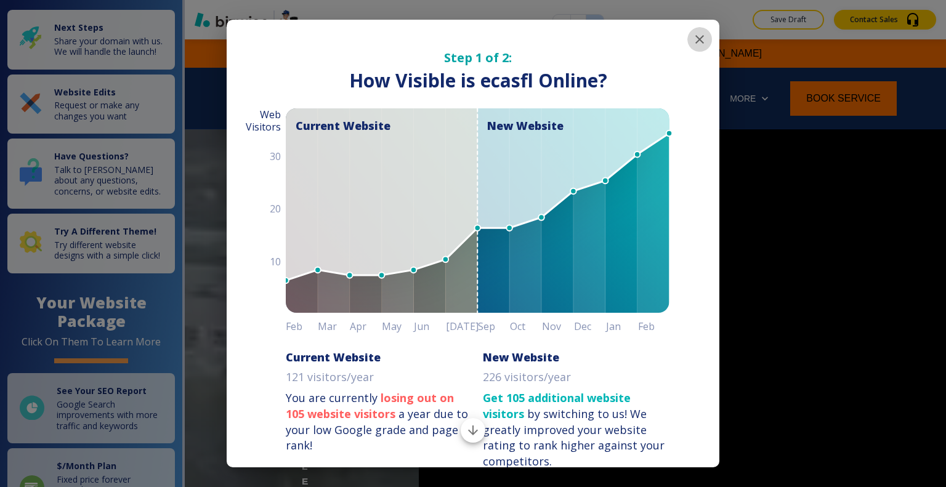
click at [696, 39] on icon "button" at bounding box center [700, 39] width 9 height 9
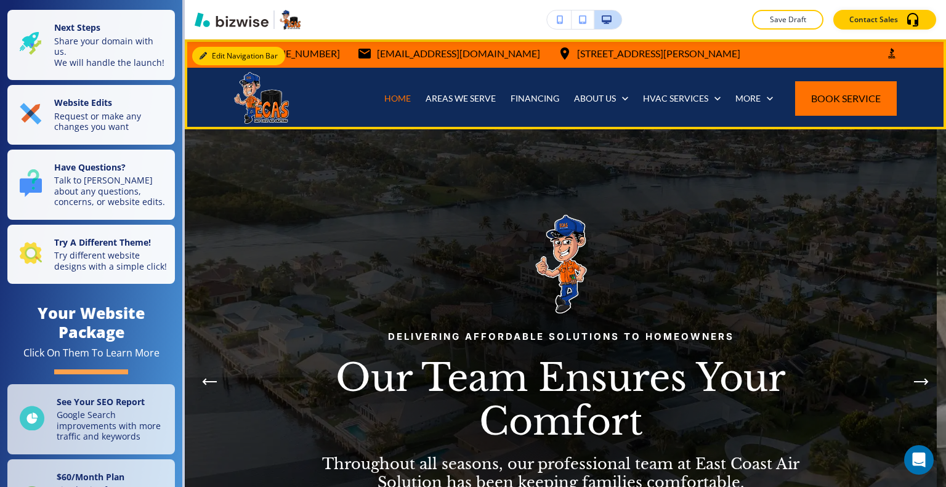
click at [217, 61] on button "Edit Navigation Bar" at bounding box center [238, 56] width 93 height 18
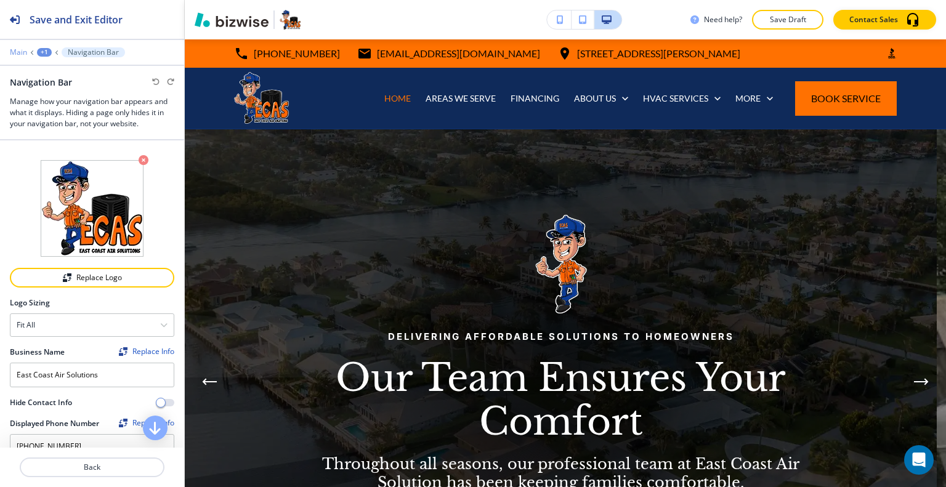
click at [22, 51] on p "Main" at bounding box center [18, 52] width 17 height 9
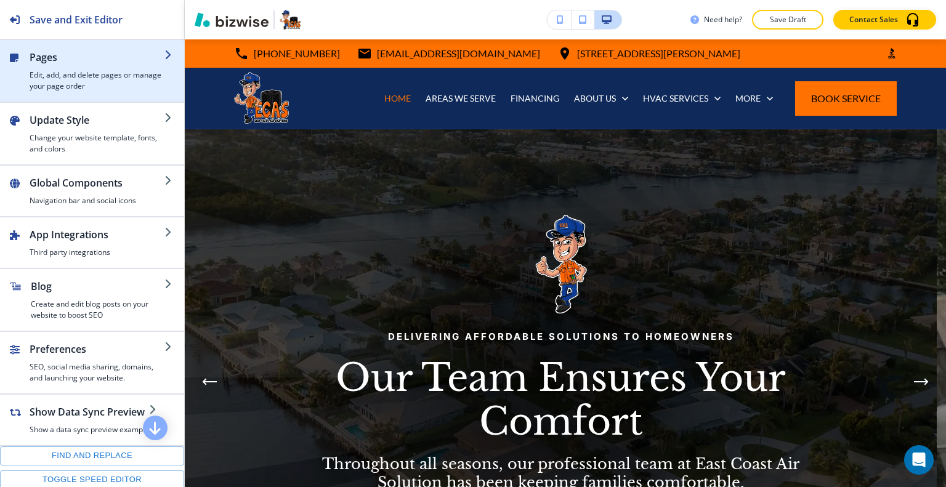
click at [69, 76] on h4 "Edit, add, and delete pages or manage your page order" at bounding box center [97, 81] width 135 height 22
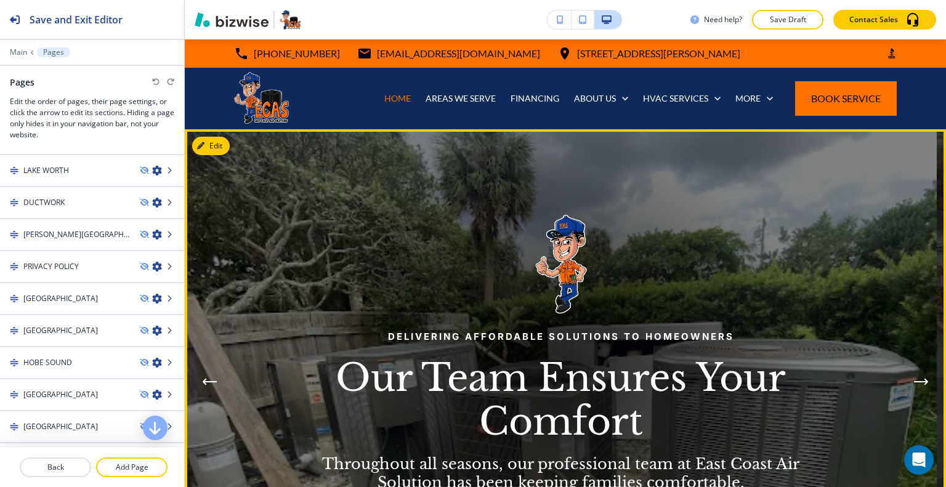
scroll to position [185, 0]
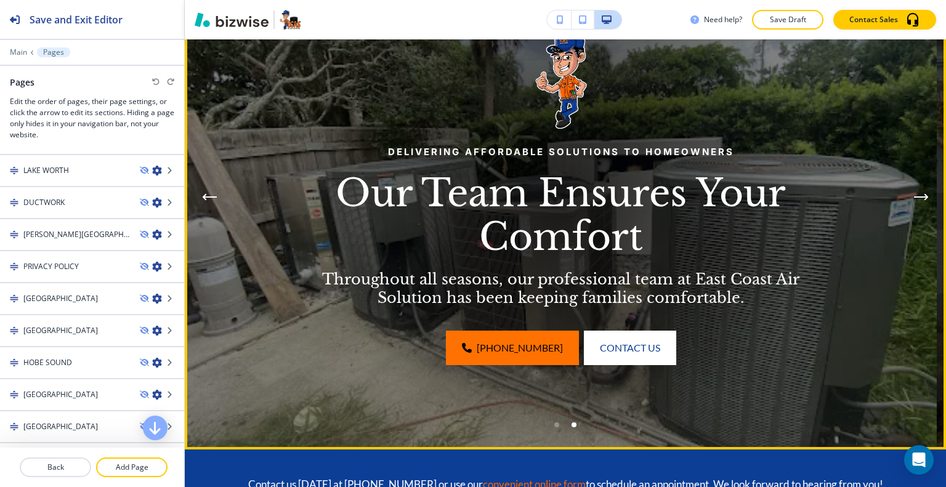
click at [554, 424] on div "Go to slide 1" at bounding box center [556, 425] width 5 height 5
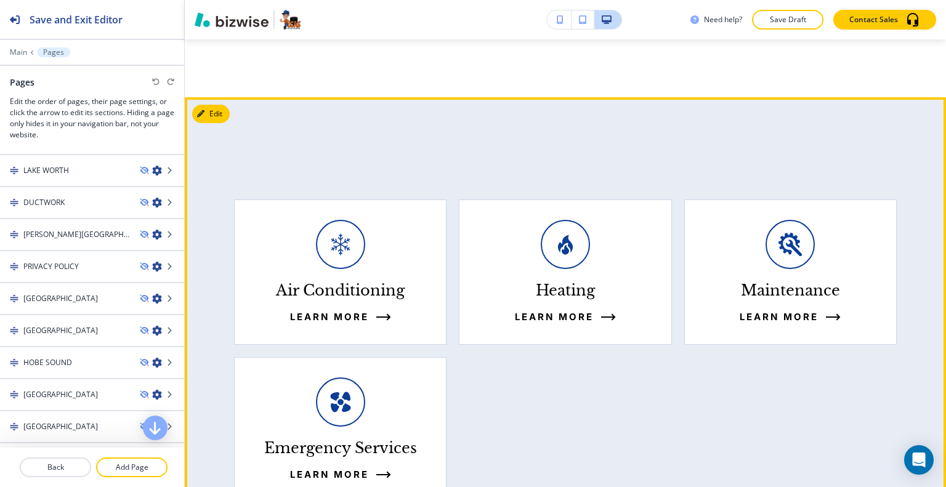
scroll to position [1232, 0]
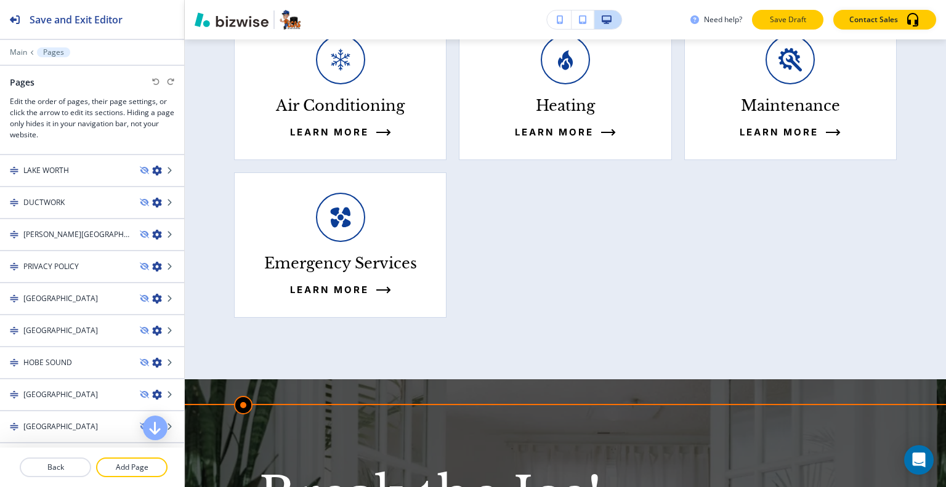
click at [797, 17] on p "Save Draft" at bounding box center [787, 19] width 39 height 11
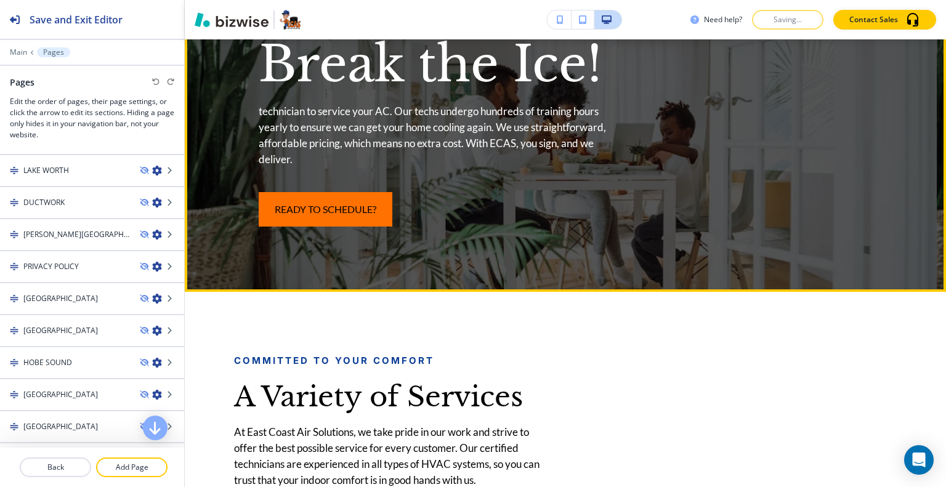
scroll to position [1417, 0]
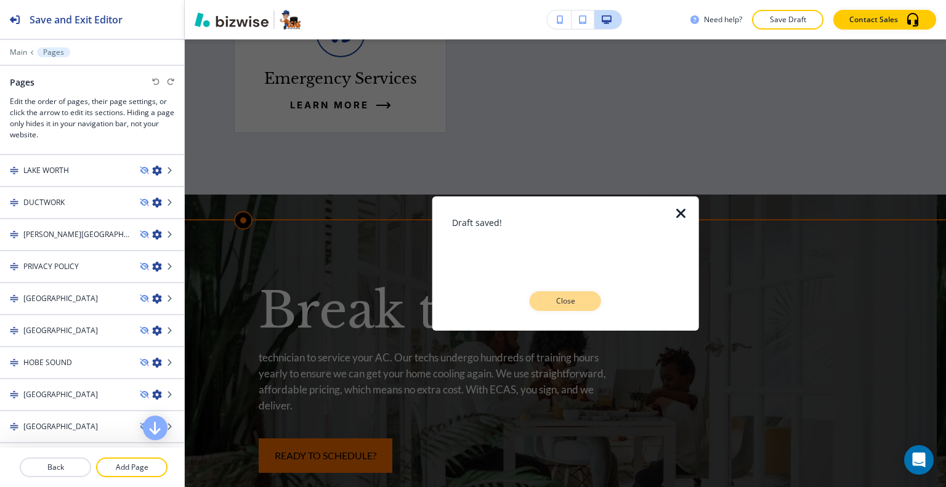
click at [581, 303] on p "Close" at bounding box center [565, 301] width 39 height 11
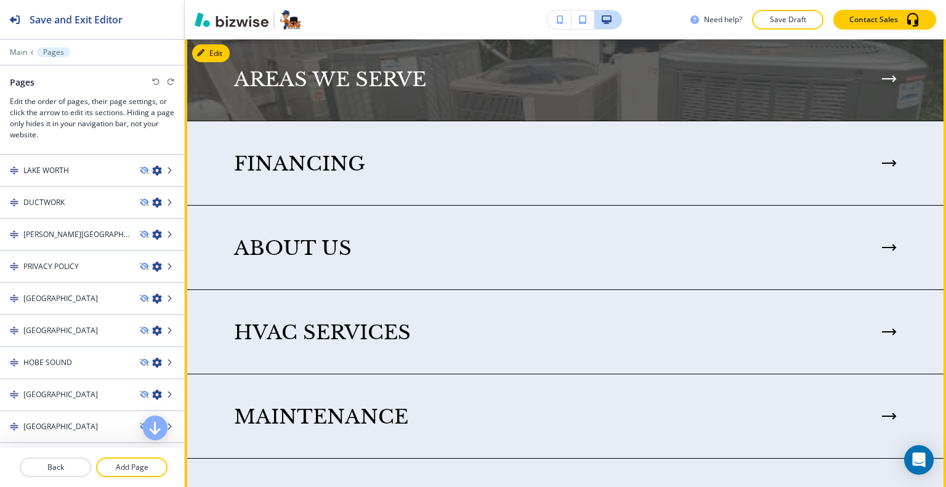
scroll to position [3019, 0]
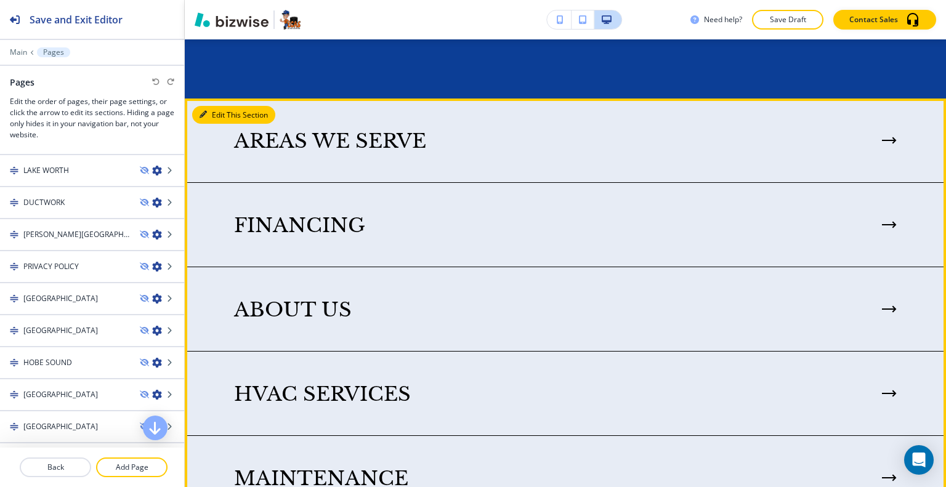
click at [219, 121] on button "Edit This Section" at bounding box center [233, 115] width 83 height 18
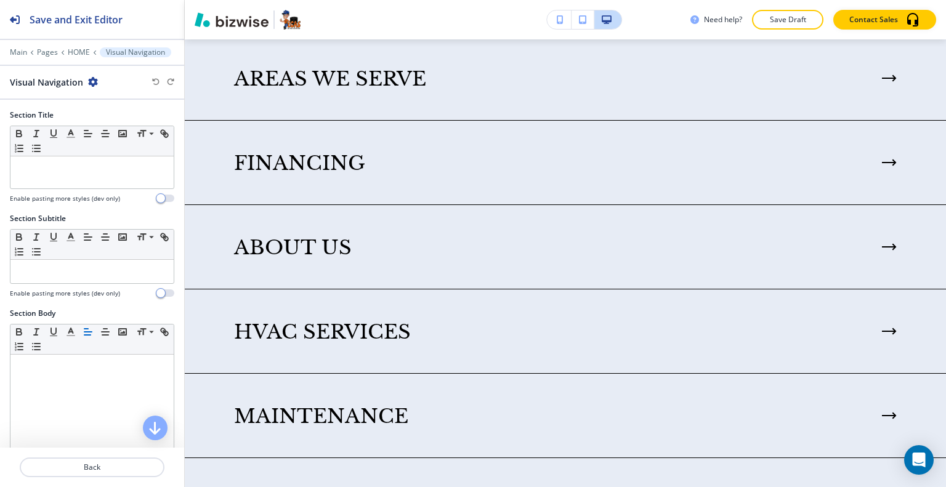
scroll to position [550, 0]
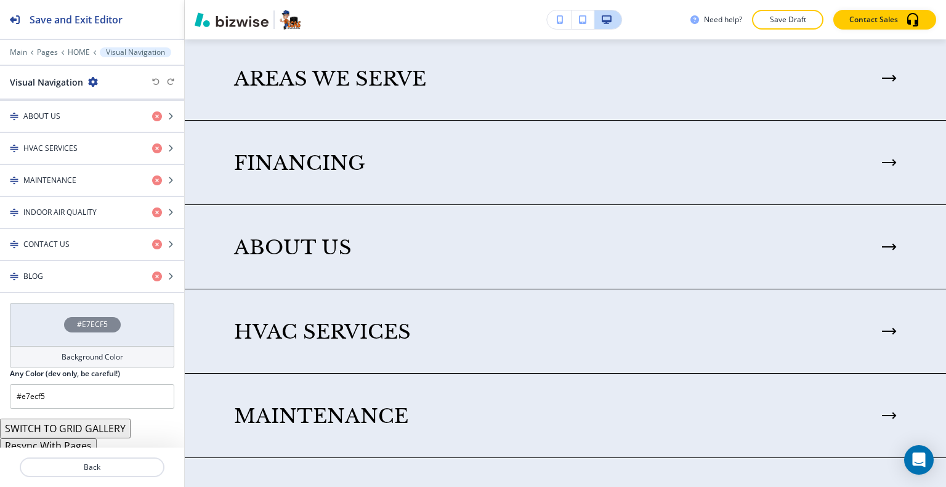
click at [60, 441] on button "Resync With Pages" at bounding box center [48, 446] width 97 height 15
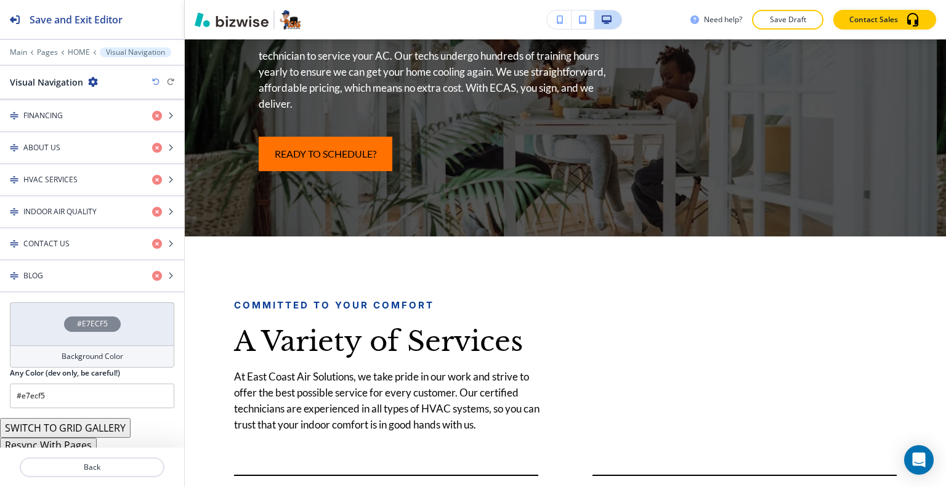
scroll to position [0, 0]
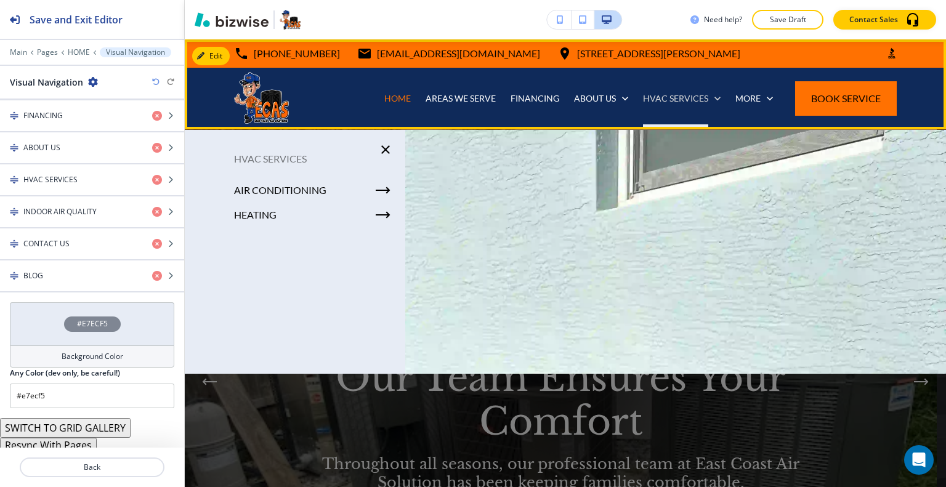
click at [669, 93] on p "HVAC SERVICES" at bounding box center [675, 98] width 65 height 12
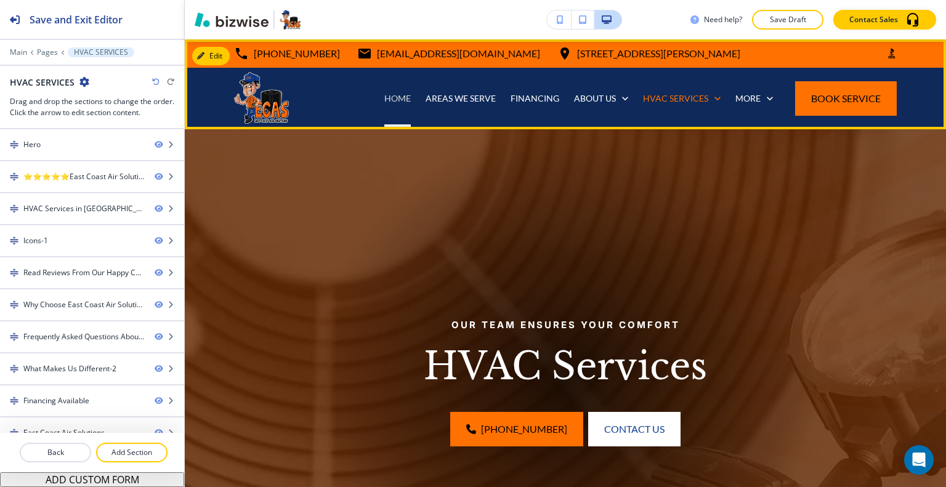
click at [393, 102] on p "HOME" at bounding box center [397, 98] width 26 height 12
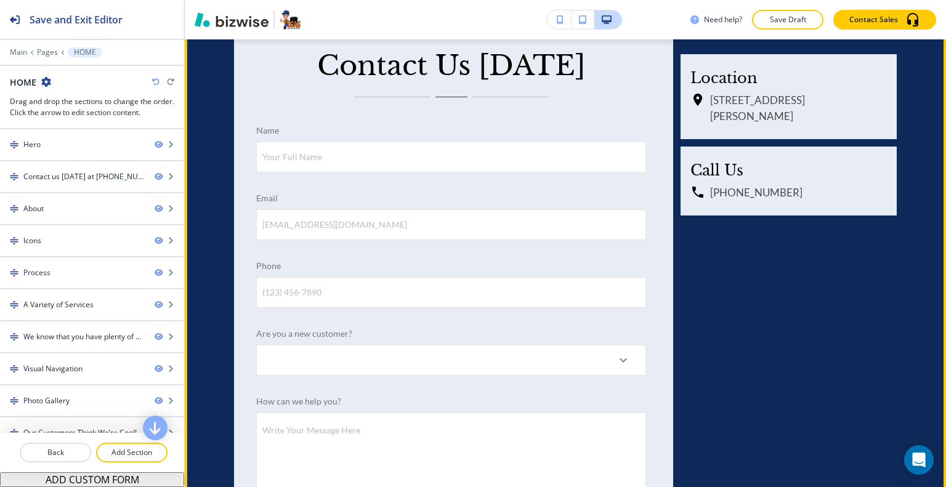
scroll to position [5555, 0]
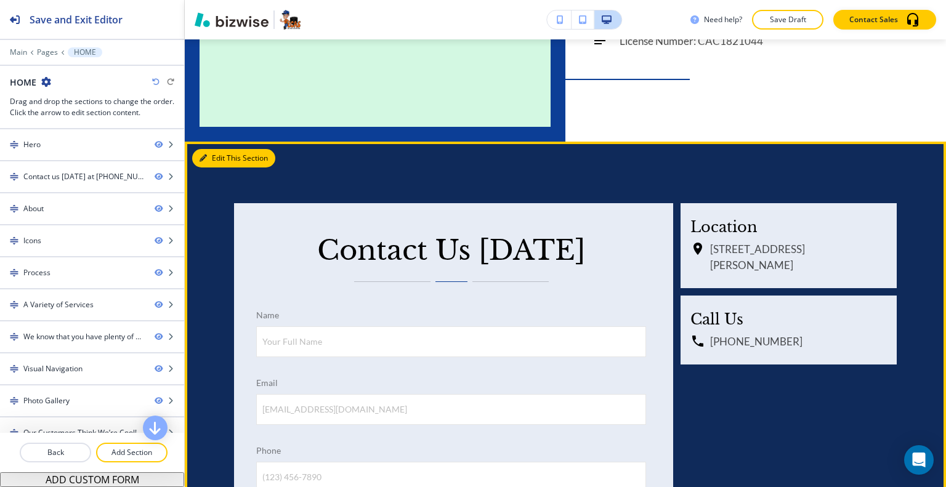
click at [210, 149] on button "Edit This Section" at bounding box center [233, 158] width 83 height 18
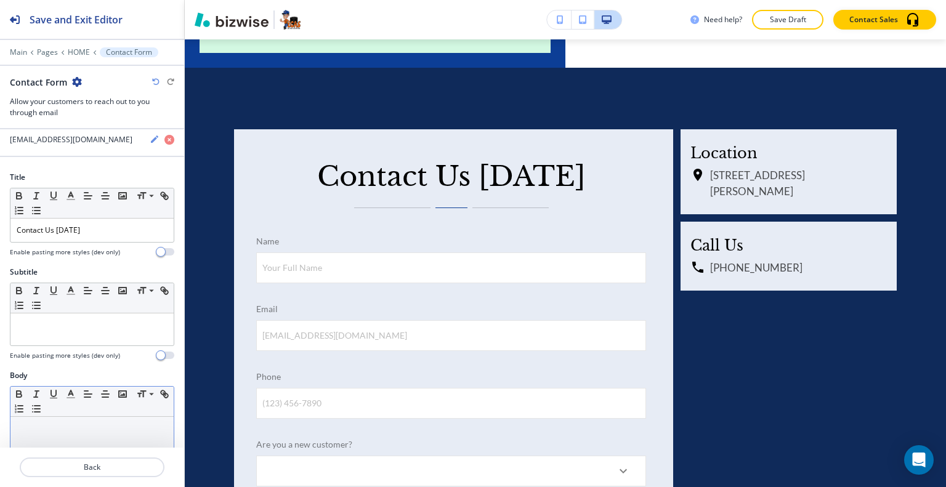
scroll to position [185, 0]
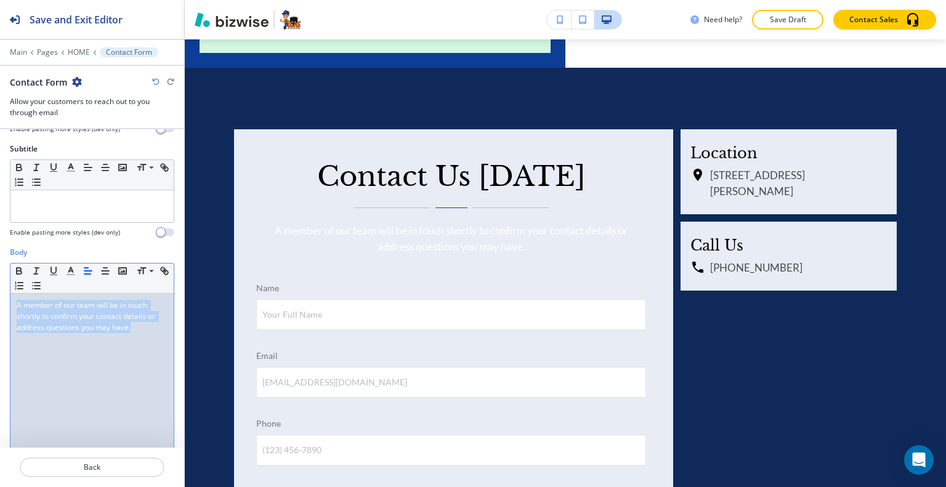
drag, startPoint x: 139, startPoint y: 336, endPoint x: 0, endPoint y: 274, distance: 152.2
click at [0, 274] on div "Body Small Normal Large Huge A member of our team will be in touch shortly to c…" at bounding box center [92, 363] width 184 height 232
click at [71, 269] on icon "button" at bounding box center [70, 271] width 11 height 11
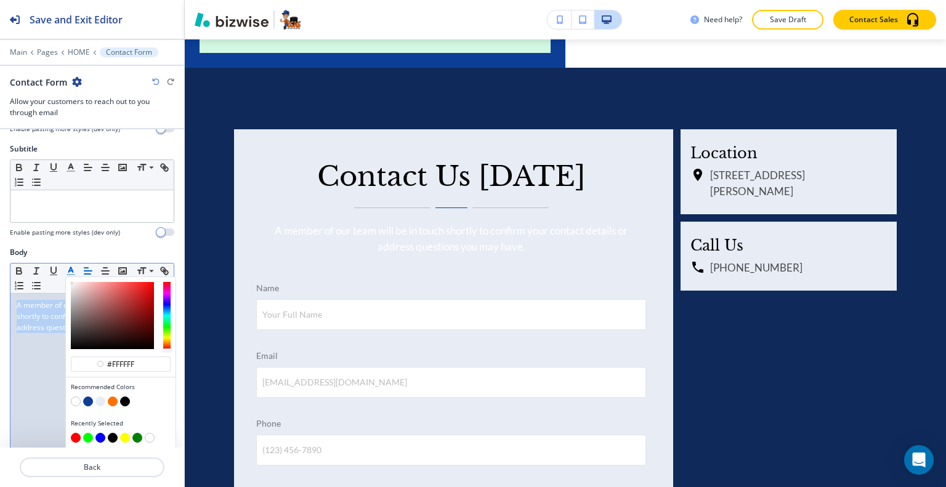
click at [123, 402] on button "button" at bounding box center [125, 402] width 10 height 10
type input "#000000"
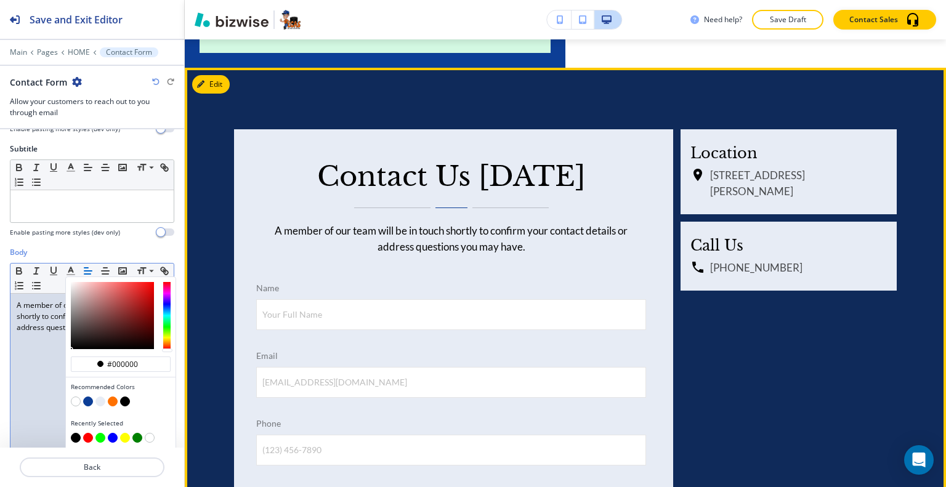
click at [213, 156] on div "Contact Us Today A member of our team will be in touch shortly to confirm your …" at bounding box center [565, 449] width 761 height 763
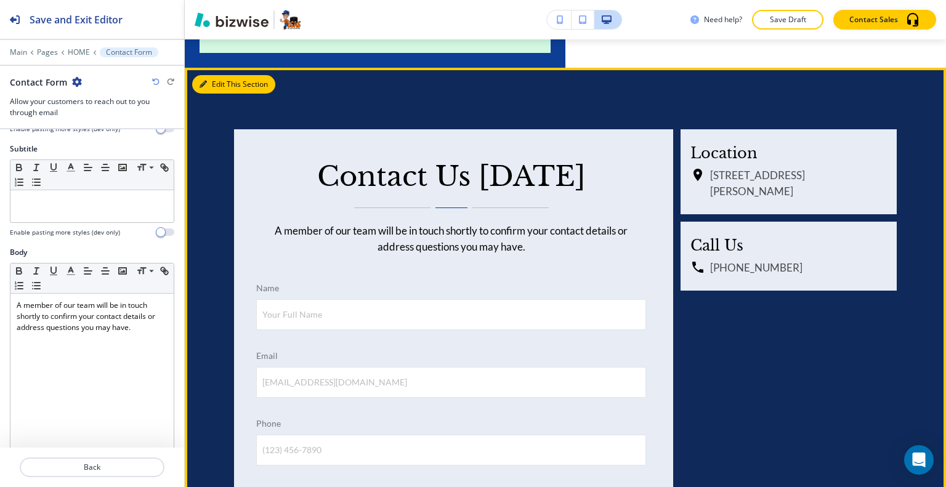
click at [206, 81] on icon "button" at bounding box center [203, 84] width 7 height 7
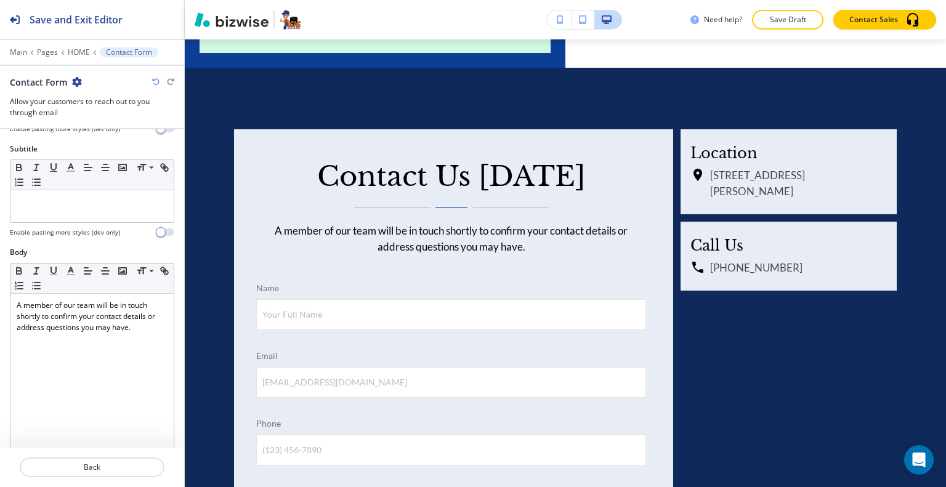
click at [75, 79] on icon "button" at bounding box center [77, 82] width 10 height 10
click at [92, 119] on p "Duplicate Section" at bounding box center [110, 124] width 63 height 11
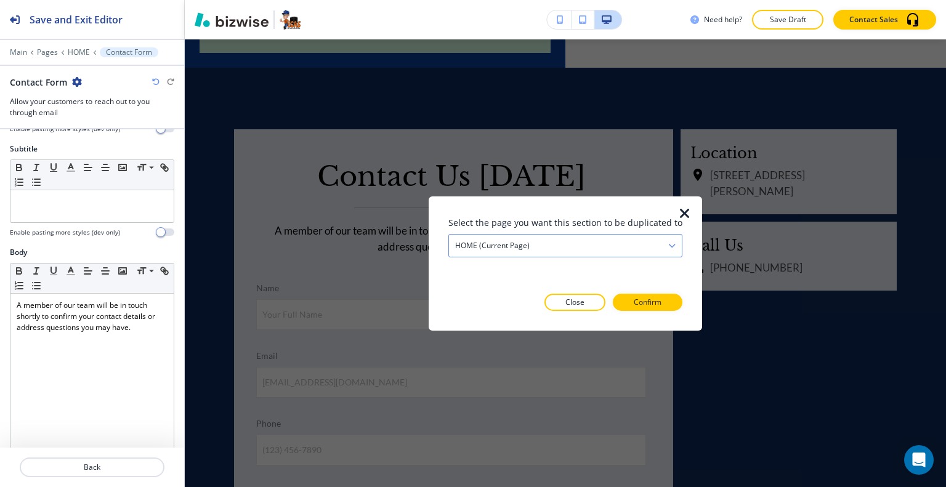
click at [623, 250] on div "HOME (current page)" at bounding box center [565, 245] width 233 height 22
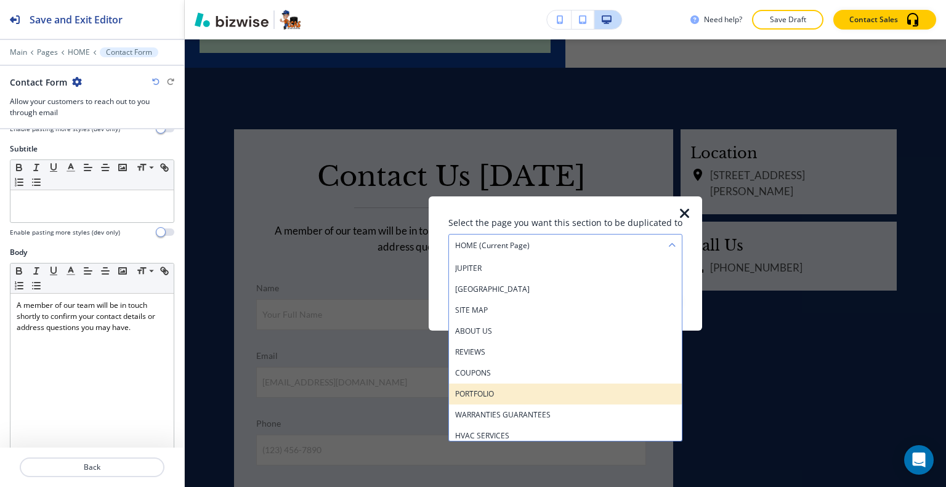
scroll to position [123, 0]
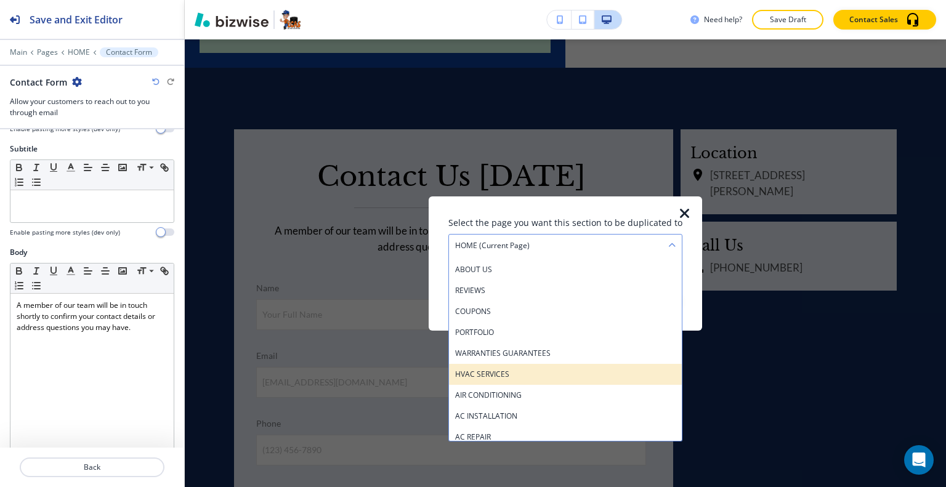
click at [526, 381] on div "HVAC SERVICES" at bounding box center [565, 373] width 233 height 21
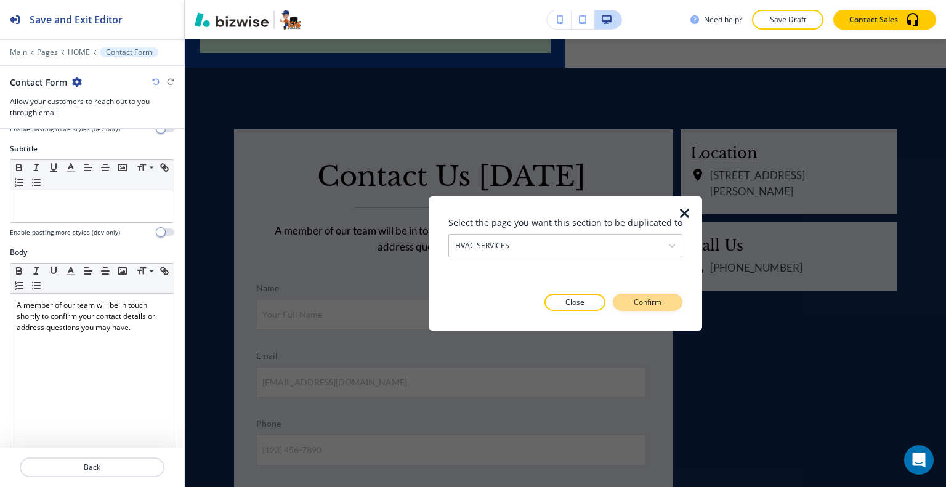
click at [634, 299] on p "Confirm" at bounding box center [648, 302] width 28 height 11
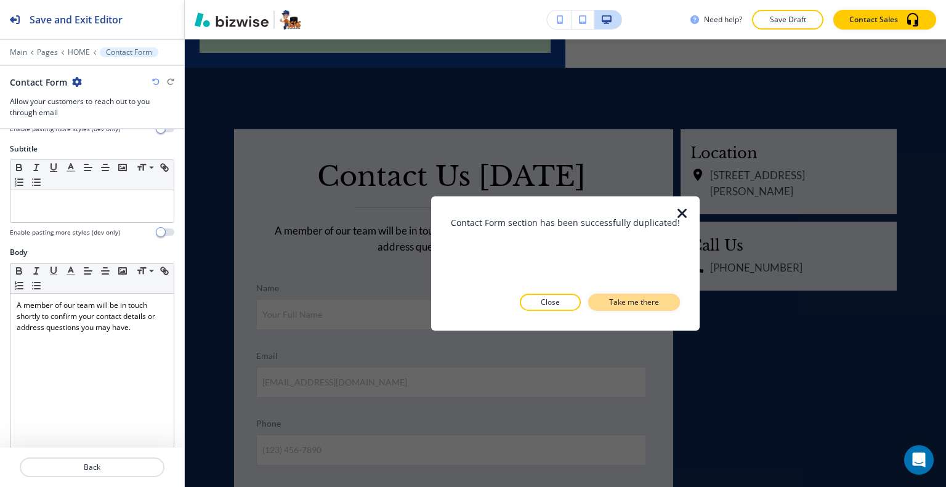
click at [631, 299] on p "Take me there" at bounding box center [634, 302] width 50 height 11
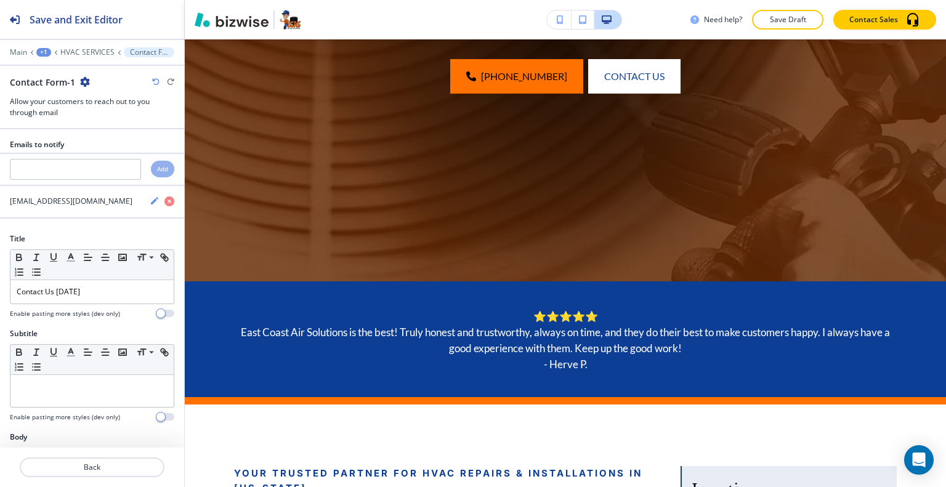
scroll to position [0, 0]
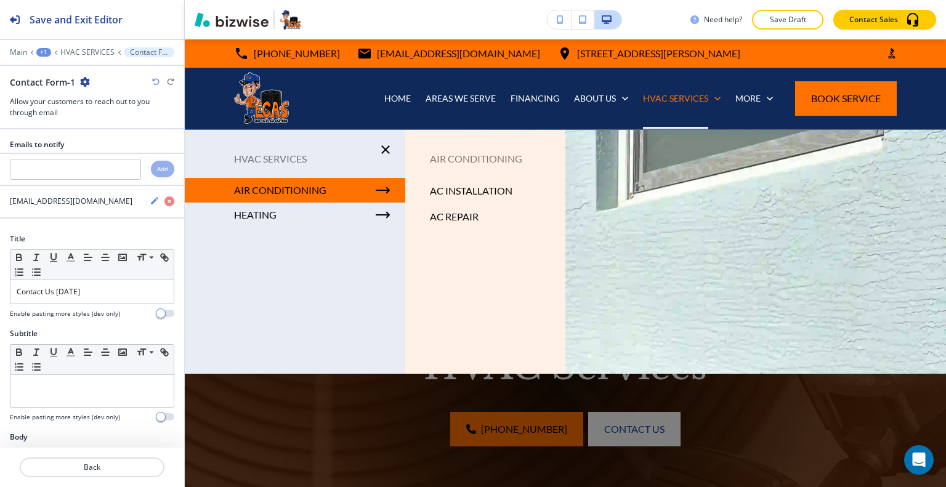
click at [314, 192] on p "AIR CONDITIONING" at bounding box center [280, 190] width 92 height 18
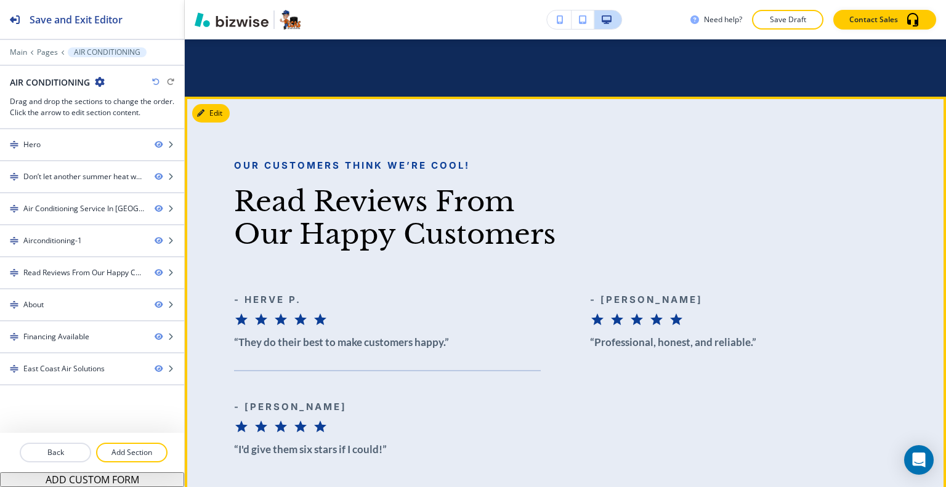
scroll to position [3635, 0]
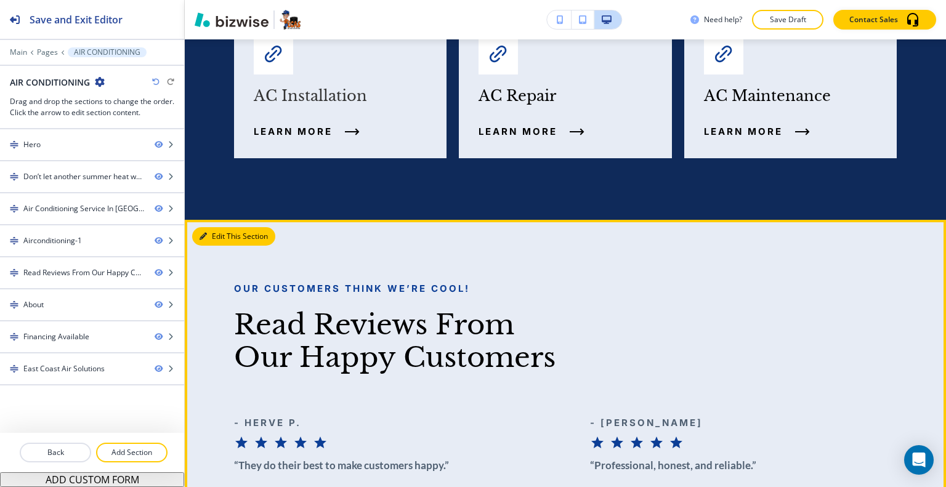
click at [219, 227] on button "Edit This Section" at bounding box center [233, 236] width 83 height 18
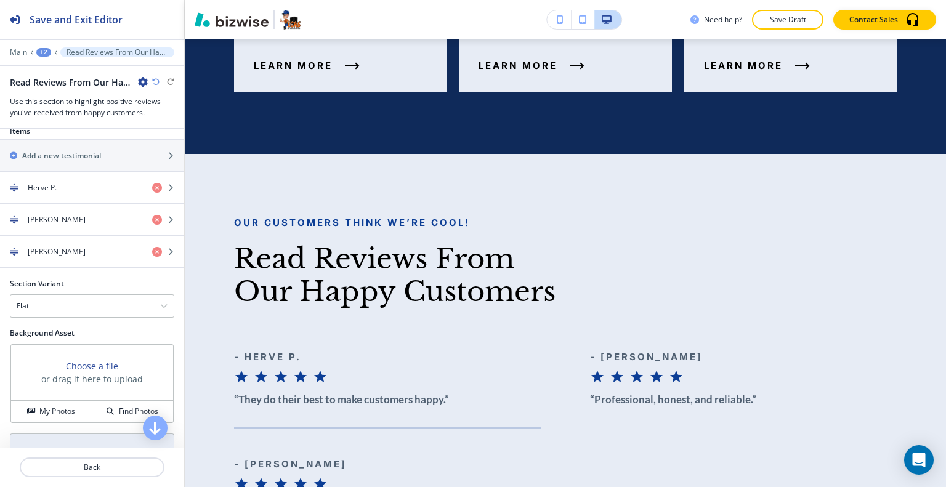
scroll to position [593, 0]
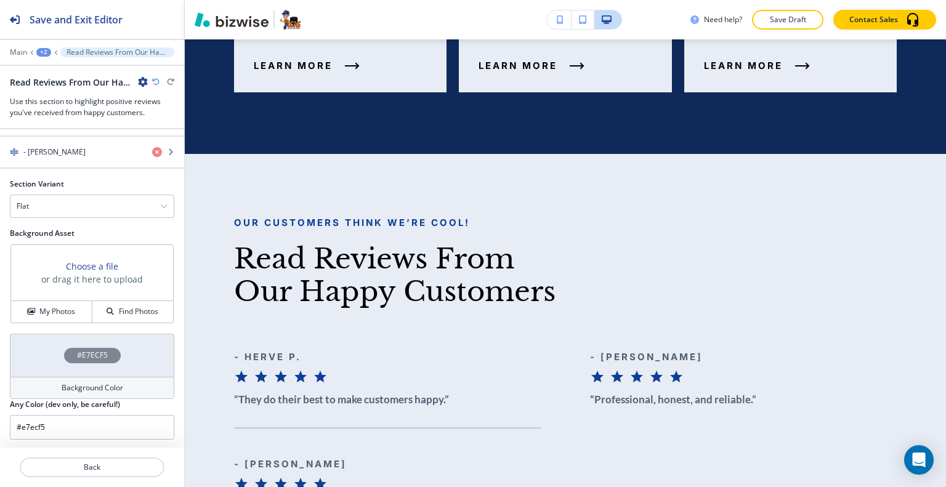
click at [32, 361] on div "#E7ECF5" at bounding box center [92, 355] width 164 height 43
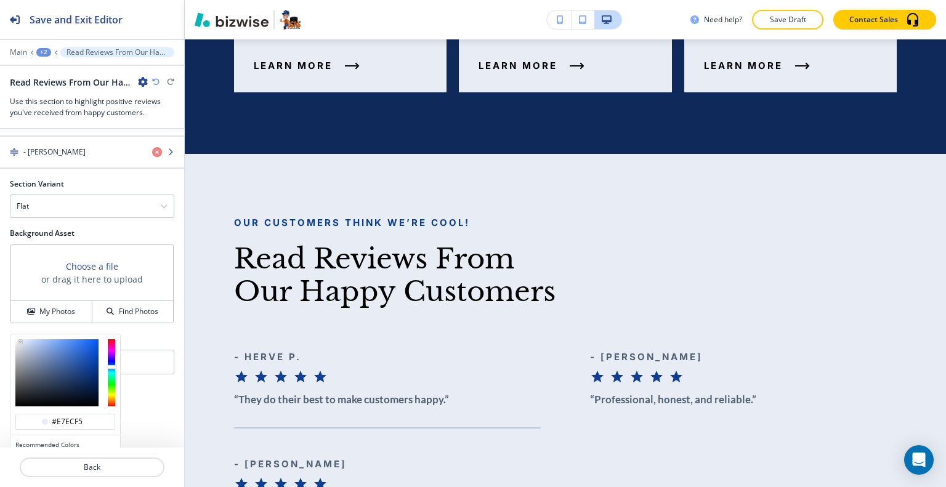
scroll to position [651, 0]
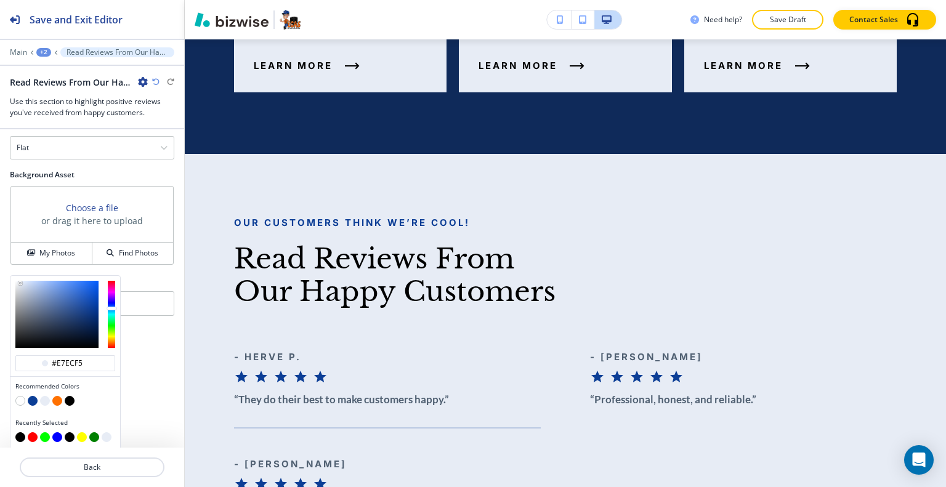
click at [59, 401] on button "button" at bounding box center [57, 401] width 10 height 10
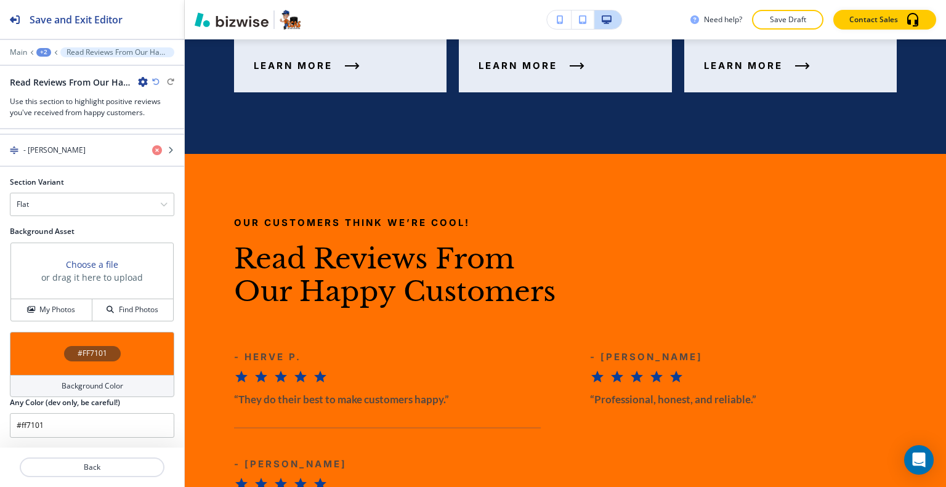
scroll to position [593, 0]
click at [43, 341] on div "#FF7101" at bounding box center [92, 355] width 164 height 43
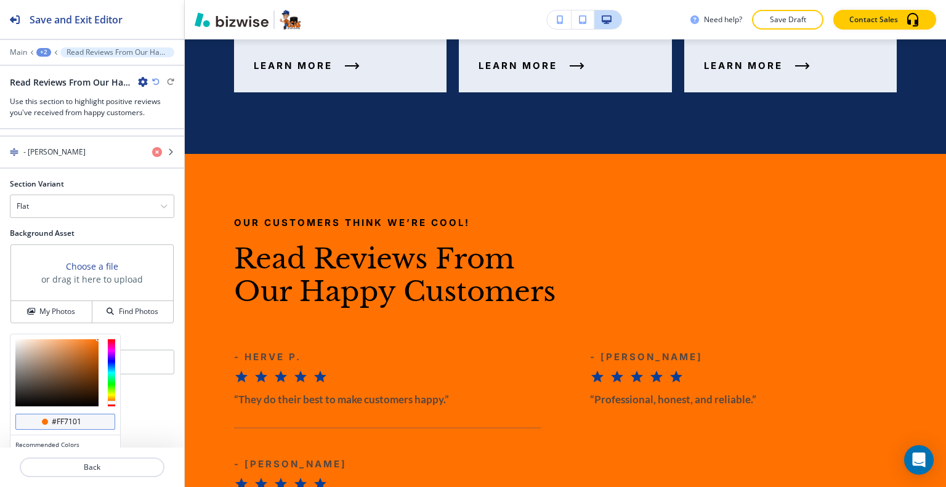
scroll to position [651, 0]
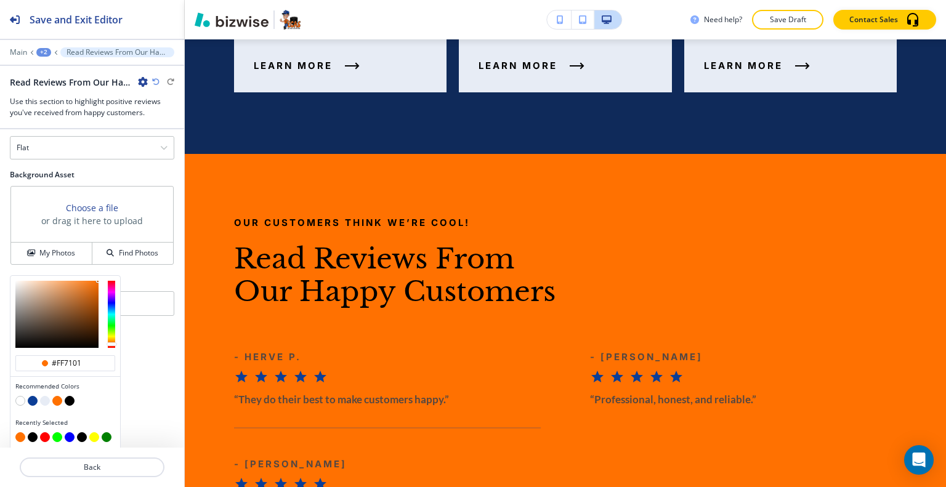
click at [69, 398] on button "button" at bounding box center [70, 401] width 10 height 10
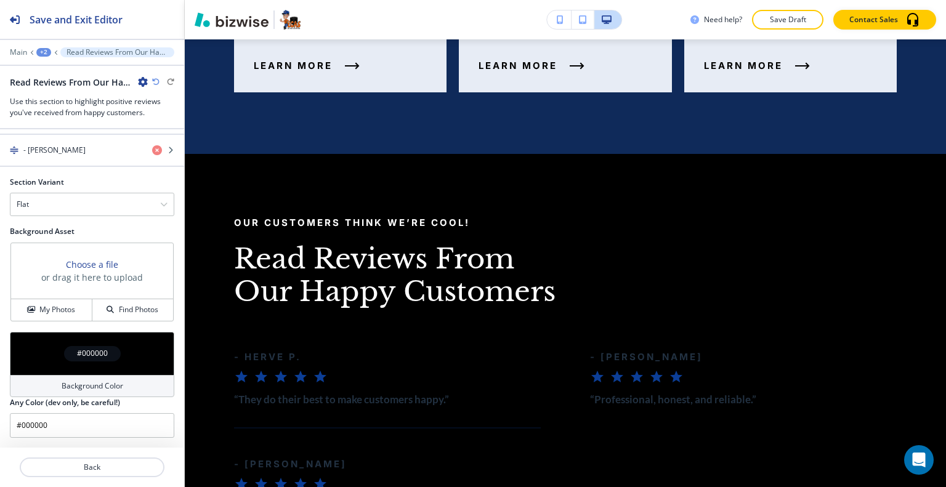
scroll to position [593, 0]
click at [46, 352] on div "#000000" at bounding box center [92, 355] width 164 height 43
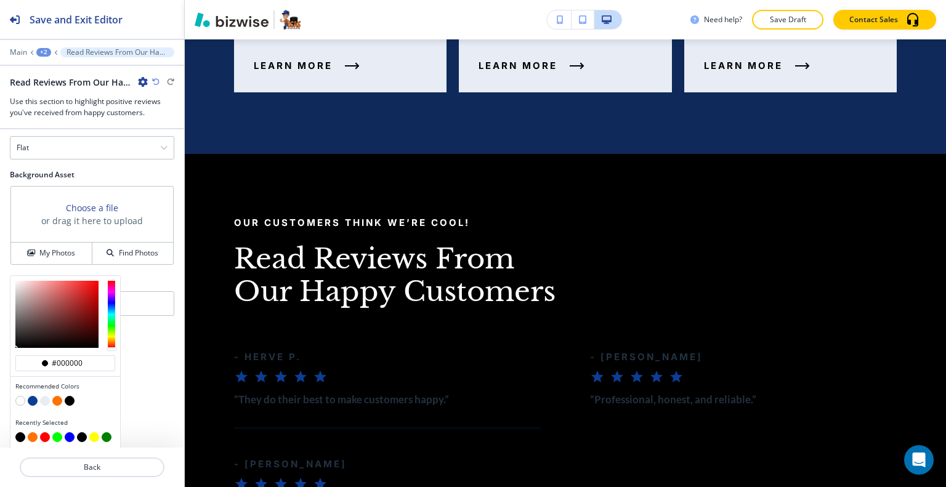
click at [32, 400] on button "button" at bounding box center [33, 401] width 10 height 10
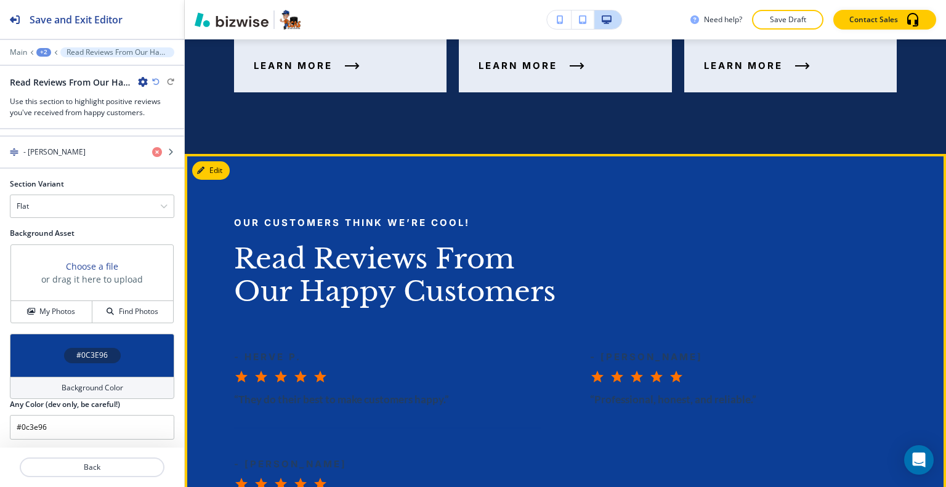
scroll to position [3516, 0]
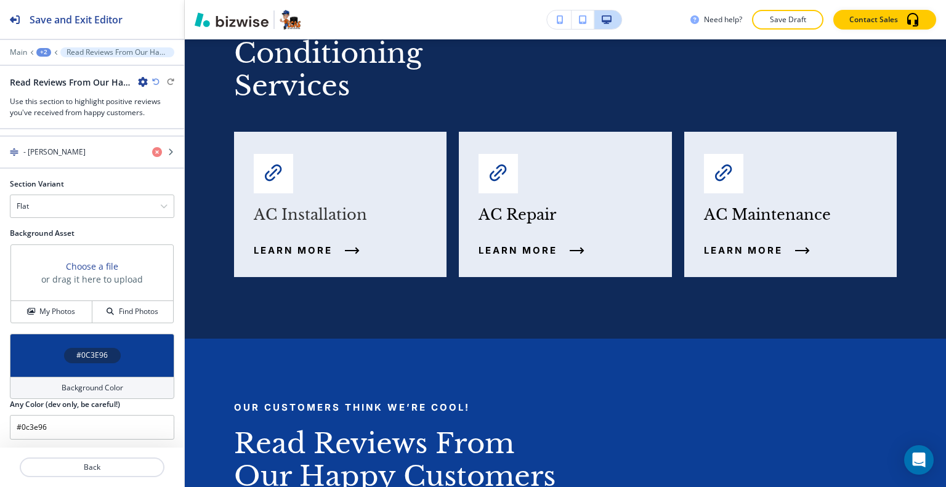
click at [153, 80] on icon "button" at bounding box center [155, 81] width 7 height 7
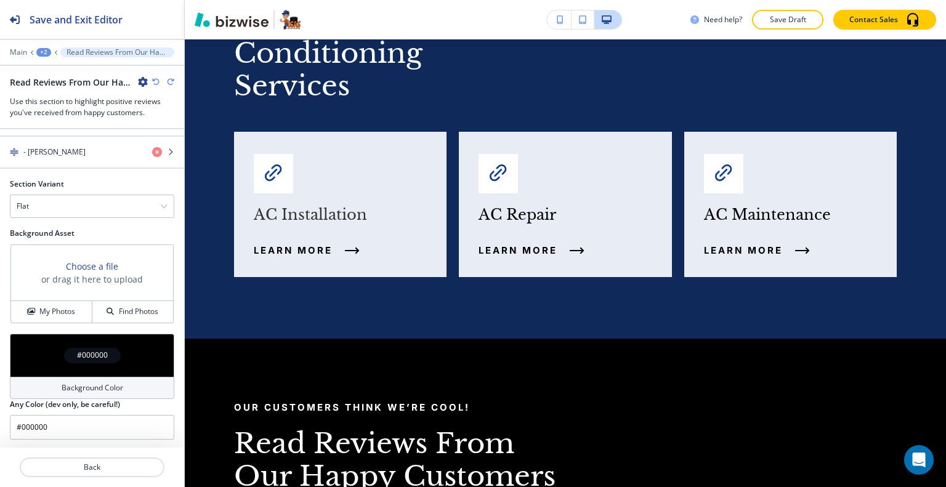
click at [153, 80] on icon "button" at bounding box center [155, 81] width 7 height 7
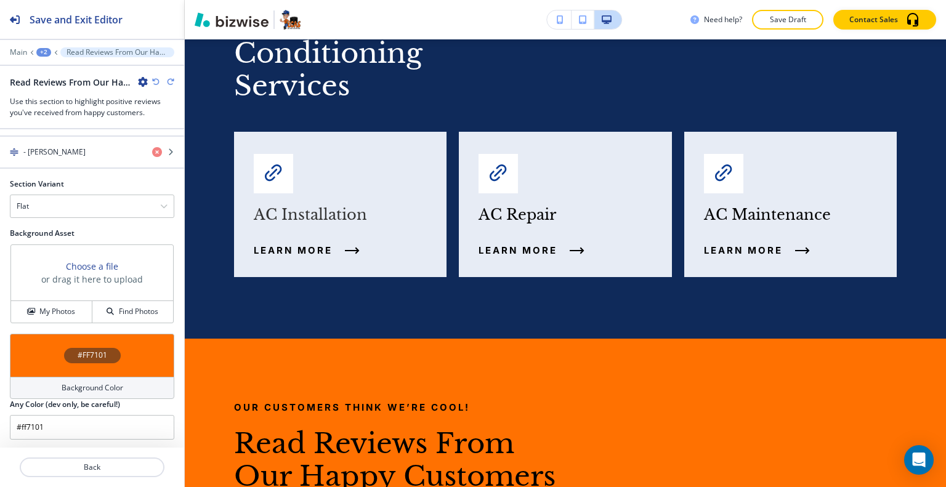
click at [155, 83] on icon "button" at bounding box center [155, 81] width 7 height 7
type input "#e7ecf5"
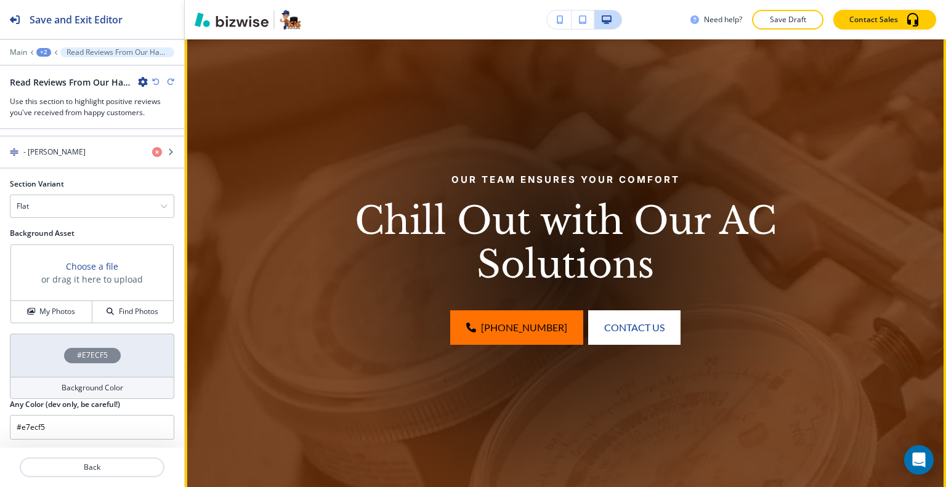
scroll to position [0, 0]
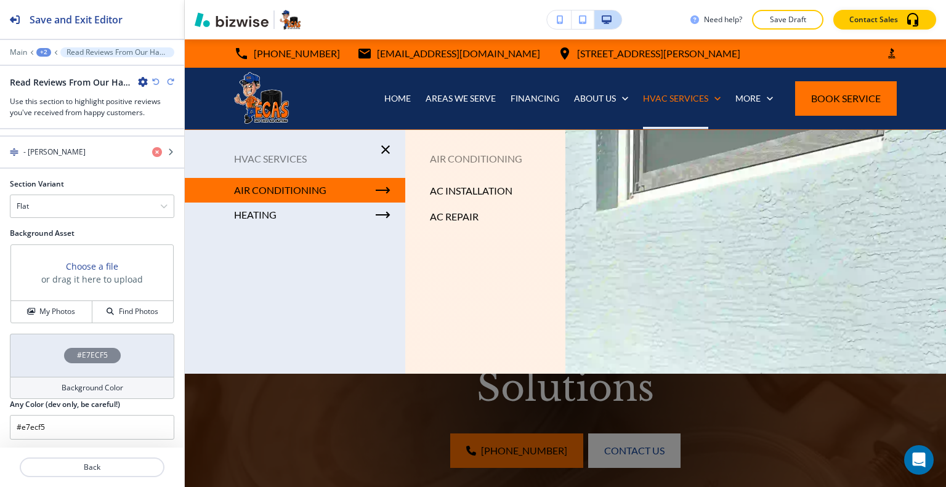
click at [461, 189] on p "AC INSTALLATION" at bounding box center [471, 191] width 83 height 18
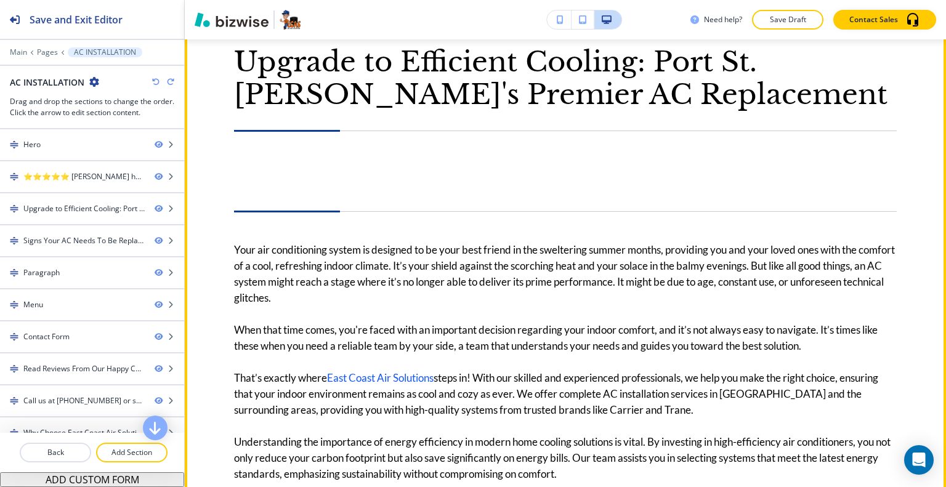
scroll to position [493, 0]
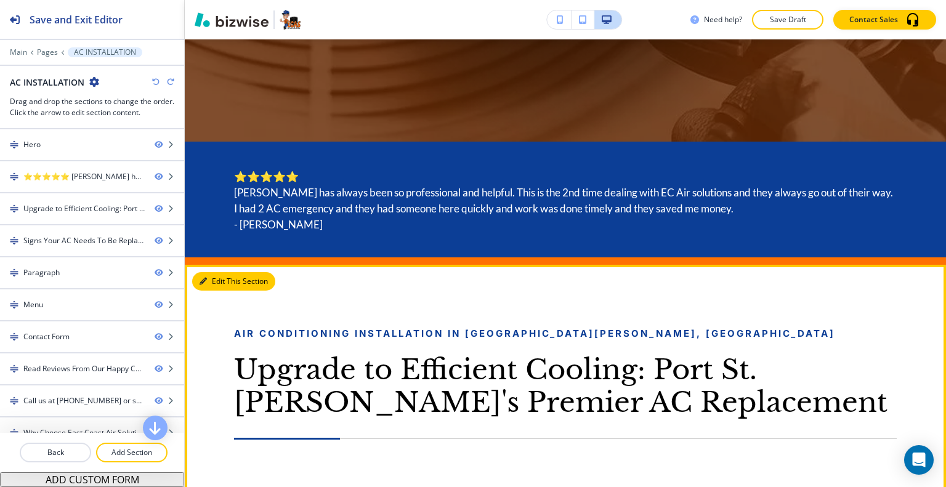
click at [225, 282] on button "Edit This Section" at bounding box center [233, 281] width 83 height 18
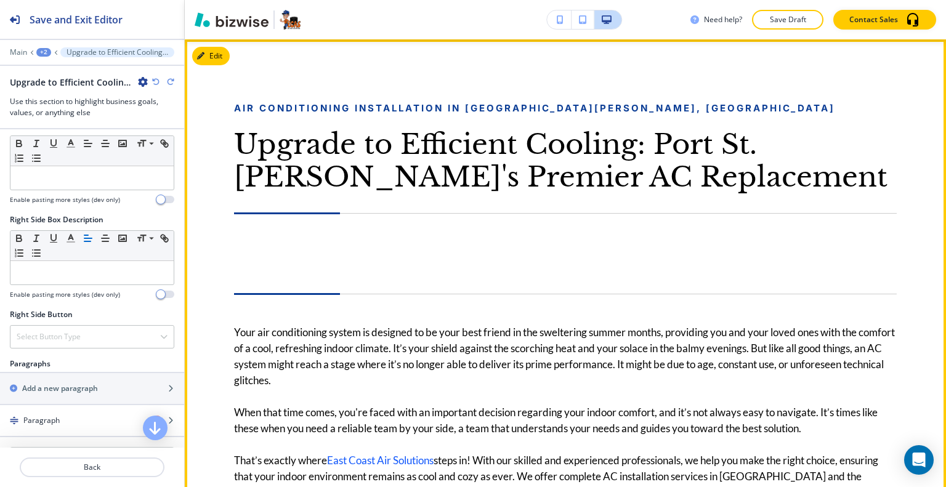
scroll to position [595, 0]
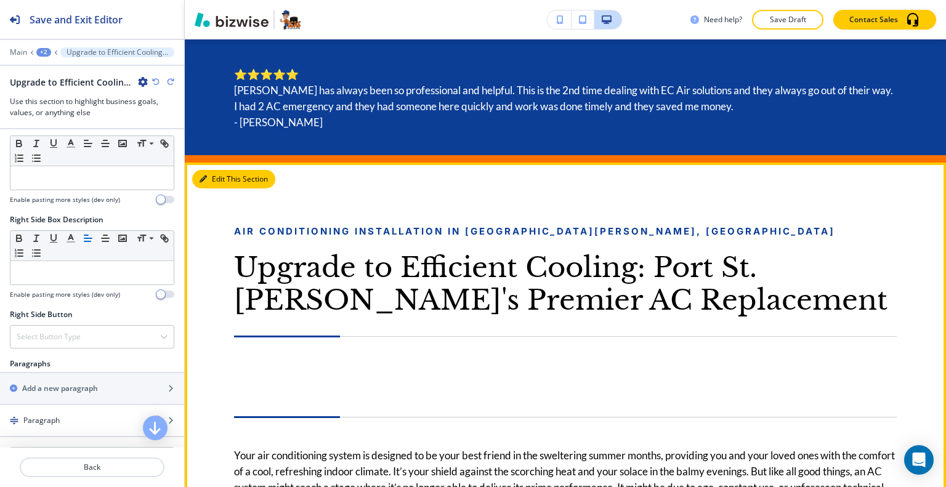
click at [215, 174] on button "Edit This Section" at bounding box center [233, 179] width 83 height 18
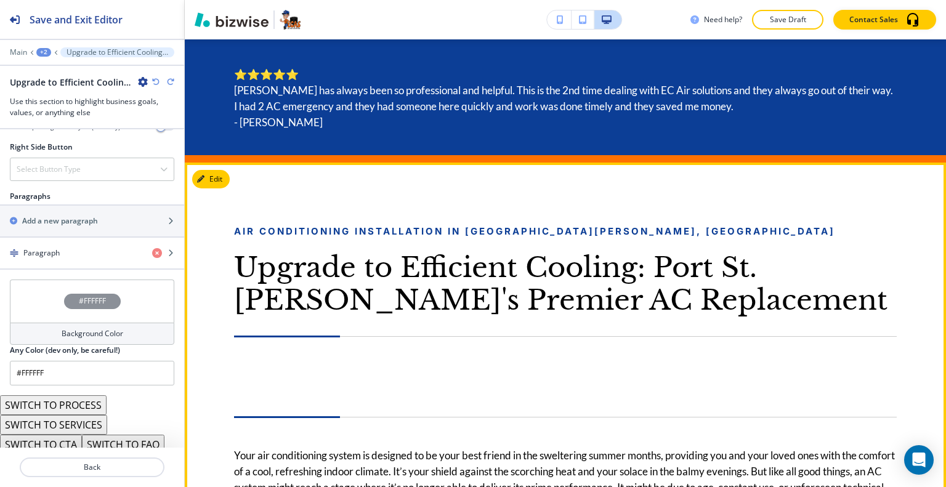
scroll to position [718, 0]
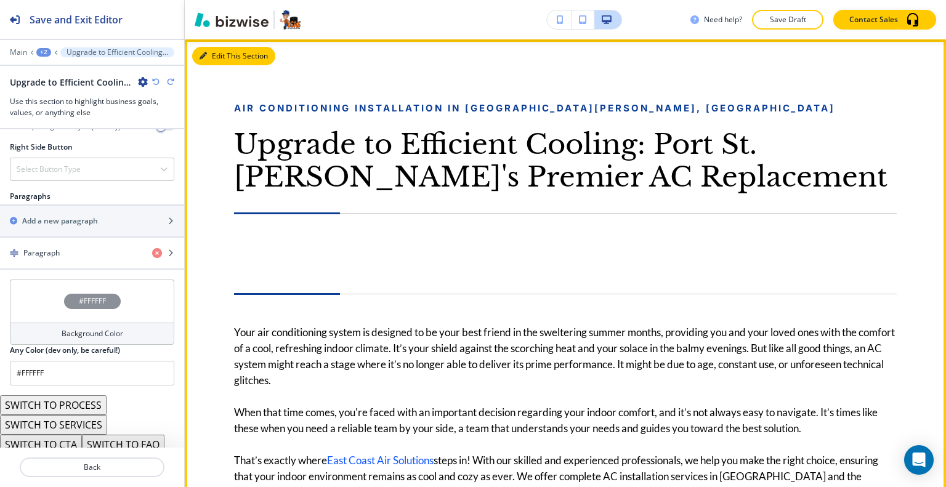
click at [219, 52] on button "Edit This Section" at bounding box center [233, 56] width 83 height 18
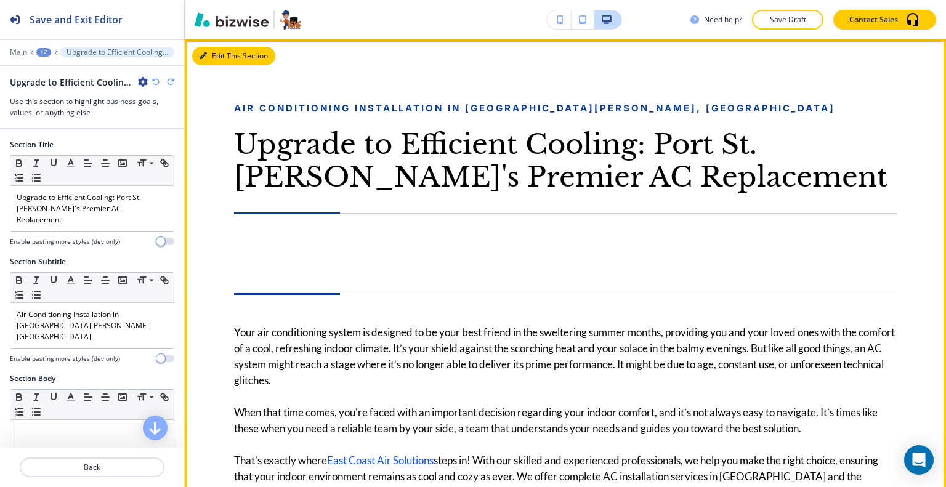
click at [222, 60] on button "Edit This Section" at bounding box center [233, 56] width 83 height 18
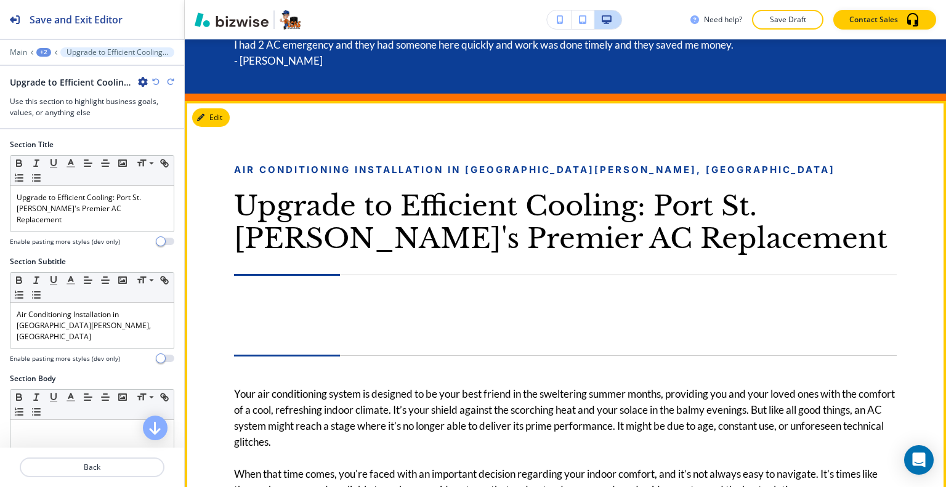
scroll to position [595, 0]
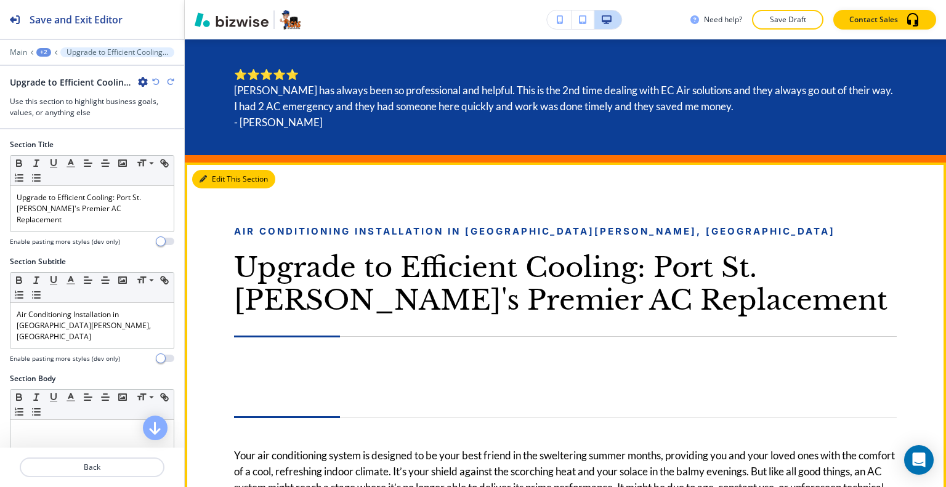
click at [217, 179] on button "Edit This Section" at bounding box center [233, 179] width 83 height 18
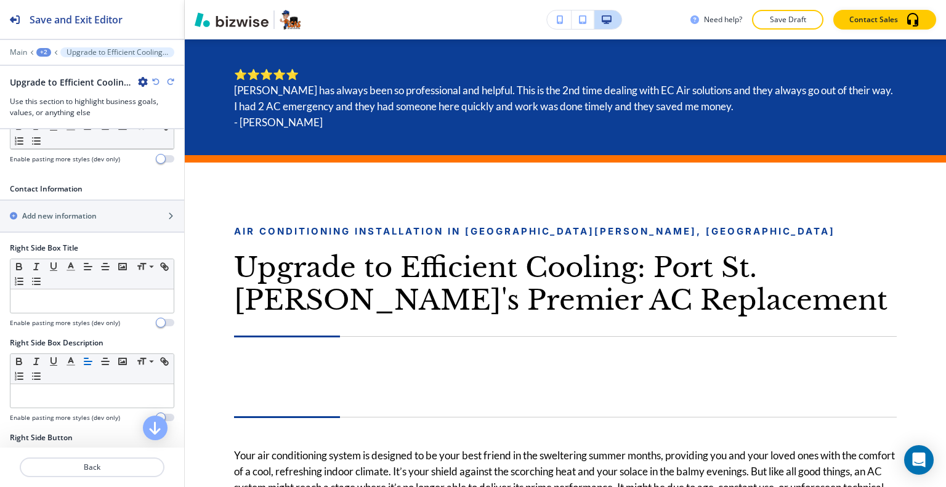
scroll to position [678, 0]
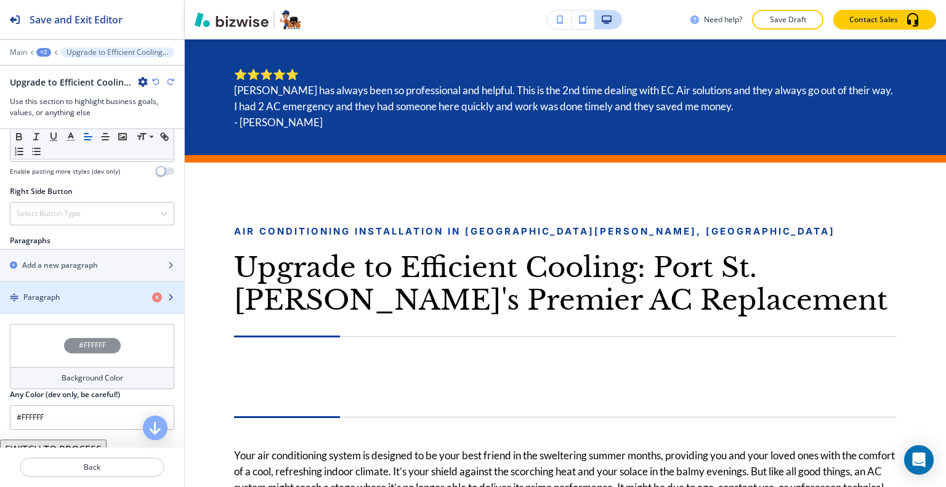
click at [75, 292] on div "Paragraph" at bounding box center [71, 297] width 142 height 11
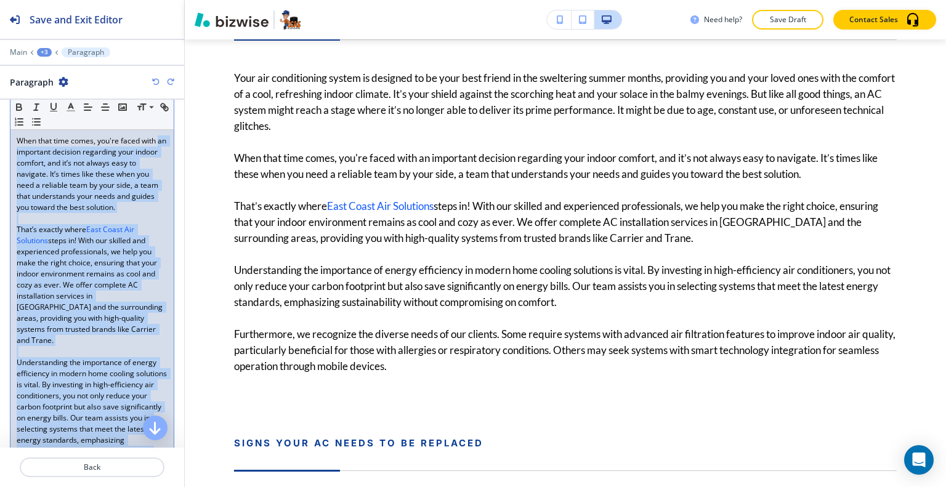
scroll to position [62, 0]
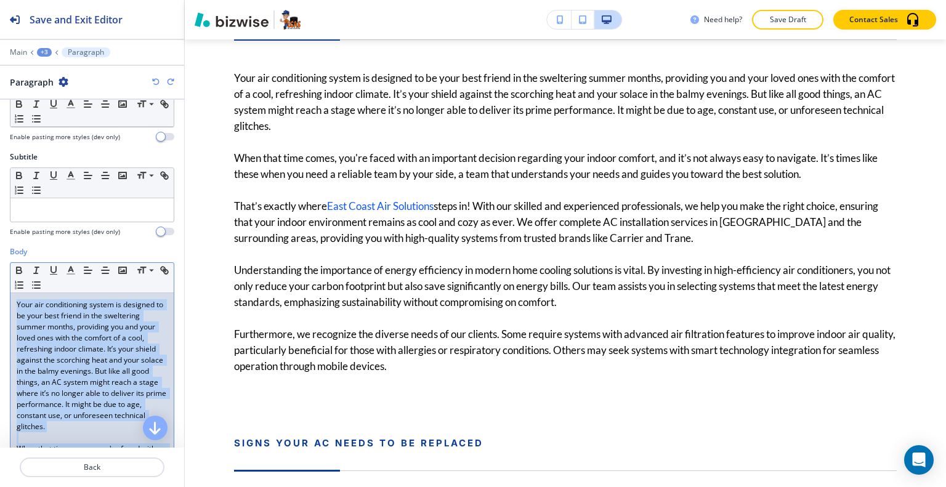
drag, startPoint x: 137, startPoint y: 314, endPoint x: 0, endPoint y: 263, distance: 146.4
copy div "Your air conditioning system is designed to be your best friend in the swelteri…"
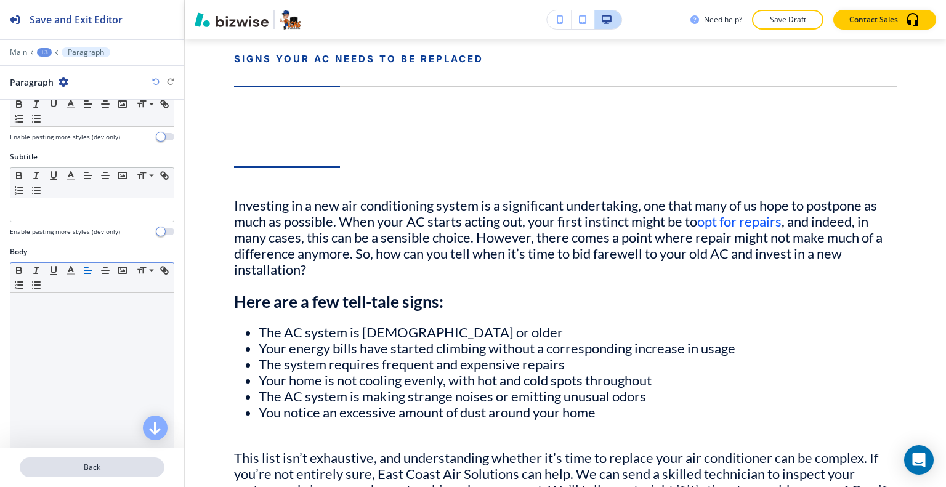
click at [84, 462] on p "Back" at bounding box center [92, 467] width 142 height 11
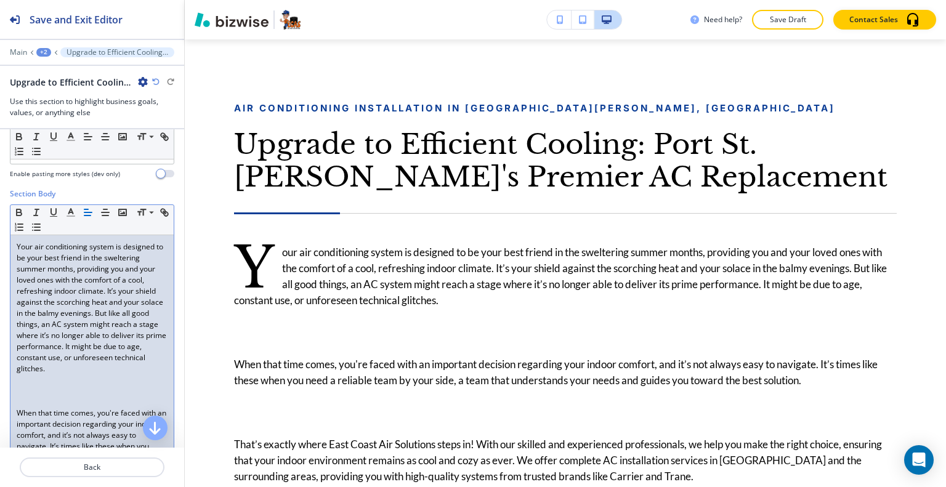
scroll to position [308, 0]
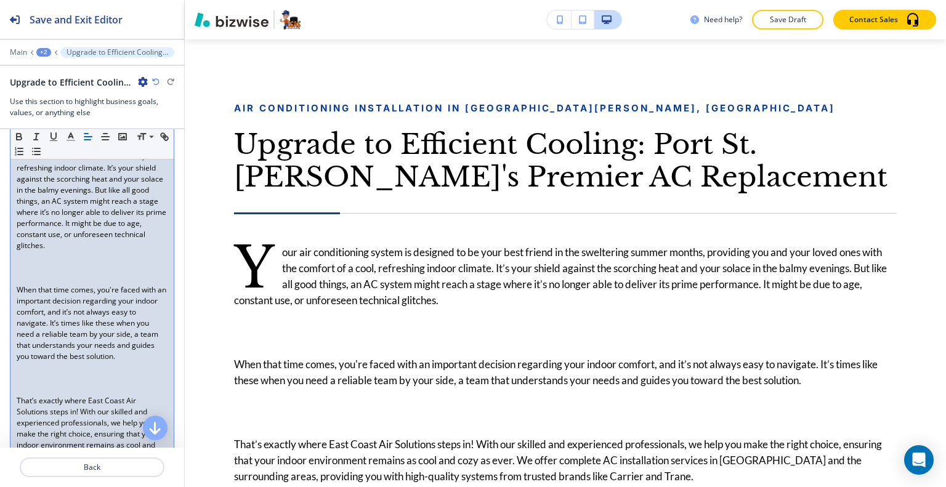
click at [39, 285] on p "When that time comes, you're faced with an important decision regarding your in…" at bounding box center [92, 324] width 151 height 78
click at [31, 274] on p at bounding box center [92, 279] width 151 height 11
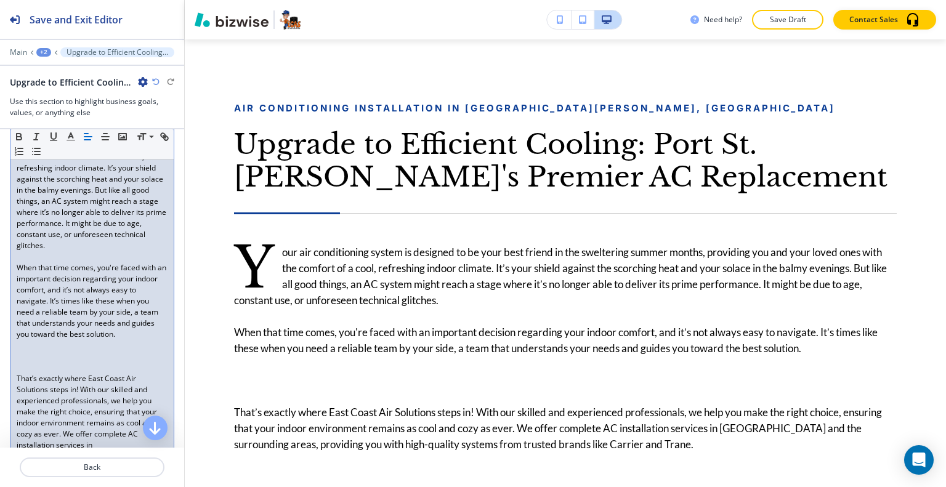
click at [20, 362] on p at bounding box center [92, 367] width 151 height 11
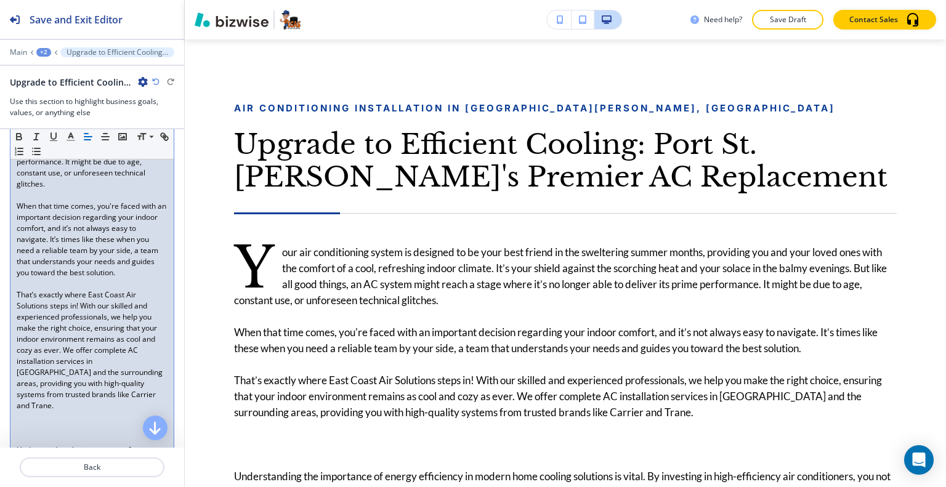
scroll to position [493, 0]
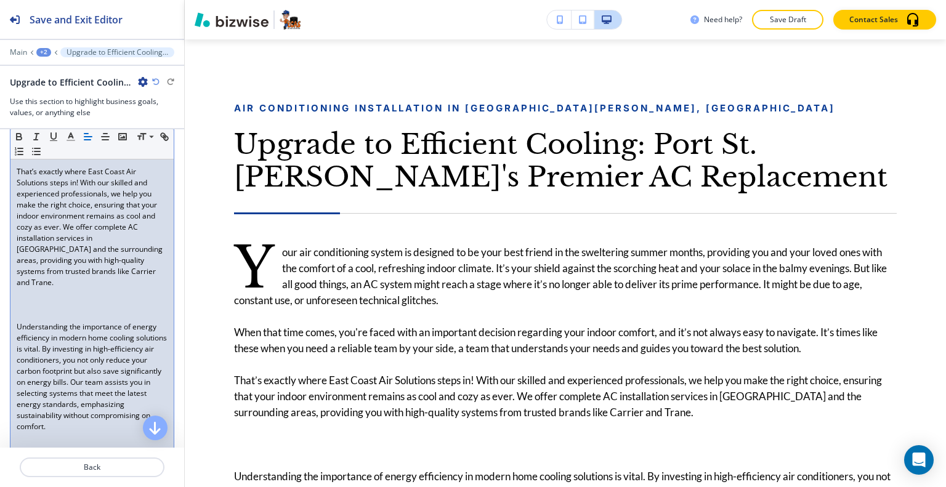
click at [31, 311] on p at bounding box center [92, 316] width 151 height 11
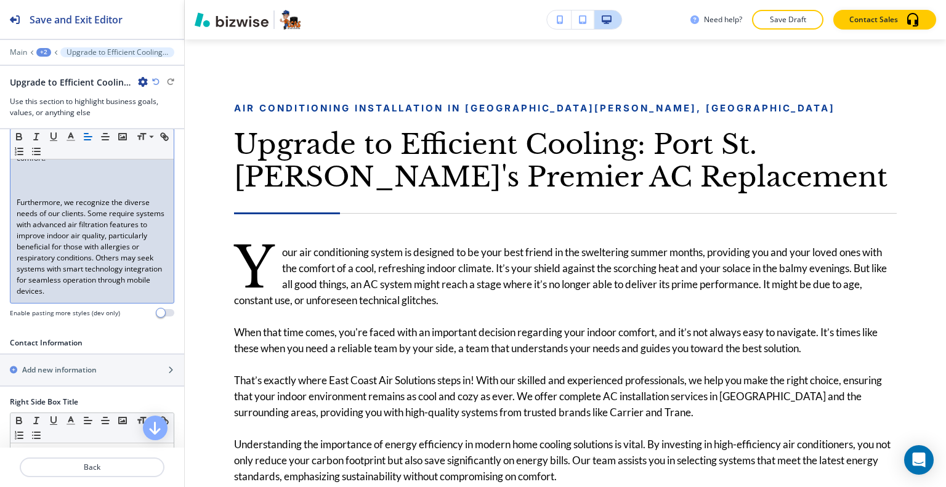
scroll to position [616, 0]
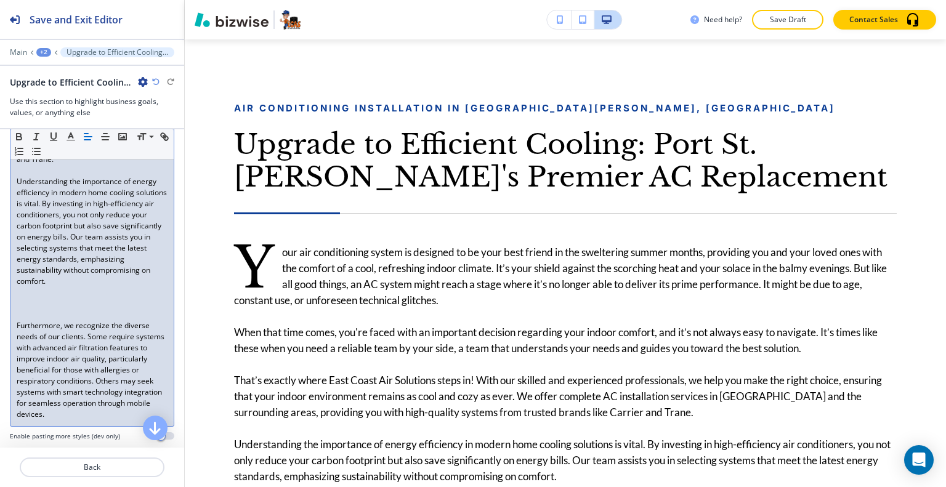
click at [30, 298] on p at bounding box center [92, 303] width 151 height 11
click at [24, 309] on p at bounding box center [92, 314] width 151 height 11
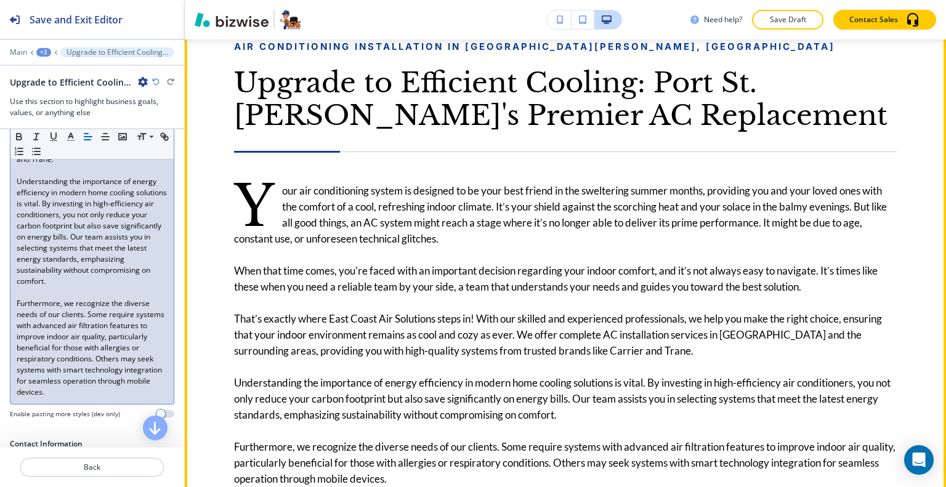
scroll to position [657, 0]
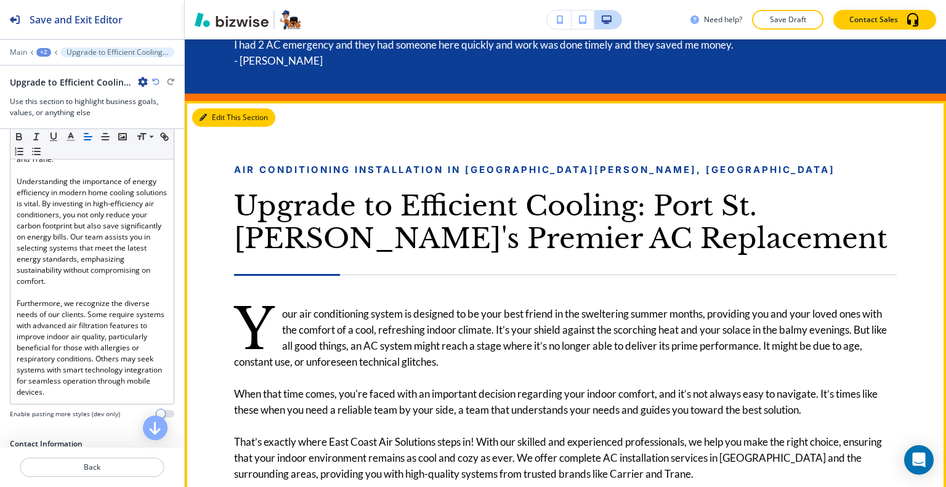
click at [219, 115] on button "Edit This Section" at bounding box center [233, 117] width 83 height 18
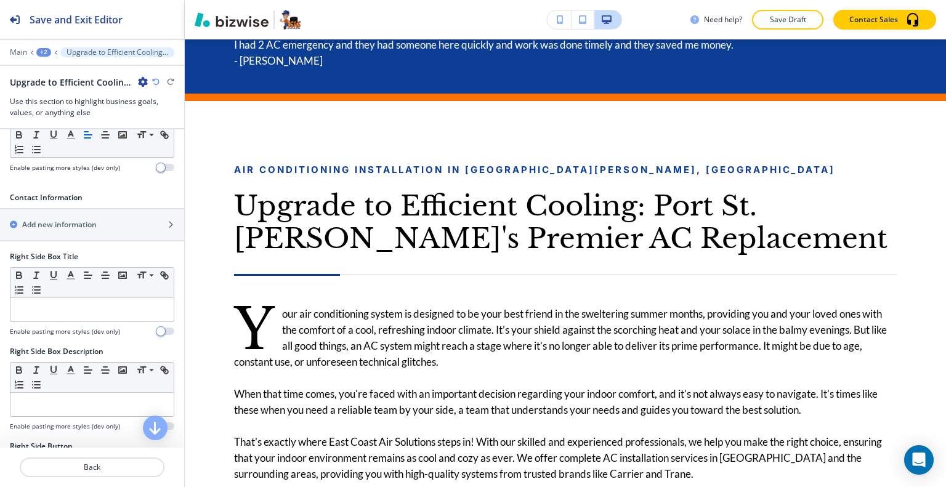
scroll to position [986, 0]
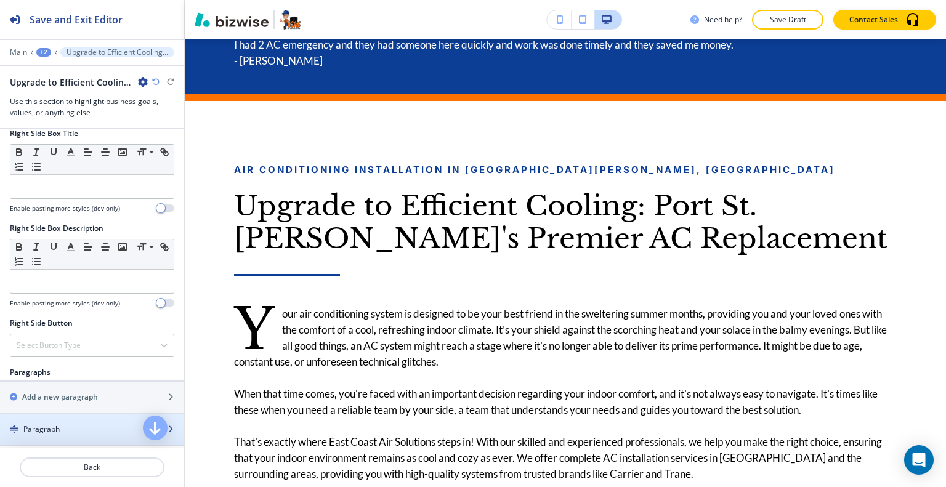
click at [68, 424] on div "Paragraph" at bounding box center [71, 429] width 142 height 11
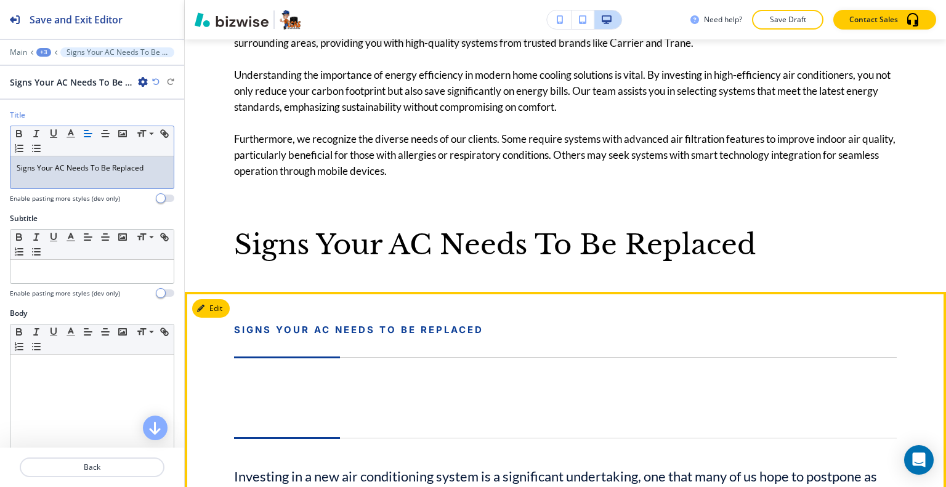
scroll to position [1026, 0]
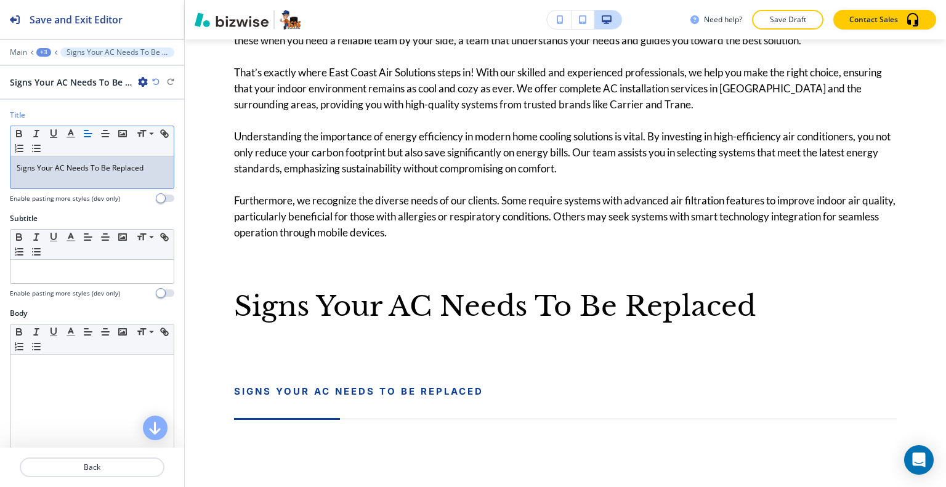
click at [148, 171] on p "Signs Your AC Needs To Be Replaced" at bounding box center [92, 168] width 151 height 11
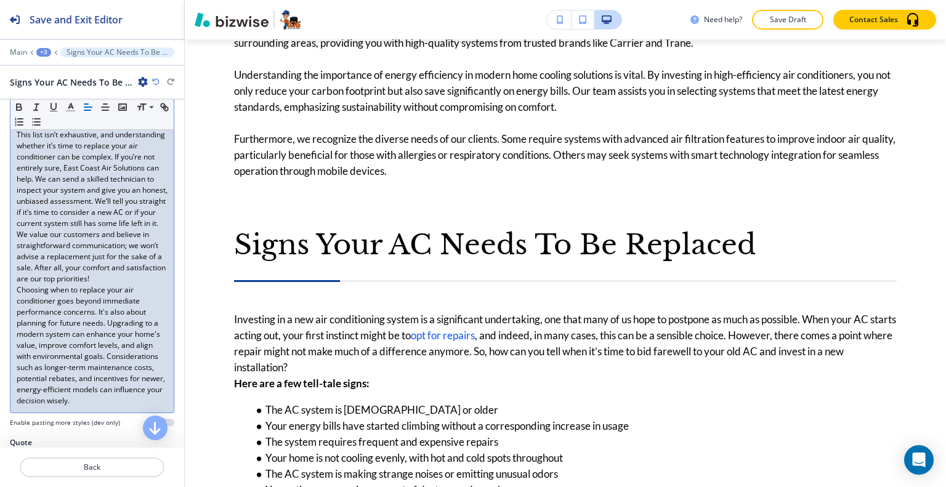
scroll to position [771, 0]
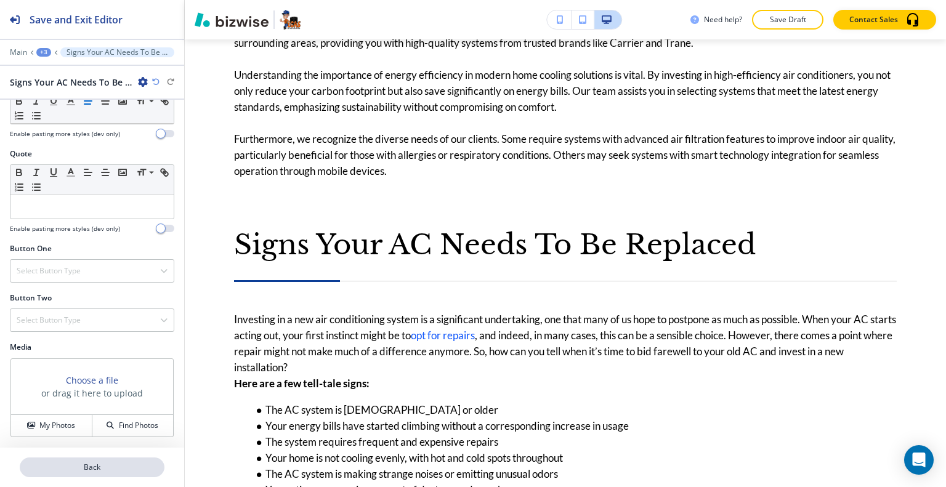
click at [110, 472] on p "Back" at bounding box center [92, 467] width 142 height 11
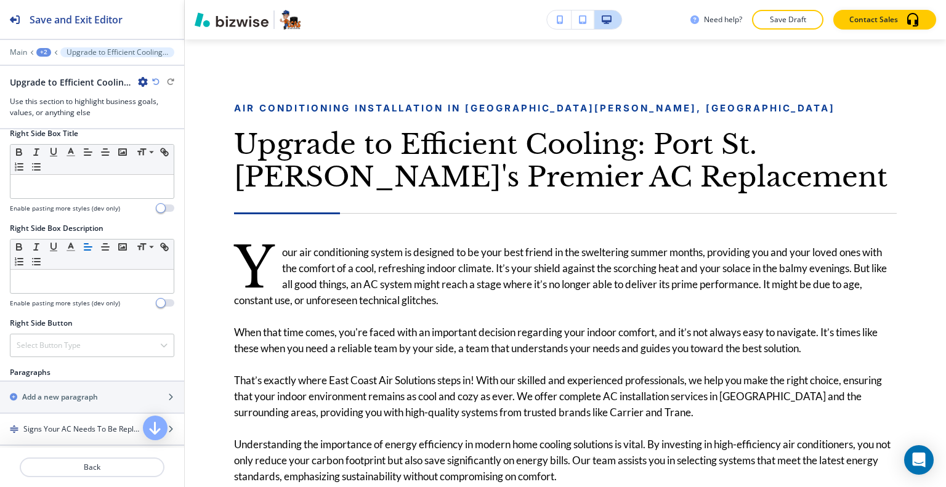
scroll to position [1109, 0]
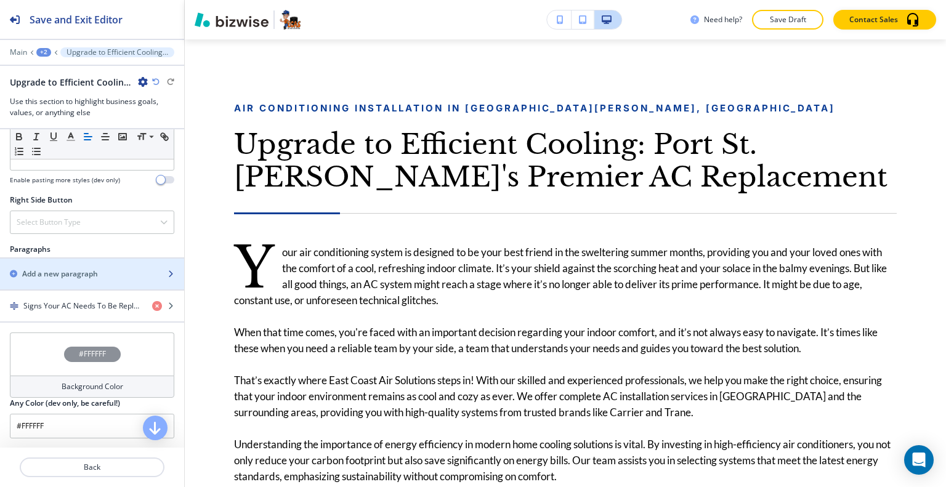
click at [84, 269] on h2 "Add a new paragraph" at bounding box center [60, 274] width 76 height 11
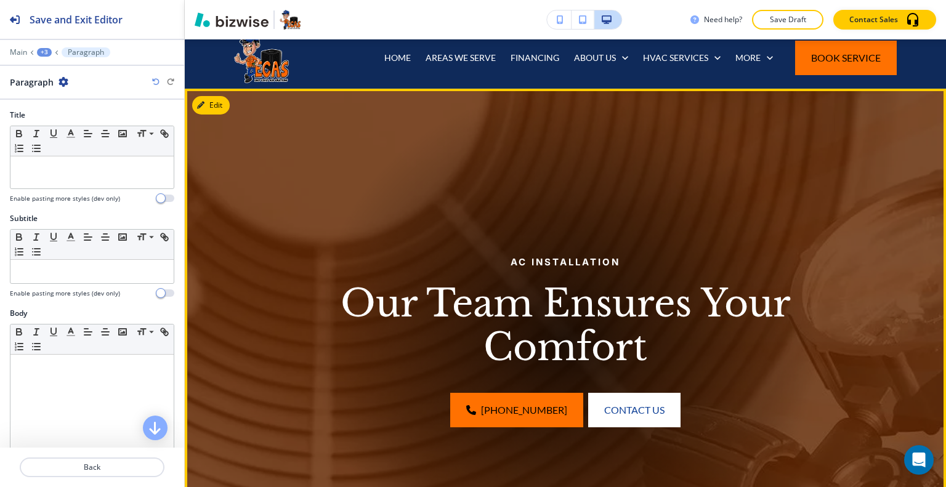
scroll to position [472, 0]
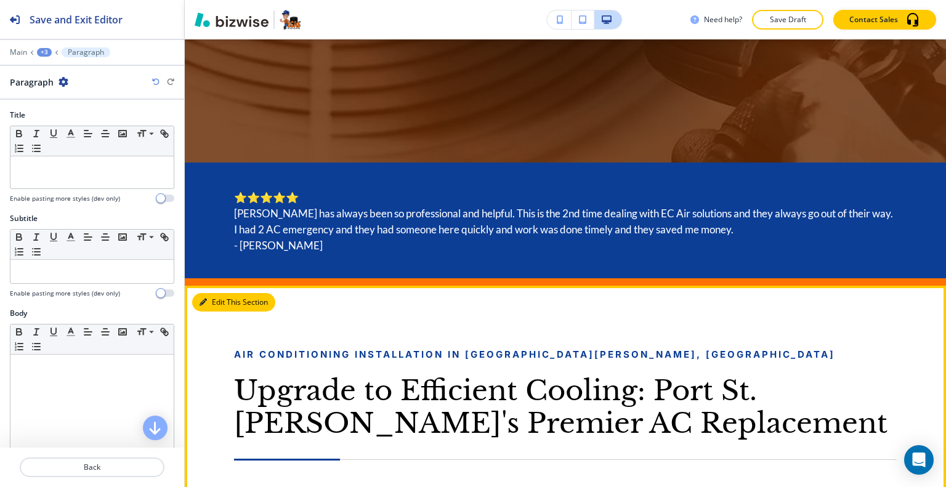
click at [216, 302] on button "Edit This Section" at bounding box center [233, 302] width 83 height 18
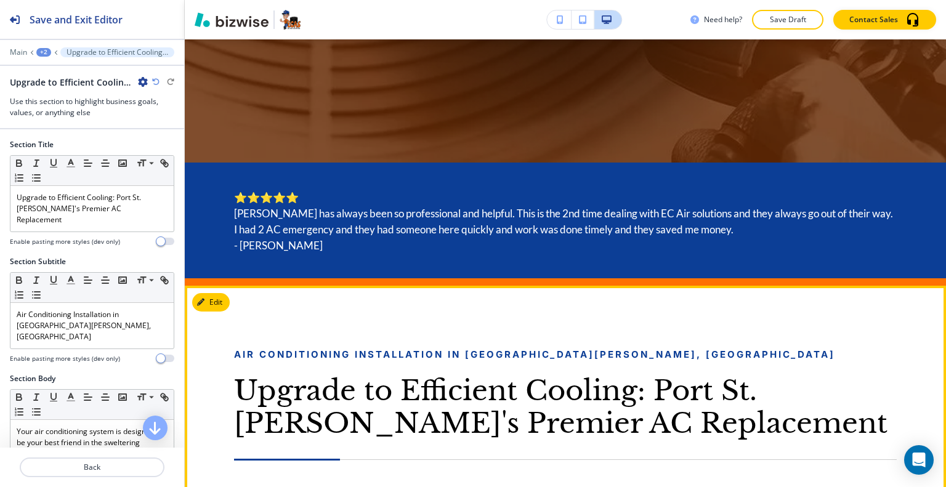
scroll to position [718, 0]
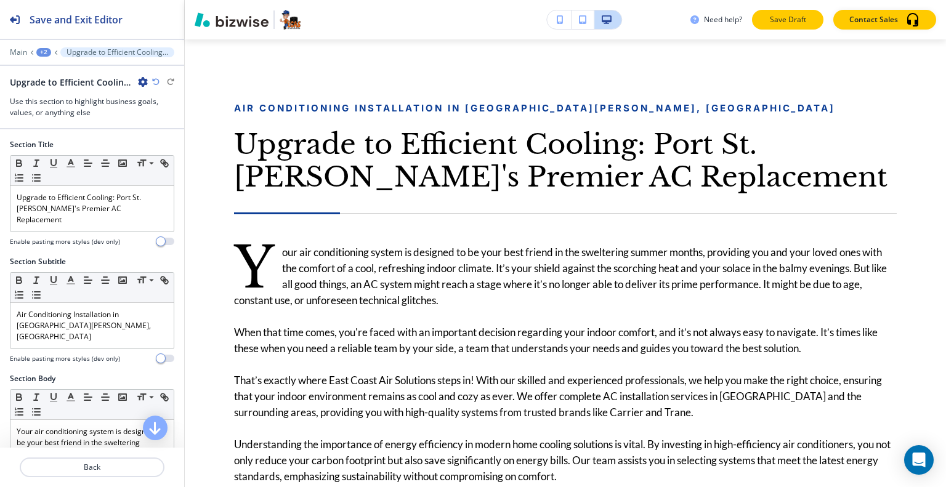
click at [793, 15] on p "Save Draft" at bounding box center [787, 19] width 39 height 11
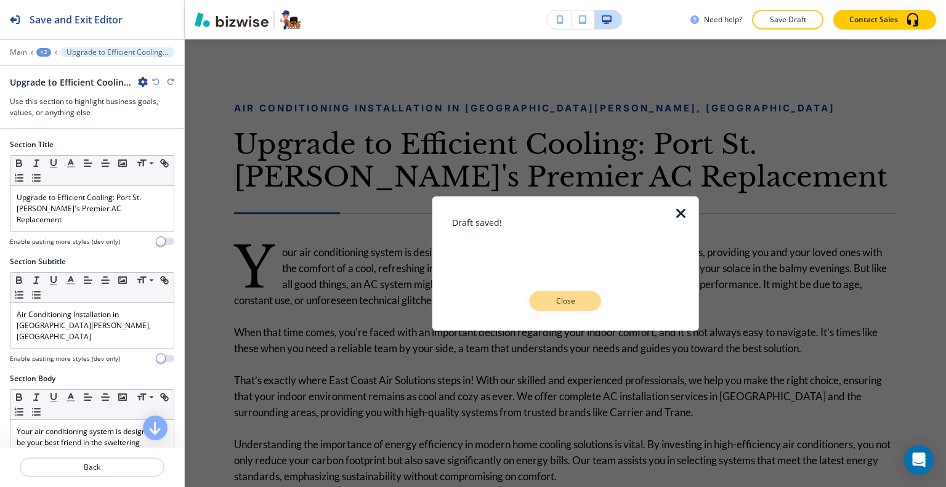
click at [558, 305] on p "Close" at bounding box center [565, 301] width 39 height 11
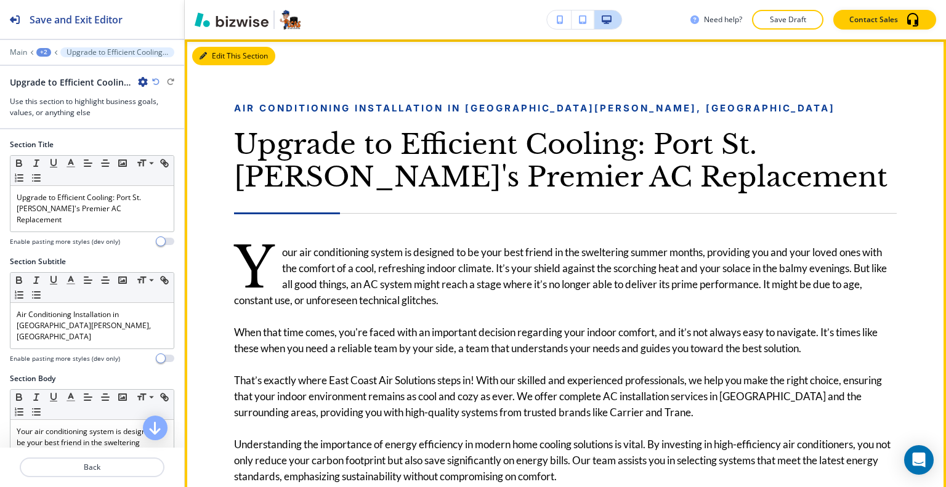
click at [219, 56] on button "Edit This Section" at bounding box center [233, 56] width 83 height 18
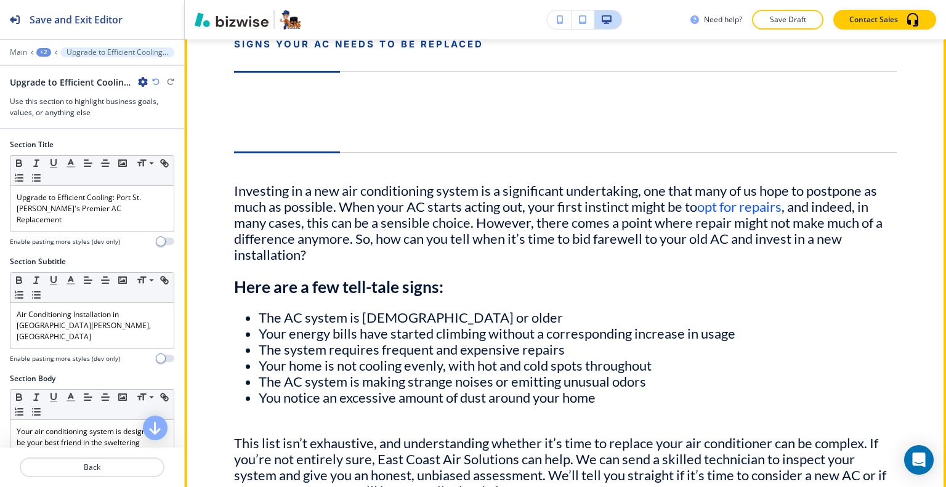
scroll to position [1519, 0]
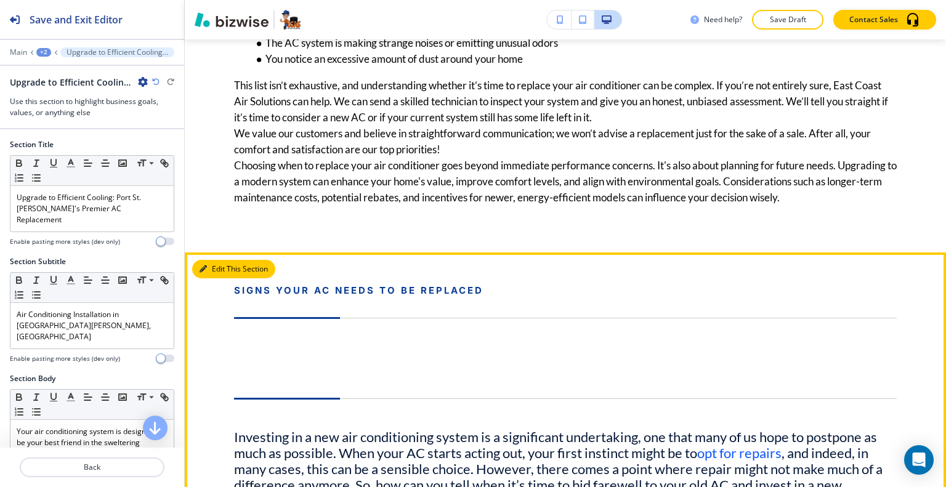
click at [224, 266] on button "Edit This Section" at bounding box center [233, 269] width 83 height 18
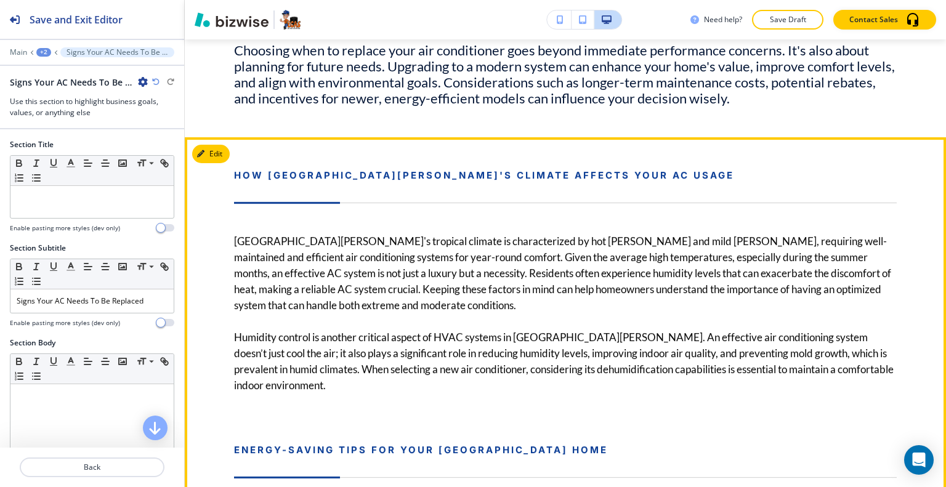
scroll to position [2102, 0]
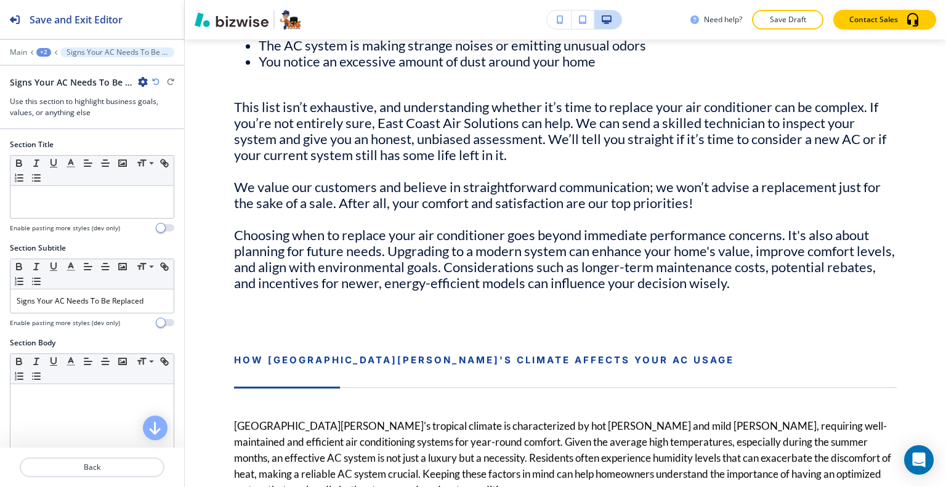
click at [142, 88] on div "Signs Your AC Needs To Be Replaced Use this section to highlight business goals…" at bounding box center [92, 97] width 164 height 43
click at [142, 83] on icon "button" at bounding box center [143, 82] width 10 height 10
click at [173, 136] on button "Delete Section" at bounding box center [177, 146] width 79 height 22
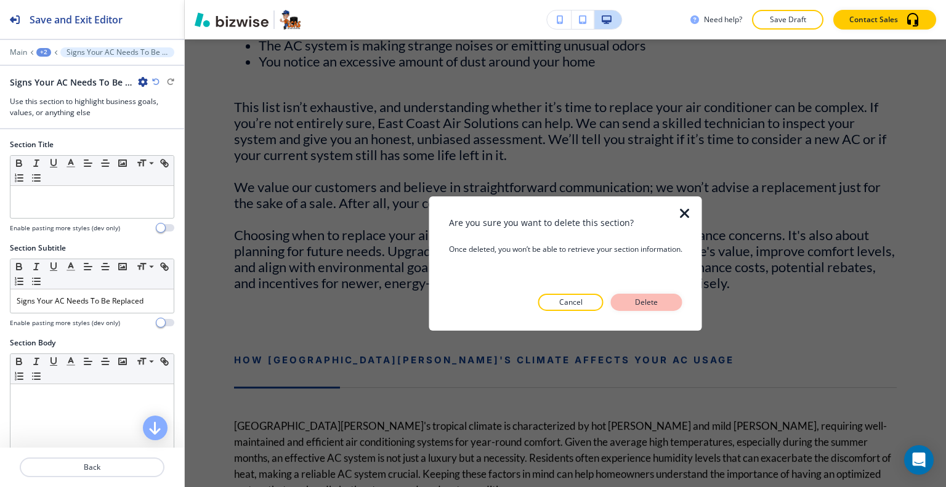
click at [625, 307] on button "Delete" at bounding box center [646, 302] width 71 height 17
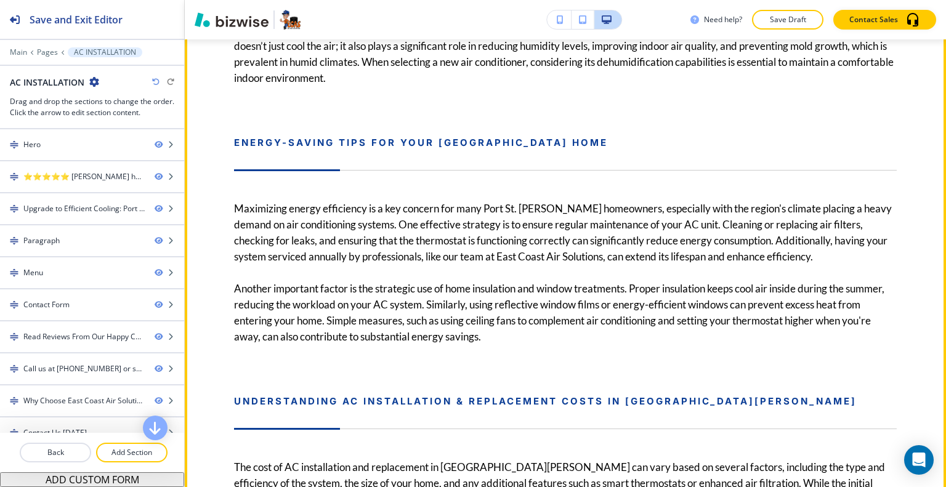
scroll to position [1572, 0]
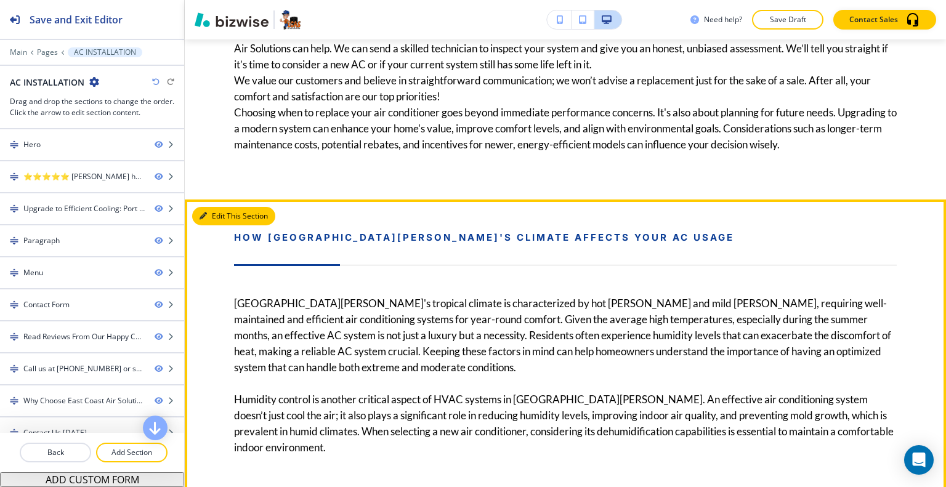
click at [214, 213] on button "Edit This Section" at bounding box center [233, 216] width 83 height 18
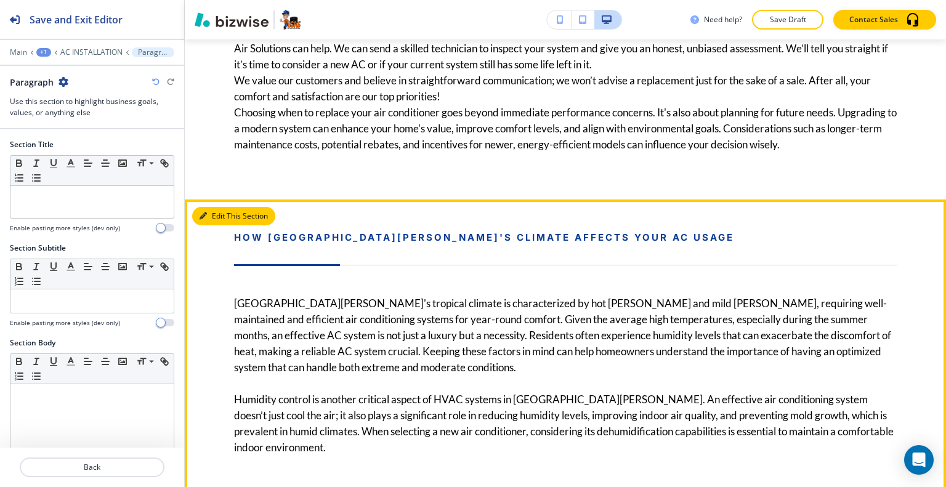
scroll to position [1732, 0]
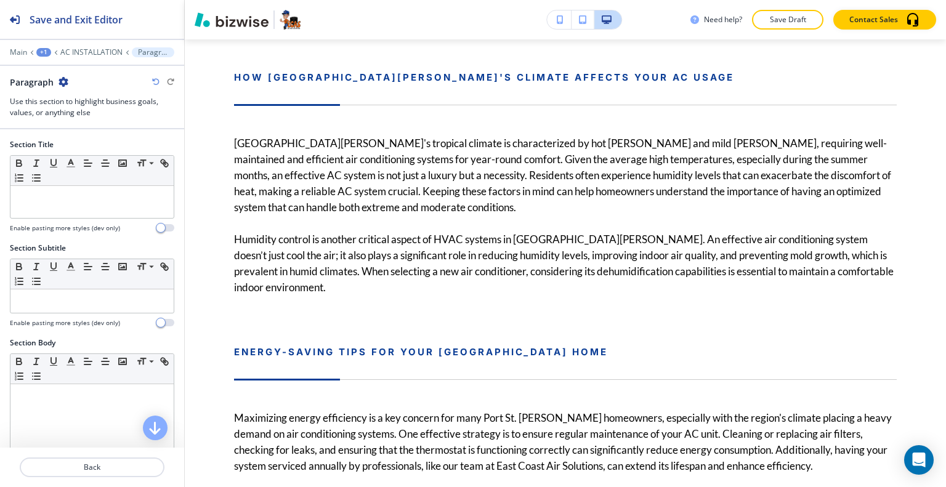
click at [64, 81] on icon "button" at bounding box center [64, 82] width 10 height 10
click at [96, 152] on button "Delete Section" at bounding box center [97, 146] width 79 height 22
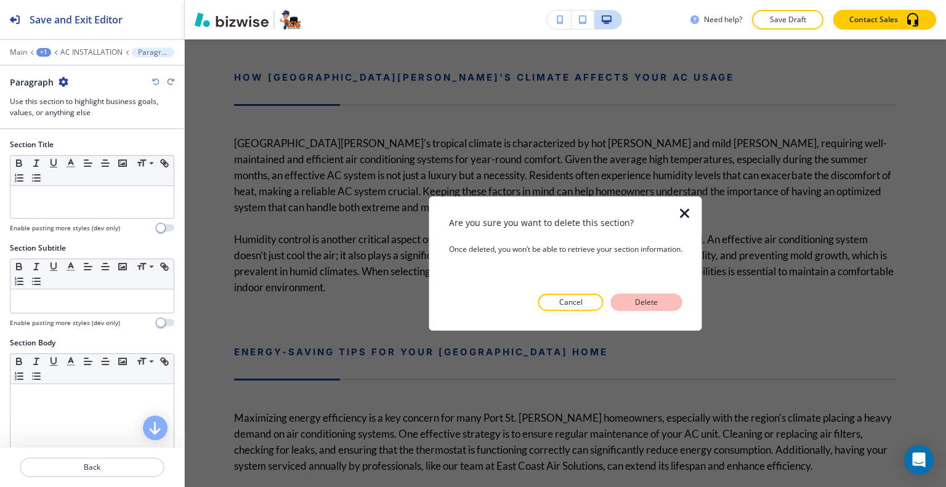
click at [628, 295] on button "Delete" at bounding box center [646, 302] width 71 height 17
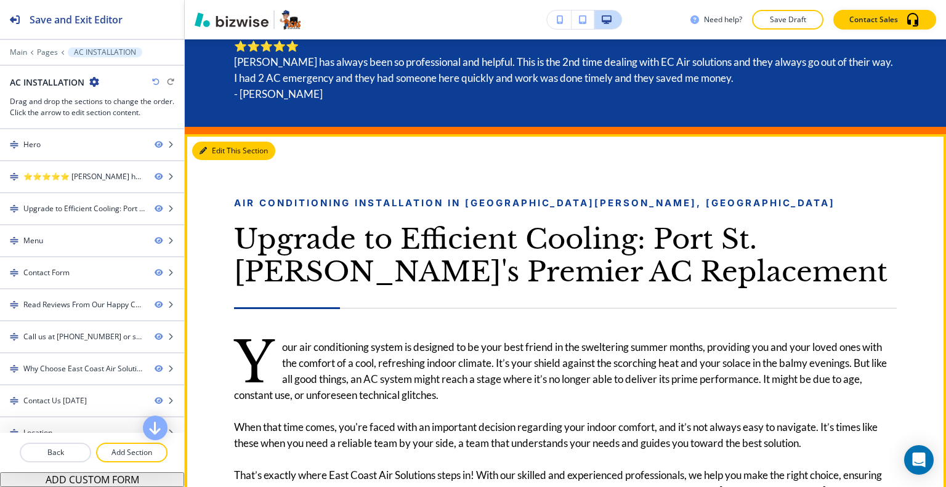
click at [217, 147] on button "Edit This Section" at bounding box center [233, 151] width 83 height 18
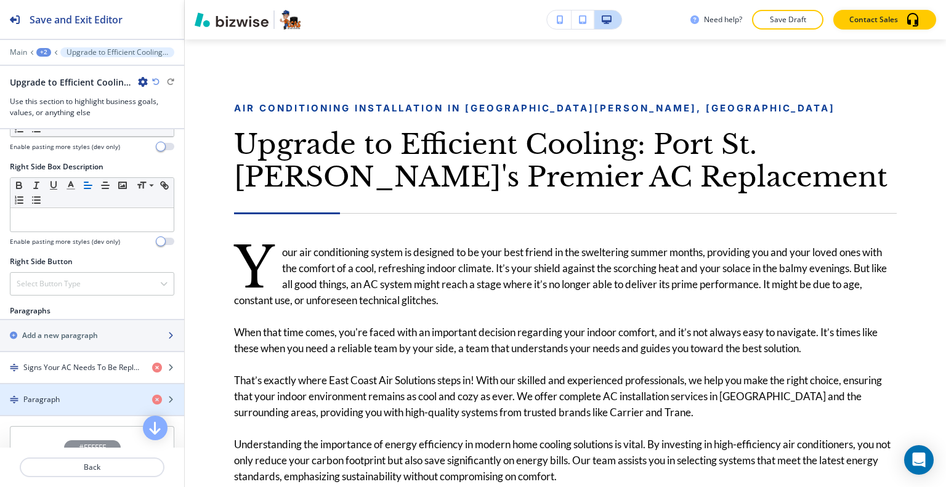
scroll to position [1109, 0]
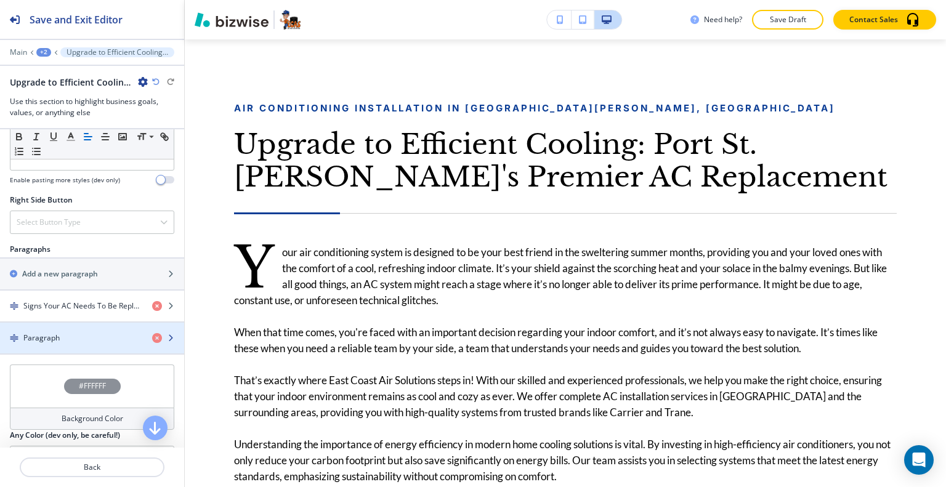
click at [97, 333] on div "Paragraph" at bounding box center [71, 338] width 142 height 11
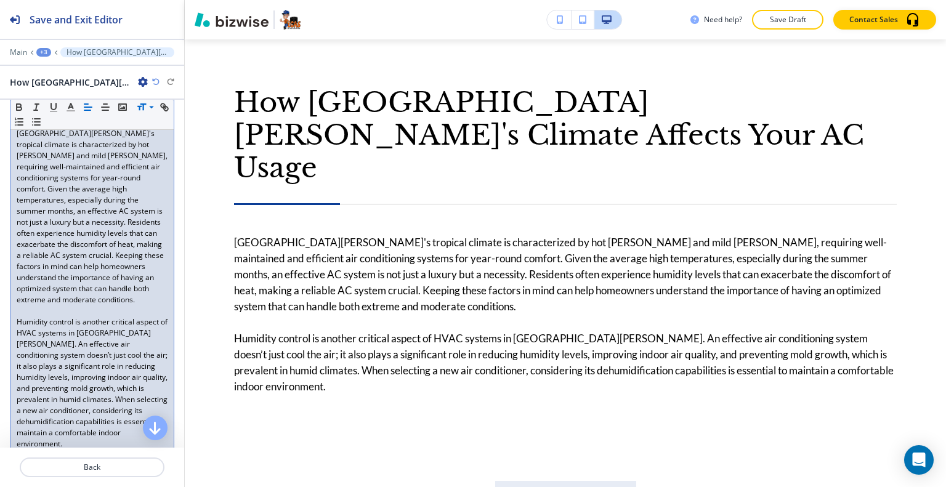
scroll to position [0, 0]
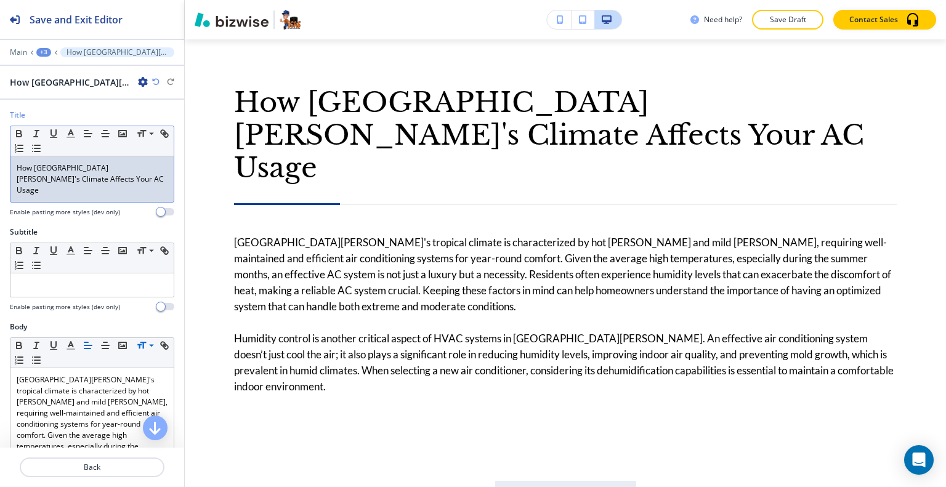
click at [118, 184] on div "How Port St. Lucie's Climate Affects Your AC Usage" at bounding box center [91, 179] width 163 height 46
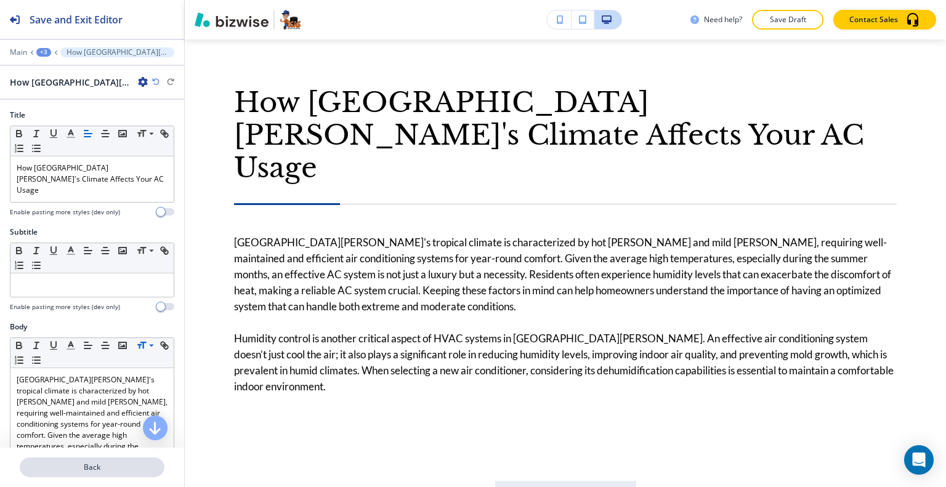
click at [95, 470] on p "Back" at bounding box center [92, 467] width 142 height 11
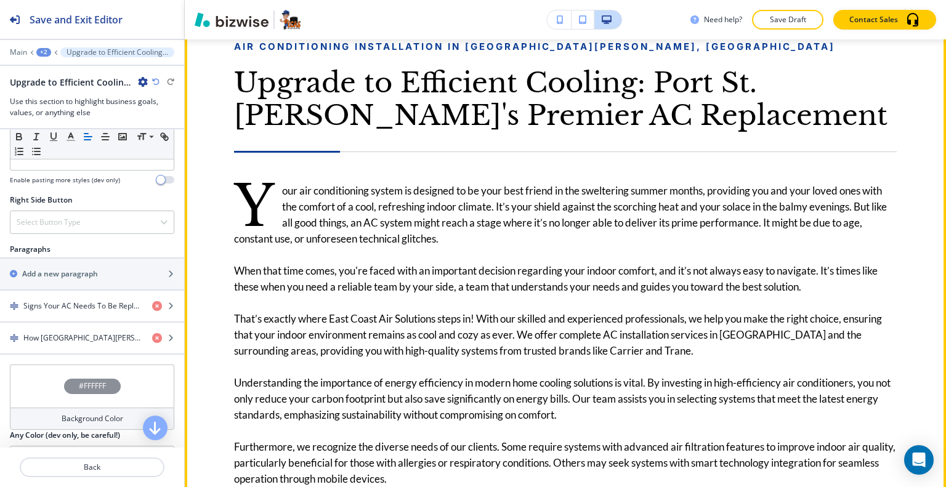
scroll to position [718, 0]
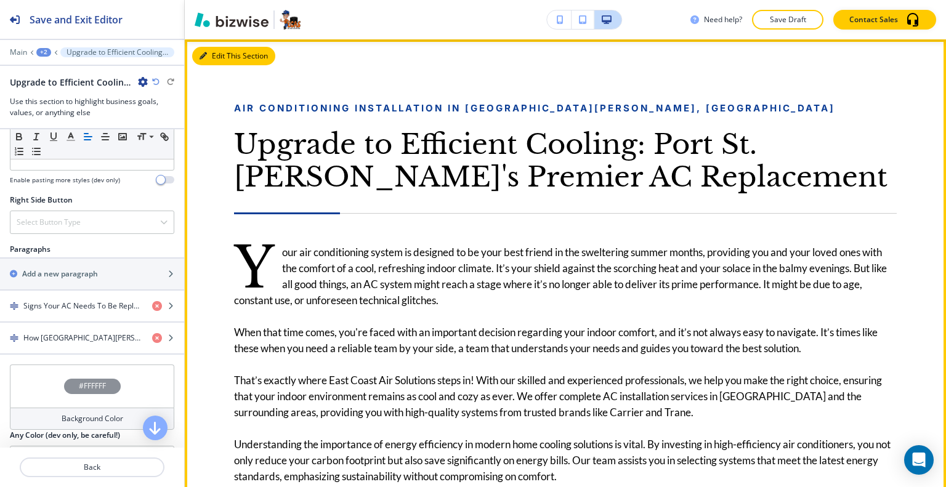
click at [222, 54] on button "Edit This Section" at bounding box center [233, 56] width 83 height 18
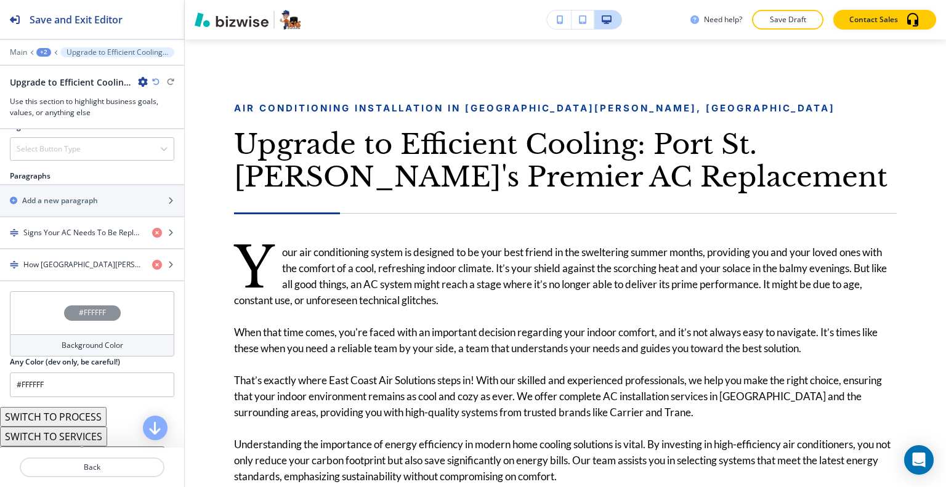
scroll to position [1121, 0]
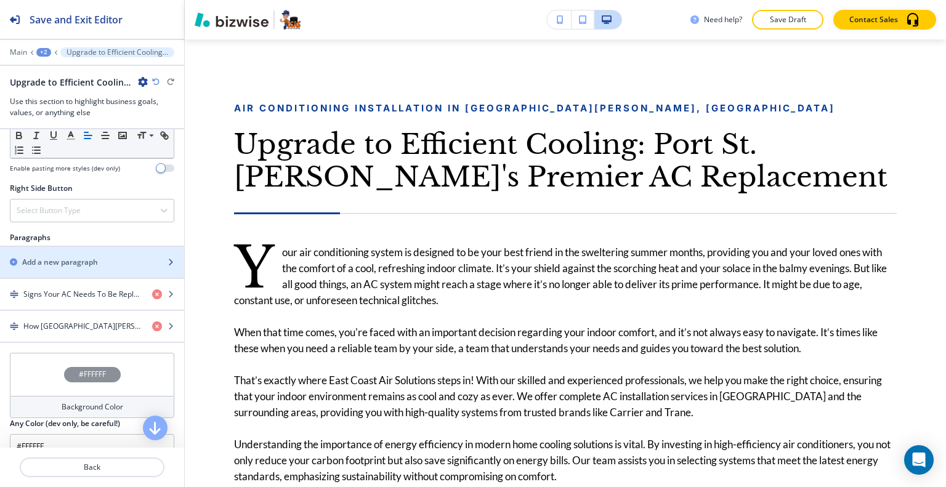
click at [84, 257] on h2 "Add a new paragraph" at bounding box center [60, 262] width 76 height 11
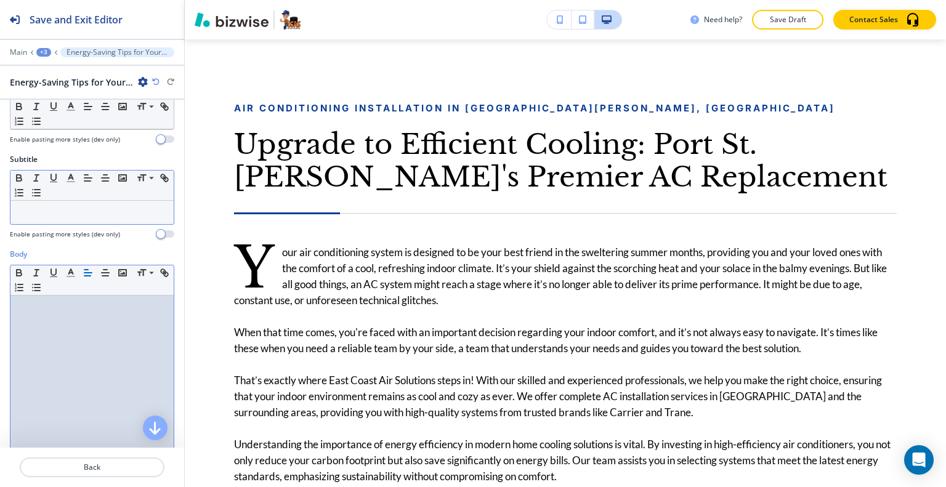
scroll to position [0, 0]
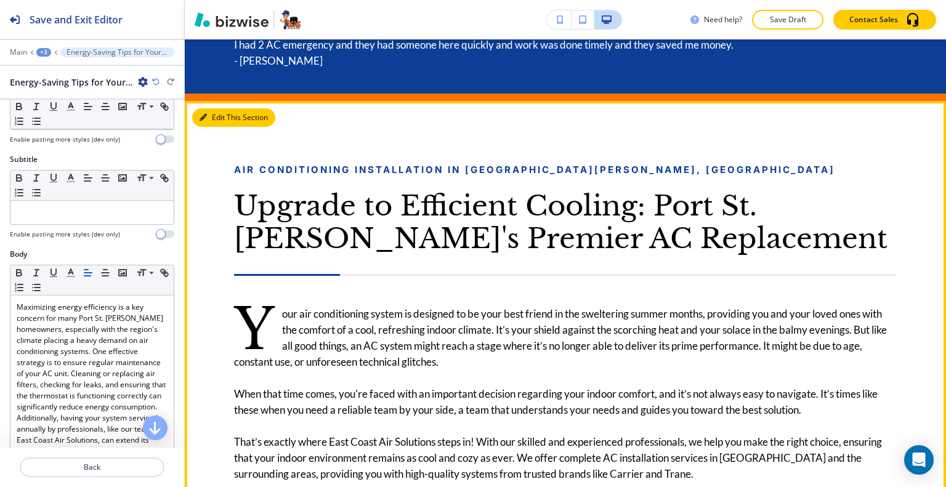
click at [224, 109] on button "Edit This Section" at bounding box center [233, 117] width 83 height 18
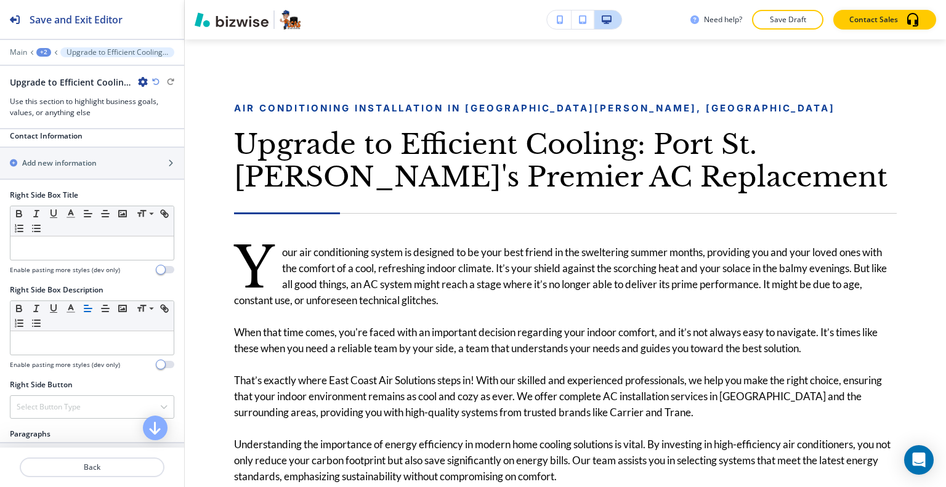
scroll to position [1171, 0]
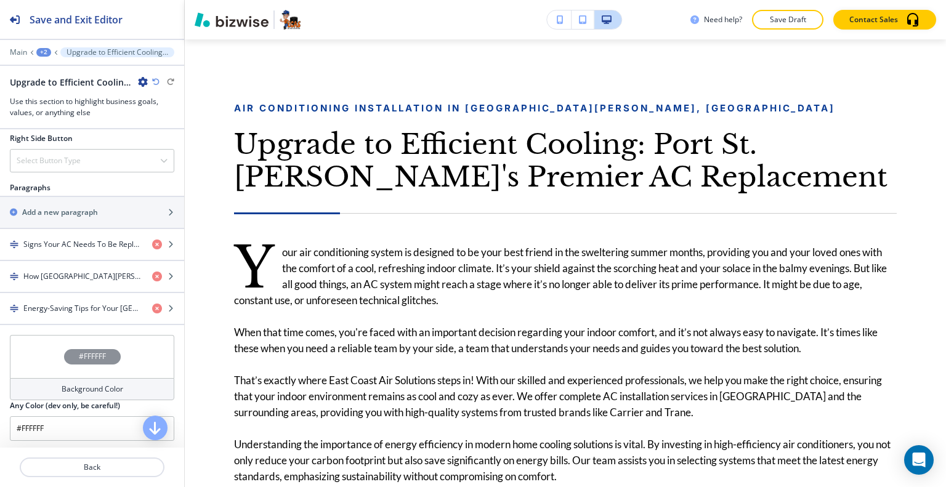
click at [89, 182] on div "Paragraphs" at bounding box center [92, 187] width 184 height 11
click at [87, 207] on h2 "Add a new paragraph" at bounding box center [60, 212] width 76 height 11
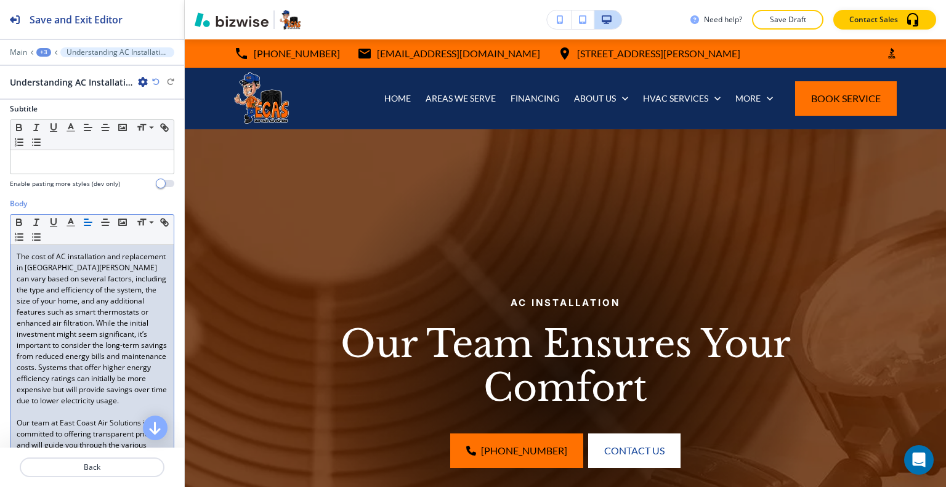
scroll to position [0, 0]
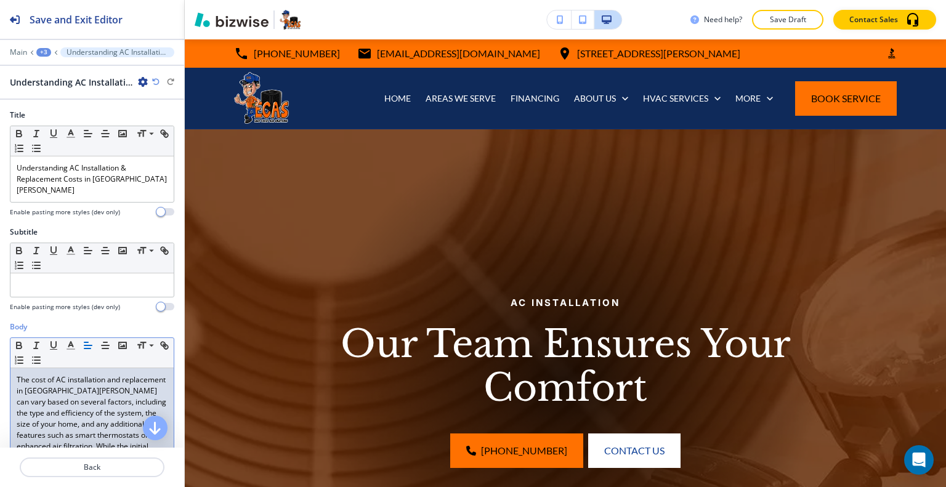
click at [44, 51] on div "+3" at bounding box center [43, 52] width 15 height 9
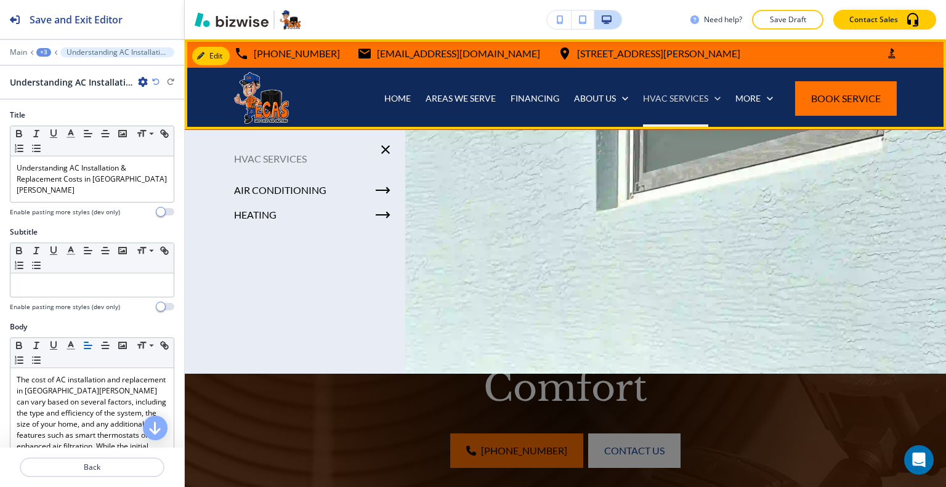
click at [660, 98] on p "HVAC SERVICES" at bounding box center [675, 98] width 65 height 12
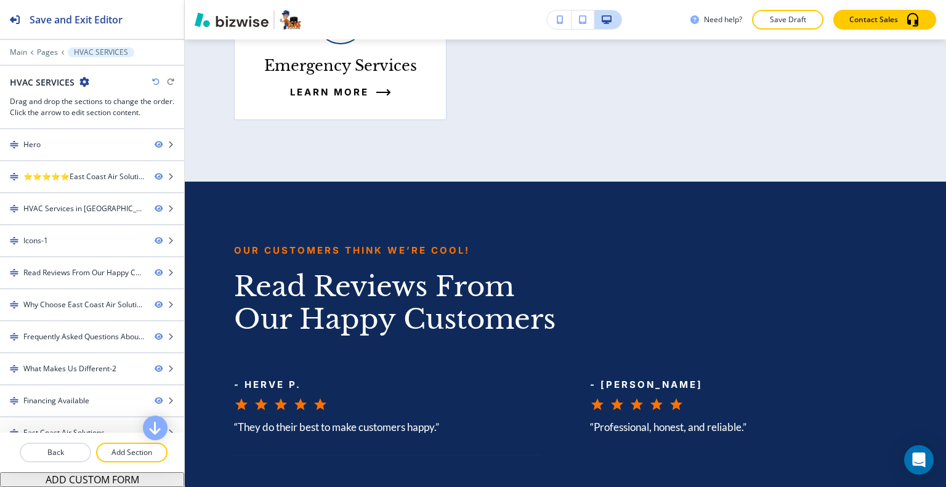
scroll to position [3122, 0]
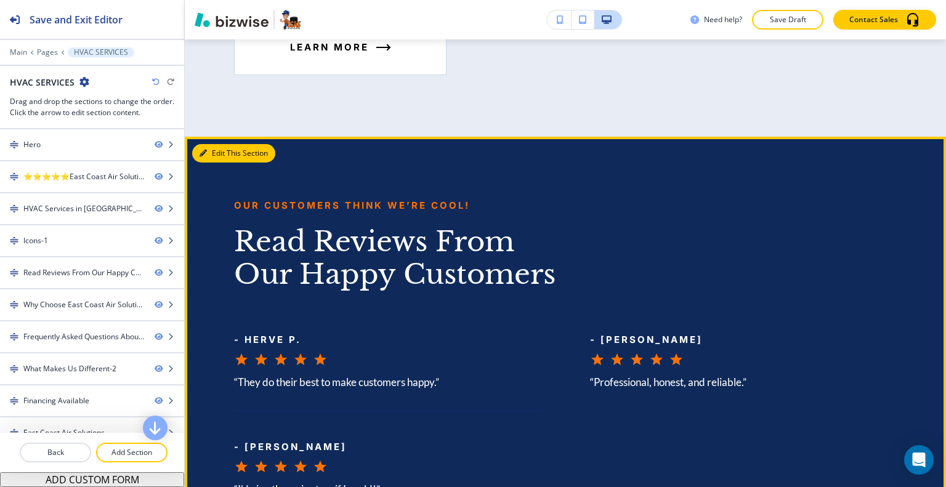
click at [219, 144] on button "Edit This Section" at bounding box center [233, 153] width 83 height 18
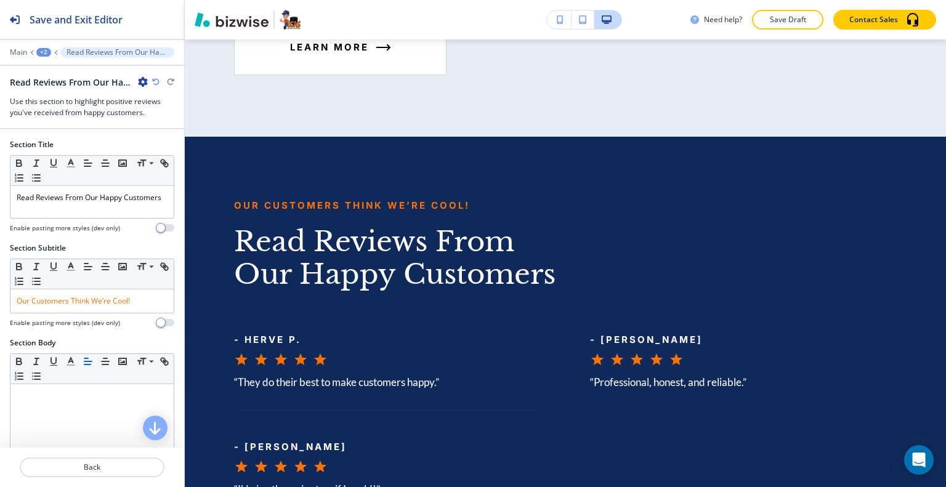
scroll to position [3170, 0]
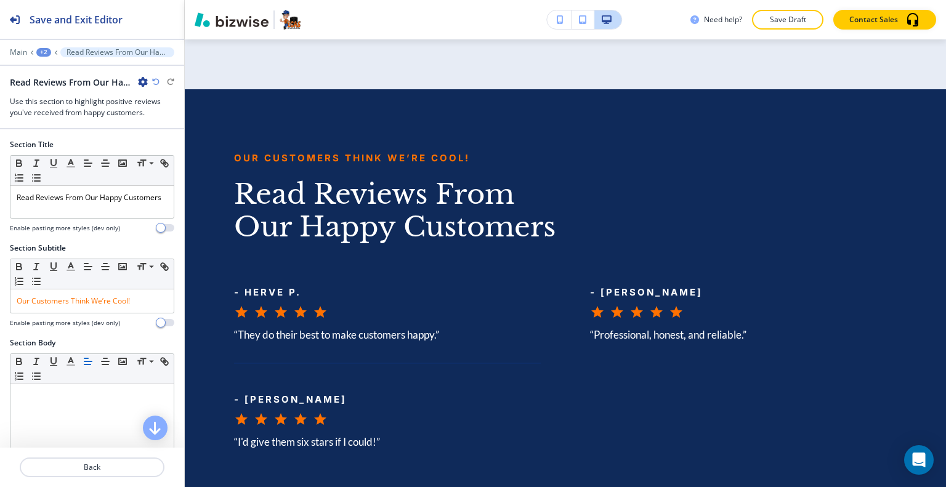
click at [134, 85] on div "Read Reviews From Our Happy Customers-1" at bounding box center [79, 82] width 138 height 13
click at [143, 81] on icon "button" at bounding box center [143, 82] width 10 height 10
click at [153, 113] on button "Duplicate Section" at bounding box center [177, 124] width 79 height 22
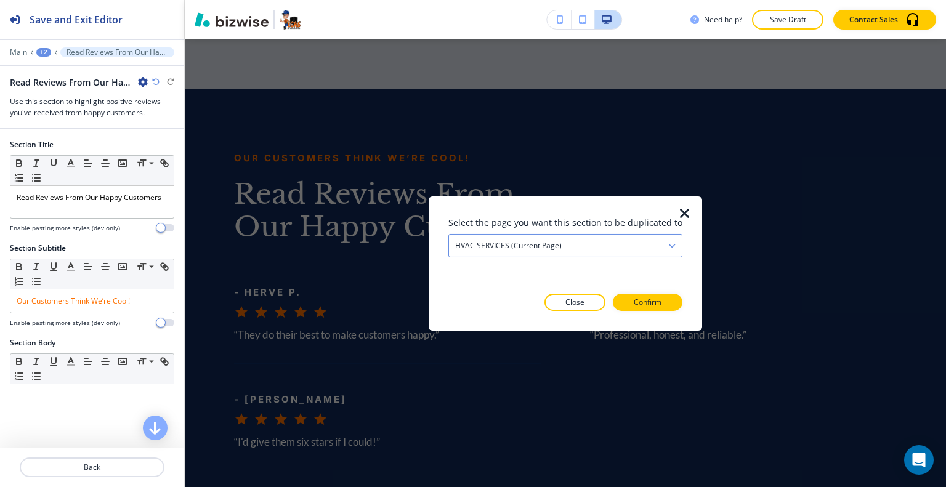
click at [537, 243] on h4 "HVAC SERVICES (current page)" at bounding box center [508, 245] width 107 height 11
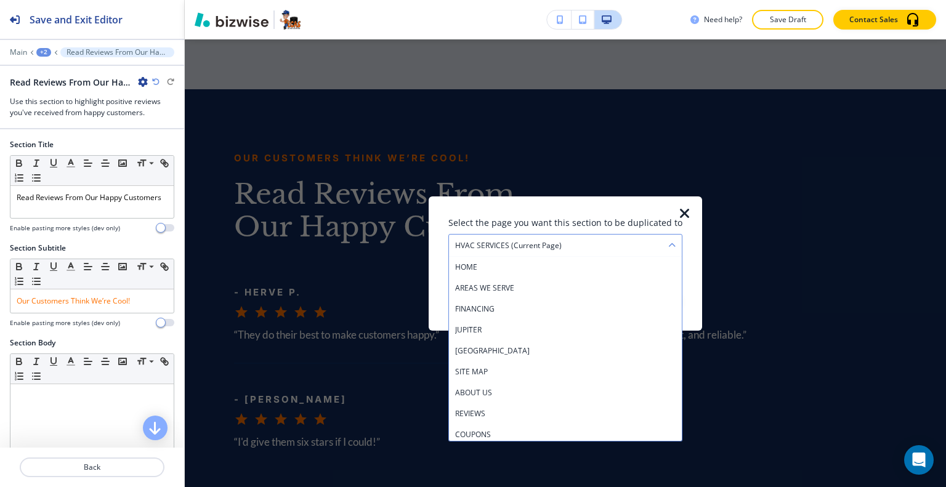
scroll to position [148, 0]
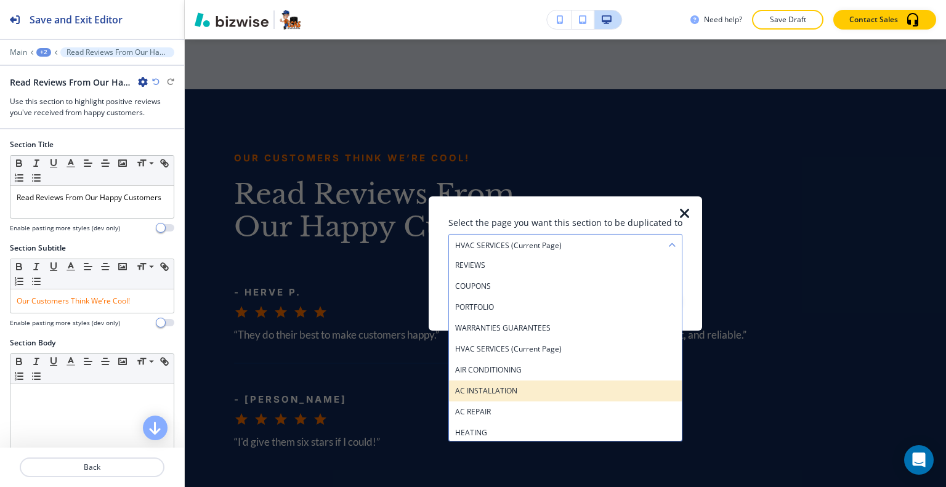
click at [518, 396] on h4 "AC INSTALLATION" at bounding box center [565, 390] width 221 height 11
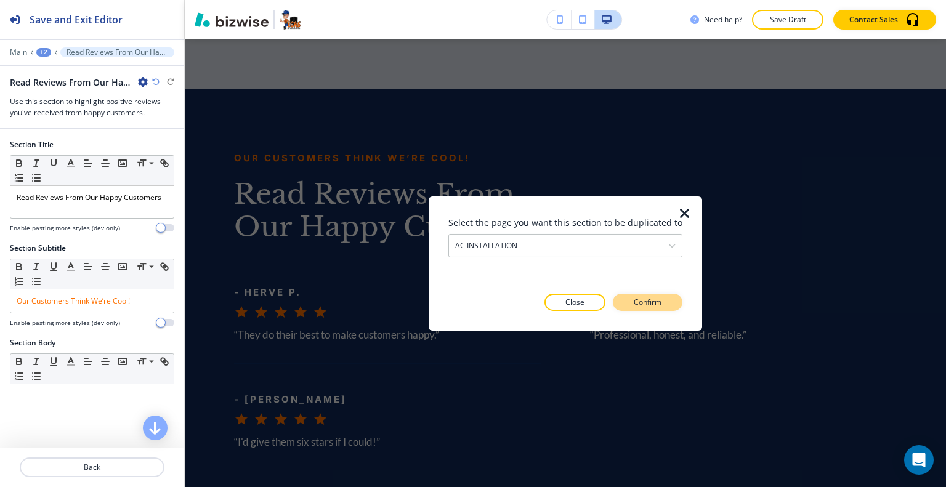
click at [640, 301] on p "Confirm" at bounding box center [648, 302] width 28 height 11
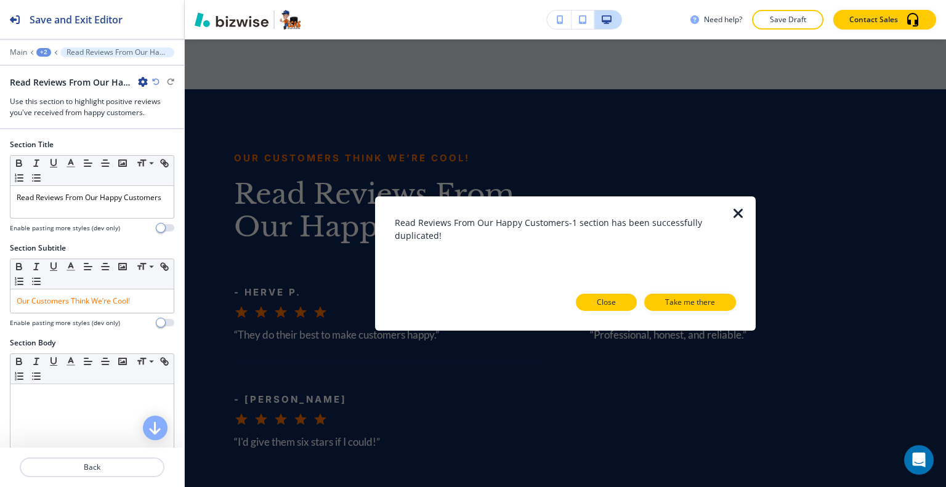
click at [603, 300] on p "Close" at bounding box center [606, 302] width 19 height 11
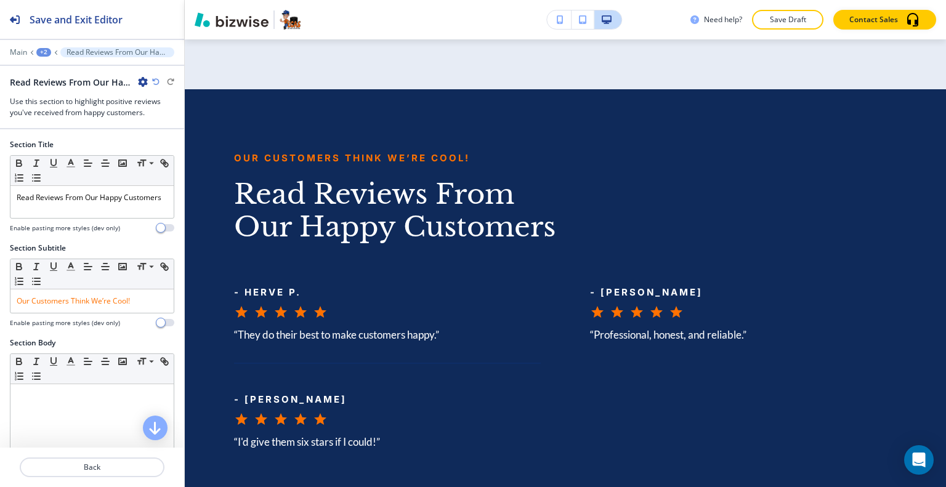
click at [142, 83] on icon "button" at bounding box center [143, 82] width 10 height 10
click at [182, 128] on p "Duplicate Section" at bounding box center [177, 124] width 63 height 11
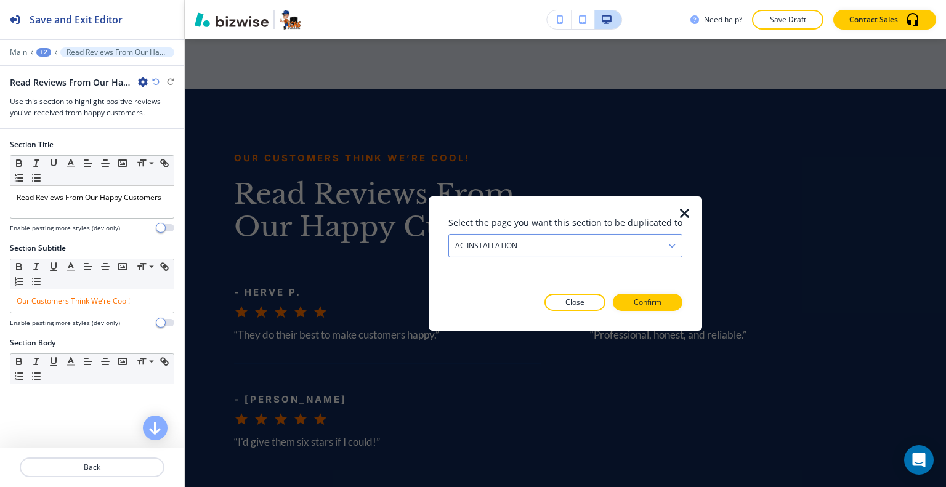
click at [603, 241] on div "AC INSTALLATION" at bounding box center [565, 245] width 233 height 22
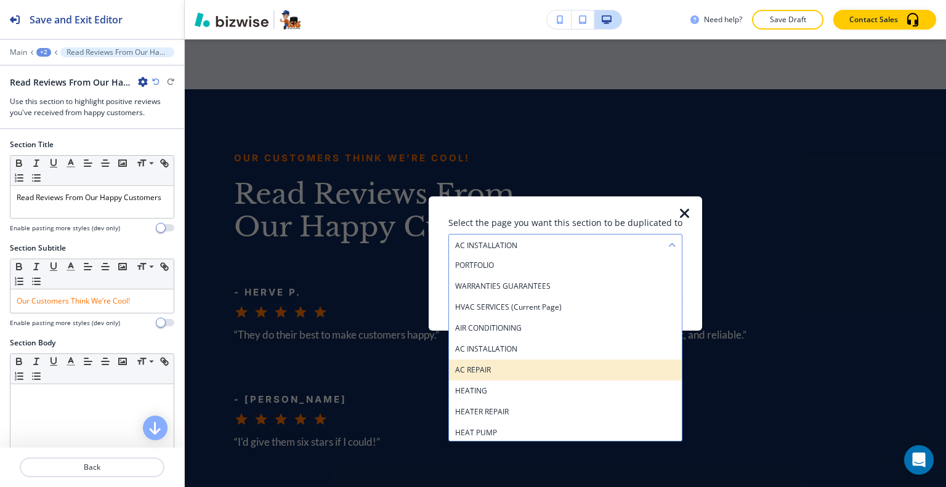
click at [577, 370] on h4 "AC REPAIR" at bounding box center [565, 369] width 221 height 11
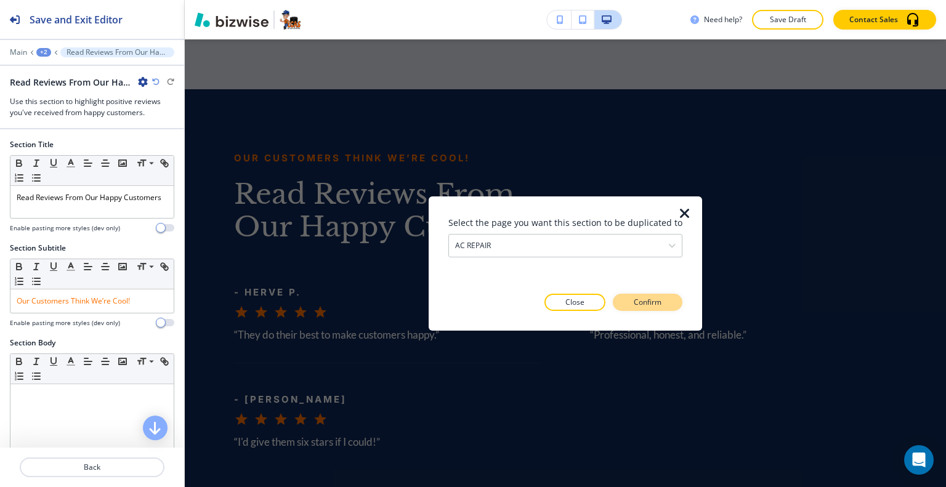
click at [648, 297] on p "Confirm" at bounding box center [648, 302] width 28 height 11
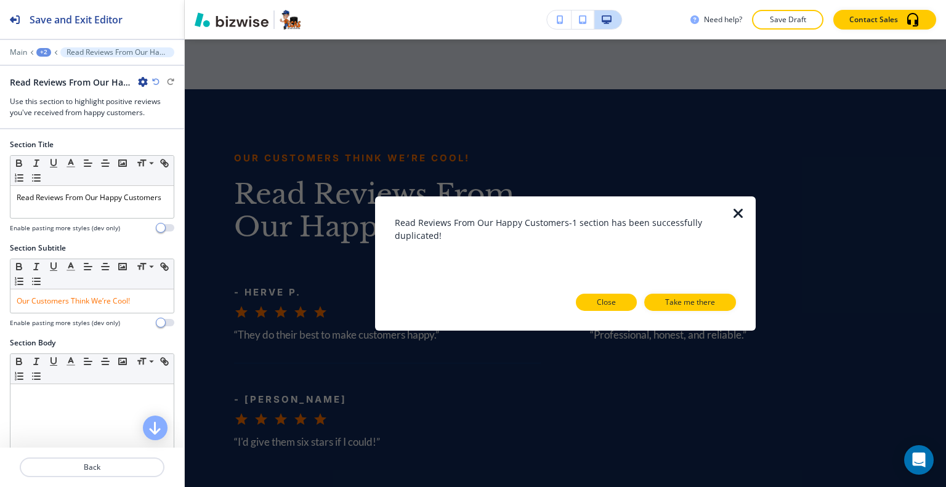
click at [594, 307] on button "Close" at bounding box center [606, 302] width 61 height 17
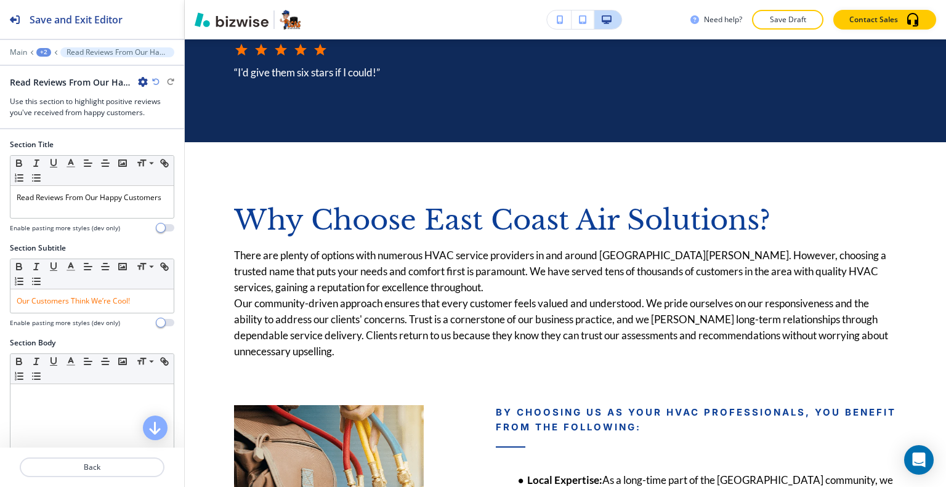
scroll to position [3478, 0]
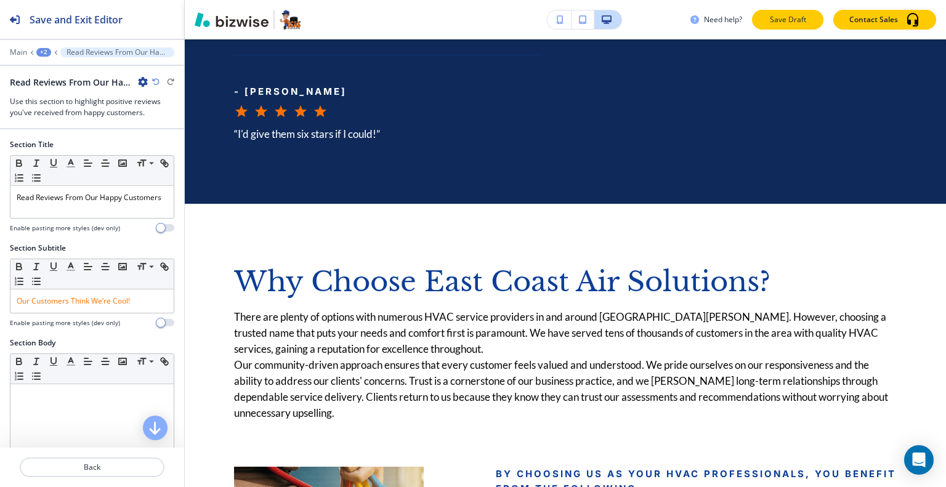
click at [801, 15] on p "Save Draft" at bounding box center [787, 19] width 39 height 11
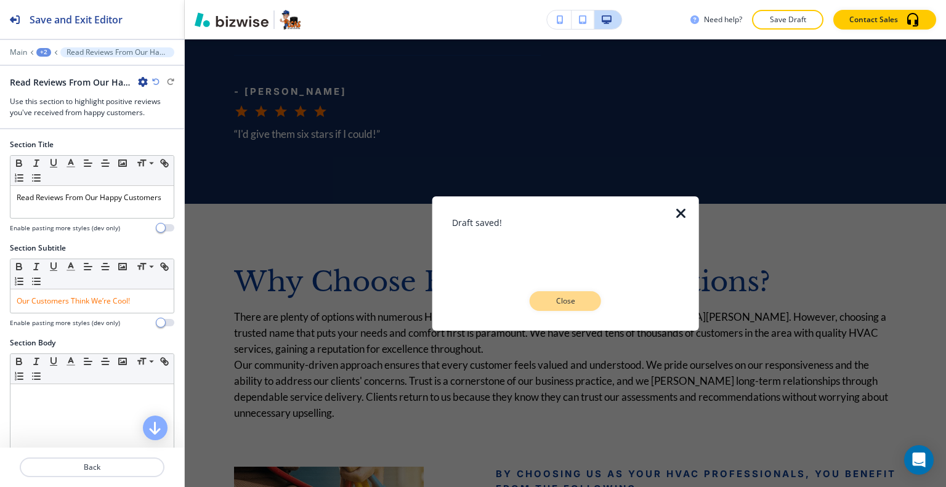
click at [597, 309] on div "Close" at bounding box center [565, 301] width 227 height 20
click at [578, 306] on p "Close" at bounding box center [565, 301] width 39 height 11
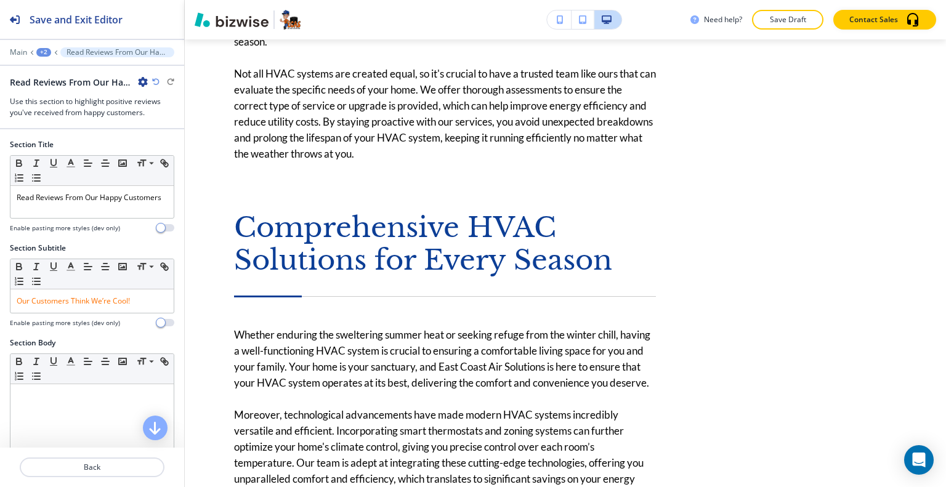
scroll to position [0, 0]
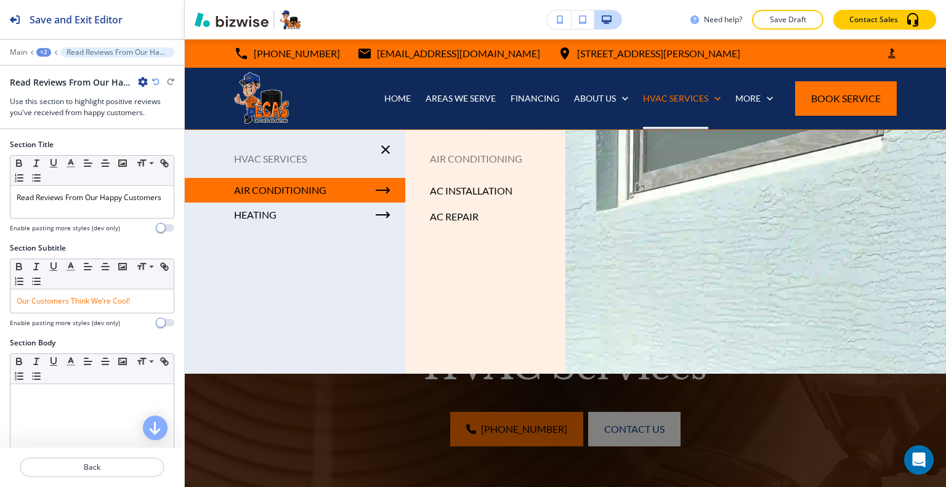
click at [457, 190] on p "AC INSTALLATION" at bounding box center [471, 191] width 83 height 18
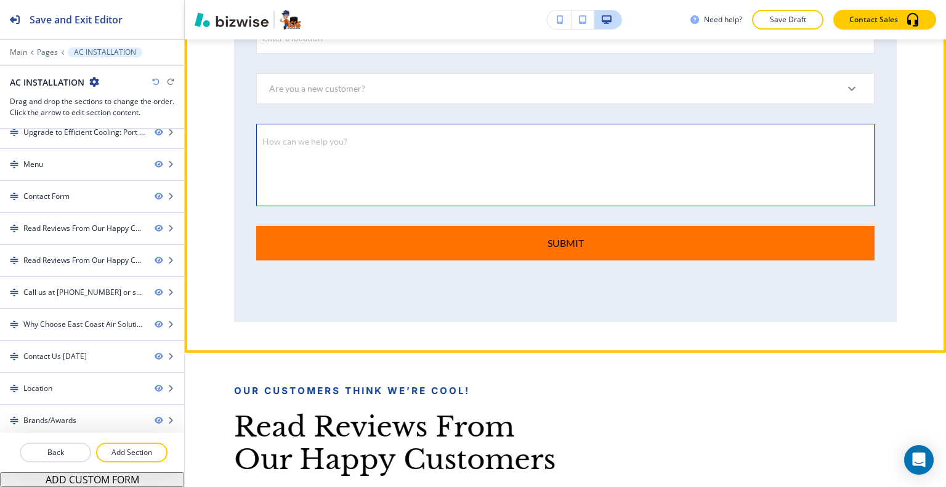
scroll to position [3170, 0]
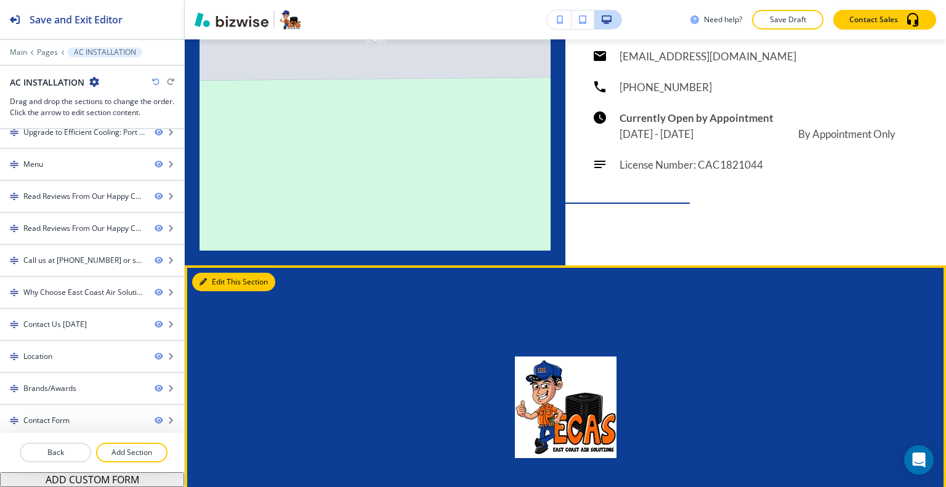
click at [219, 291] on button "Edit This Section" at bounding box center [233, 282] width 83 height 18
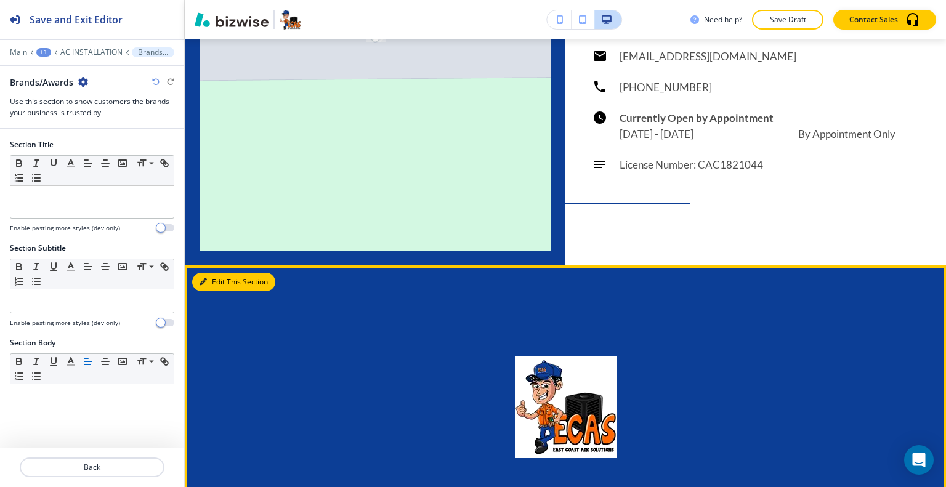
scroll to position [5833, 0]
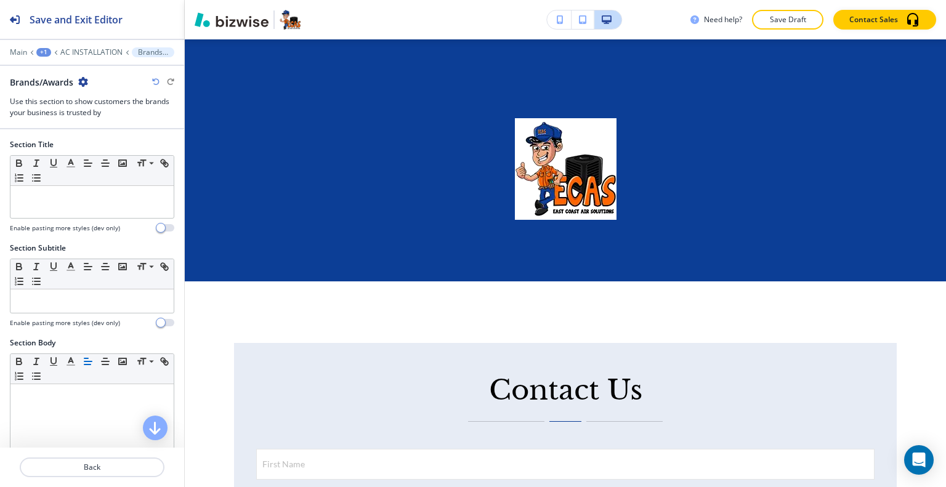
click at [84, 82] on icon "button" at bounding box center [83, 82] width 10 height 10
click at [105, 142] on p "Delete Section" at bounding box center [118, 145] width 63 height 11
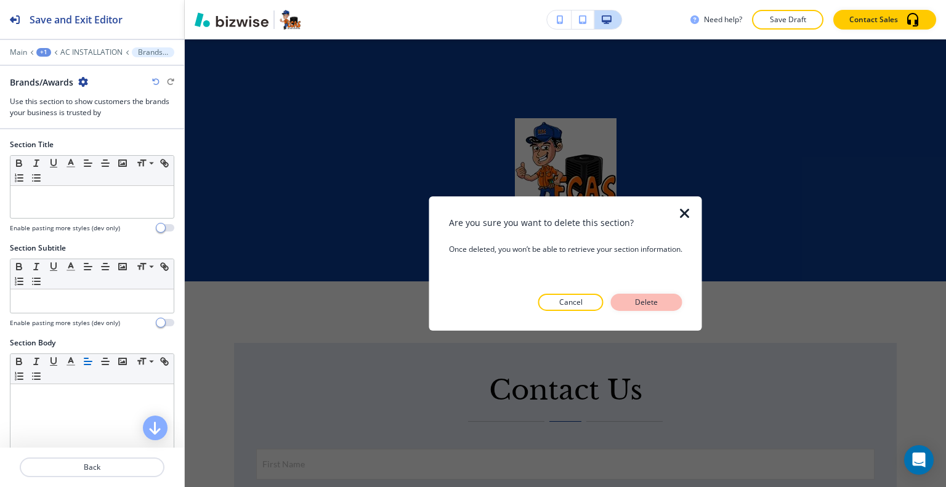
click at [661, 307] on p "Delete" at bounding box center [647, 302] width 30 height 11
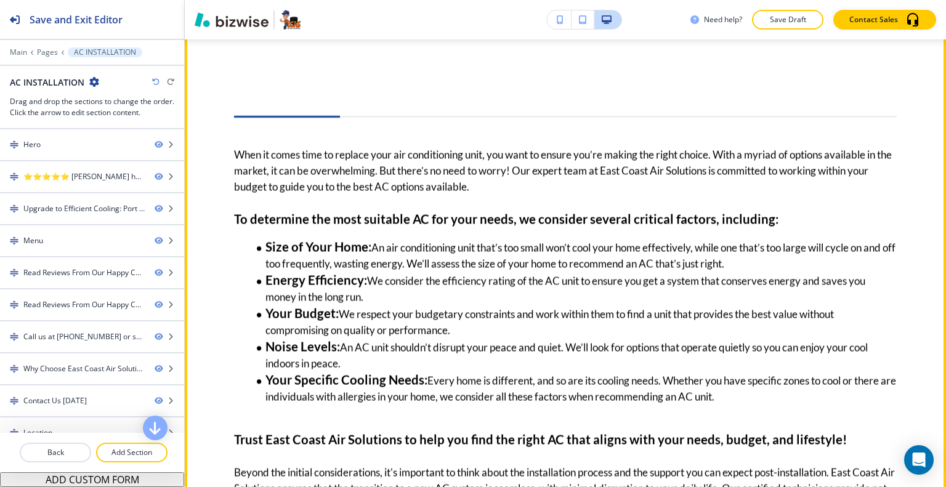
scroll to position [3731, 0]
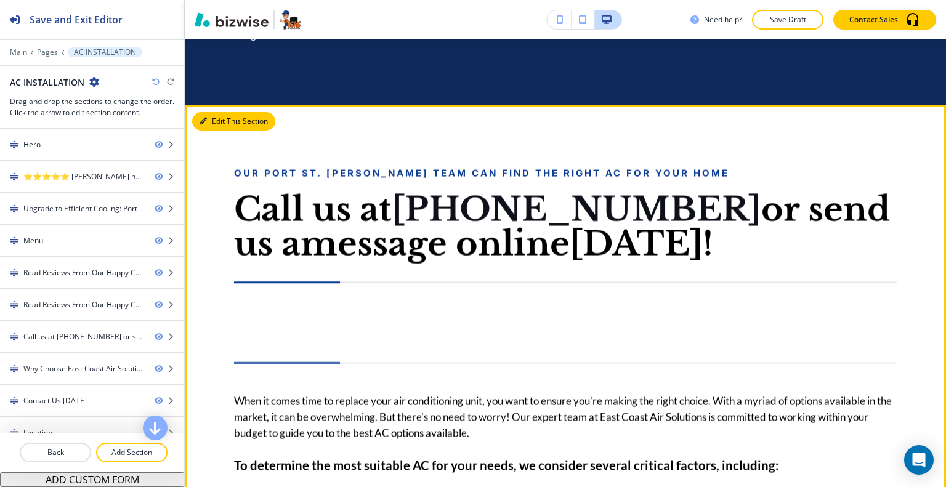
click at [227, 121] on button "Edit This Section" at bounding box center [233, 121] width 83 height 18
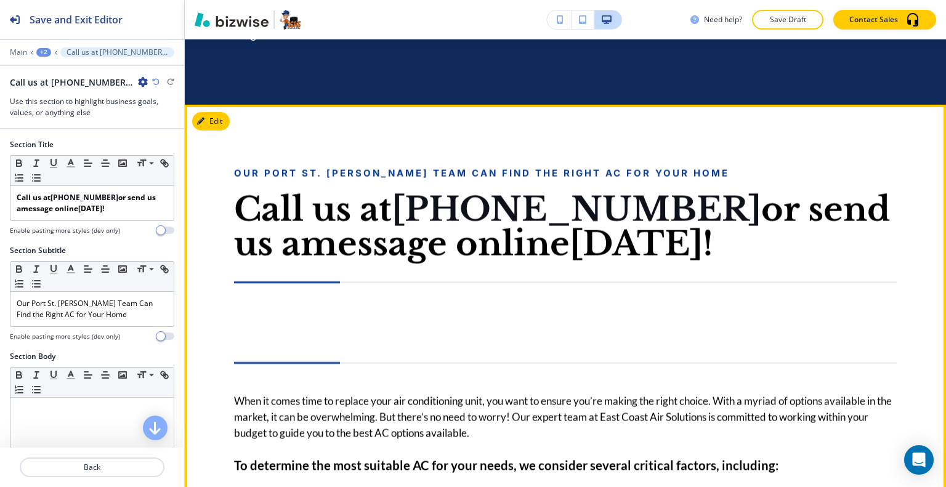
scroll to position [3796, 0]
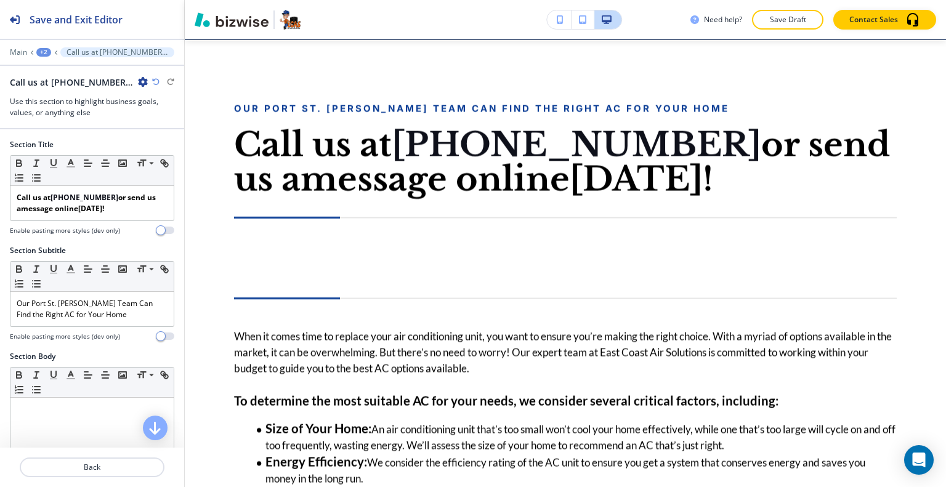
click at [140, 82] on icon "button" at bounding box center [143, 82] width 10 height 10
click at [156, 137] on button "Delete Section" at bounding box center [177, 146] width 79 height 22
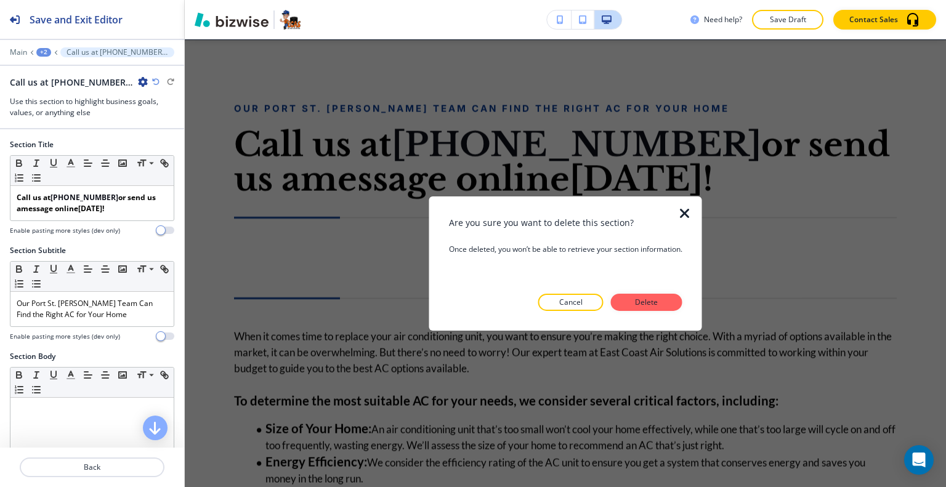
click at [649, 302] on p "Delete" at bounding box center [647, 302] width 30 height 11
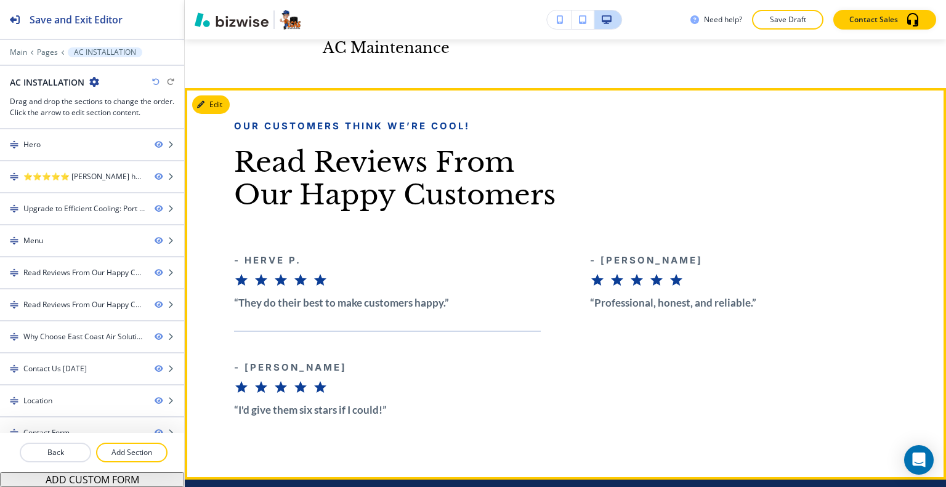
scroll to position [2748, 0]
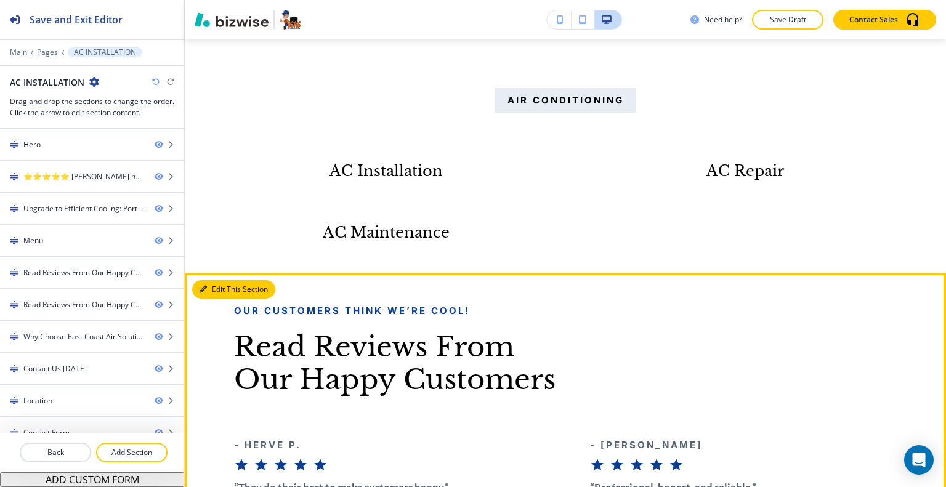
click at [217, 280] on button "Edit This Section" at bounding box center [233, 289] width 83 height 18
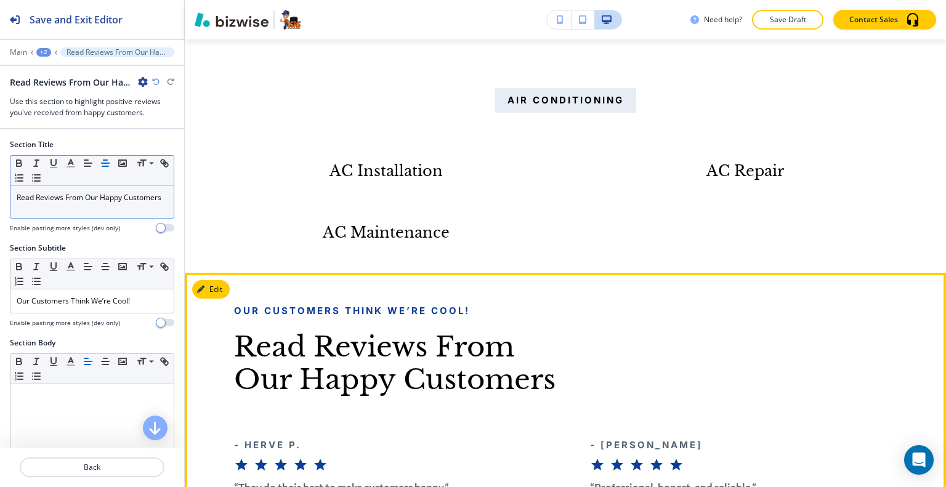
scroll to position [2917, 0]
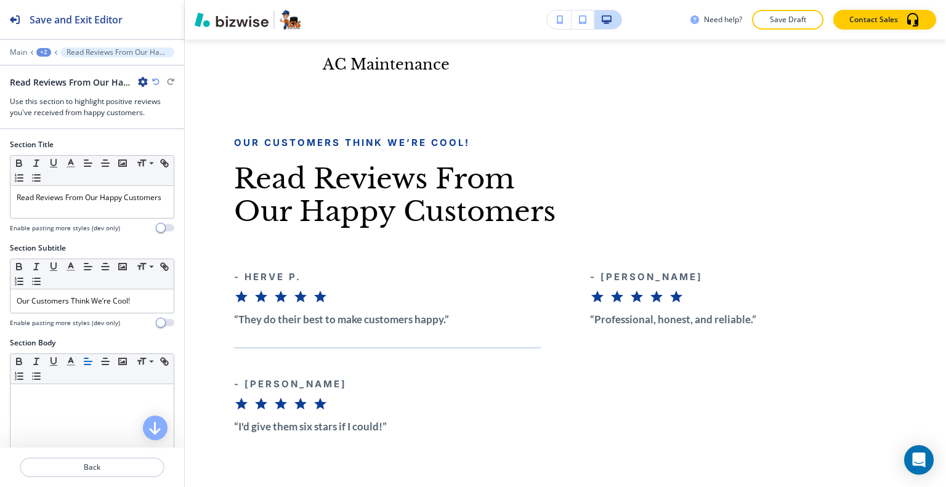
click at [144, 77] on icon "button" at bounding box center [143, 82] width 10 height 10
click at [165, 146] on p "Delete Section" at bounding box center [177, 145] width 63 height 11
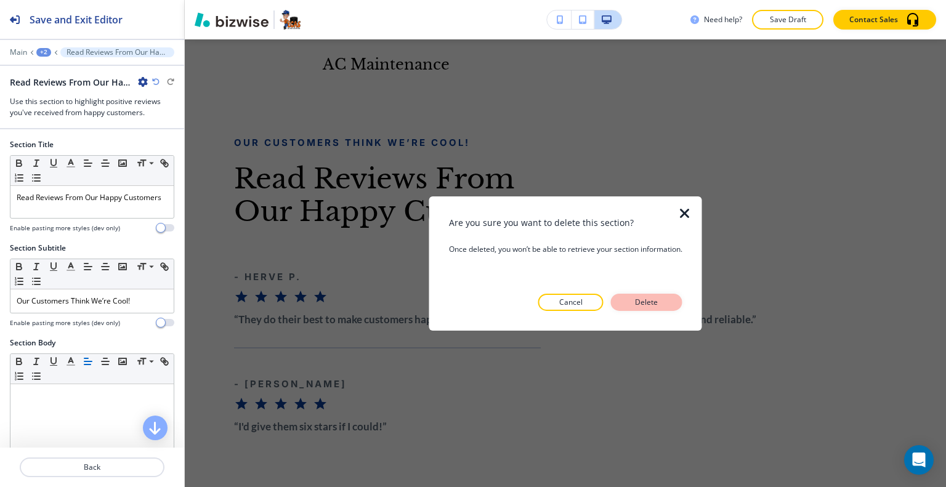
click at [648, 305] on p "Delete" at bounding box center [647, 302] width 30 height 11
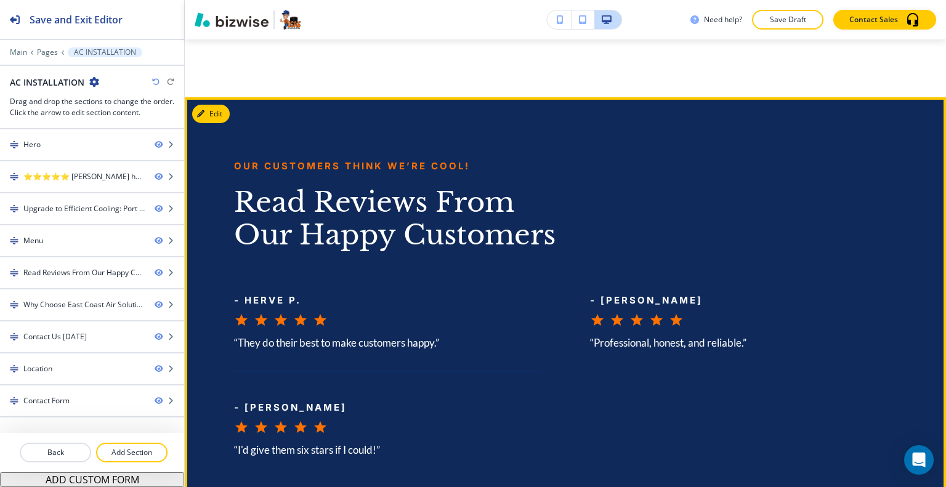
scroll to position [2893, 0]
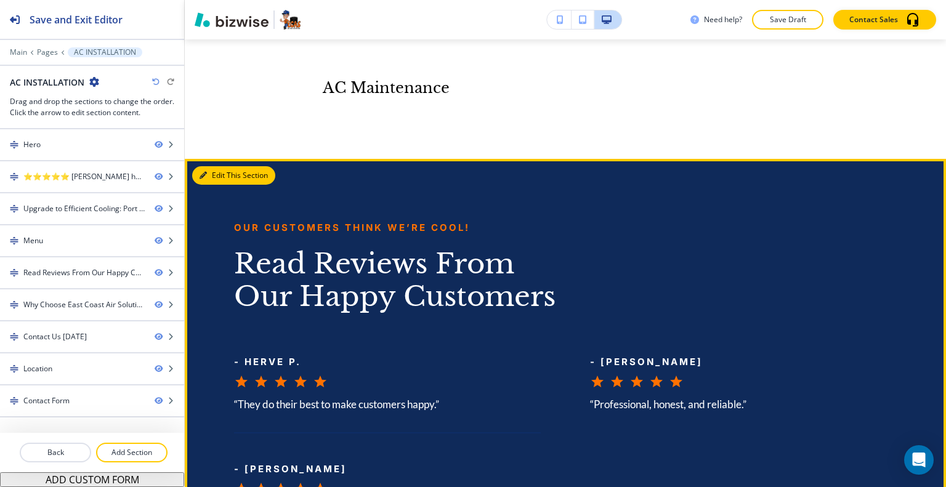
click at [210, 166] on button "Edit This Section" at bounding box center [233, 175] width 83 height 18
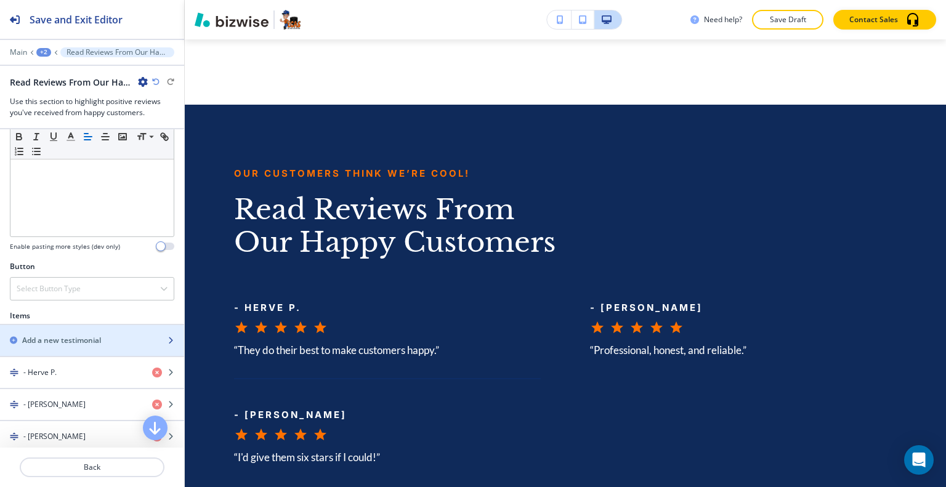
scroll to position [554, 0]
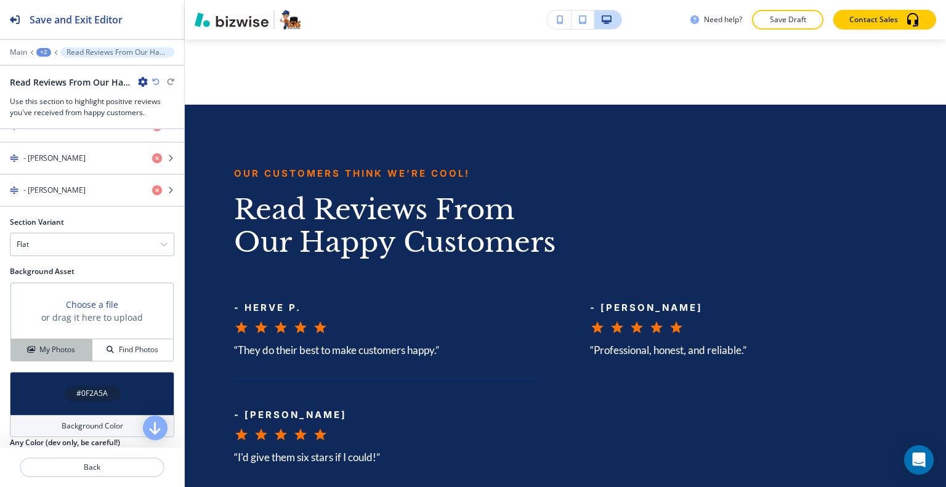
click at [62, 343] on button "My Photos" at bounding box center [51, 350] width 81 height 22
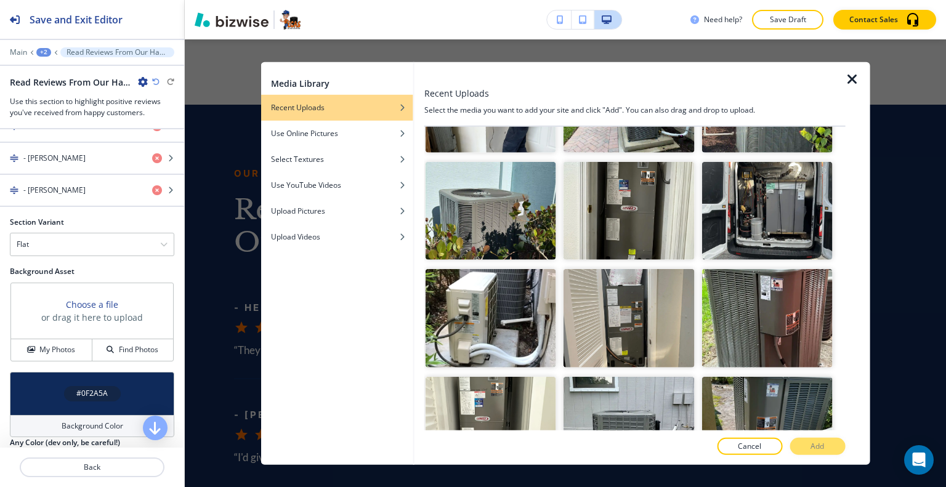
scroll to position [0, 0]
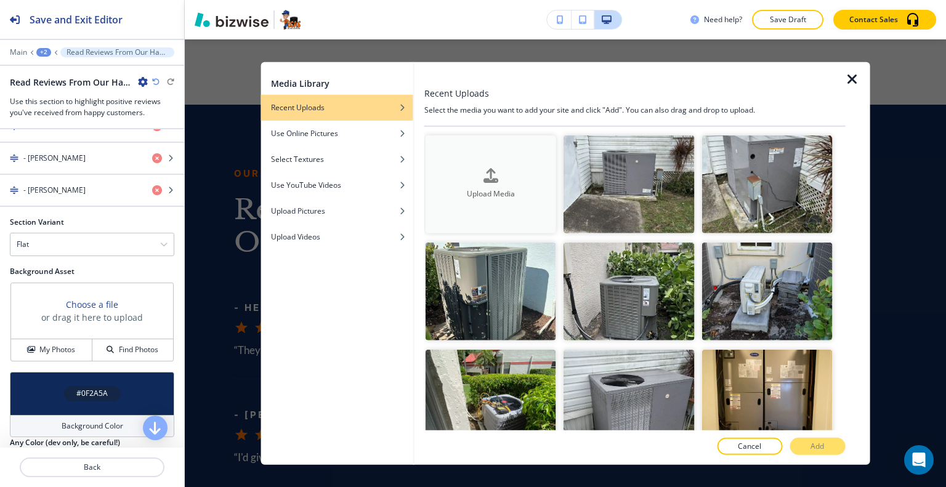
click at [523, 199] on button "Upload Media" at bounding box center [491, 184] width 131 height 98
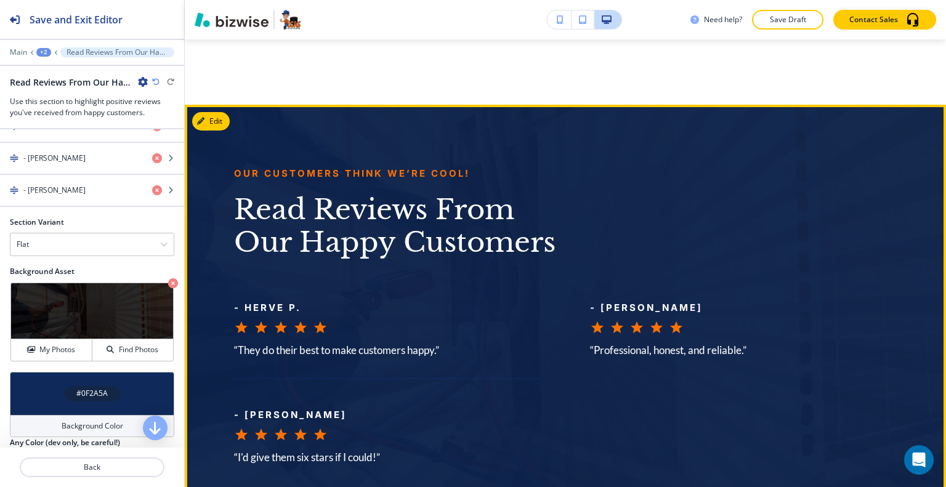
scroll to position [2886, 0]
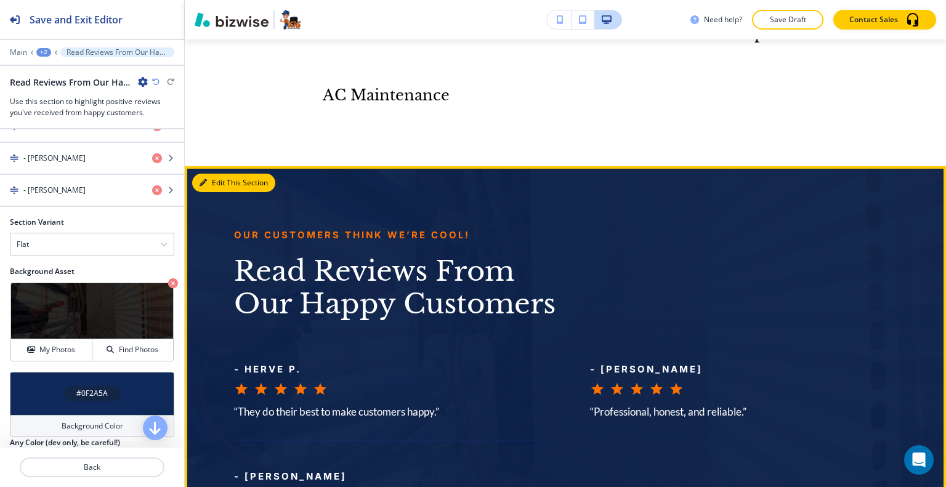
click at [221, 174] on button "Edit This Section" at bounding box center [233, 183] width 83 height 18
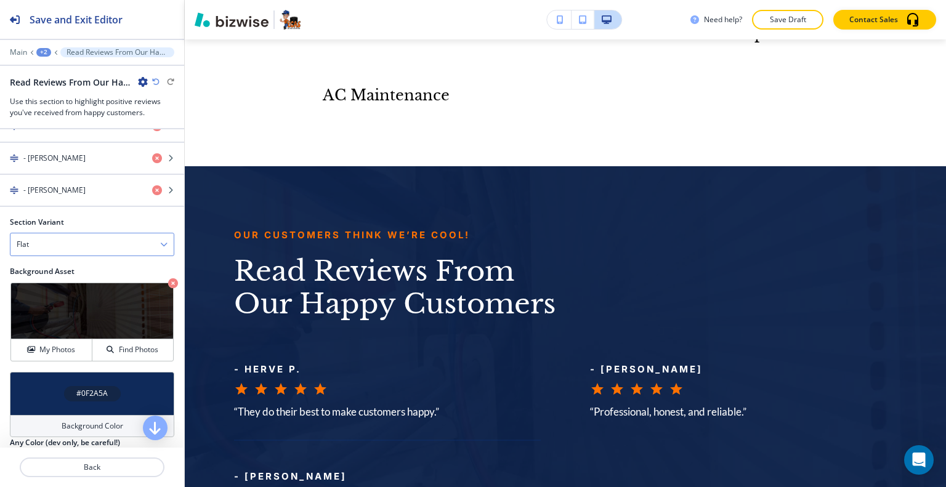
click at [80, 246] on div "Flat" at bounding box center [91, 244] width 163 height 22
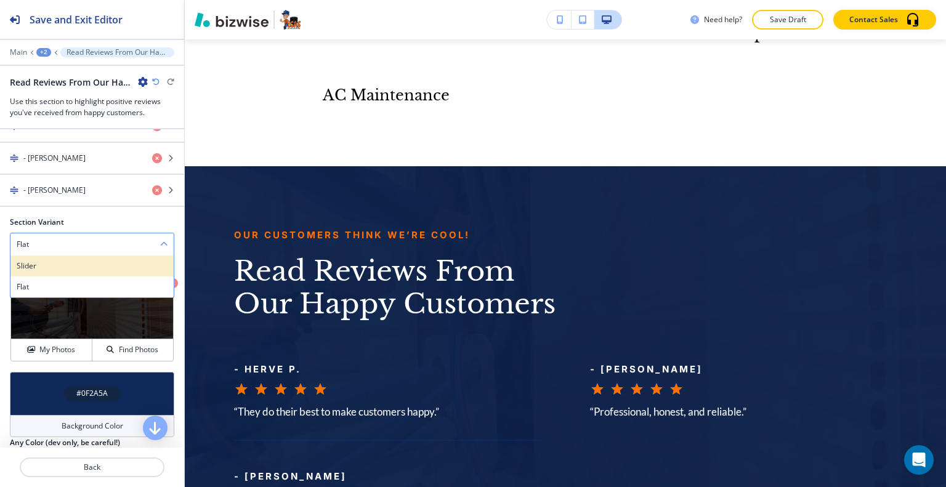
click at [64, 262] on h4 "Slider" at bounding box center [92, 266] width 151 height 11
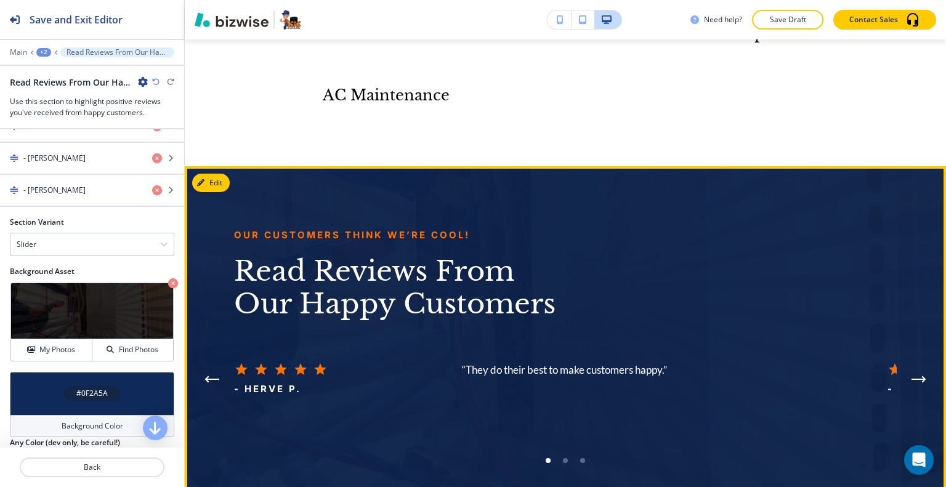
click at [912, 376] on icon "Next Testimonial" at bounding box center [919, 379] width 15 height 7
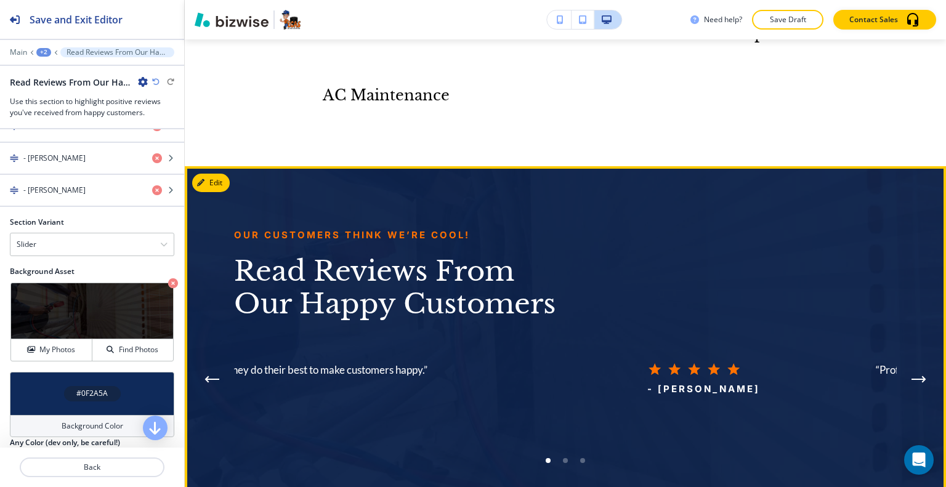
click at [912, 376] on icon "Next Testimonial" at bounding box center [919, 379] width 15 height 7
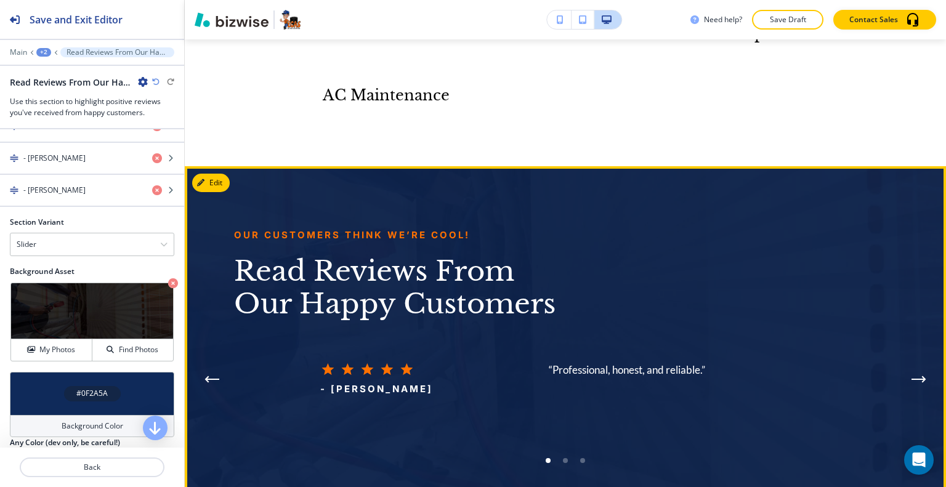
click at [912, 376] on icon "Next Testimonial" at bounding box center [919, 379] width 15 height 7
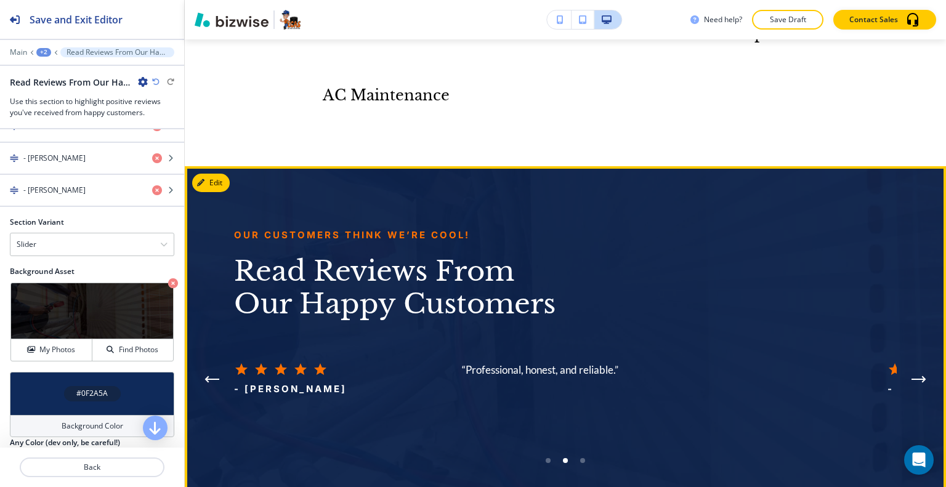
click at [912, 376] on icon "Next Testimonial" at bounding box center [919, 379] width 15 height 7
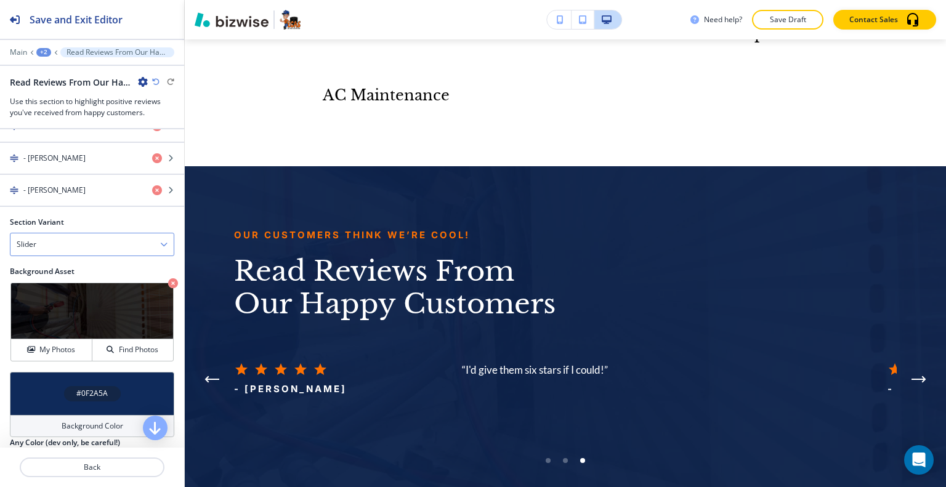
click at [94, 244] on div "Slider" at bounding box center [91, 244] width 163 height 22
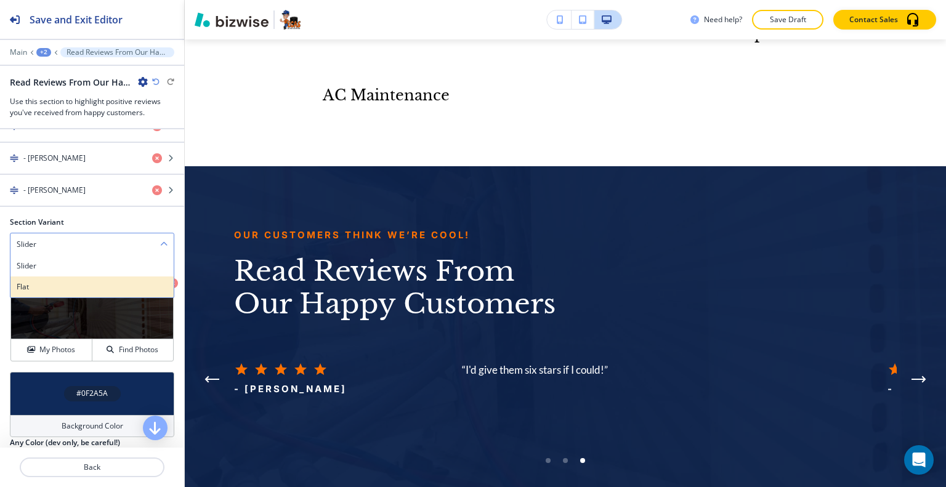
click at [81, 279] on div "Flat" at bounding box center [91, 287] width 163 height 21
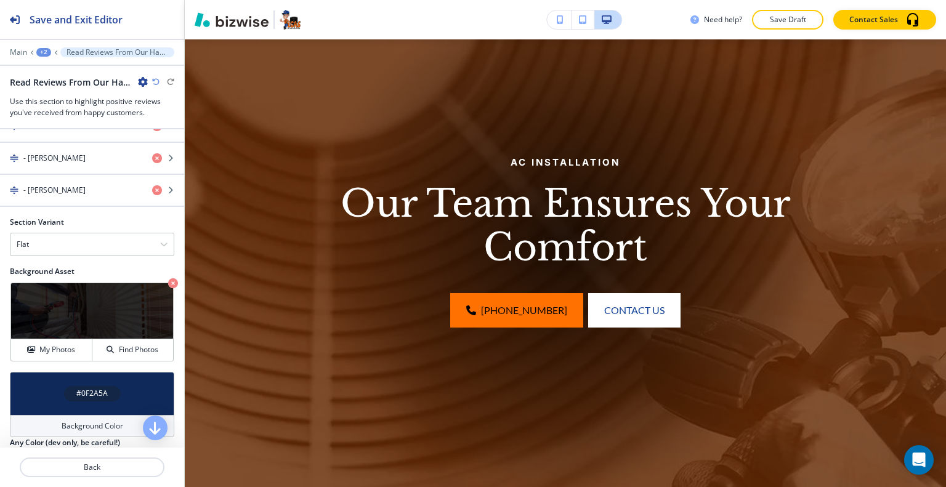
scroll to position [0, 0]
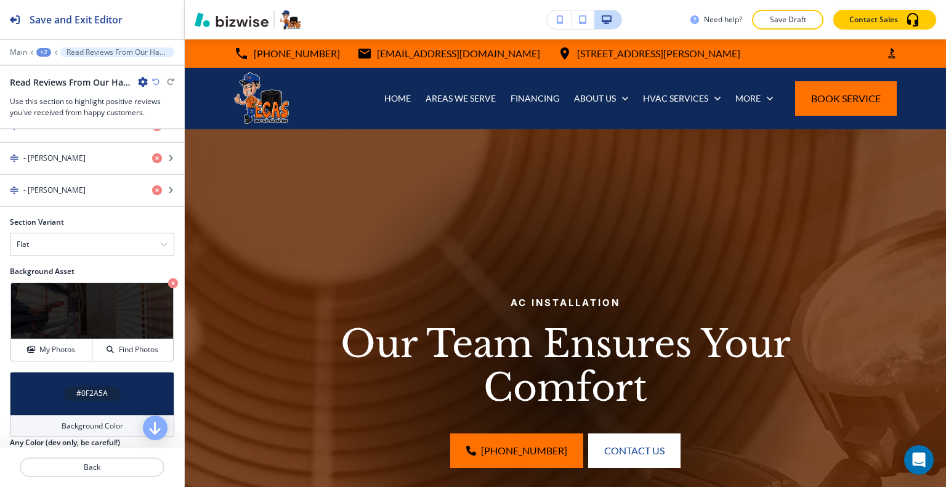
click at [44, 52] on div "+2" at bounding box center [43, 52] width 15 height 9
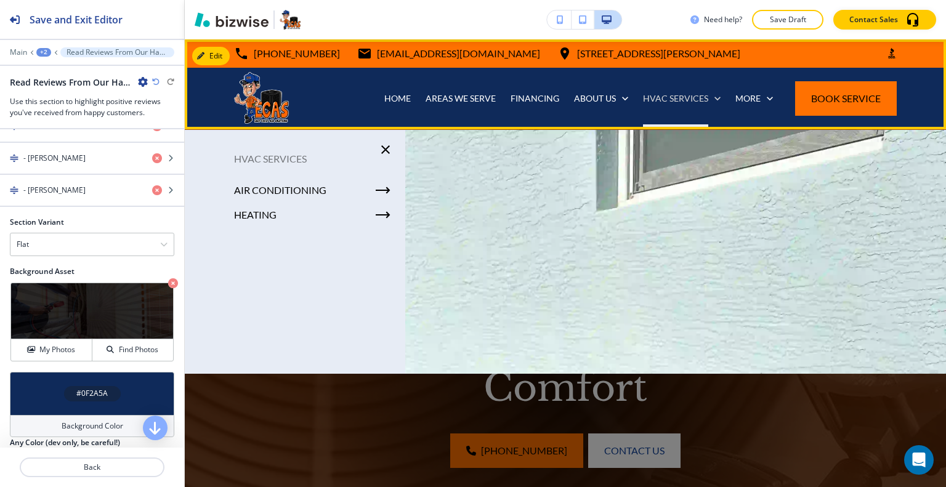
click at [670, 102] on p "HVAC SERVICES" at bounding box center [675, 98] width 65 height 12
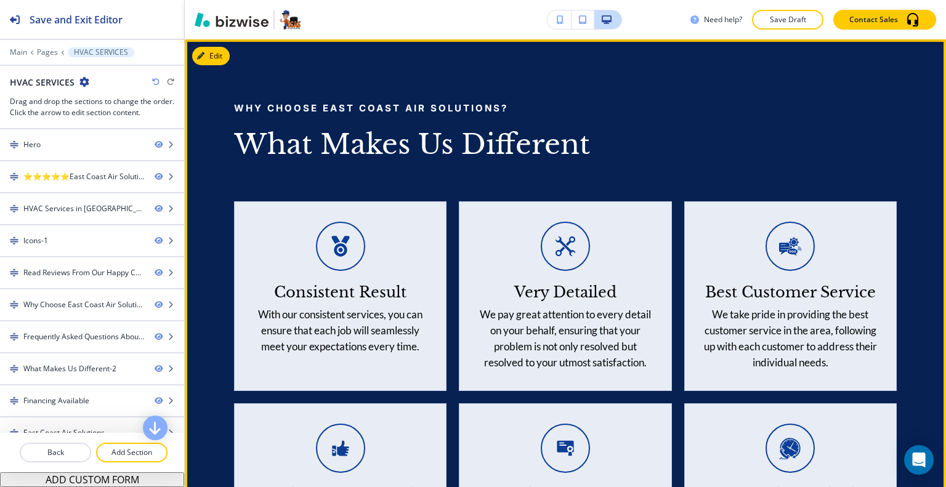
scroll to position [4990, 0]
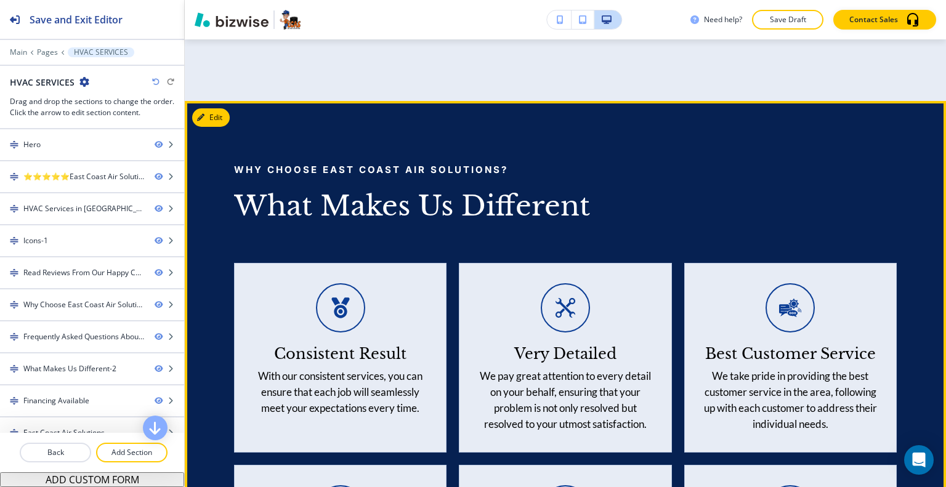
click at [230, 101] on div "Why Choose East Coast Air Solutions? What Makes Us Different Consistent Result …" at bounding box center [565, 410] width 761 height 618
click at [221, 108] on button "Edit This Section" at bounding box center [233, 117] width 83 height 18
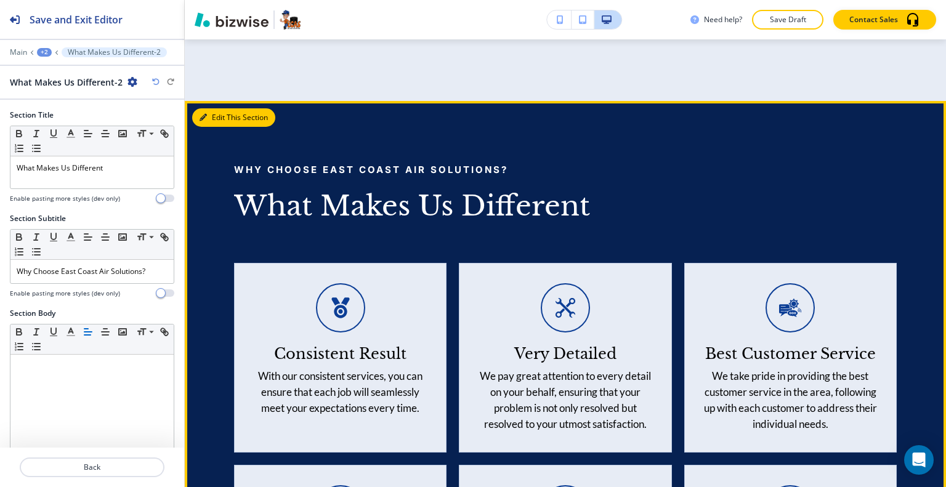
scroll to position [5018, 0]
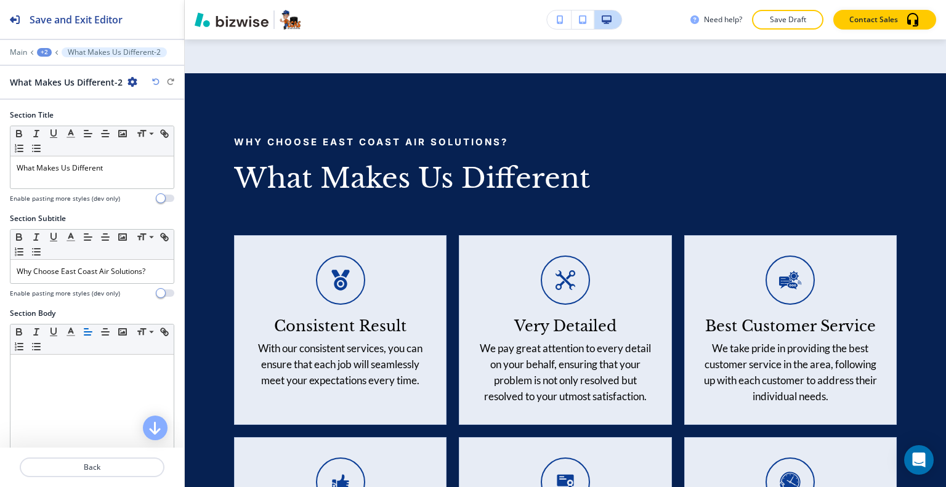
click at [126, 82] on div "What Makes Us Different-2" at bounding box center [74, 82] width 128 height 13
click at [130, 81] on icon "button" at bounding box center [133, 82] width 10 height 10
click at [160, 123] on p "Duplicate Section" at bounding box center [166, 124] width 63 height 11
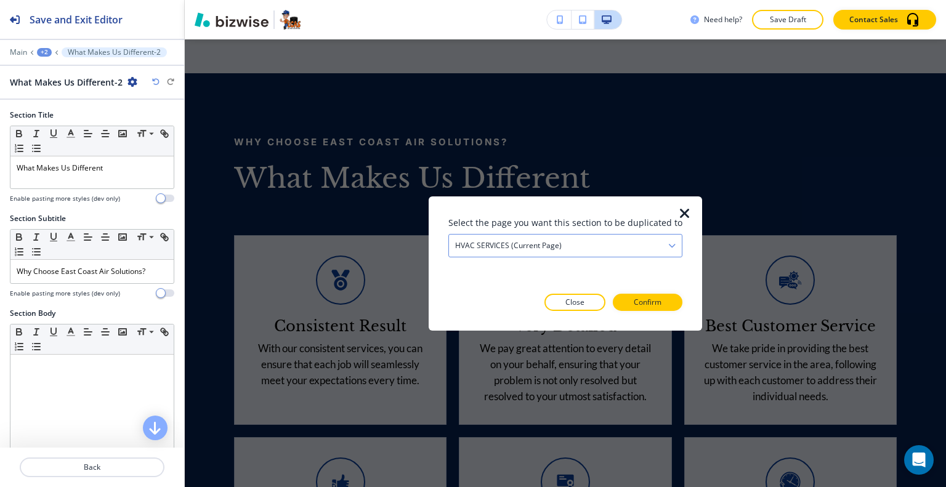
click at [522, 243] on h4 "HVAC SERVICES (current page)" at bounding box center [508, 245] width 107 height 11
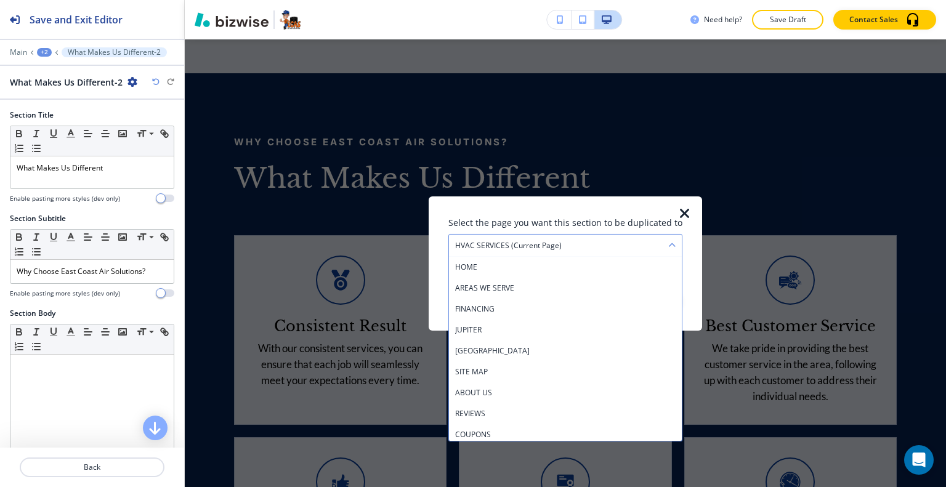
scroll to position [148, 0]
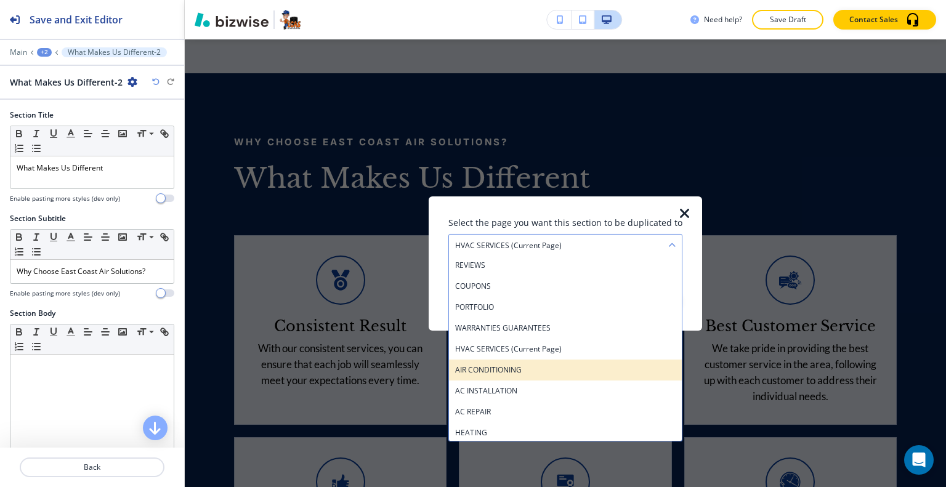
click at [509, 369] on h4 "AIR CONDITIONING" at bounding box center [565, 369] width 221 height 11
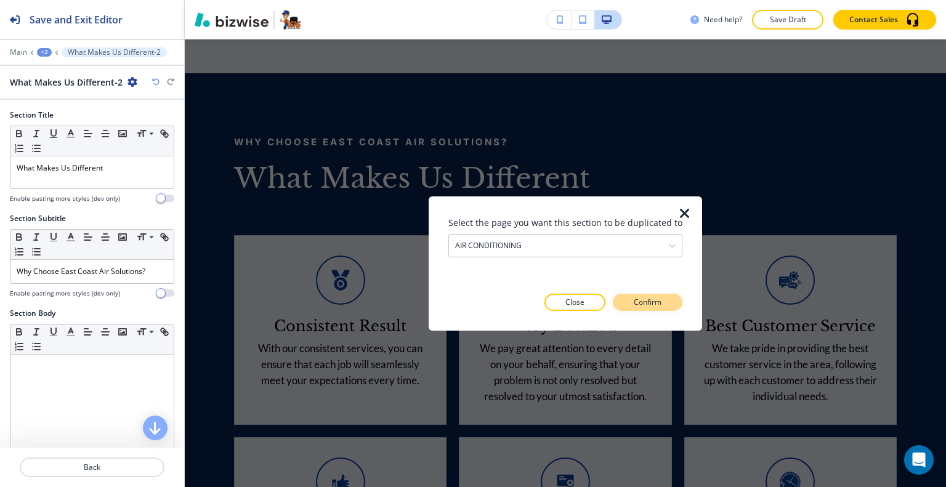
click at [672, 306] on button "Confirm" at bounding box center [648, 302] width 70 height 17
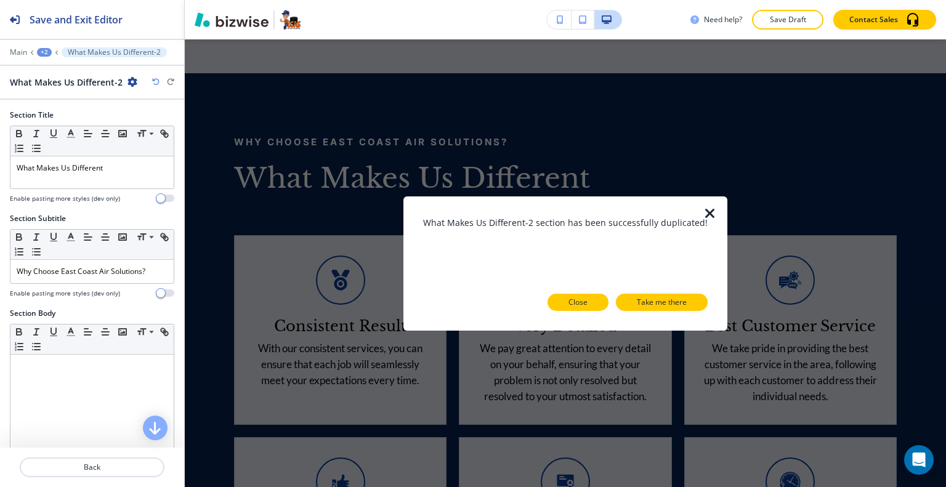
click at [582, 303] on p "Close" at bounding box center [578, 302] width 19 height 11
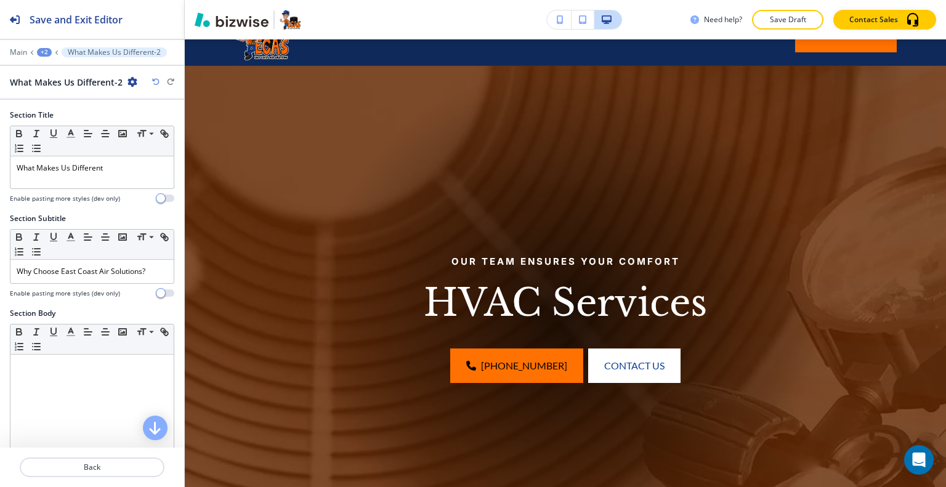
scroll to position [0, 0]
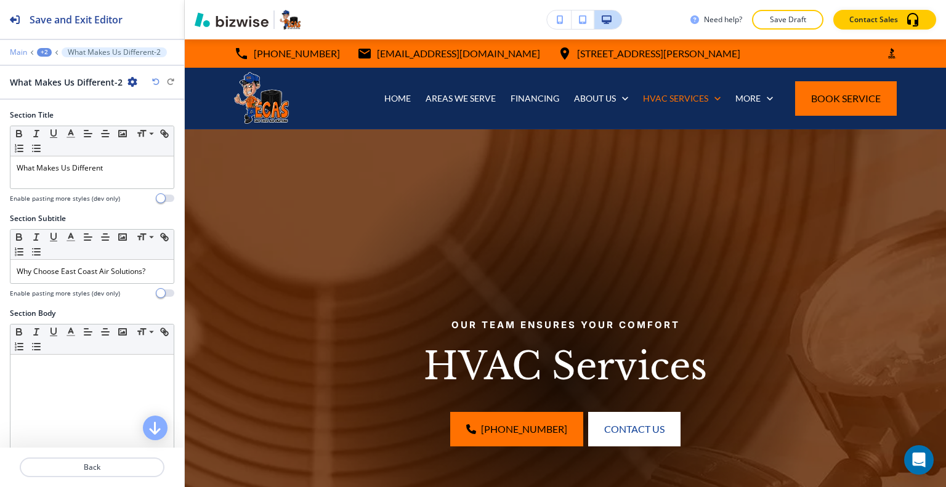
click at [22, 54] on p "Main" at bounding box center [18, 52] width 17 height 9
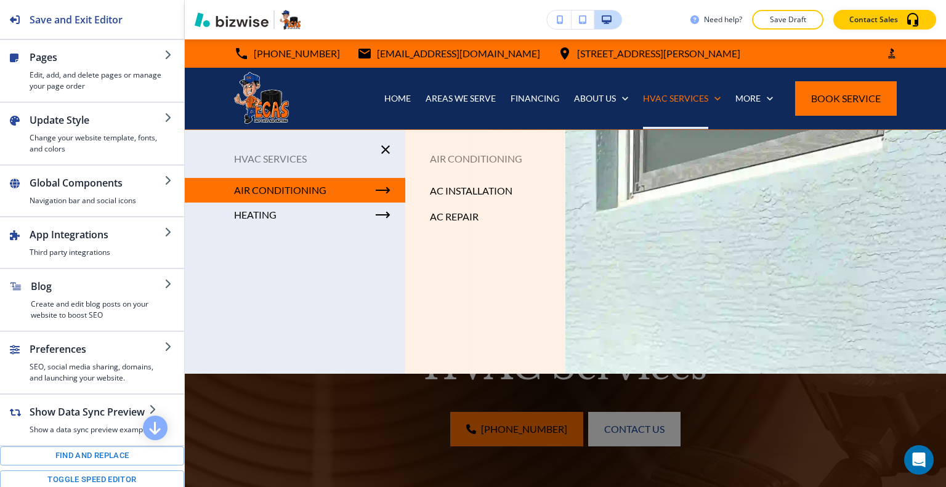
click at [461, 189] on p "AC INSTALLATION" at bounding box center [471, 191] width 83 height 18
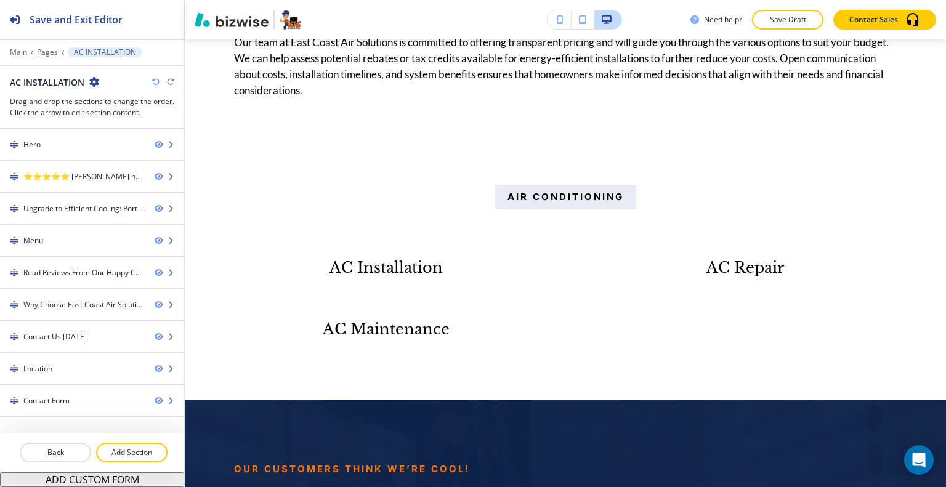
scroll to position [2666, 0]
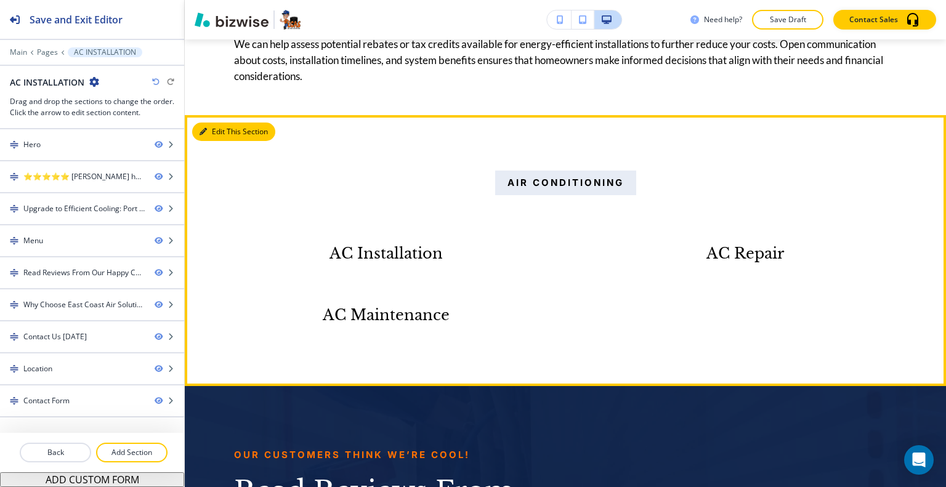
click at [222, 123] on button "Edit This Section" at bounding box center [233, 132] width 83 height 18
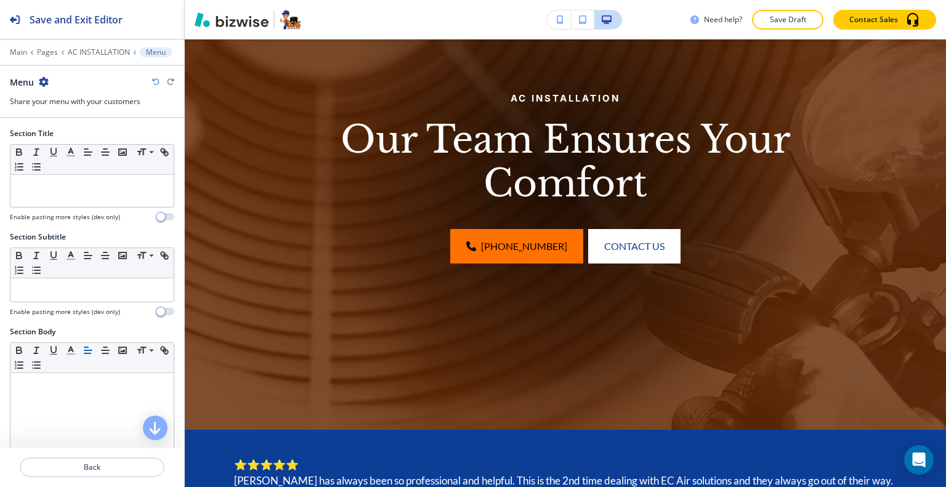
scroll to position [0, 0]
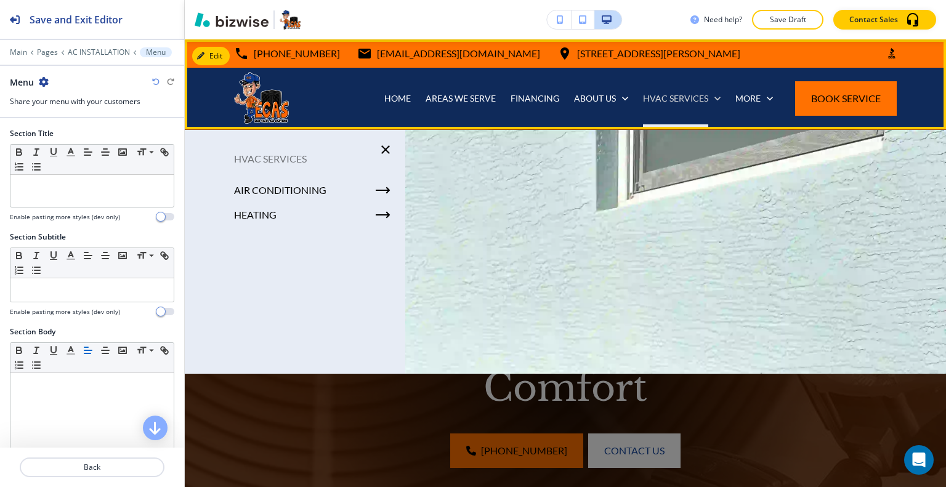
click at [648, 96] on p "HVAC SERVICES" at bounding box center [675, 98] width 65 height 12
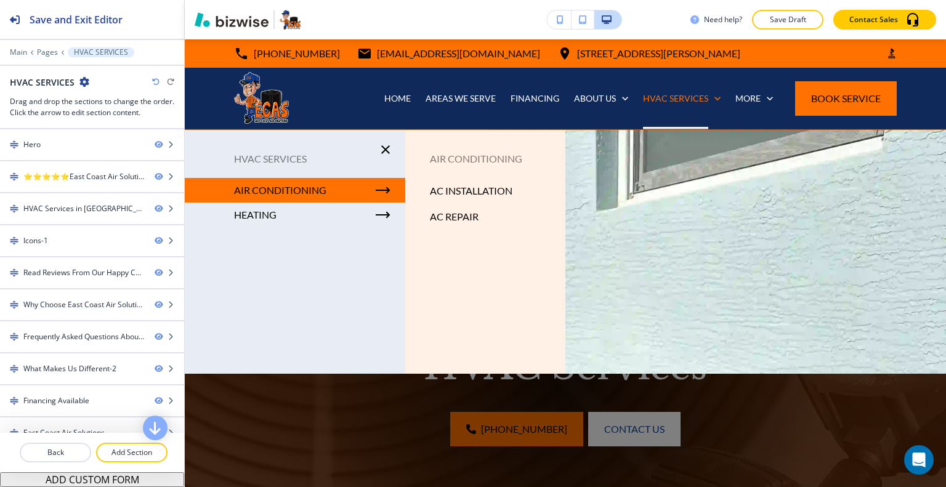
click at [450, 155] on p "AIR CONDITIONING" at bounding box center [485, 159] width 160 height 18
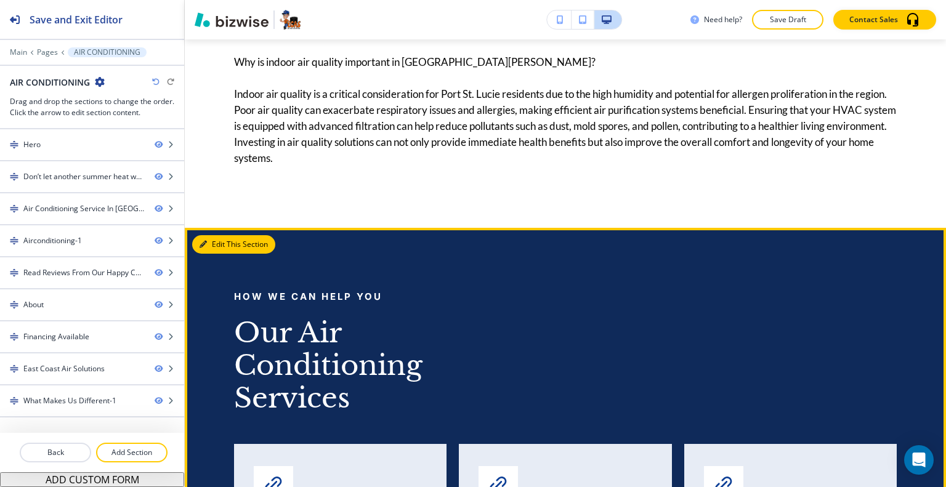
click at [214, 235] on button "Edit This Section" at bounding box center [233, 244] width 83 height 18
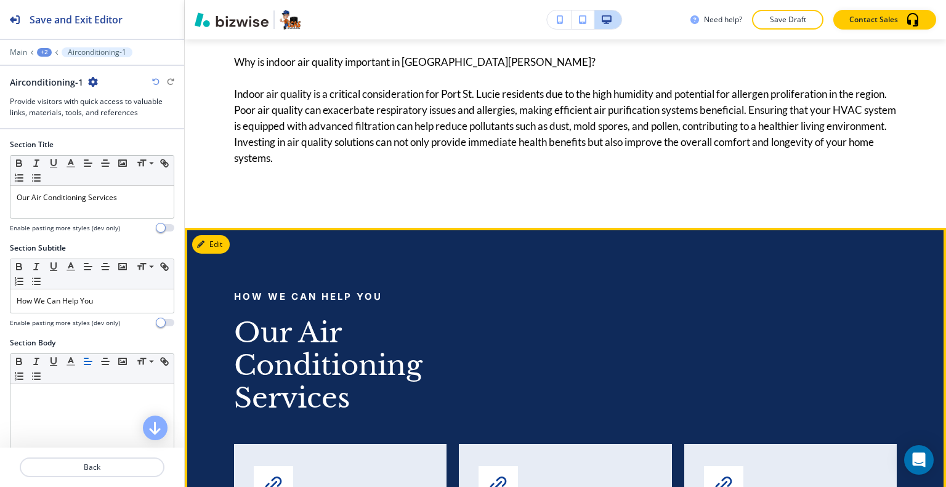
scroll to position [3278, 0]
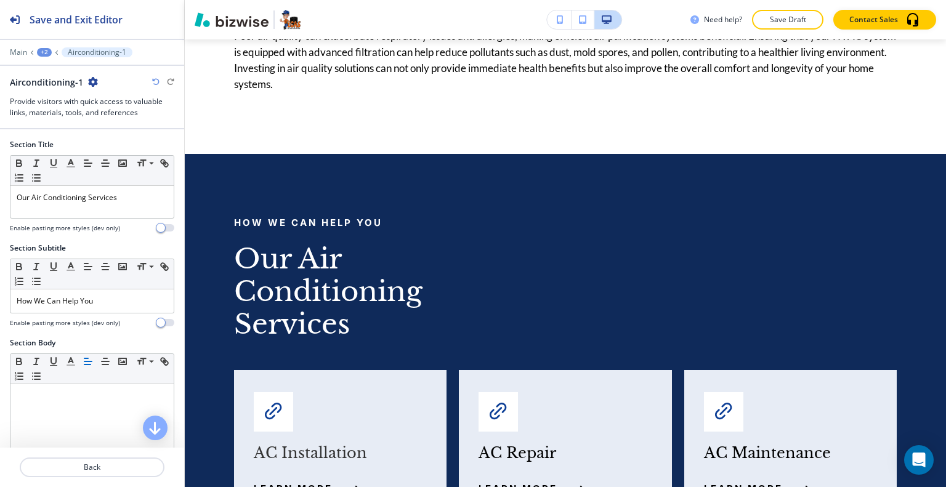
click at [92, 80] on icon "button" at bounding box center [93, 82] width 10 height 10
click at [113, 121] on p "Duplicate Section" at bounding box center [125, 124] width 63 height 11
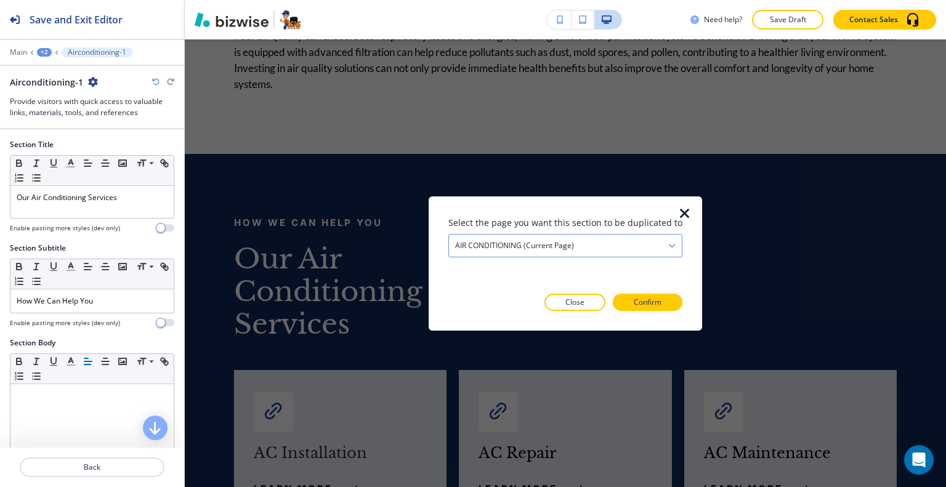
click at [535, 246] on h4 "AIR CONDITIONING (current page)" at bounding box center [514, 245] width 119 height 11
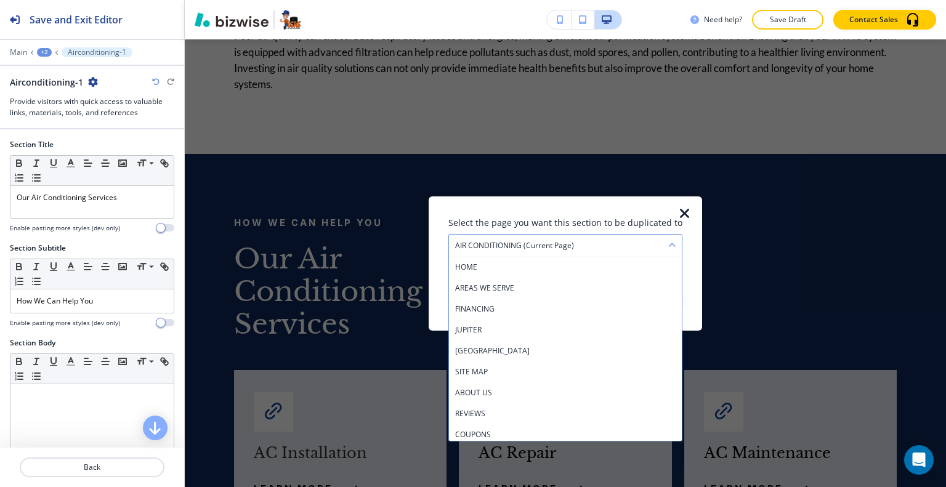
scroll to position [169, 0]
click at [503, 367] on h4 "AC INSTALLATION" at bounding box center [565, 369] width 221 height 11
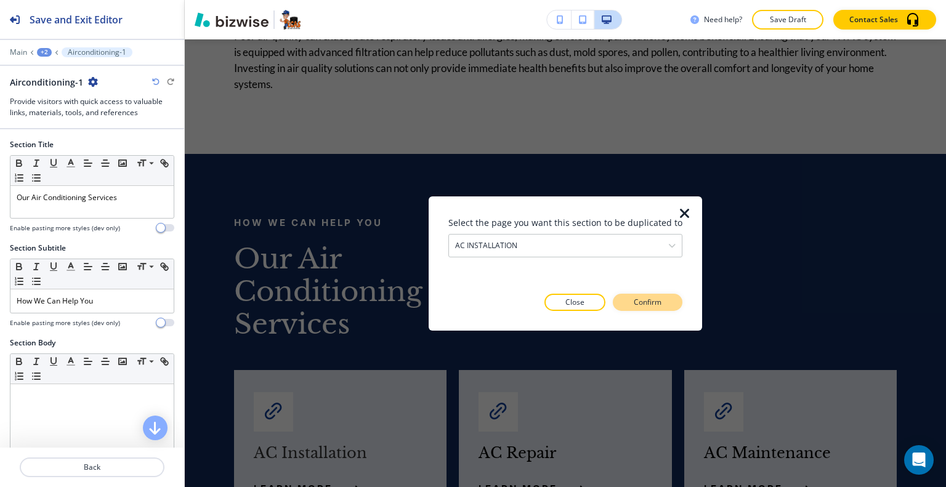
click at [645, 304] on p "Confirm" at bounding box center [648, 302] width 28 height 11
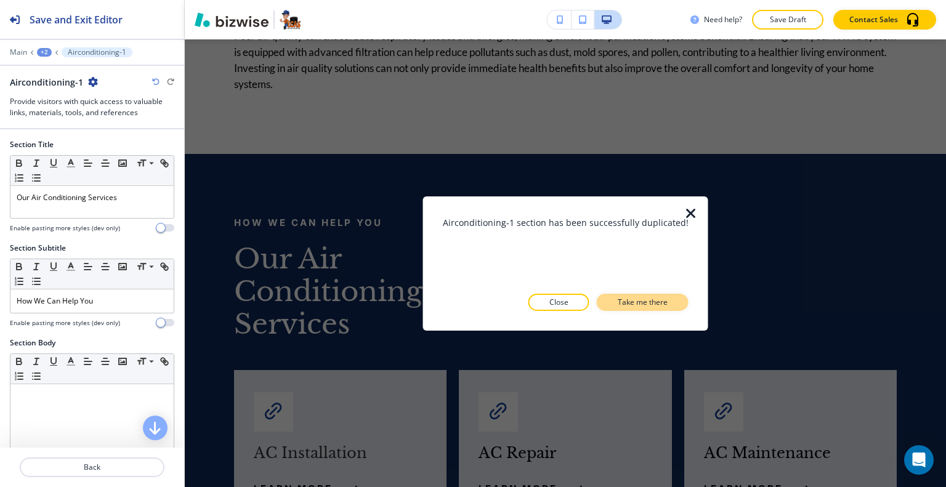
click at [640, 303] on p "Take me there" at bounding box center [643, 302] width 50 height 11
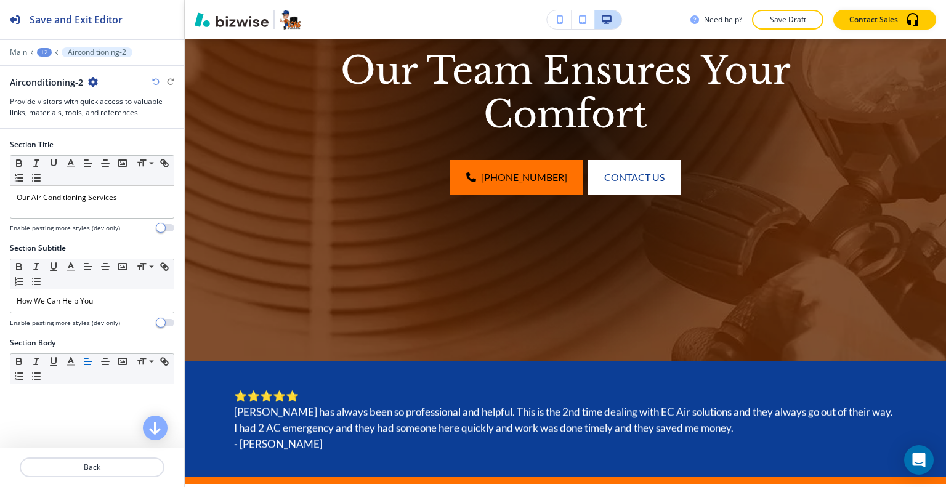
scroll to position [0, 0]
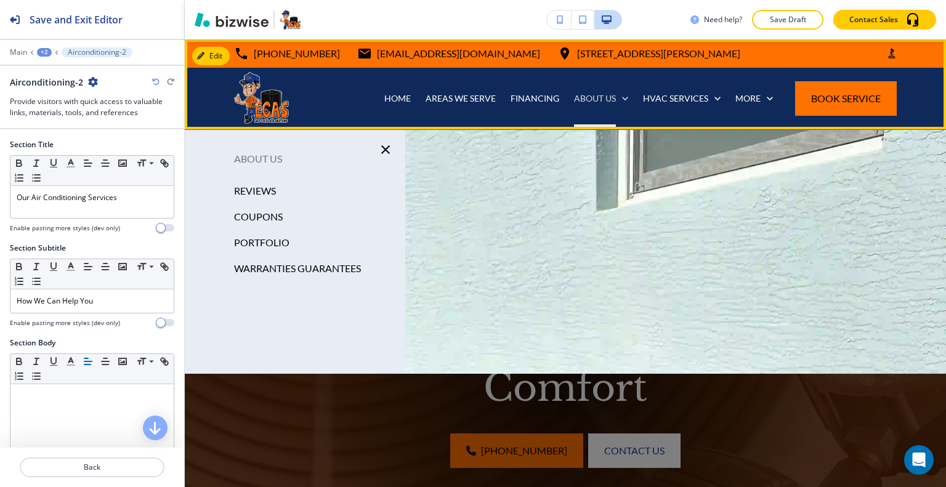
click at [619, 100] on icon at bounding box center [625, 98] width 12 height 12
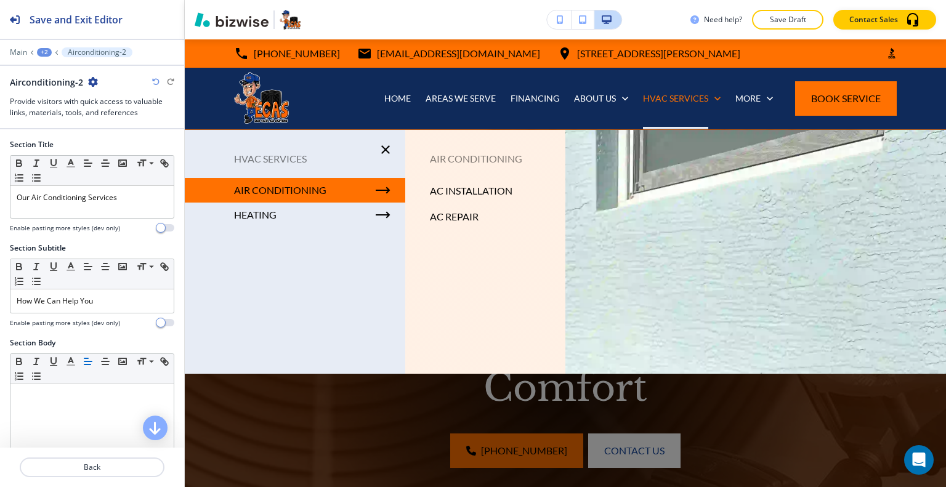
drag, startPoint x: 769, startPoint y: 223, endPoint x: 599, endPoint y: 201, distance: 171.5
click at [769, 223] on div at bounding box center [565, 328] width 761 height 397
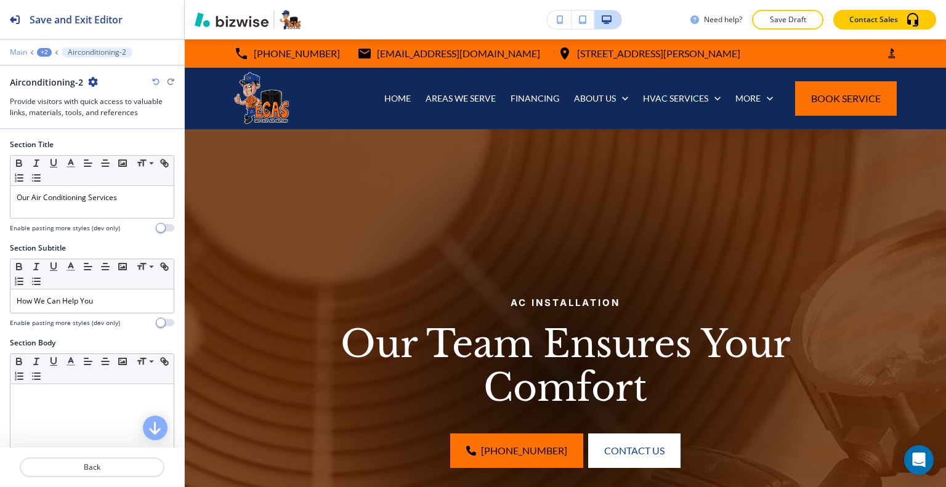
click at [18, 51] on p "Main" at bounding box center [18, 52] width 17 height 9
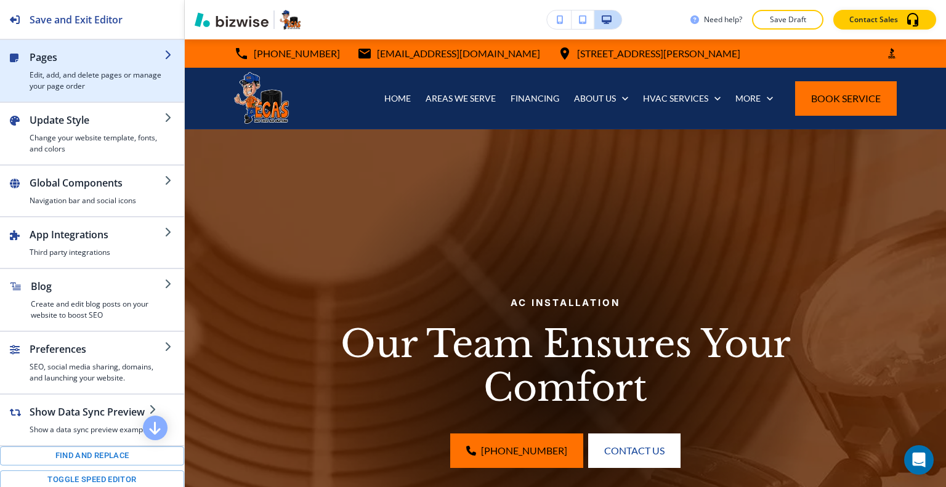
click at [75, 87] on h4 "Edit, add, and delete pages or manage your page order" at bounding box center [97, 81] width 135 height 22
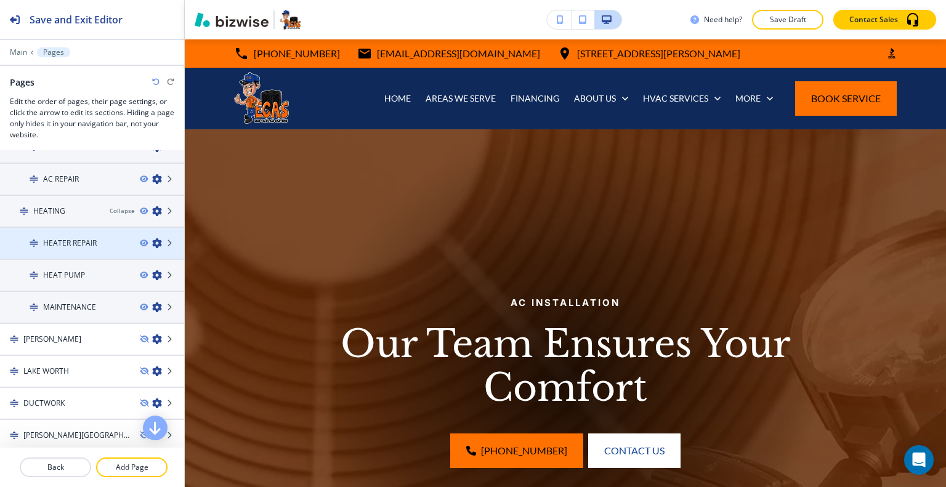
scroll to position [370, 0]
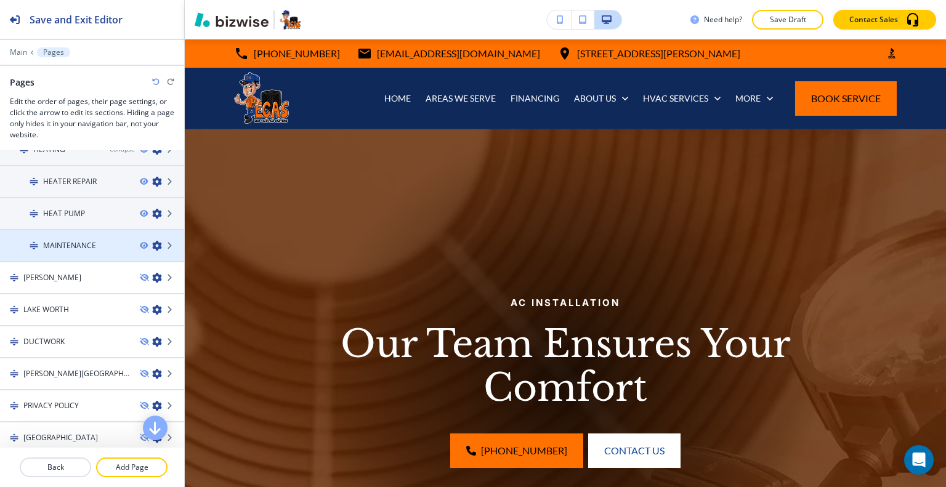
click at [69, 242] on h4 "MAINTENANCE" at bounding box center [69, 245] width 53 height 11
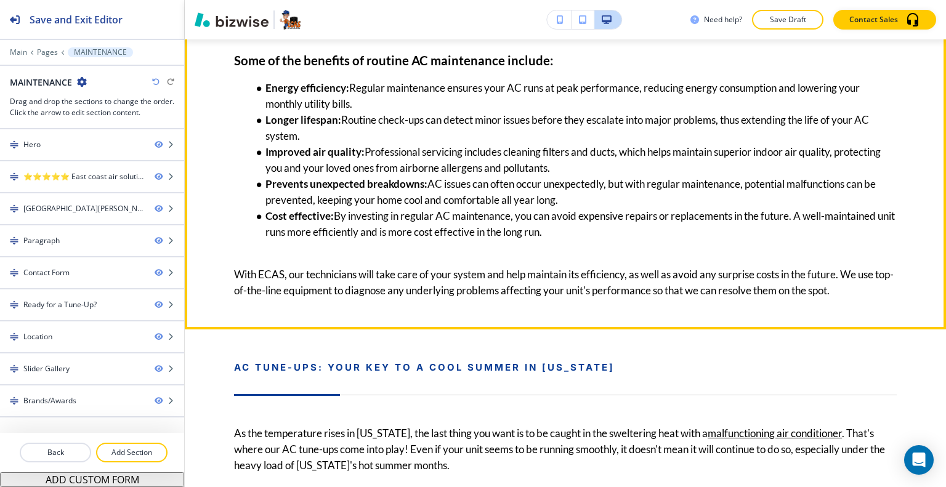
scroll to position [924, 0]
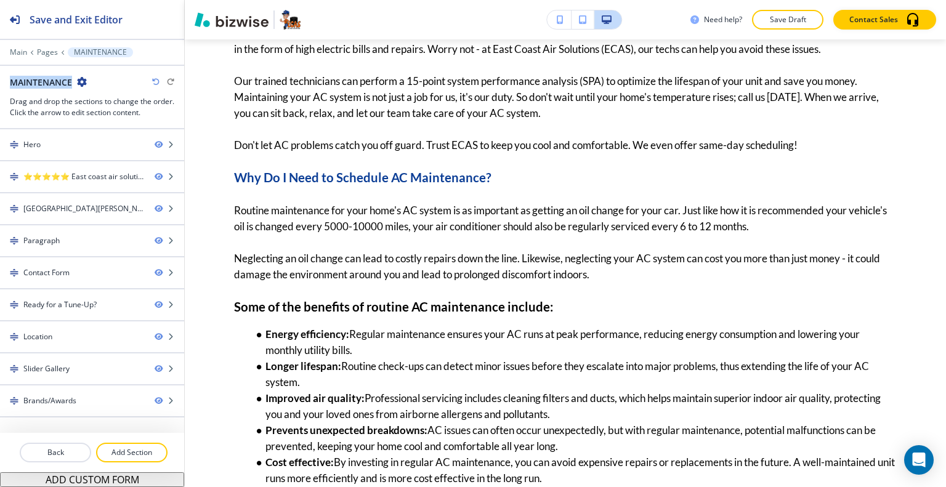
drag, startPoint x: 78, startPoint y: 71, endPoint x: 76, endPoint y: 78, distance: 7.0
click at [76, 78] on div "Main Pages MAINTENANCE MAINTENANCE Drag and drop the sections to change the ord…" at bounding box center [92, 82] width 184 height 71
click at [76, 81] on div "MAINTENANCE" at bounding box center [48, 82] width 77 height 13
click at [81, 83] on icon "button" at bounding box center [82, 82] width 10 height 10
click at [114, 104] on p "Edit Page Settings" at bounding box center [116, 102] width 63 height 11
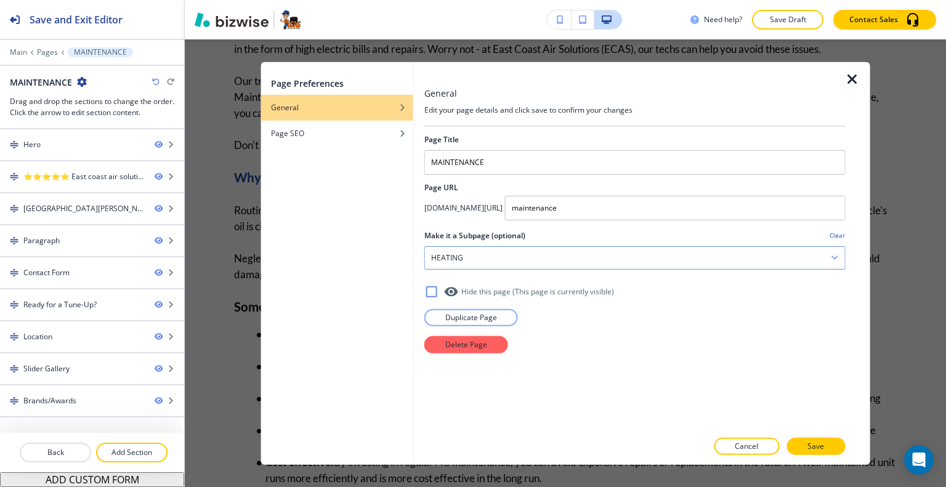
click at [656, 253] on div "HEATING" at bounding box center [635, 257] width 420 height 22
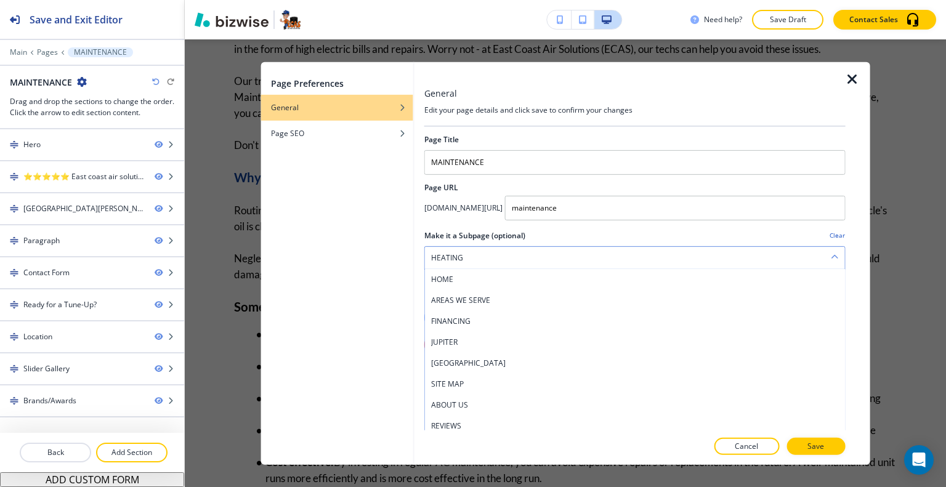
scroll to position [232, 0]
click at [527, 296] on h4 "AIR CONDITIONING" at bounding box center [635, 298] width 408 height 11
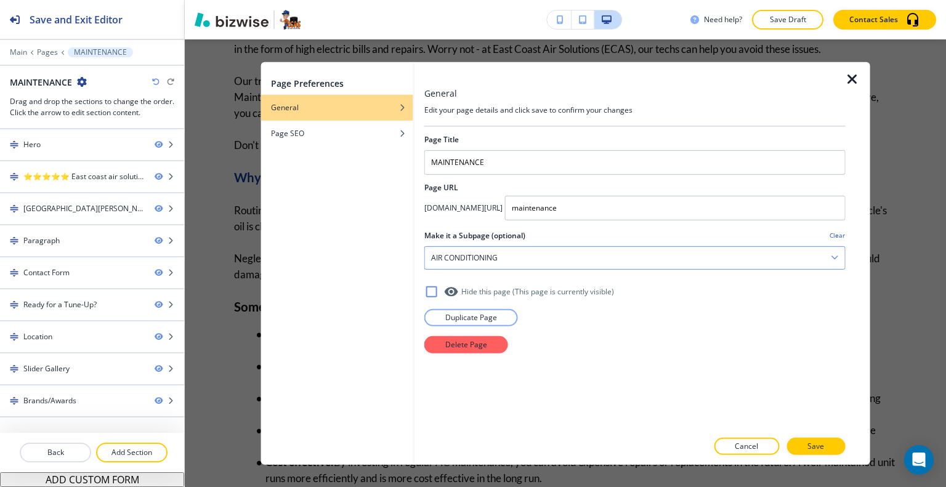
click at [595, 254] on div "AIR CONDITIONING" at bounding box center [635, 257] width 420 height 22
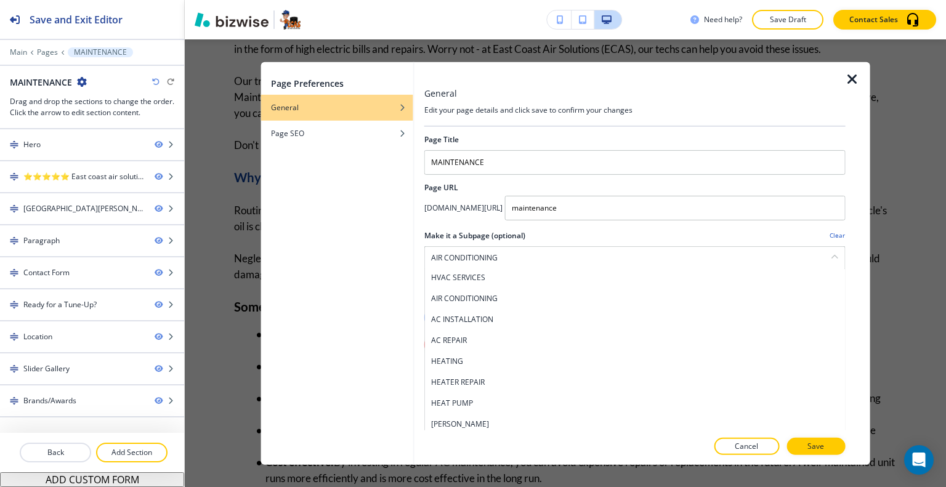
click at [373, 286] on div "Page Preferences General Page SEO" at bounding box center [337, 263] width 152 height 403
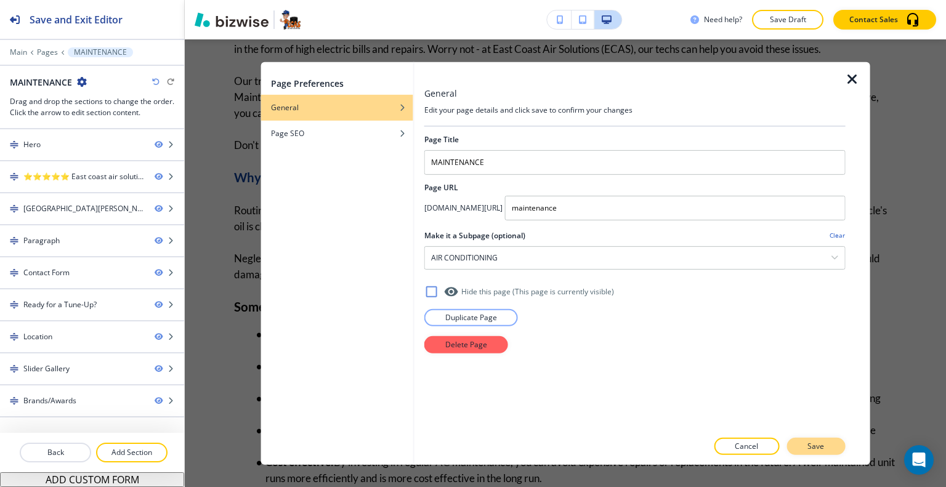
click at [826, 443] on button "Save" at bounding box center [816, 446] width 59 height 17
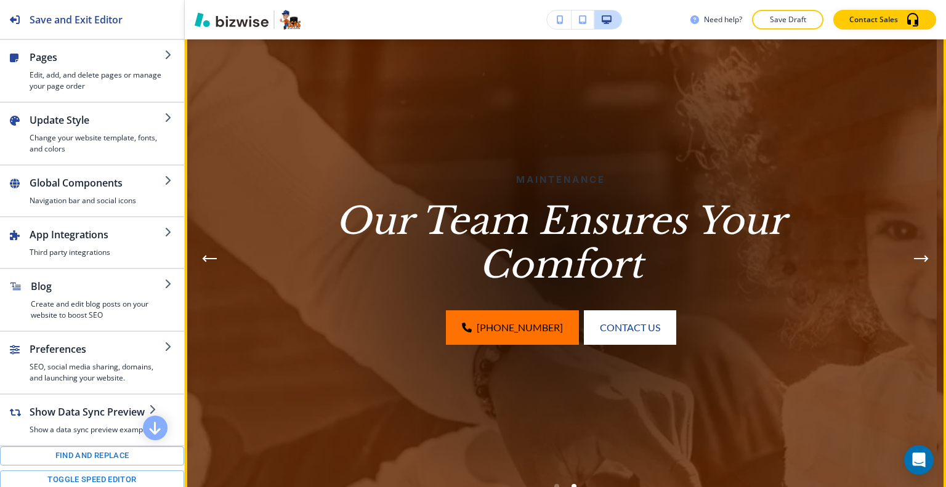
scroll to position [0, 0]
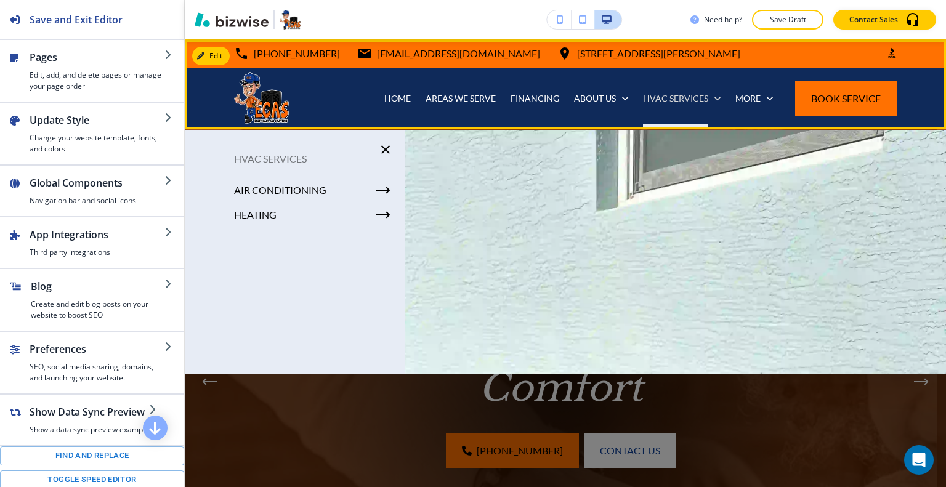
click at [675, 98] on p "HVAC SERVICES" at bounding box center [675, 98] width 65 height 12
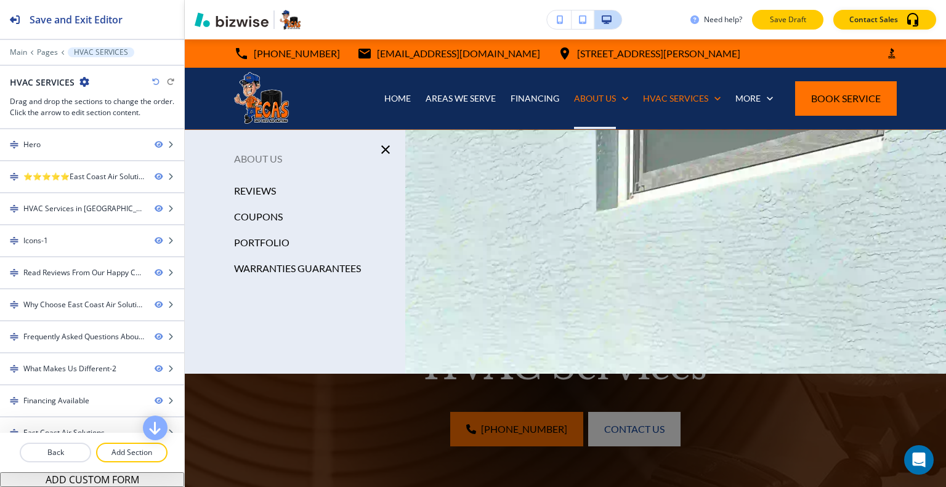
click at [798, 19] on p "Save Draft" at bounding box center [787, 19] width 39 height 11
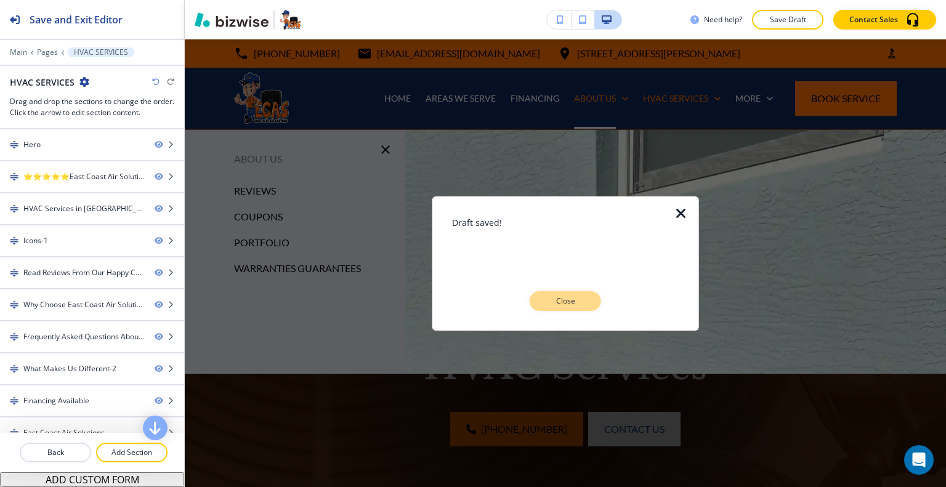
click at [593, 296] on button "Close" at bounding box center [565, 301] width 71 height 20
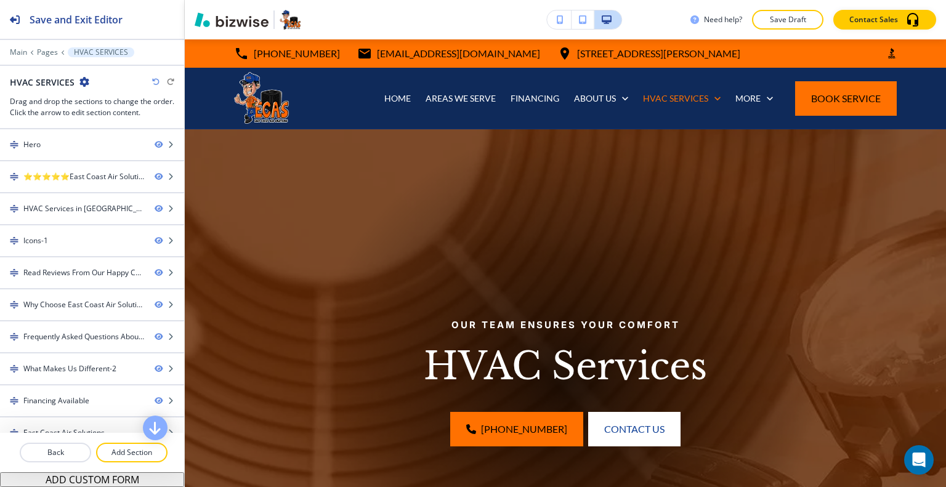
click at [757, 413] on div "(772) 272-3227 Contact Us" at bounding box center [565, 429] width 527 height 35
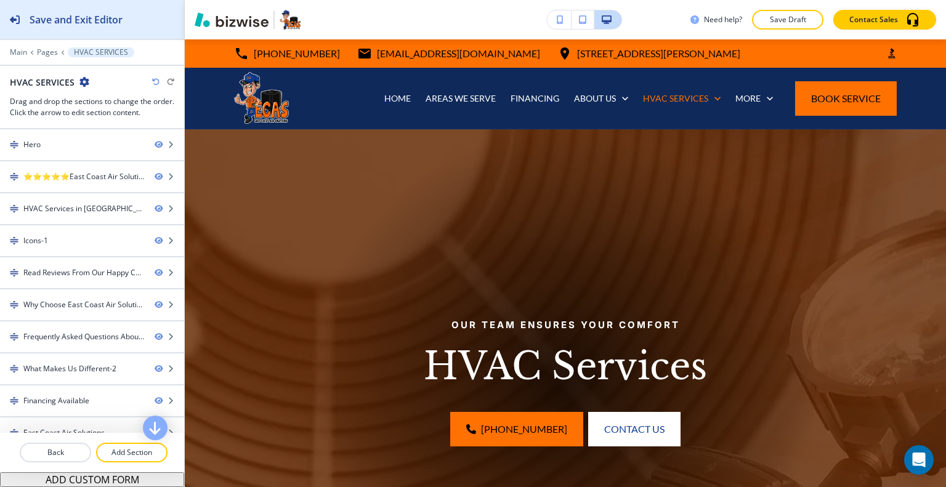
click at [74, 28] on div "Save and Exit Editor" at bounding box center [61, 19] width 123 height 39
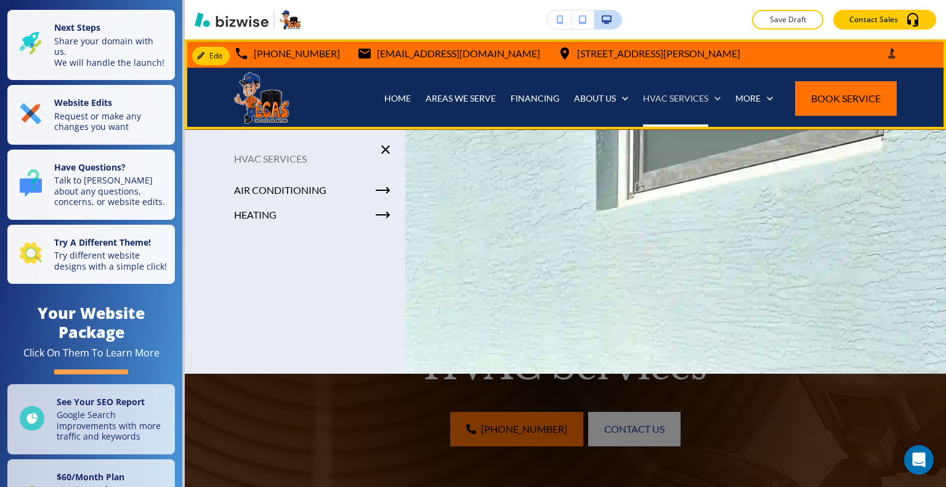
click at [694, 104] on p "HVAC SERVICES" at bounding box center [675, 98] width 65 height 12
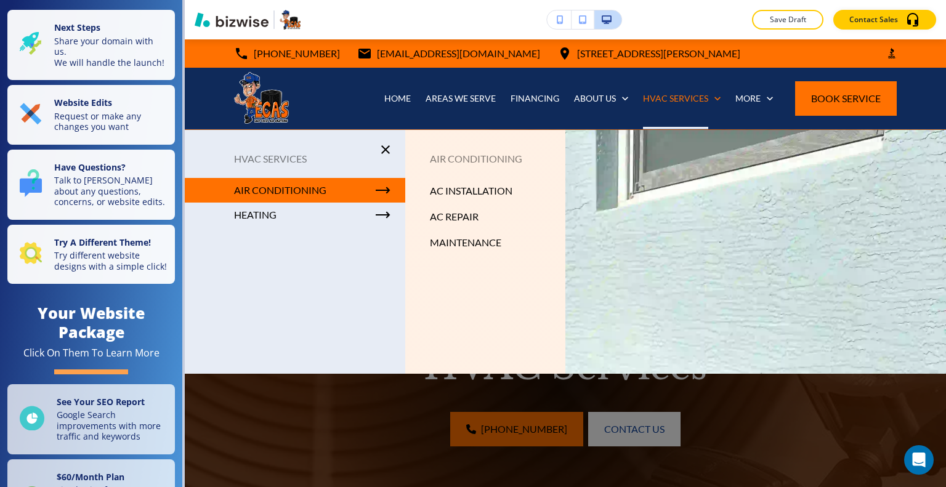
click at [380, 190] on icon "button" at bounding box center [382, 190] width 12 height 0
click at [457, 240] on p "MAINTENANCE" at bounding box center [465, 242] width 71 height 18
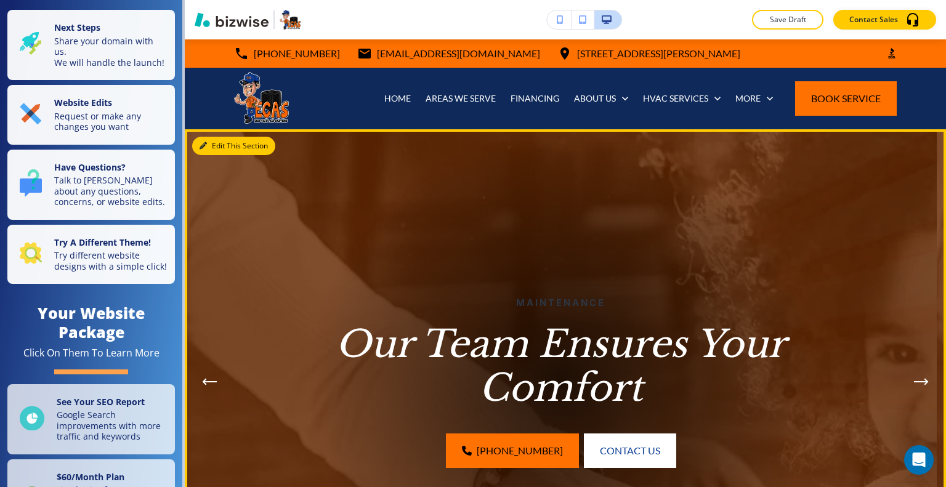
click at [219, 144] on button "Edit This Section" at bounding box center [233, 146] width 83 height 18
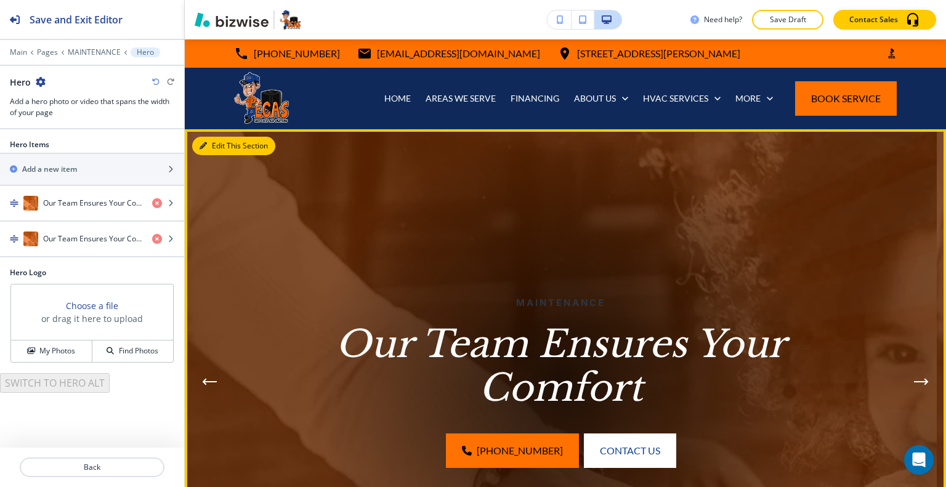
scroll to position [90, 0]
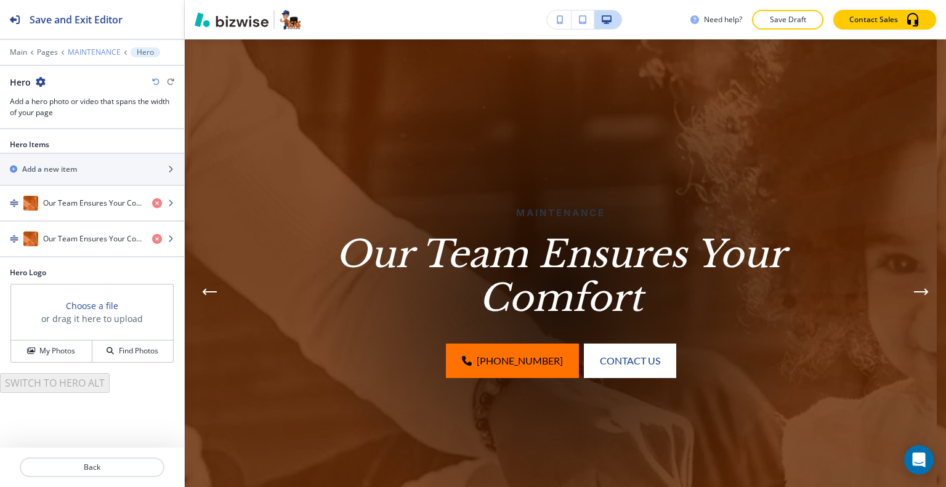
click at [89, 51] on p "MAINTENANCE" at bounding box center [94, 52] width 53 height 9
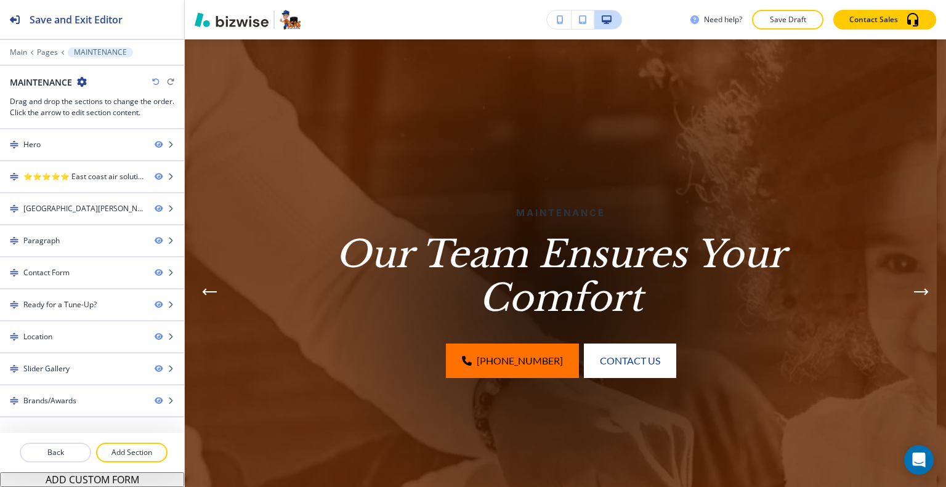
click at [81, 79] on icon "button" at bounding box center [82, 82] width 10 height 10
click at [121, 105] on p "Edit Page Settings" at bounding box center [116, 102] width 63 height 11
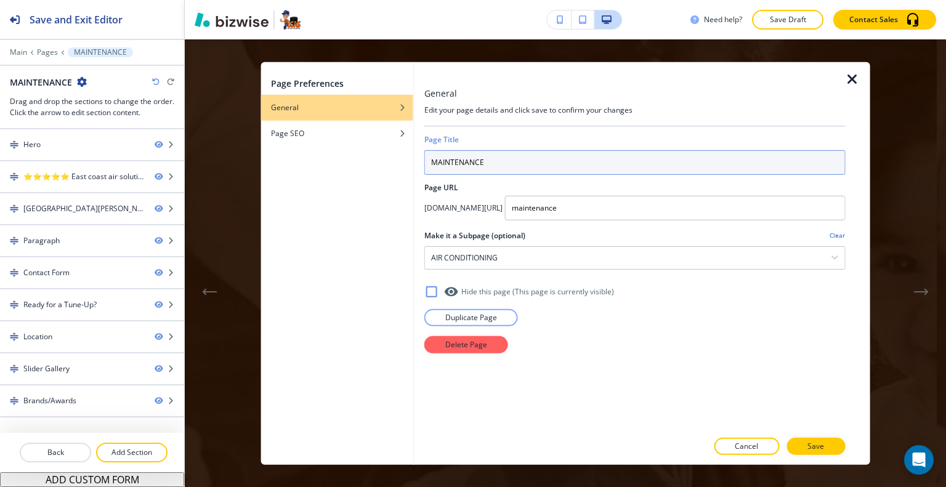
click at [431, 164] on input "MAINTENANCE" at bounding box center [634, 162] width 421 height 25
type input "AC MAINTENANCE"
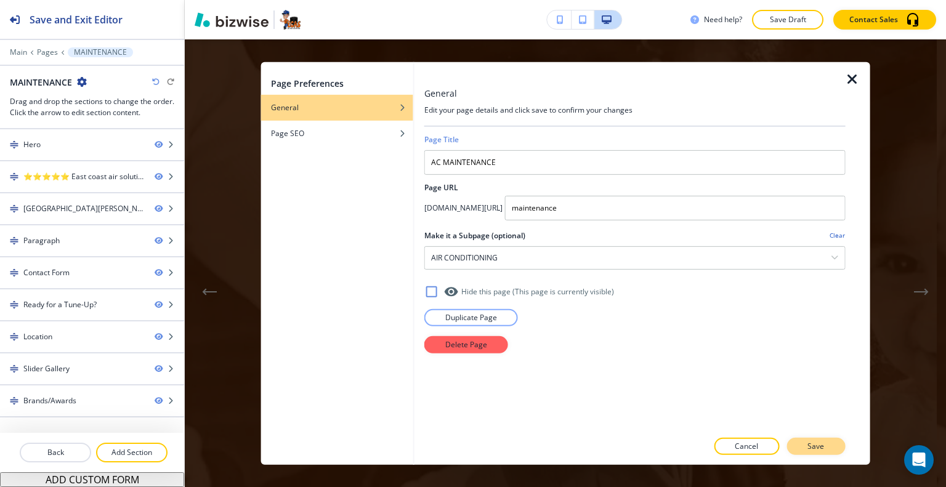
click at [830, 445] on button "Save" at bounding box center [816, 446] width 59 height 17
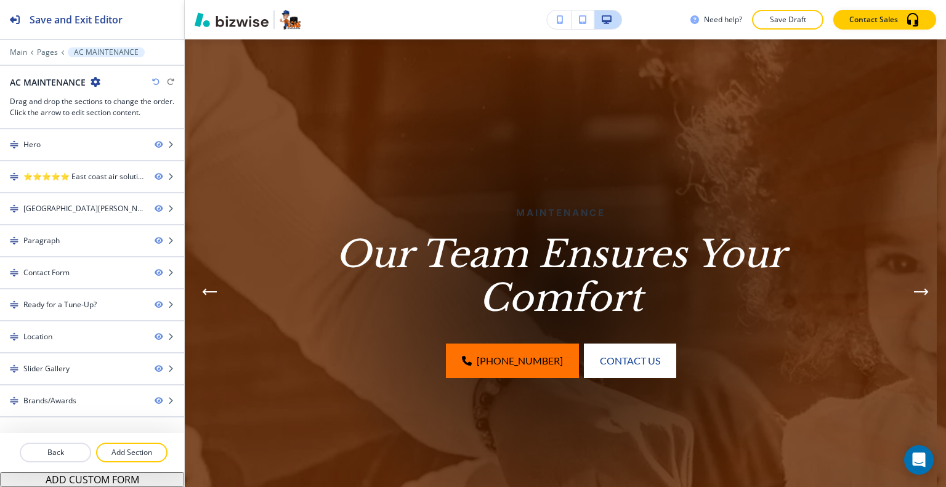
scroll to position [0, 0]
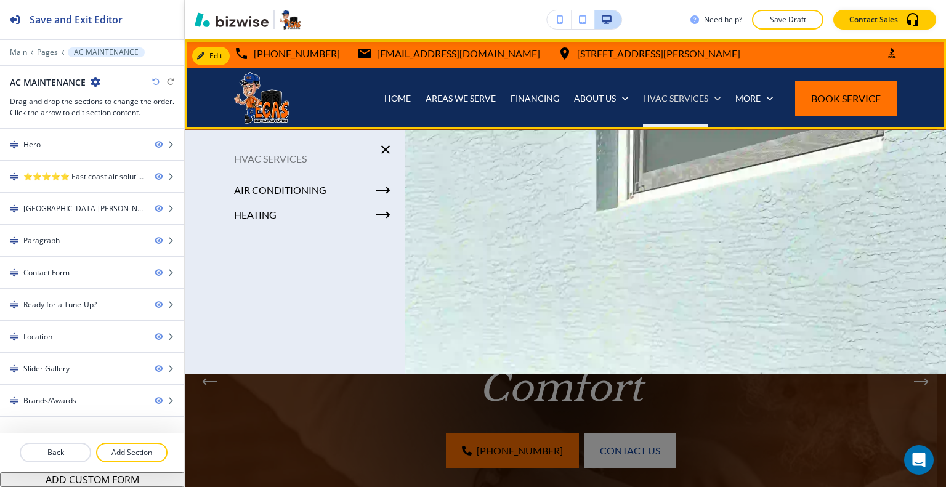
click at [687, 100] on p "HVAC SERVICES" at bounding box center [675, 98] width 65 height 12
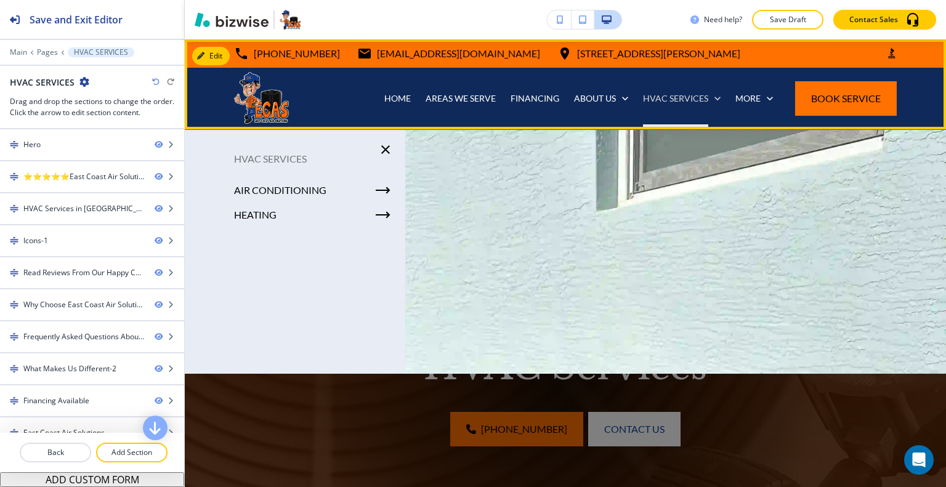
click at [680, 104] on p "HVAC SERVICES" at bounding box center [675, 98] width 65 height 12
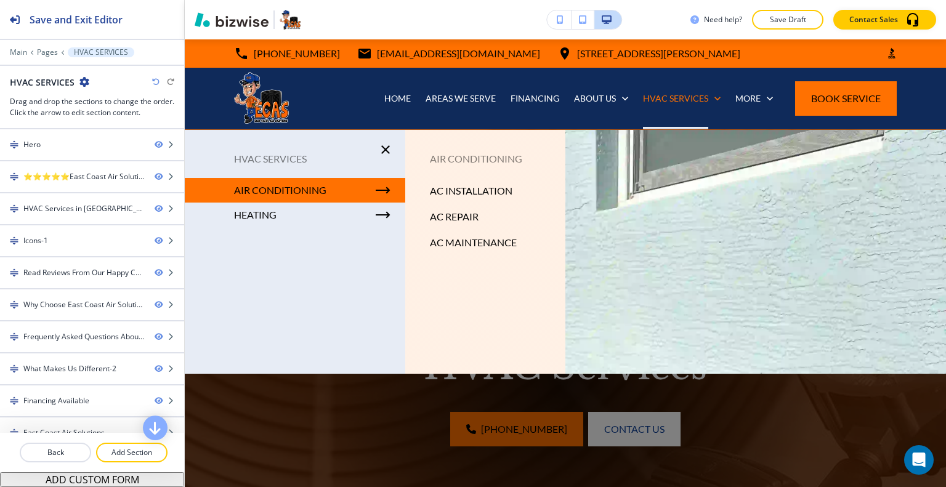
click at [383, 195] on icon "button" at bounding box center [383, 190] width 15 height 15
click at [473, 242] on p "AC MAINTENANCE" at bounding box center [473, 242] width 87 height 18
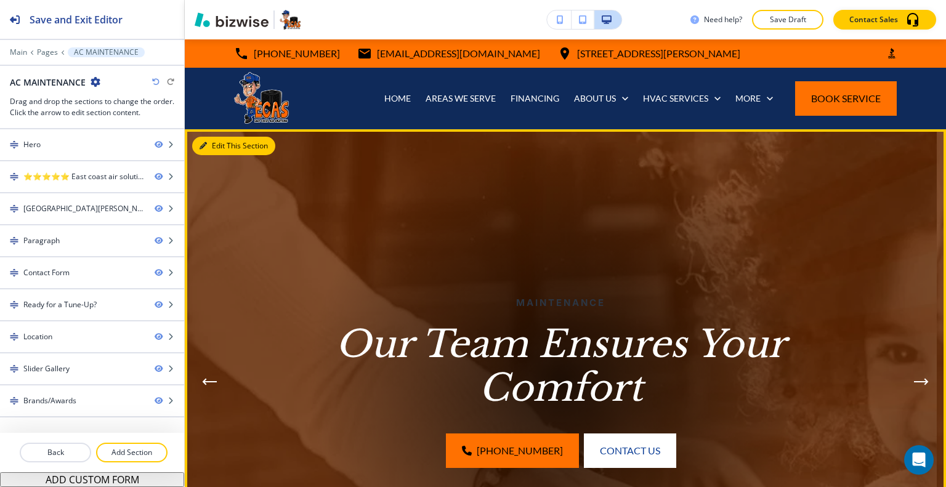
click at [217, 139] on button "Edit This Section" at bounding box center [233, 146] width 83 height 18
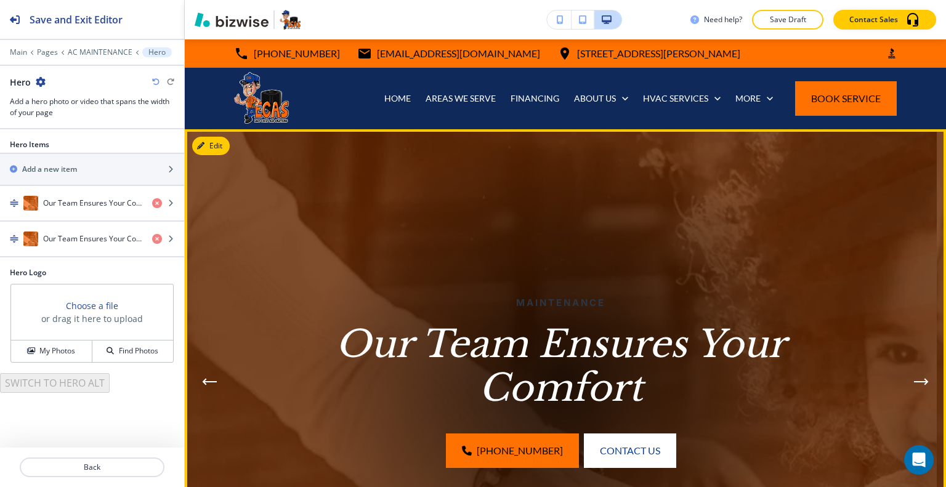
scroll to position [90, 0]
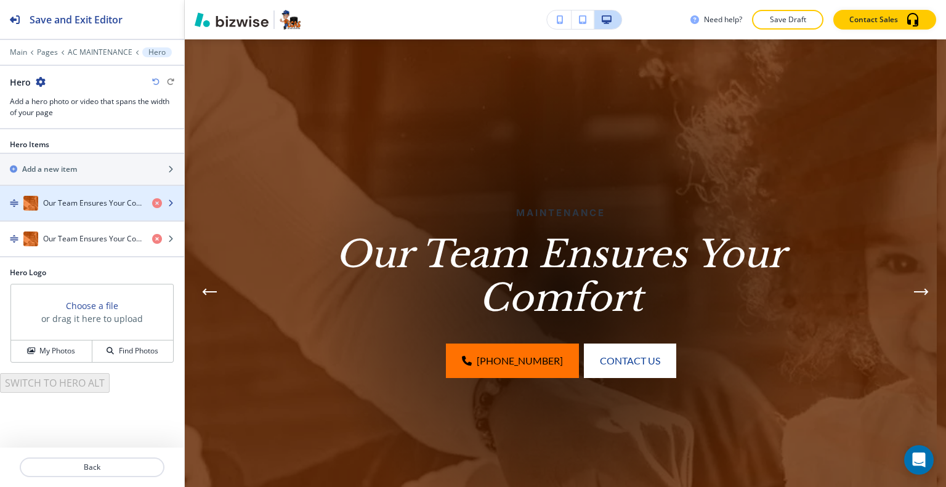
click at [91, 206] on h4 "Our Team Ensures Your Comfort" at bounding box center [92, 203] width 99 height 11
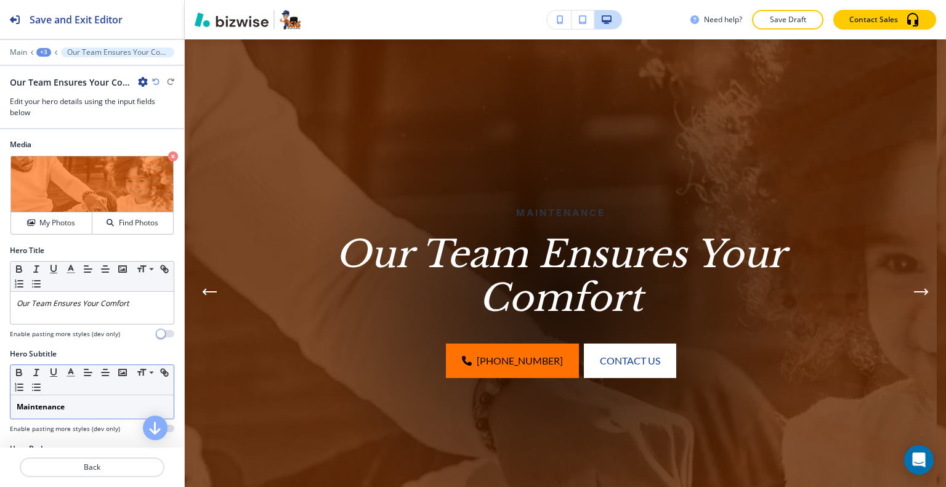
scroll to position [62, 0]
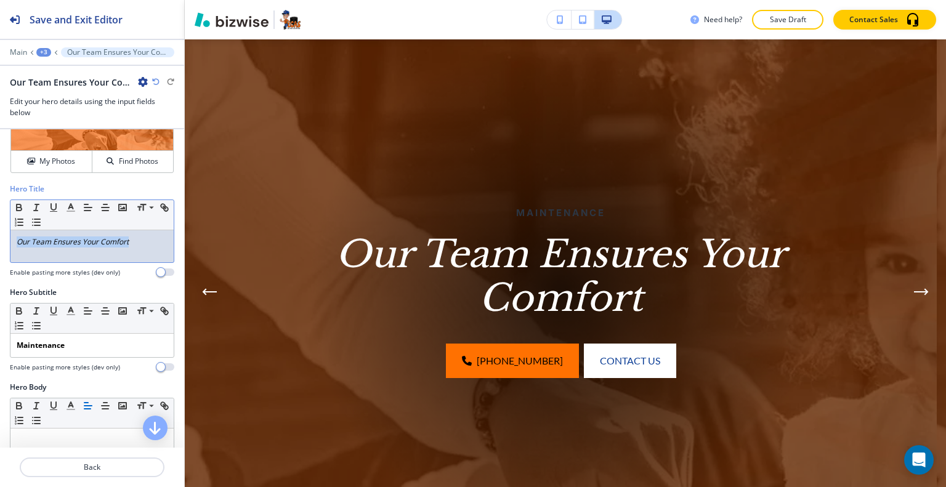
drag, startPoint x: 142, startPoint y: 235, endPoint x: 7, endPoint y: 236, distance: 134.9
click at [1, 236] on div "Hero Title Small Normal Large Huge Our Team Ensures Your Comfort Enable pasting…" at bounding box center [92, 236] width 184 height 104
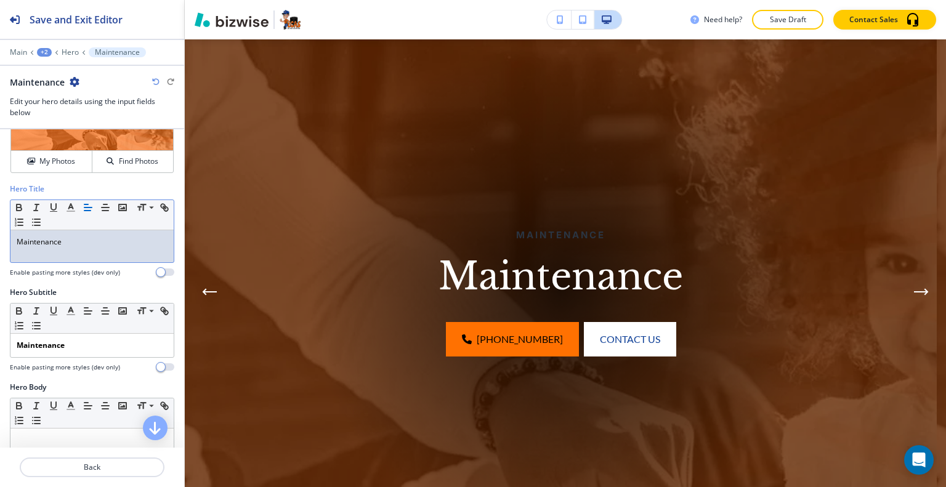
scroll to position [123, 0]
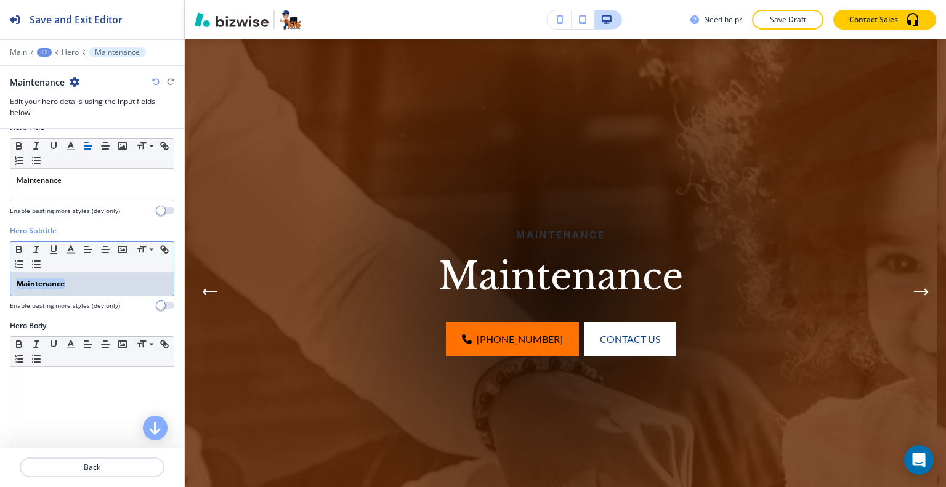
drag, startPoint x: 69, startPoint y: 286, endPoint x: 0, endPoint y: 293, distance: 69.3
click at [0, 295] on div "Hero Subtitle Small Normal Large Huge Maintenance Enable pasting more styles (d…" at bounding box center [92, 272] width 184 height 95
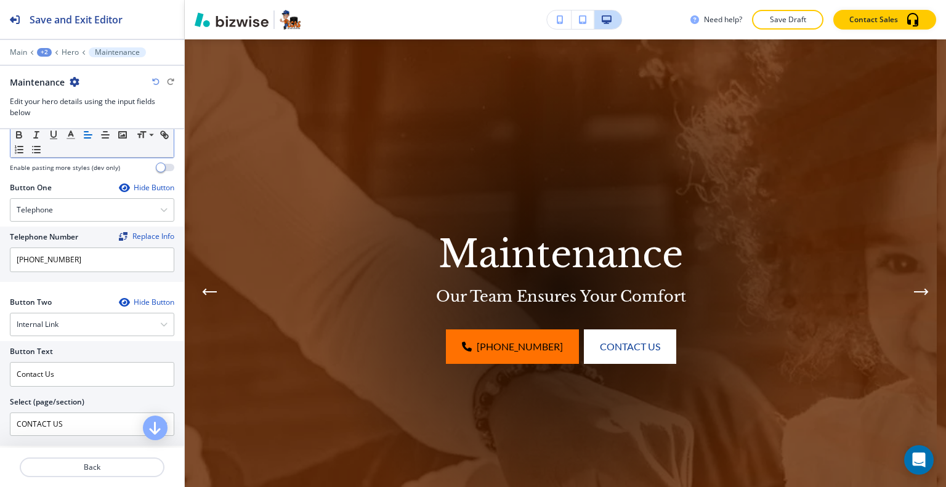
scroll to position [554, 0]
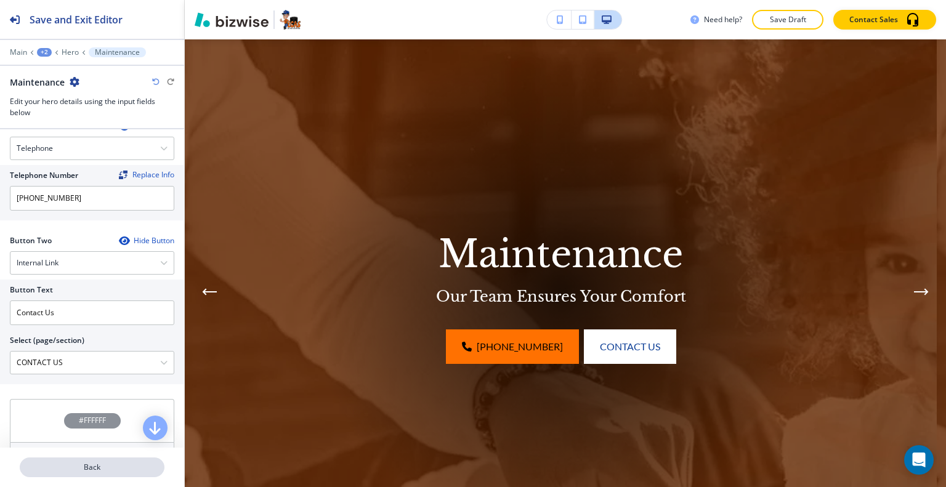
click at [80, 468] on p "Back" at bounding box center [92, 467] width 142 height 11
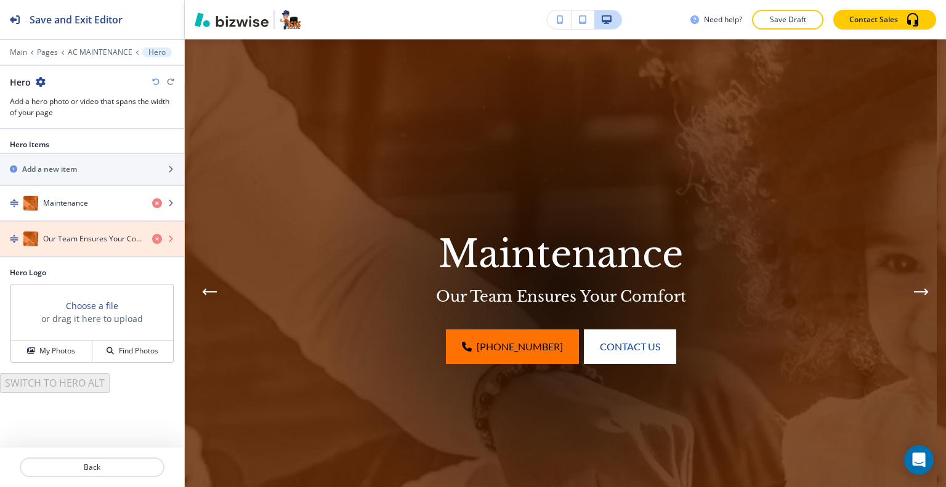
click at [155, 238] on icon "button" at bounding box center [157, 239] width 10 height 10
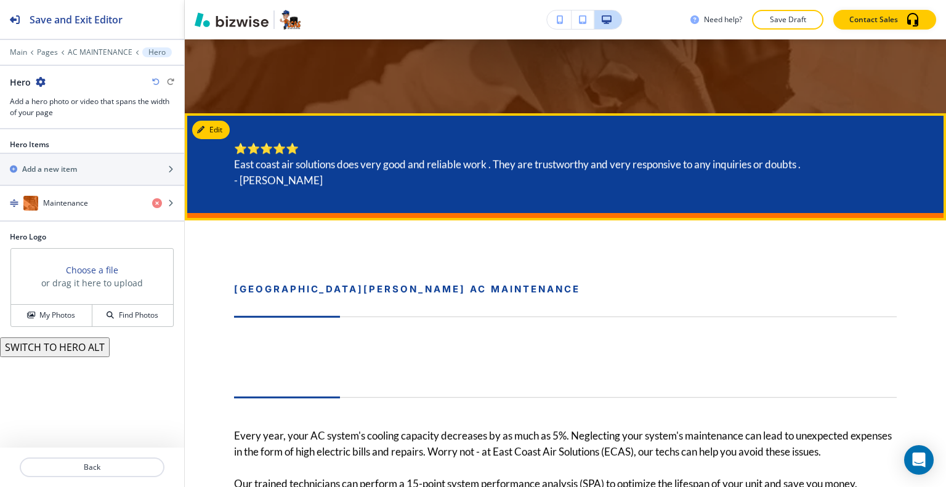
scroll to position [644, 0]
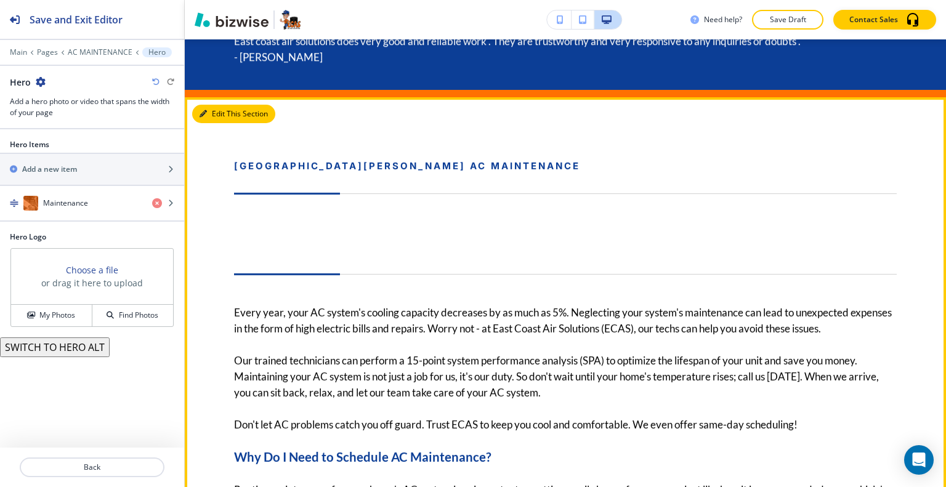
click at [219, 116] on button "Edit This Section" at bounding box center [233, 114] width 83 height 18
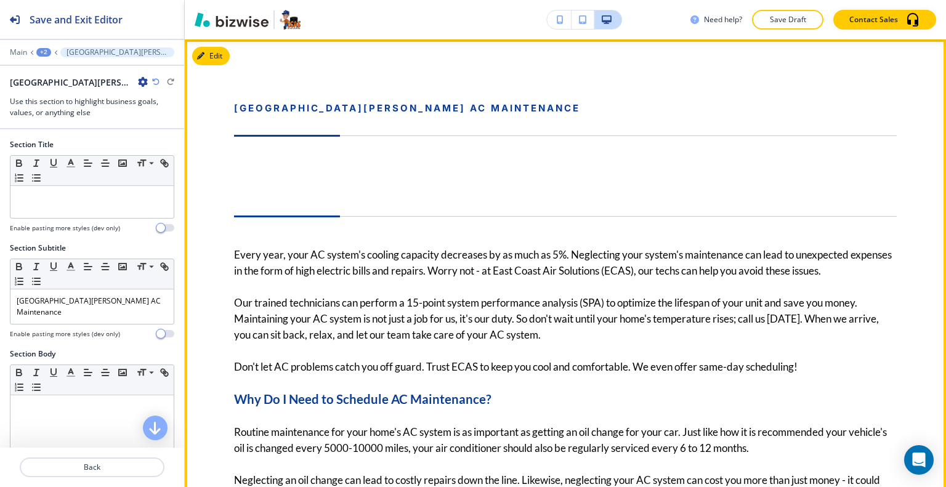
scroll to position [641, 0]
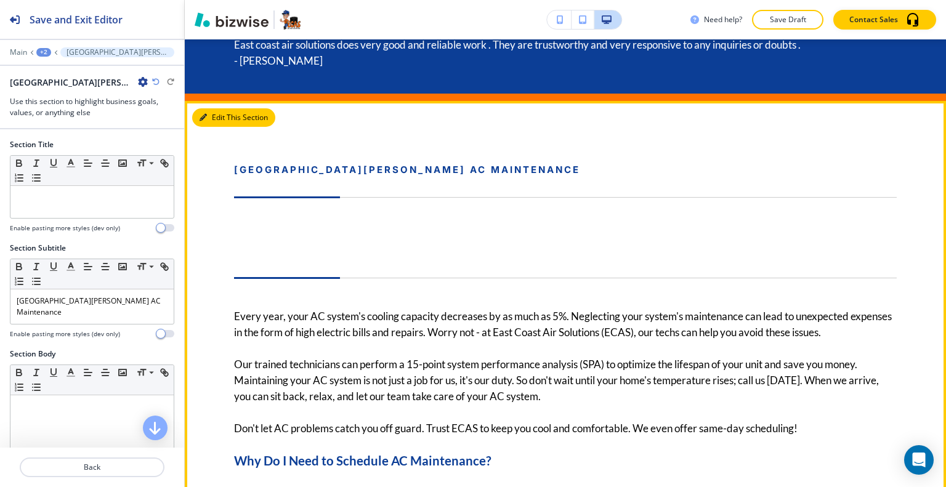
click at [218, 117] on button "Edit This Section" at bounding box center [233, 117] width 83 height 18
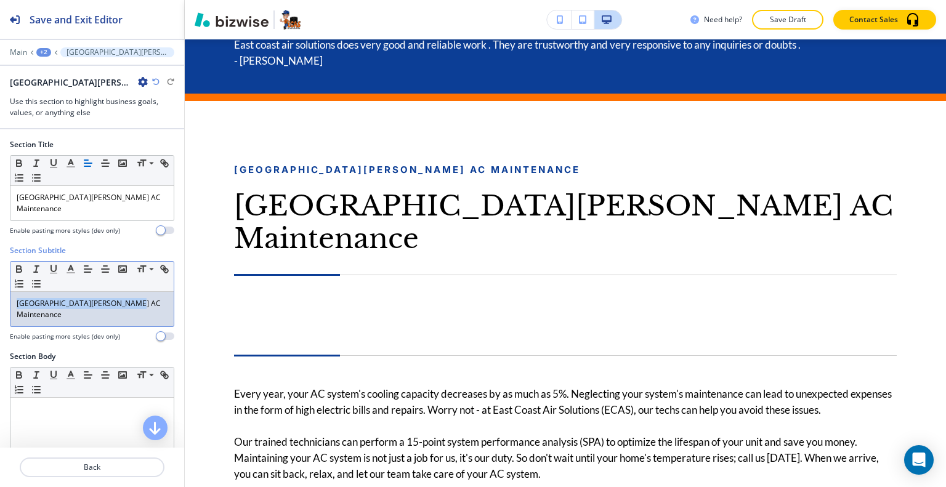
drag, startPoint x: 129, startPoint y: 300, endPoint x: 0, endPoint y: 272, distance: 131.7
click at [0, 280] on div "Section Subtitle Small Normal Large Huge Port St. Lucie AC Maintenance Enable p…" at bounding box center [92, 298] width 184 height 106
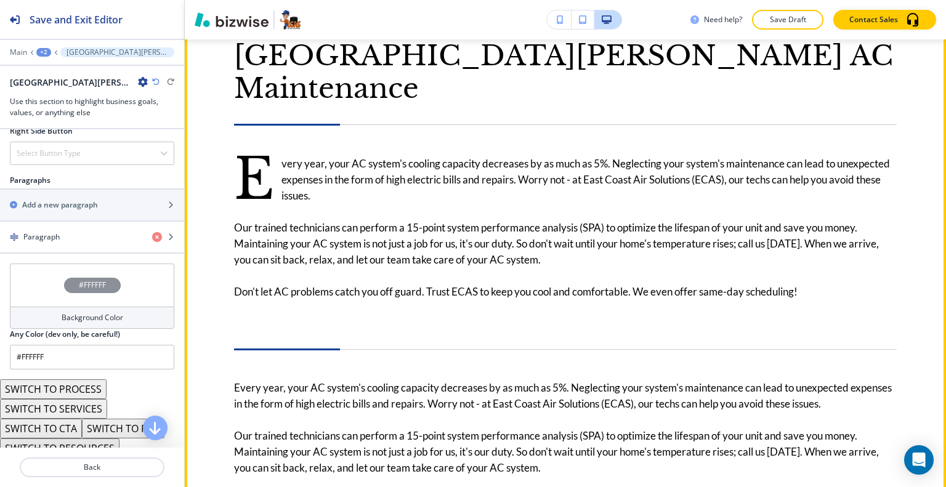
scroll to position [702, 0]
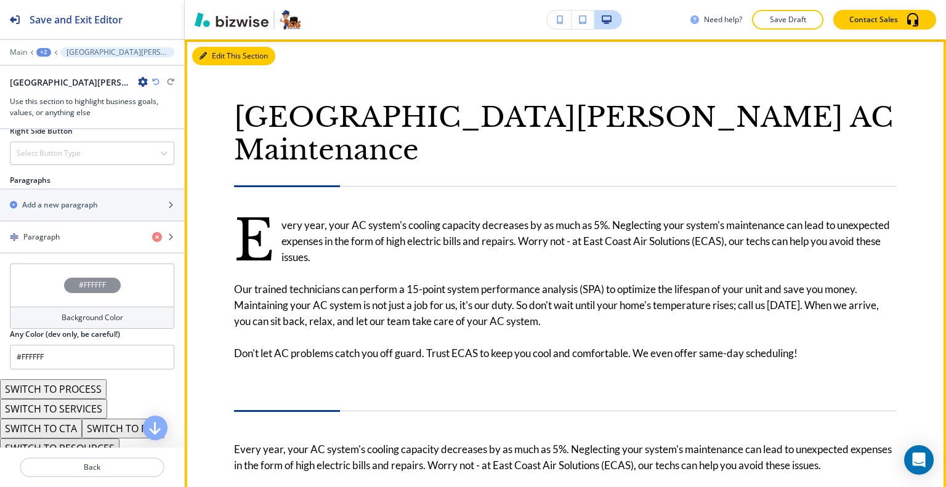
click at [217, 55] on button "Edit This Section" at bounding box center [233, 56] width 83 height 18
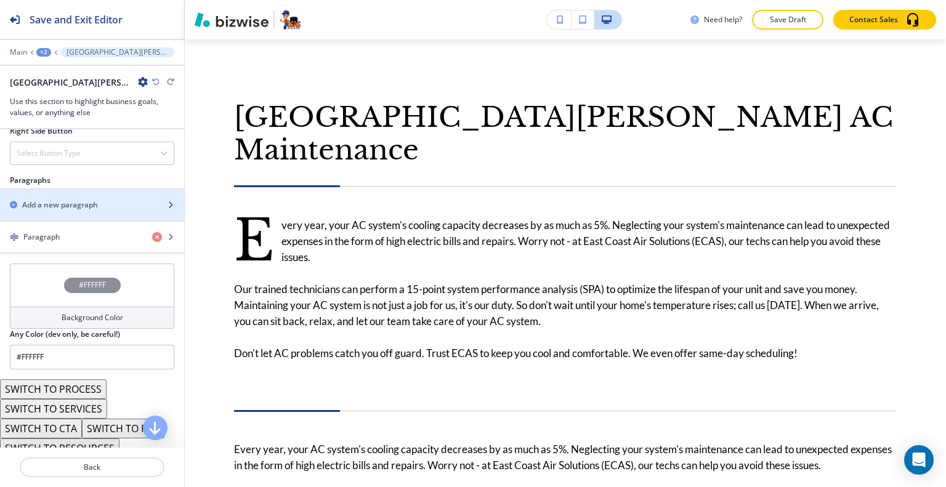
click at [96, 211] on h2 "Add a new paragraph" at bounding box center [60, 205] width 76 height 11
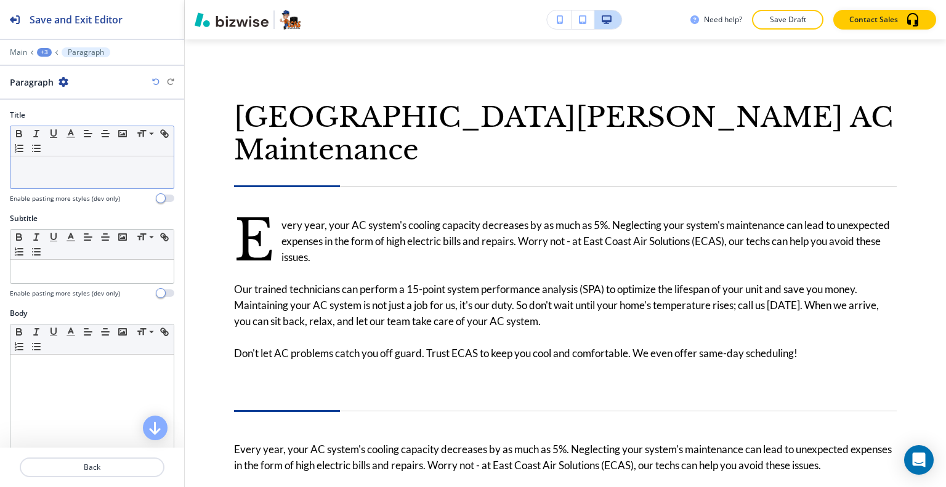
click at [76, 176] on div at bounding box center [91, 172] width 163 height 32
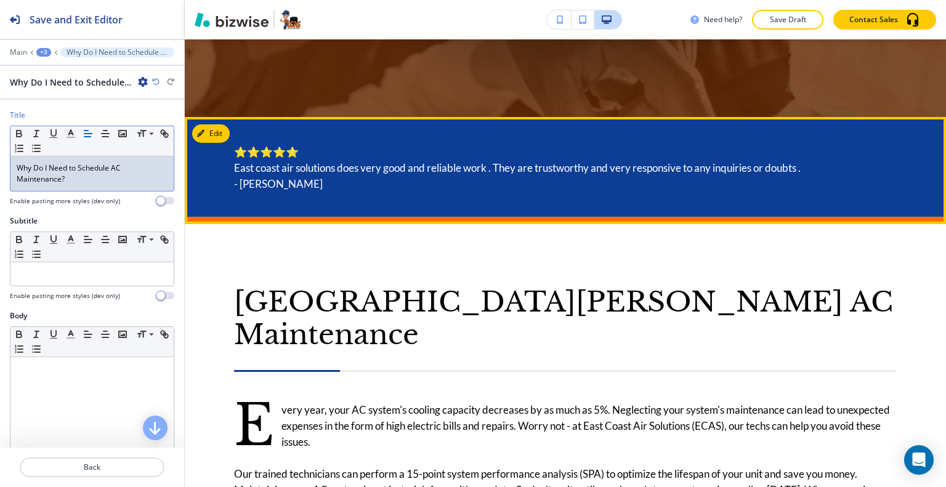
scroll to position [579, 0]
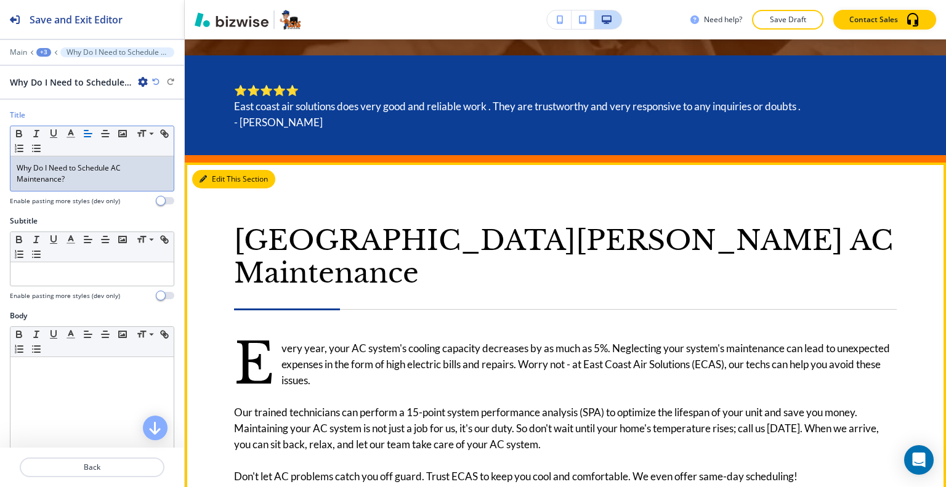
click at [221, 181] on button "Edit This Section" at bounding box center [233, 179] width 83 height 18
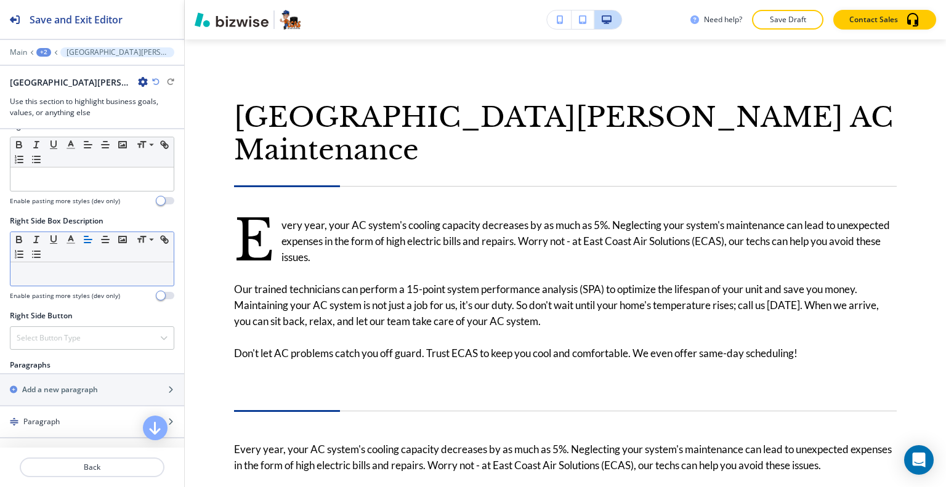
scroll to position [858, 0]
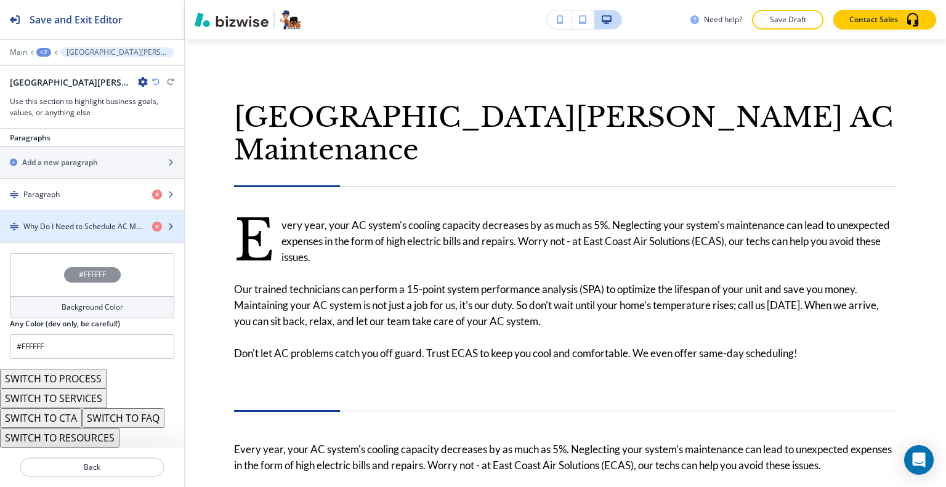
click at [97, 232] on h4 "Why Do I Need to Schedule AC Maintenance?" at bounding box center [82, 226] width 119 height 11
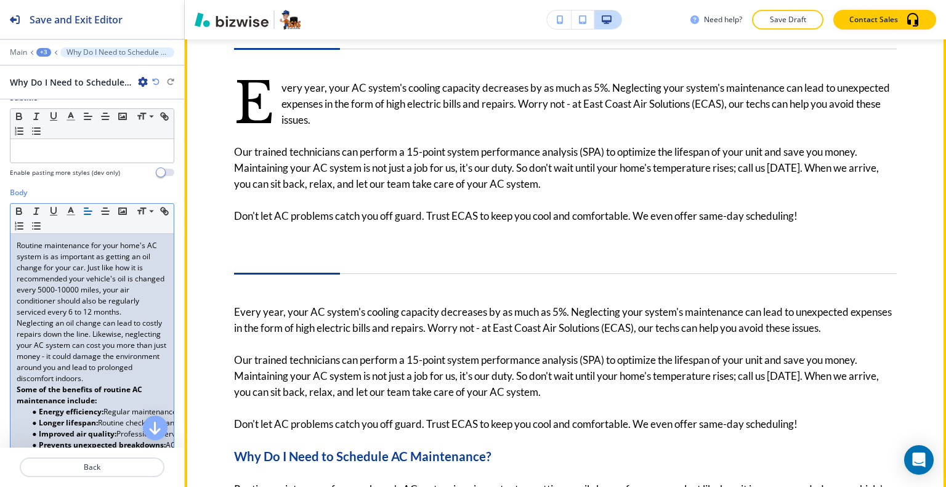
scroll to position [593, 0]
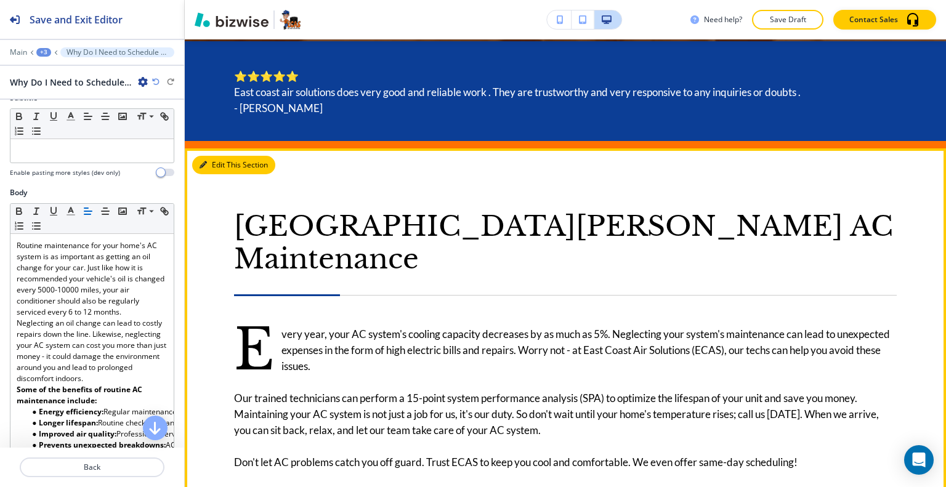
click at [221, 164] on button "Edit This Section" at bounding box center [233, 165] width 83 height 18
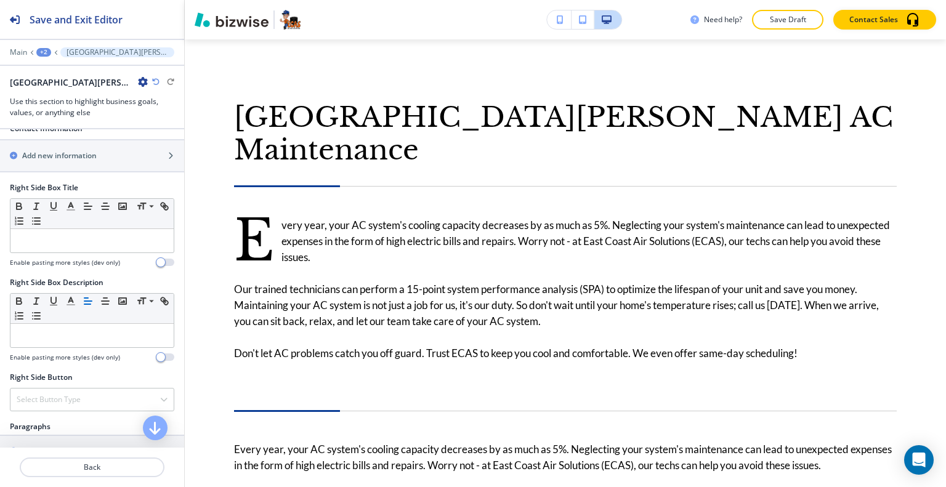
scroll to position [801, 0]
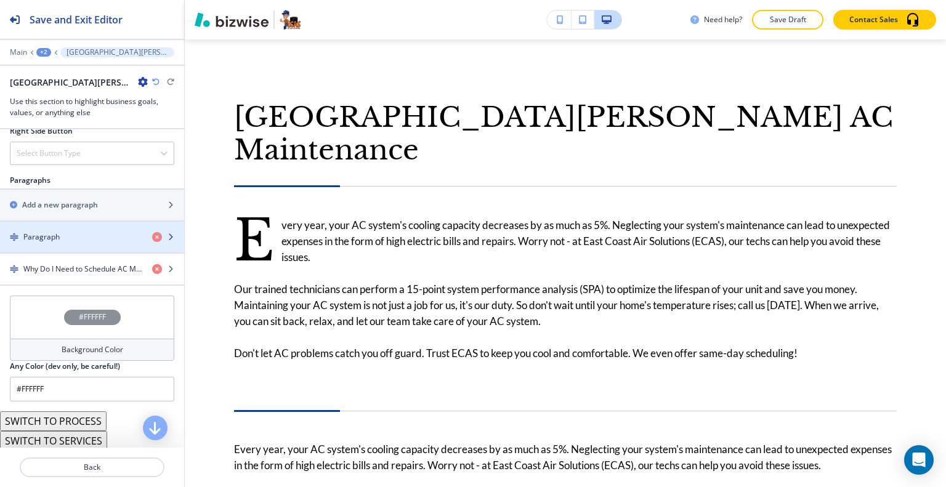
click at [81, 243] on div "Paragraph" at bounding box center [71, 237] width 142 height 11
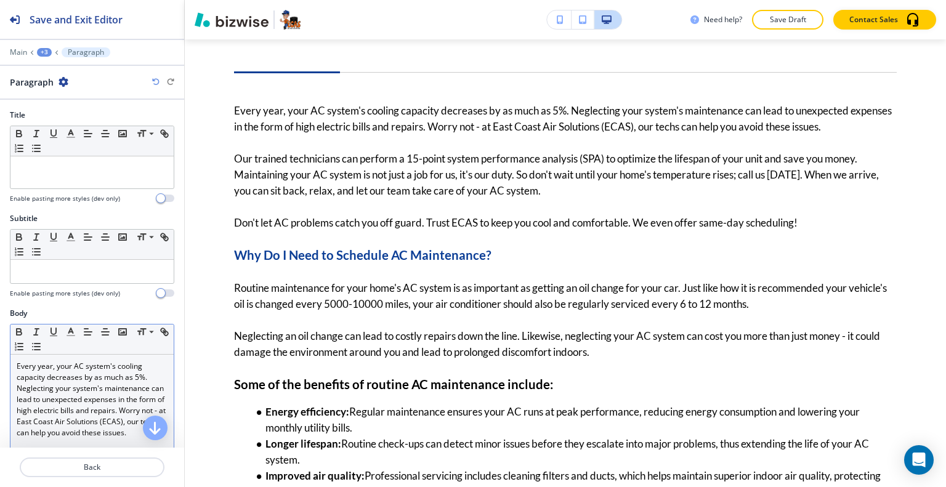
scroll to position [246, 0]
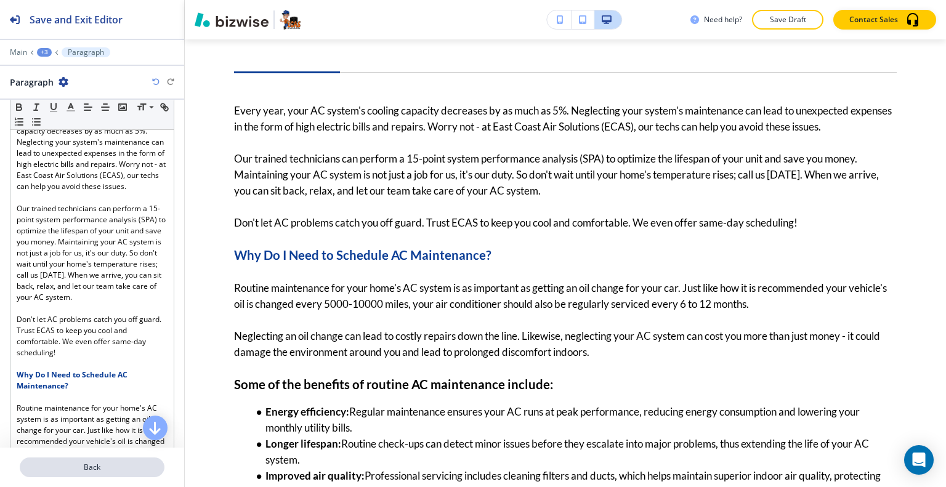
click at [85, 465] on p "Back" at bounding box center [92, 467] width 142 height 11
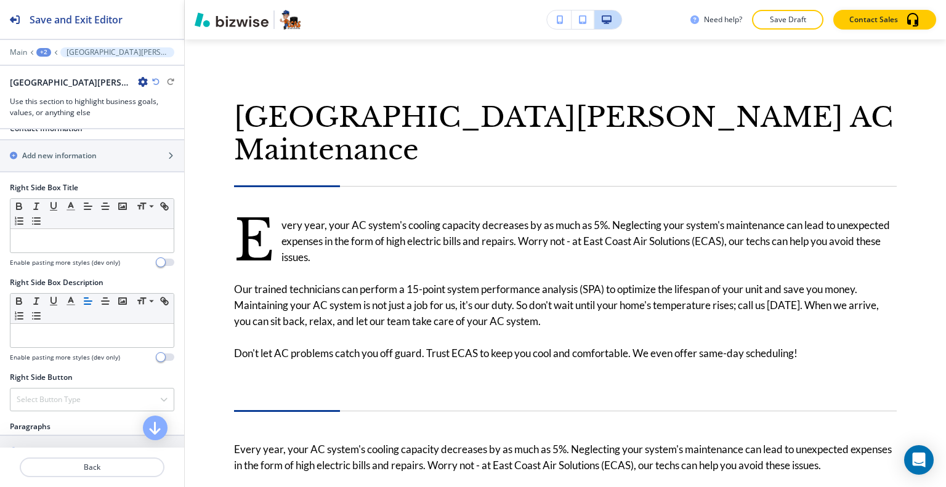
scroll to position [858, 0]
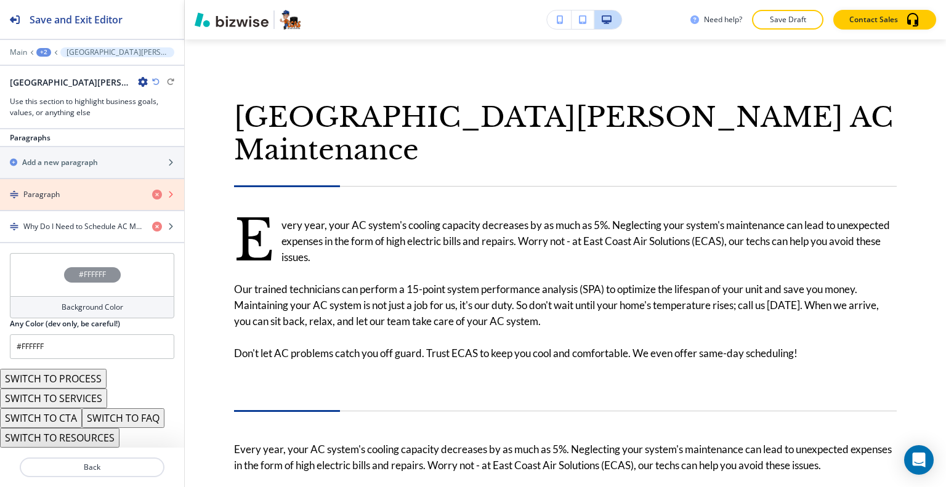
click at [152, 192] on icon "button" at bounding box center [157, 195] width 10 height 10
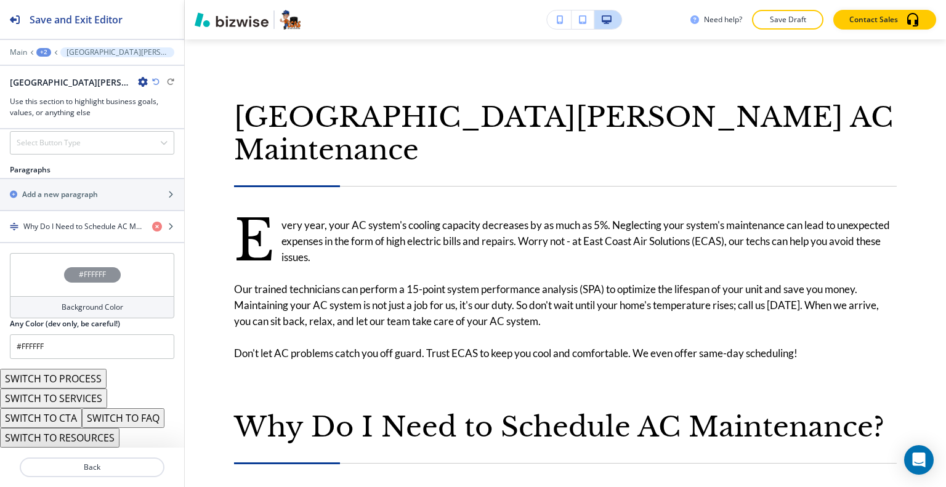
scroll to position [826, 0]
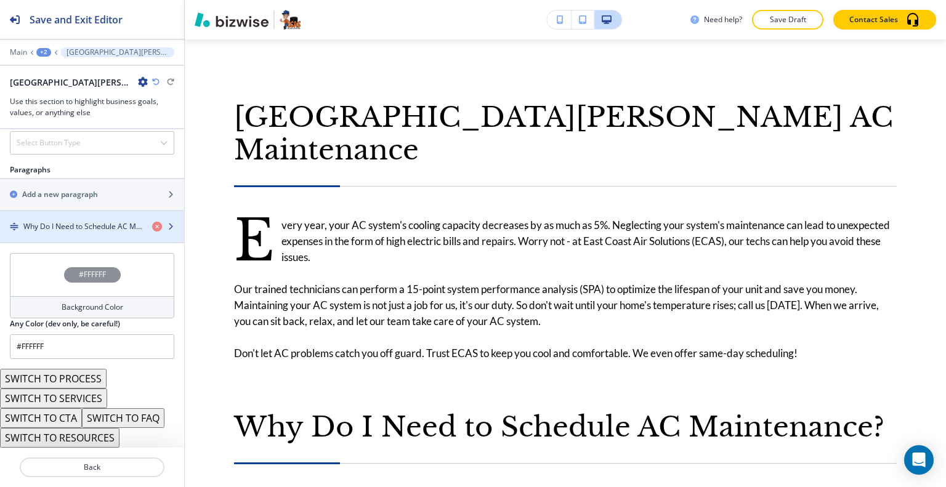
click at [95, 227] on h4 "Why Do I Need to Schedule AC Maintenance?" at bounding box center [82, 226] width 119 height 11
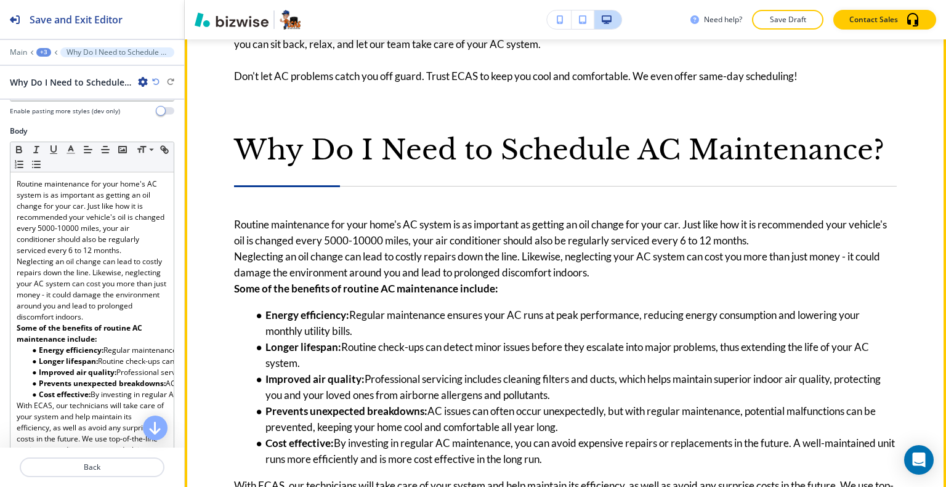
scroll to position [1226, 0]
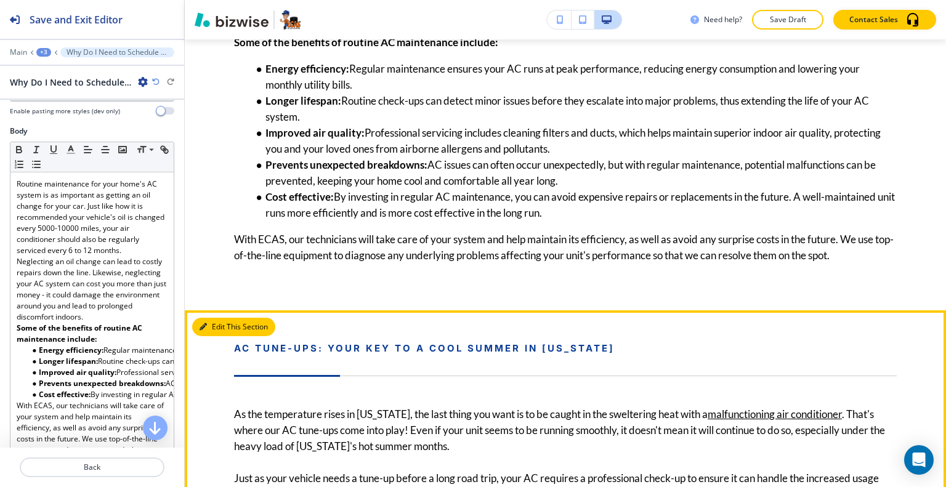
click at [218, 318] on button "Edit This Section" at bounding box center [233, 327] width 83 height 18
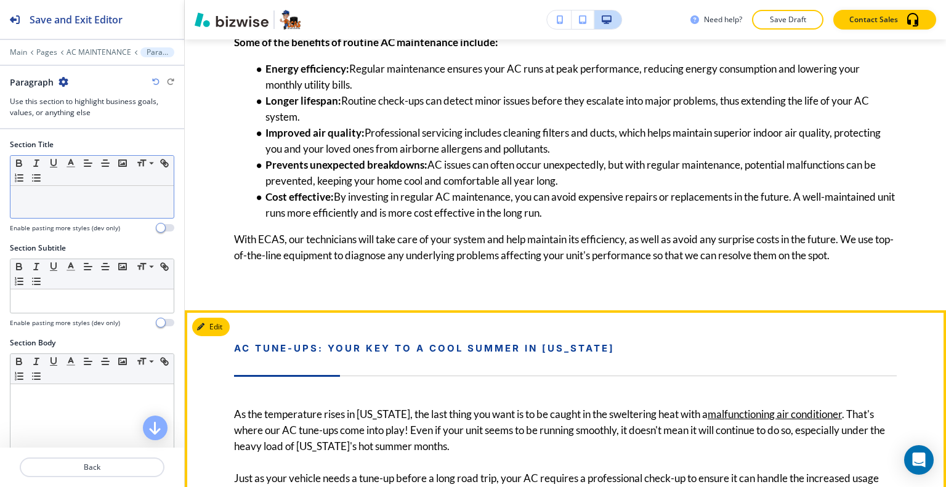
scroll to position [1464, 0]
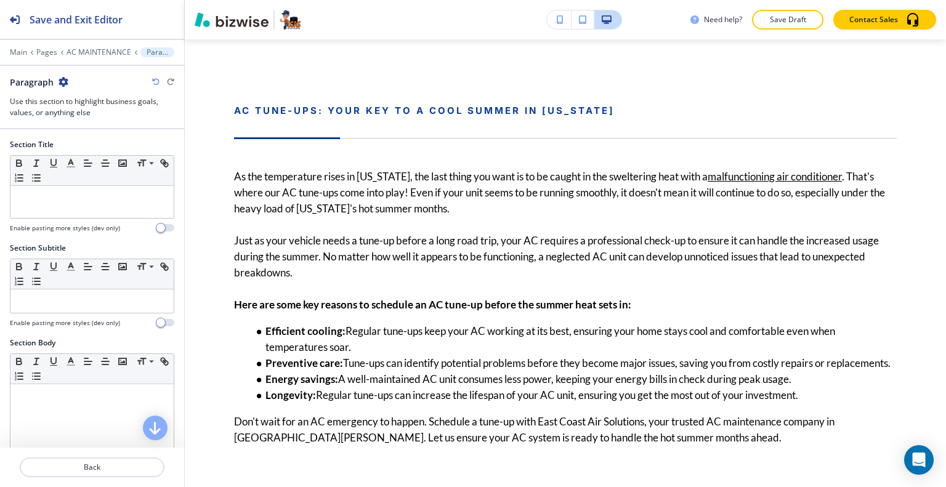
click at [66, 84] on icon "button" at bounding box center [64, 82] width 10 height 10
click at [102, 153] on button "Delete Section" at bounding box center [97, 146] width 79 height 22
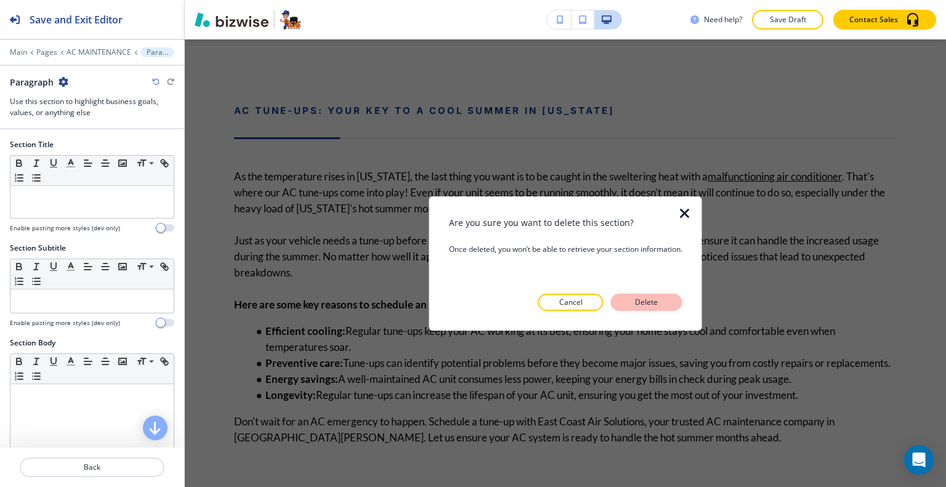
click at [631, 303] on button "Delete" at bounding box center [646, 302] width 71 height 17
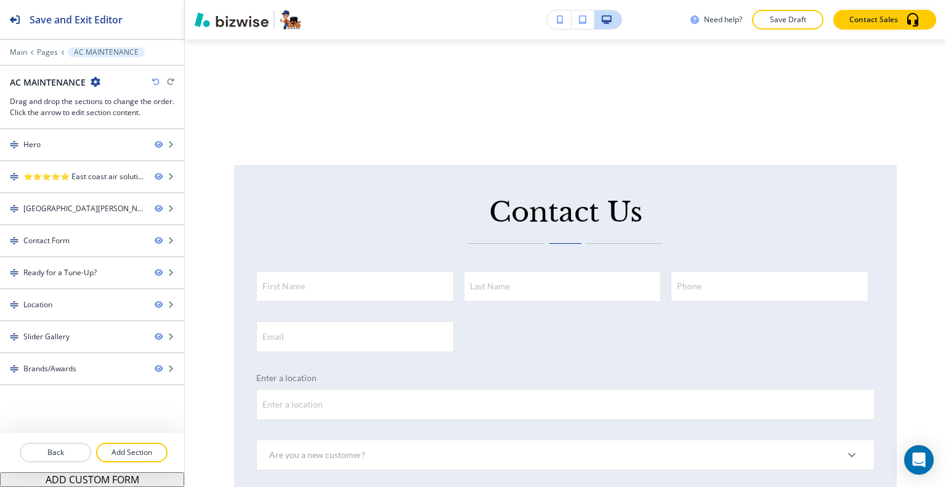
scroll to position [1341, 0]
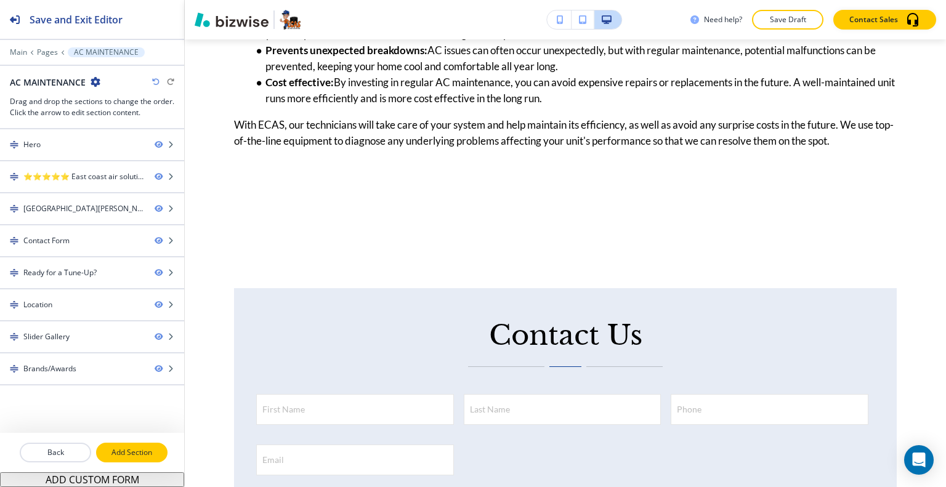
click at [126, 459] on button "Add Section" at bounding box center [131, 453] width 71 height 20
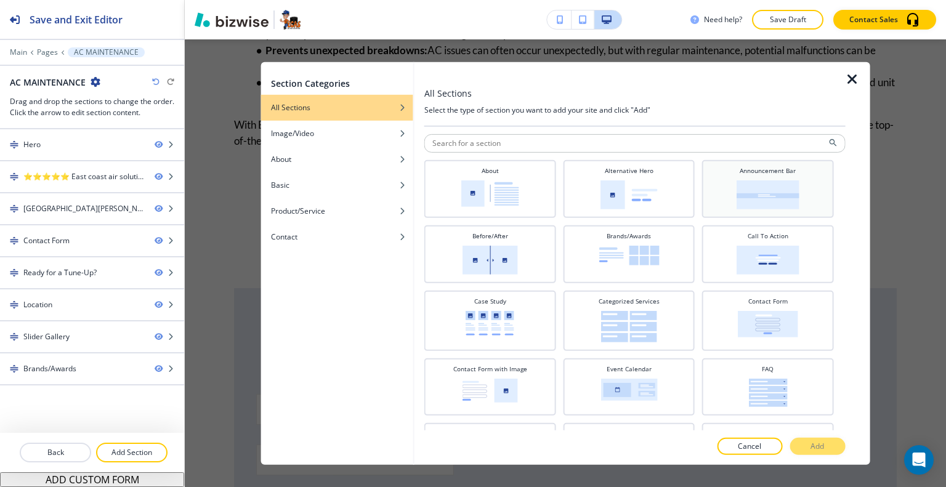
click at [752, 182] on img at bounding box center [768, 194] width 63 height 29
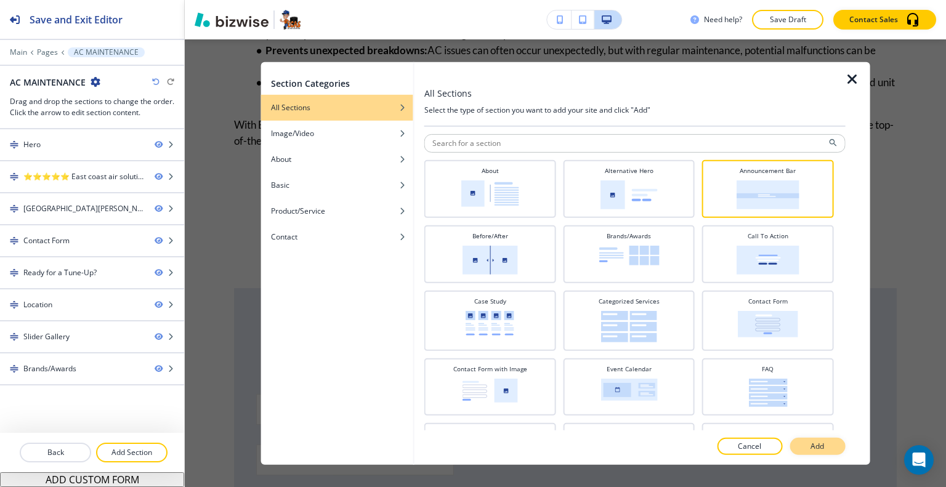
click at [827, 452] on button "Add" at bounding box center [817, 446] width 55 height 17
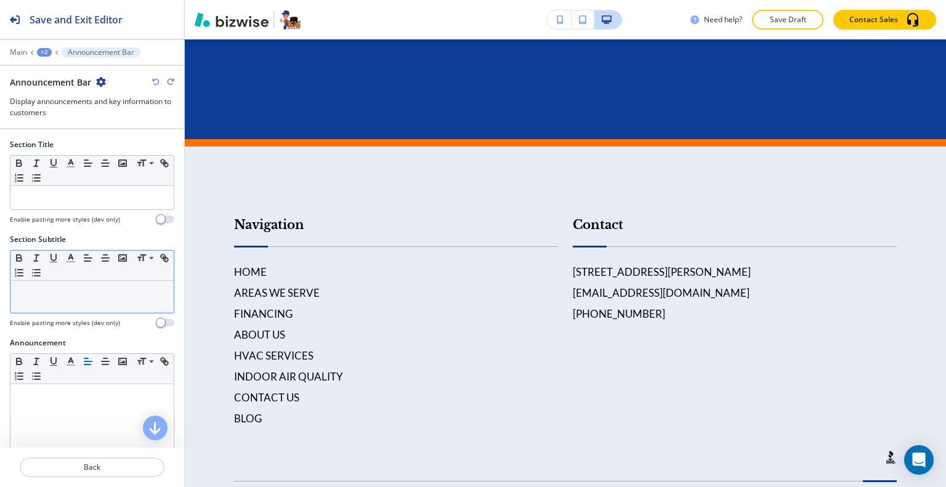
scroll to position [62, 0]
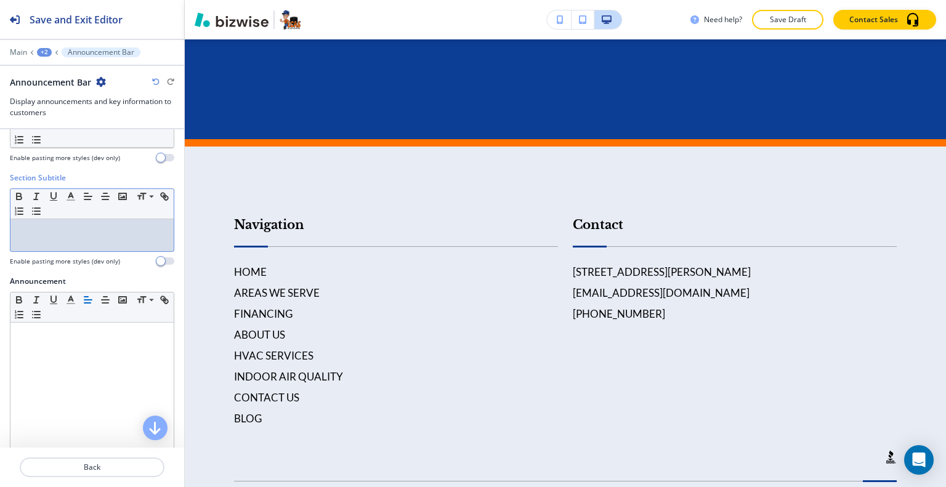
click at [59, 245] on div at bounding box center [91, 235] width 163 height 32
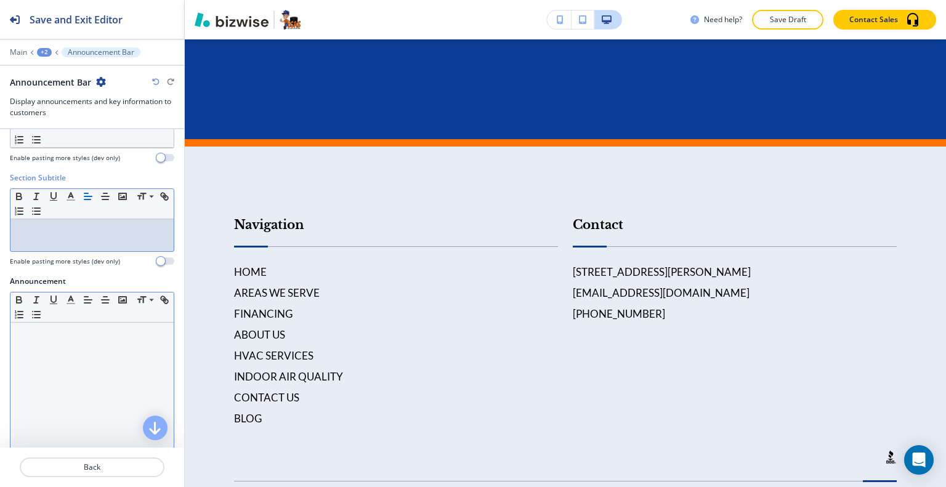
click at [60, 346] on div at bounding box center [91, 403] width 163 height 160
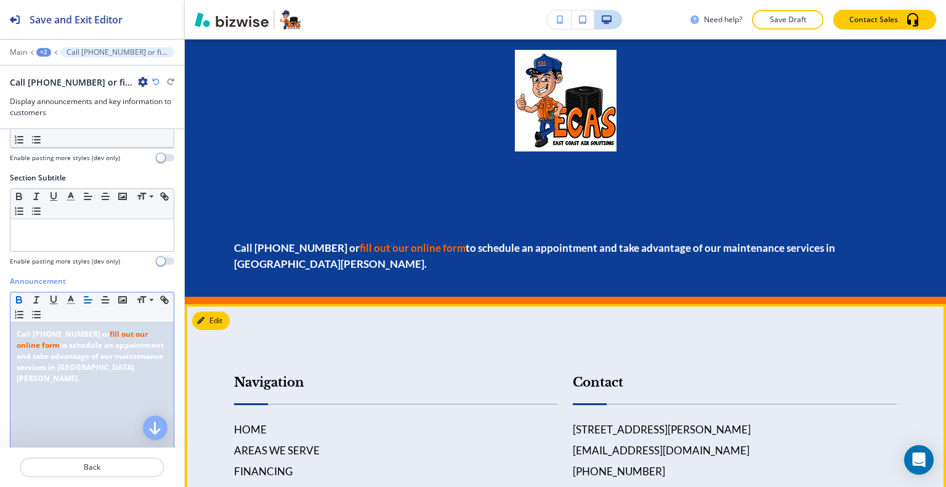
scroll to position [3535, 0]
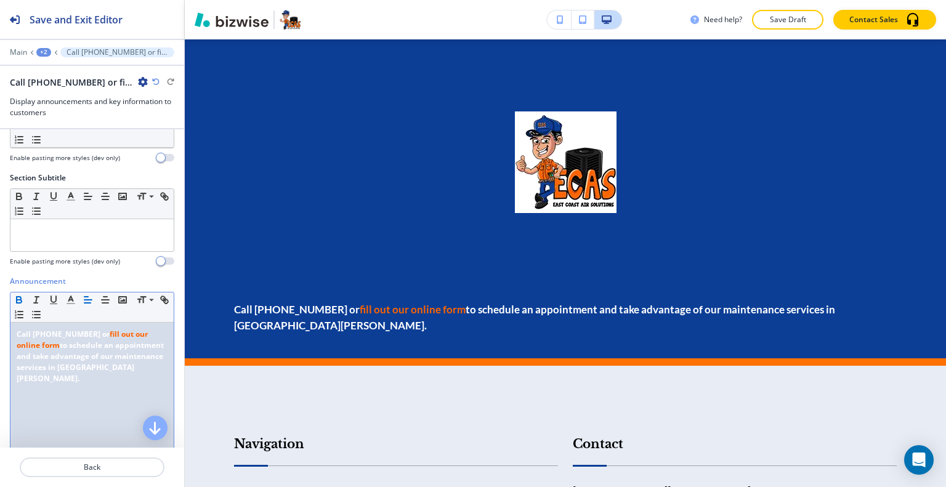
click at [47, 55] on div "+2" at bounding box center [43, 52] width 15 height 9
click at [61, 88] on p "AC MAINTENANCE" at bounding box center [75, 93] width 63 height 11
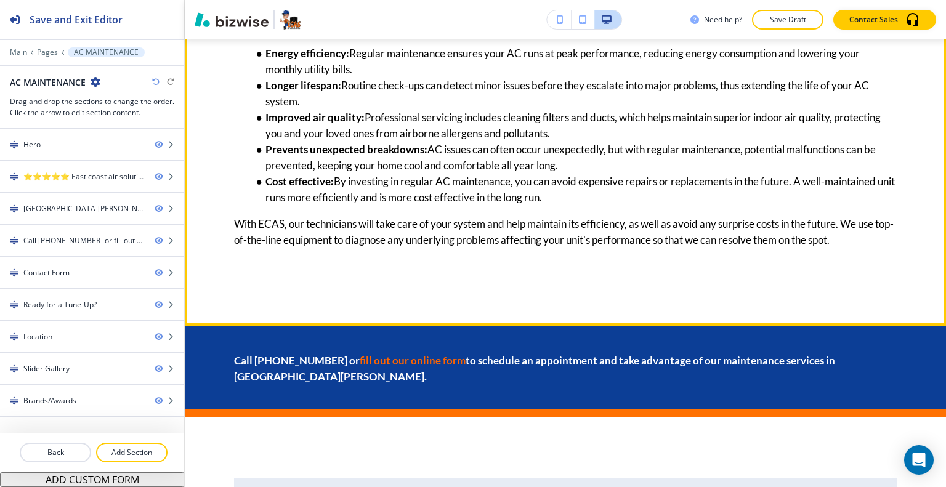
scroll to position [1365, 0]
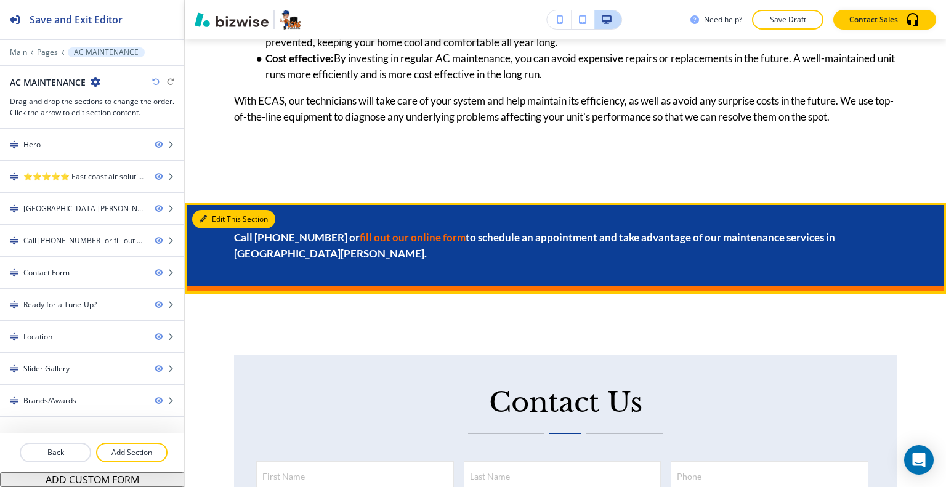
click at [209, 210] on button "Edit This Section" at bounding box center [233, 219] width 83 height 18
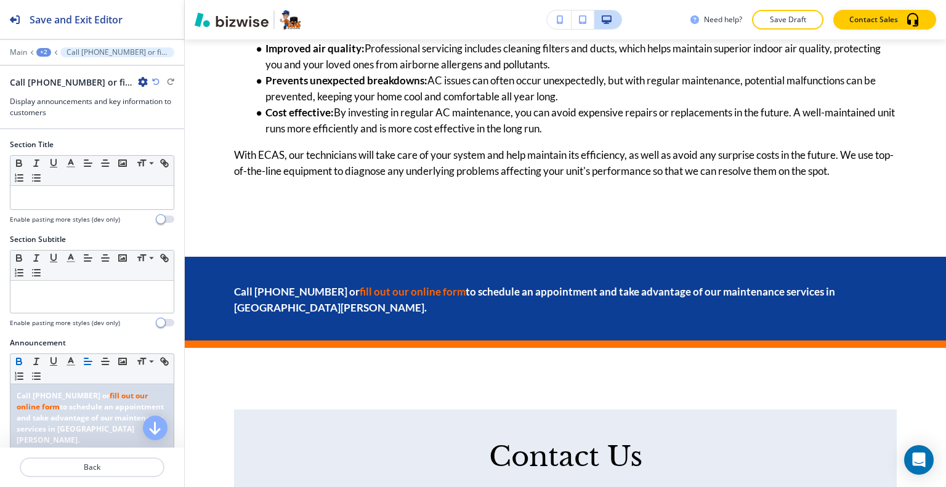
scroll to position [0, 0]
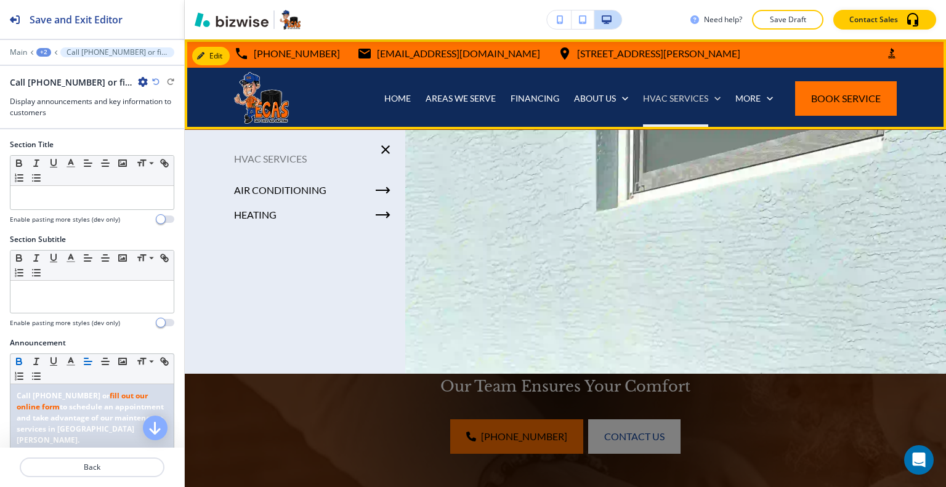
click at [664, 95] on p "HVAC SERVICES" at bounding box center [675, 98] width 65 height 12
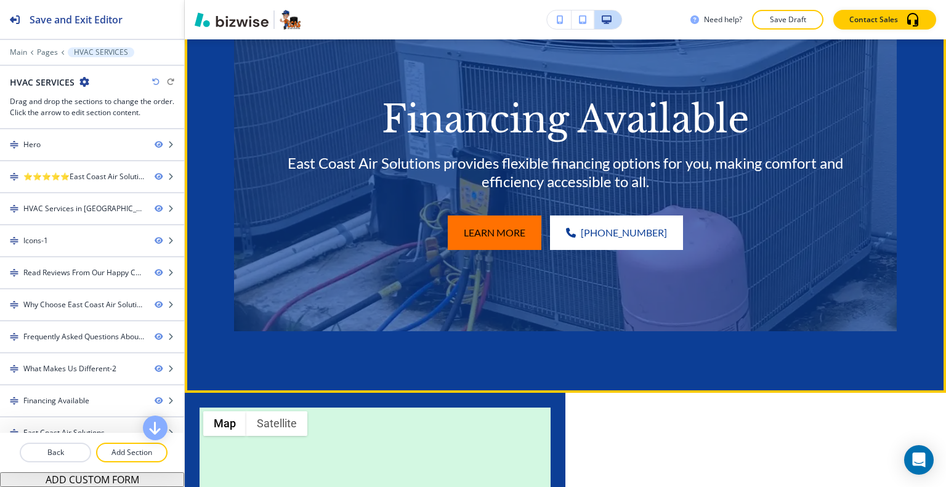
scroll to position [5568, 0]
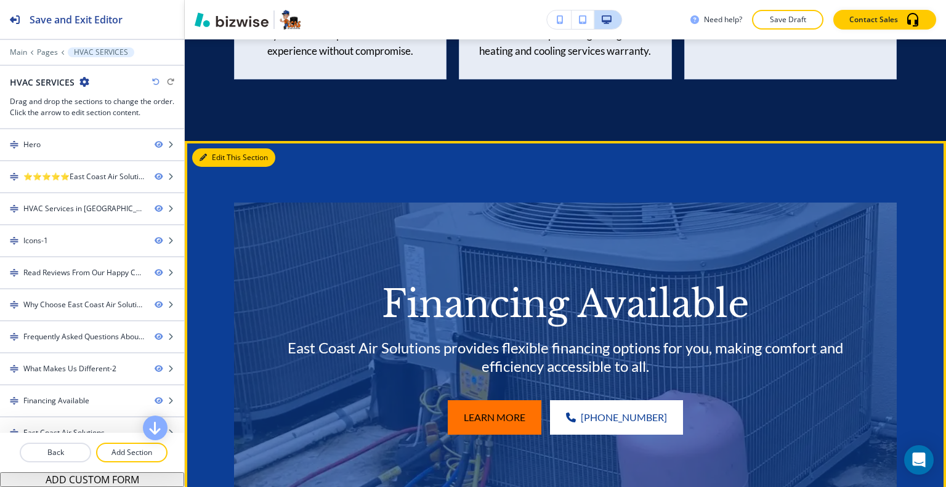
click at [214, 148] on button "Edit This Section" at bounding box center [233, 157] width 83 height 18
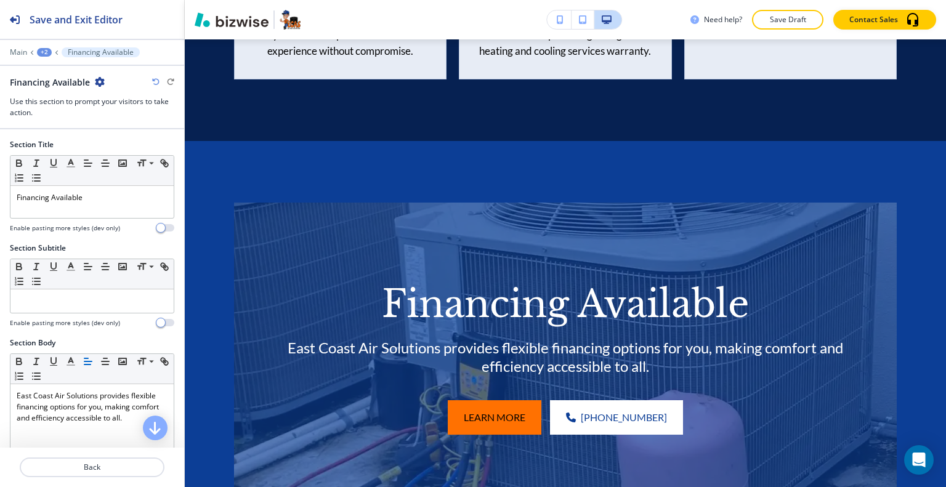
scroll to position [5652, 0]
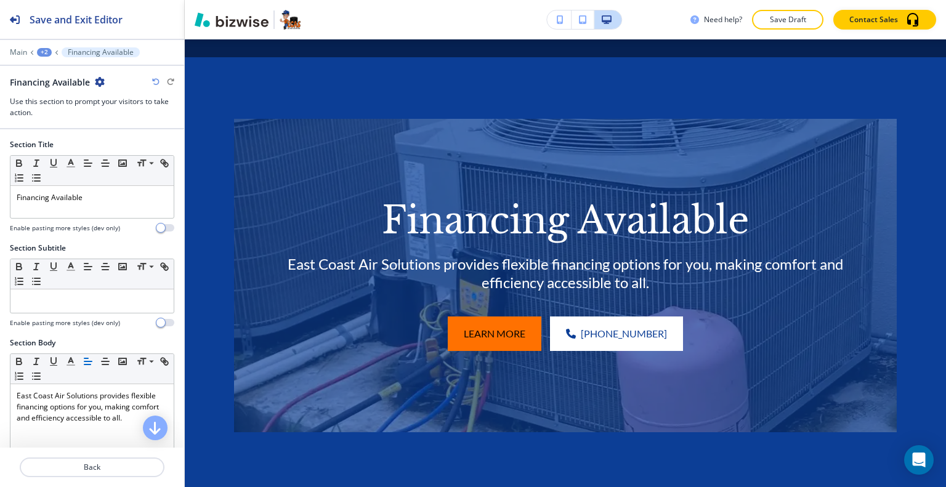
click at [93, 80] on div "Financing Available" at bounding box center [57, 82] width 95 height 13
click at [99, 85] on icon "button" at bounding box center [100, 82] width 10 height 10
click at [126, 122] on p "Duplicate Section" at bounding box center [134, 124] width 63 height 11
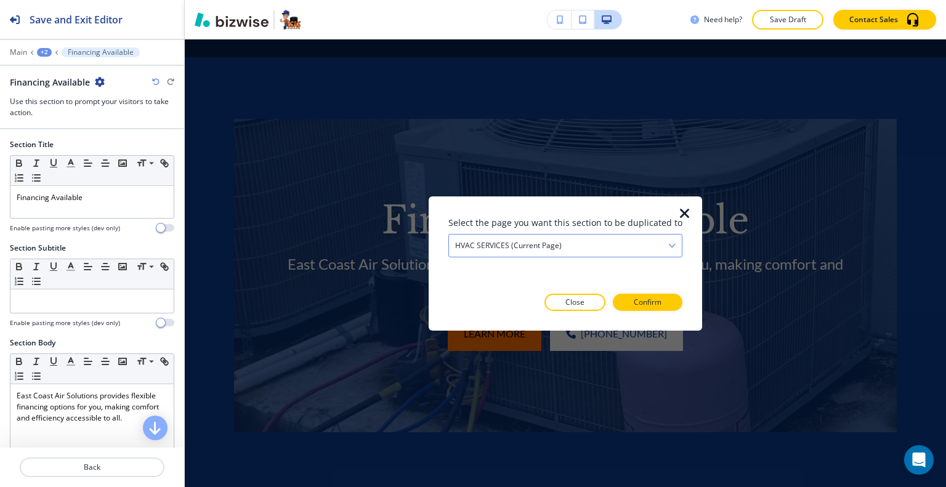
click at [559, 241] on h4 "HVAC SERVICES (current page)" at bounding box center [508, 245] width 107 height 11
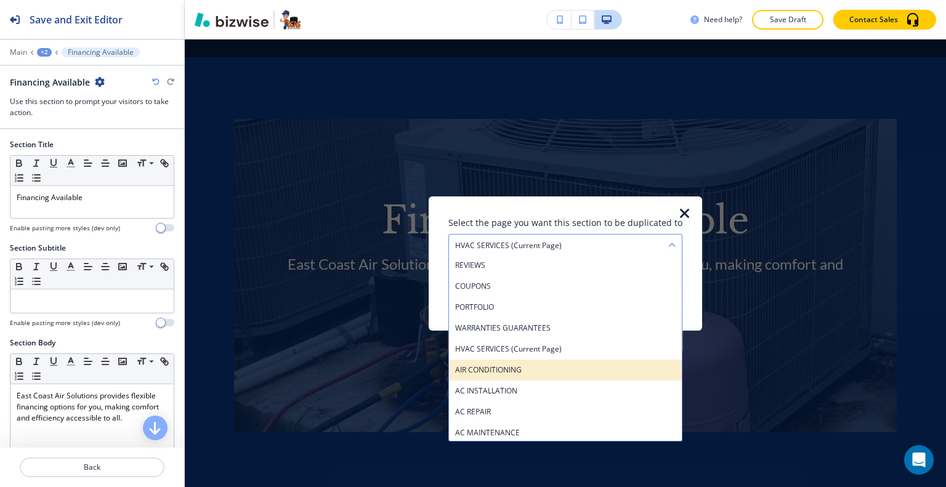
scroll to position [210, 0]
click at [505, 371] on h4 "AC MAINTENANCE" at bounding box center [565, 370] width 221 height 11
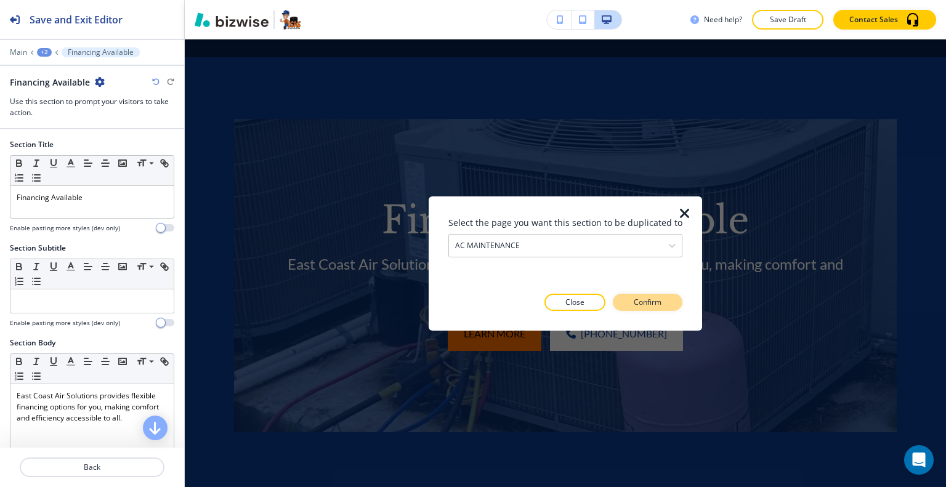
click at [630, 307] on button "Confirm" at bounding box center [648, 302] width 70 height 17
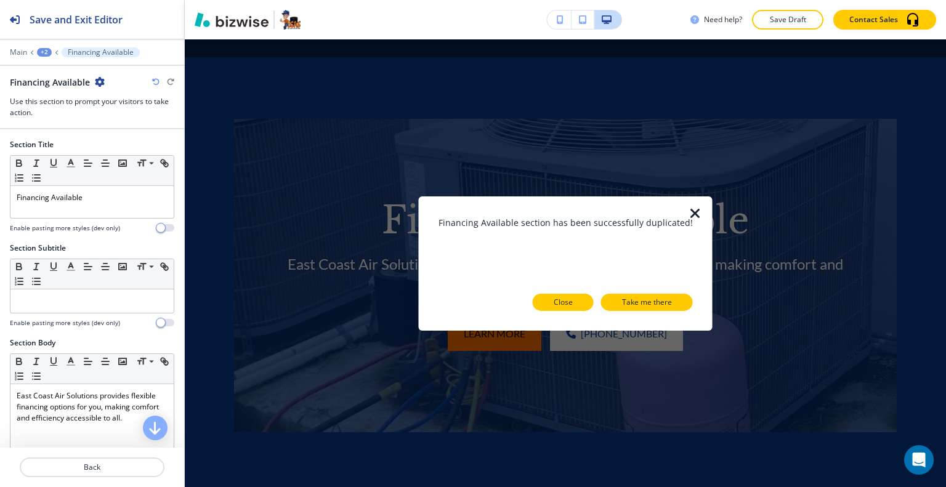
click at [571, 303] on button "Close" at bounding box center [563, 302] width 61 height 17
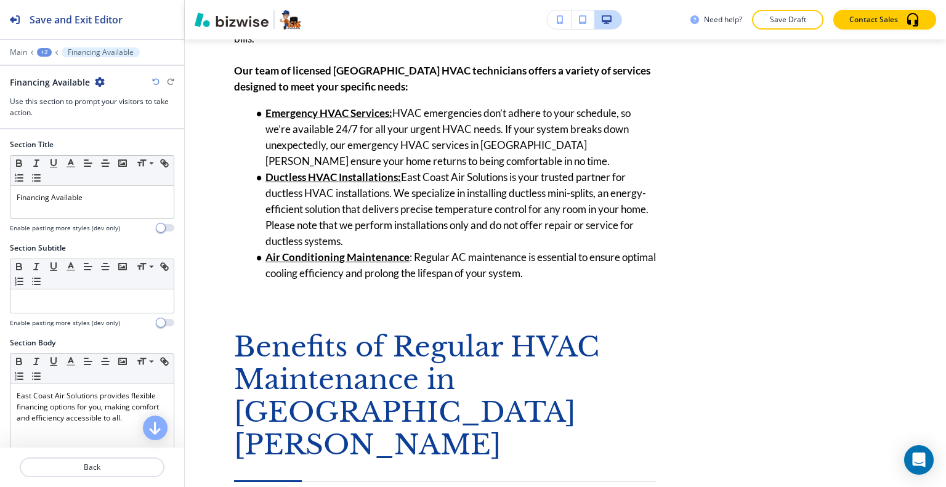
scroll to position [0, 0]
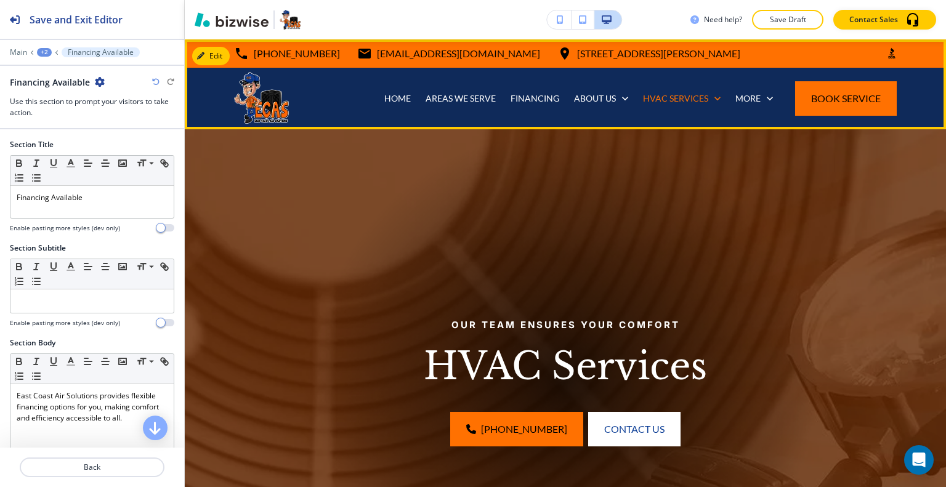
click at [692, 89] on div "HVAC SERVICES" at bounding box center [682, 99] width 92 height 62
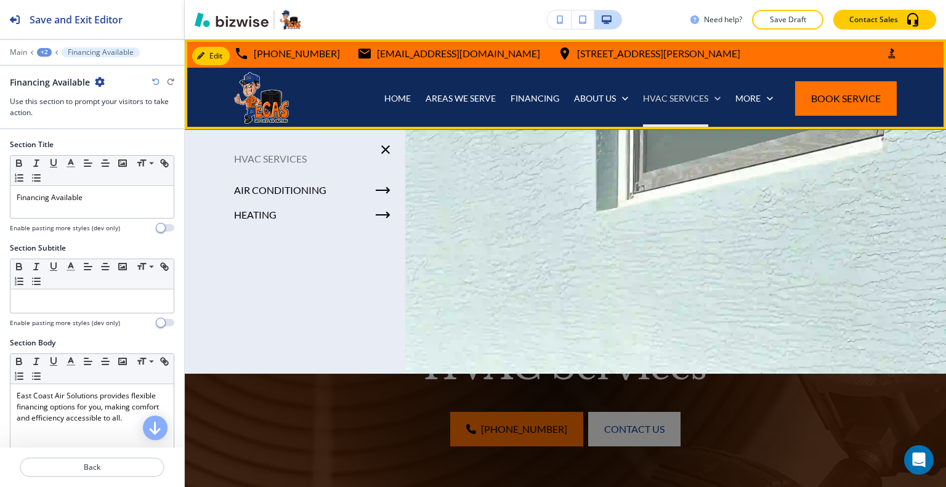
click at [697, 95] on p "HVAC SERVICES" at bounding box center [675, 98] width 65 height 12
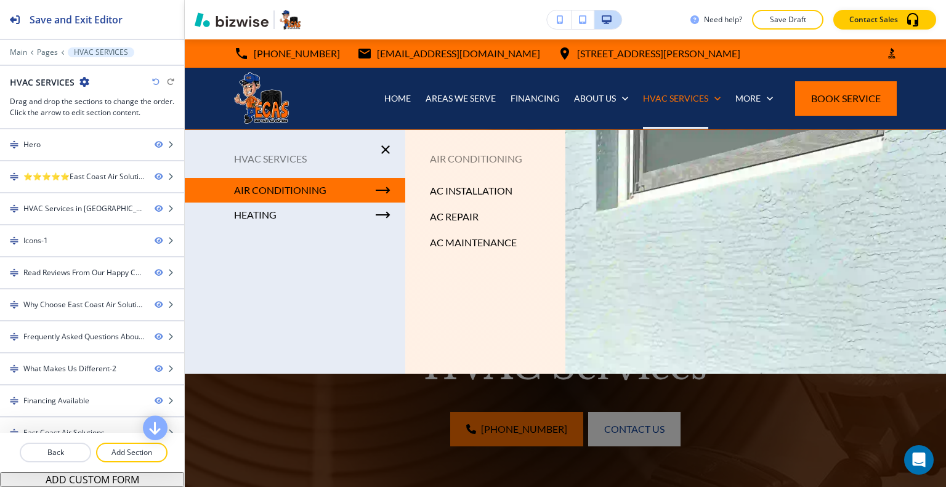
click at [449, 241] on p "AC MAINTENANCE" at bounding box center [473, 242] width 87 height 18
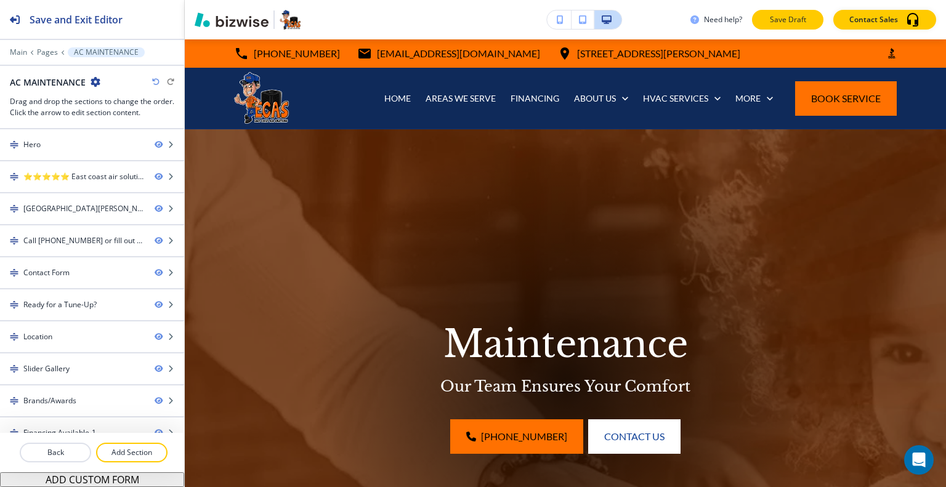
click at [791, 19] on p "Save Draft" at bounding box center [787, 19] width 39 height 11
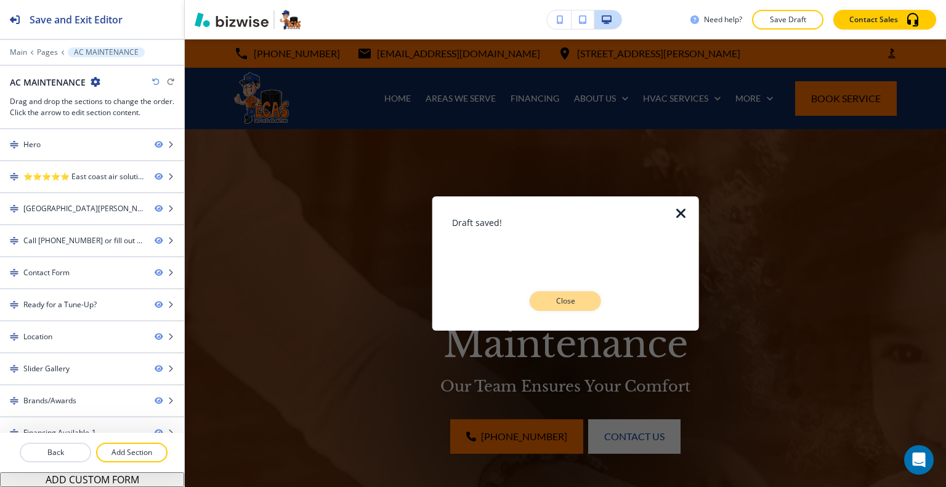
drag, startPoint x: 548, startPoint y: 296, endPoint x: 559, endPoint y: 293, distance: 12.3
click at [548, 296] on p "Close" at bounding box center [565, 301] width 39 height 11
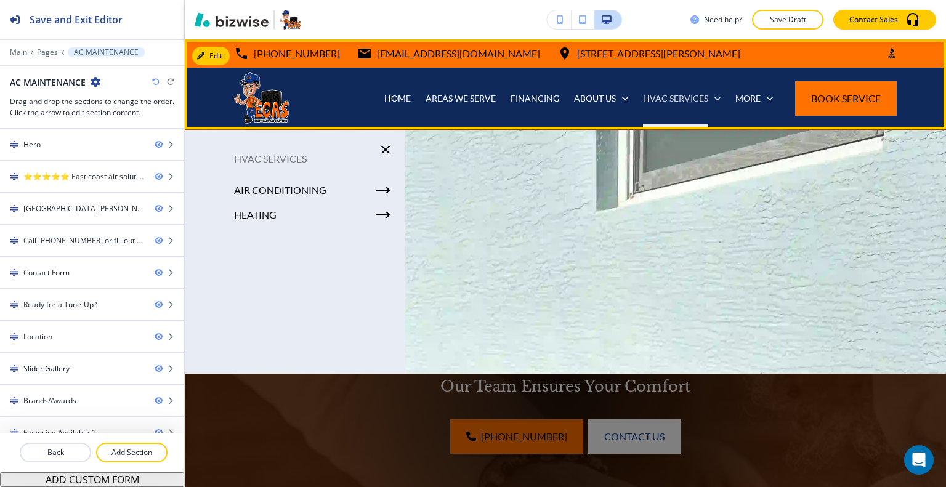
click at [676, 98] on p "HVAC SERVICES" at bounding box center [675, 98] width 65 height 12
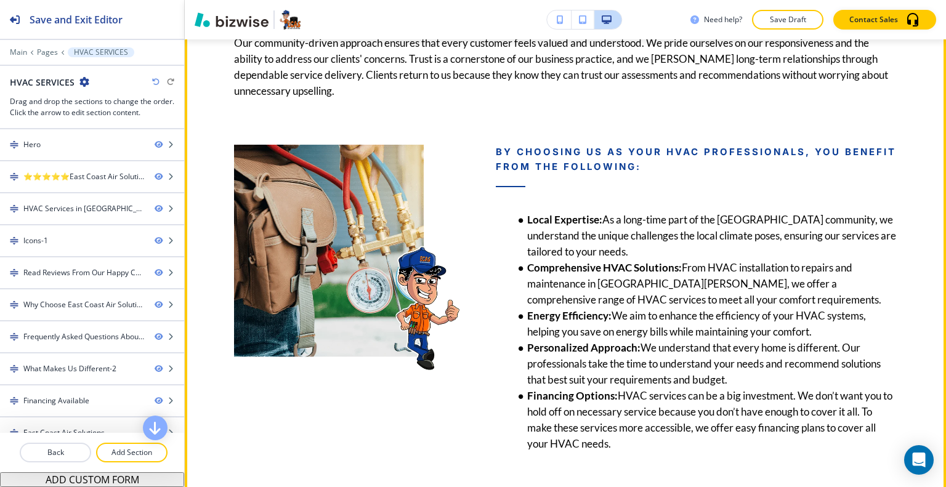
scroll to position [3615, 0]
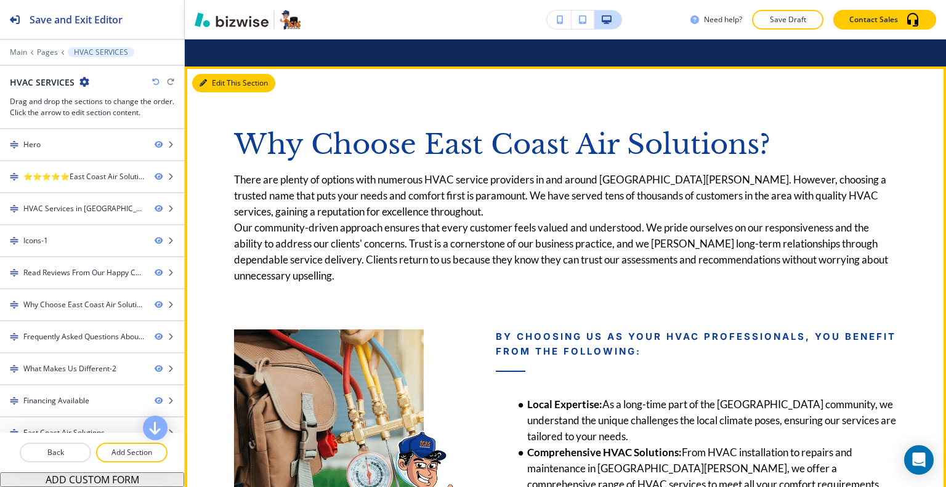
click at [216, 74] on button "Edit This Section" at bounding box center [233, 83] width 83 height 18
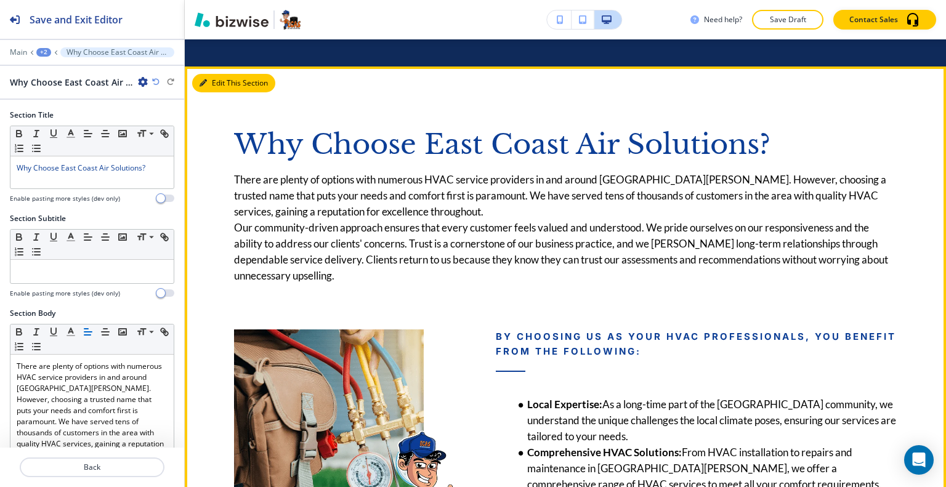
scroll to position [3625, 0]
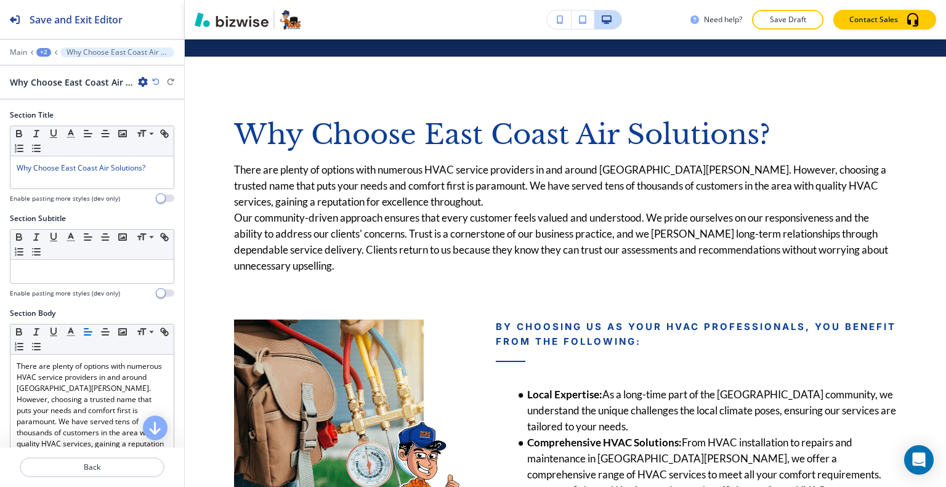
click at [140, 80] on icon "button" at bounding box center [143, 82] width 10 height 10
click at [158, 125] on p "Duplicate Section" at bounding box center [177, 124] width 63 height 11
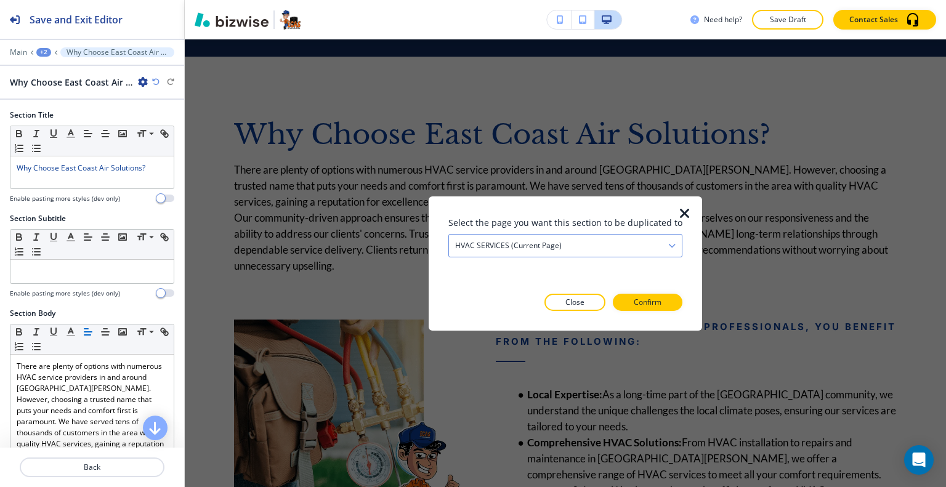
click at [567, 245] on div "HVAC SERVICES (current page)" at bounding box center [565, 245] width 233 height 22
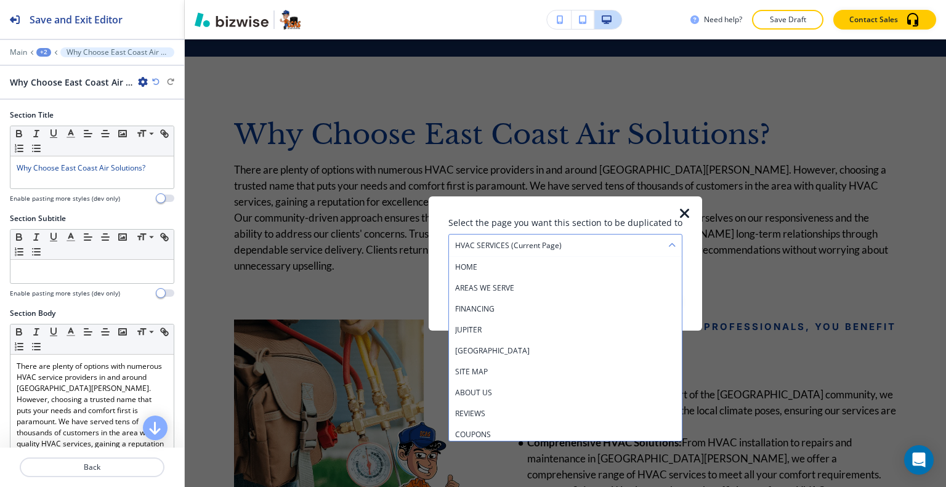
scroll to position [148, 0]
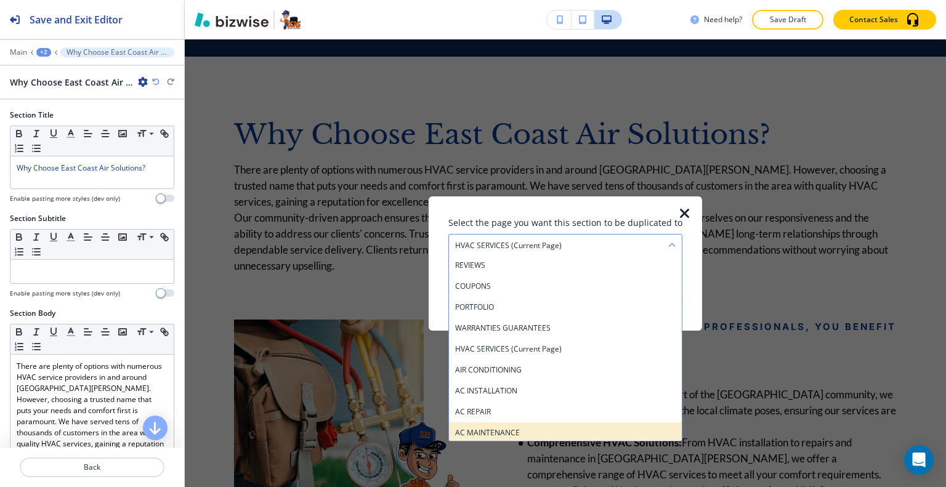
click at [530, 429] on h4 "AC MAINTENANCE" at bounding box center [565, 432] width 221 height 11
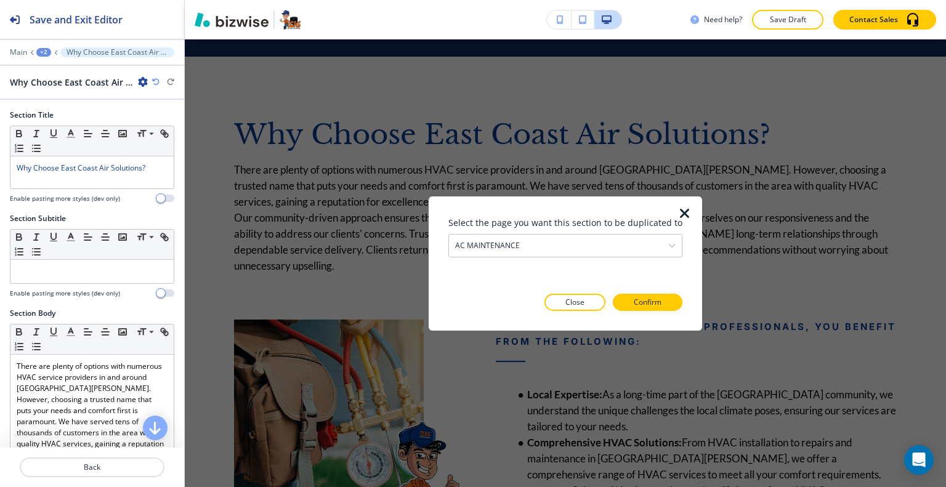
click at [646, 313] on div at bounding box center [566, 321] width 234 height 20
click at [650, 301] on p "Confirm" at bounding box center [648, 302] width 28 height 11
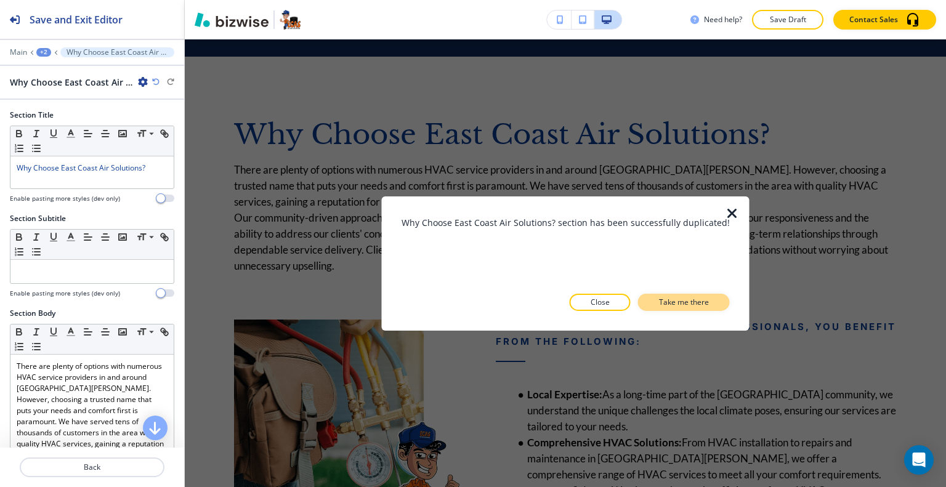
click at [652, 303] on button "Take me there" at bounding box center [684, 302] width 92 height 17
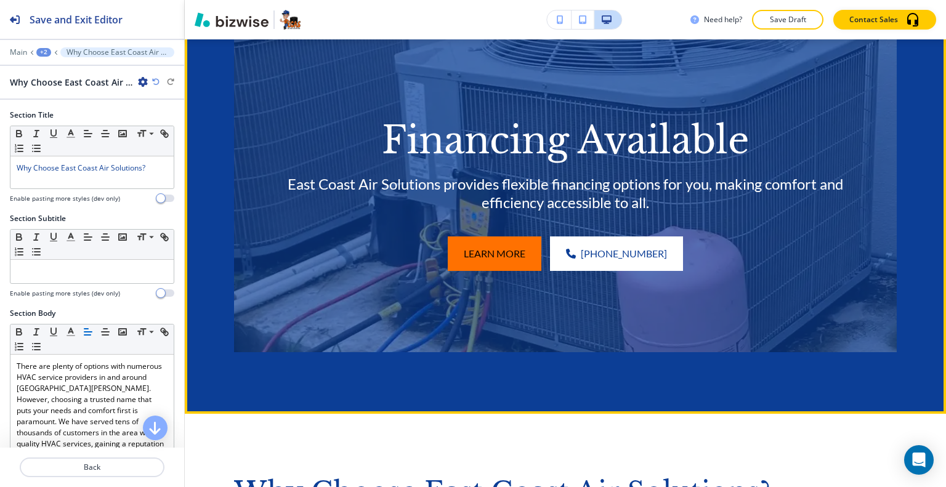
scroll to position [3800, 0]
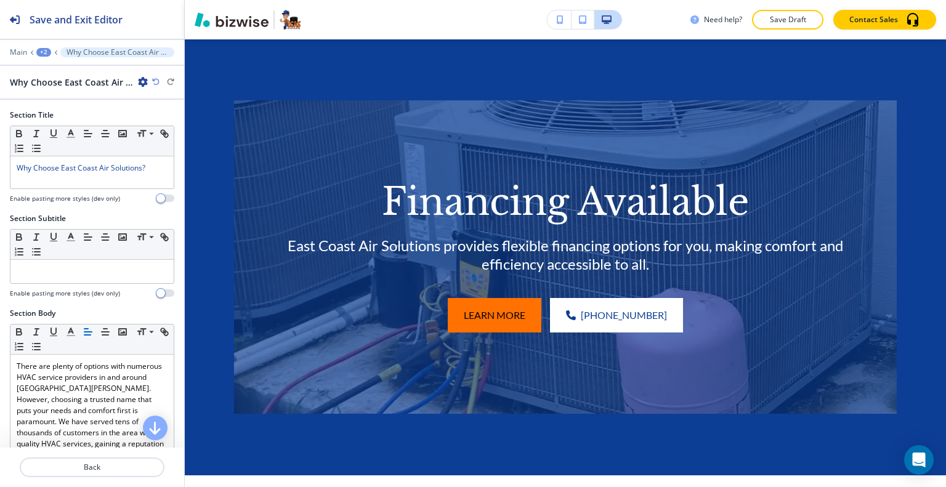
click at [44, 51] on div "+2" at bounding box center [43, 52] width 15 height 9
click at [55, 91] on p "AC MAINTENANCE" at bounding box center [75, 93] width 63 height 11
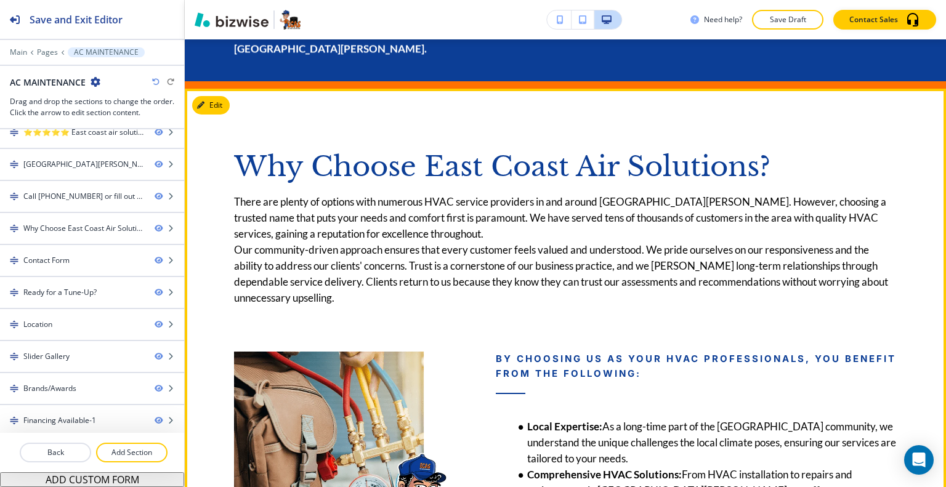
scroll to position [1447, 0]
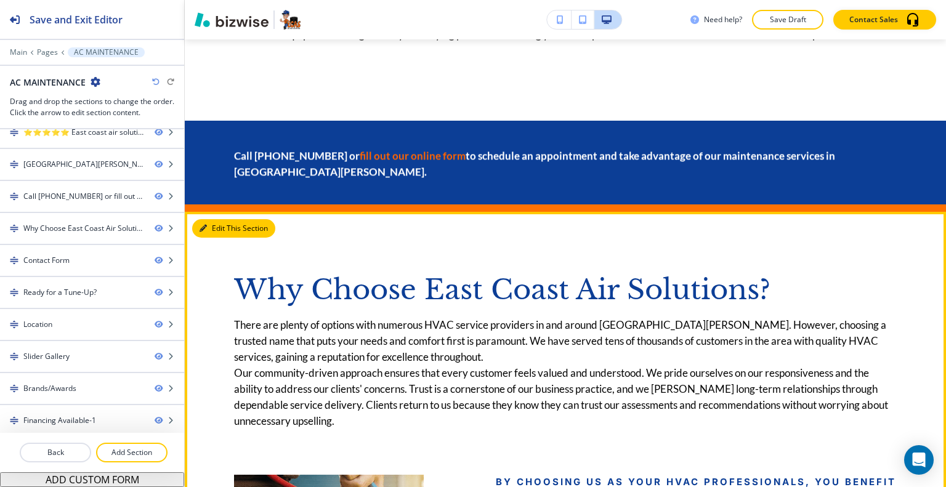
click at [214, 219] on button "Edit This Section" at bounding box center [233, 228] width 83 height 18
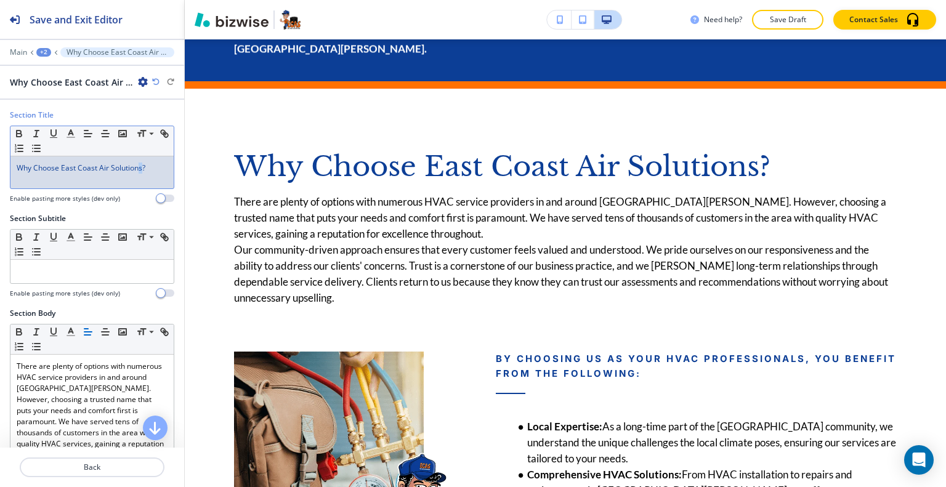
click at [137, 169] on span "Why Choose East Coast Air Solutions?" at bounding box center [81, 168] width 129 height 10
drag, startPoint x: 155, startPoint y: 170, endPoint x: 0, endPoint y: 158, distance: 155.7
click at [0, 158] on div "Section Title Small Normal Large Huge Why Choose East Coast Air Solutions? Enab…" at bounding box center [92, 162] width 184 height 104
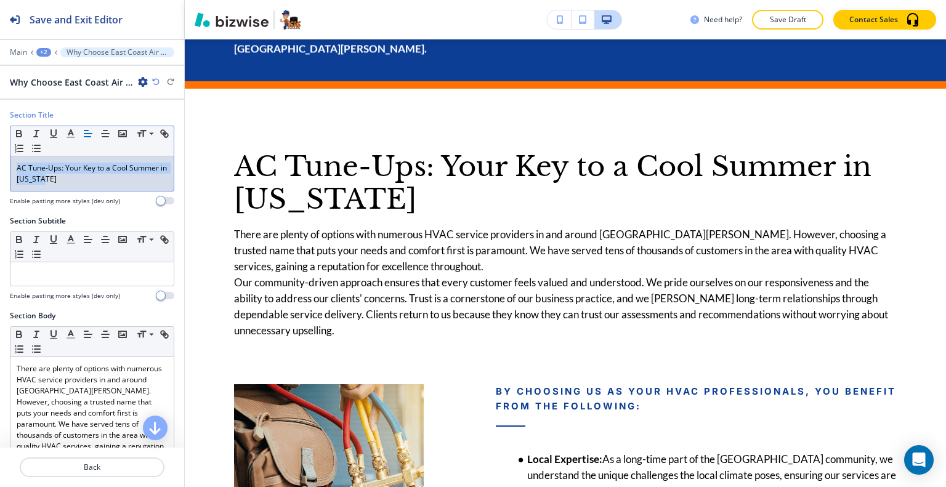
drag, startPoint x: 98, startPoint y: 181, endPoint x: 2, endPoint y: 147, distance: 102.1
click at [0, 147] on div "Section Title Small Normal Large Huge AC Tune-Ups: Your Key to a Cool Summer in…" at bounding box center [92, 163] width 184 height 106
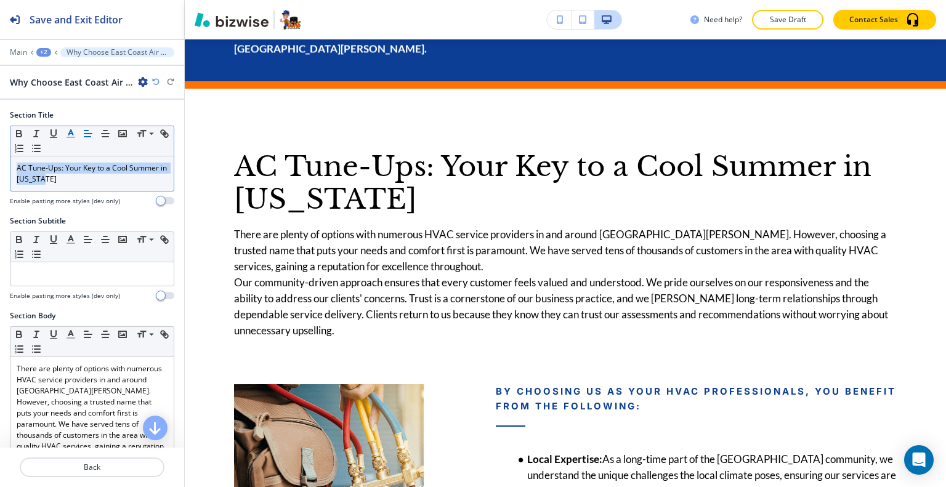
click at [70, 134] on line "button" at bounding box center [70, 134] width 3 height 0
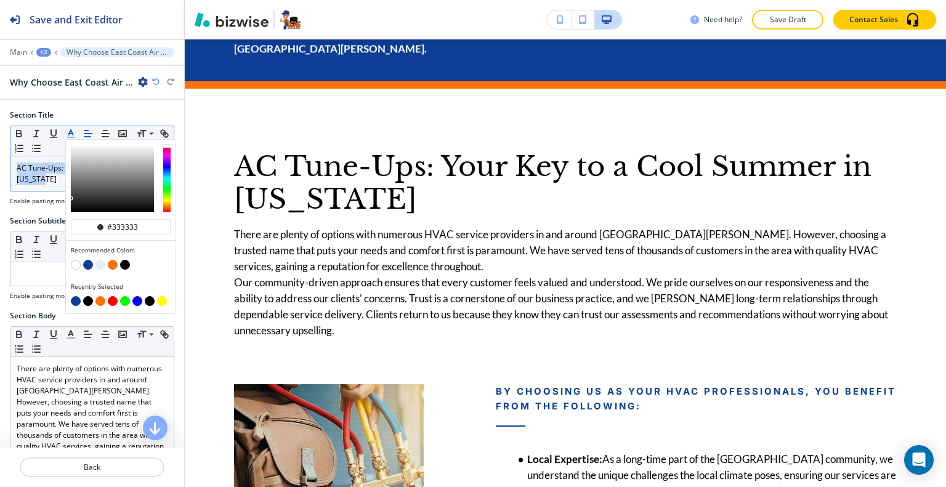
click at [86, 262] on button "button" at bounding box center [88, 265] width 10 height 10
type input "#0c3e96"
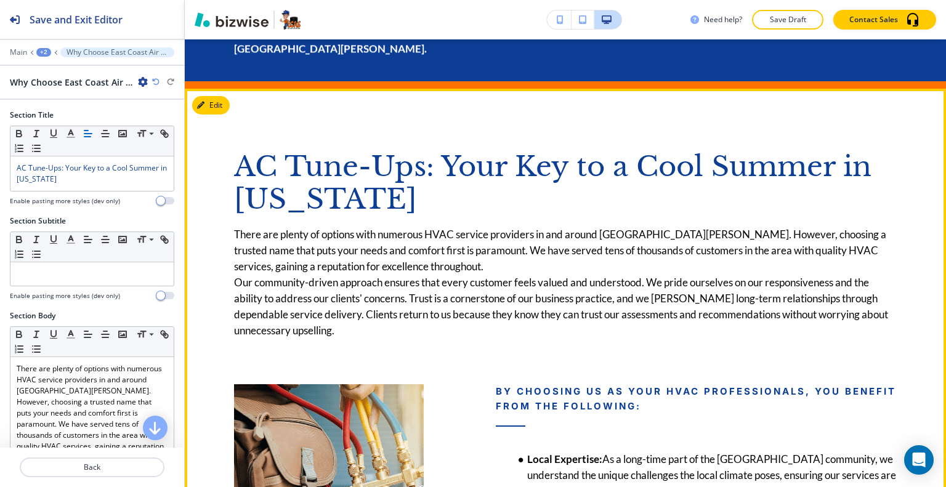
click at [384, 275] on p "Our community-driven approach ensures that every customer feels valued and unde…" at bounding box center [565, 307] width 663 height 64
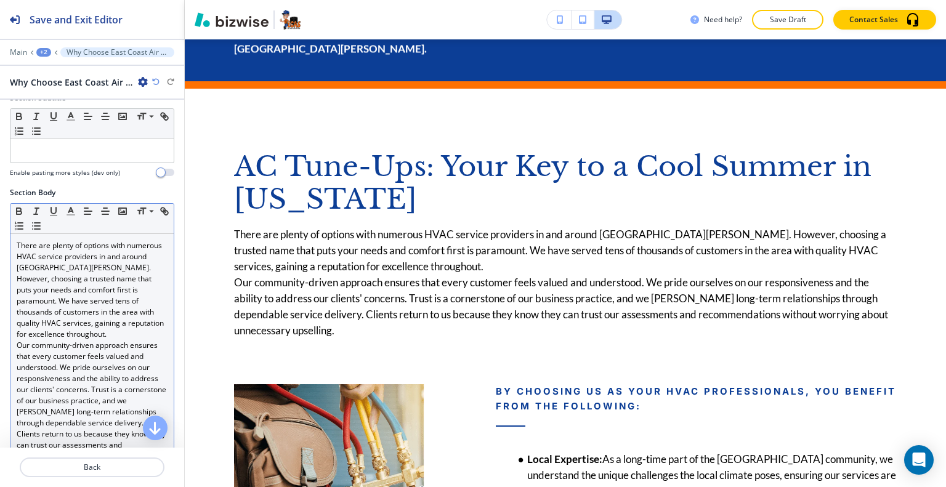
click at [107, 340] on p "Our community-driven approach ensures that every customer feels valued and unde…" at bounding box center [92, 406] width 151 height 133
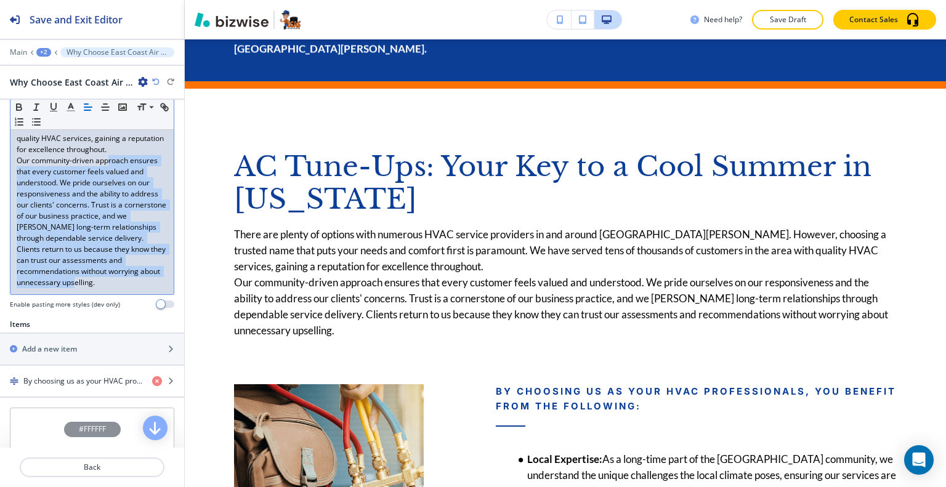
scroll to position [123, 0]
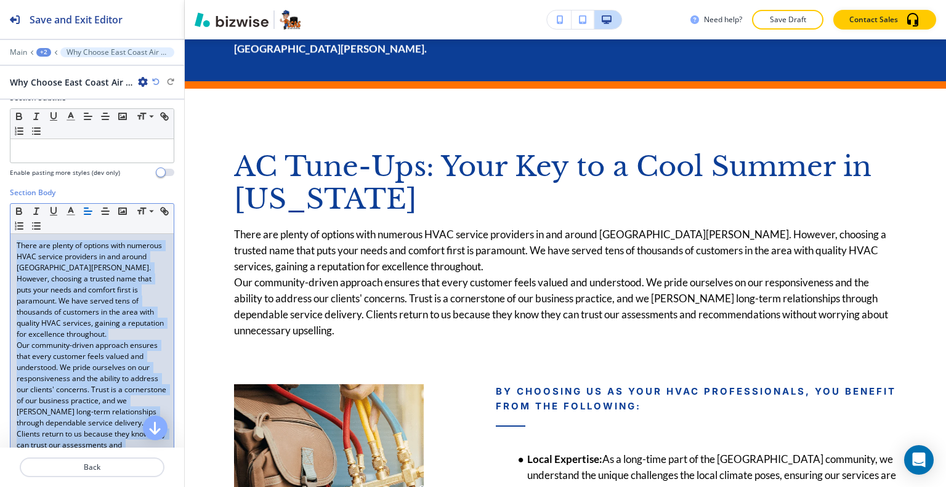
drag, startPoint x: 127, startPoint y: 285, endPoint x: 7, endPoint y: 243, distance: 126.7
click at [7, 243] on div "Section Body Small Normal Large Huge There are plenty of options with numerous …" at bounding box center [92, 345] width 184 height 317
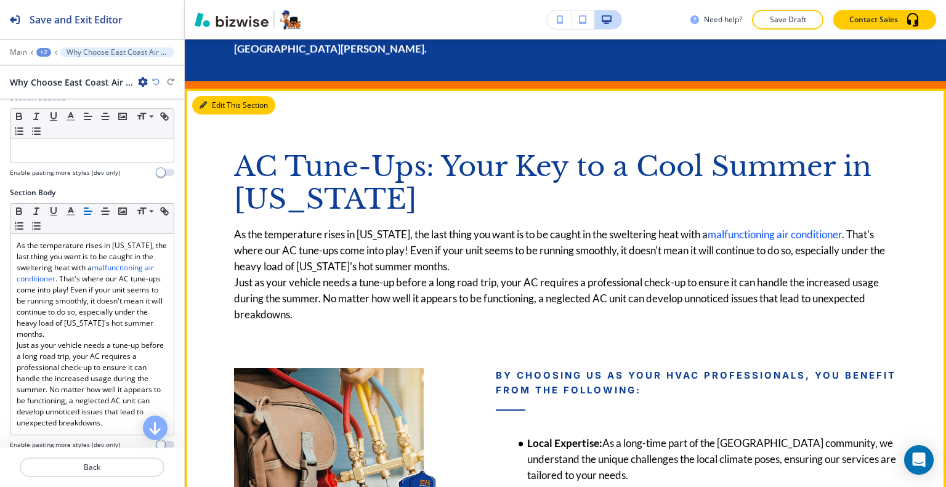
click at [218, 96] on button "Edit This Section" at bounding box center [233, 105] width 83 height 18
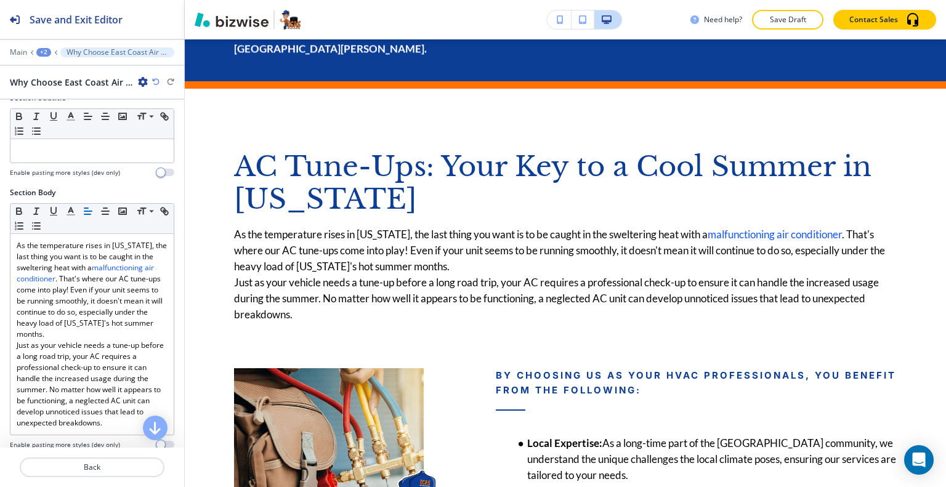
scroll to position [370, 0]
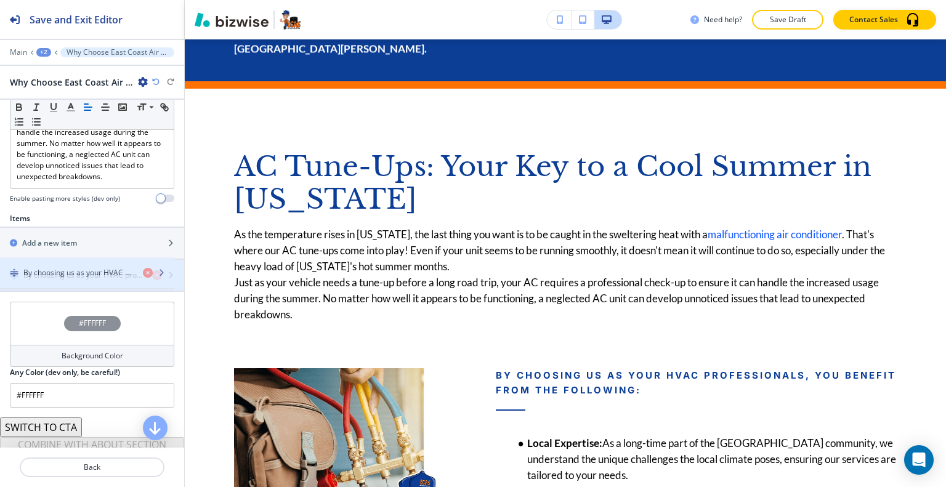
click at [86, 278] on div "By choosing us as your HVAC professionals, you benefit from the following:" at bounding box center [92, 275] width 184 height 31
click at [86, 278] on h4 "By choosing us as your HVAC professionals, you benefit from the following:" at bounding box center [82, 275] width 119 height 11
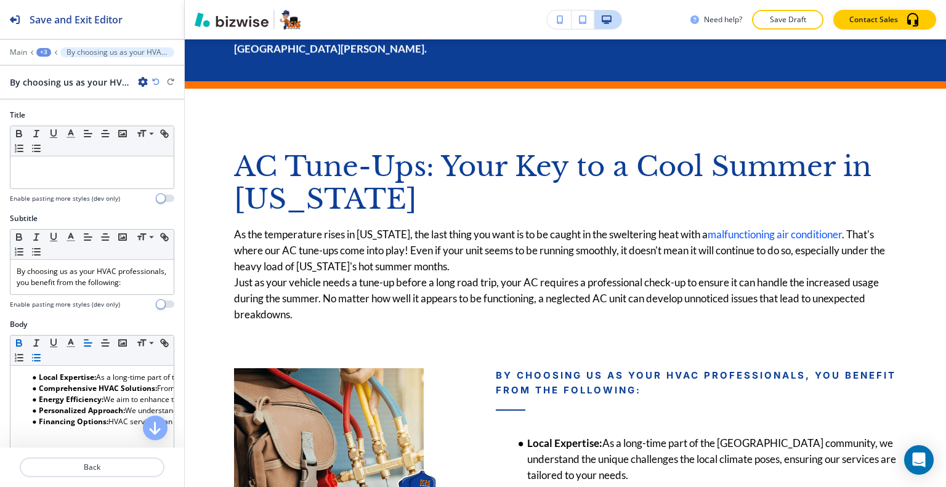
scroll to position [1789, 0]
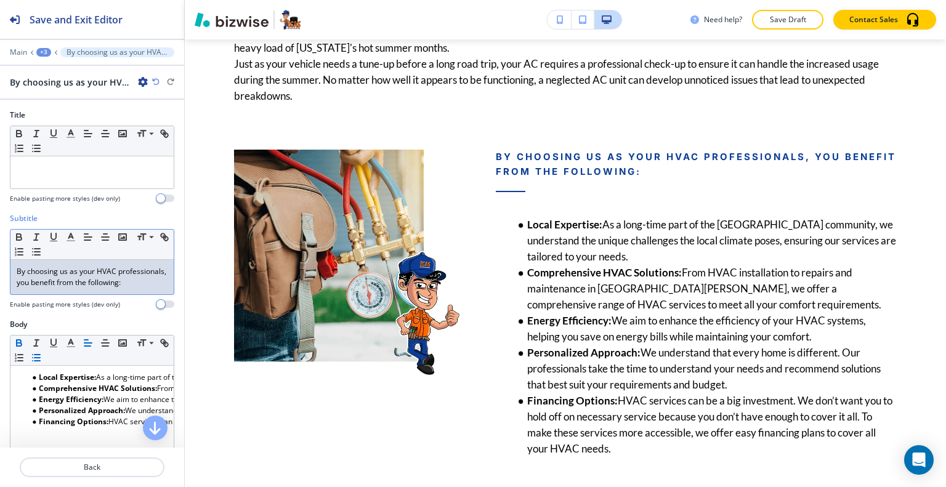
click at [102, 286] on p "By choosing us as your HVAC professionals, you benefit from the following:" at bounding box center [92, 277] width 151 height 22
drag, startPoint x: 53, startPoint y: 294, endPoint x: 0, endPoint y: 259, distance: 63.6
click at [0, 259] on div "Subtitle Small Normal Large Huge By choosing us as your HVAC professionals, you…" at bounding box center [92, 266] width 184 height 106
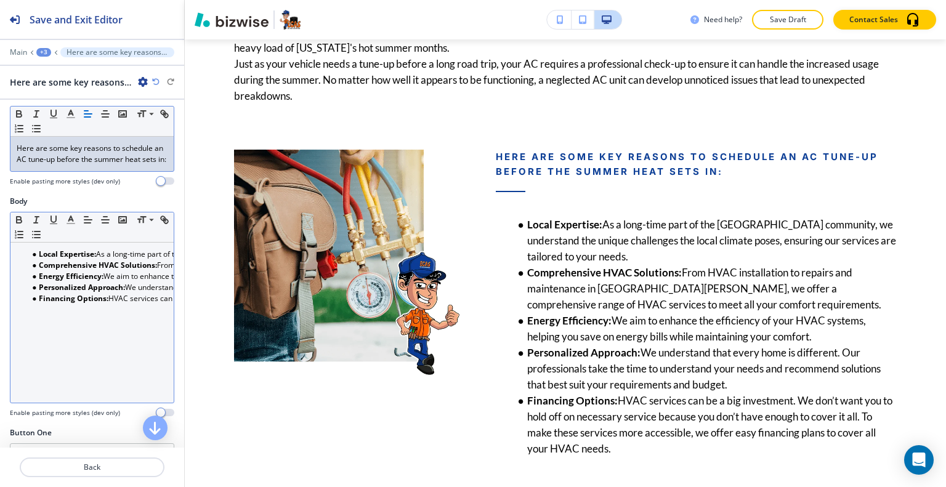
scroll to position [185, 0]
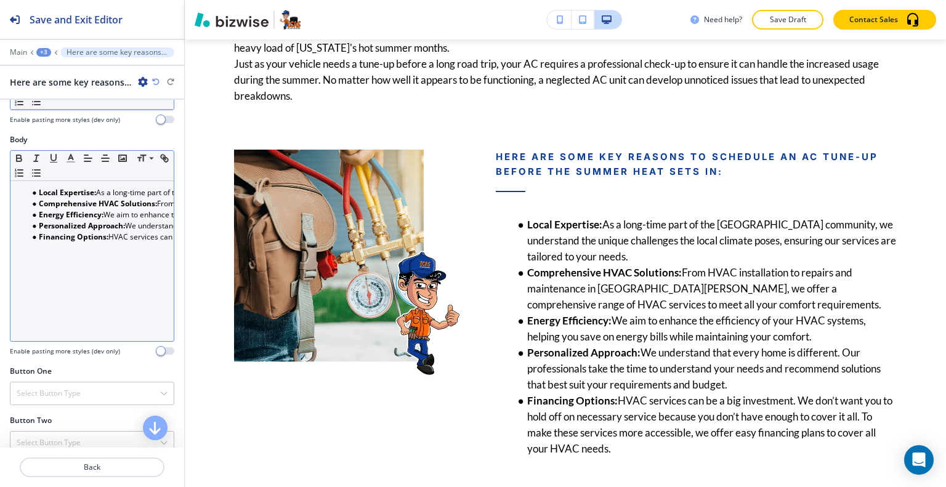
click at [108, 295] on div "Local Expertise: As a long-time part of the Port St. Lucie community, we unders…" at bounding box center [91, 261] width 163 height 160
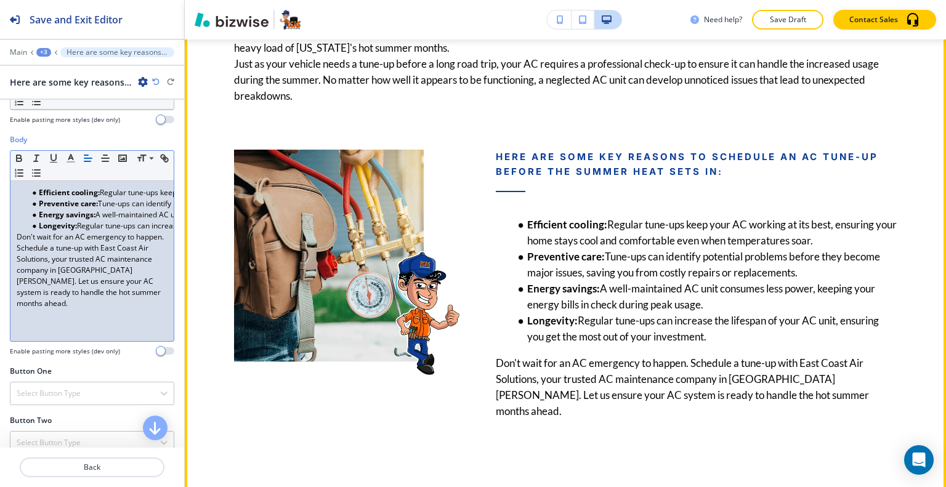
scroll to position [1604, 0]
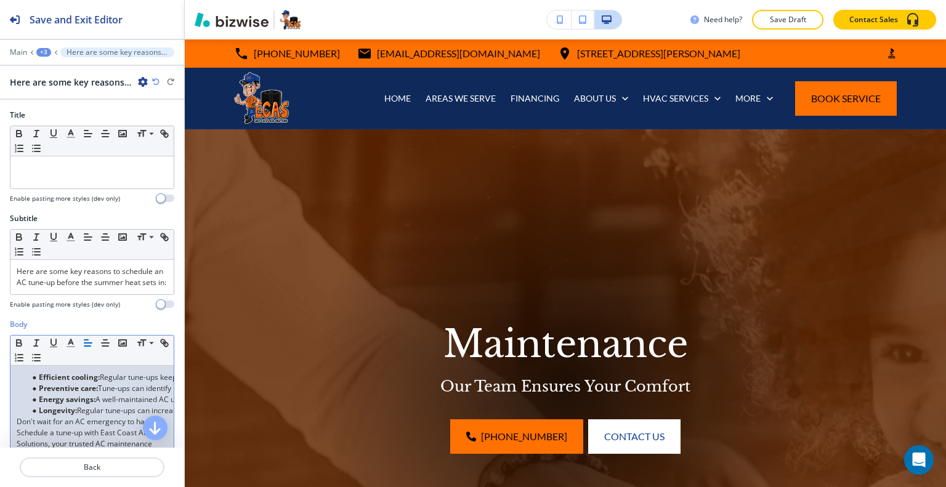
scroll to position [185, 0]
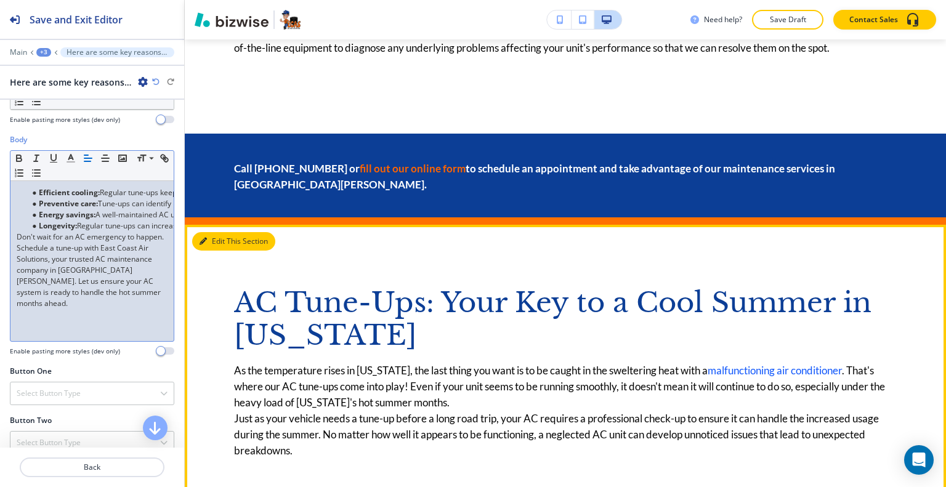
click at [213, 232] on button "Edit This Section" at bounding box center [233, 241] width 83 height 18
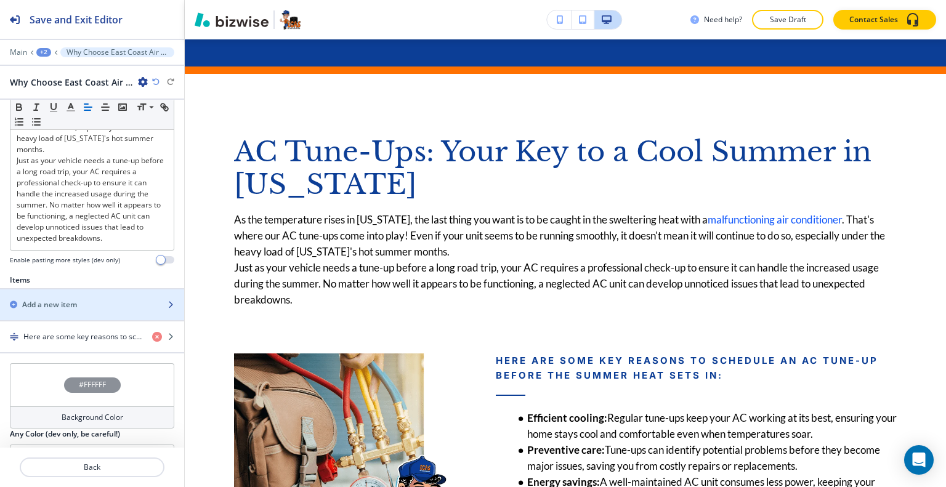
scroll to position [399, 0]
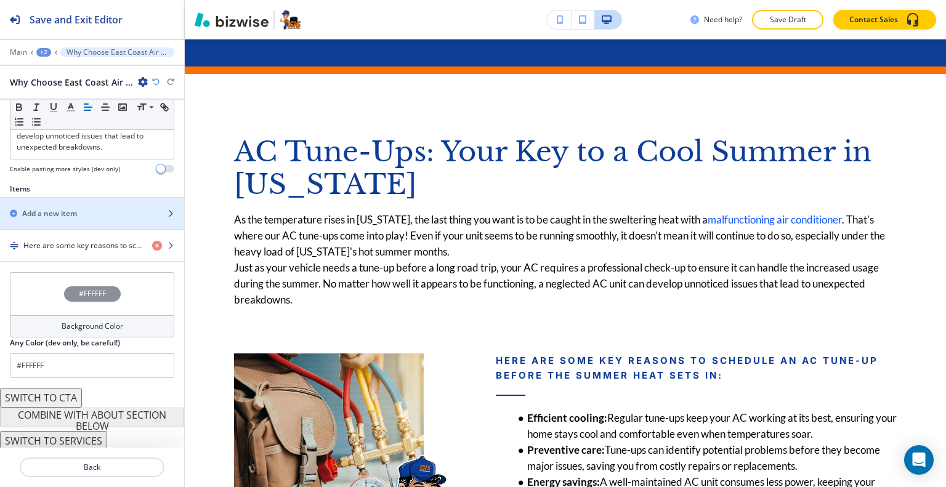
click at [80, 205] on div "Add a new item" at bounding box center [92, 213] width 184 height 31
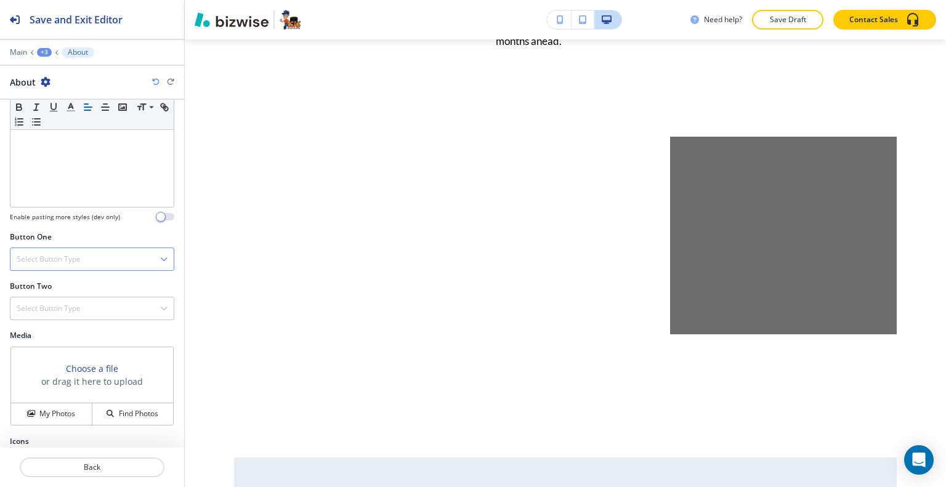
scroll to position [350, 0]
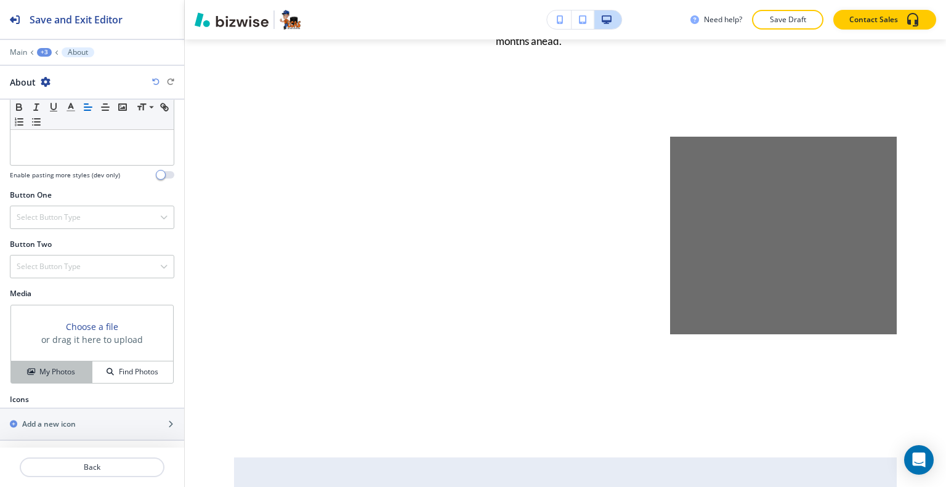
click at [55, 368] on h4 "My Photos" at bounding box center [57, 372] width 36 height 11
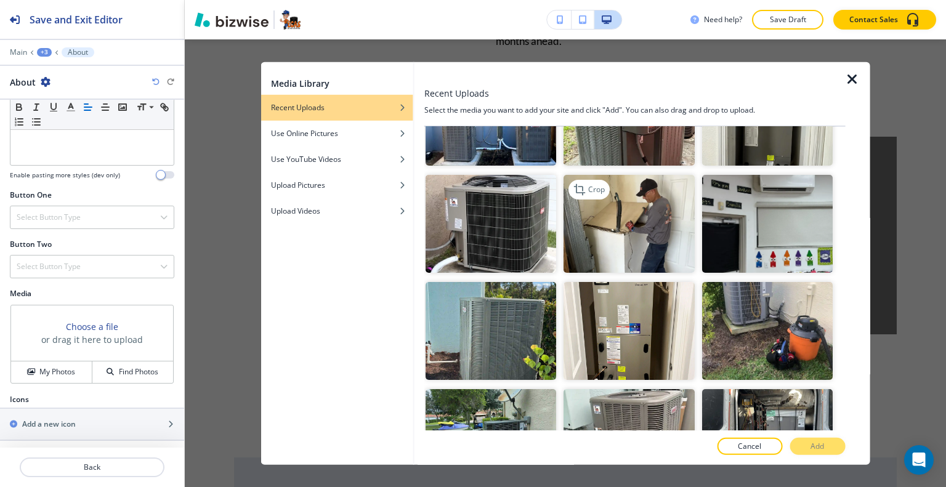
scroll to position [1232, 0]
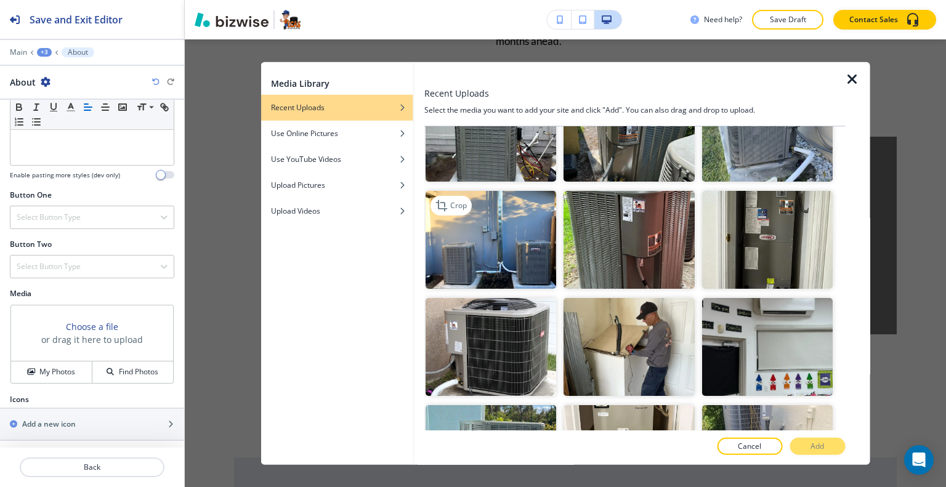
click at [515, 233] on img "button" at bounding box center [491, 240] width 131 height 98
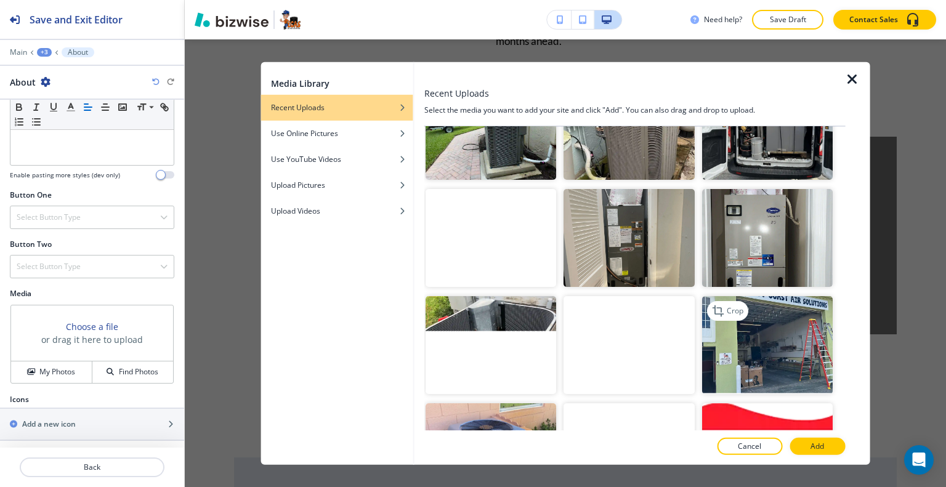
scroll to position [1787, 0]
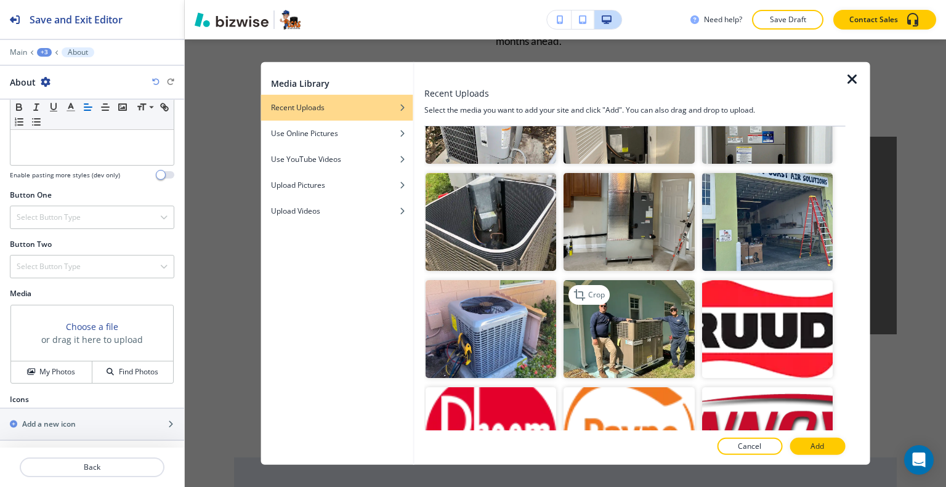
click at [652, 296] on img "button" at bounding box center [629, 329] width 131 height 98
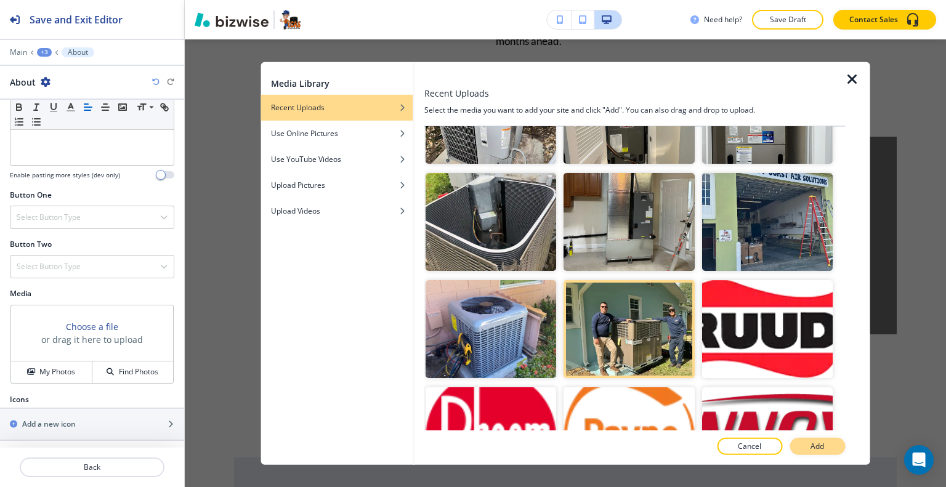
click at [811, 447] on button "Add" at bounding box center [817, 446] width 55 height 17
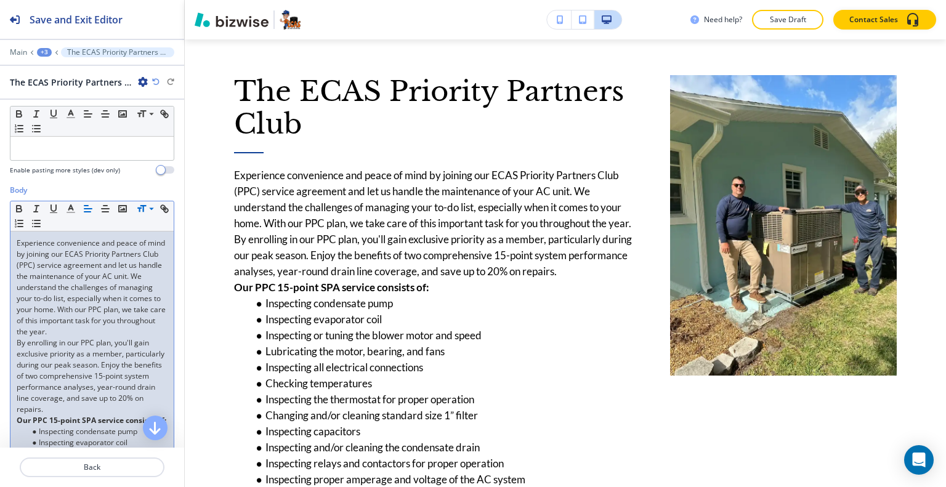
scroll to position [185, 0]
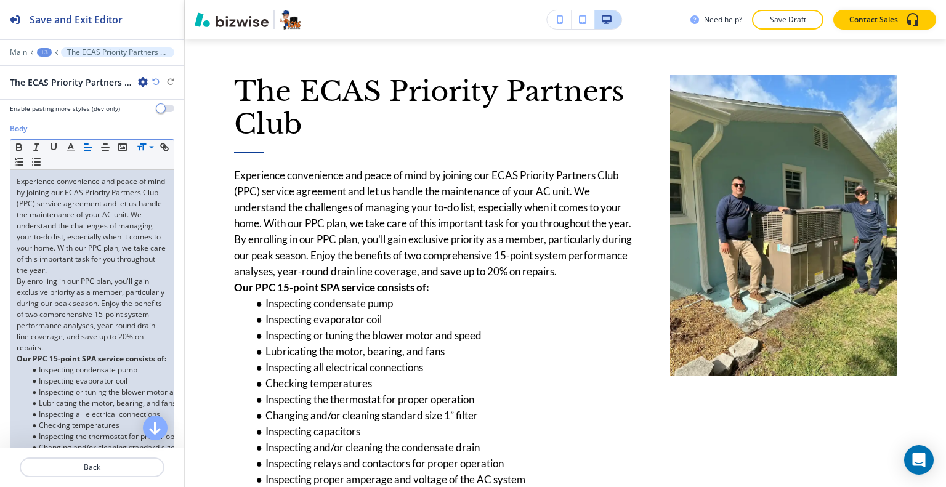
click at [99, 354] on p "By enrolling in our PPC plan, you'll gain exclusive priority as a member, parti…" at bounding box center [92, 315] width 151 height 78
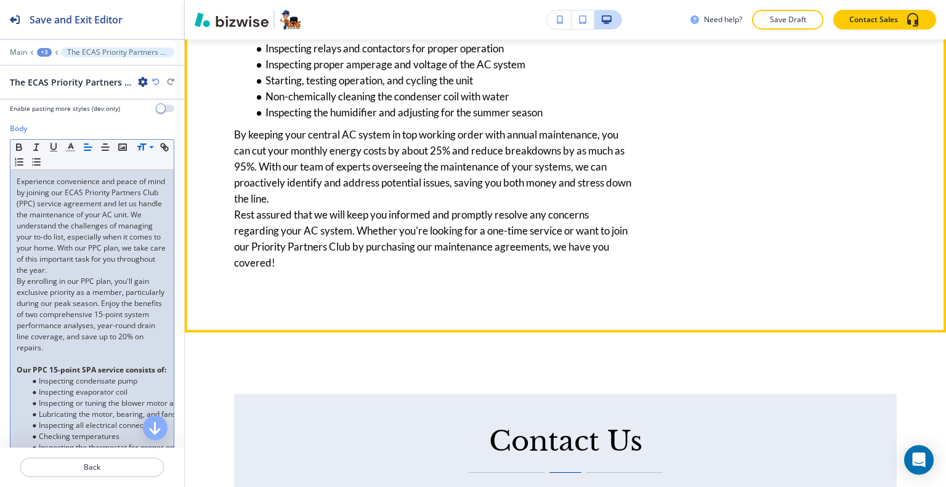
scroll to position [2807, 0]
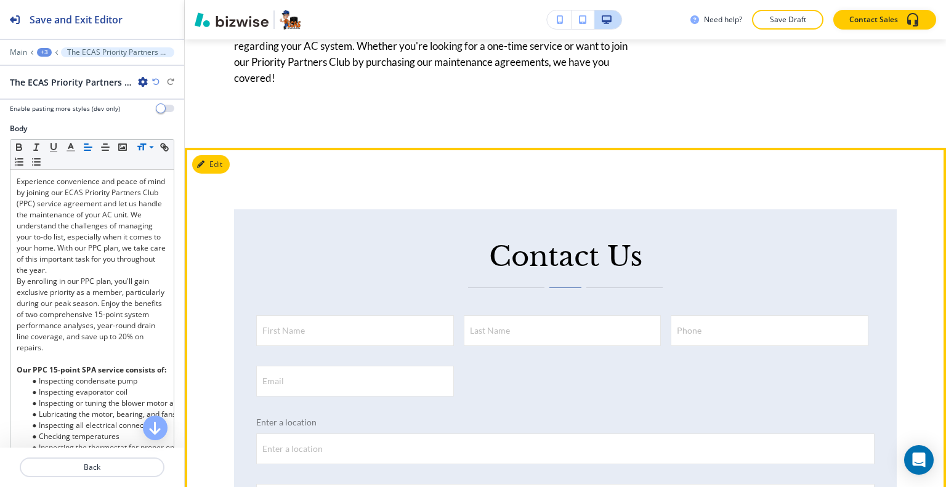
click at [229, 168] on div "Edit" at bounding box center [211, 164] width 38 height 18
click at [221, 165] on button "Edit This Section" at bounding box center [233, 164] width 83 height 18
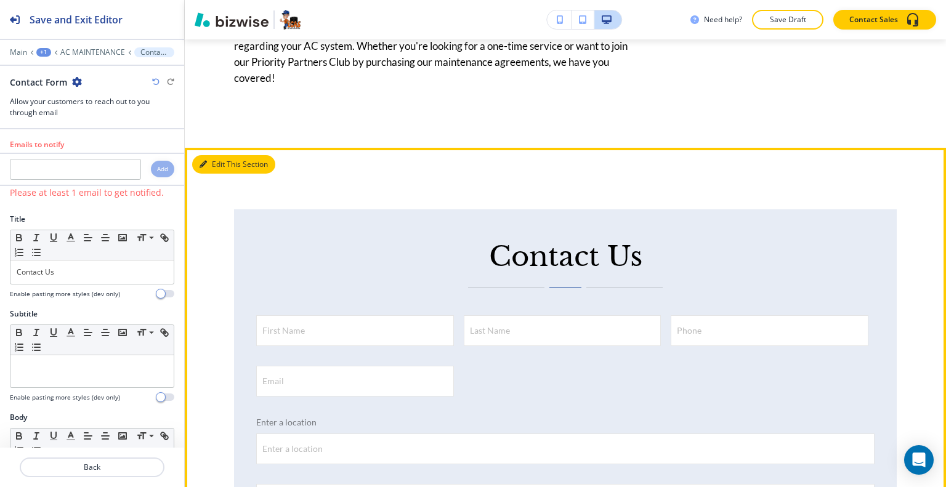
scroll to position [2910, 0]
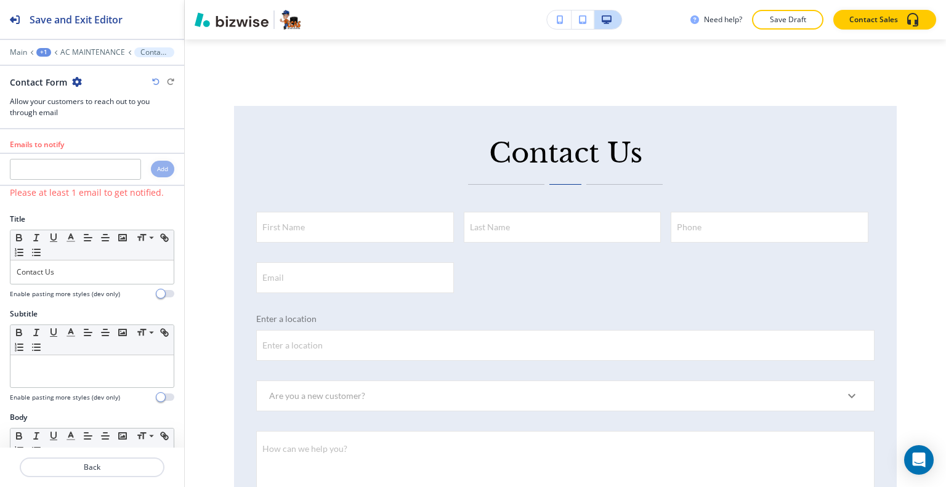
click at [79, 80] on icon "button" at bounding box center [77, 82] width 10 height 10
click at [112, 147] on p "Delete Section" at bounding box center [110, 145] width 63 height 11
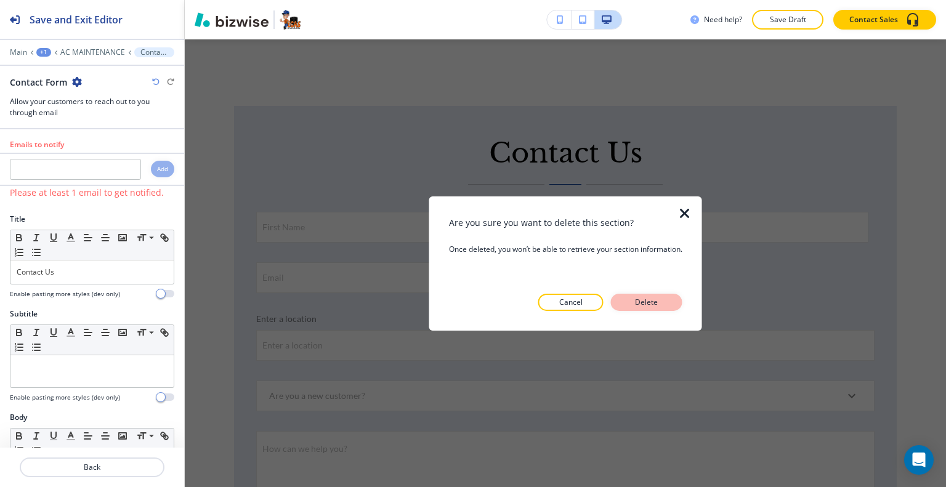
click at [648, 302] on p "Delete" at bounding box center [647, 302] width 30 height 11
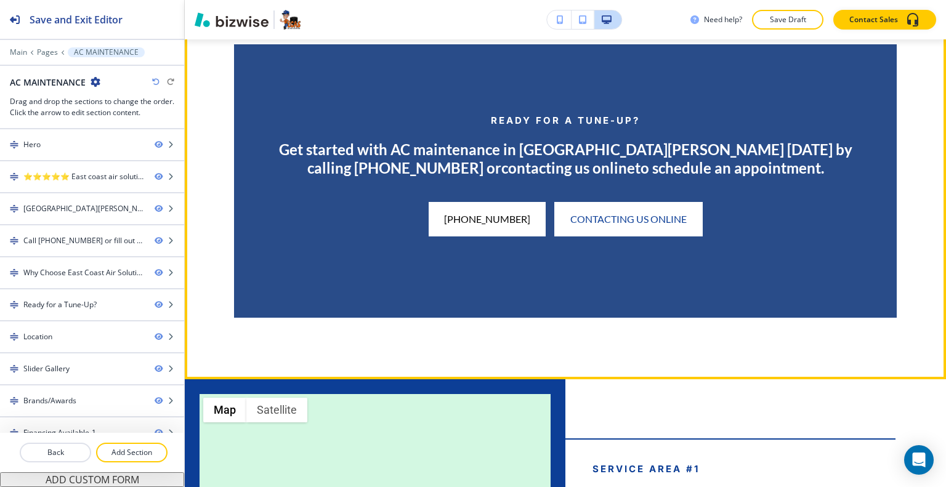
scroll to position [2849, 0]
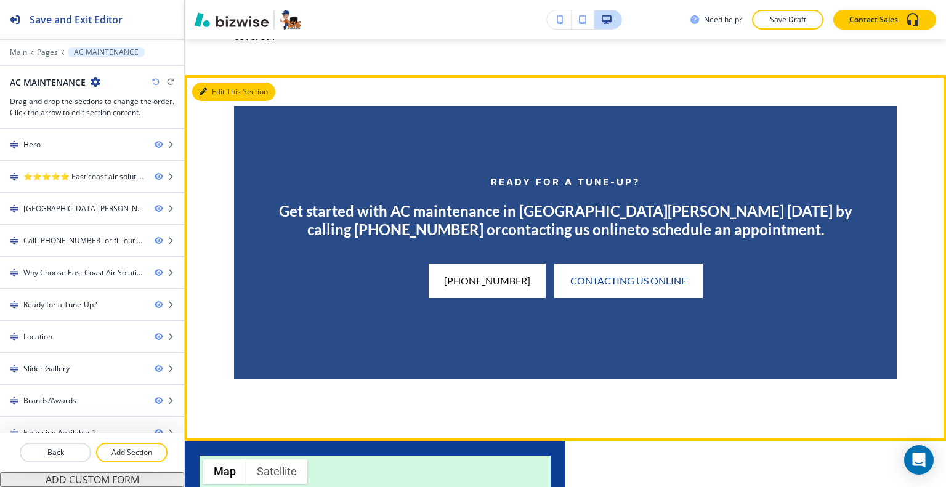
click at [226, 87] on button "Edit This Section" at bounding box center [233, 92] width 83 height 18
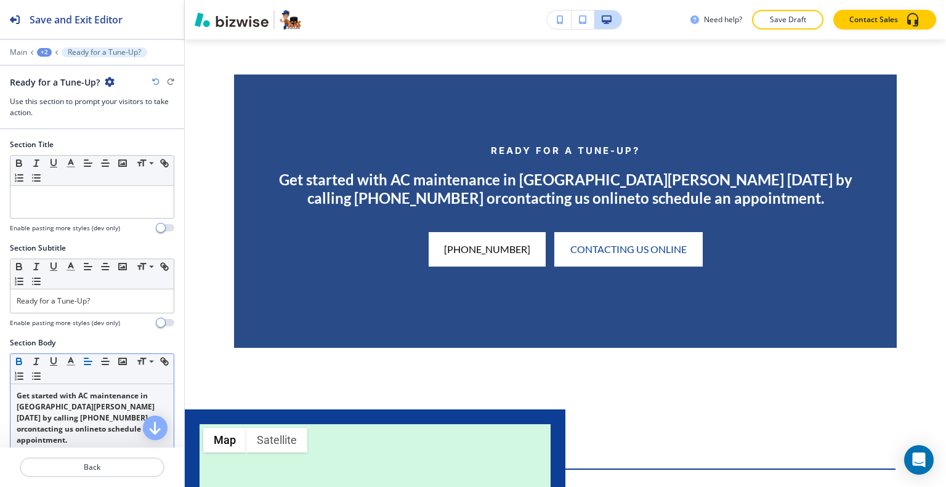
scroll to position [123, 0]
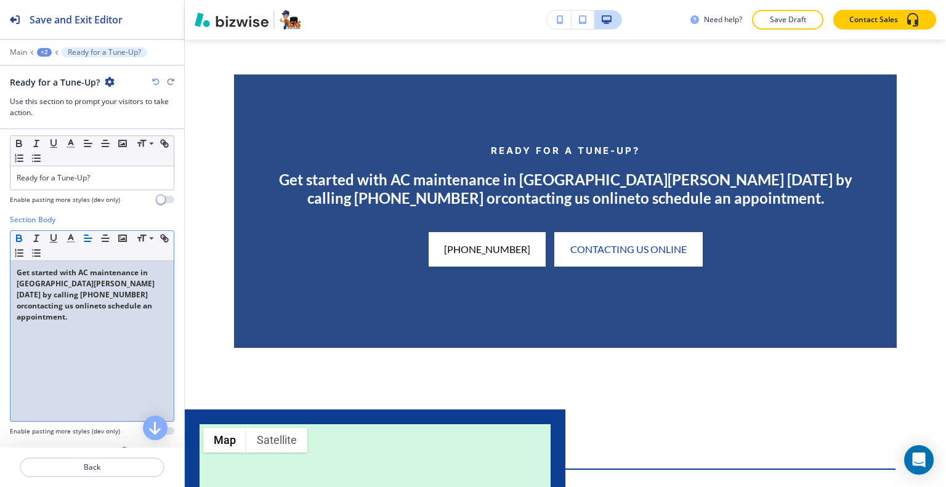
drag, startPoint x: 121, startPoint y: 320, endPoint x: 47, endPoint y: 275, distance: 86.5
click at [0, 251] on div "Section Body Small Normal Large Huge Get started with AC maintenance in Port St…" at bounding box center [92, 330] width 184 height 232
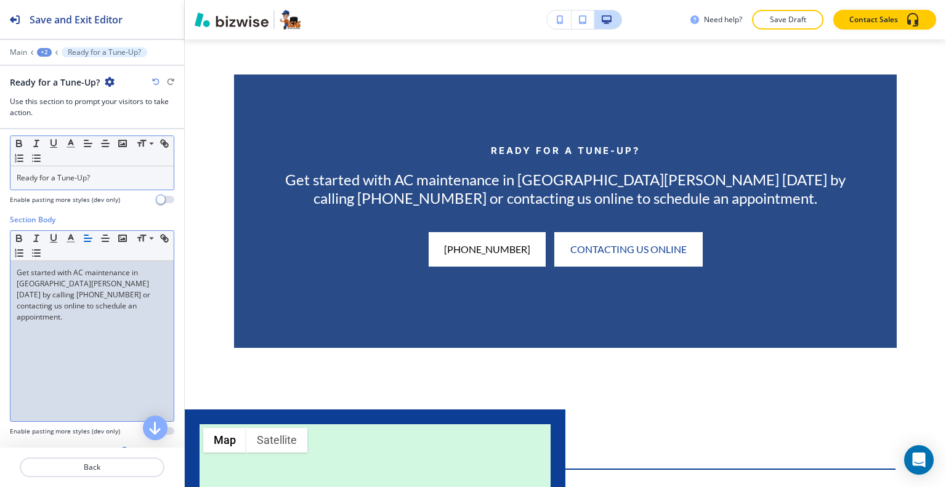
scroll to position [0, 0]
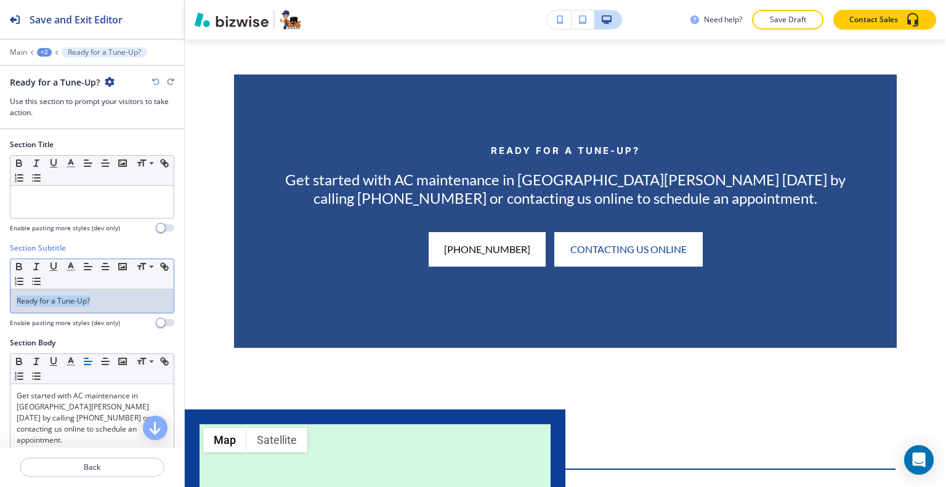
drag, startPoint x: 116, startPoint y: 306, endPoint x: 5, endPoint y: 299, distance: 111.1
click at [2, 299] on div "Section Subtitle Small Normal Large Huge Ready for a Tune-Up? Enable pasting mo…" at bounding box center [92, 290] width 184 height 95
copy p "Ready for a Tune-Up?"
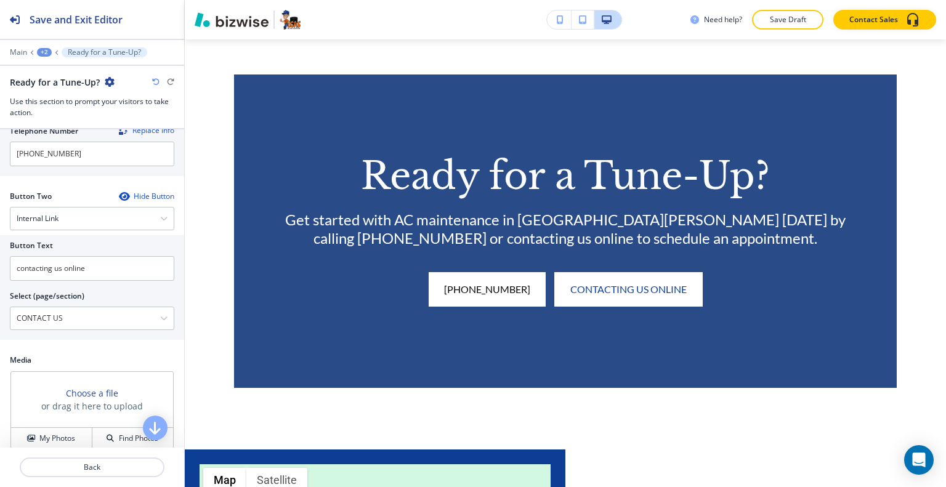
scroll to position [657, 0]
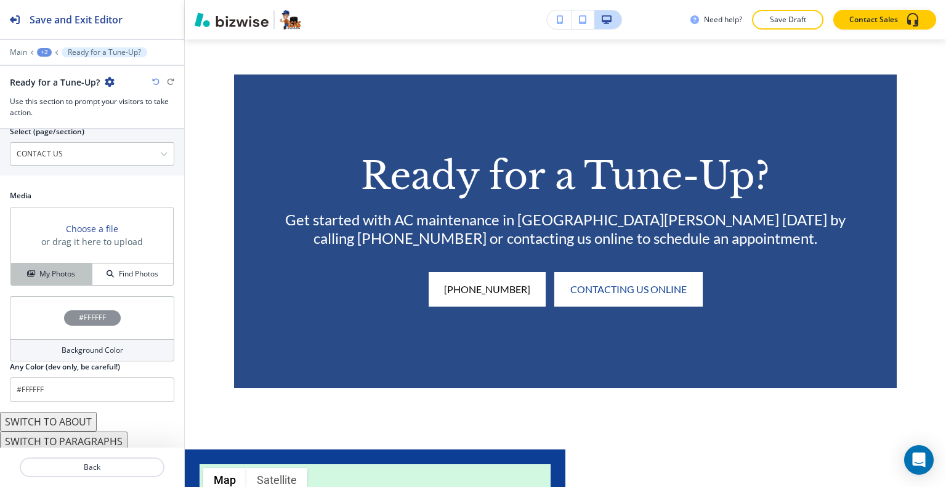
click at [68, 276] on h4 "My Photos" at bounding box center [57, 274] width 36 height 11
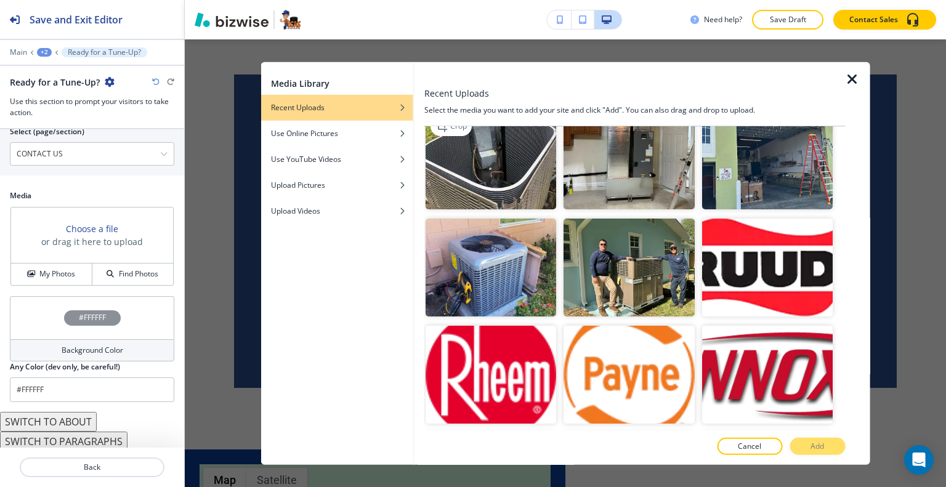
scroll to position [1725, 0]
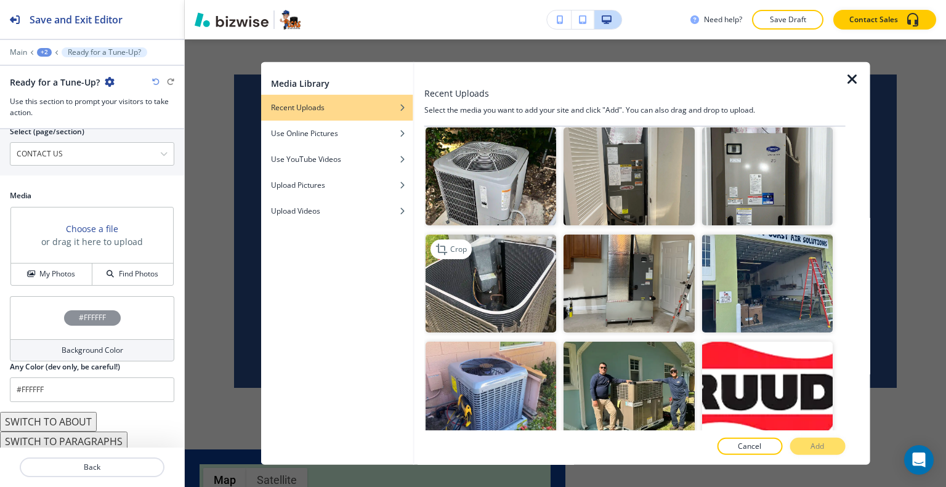
click at [510, 235] on img "button" at bounding box center [491, 284] width 131 height 98
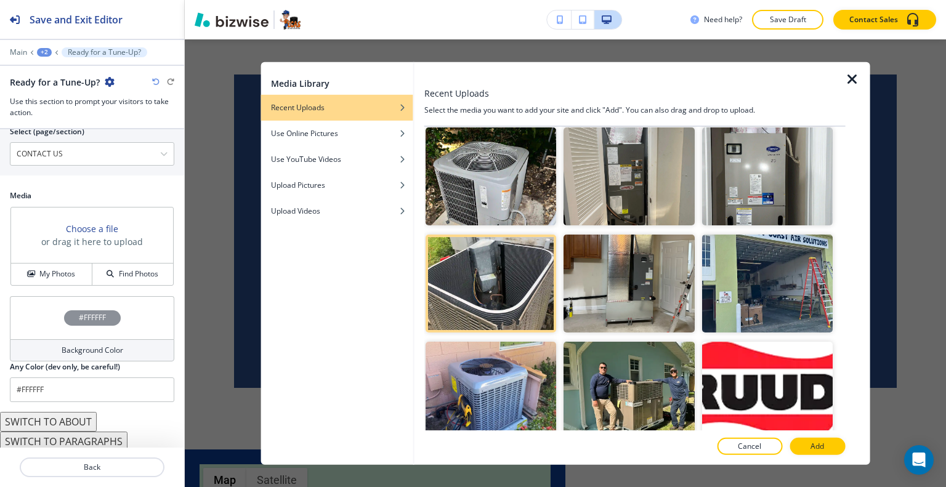
click at [801, 445] on button "Add" at bounding box center [817, 446] width 55 height 17
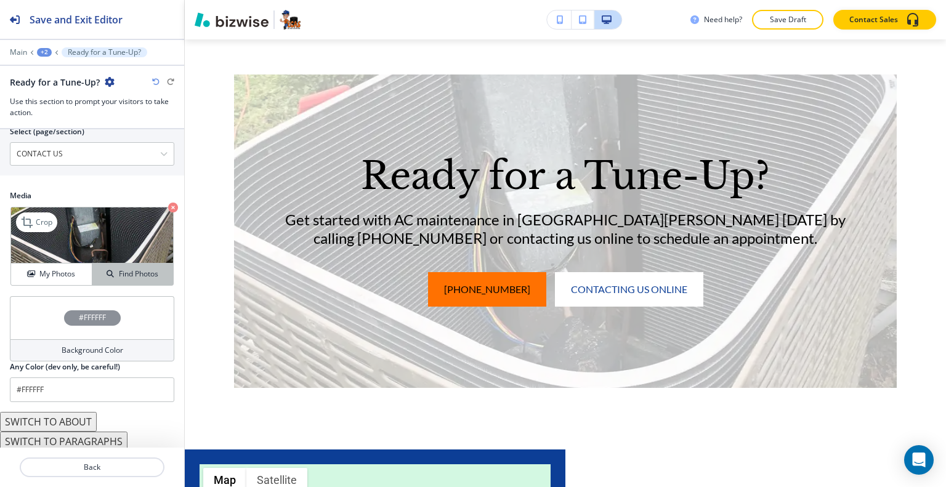
click at [74, 264] on button "My Photos" at bounding box center [51, 275] width 81 height 22
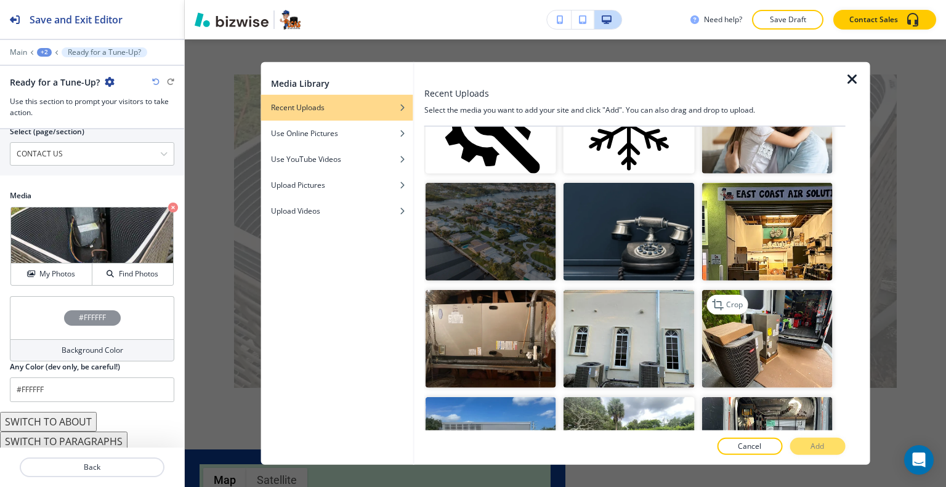
scroll to position [3204, 0]
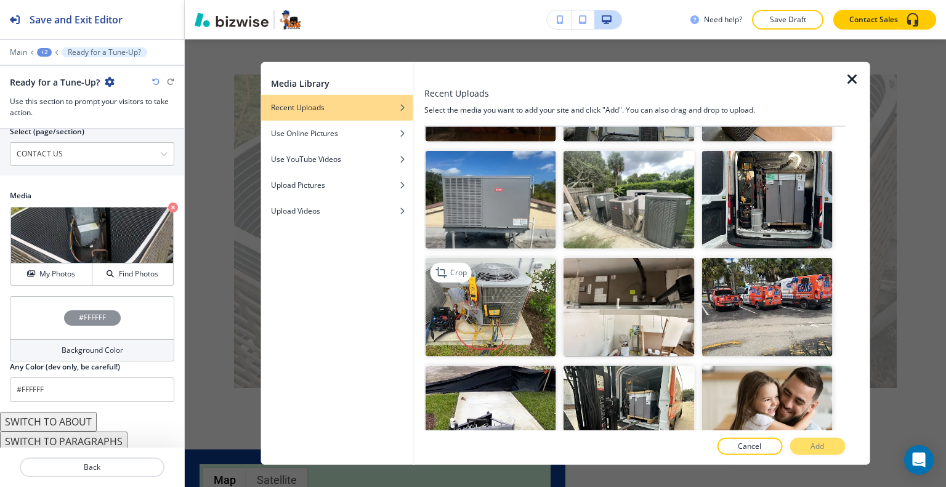
click at [505, 258] on img "button" at bounding box center [491, 307] width 131 height 98
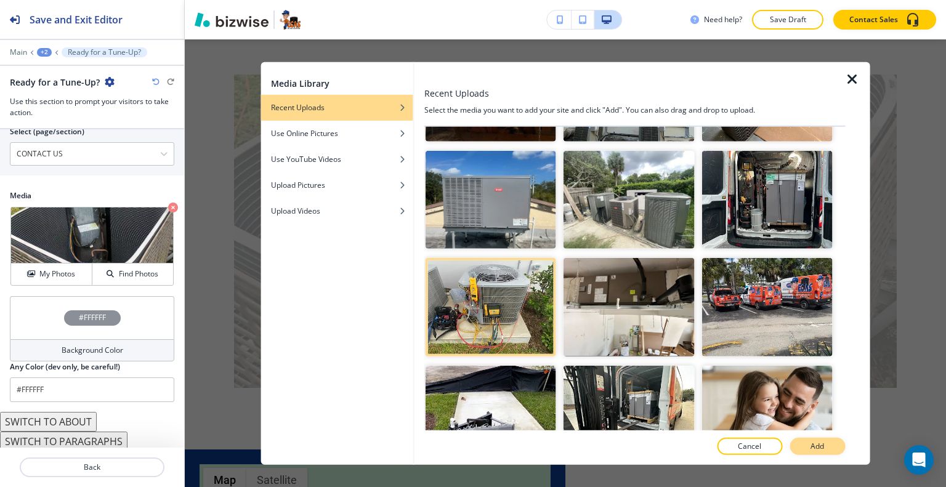
click at [818, 444] on p "Add" at bounding box center [818, 446] width 14 height 11
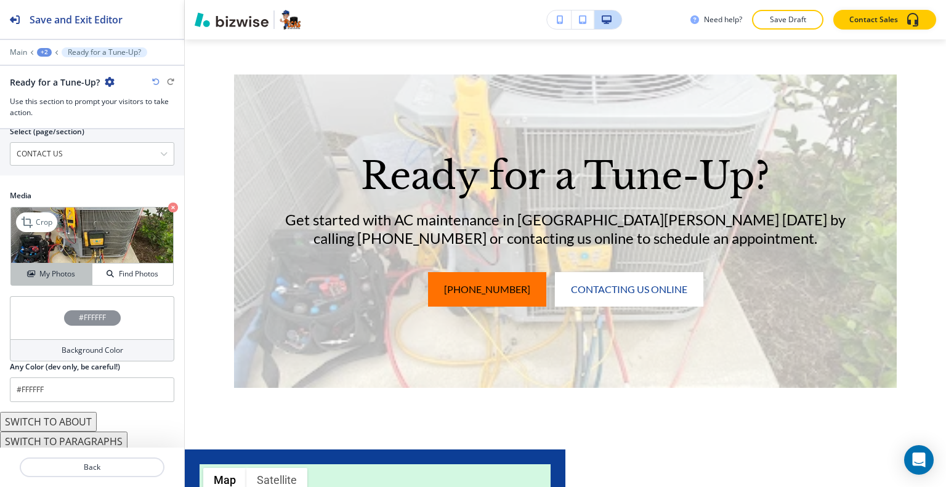
click at [64, 269] on h4 "My Photos" at bounding box center [57, 274] width 36 height 11
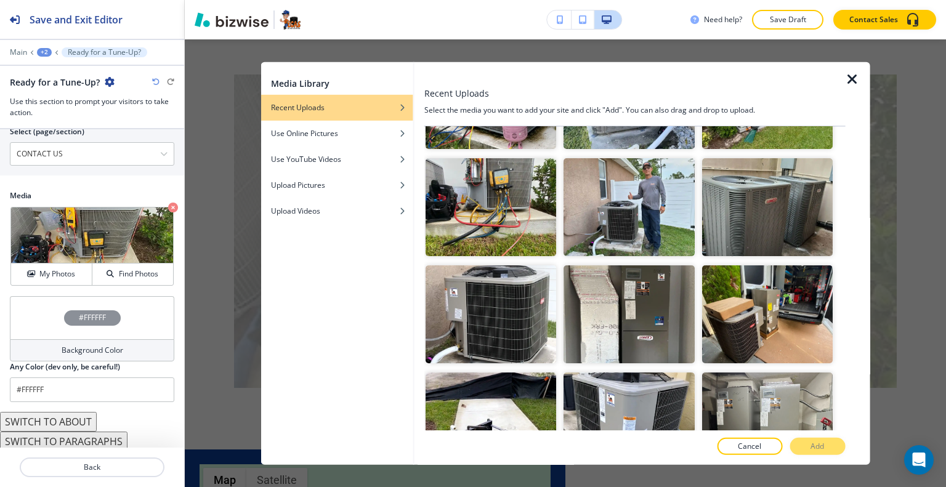
scroll to position [352, 0]
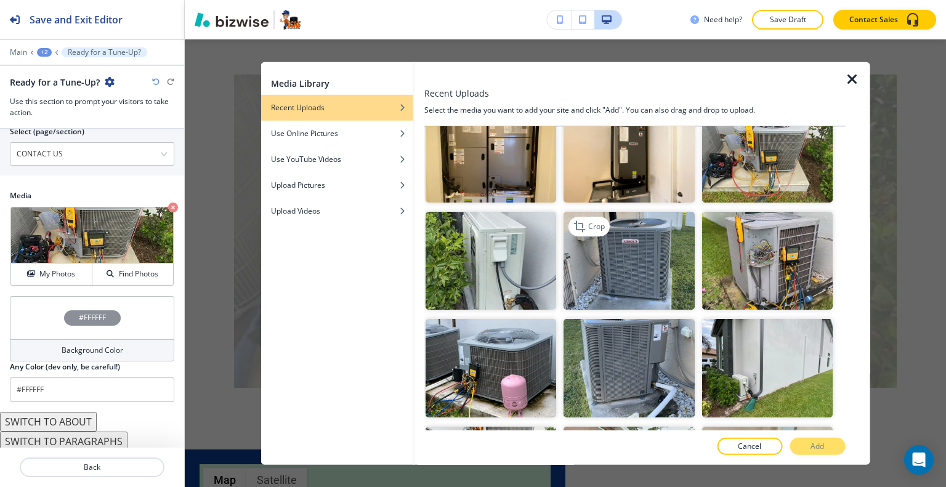
click at [675, 224] on img "button" at bounding box center [629, 261] width 131 height 98
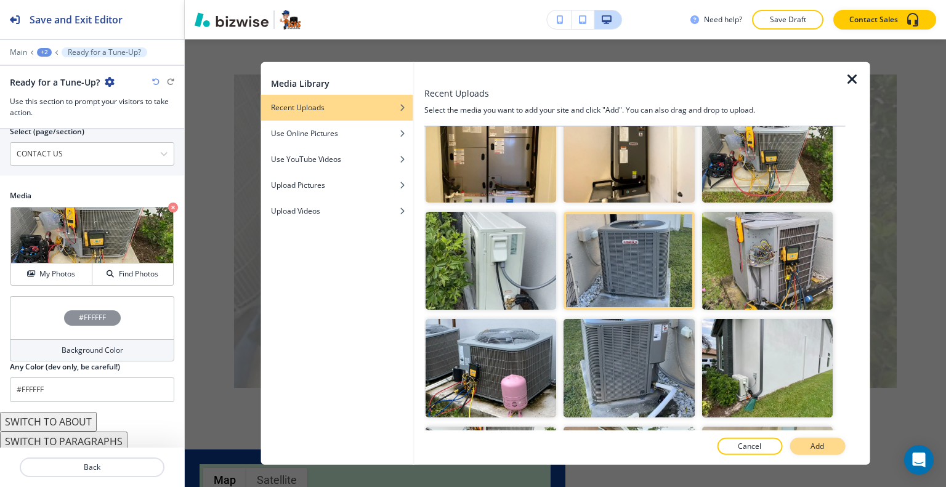
click at [823, 447] on p "Add" at bounding box center [818, 446] width 14 height 11
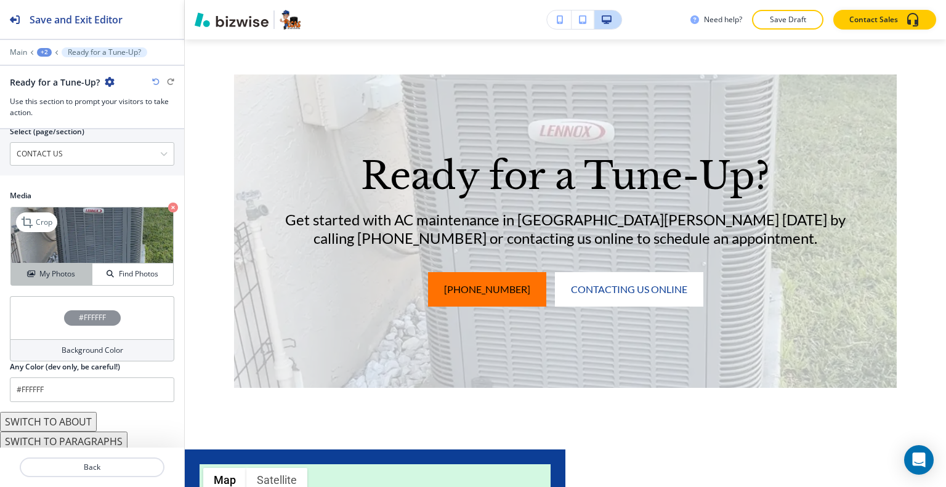
click at [74, 269] on div "My Photos" at bounding box center [51, 274] width 81 height 11
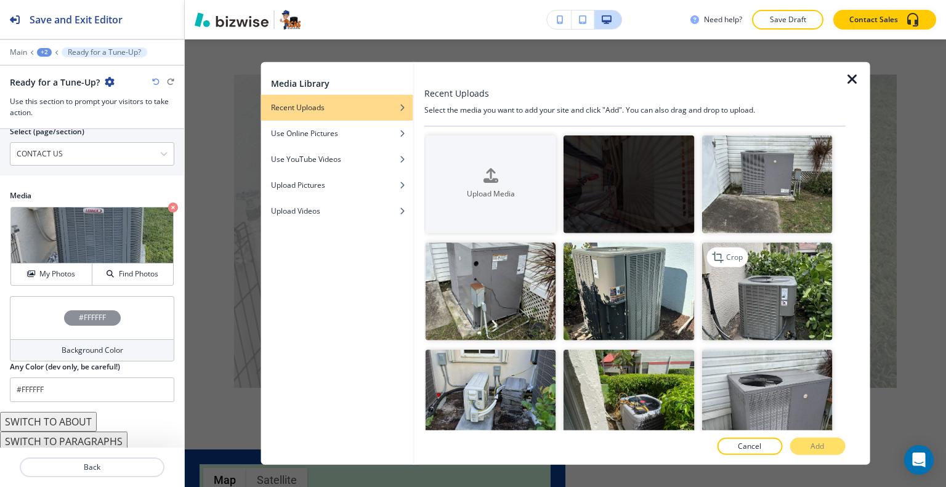
click at [776, 310] on img "button" at bounding box center [767, 292] width 131 height 98
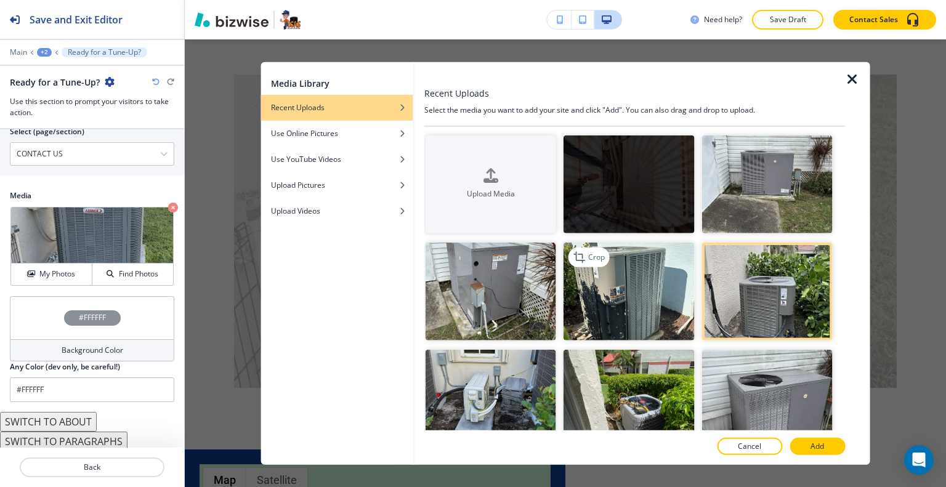
click at [648, 303] on img "button" at bounding box center [629, 292] width 131 height 98
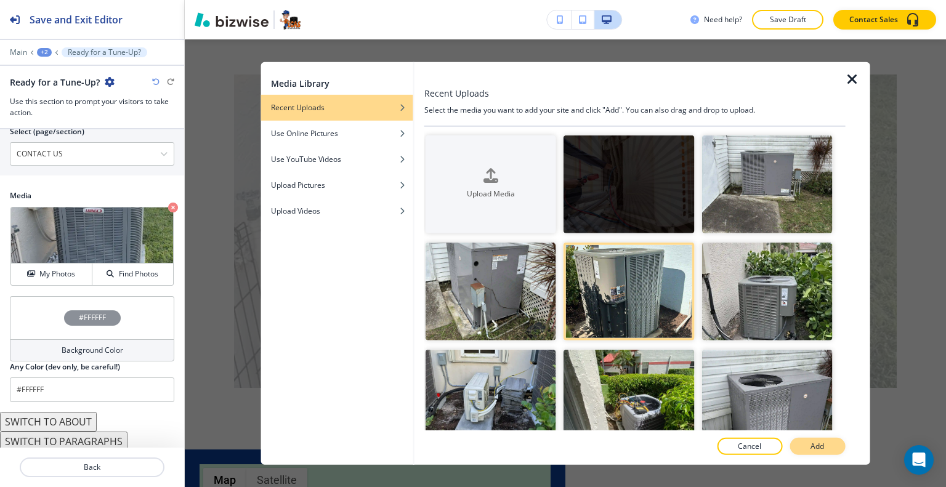
click at [832, 445] on button "Add" at bounding box center [817, 446] width 55 height 17
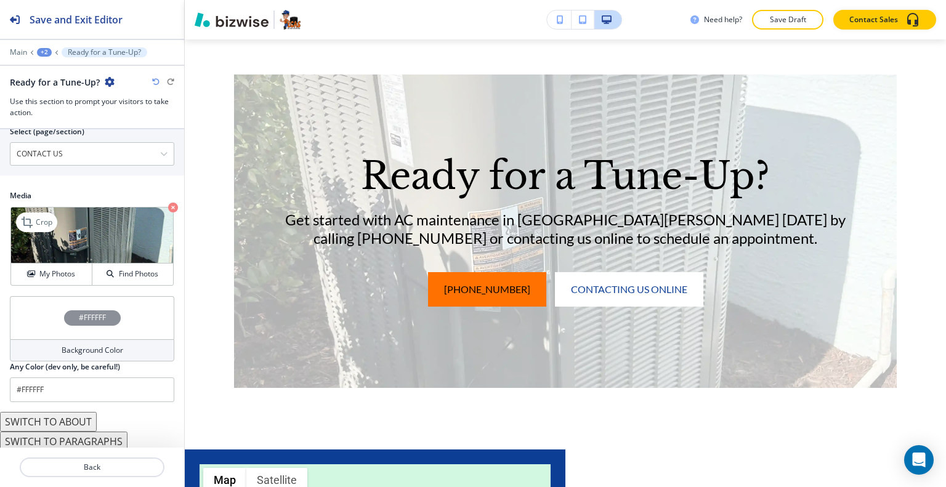
click at [64, 255] on img at bounding box center [92, 236] width 162 height 56
drag, startPoint x: 56, startPoint y: 268, endPoint x: 80, endPoint y: 264, distance: 24.4
click at [56, 269] on h4 "My Photos" at bounding box center [57, 274] width 36 height 11
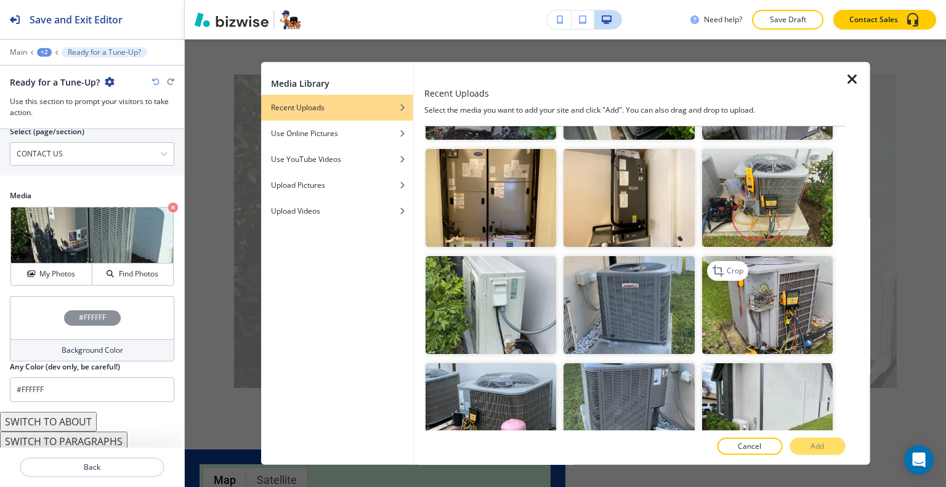
scroll to position [185, 0]
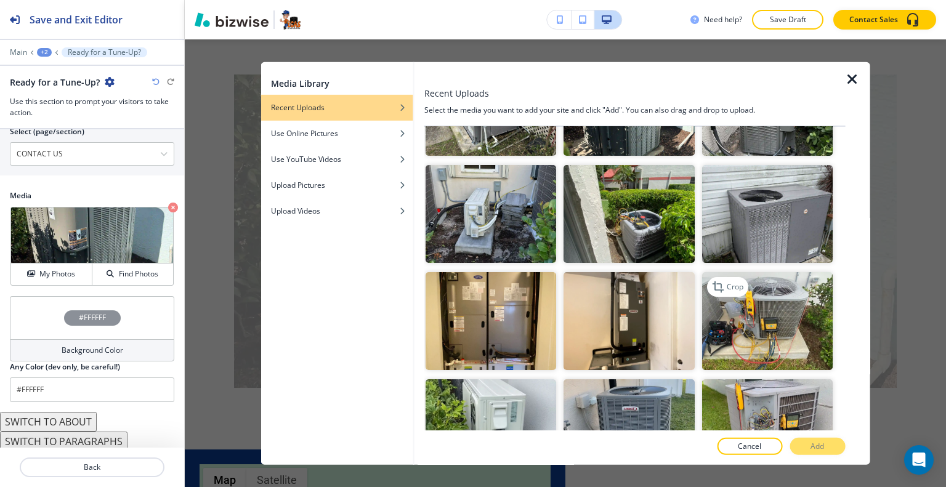
click at [734, 301] on img "button" at bounding box center [767, 321] width 131 height 98
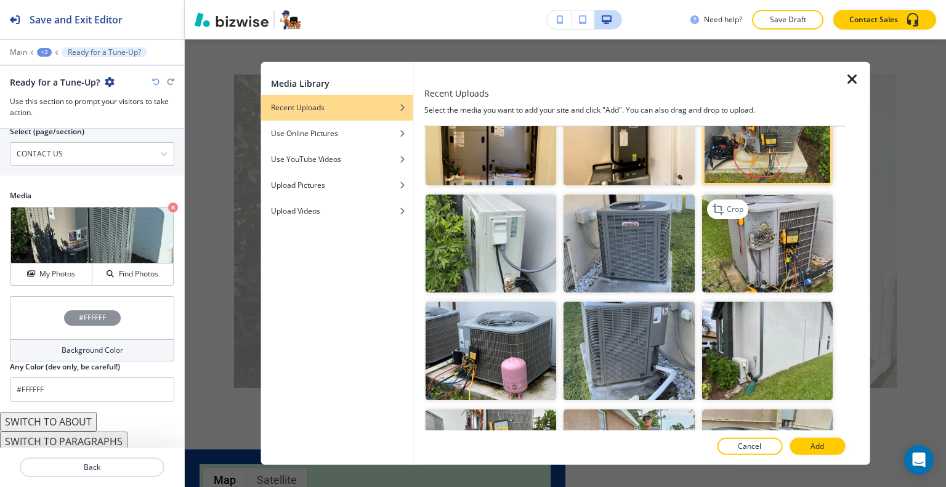
scroll to position [616, 0]
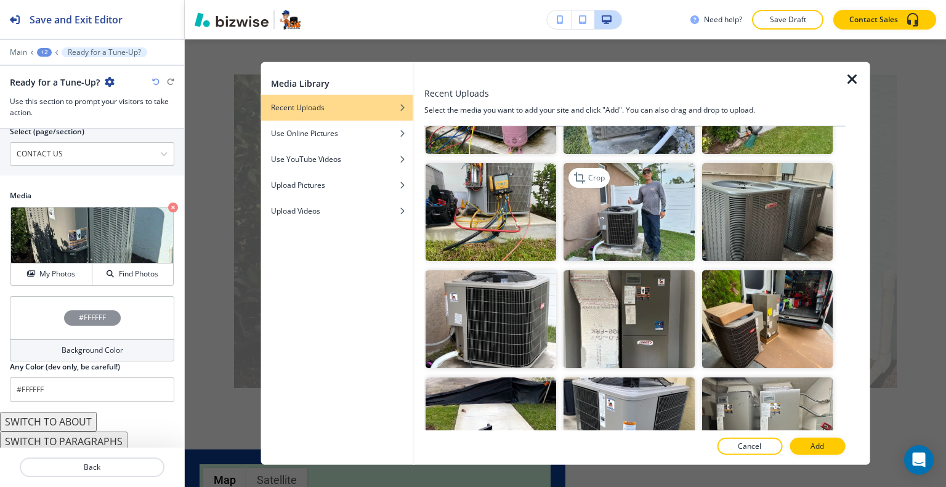
click at [644, 207] on img "button" at bounding box center [629, 212] width 131 height 98
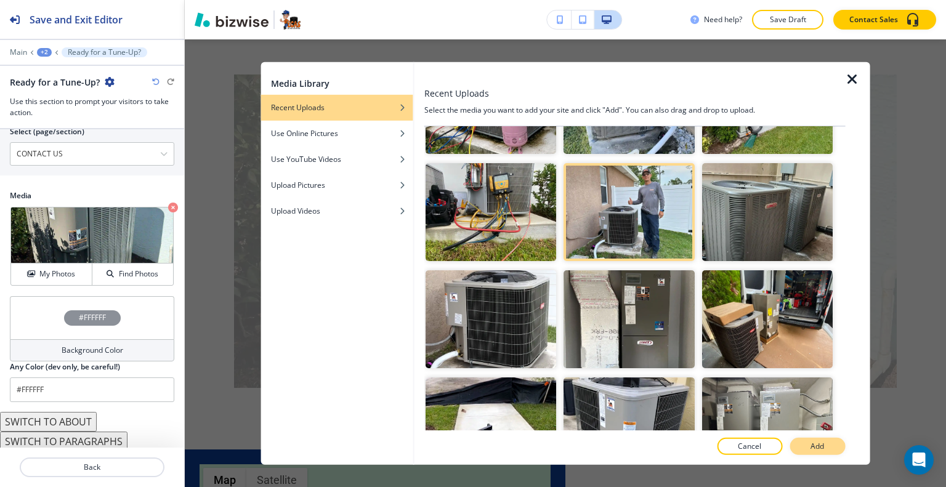
click at [828, 451] on button "Add" at bounding box center [817, 446] width 55 height 17
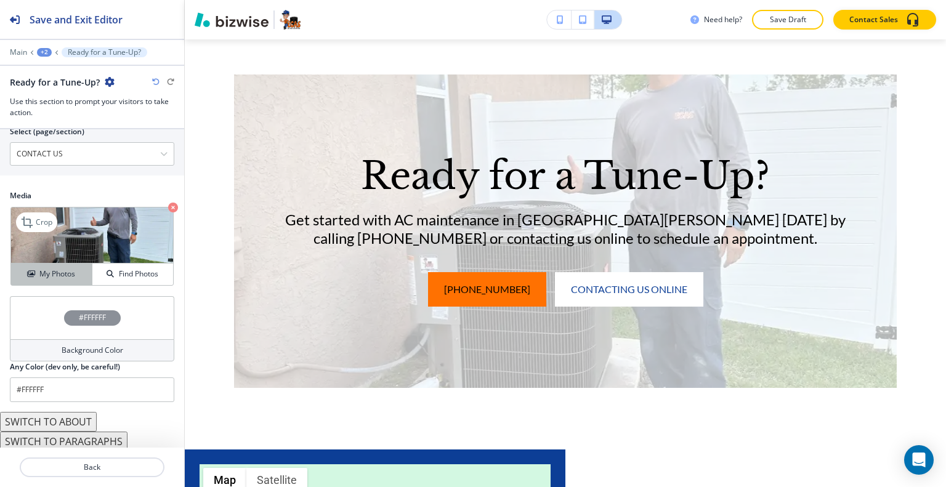
click at [67, 274] on h4 "My Photos" at bounding box center [57, 274] width 36 height 11
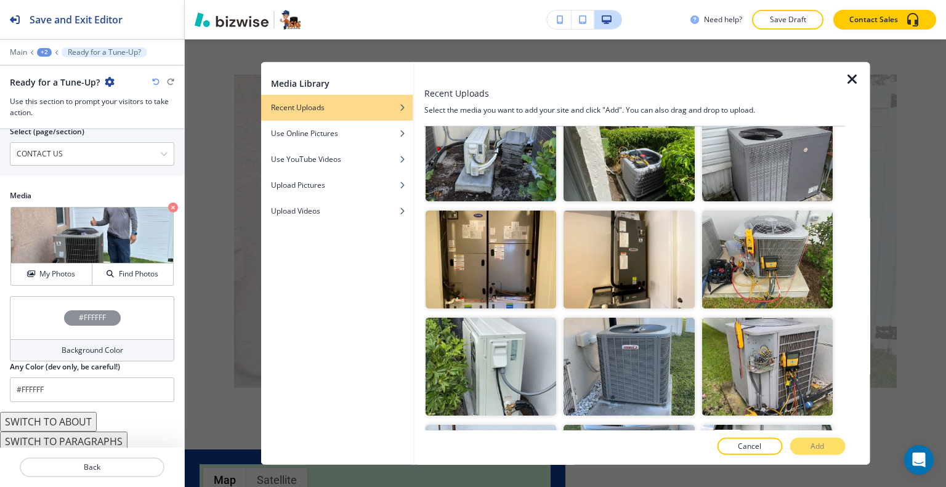
scroll to position [123, 0]
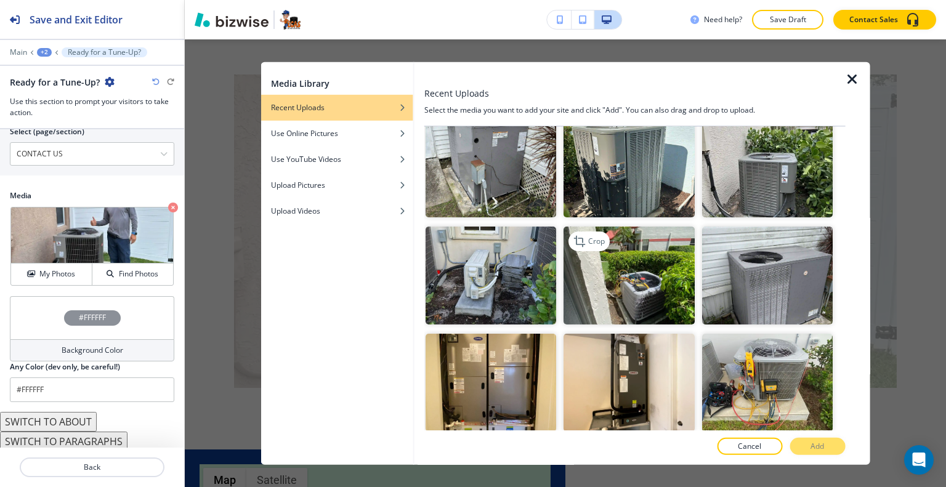
click at [663, 257] on img "button" at bounding box center [629, 276] width 131 height 98
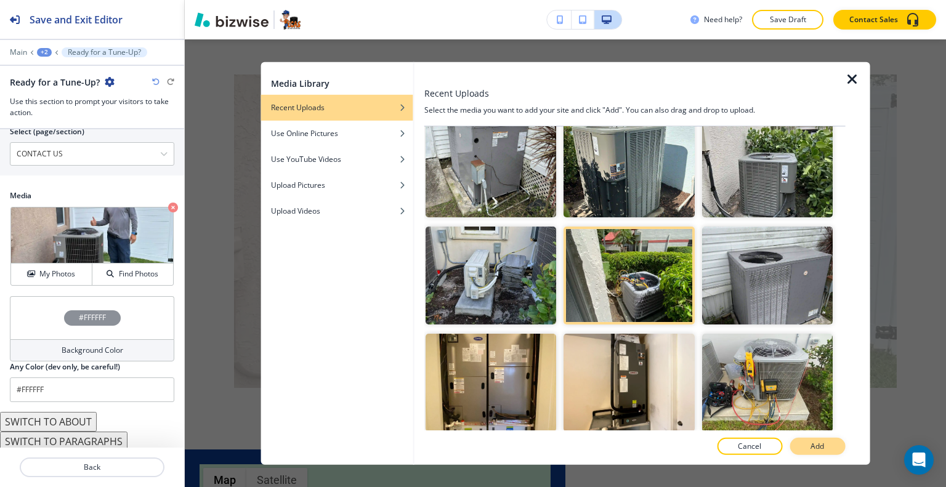
click at [794, 445] on button "Add" at bounding box center [817, 446] width 55 height 17
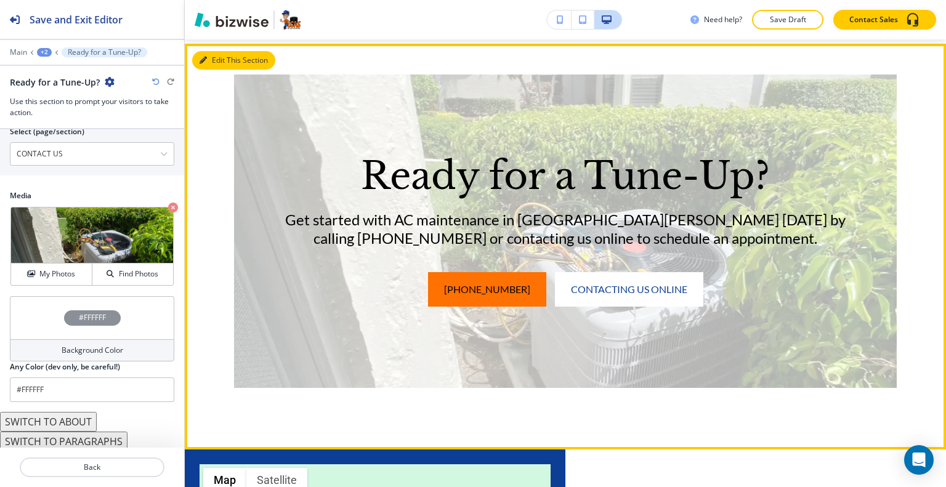
click at [218, 57] on button "Edit This Section" at bounding box center [233, 60] width 83 height 18
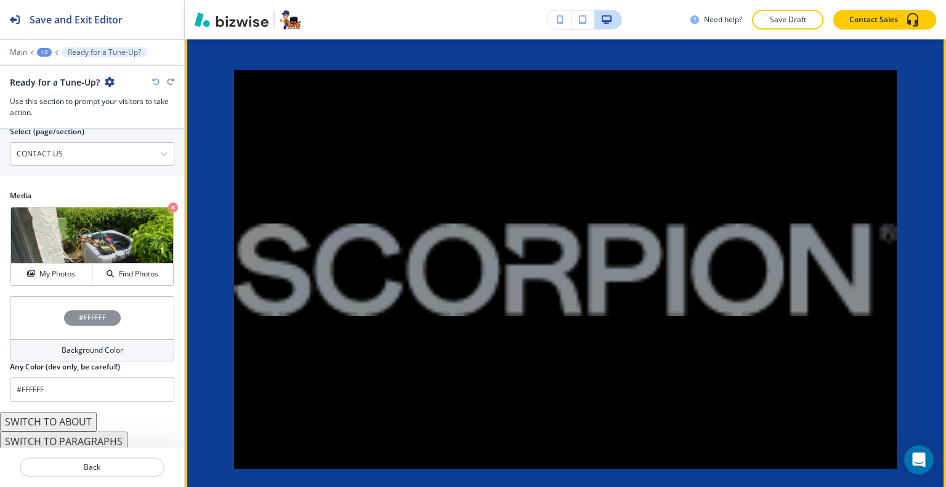
scroll to position [4112, 0]
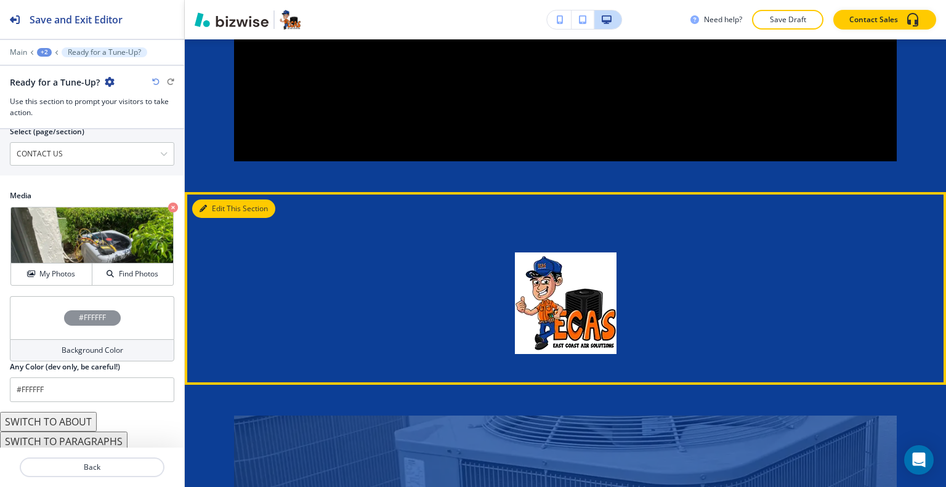
click at [227, 200] on button "Edit This Section" at bounding box center [233, 209] width 83 height 18
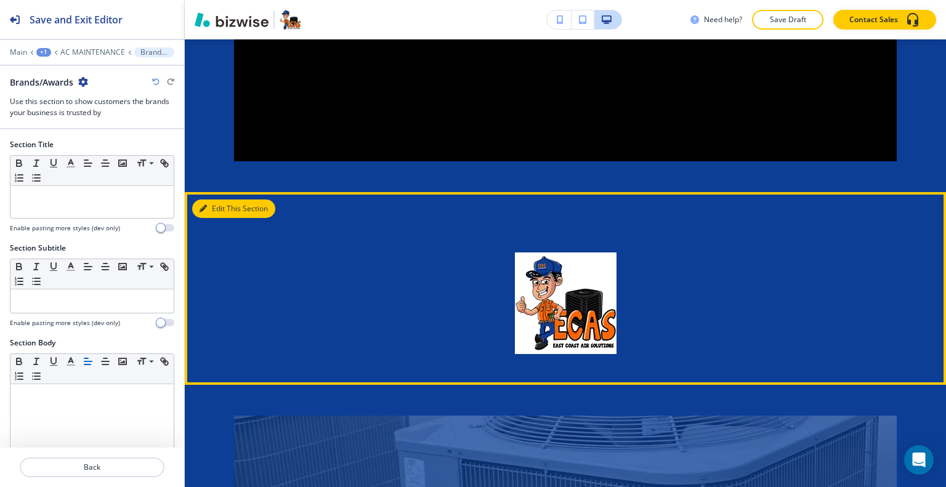
scroll to position [4244, 0]
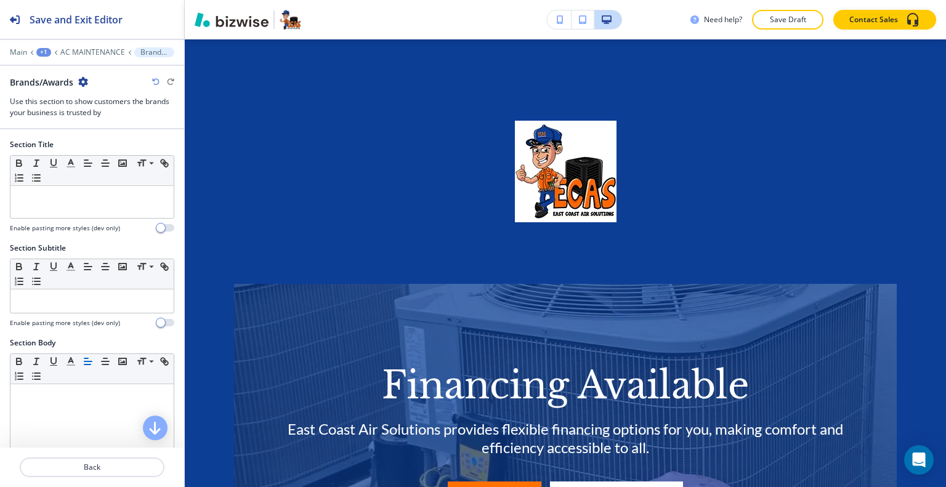
click at [68, 86] on h2 "Brands/Awards" at bounding box center [41, 82] width 63 height 13
click at [73, 87] on h2 "Brands/Awards" at bounding box center [41, 82] width 63 height 13
click at [84, 81] on icon "button" at bounding box center [83, 82] width 10 height 10
click at [96, 138] on button "Delete Section" at bounding box center [118, 146] width 79 height 22
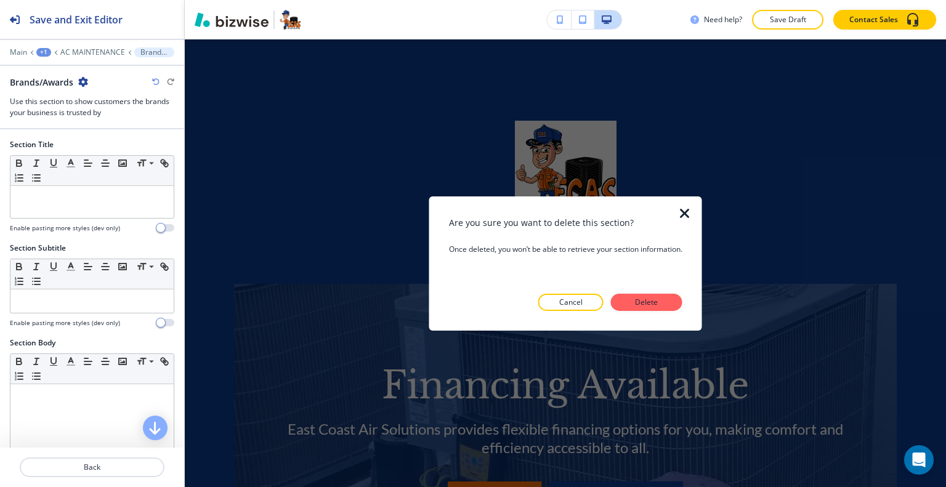
click at [651, 301] on p "Delete" at bounding box center [647, 302] width 30 height 11
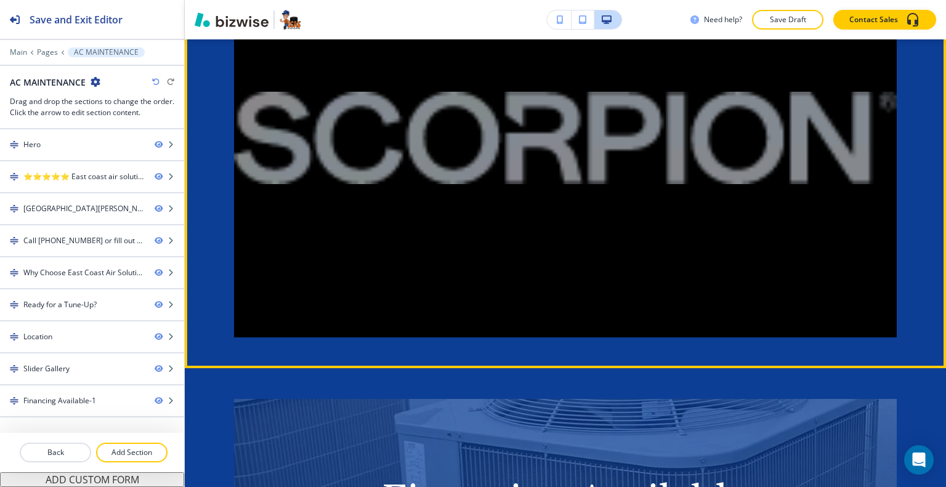
scroll to position [3690, 0]
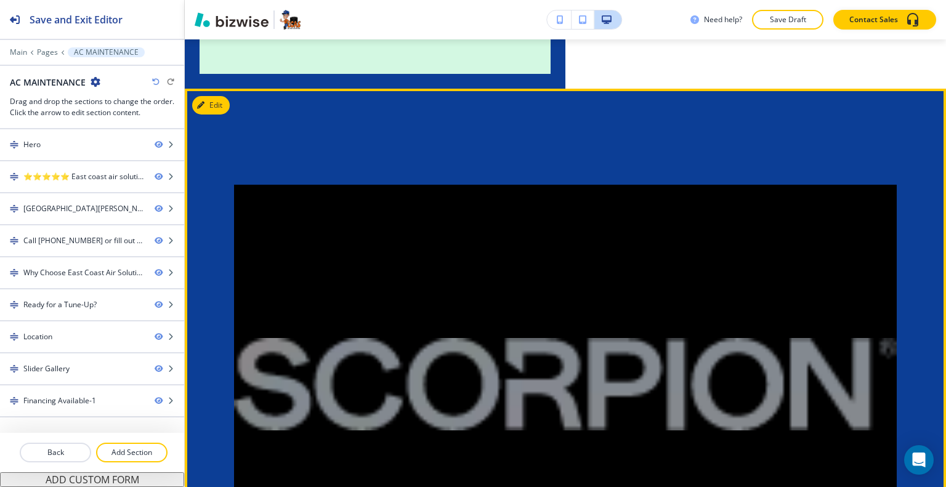
click at [222, 96] on button "Edit" at bounding box center [211, 105] width 38 height 18
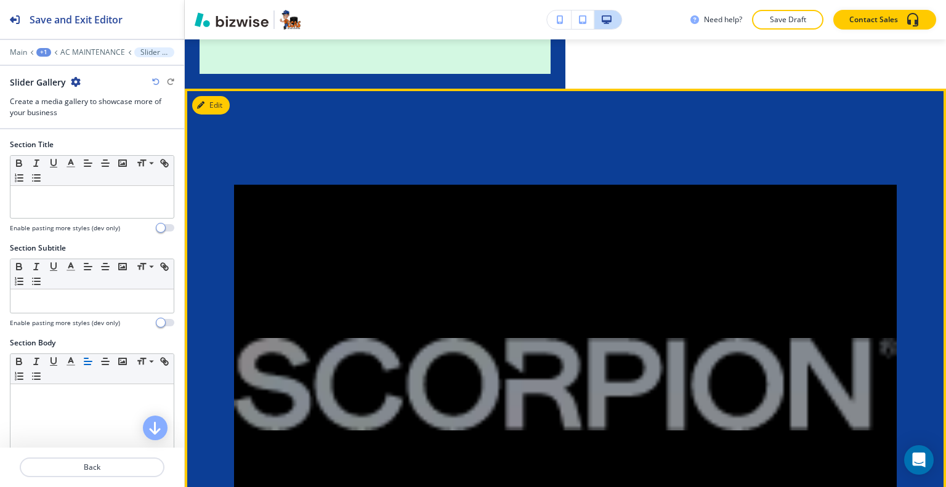
scroll to position [3719, 0]
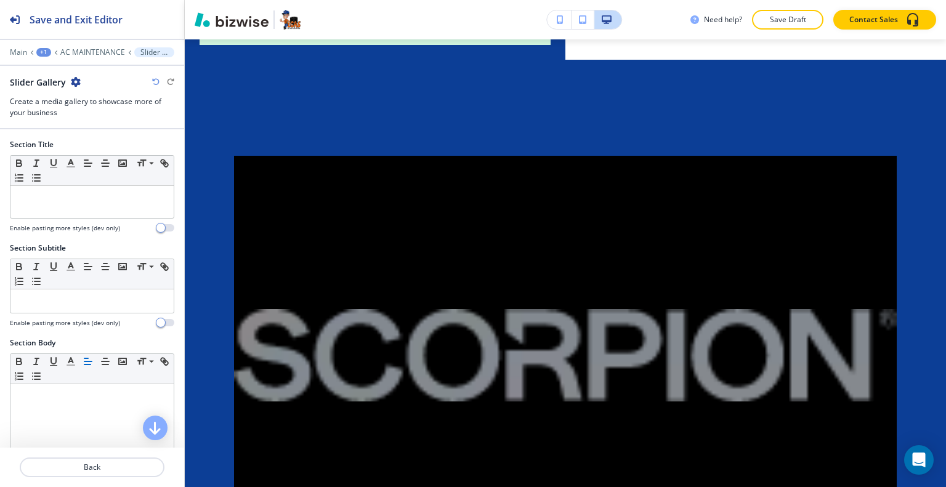
click at [81, 83] on div "Slider Gallery" at bounding box center [92, 82] width 164 height 13
click at [78, 84] on icon "button" at bounding box center [76, 82] width 10 height 10
click at [89, 139] on button "Delete Section" at bounding box center [109, 146] width 79 height 22
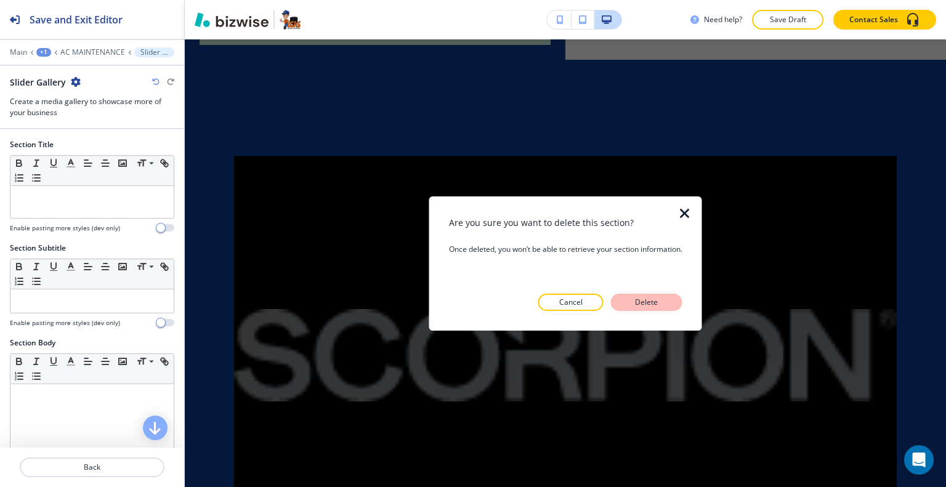
click at [656, 302] on p "Delete" at bounding box center [647, 302] width 30 height 11
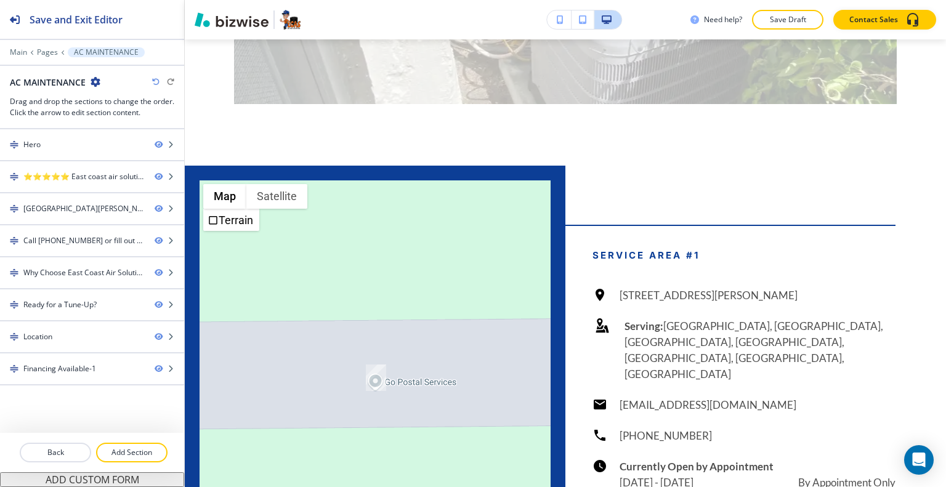
scroll to position [4167, 0]
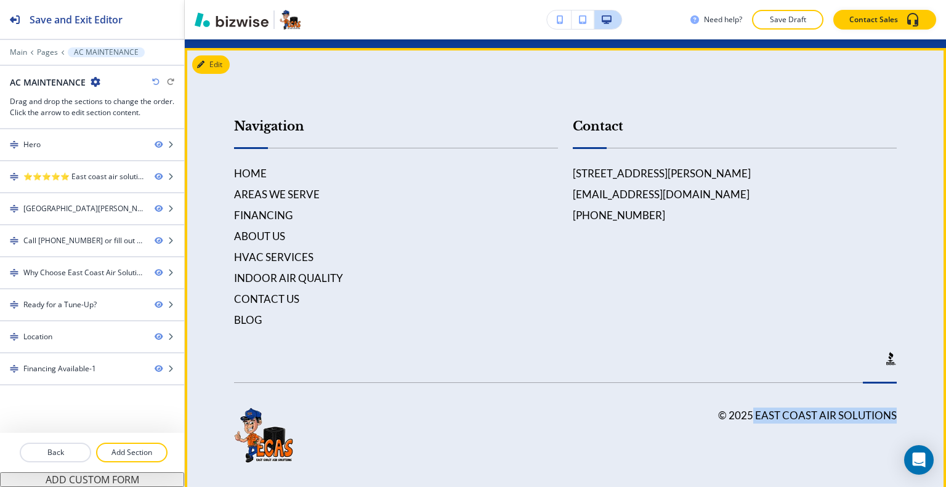
drag, startPoint x: 906, startPoint y: 396, endPoint x: 745, endPoint y: 400, distance: 160.2
click at [745, 400] on footer "Navigation HOME AREAS WE SERVE FINANCING ABOUT US HVAC SERVICES INDOOR AIR QUAL…" at bounding box center [565, 278] width 761 height 461
copy h6 "East Coast Air Solutions"
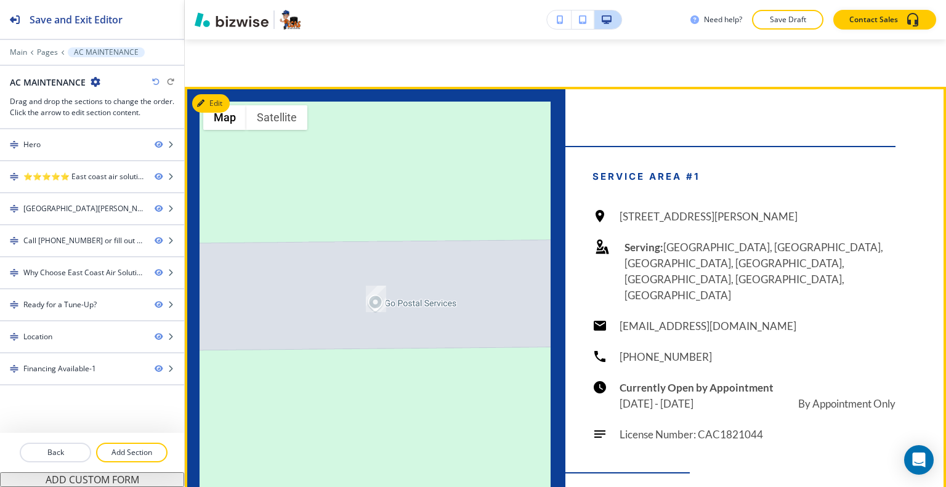
scroll to position [3120, 0]
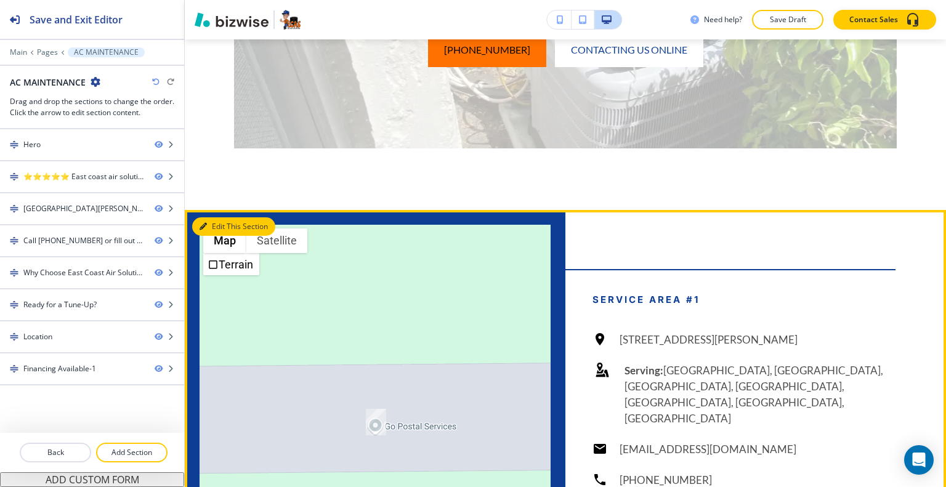
click at [226, 224] on button "Edit This Section" at bounding box center [233, 226] width 83 height 18
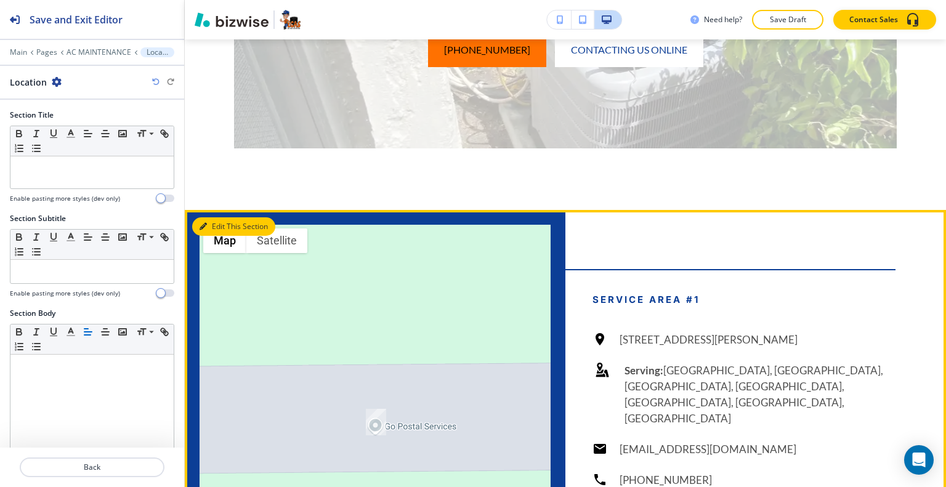
scroll to position [3286, 0]
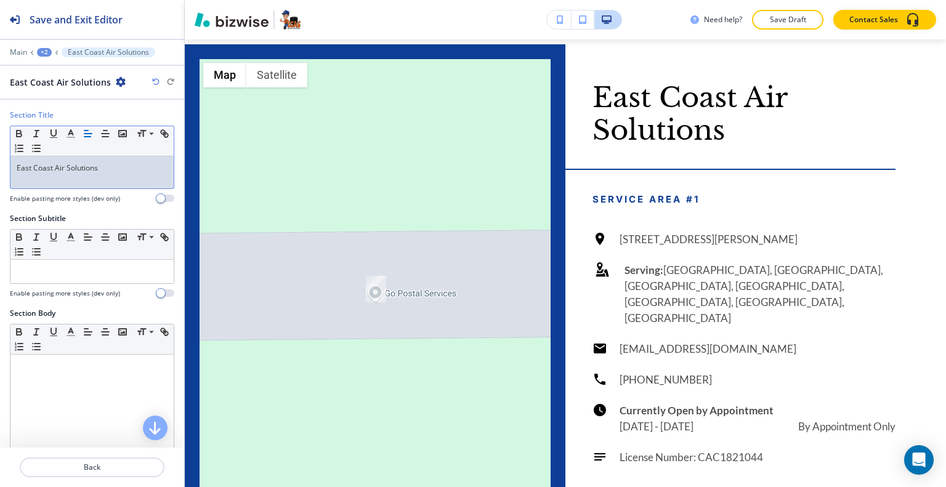
click at [20, 170] on p "East Coast Air Solutions" at bounding box center [92, 168] width 151 height 11
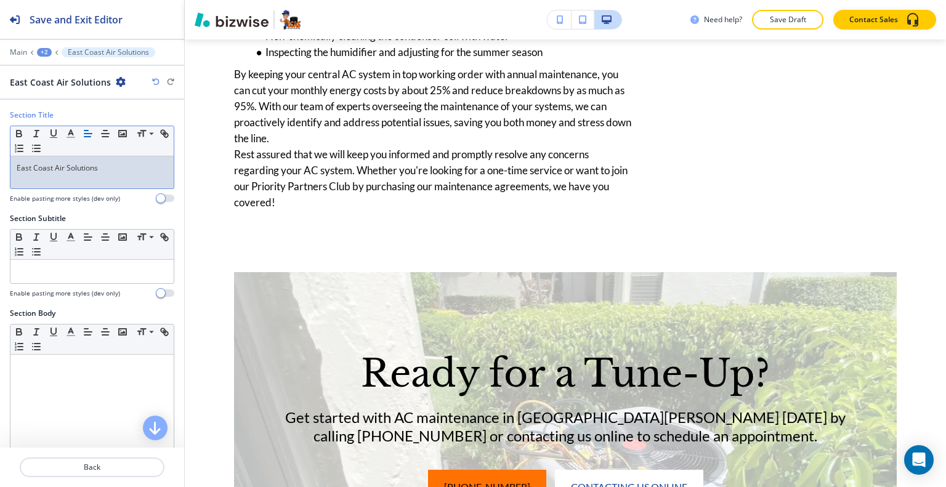
scroll to position [0, 0]
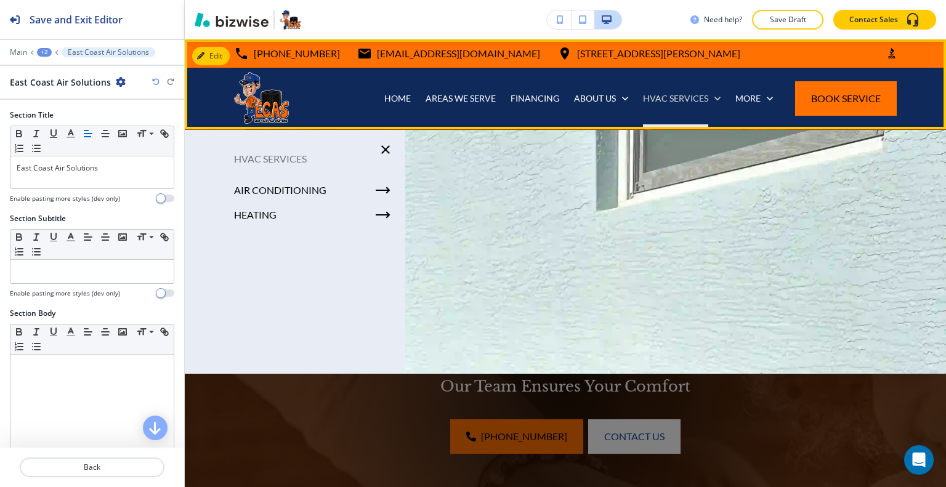
click at [668, 101] on p "HVAC SERVICES" at bounding box center [675, 98] width 65 height 12
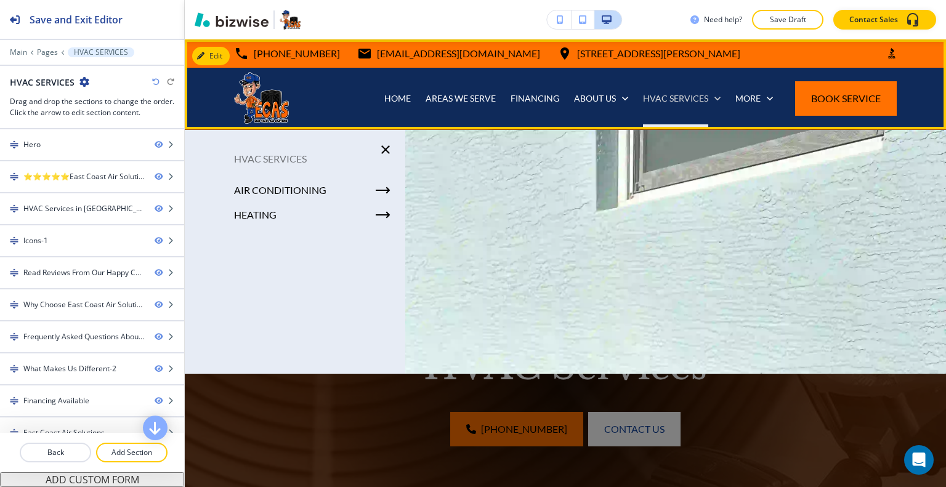
click at [712, 101] on icon at bounding box center [718, 98] width 12 height 12
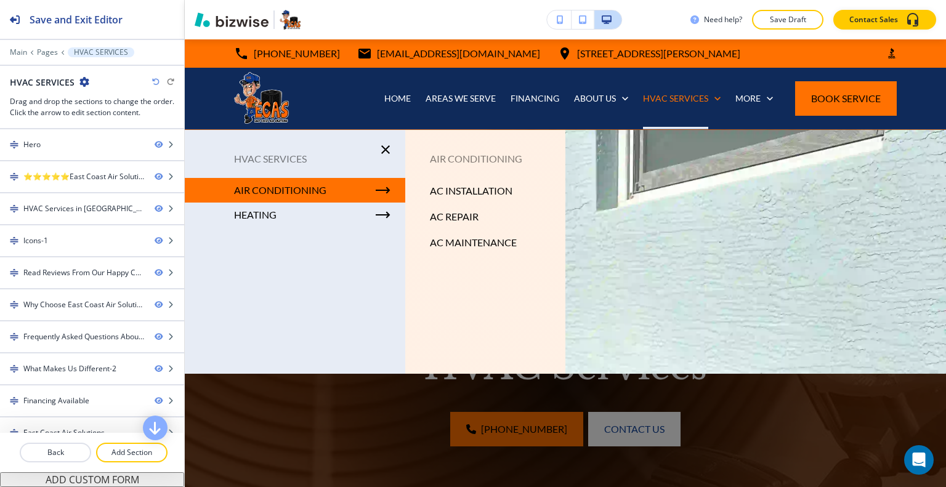
click at [346, 190] on div "AIR CONDITIONING" at bounding box center [295, 190] width 221 height 25
click at [492, 243] on p "AC MAINTENANCE" at bounding box center [473, 242] width 87 height 18
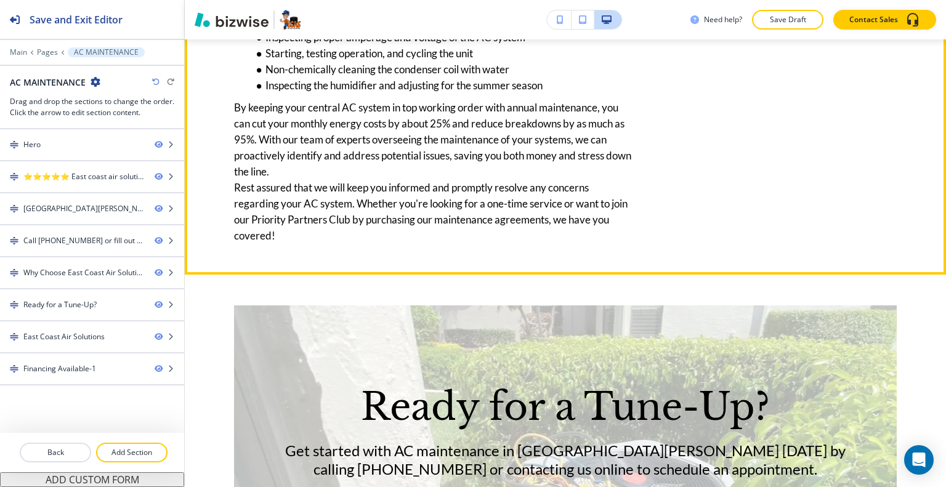
scroll to position [2834, 0]
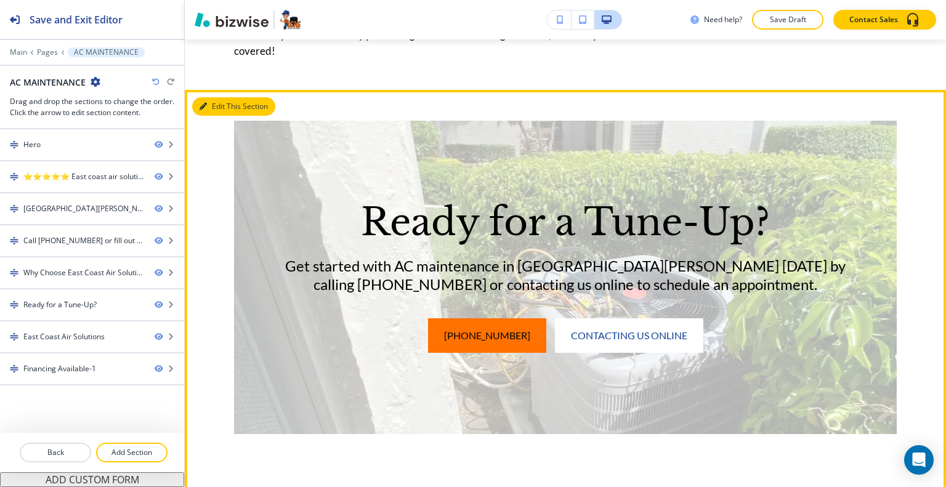
click at [225, 107] on button "Edit This Section" at bounding box center [233, 106] width 83 height 18
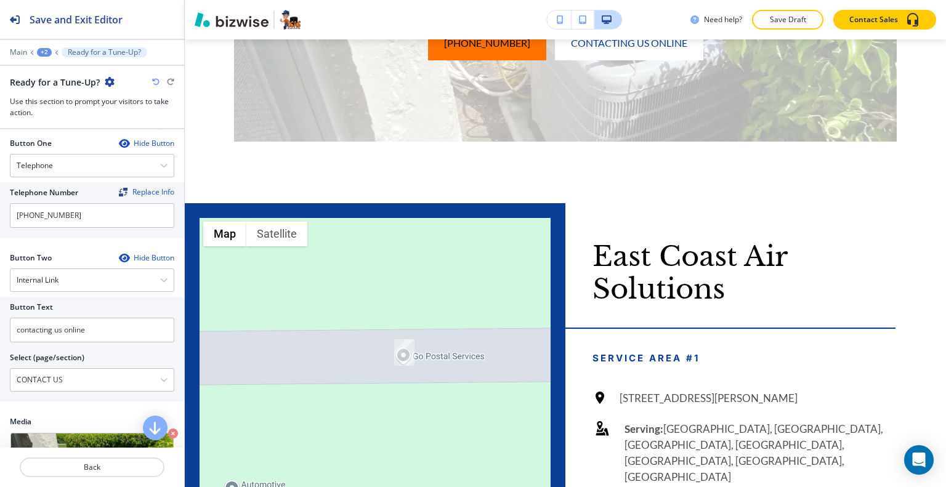
scroll to position [657, 0]
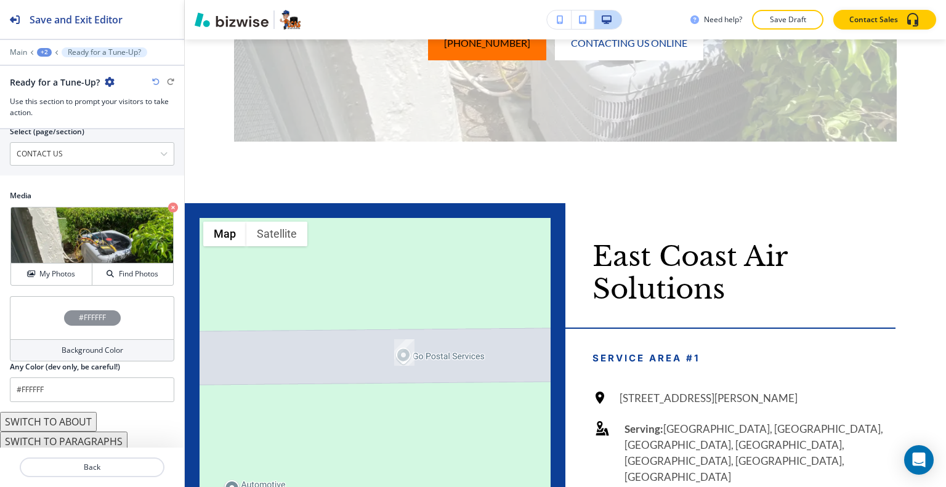
click at [45, 320] on div "#FFFFFF" at bounding box center [92, 317] width 164 height 43
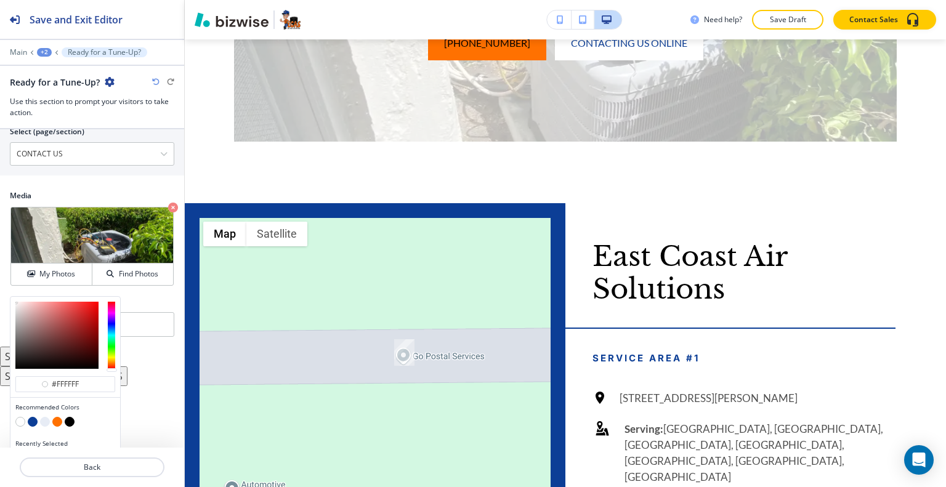
scroll to position [676, 0]
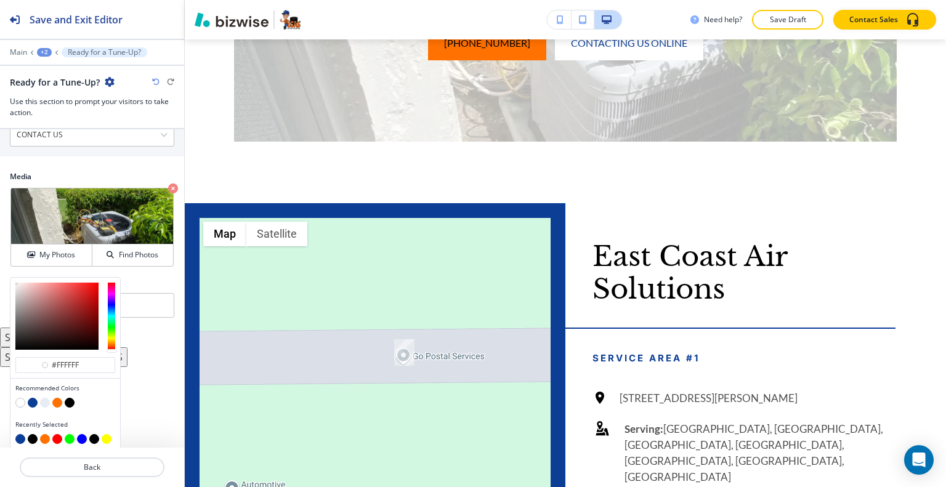
click at [18, 437] on button "button" at bounding box center [20, 439] width 10 height 10
type input "#0c3e96"
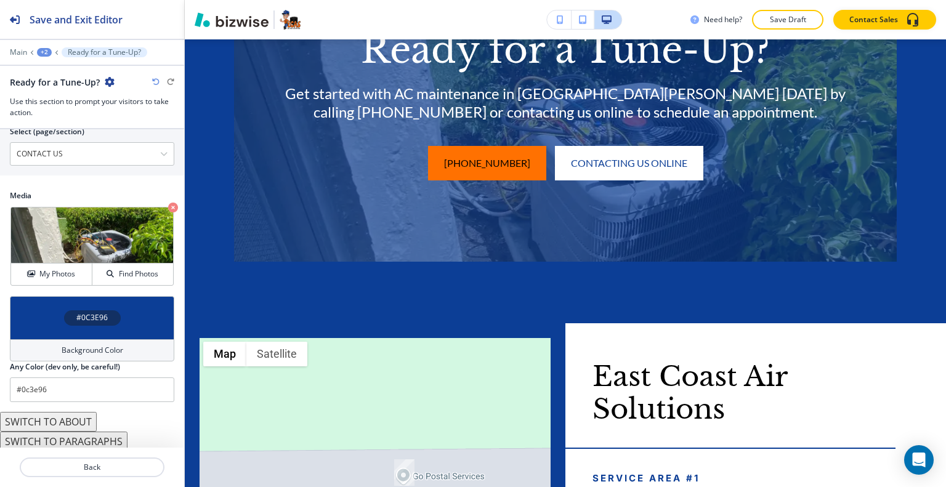
scroll to position [0, 0]
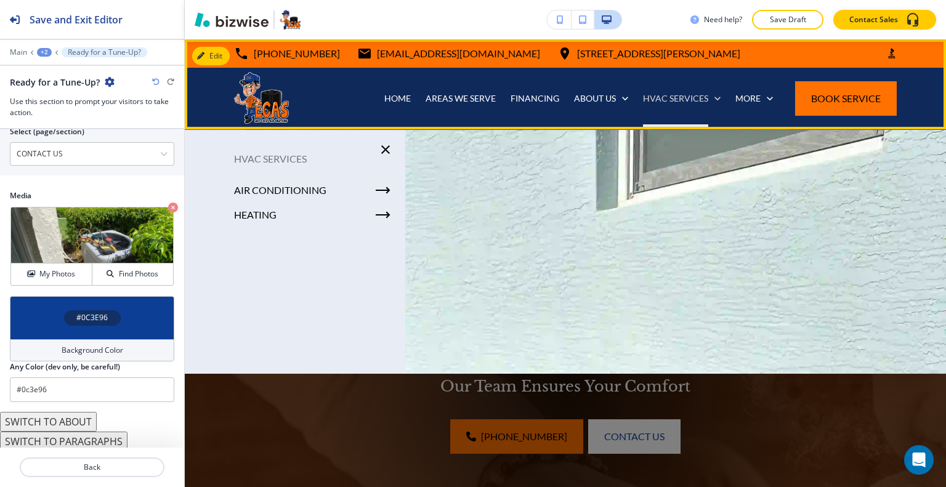
click at [676, 98] on p "HVAC SERVICES" at bounding box center [675, 98] width 65 height 12
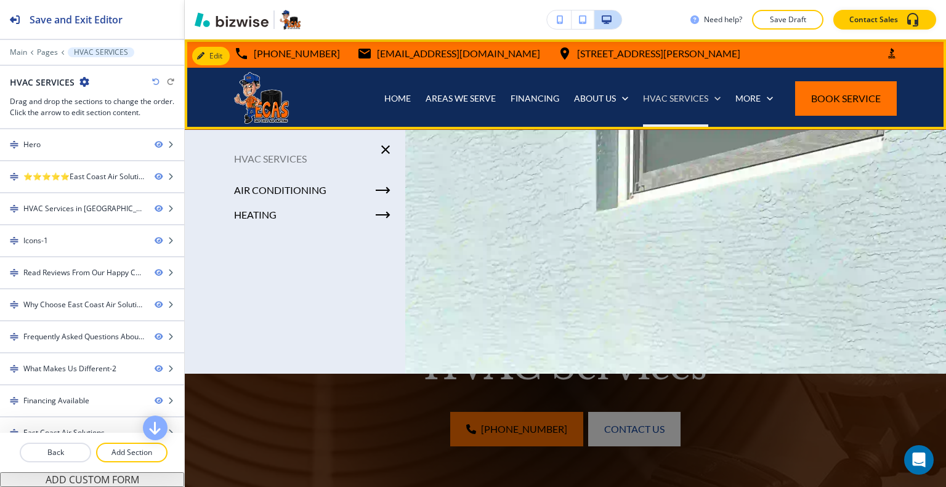
click at [712, 101] on icon at bounding box center [718, 98] width 12 height 12
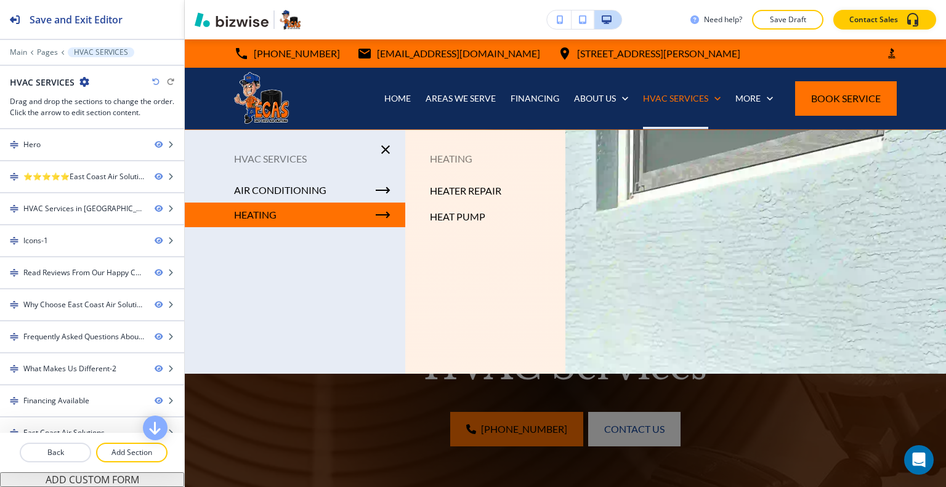
click at [281, 221] on div "HEATING" at bounding box center [295, 215] width 221 height 25
click at [257, 216] on p "HEATING" at bounding box center [255, 215] width 43 height 18
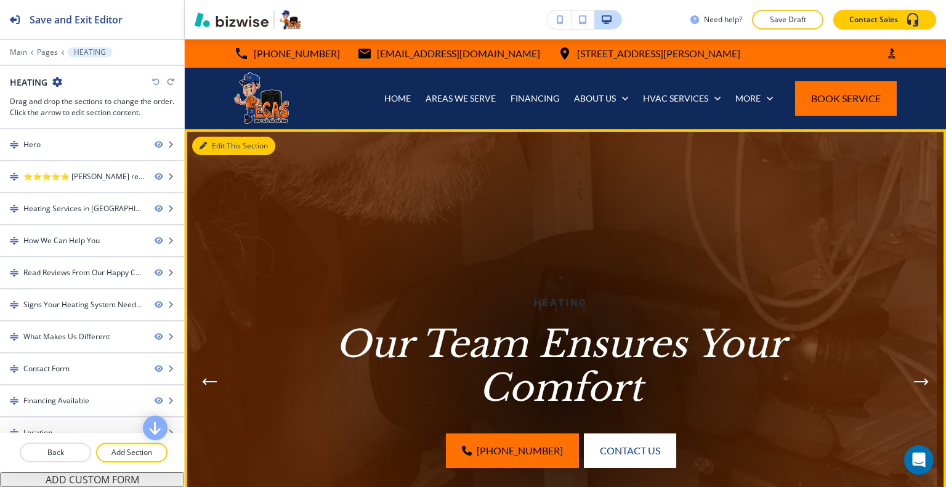
click at [224, 145] on button "Edit This Section" at bounding box center [233, 146] width 83 height 18
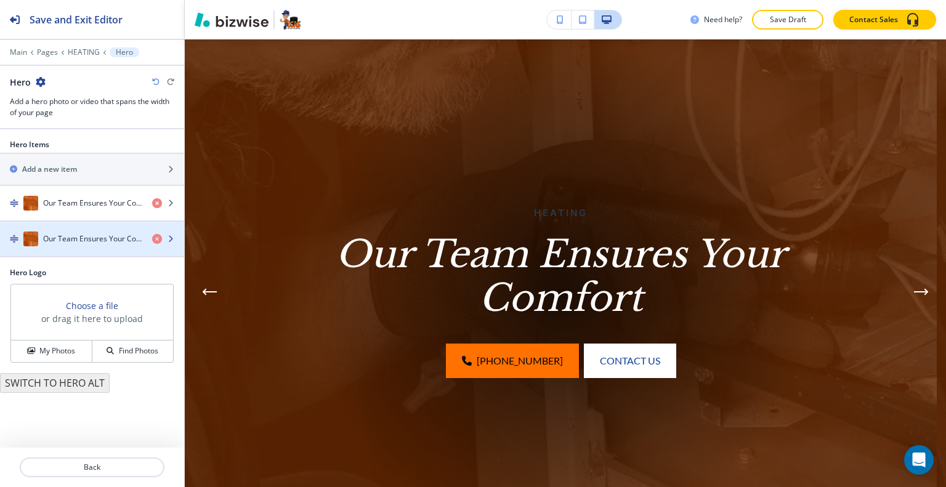
click at [162, 239] on div "button" at bounding box center [168, 239] width 32 height 10
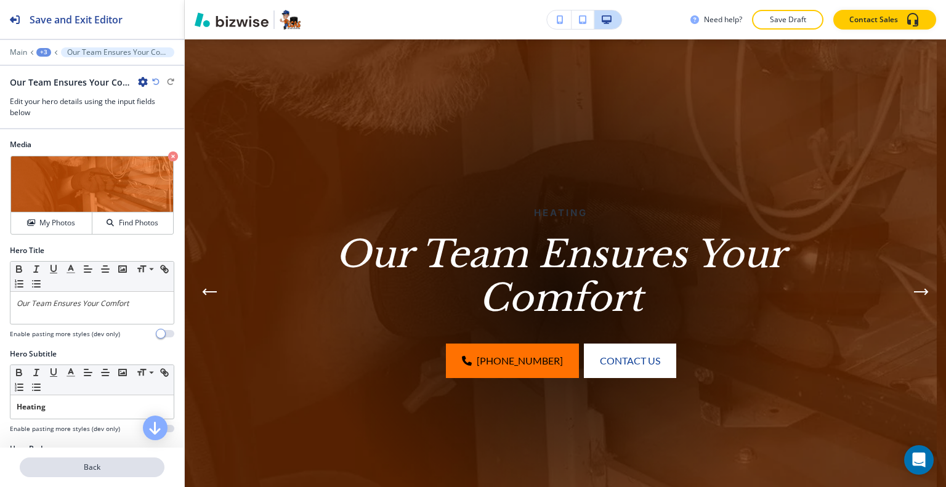
click at [110, 473] on button "Back" at bounding box center [92, 468] width 145 height 20
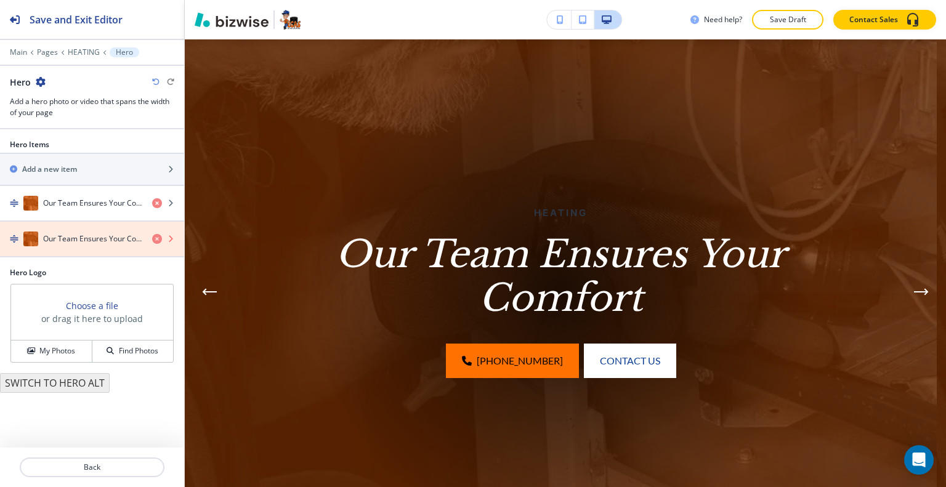
click at [155, 236] on icon "button" at bounding box center [157, 239] width 10 height 10
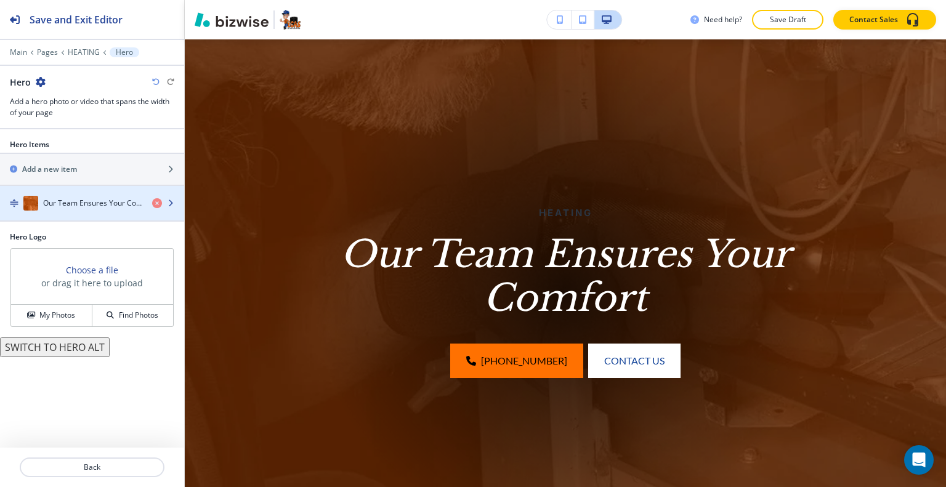
click at [77, 211] on div "button" at bounding box center [92, 216] width 184 height 10
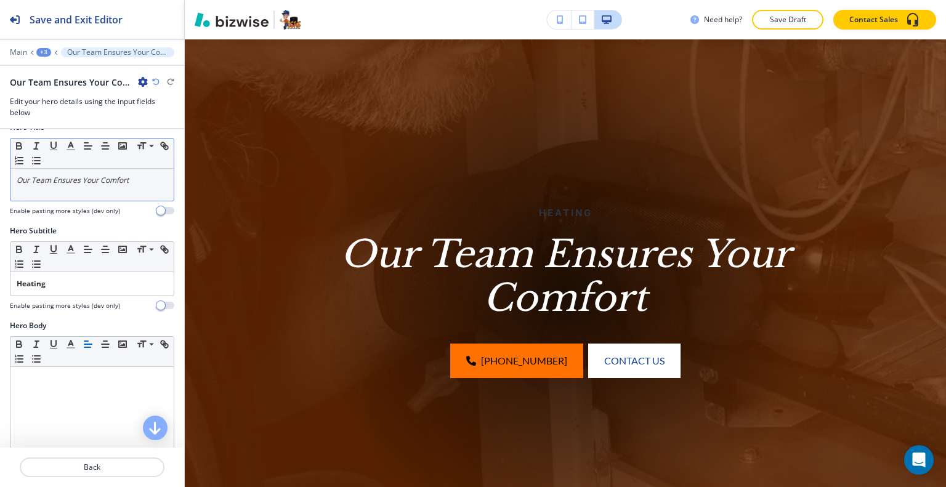
scroll to position [62, 0]
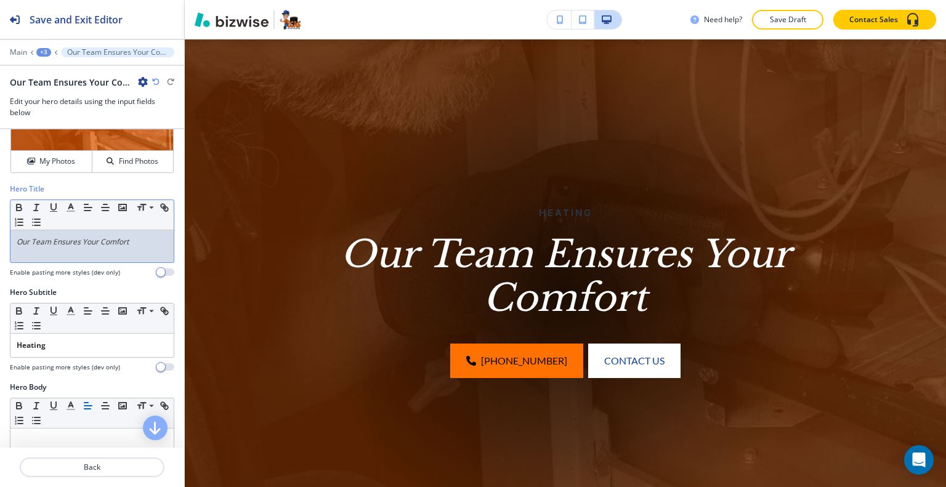
click at [124, 246] on p "Our Team Ensures Your Comfort" at bounding box center [92, 242] width 151 height 11
drag, startPoint x: 151, startPoint y: 238, endPoint x: 22, endPoint y: 239, distance: 128.8
click at [0, 238] on div "Hero Title Small Normal Large Huge Our Team Ensures Your Comfort Enable pasting…" at bounding box center [92, 236] width 184 height 104
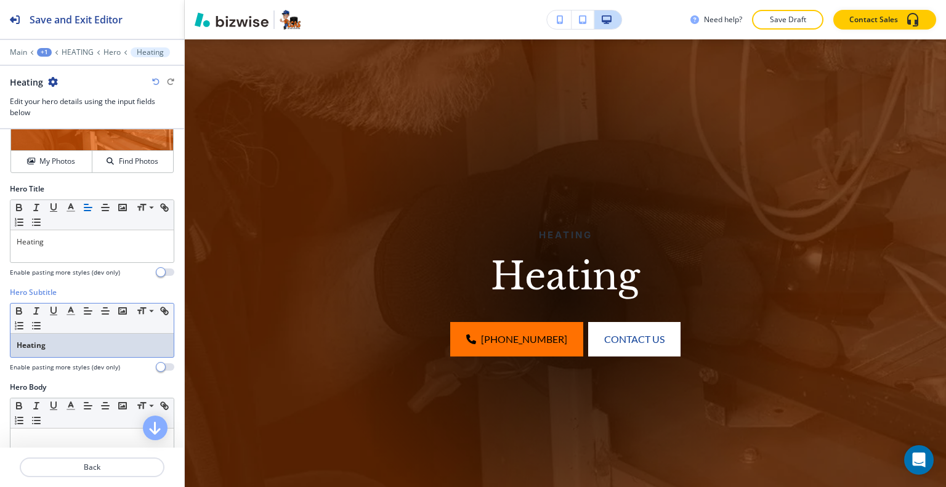
click at [79, 349] on div "Heating" at bounding box center [91, 345] width 163 height 23
drag, startPoint x: 79, startPoint y: 354, endPoint x: 1, endPoint y: 349, distance: 78.4
click at [0, 349] on div "Hero Subtitle Small Normal Large Huge Heating Enable pasting more styles (dev o…" at bounding box center [92, 334] width 184 height 95
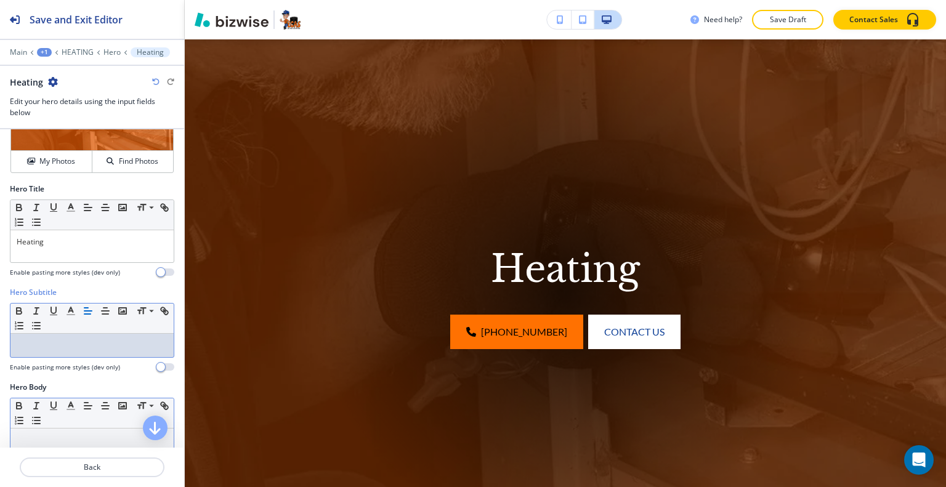
scroll to position [185, 0]
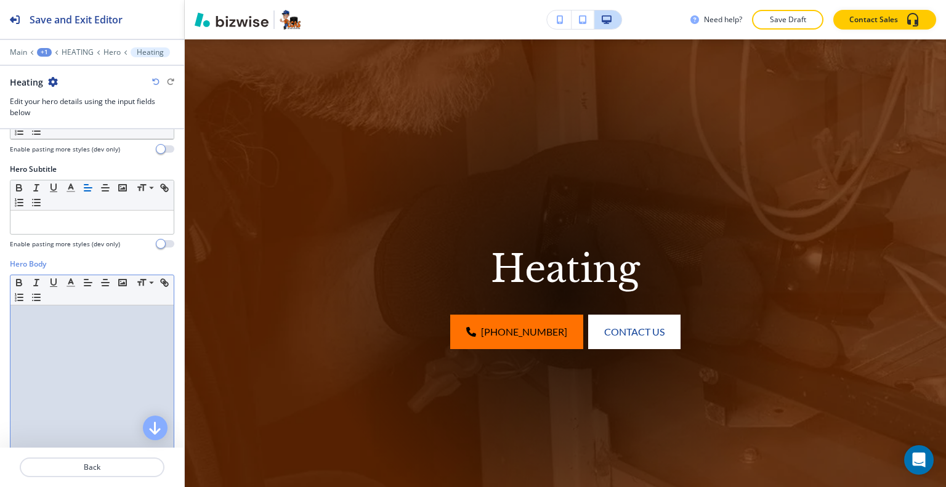
click at [65, 372] on div at bounding box center [91, 386] width 163 height 160
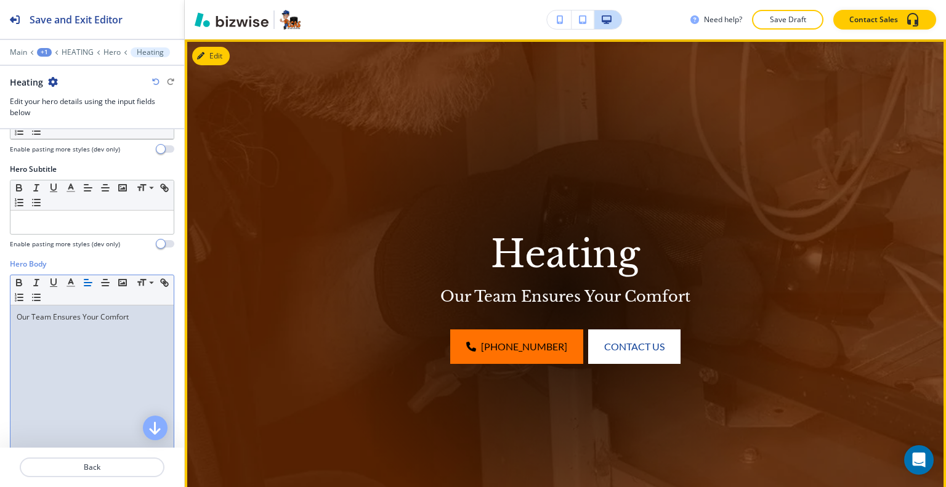
scroll to position [398, 0]
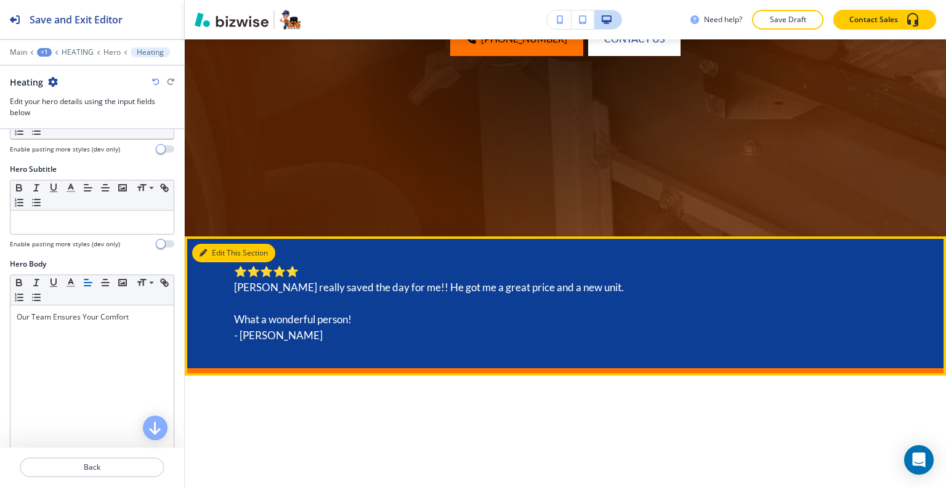
click at [211, 251] on button "Edit This Section" at bounding box center [233, 253] width 83 height 18
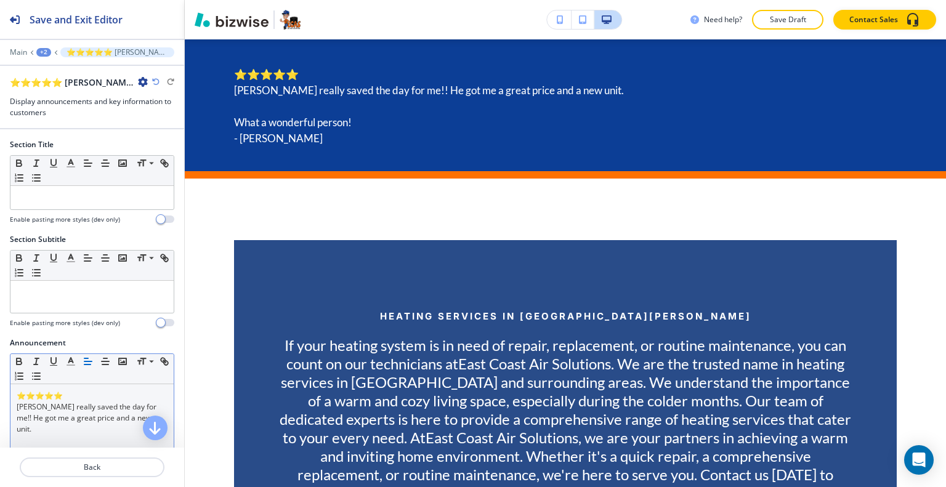
scroll to position [123, 0]
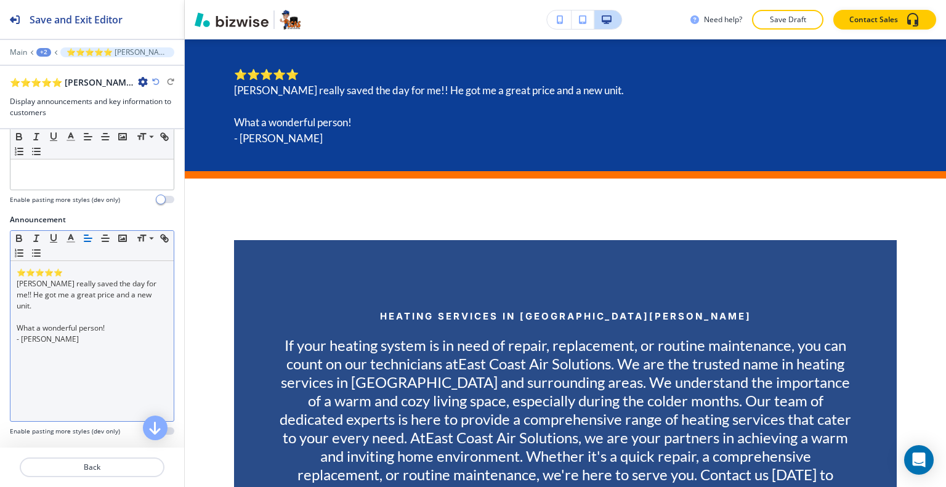
click at [15, 315] on div "⭐⭐⭐⭐⭐ Jim really saved the day for me!! He got me a great price and a new unit.…" at bounding box center [91, 341] width 163 height 160
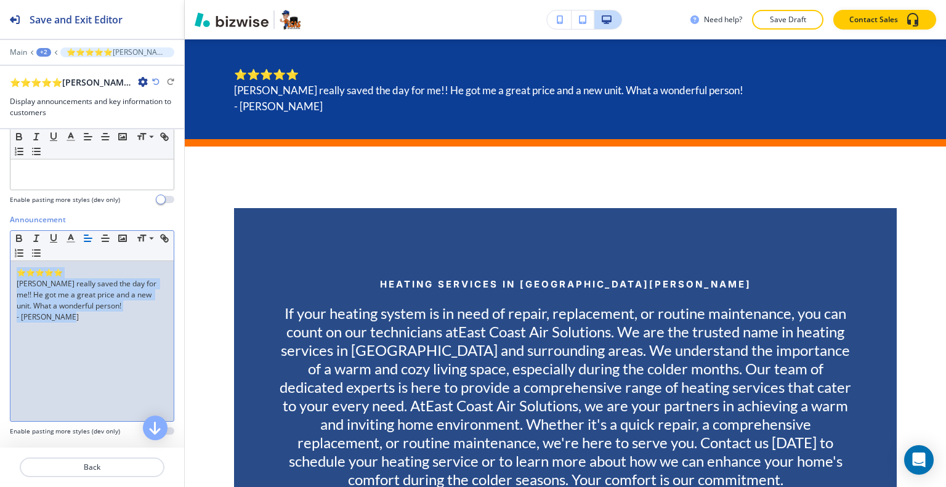
drag, startPoint x: 89, startPoint y: 326, endPoint x: 0, endPoint y: 268, distance: 105.9
click at [0, 268] on div "Announcement Small Normal Large Huge ⭐⭐⭐⭐⭐ Jim really saved the day for me!! He…" at bounding box center [92, 330] width 184 height 232
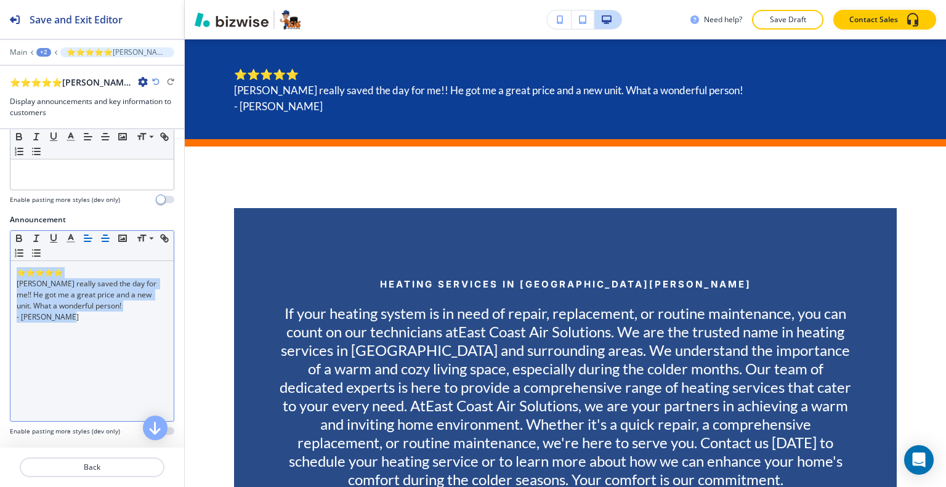
click at [108, 238] on icon "button" at bounding box center [105, 238] width 11 height 11
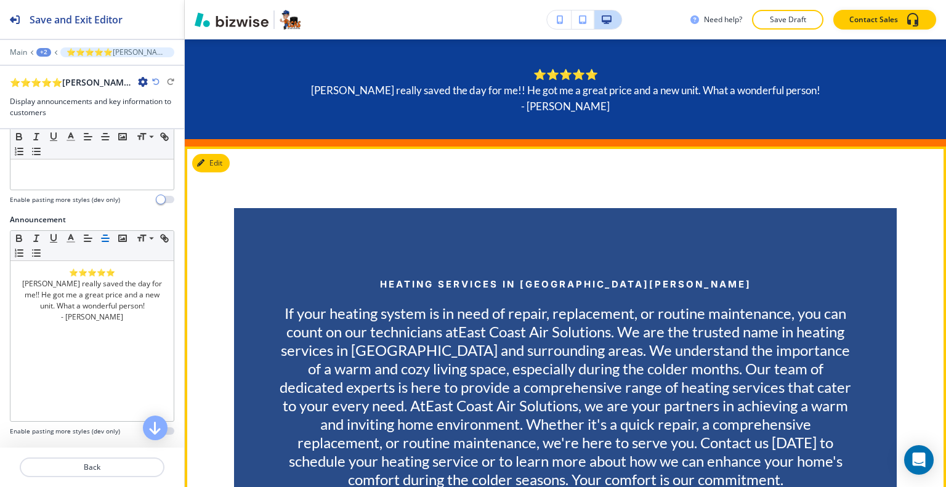
click at [209, 173] on div "Heating Services in Port St. Lucie If your heating system is in need of repair,…" at bounding box center [565, 386] width 761 height 479
click at [214, 160] on button "Edit This Section" at bounding box center [233, 163] width 83 height 18
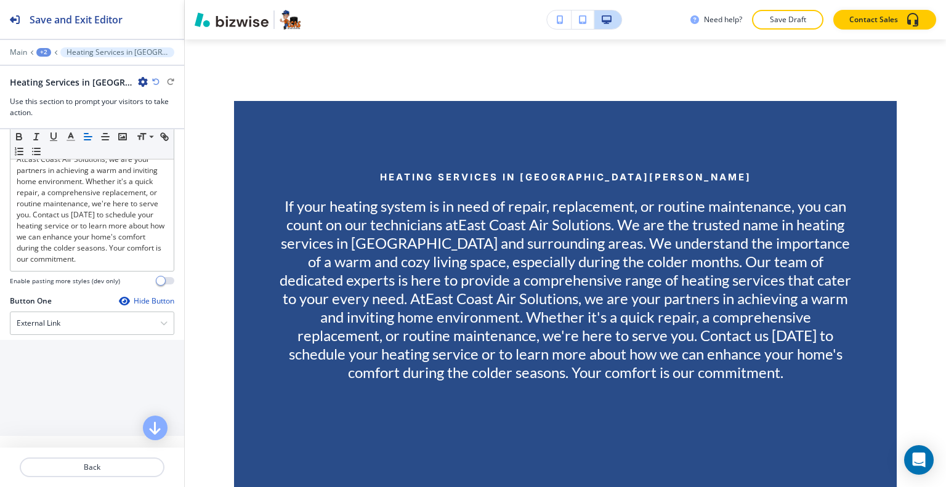
scroll to position [796, 0]
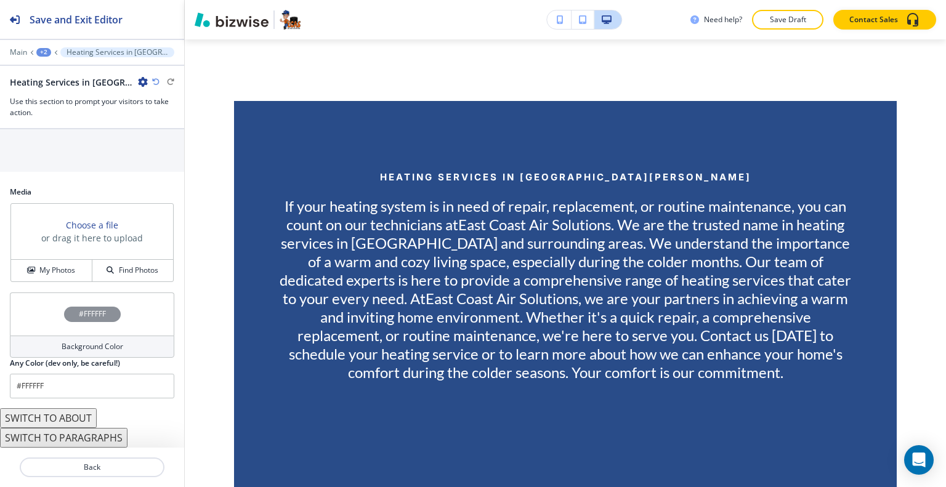
click at [77, 436] on button "SWITCH TO PARAGRAPHS" at bounding box center [64, 438] width 128 height 20
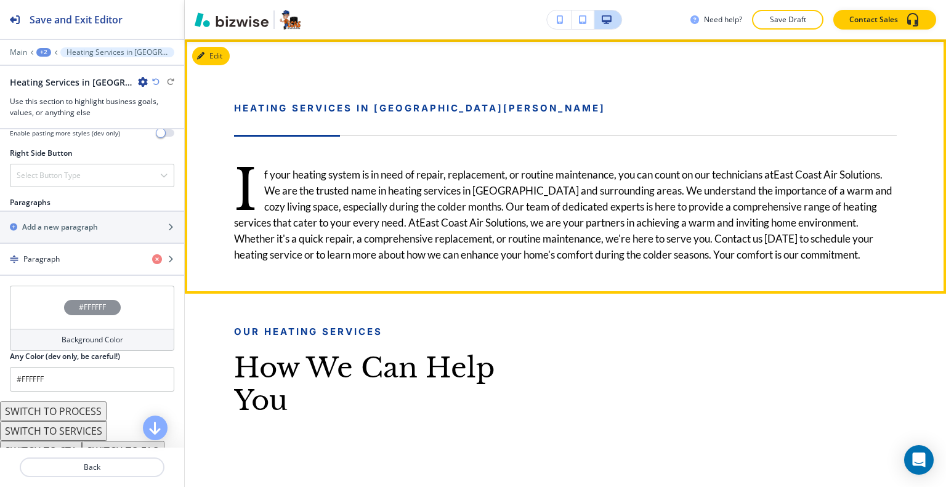
scroll to position [641, 0]
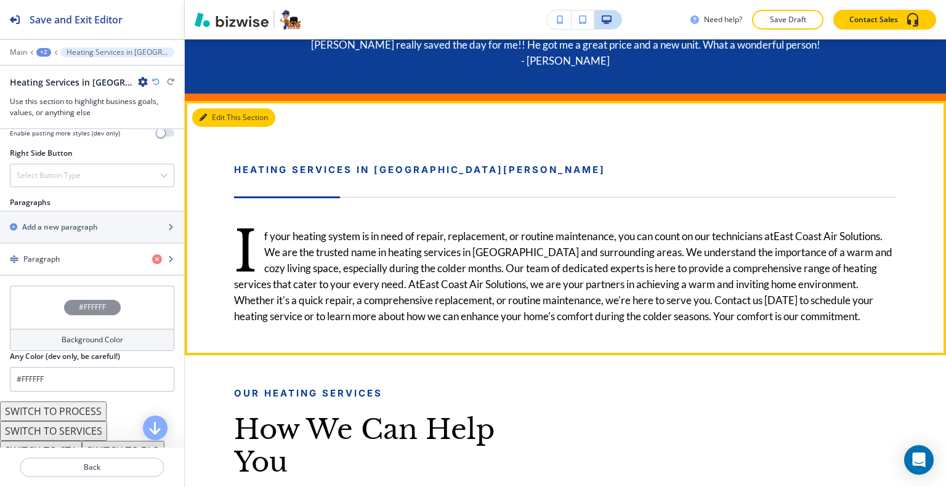
click at [219, 120] on button "Edit This Section" at bounding box center [233, 117] width 83 height 18
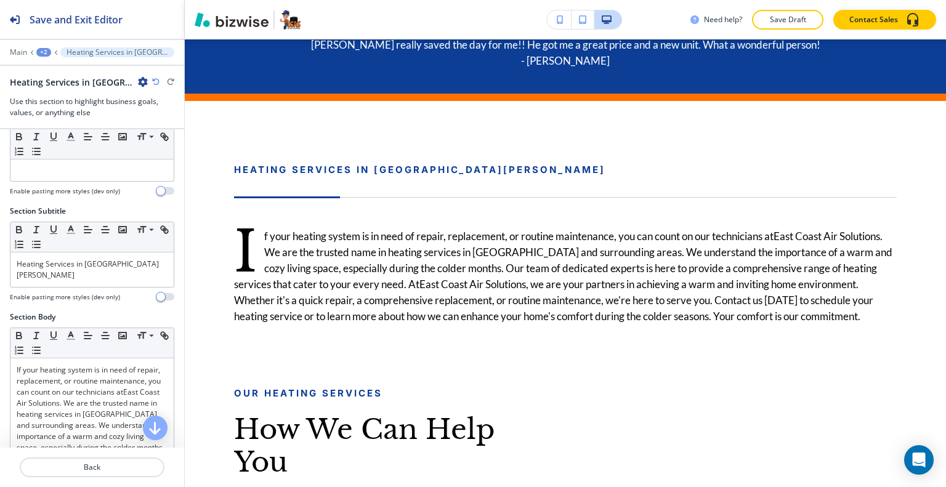
scroll to position [0, 0]
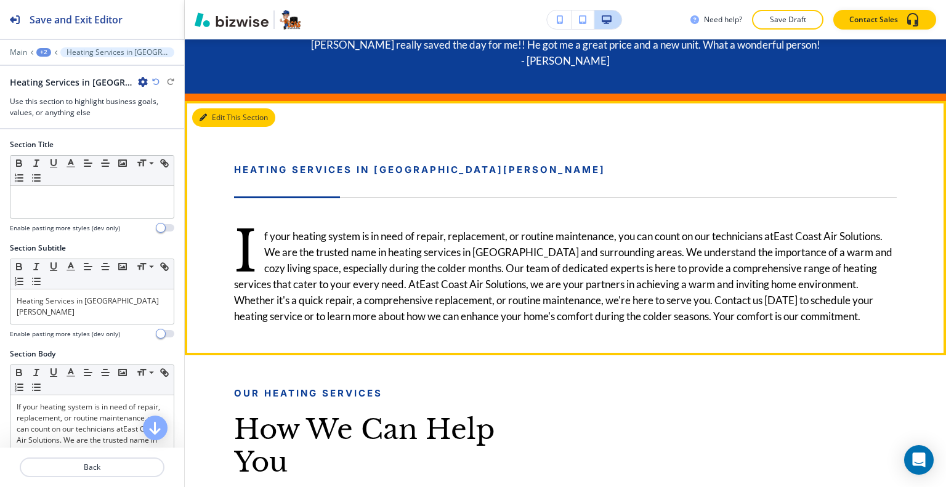
click at [205, 119] on icon "button" at bounding box center [203, 117] width 7 height 7
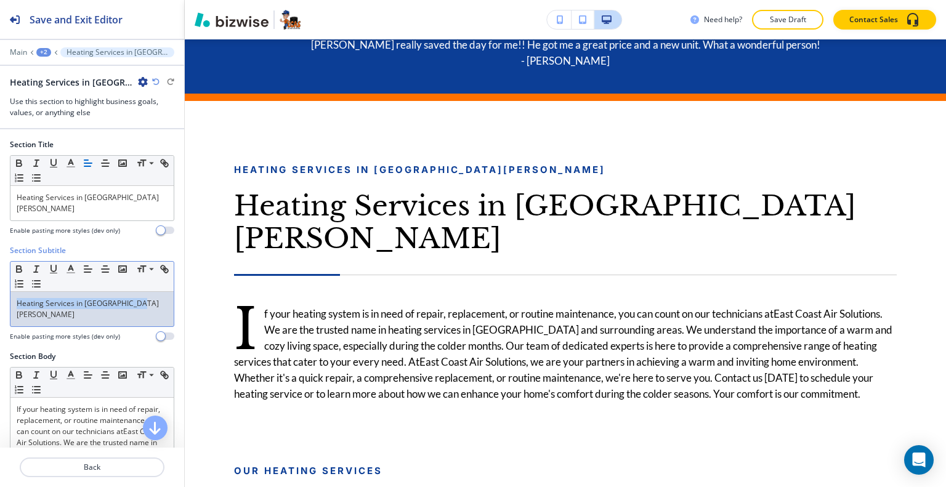
drag, startPoint x: 148, startPoint y: 305, endPoint x: 0, endPoint y: 296, distance: 148.7
click at [0, 296] on div "Section Subtitle Small Normal Large Huge Heating Services in Port St. Lucie Ena…" at bounding box center [92, 298] width 184 height 106
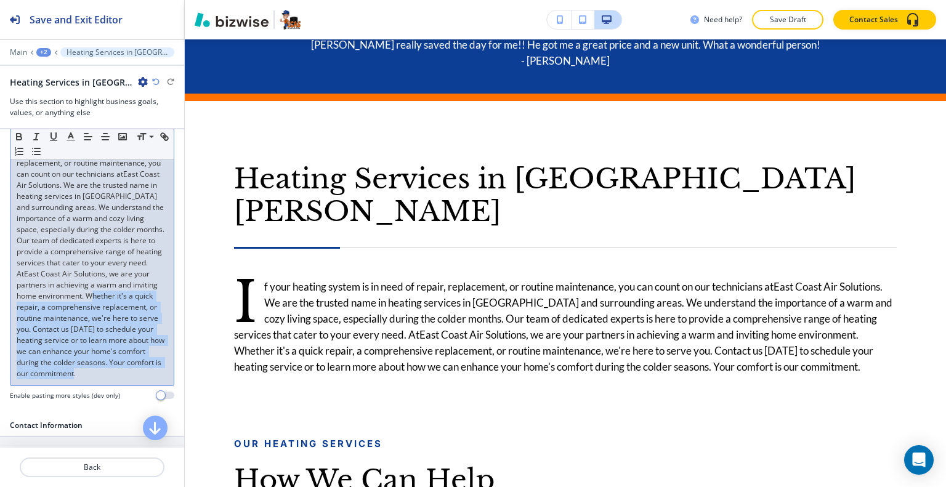
scroll to position [123, 0]
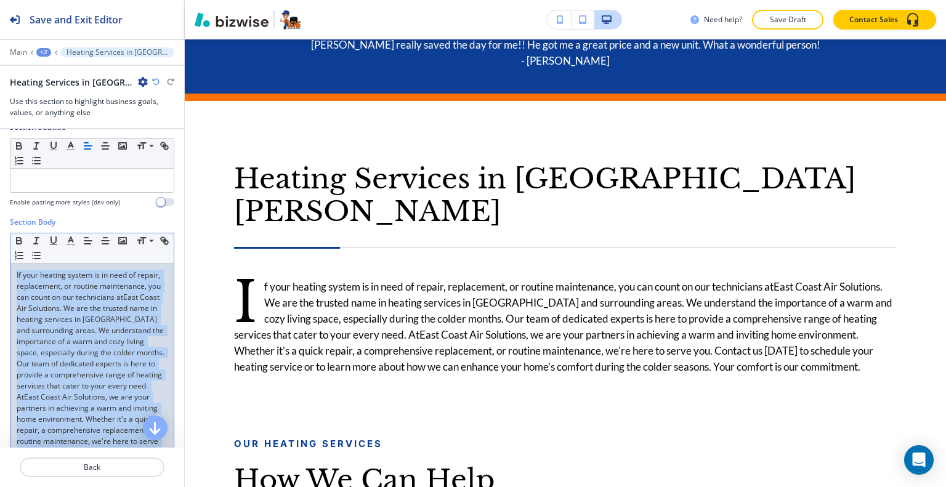
drag, startPoint x: 123, startPoint y: 394, endPoint x: 3, endPoint y: 270, distance: 172.5
click at [3, 270] on div "Section Body Small Normal Large Huge If your heating system is in need of repai…" at bounding box center [92, 375] width 184 height 317
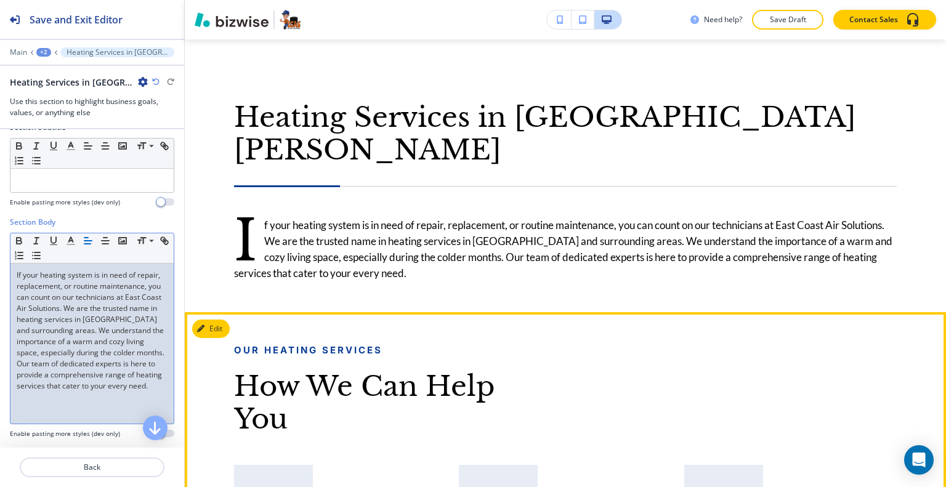
scroll to position [518, 0]
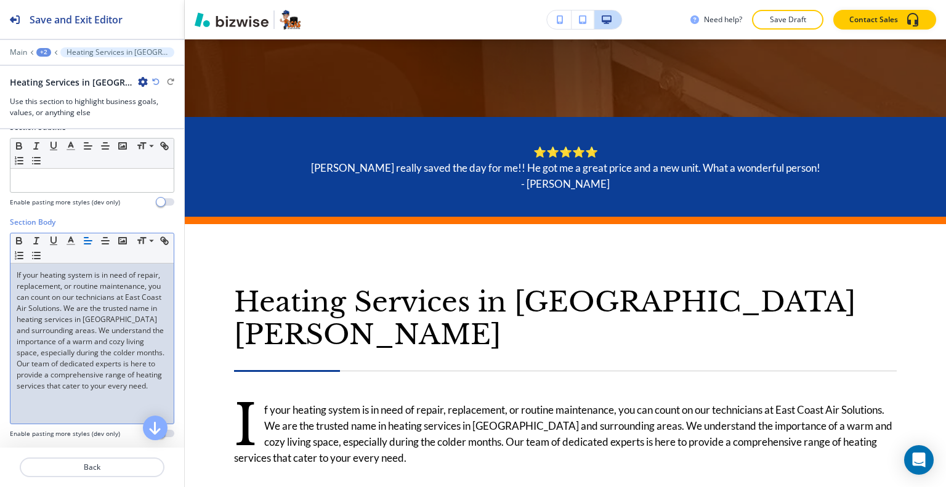
click at [46, 54] on div "+2" at bounding box center [43, 52] width 15 height 9
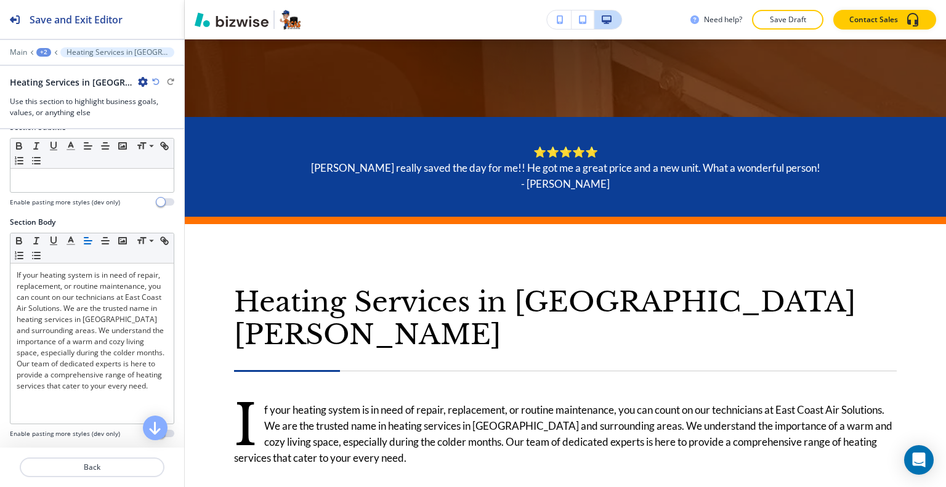
click at [12, 67] on div at bounding box center [92, 71] width 184 height 10
click at [45, 50] on div "+2" at bounding box center [43, 52] width 15 height 9
click at [67, 91] on p "HEATING" at bounding box center [75, 93] width 63 height 11
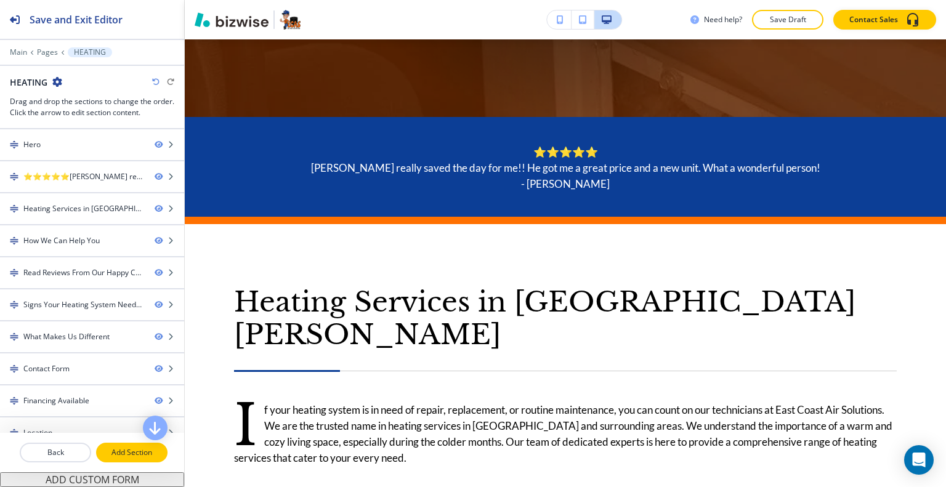
click at [118, 453] on p "Add Section" at bounding box center [131, 452] width 69 height 11
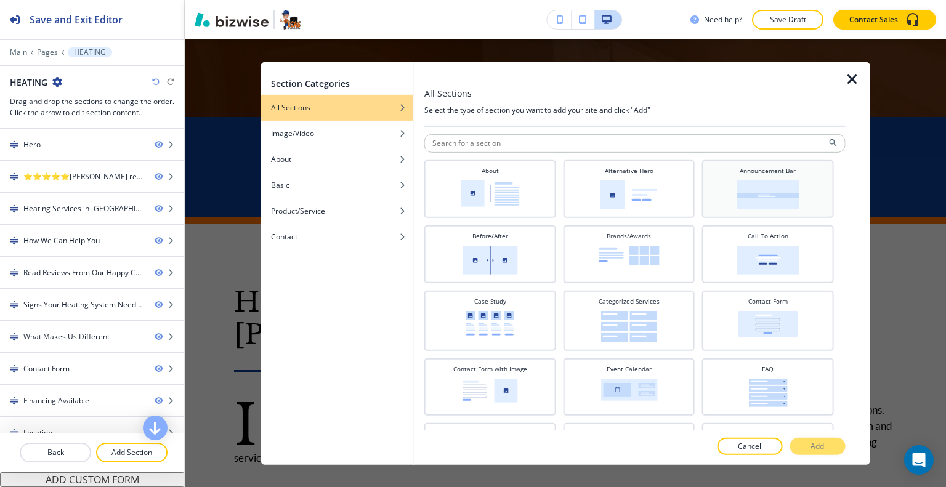
click at [790, 200] on img at bounding box center [768, 194] width 63 height 29
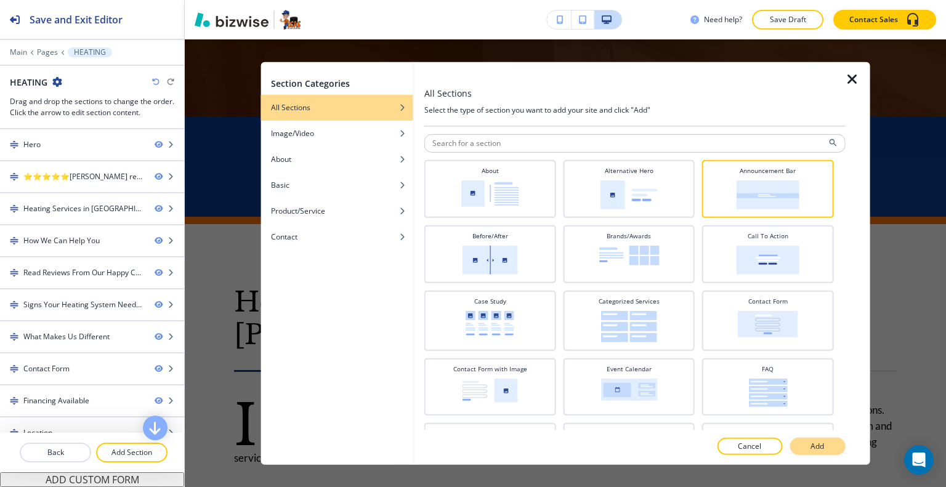
click at [814, 443] on p "Add" at bounding box center [818, 446] width 14 height 11
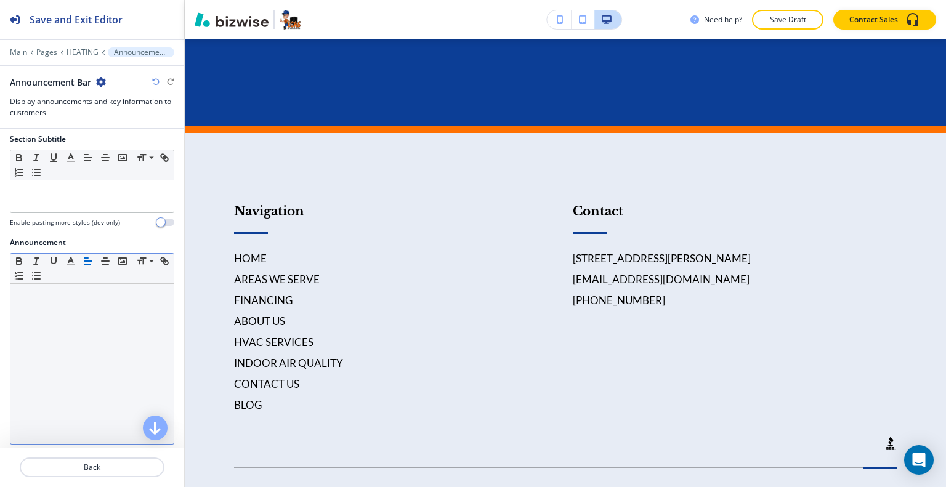
scroll to position [39, 0]
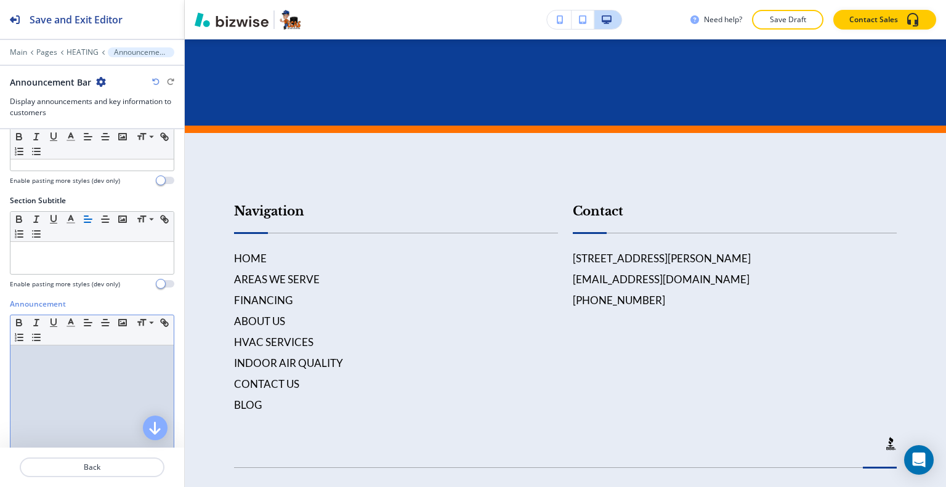
drag, startPoint x: 46, startPoint y: 263, endPoint x: 49, endPoint y: 367, distance: 103.5
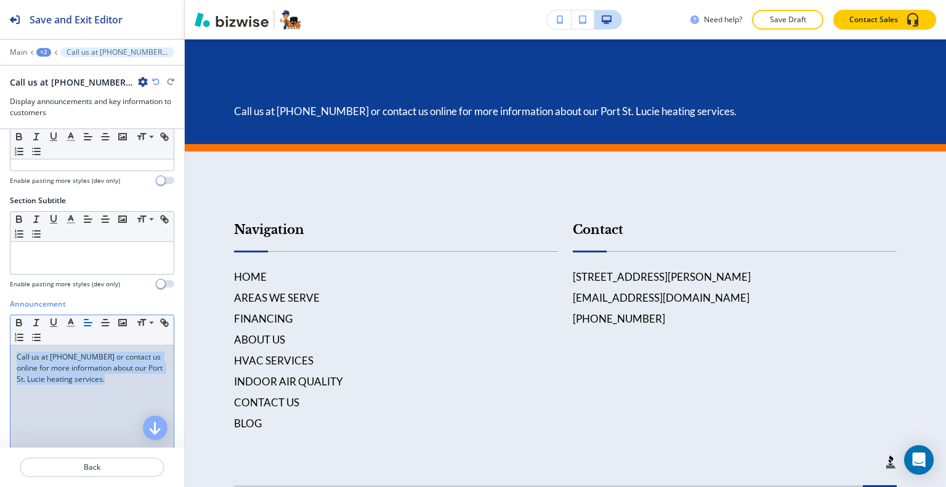
drag, startPoint x: 68, startPoint y: 369, endPoint x: 59, endPoint y: 367, distance: 10.2
click at [2, 343] on div "Announcement Small Normal Large Huge Call us at (772) 272-3227 or contact us on…" at bounding box center [92, 415] width 184 height 232
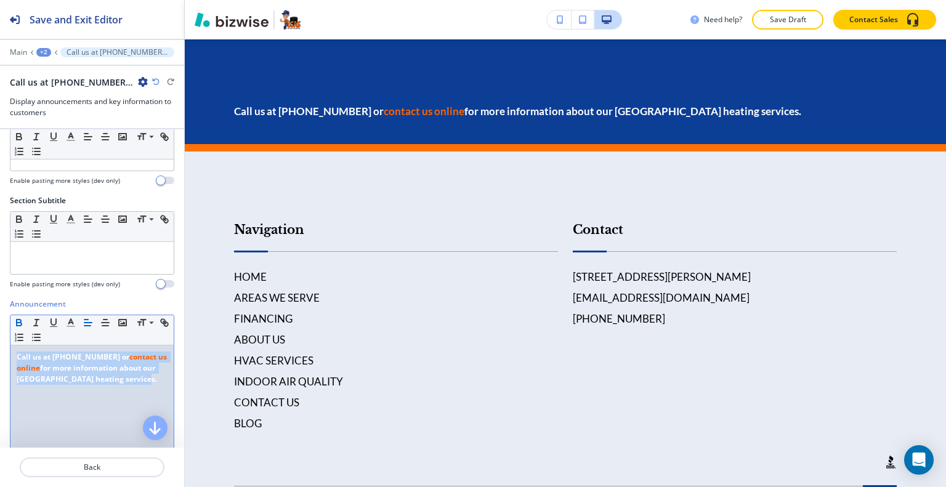
drag, startPoint x: 144, startPoint y: 381, endPoint x: 0, endPoint y: 343, distance: 149.0
click at [0, 343] on div "Announcement Small Normal Large Huge Call us at (772) 272-3227 or contact us on…" at bounding box center [92, 415] width 184 height 232
click at [108, 320] on icon "button" at bounding box center [105, 322] width 11 height 11
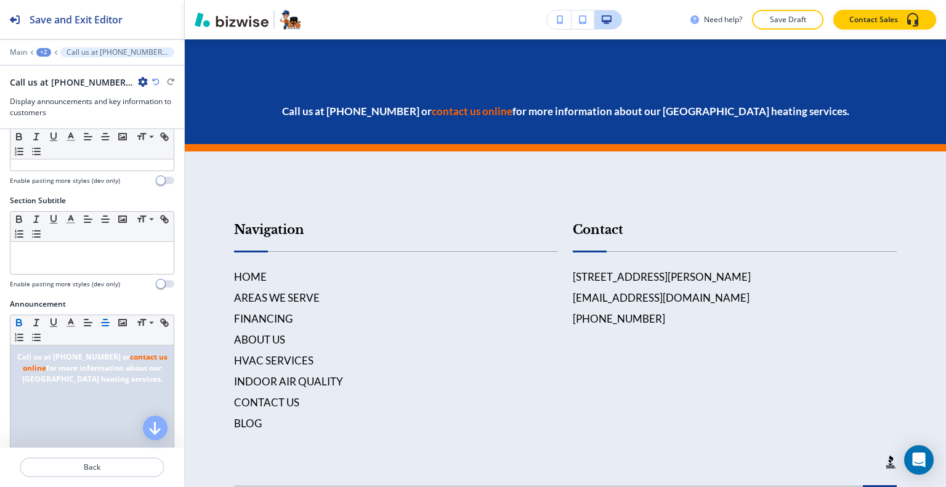
click at [43, 46] on div at bounding box center [92, 43] width 184 height 7
click at [43, 52] on div "+2" at bounding box center [43, 52] width 15 height 9
click at [52, 88] on p "HEATING" at bounding box center [75, 93] width 63 height 11
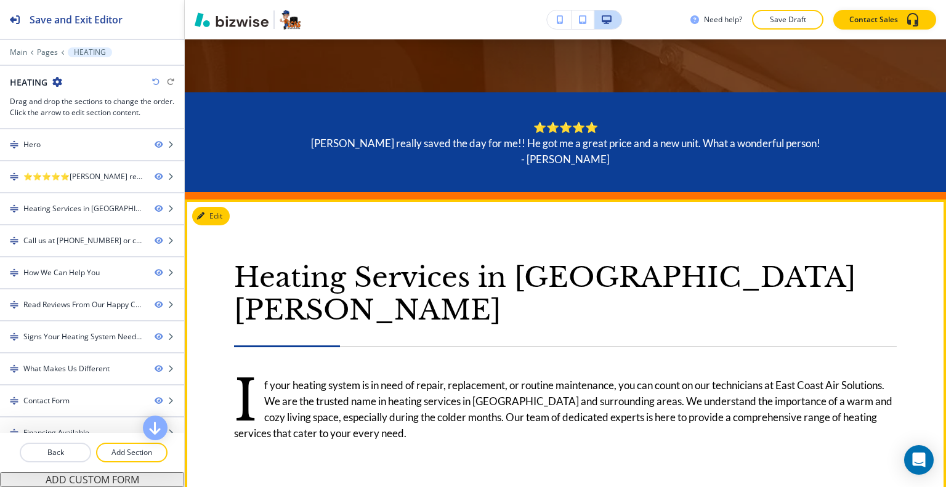
scroll to position [789, 0]
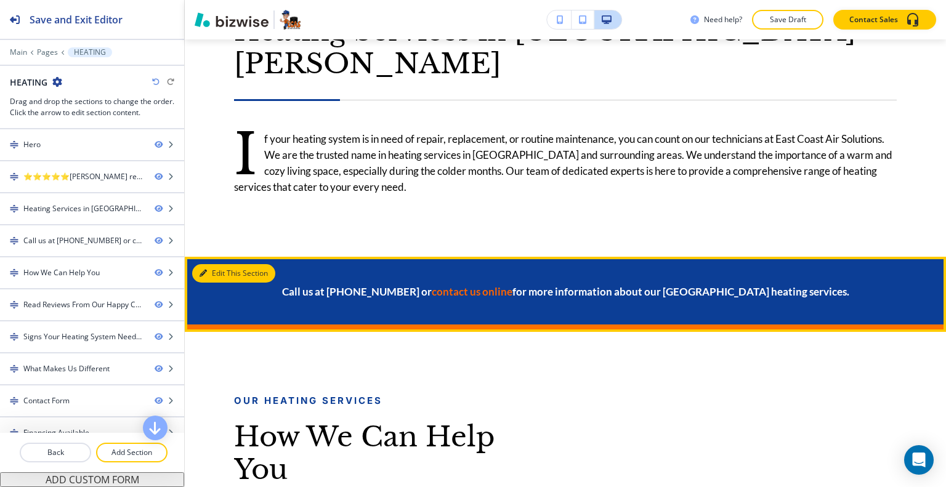
click at [207, 264] on button "Edit This Section" at bounding box center [233, 273] width 83 height 18
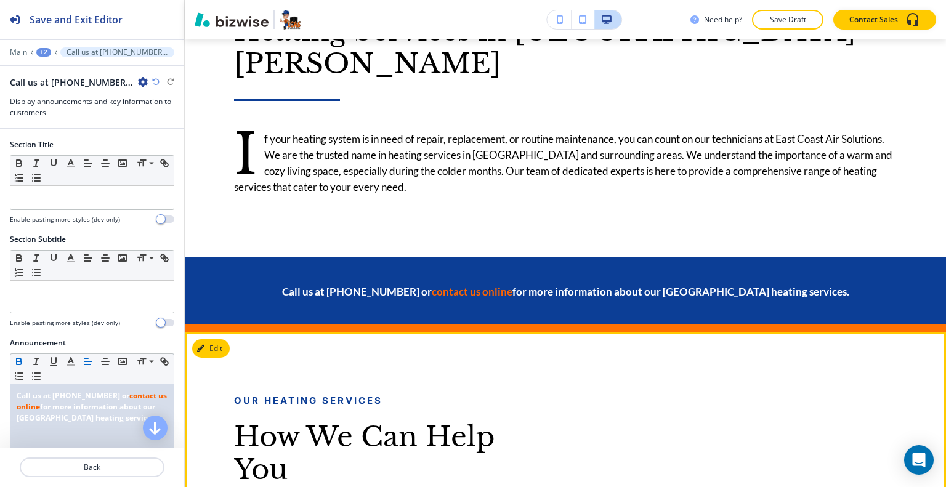
scroll to position [973, 0]
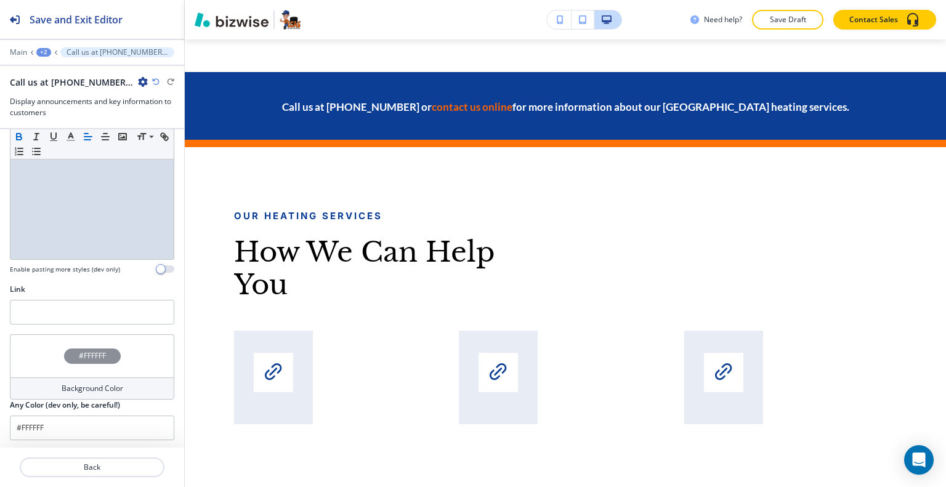
click at [39, 344] on div "#FFFFFF" at bounding box center [92, 356] width 164 height 43
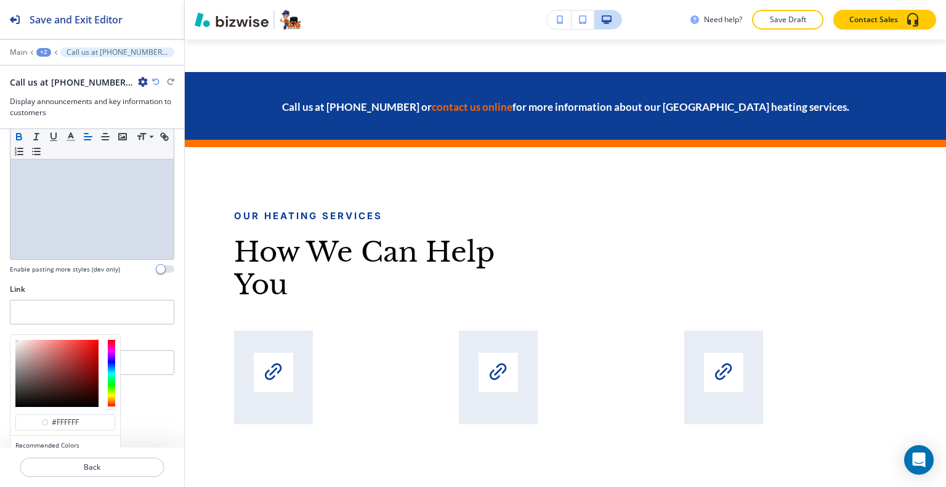
scroll to position [344, 0]
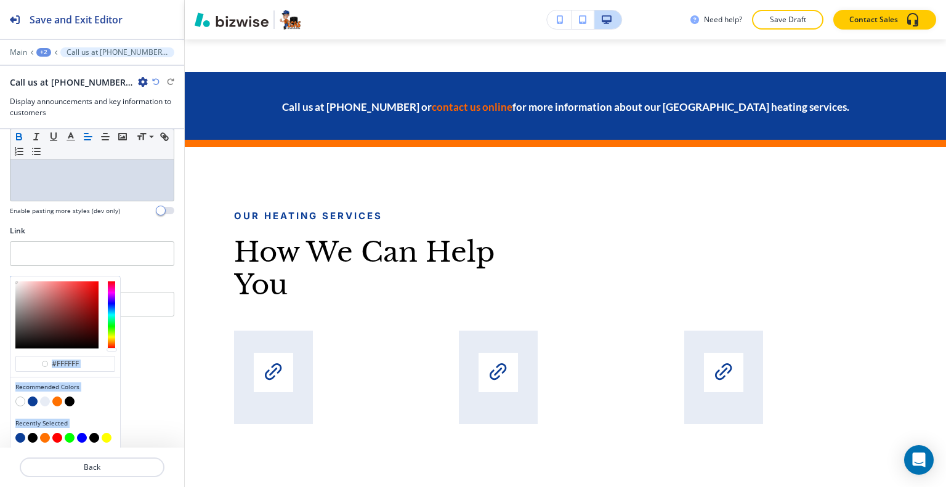
drag, startPoint x: 94, startPoint y: 364, endPoint x: 0, endPoint y: 357, distance: 93.9
click at [0, 357] on div "Section Title Small Normal Large Huge Enable pasting more styles (dev only) Sec…" at bounding box center [92, 288] width 184 height 319
click at [69, 368] on div "#ffffff" at bounding box center [65, 364] width 100 height 16
drag, startPoint x: 84, startPoint y: 360, endPoint x: 20, endPoint y: 362, distance: 63.5
click at [20, 362] on div "#ffffff" at bounding box center [65, 364] width 100 height 16
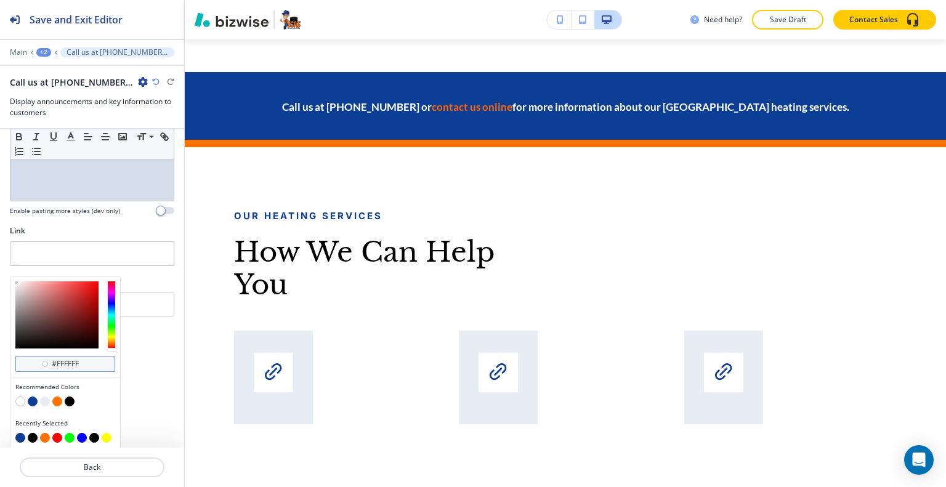
paste input "062152"
type input "#062152"
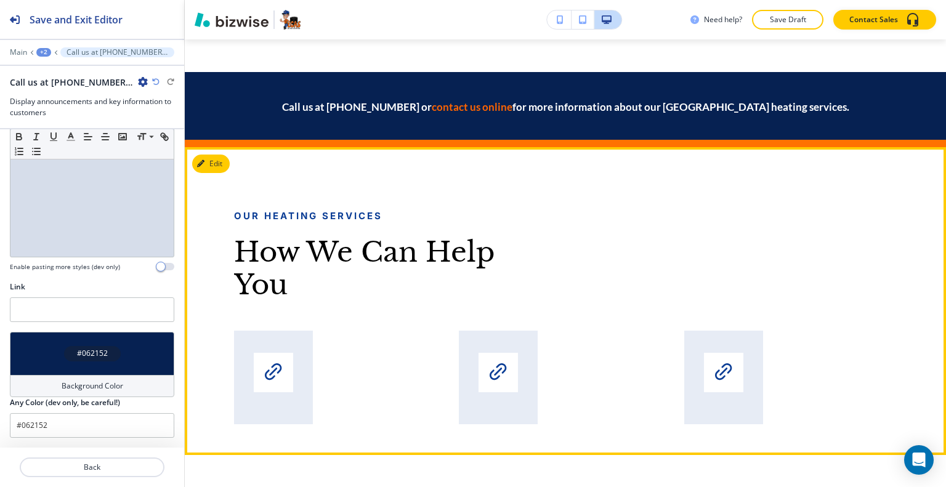
scroll to position [285, 0]
drag, startPoint x: 587, startPoint y: 229, endPoint x: 609, endPoint y: 216, distance: 25.7
click at [587, 236] on div "How We Can Help You" at bounding box center [559, 268] width 675 height 65
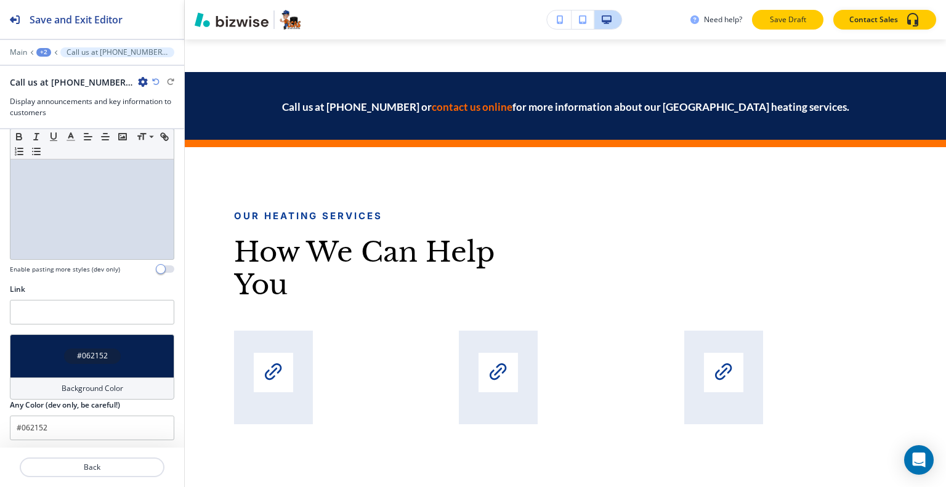
click at [791, 16] on p "Save Draft" at bounding box center [787, 19] width 39 height 11
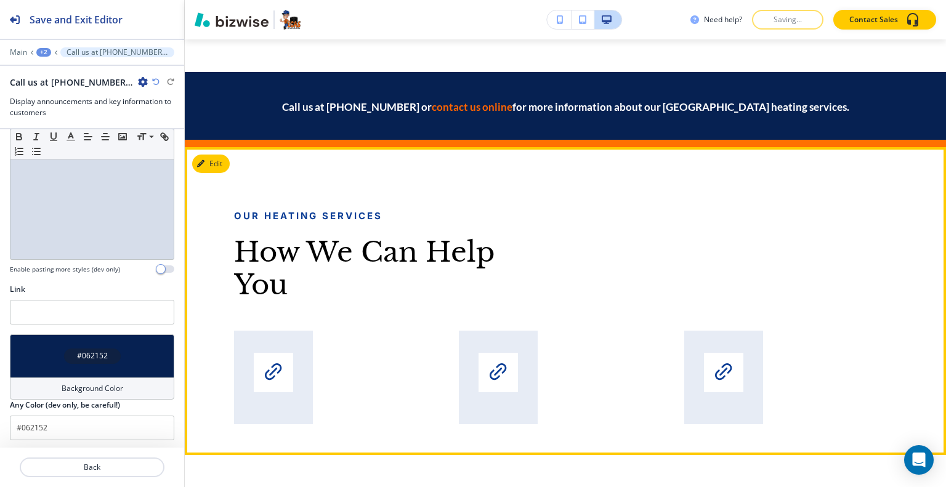
scroll to position [850, 0]
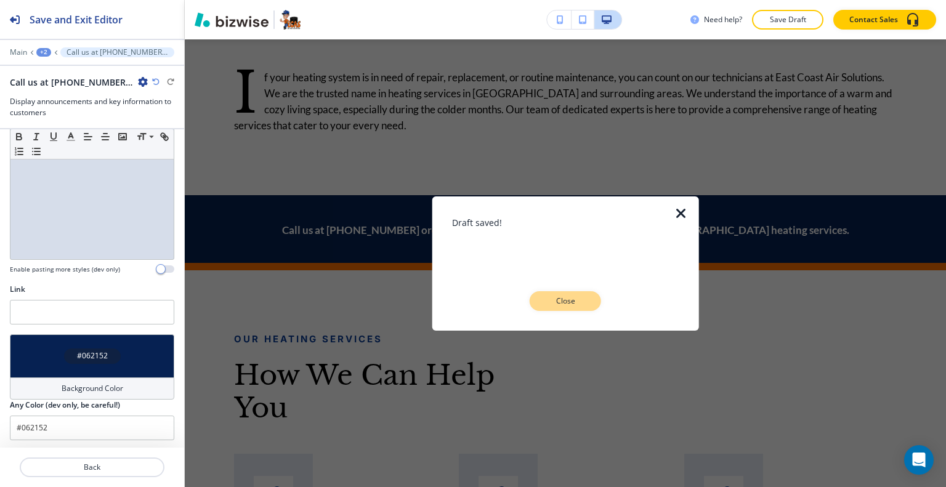
click at [552, 298] on p "Close" at bounding box center [565, 301] width 39 height 11
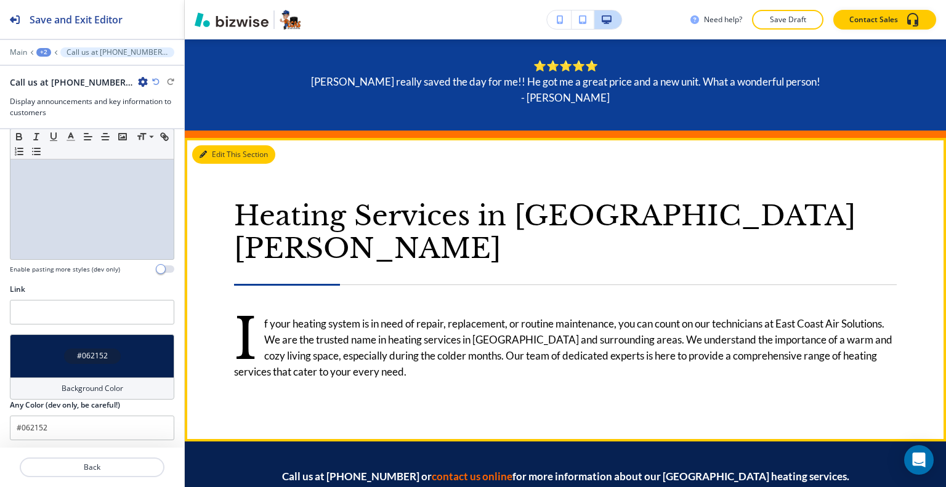
click at [213, 148] on button "Edit This Section" at bounding box center [233, 154] width 83 height 18
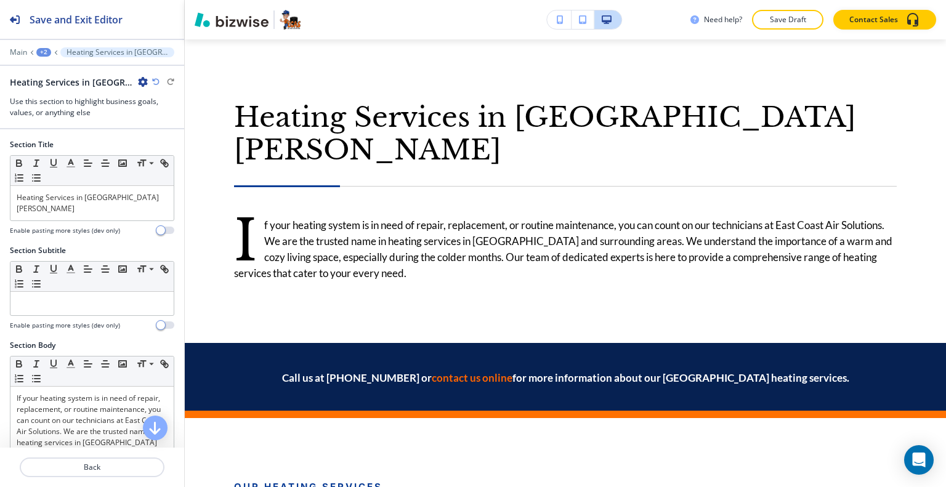
scroll to position [246, 0]
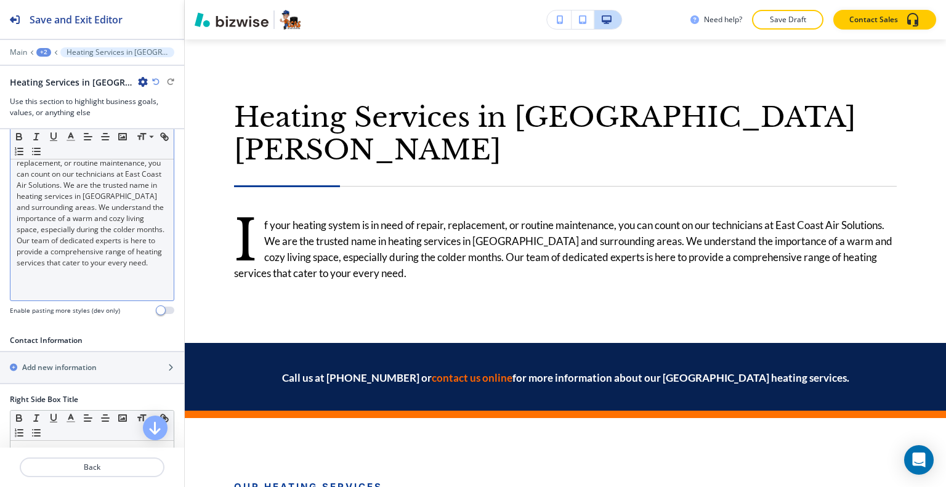
click at [105, 269] on p "If your heating system is in need of repair, replacement, or routine maintenanc…" at bounding box center [92, 208] width 151 height 122
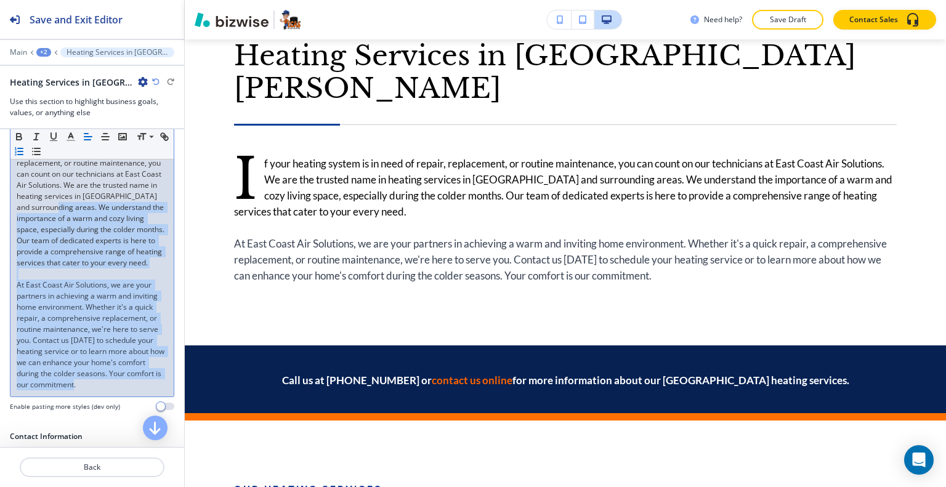
scroll to position [62, 0]
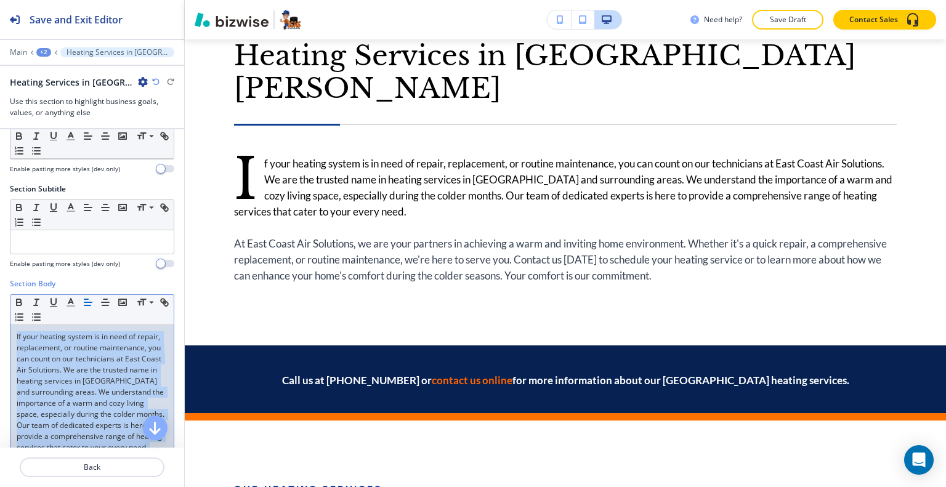
drag, startPoint x: 129, startPoint y: 406, endPoint x: 0, endPoint y: 269, distance: 188.3
click at [0, 269] on div "Section Title Small Normal Large Huge Heating Services in Port St. Lucie Enable…" at bounding box center [92, 288] width 184 height 319
click at [71, 299] on icon "button" at bounding box center [70, 302] width 11 height 11
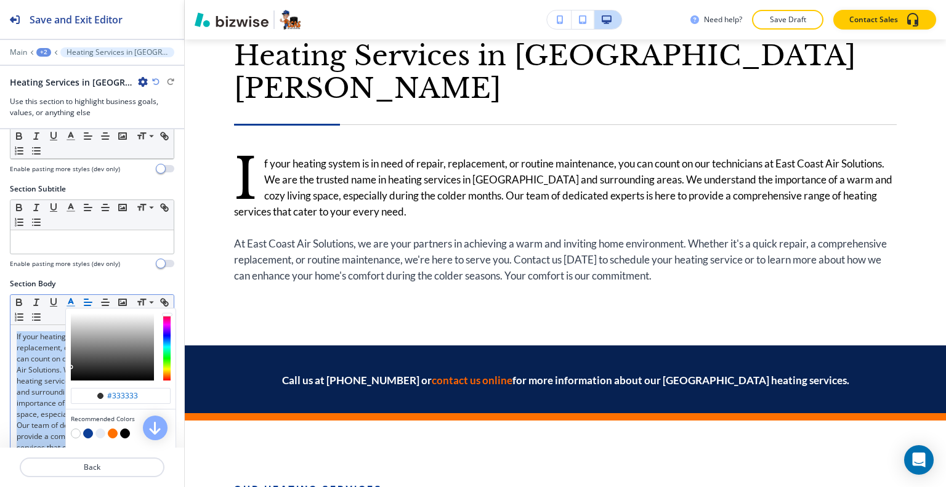
scroll to position [185, 0]
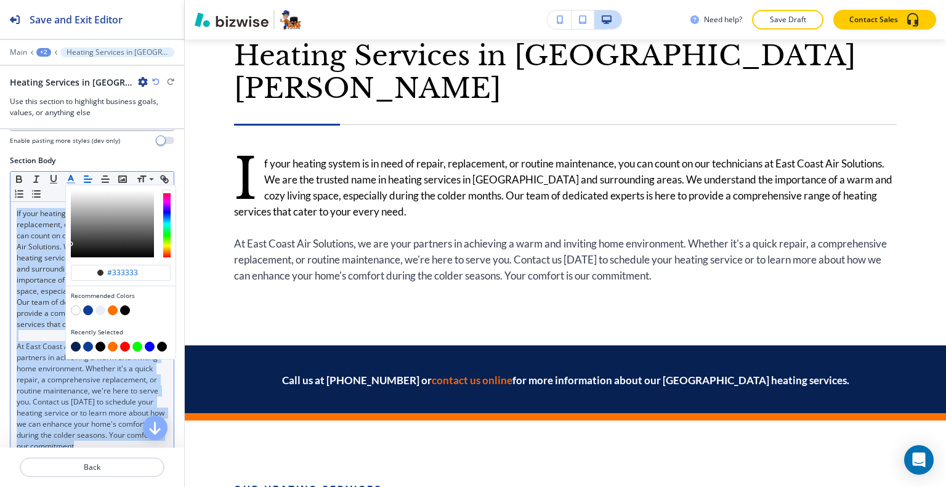
click at [128, 307] on button "button" at bounding box center [125, 311] width 10 height 10
type input "#000000"
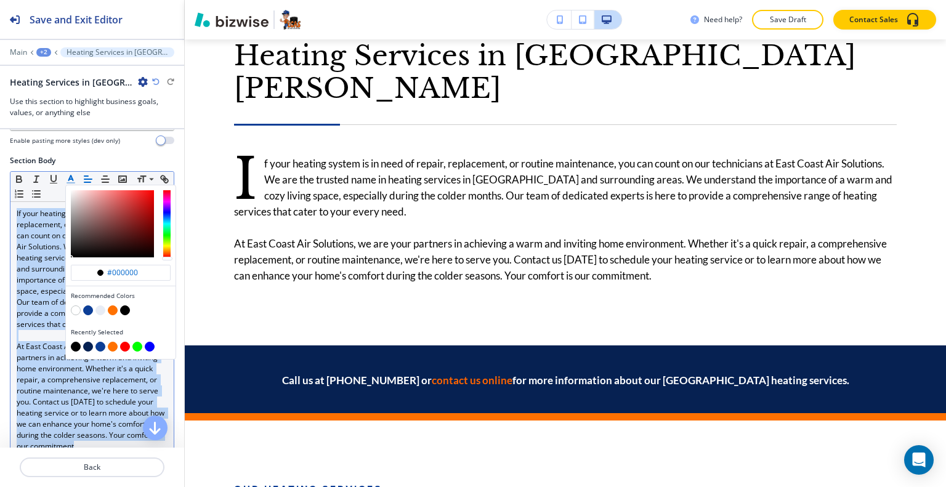
click at [128, 306] on button "button" at bounding box center [125, 311] width 10 height 10
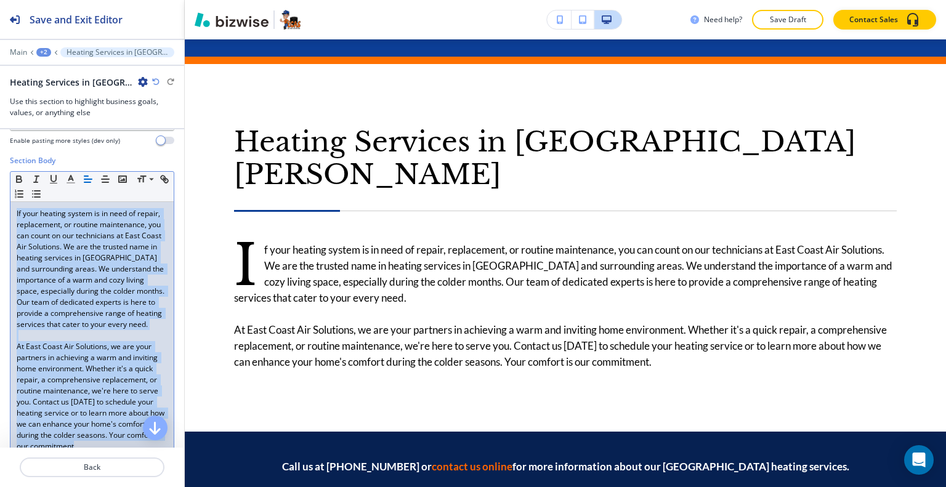
scroll to position [0, 0]
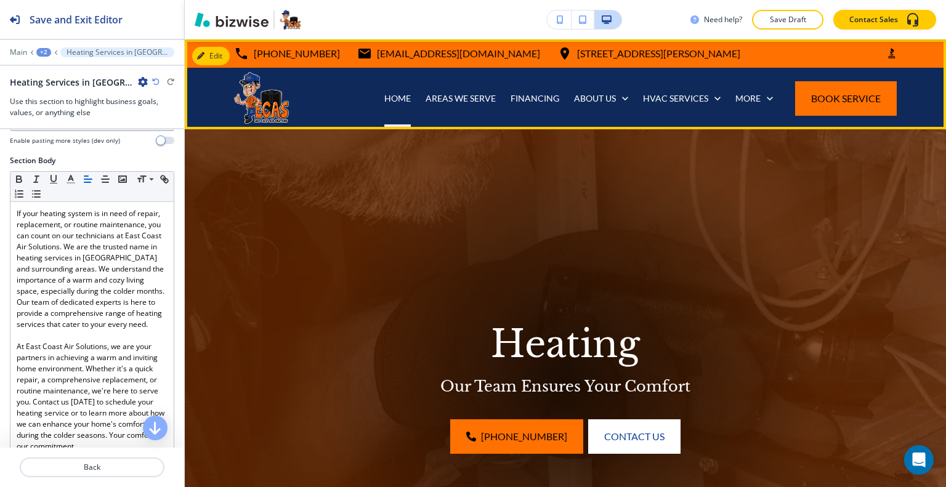
click at [377, 96] on div "HOME" at bounding box center [397, 98] width 41 height 12
click at [385, 104] on p "HOME" at bounding box center [397, 98] width 26 height 12
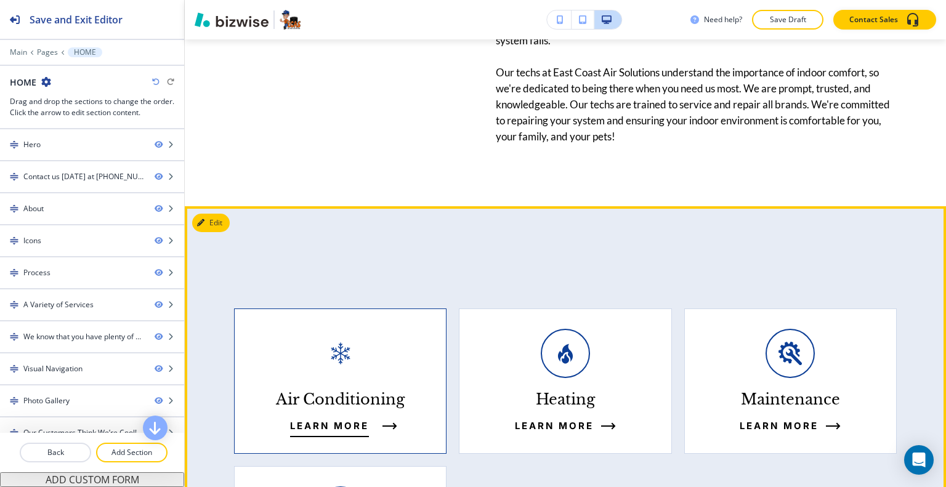
scroll to position [1062, 0]
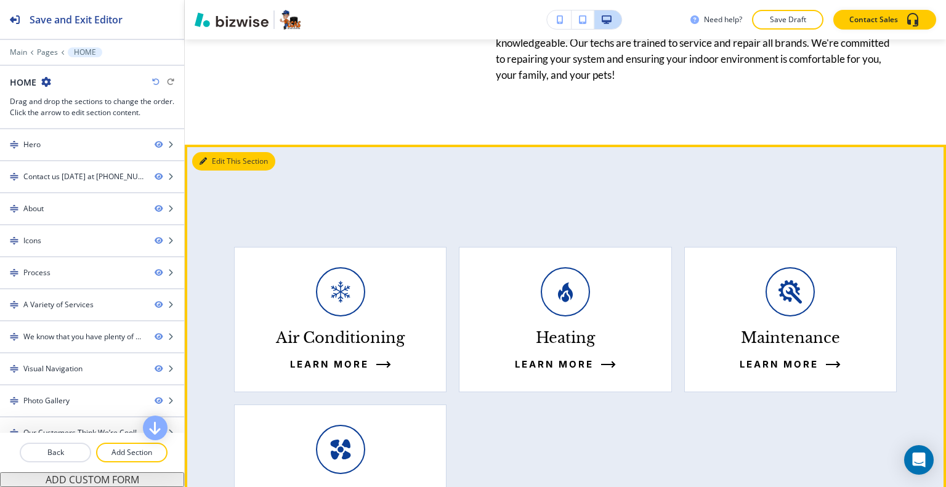
click at [221, 170] on button "Edit This Section" at bounding box center [233, 161] width 83 height 18
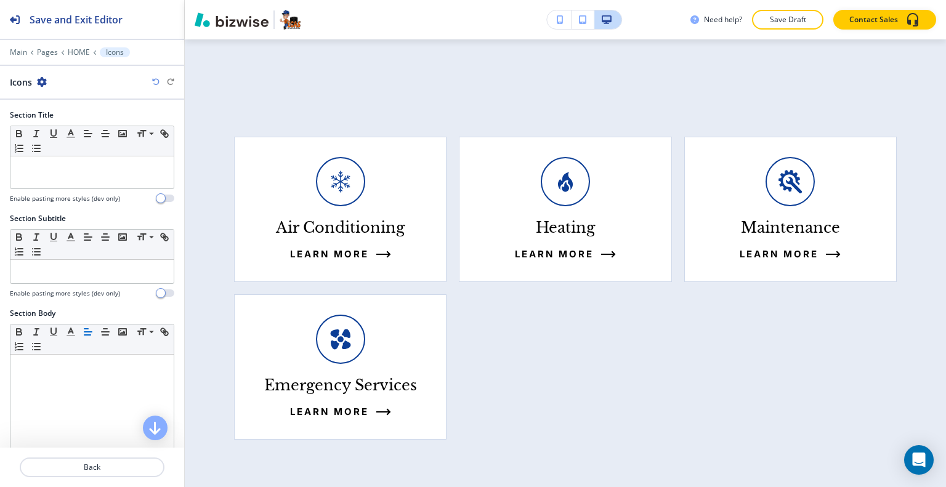
click at [42, 81] on icon "button" at bounding box center [42, 82] width 10 height 10
click at [63, 122] on p "Duplicate Section" at bounding box center [75, 124] width 63 height 11
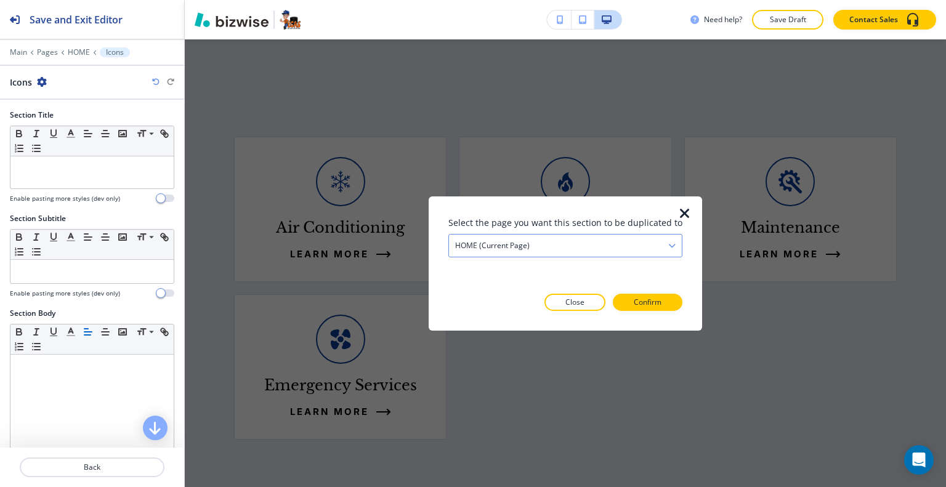
click at [523, 243] on h4 "HOME (current page)" at bounding box center [492, 245] width 75 height 11
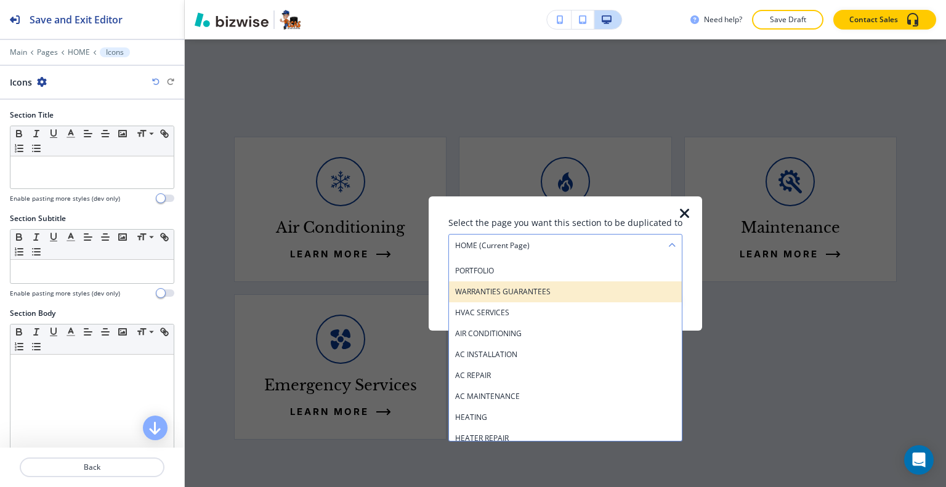
scroll to position [246, 0]
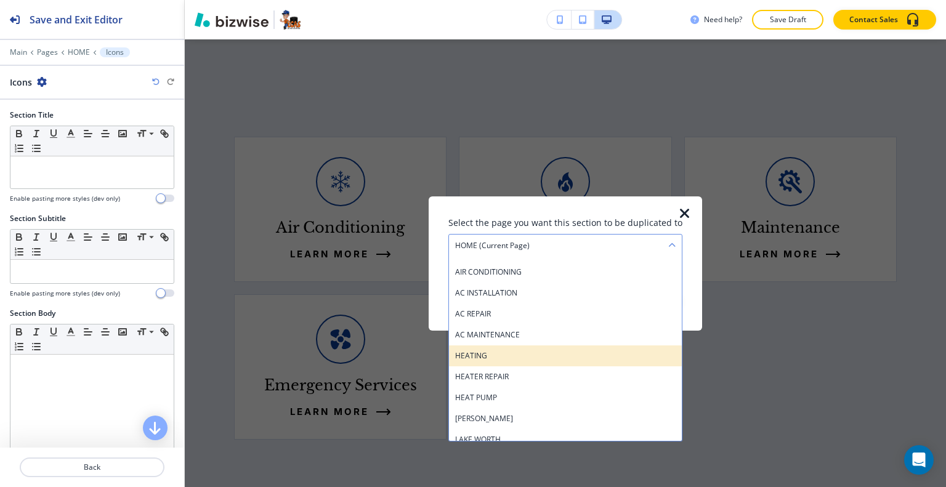
click at [501, 360] on h4 "HEATING" at bounding box center [565, 355] width 221 height 11
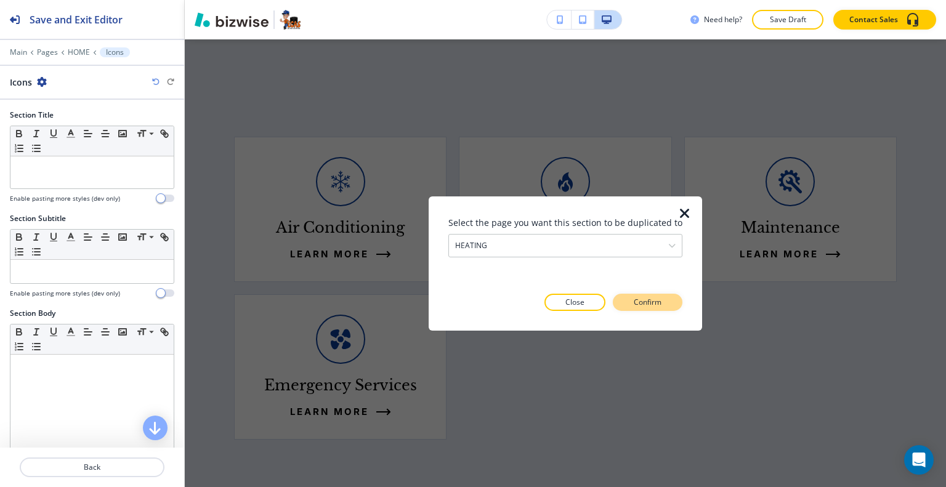
click at [634, 298] on p "Confirm" at bounding box center [648, 302] width 28 height 11
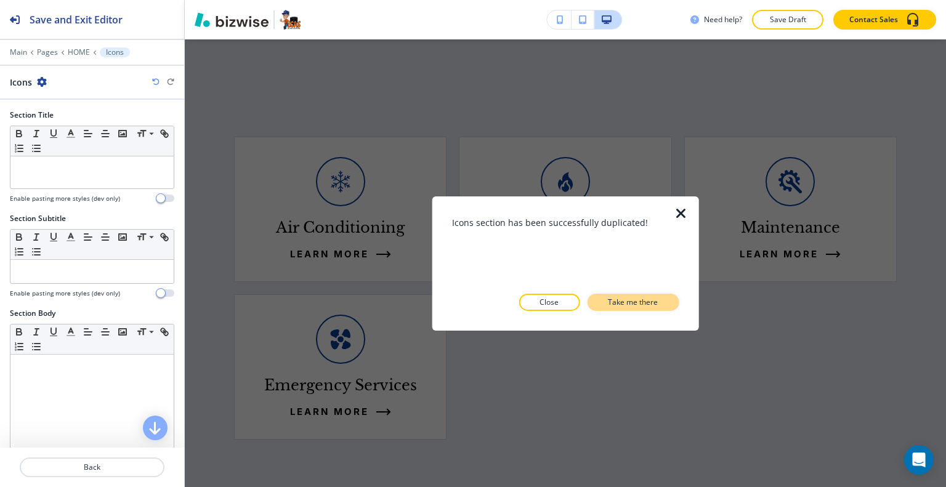
click at [631, 300] on p "Take me there" at bounding box center [633, 302] width 50 height 11
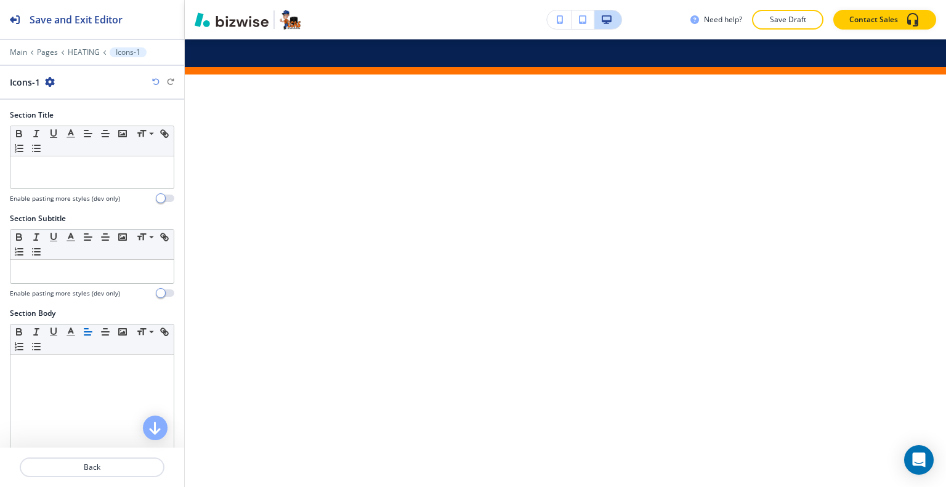
scroll to position [4870, 0]
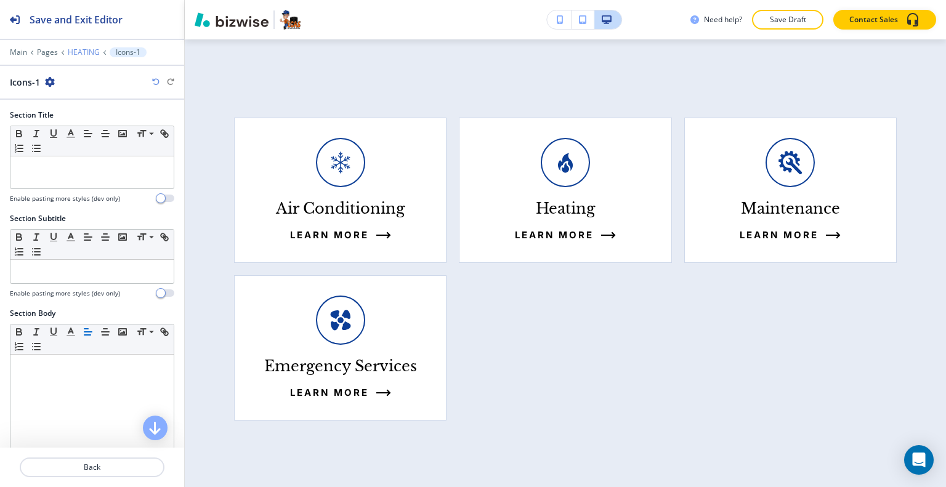
click at [72, 54] on p "HEATING" at bounding box center [84, 52] width 32 height 9
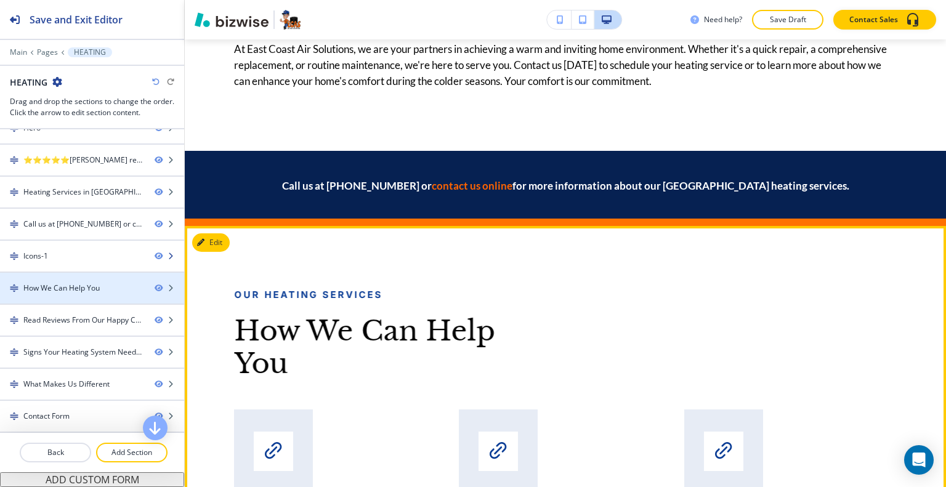
scroll to position [1113, 0]
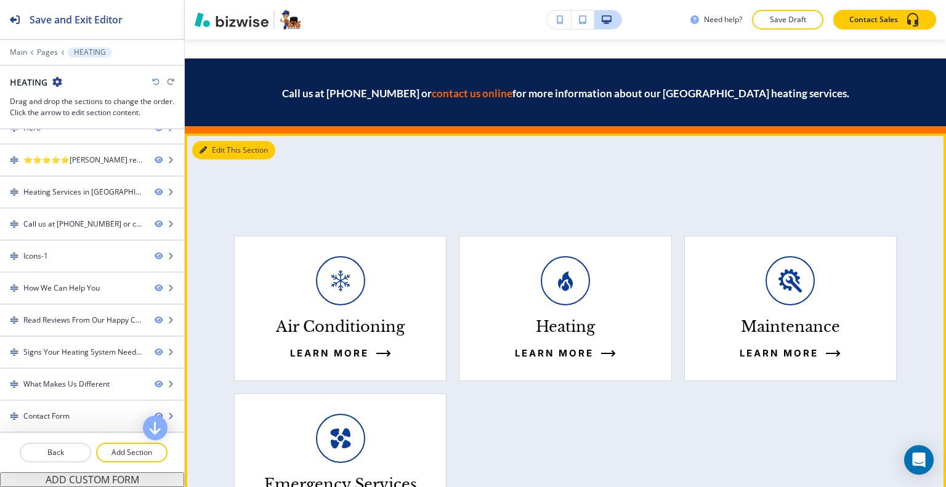
click at [226, 141] on button "Edit This Section" at bounding box center [233, 150] width 83 height 18
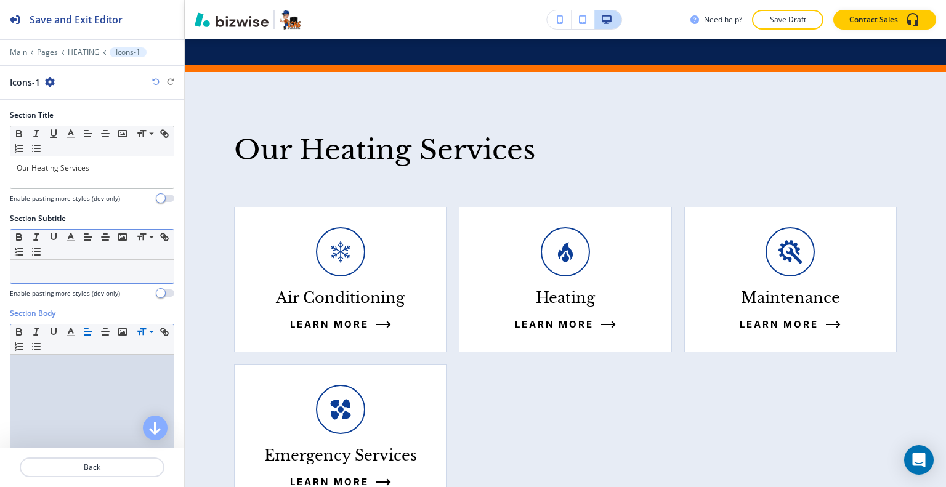
drag, startPoint x: 37, startPoint y: 412, endPoint x: 32, endPoint y: 275, distance: 136.9
click at [32, 275] on p at bounding box center [92, 271] width 151 height 11
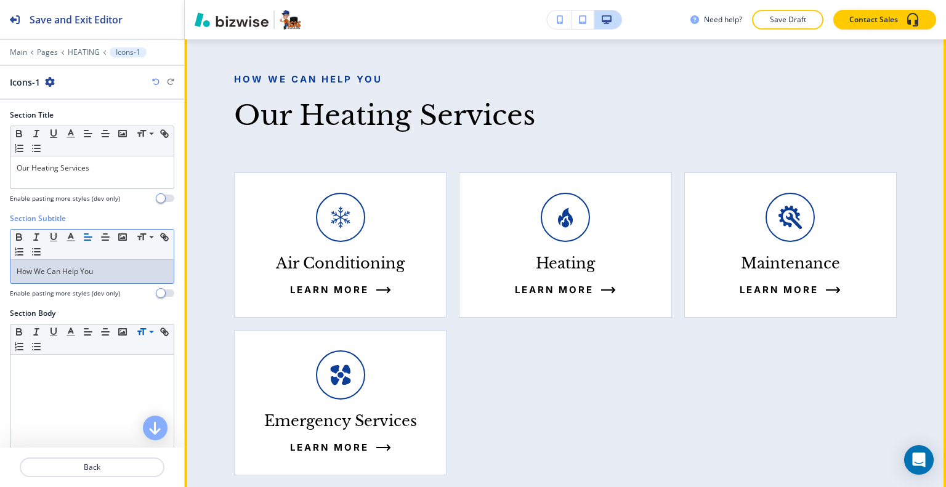
scroll to position [1051, 0]
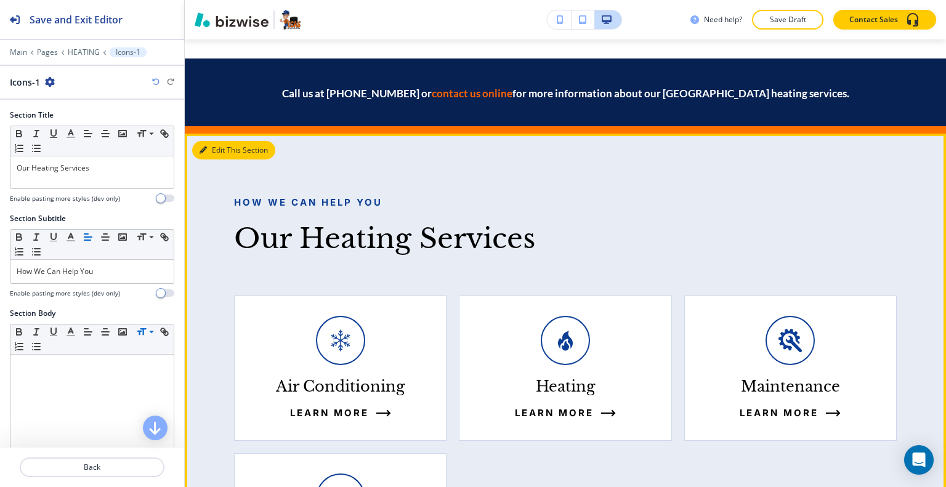
click at [219, 141] on button "Edit This Section" at bounding box center [233, 150] width 83 height 18
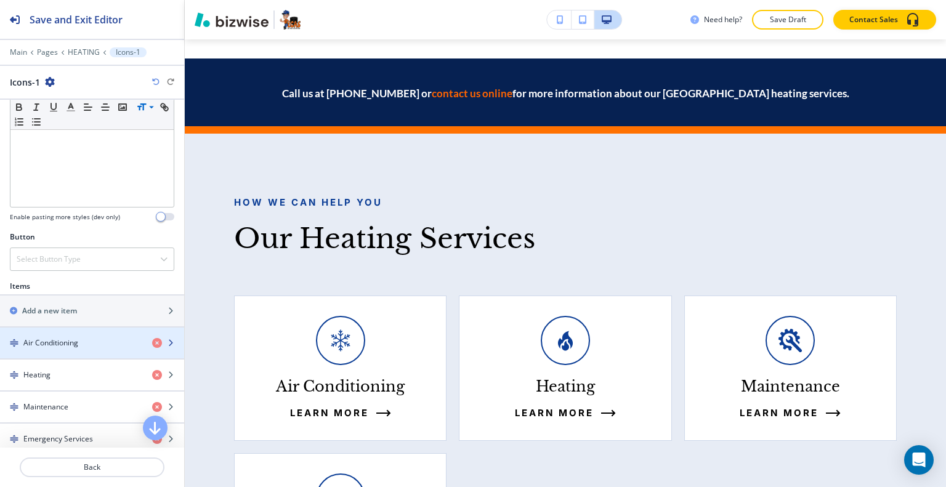
scroll to position [431, 0]
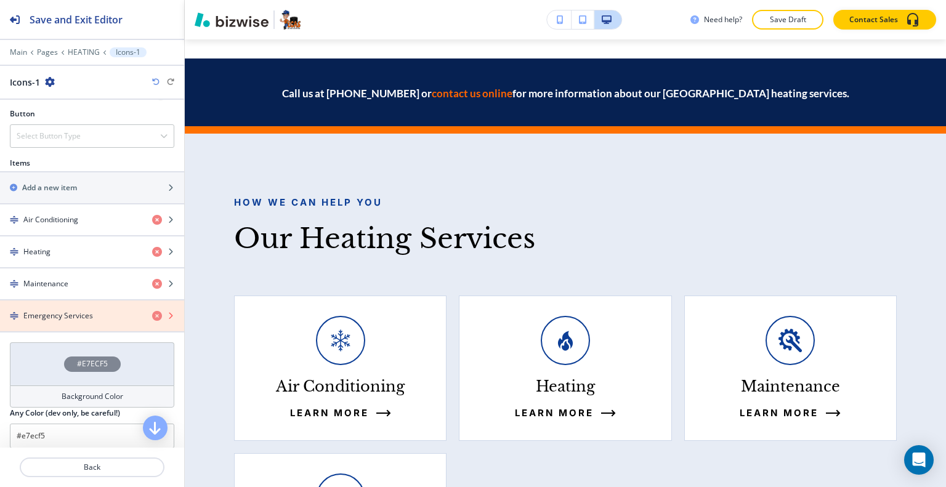
click at [152, 312] on icon "button" at bounding box center [157, 316] width 10 height 10
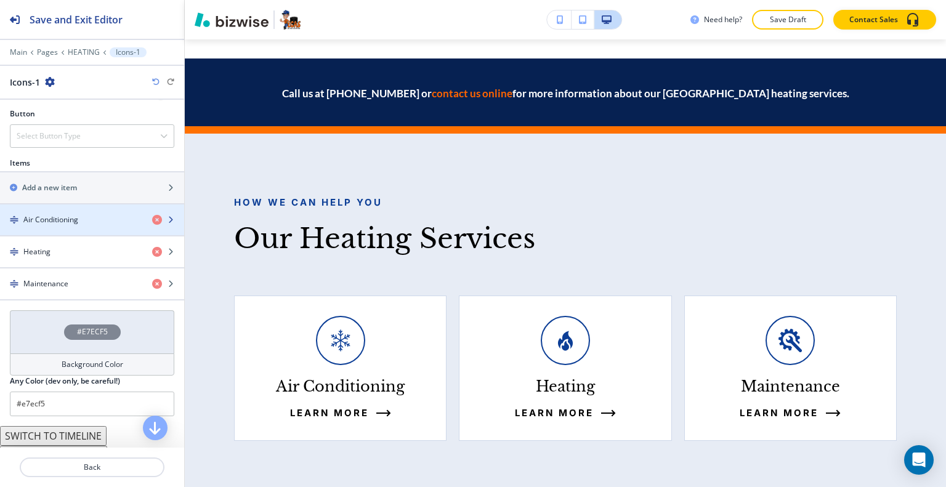
click at [79, 221] on div "Air Conditioning" at bounding box center [71, 219] width 142 height 11
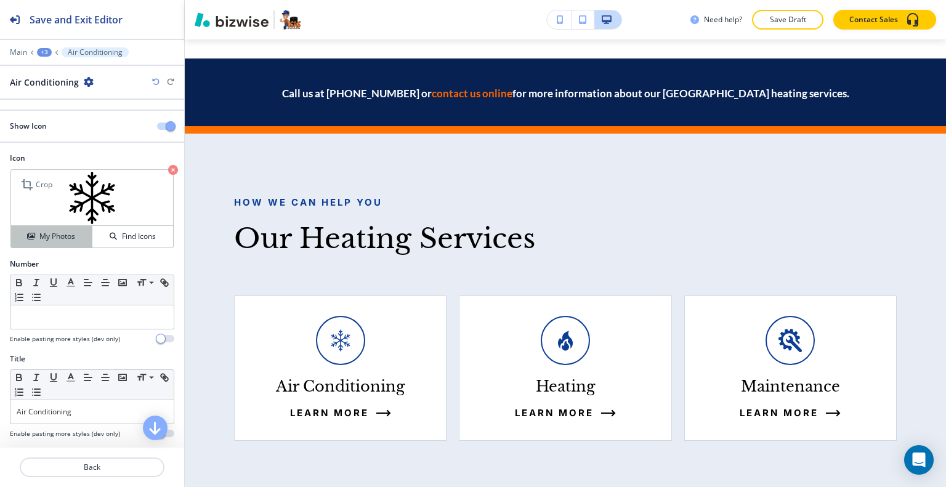
click at [64, 235] on h4 "My Photos" at bounding box center [57, 236] width 36 height 11
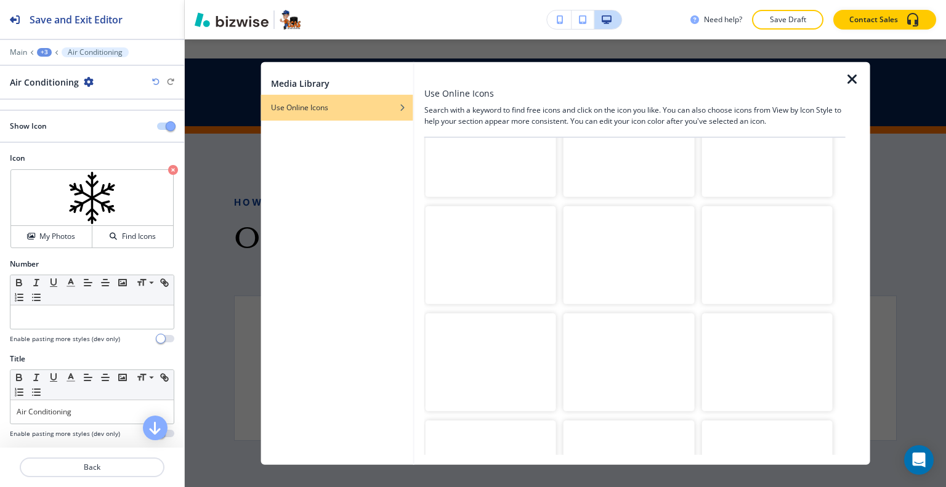
scroll to position [0, 0]
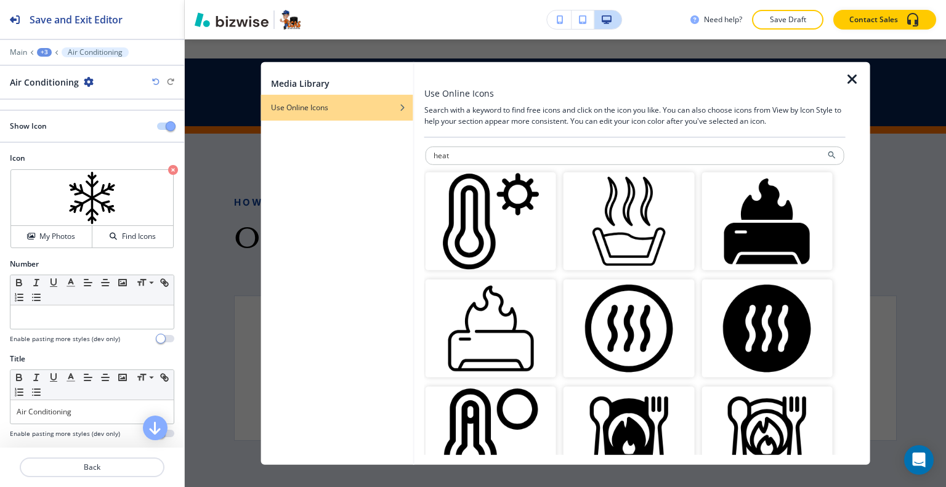
click at [495, 142] on div at bounding box center [634, 140] width 421 height 7
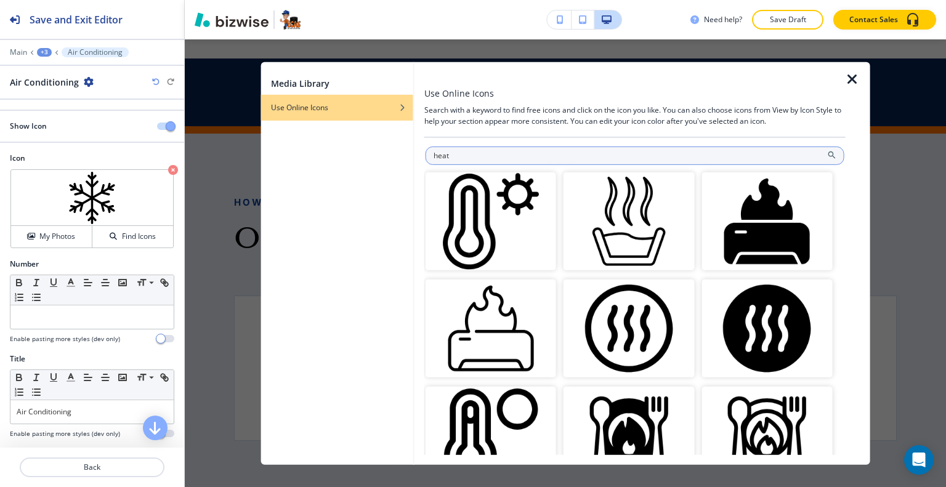
click at [494, 155] on input "heat" at bounding box center [635, 155] width 419 height 18
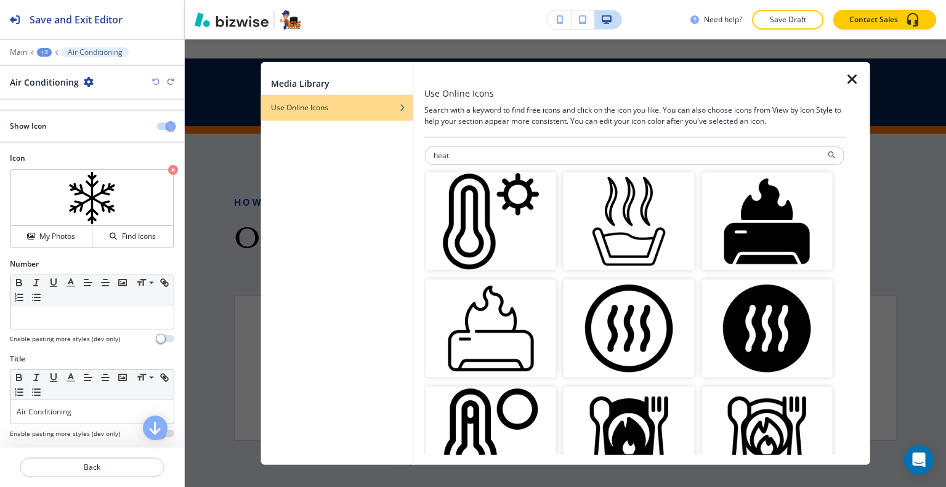
drag, startPoint x: 493, startPoint y: 156, endPoint x: 345, endPoint y: 149, distance: 148.0
click at [357, 151] on div "Media Library Use Online Icons Use Online Icons Search with a keyword to find f…" at bounding box center [565, 263] width 609 height 403
type input "fire"
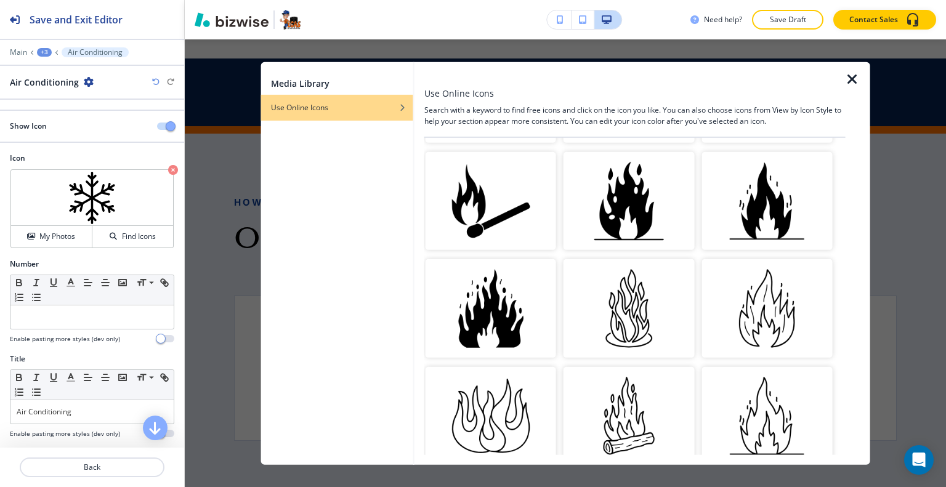
scroll to position [1294, 0]
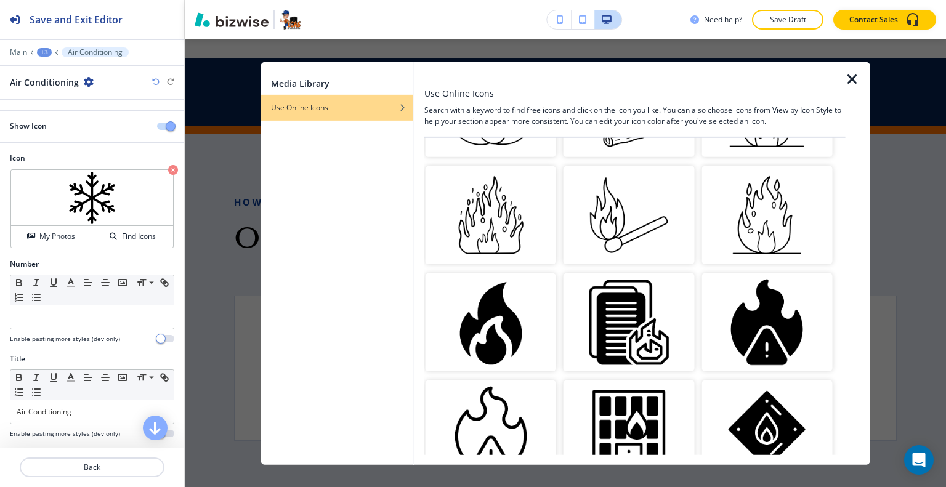
click at [510, 313] on img "button" at bounding box center [491, 323] width 131 height 98
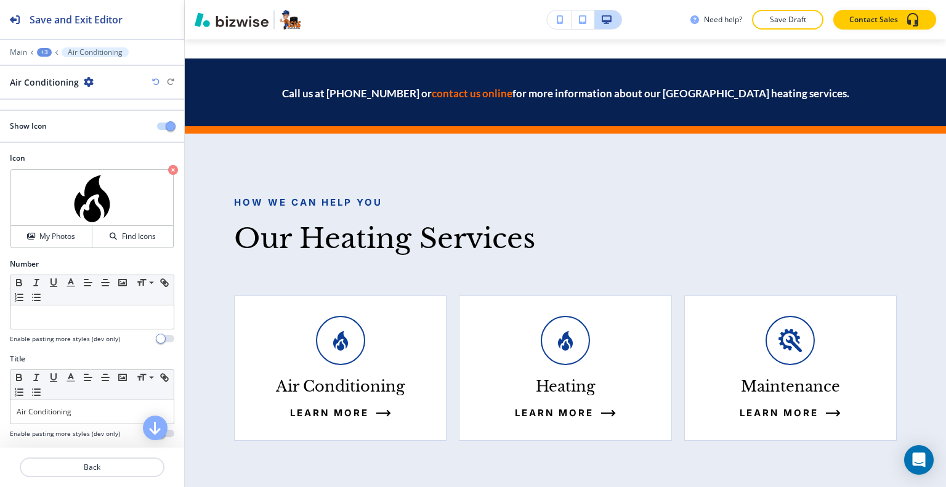
scroll to position [123, 0]
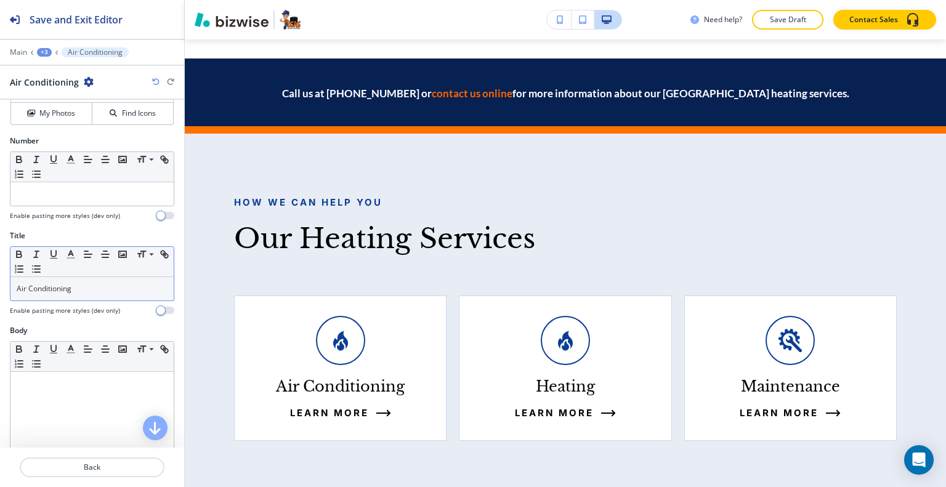
click at [85, 287] on p "Air Conditioning" at bounding box center [92, 288] width 151 height 11
drag, startPoint x: 0, startPoint y: 292, endPoint x: 0, endPoint y: 275, distance: 16.6
click at [0, 275] on div "Title Small Normal Large Huge Air Conditioning Enable pasting more styles (dev …" at bounding box center [92, 277] width 184 height 95
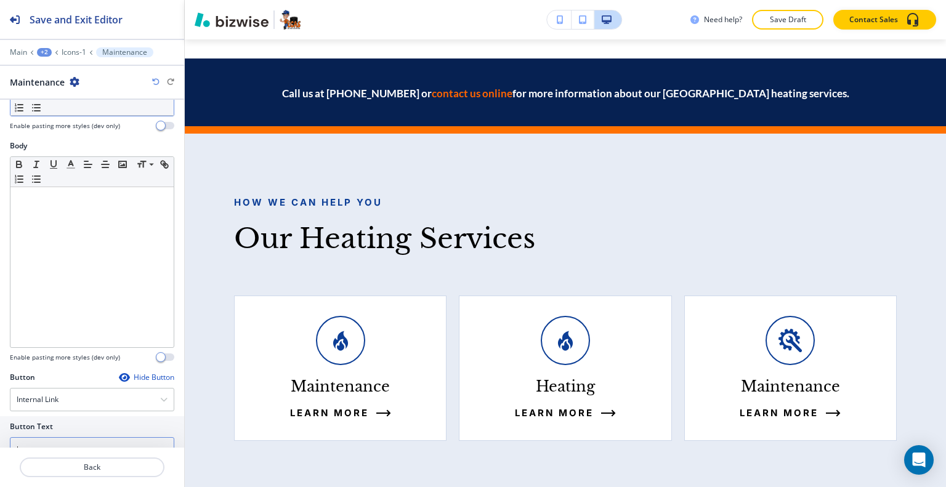
scroll to position [392, 0]
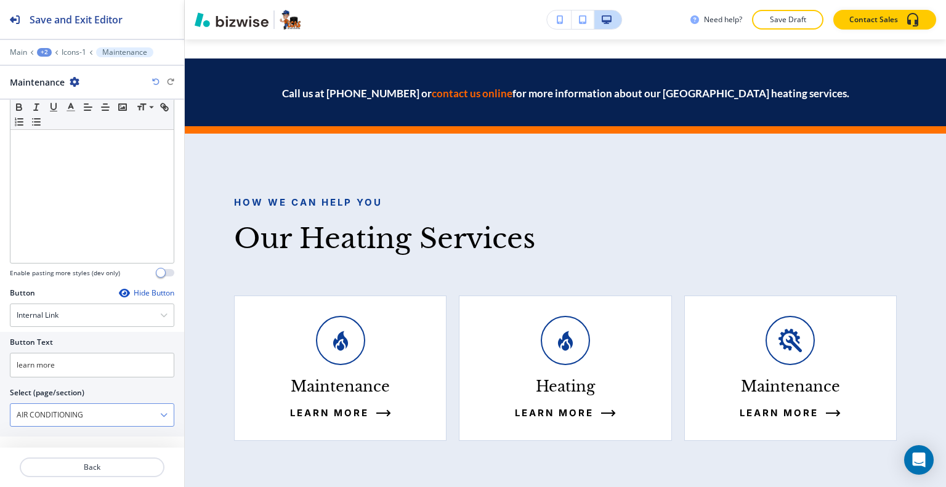
click at [108, 411] on \(page\/section\) "AIR CONDITIONING" at bounding box center [85, 415] width 150 height 21
drag, startPoint x: 108, startPoint y: 411, endPoint x: 0, endPoint y: 410, distance: 107.8
click at [0, 410] on div "Button Text learn more Select (page/section) AIR CONDITIONING HOME HOME | Hero …" at bounding box center [92, 384] width 184 height 105
click at [27, 436] on h4 "MAINTENANCE" at bounding box center [92, 436] width 151 height 11
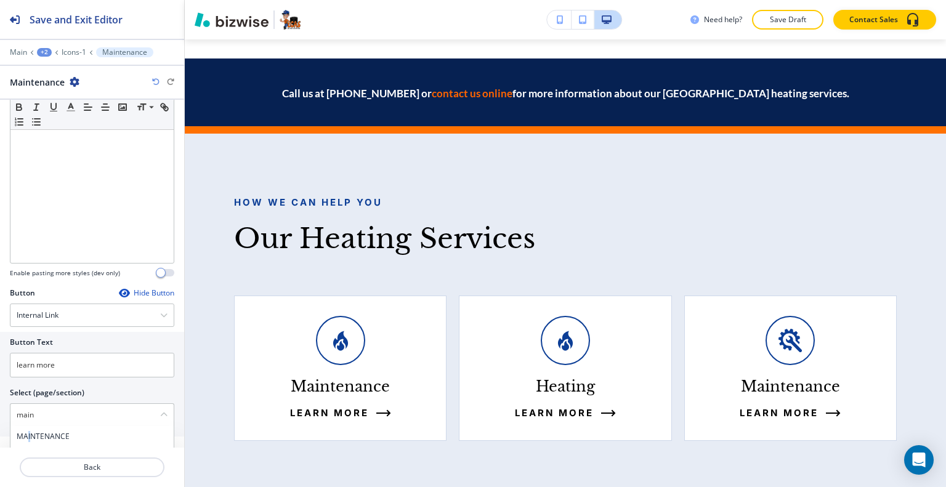
type \(page\/section\) "MAINTENANCE"
click at [94, 463] on p "Back" at bounding box center [92, 467] width 142 height 11
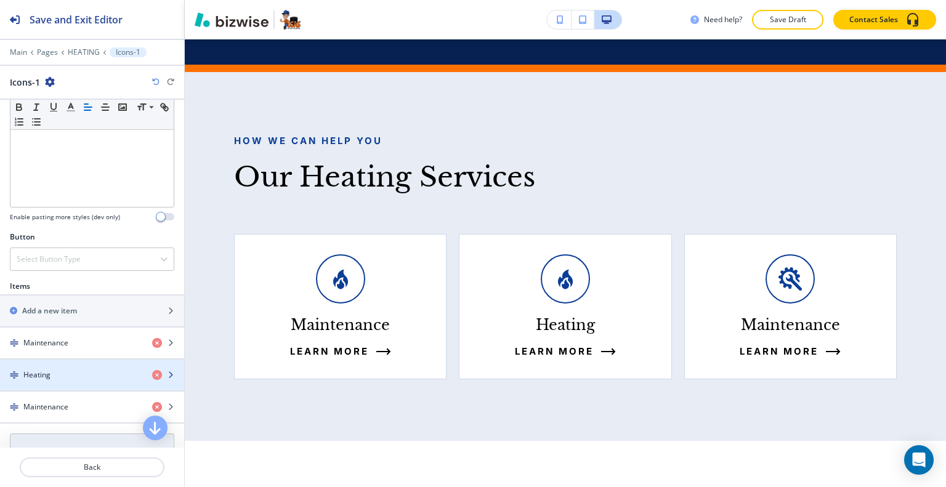
scroll to position [370, 0]
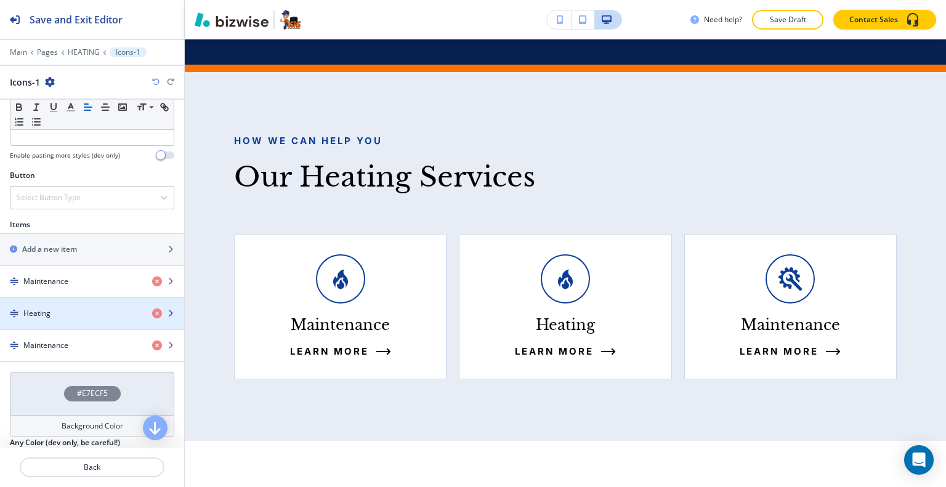
click at [64, 319] on div "button" at bounding box center [92, 324] width 184 height 10
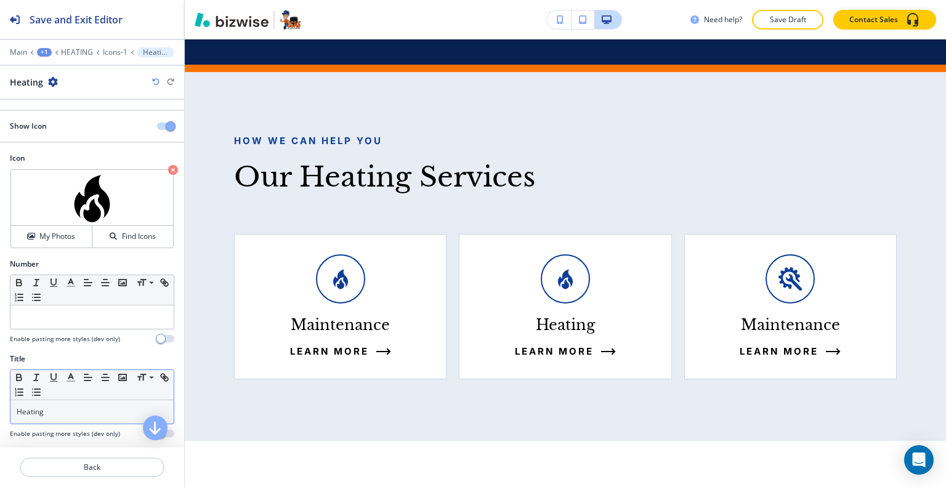
scroll to position [123, 0]
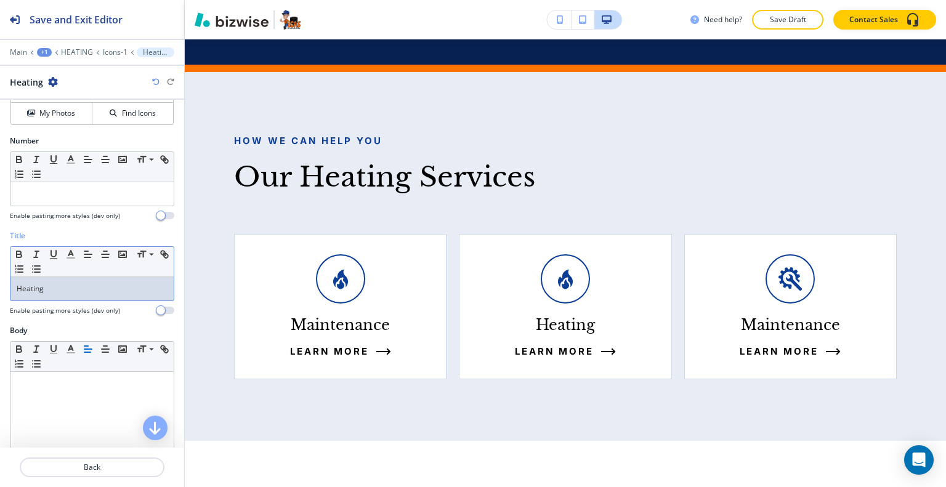
click at [76, 290] on p "Heating" at bounding box center [92, 288] width 151 height 11
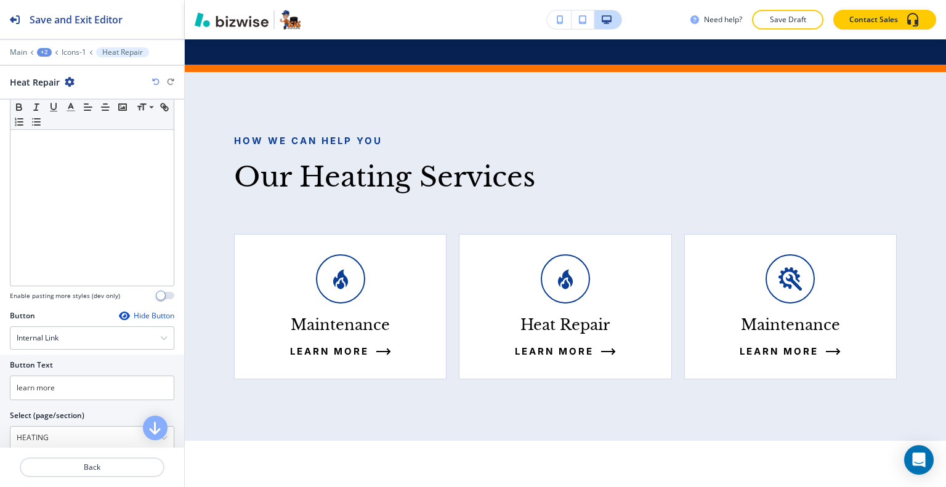
scroll to position [392, 0]
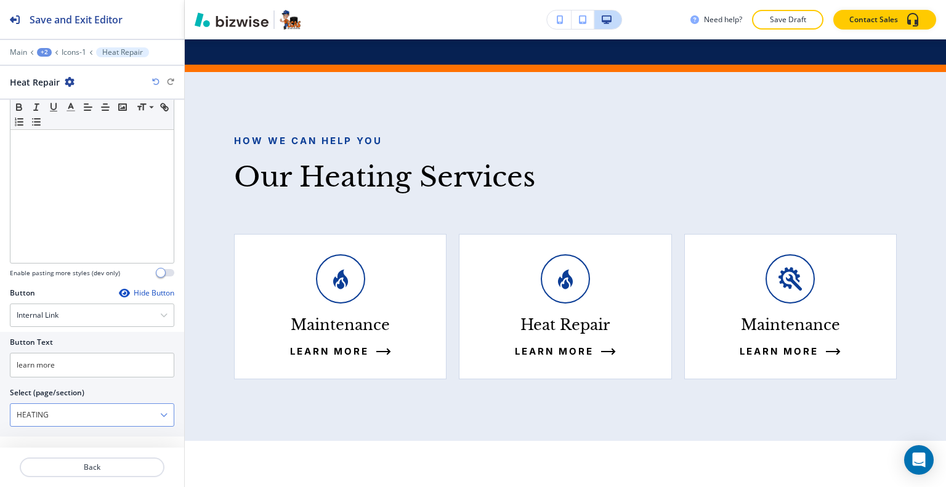
click at [60, 418] on \(page\/section\) "HEATING" at bounding box center [85, 415] width 150 height 21
drag, startPoint x: 67, startPoint y: 415, endPoint x: 0, endPoint y: 399, distance: 69.0
click at [0, 399] on div "Button Text learn more Select (page/section) HEATING HOME HOME | Hero HOME | Co…" at bounding box center [92, 384] width 184 height 105
click at [67, 426] on div "HEATER REPAIR" at bounding box center [91, 436] width 163 height 21
type \(page\/section\) "HEATER REPAIR"
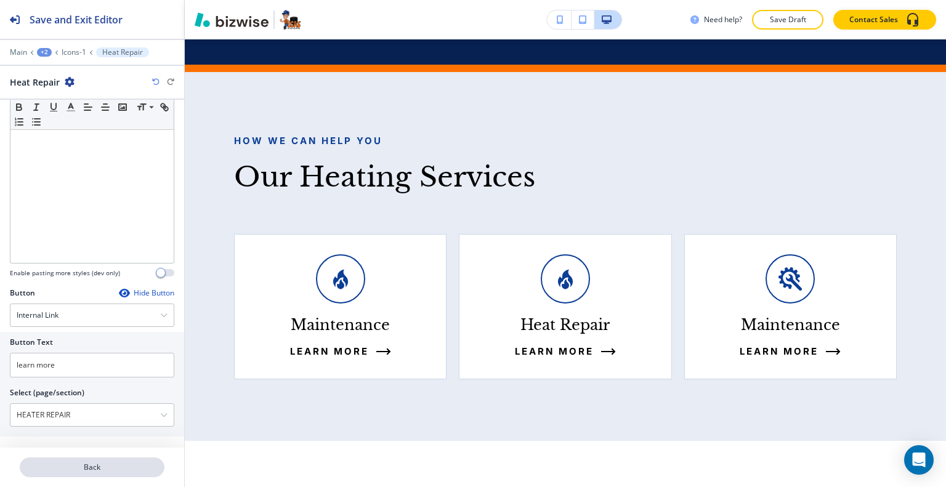
click at [101, 477] on div "Back" at bounding box center [92, 467] width 184 height 39
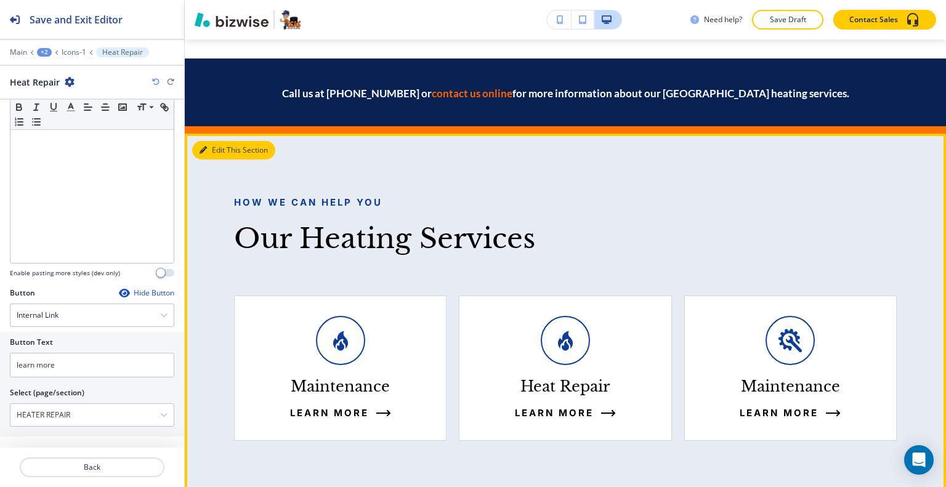
click at [207, 141] on button "Edit This Section" at bounding box center [233, 150] width 83 height 18
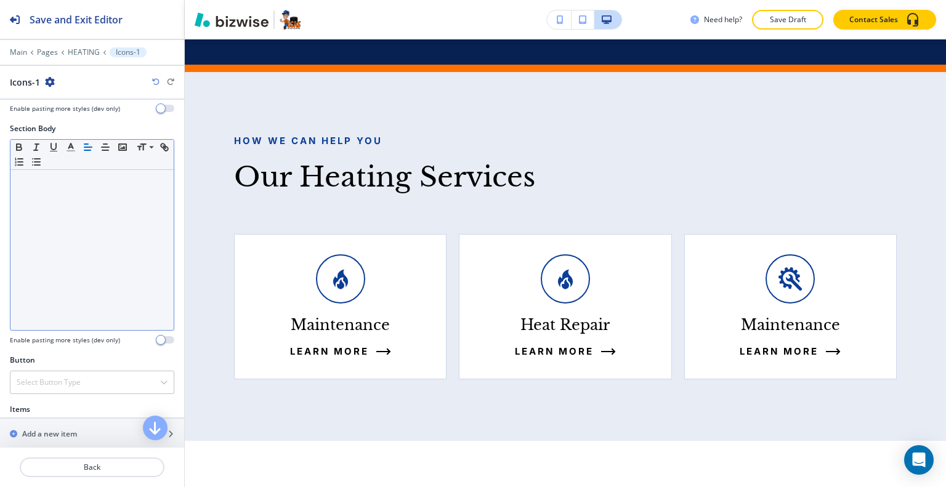
scroll to position [431, 0]
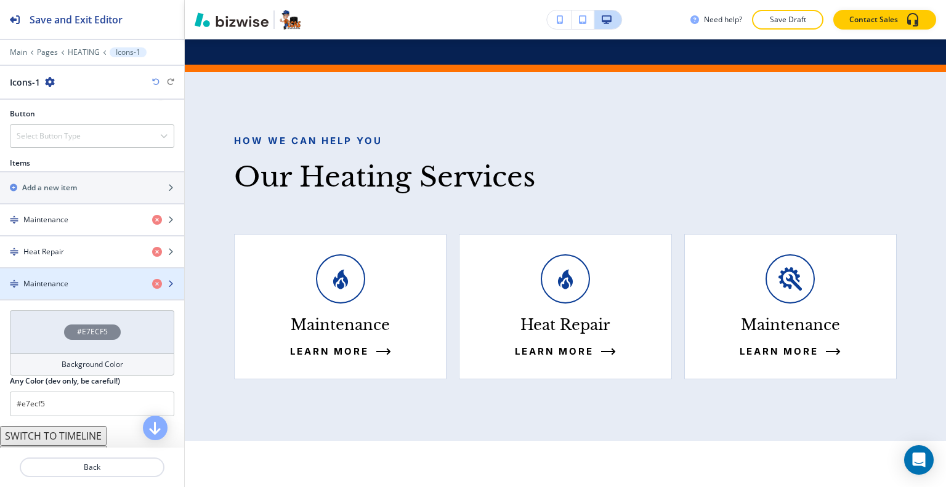
click at [85, 278] on div "Maintenance" at bounding box center [71, 283] width 142 height 11
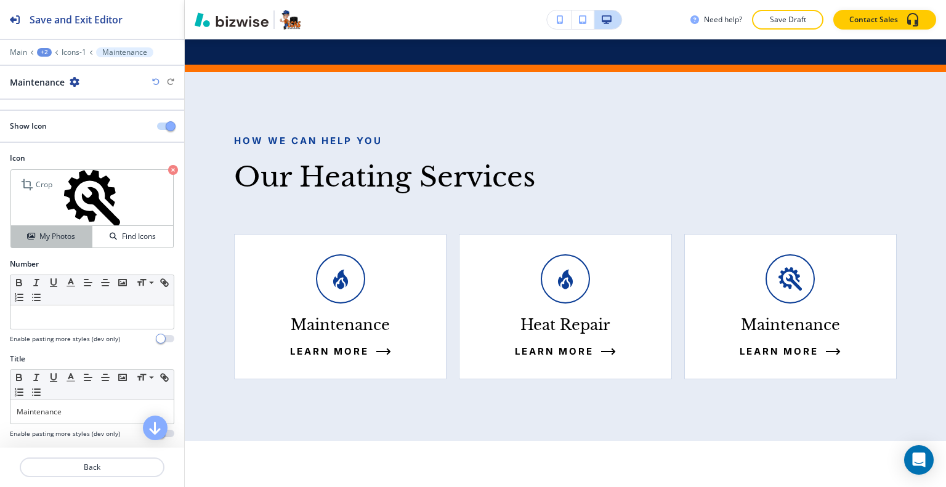
click at [74, 231] on div "My Photos" at bounding box center [51, 236] width 81 height 11
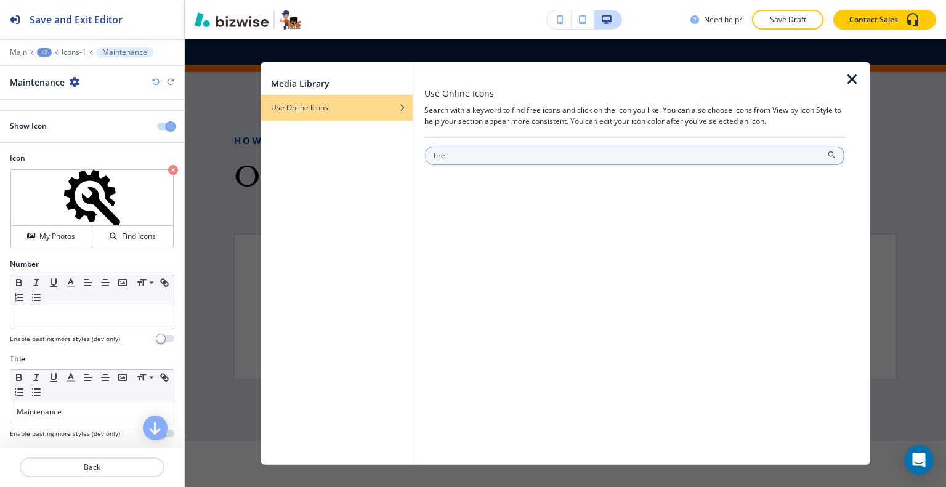
type input "fire"
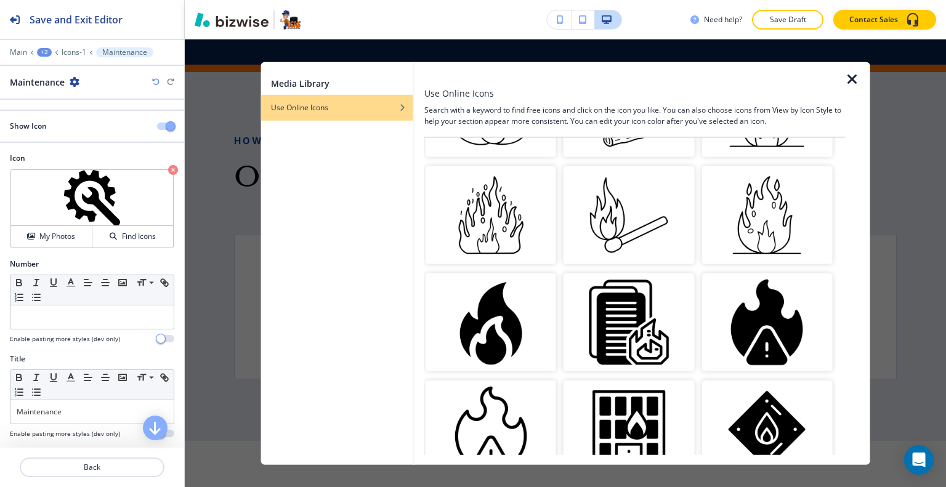
scroll to position [1355, 0]
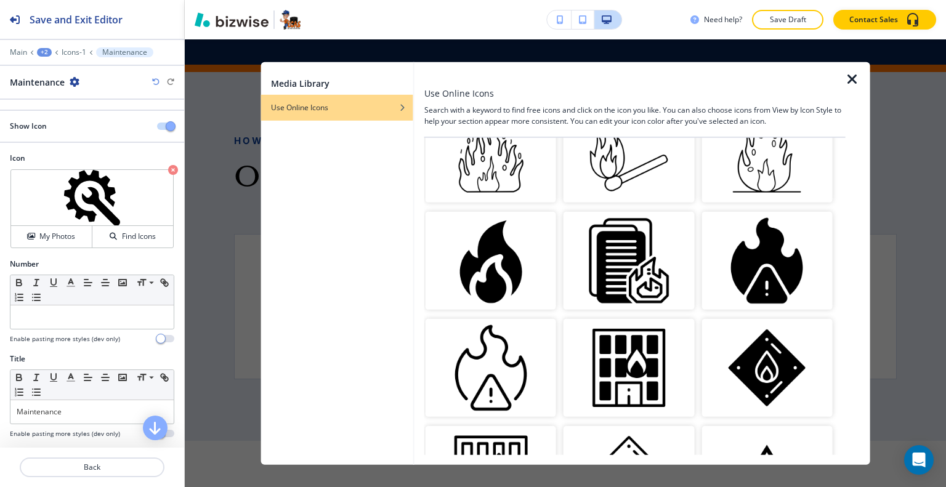
click at [505, 245] on img "button" at bounding box center [491, 261] width 131 height 98
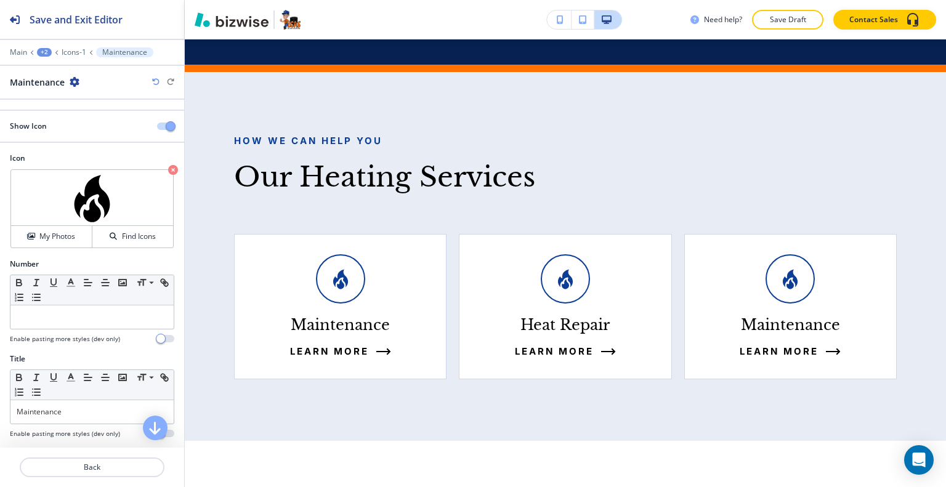
scroll to position [123, 0]
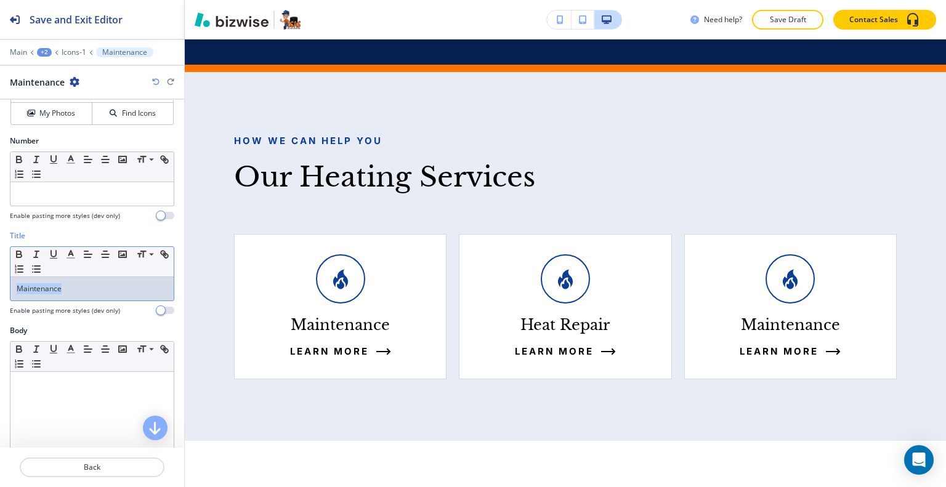
drag, startPoint x: 94, startPoint y: 286, endPoint x: 0, endPoint y: 268, distance: 96.1
click at [0, 268] on div "Title Small Normal Large Huge Maintenance Enable pasting more styles (dev only)" at bounding box center [92, 277] width 184 height 95
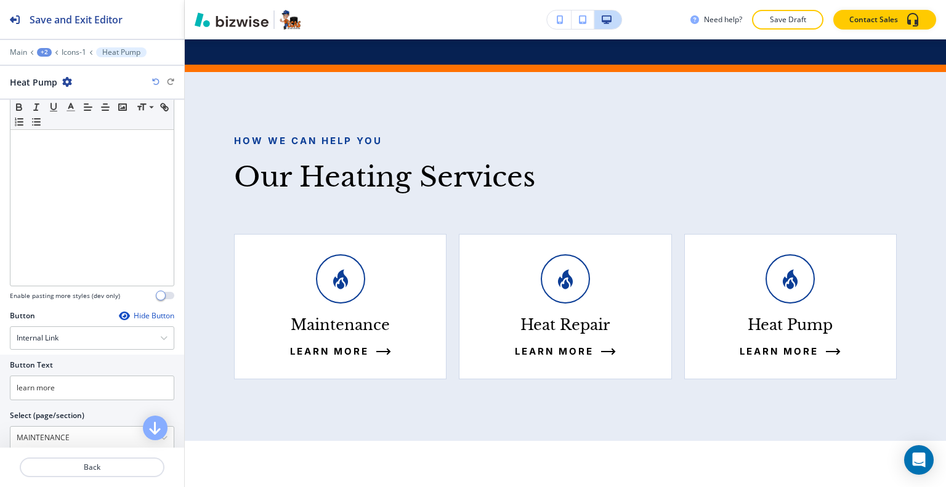
scroll to position [392, 0]
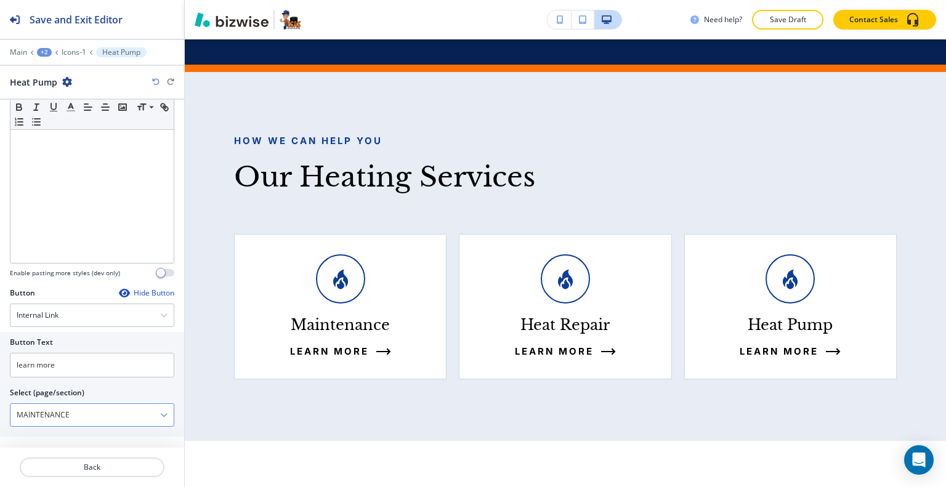
click at [83, 407] on \(page\/section\) "MAINTENANCE" at bounding box center [85, 415] width 150 height 21
drag, startPoint x: 88, startPoint y: 410, endPoint x: 0, endPoint y: 387, distance: 91.0
click at [0, 387] on div "Button Text learn more Select (page/section) MAINTENANCE HOME HOME | Hero HOME …" at bounding box center [92, 384] width 184 height 105
click at [31, 438] on h4 "HEAT PUMP" at bounding box center [92, 436] width 151 height 11
type \(page\/section\) "HEAT PUMP"
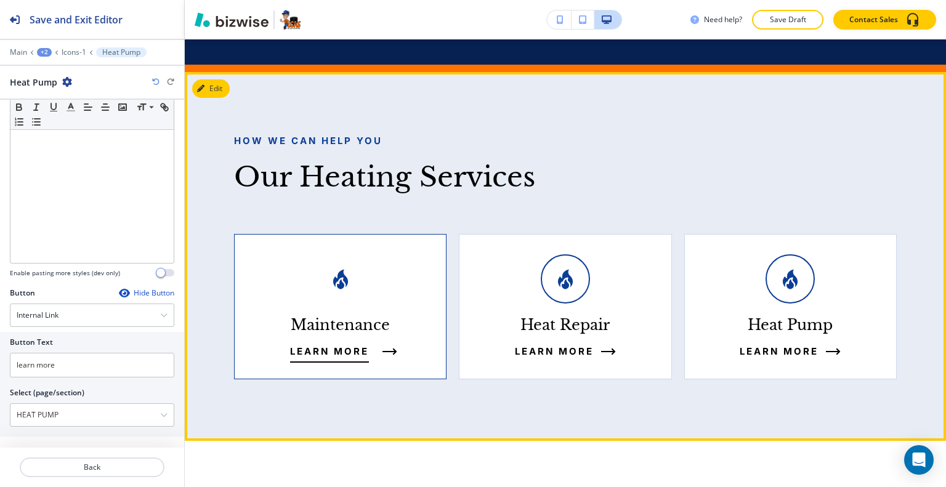
scroll to position [989, 0]
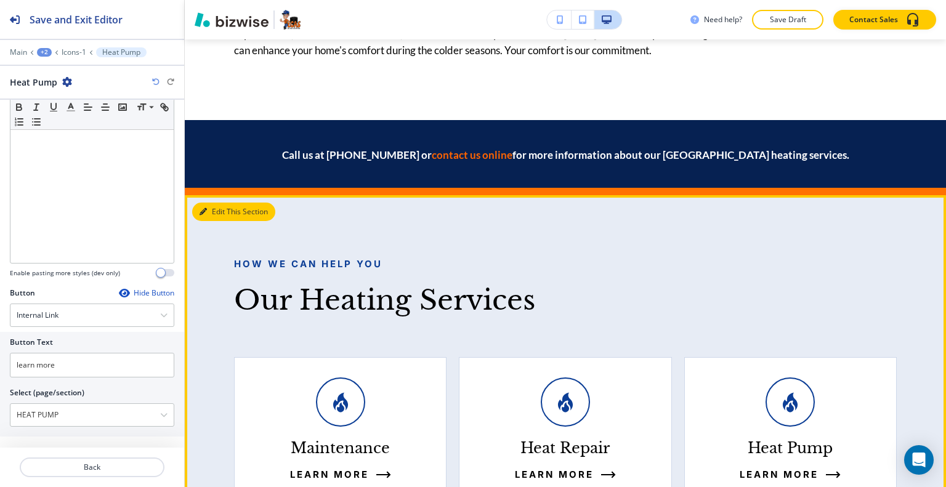
click at [221, 203] on button "Edit This Section" at bounding box center [233, 212] width 83 height 18
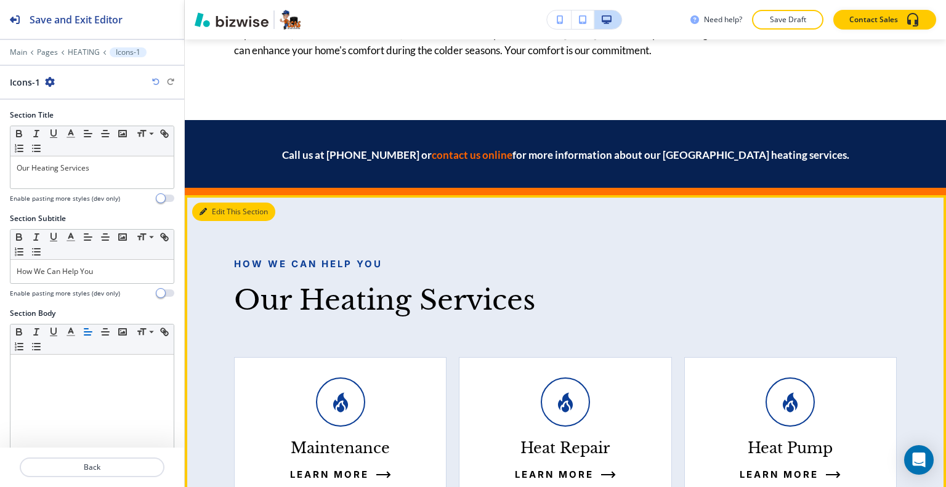
scroll to position [1113, 0]
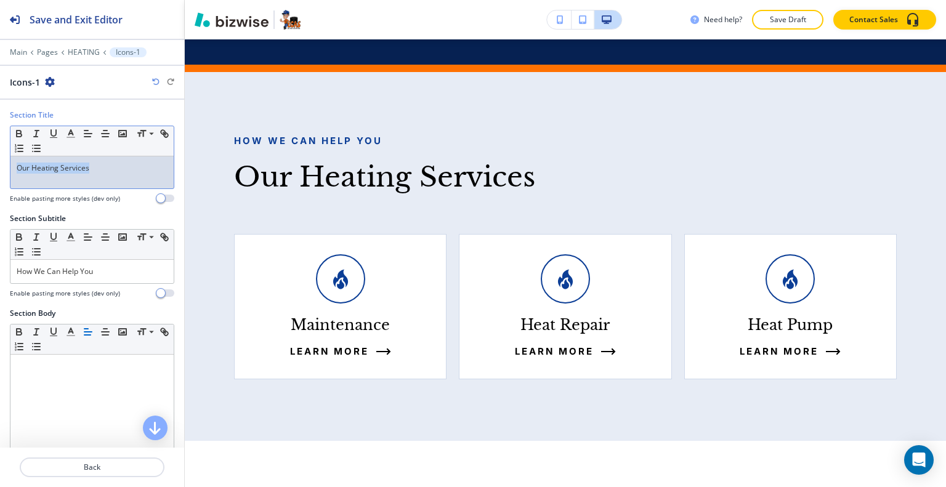
drag, startPoint x: 100, startPoint y: 169, endPoint x: 0, endPoint y: 167, distance: 100.5
click at [0, 167] on div "Section Title Small Normal Large Huge Our Heating Services Enable pasting more …" at bounding box center [92, 162] width 184 height 104
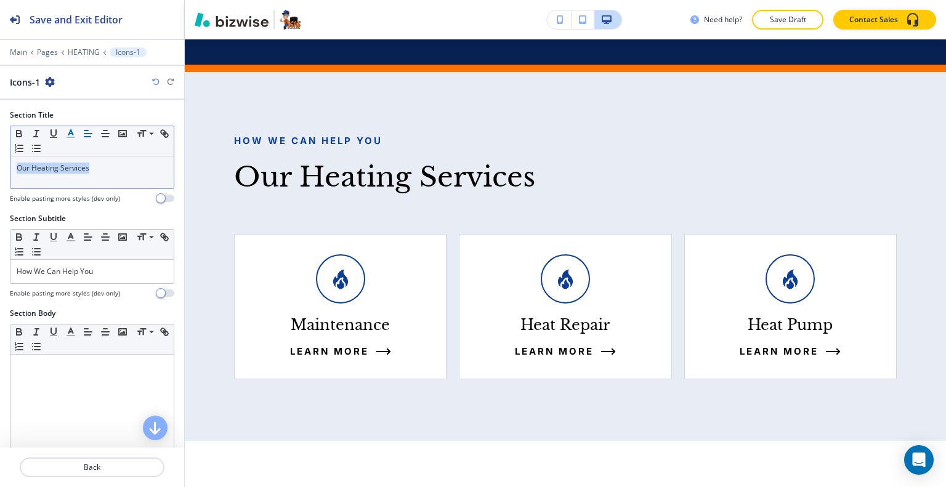
click at [70, 137] on line "button" at bounding box center [70, 137] width 7 height 0
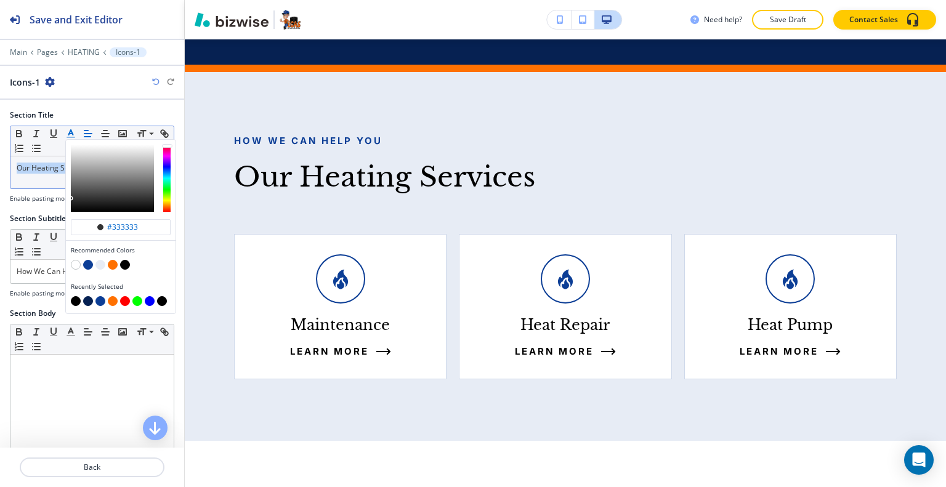
click at [115, 265] on button "button" at bounding box center [113, 265] width 10 height 10
type input "#ff7101"
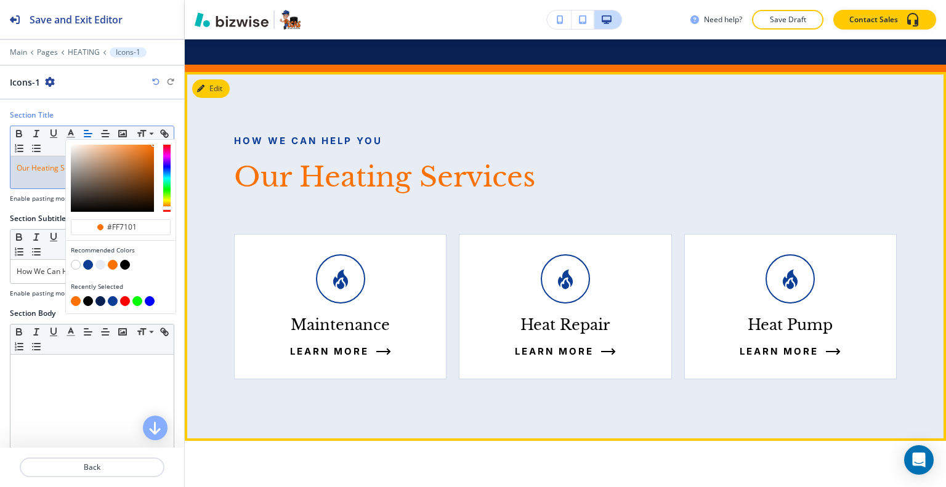
click at [670, 134] on div "How We Can Help You Our Heating Services" at bounding box center [565, 164] width 663 height 60
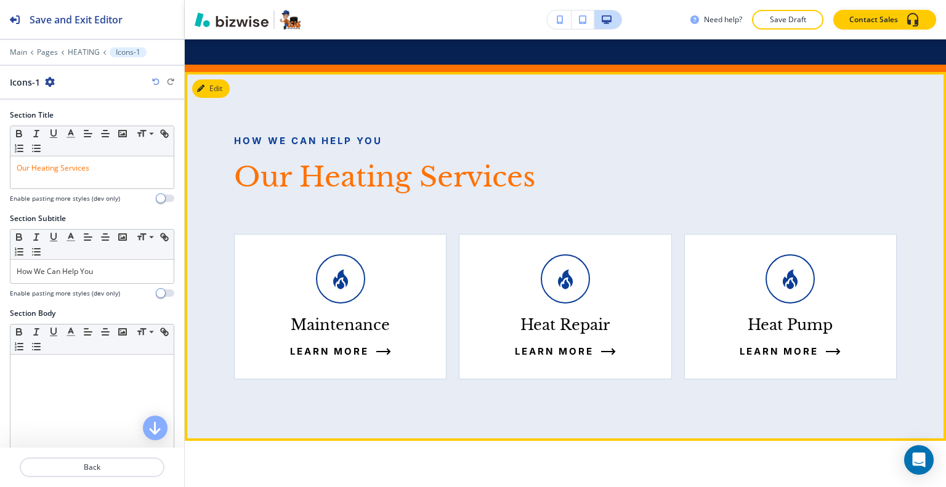
scroll to position [1359, 0]
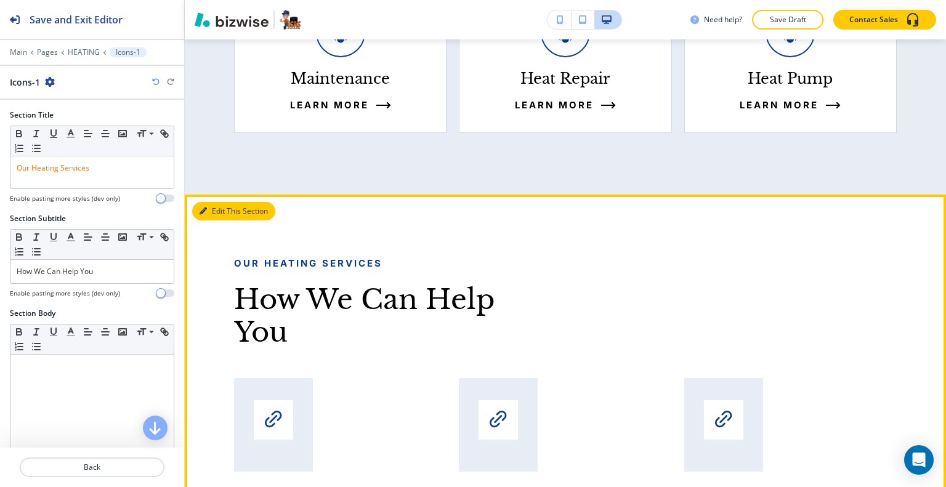
click at [217, 202] on button "Edit This Section" at bounding box center [233, 211] width 83 height 18
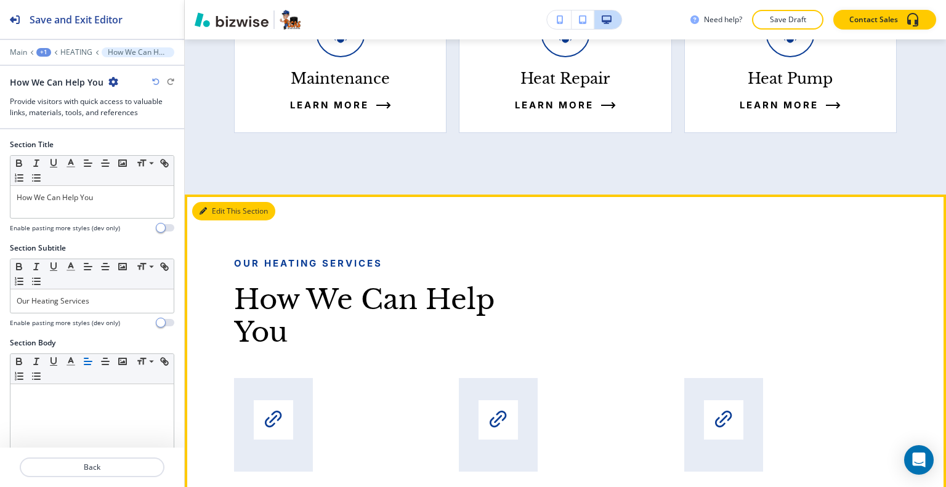
scroll to position [1481, 0]
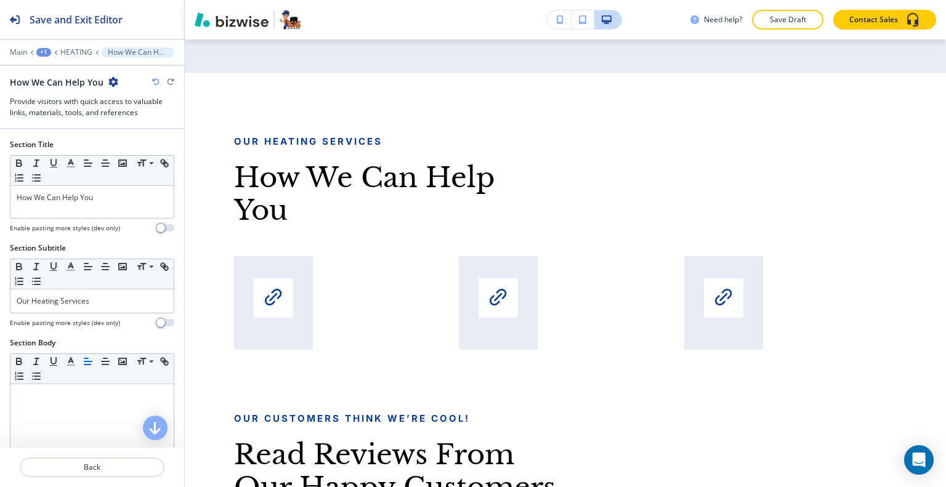
click at [113, 81] on icon "button" at bounding box center [113, 82] width 10 height 10
click at [144, 140] on button "Delete Section" at bounding box center [146, 146] width 79 height 22
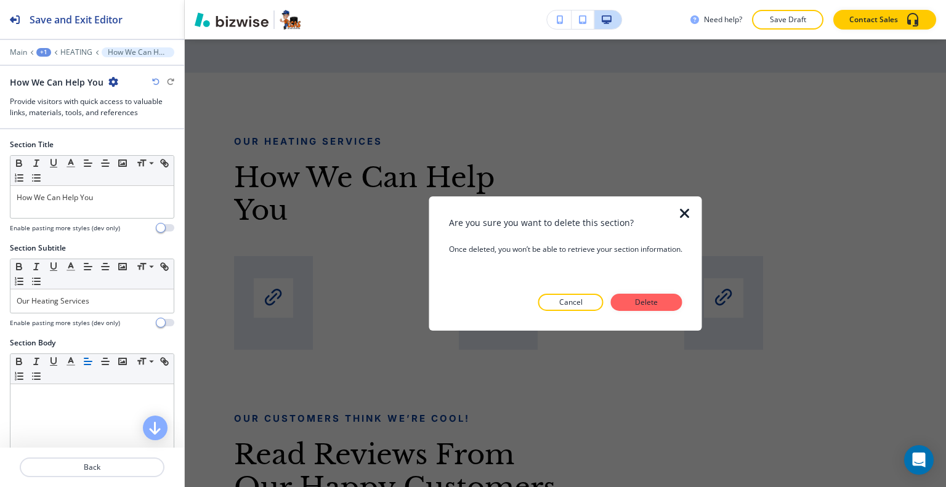
click at [623, 291] on div "Are you sure you want to delete this section? Once deleted, you won’t be able t…" at bounding box center [565, 263] width 233 height 95
click at [629, 296] on button "Delete" at bounding box center [646, 302] width 71 height 17
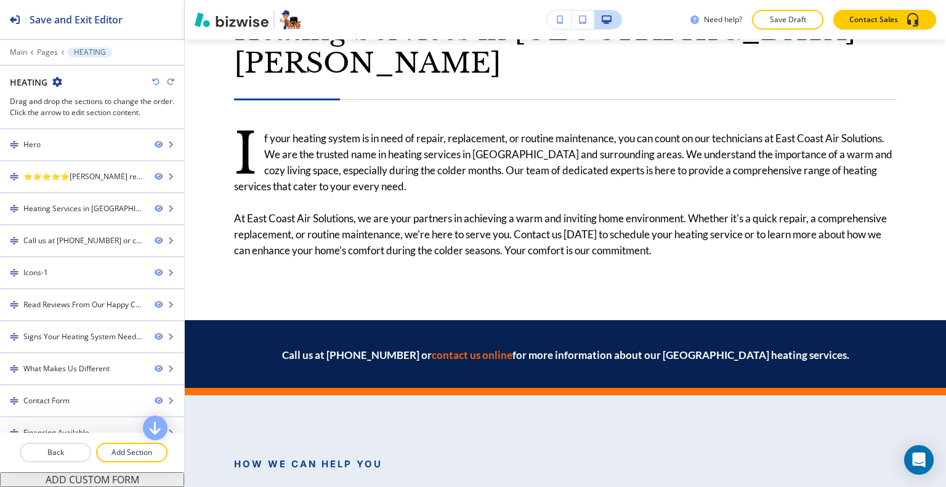
scroll to position [0, 0]
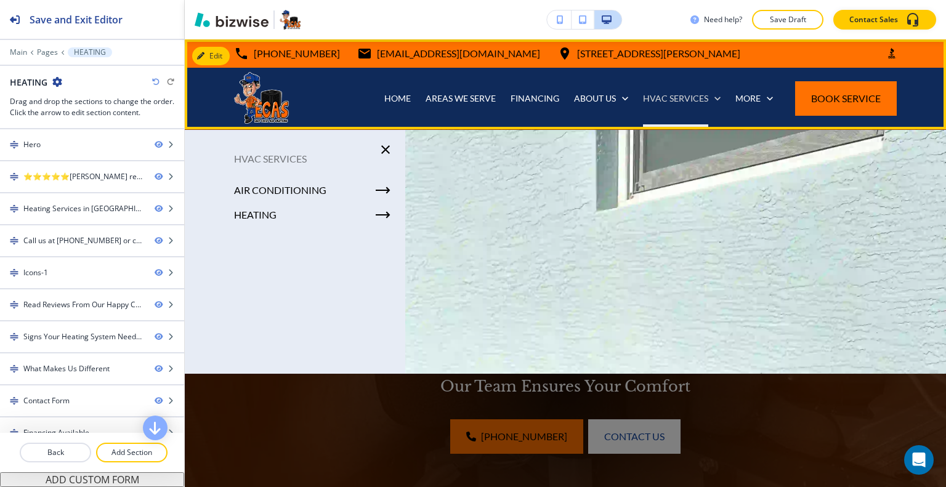
click at [670, 94] on p "HVAC SERVICES" at bounding box center [675, 98] width 65 height 12
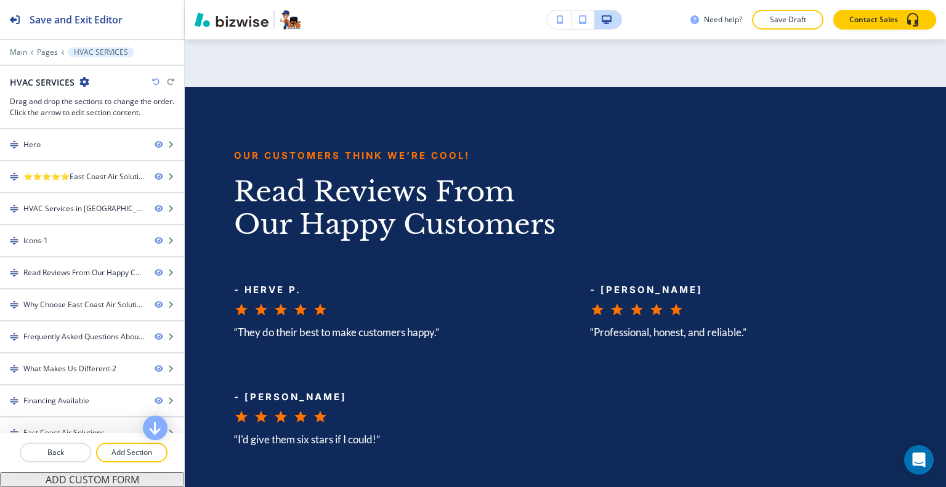
scroll to position [3117, 0]
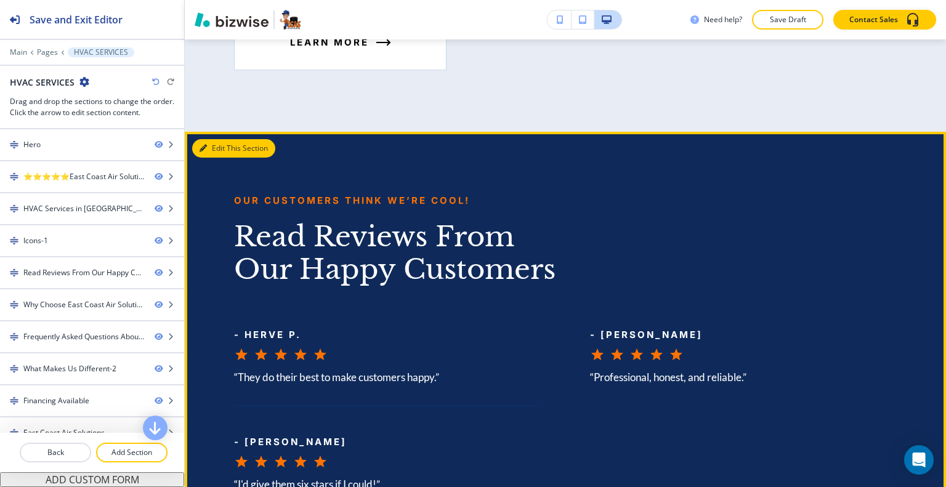
click at [219, 139] on button "Edit This Section" at bounding box center [233, 148] width 83 height 18
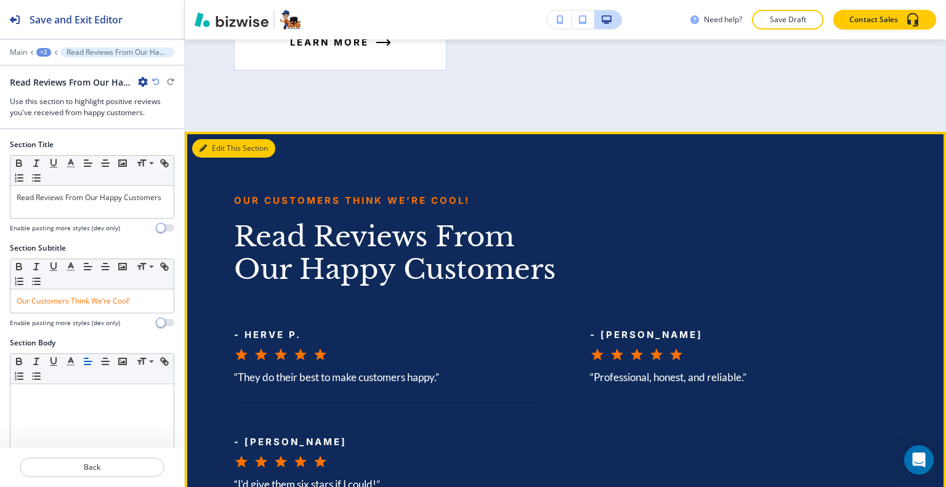
scroll to position [3170, 0]
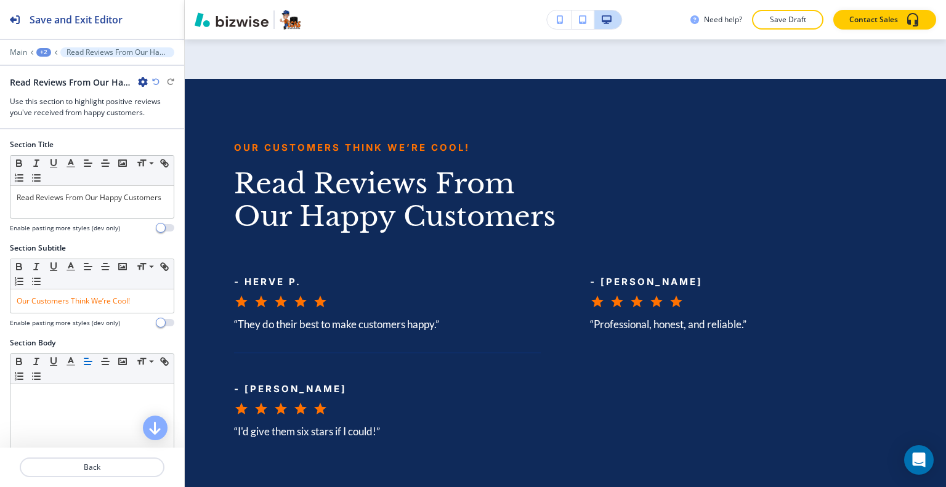
click at [136, 78] on div "Read Reviews From Our Happy Customers-1" at bounding box center [79, 82] width 138 height 13
click at [140, 79] on icon "button" at bounding box center [143, 82] width 10 height 10
click at [160, 121] on p "Duplicate Section" at bounding box center [177, 124] width 63 height 11
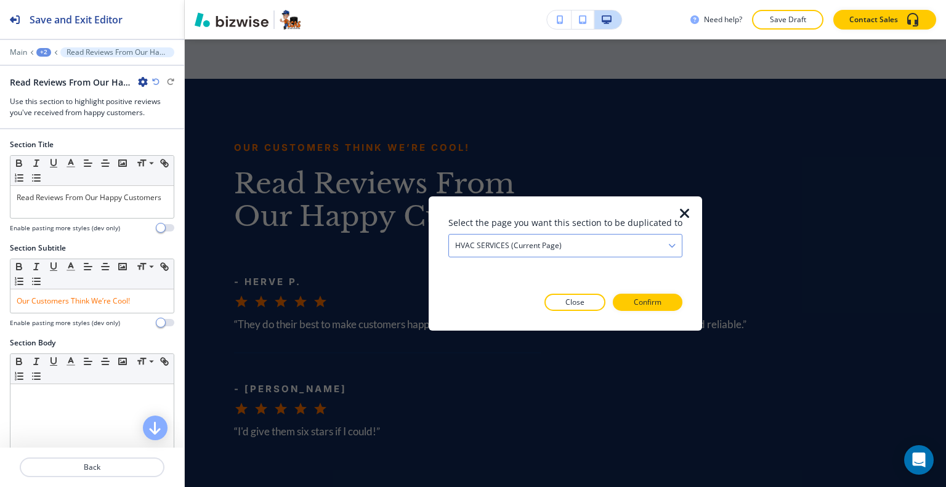
click at [593, 248] on div "HVAC SERVICES (current page)" at bounding box center [565, 245] width 233 height 22
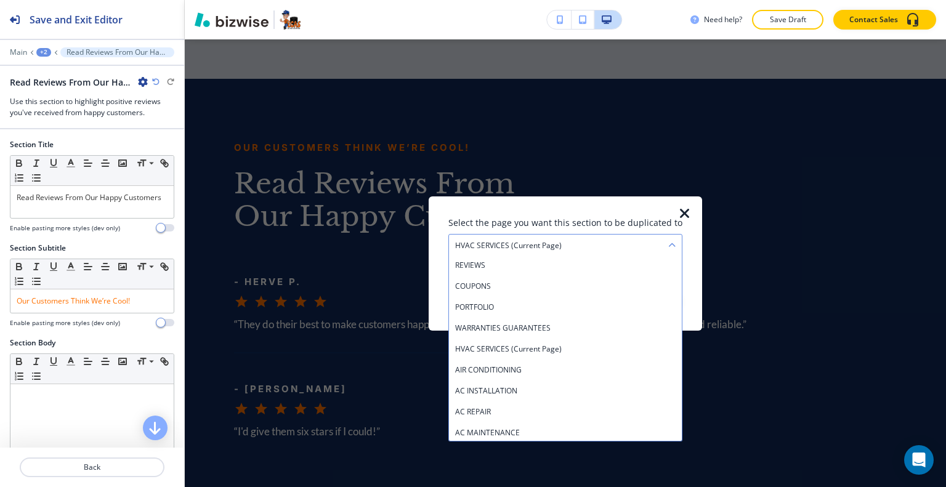
scroll to position [210, 0]
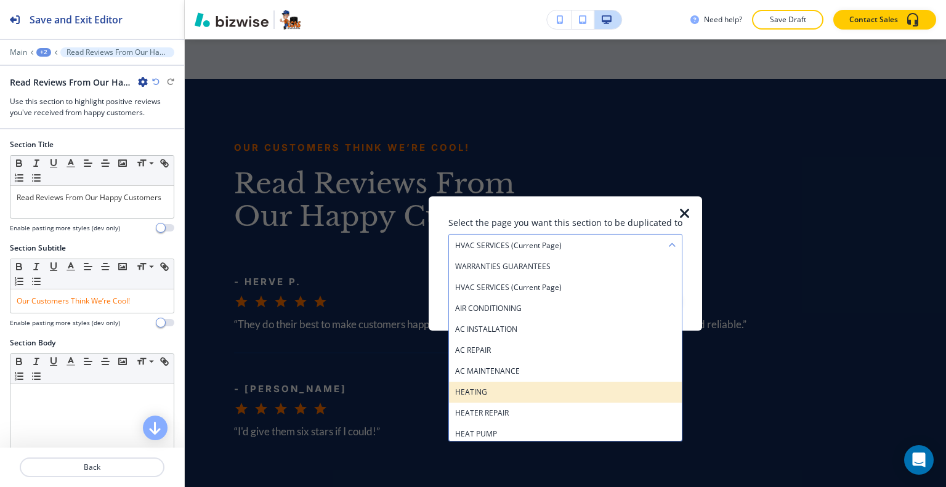
click at [536, 394] on h4 "HEATING" at bounding box center [565, 391] width 221 height 11
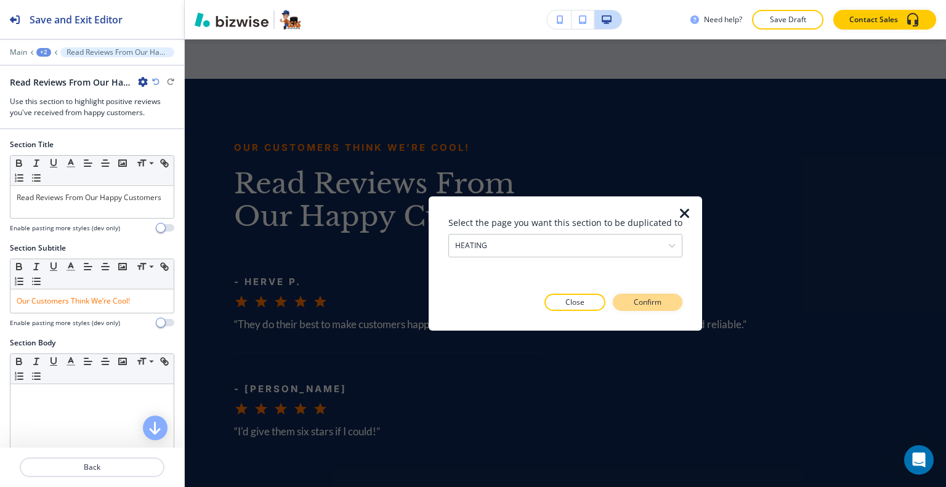
click at [634, 300] on p "Confirm" at bounding box center [648, 302] width 28 height 11
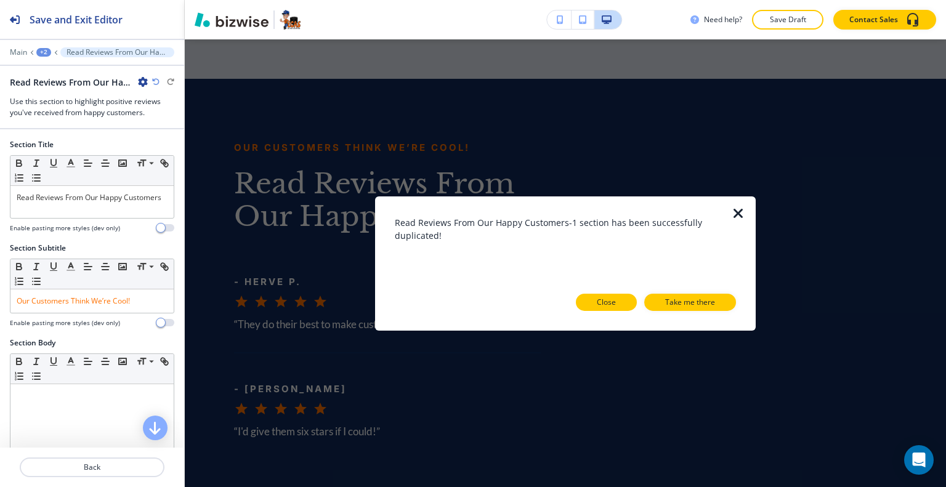
click at [588, 305] on button "Close" at bounding box center [606, 302] width 61 height 17
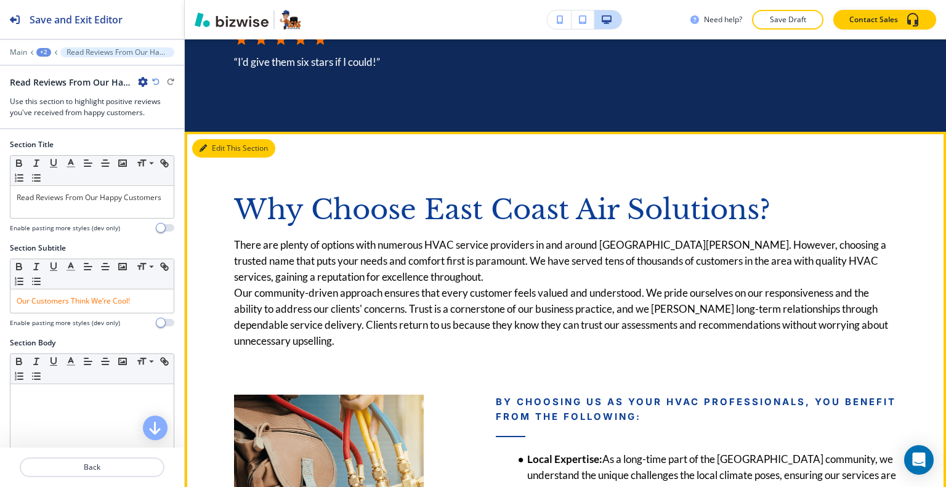
click at [219, 140] on button "Edit This Section" at bounding box center [233, 148] width 83 height 18
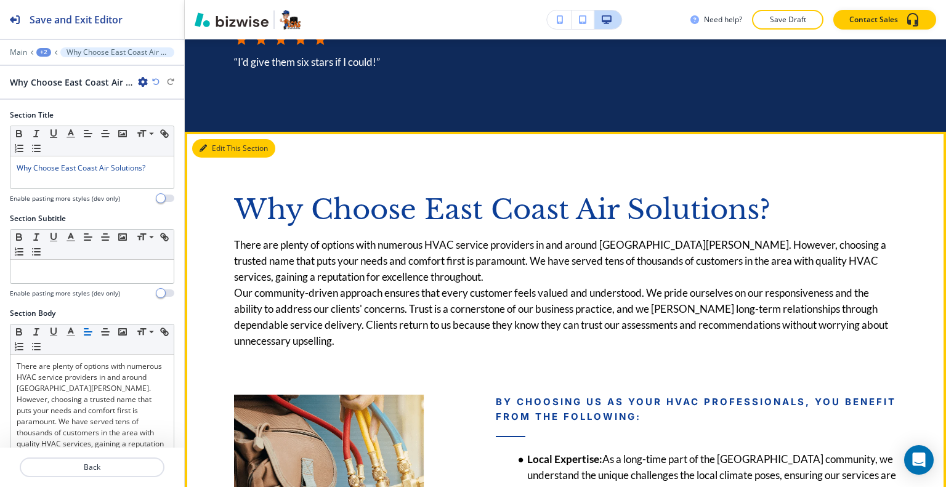
scroll to position [3625, 0]
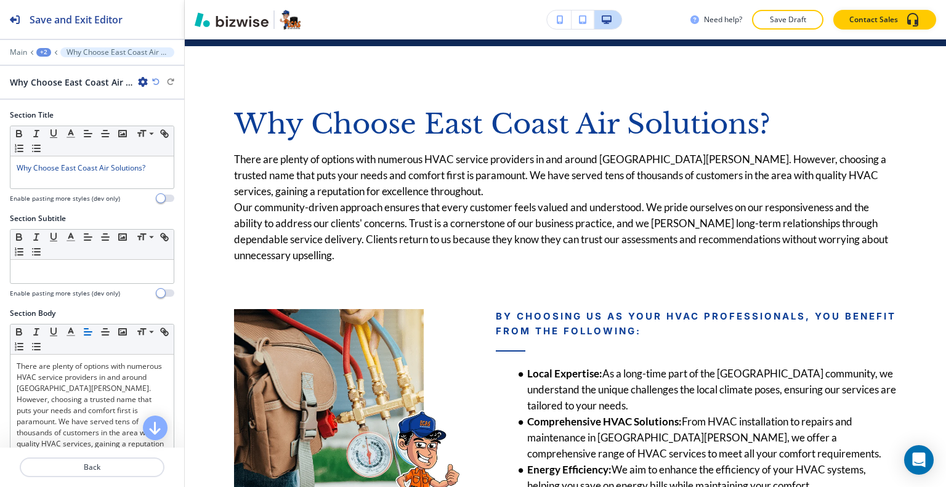
click at [148, 85] on div "Why Choose East Coast Air Solutions?" at bounding box center [92, 82] width 164 height 13
click at [139, 81] on icon "button" at bounding box center [143, 82] width 10 height 10
click at [156, 119] on p "Duplicate Section" at bounding box center [177, 124] width 63 height 11
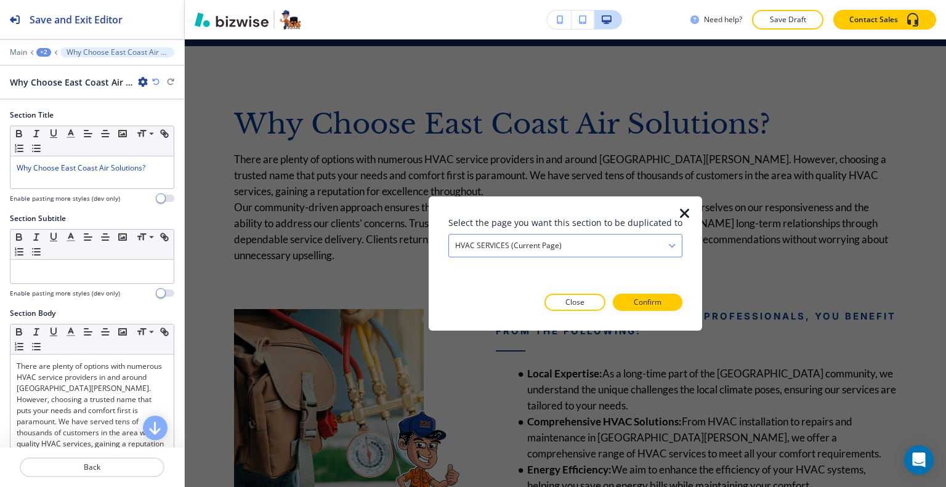
click at [490, 246] on h4 "HVAC SERVICES (current page)" at bounding box center [508, 245] width 107 height 11
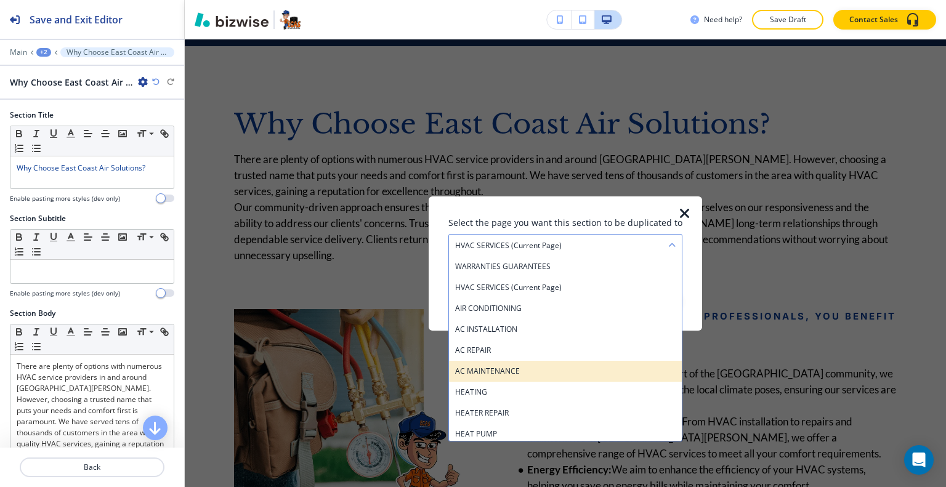
scroll to position [272, 0]
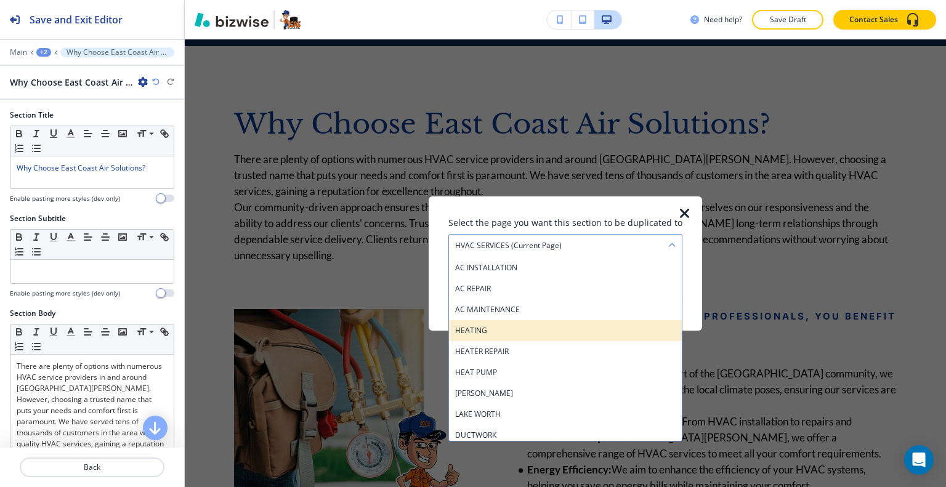
click at [508, 337] on div "HEATING" at bounding box center [565, 330] width 233 height 21
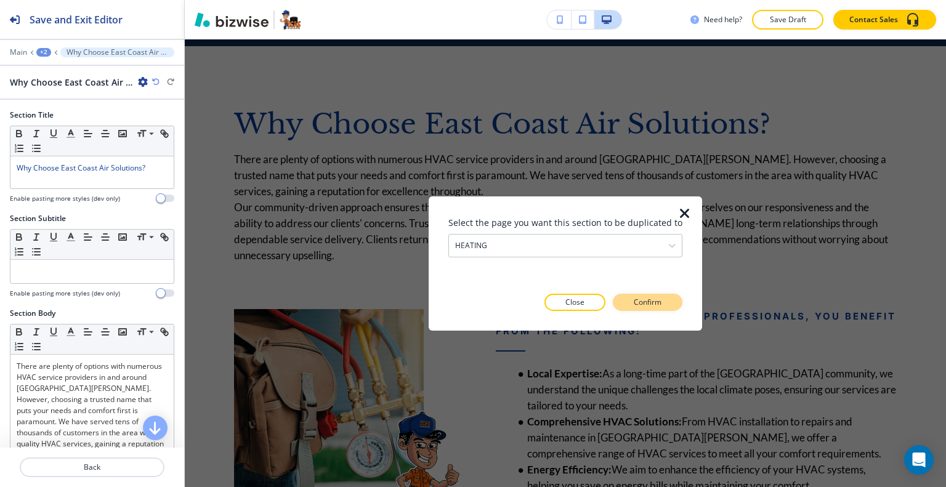
click at [629, 304] on button "Confirm" at bounding box center [648, 302] width 70 height 17
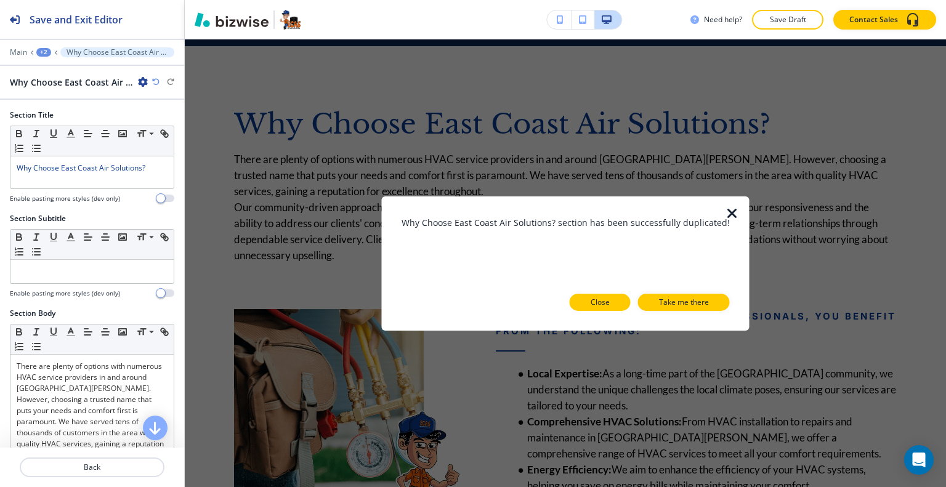
click at [611, 303] on button "Close" at bounding box center [600, 302] width 61 height 17
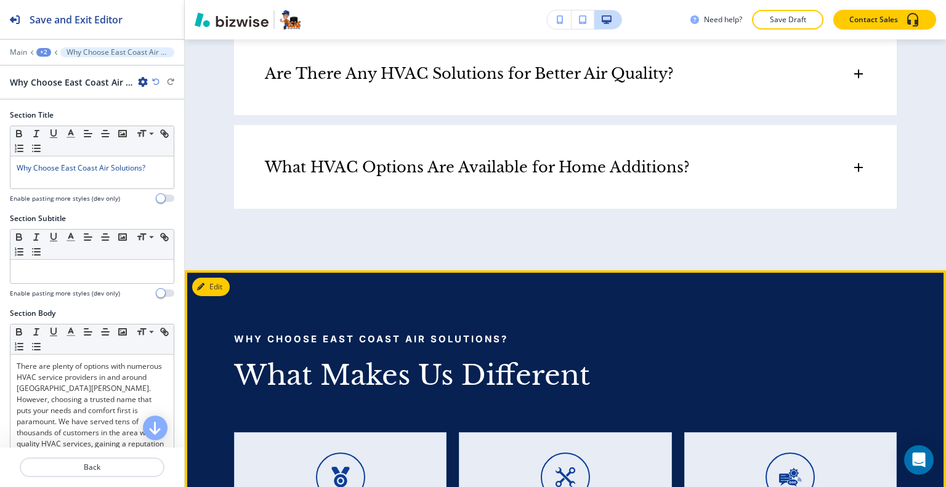
scroll to position [4857, 0]
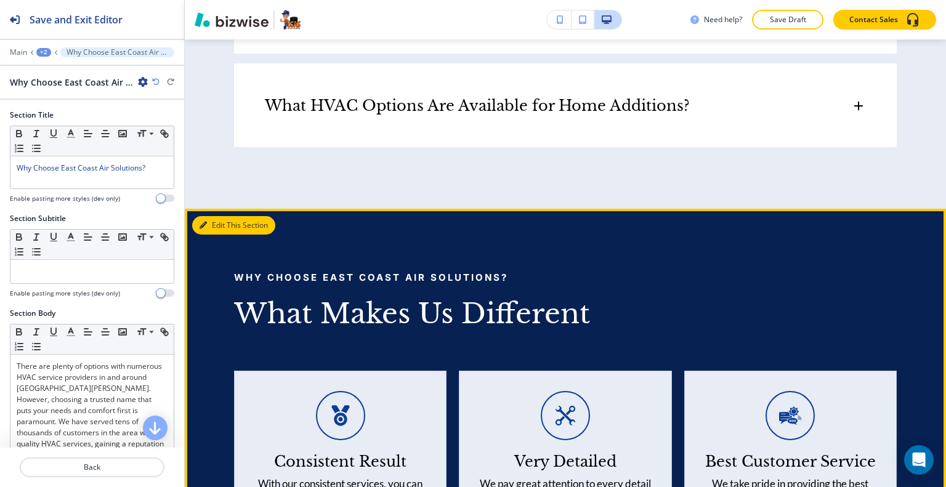
click at [220, 216] on button "Edit This Section" at bounding box center [233, 225] width 83 height 18
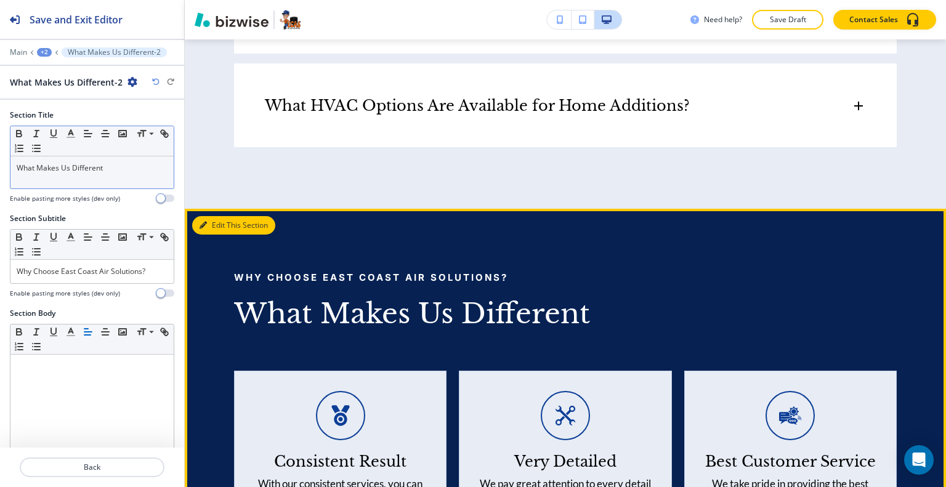
scroll to position [5018, 0]
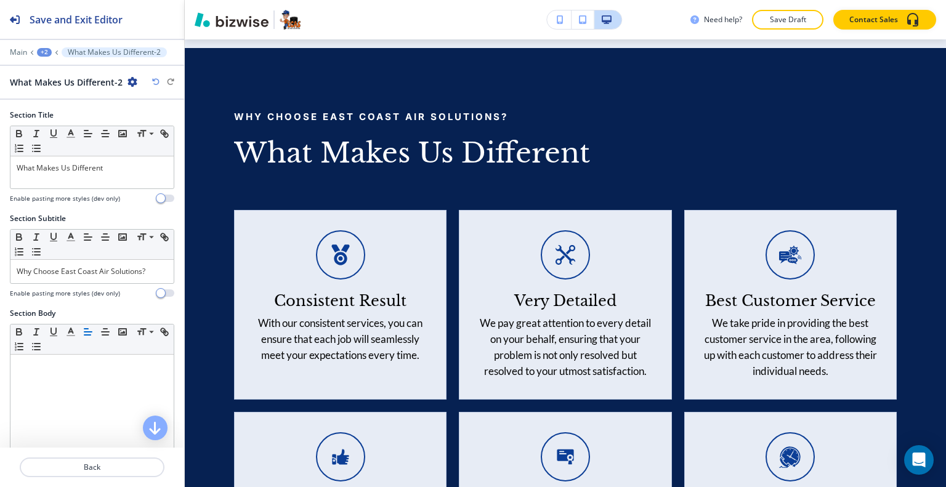
click at [131, 82] on icon "button" at bounding box center [133, 82] width 10 height 10
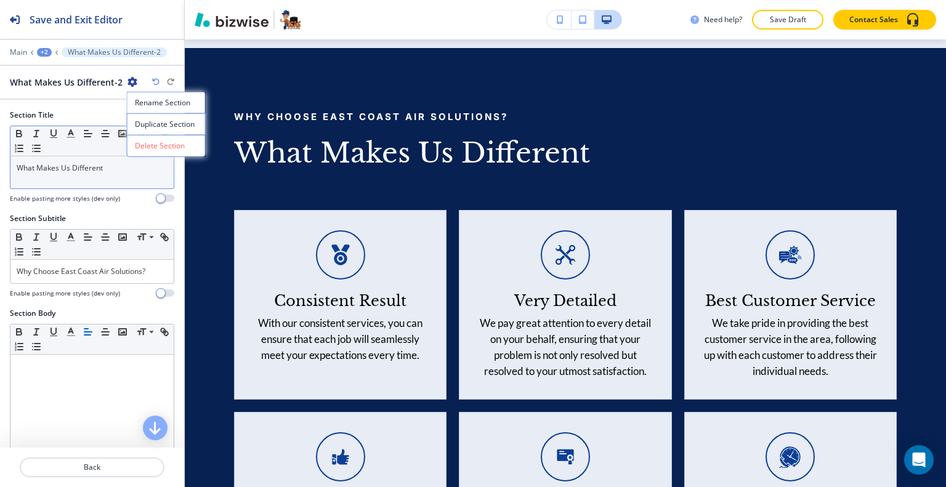
click at [150, 127] on p "Duplicate Section" at bounding box center [166, 124] width 63 height 11
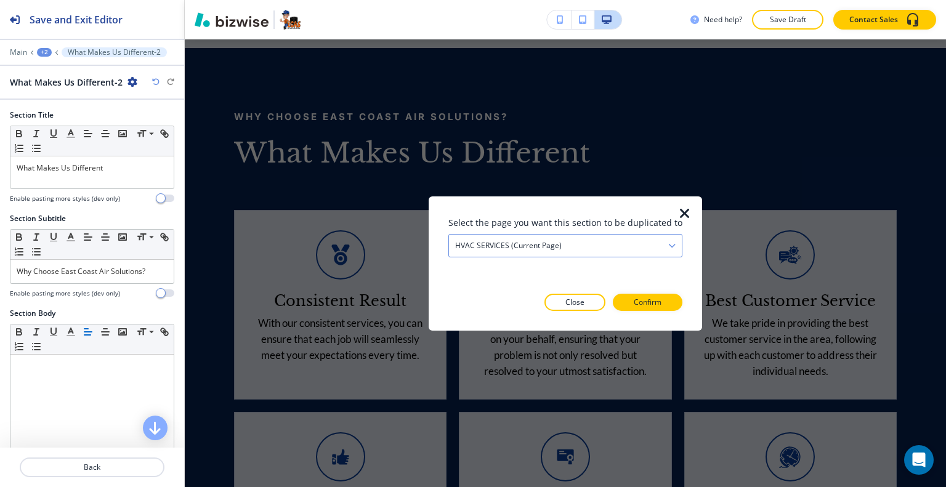
click at [609, 248] on div "HVAC SERVICES (current page)" at bounding box center [565, 245] width 233 height 22
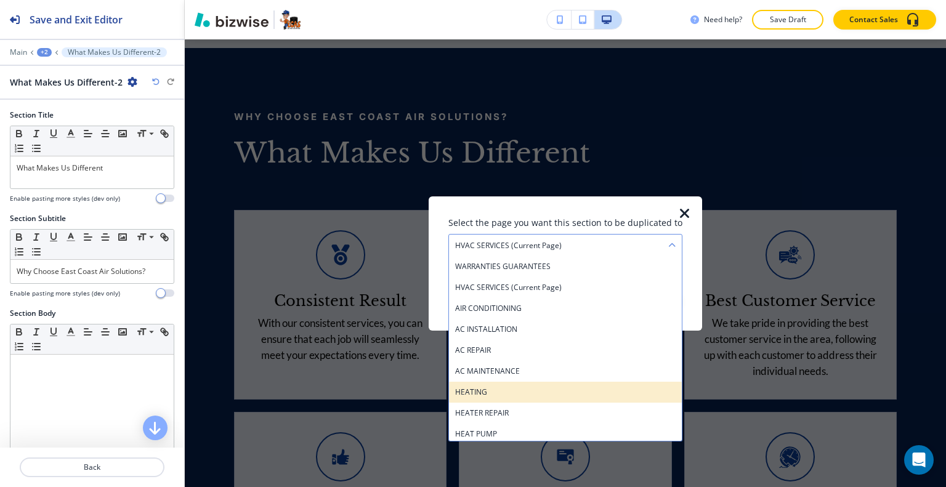
scroll to position [272, 0]
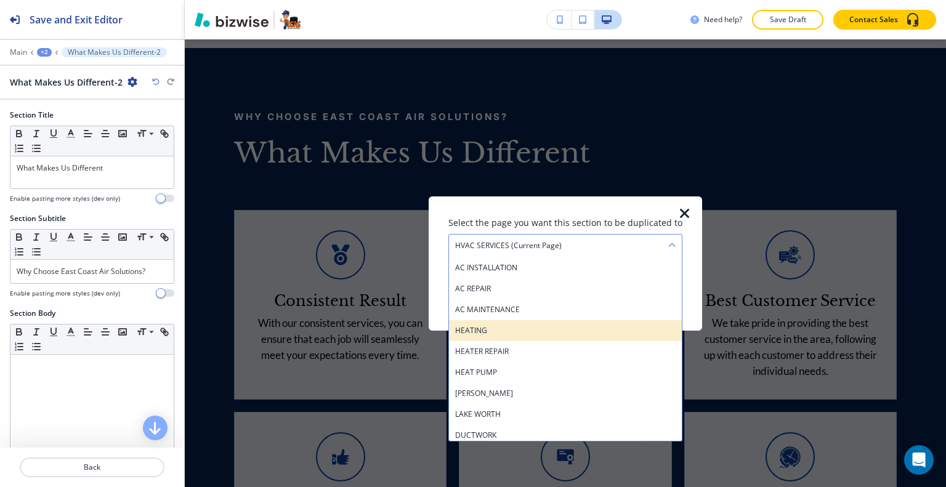
click at [523, 332] on h4 "HEATING" at bounding box center [565, 330] width 221 height 11
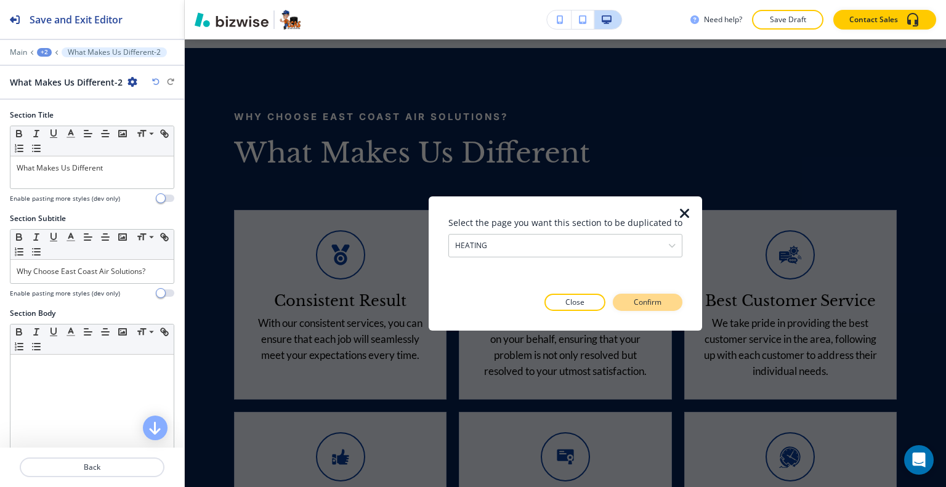
click at [649, 302] on p "Confirm" at bounding box center [648, 302] width 28 height 11
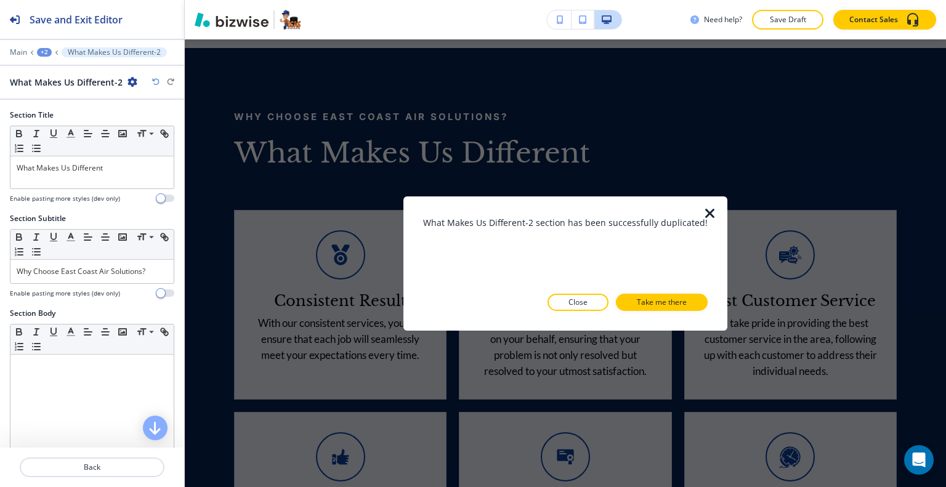
click at [574, 303] on p "Close" at bounding box center [578, 302] width 19 height 11
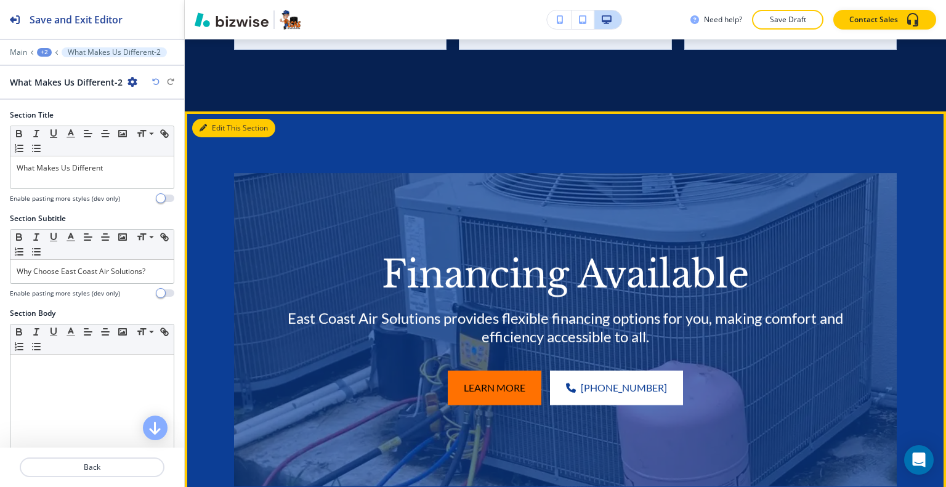
click at [226, 134] on button "Edit This Section" at bounding box center [233, 128] width 83 height 18
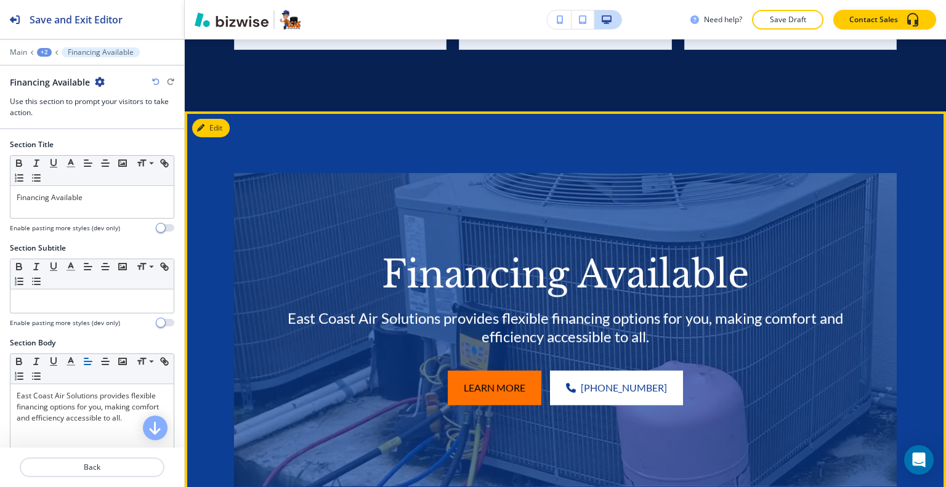
scroll to position [5652, 0]
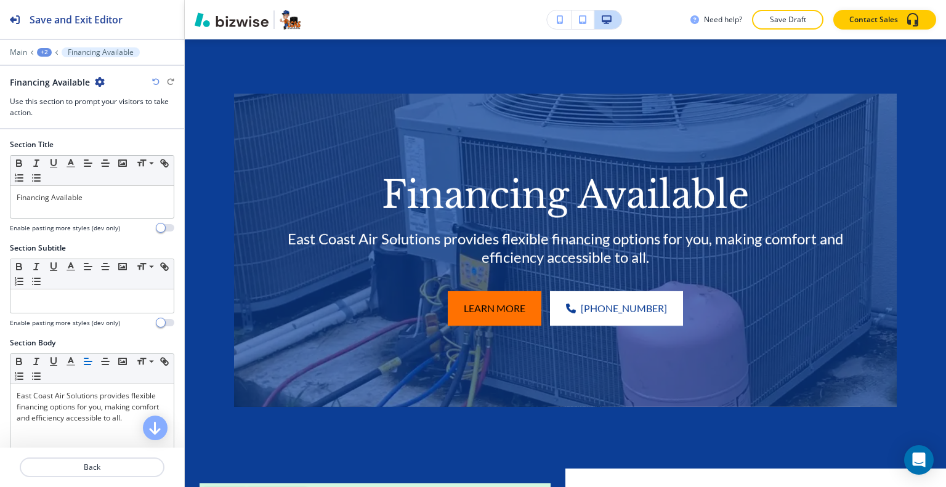
drag, startPoint x: 104, startPoint y: 78, endPoint x: 95, endPoint y: 82, distance: 9.4
click at [103, 78] on icon "button" at bounding box center [100, 82] width 10 height 10
click at [141, 131] on button "Duplicate Section" at bounding box center [134, 124] width 79 height 22
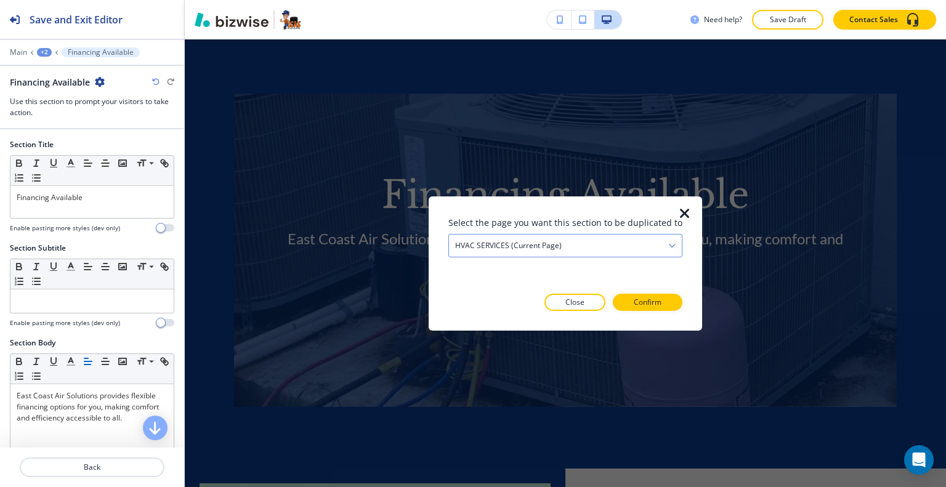
click at [624, 248] on div "HVAC SERVICES (current page)" at bounding box center [565, 245] width 233 height 22
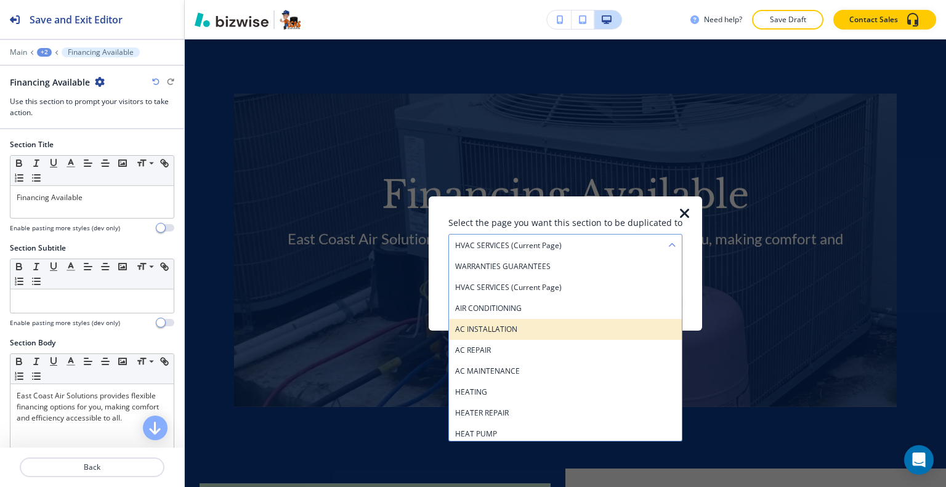
scroll to position [272, 0]
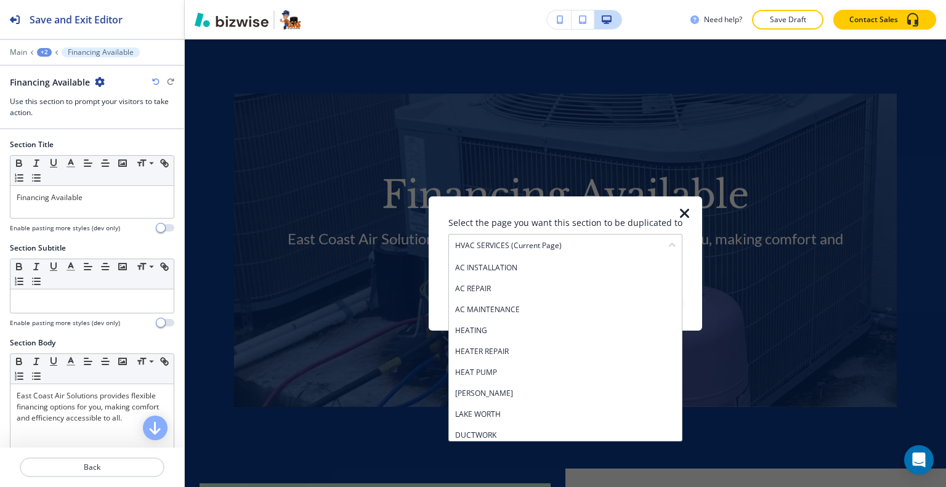
click at [535, 337] on div "HEATING" at bounding box center [565, 330] width 233 height 21
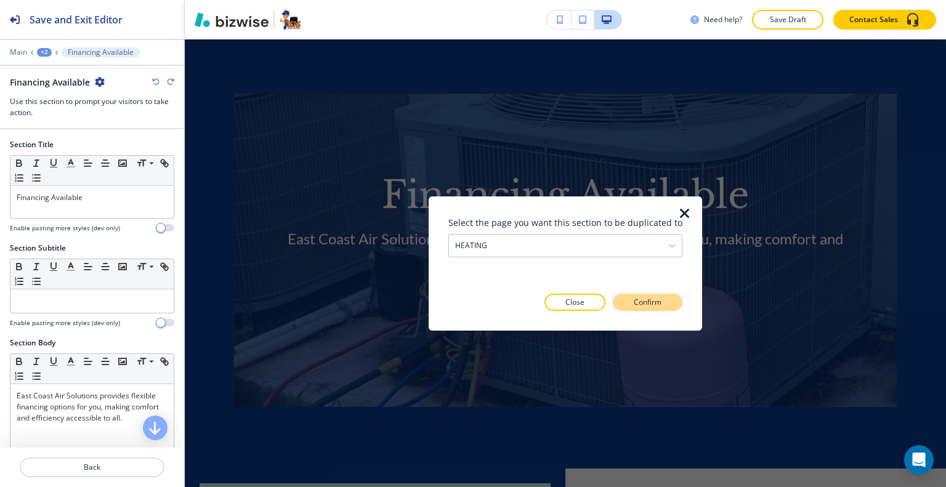
click at [643, 296] on button "Confirm" at bounding box center [648, 302] width 70 height 17
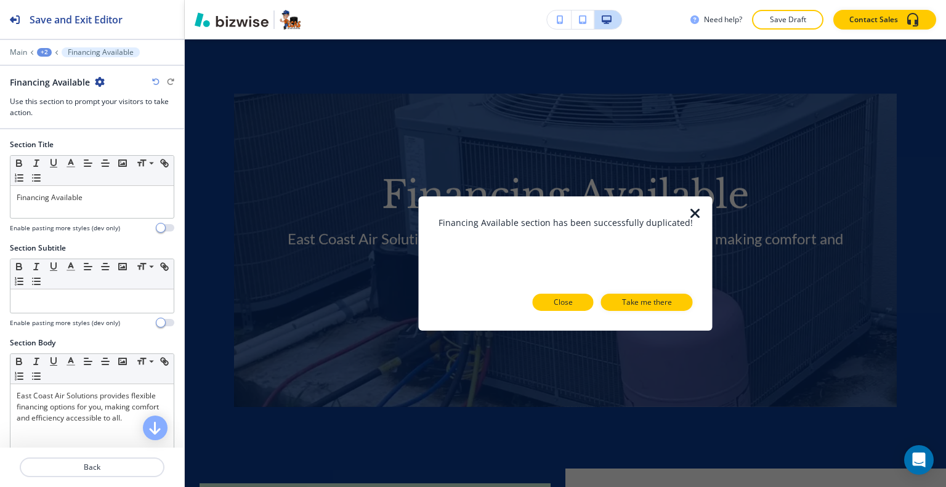
click at [570, 304] on button "Close" at bounding box center [563, 302] width 61 height 17
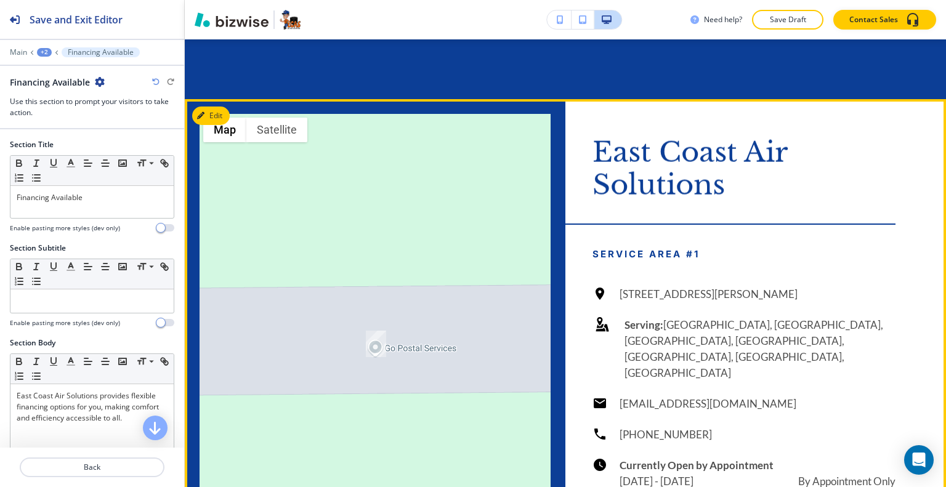
scroll to position [6083, 0]
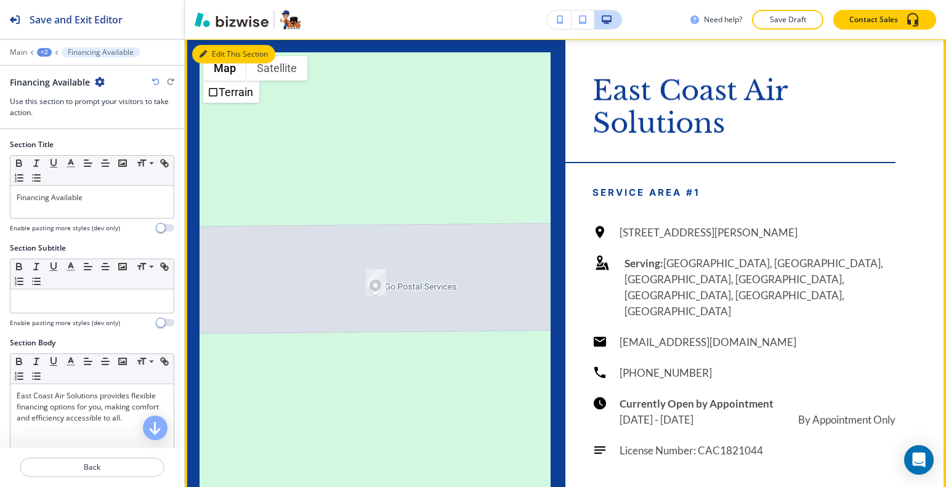
click at [221, 61] on button "Edit This Section" at bounding box center [233, 54] width 83 height 18
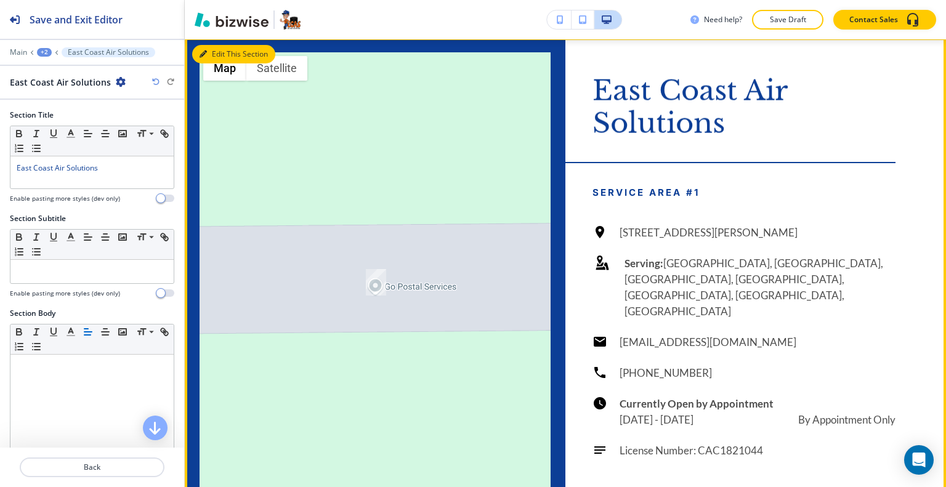
scroll to position [6088, 0]
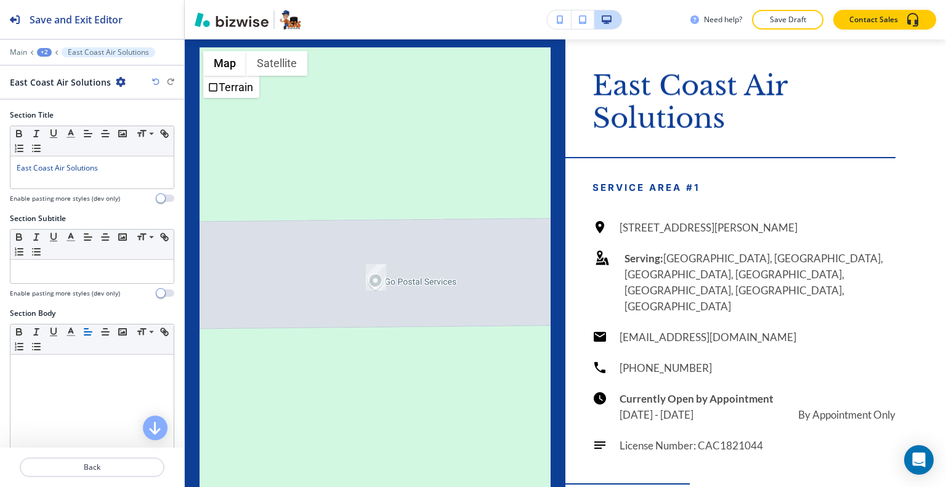
click at [116, 83] on icon "button" at bounding box center [121, 82] width 10 height 10
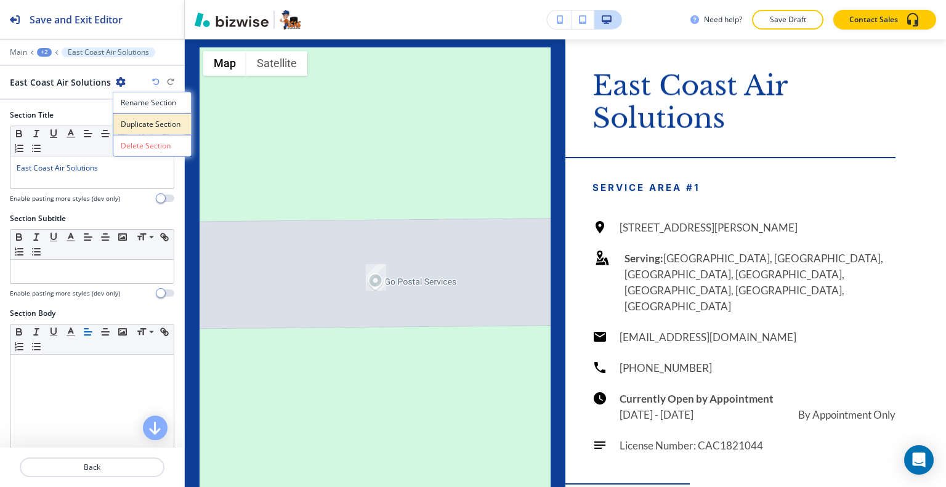
click at [153, 121] on p "Duplicate Section" at bounding box center [152, 124] width 63 height 11
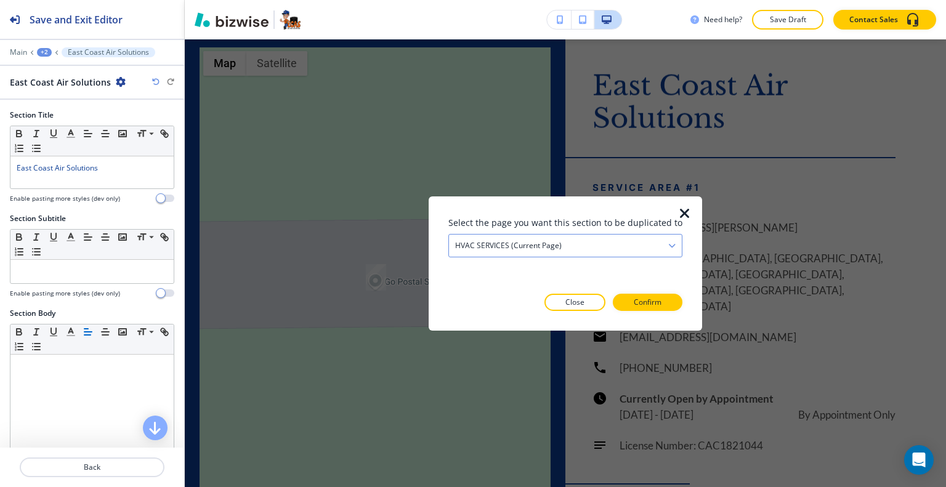
click at [641, 238] on div "HVAC SERVICES (current page)" at bounding box center [565, 245] width 233 height 22
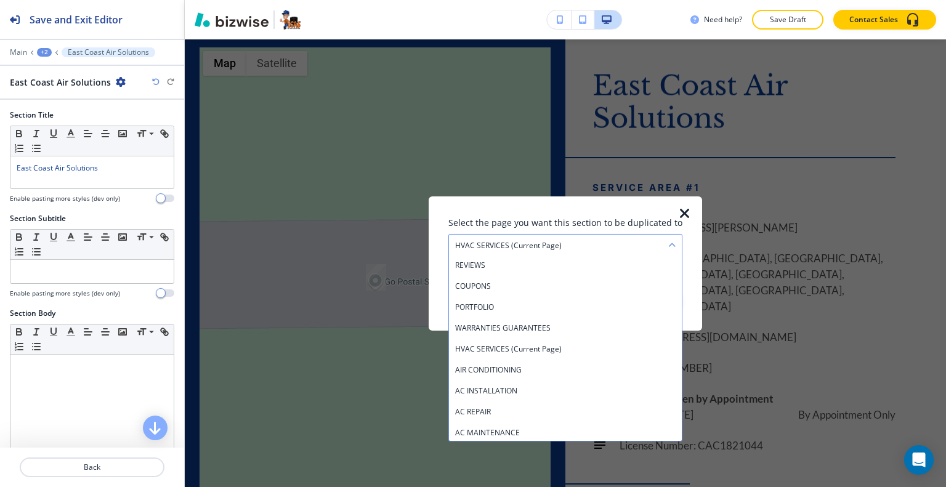
scroll to position [272, 0]
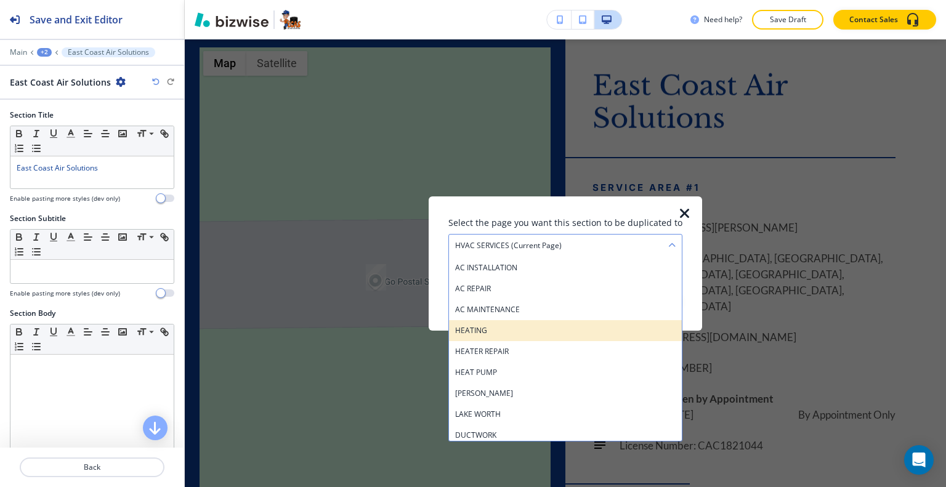
click at [549, 332] on h4 "HEATING" at bounding box center [565, 330] width 221 height 11
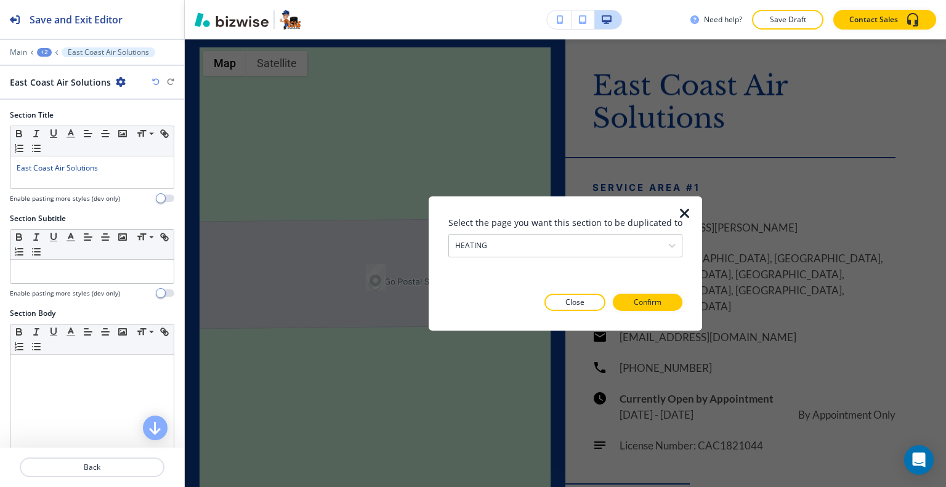
click at [627, 314] on div at bounding box center [566, 321] width 234 height 20
click at [640, 298] on p "Confirm" at bounding box center [648, 302] width 28 height 11
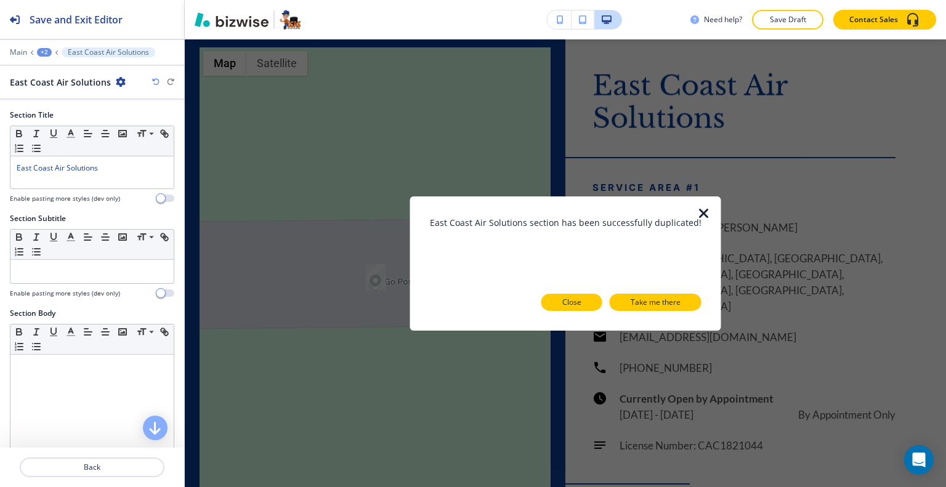
click at [564, 301] on p "Close" at bounding box center [571, 302] width 19 height 11
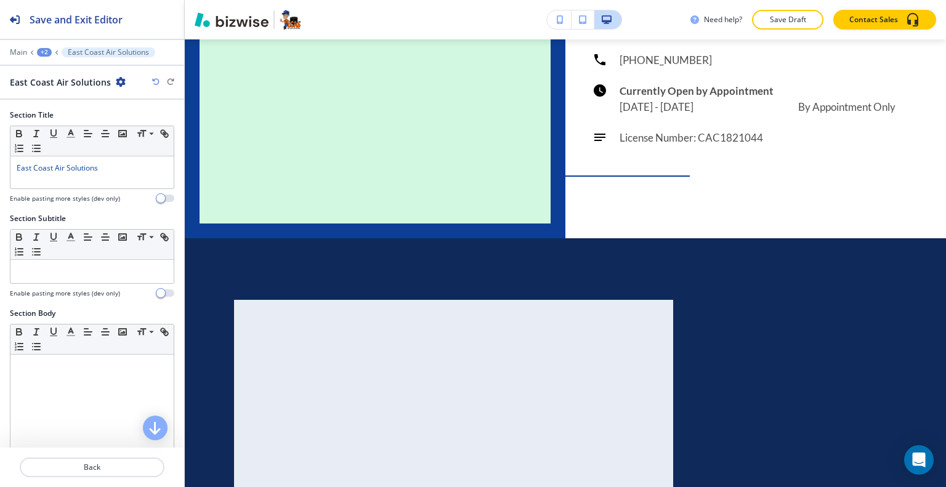
scroll to position [6581, 0]
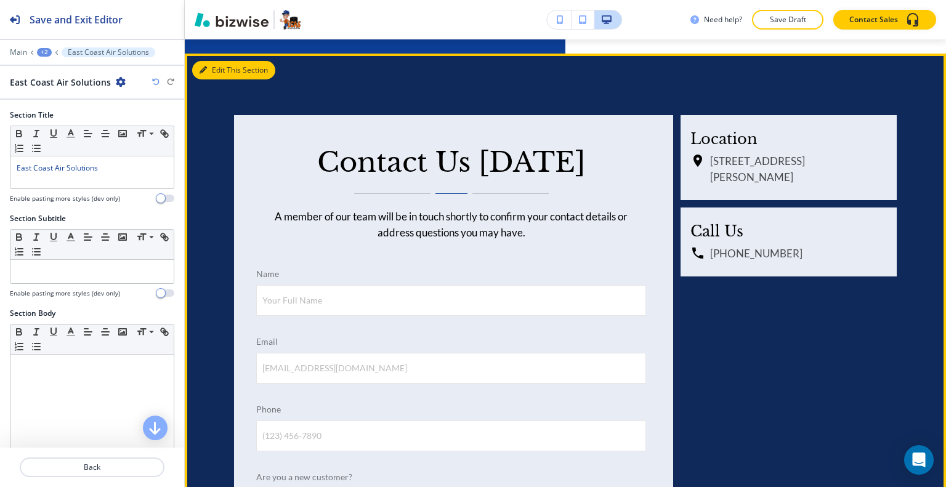
click at [217, 62] on button "Edit This Section" at bounding box center [233, 70] width 83 height 18
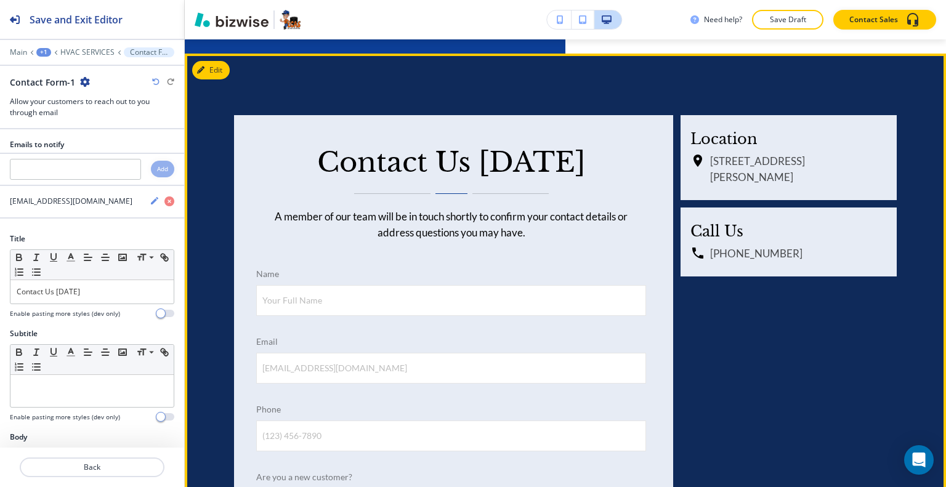
scroll to position [6586, 0]
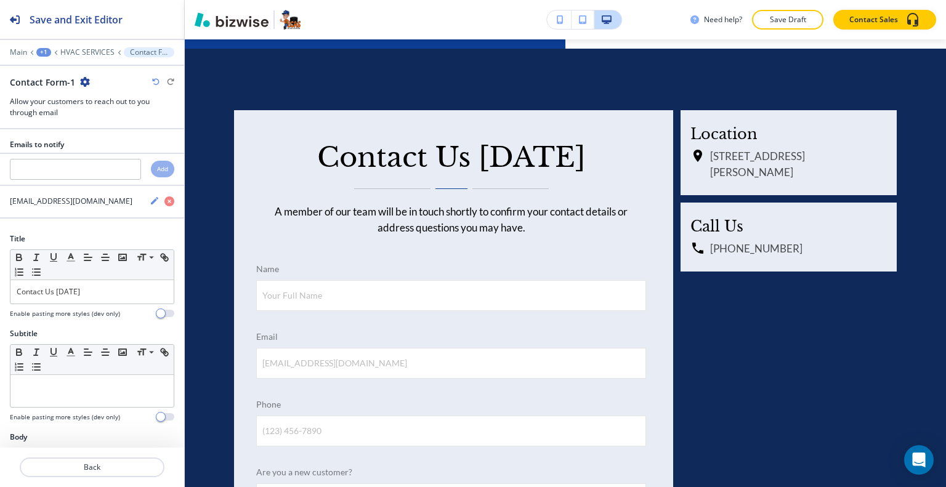
click at [84, 81] on icon "button" at bounding box center [85, 82] width 10 height 10
click at [97, 119] on p "Duplicate Section" at bounding box center [118, 124] width 63 height 11
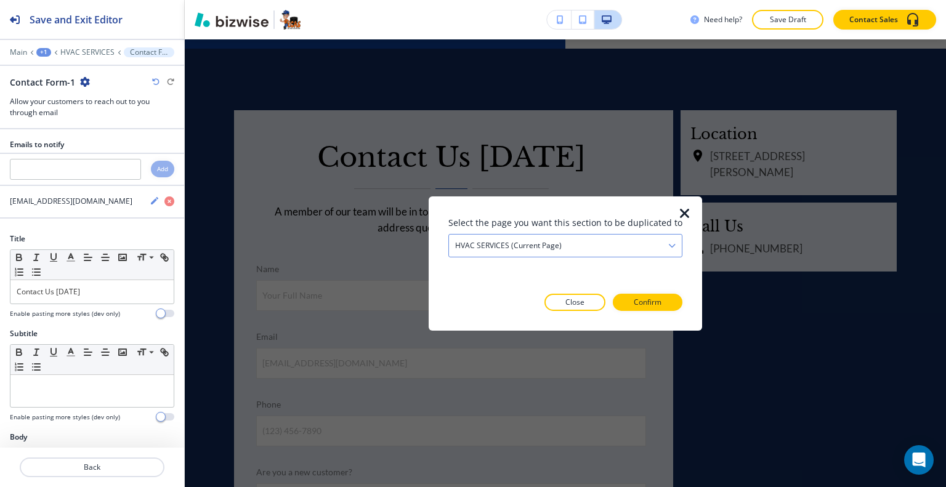
click at [572, 243] on div "HVAC SERVICES (current page)" at bounding box center [565, 245] width 233 height 22
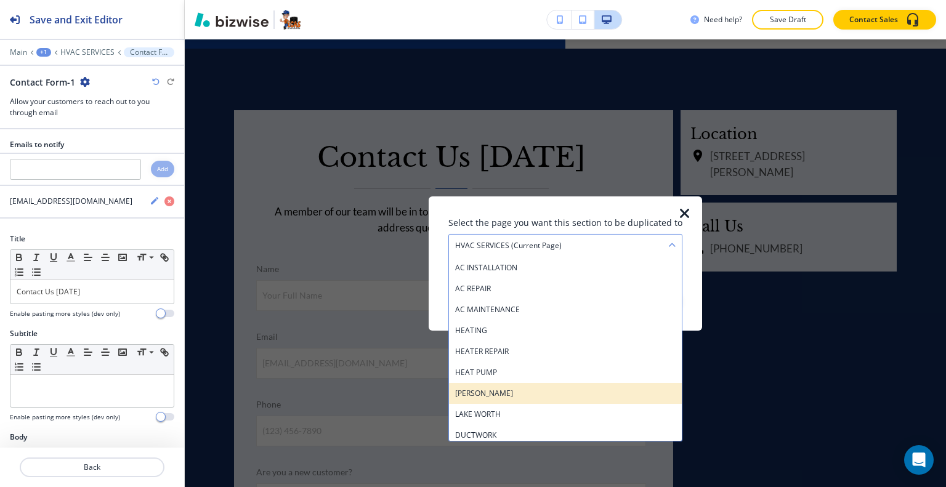
scroll to position [333, 0]
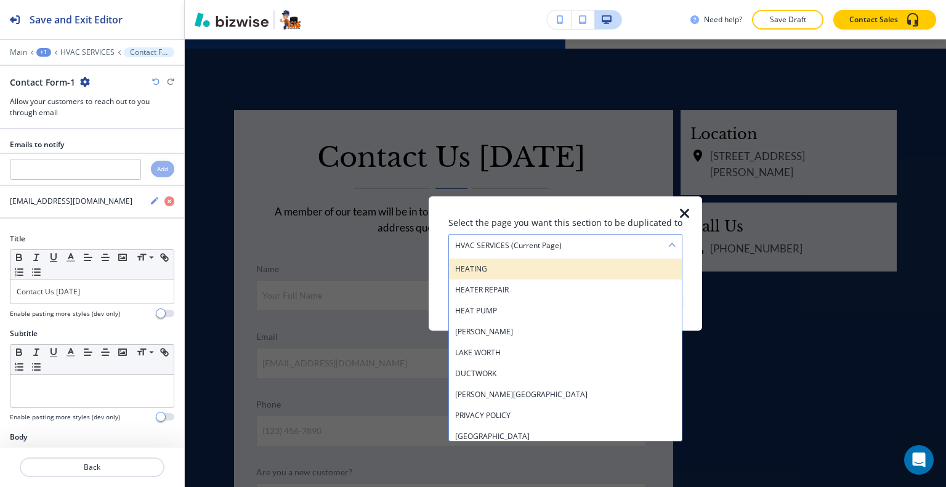
click at [532, 274] on h4 "HEATING" at bounding box center [565, 268] width 221 height 11
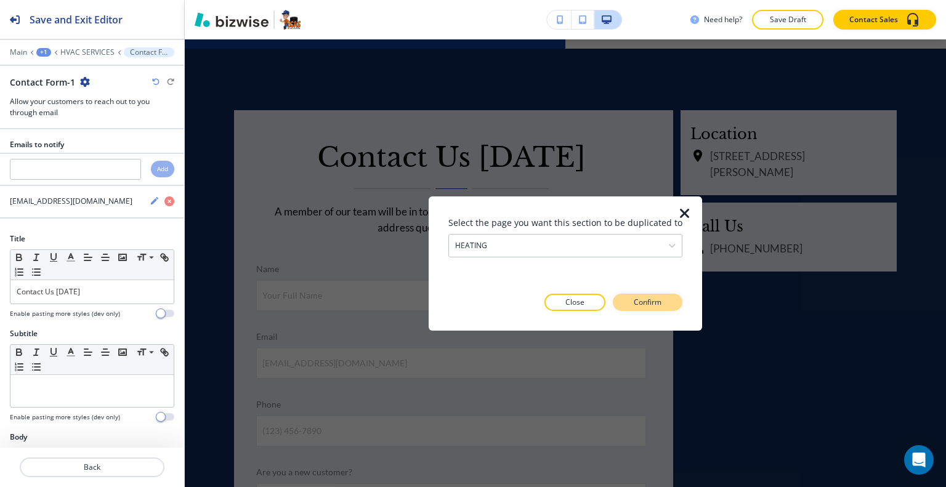
click at [634, 299] on p "Confirm" at bounding box center [648, 302] width 28 height 11
click at [642, 307] on p "Take me there" at bounding box center [639, 302] width 50 height 11
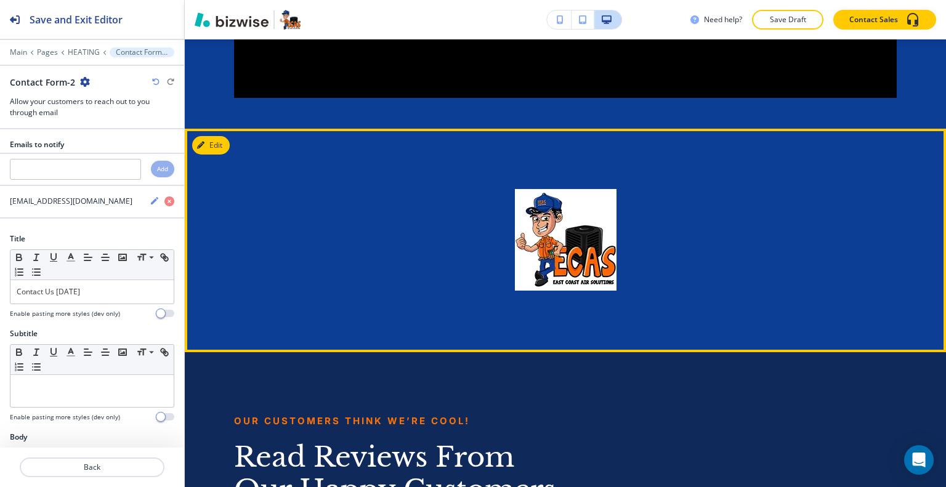
scroll to position [4563, 0]
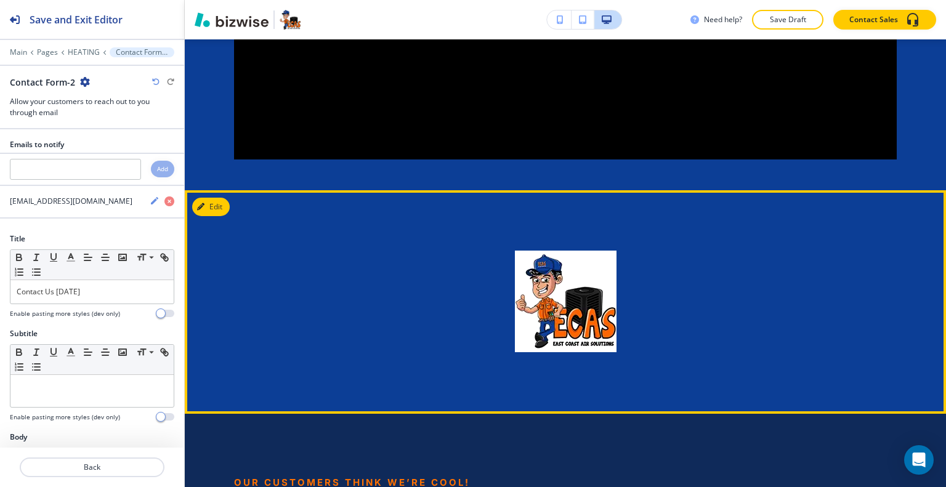
click at [229, 230] on div "Edit" at bounding box center [565, 302] width 761 height 224
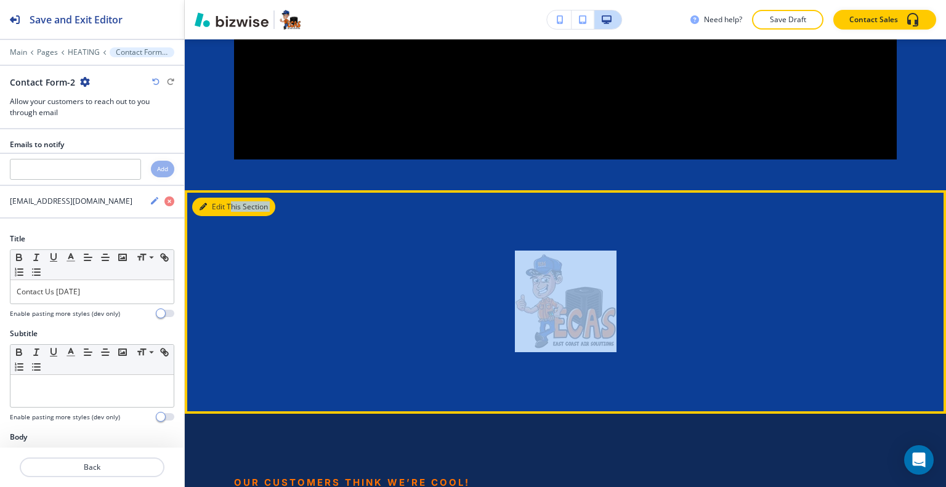
click at [229, 216] on button "Edit This Section" at bounding box center [233, 207] width 83 height 18
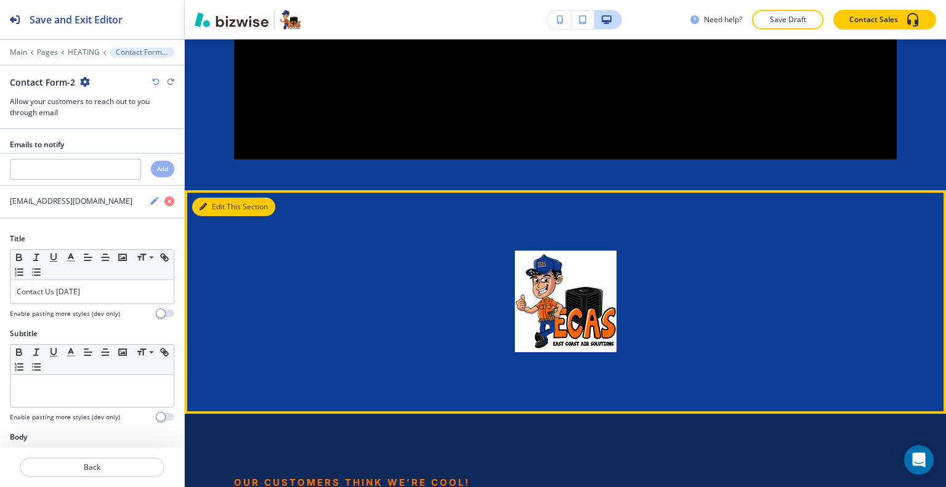
scroll to position [4738, 0]
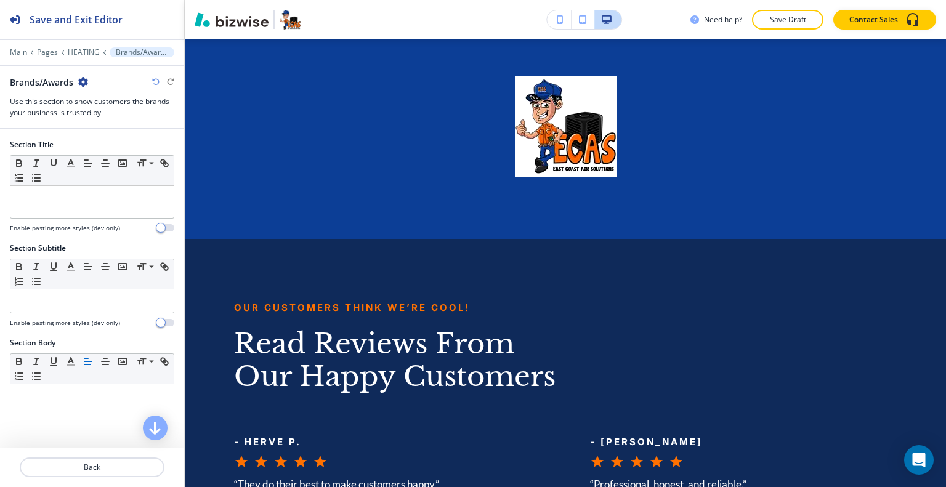
click at [79, 76] on div "Brands/Awards" at bounding box center [49, 82] width 78 height 13
drag, startPoint x: 83, startPoint y: 76, endPoint x: 84, endPoint y: 83, distance: 7.5
click at [83, 76] on div "Brands/Awards" at bounding box center [49, 82] width 78 height 13
click at [80, 80] on icon "button" at bounding box center [83, 82] width 10 height 10
click at [104, 136] on button "Delete Section" at bounding box center [118, 146] width 79 height 22
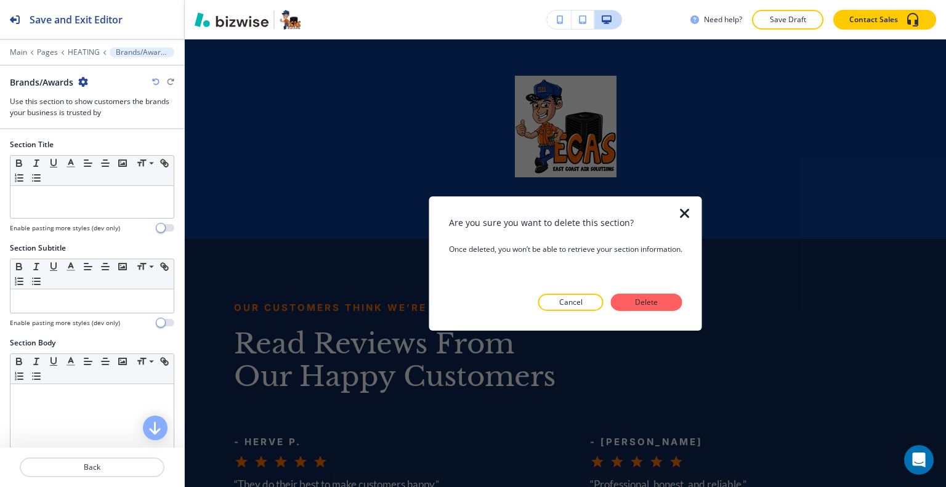
drag, startPoint x: 656, startPoint y: 302, endPoint x: 648, endPoint y: 296, distance: 9.6
click at [656, 303] on p "Delete" at bounding box center [647, 302] width 30 height 11
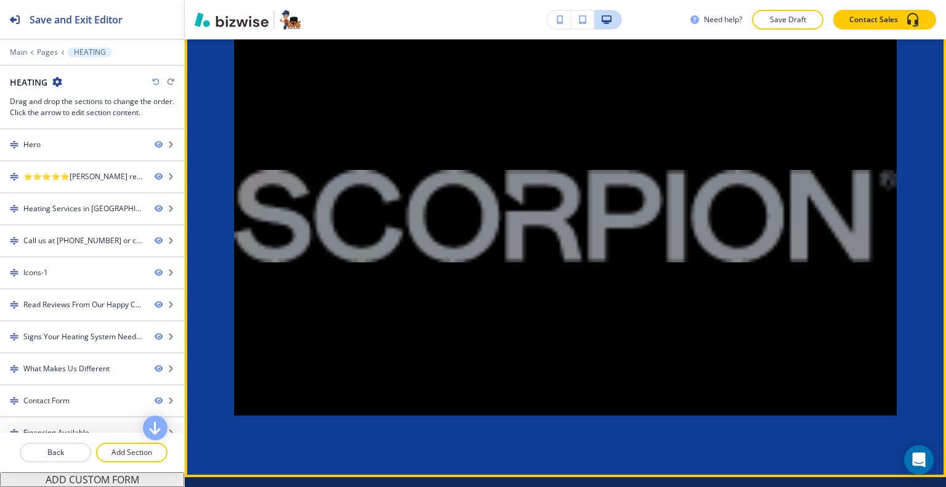
scroll to position [4122, 0]
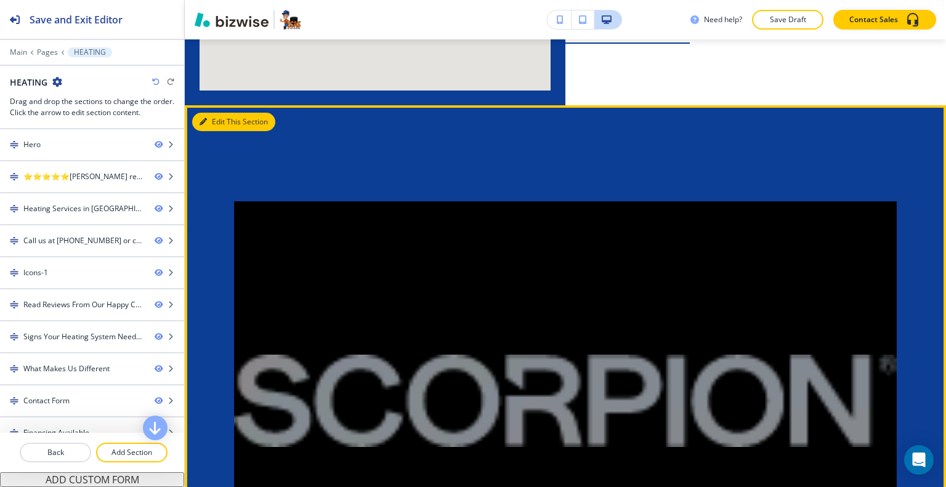
click at [219, 131] on button "Edit This Section" at bounding box center [233, 122] width 83 height 18
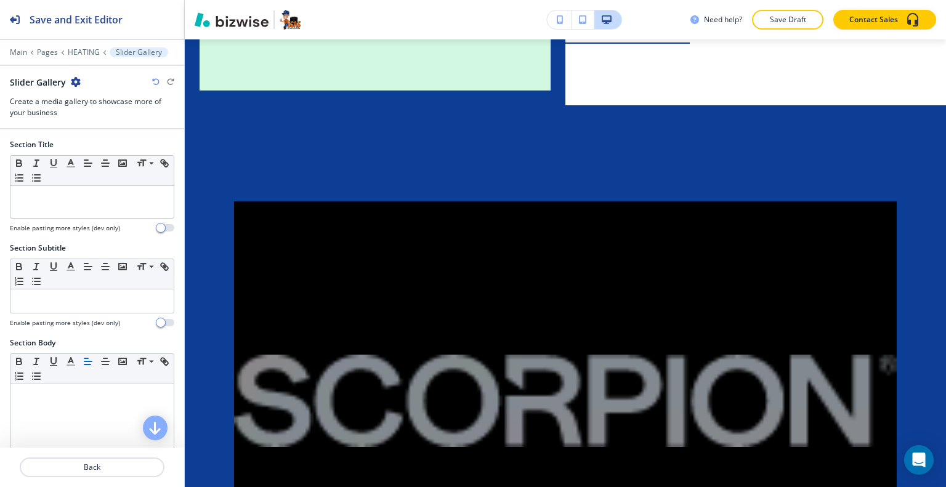
scroll to position [4212, 0]
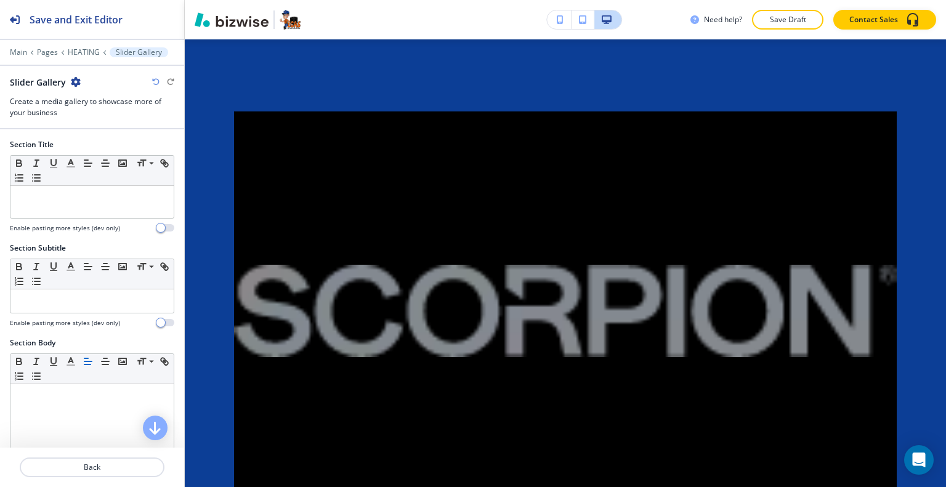
click at [76, 84] on icon "button" at bounding box center [76, 82] width 10 height 10
click at [121, 142] on p "Delete Section" at bounding box center [109, 145] width 63 height 11
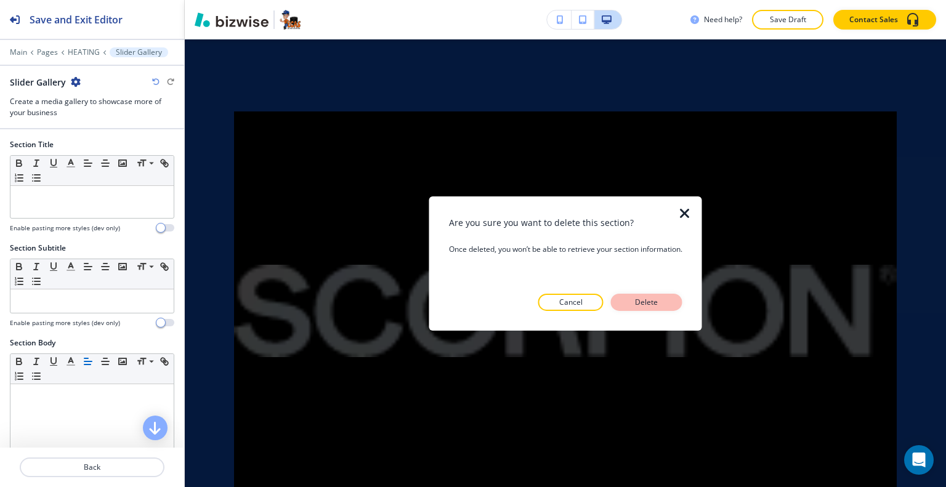
click at [675, 300] on button "Delete" at bounding box center [646, 302] width 71 height 17
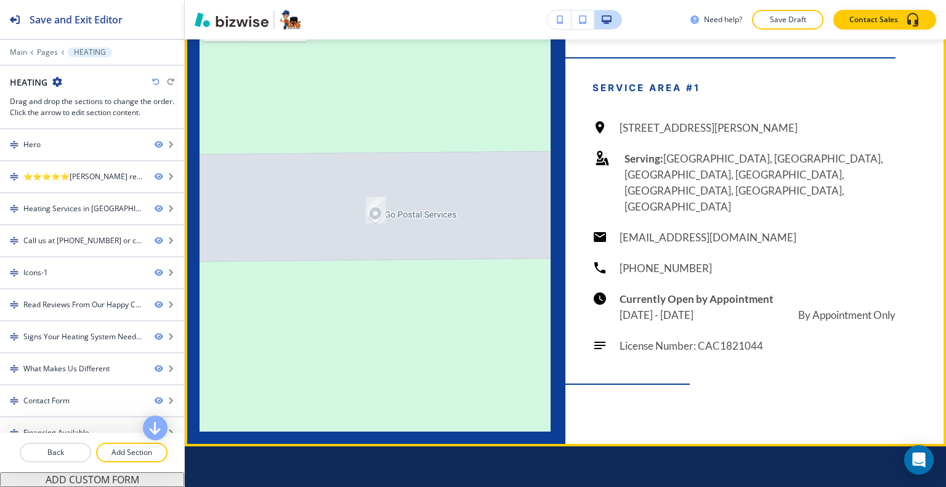
scroll to position [3535, 0]
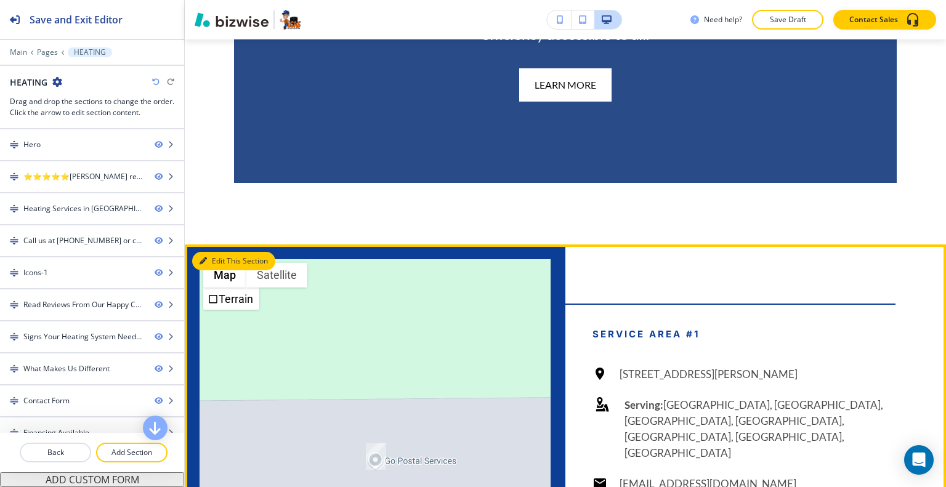
click at [216, 270] on button "Edit This Section" at bounding box center [233, 261] width 83 height 18
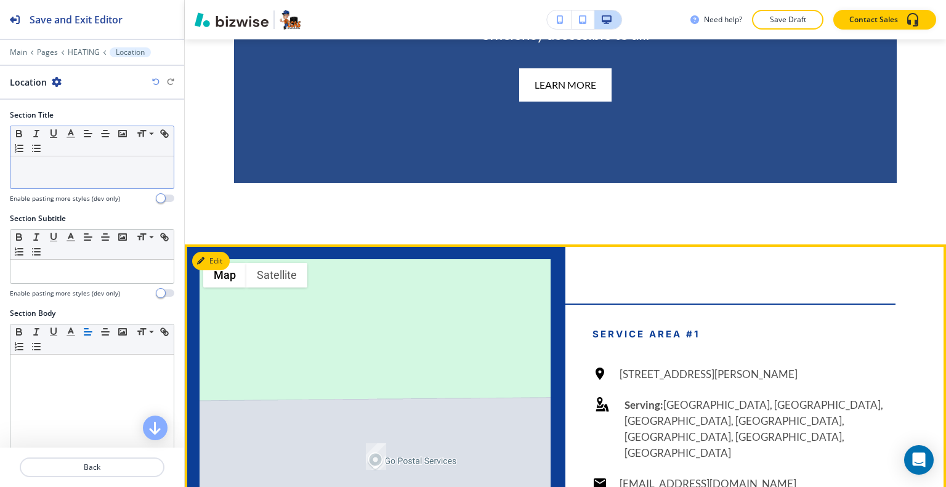
scroll to position [3780, 0]
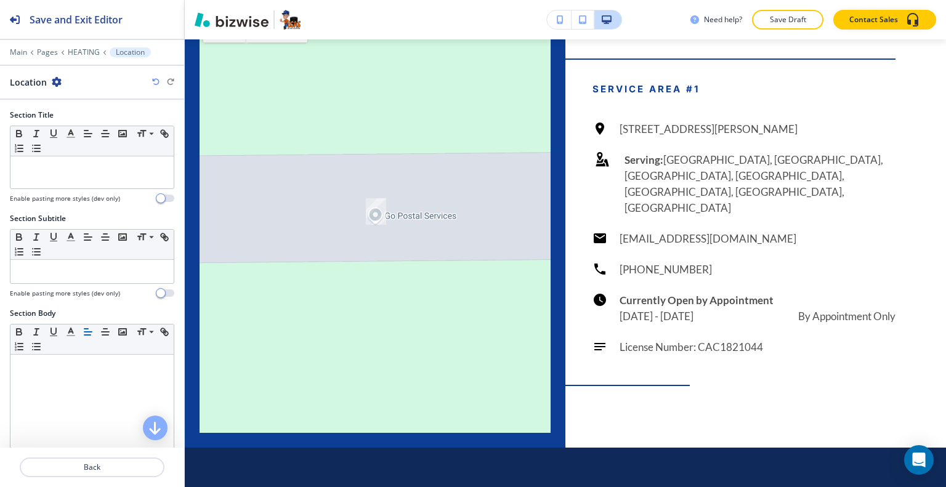
click at [57, 83] on icon "button" at bounding box center [57, 82] width 10 height 10
click at [76, 142] on p "Delete Section" at bounding box center [90, 145] width 63 height 11
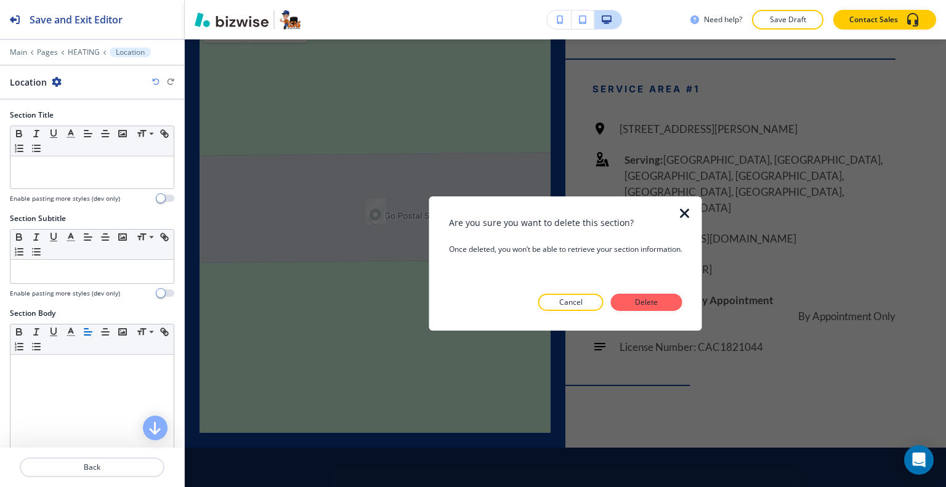
click at [665, 299] on button "Delete" at bounding box center [646, 302] width 71 height 17
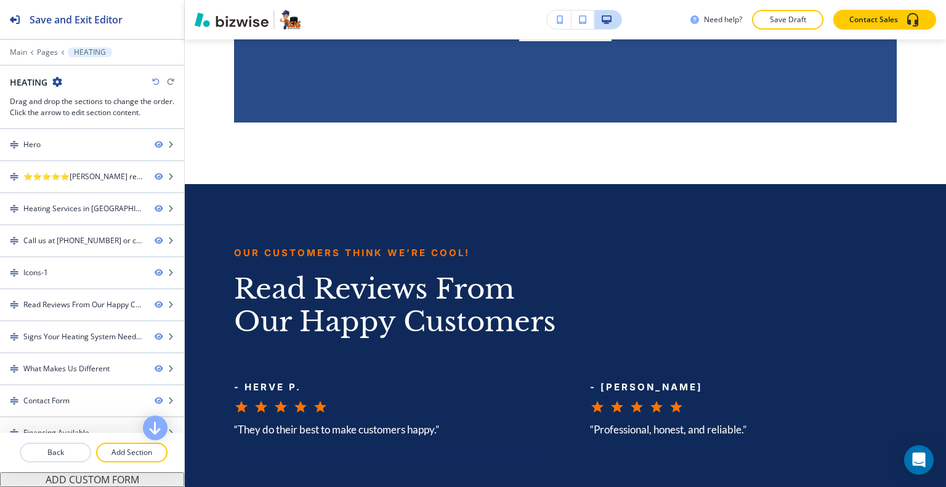
scroll to position [3348, 0]
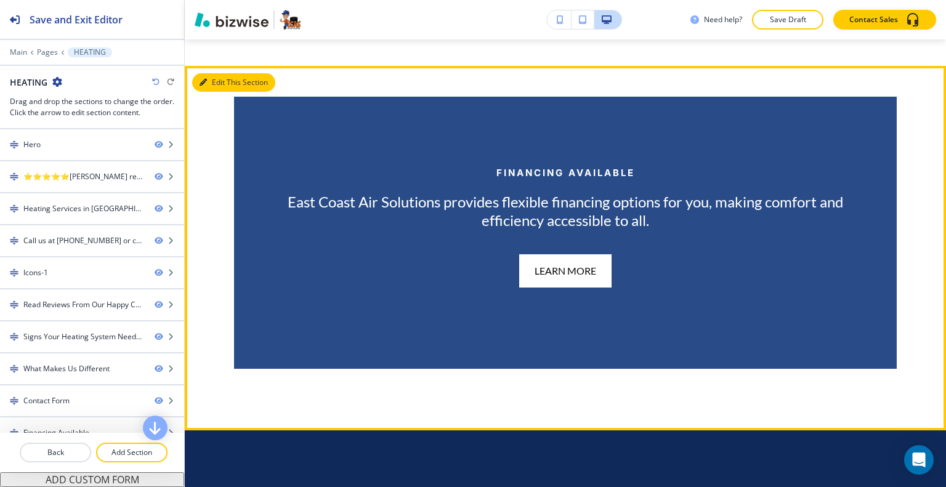
click at [213, 92] on button "Edit This Section" at bounding box center [233, 82] width 83 height 18
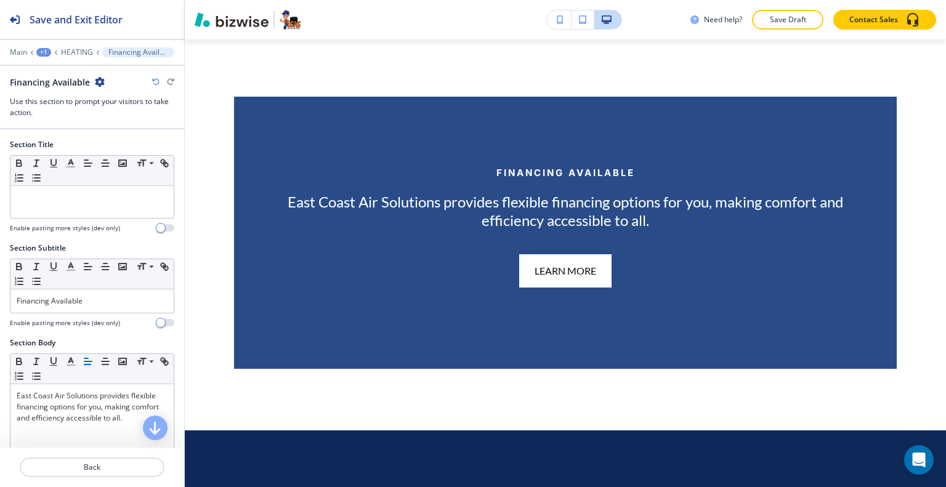
scroll to position [3415, 0]
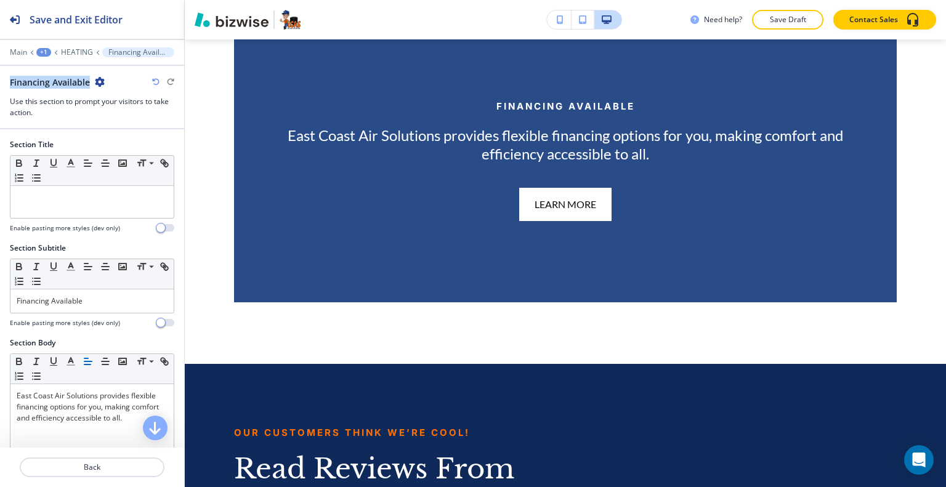
click at [104, 77] on div "Main +1 HEATING Financing Available Financing Available Use this section to pro…" at bounding box center [92, 82] width 184 height 71
click at [98, 83] on icon "button" at bounding box center [100, 82] width 10 height 10
click at [138, 145] on p "Delete Section" at bounding box center [134, 145] width 63 height 11
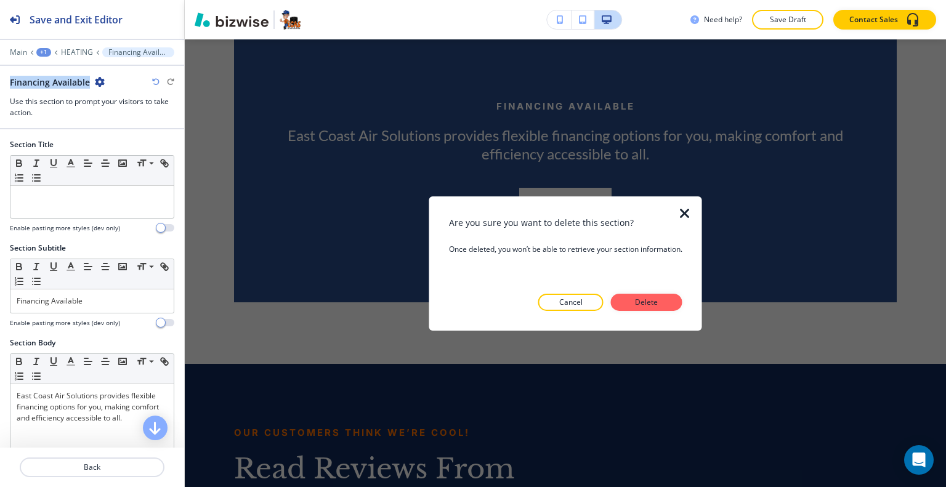
click at [653, 305] on p "Delete" at bounding box center [647, 302] width 30 height 11
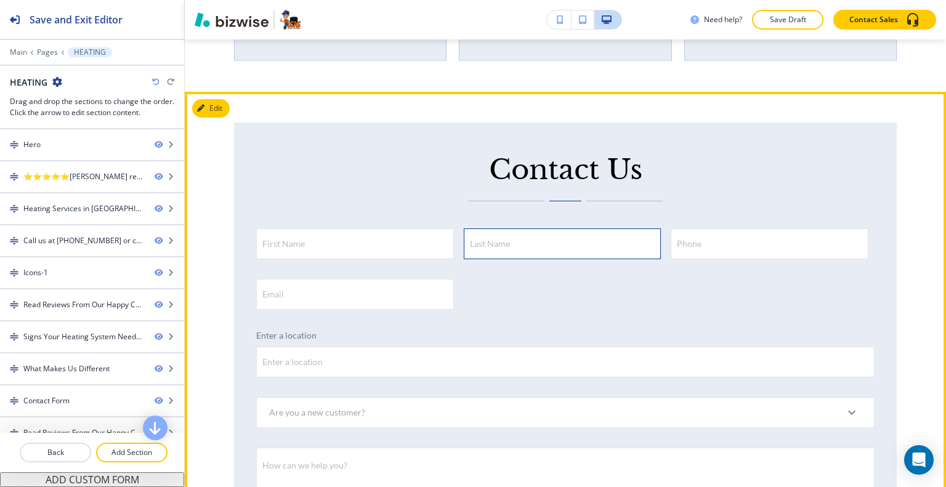
scroll to position [2676, 0]
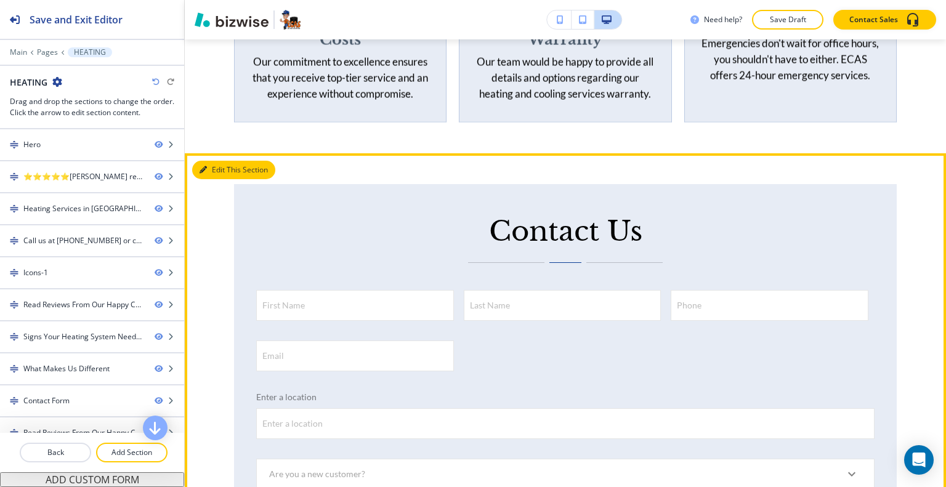
click at [221, 179] on button "Edit This Section" at bounding box center [233, 170] width 83 height 18
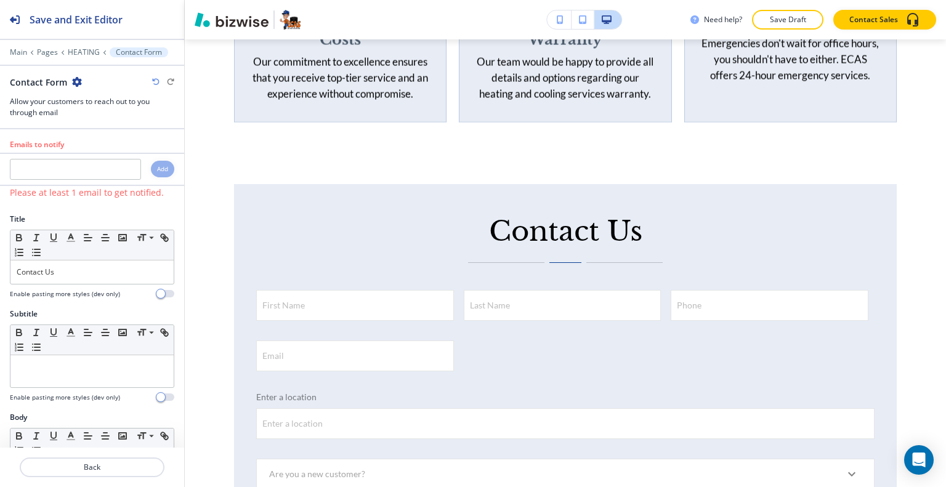
scroll to position [2831, 0]
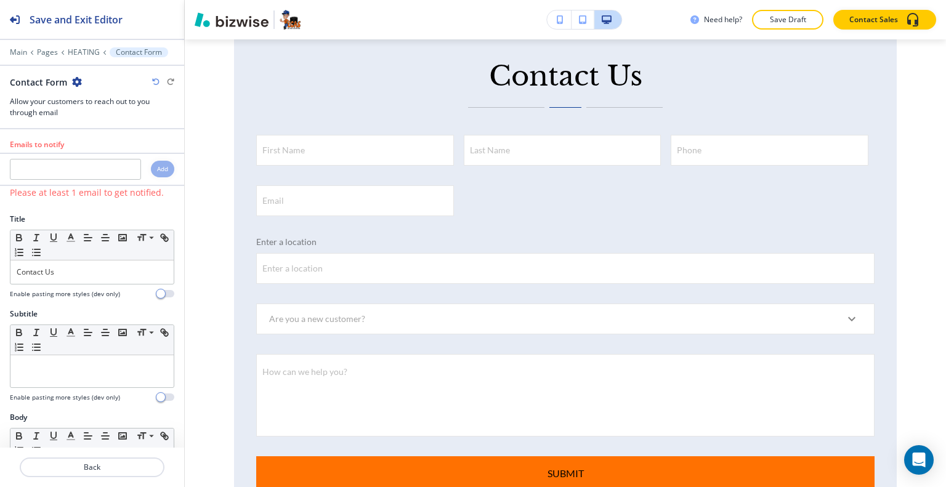
click at [76, 84] on icon "button" at bounding box center [77, 82] width 10 height 10
click at [104, 140] on p "Delete Section" at bounding box center [110, 145] width 63 height 11
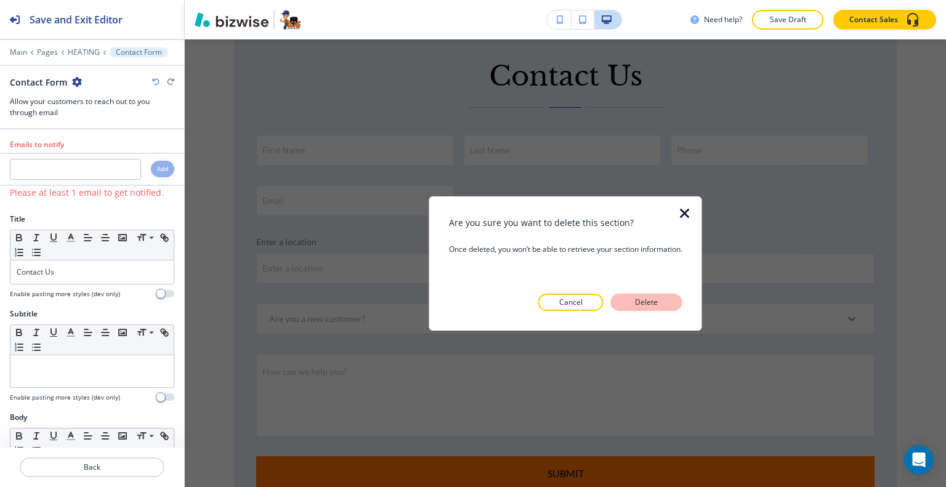
click at [683, 298] on div "Cancel Delete" at bounding box center [565, 302] width 233 height 17
click at [678, 302] on button "Delete" at bounding box center [646, 302] width 71 height 17
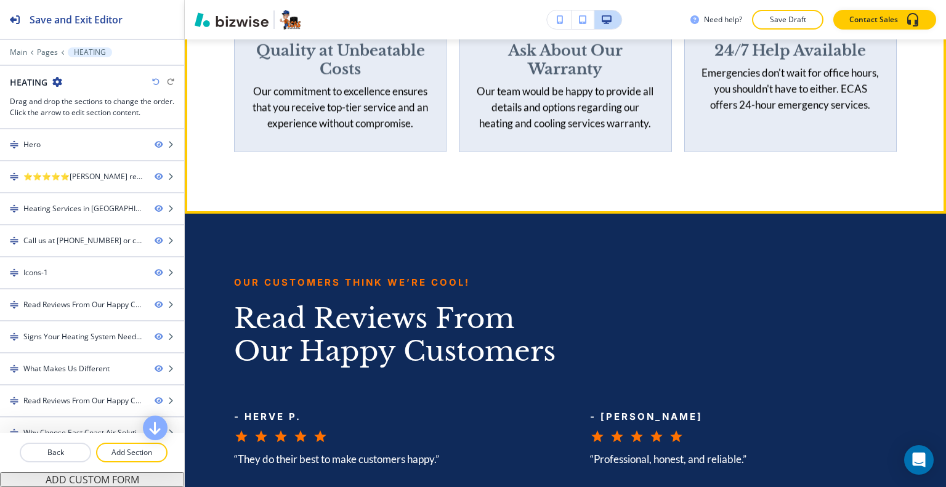
scroll to position [2338, 0]
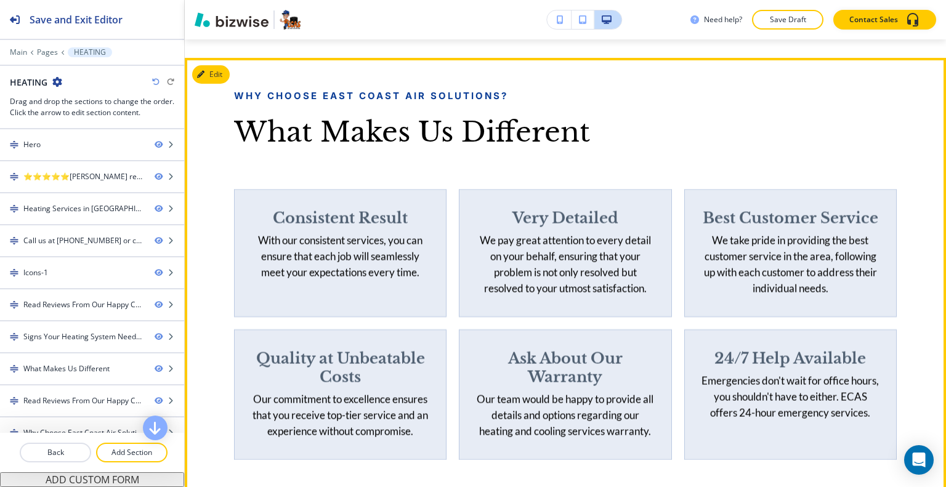
click at [221, 84] on button "Edit" at bounding box center [211, 74] width 38 height 18
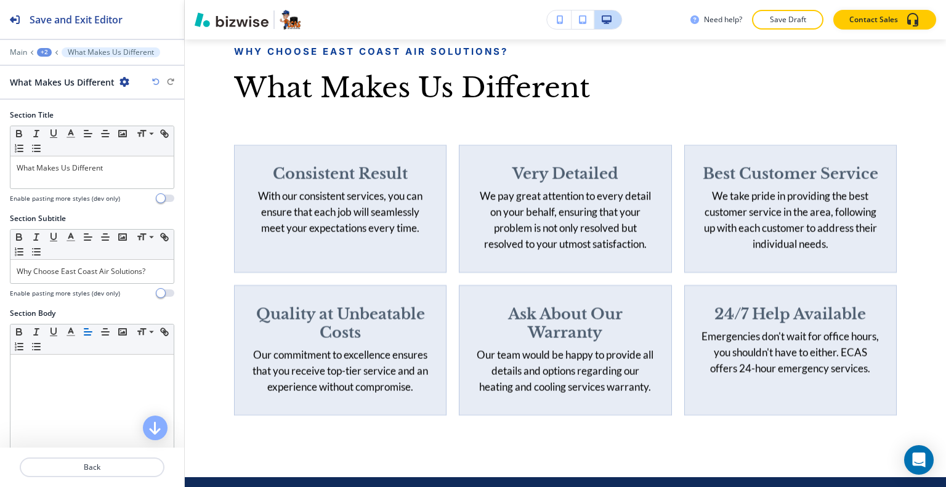
click at [128, 80] on div "What Makes Us Different" at bounding box center [92, 82] width 164 height 13
click at [123, 83] on icon "button" at bounding box center [125, 82] width 10 height 10
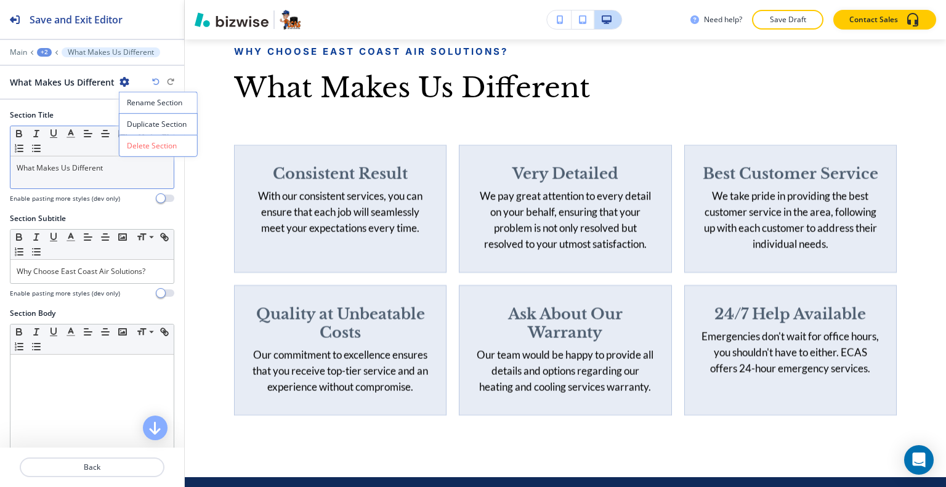
drag, startPoint x: 143, startPoint y: 139, endPoint x: 159, endPoint y: 145, distance: 17.2
click at [144, 139] on button "Delete Section" at bounding box center [158, 146] width 79 height 22
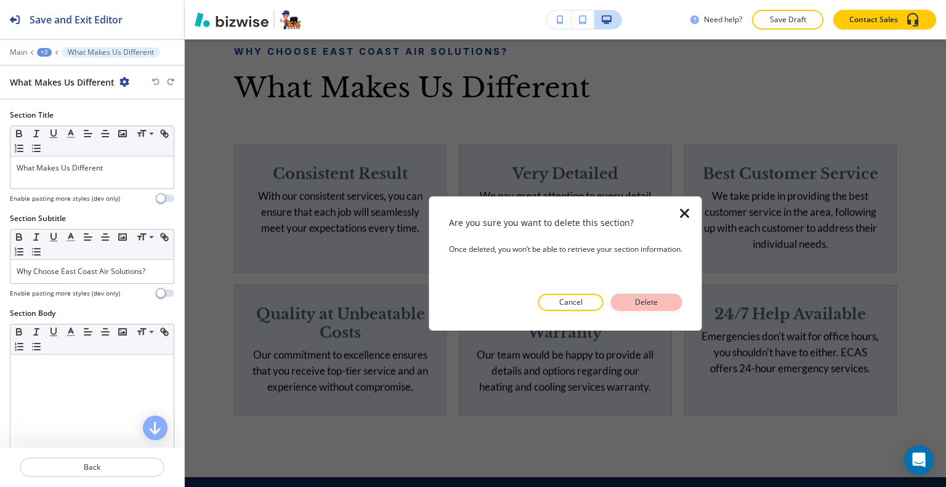
click at [670, 296] on button "Delete" at bounding box center [646, 302] width 71 height 17
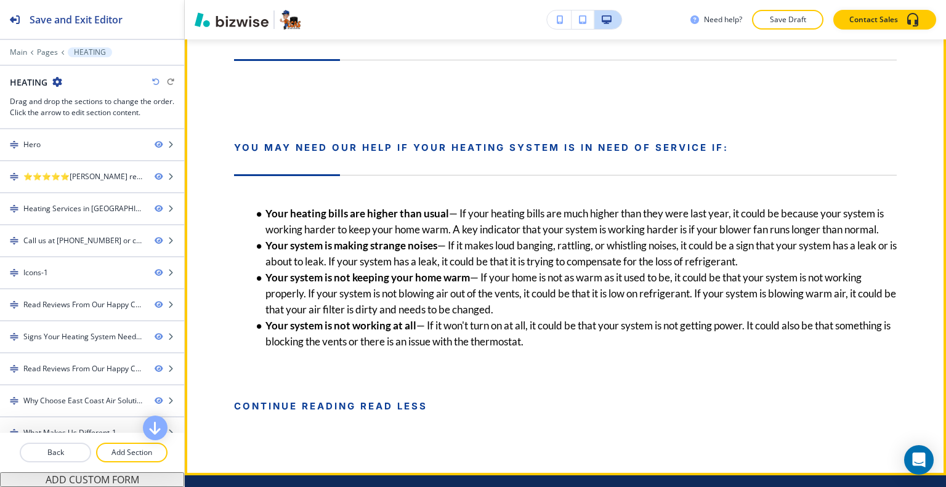
scroll to position [2013, 0]
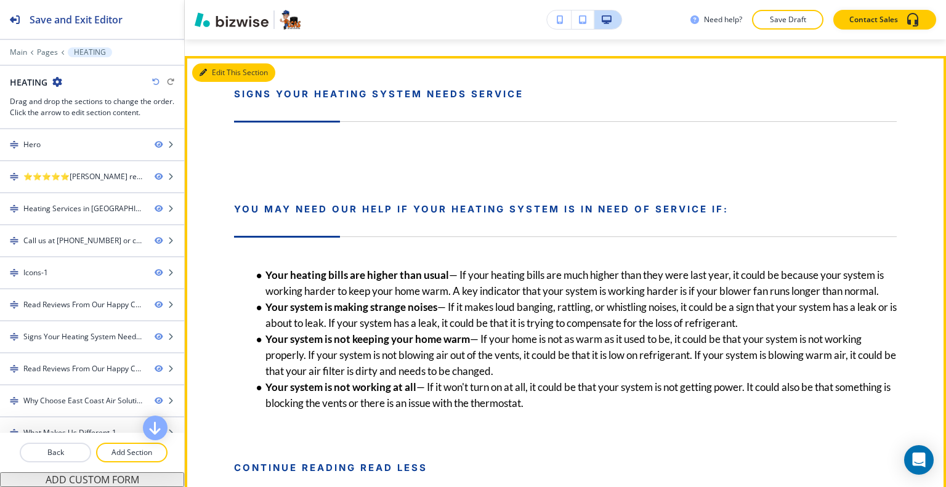
click at [212, 75] on button "Edit This Section" at bounding box center [233, 72] width 83 height 18
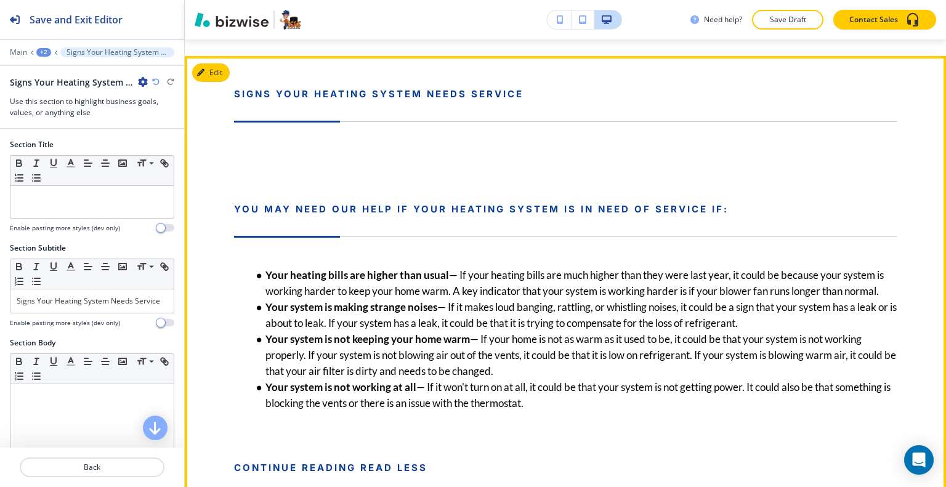
scroll to position [1906, 0]
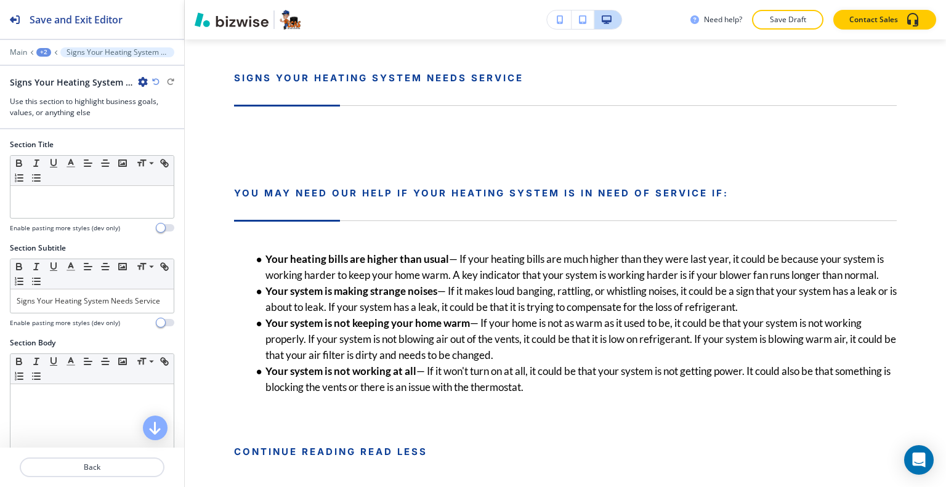
click at [142, 83] on icon "button" at bounding box center [143, 82] width 10 height 10
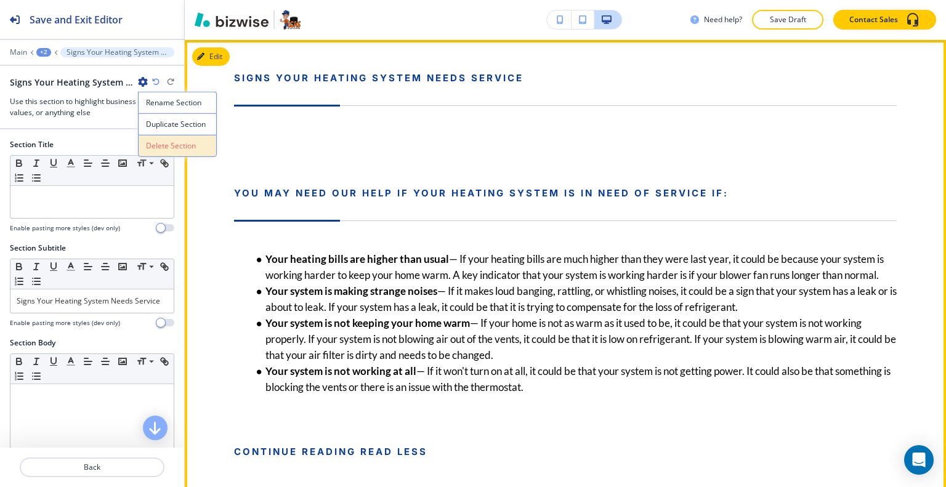
click at [187, 146] on p "Delete Section" at bounding box center [177, 145] width 63 height 11
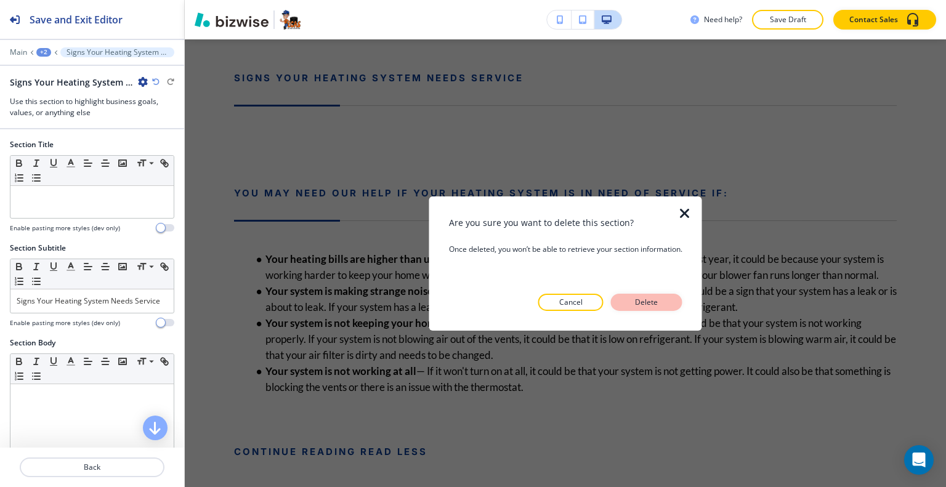
click at [662, 304] on p "Delete" at bounding box center [647, 302] width 30 height 11
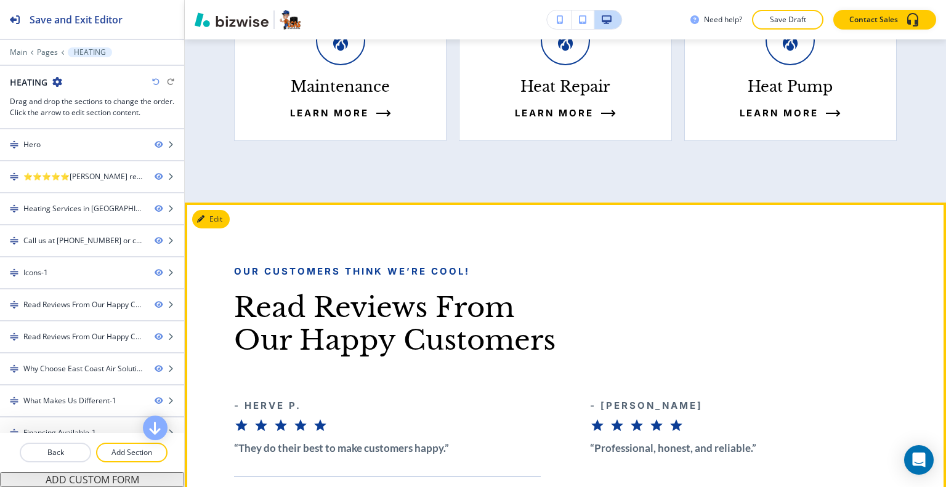
scroll to position [1289, 0]
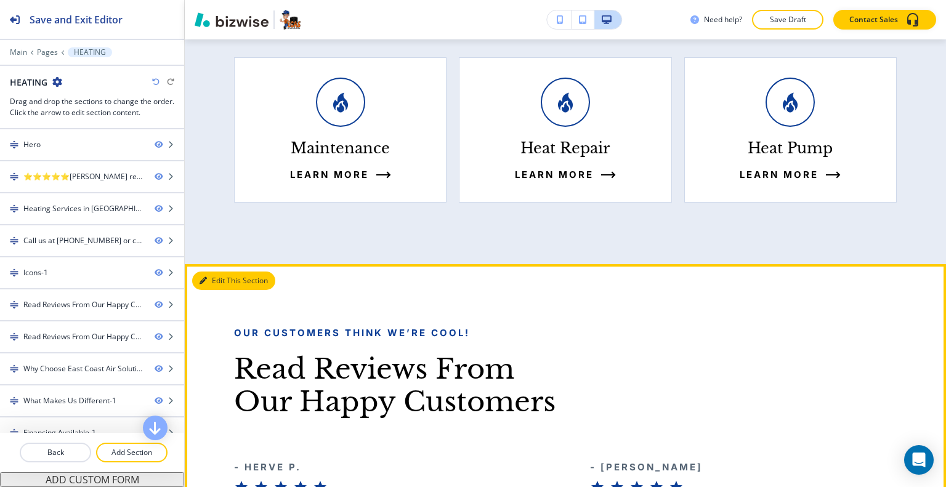
click at [200, 264] on div "Edit This Section Our Customers Think We’re Cool! Read Reviews From Our Happy C…" at bounding box center [565, 475] width 761 height 423
click at [217, 272] on button "Edit This Section" at bounding box center [233, 281] width 83 height 18
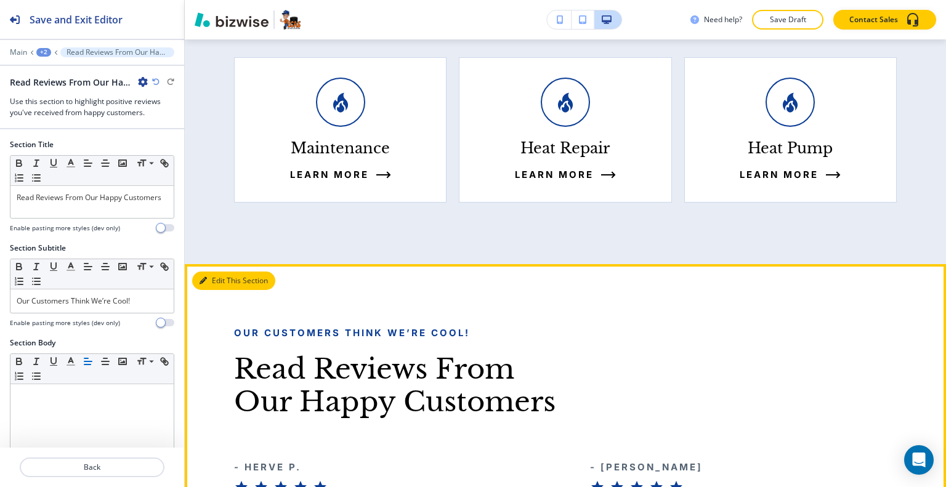
scroll to position [1481, 0]
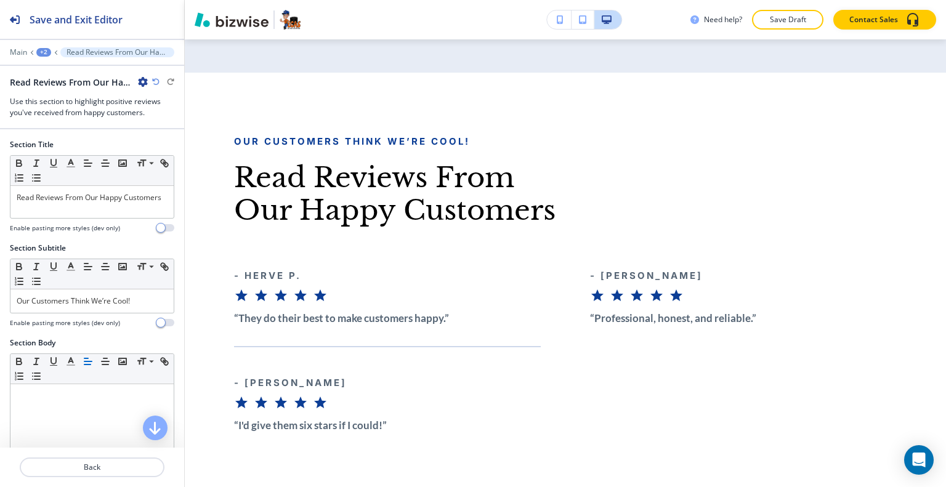
click at [142, 84] on icon "button" at bounding box center [143, 82] width 10 height 10
click at [160, 144] on p "Delete Section" at bounding box center [177, 145] width 63 height 11
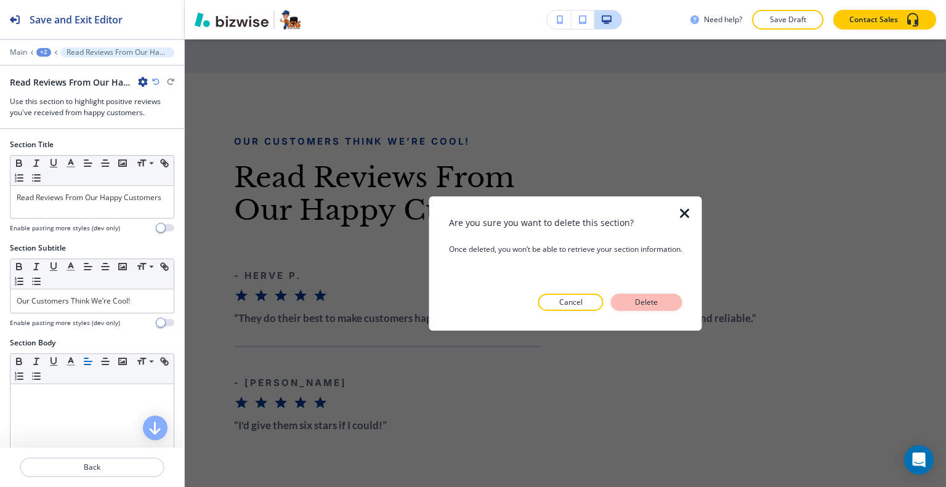
click at [662, 307] on p "Delete" at bounding box center [647, 302] width 30 height 11
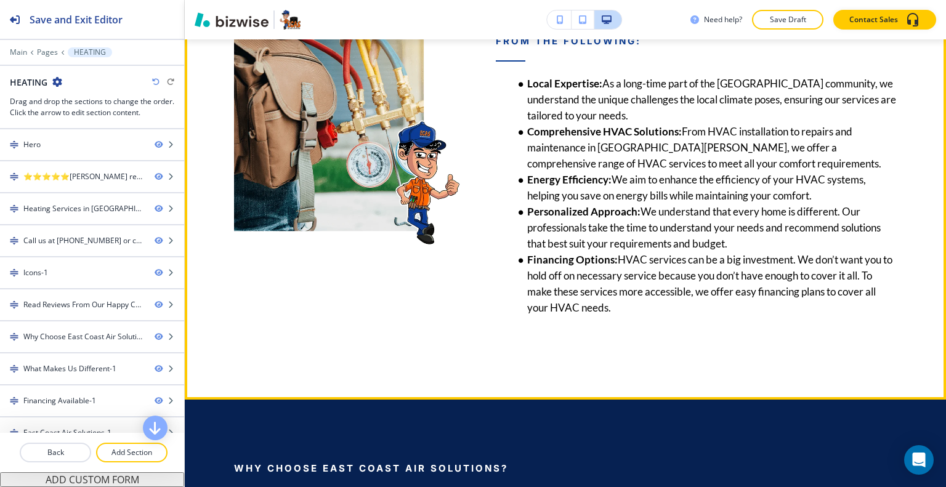
scroll to position [1974, 0]
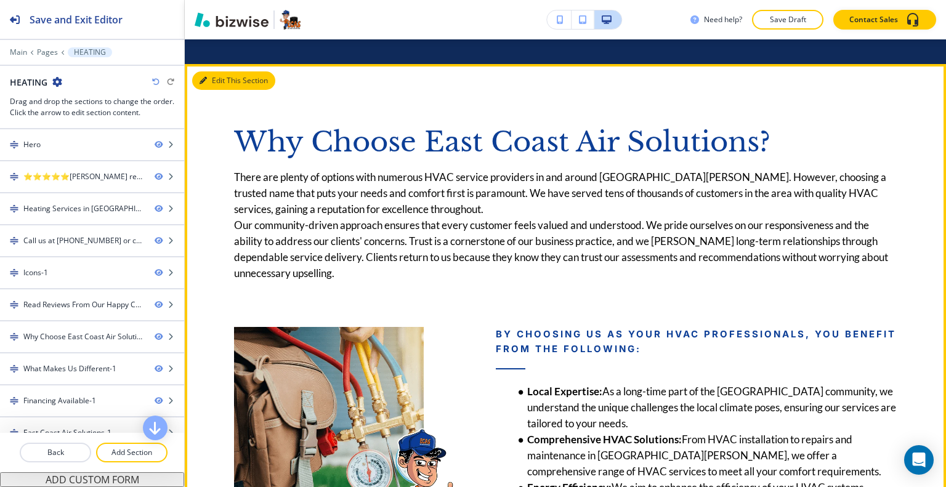
click at [219, 71] on button "Edit This Section" at bounding box center [233, 80] width 83 height 18
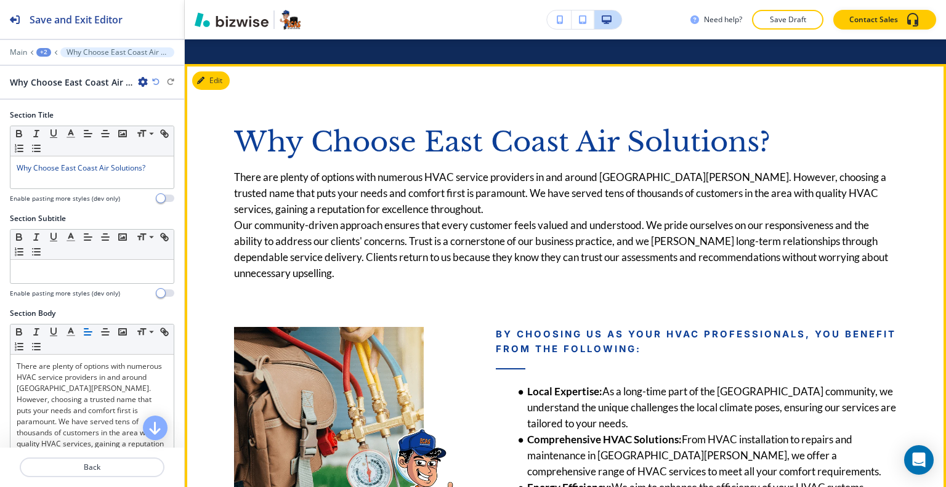
scroll to position [1936, 0]
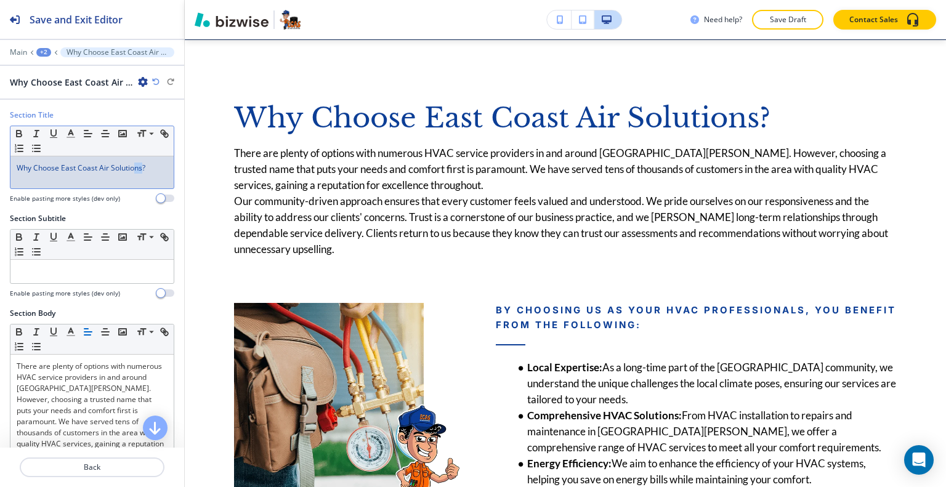
drag, startPoint x: 143, startPoint y: 177, endPoint x: 136, endPoint y: 178, distance: 7.5
click at [136, 178] on div "Why Choose East Coast Air Solutions?" at bounding box center [91, 172] width 163 height 32
drag, startPoint x: 154, startPoint y: 174, endPoint x: 1, endPoint y: 159, distance: 154.1
click at [0, 158] on div "Section Title Small Normal Large Huge Why Choose East Coast Air Solutions? Enab…" at bounding box center [92, 162] width 184 height 104
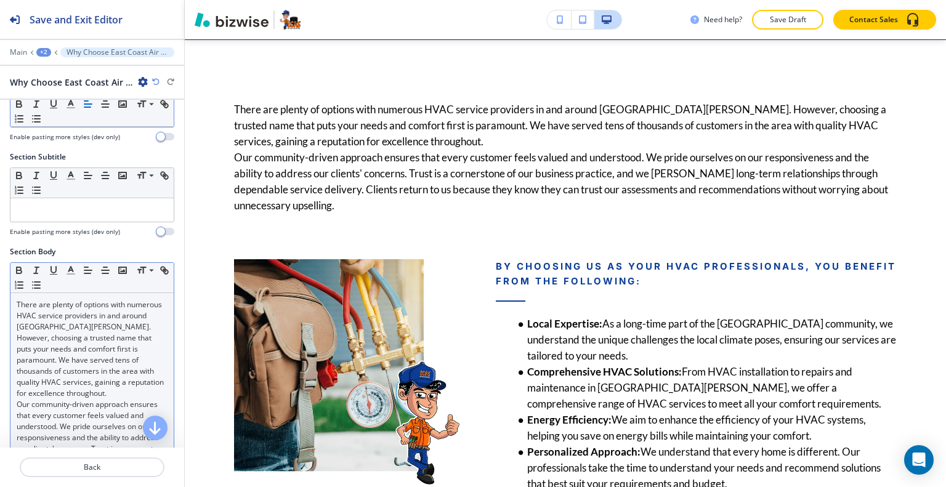
scroll to position [185, 0]
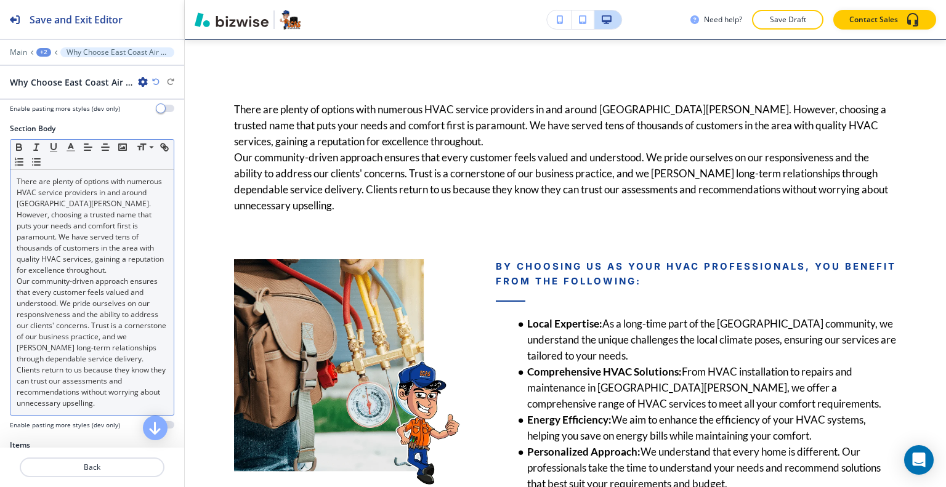
click at [101, 367] on p "Our community-driven approach ensures that every customer feels valued and unde…" at bounding box center [92, 342] width 151 height 133
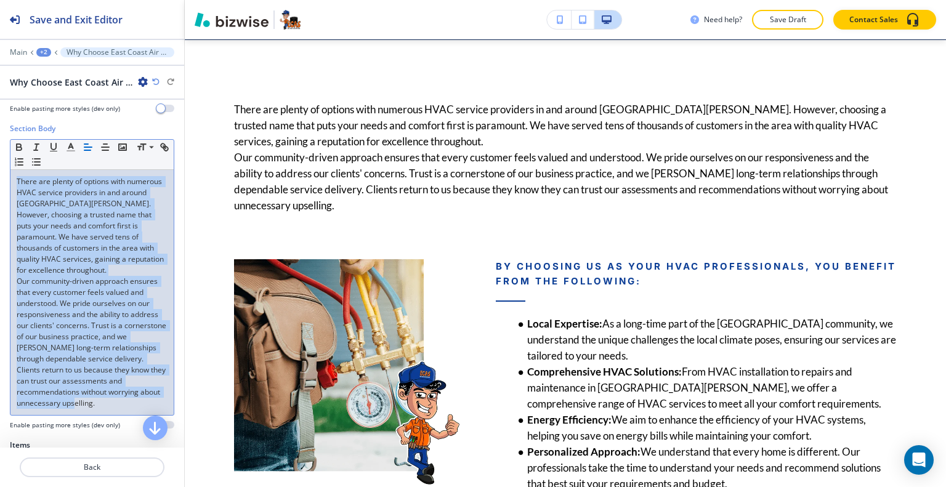
drag, startPoint x: 129, startPoint y: 399, endPoint x: 0, endPoint y: 182, distance: 253.1
click at [0, 182] on div "Section Body Small Normal Large Huge There are plenty of options with numerous …" at bounding box center [92, 281] width 184 height 317
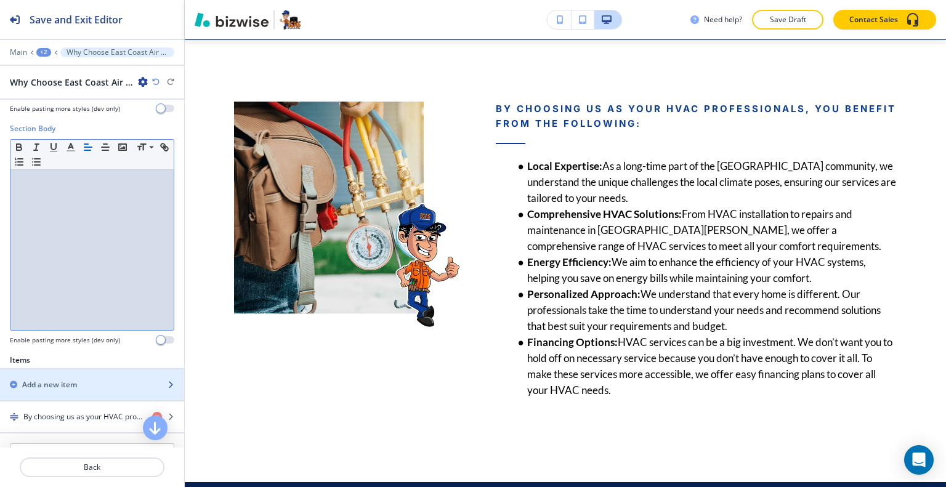
scroll to position [356, 0]
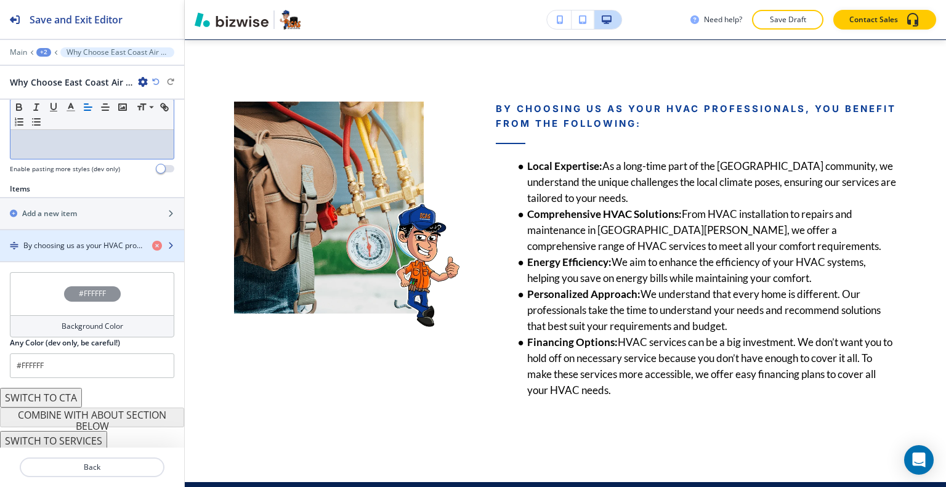
click at [79, 240] on h4 "By choosing us as your HVAC professionals, you benefit from the following:" at bounding box center [82, 245] width 119 height 11
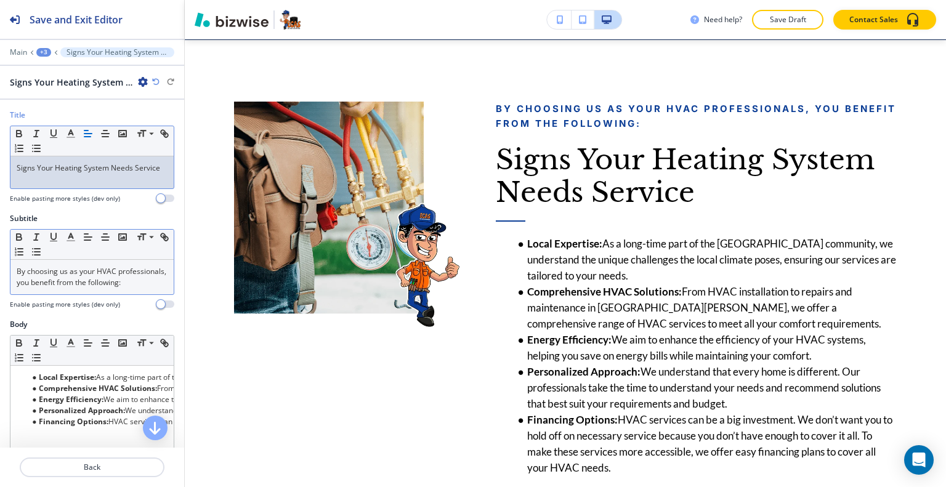
click at [95, 267] on p "By choosing us as your HVAC professionals, you benefit from the following:" at bounding box center [92, 277] width 151 height 22
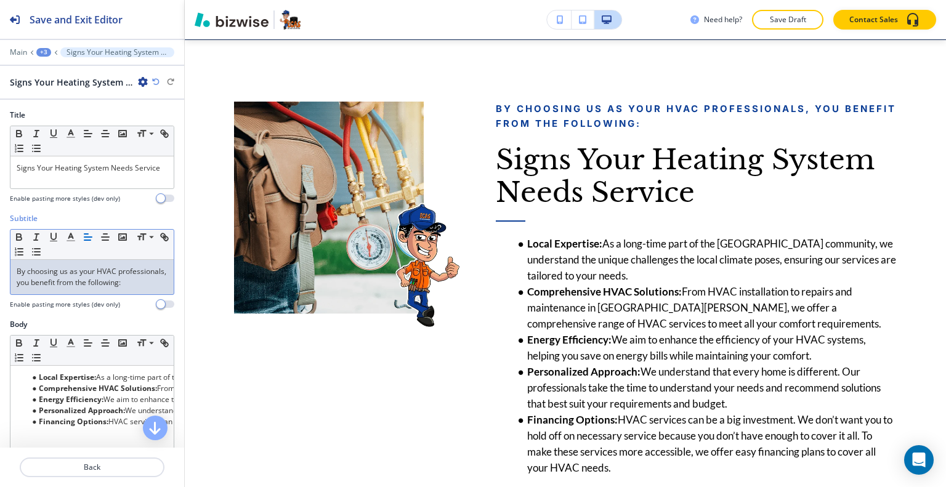
click at [64, 287] on p "By choosing us as your HVAC professionals, you benefit from the following:" at bounding box center [92, 277] width 151 height 22
drag, startPoint x: 62, startPoint y: 293, endPoint x: 0, endPoint y: 258, distance: 71.8
click at [0, 258] on div "Subtitle Small Normal Large Huge By choosing us as your HVAC professionals, you…" at bounding box center [92, 266] width 184 height 106
drag, startPoint x: 131, startPoint y: 286, endPoint x: 0, endPoint y: 251, distance: 135.7
click at [0, 251] on div "Subtitle Small Normal Large Huge You may need our help if your heating system i…" at bounding box center [92, 266] width 184 height 106
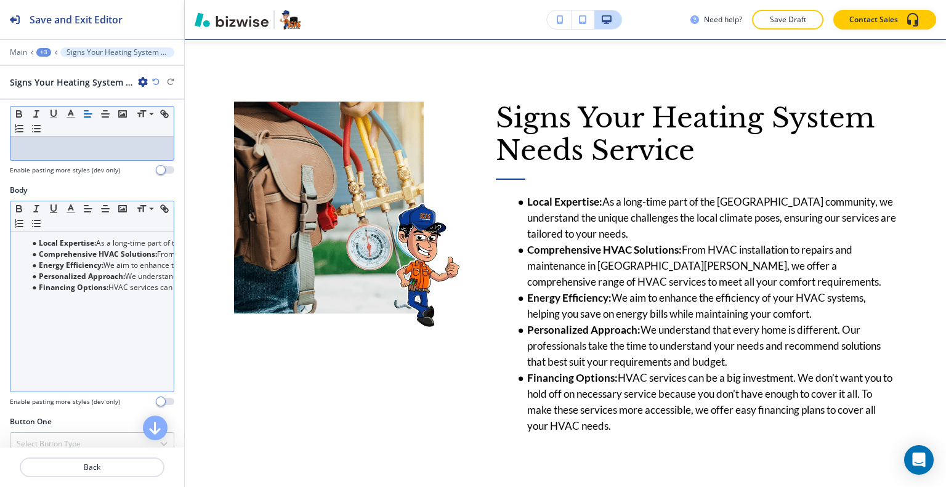
scroll to position [185, 0]
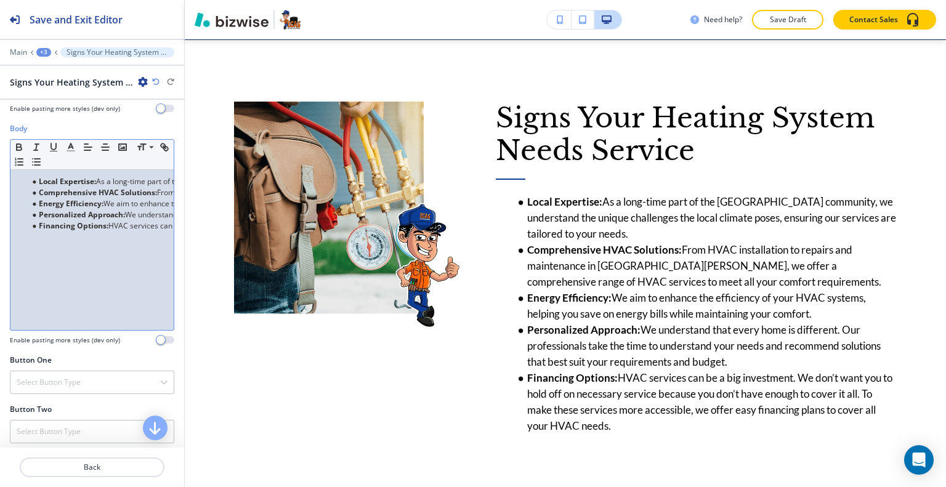
click at [122, 267] on div "Local Expertise: As a long-time part of the [GEOGRAPHIC_DATA] community, we und…" at bounding box center [91, 250] width 163 height 160
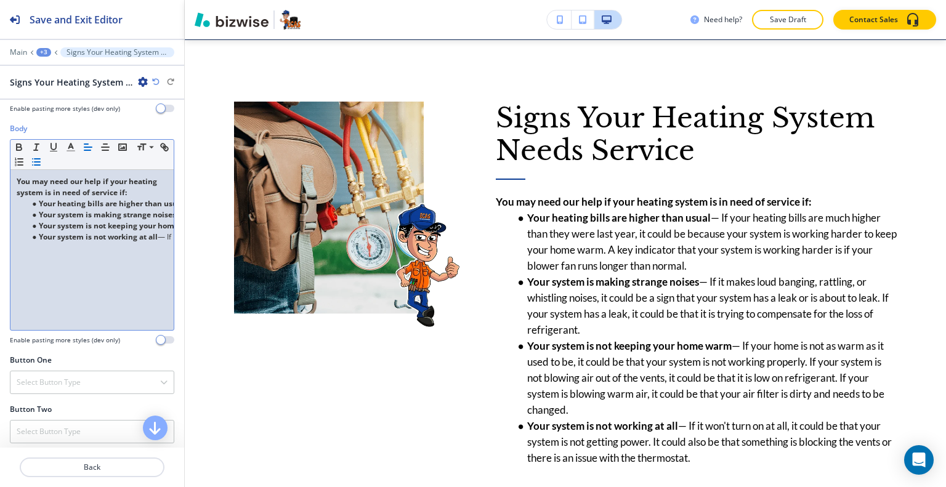
scroll to position [350, 0]
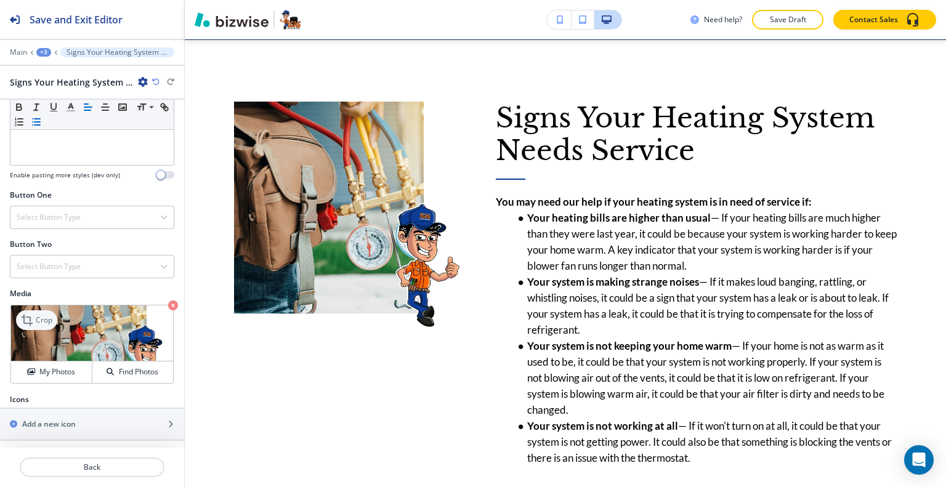
click at [47, 315] on p "Crop" at bounding box center [44, 320] width 17 height 11
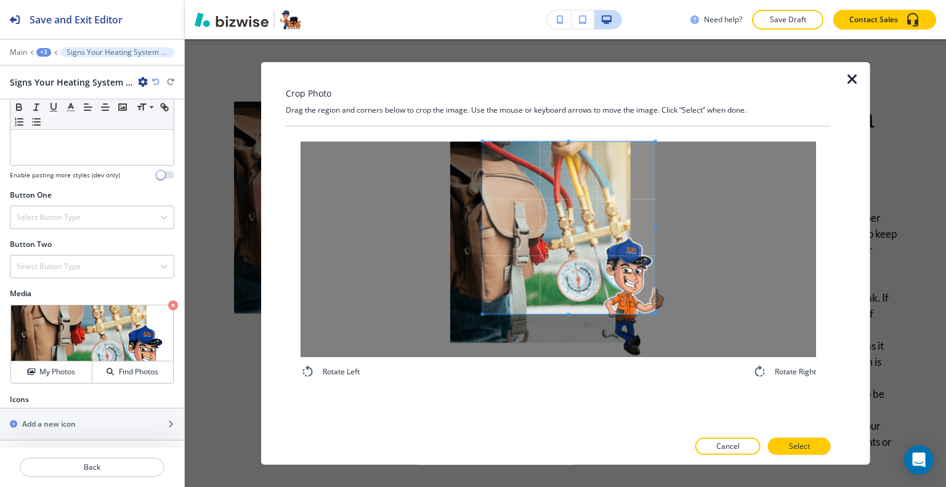
click at [587, 201] on span at bounding box center [569, 227] width 173 height 173
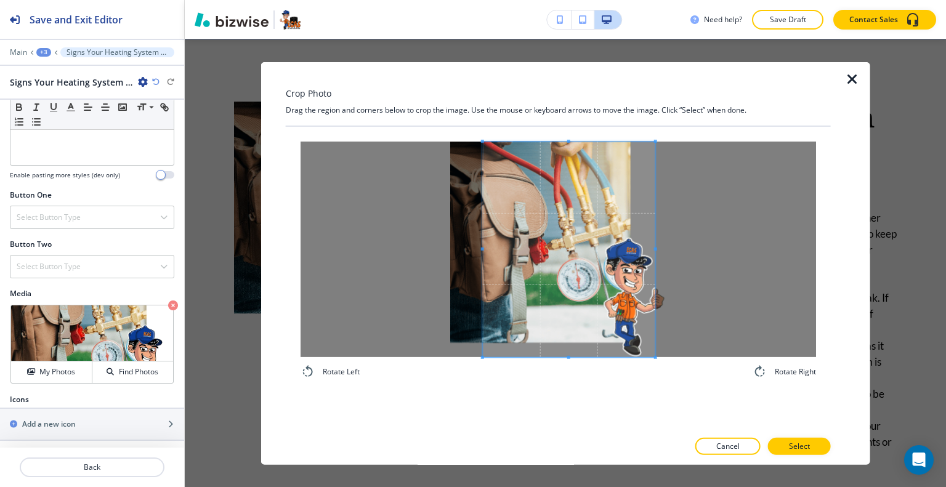
click at [561, 370] on div "Rotate Left Rotate Right" at bounding box center [559, 260] width 516 height 238
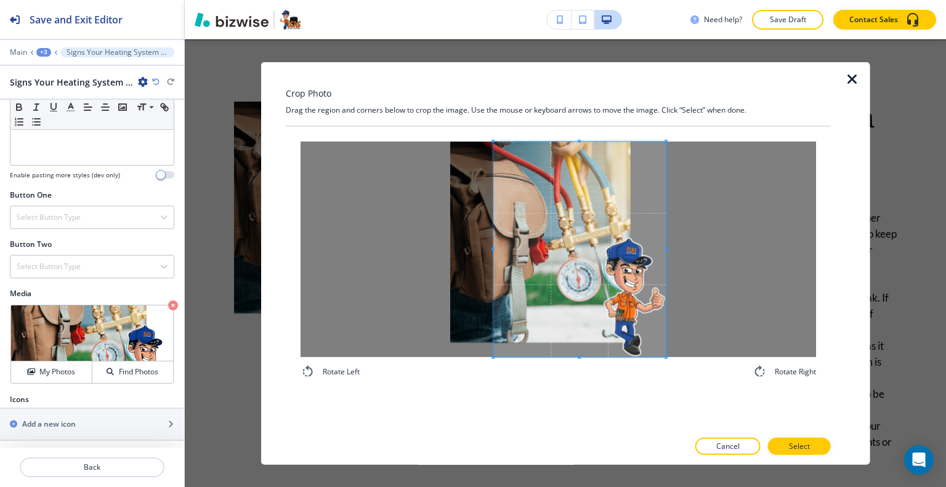
click at [603, 323] on span at bounding box center [579, 249] width 173 height 216
click at [609, 327] on span at bounding box center [579, 249] width 173 height 216
click at [778, 438] on button "Select" at bounding box center [799, 446] width 63 height 17
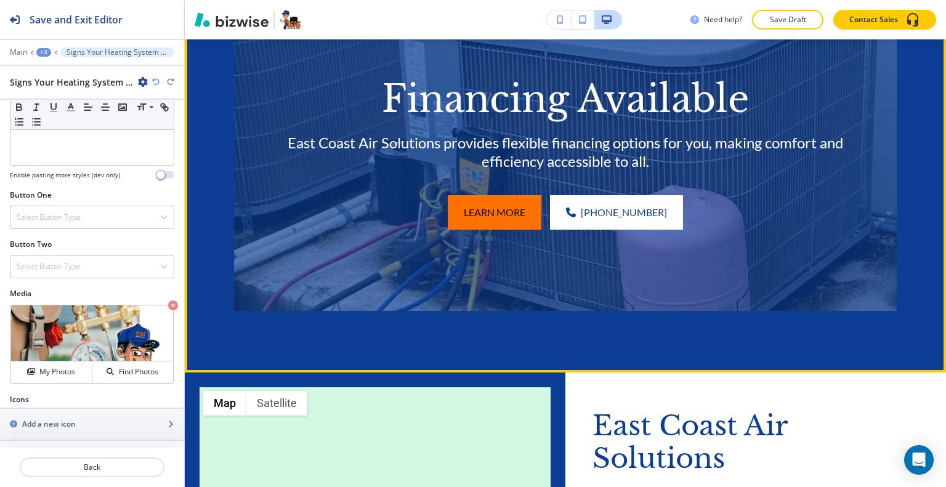
scroll to position [2984, 0]
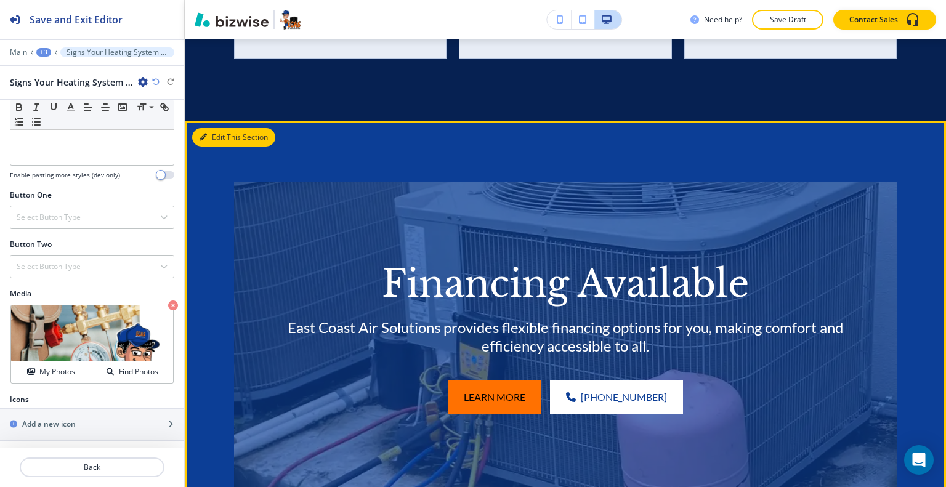
click at [216, 147] on button "Edit This Section" at bounding box center [233, 137] width 83 height 18
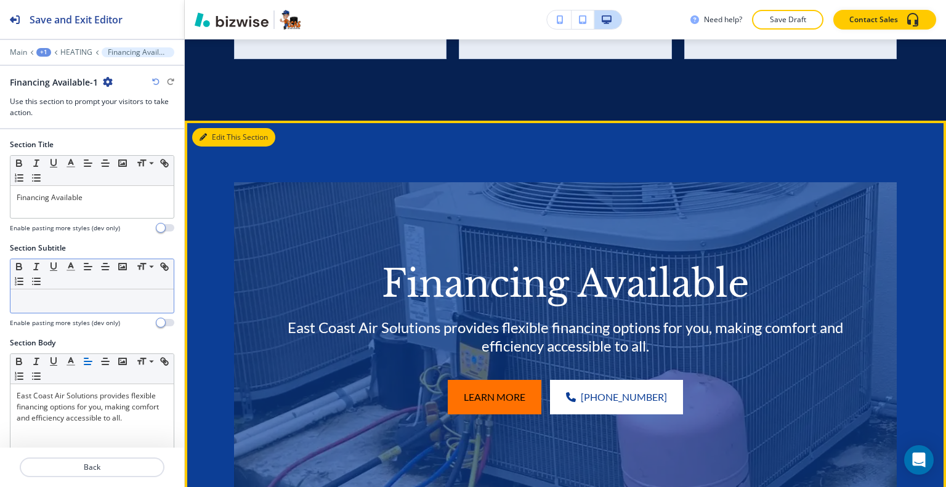
scroll to position [3095, 0]
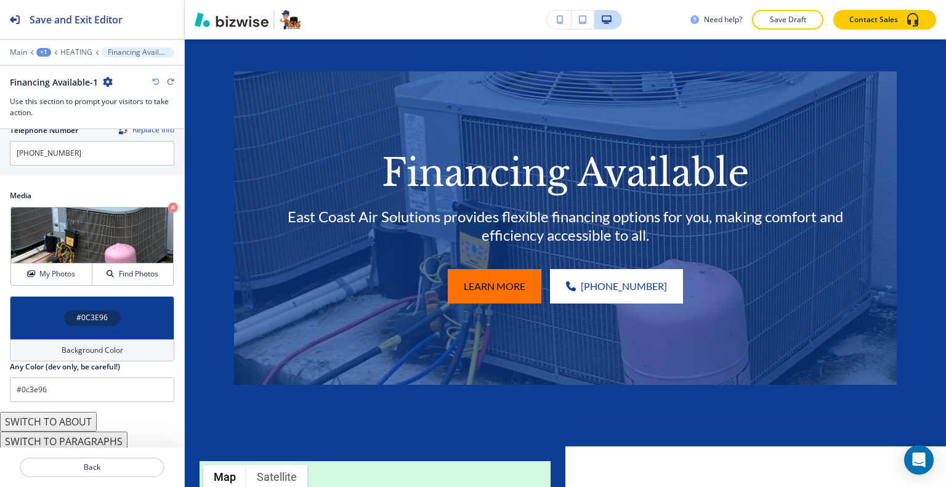
click at [42, 312] on div "#0C3E96" at bounding box center [92, 317] width 164 height 43
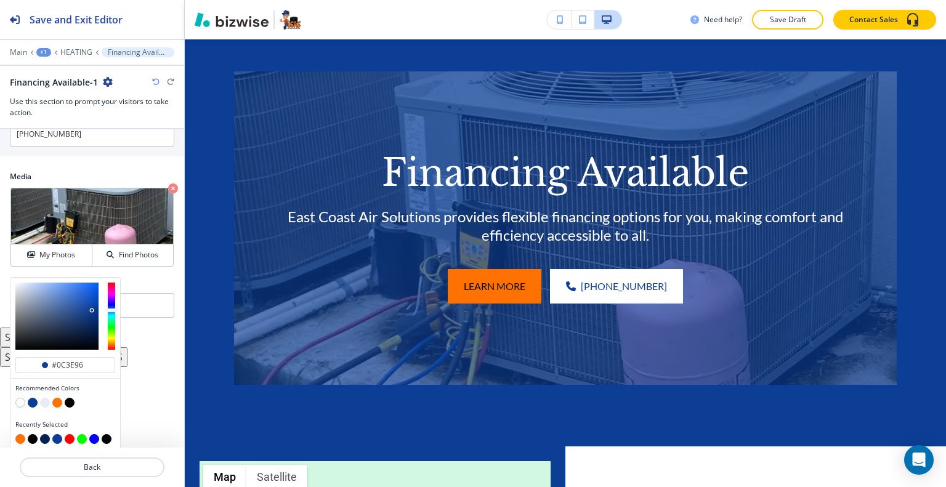
click at [55, 402] on button "button" at bounding box center [57, 403] width 10 height 10
type input "#ff7101"
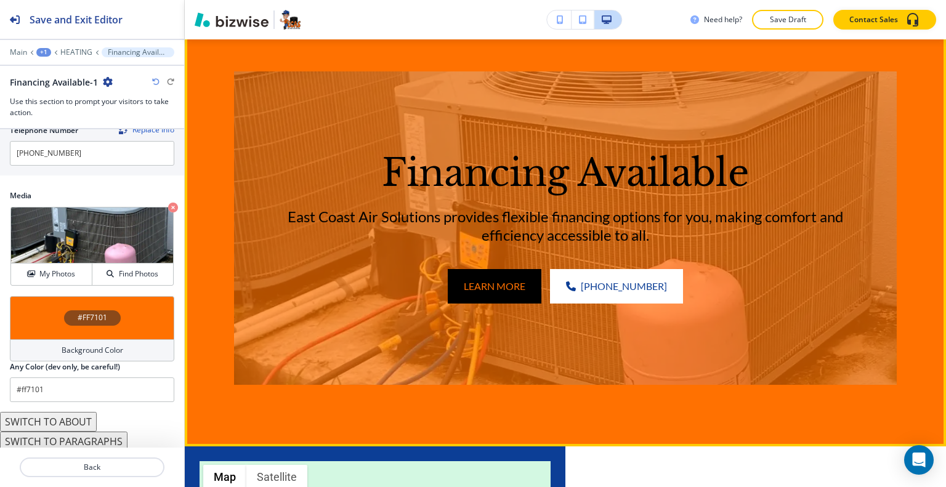
click at [216, 36] on button "Edit This Section" at bounding box center [233, 26] width 83 height 18
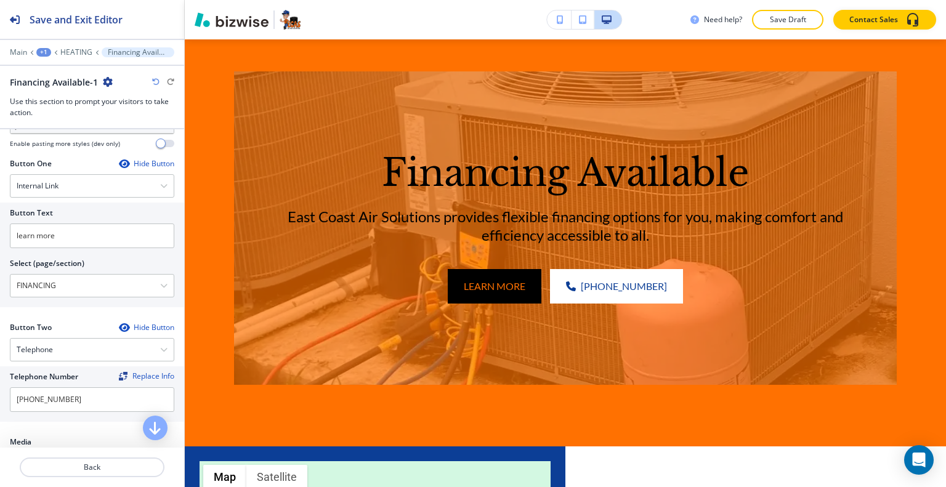
scroll to position [0, 0]
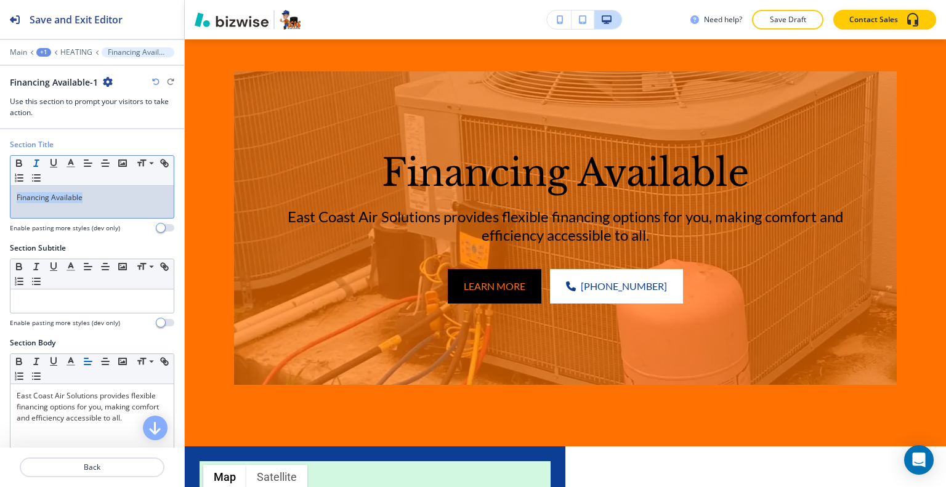
drag, startPoint x: 104, startPoint y: 197, endPoint x: 42, endPoint y: 164, distance: 69.4
click at [0, 173] on div "Section Title Small Normal Large Huge Financing Available Enable pasting more s…" at bounding box center [92, 191] width 184 height 104
click at [72, 158] on icon "button" at bounding box center [70, 163] width 11 height 11
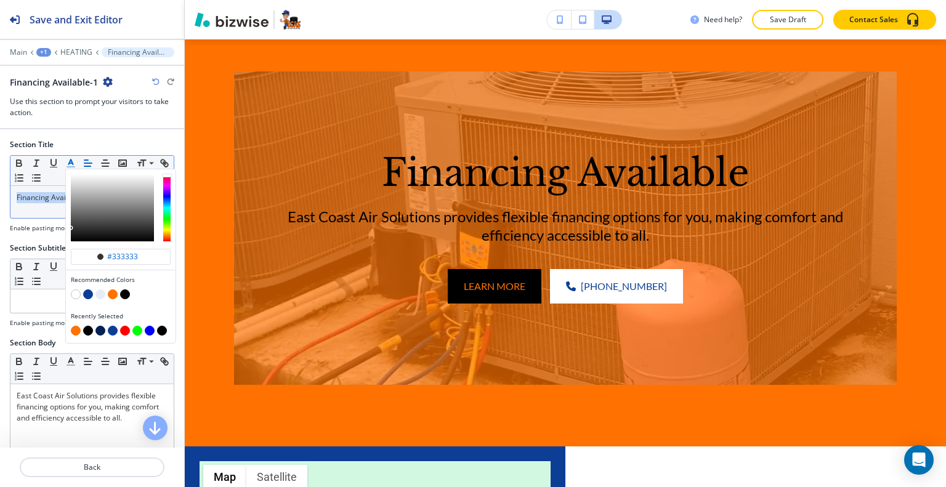
click at [74, 294] on button "button" at bounding box center [76, 295] width 10 height 10
type input "#ffffff"
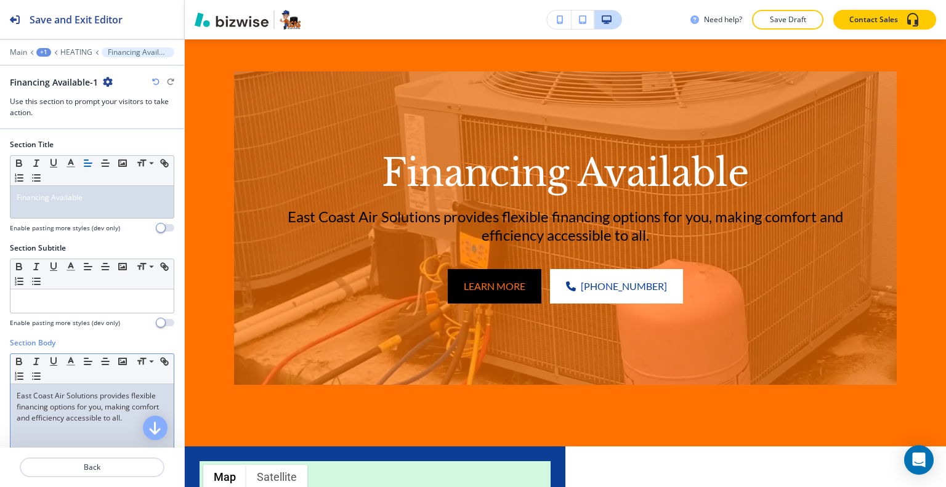
click at [112, 404] on p "East Coast Air Solutions provides flexible financing options for you, making co…" at bounding box center [92, 407] width 151 height 33
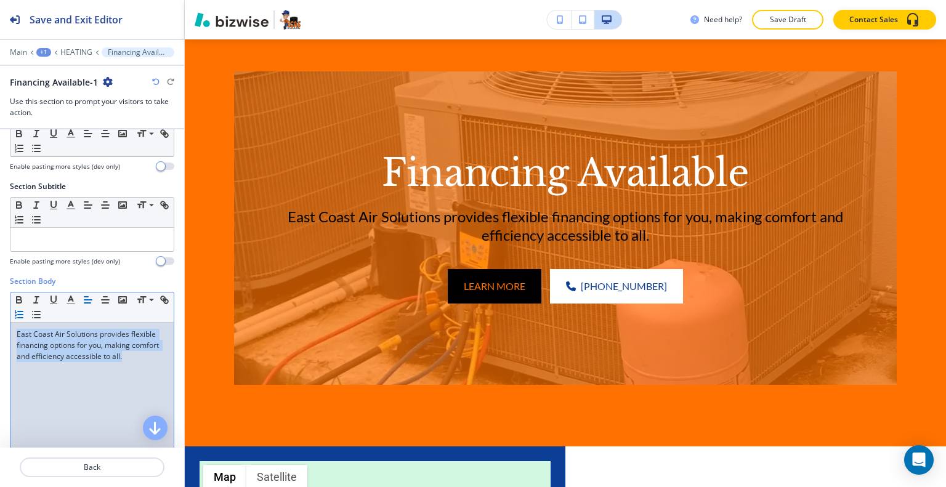
drag, startPoint x: 153, startPoint y: 359, endPoint x: 31, endPoint y: 313, distance: 131.0
click at [1, 307] on div "Section Body Small Normal Large Huge East Coast Air Solutions provides flexible…" at bounding box center [92, 392] width 184 height 232
click at [72, 296] on icon "button" at bounding box center [70, 299] width 11 height 11
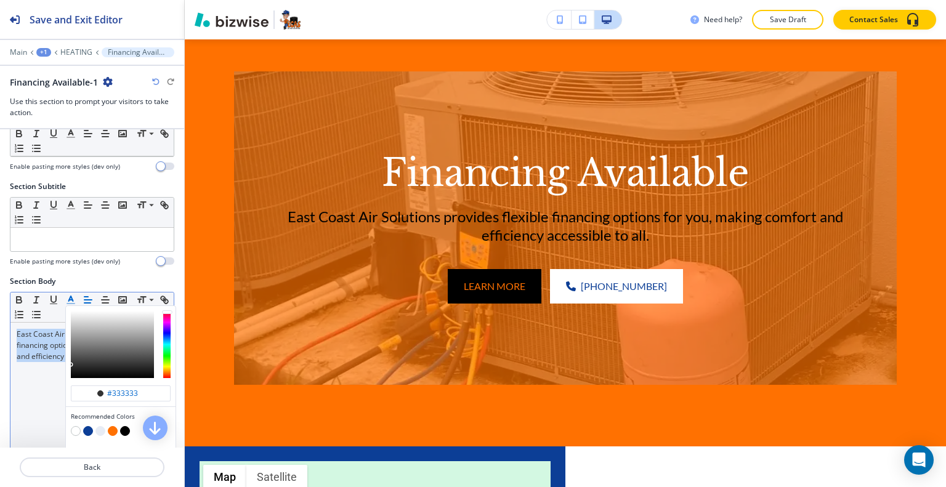
scroll to position [123, 0]
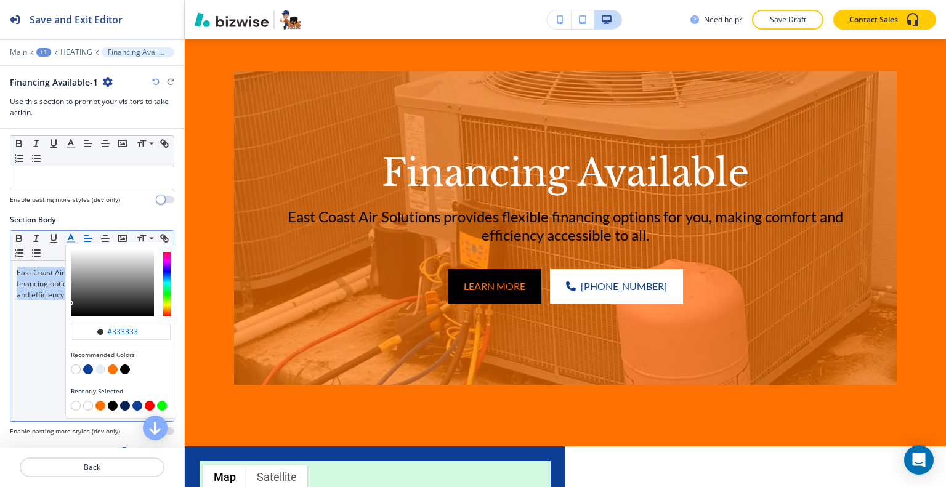
click at [73, 365] on button "button" at bounding box center [76, 370] width 10 height 10
type input "#ffffff"
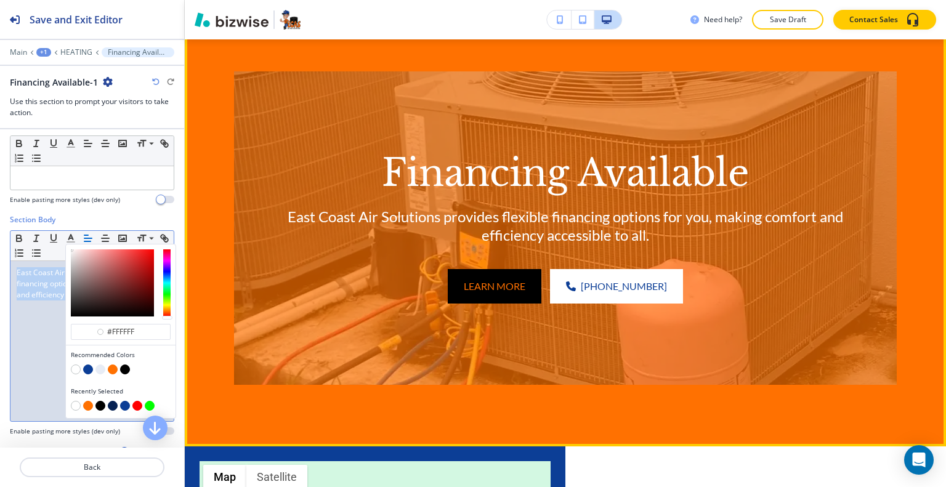
click at [334, 346] on img at bounding box center [565, 228] width 663 height 314
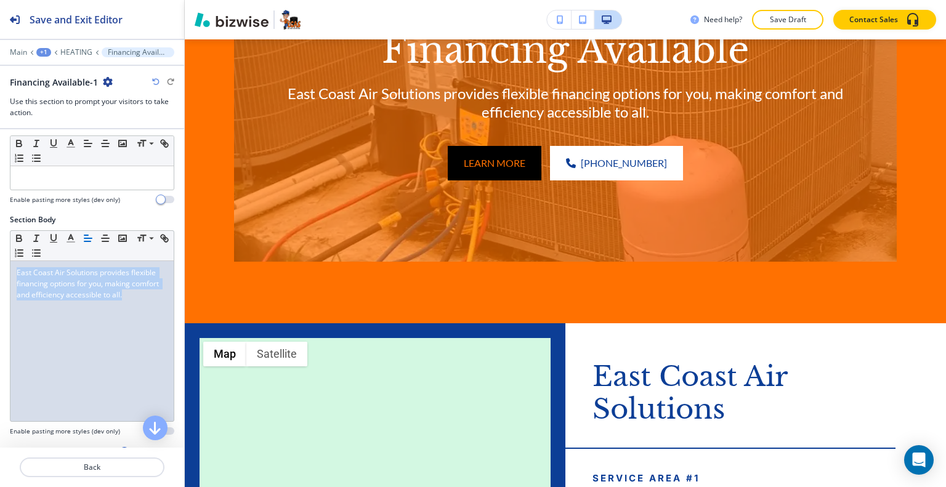
scroll to position [370, 0]
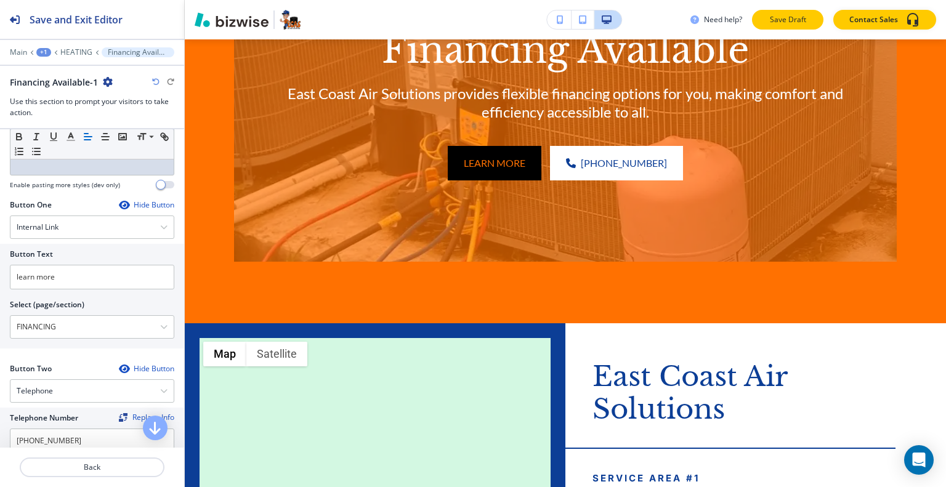
click at [778, 16] on p "Save Draft" at bounding box center [787, 19] width 39 height 11
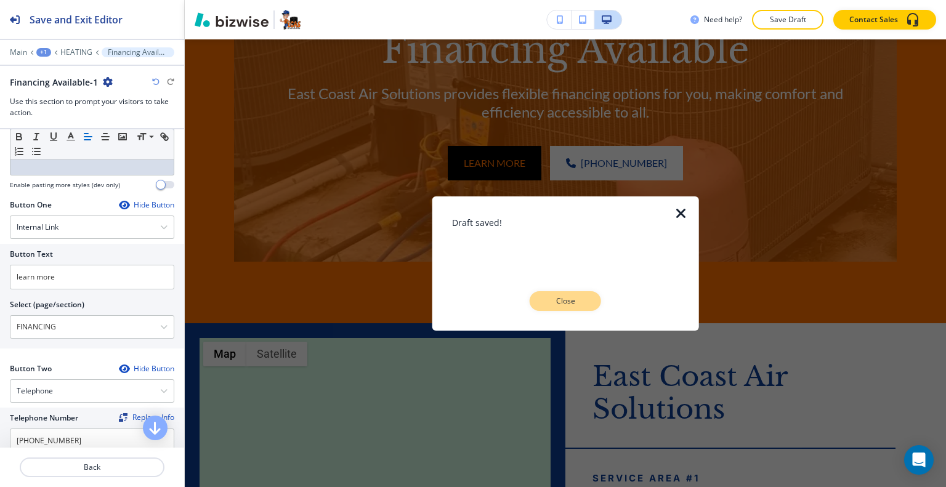
click at [584, 301] on p "Close" at bounding box center [565, 301] width 39 height 11
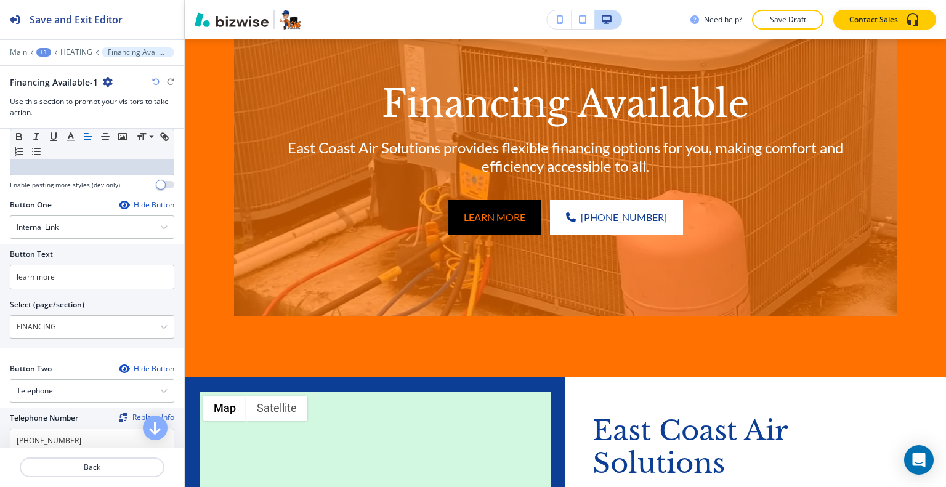
scroll to position [0, 0]
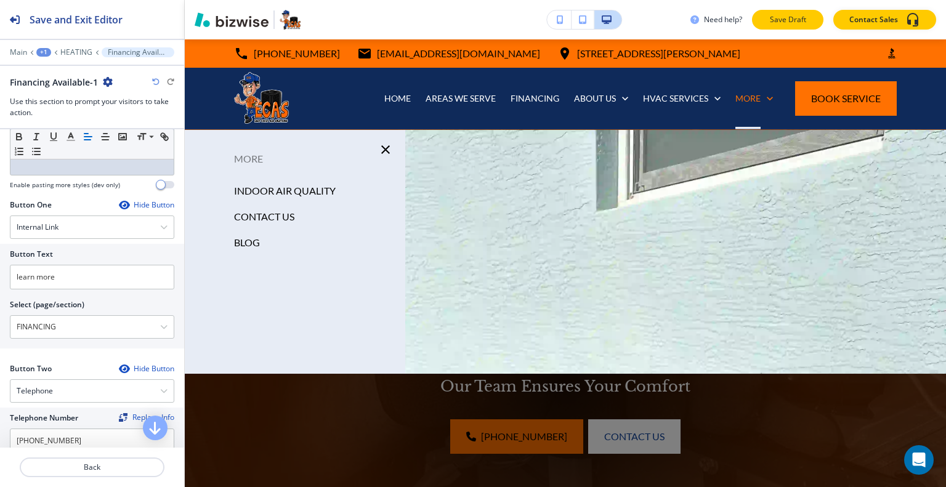
click at [813, 18] on button "Save Draft" at bounding box center [787, 20] width 71 height 20
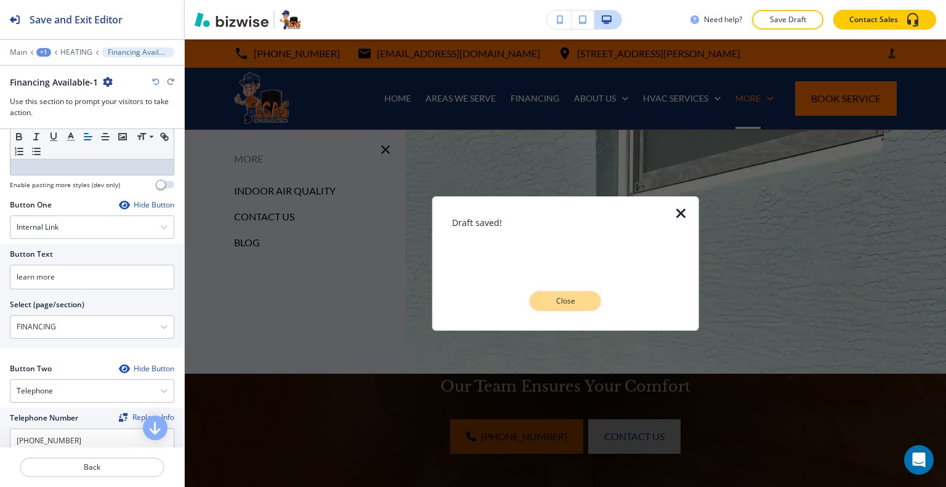
click at [594, 301] on button "Close" at bounding box center [565, 301] width 71 height 20
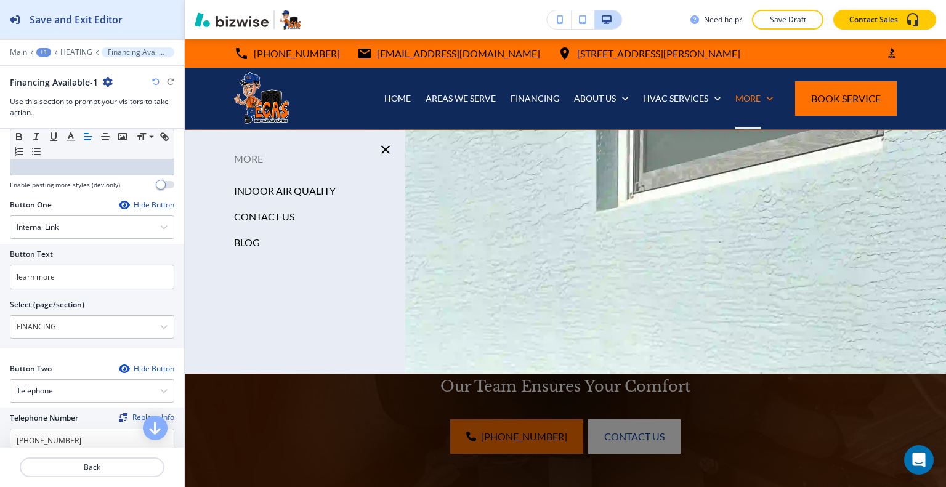
click at [111, 31] on div "Save and Exit Editor" at bounding box center [61, 19] width 123 height 39
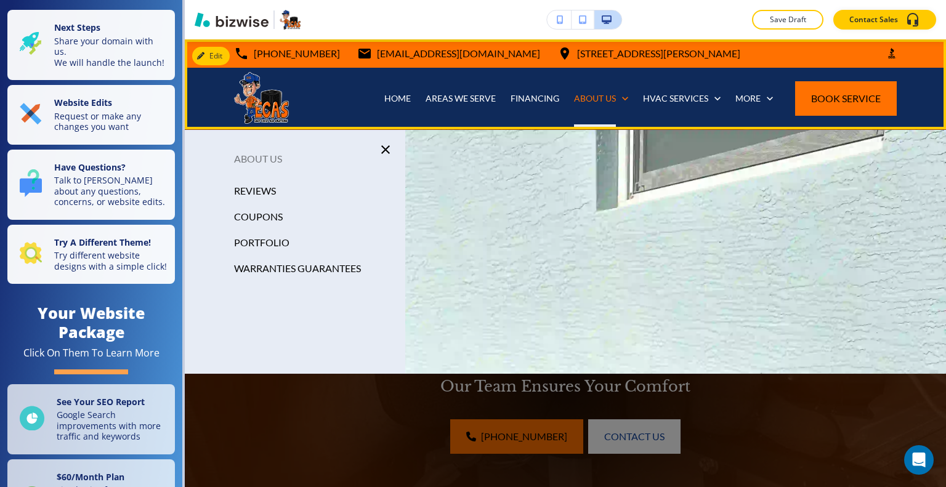
click at [614, 89] on div "ABOUT US" at bounding box center [601, 99] width 69 height 62
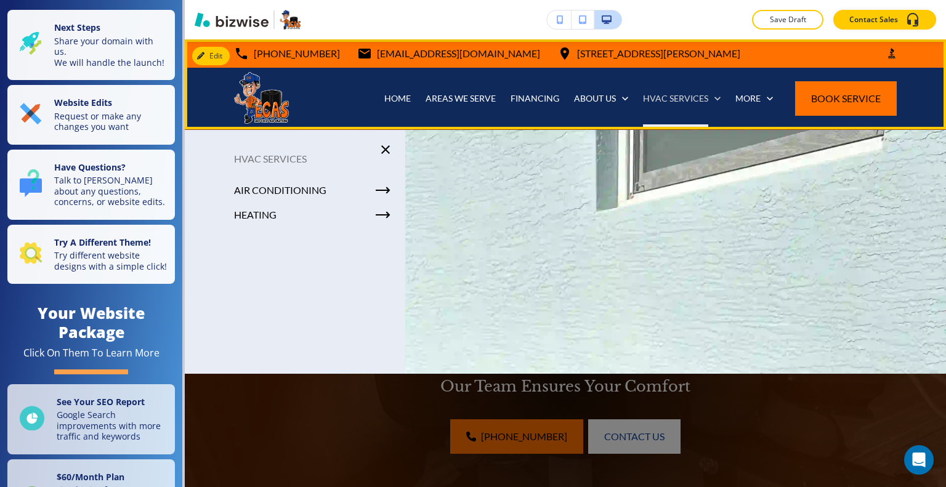
click at [696, 102] on p "HVAC SERVICES" at bounding box center [675, 98] width 65 height 12
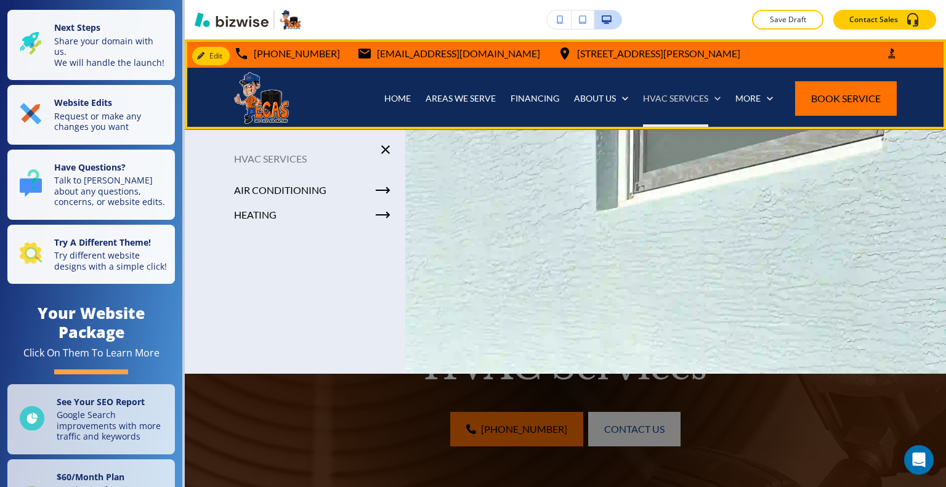
click at [695, 100] on p "HVAC SERVICES" at bounding box center [675, 98] width 65 height 12
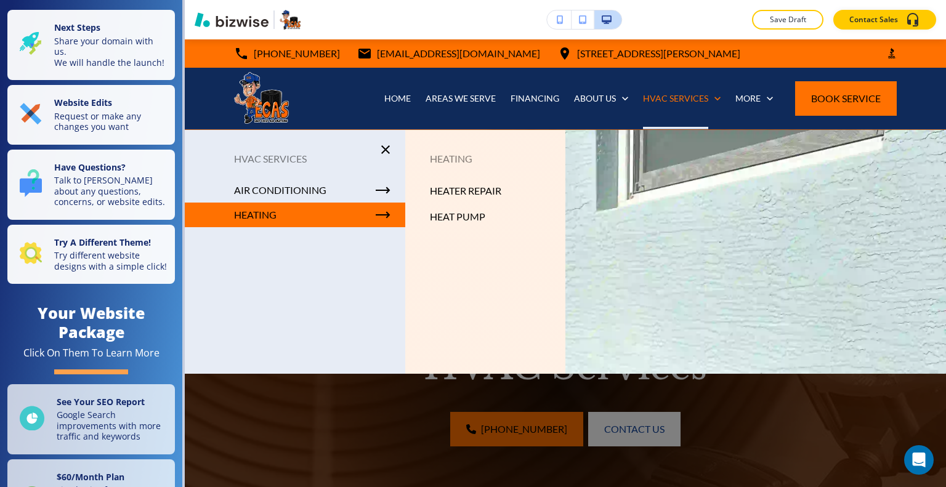
click at [460, 157] on p "HEATING" at bounding box center [485, 159] width 160 height 18
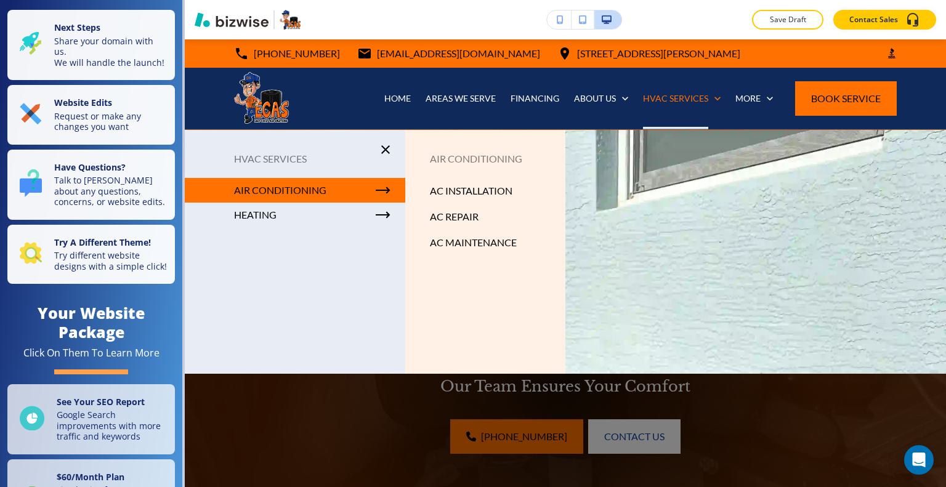
click at [471, 241] on p "AC MAINTENANCE" at bounding box center [473, 242] width 87 height 18
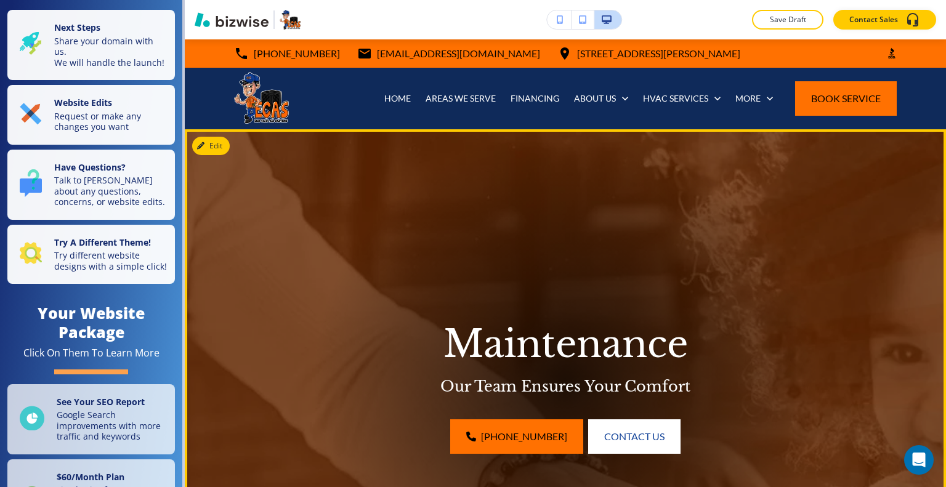
click at [446, 259] on div at bounding box center [565, 381] width 505 height 505
click at [230, 145] on button "Edit This Section" at bounding box center [233, 146] width 83 height 18
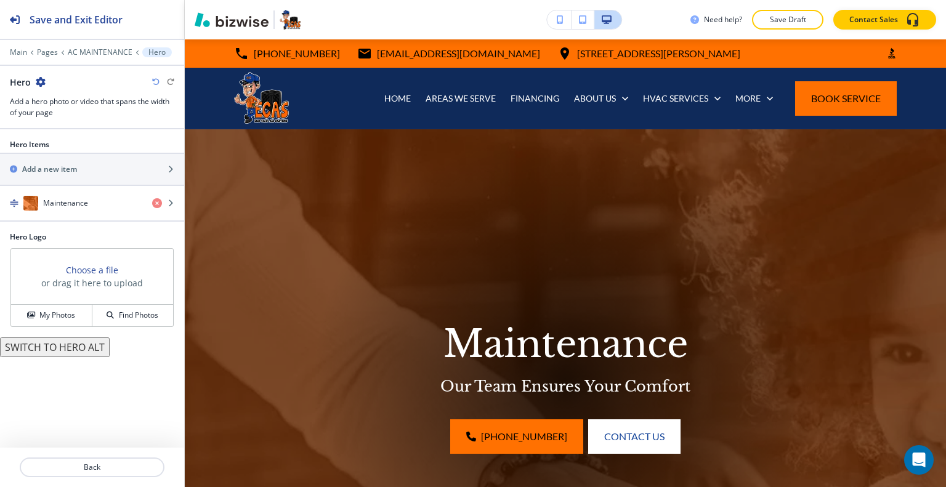
click at [38, 78] on icon "button" at bounding box center [41, 82] width 10 height 10
click at [62, 123] on p "Duplicate Section" at bounding box center [74, 124] width 63 height 11
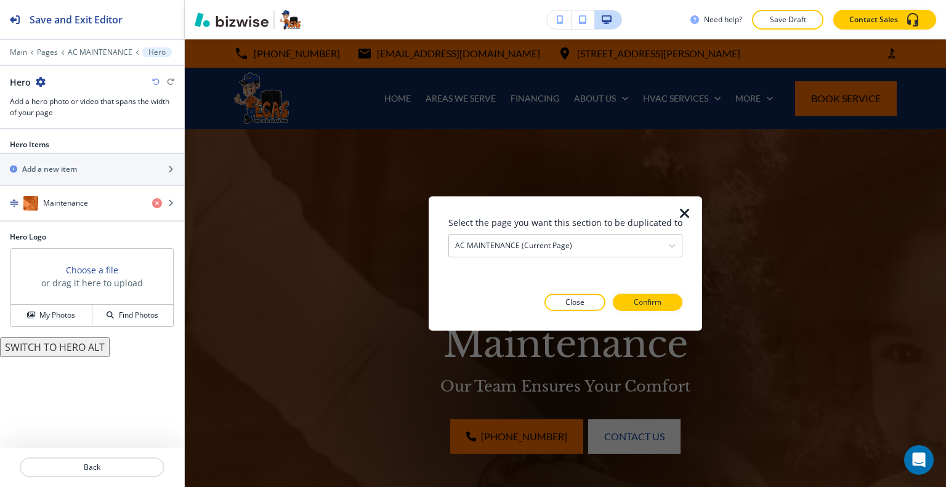
click at [681, 212] on icon "button" at bounding box center [685, 213] width 15 height 15
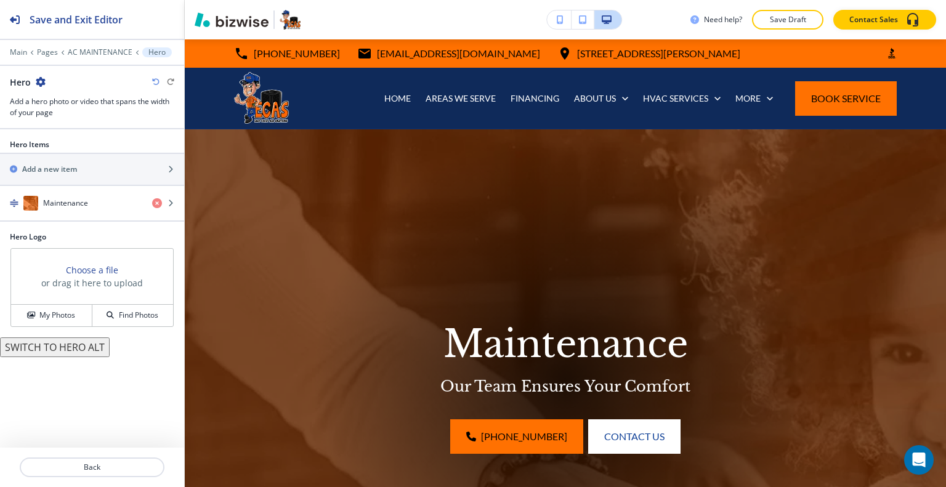
click at [42, 78] on icon "button" at bounding box center [41, 82] width 10 height 10
click at [102, 73] on div at bounding box center [92, 71] width 184 height 10
click at [49, 49] on p "Pages" at bounding box center [47, 52] width 21 height 9
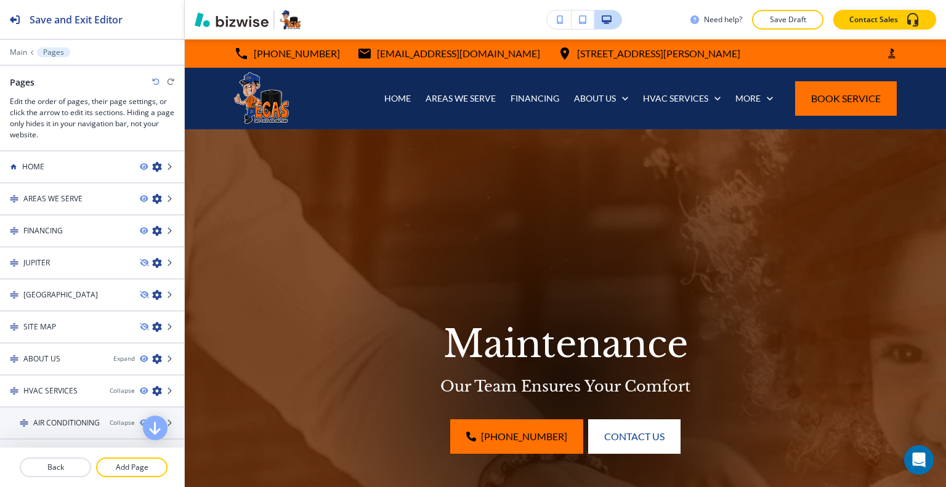
click at [52, 51] on p "Pages" at bounding box center [53, 52] width 21 height 9
click at [22, 51] on p "Main" at bounding box center [18, 52] width 17 height 9
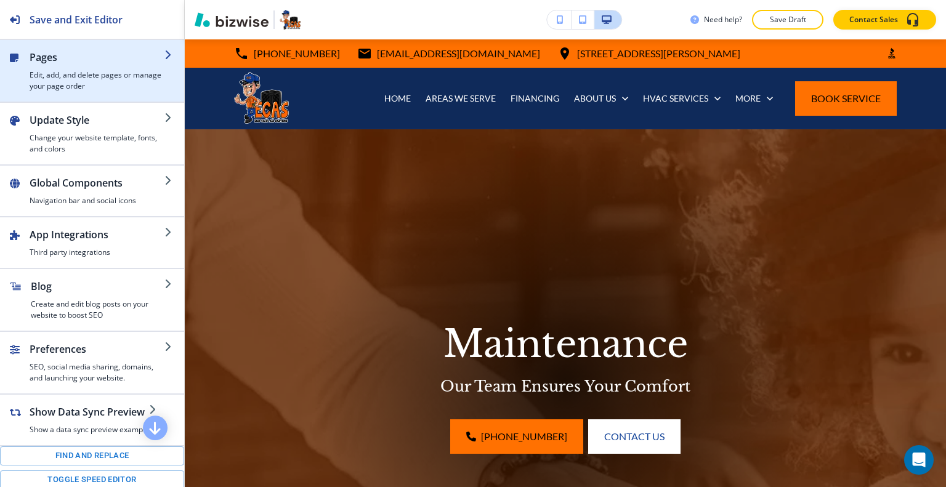
click at [76, 83] on h4 "Edit, add, and delete pages or manage your page order" at bounding box center [97, 81] width 135 height 22
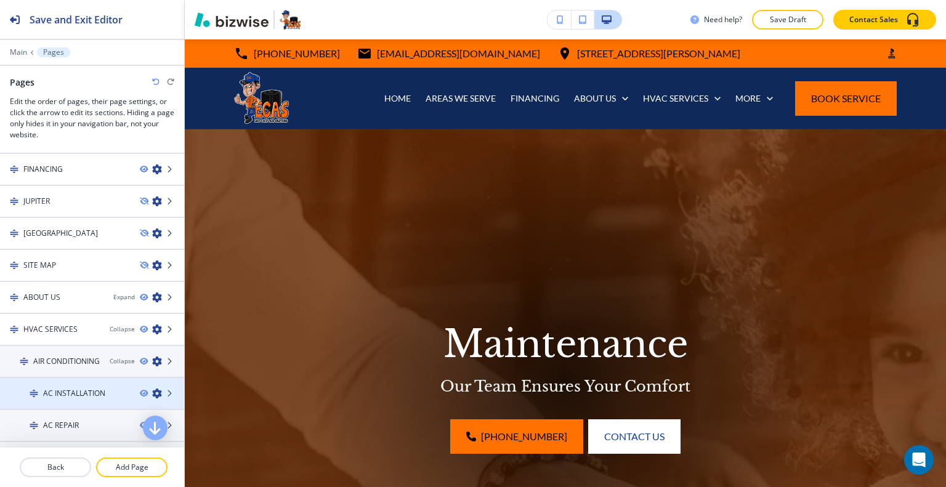
scroll to position [185, 0]
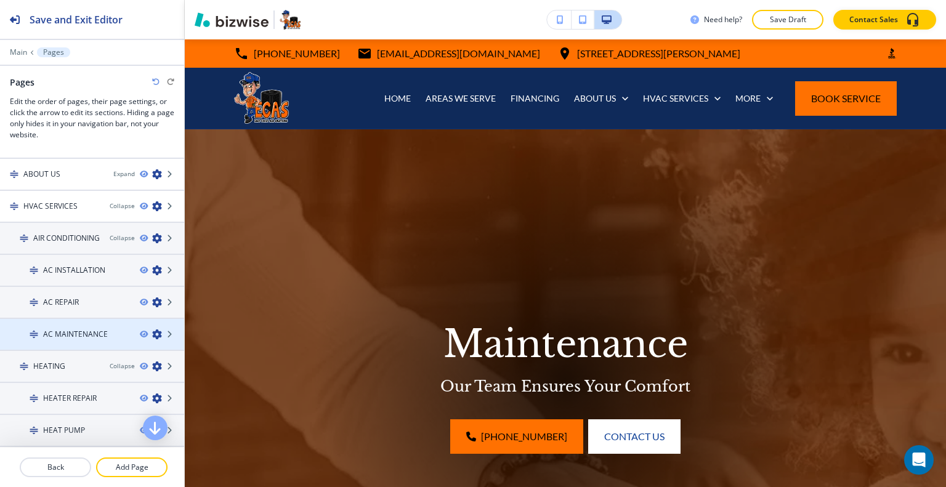
click at [152, 331] on icon "button" at bounding box center [157, 335] width 10 height 10
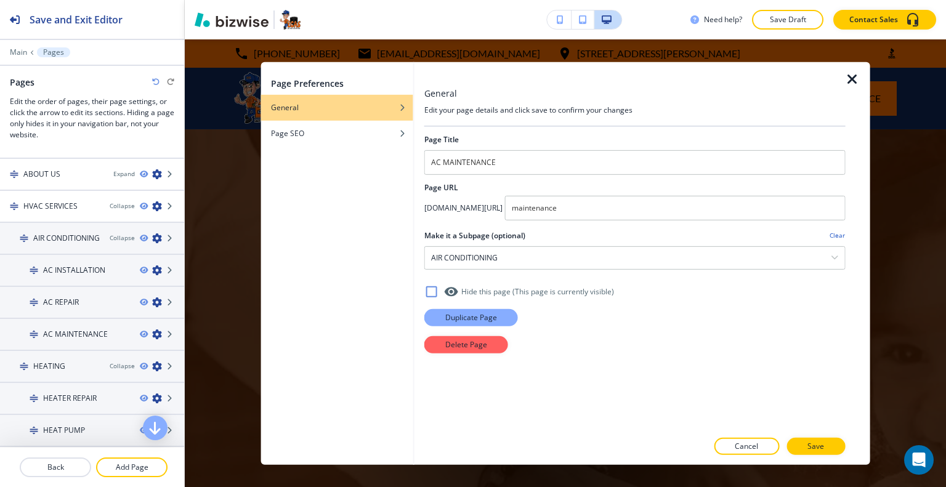
click at [471, 319] on p "Duplicate Page" at bounding box center [471, 317] width 52 height 11
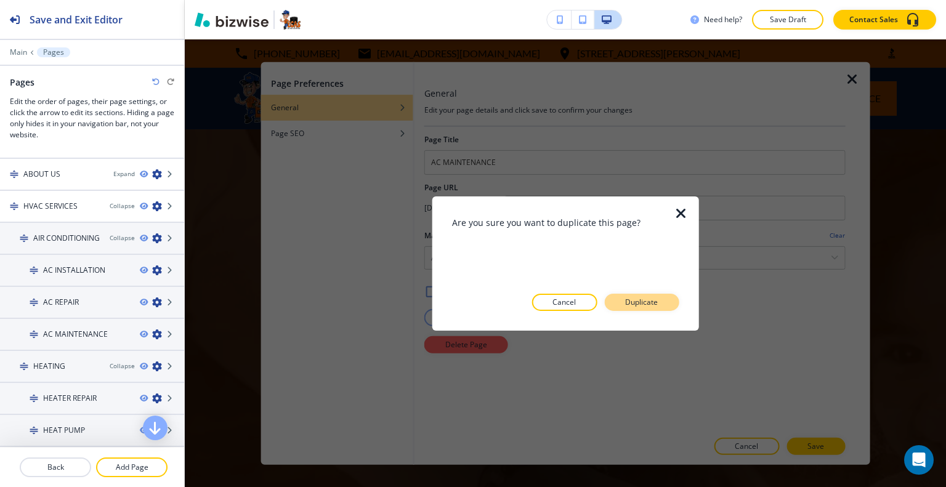
click at [649, 305] on p "Duplicate" at bounding box center [641, 302] width 33 height 11
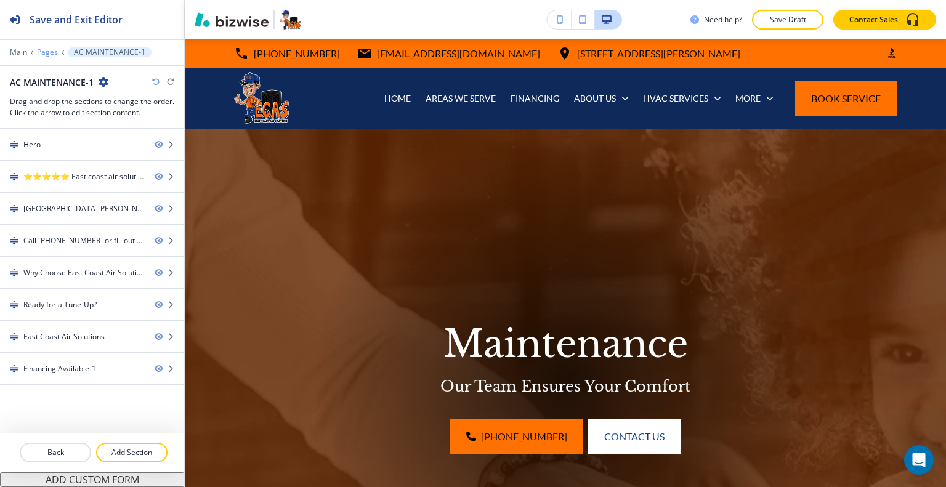
click at [46, 55] on p "Pages" at bounding box center [47, 52] width 21 height 9
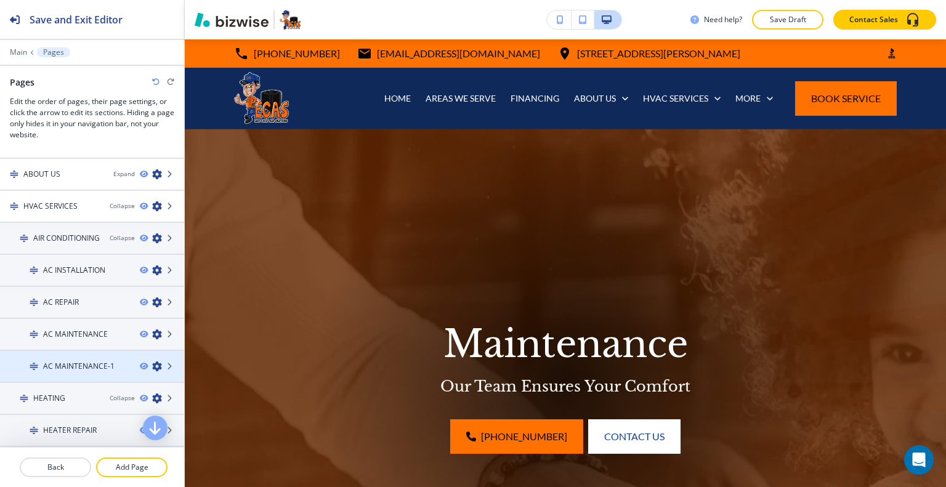
scroll to position [246, 0]
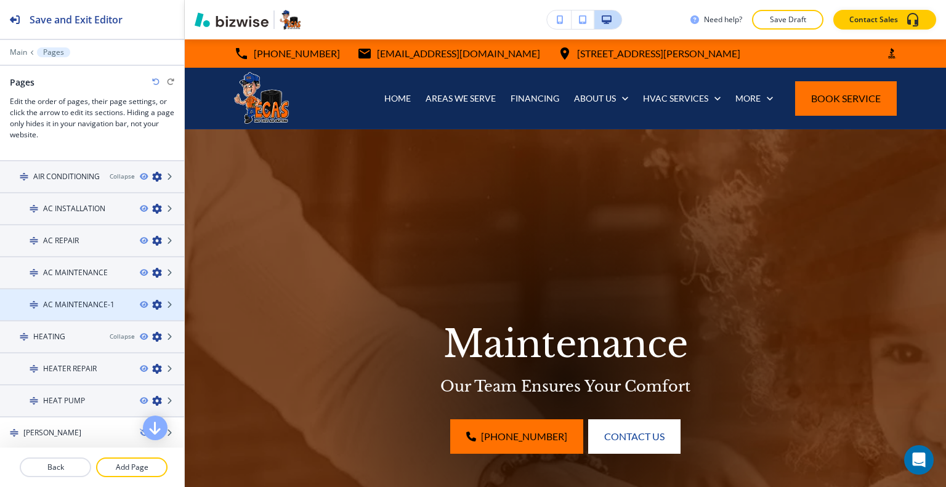
click at [152, 302] on icon "button" at bounding box center [157, 305] width 10 height 10
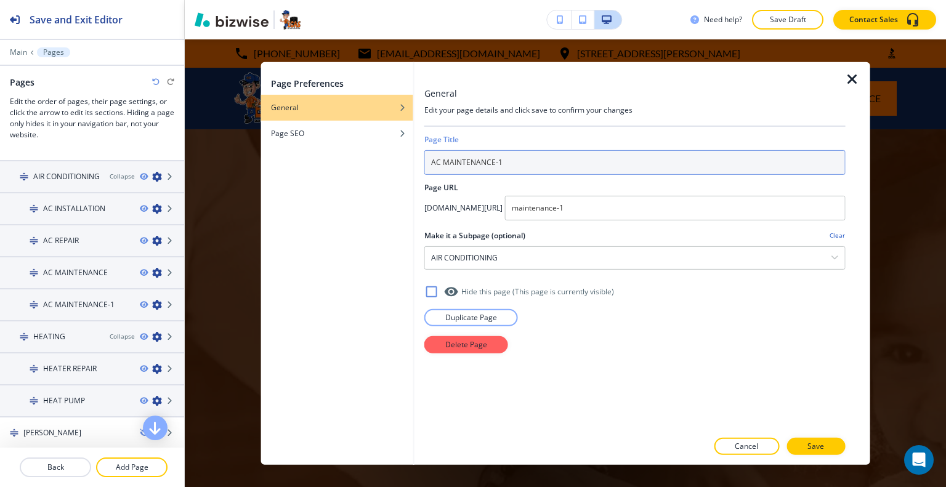
drag, startPoint x: 526, startPoint y: 162, endPoint x: 214, endPoint y: 155, distance: 311.2
click at [214, 155] on div "Page Preferences General Page SEO General Edit your page details and click save…" at bounding box center [565, 263] width 761 height 448
type input "m"
type input "MAINTENANCE"
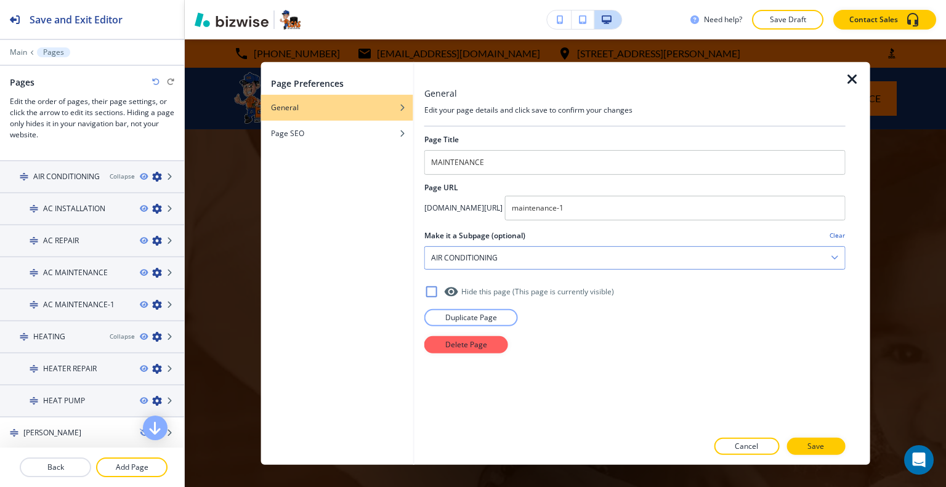
click at [836, 256] on icon "button" at bounding box center [834, 256] width 7 height 7
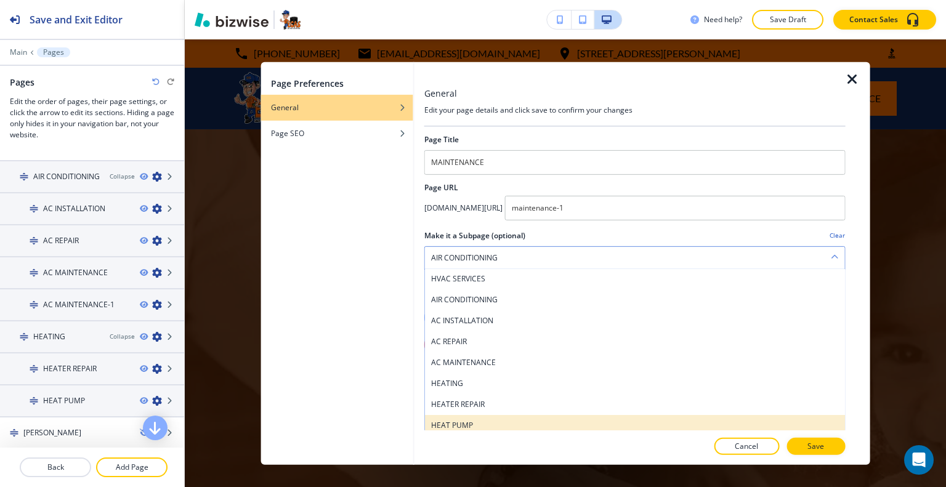
scroll to position [293, 0]
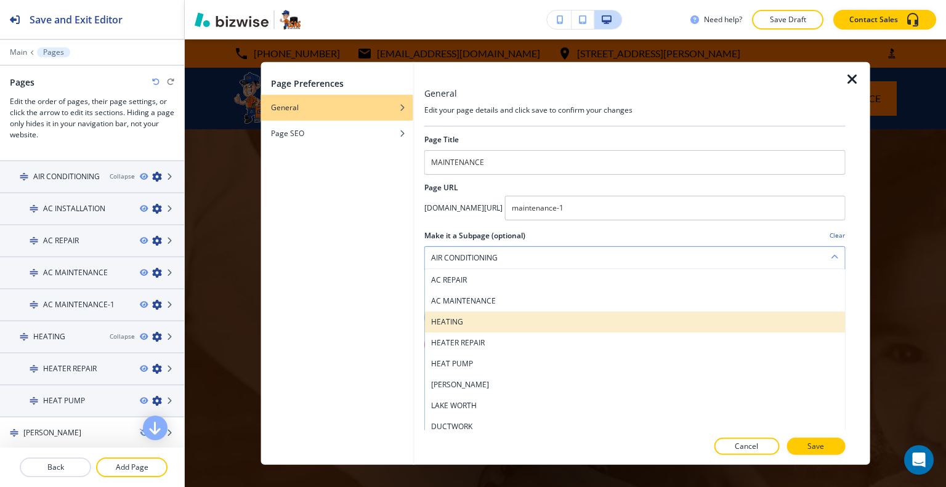
click at [483, 322] on h4 "HEATING" at bounding box center [635, 321] width 408 height 11
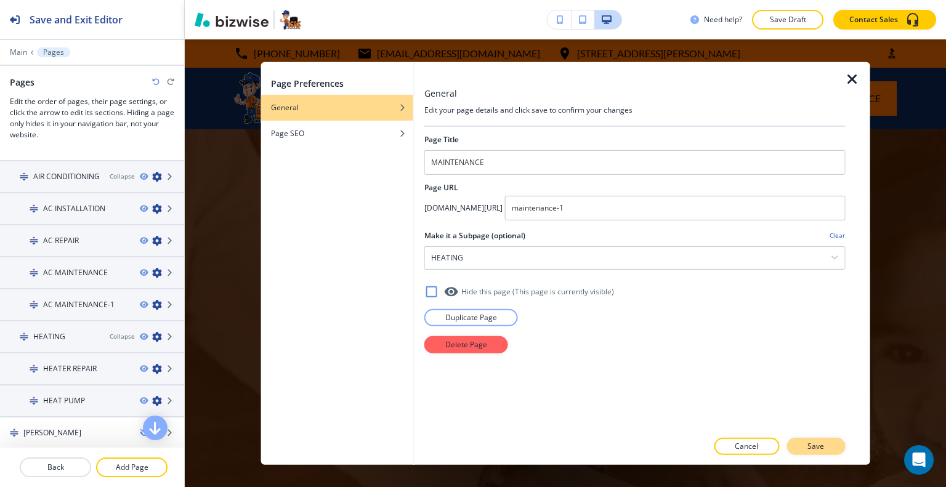
click at [816, 449] on p "Save" at bounding box center [816, 446] width 17 height 11
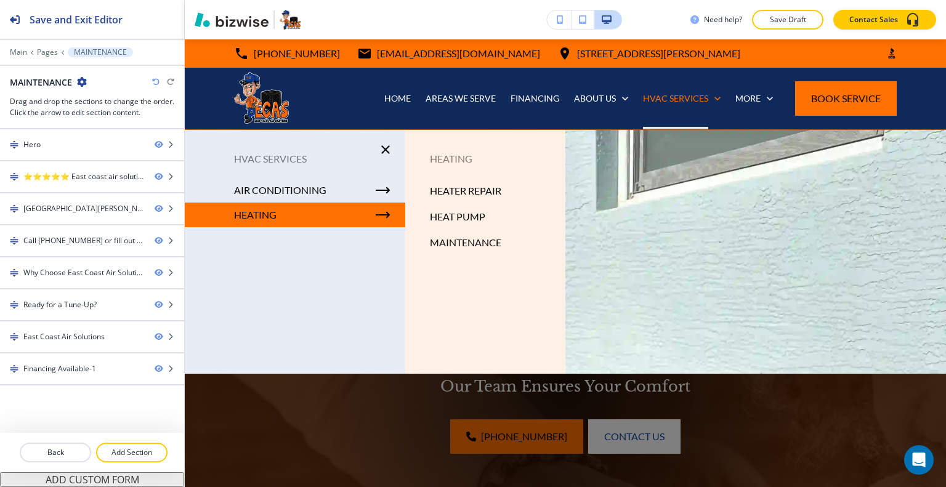
click at [458, 240] on p "MAINTENANCE" at bounding box center [465, 242] width 71 height 18
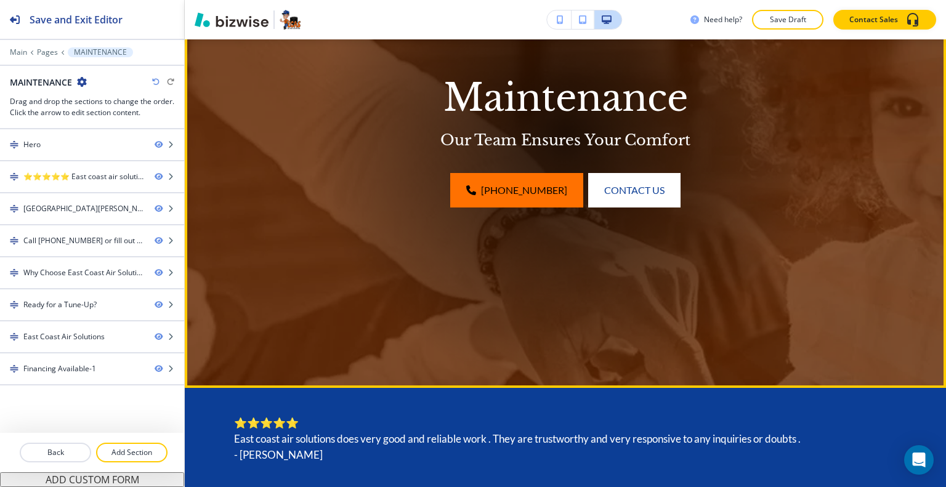
scroll to position [0, 0]
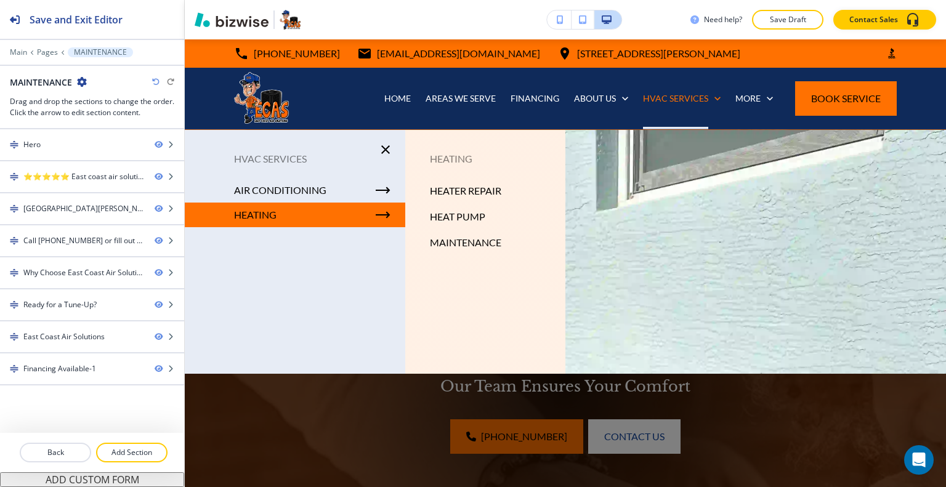
click at [460, 184] on p "HEATER REPAIR" at bounding box center [465, 191] width 71 height 18
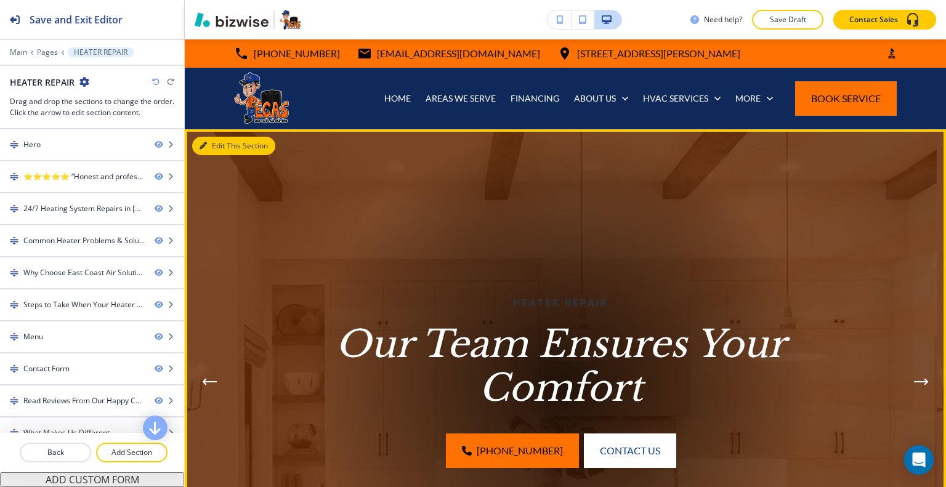
click at [225, 144] on button "Edit This Section" at bounding box center [233, 146] width 83 height 18
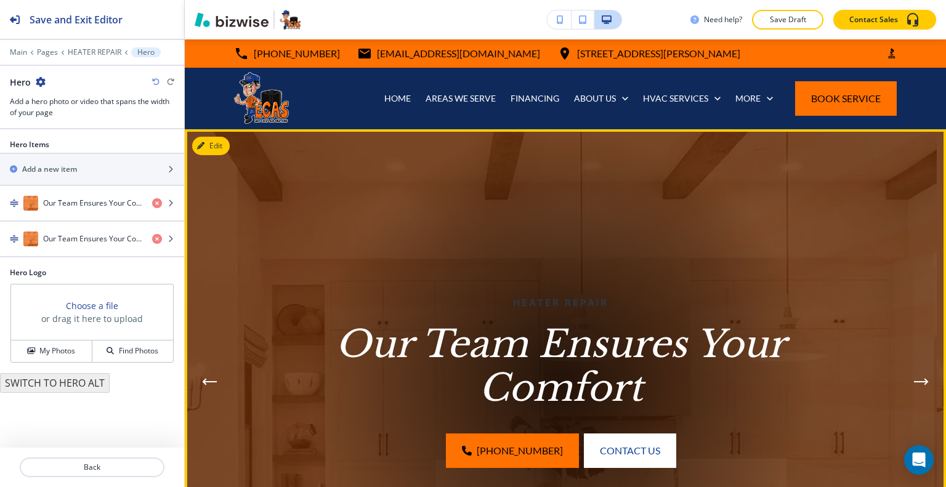
scroll to position [90, 0]
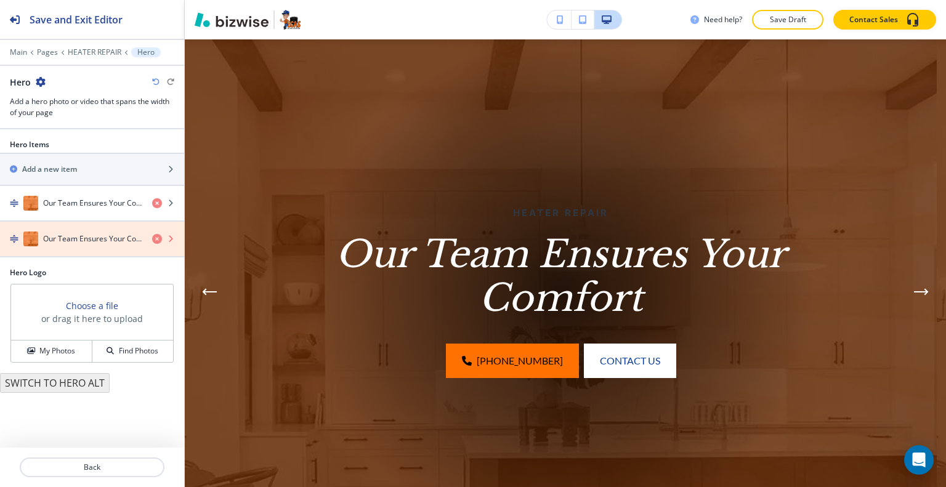
click at [157, 236] on icon "button" at bounding box center [157, 239] width 10 height 10
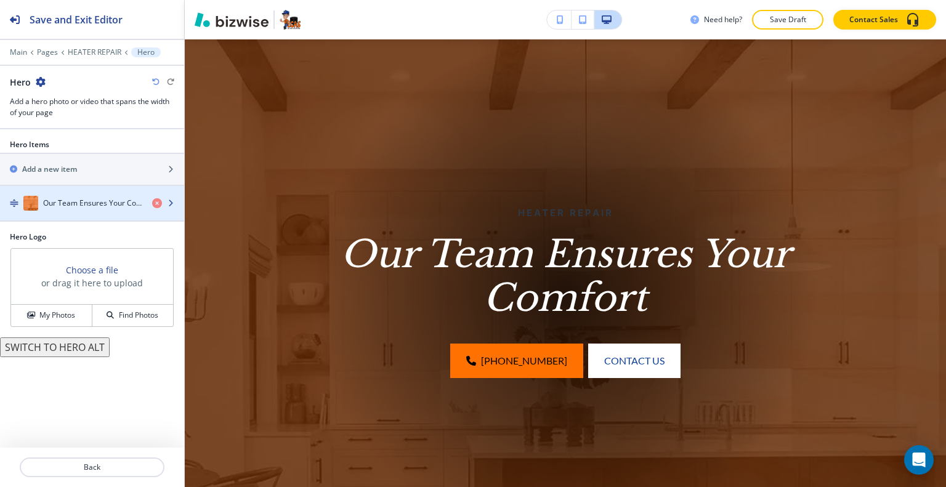
click at [104, 205] on h4 "Our Team Ensures Your Comfort" at bounding box center [92, 203] width 99 height 11
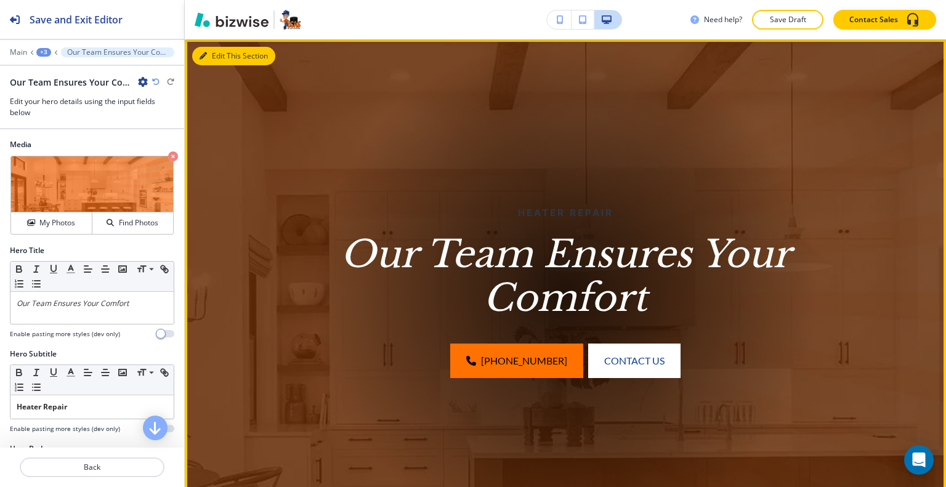
click at [227, 60] on button "Edit This Section" at bounding box center [233, 56] width 83 height 18
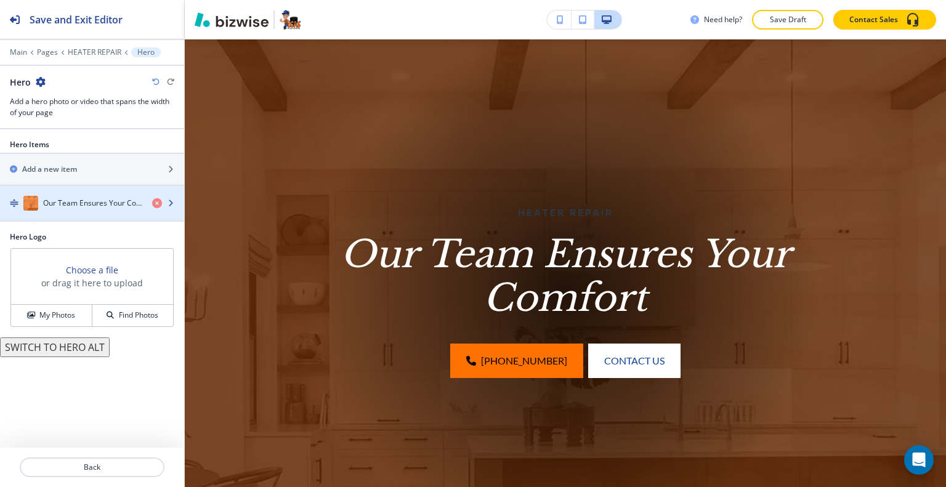
click at [117, 206] on h4 "Our Team Ensures Your Comfort" at bounding box center [92, 203] width 99 height 11
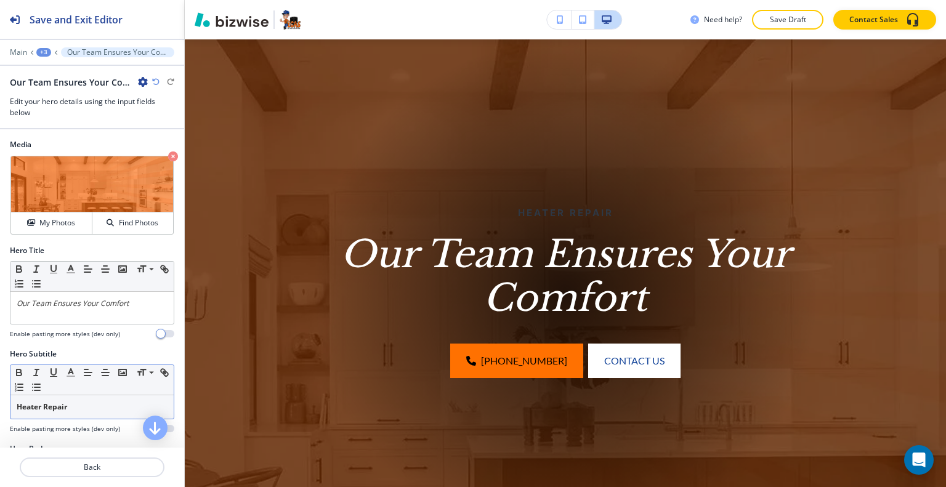
scroll to position [62, 0]
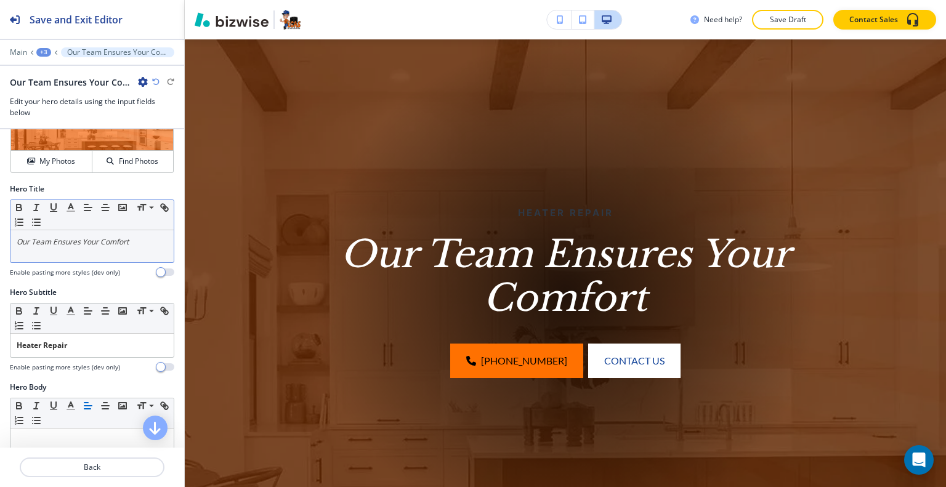
click at [121, 243] on em "Our Team Ensures Your Comfort" at bounding box center [73, 242] width 112 height 10
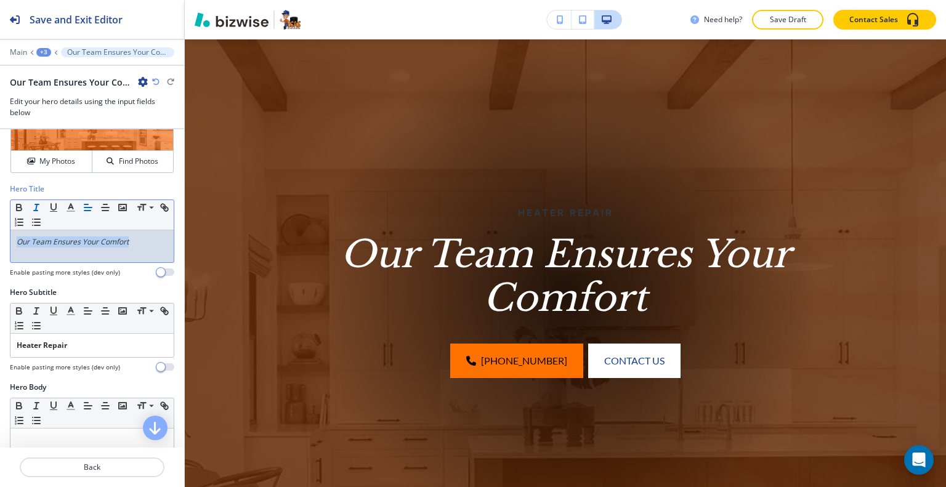
drag, startPoint x: 151, startPoint y: 248, endPoint x: 1, endPoint y: 246, distance: 149.7
click at [0, 246] on div "Hero Title Small Normal Large Huge Our Team Ensures Your Comfort Enable pasting…" at bounding box center [92, 236] width 184 height 104
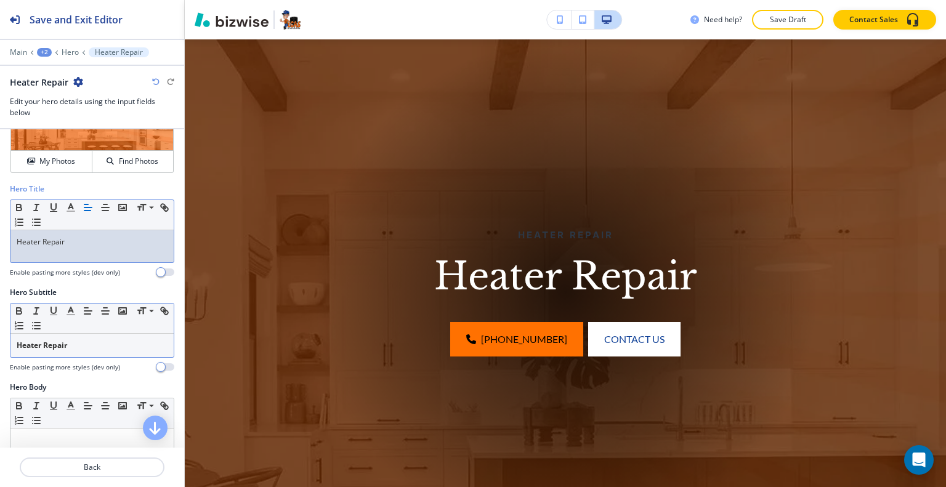
scroll to position [123, 0]
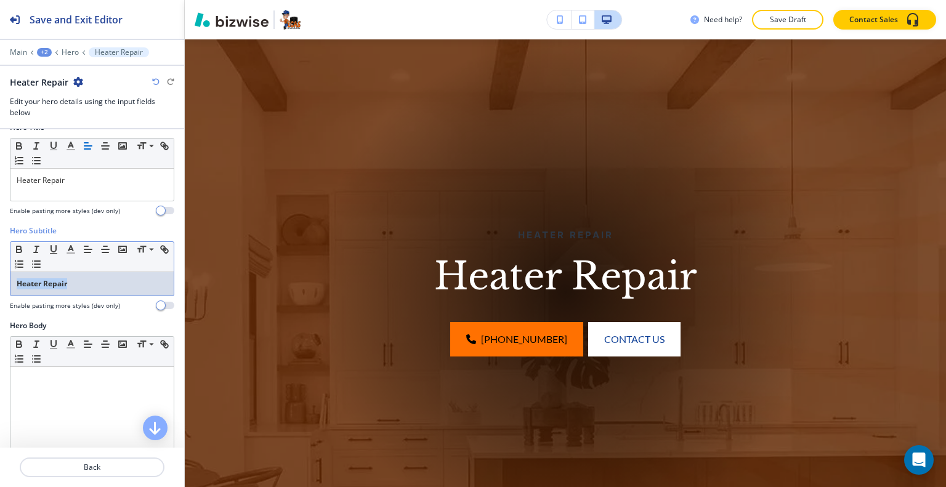
drag, startPoint x: 77, startPoint y: 293, endPoint x: 0, endPoint y: 273, distance: 79.5
click at [0, 273] on div "Hero Subtitle Small Normal Large Huge Heater Repair Enable pasting more styles …" at bounding box center [92, 272] width 184 height 95
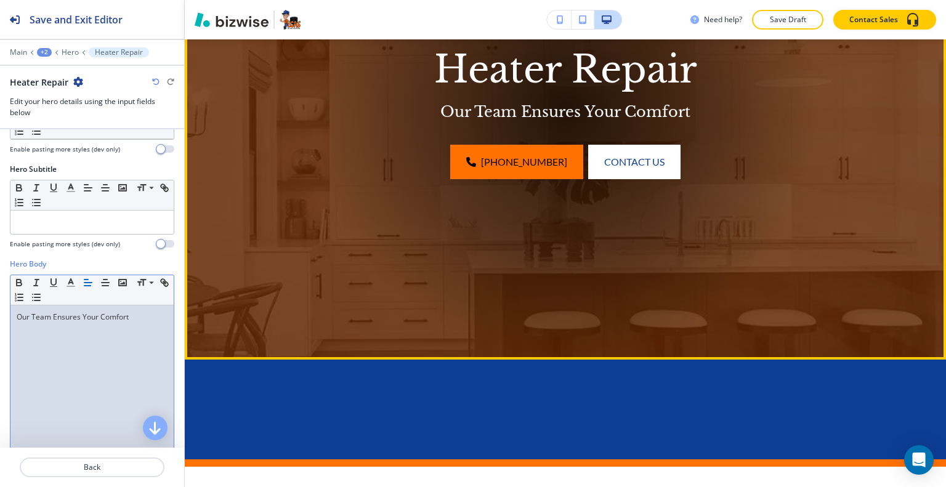
scroll to position [521, 0]
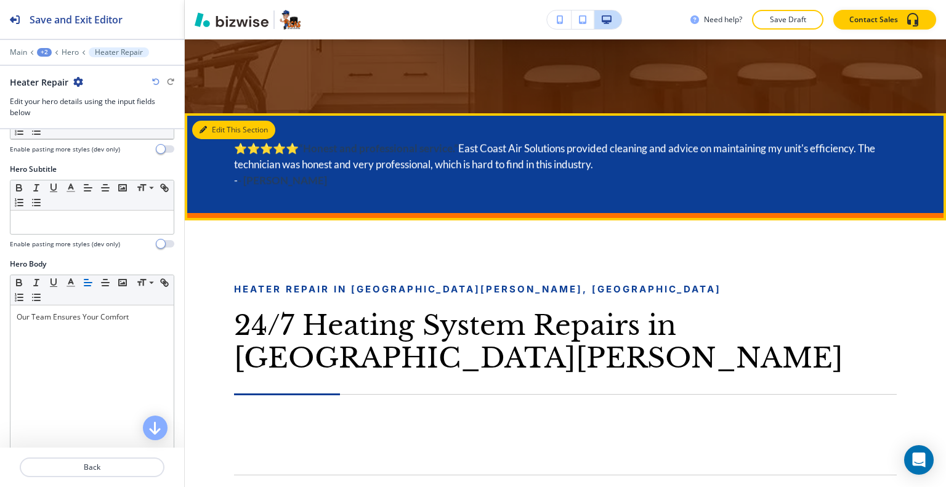
click at [216, 132] on button "Edit This Section" at bounding box center [233, 130] width 83 height 18
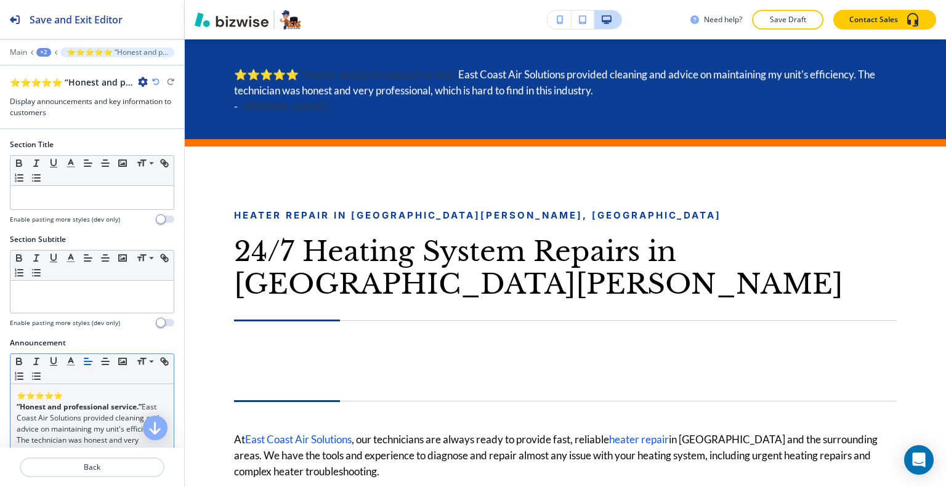
scroll to position [123, 0]
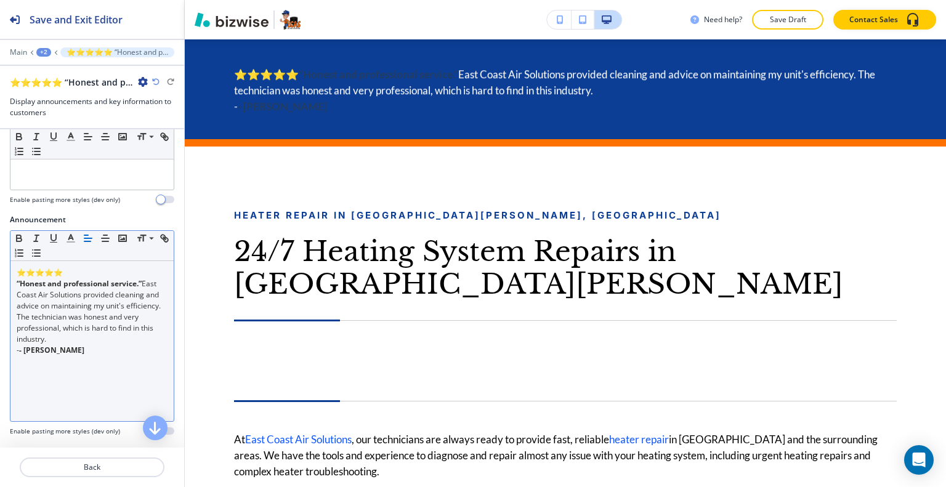
click at [89, 345] on p "- - Stephen B." at bounding box center [92, 350] width 151 height 11
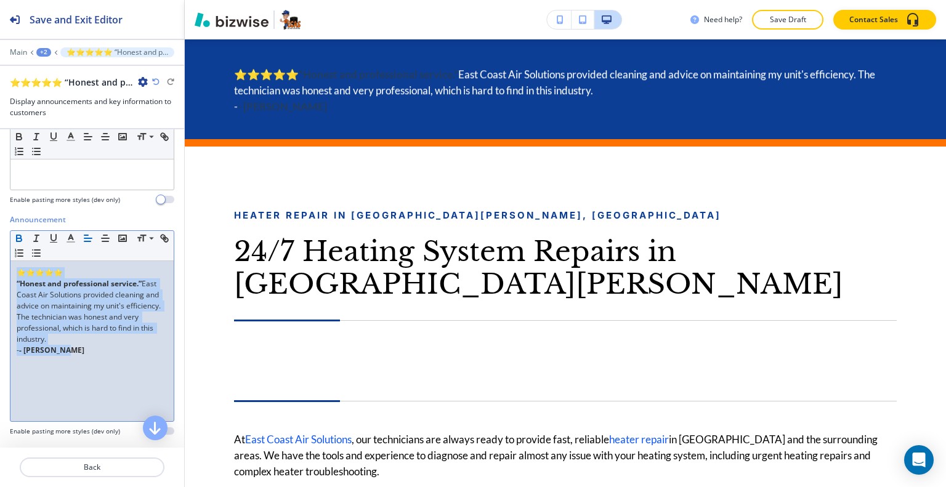
drag, startPoint x: 69, startPoint y: 366, endPoint x: 0, endPoint y: 256, distance: 129.6
click at [0, 256] on div "Announcement Small Normal Large Huge ⭐⭐⭐⭐⭐ “Honest and professional service.” E…" at bounding box center [92, 330] width 184 height 232
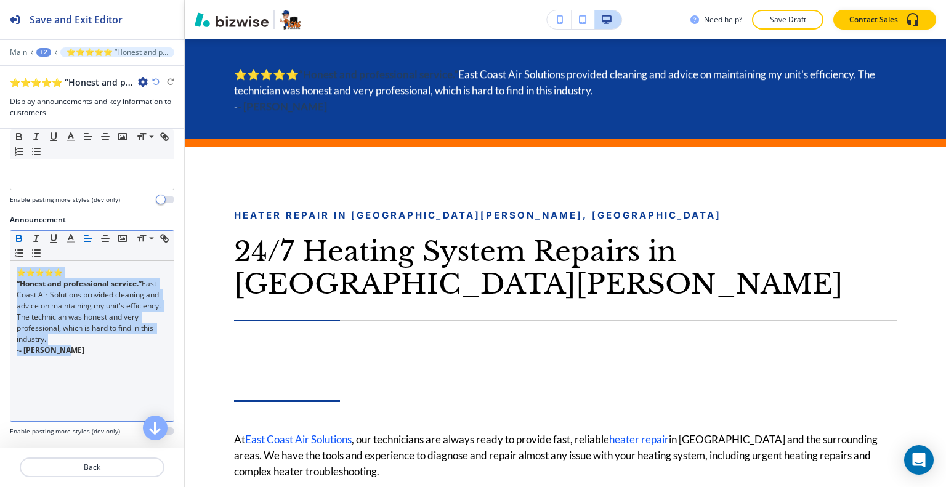
click at [18, 238] on icon "button" at bounding box center [19, 239] width 5 height 3
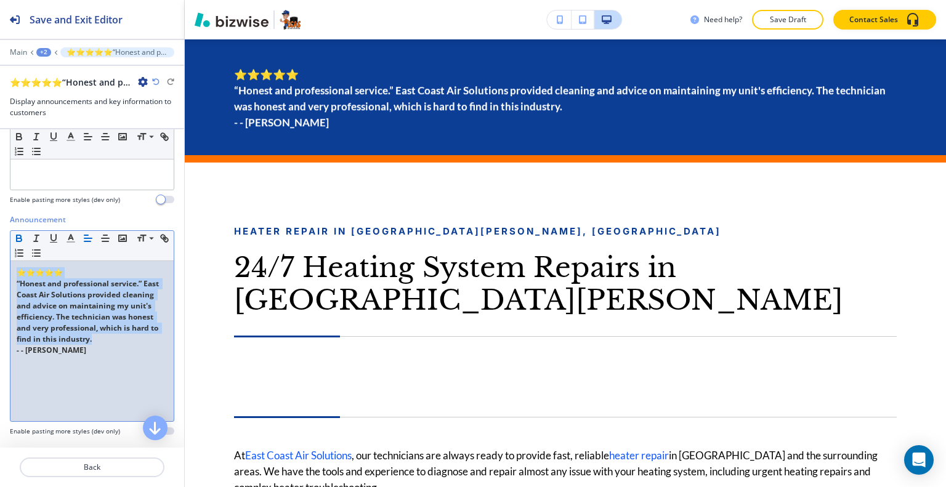
click at [18, 238] on icon "button" at bounding box center [19, 239] width 5 height 3
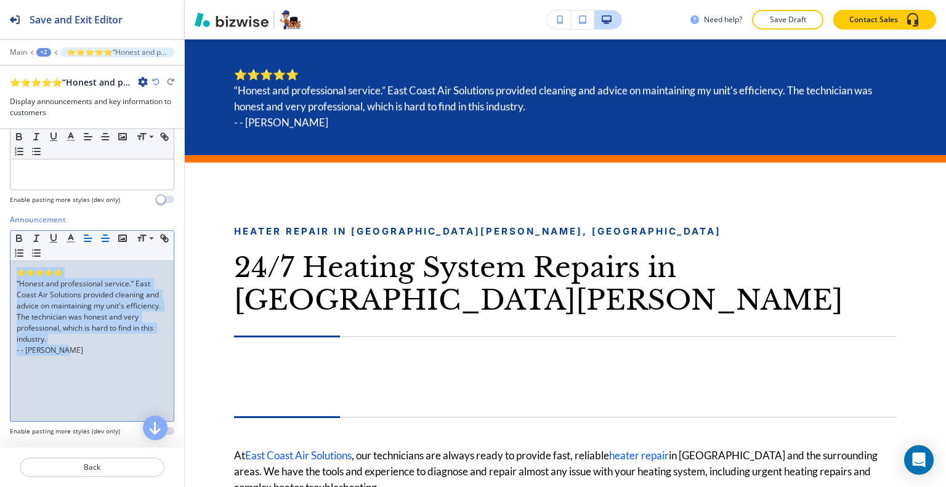
click at [101, 239] on icon "button" at bounding box center [105, 238] width 11 height 11
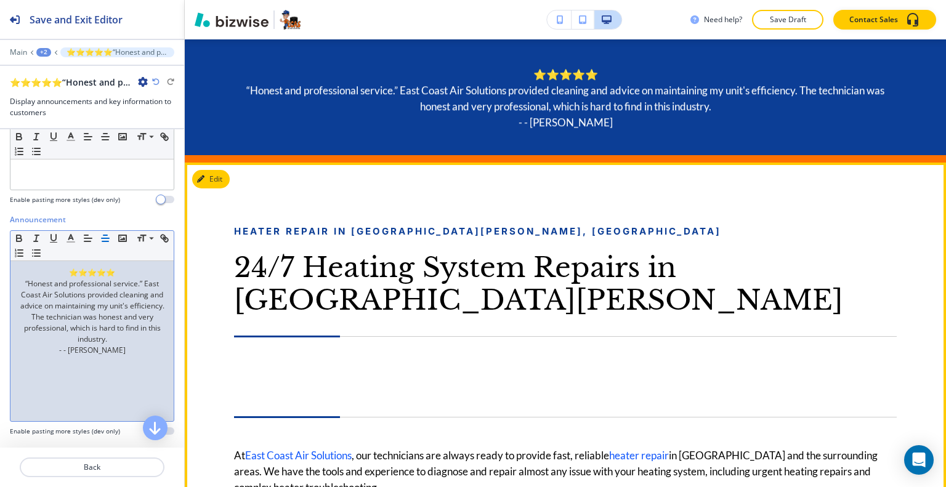
click at [498, 302] on div "Heater Repair in Port St. Lucie, FL 24/7 Heating System Repairs in Port St. Luc…" at bounding box center [565, 416] width 663 height 384
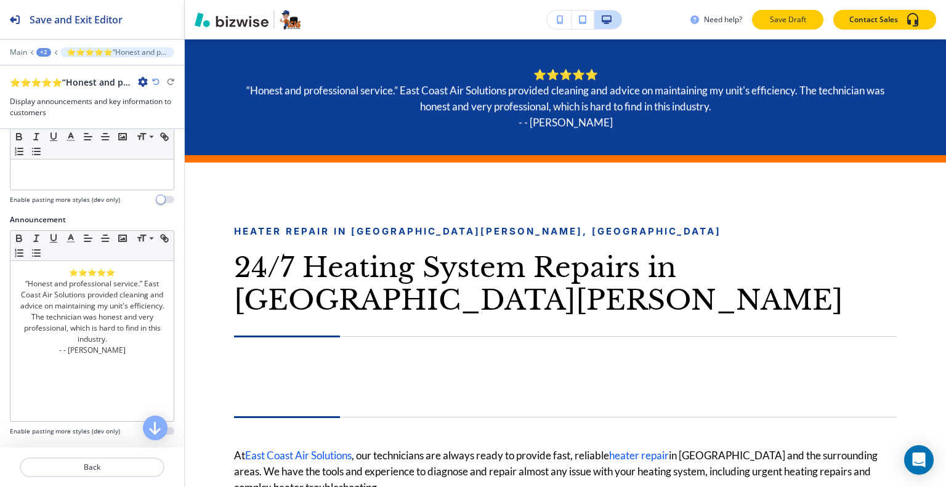
click at [789, 22] on p "Save Draft" at bounding box center [787, 19] width 39 height 11
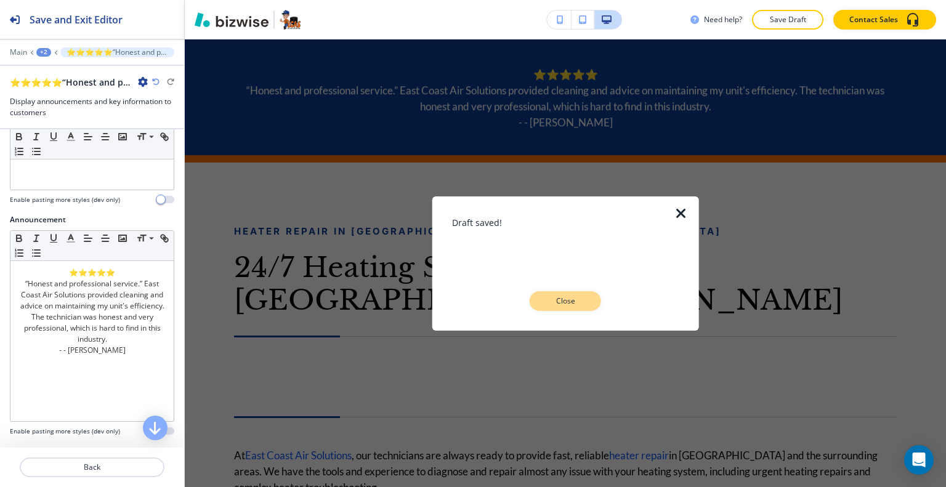
click at [542, 303] on button "Close" at bounding box center [565, 301] width 71 height 20
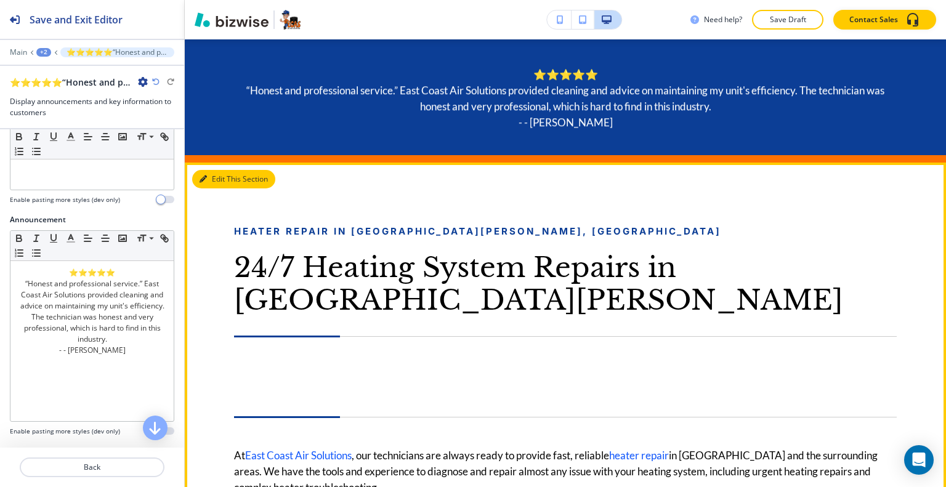
click at [207, 173] on button "Edit This Section" at bounding box center [233, 179] width 83 height 18
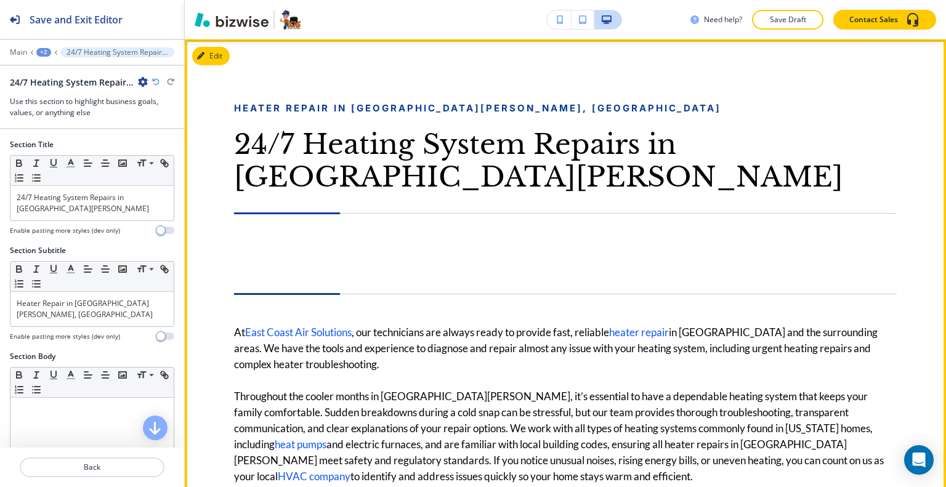
scroll to position [657, 0]
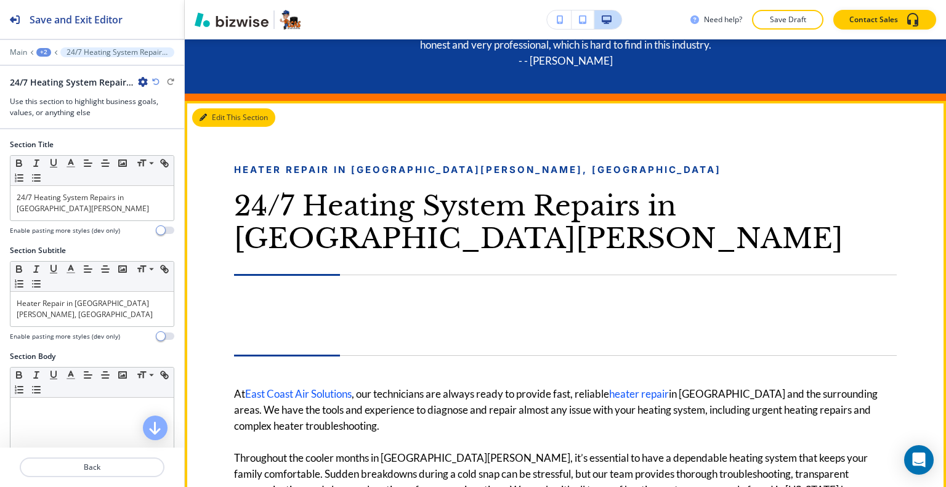
click at [212, 119] on button "Edit This Section" at bounding box center [233, 117] width 83 height 18
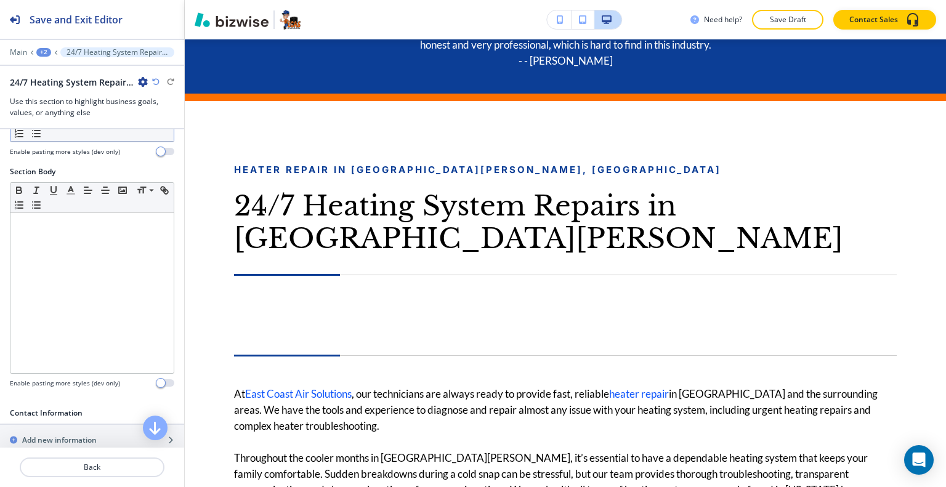
scroll to position [0, 0]
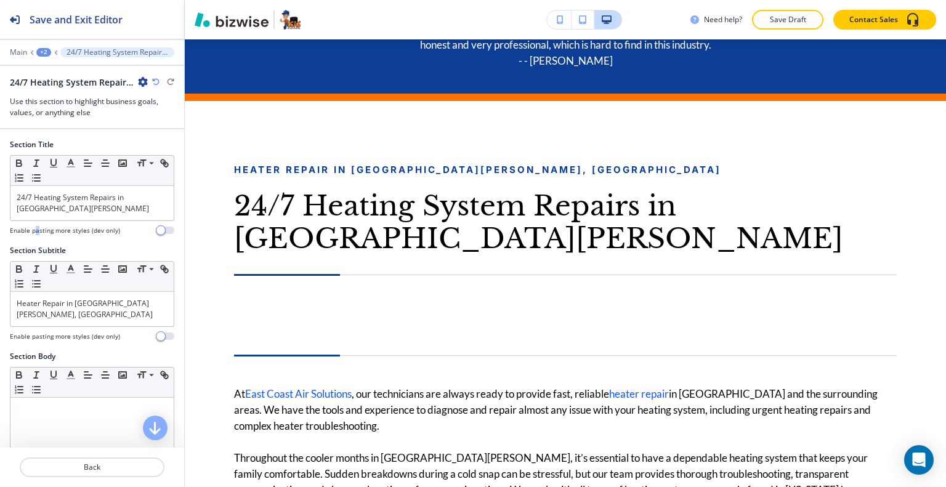
drag, startPoint x: 37, startPoint y: 240, endPoint x: 35, endPoint y: 231, distance: 9.0
click at [35, 239] on div "Section Title Small Normal Large Huge 24/7 Heating System Repairs in Port St. L…" at bounding box center [92, 192] width 184 height 106
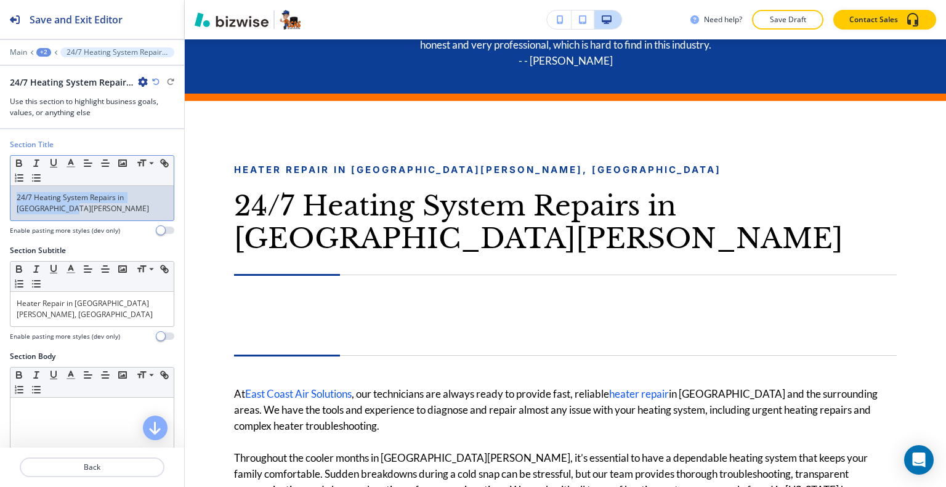
drag, startPoint x: 49, startPoint y: 211, endPoint x: 3, endPoint y: 190, distance: 50.7
click at [1, 189] on div "Section Title Small Normal Large Huge 24/7 Heating System Repairs in Port St. L…" at bounding box center [92, 192] width 184 height 106
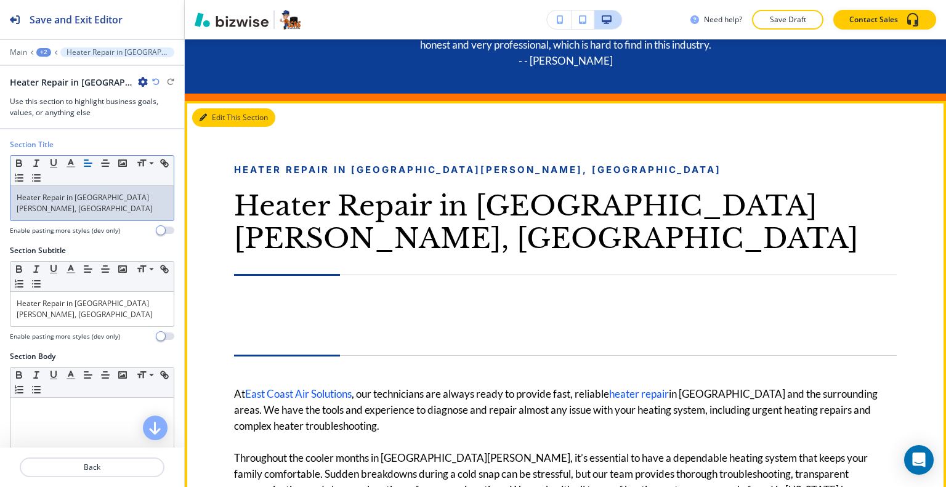
click at [223, 119] on button "Edit This Section" at bounding box center [233, 117] width 83 height 18
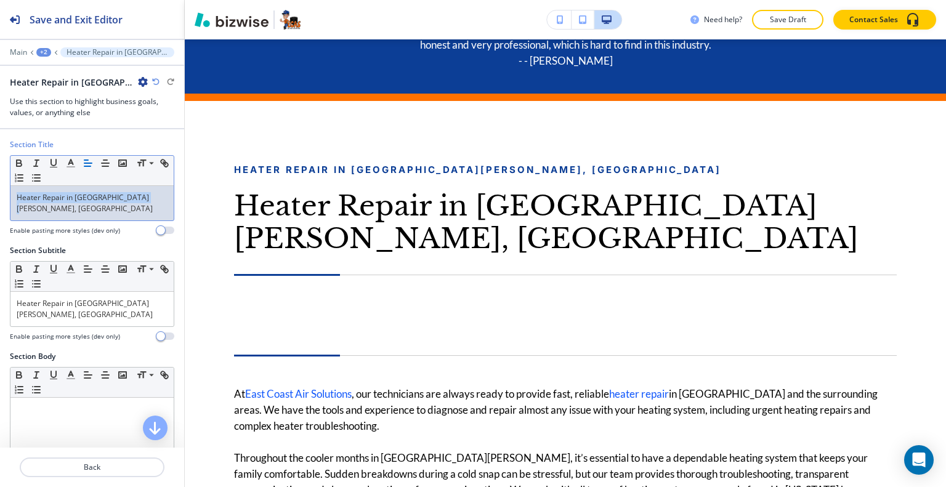
drag, startPoint x: 148, startPoint y: 197, endPoint x: 0, endPoint y: 199, distance: 147.9
click at [0, 199] on div "Section Title Small Normal Large Huge Heater Repair in Port St. Lucie, FL Enabl…" at bounding box center [92, 192] width 184 height 106
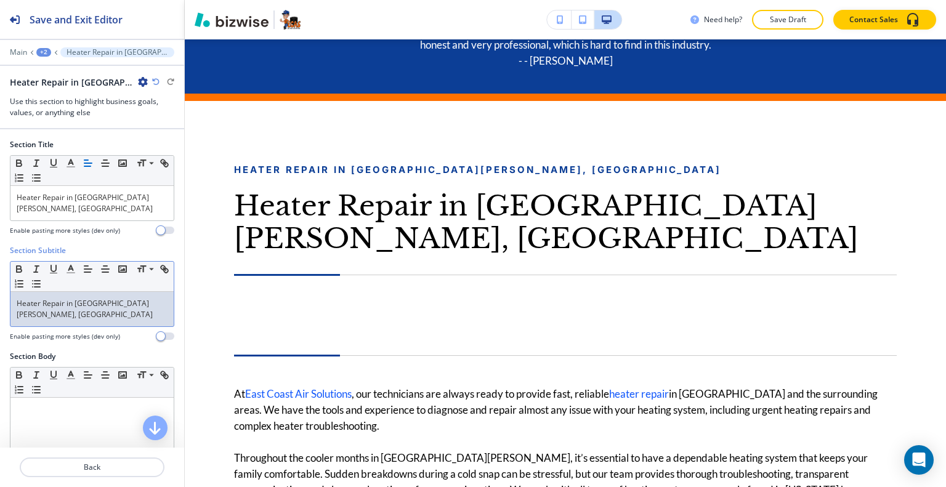
click at [122, 301] on p "Heater Repair in [GEOGRAPHIC_DATA][PERSON_NAME], [GEOGRAPHIC_DATA]" at bounding box center [92, 309] width 151 height 22
drag, startPoint x: 136, startPoint y: 306, endPoint x: 4, endPoint y: 301, distance: 131.3
click at [2, 303] on div "Section Subtitle Small Normal Large Huge Heater Repair in Port St. Lucie, FL En…" at bounding box center [92, 298] width 184 height 106
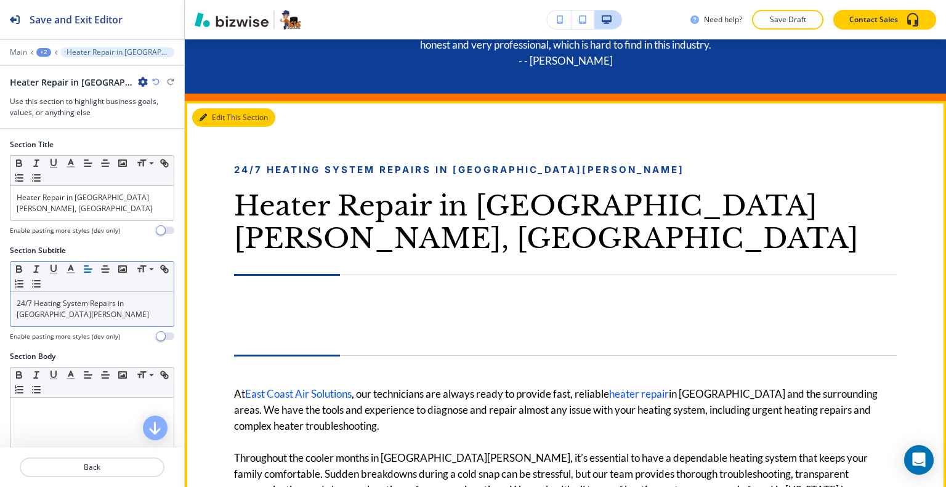
click at [218, 120] on button "Edit This Section" at bounding box center [233, 117] width 83 height 18
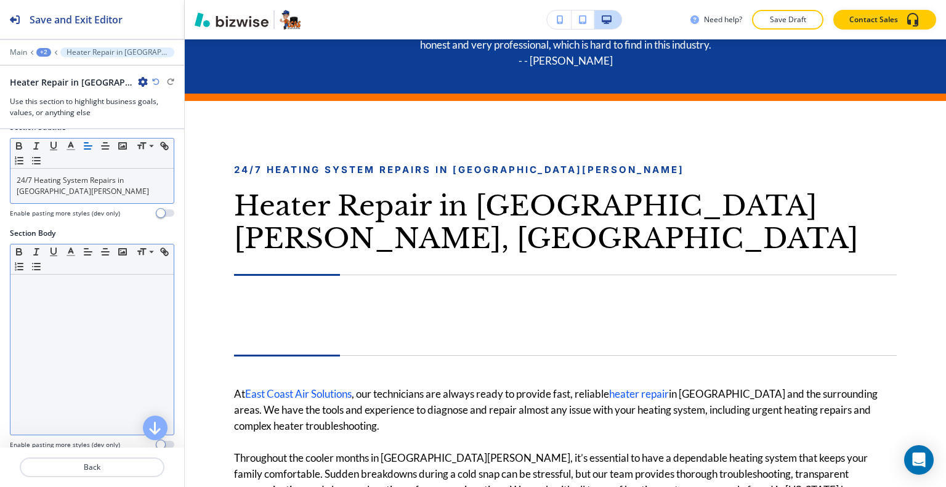
scroll to position [185, 0]
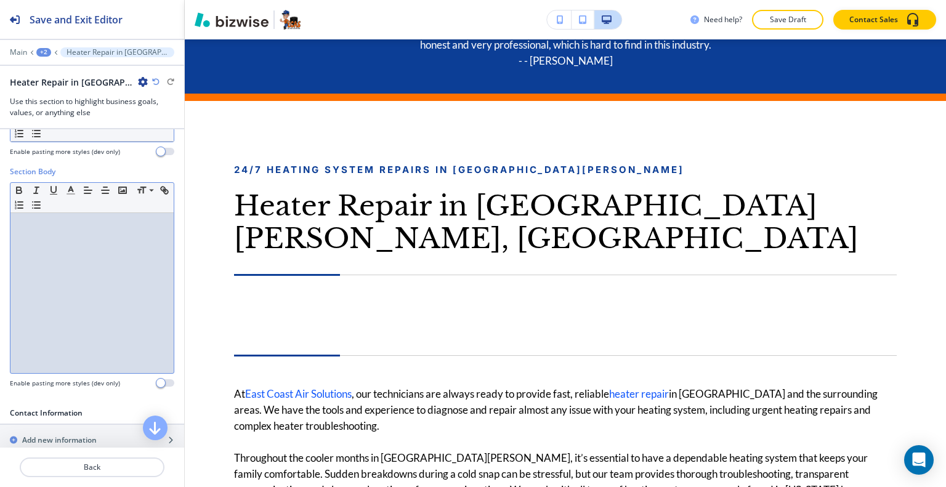
click at [45, 280] on div at bounding box center [91, 293] width 163 height 160
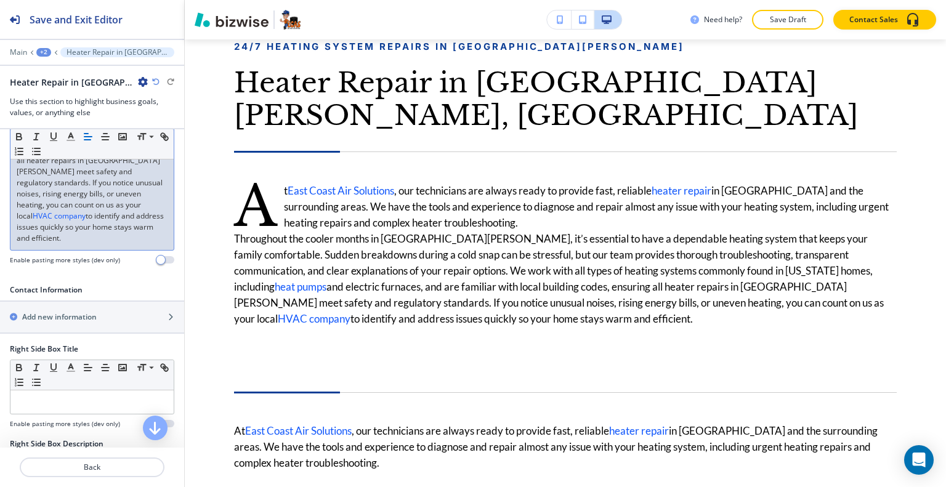
scroll to position [739, 0]
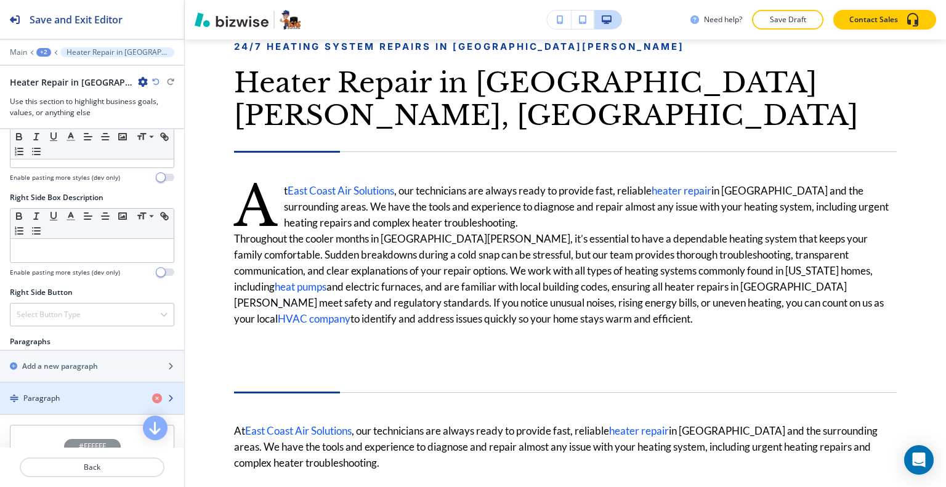
click at [79, 393] on div "Paragraph" at bounding box center [71, 398] width 142 height 11
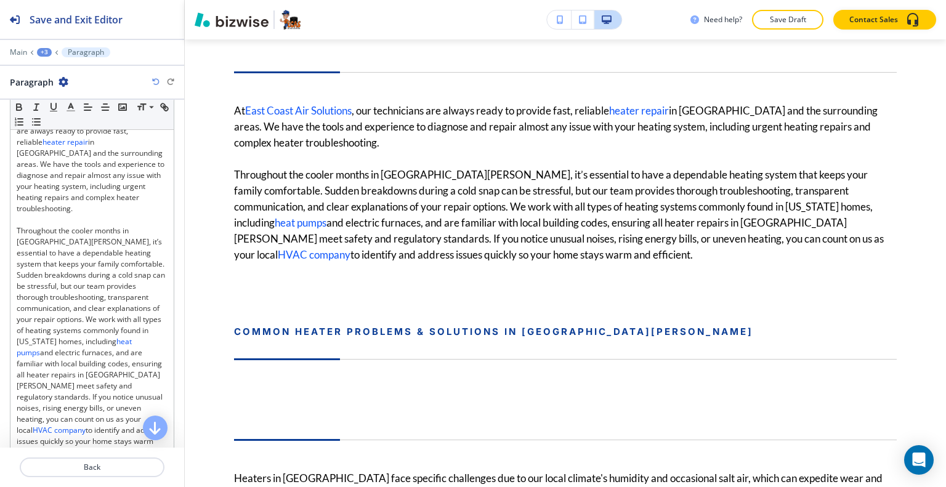
scroll to position [431, 0]
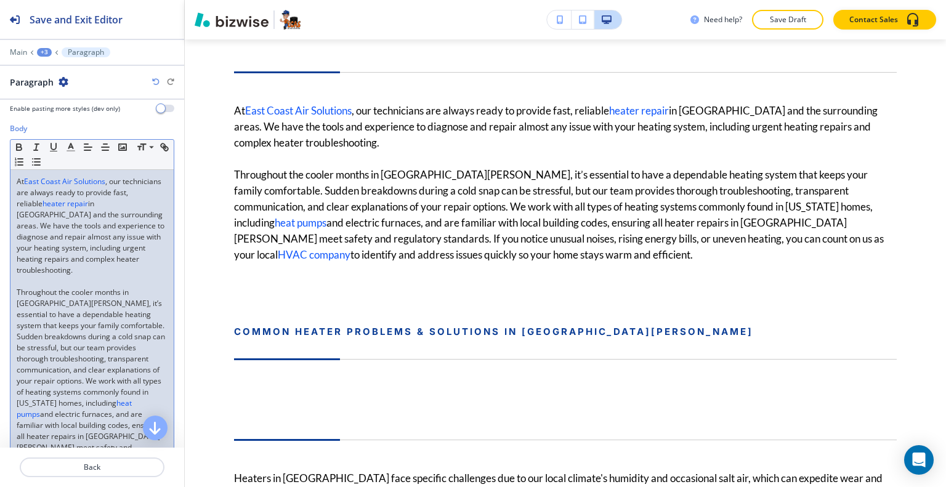
drag, startPoint x: 79, startPoint y: 263, endPoint x: 0, endPoint y: 230, distance: 85.9
click at [0, 230] on div "Body Small Normal Large Huge At East Coast Air Solutions , our technicians are …" at bounding box center [92, 337] width 184 height 428
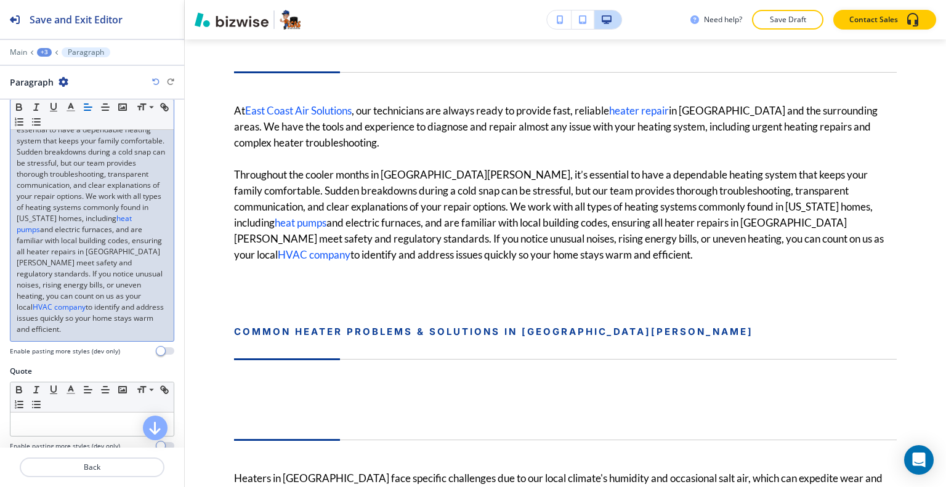
click at [69, 250] on link "and electric furnaces, and are familiar with local building codes, ensuring all…" at bounding box center [91, 268] width 148 height 88
click at [87, 268] on link "and electric furnaces, and are familiar with local building codes, ensuring all…" at bounding box center [91, 268] width 148 height 88
click at [78, 328] on p "Throughout the cooler months in Port St. Lucie, it’s essential to have a depend…" at bounding box center [92, 218] width 151 height 233
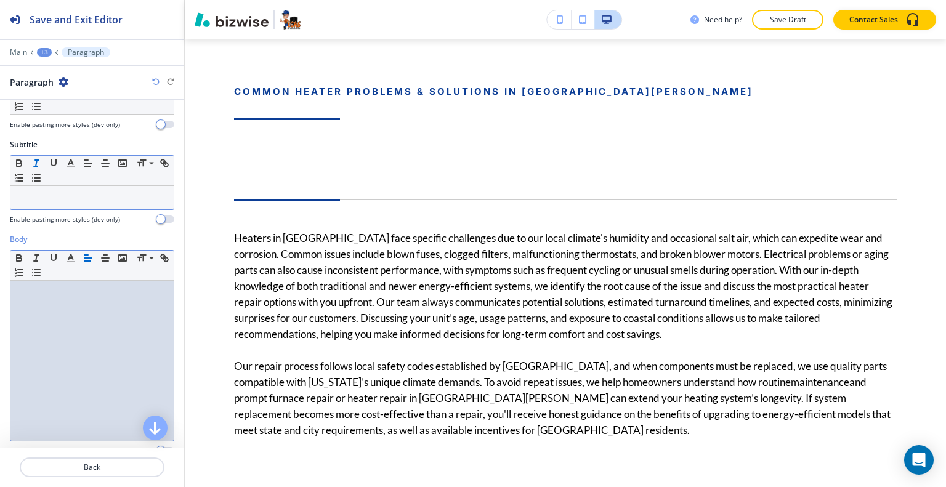
scroll to position [0, 0]
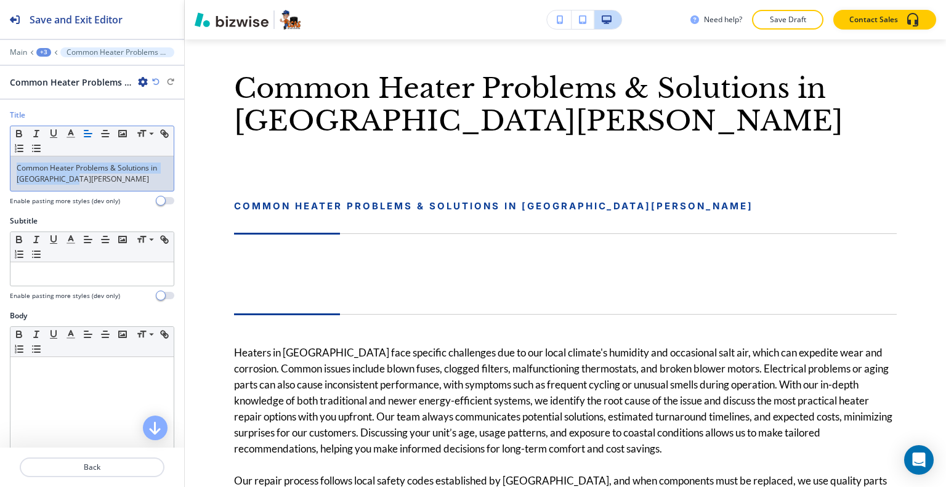
drag, startPoint x: 102, startPoint y: 181, endPoint x: 0, endPoint y: 161, distance: 104.2
click at [0, 161] on div "Title Small Normal Large Huge Common Heater Problems & Solutions in Port St. Lu…" at bounding box center [92, 163] width 184 height 106
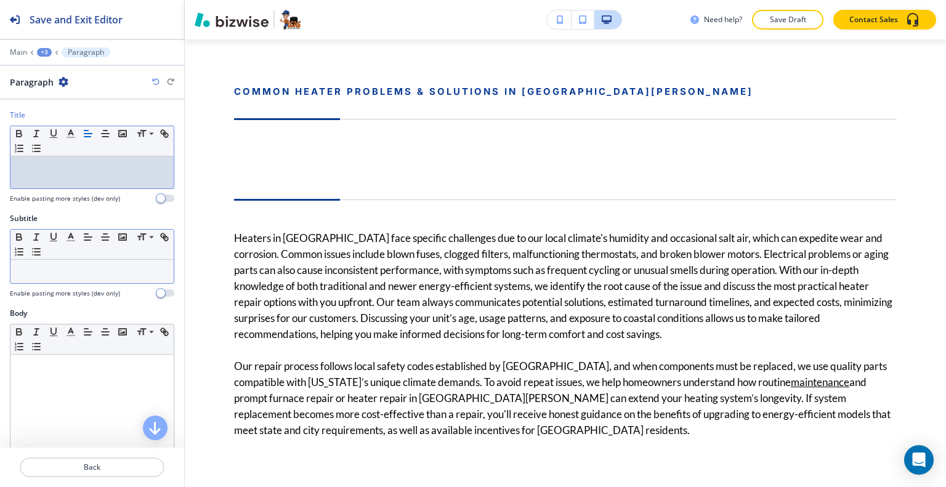
click at [48, 266] on p at bounding box center [92, 271] width 151 height 11
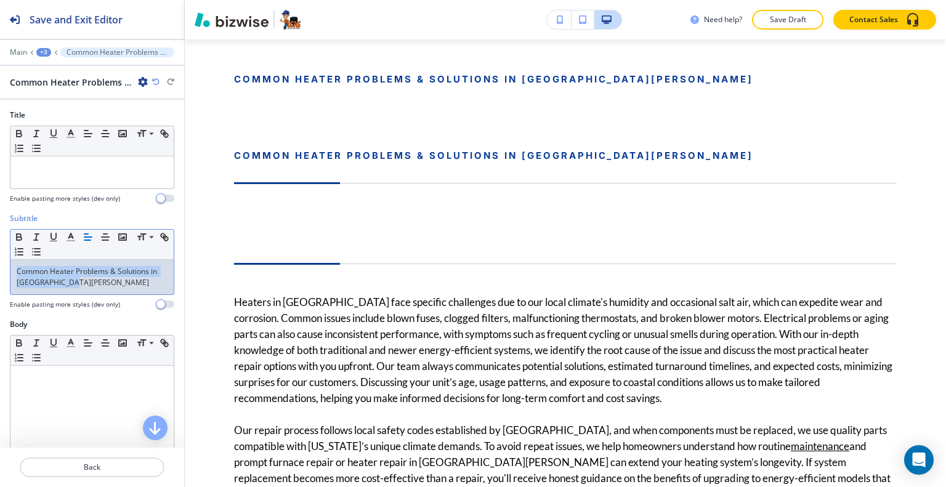
drag, startPoint x: 0, startPoint y: 278, endPoint x: 0, endPoint y: 265, distance: 12.9
click at [0, 265] on div "Subtitle Small Normal Large Huge Common Heater Problems & Solutions in Port St.…" at bounding box center [92, 266] width 184 height 106
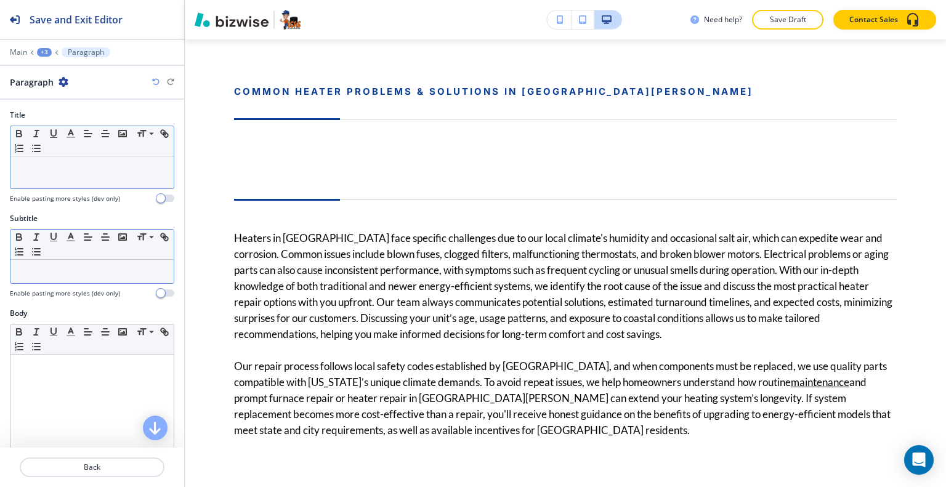
drag, startPoint x: 61, startPoint y: 152, endPoint x: 43, endPoint y: 174, distance: 28.9
click at [43, 174] on div at bounding box center [91, 172] width 163 height 32
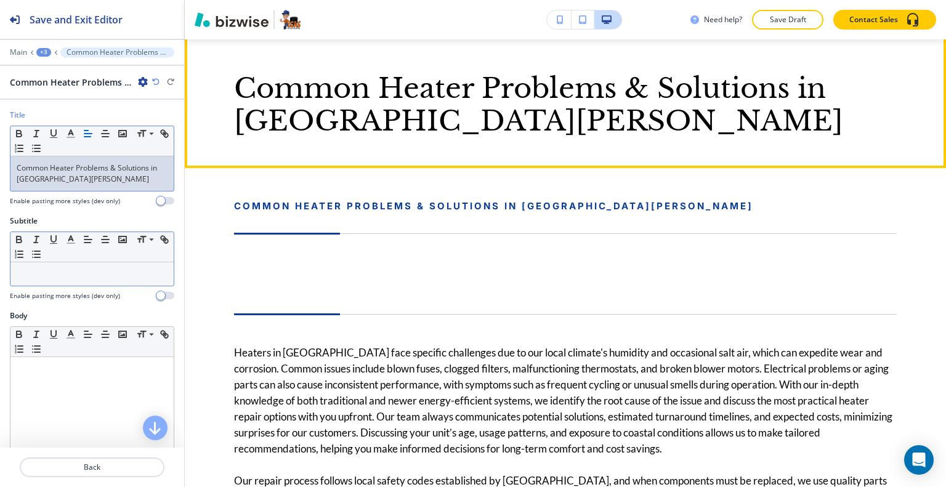
scroll to position [916, 0]
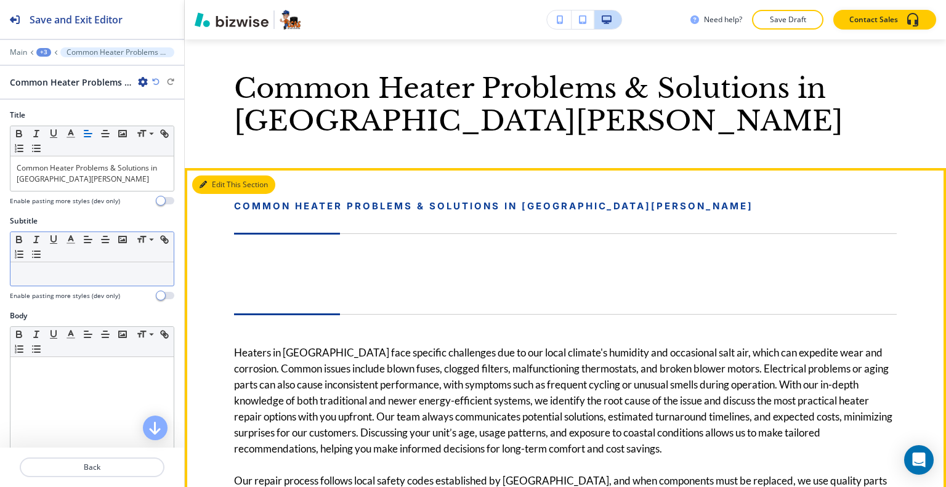
click at [223, 176] on button "Edit This Section" at bounding box center [233, 185] width 83 height 18
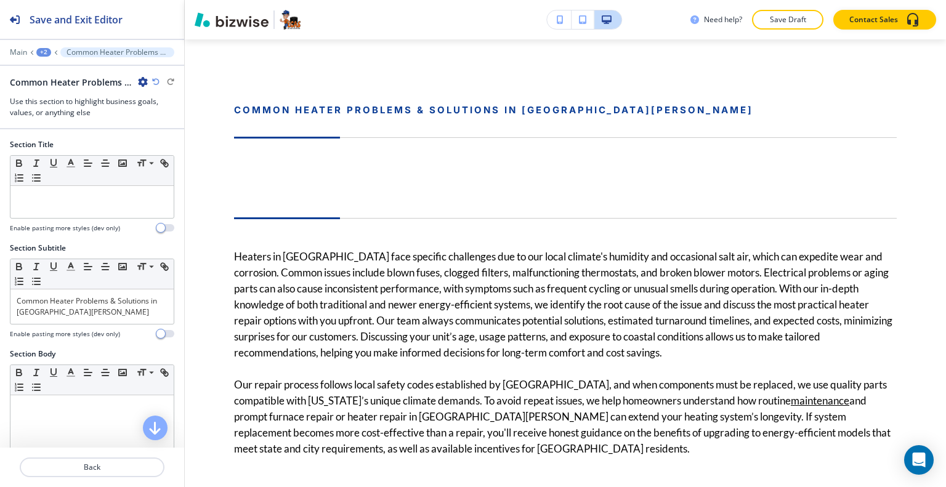
click at [144, 78] on icon "button" at bounding box center [143, 82] width 10 height 10
click at [180, 148] on p "Delete Section" at bounding box center [177, 145] width 63 height 11
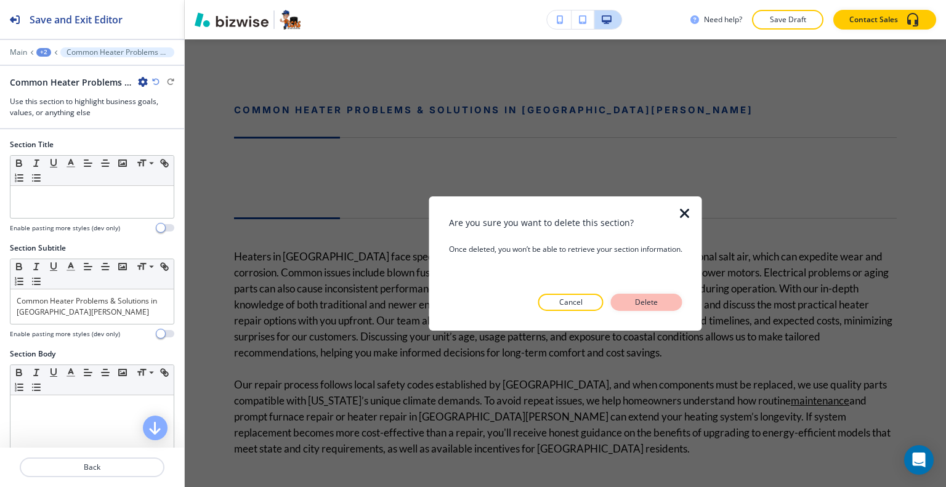
click at [631, 303] on button "Delete" at bounding box center [646, 302] width 71 height 17
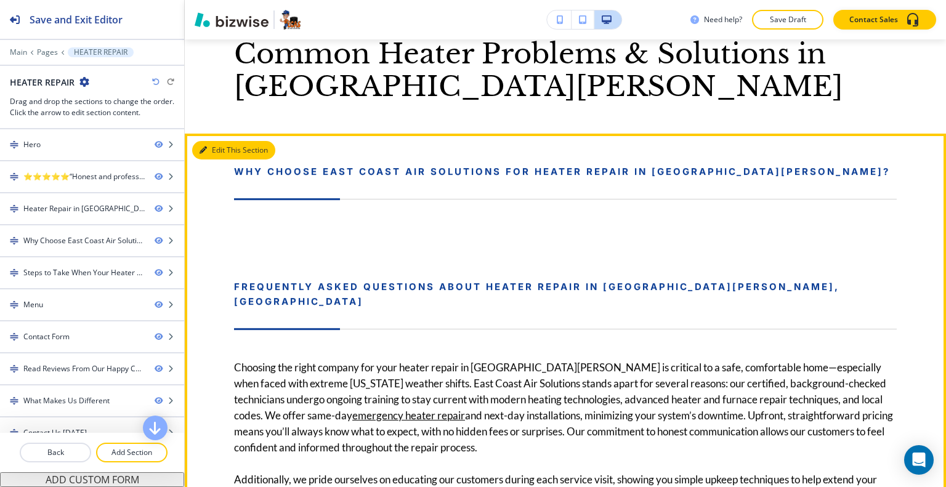
click at [219, 141] on button "Edit This Section" at bounding box center [233, 150] width 83 height 18
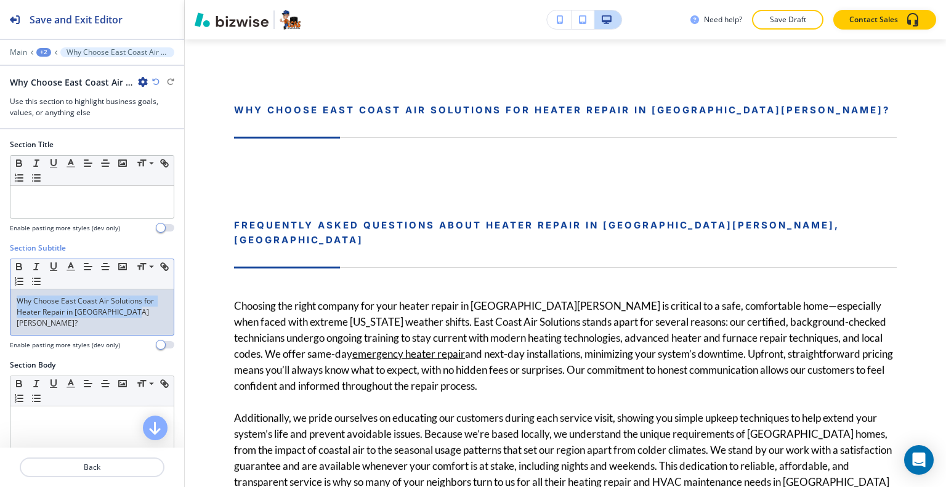
drag, startPoint x: 140, startPoint y: 314, endPoint x: 0, endPoint y: 279, distance: 144.8
click at [0, 279] on div "Section Subtitle Small Normal Large Huge Why Choose East Coast Air Solutions fo…" at bounding box center [92, 301] width 184 height 117
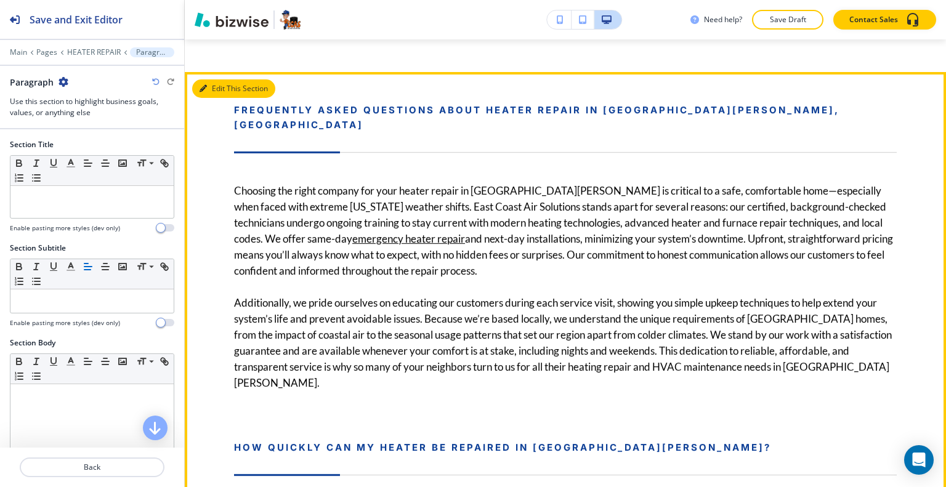
click at [221, 79] on button "Edit This Section" at bounding box center [233, 88] width 83 height 18
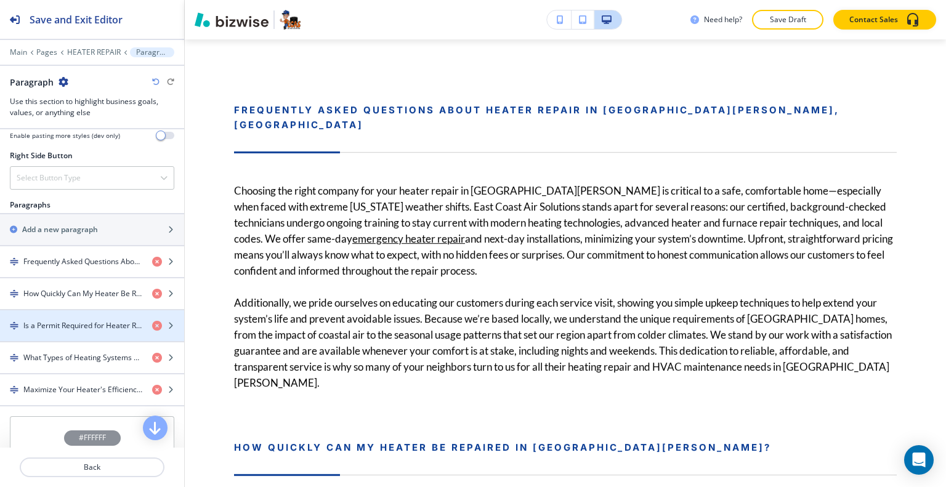
scroll to position [835, 0]
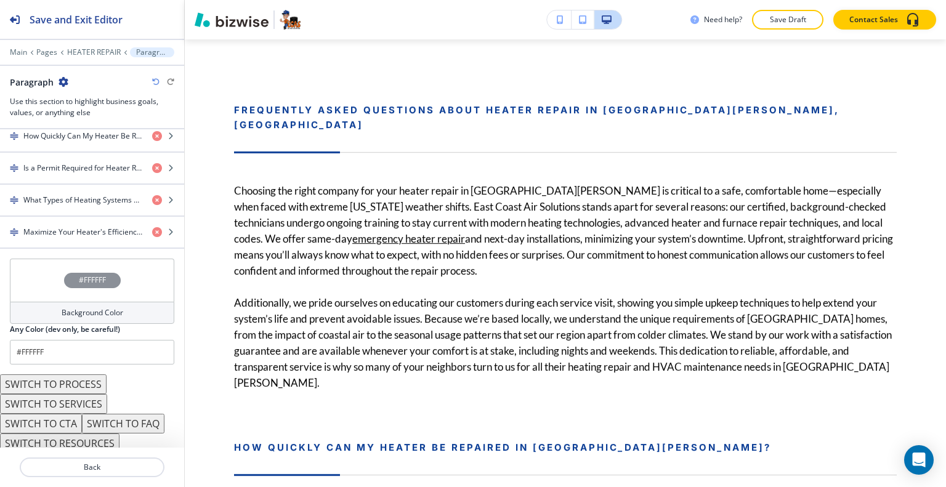
click at [134, 418] on button "SWITCH TO FAQ" at bounding box center [123, 424] width 83 height 20
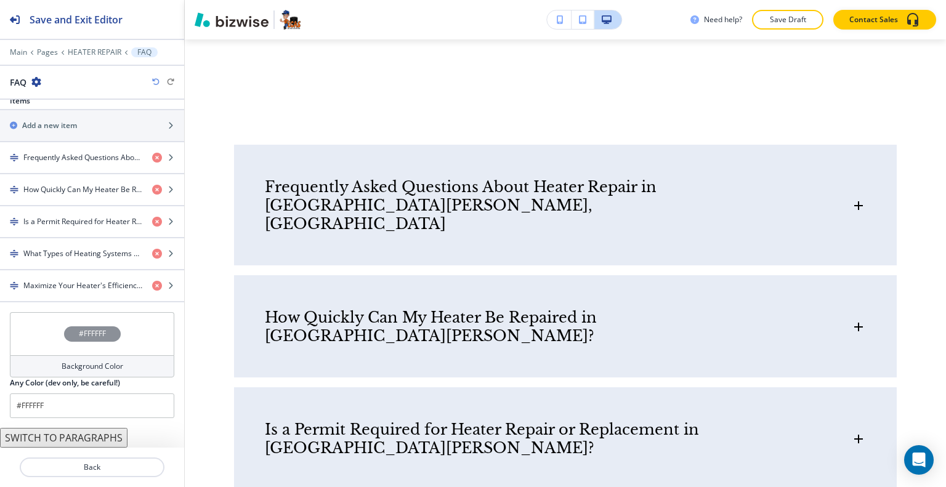
scroll to position [546, 0]
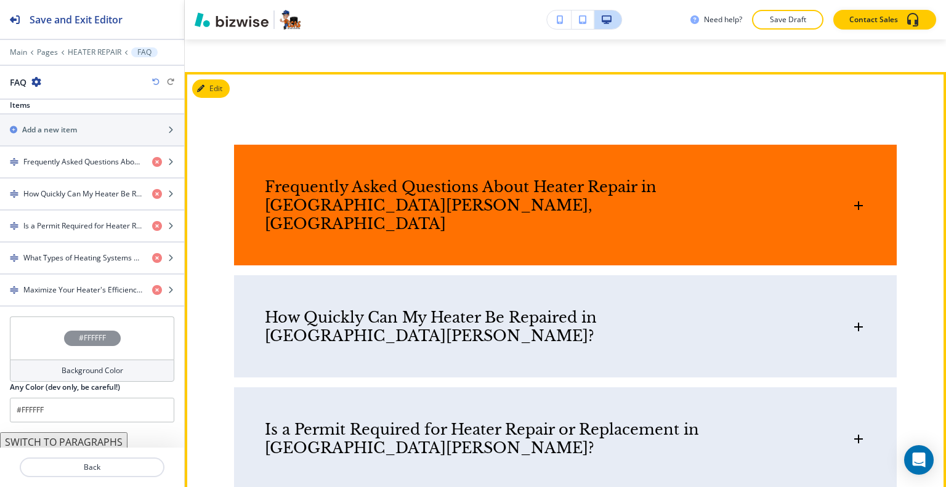
click at [498, 185] on div "Frequently Asked Questions About Heater Repair in [GEOGRAPHIC_DATA][PERSON_NAME…" at bounding box center [565, 200] width 663 height 110
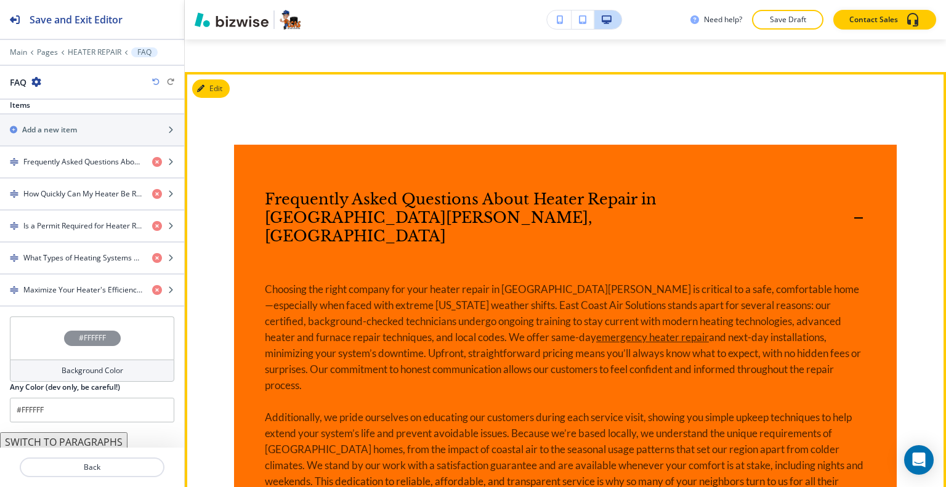
click at [498, 190] on h6 "Frequently Asked Questions About Heater Repair in [GEOGRAPHIC_DATA][PERSON_NAME…" at bounding box center [521, 217] width 513 height 55
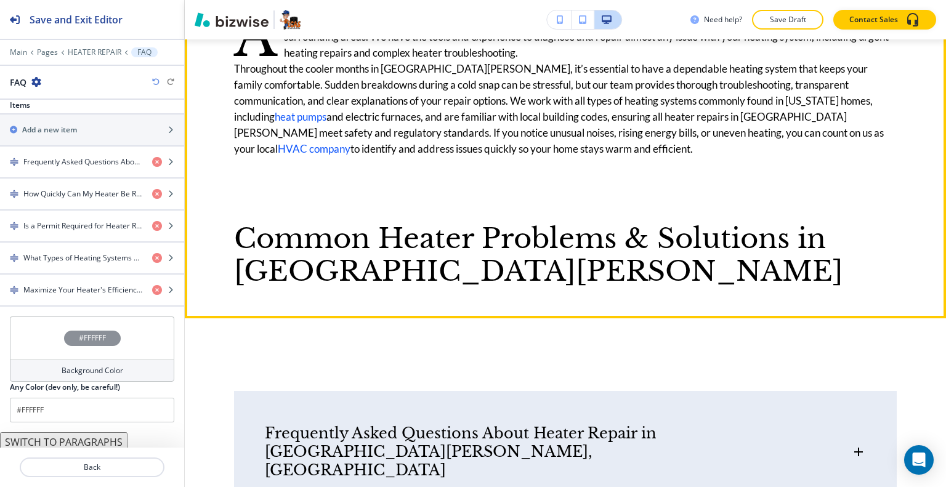
scroll to position [642, 0]
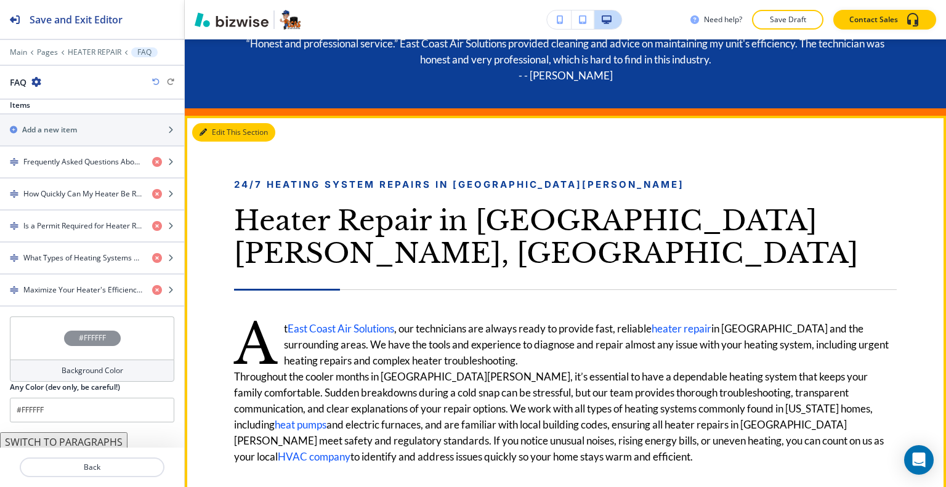
click at [216, 132] on button "Edit This Section" at bounding box center [233, 132] width 83 height 18
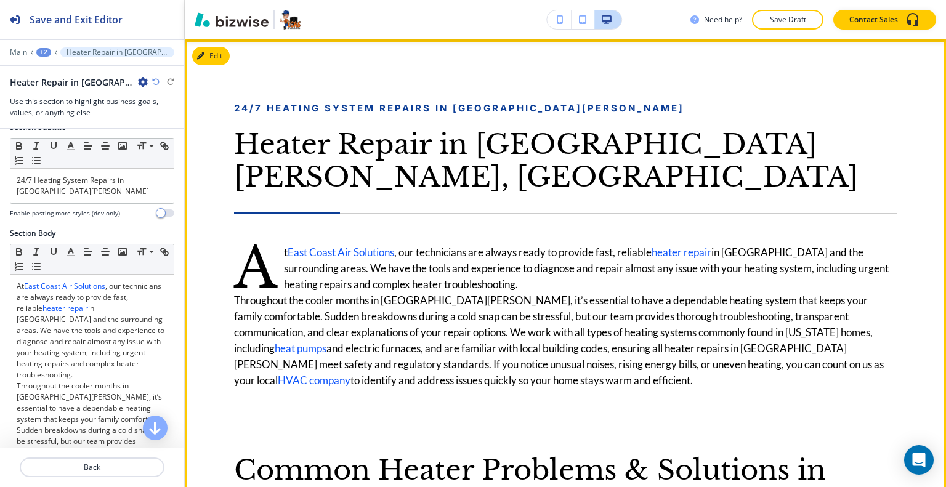
scroll to position [534, 0]
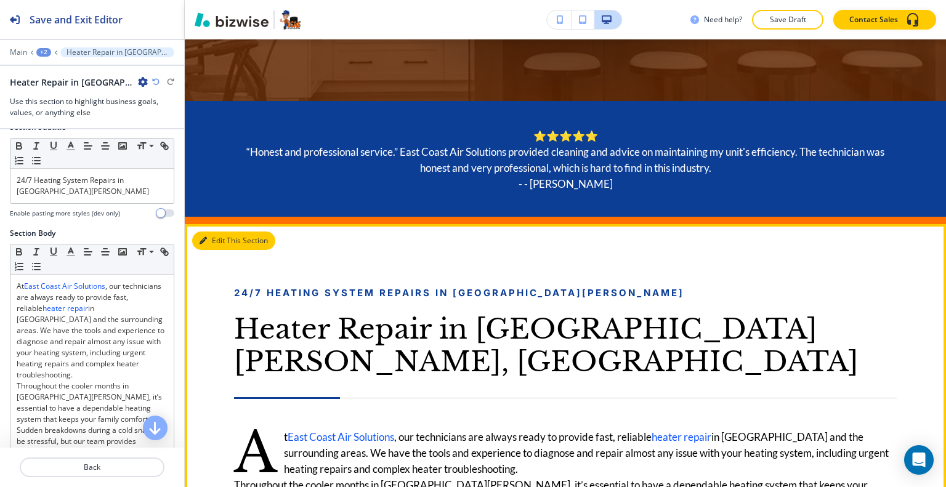
click at [219, 243] on button "Edit This Section" at bounding box center [233, 241] width 83 height 18
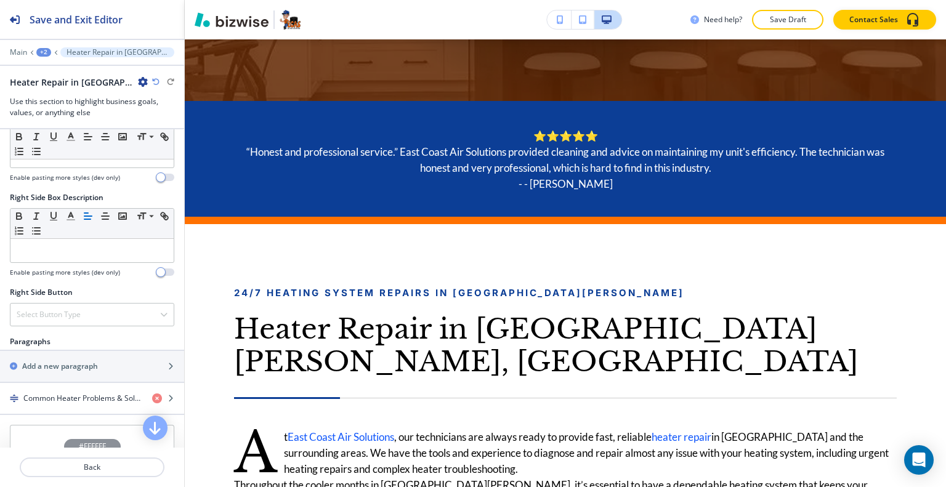
scroll to position [863, 0]
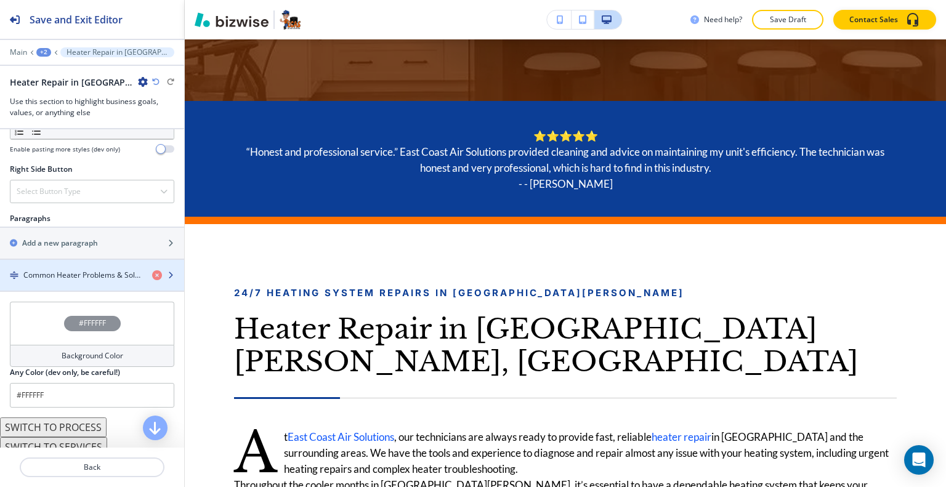
click at [86, 281] on div "button" at bounding box center [92, 286] width 184 height 10
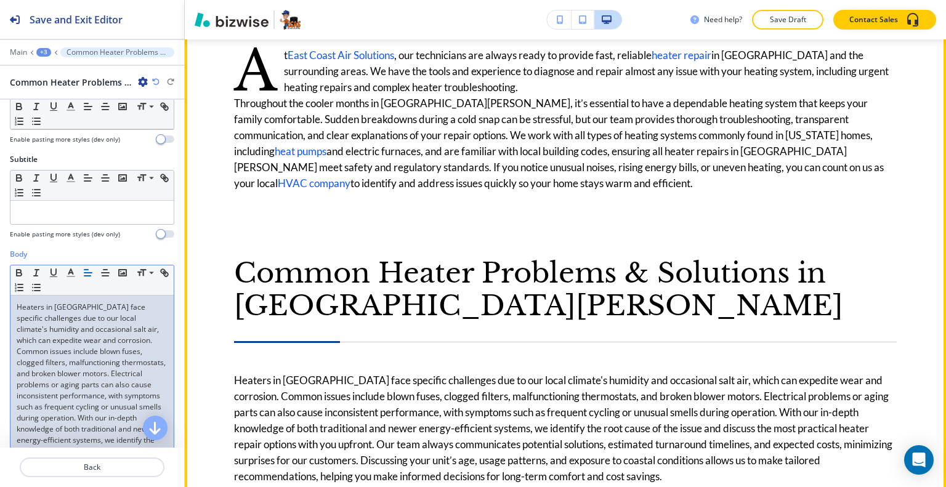
scroll to position [607, 0]
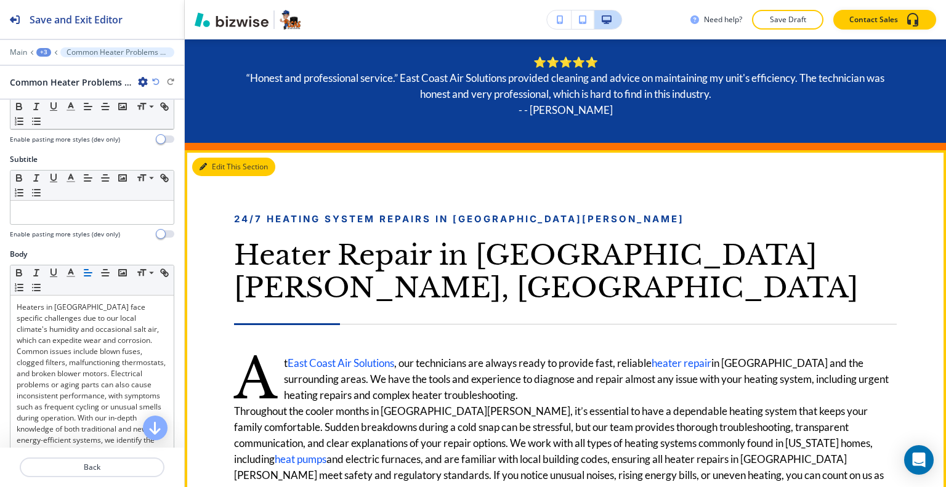
click at [213, 171] on button "Edit This Section" at bounding box center [233, 167] width 83 height 18
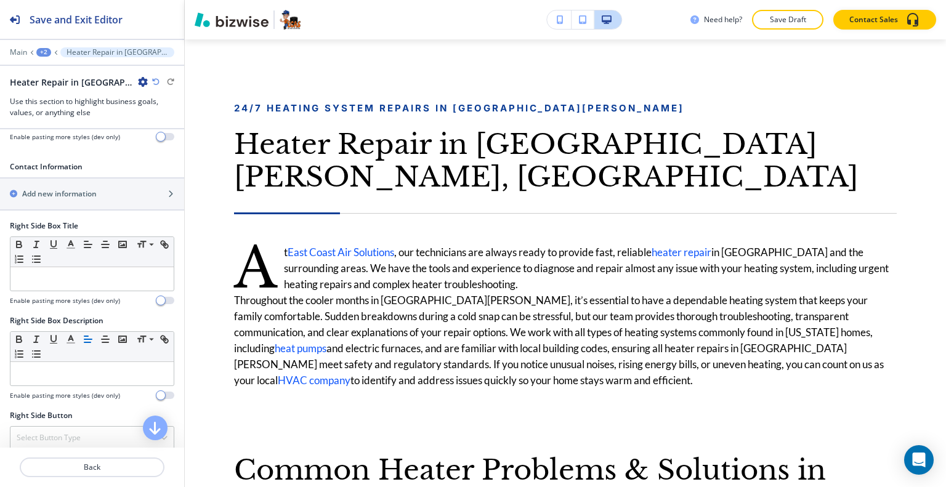
scroll to position [801, 0]
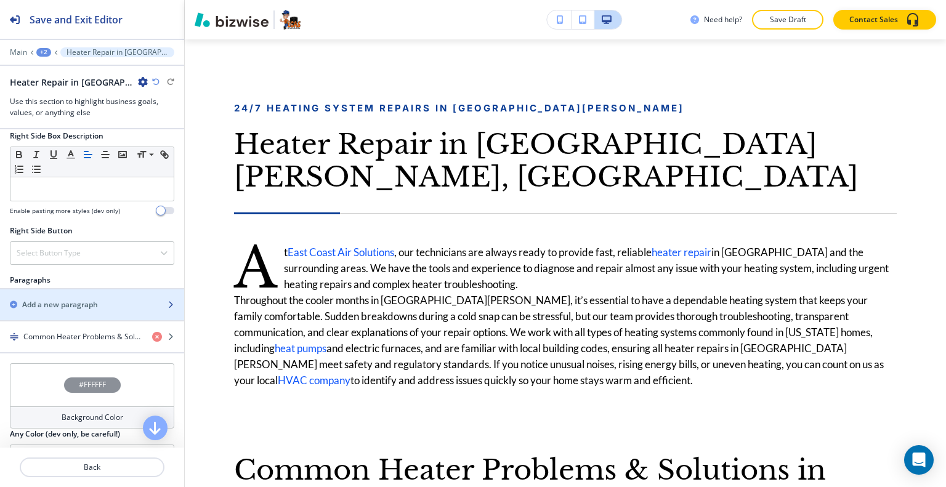
click at [76, 299] on h2 "Add a new paragraph" at bounding box center [60, 304] width 76 height 11
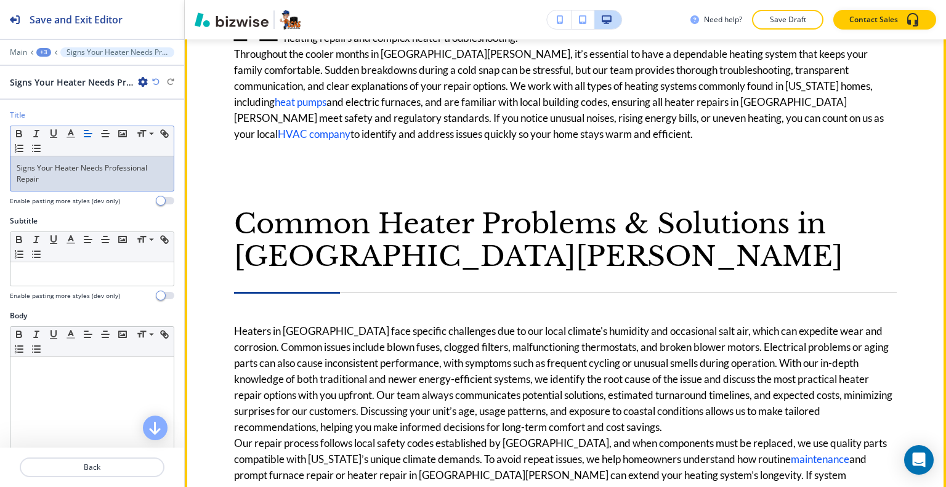
scroll to position [1211, 0]
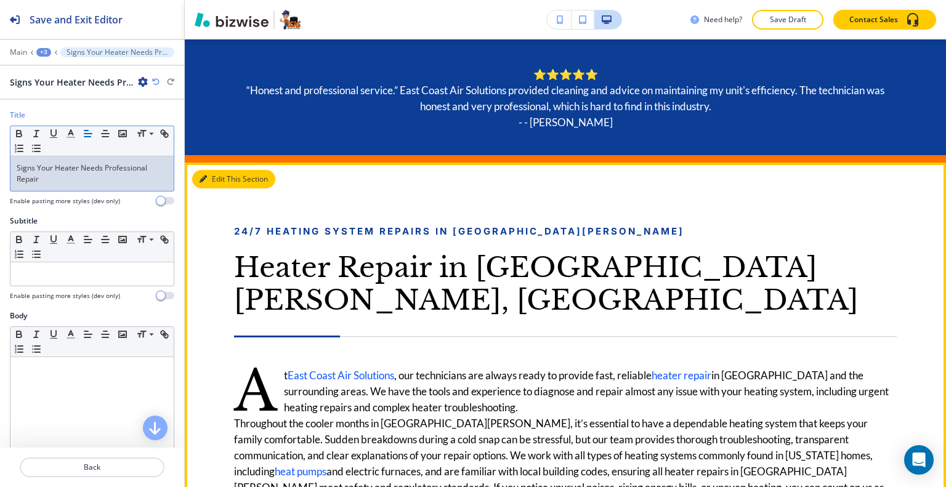
click at [221, 178] on button "Edit This Section" at bounding box center [233, 179] width 83 height 18
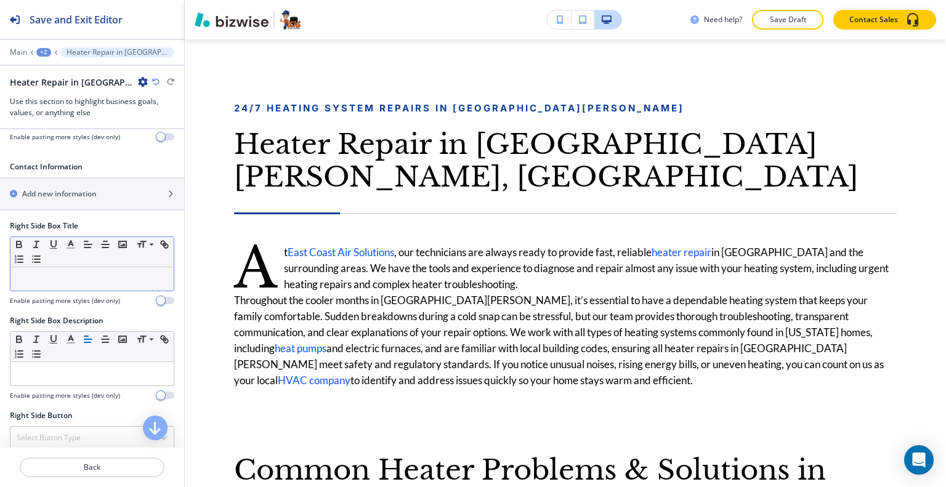
scroll to position [863, 0]
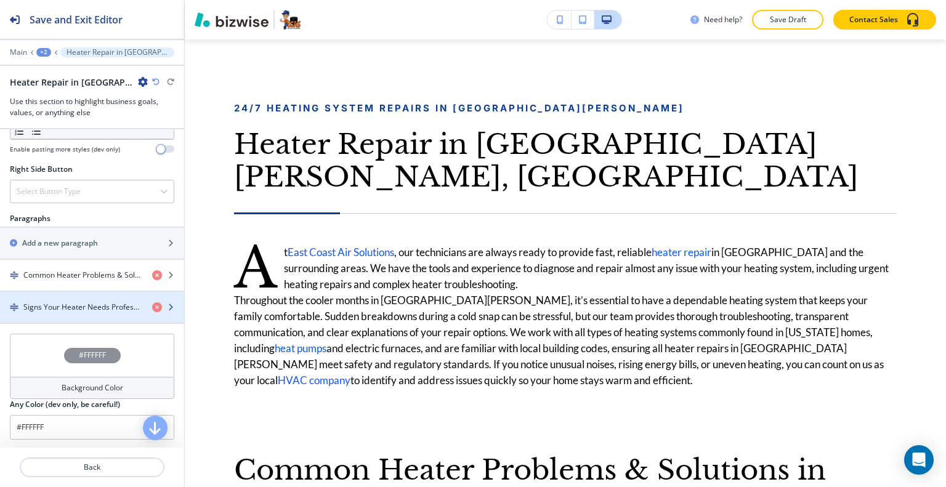
click at [84, 302] on h4 "Signs Your Heater Needs Professional Repair" at bounding box center [82, 307] width 119 height 11
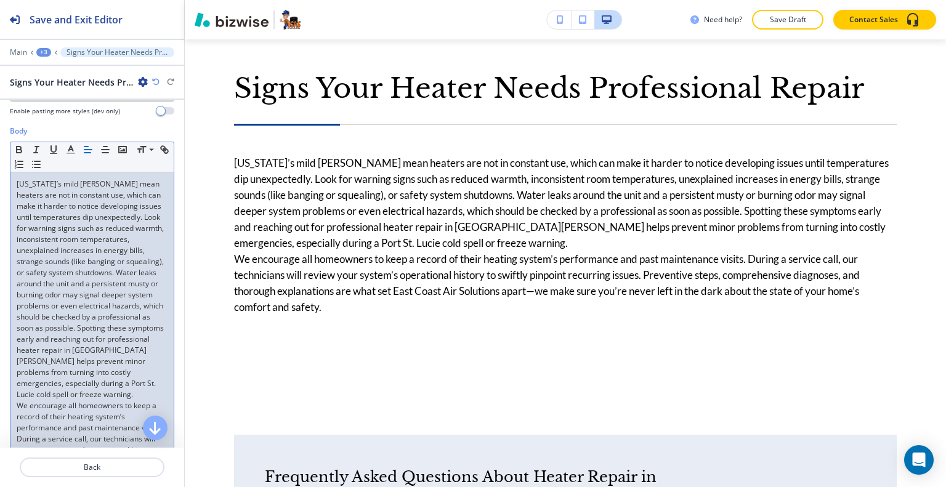
scroll to position [370, 0]
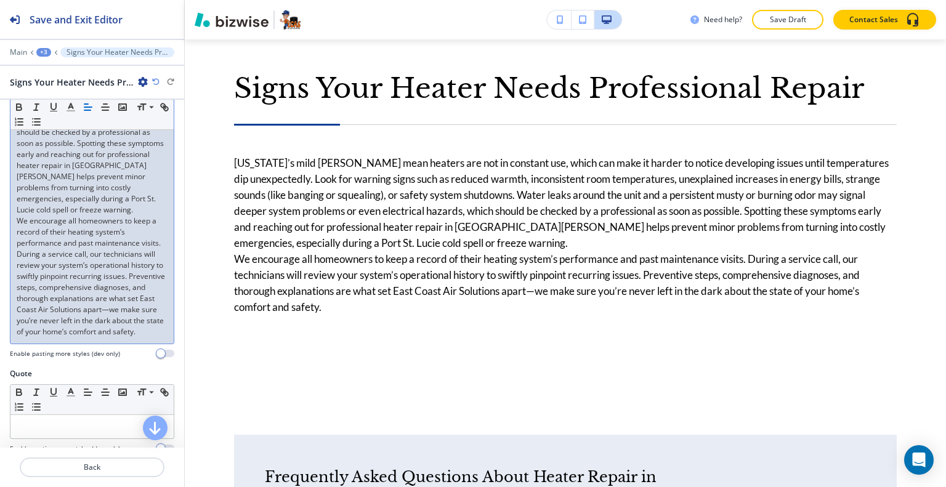
click at [91, 280] on p "We encourage all homeowners to keep a record of their heating system’s performa…" at bounding box center [92, 277] width 151 height 122
click at [147, 208] on p "[US_STATE]’s mild [PERSON_NAME] mean heaters are not in constant use, which can…" at bounding box center [92, 105] width 151 height 222
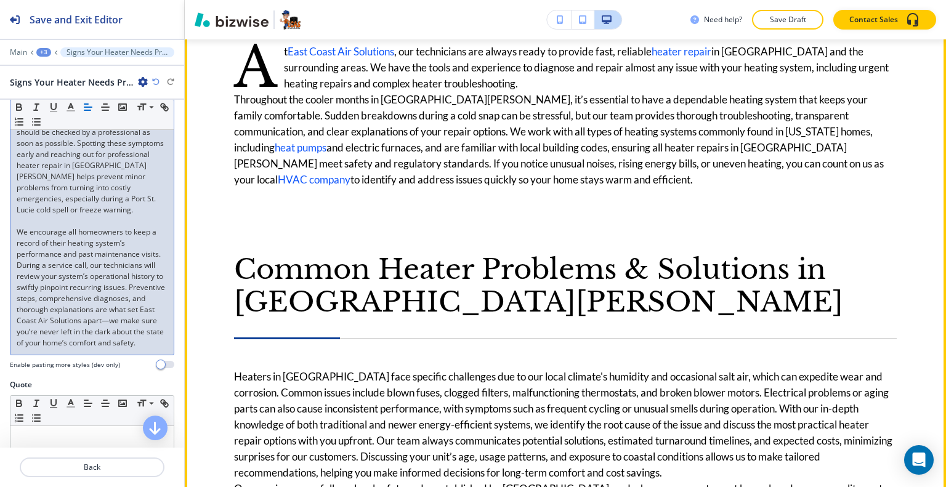
scroll to position [673, 0]
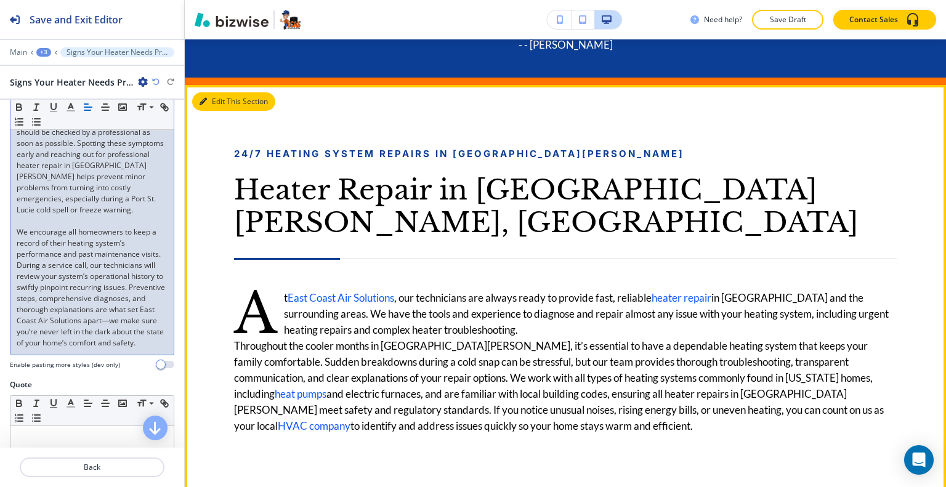
click at [219, 104] on button "Edit This Section" at bounding box center [233, 101] width 83 height 18
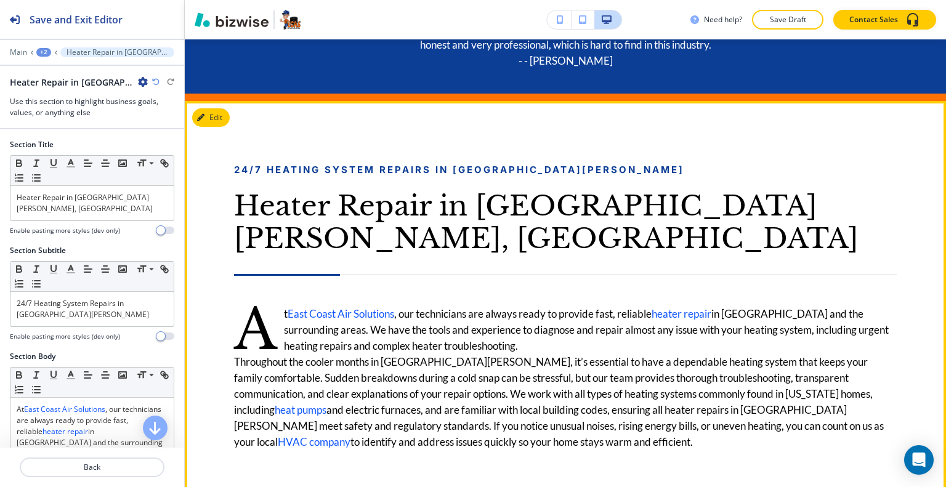
scroll to position [595, 0]
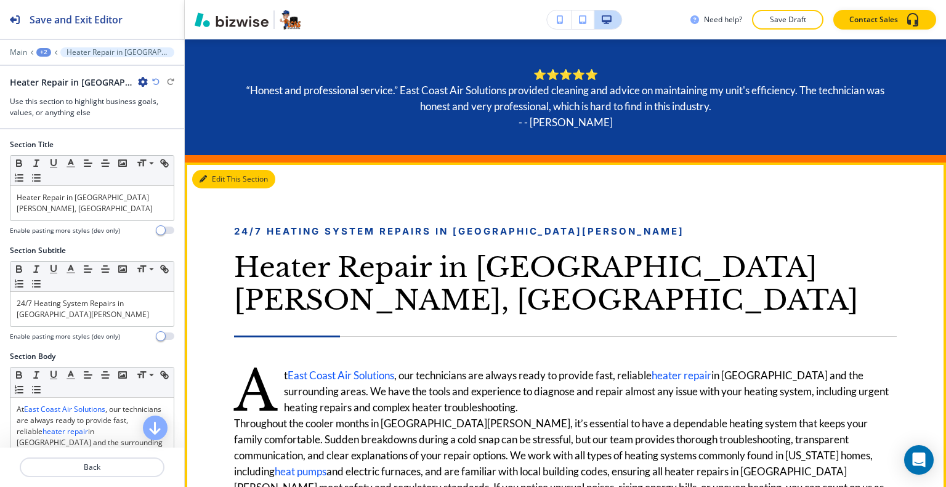
click at [213, 176] on button "Edit This Section" at bounding box center [233, 179] width 83 height 18
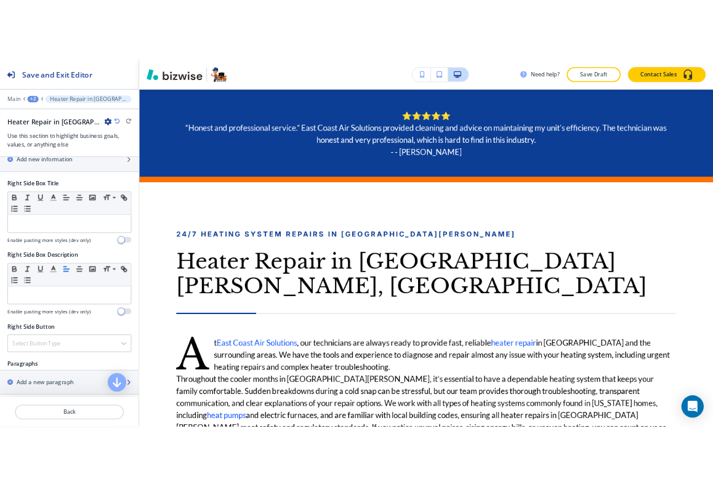
scroll to position [924, 0]
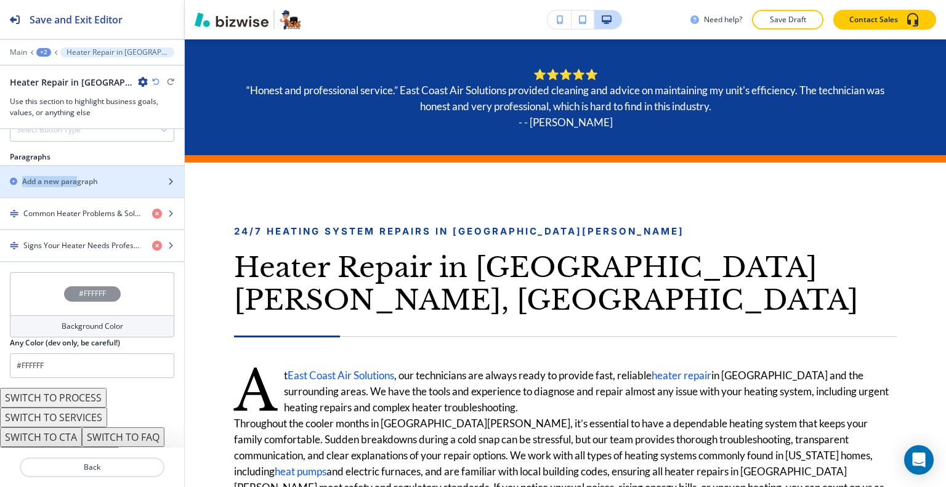
drag, startPoint x: 79, startPoint y: 157, endPoint x: 79, endPoint y: 170, distance: 12.9
click at [79, 170] on div "Paragraphs Add a new paragraph Common Heater Problems & Solutions in Port St. L…" at bounding box center [92, 207] width 184 height 111
click at [79, 176] on h2 "Add a new paragraph" at bounding box center [60, 181] width 76 height 11
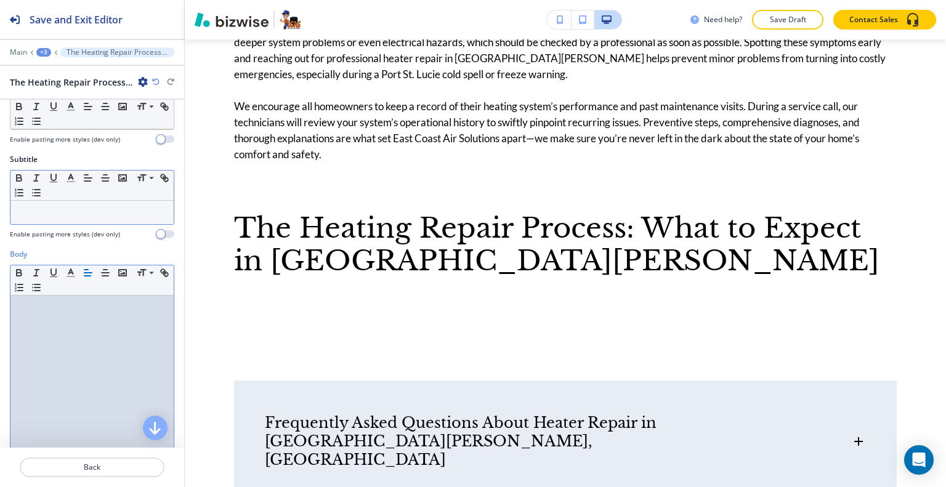
scroll to position [0, 0]
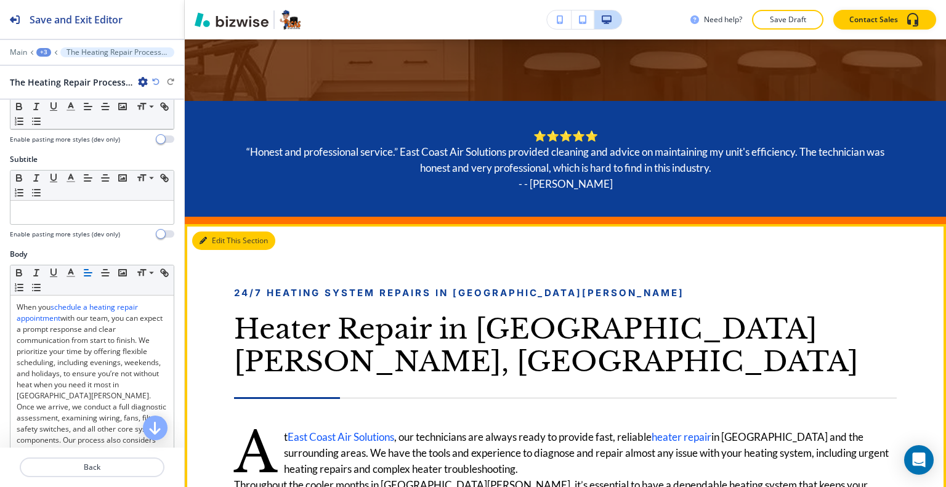
click at [220, 246] on button "Edit This Section" at bounding box center [233, 241] width 83 height 18
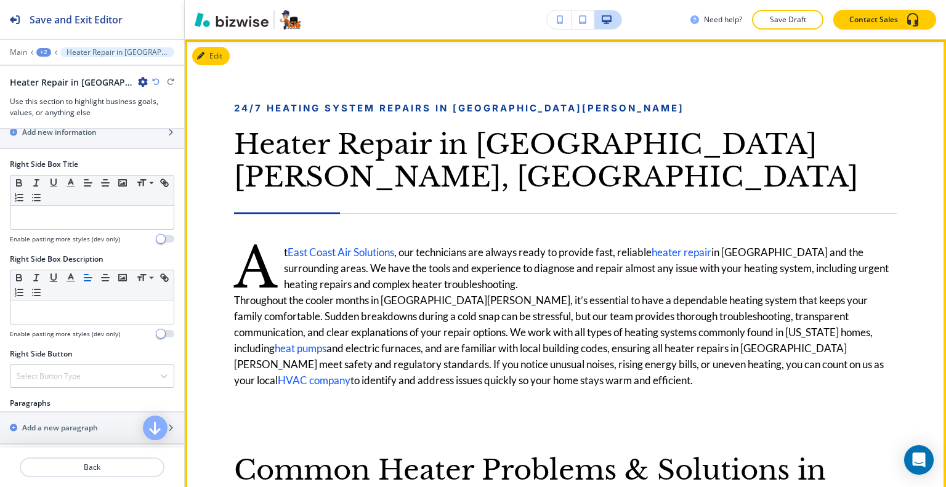
scroll to position [534, 0]
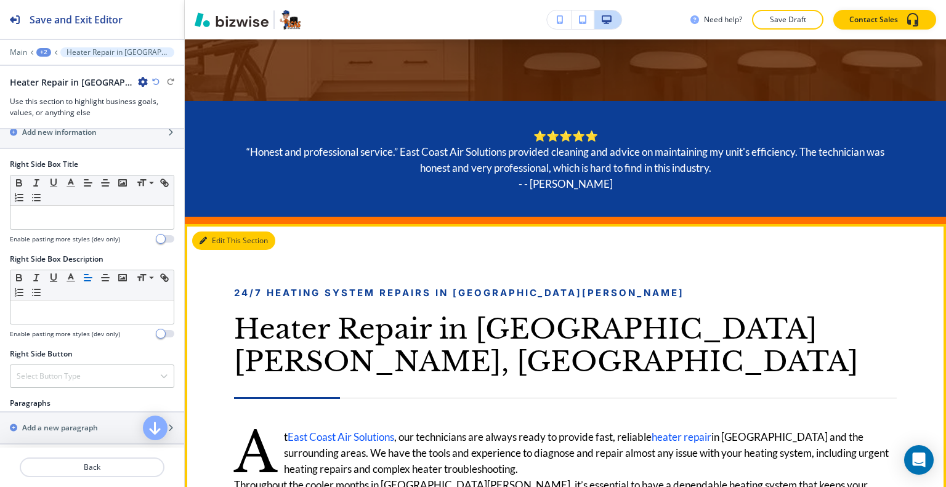
click at [226, 239] on button "Edit This Section" at bounding box center [233, 241] width 83 height 18
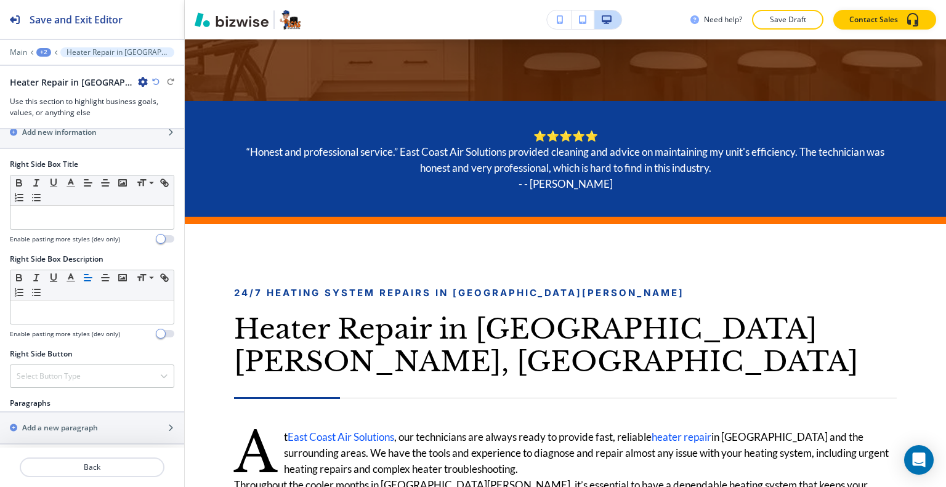
scroll to position [968, 0]
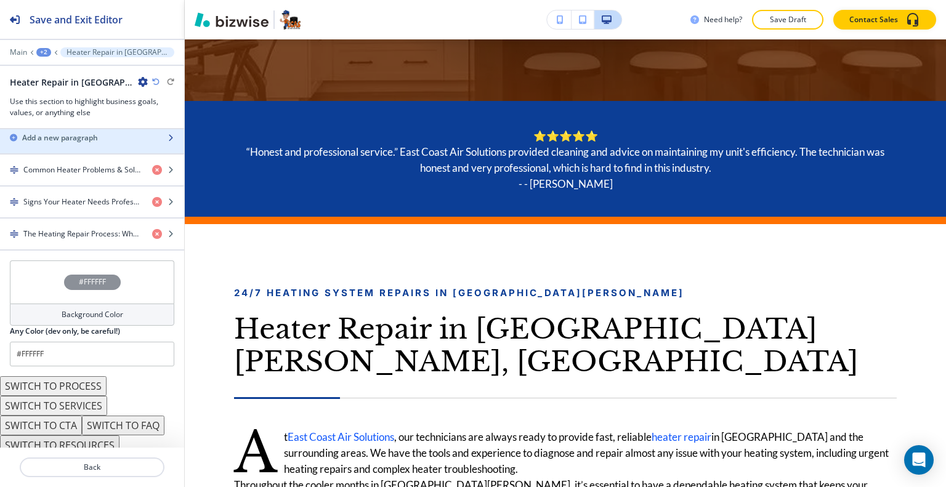
click at [63, 133] on h2 "Add a new paragraph" at bounding box center [60, 137] width 76 height 11
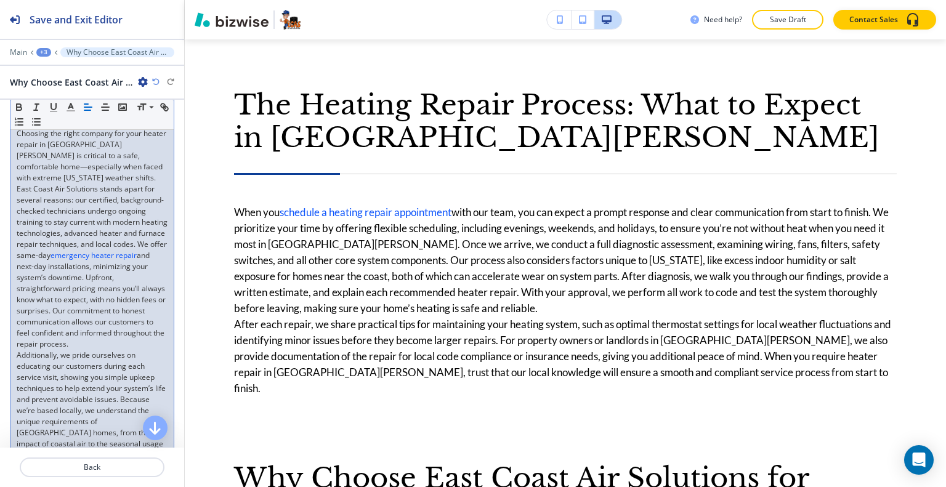
scroll to position [308, 0]
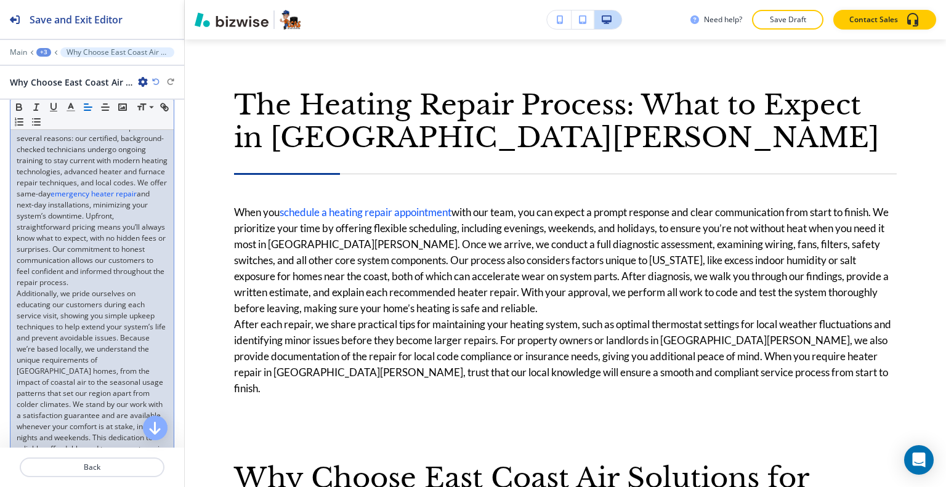
click at [84, 281] on p "Choosing the right company for your heater repair in Port St. Lucie is critical…" at bounding box center [92, 178] width 151 height 222
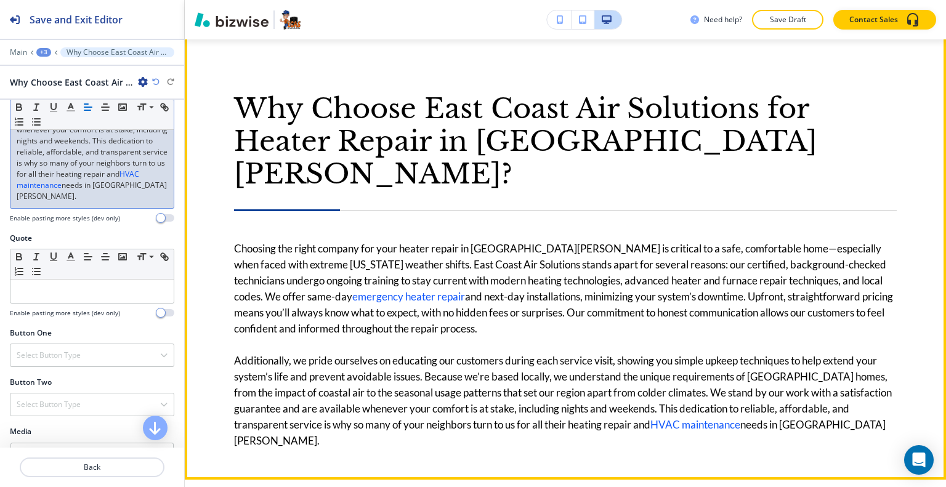
scroll to position [2320, 0]
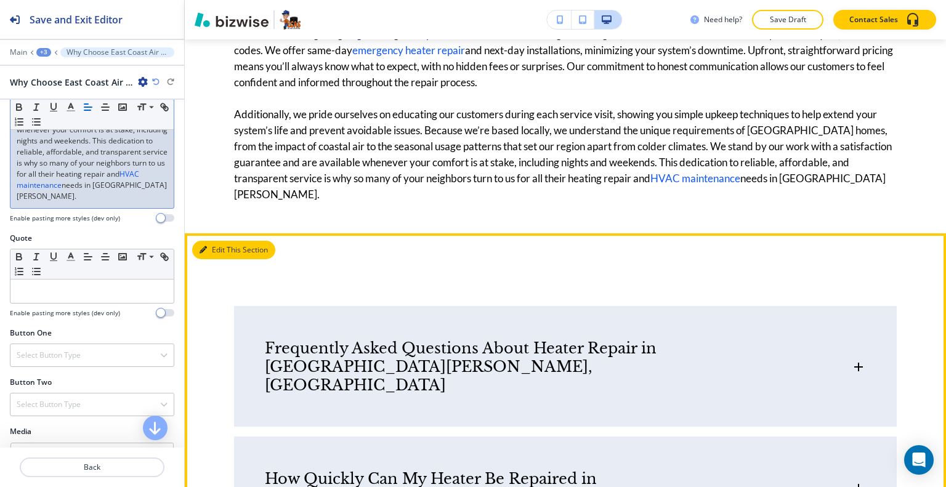
click at [217, 241] on button "Edit This Section" at bounding box center [233, 250] width 83 height 18
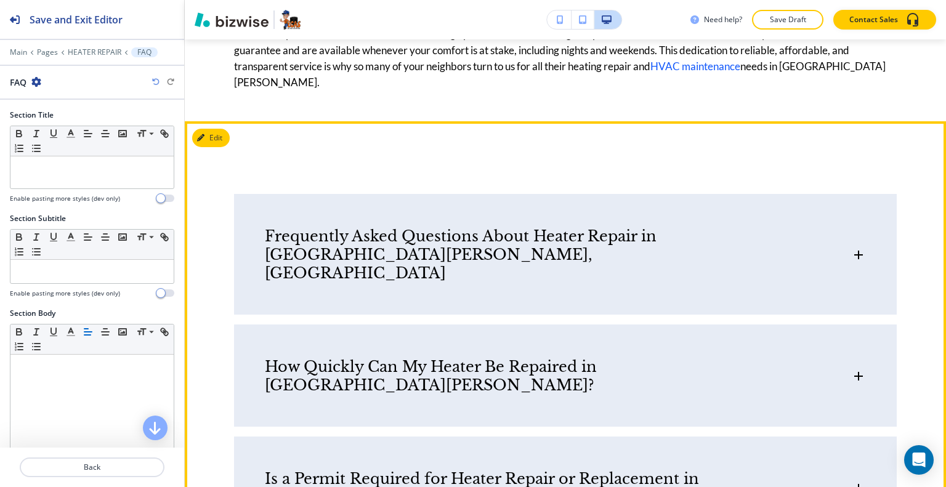
scroll to position [2432, 0]
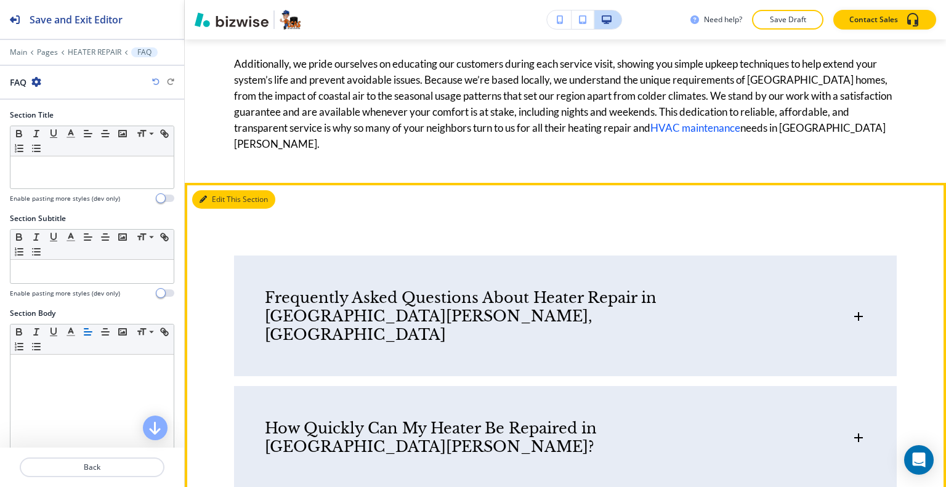
click at [217, 190] on button "Edit This Section" at bounding box center [233, 199] width 83 height 18
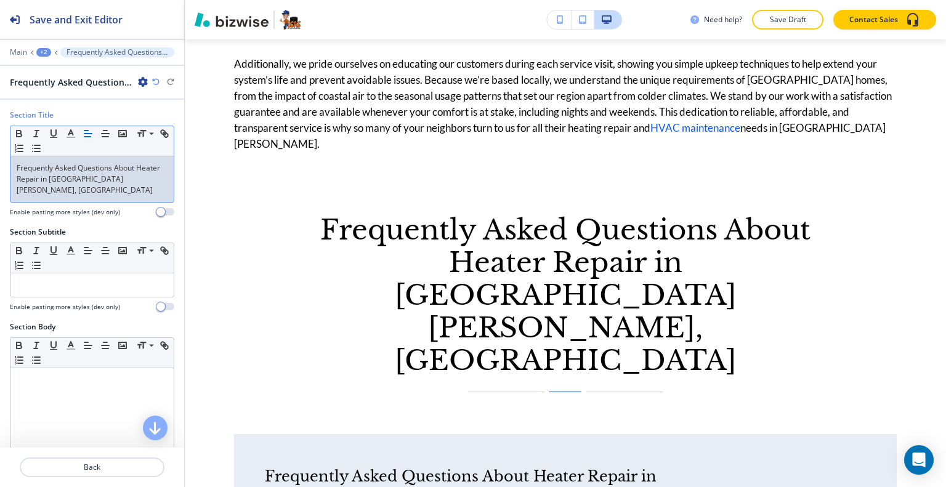
scroll to position [308, 0]
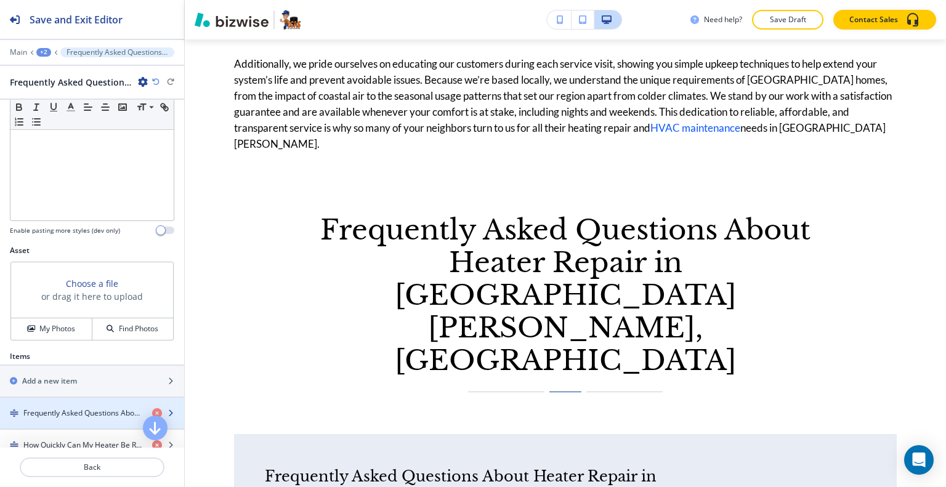
click at [83, 408] on h4 "Frequently Asked Questions About Heater Repair in [GEOGRAPHIC_DATA][PERSON_NAME…" at bounding box center [82, 413] width 119 height 11
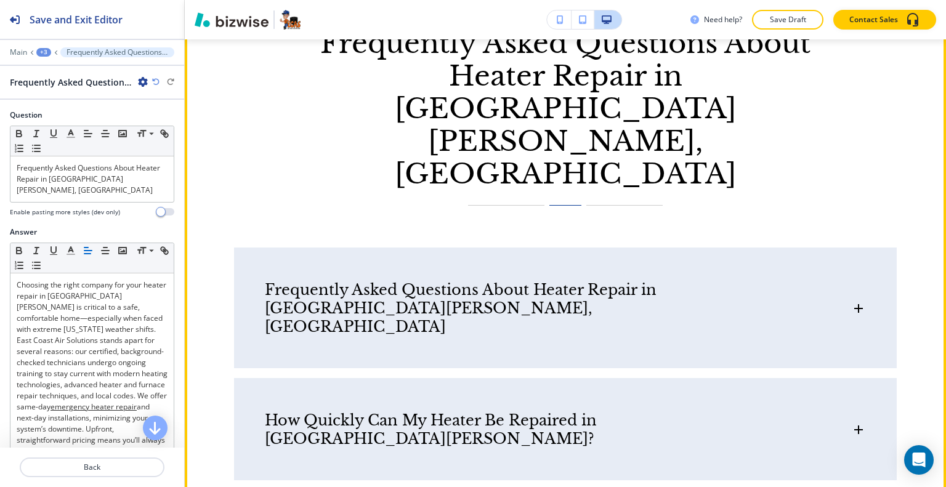
scroll to position [2557, 0]
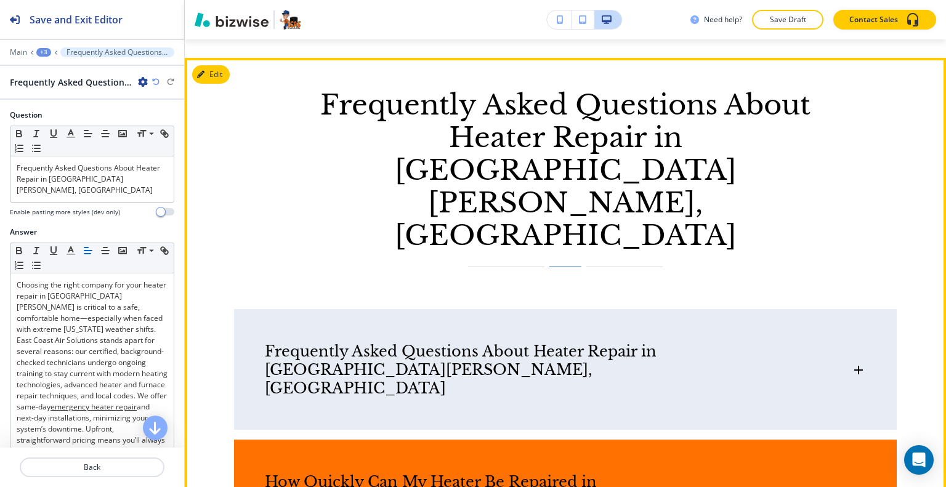
click at [383, 440] on div "How Quickly Can My Heater Be Repaired in [GEOGRAPHIC_DATA][PERSON_NAME]?" at bounding box center [565, 485] width 663 height 91
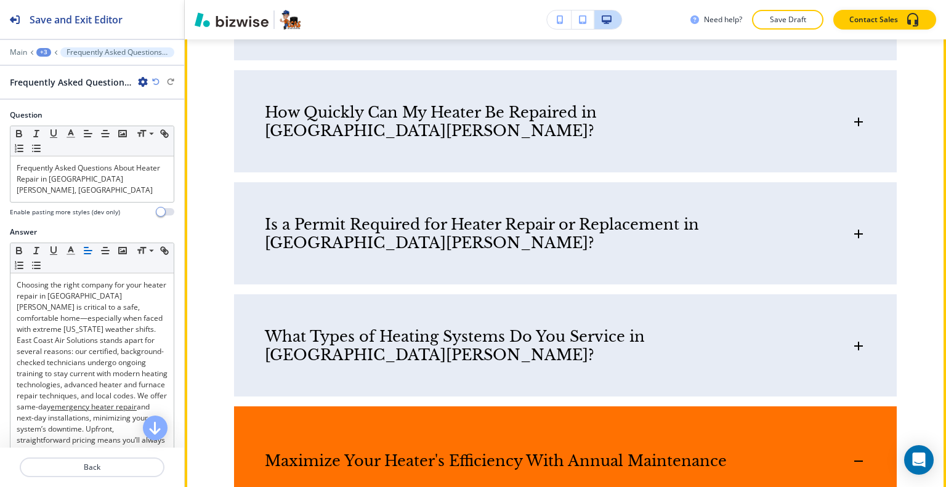
click at [435, 407] on div "Maximize Your Heater's Efficiency With Annual Maintenance" at bounding box center [565, 455] width 663 height 97
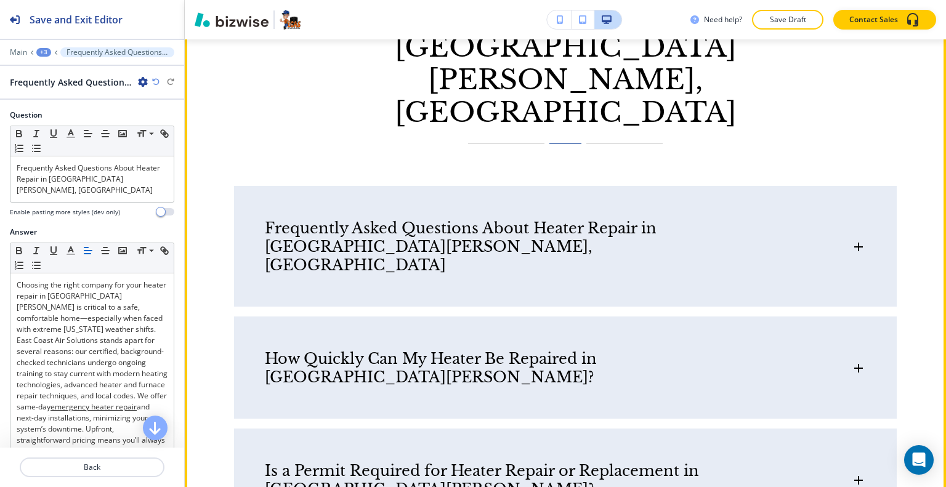
scroll to position [2434, 0]
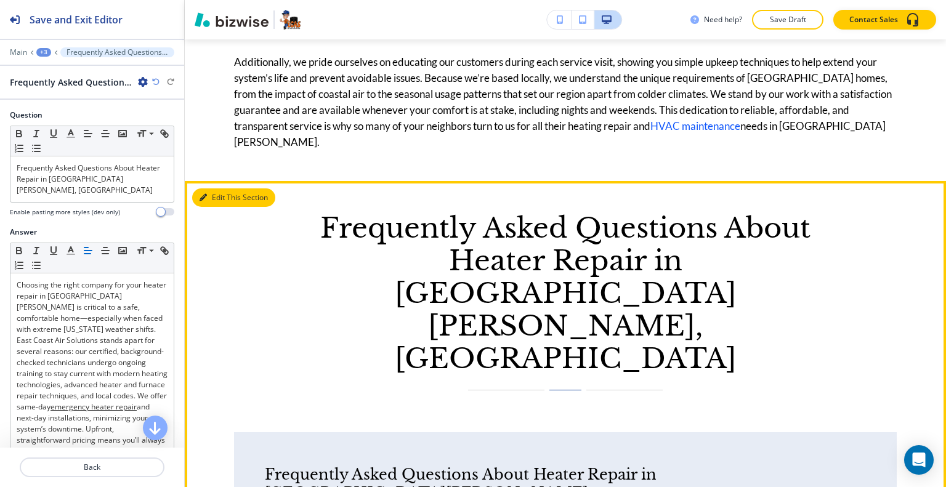
click at [224, 189] on button "Edit This Section" at bounding box center [233, 198] width 83 height 18
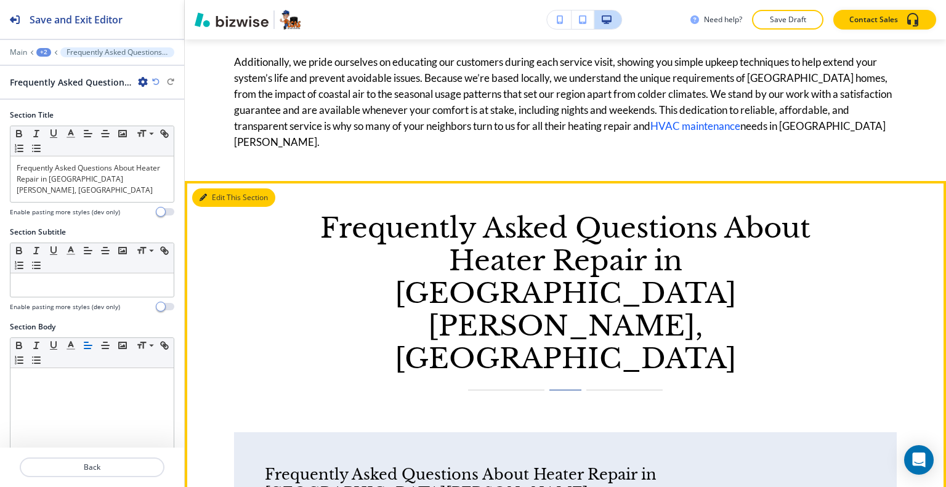
scroll to position [2494, 0]
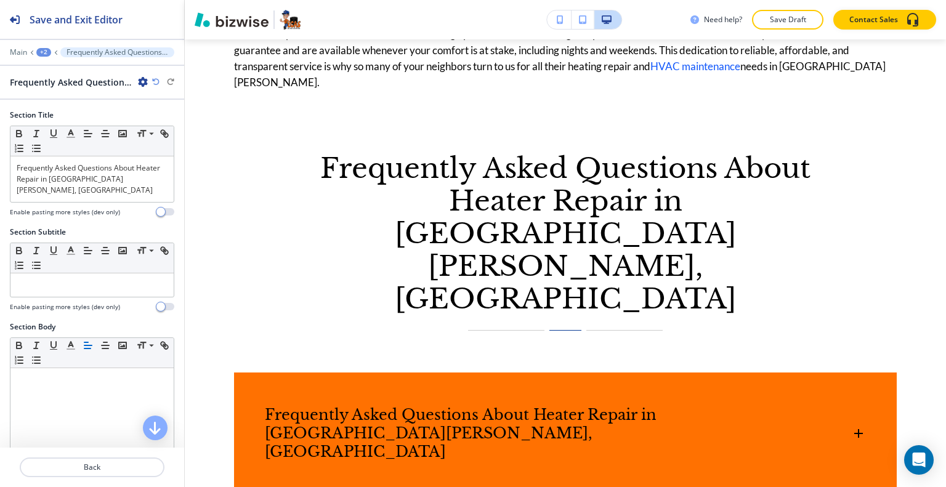
click at [409, 373] on div "Frequently Asked Questions About Heater Repair in Port St. Lucie, FL Choosing t…" at bounding box center [565, 433] width 663 height 121
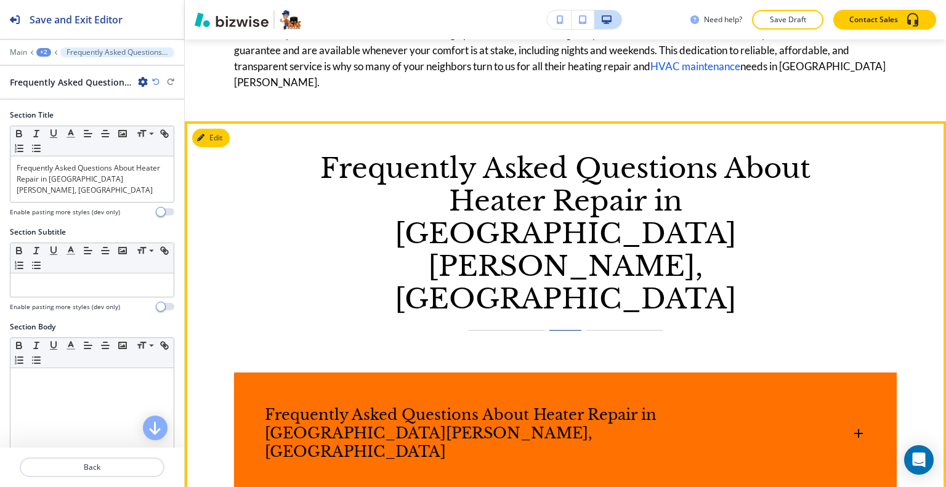
click at [439, 373] on div "Frequently Asked Questions About Heater Repair in [GEOGRAPHIC_DATA][PERSON_NAME…" at bounding box center [565, 428] width 663 height 110
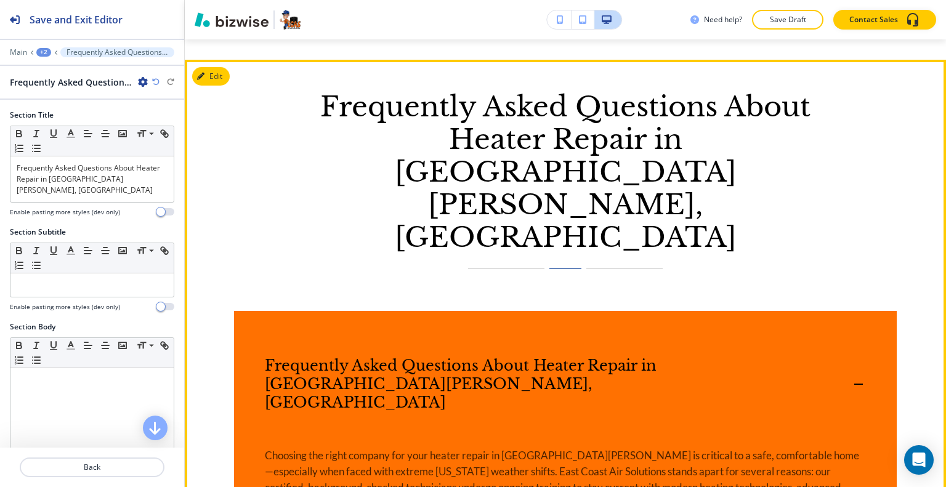
scroll to position [2679, 0]
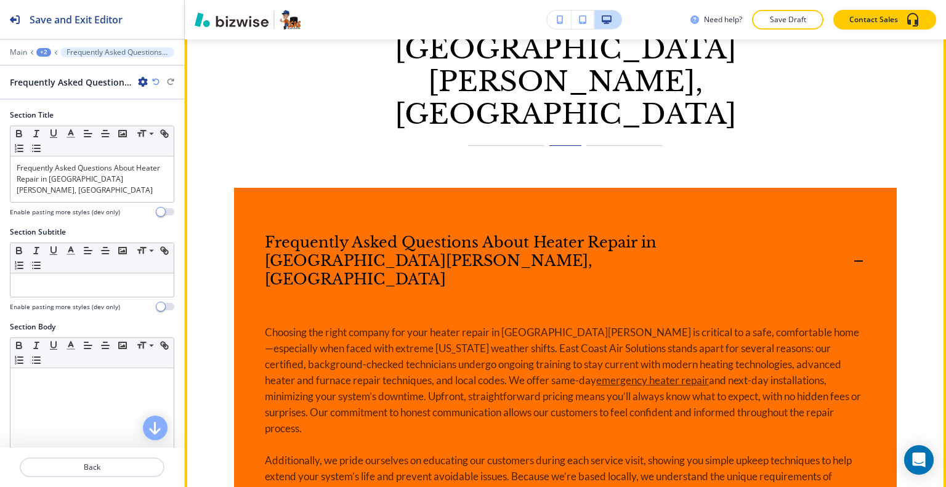
click at [476, 233] on h6 "Frequently Asked Questions About Heater Repair in [GEOGRAPHIC_DATA][PERSON_NAME…" at bounding box center [521, 260] width 513 height 55
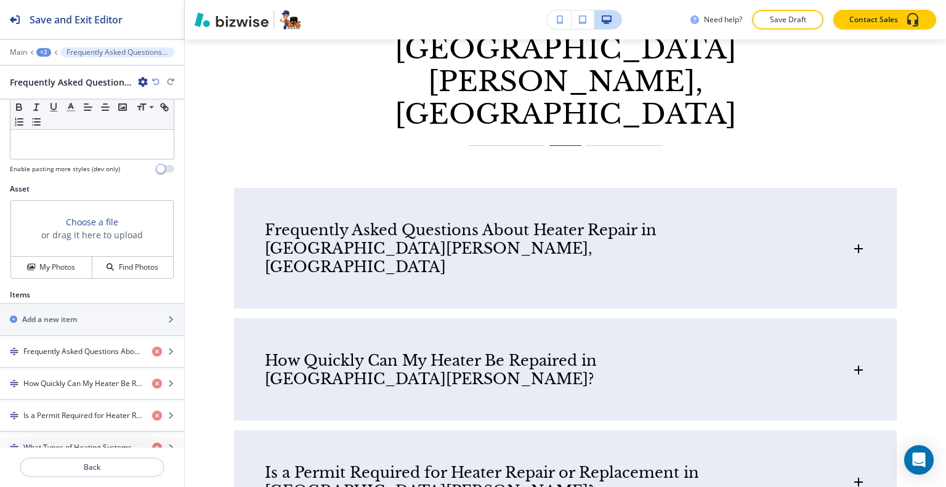
scroll to position [548, 0]
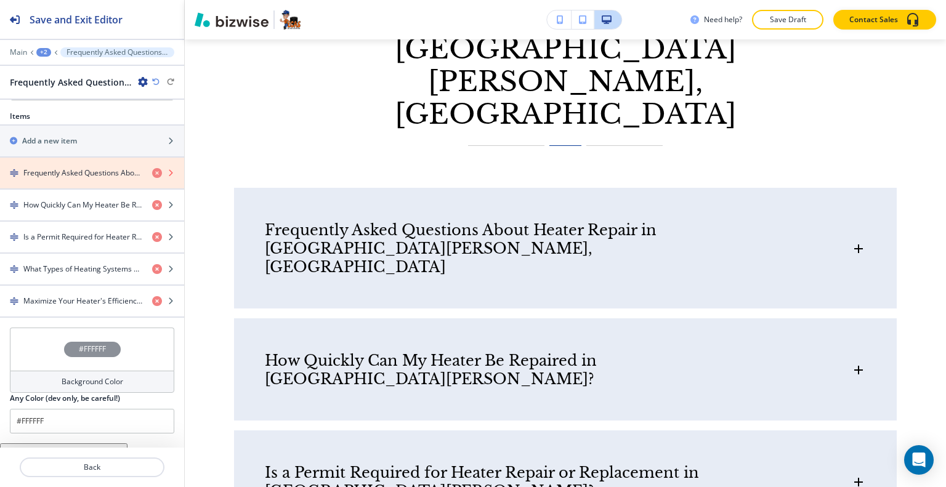
click at [152, 168] on icon "button" at bounding box center [157, 173] width 10 height 10
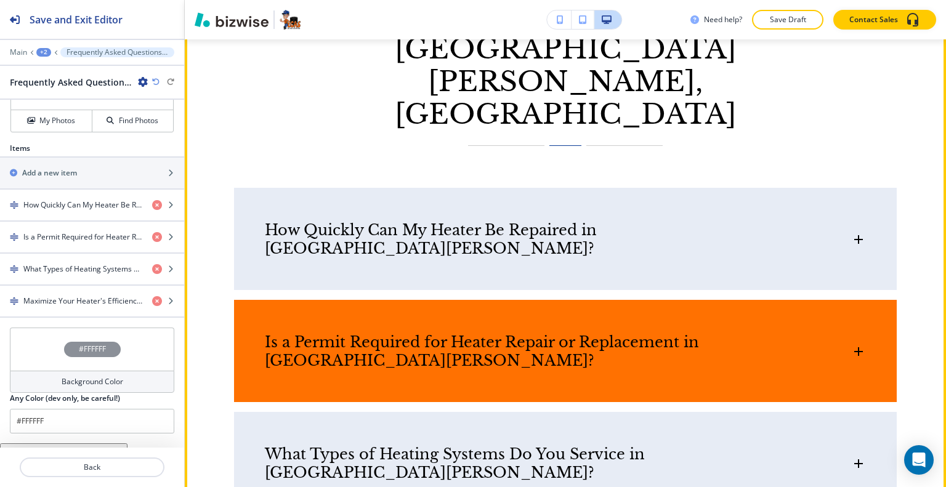
scroll to position [2494, 0]
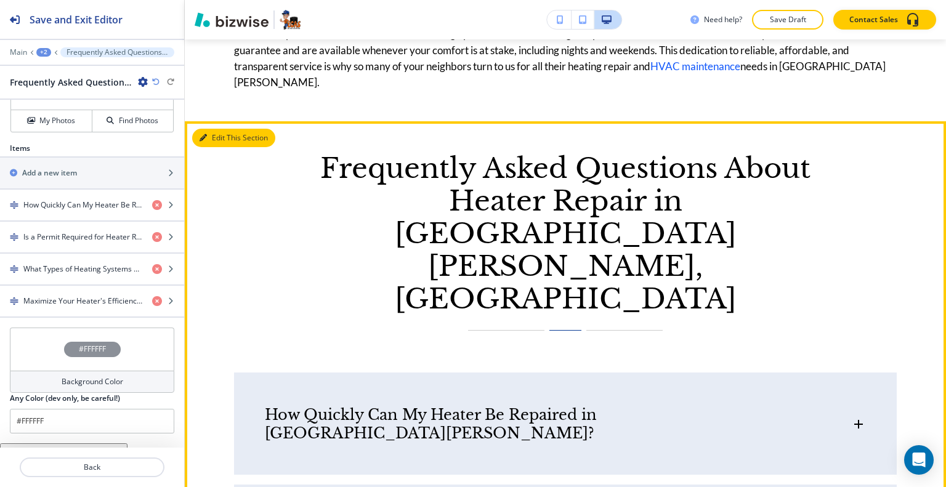
click at [216, 129] on button "Edit This Section" at bounding box center [233, 138] width 83 height 18
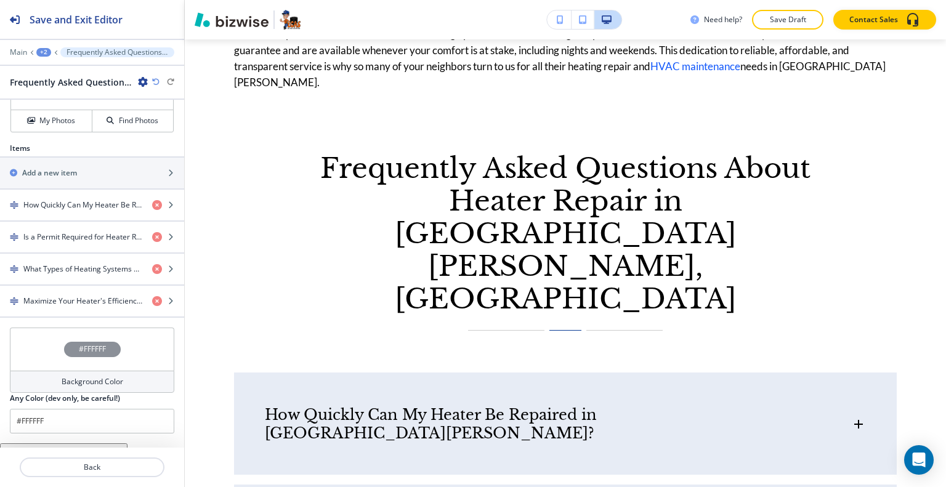
click at [27, 330] on div "#FFFFFF" at bounding box center [92, 349] width 164 height 43
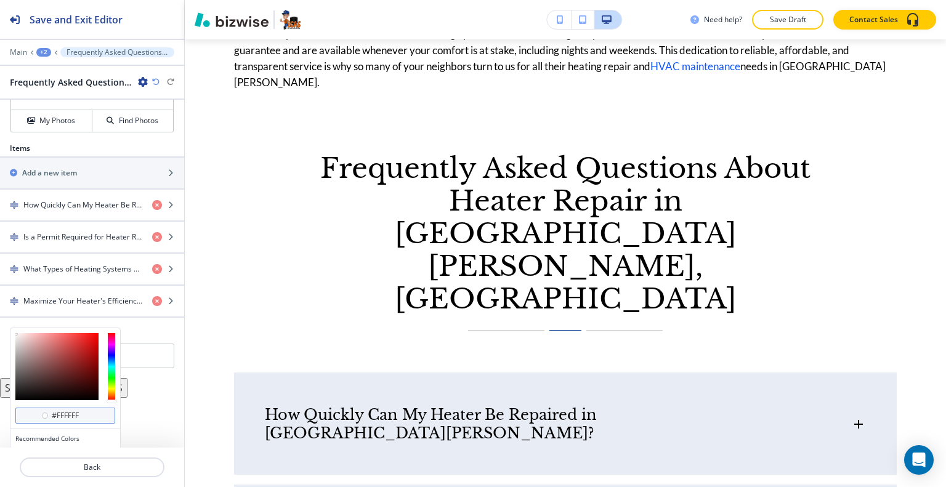
scroll to position [555, 0]
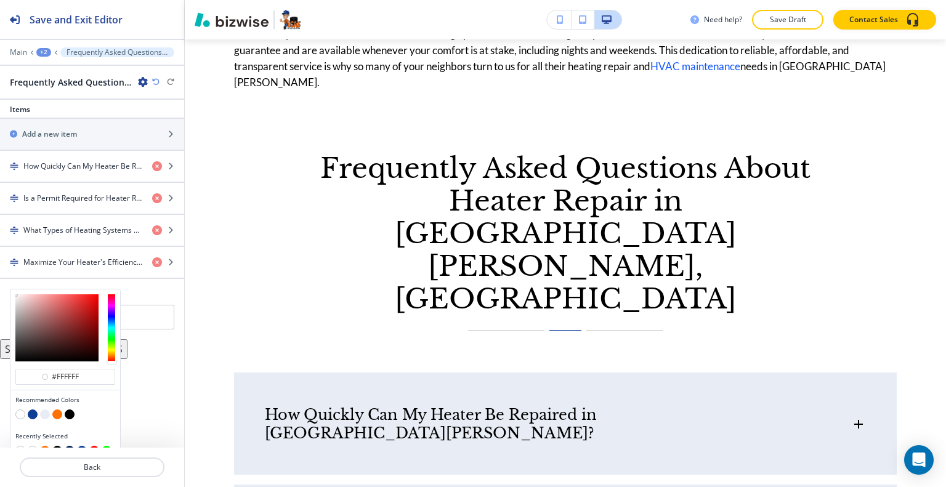
click at [70, 446] on button "button" at bounding box center [70, 451] width 10 height 10
type input "#062152"
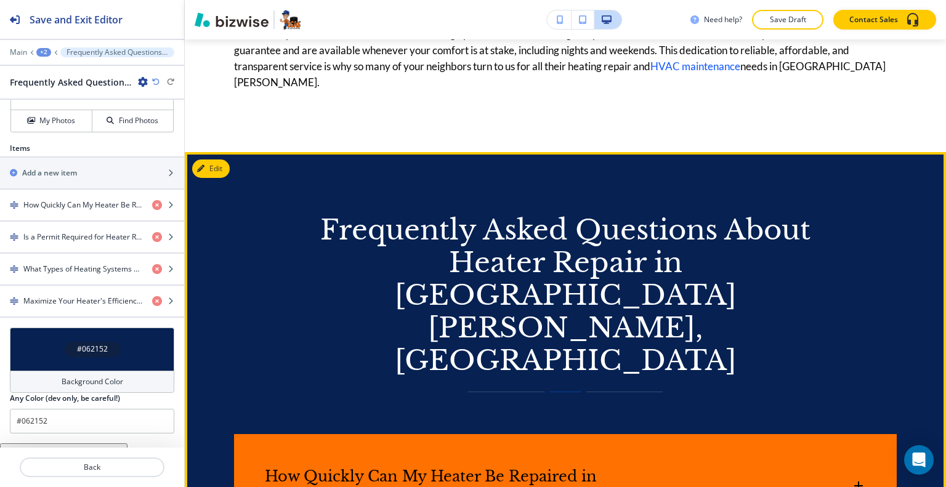
click at [408, 468] on h6 "How Quickly Can My Heater Be Repaired in [GEOGRAPHIC_DATA][PERSON_NAME]?" at bounding box center [521, 486] width 513 height 37
click at [408, 434] on div "How Quickly Can My Heater Be Repaired in [GEOGRAPHIC_DATA][PERSON_NAME]?" at bounding box center [565, 492] width 663 height 116
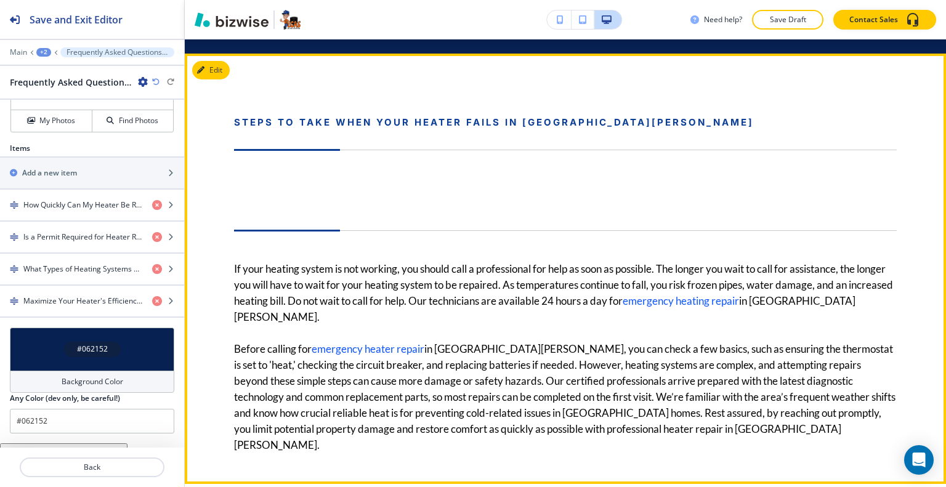
scroll to position [3172, 0]
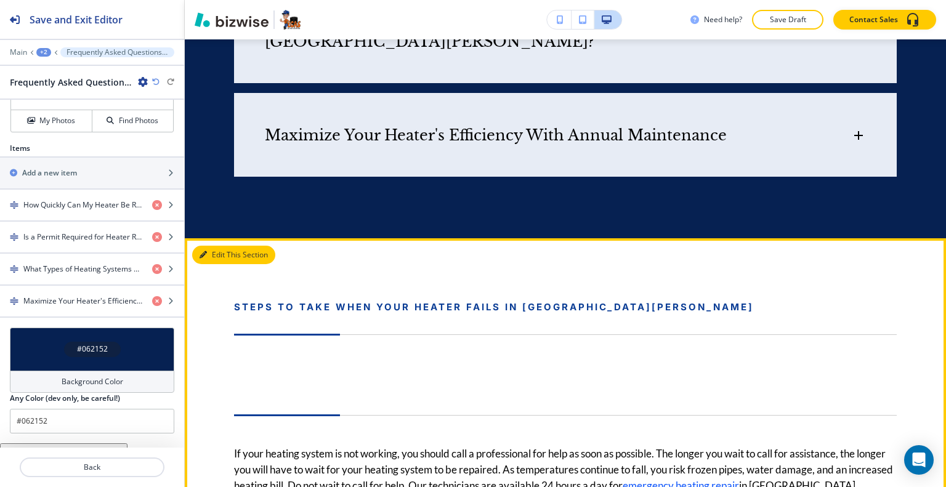
click at [221, 246] on button "Edit This Section" at bounding box center [233, 255] width 83 height 18
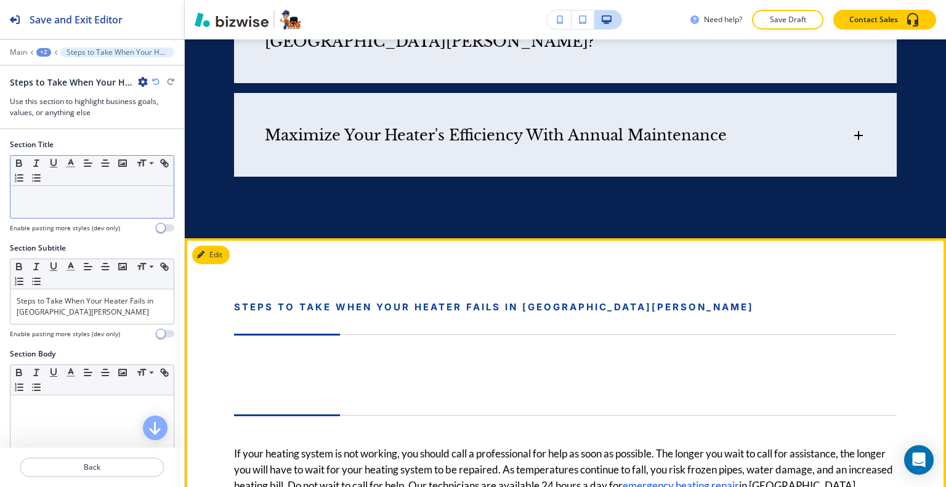
scroll to position [3186, 0]
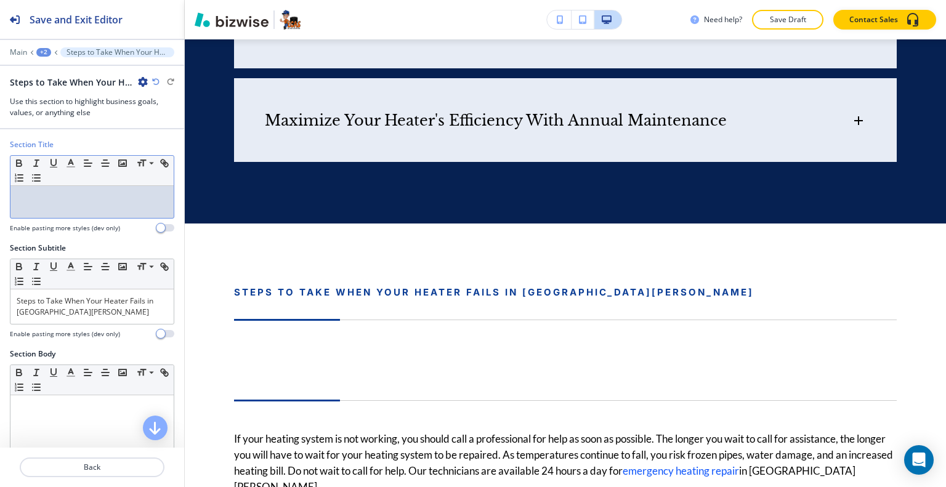
click at [79, 197] on p at bounding box center [92, 197] width 151 height 11
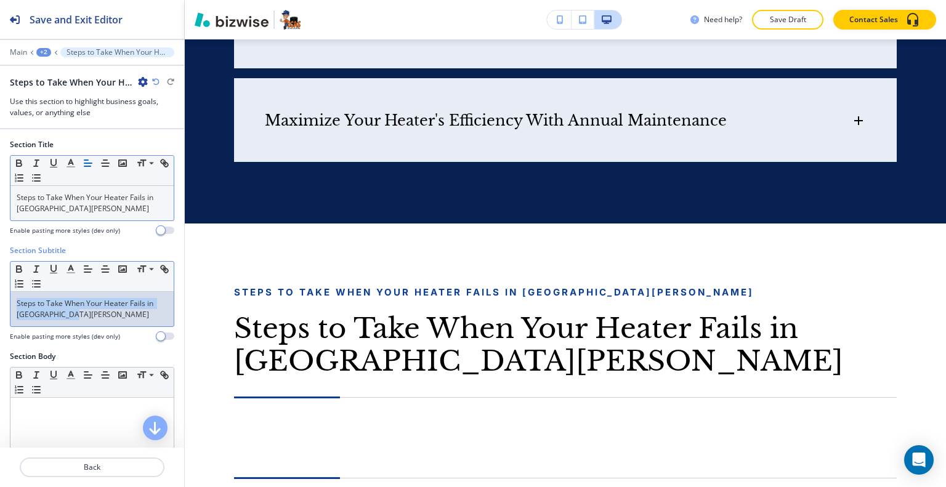
drag, startPoint x: 88, startPoint y: 318, endPoint x: 0, endPoint y: 290, distance: 92.4
click at [0, 290] on div "Section Subtitle Small Normal Large Huge Steps to Take When Your Heater Fails i…" at bounding box center [92, 298] width 184 height 106
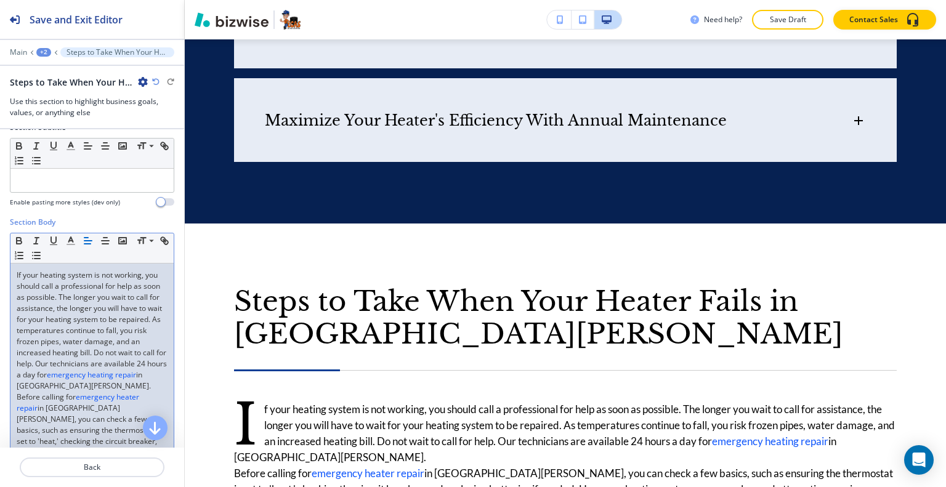
scroll to position [185, 0]
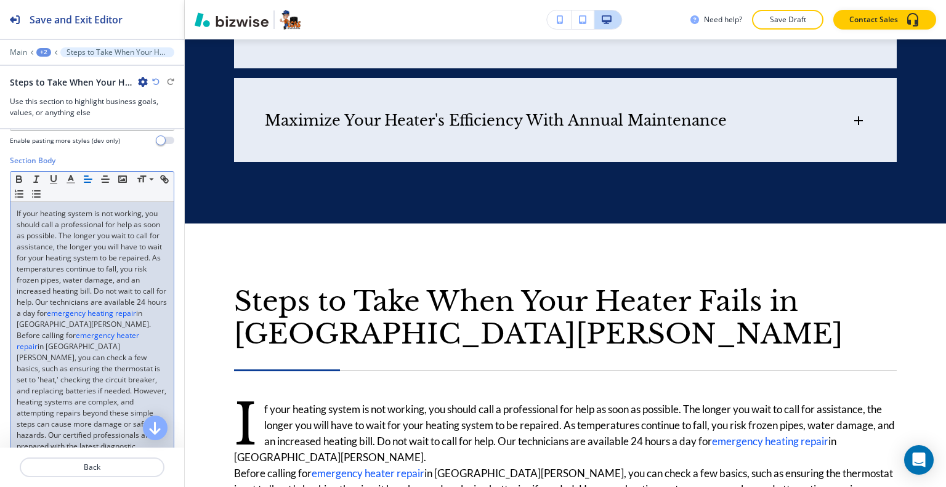
click at [67, 342] on p "Before calling for emergency heater repair in Port St. Lucie, you can check a f…" at bounding box center [92, 452] width 151 height 244
click at [66, 330] on p "If your heating system is not working, you should call a professional for help …" at bounding box center [92, 269] width 151 height 122
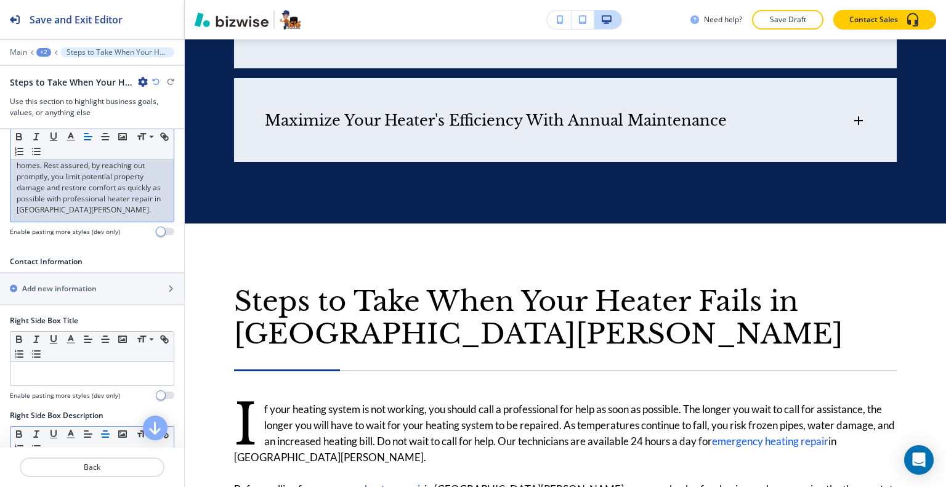
scroll to position [863, 0]
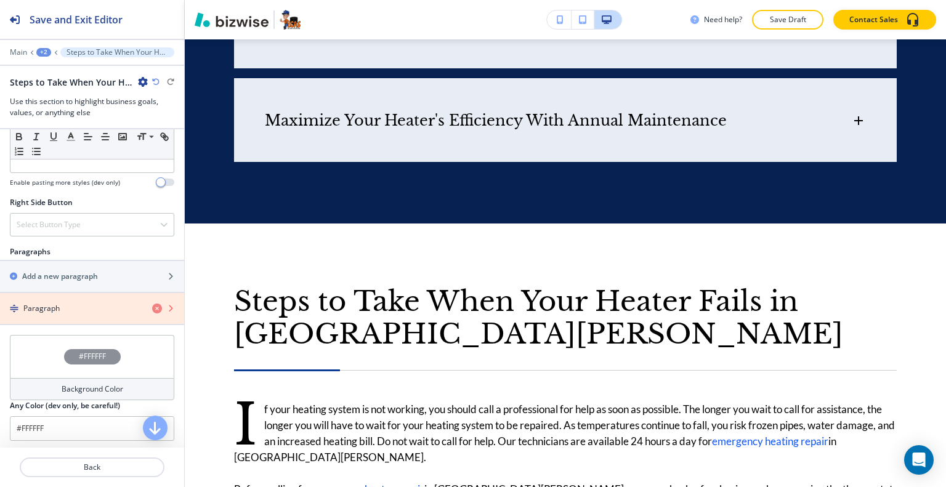
click at [152, 314] on icon "button" at bounding box center [157, 309] width 10 height 10
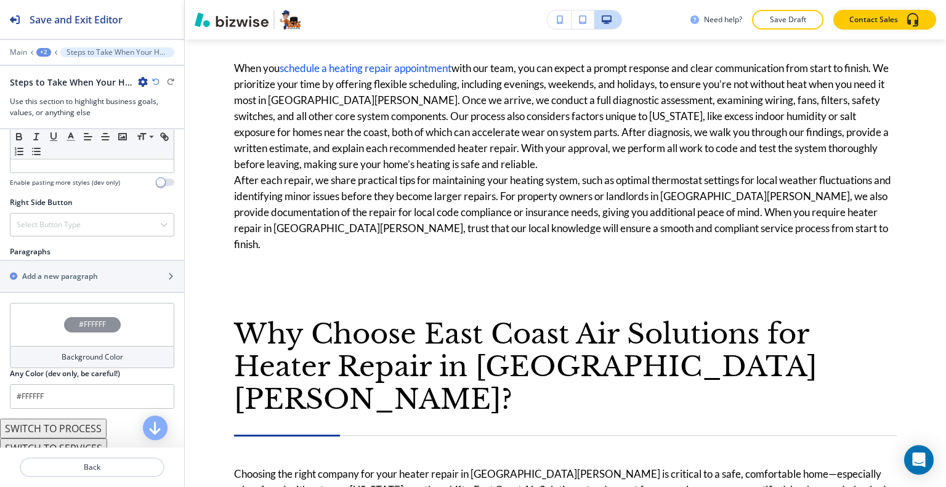
scroll to position [0, 0]
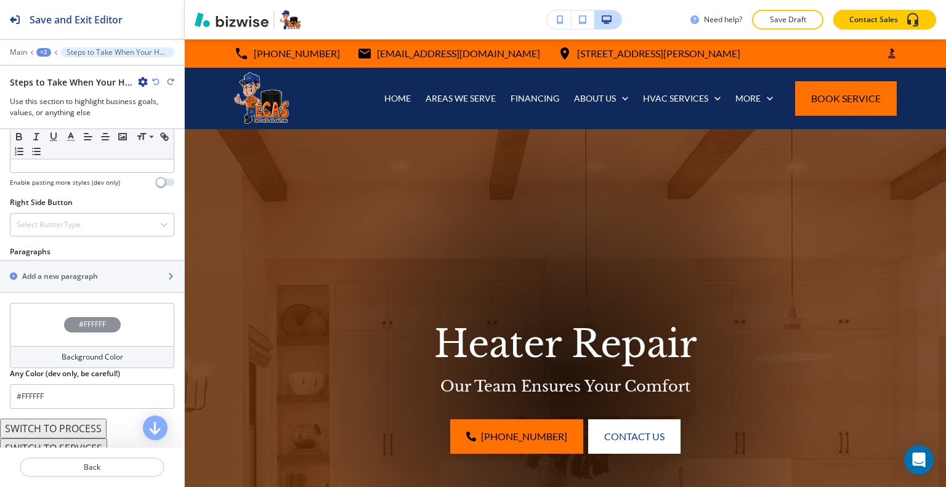
click at [45, 49] on div "+2" at bounding box center [43, 52] width 15 height 9
click at [56, 83] on div "Pages HEATER REPAIR" at bounding box center [75, 83] width 79 height 44
click at [57, 86] on button "HEATER REPAIR" at bounding box center [75, 94] width 79 height 22
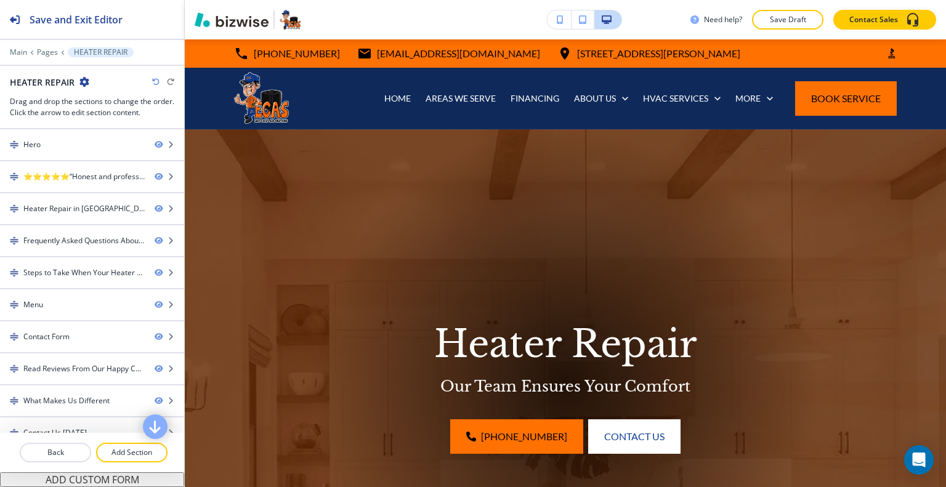
scroll to position [62, 0]
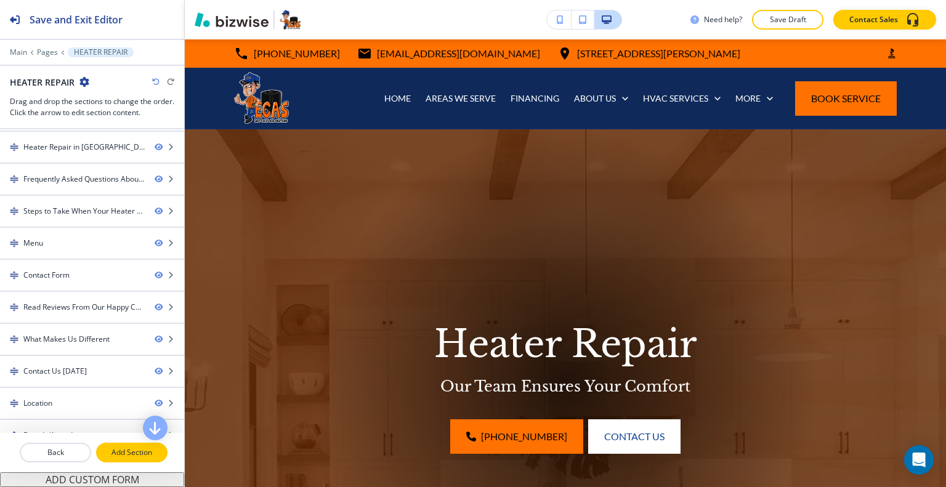
click at [128, 458] on p "Add Section" at bounding box center [131, 452] width 69 height 11
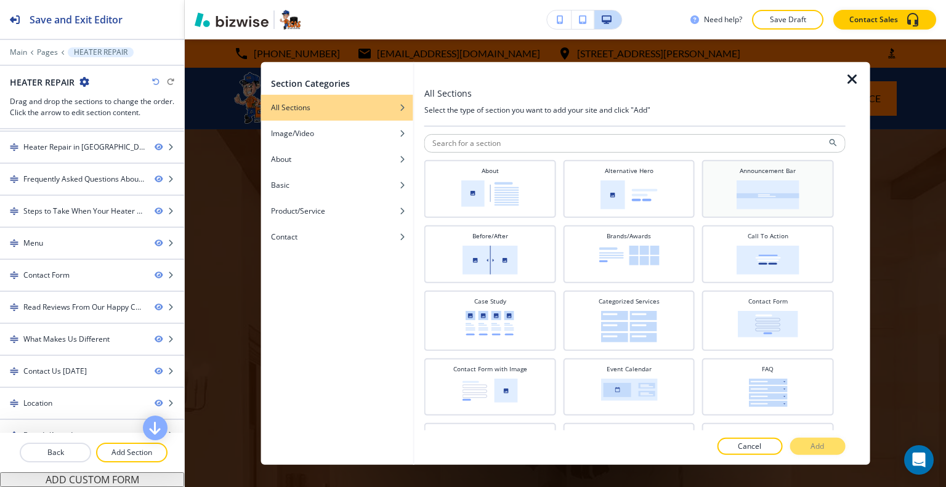
click at [777, 181] on img at bounding box center [768, 194] width 63 height 29
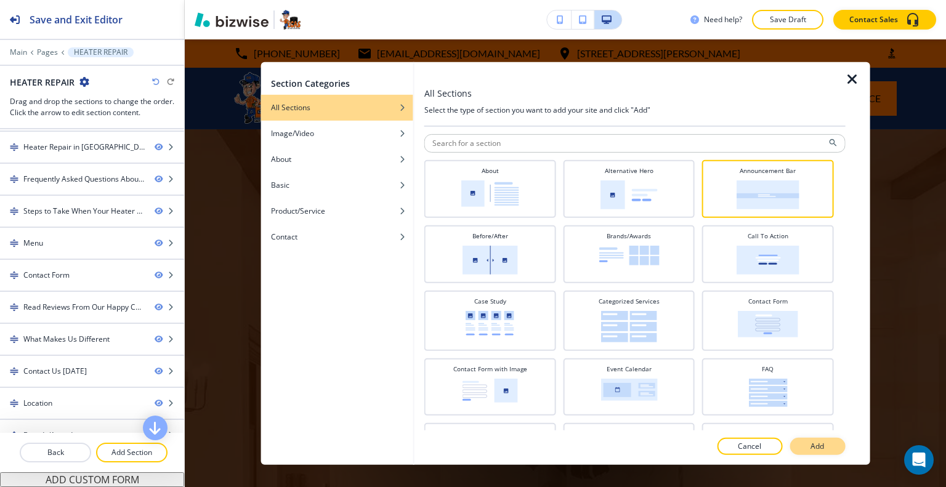
drag, startPoint x: 829, startPoint y: 447, endPoint x: 803, endPoint y: 432, distance: 29.8
click at [829, 448] on button "Add" at bounding box center [817, 446] width 55 height 17
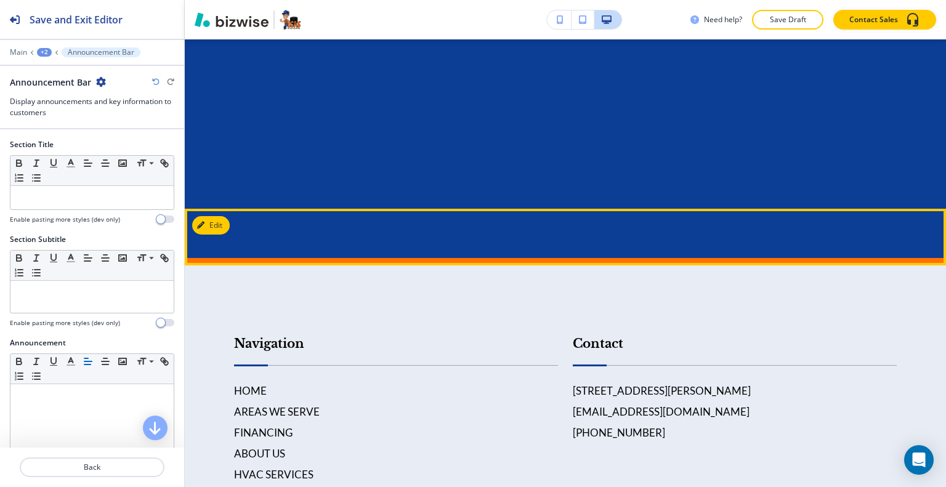
scroll to position [6402, 0]
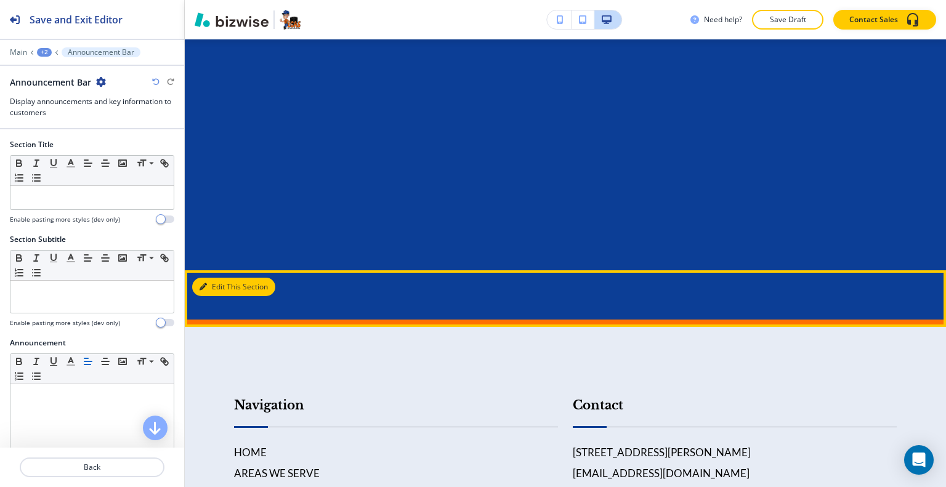
click at [214, 278] on button "Edit This Section" at bounding box center [233, 287] width 83 height 18
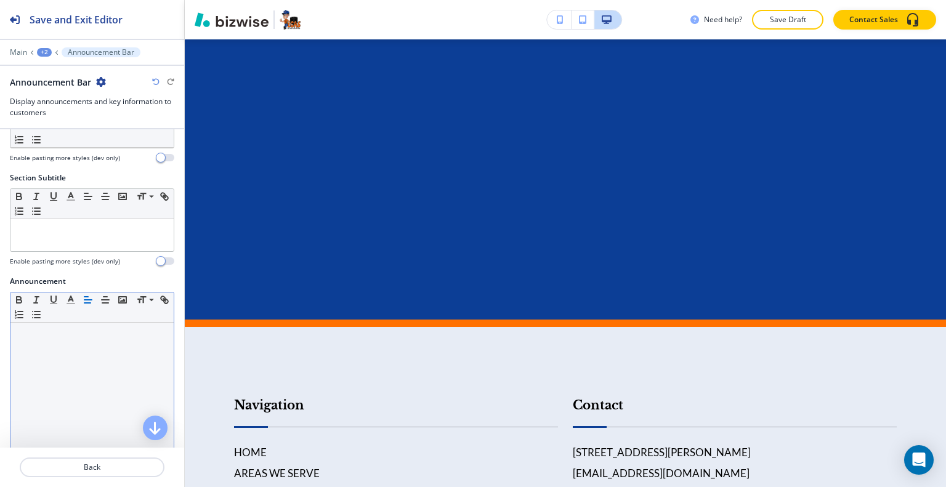
scroll to position [123, 0]
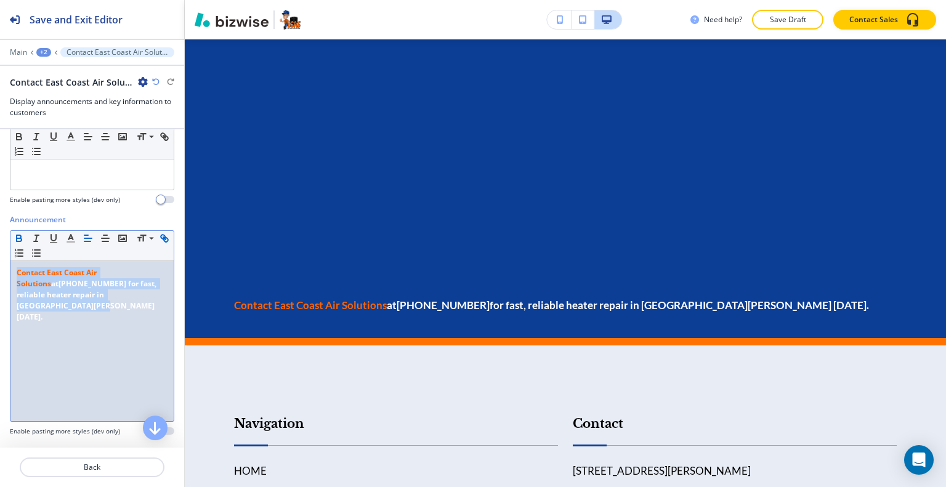
drag, startPoint x: 89, startPoint y: 312, endPoint x: 0, endPoint y: 261, distance: 103.2
click at [0, 261] on div "Announcement Small Normal Large Huge Contact East Coast Air Solutions at (772) …" at bounding box center [92, 330] width 184 height 232
click at [109, 233] on icon "button" at bounding box center [105, 238] width 11 height 11
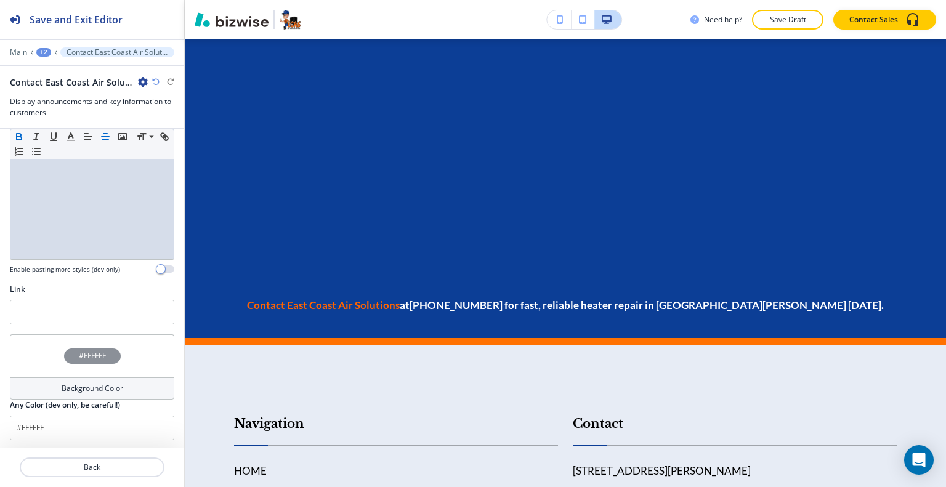
click at [54, 359] on div "#FFFFFF" at bounding box center [92, 356] width 164 height 43
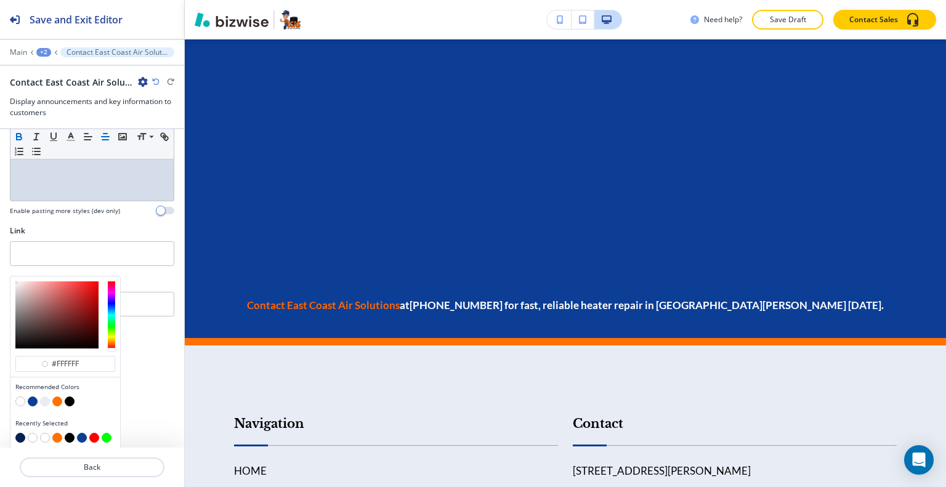
scroll to position [0, 0]
click at [21, 438] on button "button" at bounding box center [20, 438] width 10 height 10
type input "#062152"
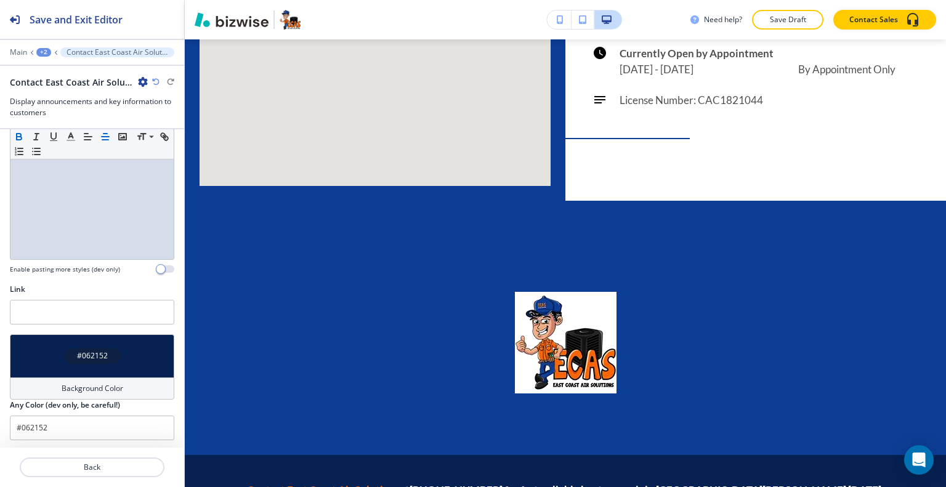
scroll to position [6156, 0]
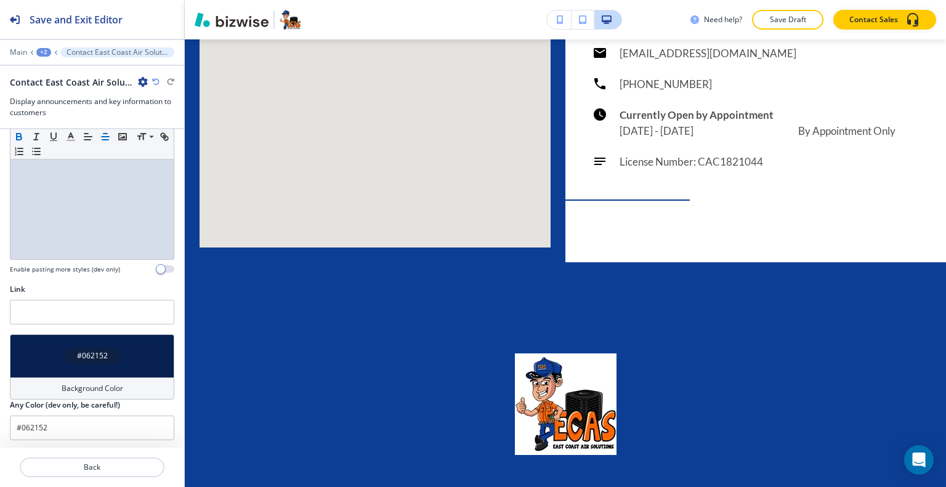
click at [47, 51] on div "+2" at bounding box center [43, 52] width 15 height 9
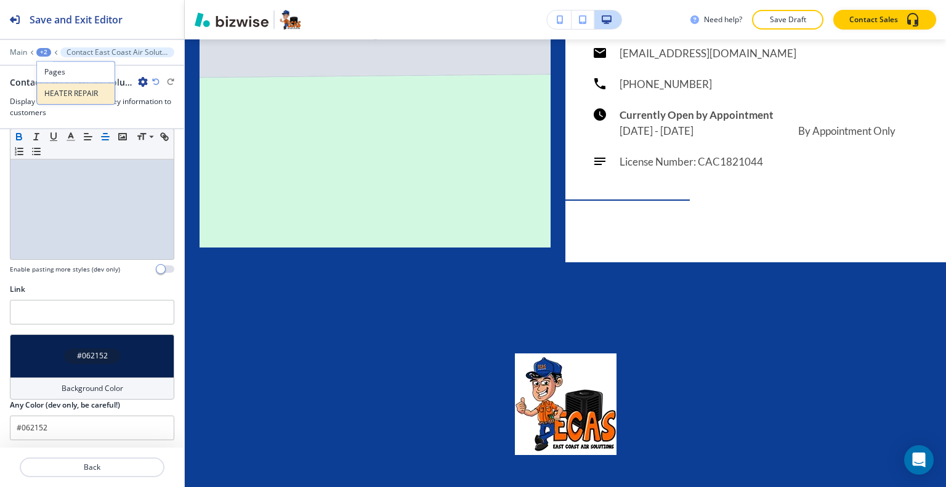
click at [59, 92] on p "HEATER REPAIR" at bounding box center [75, 93] width 63 height 11
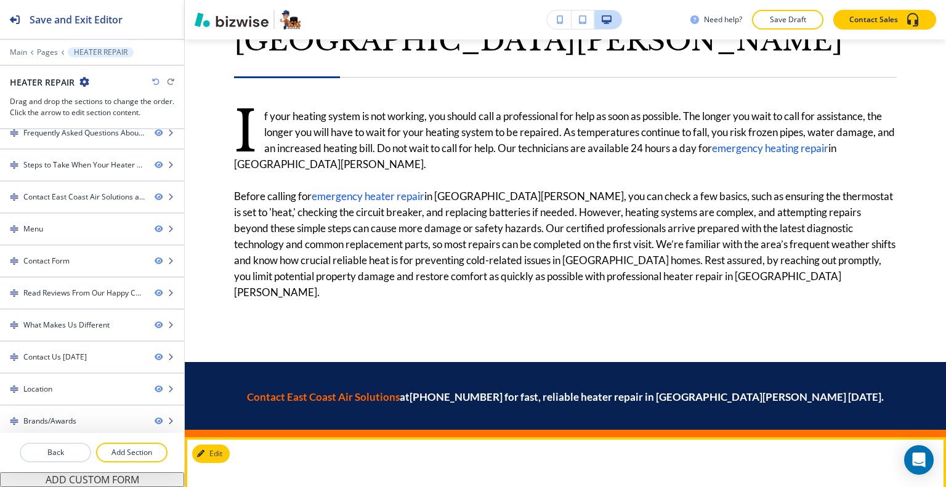
scroll to position [3603, 0]
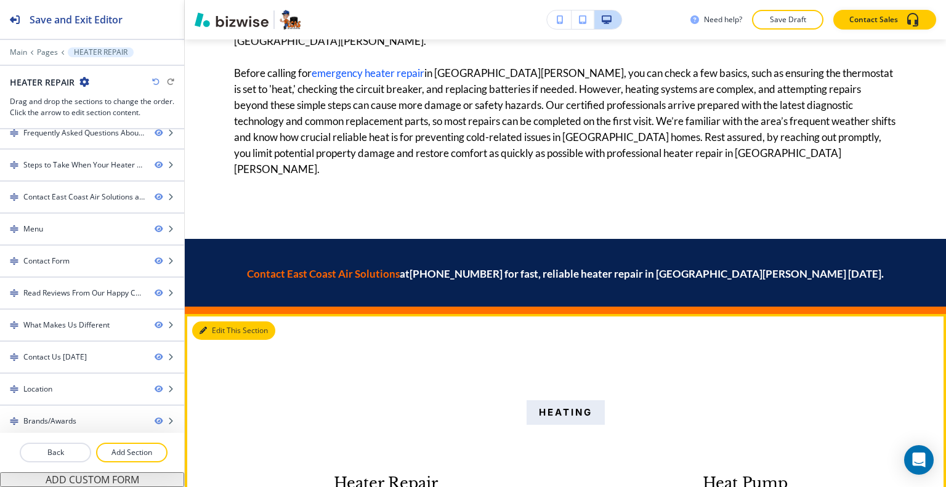
click at [222, 322] on button "Edit This Section" at bounding box center [233, 331] width 83 height 18
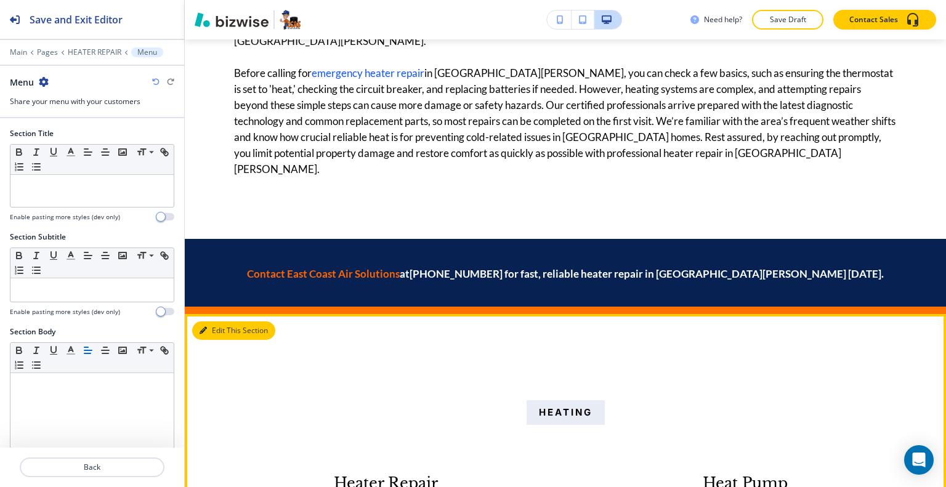
scroll to position [3678, 0]
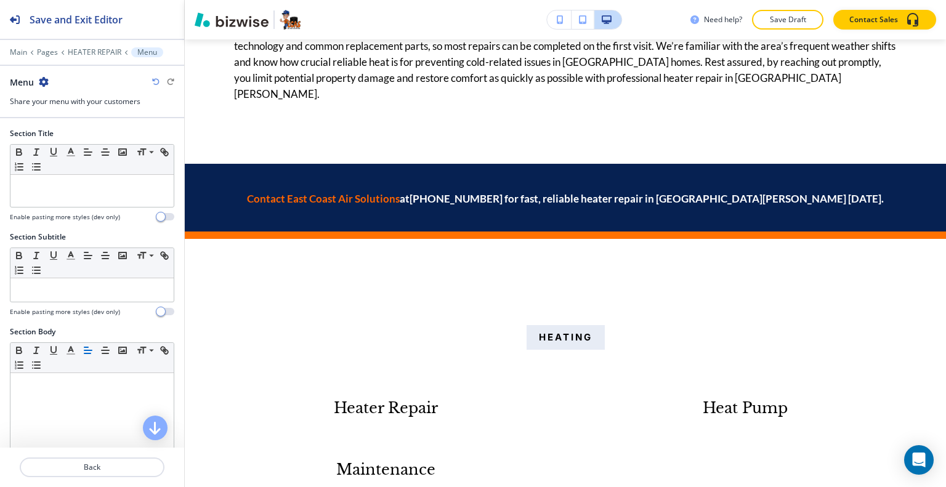
click at [39, 81] on icon "button" at bounding box center [44, 82] width 10 height 10
click at [86, 152] on button "Delete Section" at bounding box center [77, 146] width 79 height 22
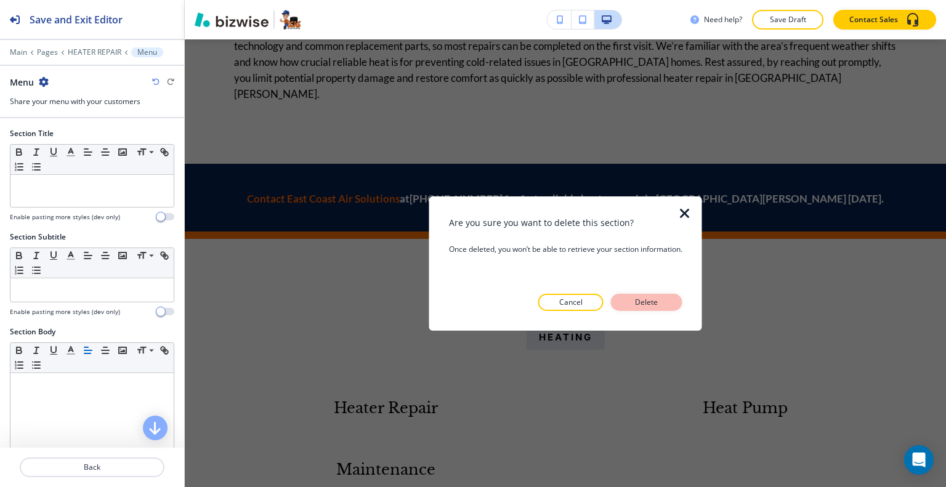
click at [632, 299] on button "Delete" at bounding box center [646, 302] width 71 height 17
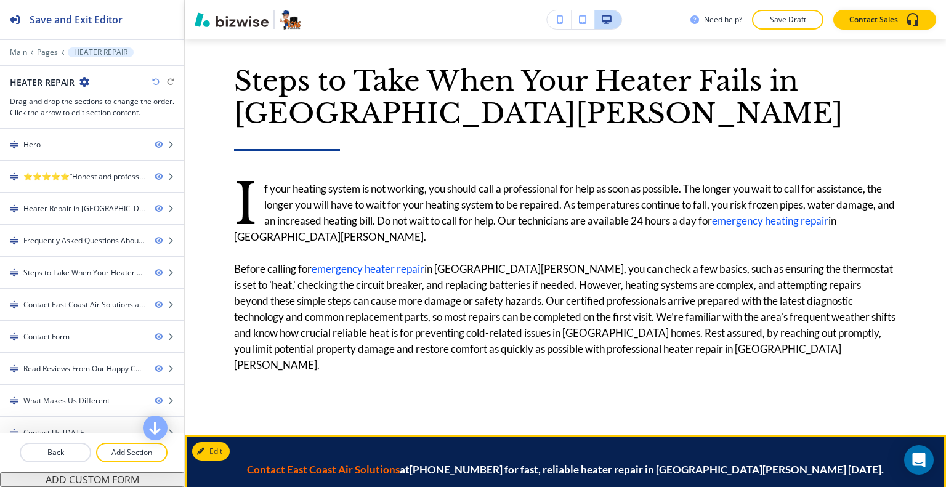
scroll to position [3653, 0]
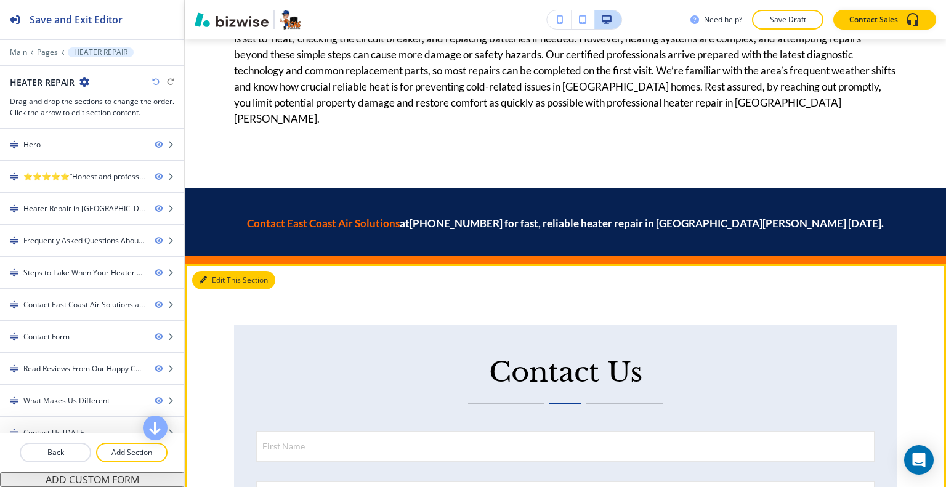
click at [221, 271] on button "Edit This Section" at bounding box center [233, 280] width 83 height 18
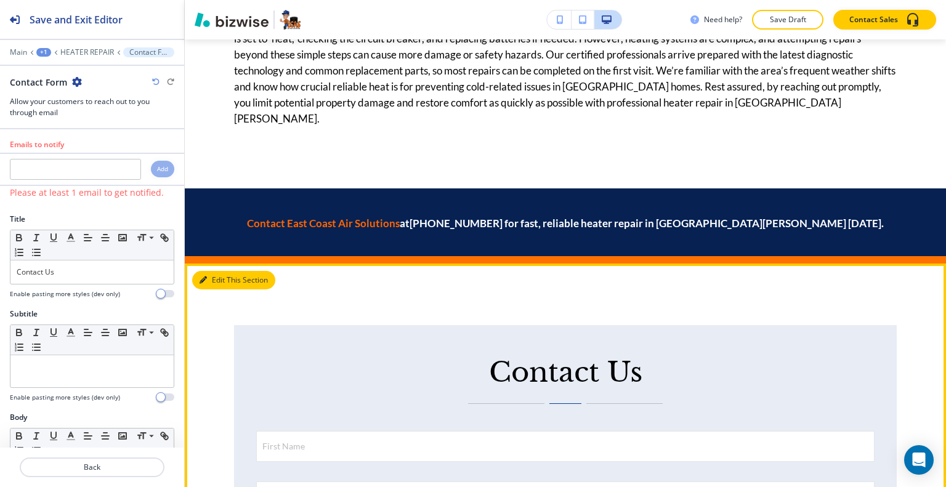
scroll to position [3678, 0]
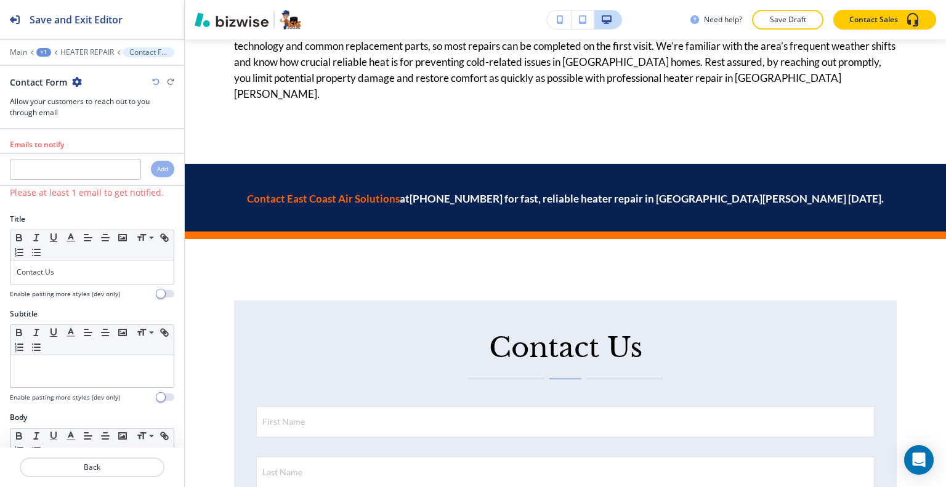
click at [74, 81] on icon "button" at bounding box center [77, 82] width 10 height 10
click at [102, 145] on p "Delete Section" at bounding box center [110, 145] width 63 height 11
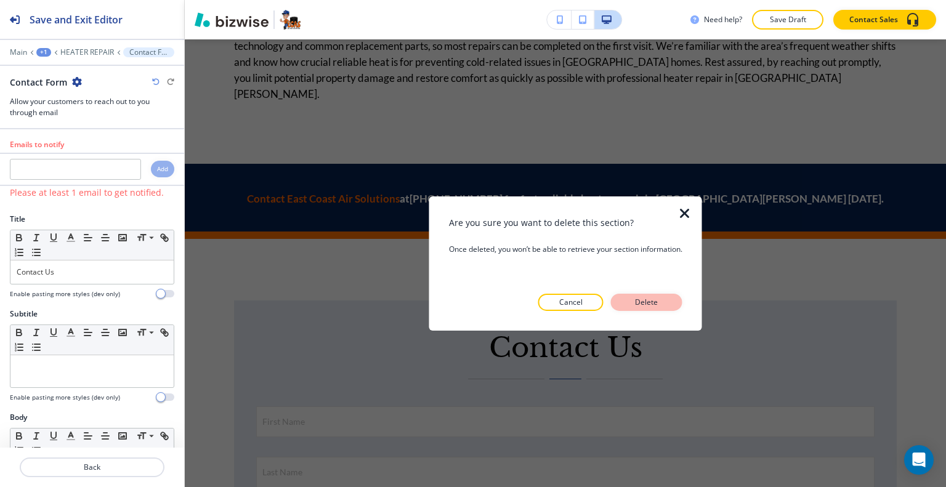
click at [651, 301] on p "Delete" at bounding box center [647, 302] width 30 height 11
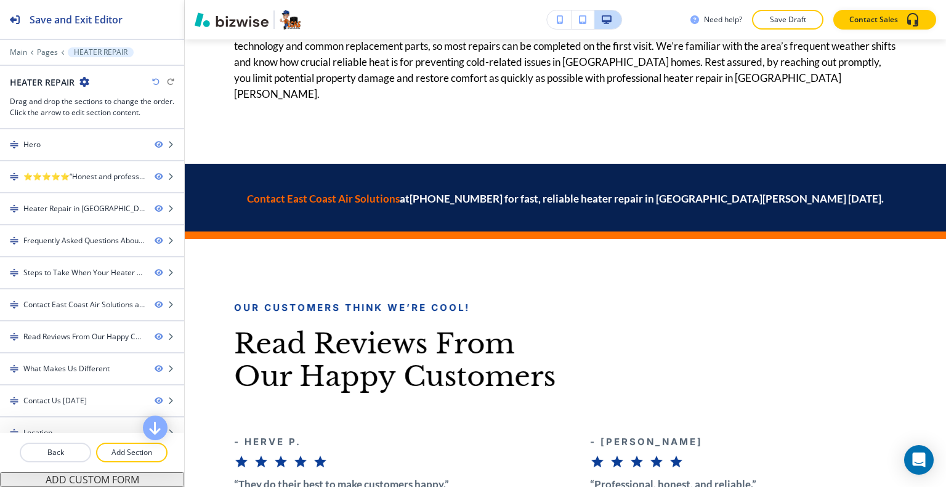
scroll to position [3555, 0]
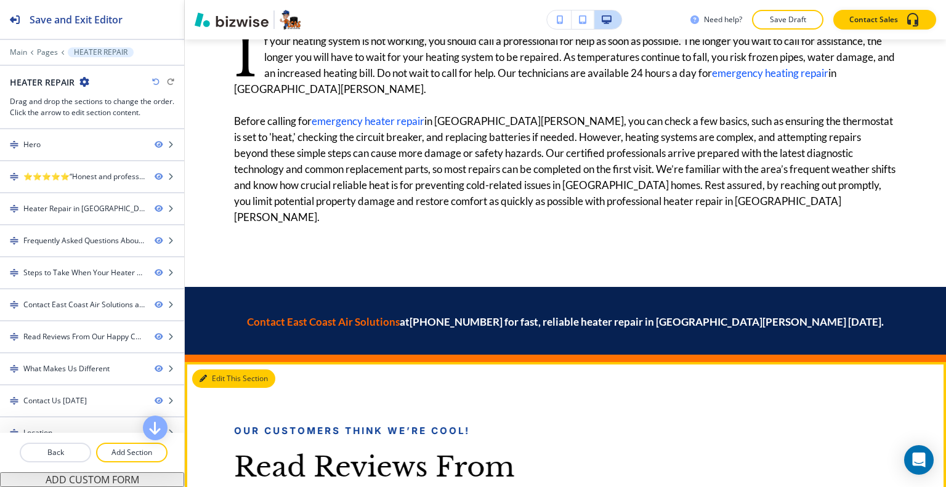
click at [213, 370] on button "Edit This Section" at bounding box center [233, 379] width 83 height 18
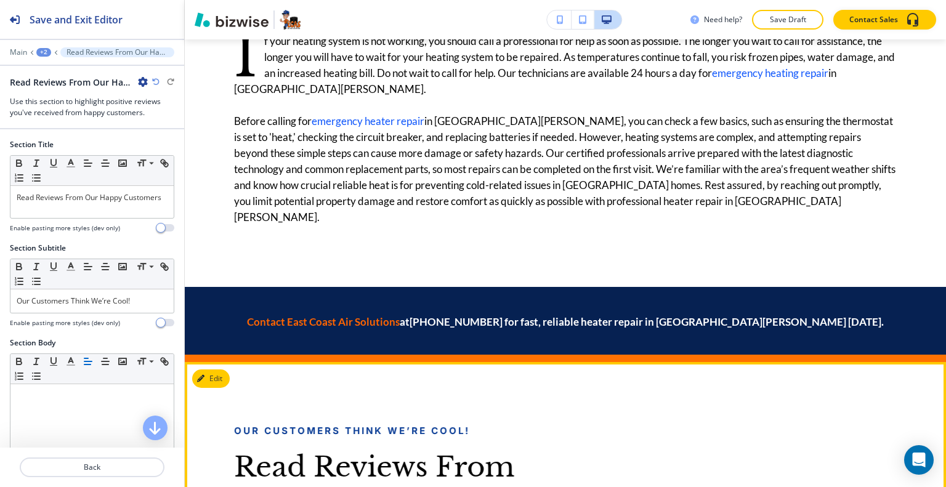
scroll to position [3678, 0]
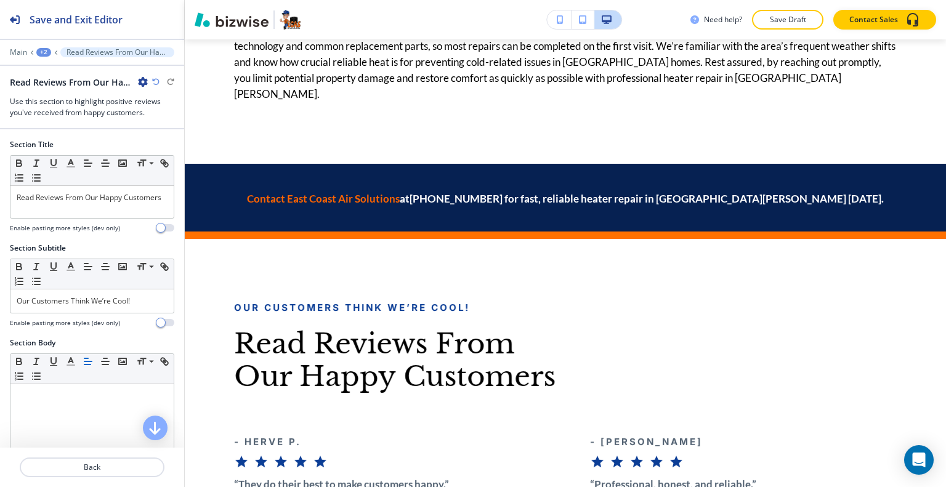
click at [144, 82] on icon "button" at bounding box center [143, 82] width 10 height 10
click at [170, 143] on p "Delete Section" at bounding box center [177, 145] width 63 height 11
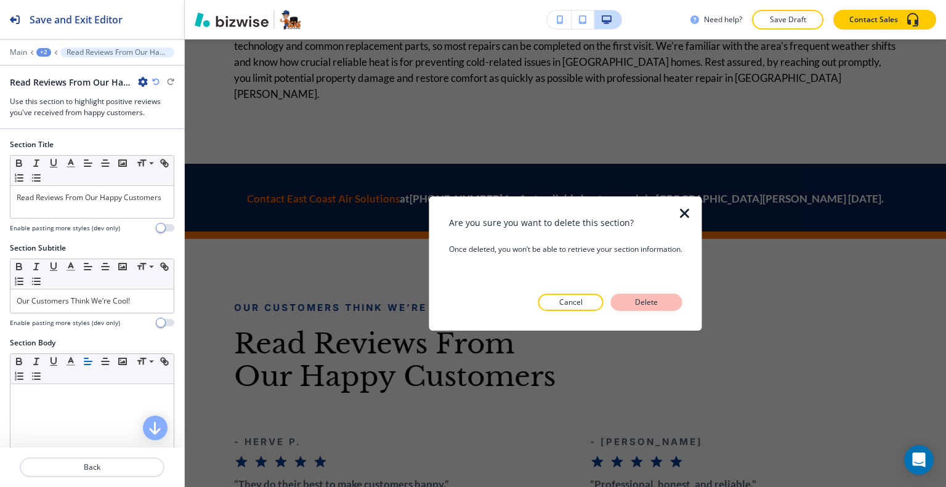
click at [662, 296] on div "Are you sure you want to delete this section? Once deleted, you won’t be able t…" at bounding box center [565, 263] width 233 height 95
click at [662, 298] on p "Delete" at bounding box center [647, 302] width 30 height 11
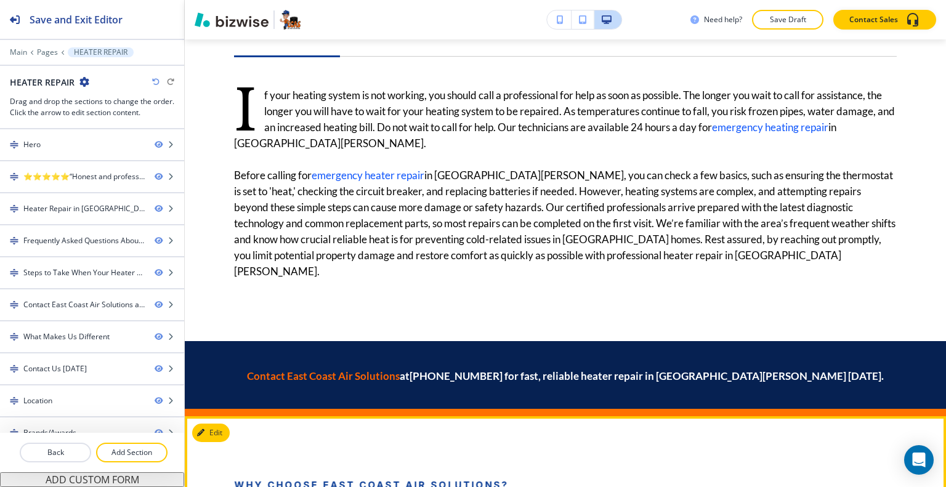
scroll to position [3685, 0]
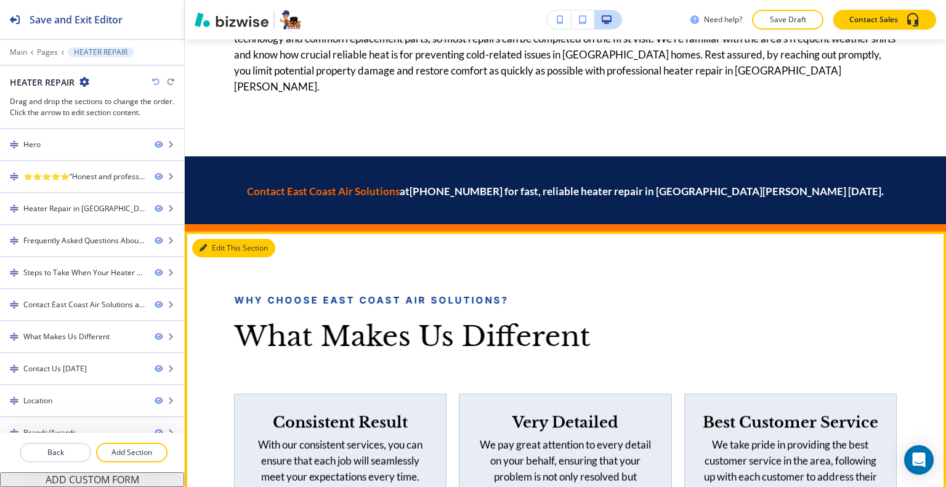
click at [218, 239] on button "Edit This Section" at bounding box center [233, 248] width 83 height 18
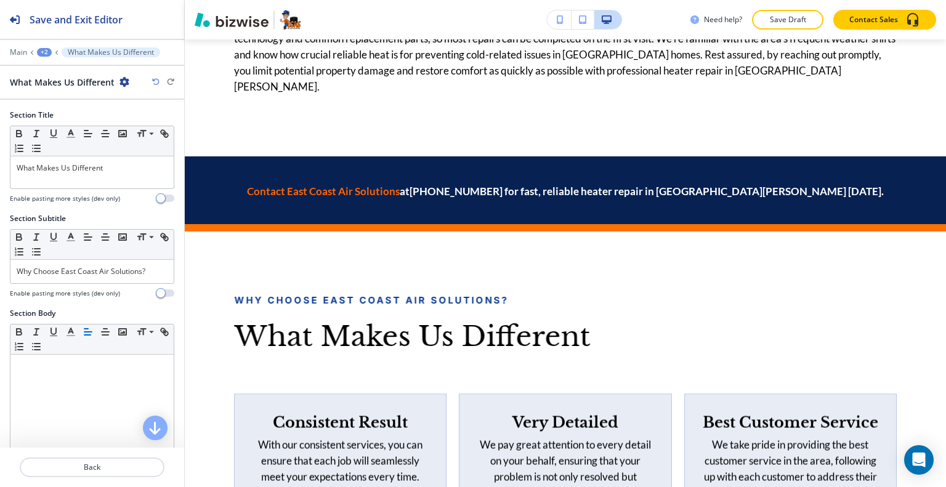
scroll to position [3678, 0]
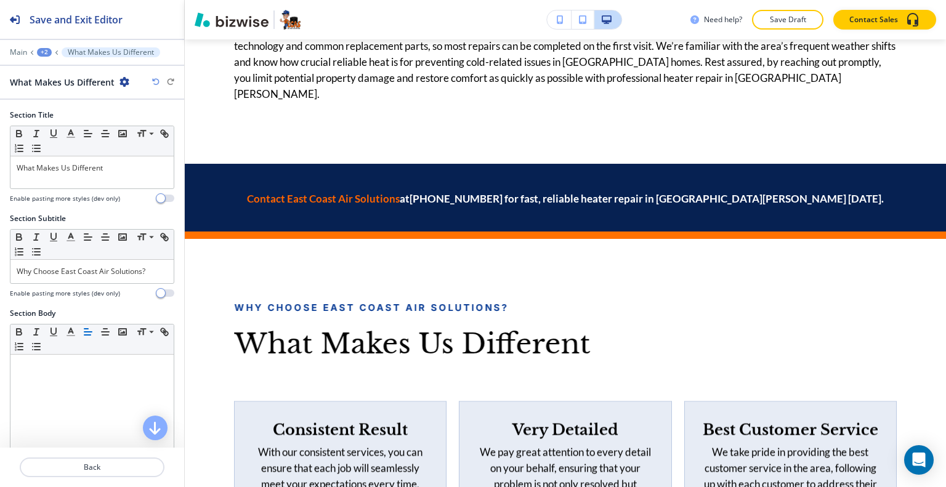
click at [121, 81] on icon "button" at bounding box center [125, 82] width 10 height 10
click at [181, 150] on p "Delete Section" at bounding box center [158, 145] width 63 height 11
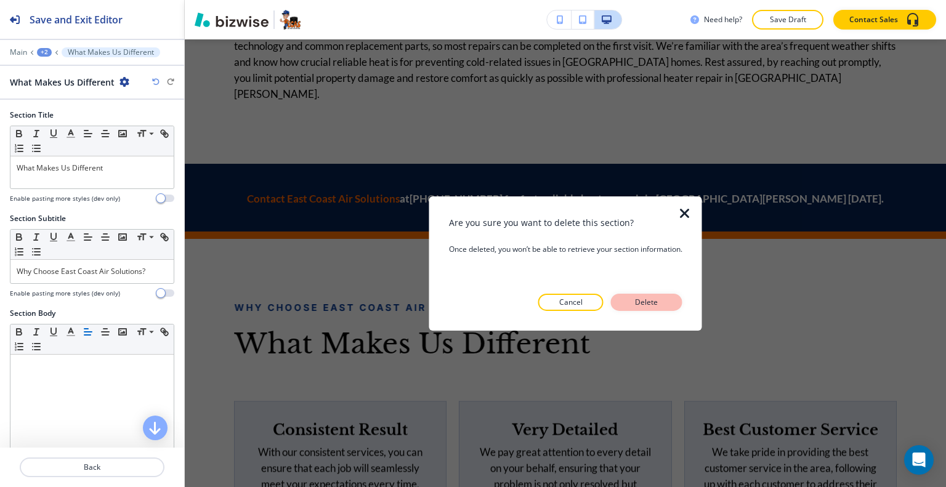
click at [638, 294] on div "Are you sure you want to delete this section? Once deleted, you won’t be able t…" at bounding box center [565, 263] width 233 height 95
click at [642, 307] on p "Delete" at bounding box center [647, 302] width 30 height 11
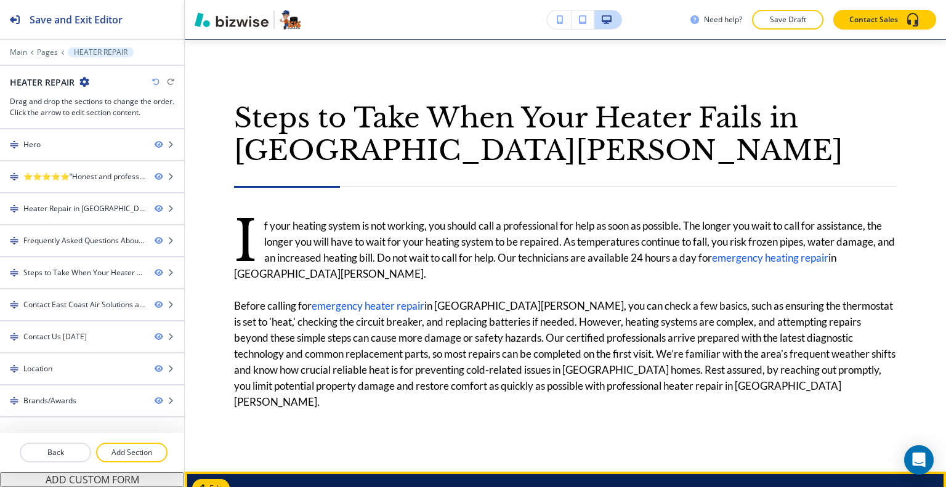
scroll to position [3616, 0]
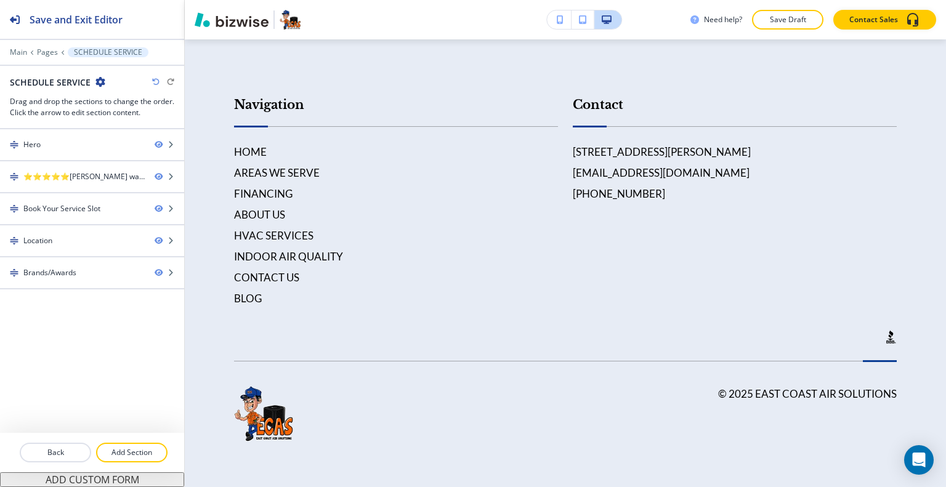
scroll to position [0, 0]
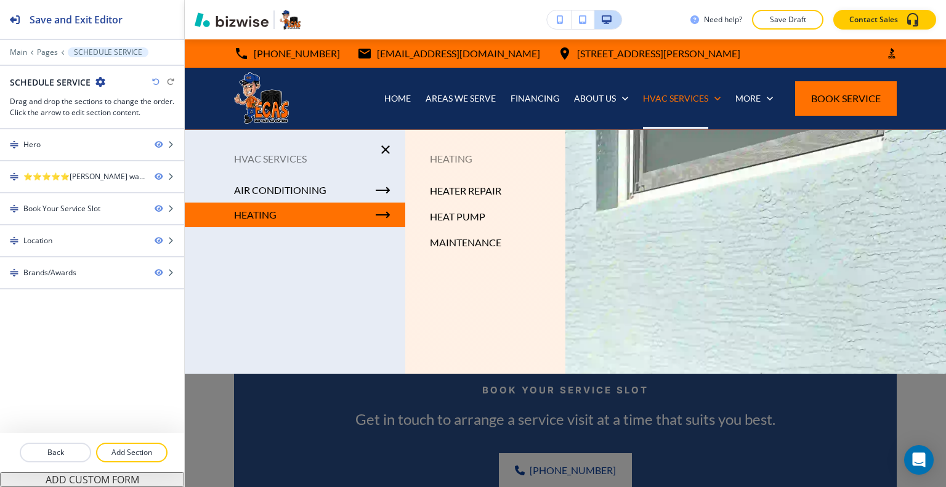
click at [463, 189] on p "HEATER REPAIR" at bounding box center [465, 191] width 71 height 18
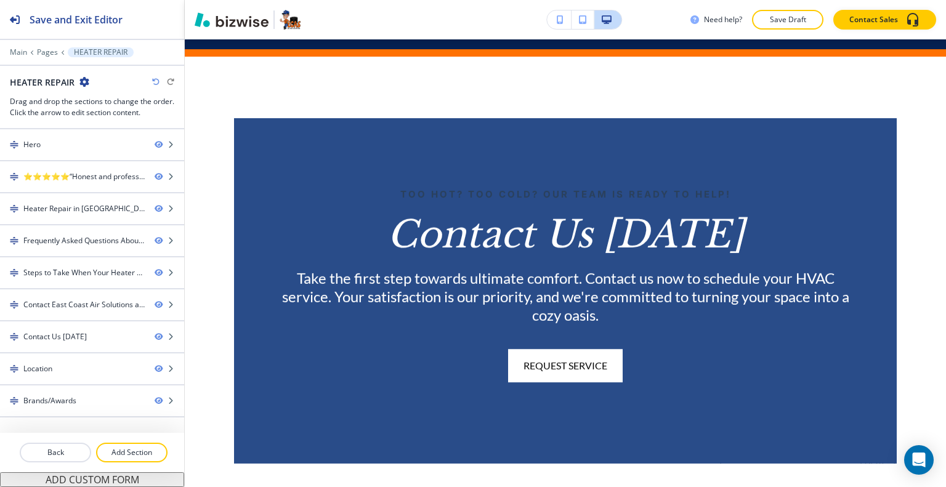
scroll to position [3523, 0]
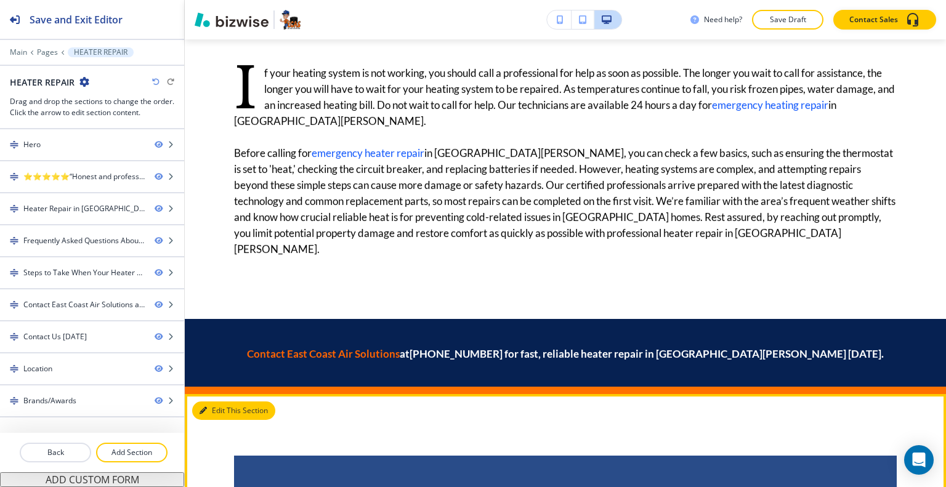
click at [221, 402] on button "Edit This Section" at bounding box center [233, 411] width 83 height 18
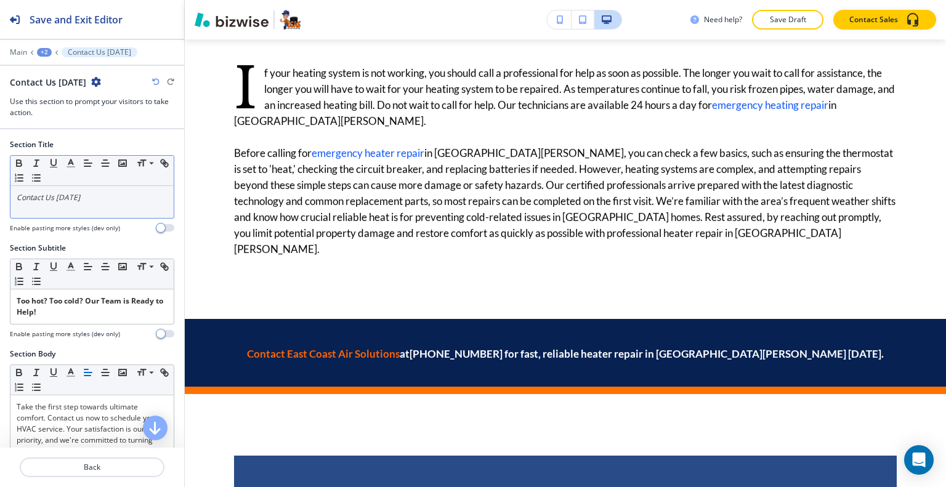
scroll to position [3678, 0]
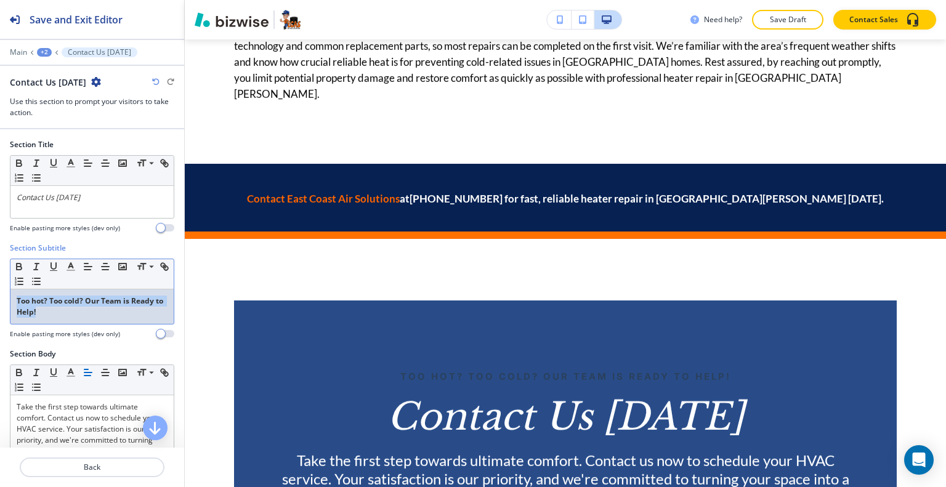
drag, startPoint x: 78, startPoint y: 316, endPoint x: 6, endPoint y: 301, distance: 73.7
click at [0, 301] on div "Section Subtitle Small Normal Large Huge Too hot? Too cold? Our Team is Ready t…" at bounding box center [92, 296] width 184 height 106
copy strong "Too hot? Too cold? Our Team is Ready to Help!"
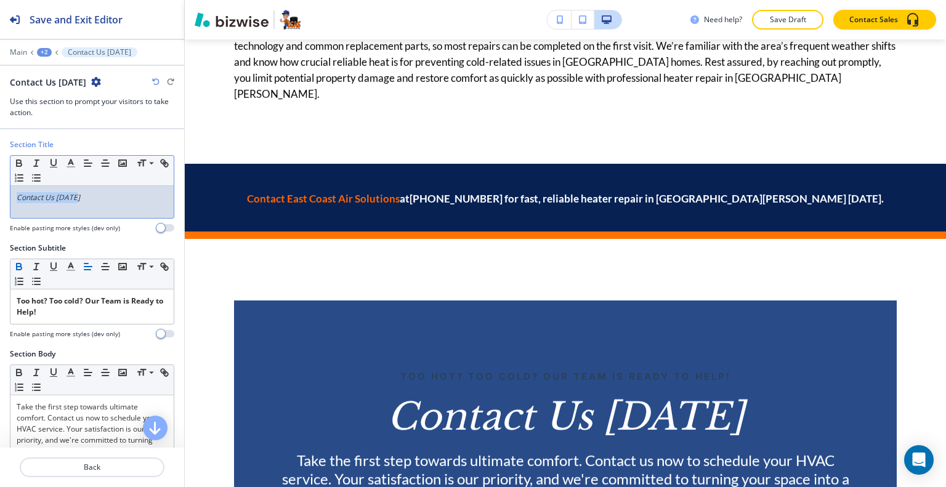
drag, startPoint x: 87, startPoint y: 201, endPoint x: 38, endPoint y: 197, distance: 49.5
click at [1, 190] on div "Section Title Small Normal Large Huge Contact Us Today Enable pasting more styl…" at bounding box center [92, 191] width 184 height 104
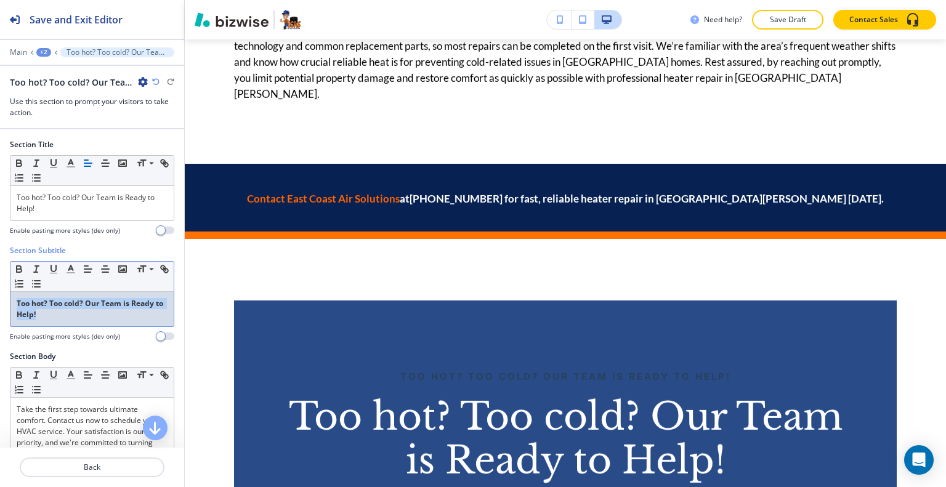
drag, startPoint x: 70, startPoint y: 319, endPoint x: 0, endPoint y: 298, distance: 73.5
click at [0, 298] on div "Section Subtitle Small Normal Large Huge Too hot? Too cold? Our Team is Ready t…" at bounding box center [92, 298] width 184 height 106
copy strong "Too hot? Too cold? Our Team is Ready to Help!"
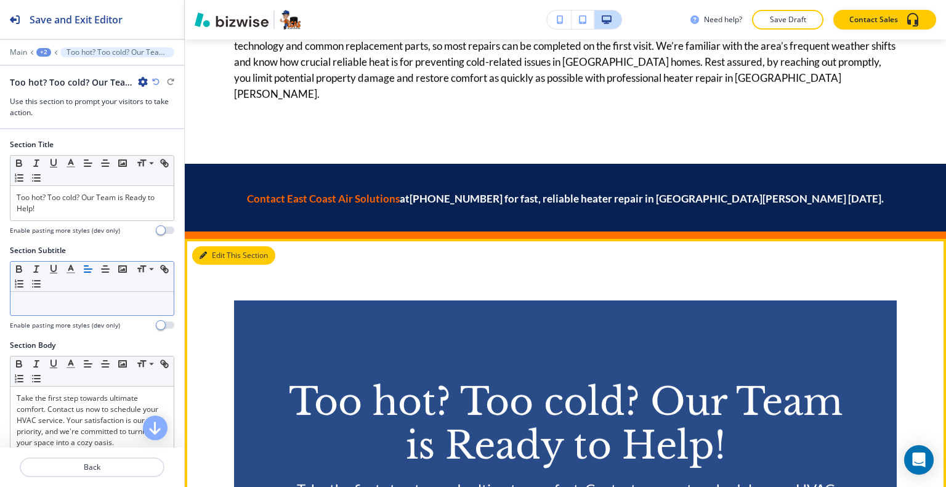
click at [223, 246] on button "Edit This Section" at bounding box center [233, 255] width 83 height 18
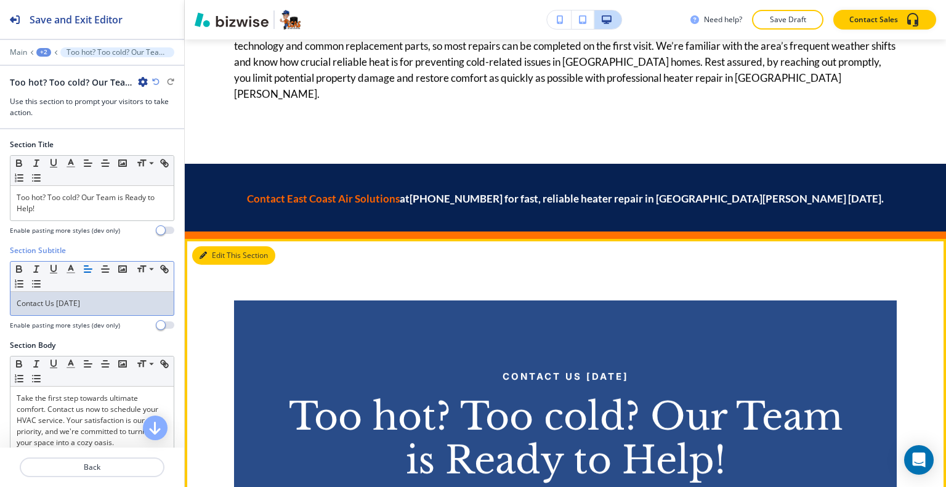
click at [214, 246] on button "Edit This Section" at bounding box center [233, 255] width 83 height 18
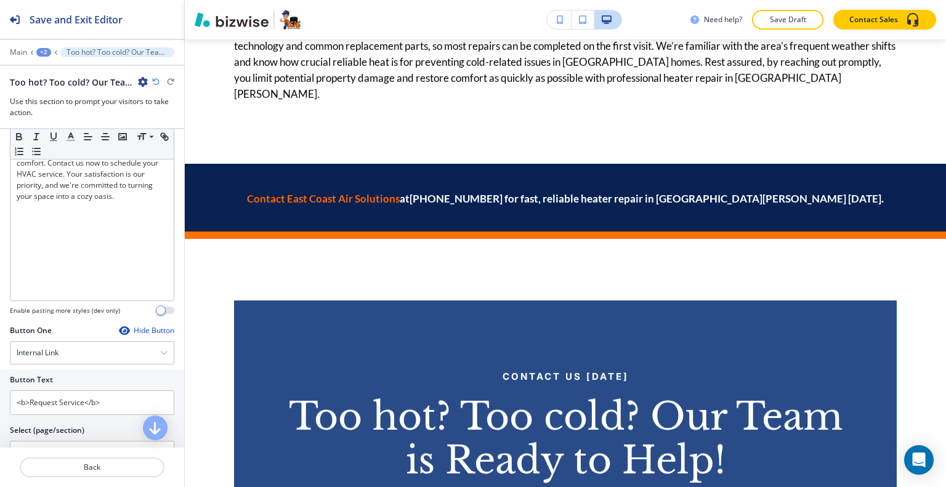
scroll to position [493, 0]
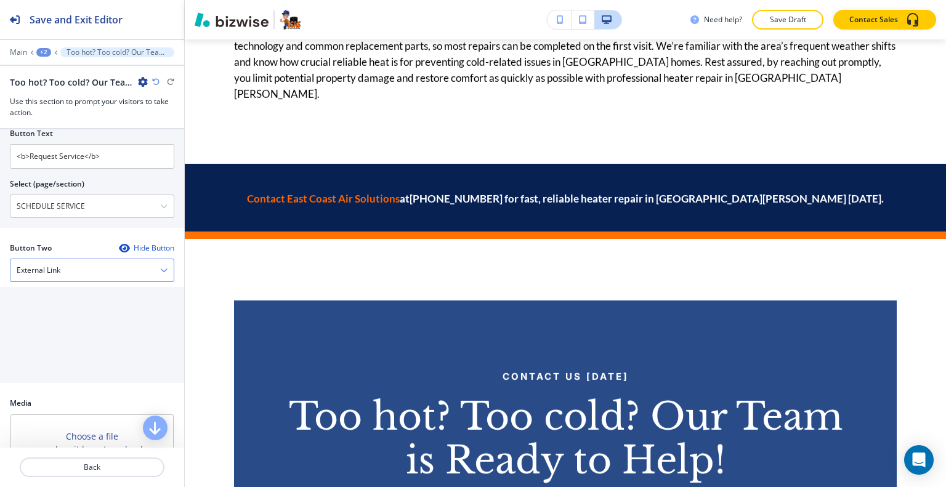
click at [89, 266] on div "External Link" at bounding box center [91, 270] width 163 height 22
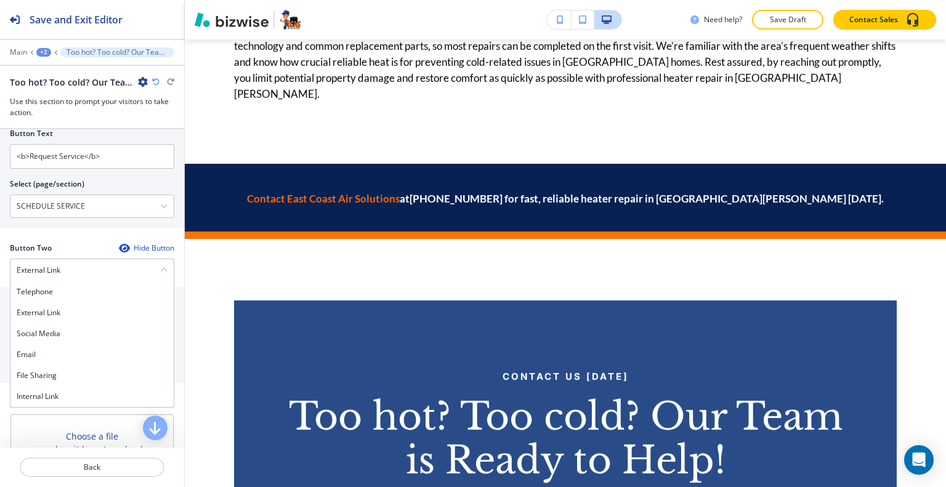
click at [79, 233] on div "Button One Hide Button Internal Link Telephone External Link Social Media Email…" at bounding box center [92, 161] width 184 height 164
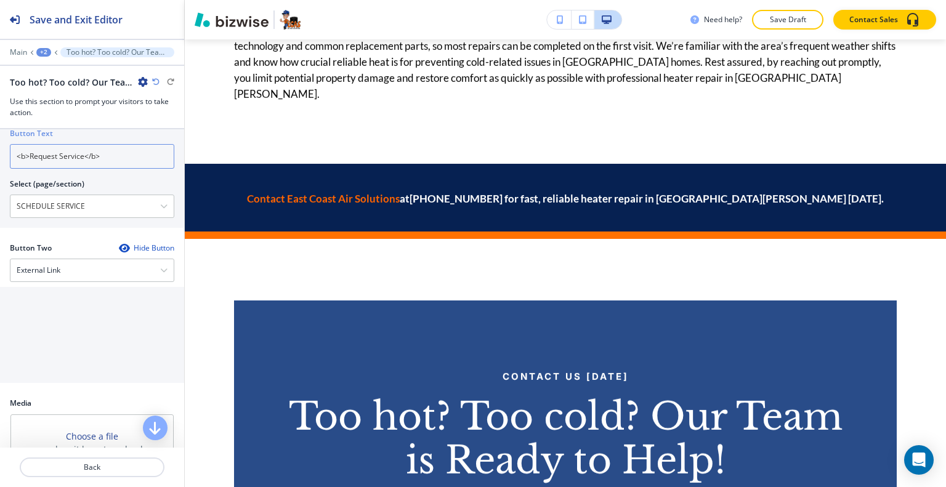
click at [116, 150] on input "<b>Request Service</b>" at bounding box center [92, 156] width 164 height 25
drag, startPoint x: 30, startPoint y: 155, endPoint x: 0, endPoint y: 152, distance: 29.7
click at [0, 152] on div "Button Text <b>Request Service Select (page/section) SCHEDULE SERVICE HOME HOME…" at bounding box center [92, 175] width 184 height 105
type input "Request Service"
click at [84, 262] on div "External Link" at bounding box center [91, 270] width 163 height 22
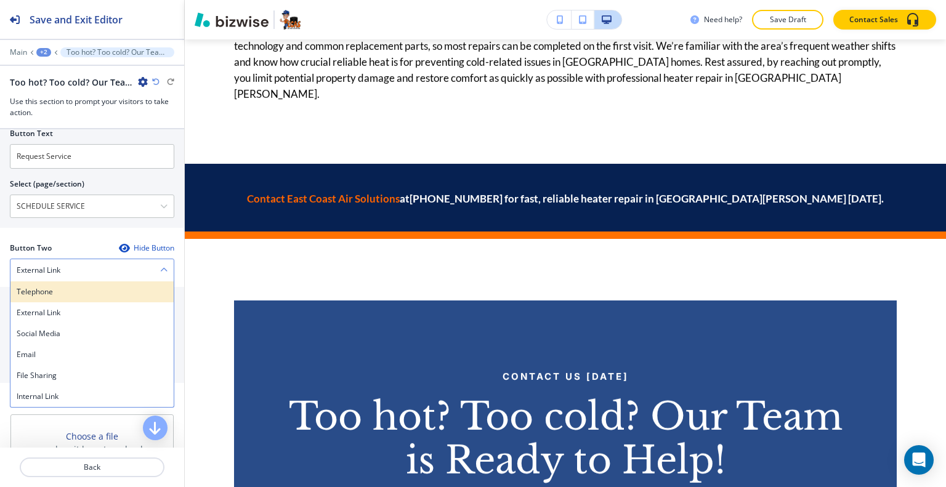
click at [82, 290] on h4 "Telephone" at bounding box center [92, 291] width 151 height 11
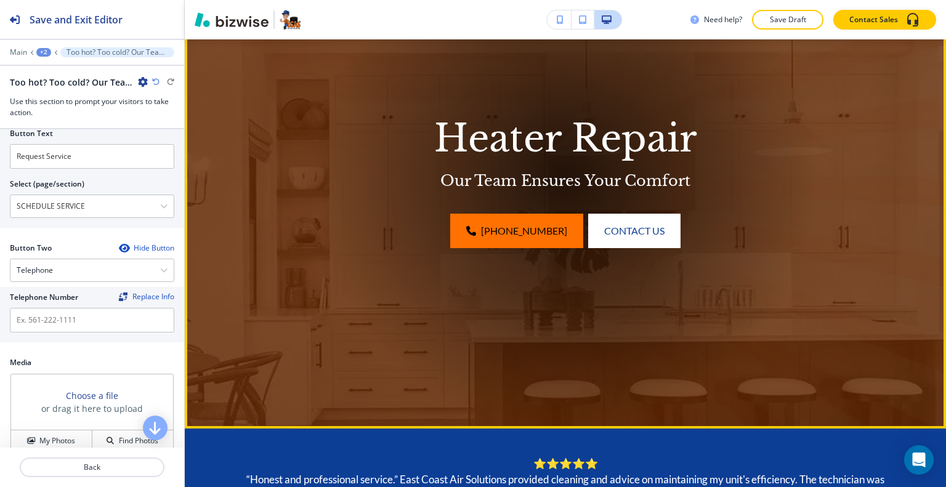
scroll to position [0, 0]
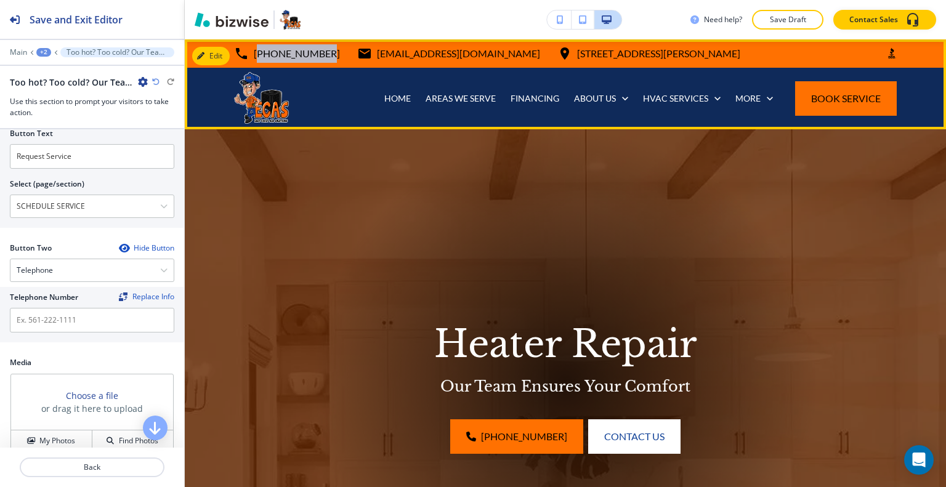
drag, startPoint x: 322, startPoint y: 49, endPoint x: 245, endPoint y: 51, distance: 77.1
click at [245, 51] on div "772-272-3227 info@ecasfl.com 2190 Reserve Park Trce unit 1, Port St. Lucie, FL …" at bounding box center [487, 53] width 506 height 18
copy p "[PHONE_NUMBER]"
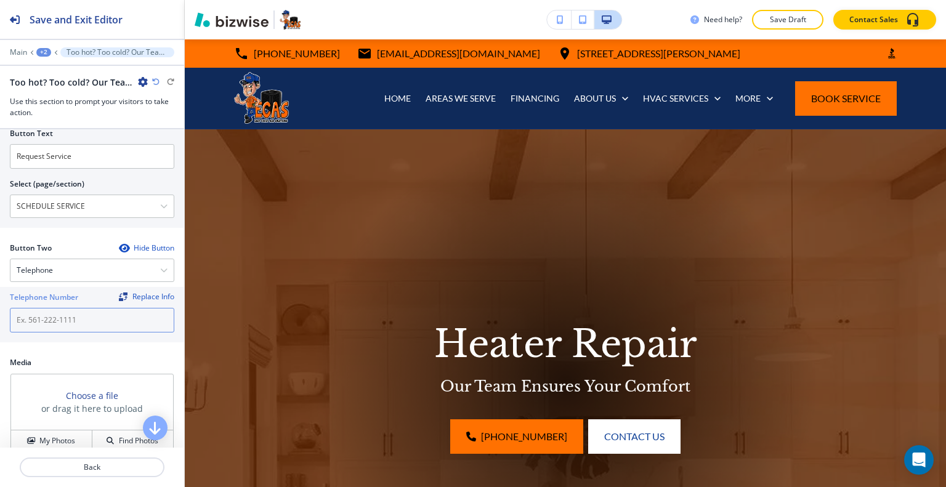
paste input "[PHONE_NUMBER]"
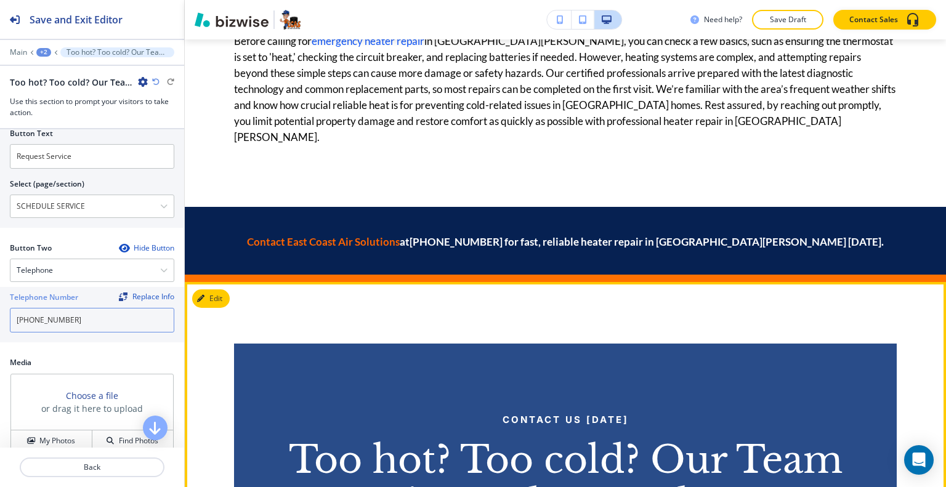
scroll to position [3573, 0]
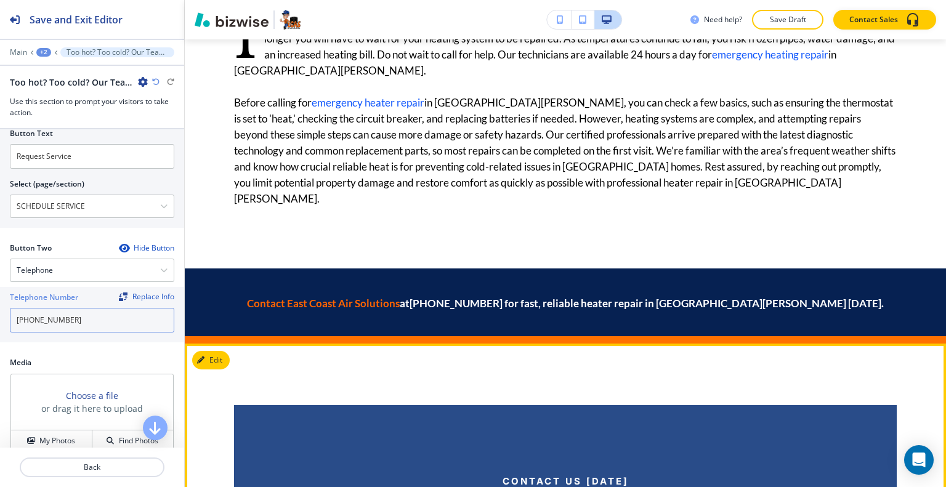
type input "[PHONE_NUMBER]"
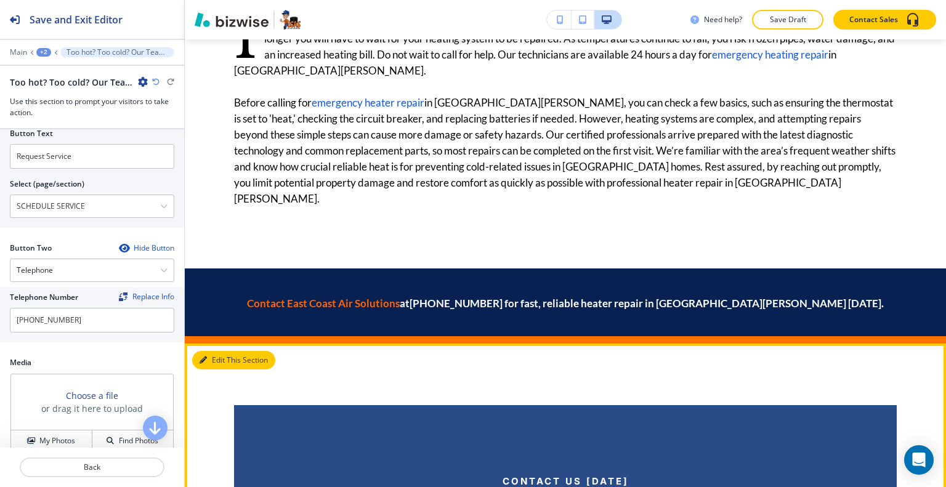
click at [214, 351] on button "Edit This Section" at bounding box center [233, 360] width 83 height 18
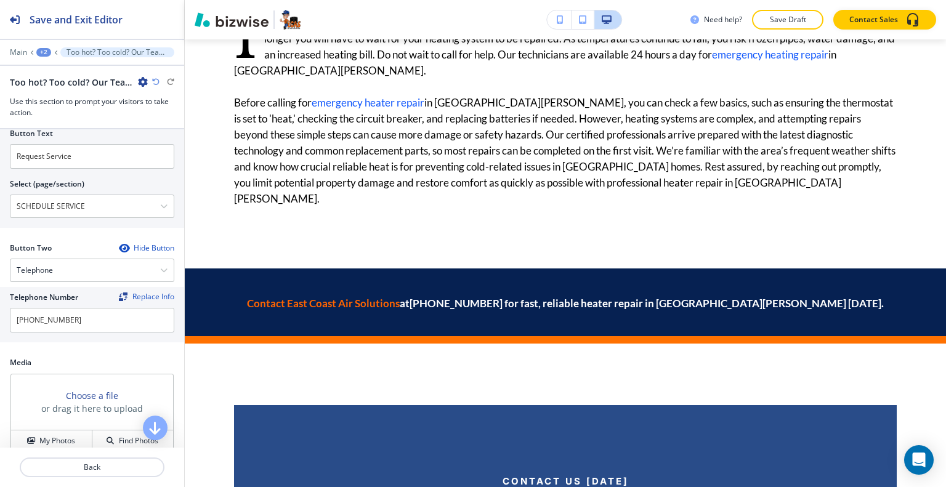
scroll to position [554, 0]
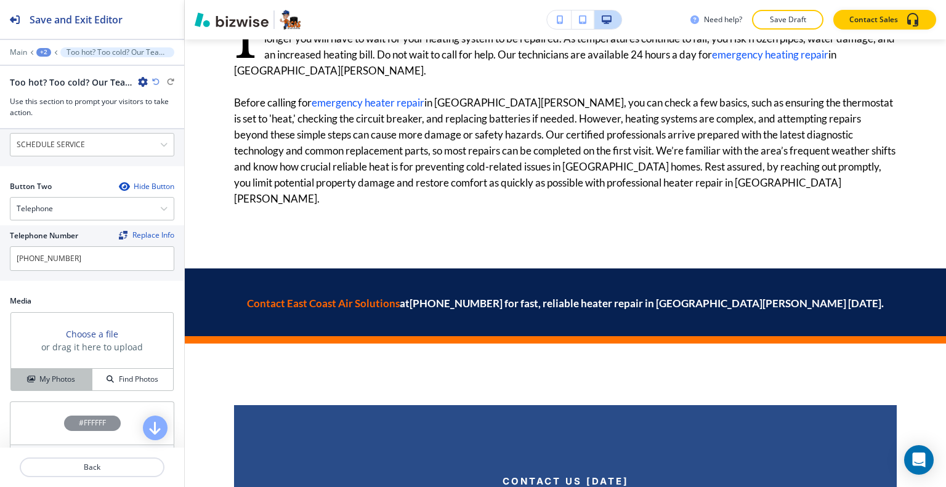
click at [79, 376] on div "My Photos" at bounding box center [51, 379] width 81 height 11
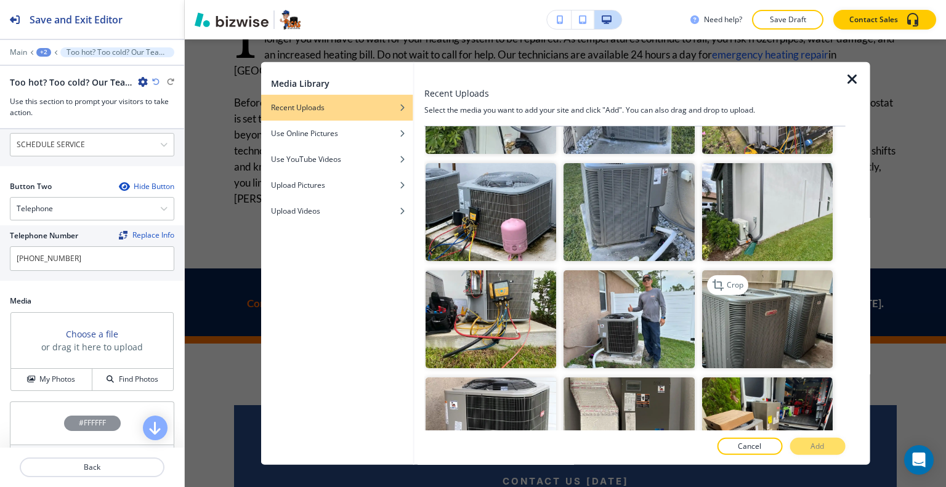
scroll to position [801, 0]
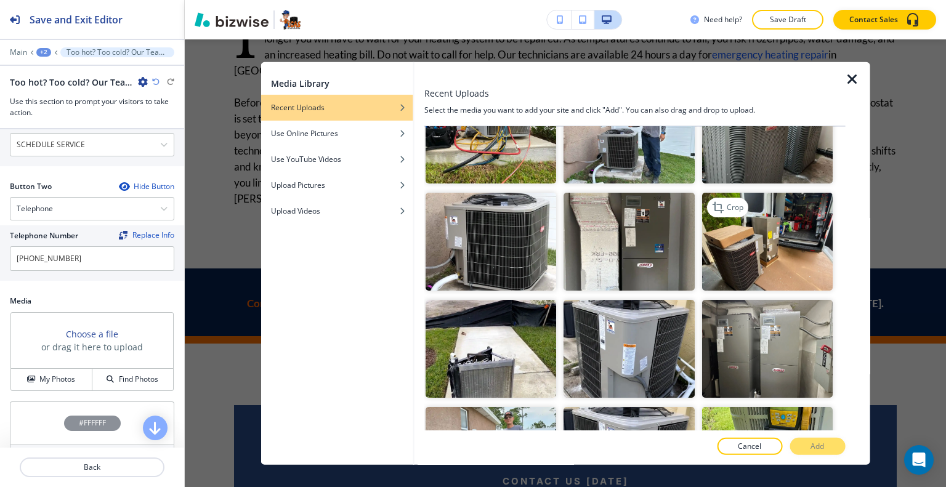
click at [721, 230] on img "button" at bounding box center [767, 242] width 131 height 98
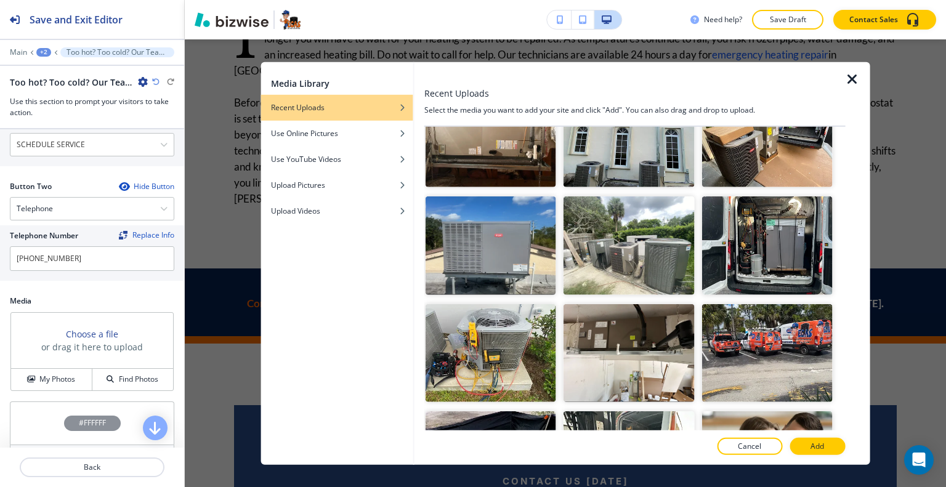
scroll to position [3388, 0]
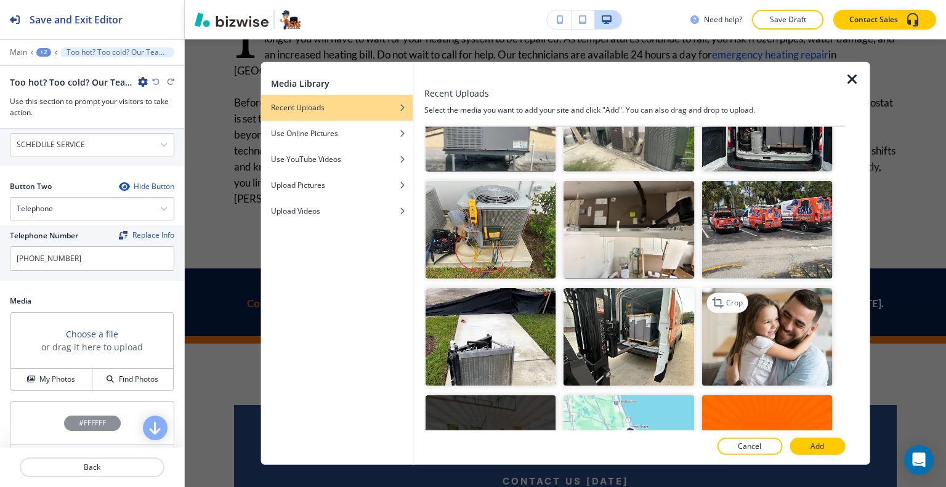
click at [752, 288] on img "button" at bounding box center [767, 337] width 131 height 98
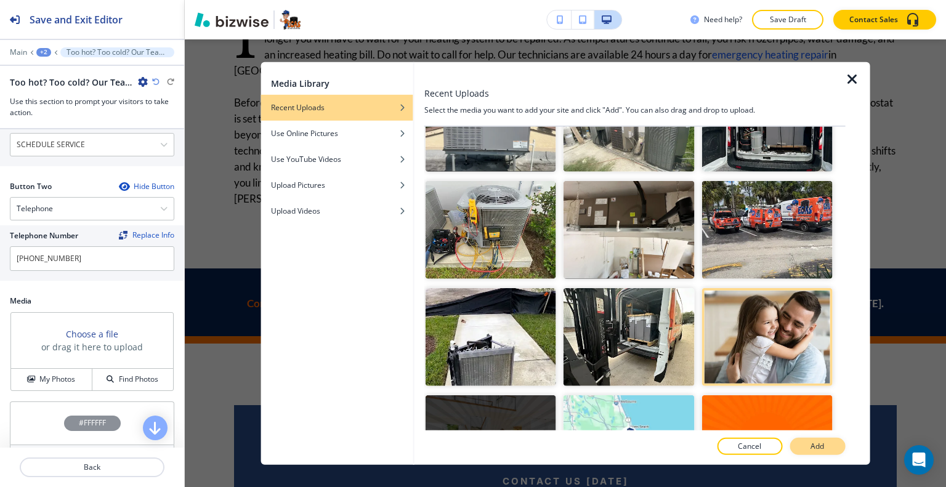
click at [816, 440] on button "Add" at bounding box center [817, 446] width 55 height 17
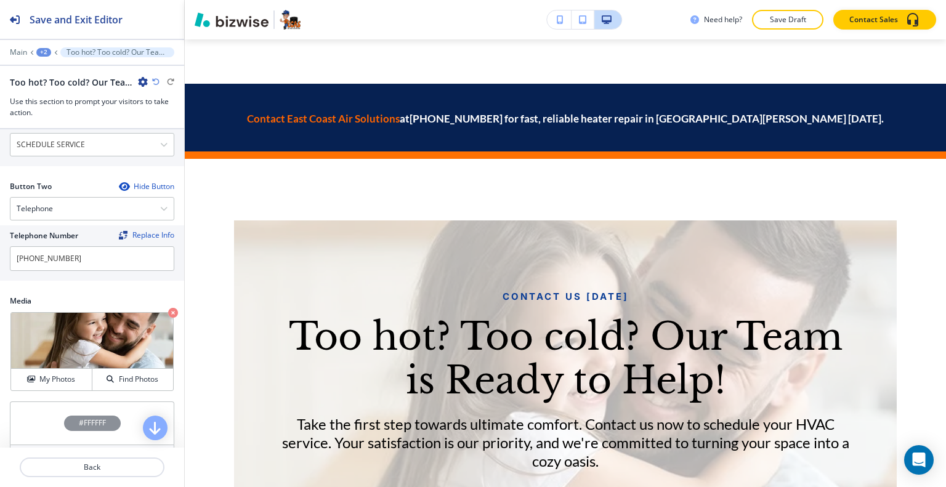
scroll to position [3573, 0]
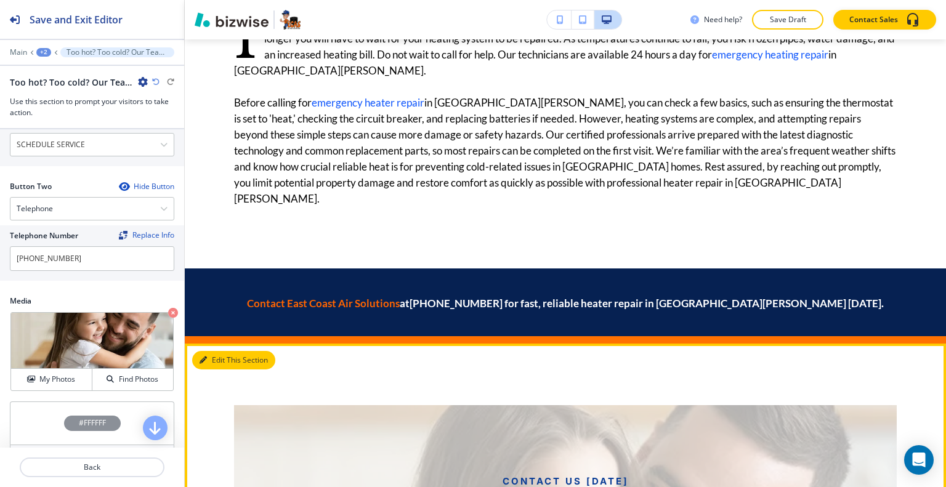
click at [229, 351] on button "Edit This Section" at bounding box center [233, 360] width 83 height 18
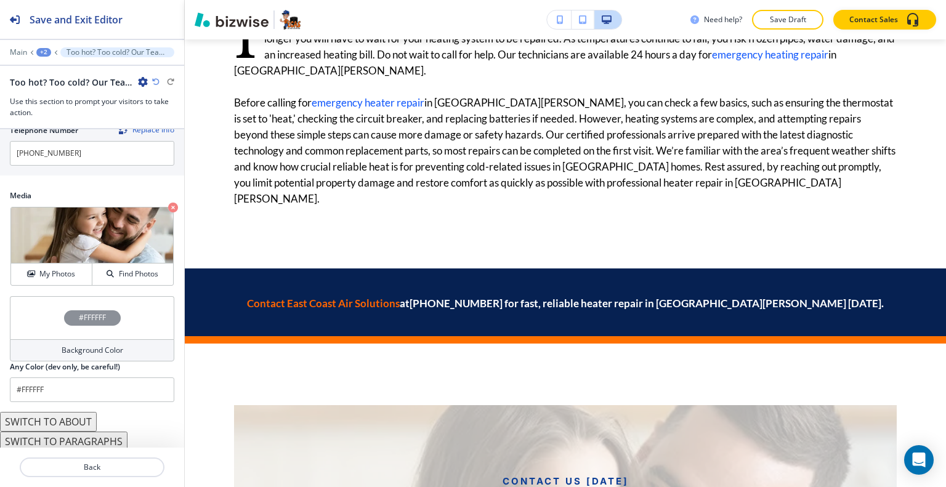
click at [41, 302] on div "#FFFFFF" at bounding box center [92, 317] width 164 height 43
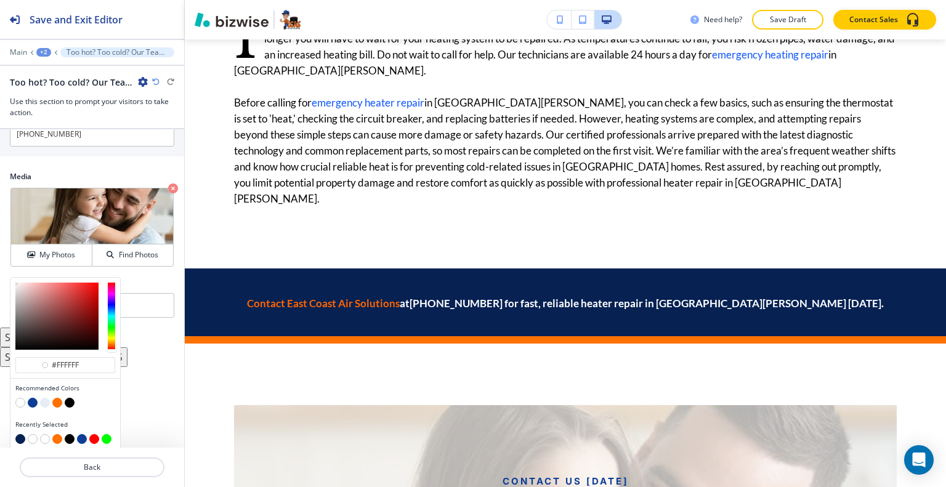
click at [56, 398] on button "button" at bounding box center [57, 403] width 10 height 10
type input "#ff7101"
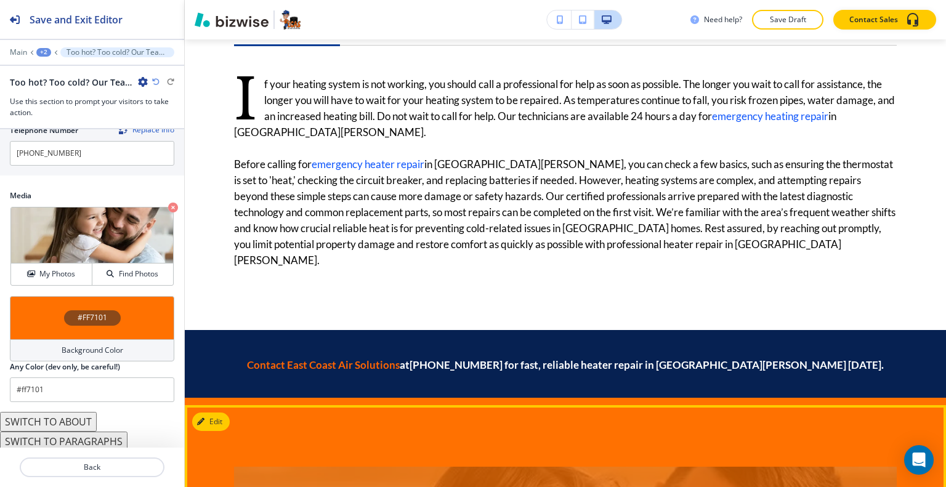
scroll to position [3758, 0]
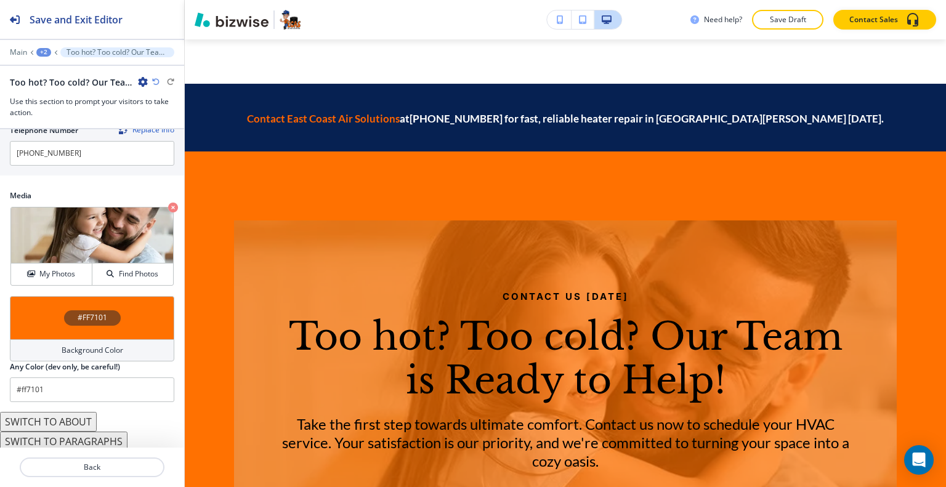
click at [40, 51] on div "+2" at bounding box center [43, 52] width 15 height 9
click at [62, 95] on p "HEATER REPAIR" at bounding box center [75, 93] width 63 height 11
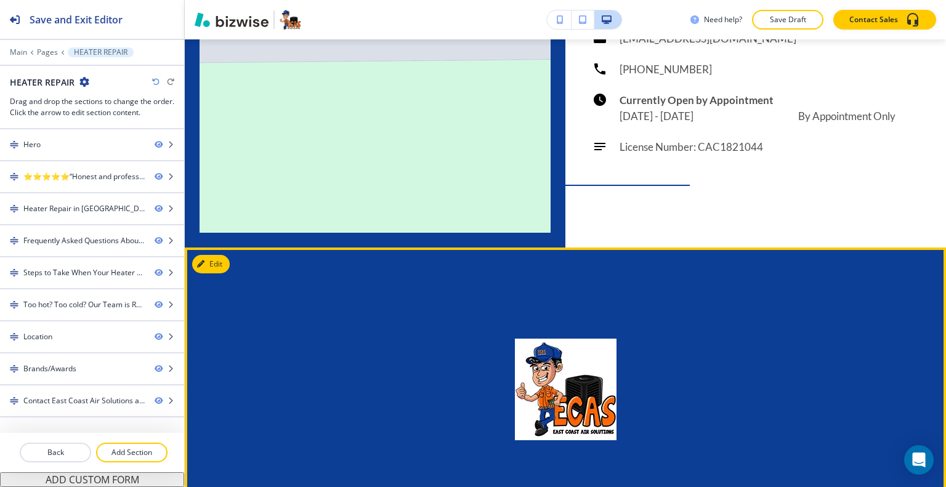
scroll to position [4310, 0]
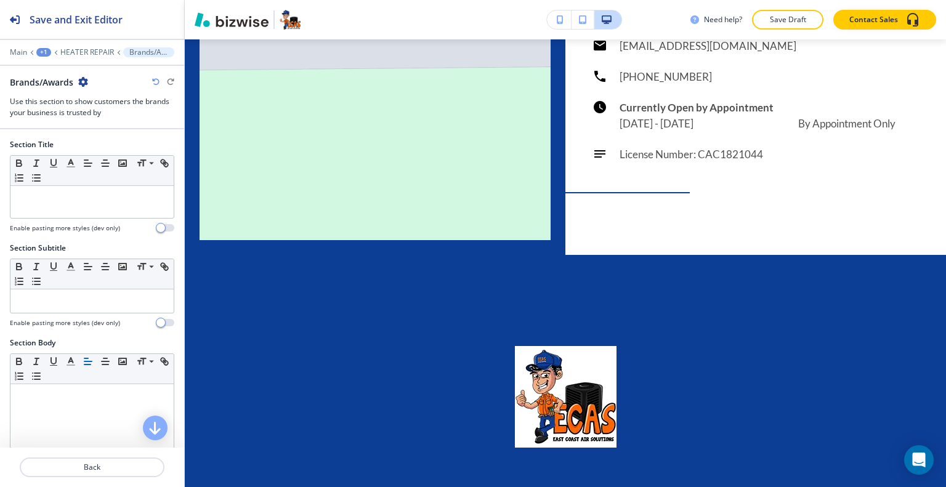
click at [81, 81] on icon "button" at bounding box center [83, 82] width 10 height 10
click at [101, 142] on p "Delete Section" at bounding box center [118, 145] width 63 height 11
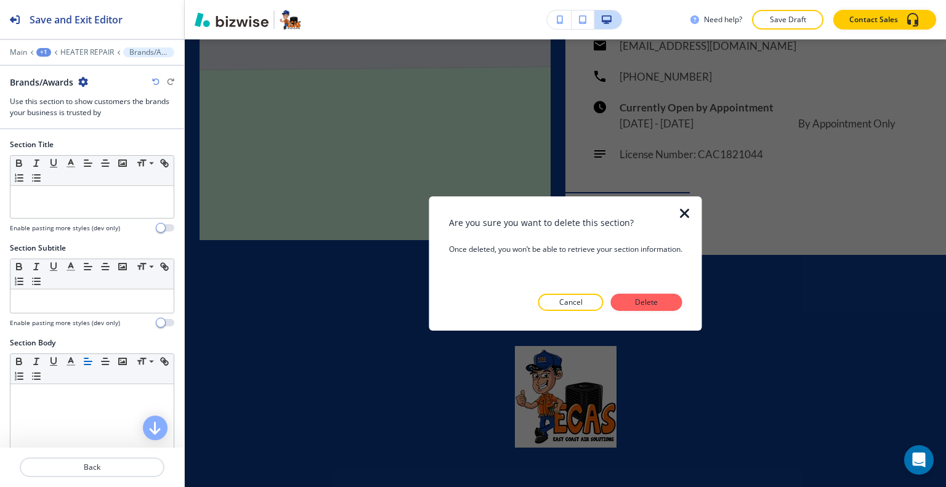
click at [678, 304] on button "Delete" at bounding box center [646, 302] width 71 height 17
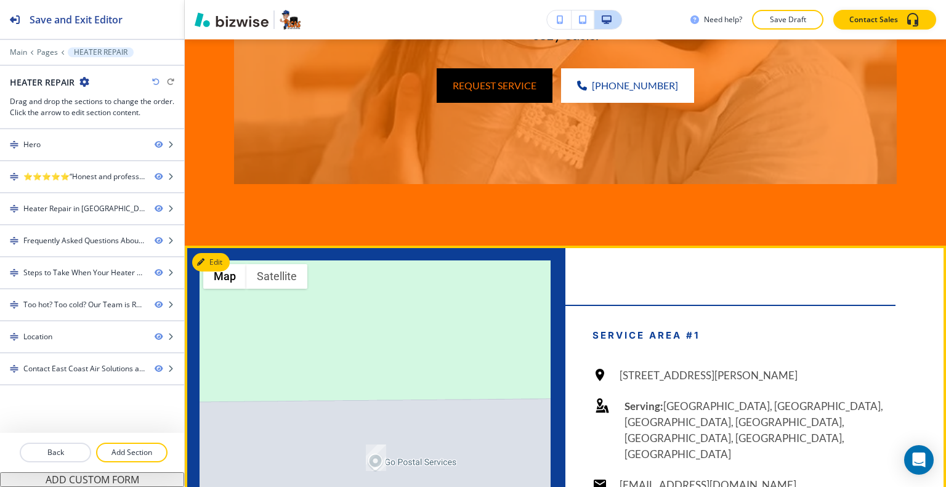
scroll to position [4048, 0]
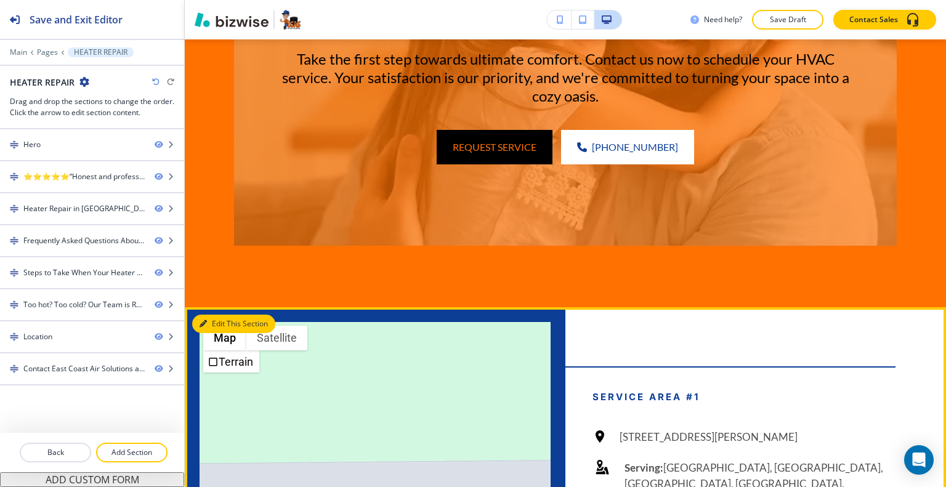
click at [224, 315] on button "Edit This Section" at bounding box center [233, 324] width 83 height 18
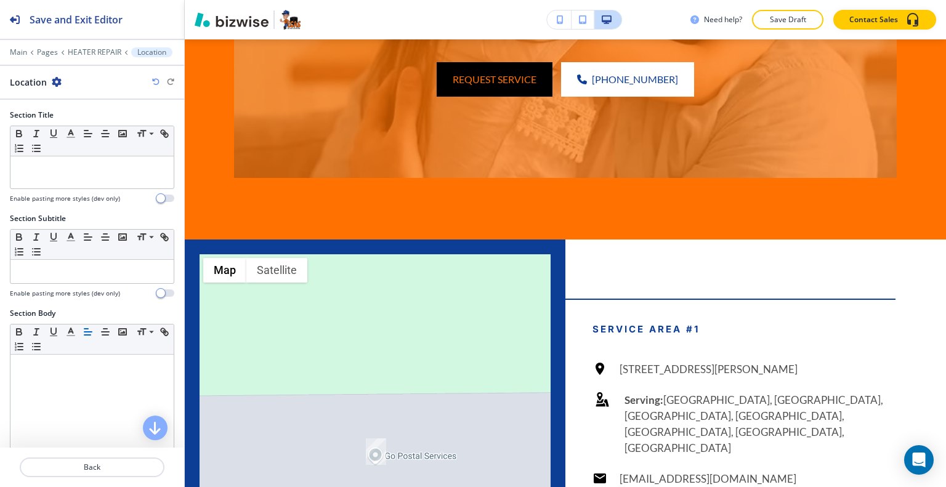
click at [59, 80] on icon "button" at bounding box center [57, 82] width 10 height 10
click at [91, 149] on p "Delete Section" at bounding box center [90, 145] width 63 height 11
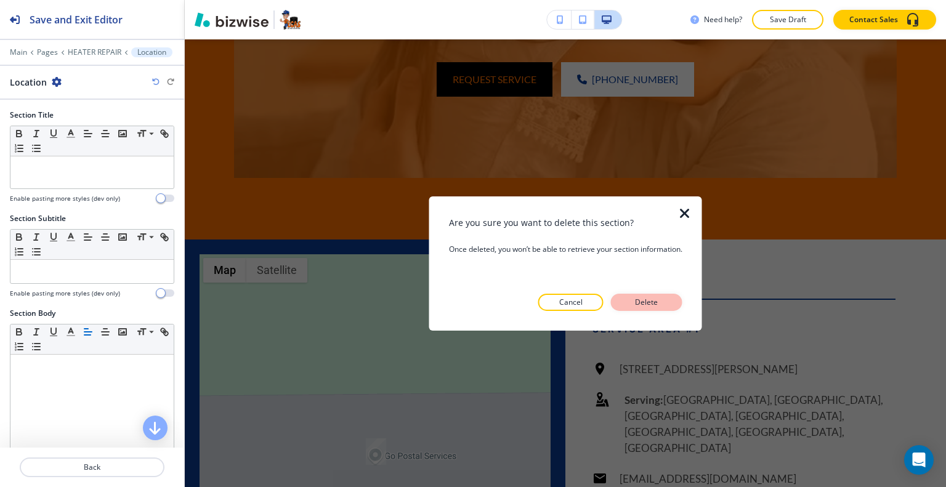
click at [662, 299] on p "Delete" at bounding box center [647, 302] width 30 height 11
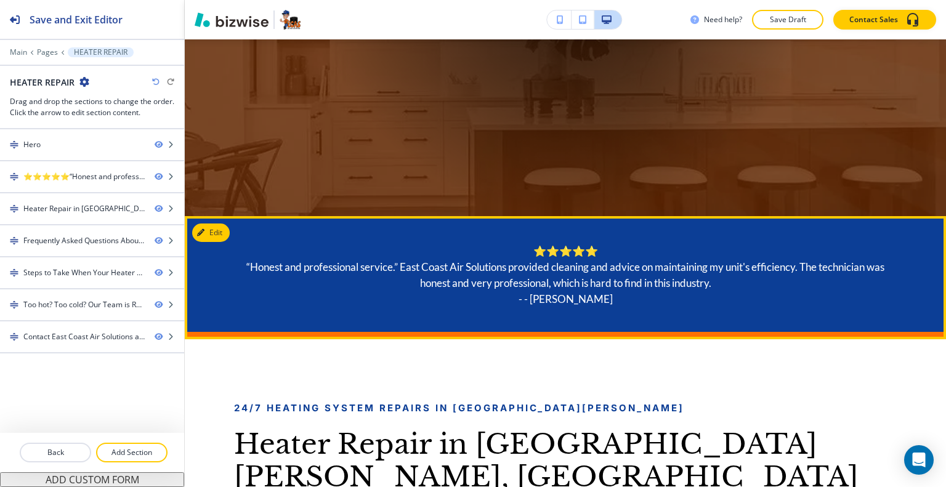
scroll to position [0, 0]
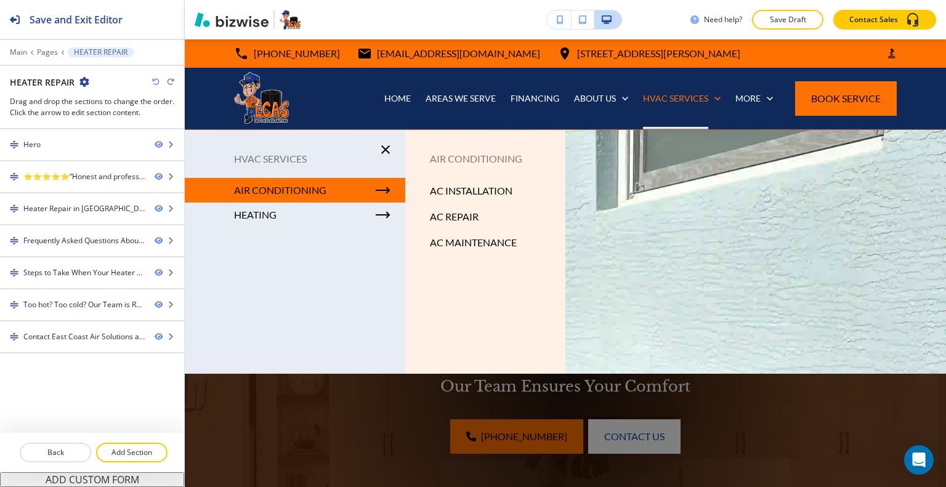
click at [314, 190] on p "AIR CONDITIONING" at bounding box center [280, 190] width 92 height 18
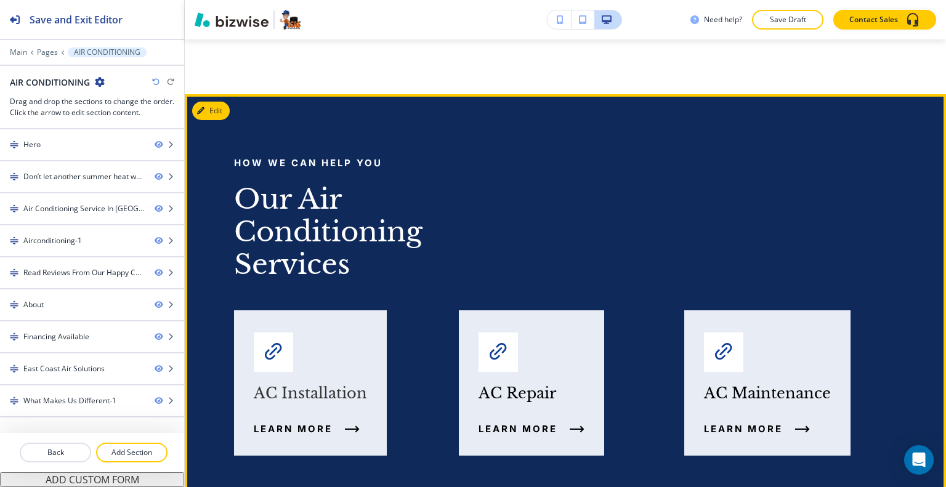
scroll to position [3204, 0]
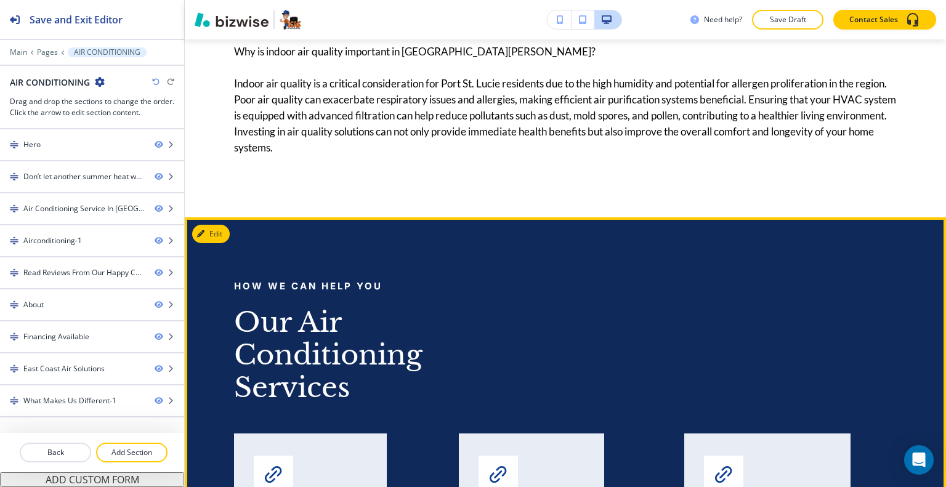
click at [227, 225] on div "Edit" at bounding box center [211, 234] width 38 height 18
click at [221, 225] on button "Edit This Section" at bounding box center [233, 234] width 83 height 18
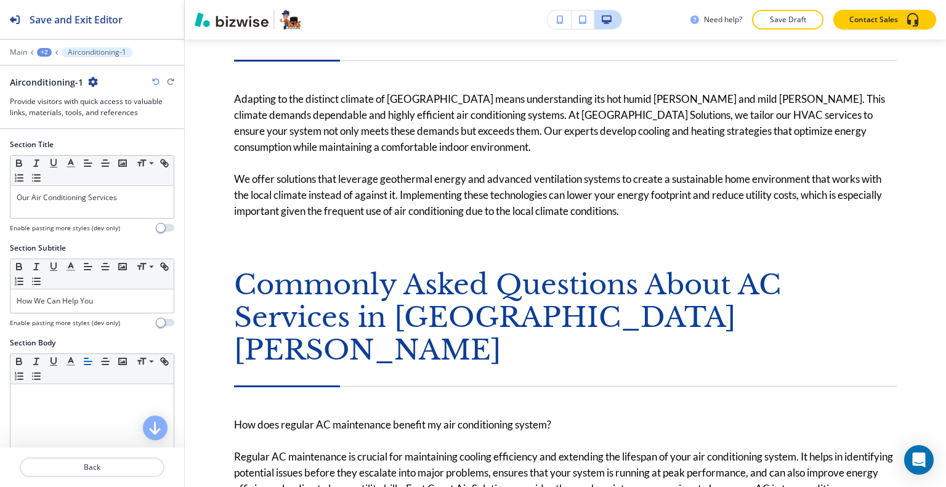
scroll to position [0, 0]
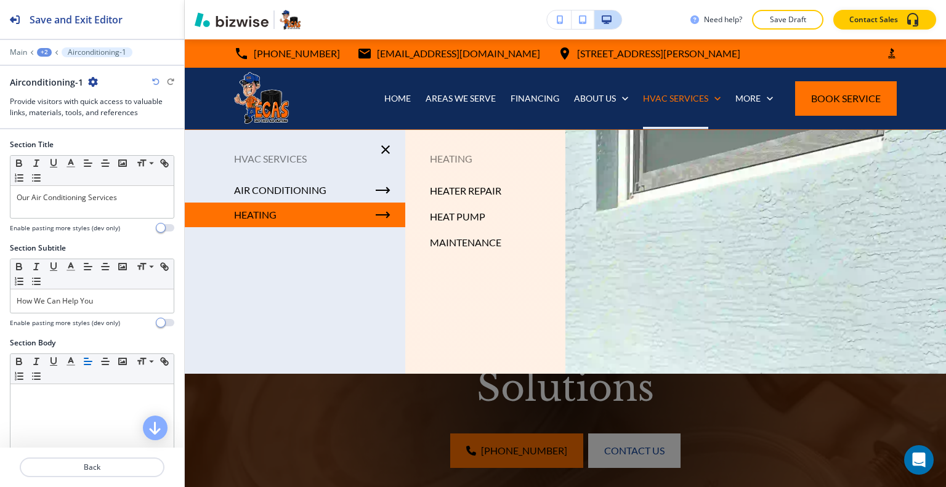
click at [248, 216] on p "HEATING" at bounding box center [255, 215] width 43 height 18
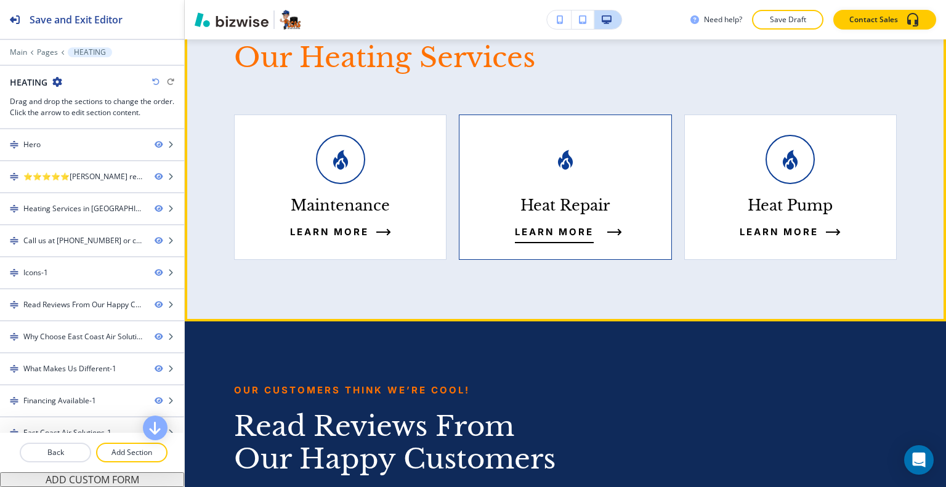
scroll to position [1047, 0]
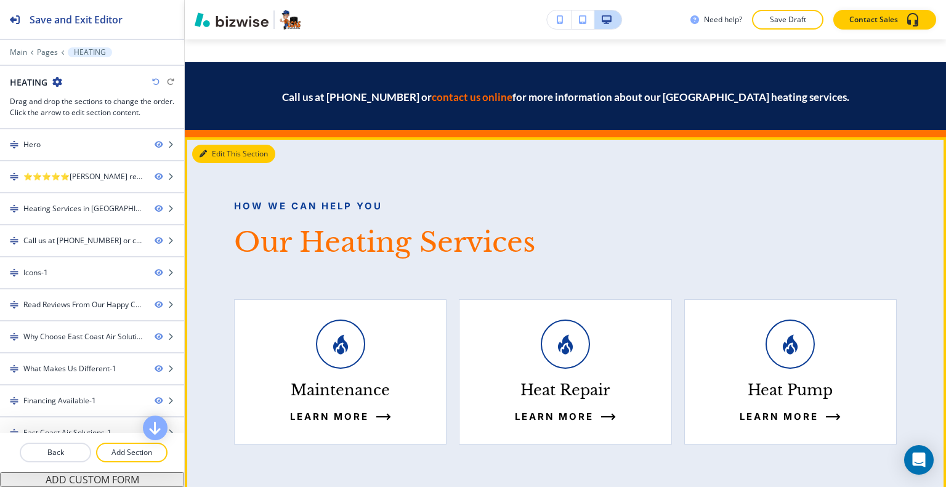
click at [214, 145] on button "Edit This Section" at bounding box center [233, 154] width 83 height 18
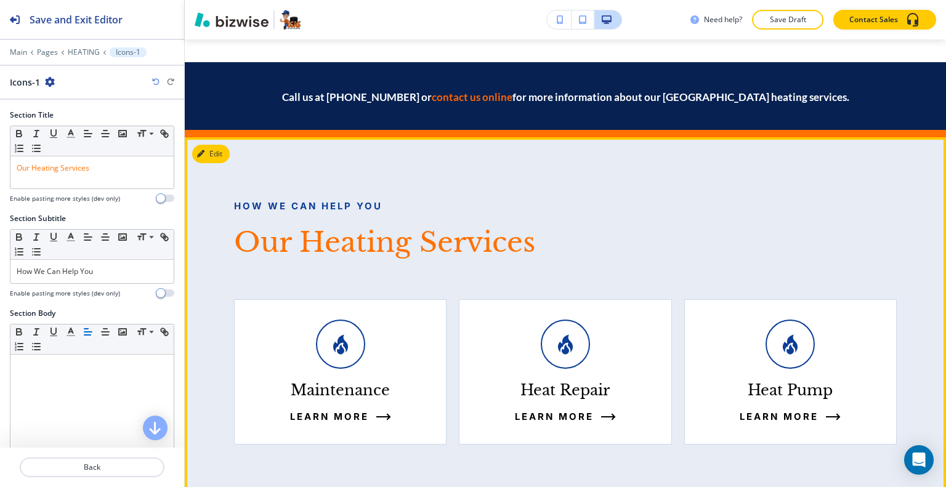
scroll to position [1113, 0]
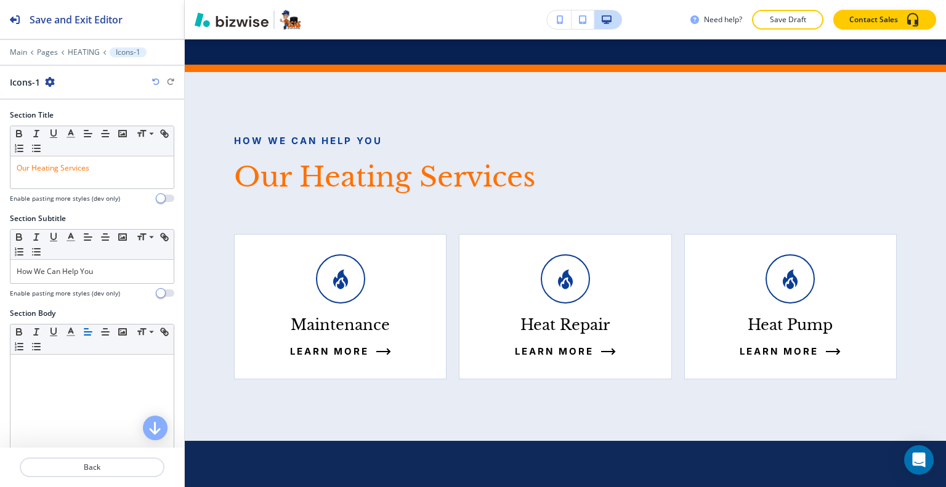
click at [49, 81] on icon "button" at bounding box center [50, 82] width 10 height 10
click at [76, 120] on p "Duplicate Section" at bounding box center [83, 124] width 63 height 11
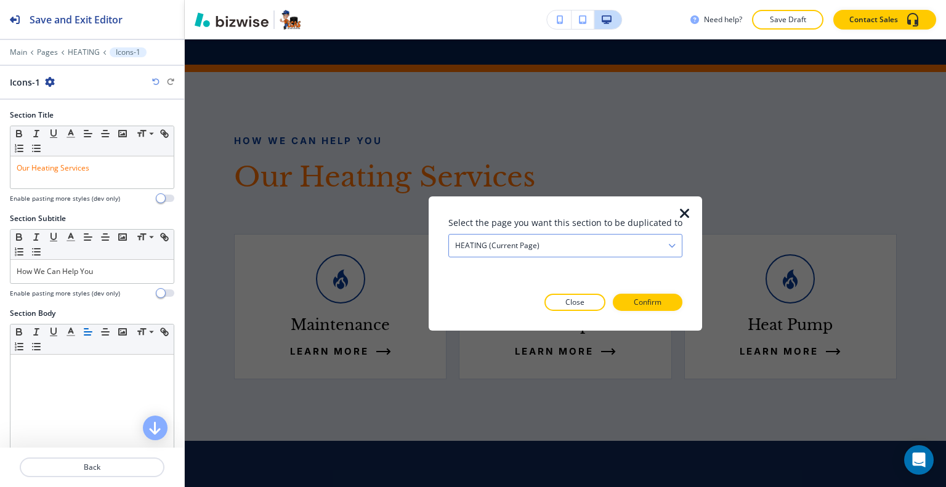
click at [584, 248] on div "HEATING (current page)" at bounding box center [565, 245] width 233 height 22
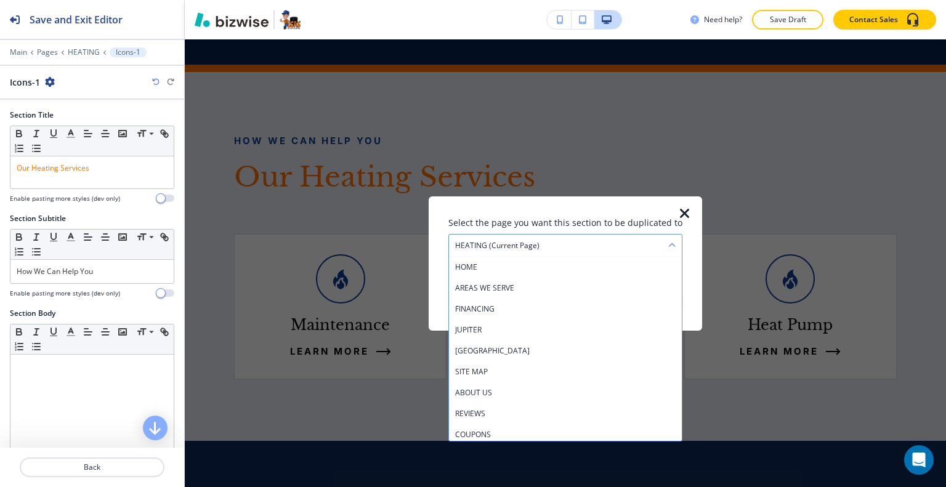
scroll to position [253, 0]
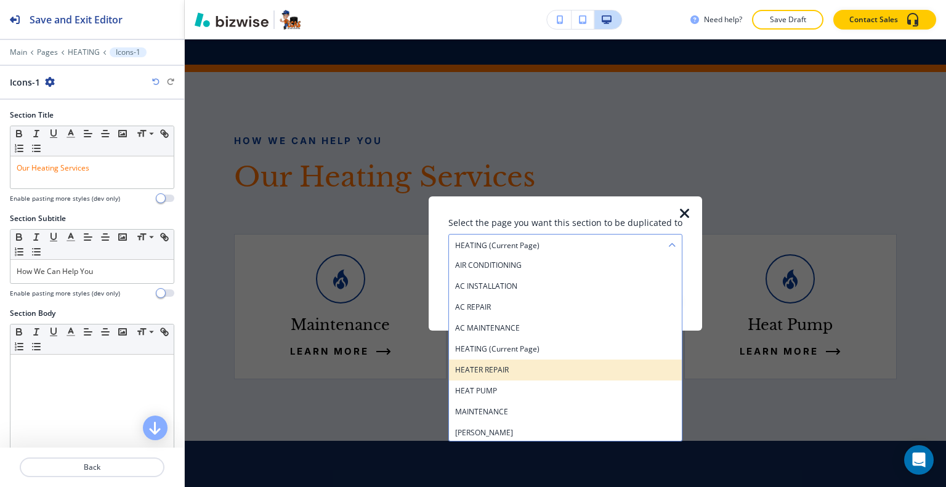
click at [522, 367] on h4 "HEATER REPAIR" at bounding box center [565, 369] width 221 height 11
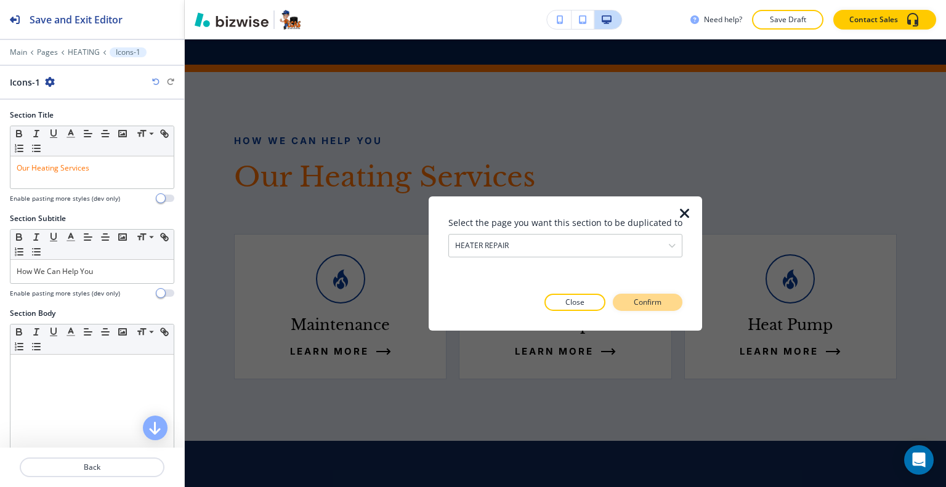
click at [635, 299] on p "Confirm" at bounding box center [648, 302] width 28 height 11
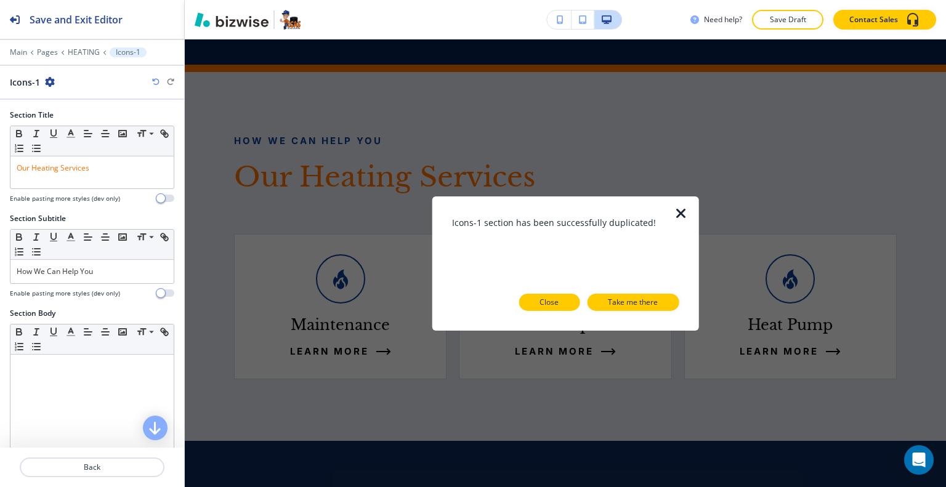
click at [554, 301] on p "Close" at bounding box center [549, 302] width 19 height 11
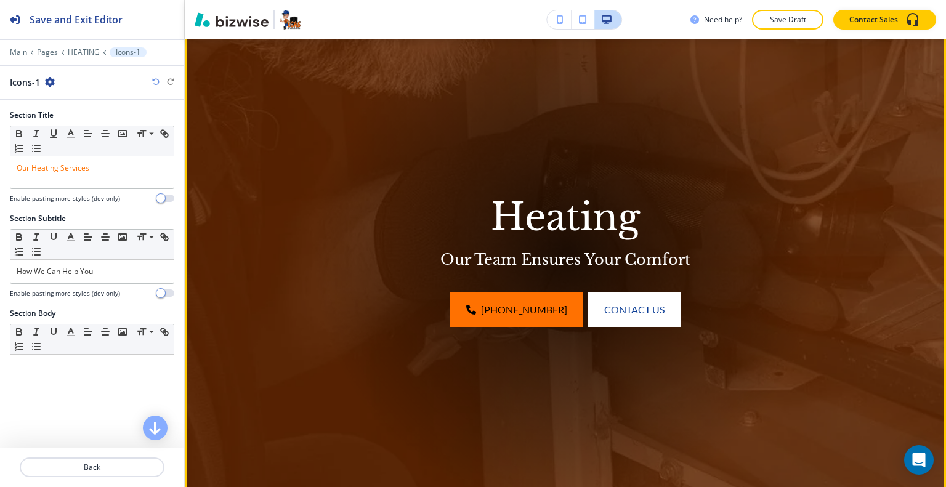
scroll to position [0, 0]
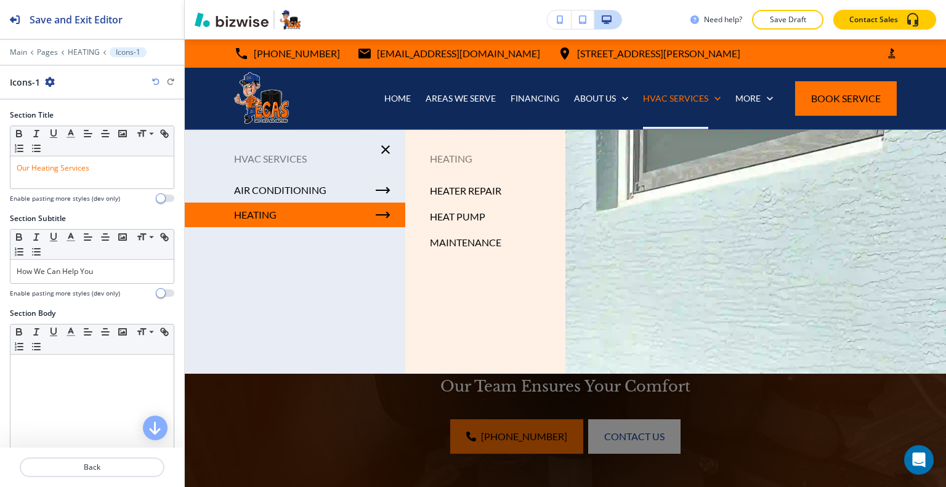
click at [481, 193] on p "HEATER REPAIR" at bounding box center [465, 191] width 71 height 18
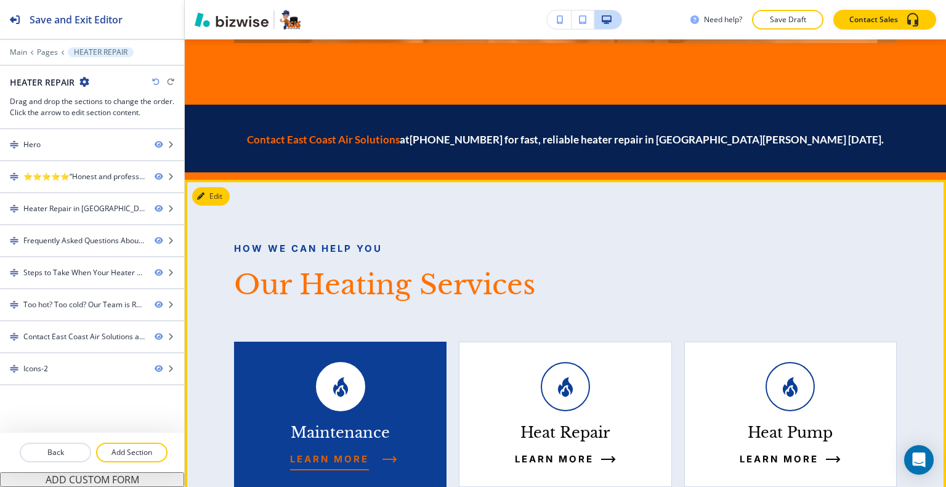
scroll to position [4128, 0]
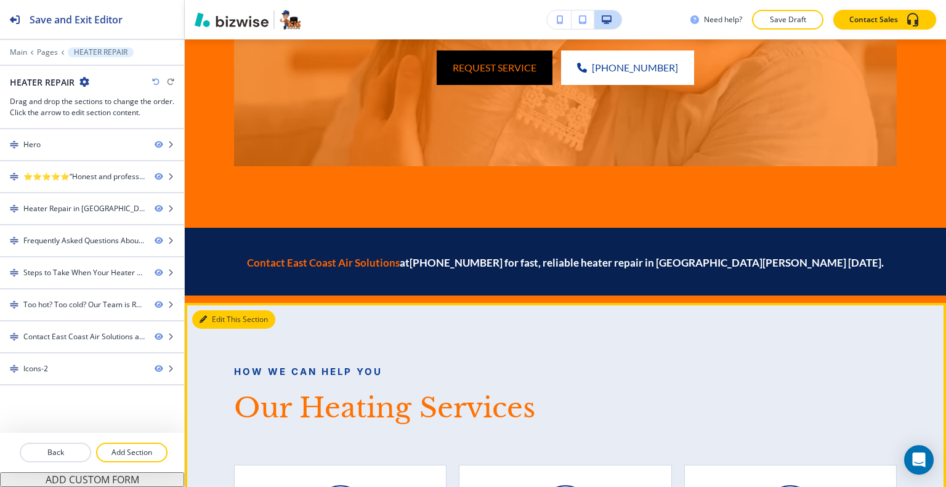
click at [219, 311] on button "Edit This Section" at bounding box center [233, 320] width 83 height 18
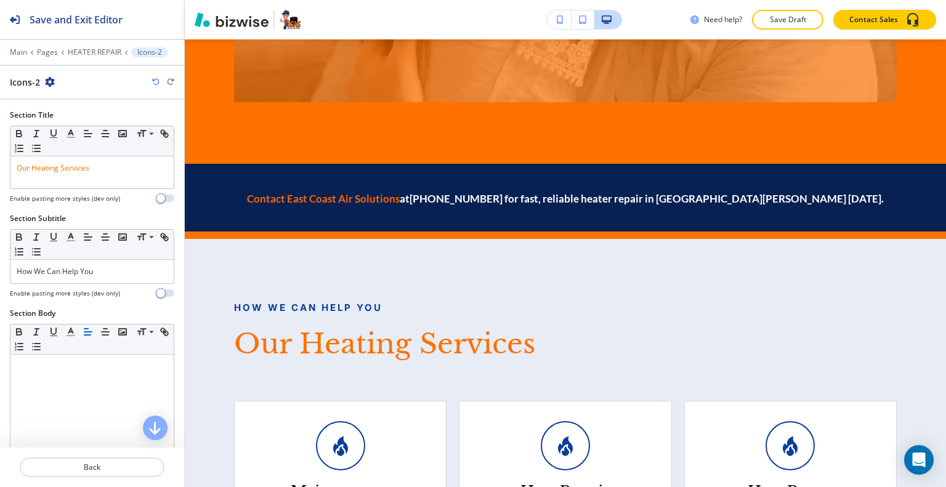
scroll to position [308, 0]
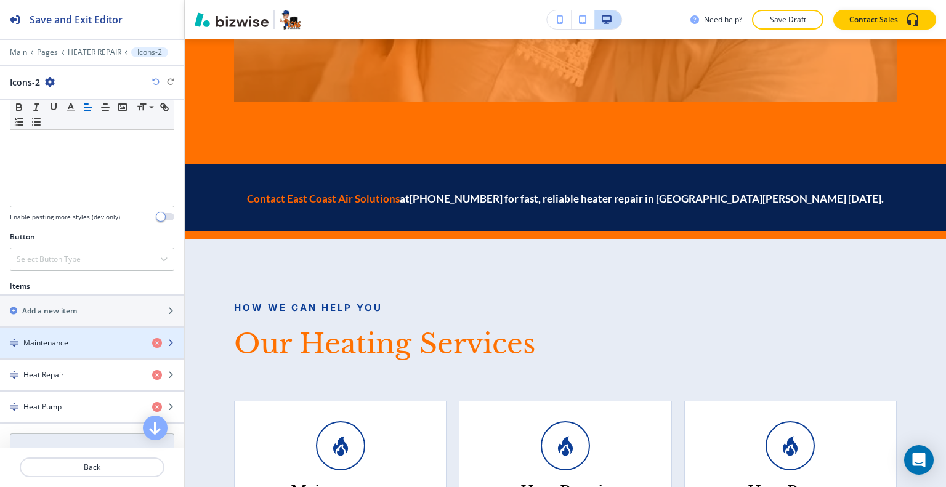
click at [80, 345] on div "Maintenance" at bounding box center [71, 343] width 142 height 11
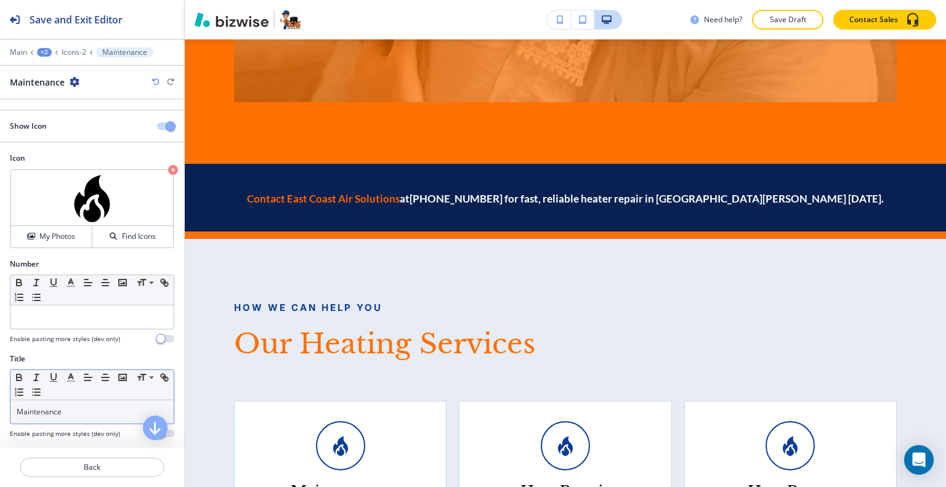
scroll to position [62, 0]
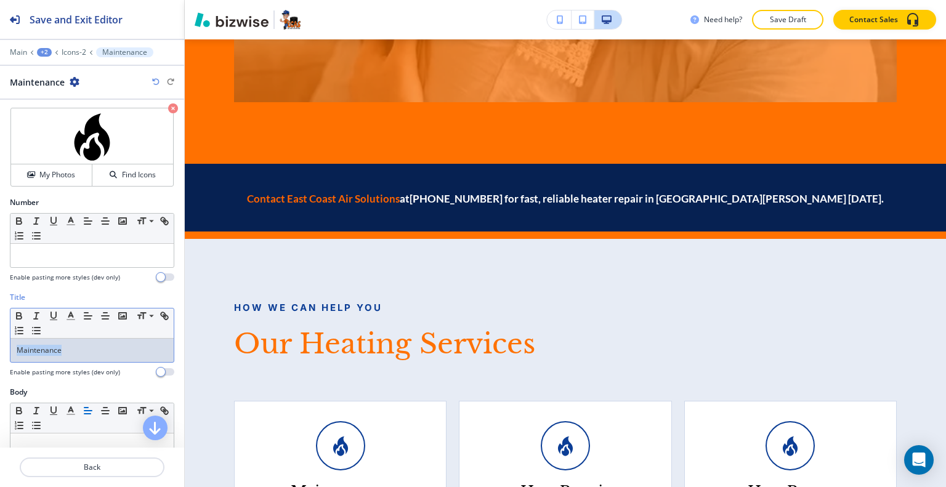
drag, startPoint x: 71, startPoint y: 353, endPoint x: 0, endPoint y: 330, distance: 74.4
click at [0, 330] on div "Title Small Normal Large Huge Maintenance Enable pasting more styles (dev only)" at bounding box center [92, 339] width 184 height 95
click at [153, 80] on icon "button" at bounding box center [155, 81] width 7 height 7
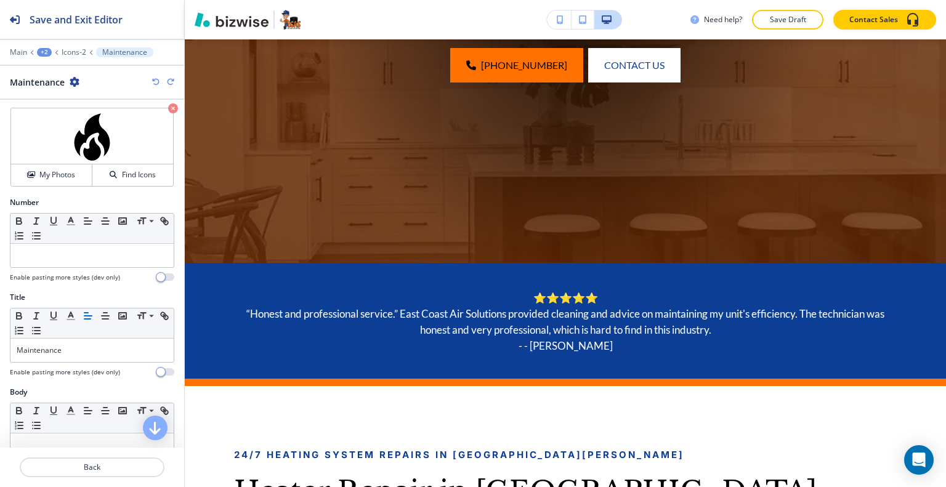
scroll to position [0, 0]
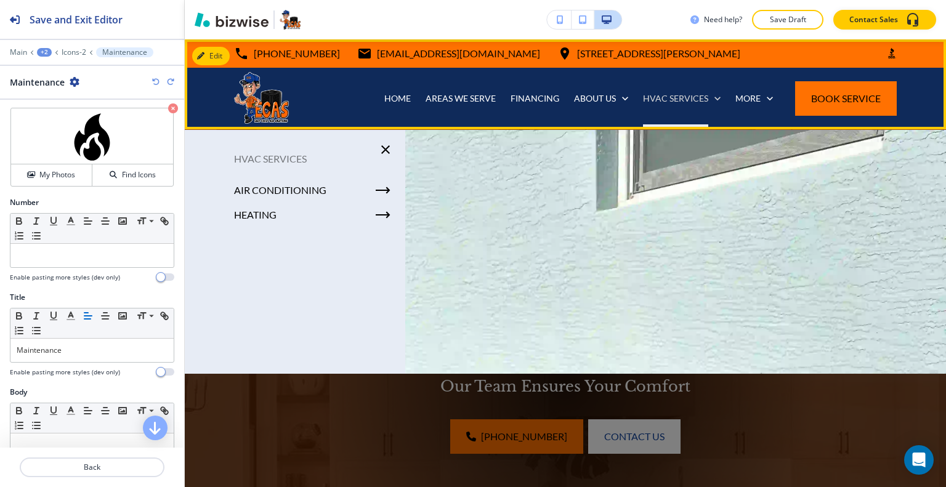
click at [671, 96] on p "HVAC SERVICES" at bounding box center [675, 98] width 65 height 12
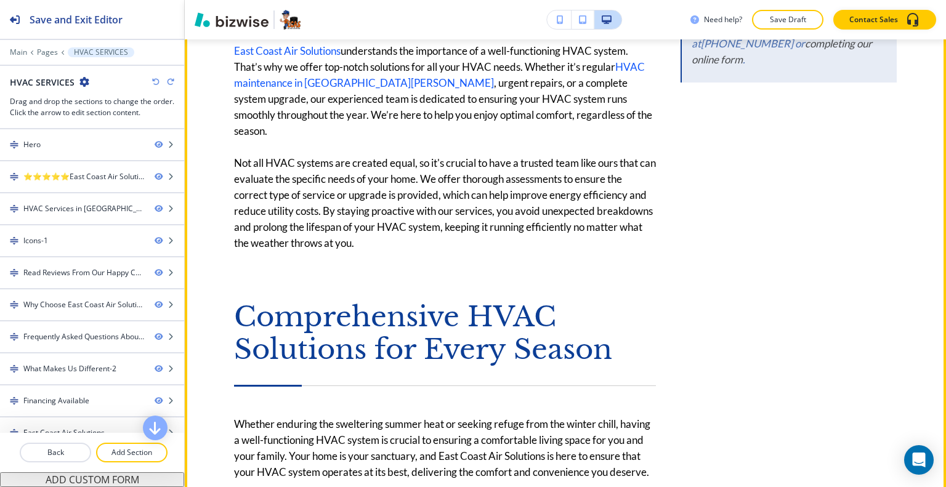
scroll to position [739, 0]
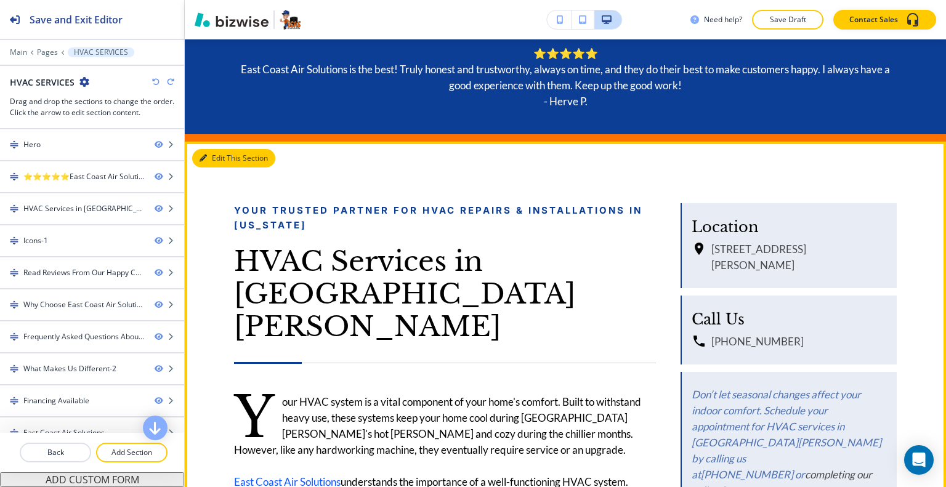
click at [214, 160] on button "Edit This Section" at bounding box center [233, 158] width 83 height 18
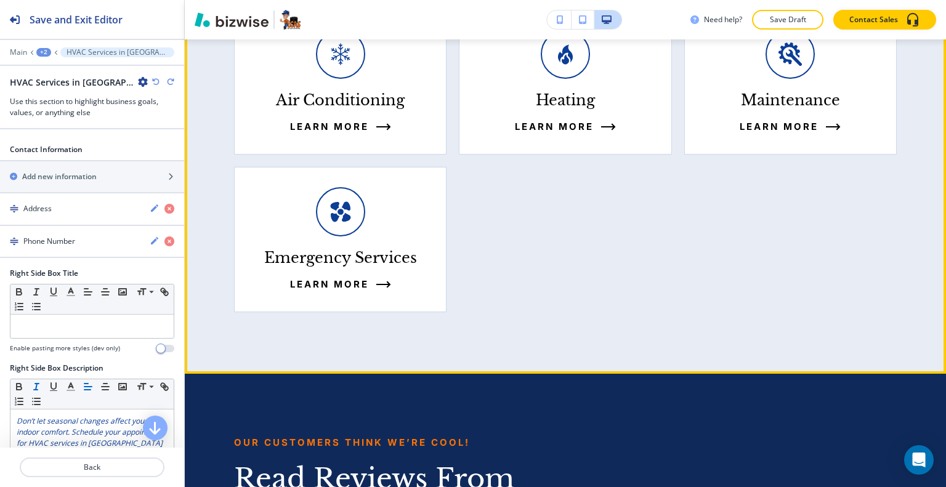
scroll to position [3183, 0]
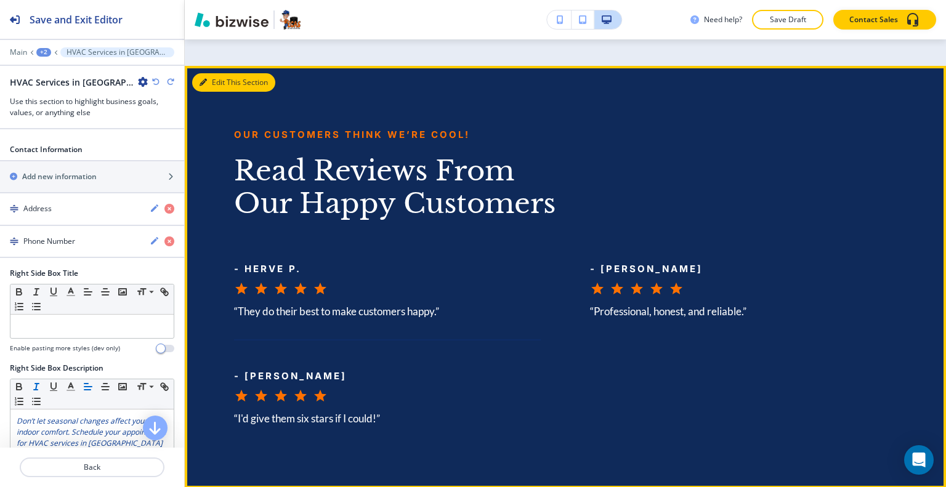
click at [218, 73] on button "Edit This Section" at bounding box center [233, 82] width 83 height 18
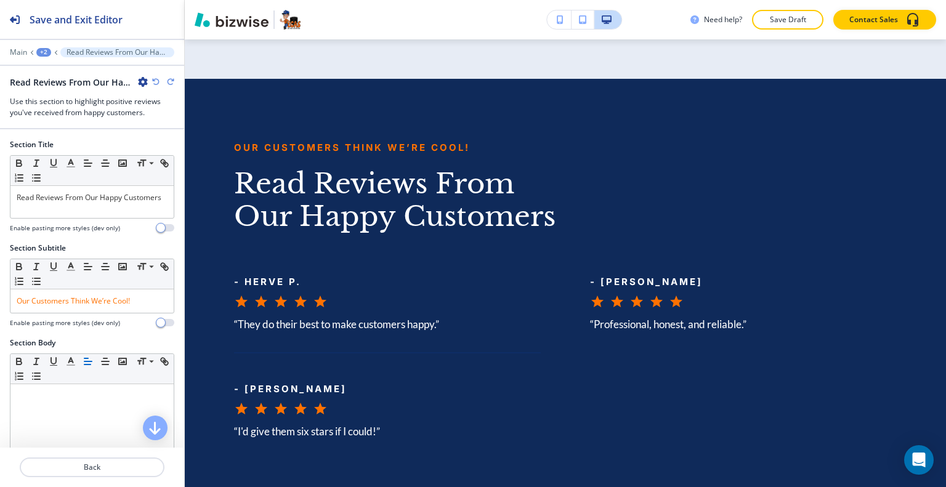
click at [140, 77] on icon "button" at bounding box center [143, 82] width 10 height 10
drag, startPoint x: 171, startPoint y: 118, endPoint x: 182, endPoint y: 123, distance: 11.9
click at [171, 119] on p "Duplicate Section" at bounding box center [177, 124] width 63 height 11
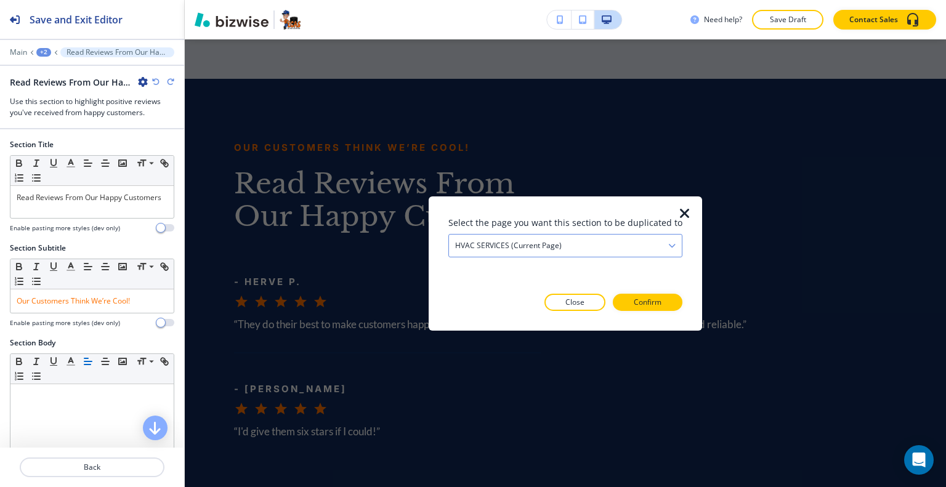
click at [580, 246] on div "HVAC SERVICES (current page)" at bounding box center [565, 245] width 233 height 22
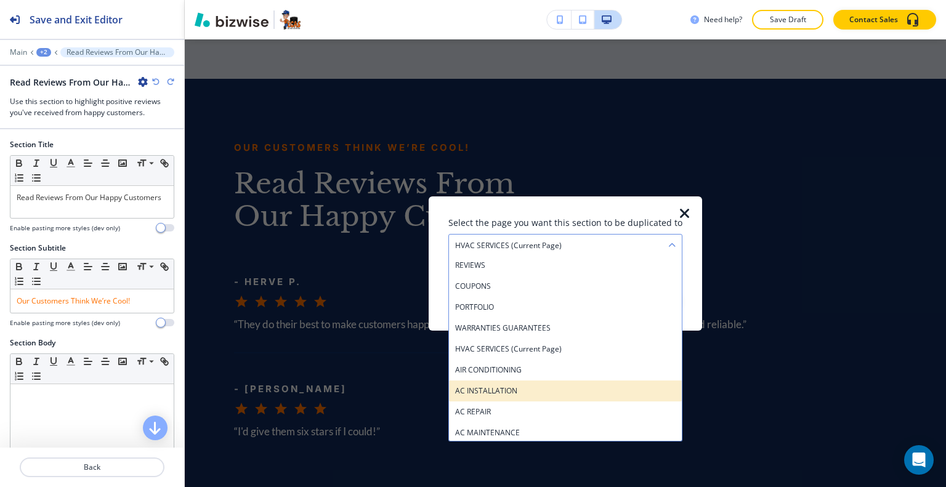
scroll to position [210, 0]
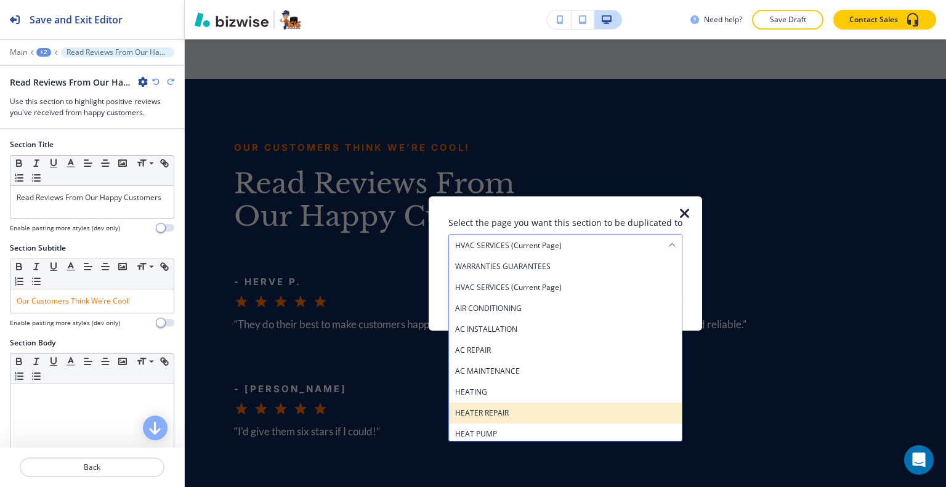
click at [526, 406] on div "HEATER REPAIR" at bounding box center [565, 412] width 233 height 21
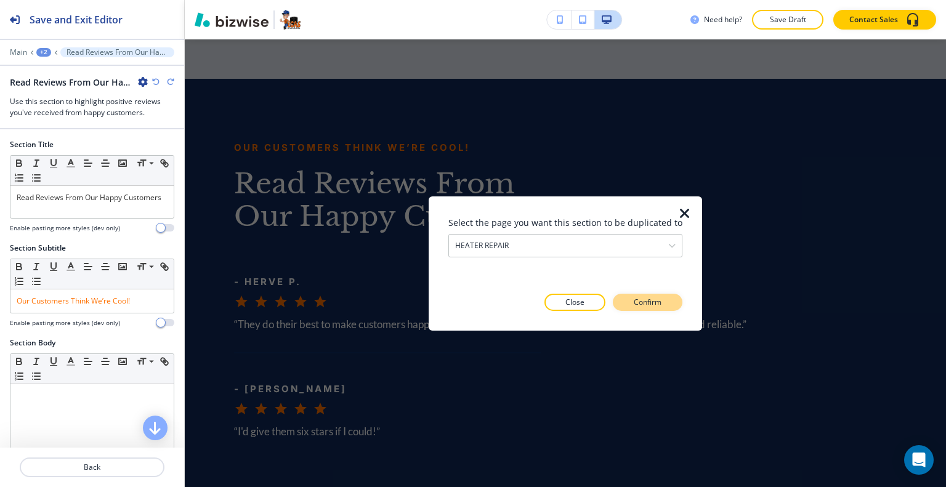
click at [635, 298] on p "Confirm" at bounding box center [648, 302] width 28 height 11
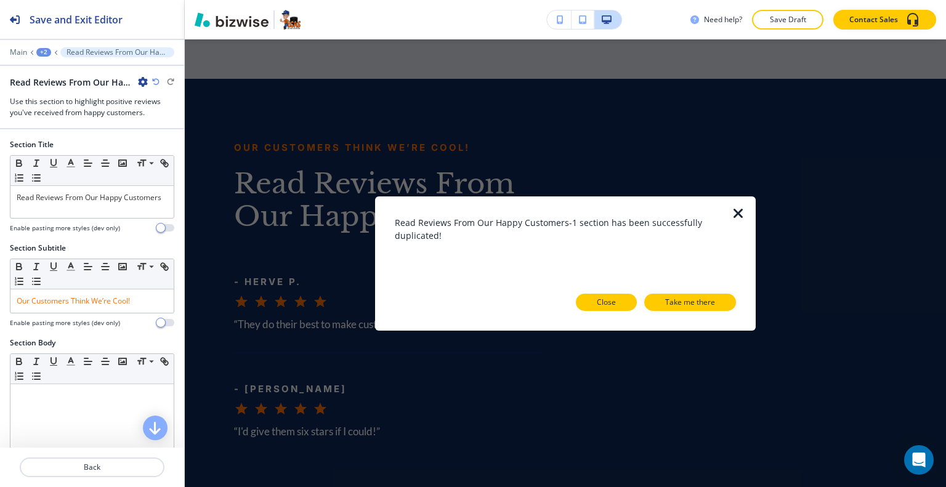
click at [603, 306] on p "Close" at bounding box center [606, 302] width 19 height 11
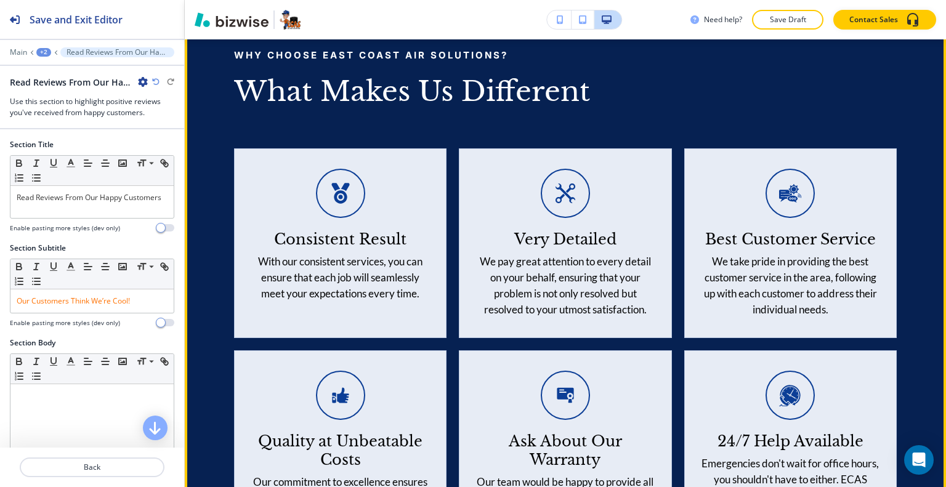
scroll to position [4956, 0]
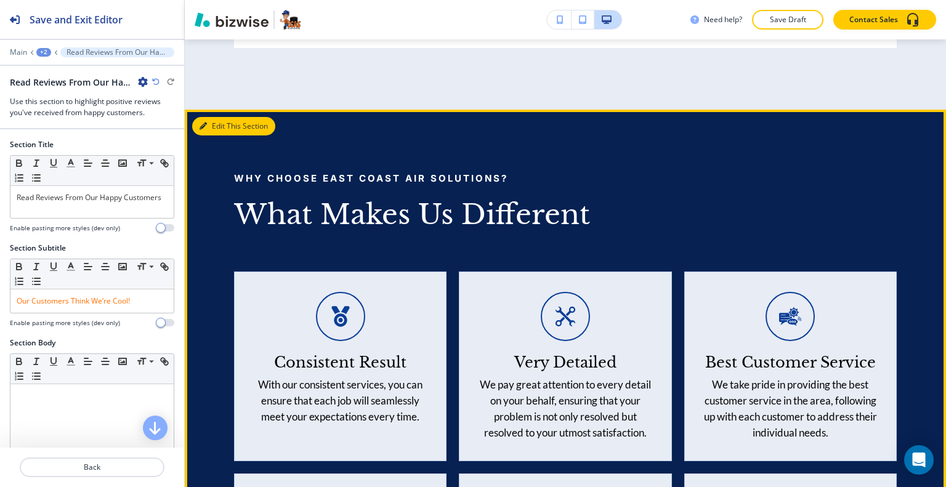
click at [220, 120] on button "Edit This Section" at bounding box center [233, 126] width 83 height 18
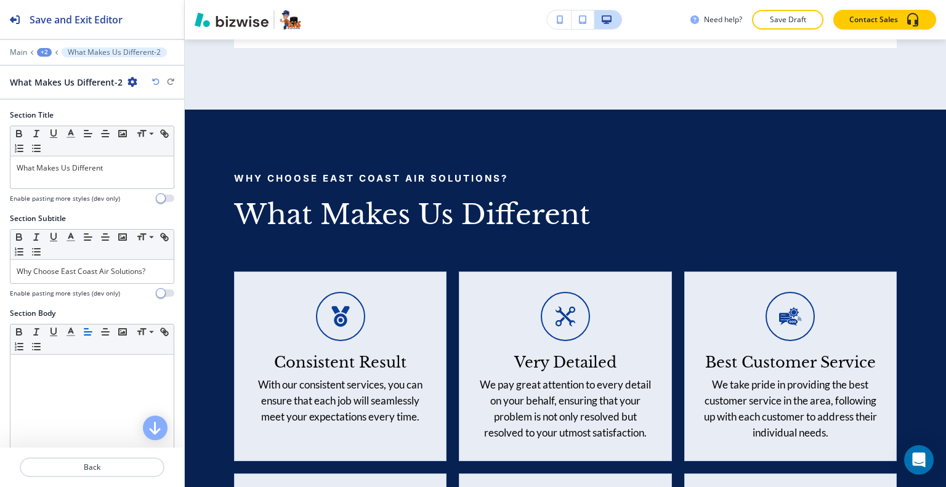
scroll to position [5018, 0]
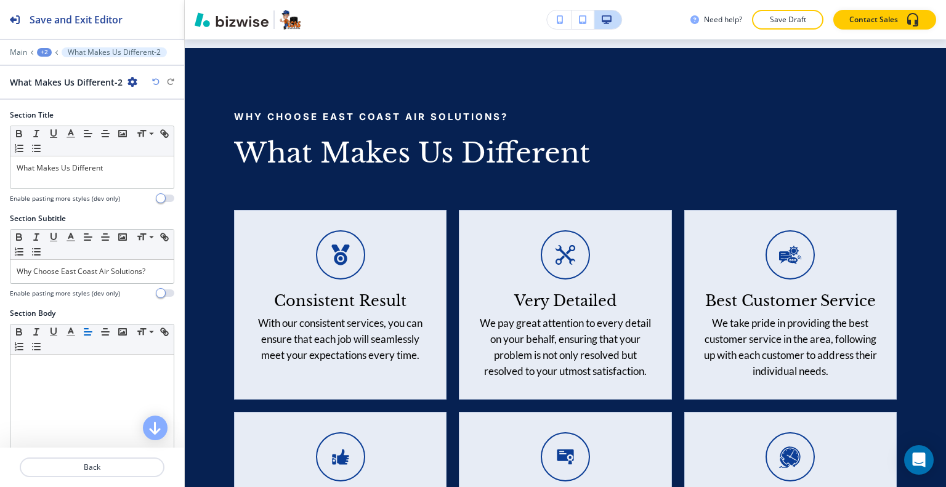
click at [133, 81] on icon "button" at bounding box center [133, 82] width 10 height 10
click at [173, 122] on p "Duplicate Section" at bounding box center [166, 124] width 63 height 11
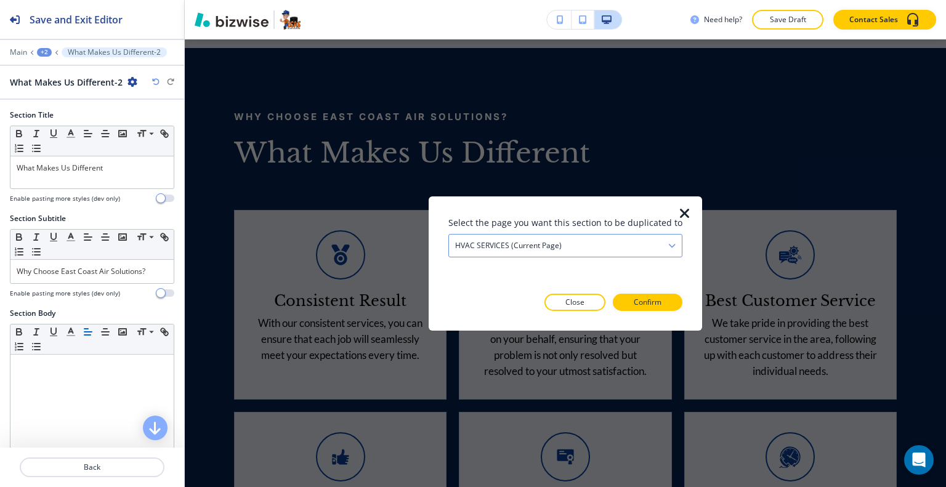
click at [551, 246] on h4 "HVAC SERVICES (current page)" at bounding box center [508, 245] width 107 height 11
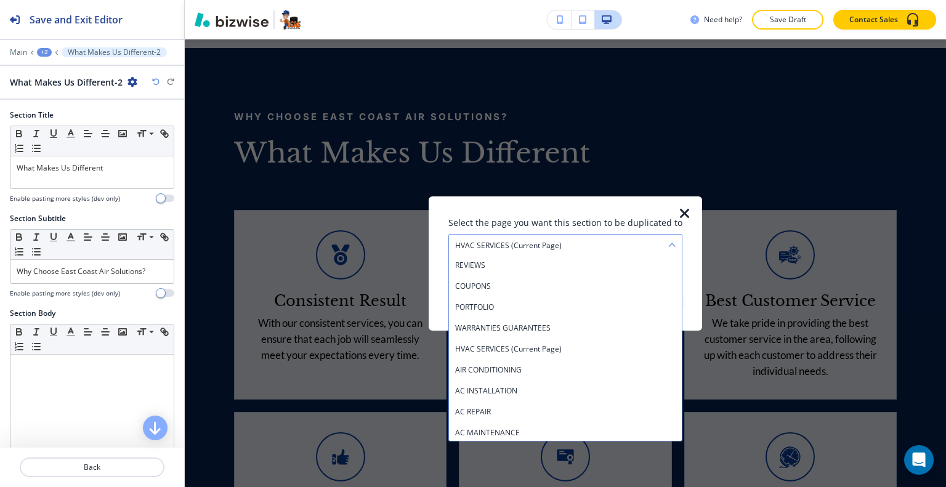
scroll to position [210, 0]
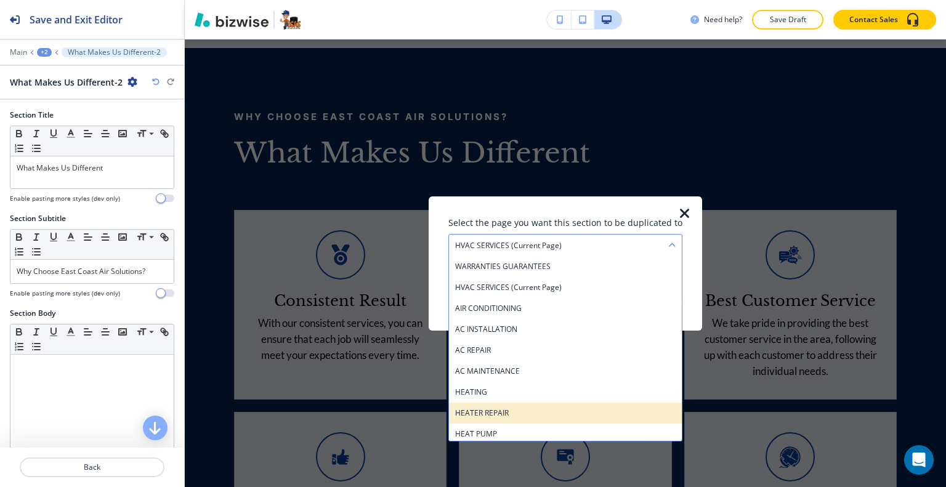
click at [519, 411] on h4 "HEATER REPAIR" at bounding box center [565, 412] width 221 height 11
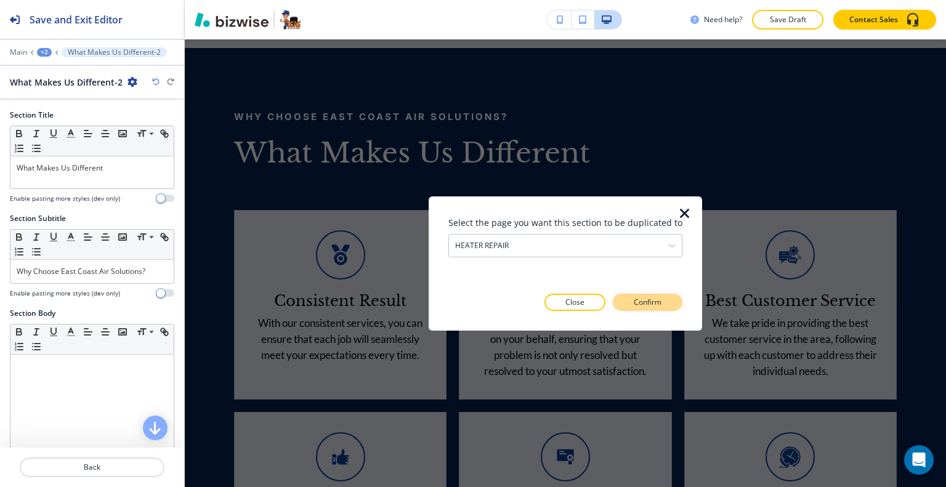
click at [636, 305] on p "Confirm" at bounding box center [648, 302] width 28 height 11
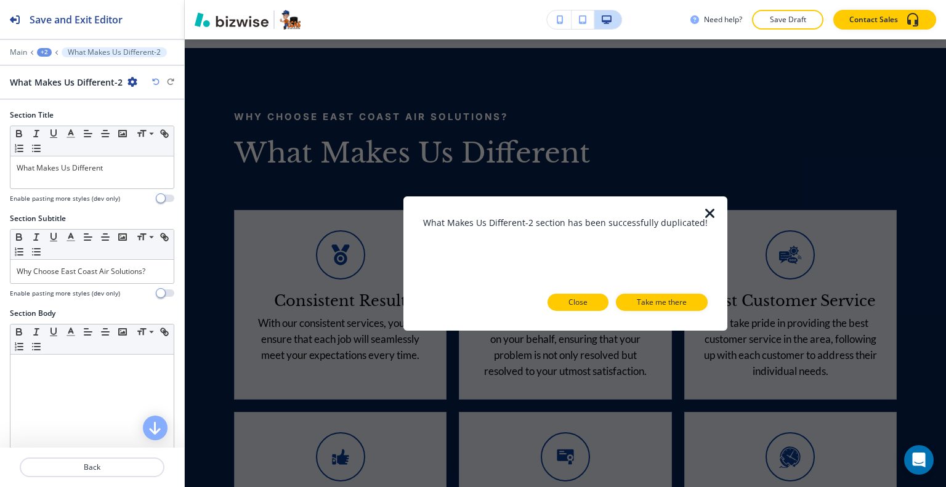
click at [599, 300] on button "Close" at bounding box center [578, 302] width 61 height 17
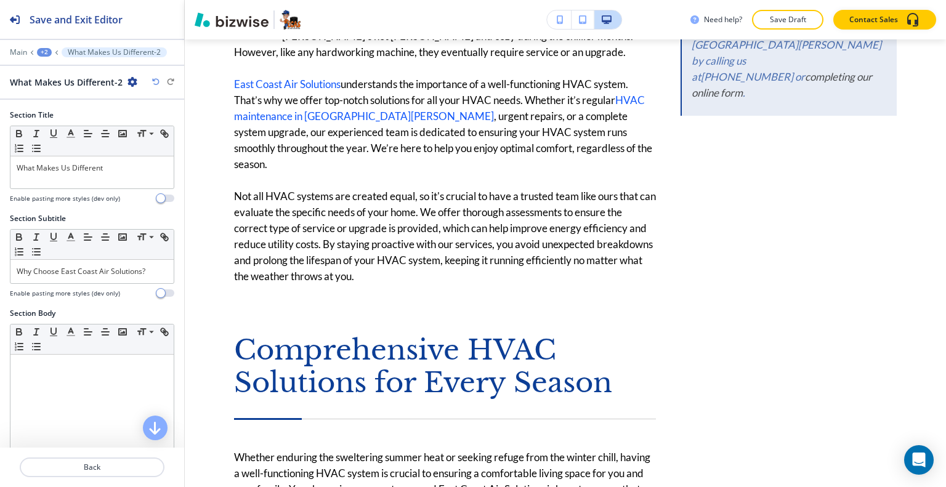
scroll to position [0, 0]
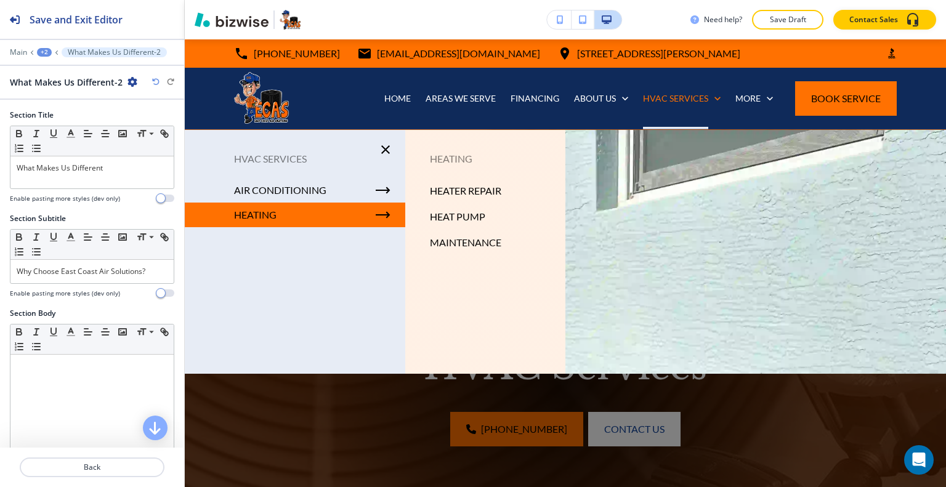
click at [452, 185] on p "HEATER REPAIR" at bounding box center [465, 191] width 71 height 18
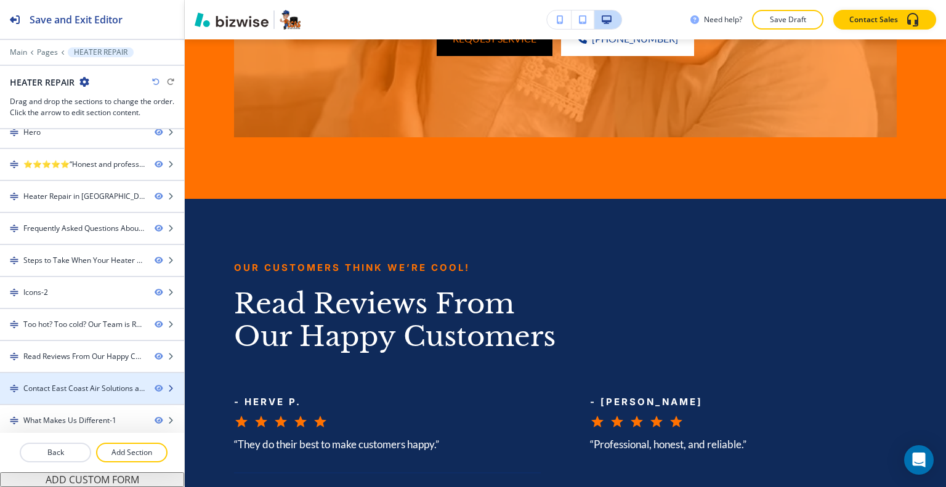
scroll to position [4940, 0]
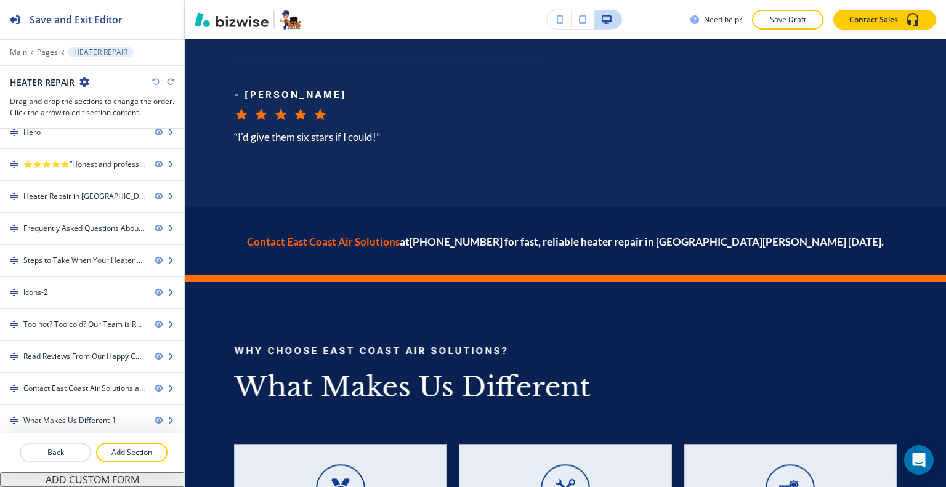
click at [155, 83] on icon "button" at bounding box center [155, 81] width 7 height 7
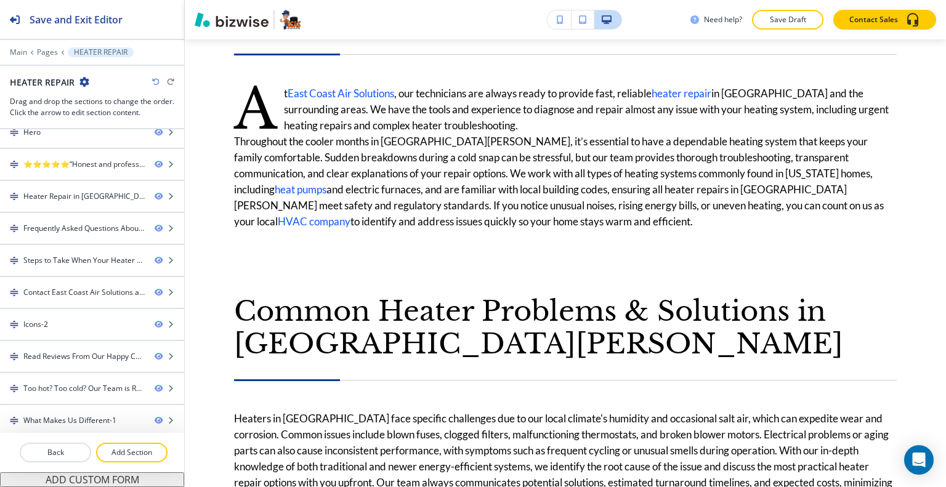
scroll to position [0, 0]
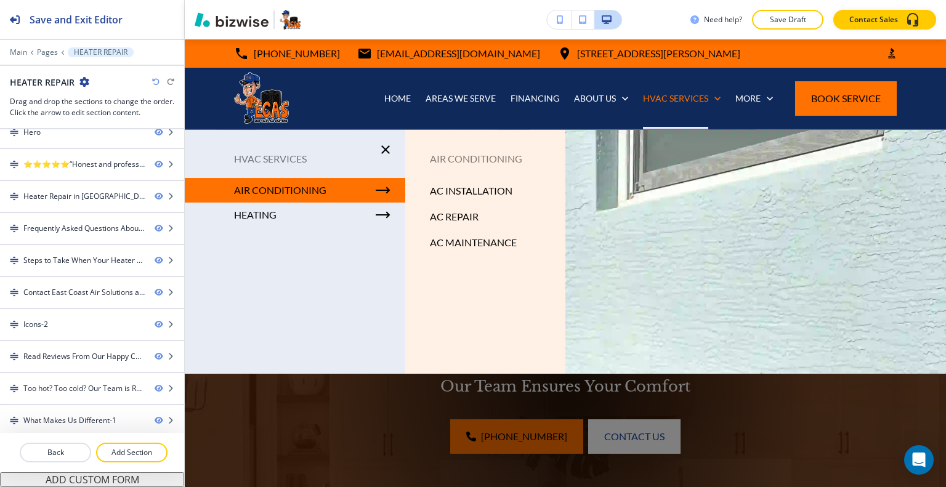
click at [302, 192] on p "AIR CONDITIONING" at bounding box center [280, 190] width 92 height 18
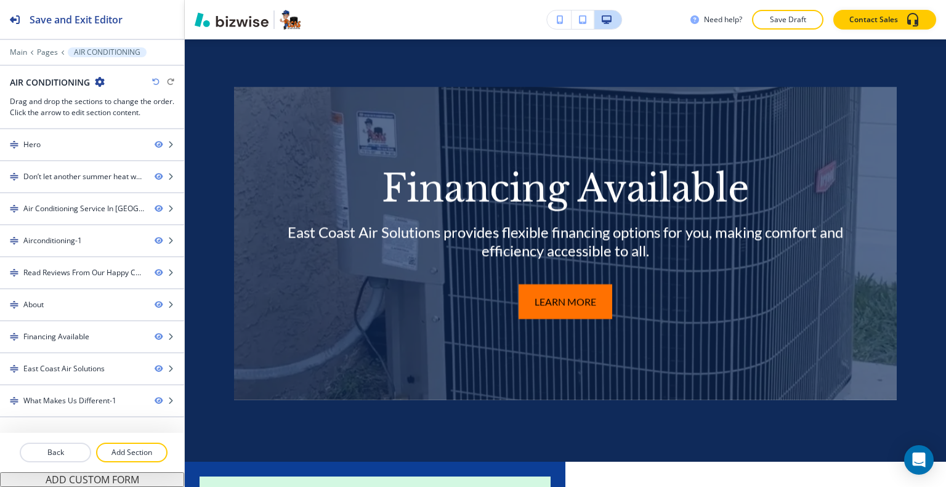
scroll to position [4555, 0]
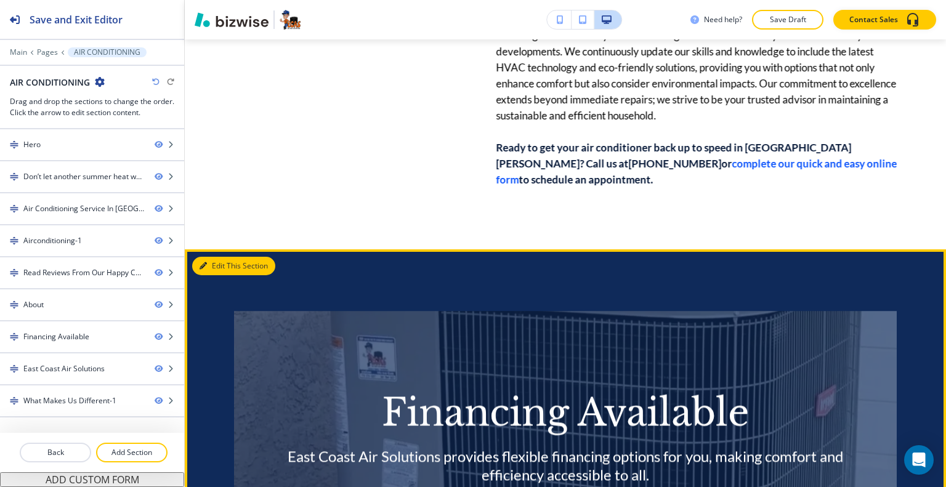
click at [222, 257] on button "Edit This Section" at bounding box center [233, 266] width 83 height 18
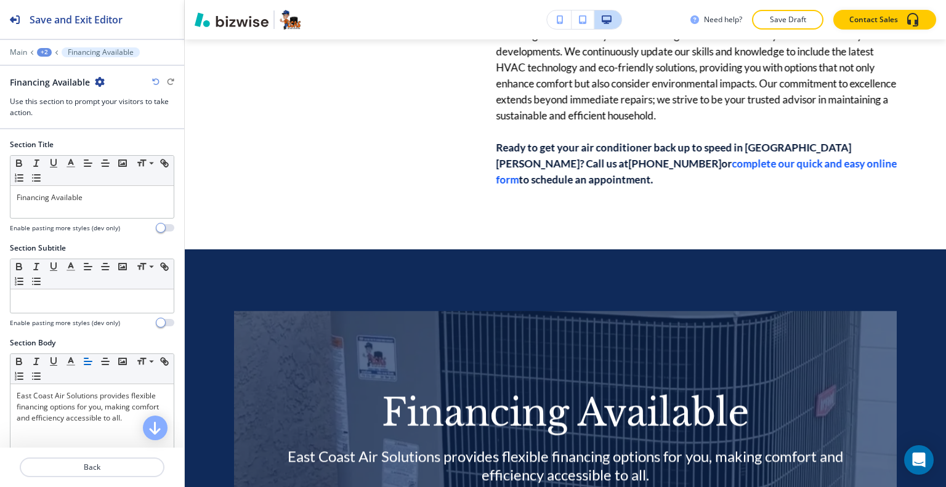
scroll to position [4644, 0]
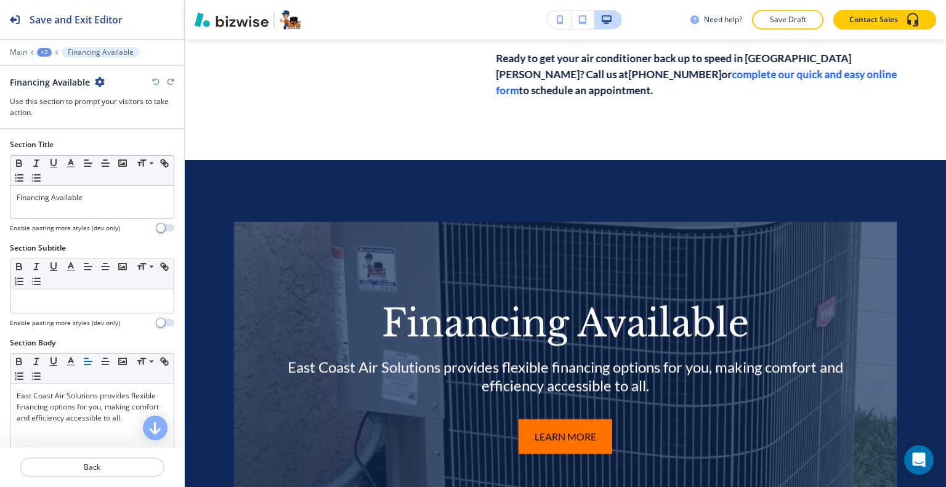
click at [99, 83] on icon "button" at bounding box center [100, 82] width 10 height 10
drag, startPoint x: 107, startPoint y: 116, endPoint x: 112, endPoint y: 120, distance: 6.5
click at [107, 118] on button "Duplicate Section" at bounding box center [134, 124] width 79 height 22
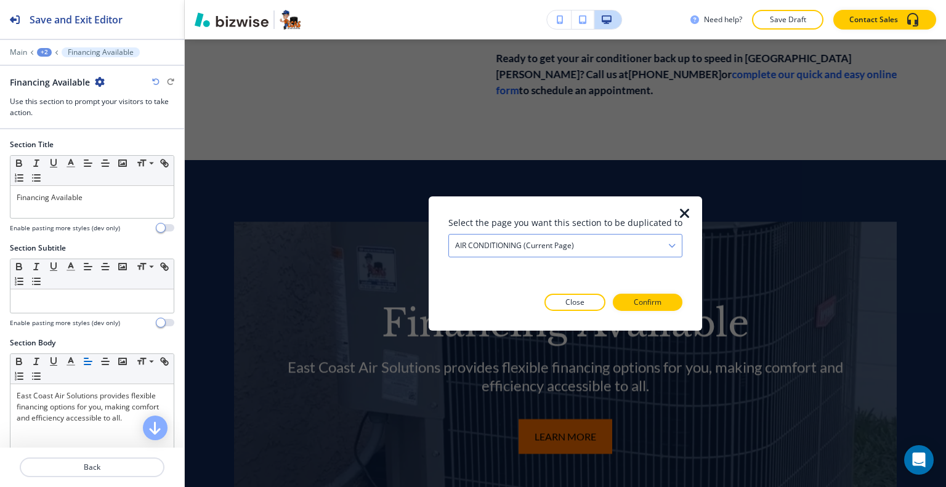
click at [567, 234] on div "AIR CONDITIONING (current page)" at bounding box center [565, 245] width 233 height 22
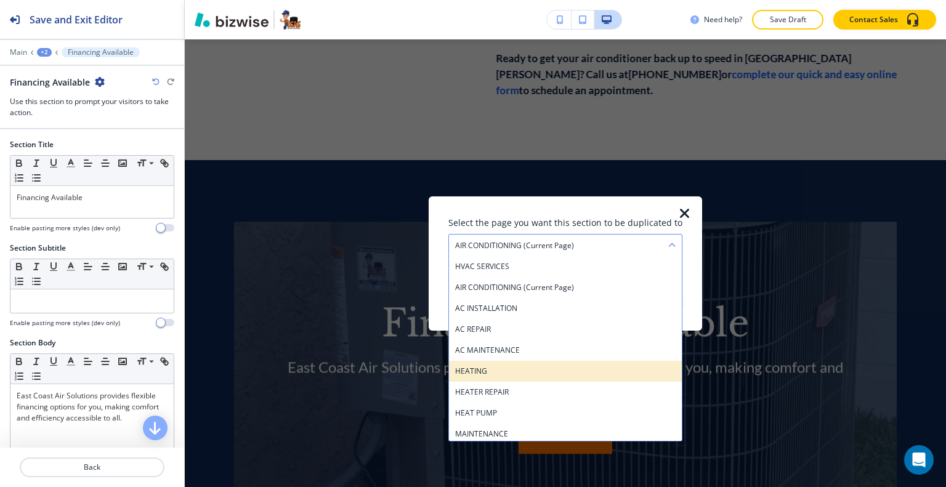
scroll to position [293, 0]
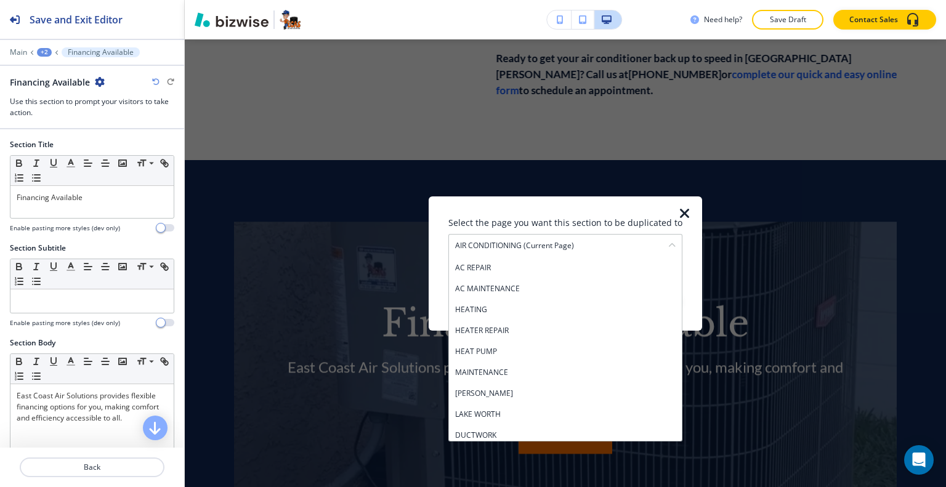
drag, startPoint x: 533, startPoint y: 352, endPoint x: 543, endPoint y: 344, distance: 12.7
click at [543, 344] on div "HEAT PUMP" at bounding box center [565, 351] width 233 height 21
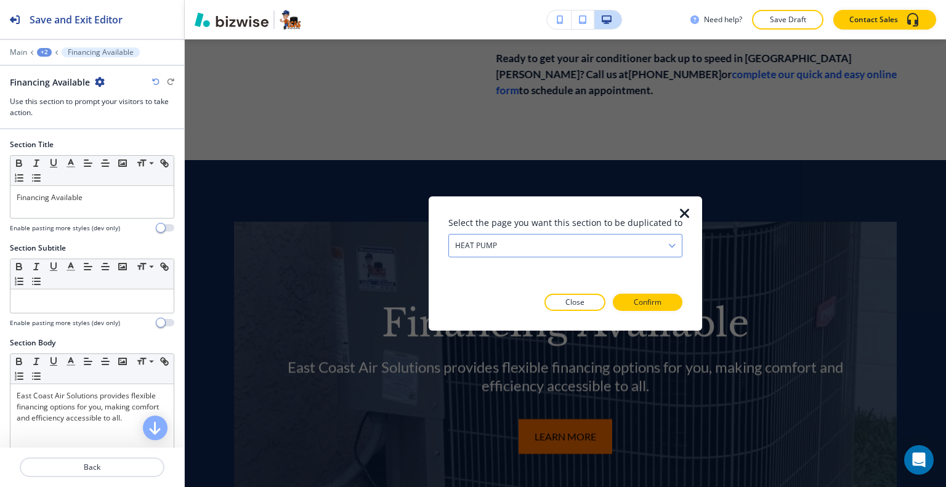
click at [584, 245] on div "HEAT PUMP" at bounding box center [565, 245] width 233 height 22
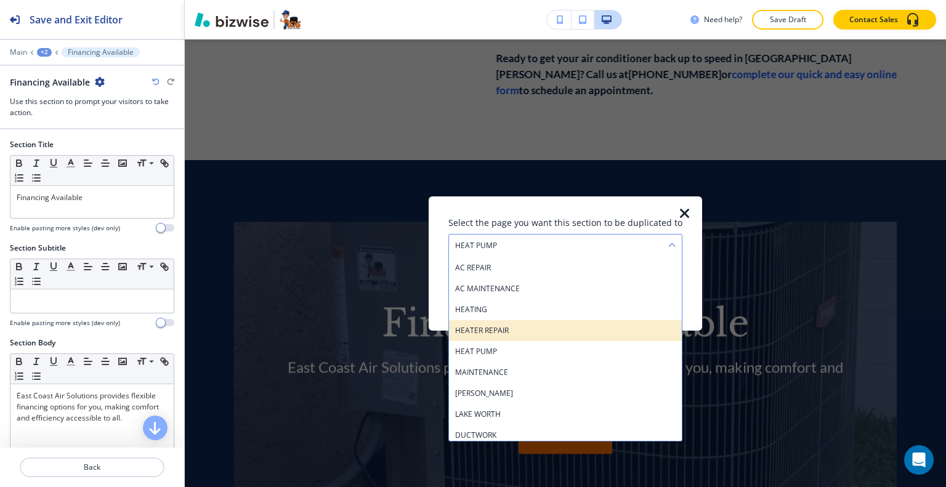
click at [545, 333] on h4 "HEATER REPAIR" at bounding box center [565, 330] width 221 height 11
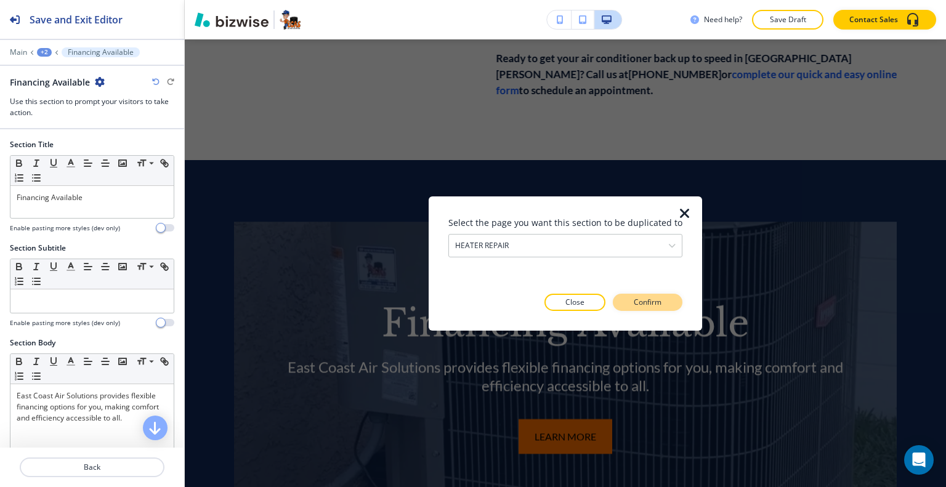
click at [646, 307] on p "Confirm" at bounding box center [648, 302] width 28 height 11
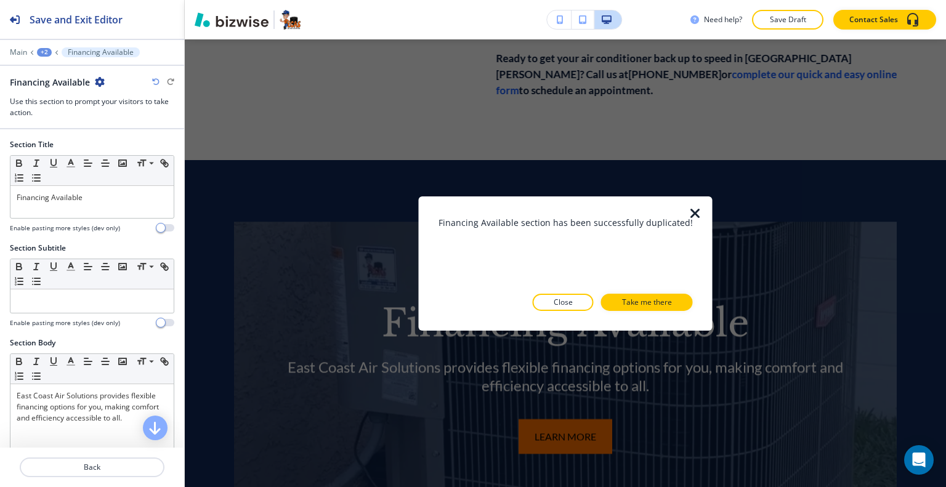
click at [646, 307] on p "Take me there" at bounding box center [647, 302] width 50 height 11
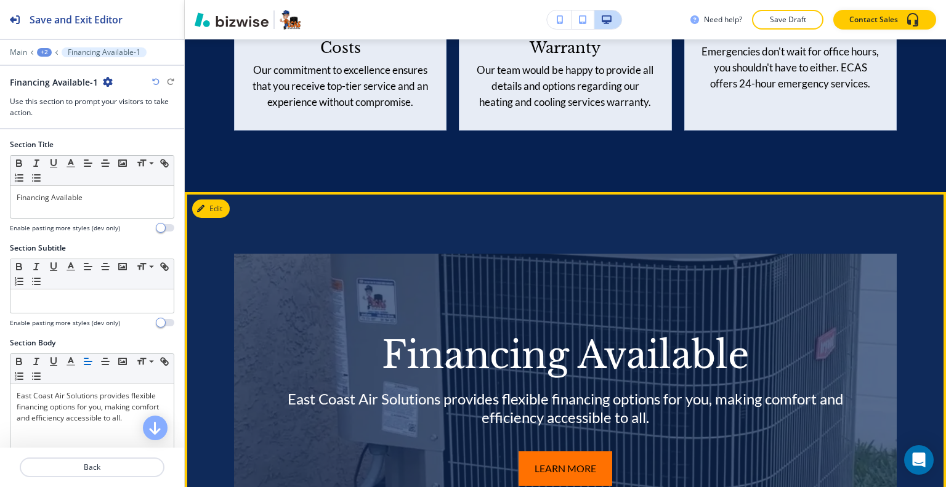
scroll to position [5525, 0]
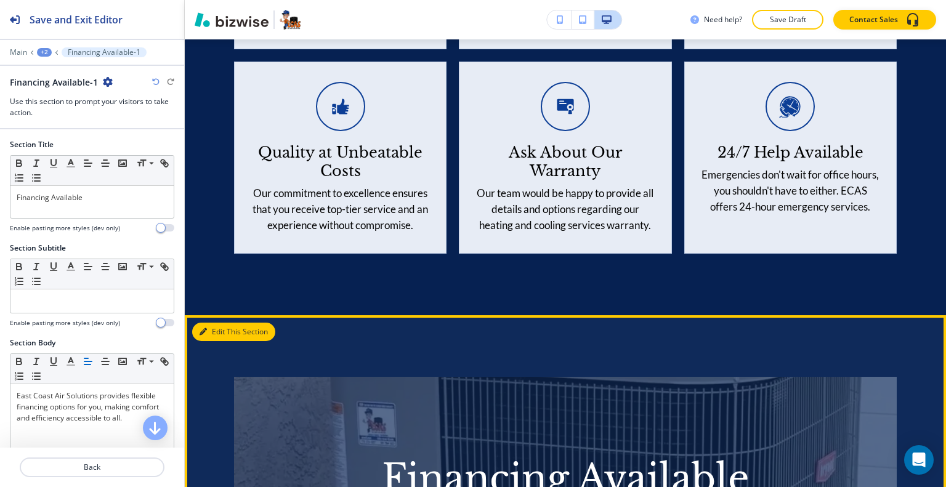
click at [225, 323] on button "Edit This Section" at bounding box center [233, 332] width 83 height 18
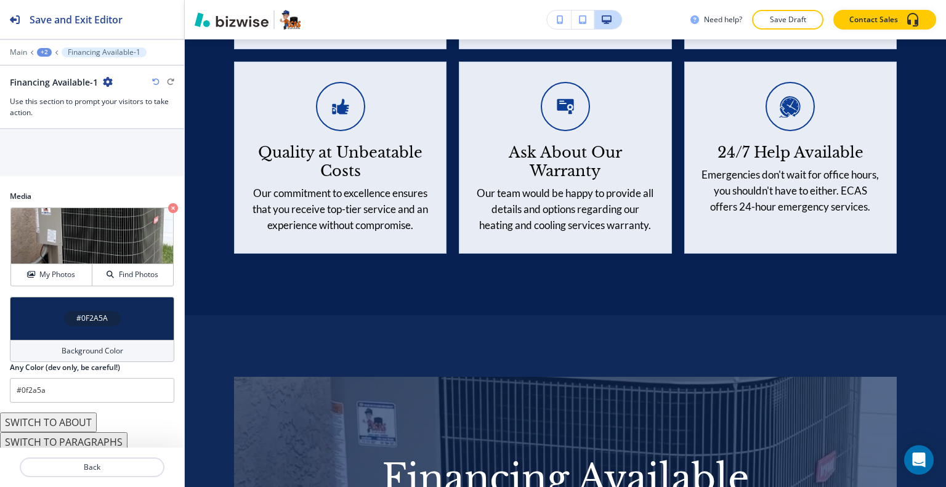
click at [57, 300] on div "#0F2A5A" at bounding box center [92, 318] width 164 height 43
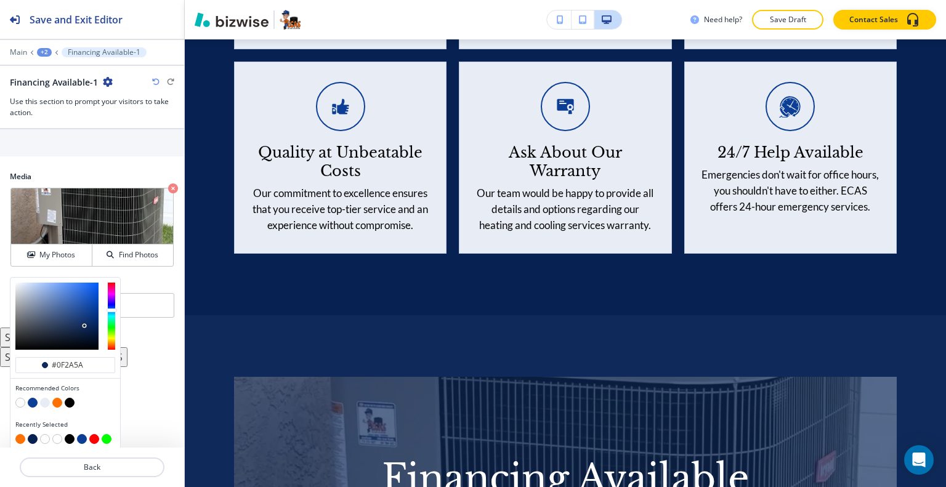
click at [59, 401] on button "button" at bounding box center [57, 403] width 10 height 10
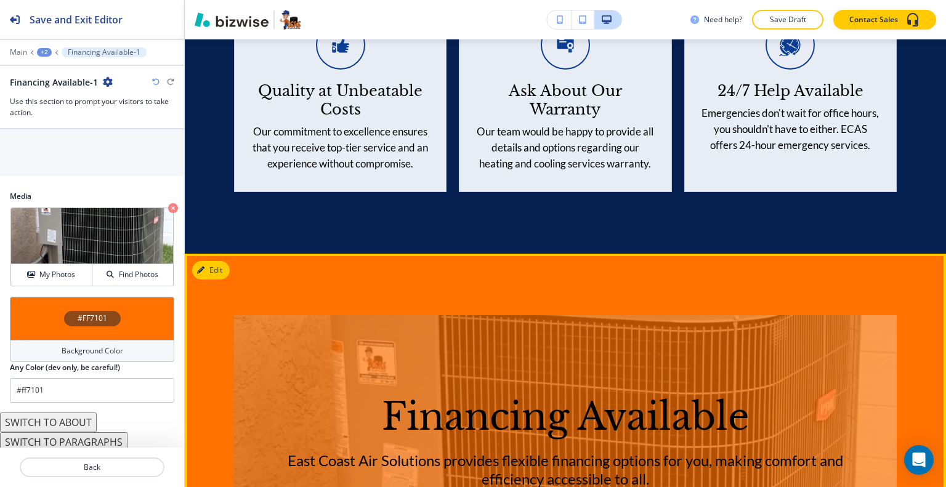
scroll to position [5648, 0]
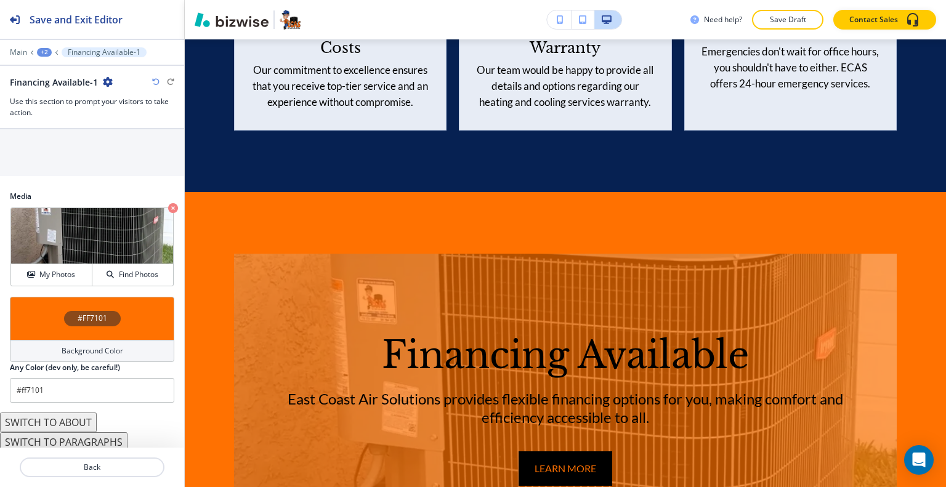
click at [33, 315] on div "#FF7101" at bounding box center [92, 318] width 164 height 43
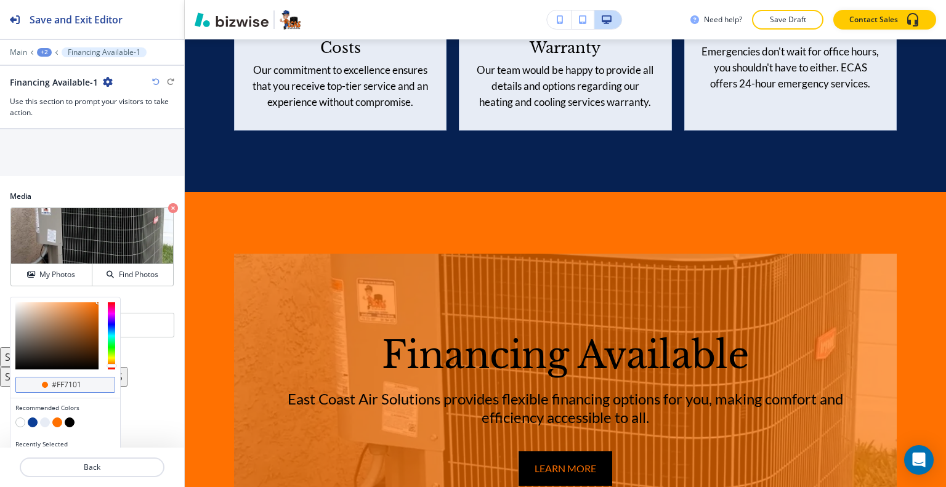
scroll to position [717, 0]
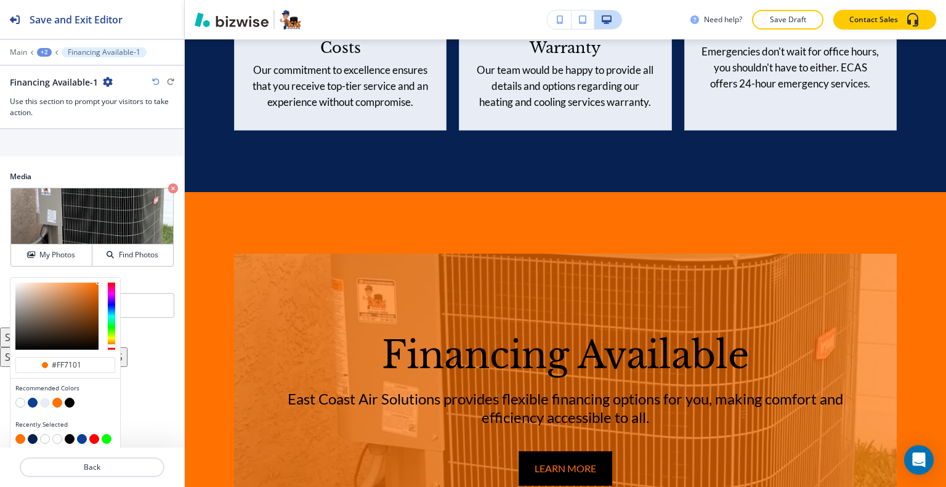
click at [70, 436] on button "button" at bounding box center [70, 439] width 10 height 10
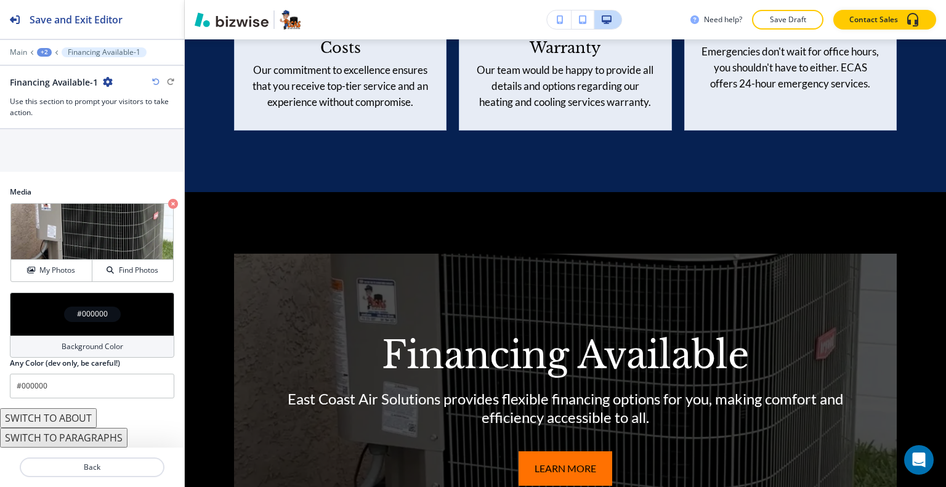
scroll to position [697, 0]
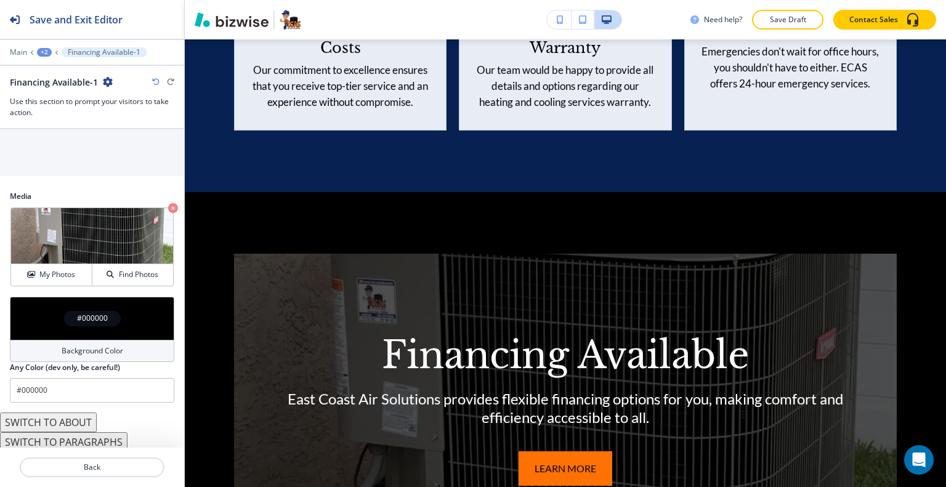
click at [86, 313] on h4 "#000000" at bounding box center [92, 318] width 31 height 11
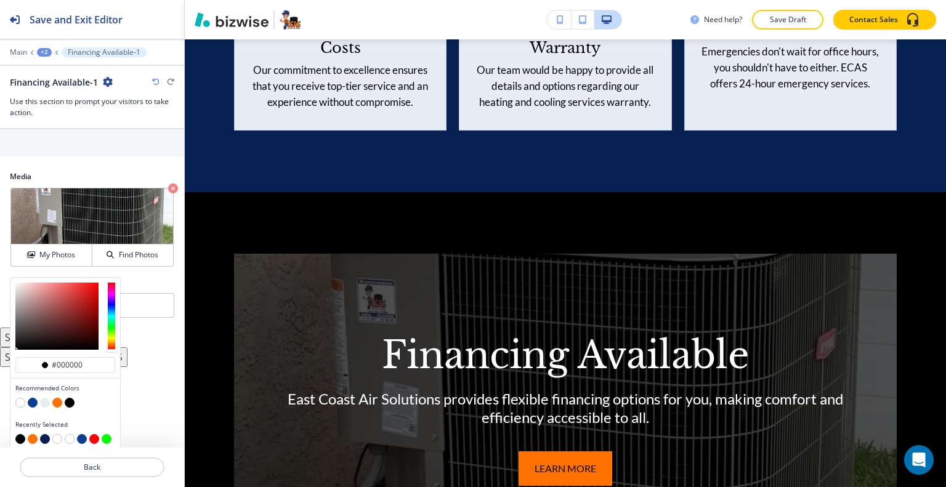
click at [45, 437] on button "button" at bounding box center [45, 439] width 10 height 10
type input "#062152"
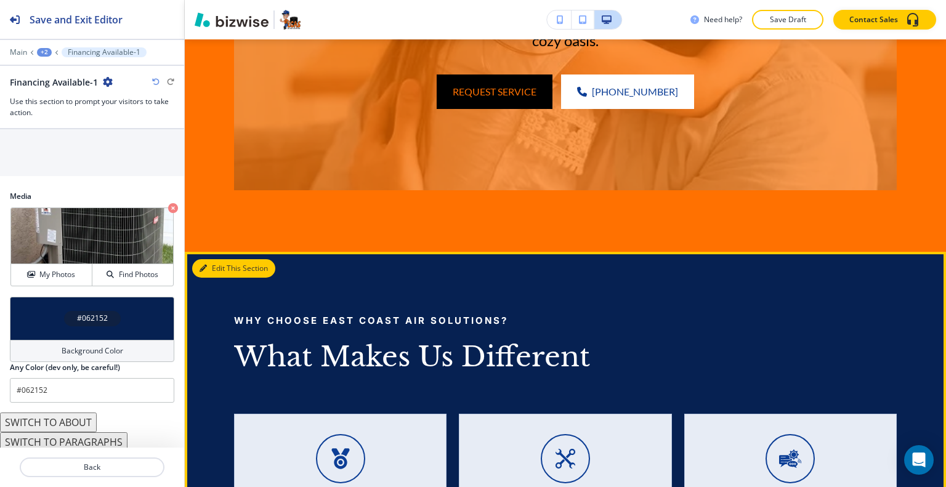
click at [221, 259] on button "Edit This Section" at bounding box center [233, 268] width 83 height 18
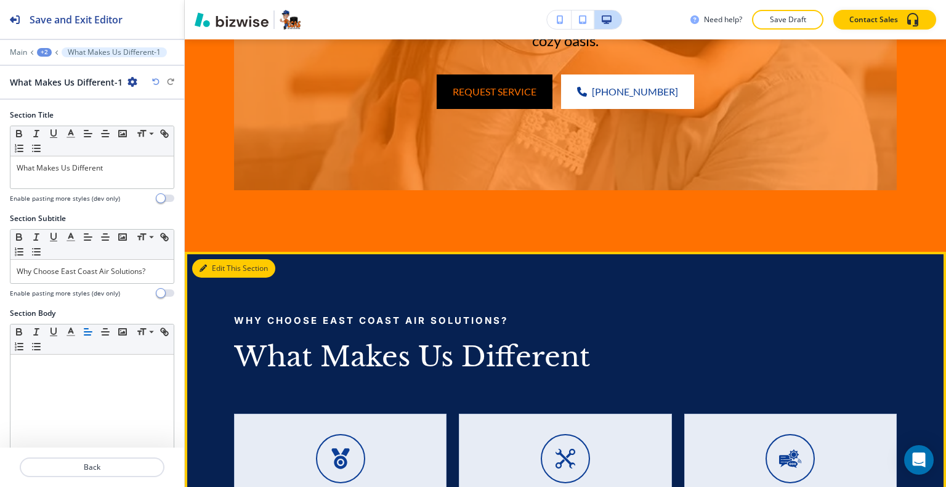
scroll to position [5015, 0]
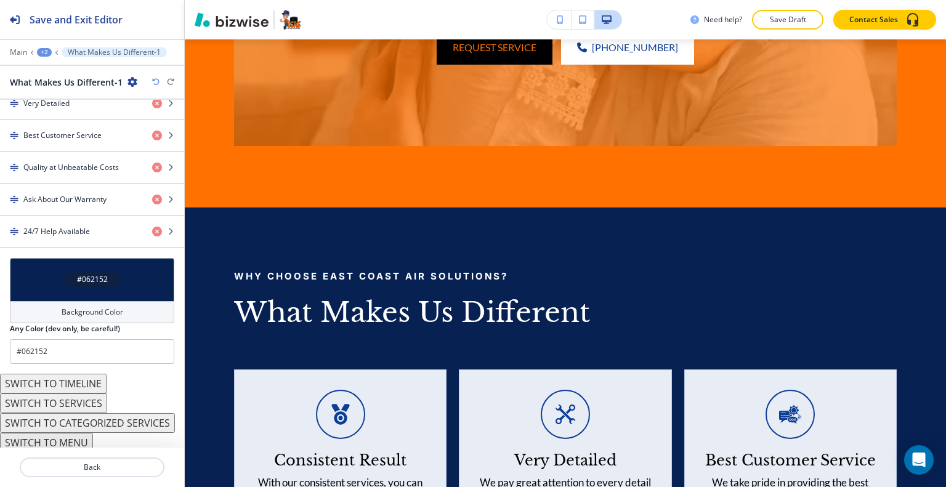
click at [56, 277] on div "#062152" at bounding box center [92, 279] width 164 height 43
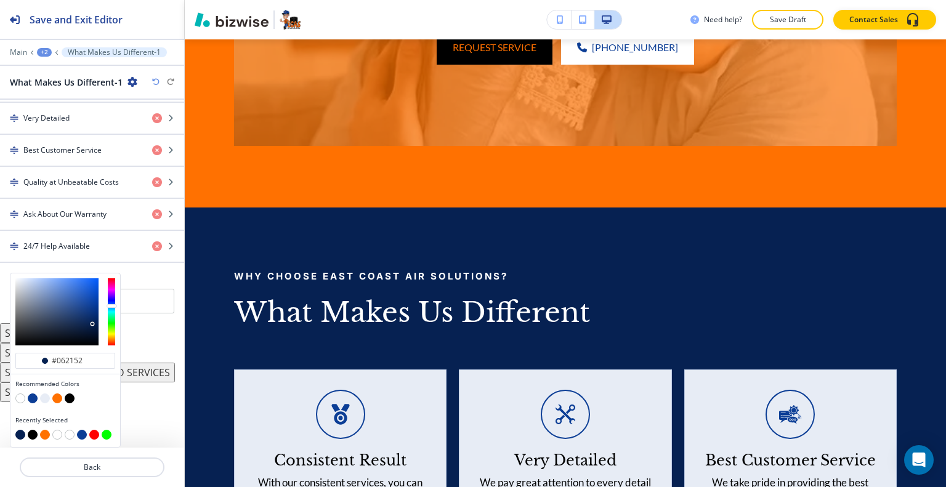
scroll to position [559, 0]
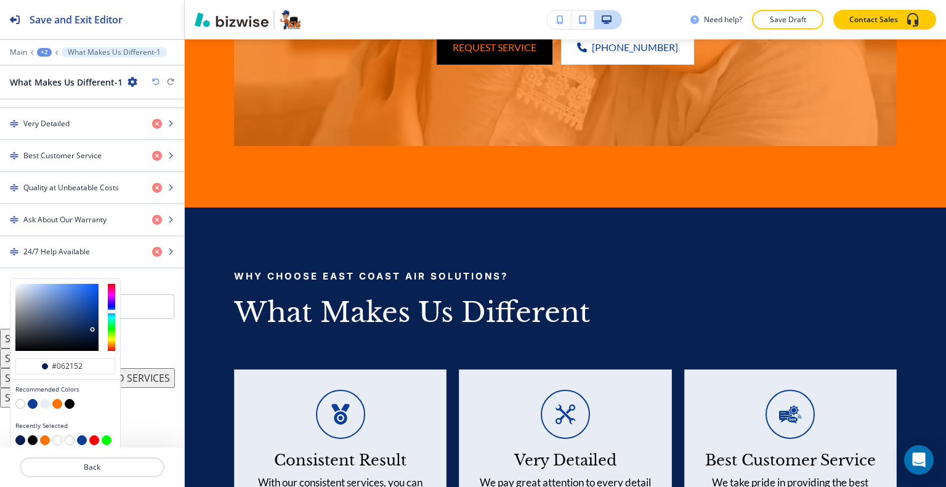
click at [43, 400] on button "button" at bounding box center [45, 404] width 10 height 10
type input "#e7ecf5"
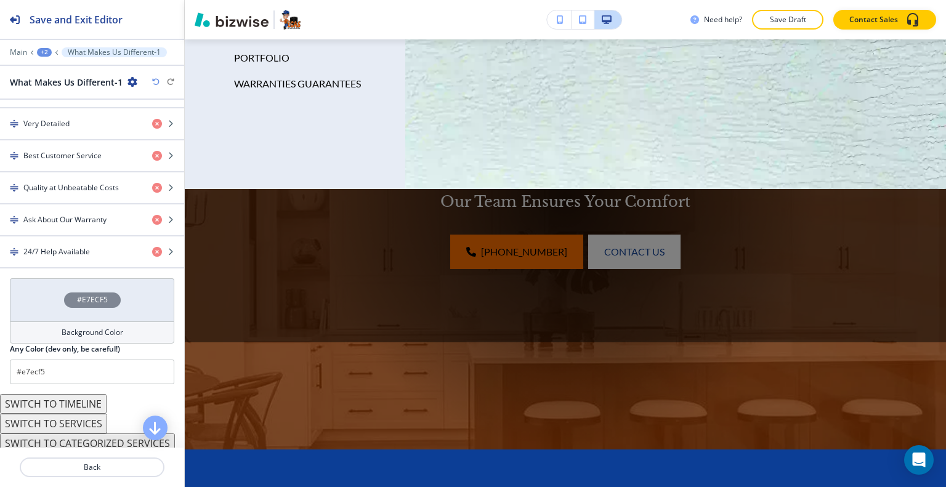
scroll to position [0, 0]
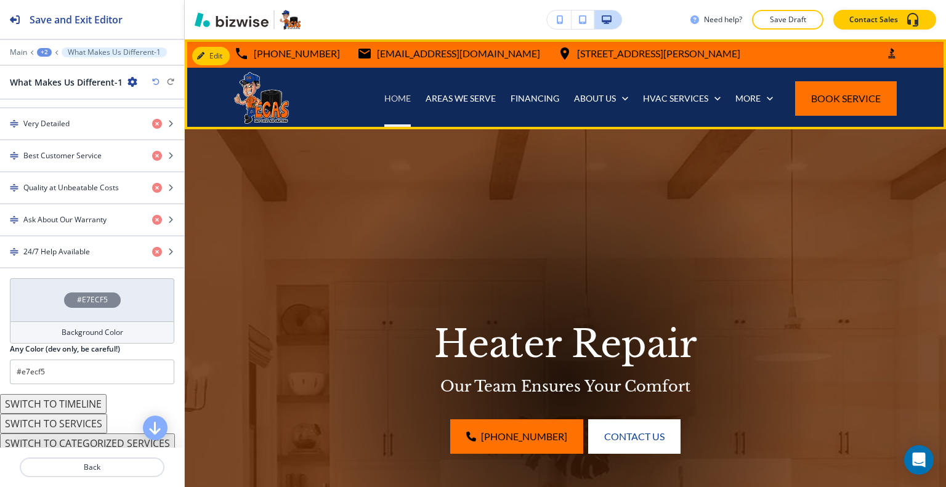
click at [392, 95] on p "HOME" at bounding box center [397, 98] width 26 height 12
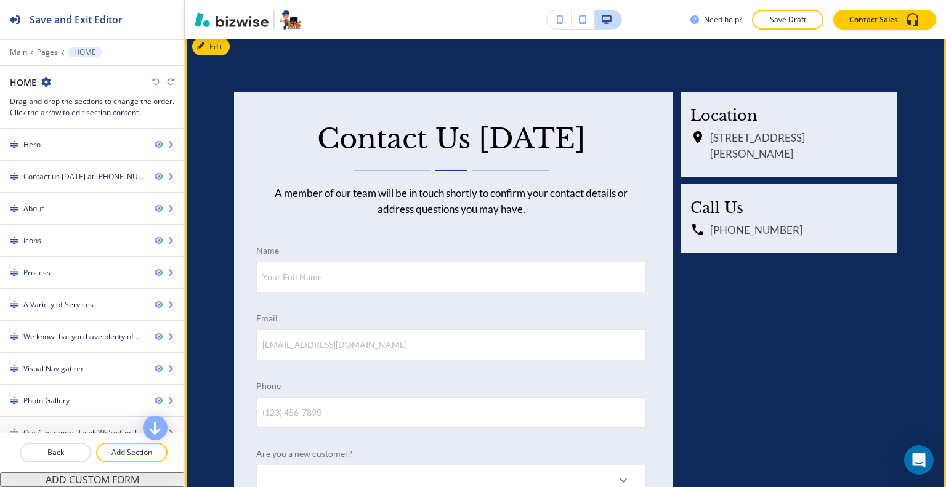
scroll to position [5534, 0]
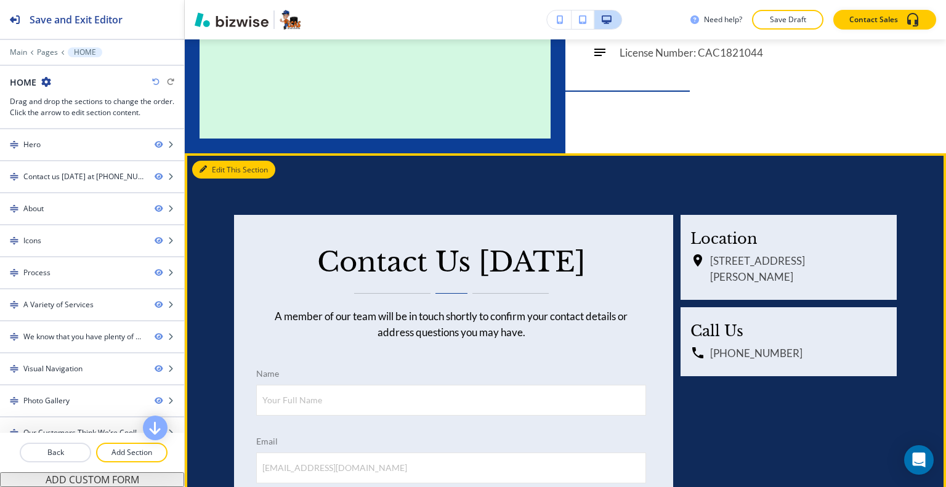
click at [214, 161] on button "Edit This Section" at bounding box center [233, 170] width 83 height 18
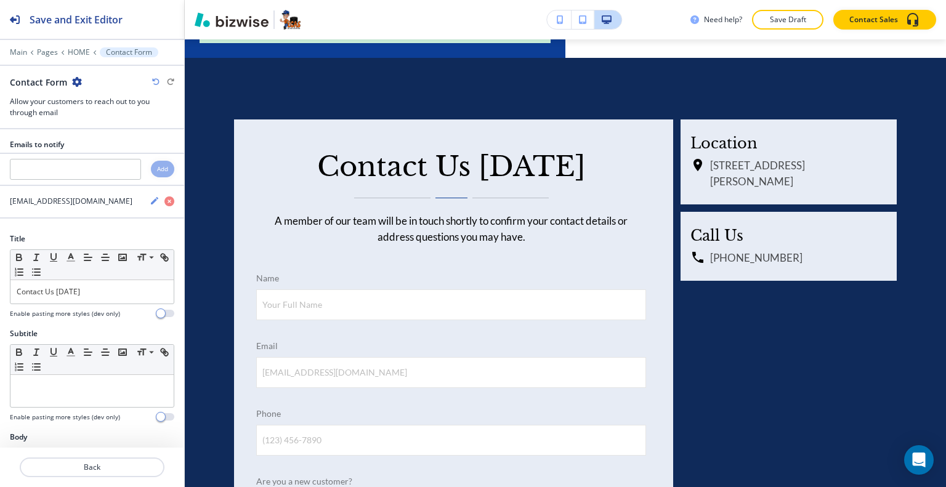
click at [73, 85] on icon "button" at bounding box center [77, 82] width 10 height 10
click at [100, 127] on p "Duplicate Section" at bounding box center [110, 124] width 63 height 11
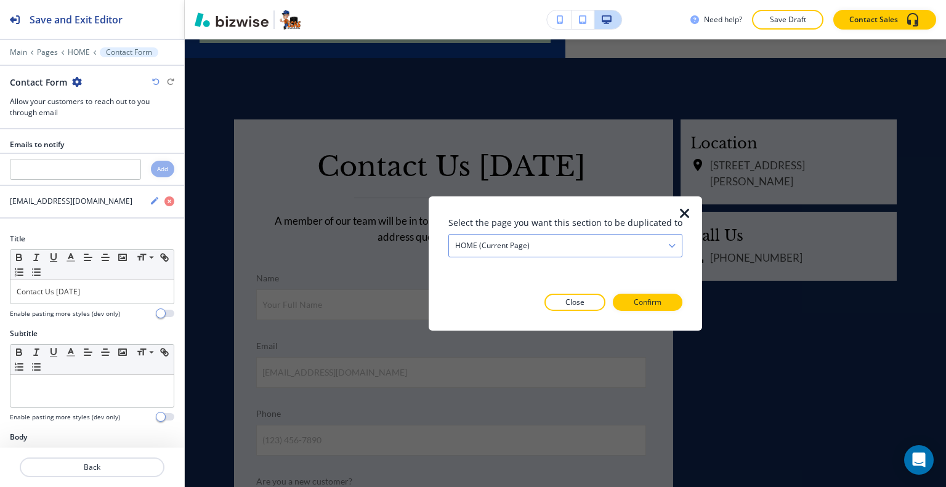
click at [537, 241] on div "HOME (current page)" at bounding box center [565, 245] width 233 height 22
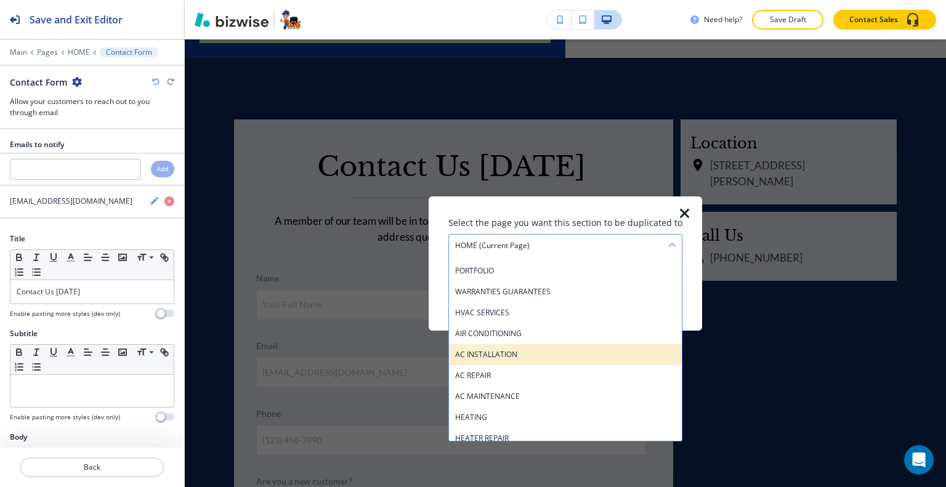
scroll to position [246, 0]
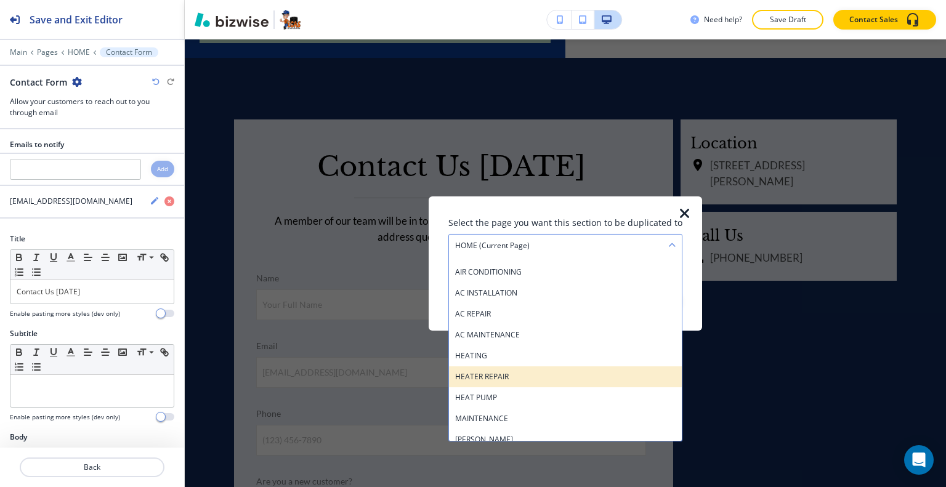
click at [525, 370] on div "HEATER REPAIR" at bounding box center [565, 376] width 233 height 21
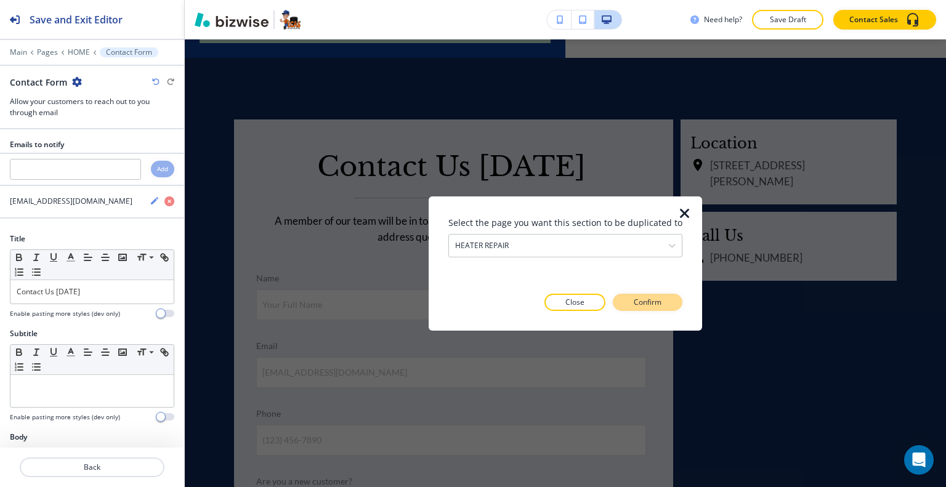
click at [627, 305] on button "Confirm" at bounding box center [648, 302] width 70 height 17
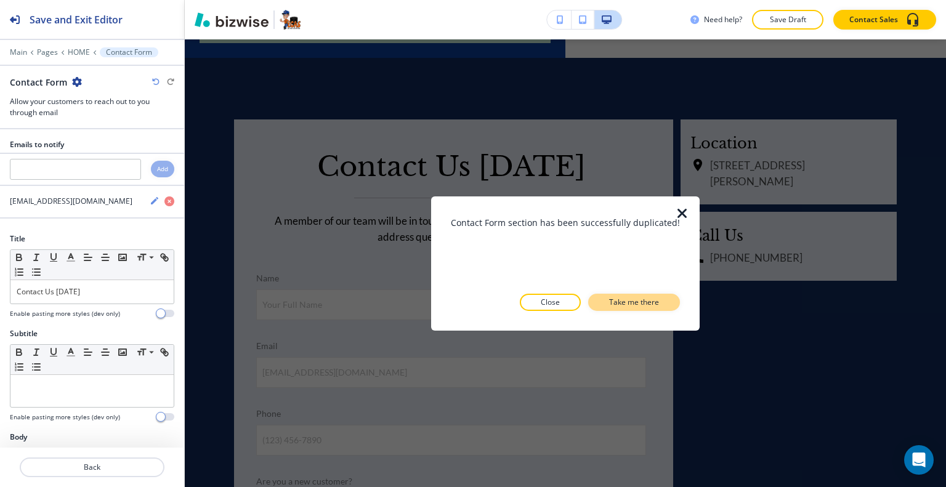
click at [644, 303] on p "Take me there" at bounding box center [634, 302] width 50 height 11
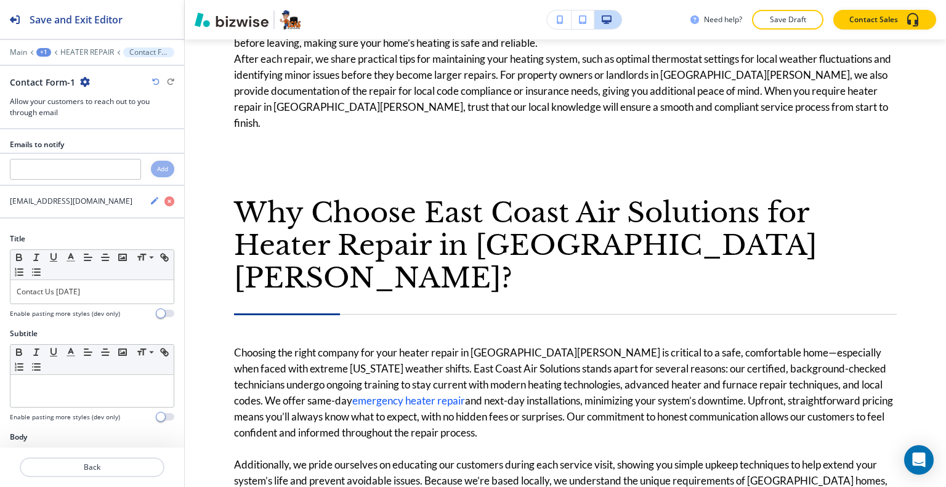
scroll to position [0, 0]
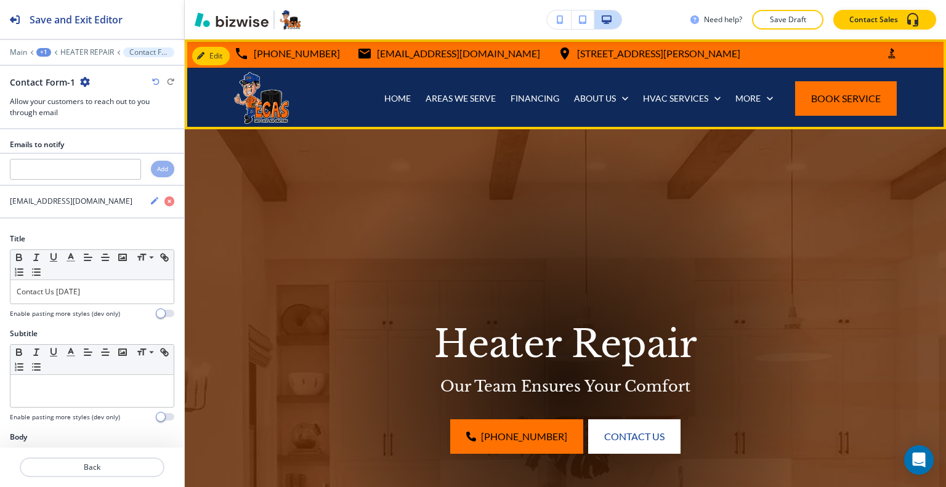
drag, startPoint x: 399, startPoint y: 75, endPoint x: 397, endPoint y: 91, distance: 15.6
click at [397, 84] on div "HOME" at bounding box center [397, 99] width 41 height 62
click at [397, 96] on p "HOME" at bounding box center [397, 98] width 26 height 12
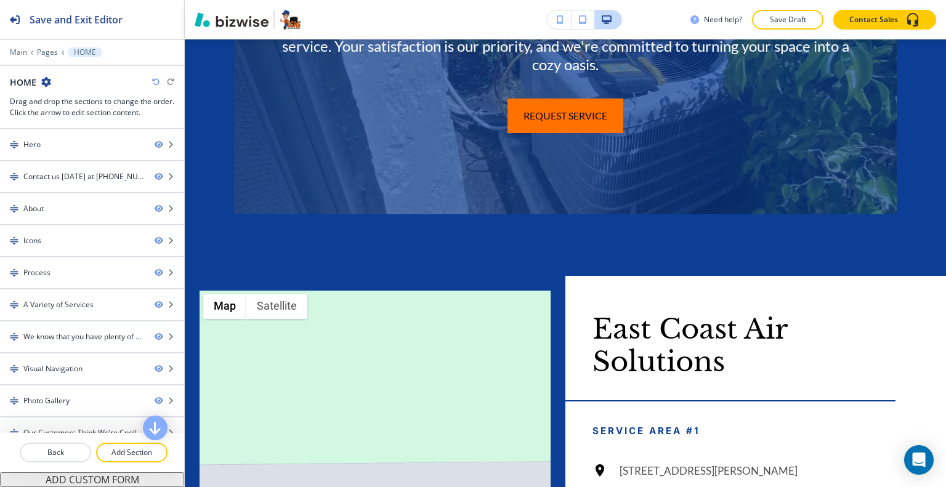
scroll to position [4874, 0]
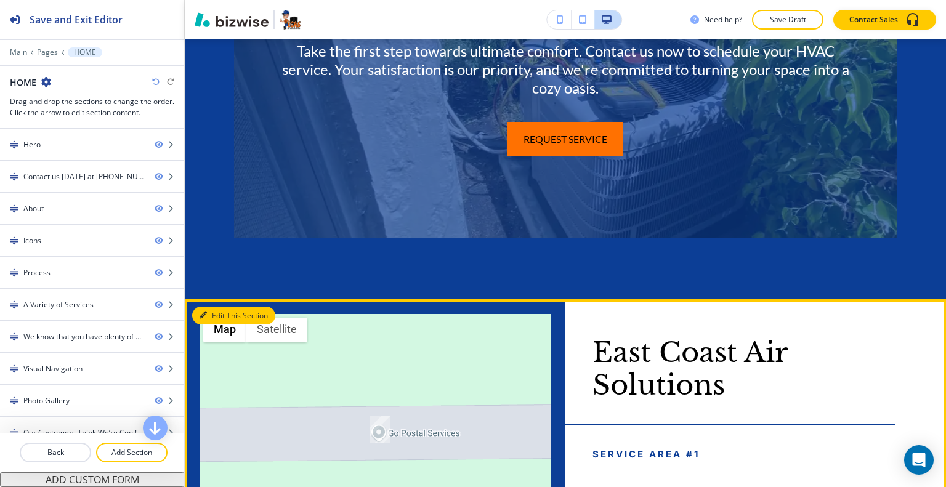
click at [217, 310] on button "Edit This Section" at bounding box center [233, 316] width 83 height 18
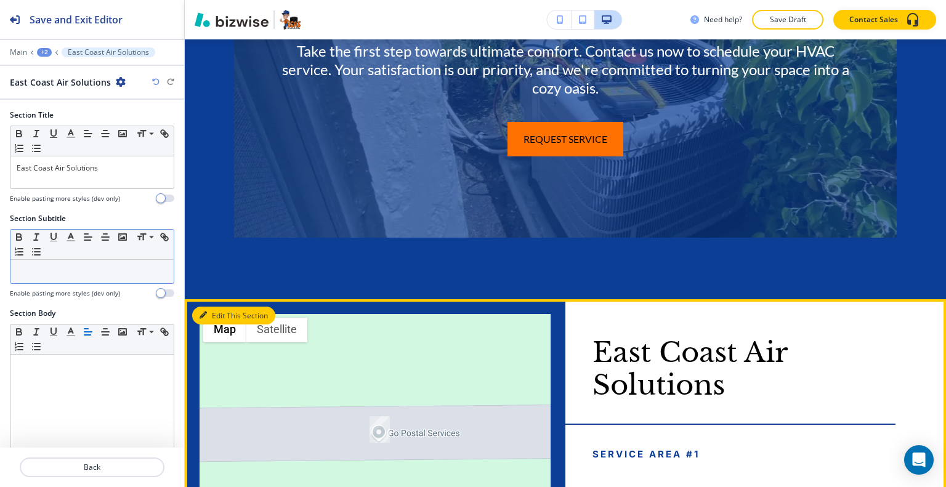
scroll to position [5131, 0]
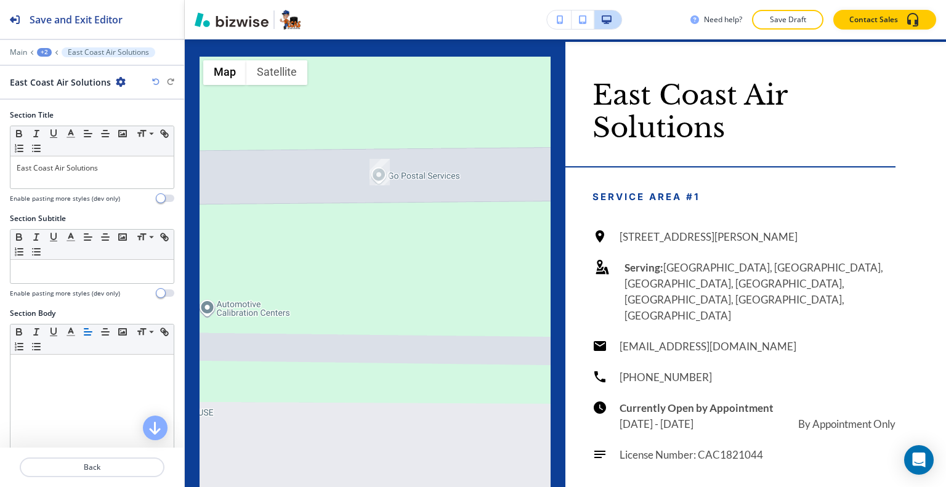
click at [110, 79] on div "East Coast Air Solutions" at bounding box center [68, 82] width 116 height 13
click at [116, 79] on icon "button" at bounding box center [121, 82] width 10 height 10
click at [131, 121] on p "Duplicate Section" at bounding box center [152, 124] width 63 height 11
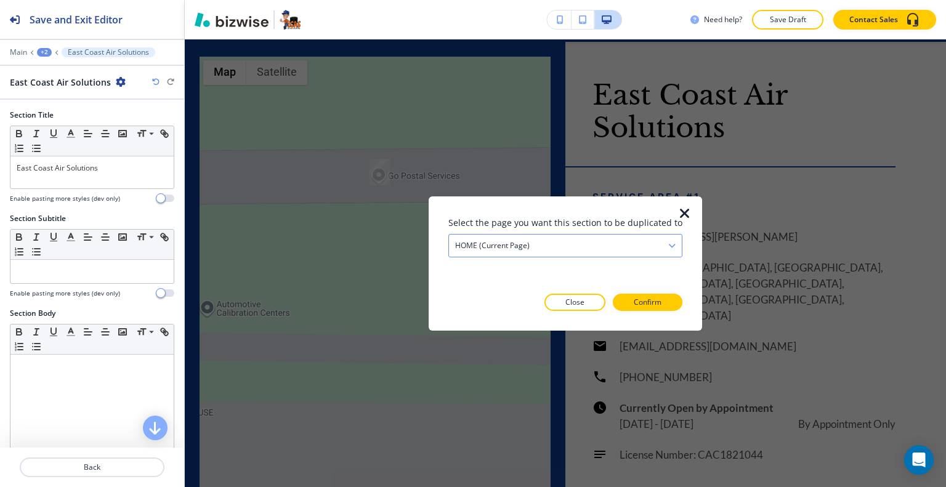
drag, startPoint x: 613, startPoint y: 243, endPoint x: 607, endPoint y: 250, distance: 9.2
click at [613, 243] on div "HOME (current page)" at bounding box center [565, 245] width 233 height 22
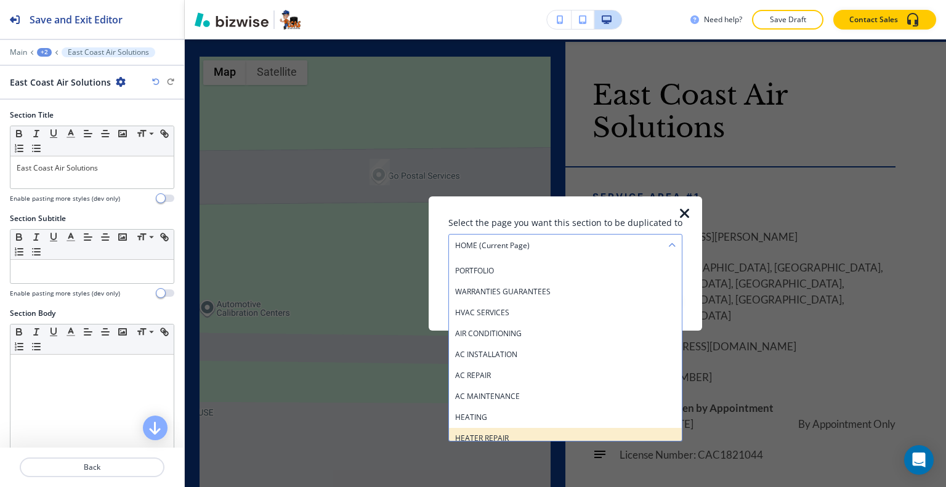
scroll to position [246, 0]
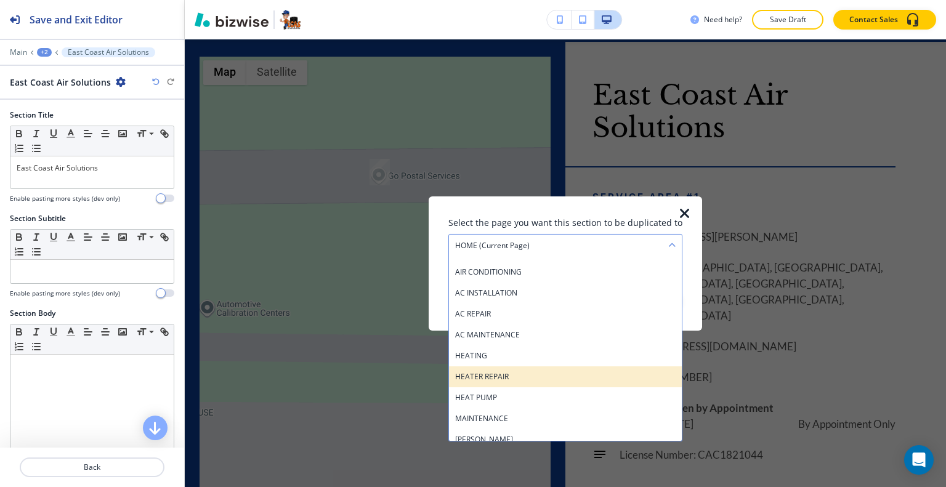
click at [519, 378] on h4 "HEATER REPAIR" at bounding box center [565, 376] width 221 height 11
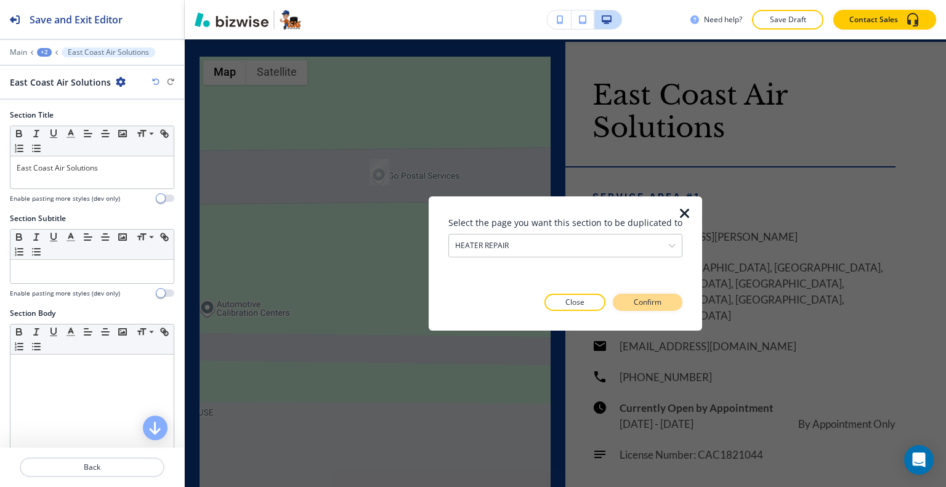
click at [636, 310] on button "Confirm" at bounding box center [648, 302] width 70 height 17
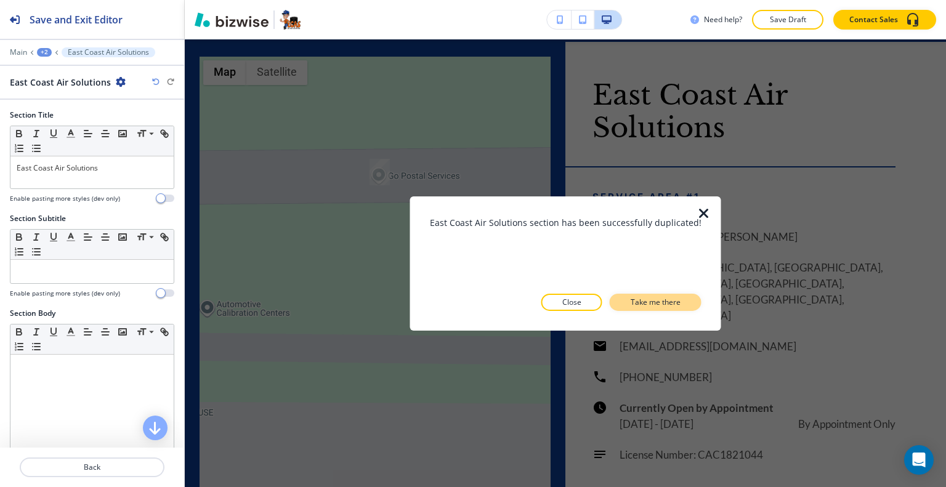
click at [651, 306] on p "Take me there" at bounding box center [656, 302] width 50 height 11
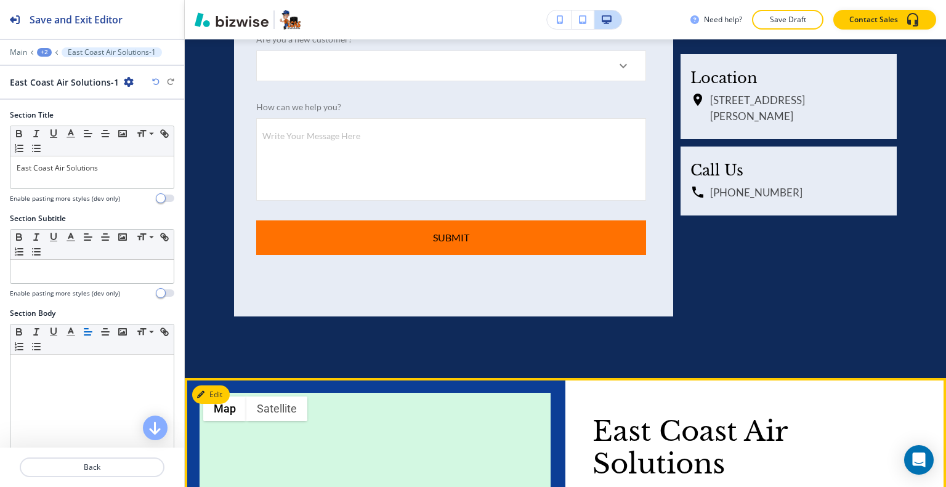
scroll to position [6600, 0]
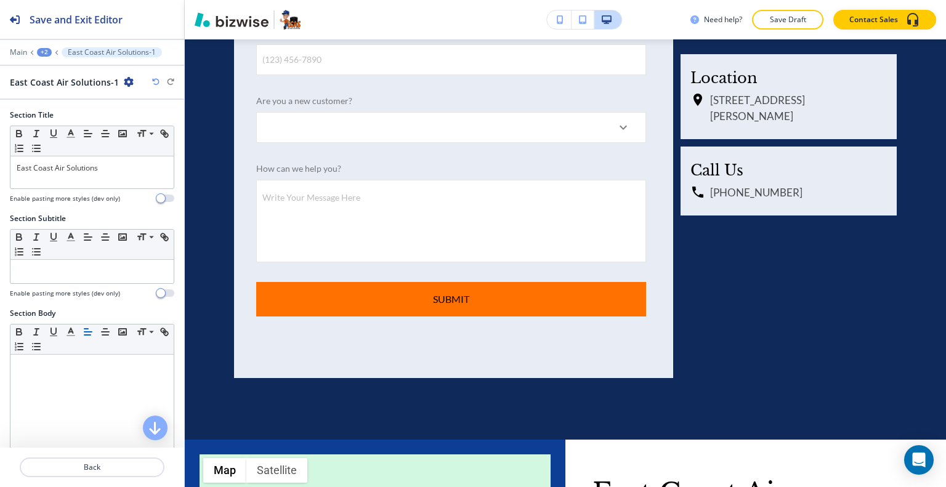
click at [47, 50] on div "+2" at bounding box center [44, 52] width 15 height 9
click at [59, 83] on button "HEATER REPAIR" at bounding box center [76, 94] width 79 height 22
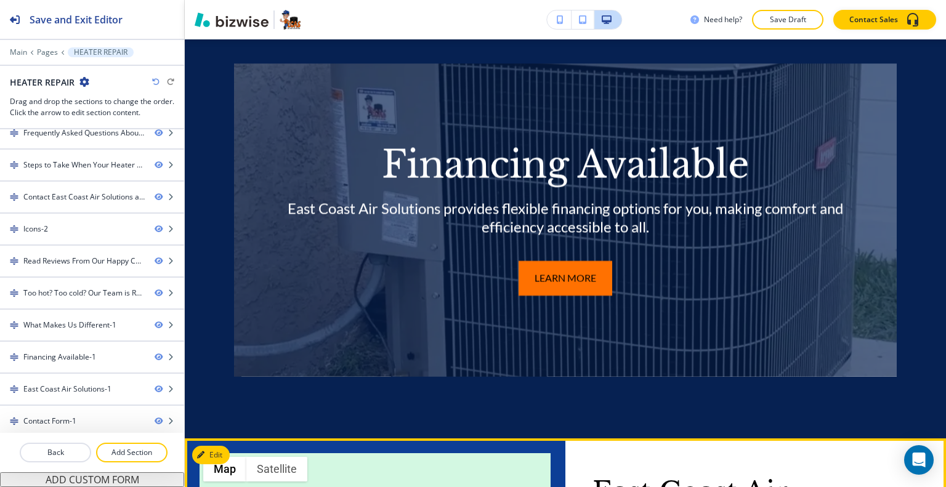
scroll to position [6085, 0]
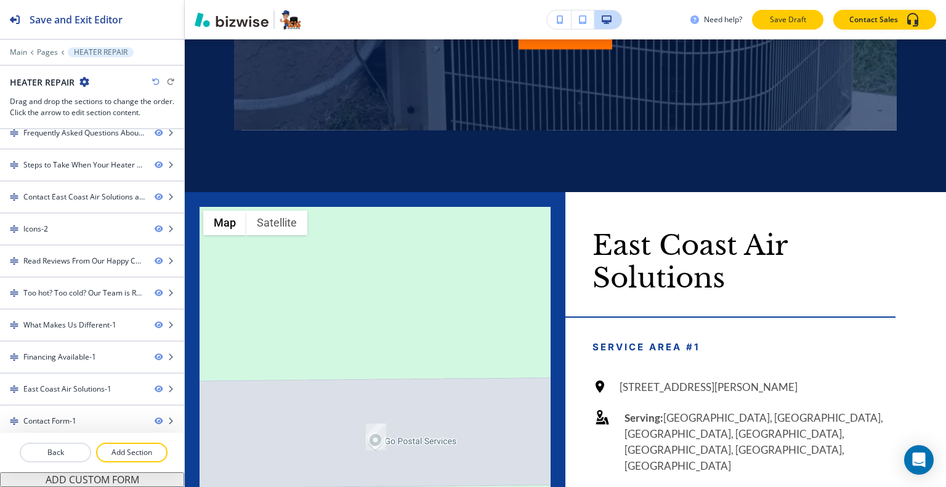
click at [806, 24] on p "Save Draft" at bounding box center [787, 19] width 39 height 11
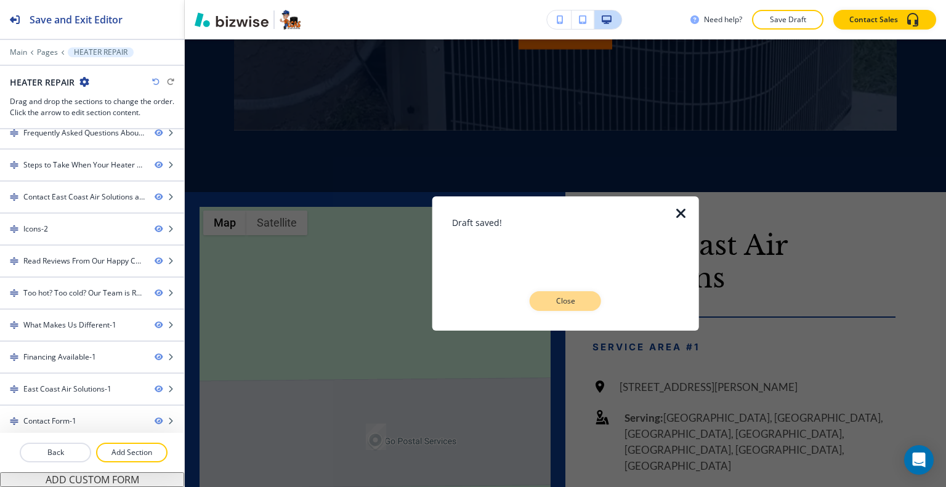
click at [582, 305] on p "Close" at bounding box center [565, 301] width 39 height 11
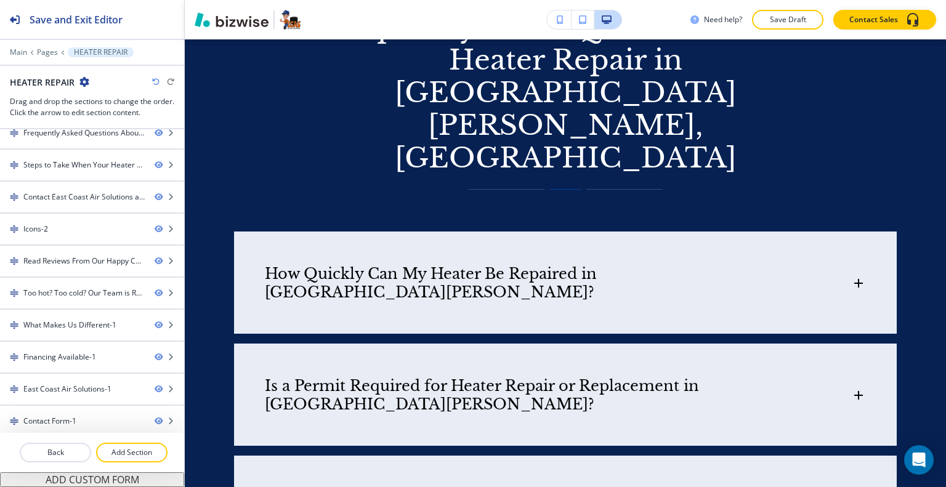
scroll to position [0, 0]
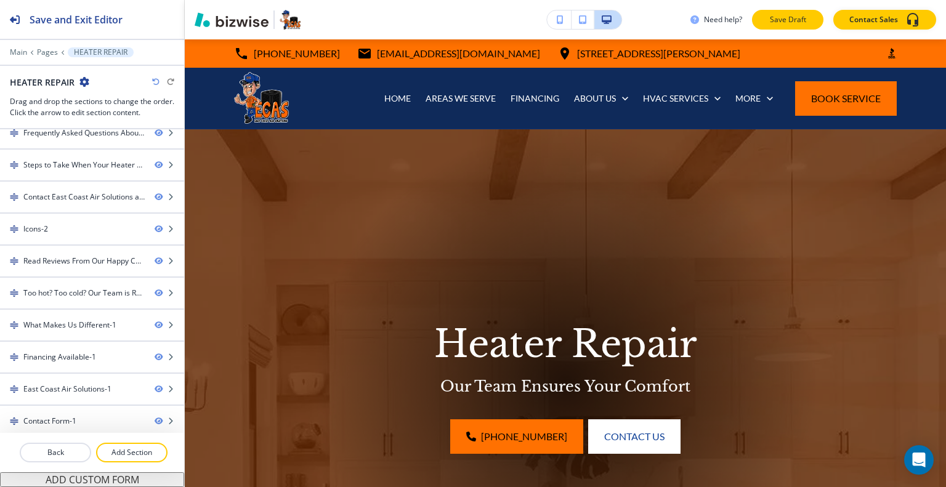
click at [812, 25] on button "Save Draft" at bounding box center [787, 20] width 71 height 20
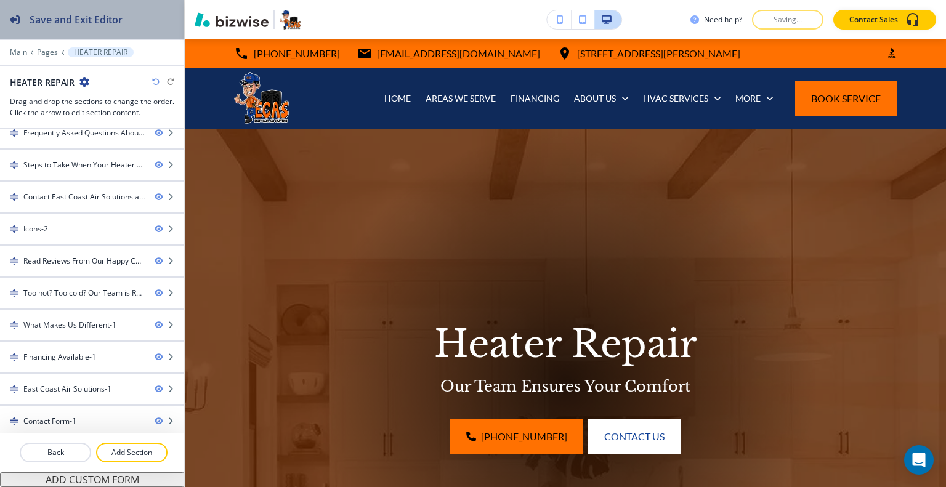
click at [143, 14] on button "Save and Exit Editor" at bounding box center [92, 19] width 184 height 39
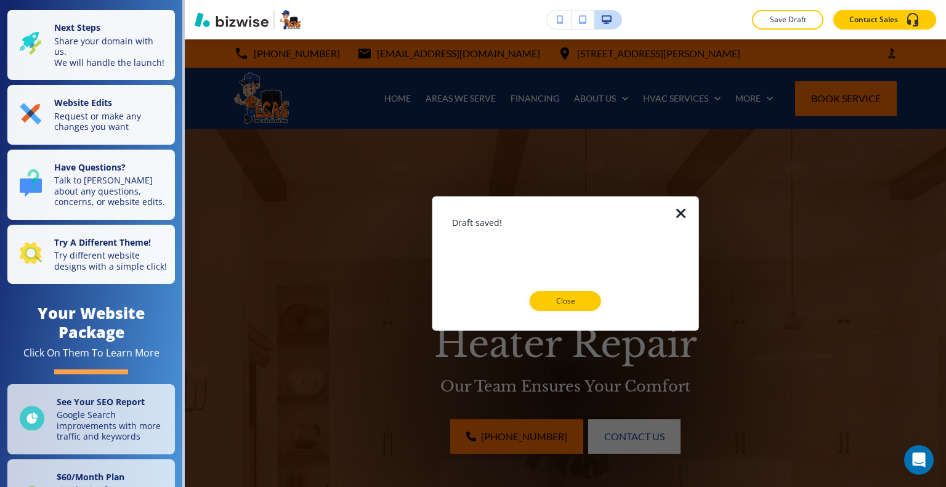
click at [590, 312] on div at bounding box center [565, 321] width 227 height 20
click at [575, 304] on p "Close" at bounding box center [565, 301] width 39 height 11
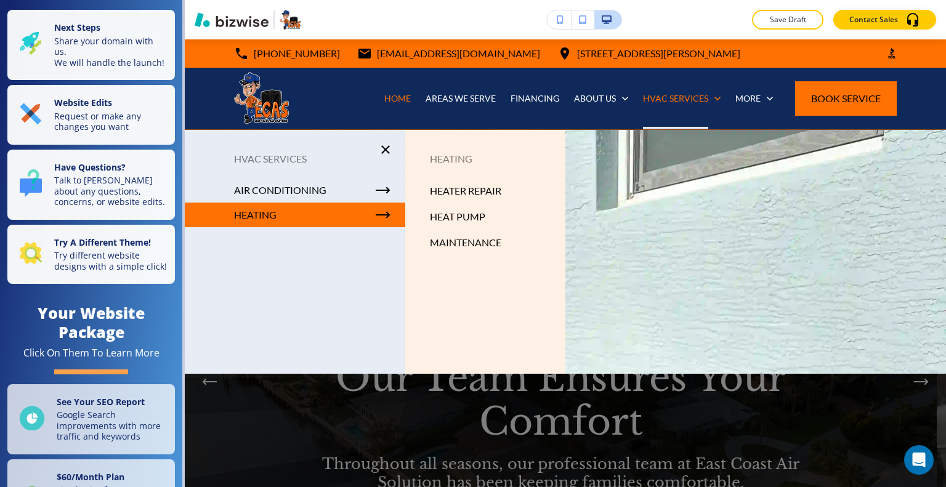
click at [497, 189] on p "HEATER REPAIR" at bounding box center [465, 191] width 71 height 18
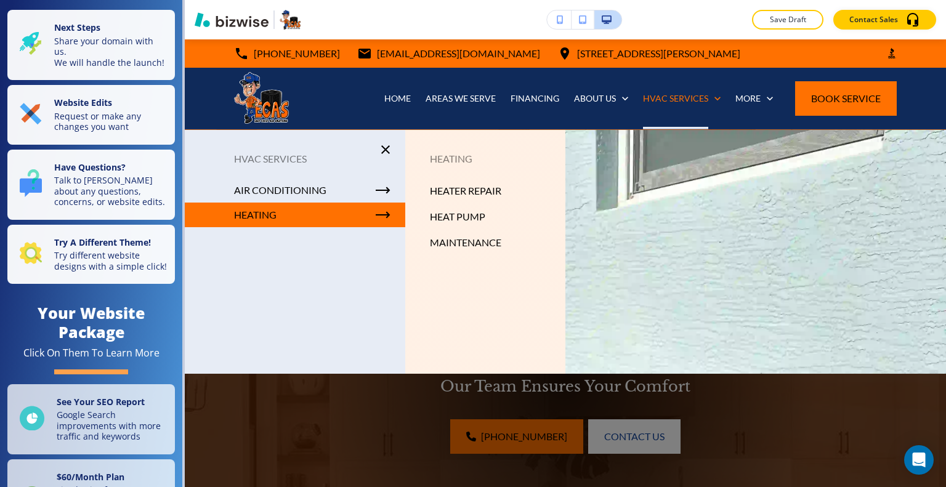
click at [449, 222] on p "HEAT PUMP" at bounding box center [457, 217] width 55 height 18
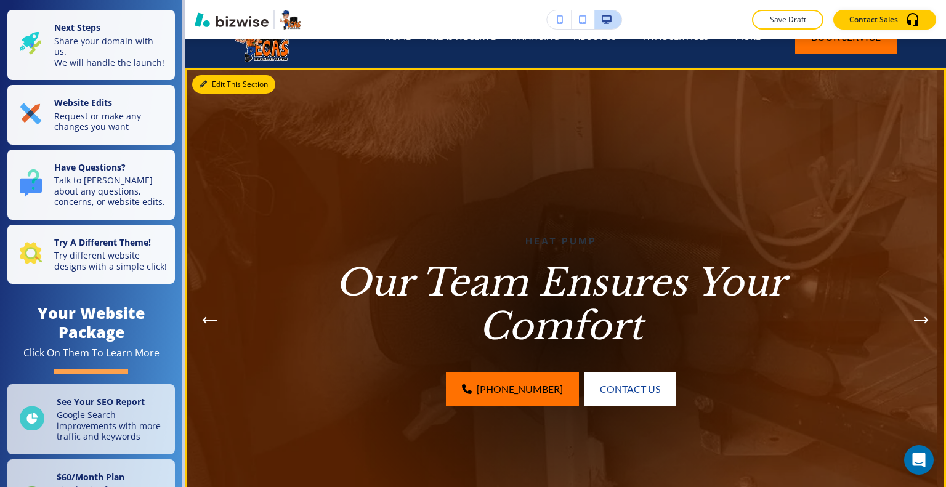
click at [217, 79] on button "Edit This Section" at bounding box center [233, 84] width 83 height 18
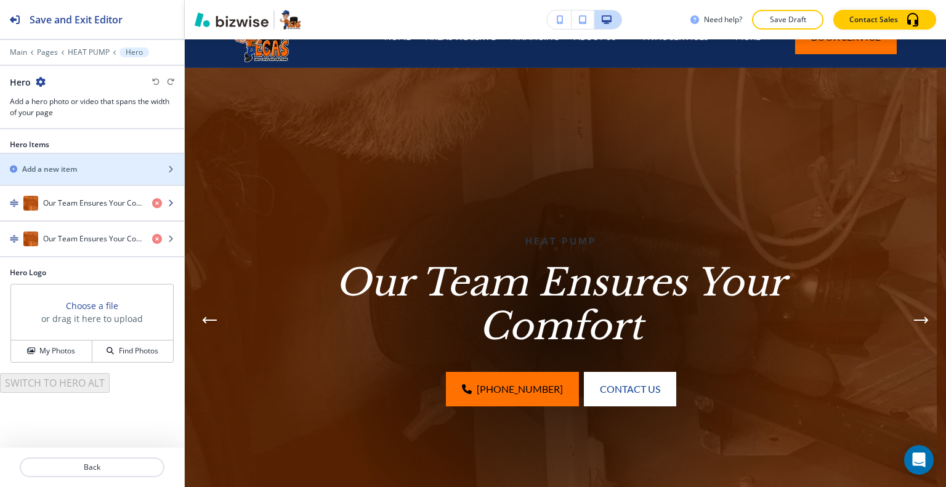
scroll to position [90, 0]
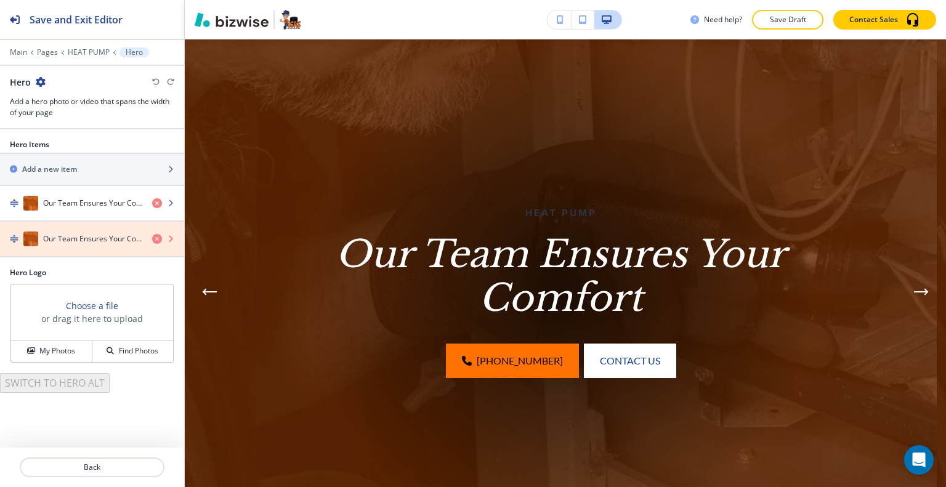
click at [154, 236] on icon "button" at bounding box center [157, 239] width 10 height 10
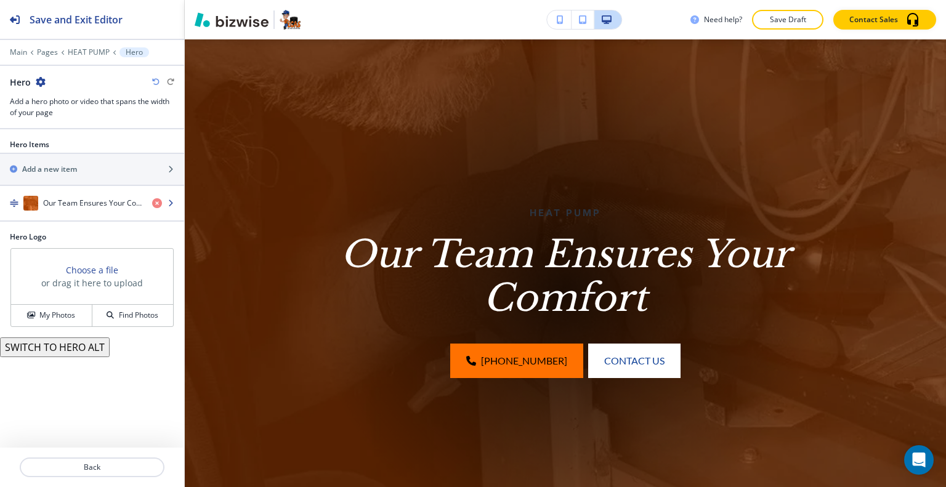
click at [62, 211] on div "button" at bounding box center [92, 216] width 184 height 10
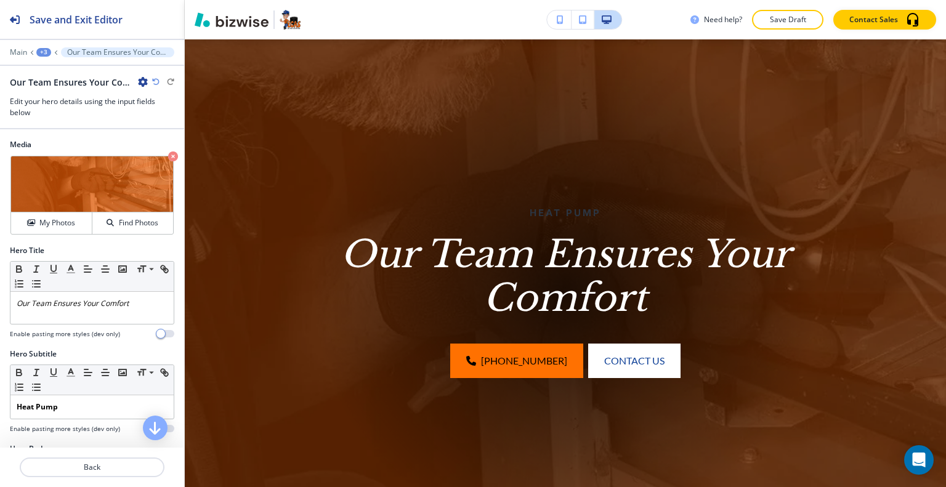
scroll to position [123, 0]
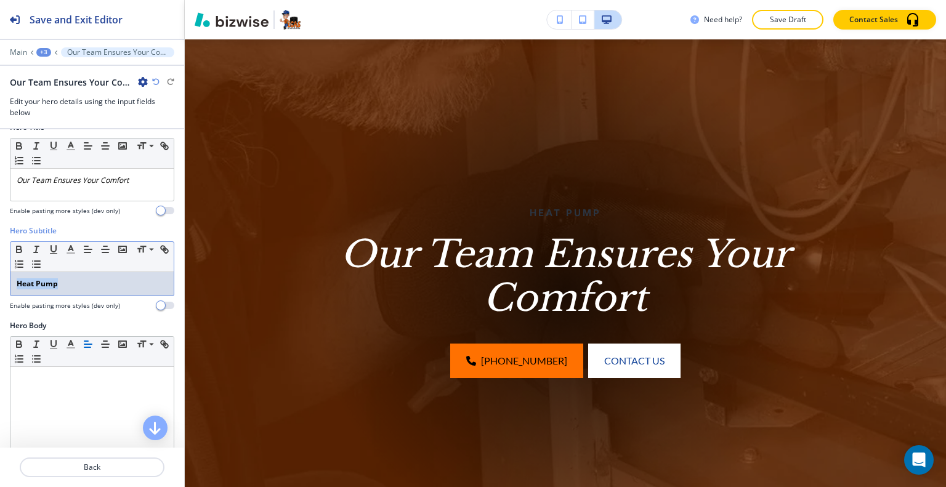
drag, startPoint x: 77, startPoint y: 272, endPoint x: 17, endPoint y: 272, distance: 60.4
click at [0, 272] on div "Hero Subtitle Small Normal Large Huge Heat Pump Enable pasting more styles (dev…" at bounding box center [92, 272] width 184 height 95
drag, startPoint x: 20, startPoint y: 272, endPoint x: 34, endPoint y: 284, distance: 18.8
copy strong "Heat Pump"
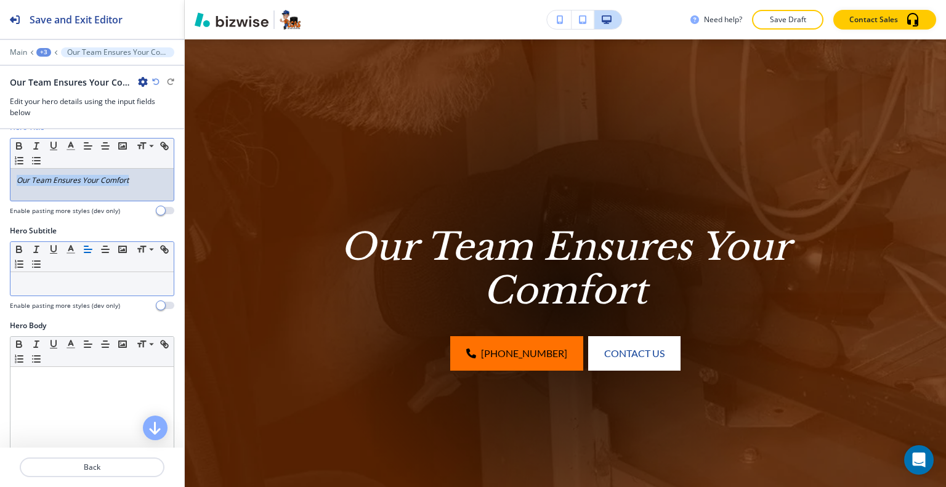
drag, startPoint x: 137, startPoint y: 182, endPoint x: 77, endPoint y: 184, distance: 59.8
click at [5, 179] on div "Hero Title Small Normal Large Huge Our Team Ensures Your Comfort Enable pasting…" at bounding box center [92, 174] width 184 height 104
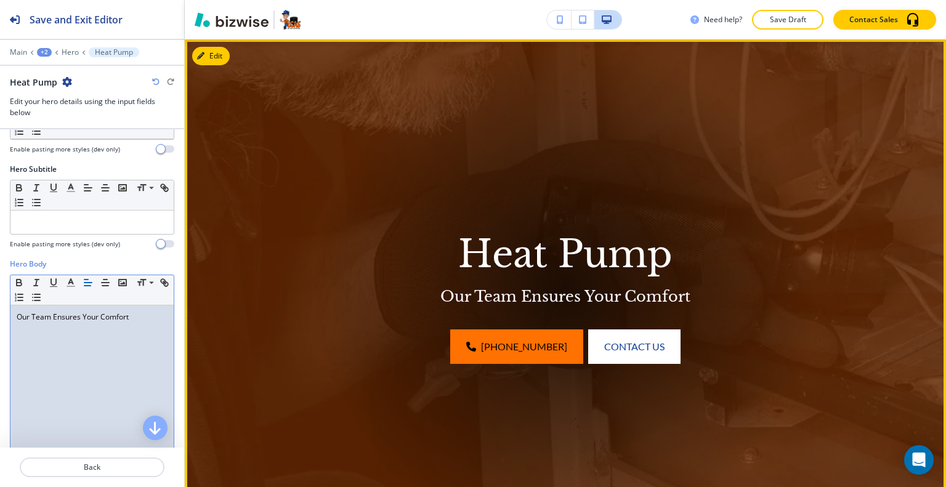
scroll to position [336, 0]
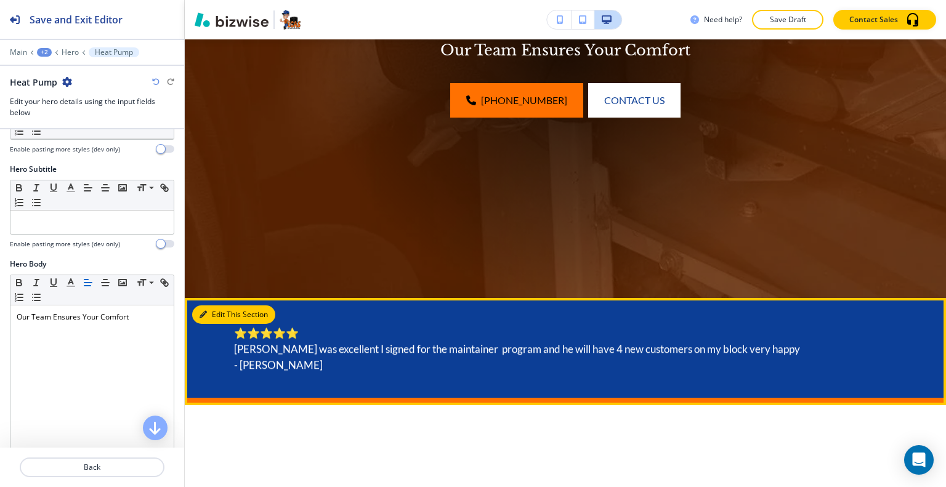
click at [222, 314] on button "Edit This Section" at bounding box center [233, 315] width 83 height 18
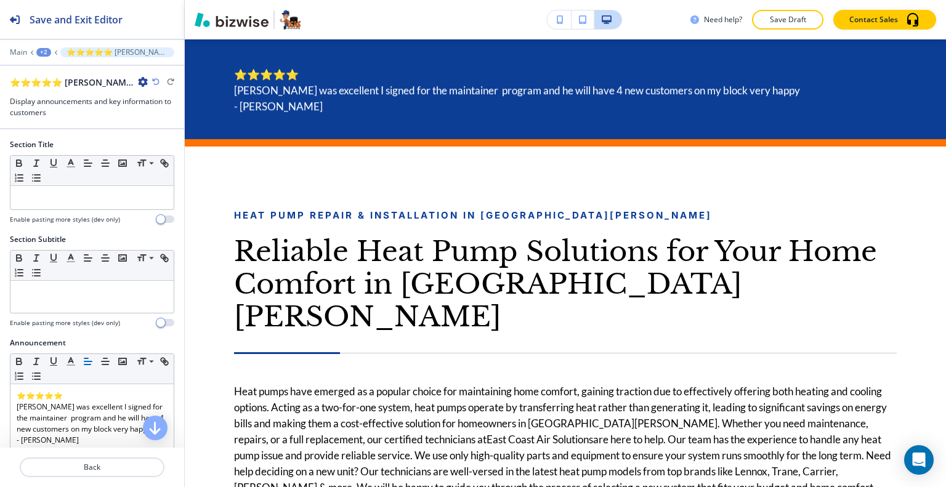
scroll to position [123, 0]
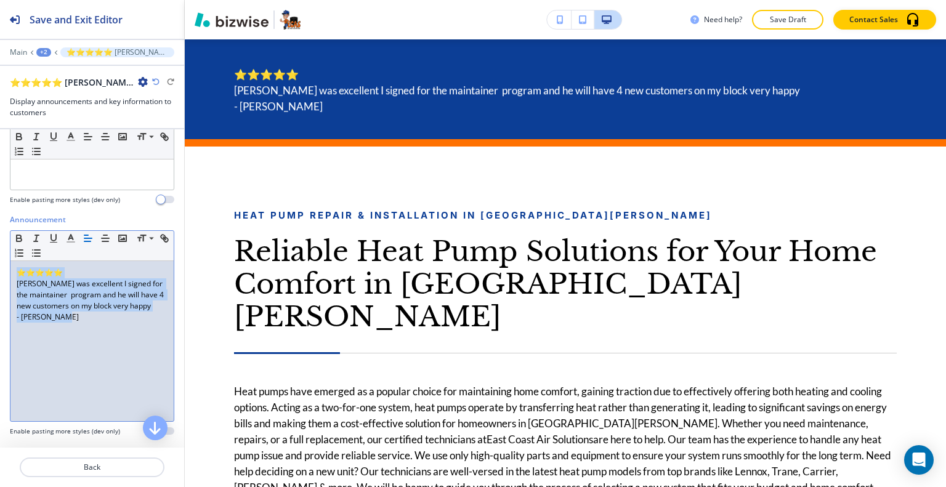
drag, startPoint x: 86, startPoint y: 325, endPoint x: 0, endPoint y: 265, distance: 105.3
click at [0, 265] on div "Announcement Small Normal Large Huge ⭐⭐⭐⭐⭐ [PERSON_NAME] was excellent I signed…" at bounding box center [92, 330] width 184 height 232
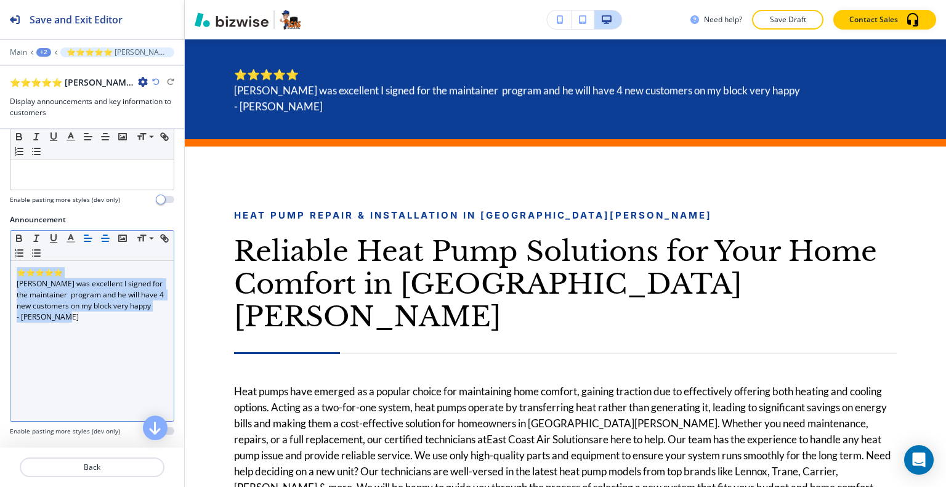
click at [102, 238] on icon "button" at bounding box center [105, 238] width 11 height 11
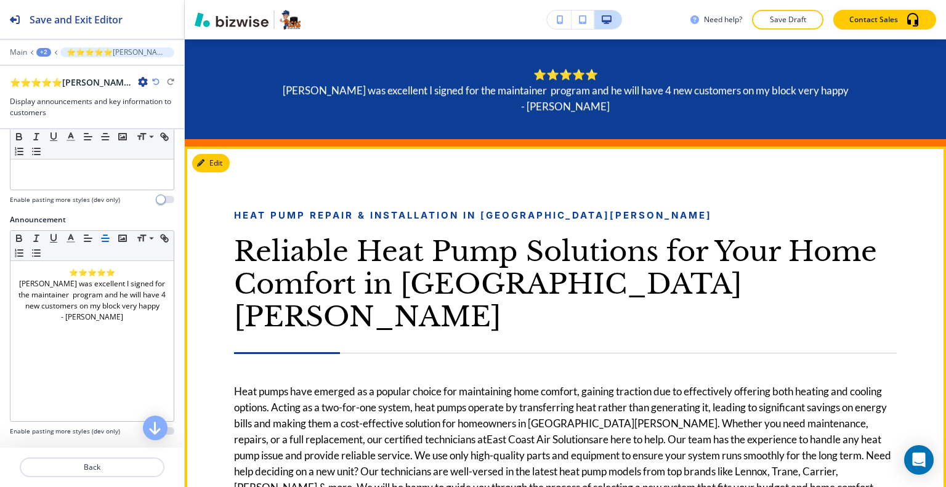
drag, startPoint x: 509, startPoint y: 176, endPoint x: 414, endPoint y: 169, distance: 95.1
click at [507, 177] on div "Heat Pump Repair & Installation in [GEOGRAPHIC_DATA] Reliable Heat Pump Solutio…" at bounding box center [565, 345] width 761 height 396
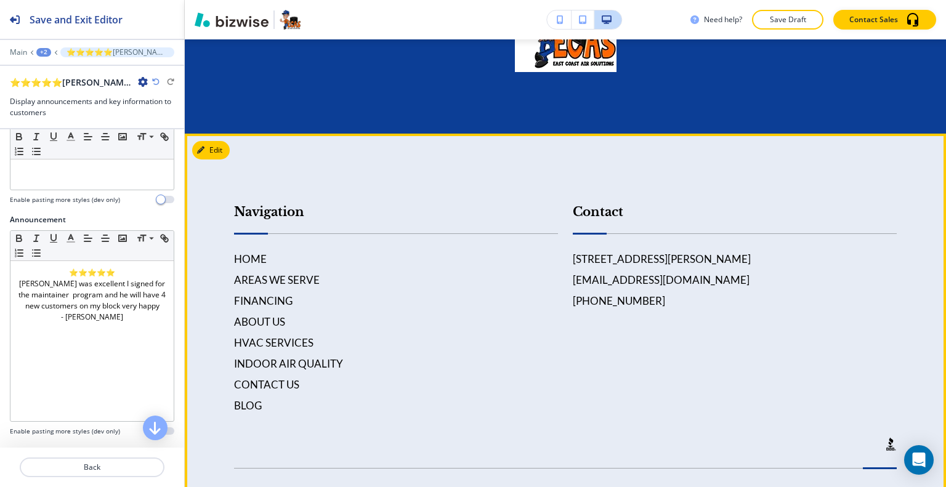
scroll to position [4785, 0]
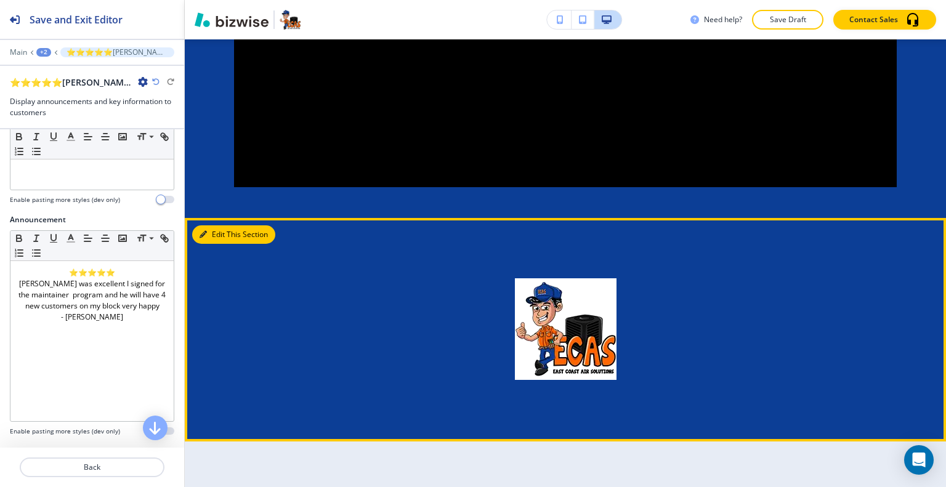
click at [215, 219] on div at bounding box center [336, 234] width 305 height 30
click at [216, 225] on button "Edit This Section" at bounding box center [233, 234] width 83 height 18
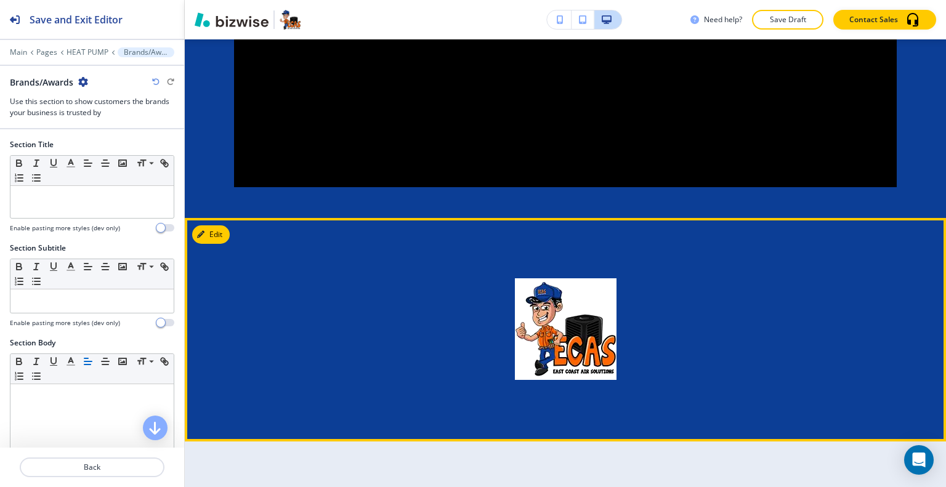
scroll to position [4945, 0]
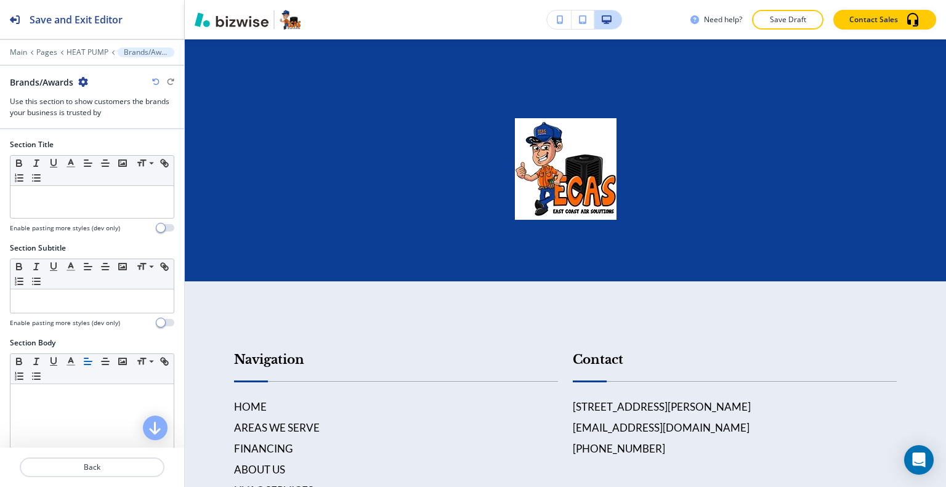
click at [86, 83] on icon "button" at bounding box center [83, 82] width 10 height 10
click at [101, 146] on p "Delete Section" at bounding box center [118, 145] width 63 height 11
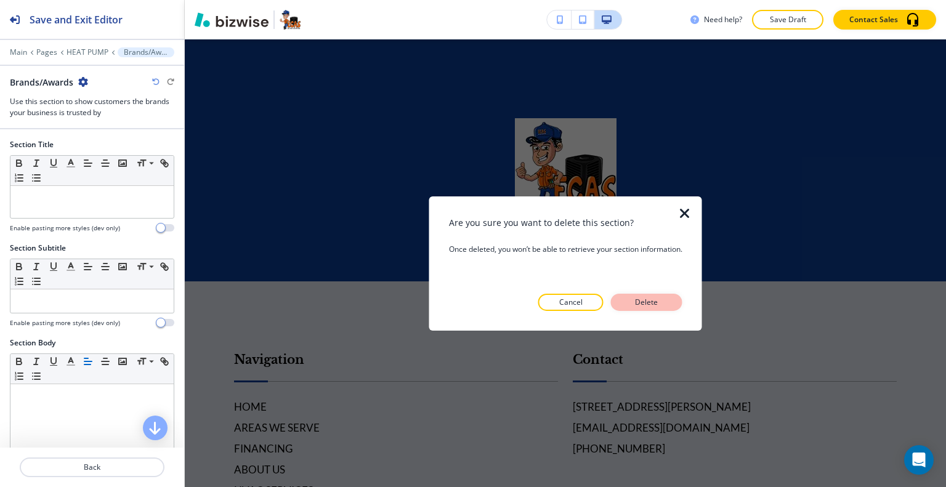
click at [628, 300] on button "Delete" at bounding box center [646, 302] width 71 height 17
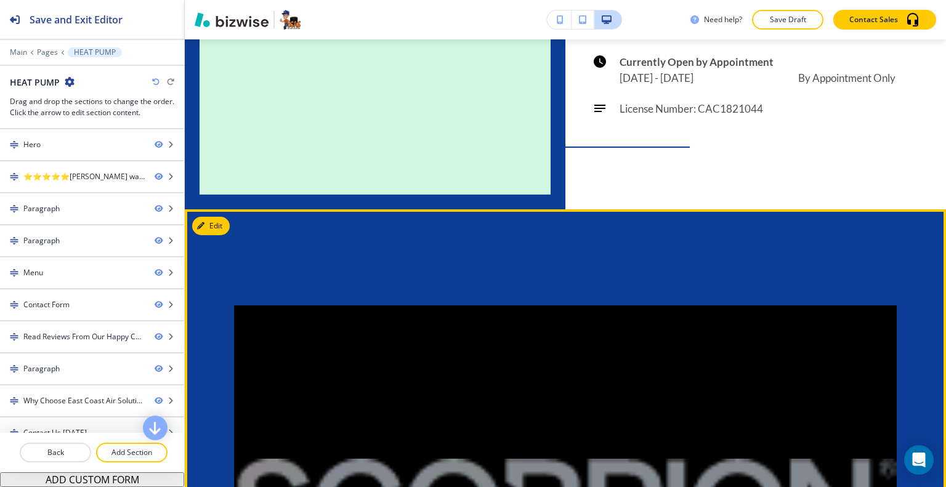
click at [225, 217] on button "Edit" at bounding box center [211, 226] width 38 height 18
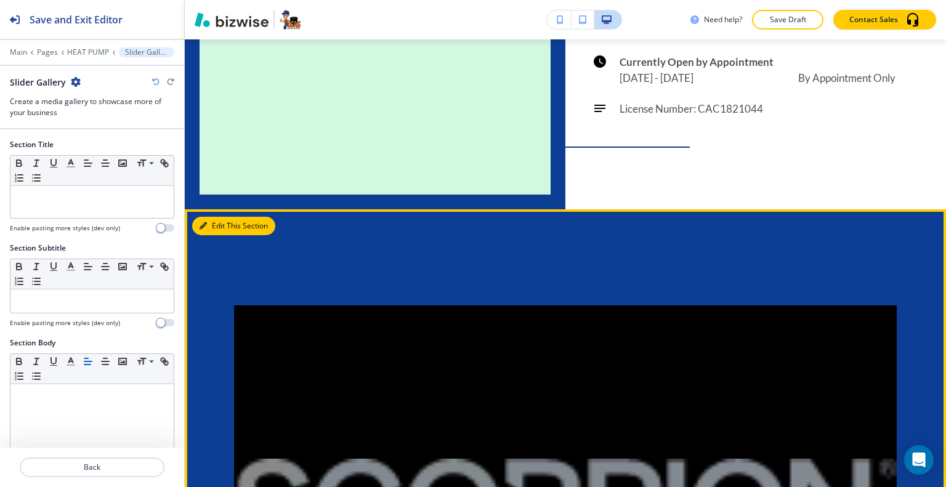
scroll to position [4419, 0]
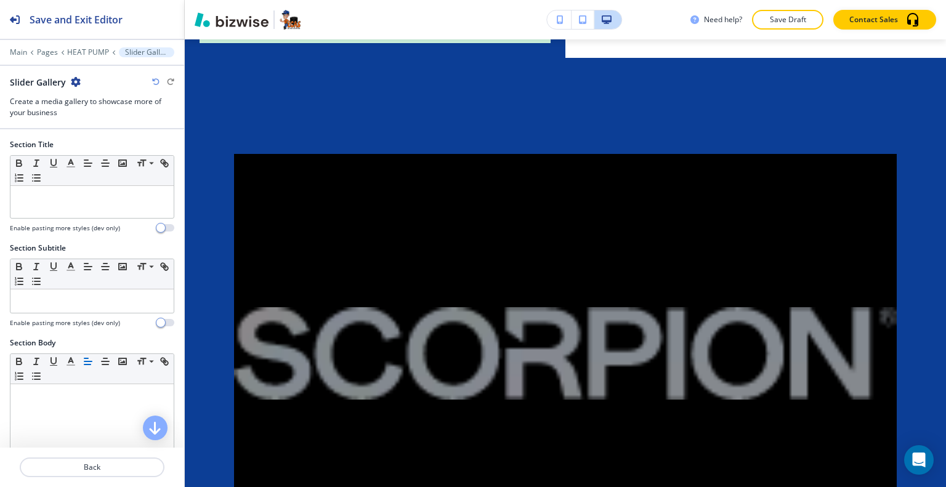
click at [76, 79] on icon "button" at bounding box center [76, 82] width 10 height 10
click at [79, 137] on button "Delete Section" at bounding box center [109, 146] width 79 height 22
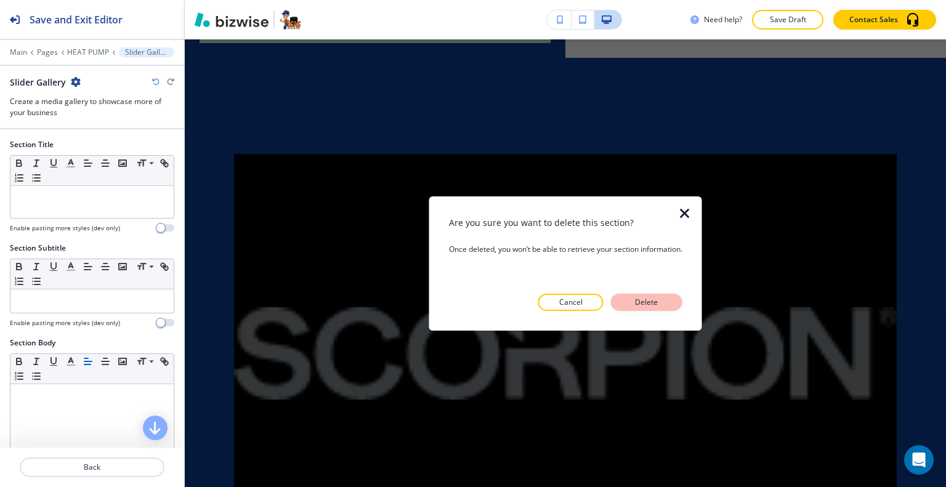
click at [628, 301] on button "Delete" at bounding box center [646, 302] width 71 height 17
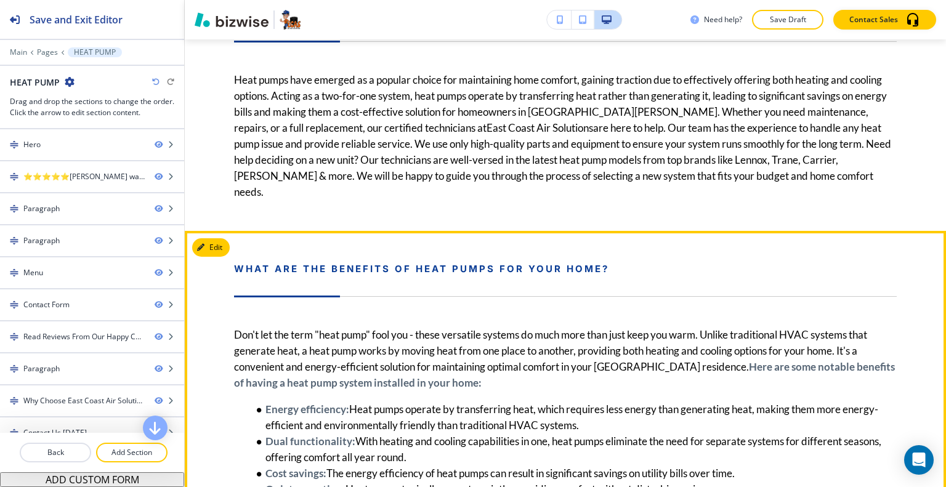
scroll to position [599, 0]
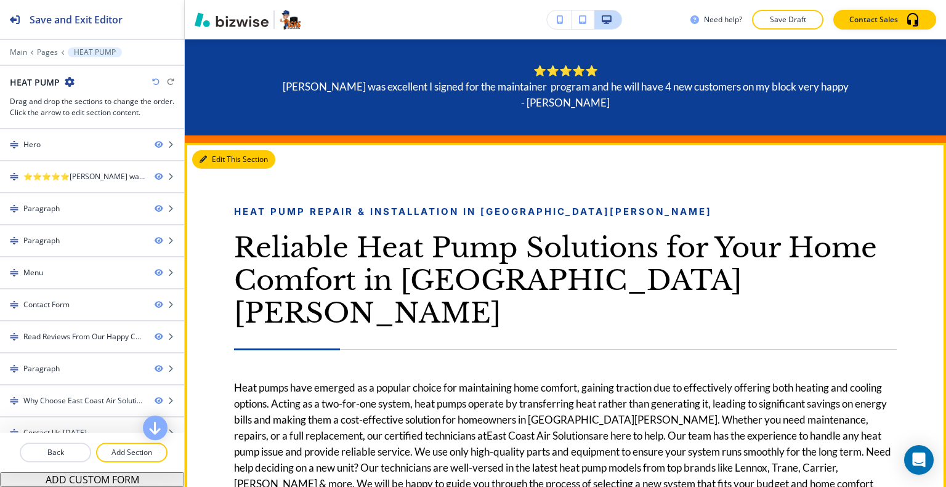
click at [217, 160] on button "Edit This Section" at bounding box center [233, 159] width 83 height 18
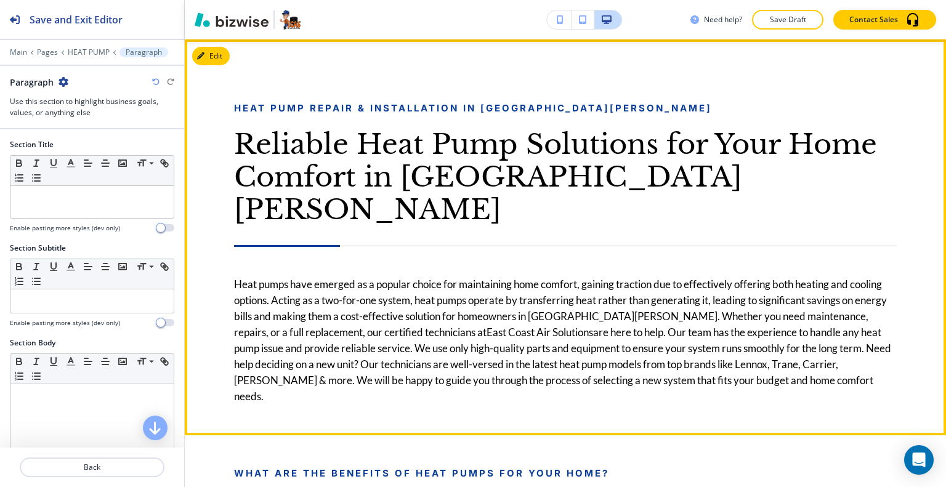
scroll to position [579, 0]
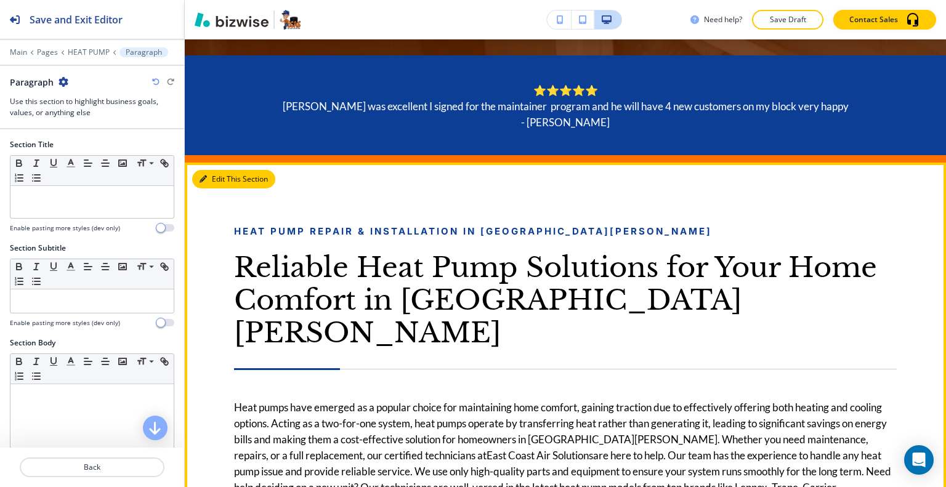
click at [213, 174] on button "Edit This Section" at bounding box center [233, 179] width 83 height 18
click at [219, 176] on button "Edit This Section" at bounding box center [233, 179] width 83 height 18
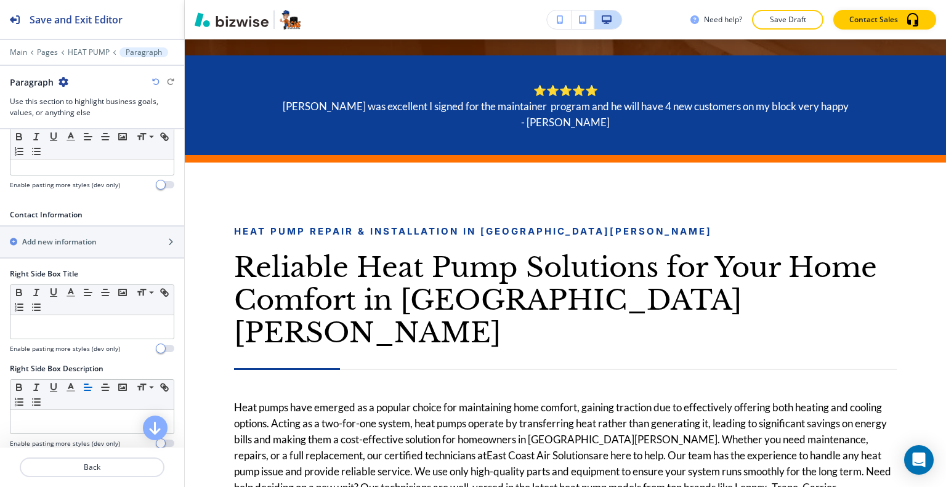
scroll to position [554, 0]
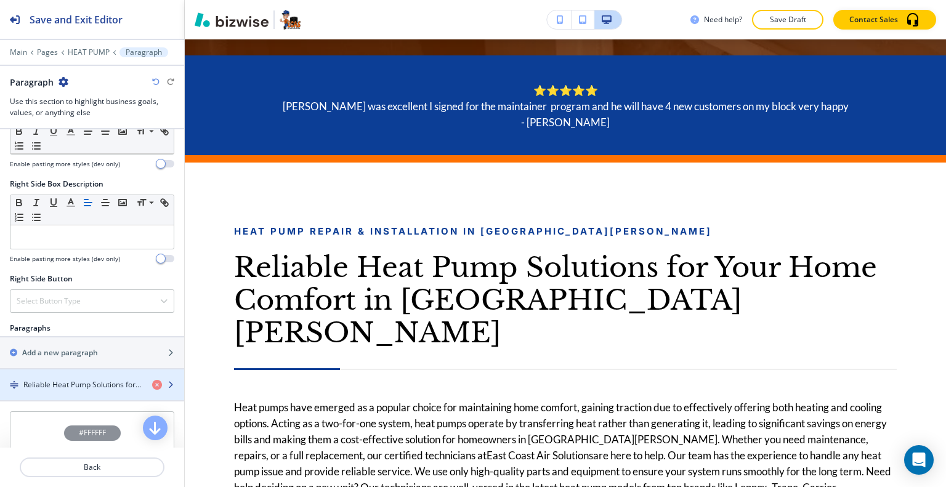
click at [62, 383] on h4 "Reliable Heat Pump Solutions for Your Home Comfort in [GEOGRAPHIC_DATA][PERSON_…" at bounding box center [82, 385] width 119 height 11
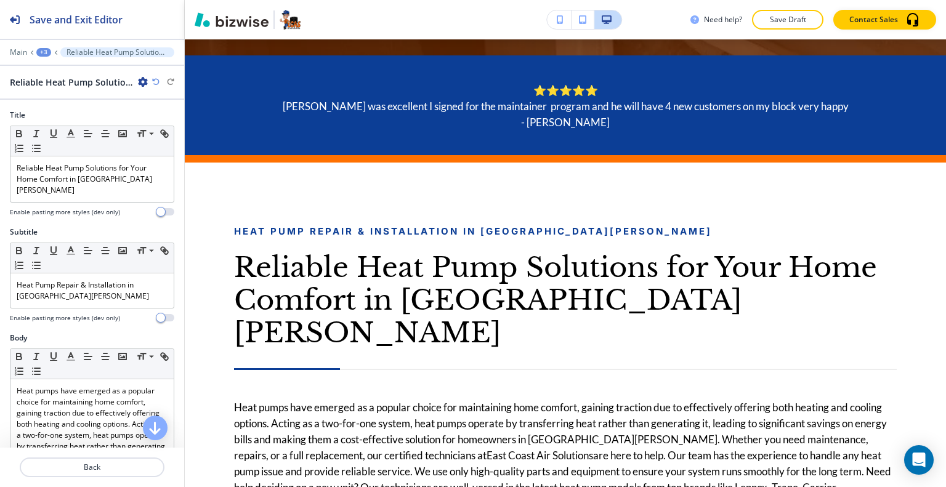
scroll to position [764, 0]
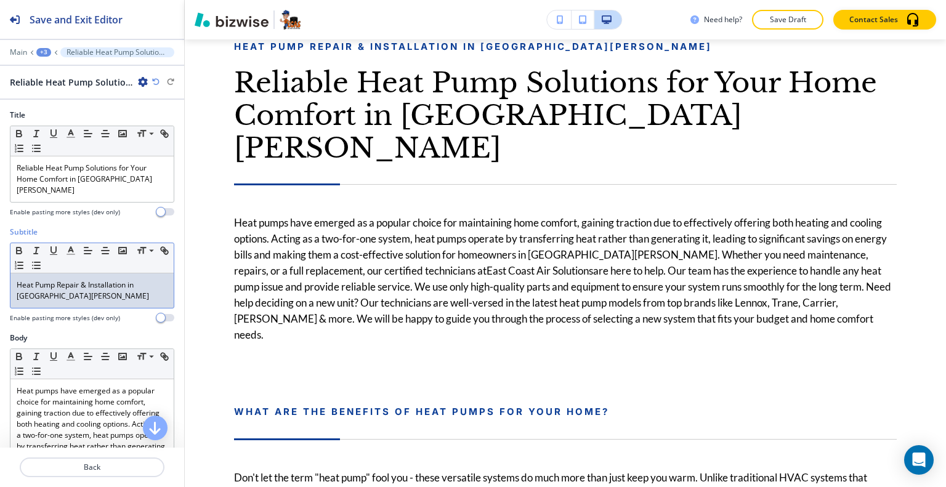
click at [64, 280] on p "Heat Pump Repair & Installation in [GEOGRAPHIC_DATA][PERSON_NAME]" at bounding box center [92, 291] width 151 height 22
drag, startPoint x: 55, startPoint y: 287, endPoint x: 0, endPoint y: 258, distance: 62.0
click at [0, 258] on div "Subtitle Small Normal Large Huge Heat Pump Repair & Installation in [GEOGRAPHIC…" at bounding box center [92, 280] width 184 height 106
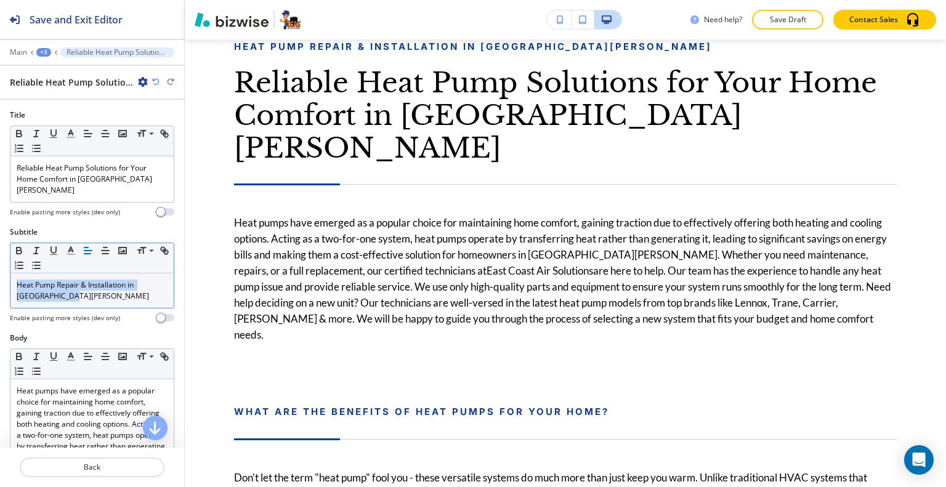
drag, startPoint x: 50, startPoint y: 295, endPoint x: 38, endPoint y: 285, distance: 15.8
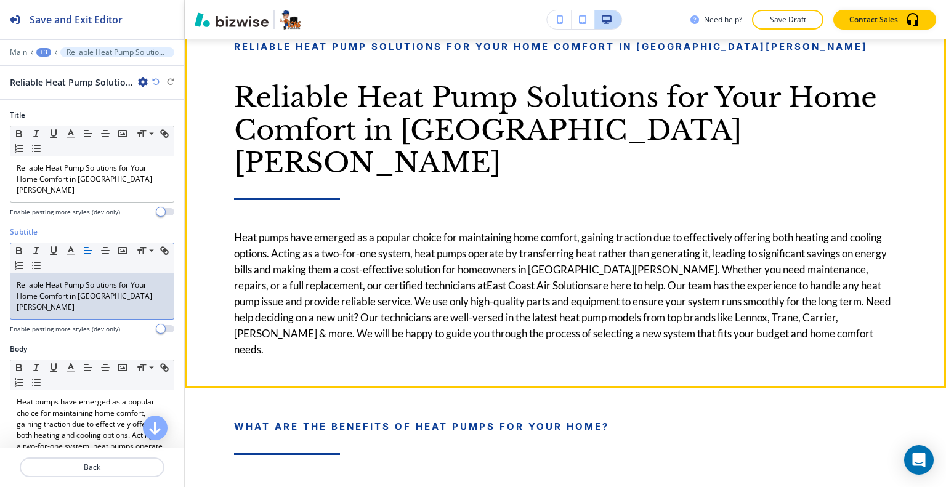
scroll to position [702, 0]
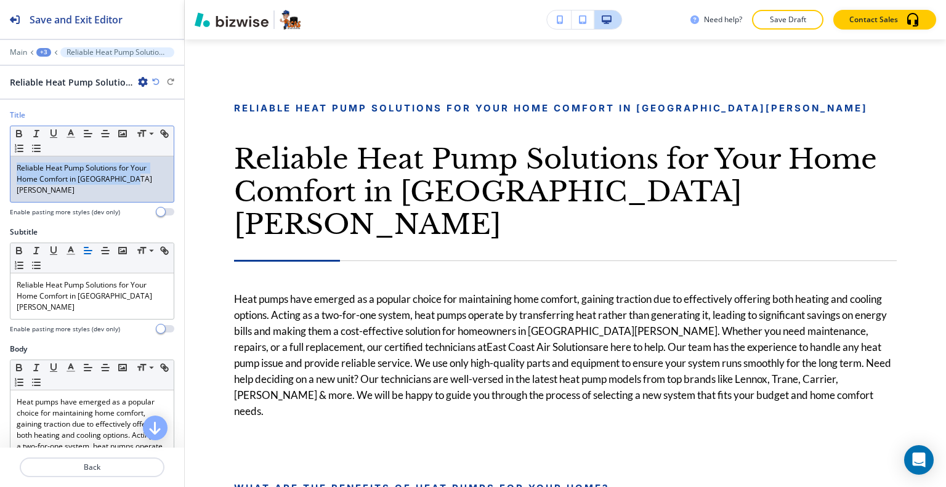
drag, startPoint x: 136, startPoint y: 179, endPoint x: 0, endPoint y: 155, distance: 138.4
click at [0, 155] on div "Title Small Normal Large Huge Reliable Heat Pump Solutions for Your Home Comfor…" at bounding box center [92, 168] width 184 height 117
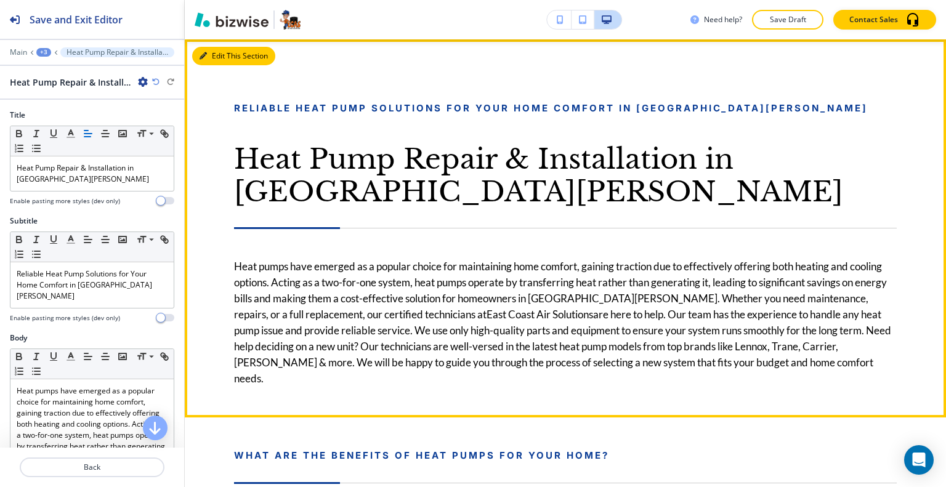
click at [218, 61] on button "Edit This Section" at bounding box center [233, 56] width 83 height 18
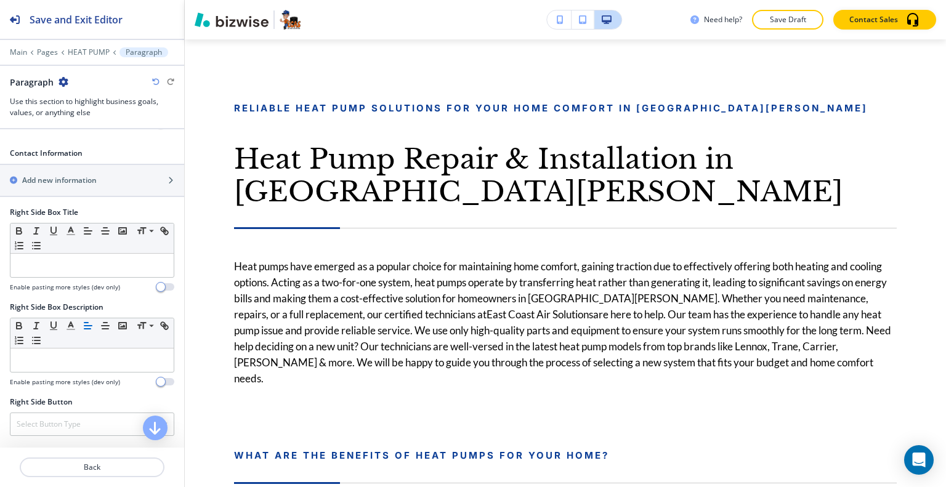
scroll to position [678, 0]
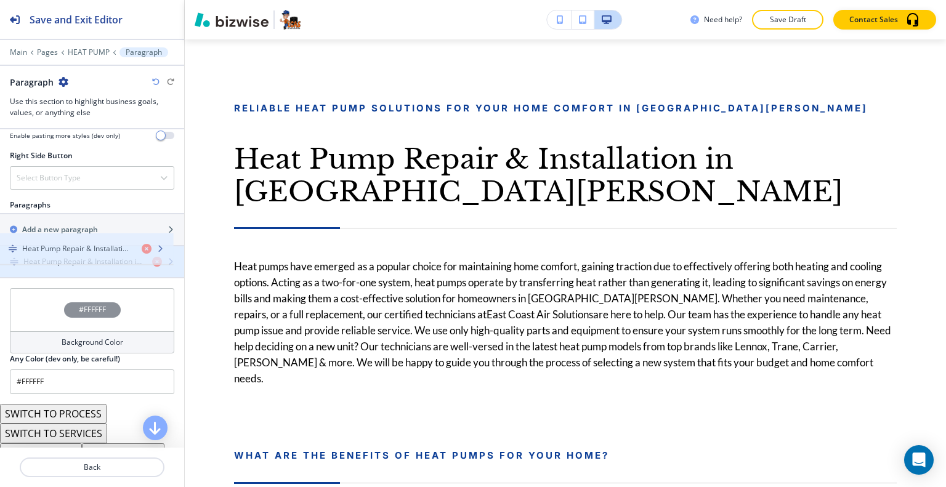
drag, startPoint x: 75, startPoint y: 260, endPoint x: 73, endPoint y: 251, distance: 9.3
click at [73, 251] on div "Heat Pump Repair & Installation in [GEOGRAPHIC_DATA][PERSON_NAME]" at bounding box center [92, 261] width 184 height 31
click at [71, 256] on h4 "Heat Pump Repair & Installation in [GEOGRAPHIC_DATA][PERSON_NAME]" at bounding box center [82, 261] width 119 height 11
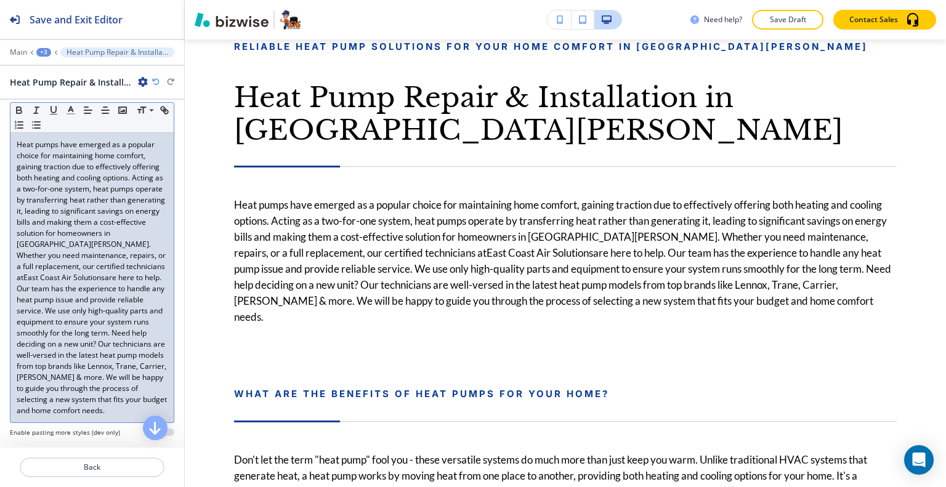
scroll to position [185, 0]
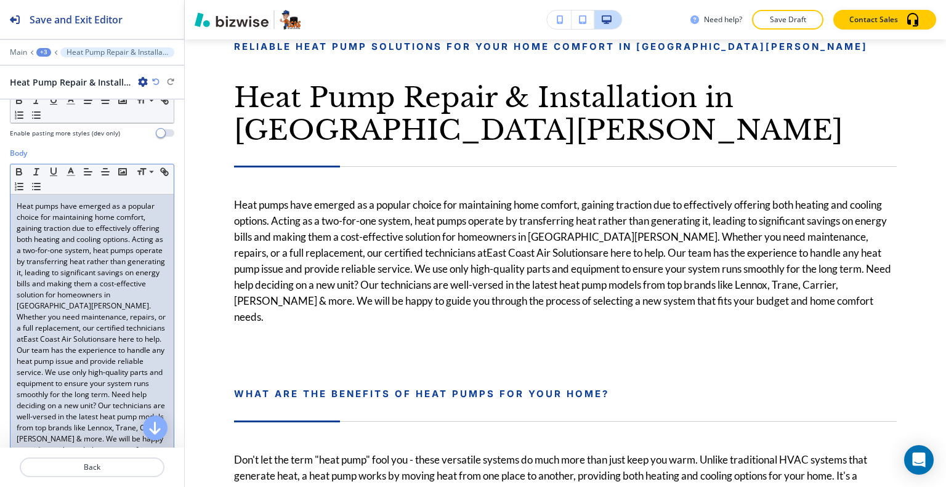
drag, startPoint x: 81, startPoint y: 226, endPoint x: 2, endPoint y: 178, distance: 92.3
click at [2, 178] on div "Body Small Normal Large Huge Heat pumps have emerged as a popular choice for ma…" at bounding box center [92, 328] width 184 height 361
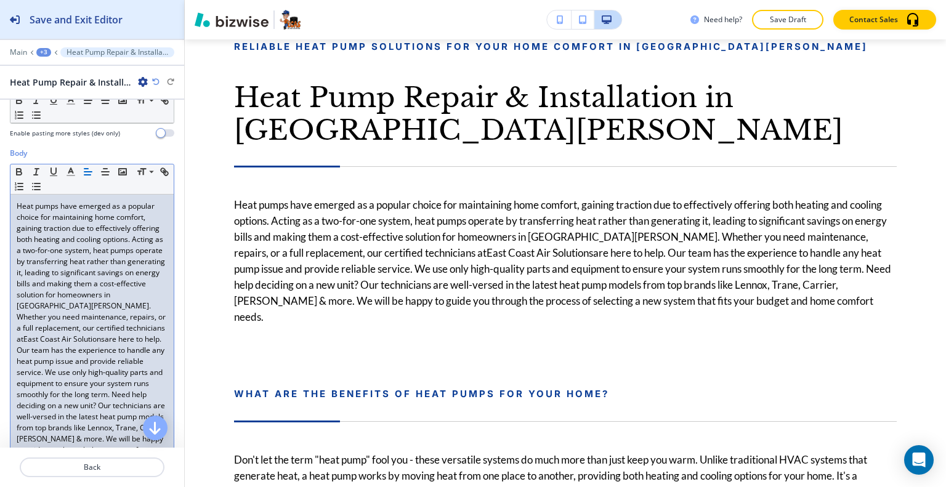
scroll to position [0, 0]
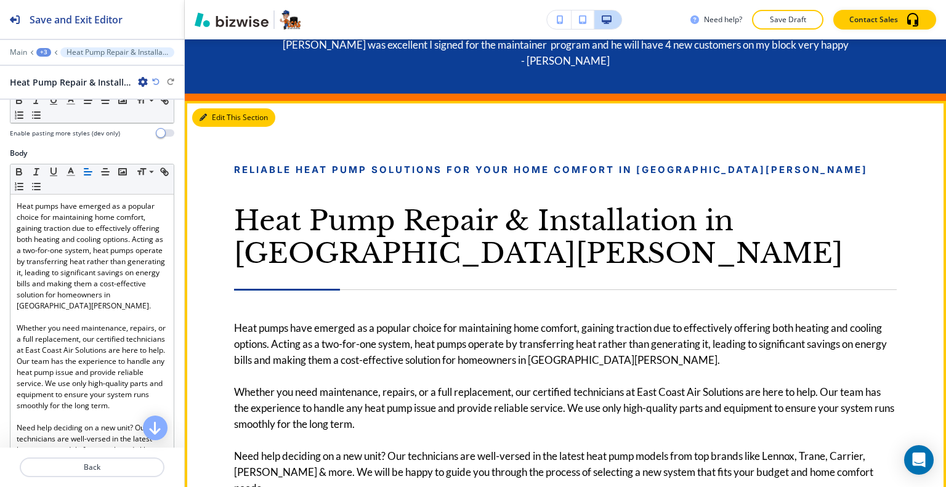
click at [217, 121] on button "Edit This Section" at bounding box center [233, 117] width 83 height 18
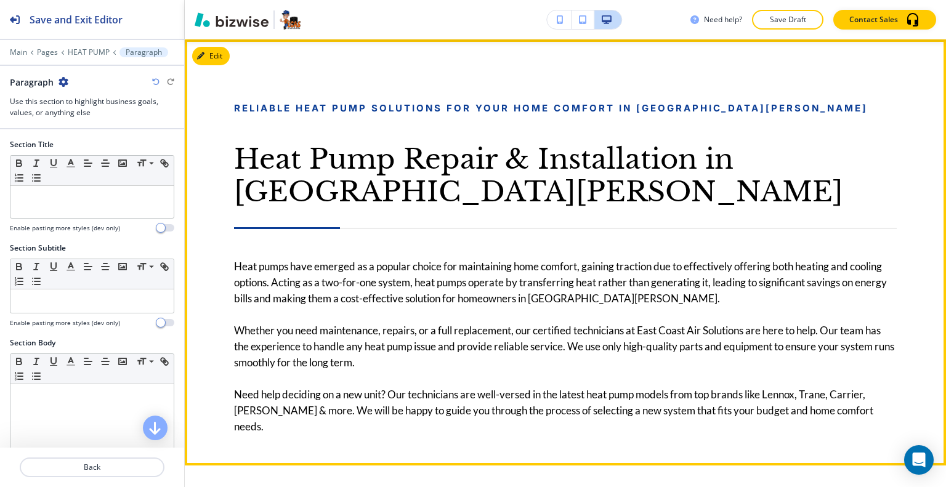
scroll to position [949, 0]
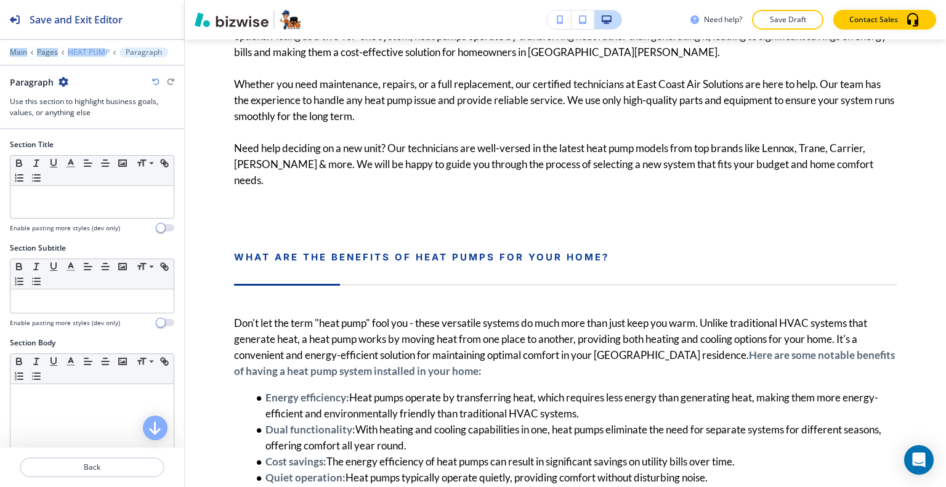
click at [103, 47] on div "Save and Exit Editor Main Pages HEAT PUMP Paragraph Paragraph Use this section …" at bounding box center [92, 64] width 184 height 129
click at [103, 48] on p "HEAT PUMP" at bounding box center [89, 52] width 42 height 9
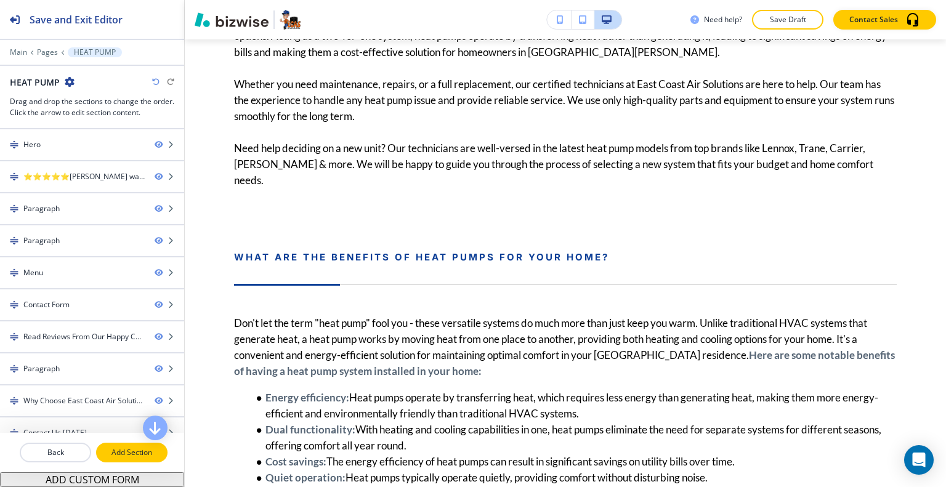
click at [118, 447] on button "Add Section" at bounding box center [131, 453] width 71 height 20
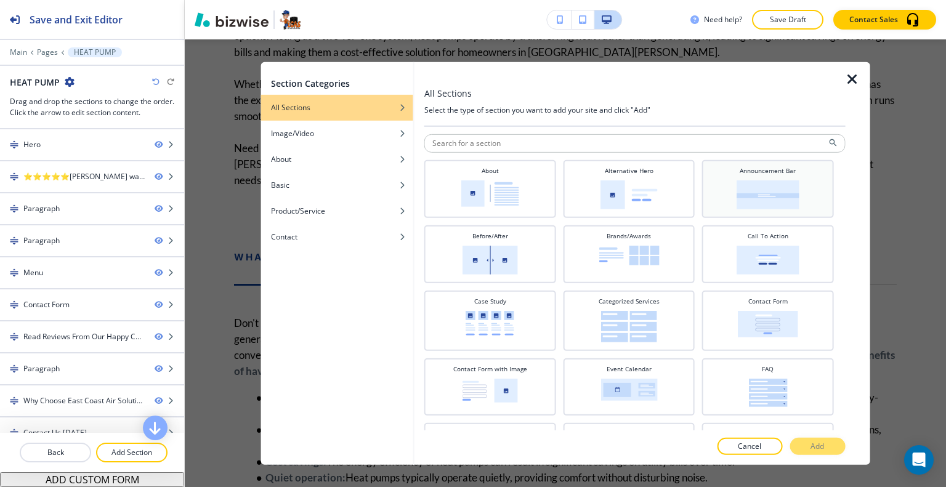
click at [737, 184] on img at bounding box center [768, 194] width 63 height 29
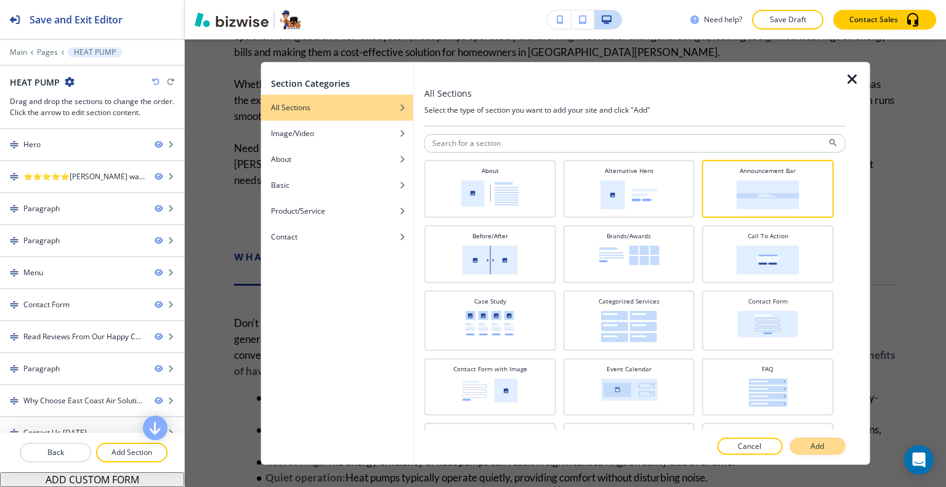
click at [804, 441] on button "Add" at bounding box center [817, 446] width 55 height 17
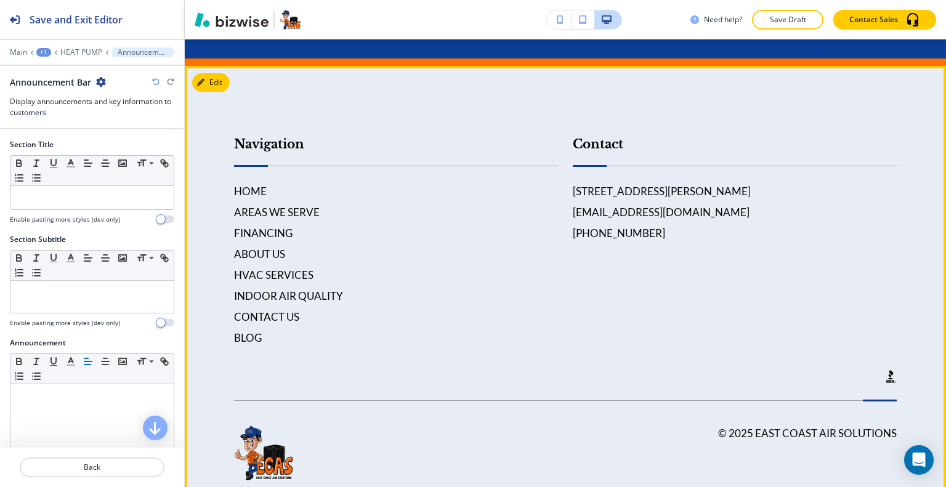
scroll to position [4374, 0]
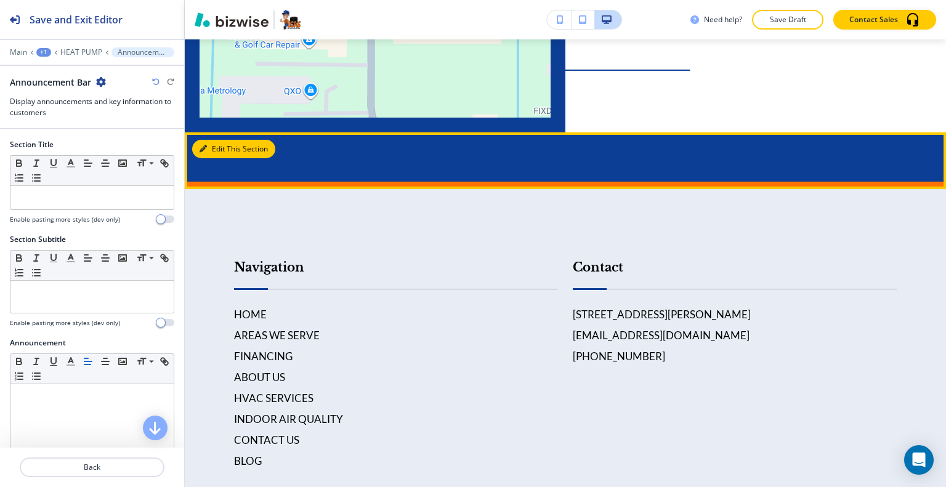
click at [213, 158] on button "Edit This Section" at bounding box center [233, 149] width 83 height 18
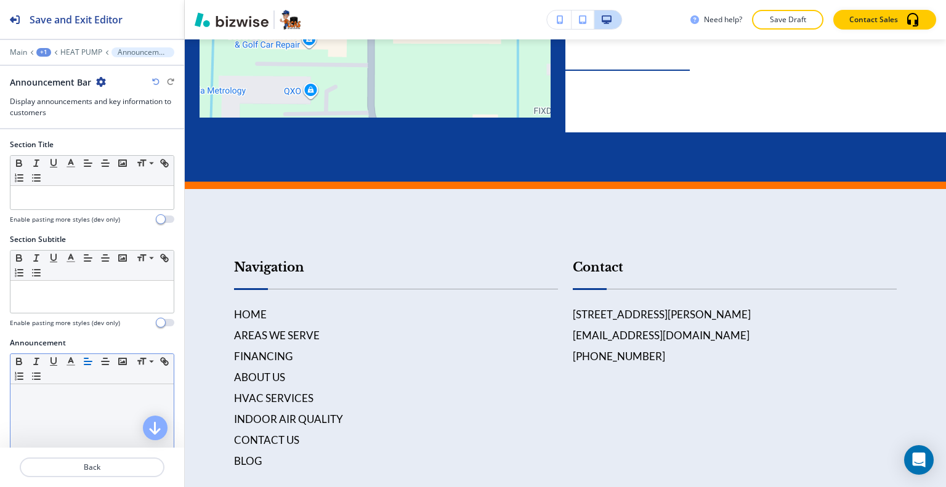
scroll to position [285, 0]
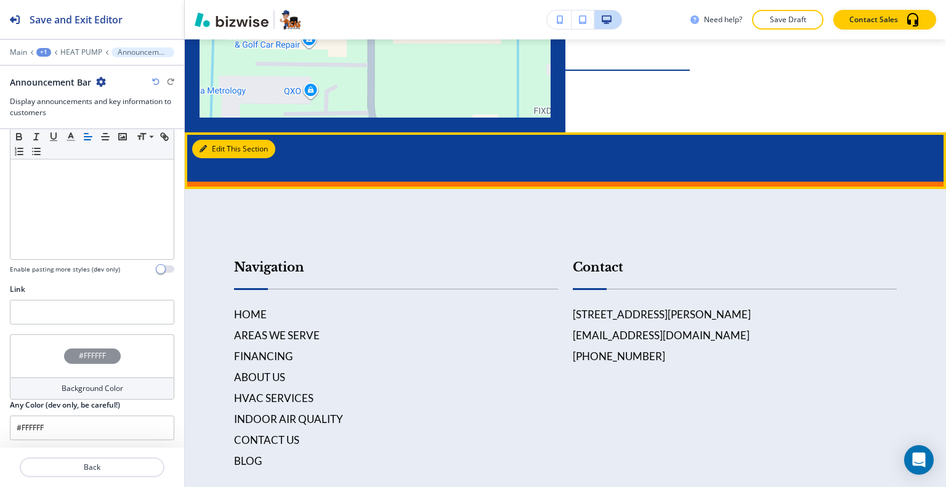
click at [219, 158] on button "Edit This Section" at bounding box center [233, 149] width 83 height 18
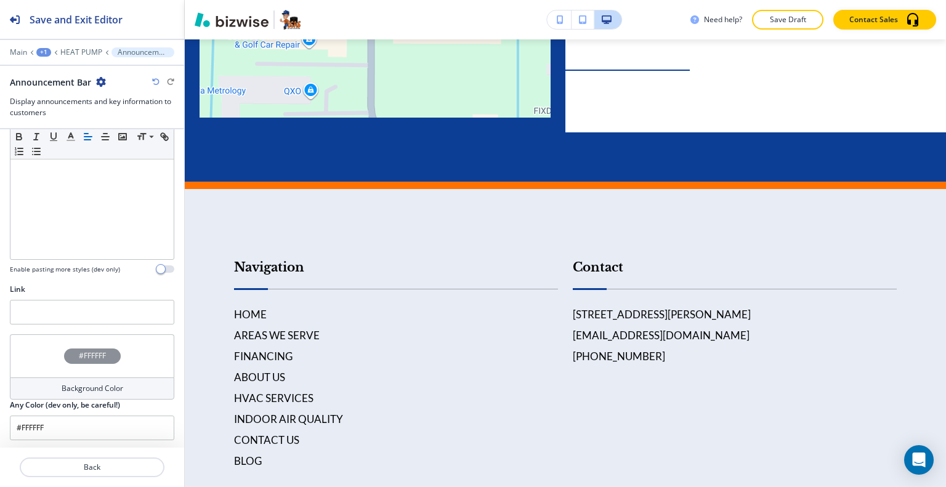
click at [29, 379] on div "Background Color" at bounding box center [92, 389] width 164 height 22
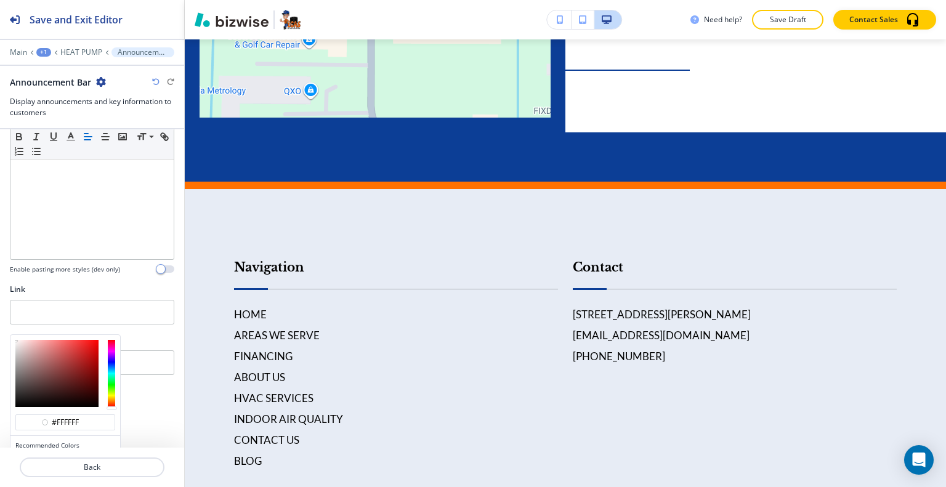
scroll to position [344, 0]
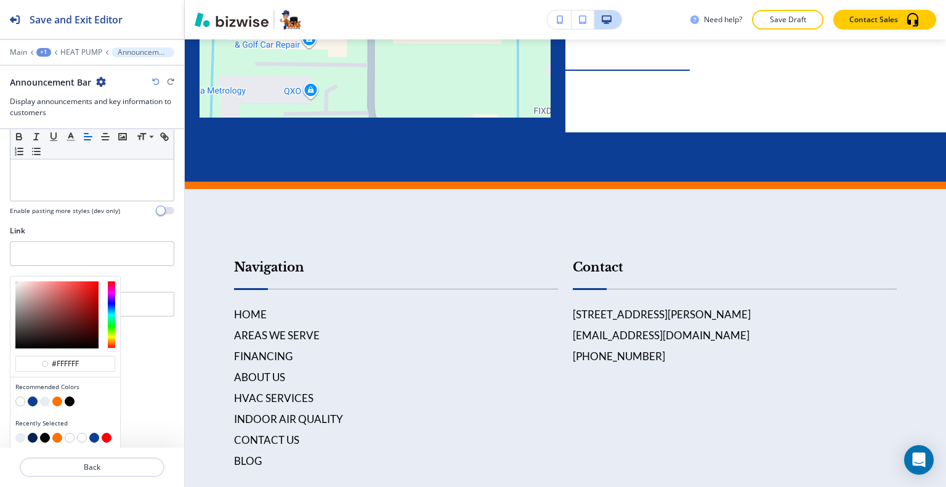
click at [33, 436] on button "button" at bounding box center [33, 438] width 10 height 10
type input "#062152"
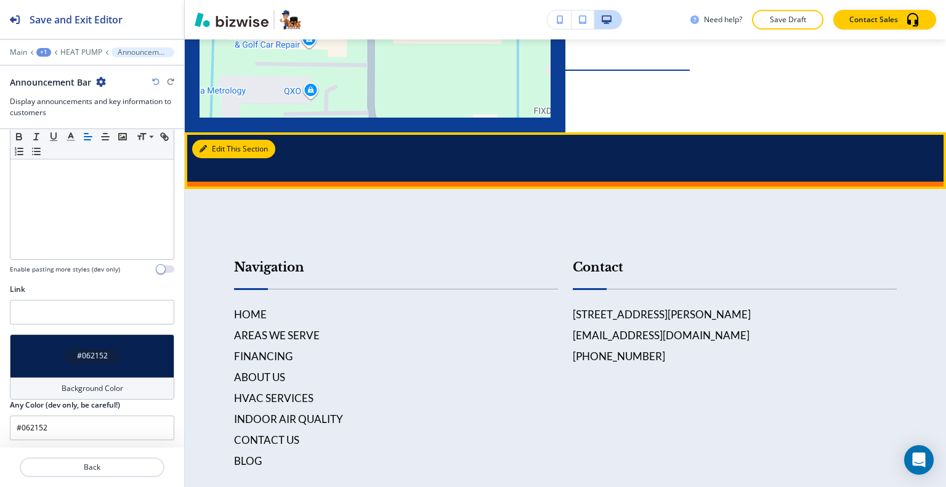
click at [211, 158] on button "Edit This Section" at bounding box center [233, 149] width 83 height 18
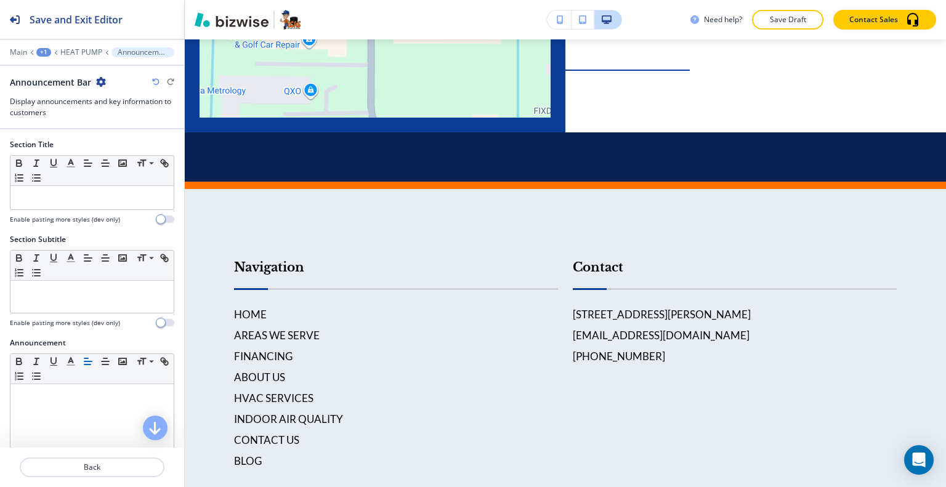
scroll to position [246, 0]
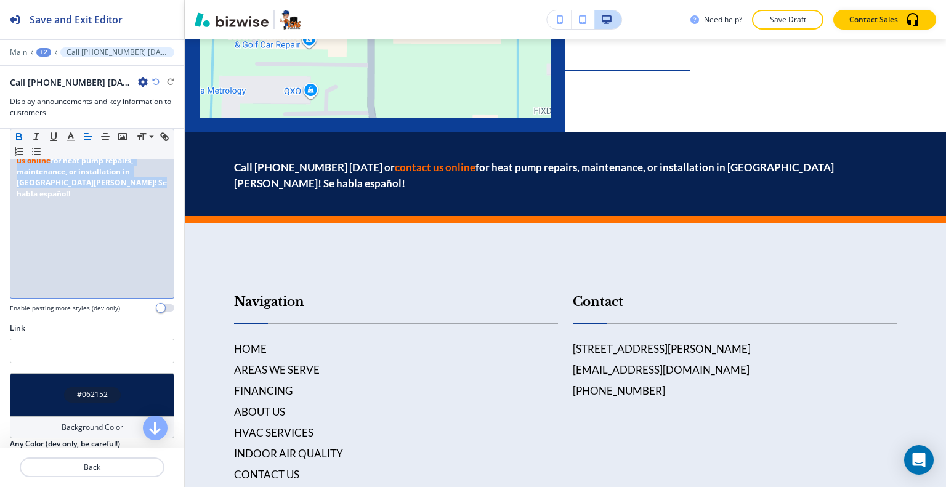
drag, startPoint x: 134, startPoint y: 197, endPoint x: 0, endPoint y: 144, distance: 143.8
click at [0, 144] on div "Announcement Small Normal Large Huge Call [PHONE_NUMBER] [DATE] or contact us o…" at bounding box center [92, 207] width 184 height 232
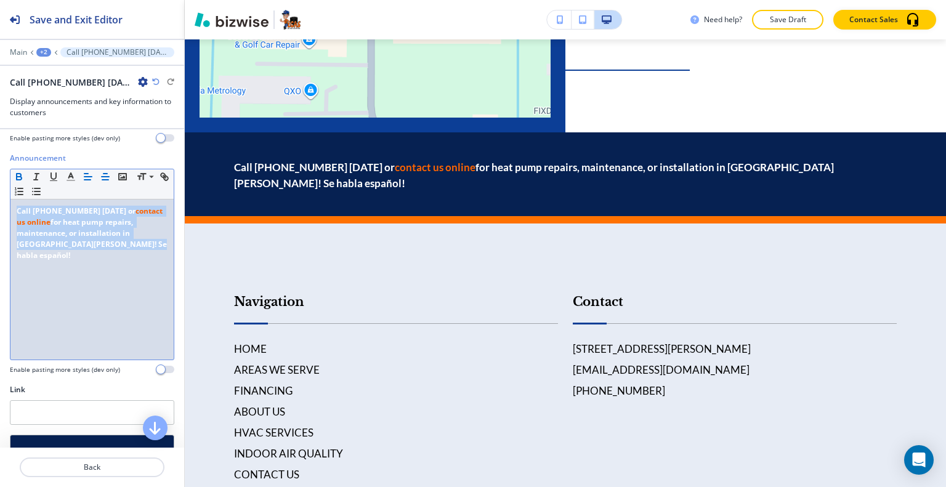
click at [108, 173] on icon "button" at bounding box center [105, 176] width 11 height 11
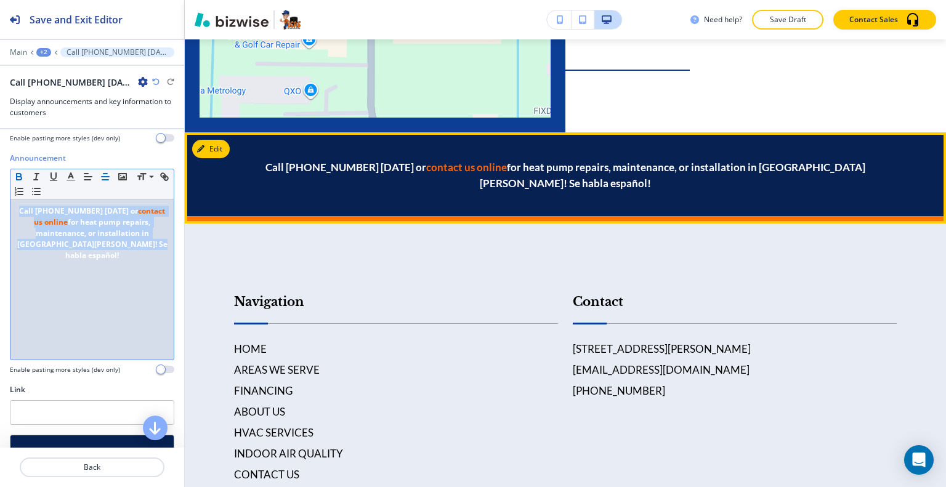
scroll to position [4251, 0]
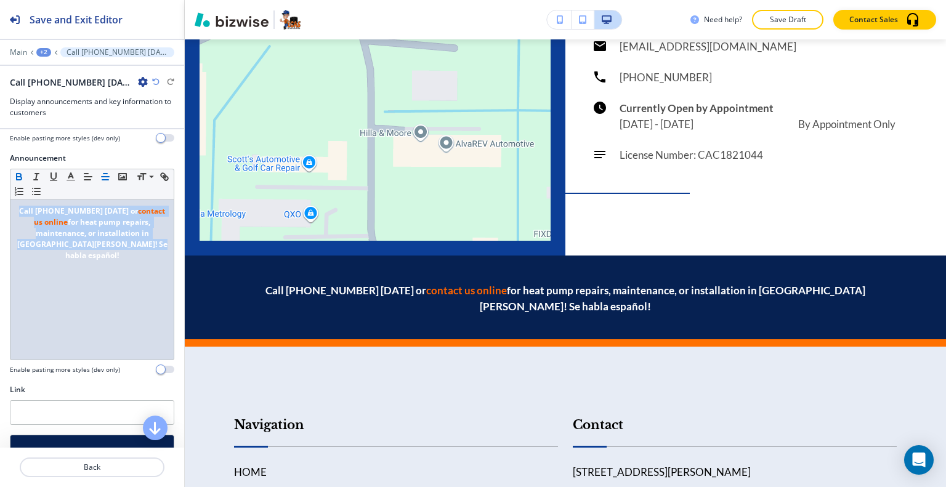
click at [49, 51] on div "+2" at bounding box center [43, 52] width 15 height 9
click at [51, 94] on p "HEAT PUMP" at bounding box center [75, 93] width 63 height 11
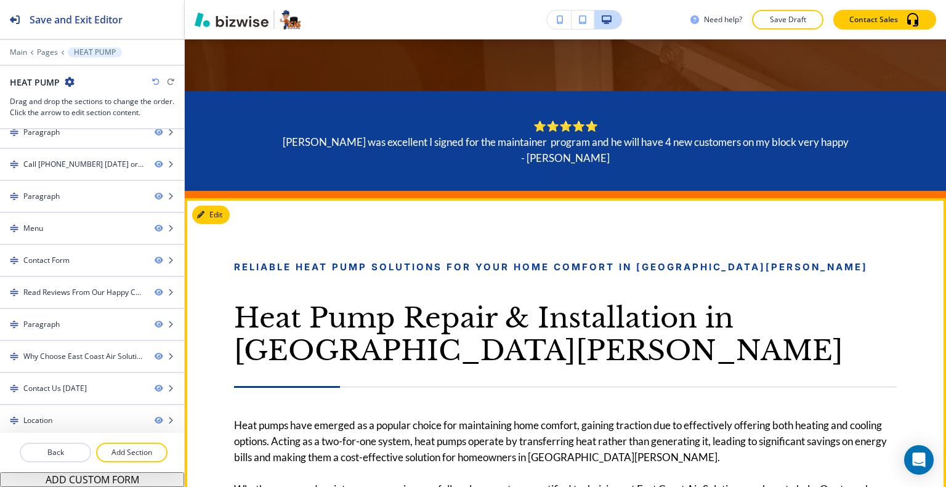
scroll to position [851, 0]
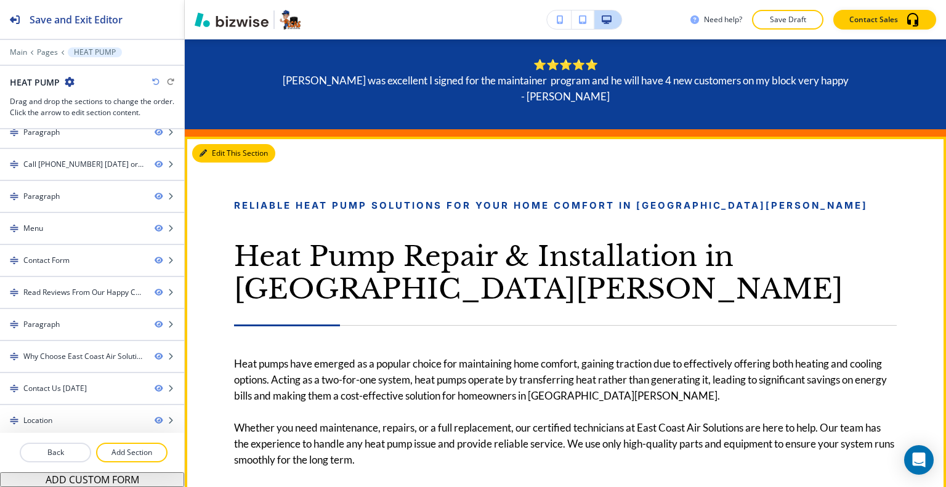
click at [210, 156] on button "Edit This Section" at bounding box center [233, 153] width 83 height 18
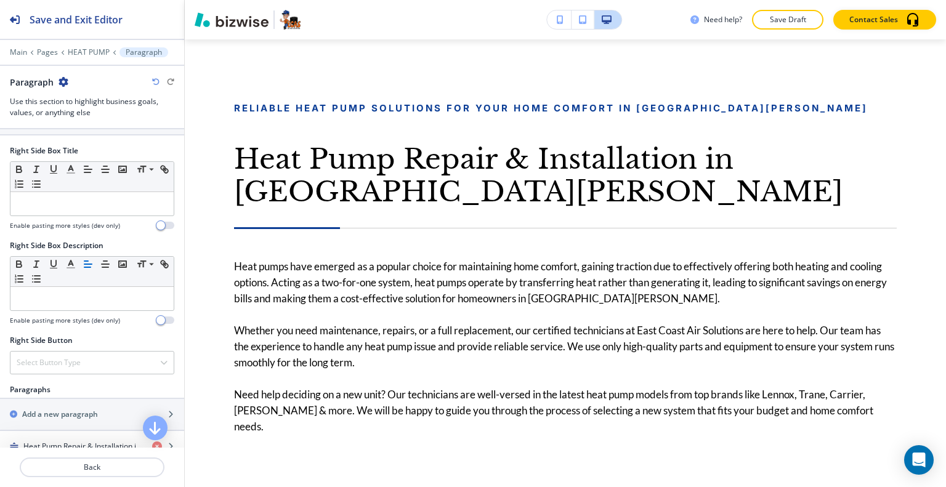
scroll to position [678, 0]
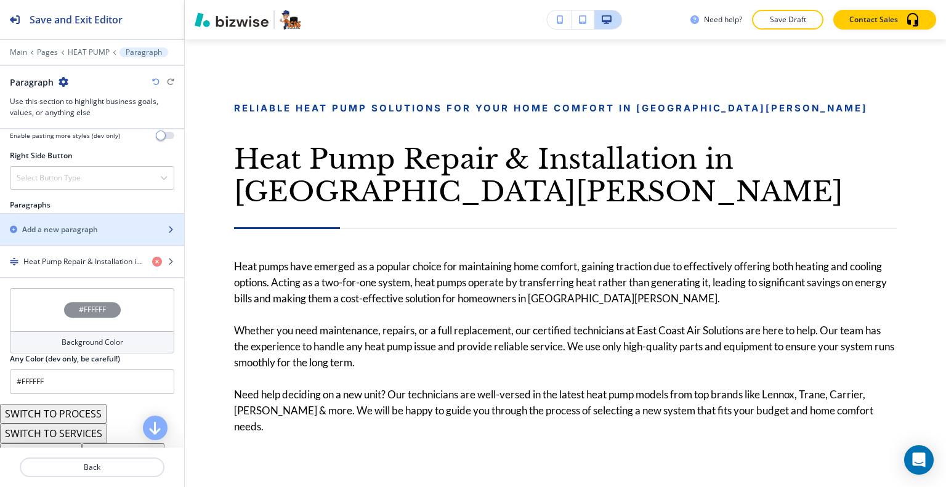
click at [81, 229] on h2 "Add a new paragraph" at bounding box center [60, 229] width 76 height 11
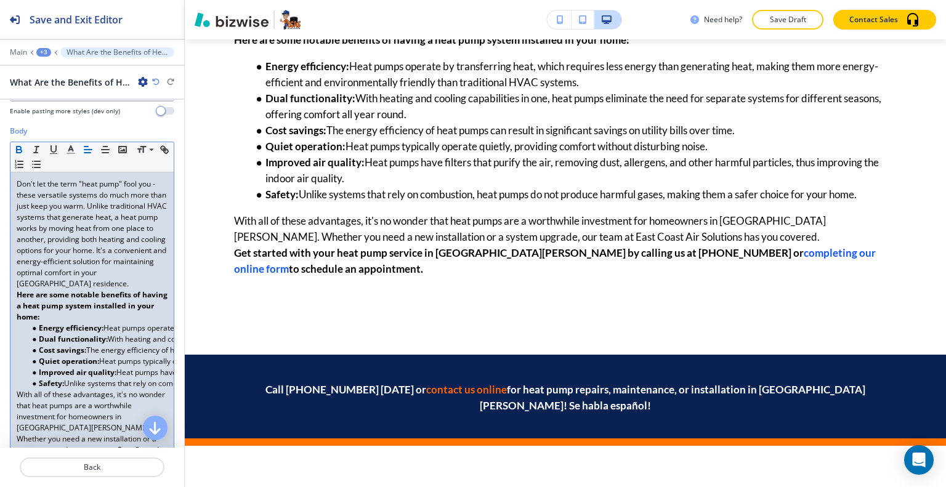
scroll to position [308, 0]
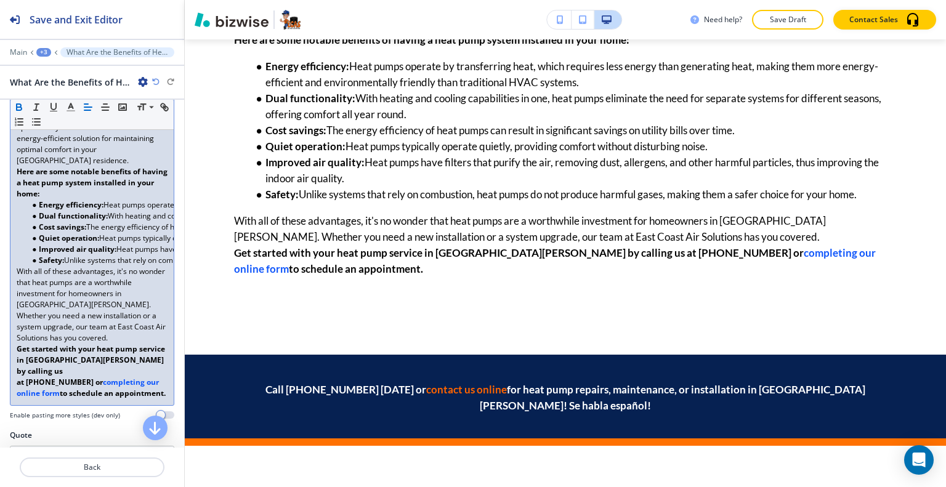
click at [95, 331] on p "With all of these advantages, it's no wonder that heat pumps are a worthwhile i…" at bounding box center [92, 305] width 151 height 78
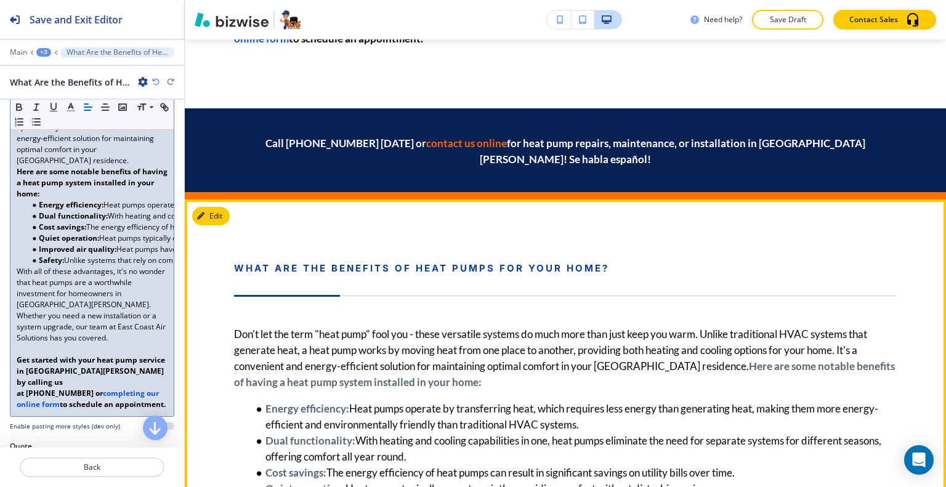
scroll to position [1626, 0]
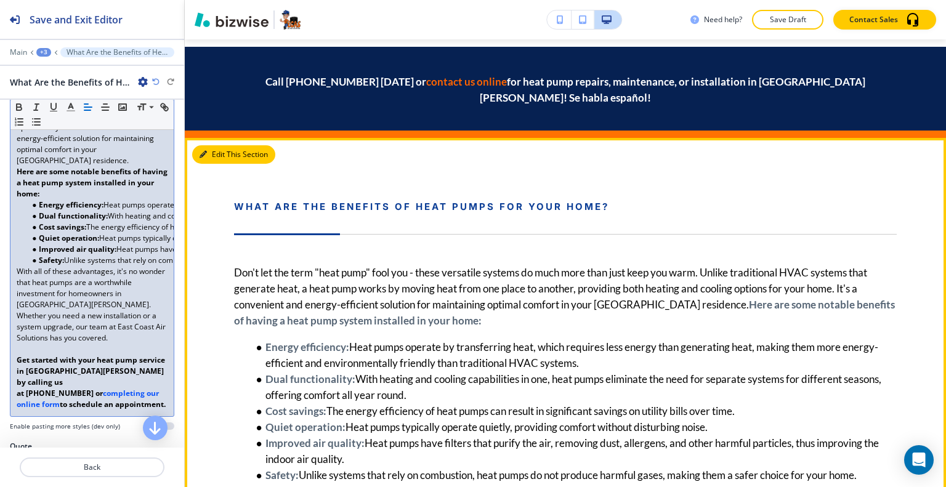
click at [214, 145] on button "Edit This Section" at bounding box center [233, 154] width 83 height 18
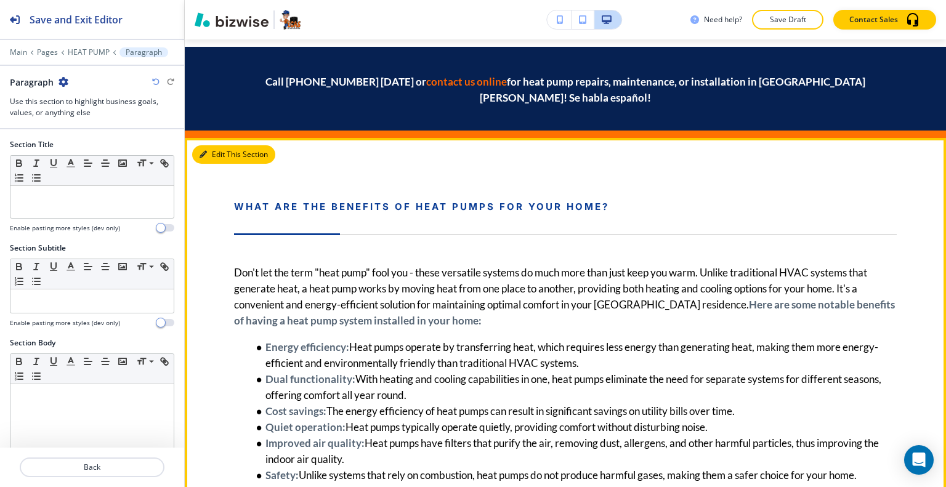
scroll to position [1709, 0]
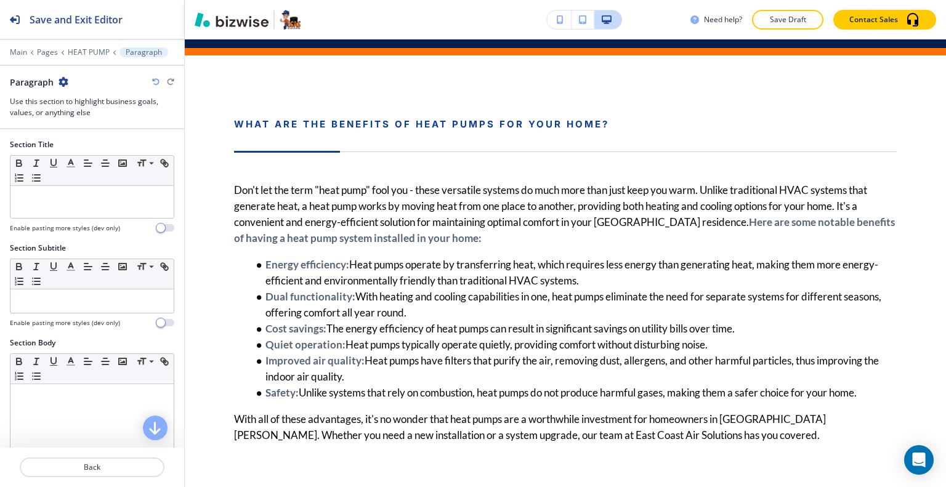
click at [62, 79] on icon "button" at bounding box center [64, 82] width 10 height 10
click at [96, 150] on p "Delete Section" at bounding box center [97, 145] width 63 height 11
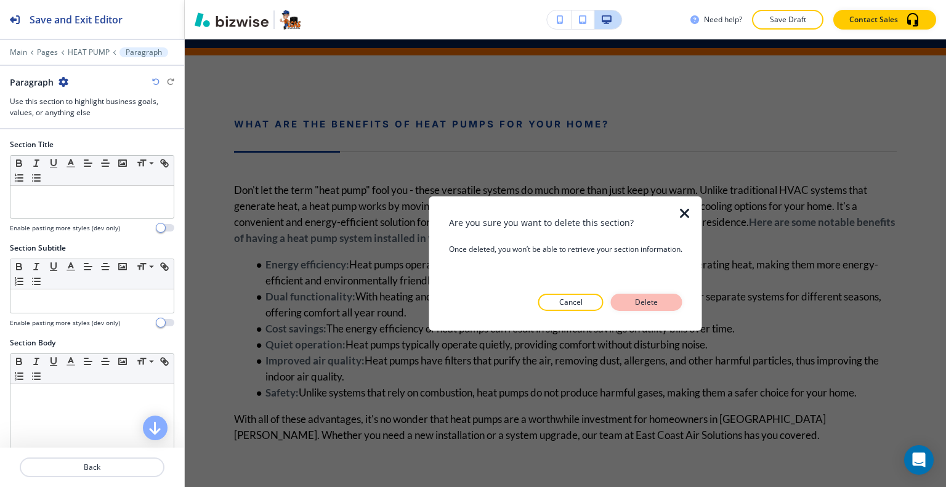
click at [635, 301] on button "Delete" at bounding box center [646, 302] width 71 height 17
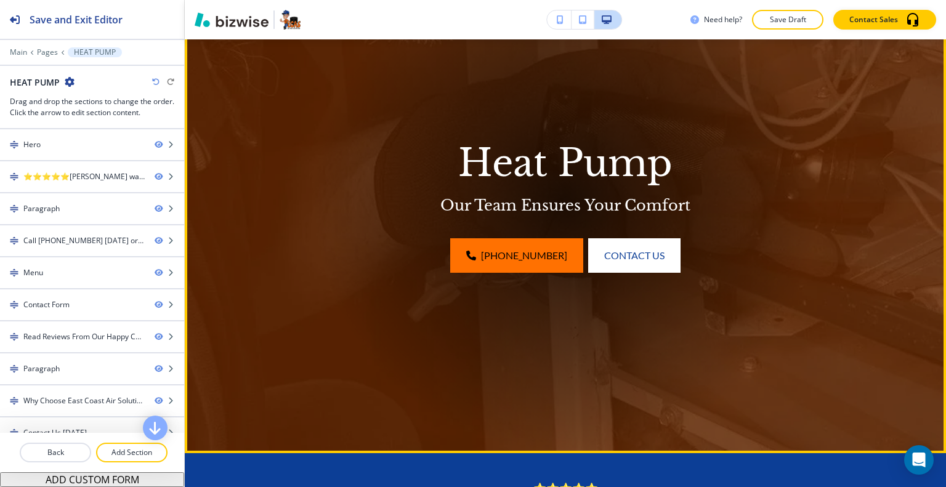
scroll to position [0, 0]
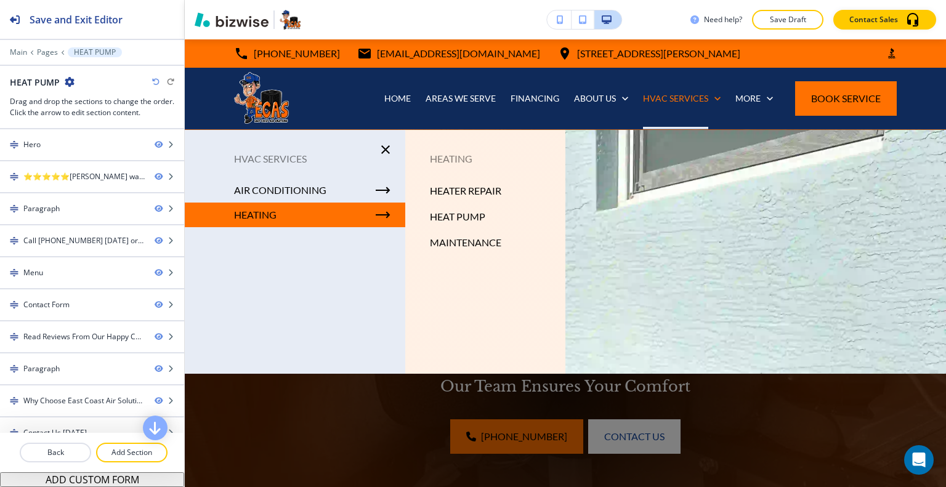
click at [278, 213] on div "HEATING" at bounding box center [295, 215] width 221 height 25
click at [254, 216] on p "HEATING" at bounding box center [255, 215] width 43 height 18
click at [458, 190] on p "HEATER REPAIR" at bounding box center [465, 191] width 71 height 18
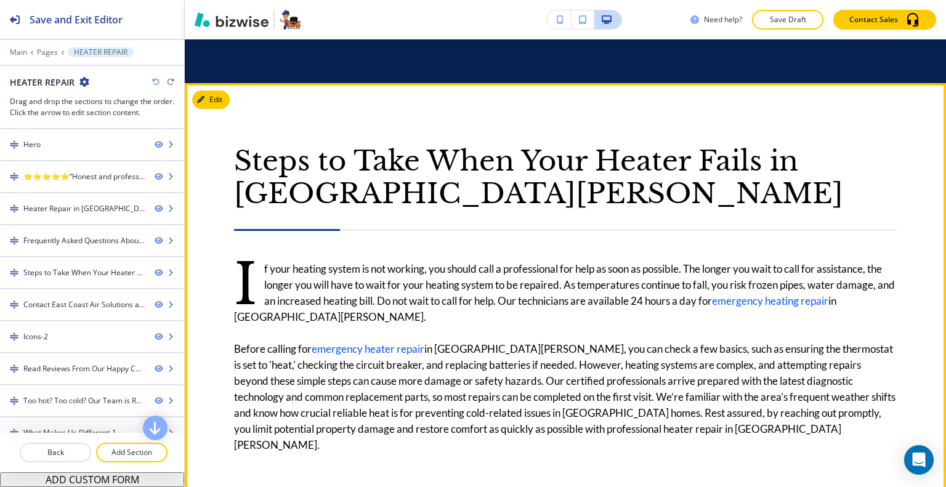
scroll to position [3573, 0]
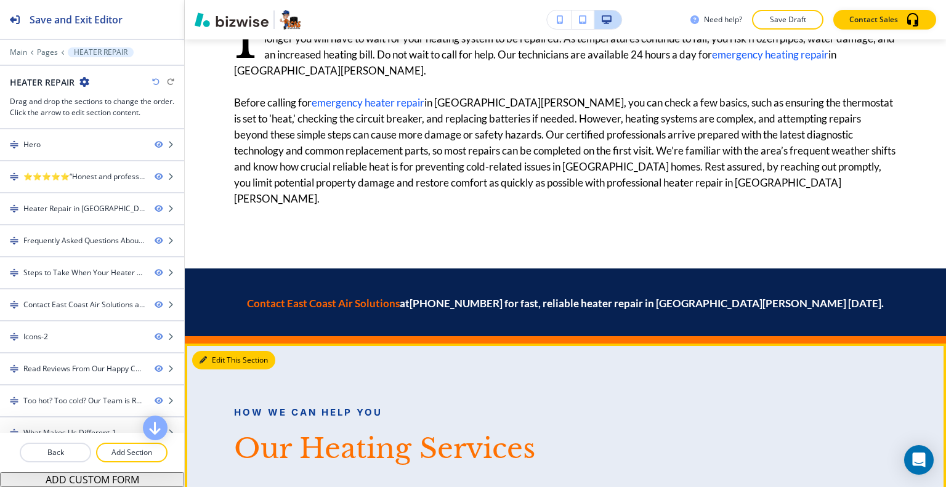
click at [221, 351] on button "Edit This Section" at bounding box center [233, 360] width 83 height 18
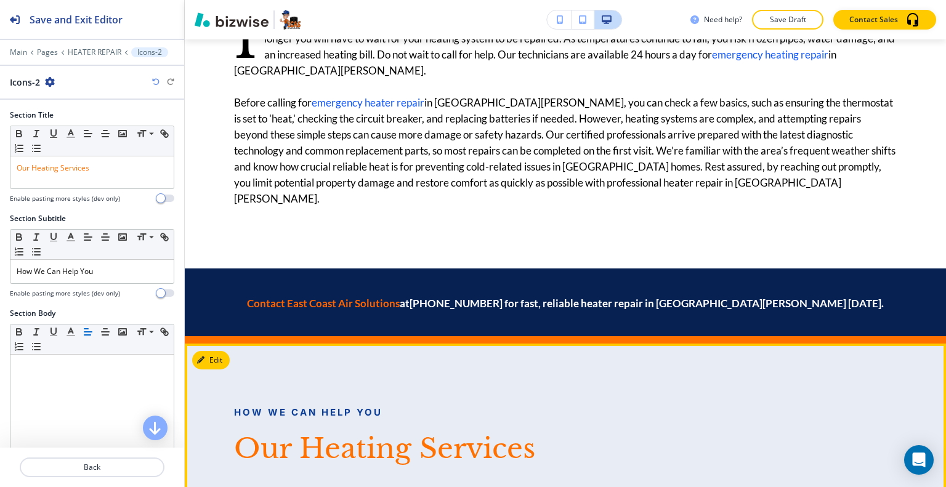
scroll to position [3678, 0]
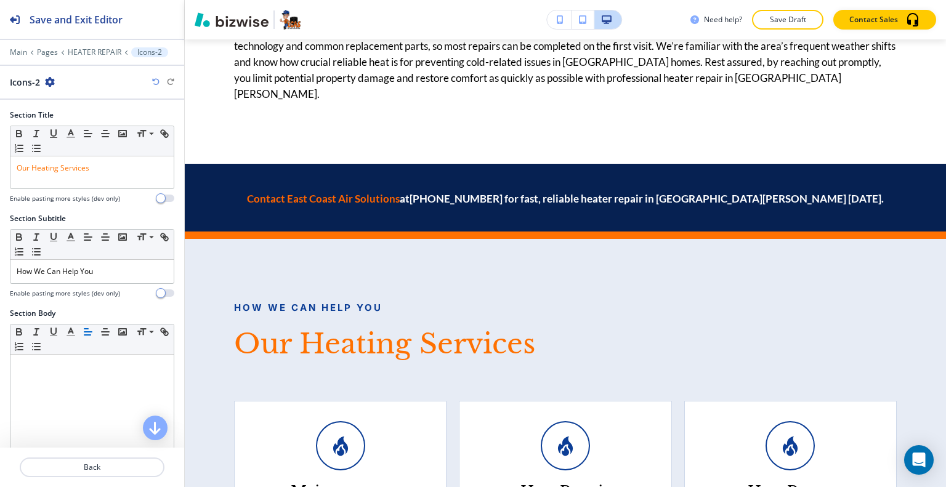
click at [46, 79] on icon "button" at bounding box center [50, 82] width 10 height 10
click at [79, 128] on p "Duplicate Section" at bounding box center [83, 124] width 63 height 11
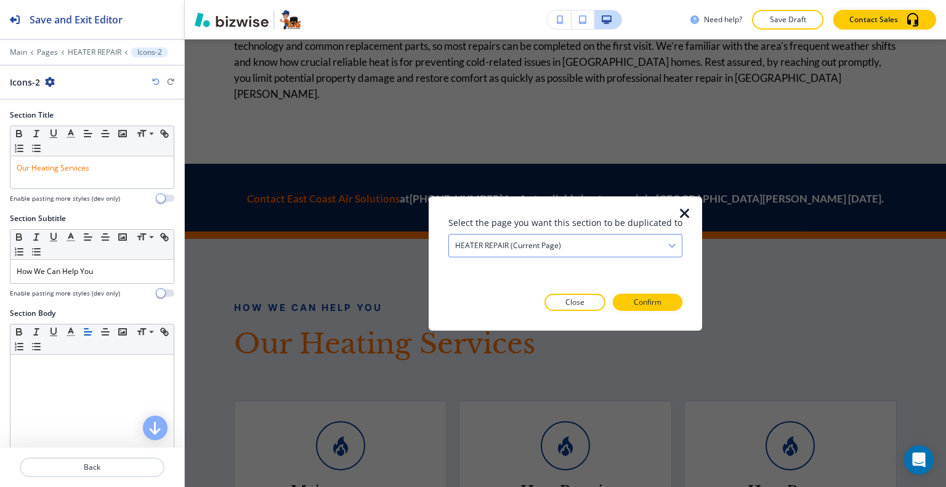
click at [508, 243] on h4 "HEATER REPAIR (current page)" at bounding box center [508, 245] width 106 height 11
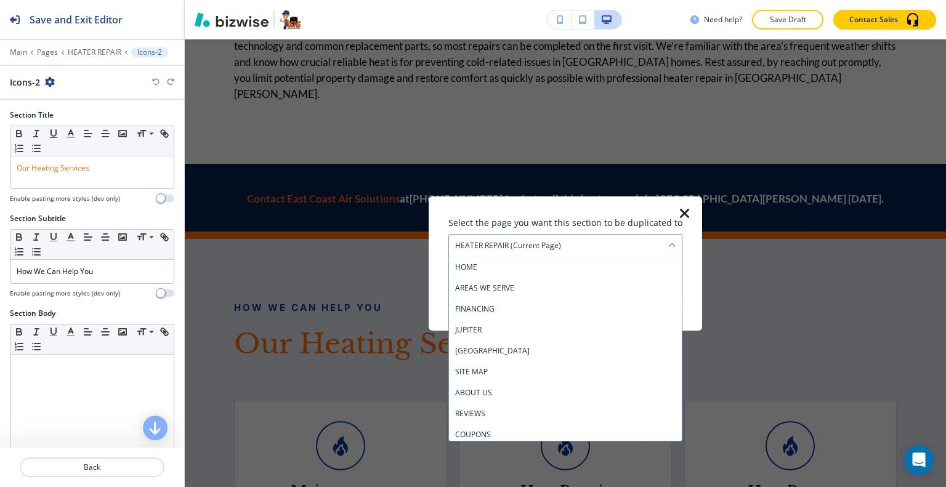
scroll to position [274, 0]
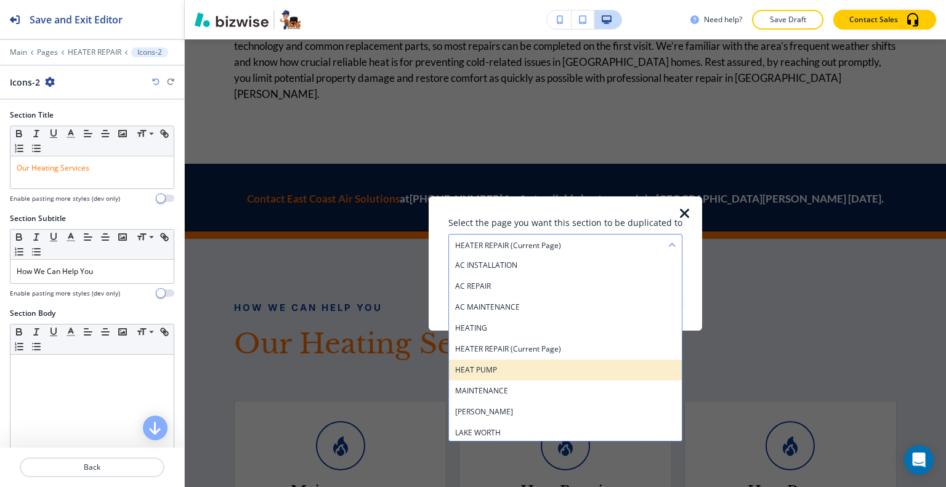
click at [508, 369] on h4 "HEAT PUMP" at bounding box center [565, 369] width 221 height 11
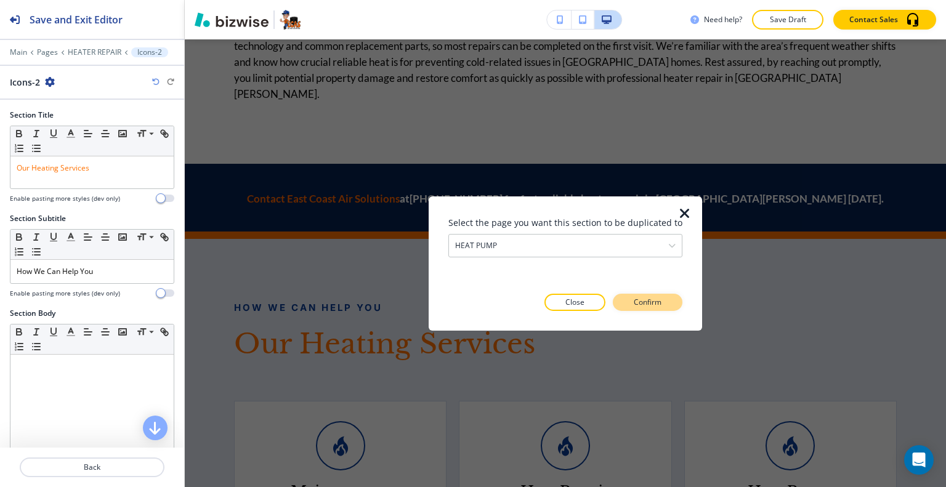
click at [628, 300] on button "Confirm" at bounding box center [648, 302] width 70 height 17
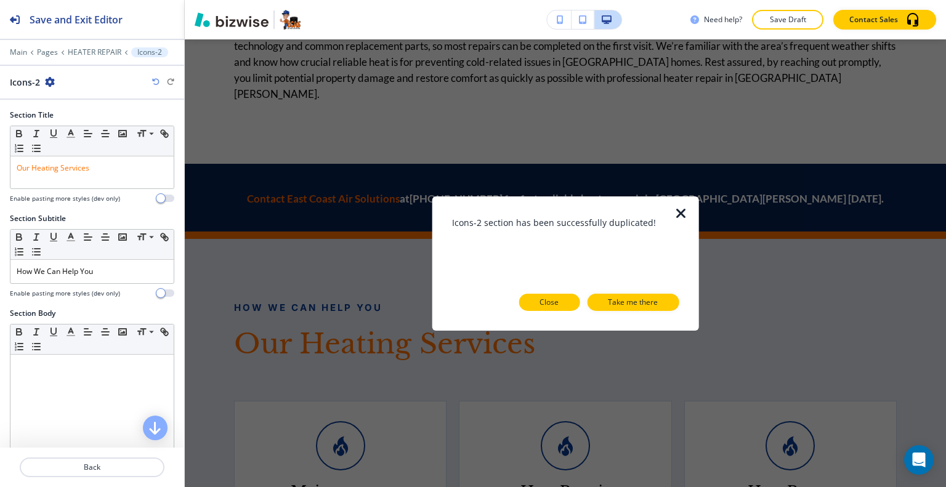
click at [550, 304] on p "Close" at bounding box center [549, 302] width 19 height 11
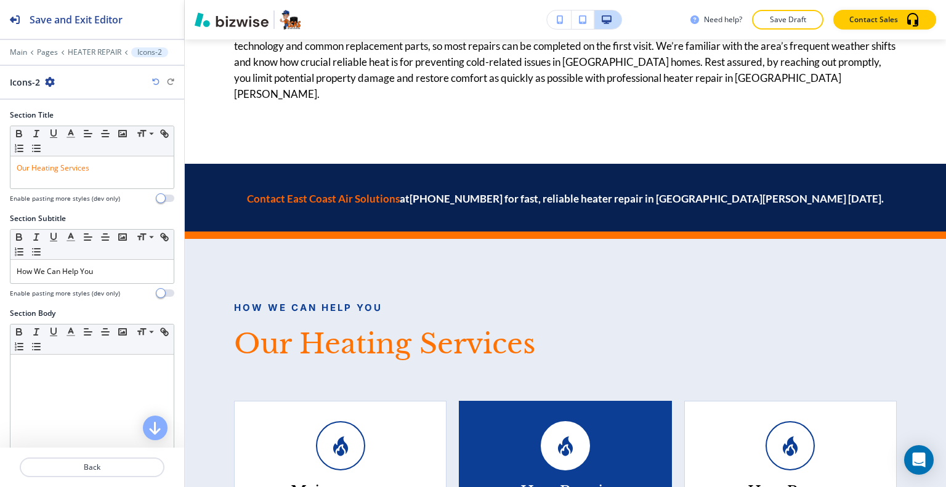
scroll to position [3986, 0]
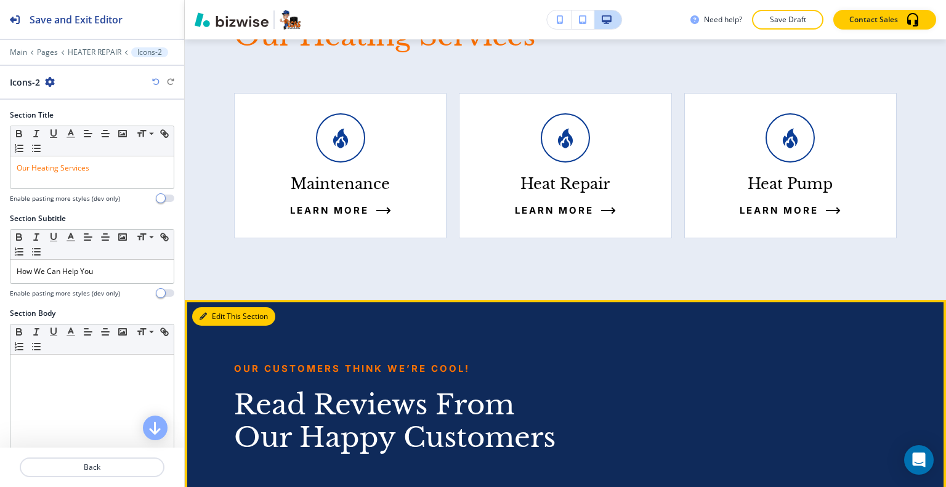
click at [210, 307] on button "Edit This Section" at bounding box center [233, 316] width 83 height 18
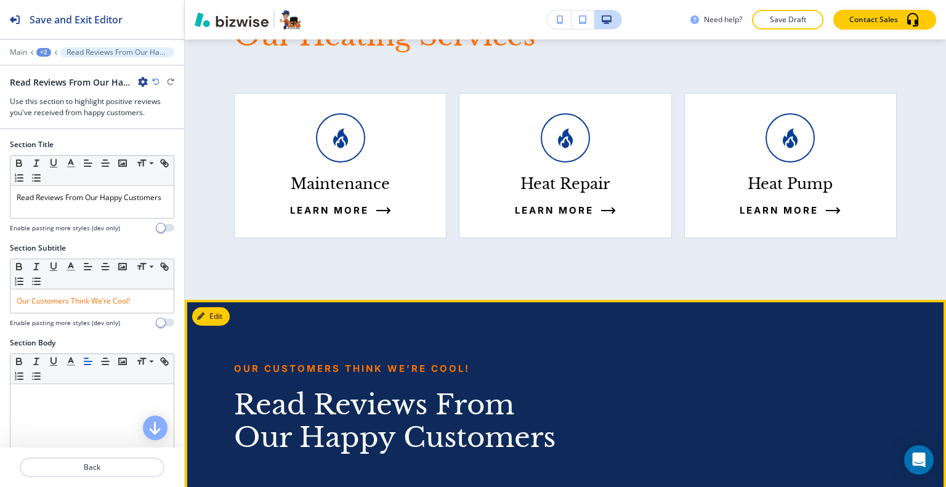
scroll to position [4046, 0]
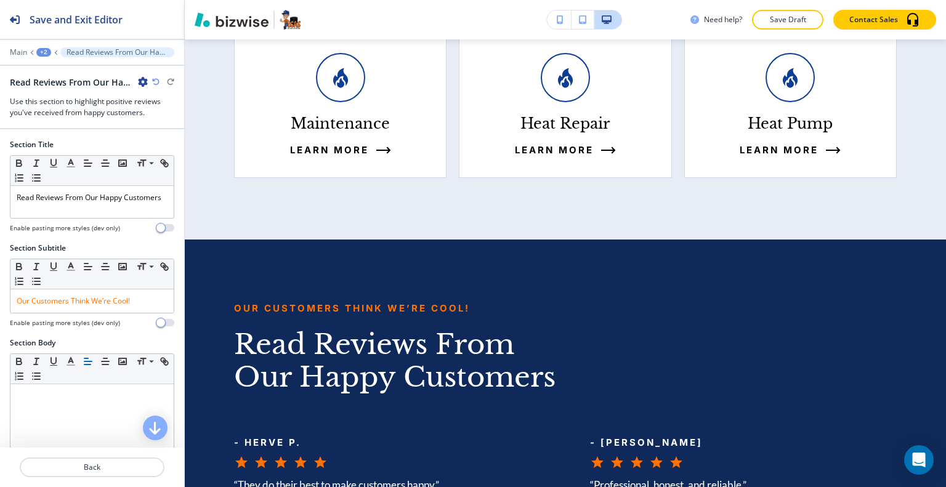
click at [142, 79] on icon "button" at bounding box center [143, 82] width 10 height 10
click at [200, 122] on p "Duplicate Section" at bounding box center [177, 124] width 63 height 11
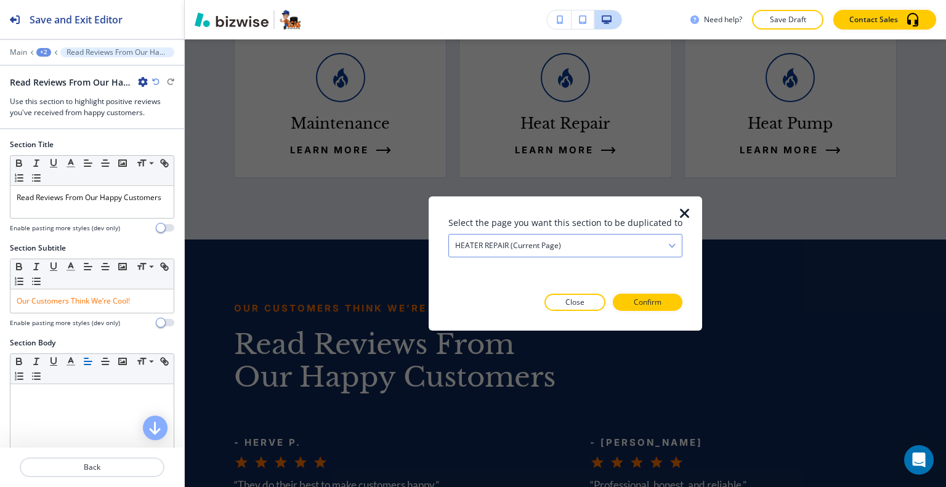
click at [562, 238] on div "HEATER REPAIR (current page)" at bounding box center [565, 245] width 233 height 22
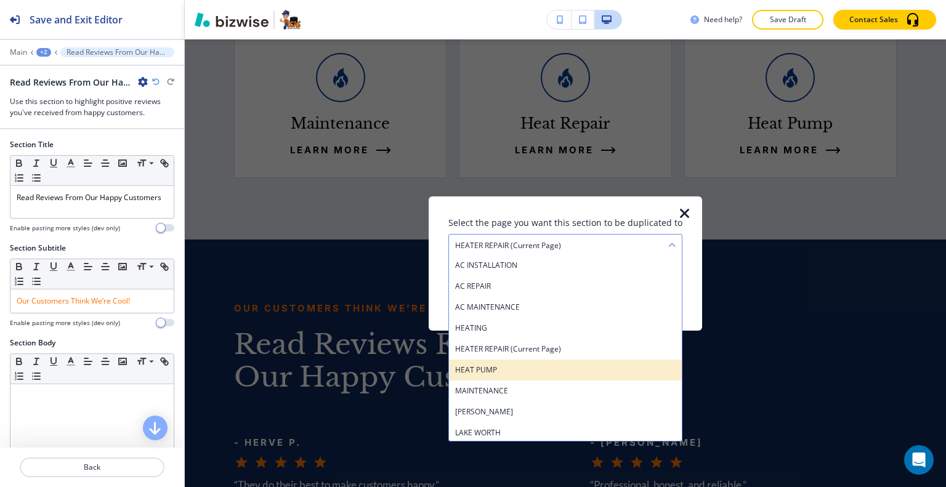
click at [516, 371] on h4 "HEAT PUMP" at bounding box center [565, 369] width 221 height 11
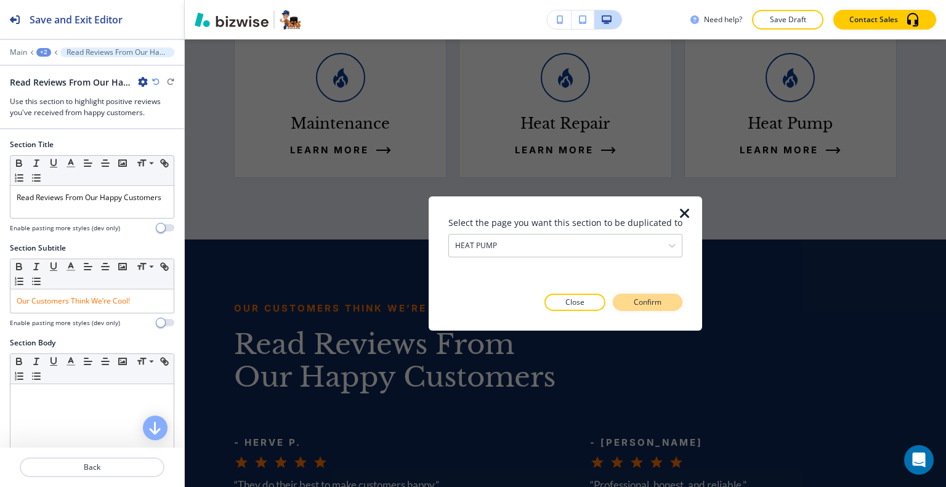
click at [634, 305] on p "Confirm" at bounding box center [648, 302] width 28 height 11
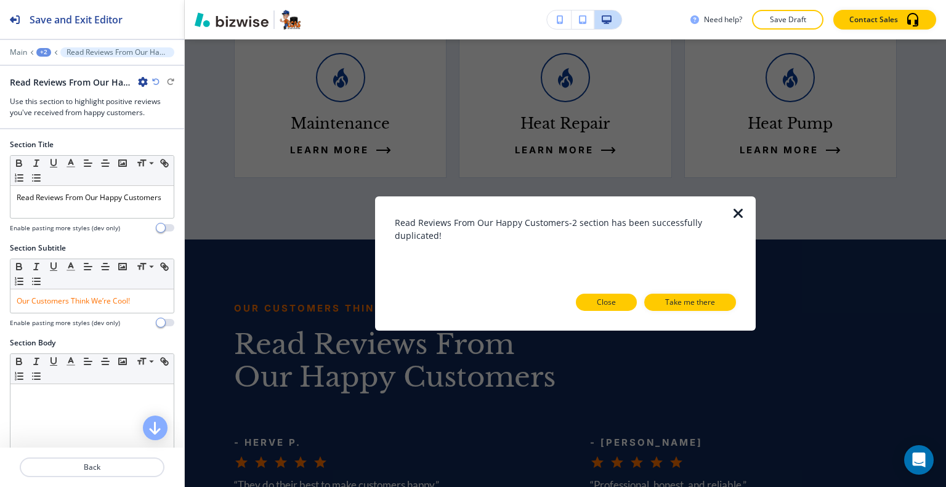
click at [589, 304] on button "Close" at bounding box center [606, 302] width 61 height 17
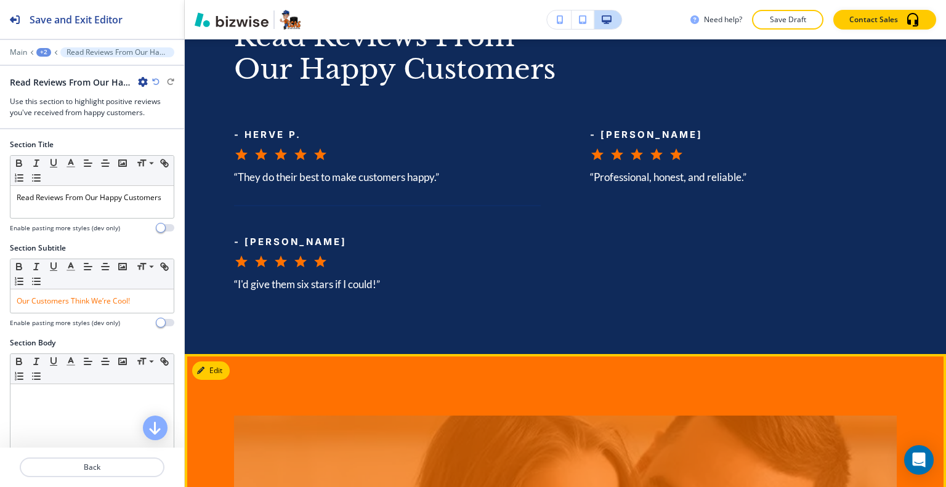
scroll to position [4416, 0]
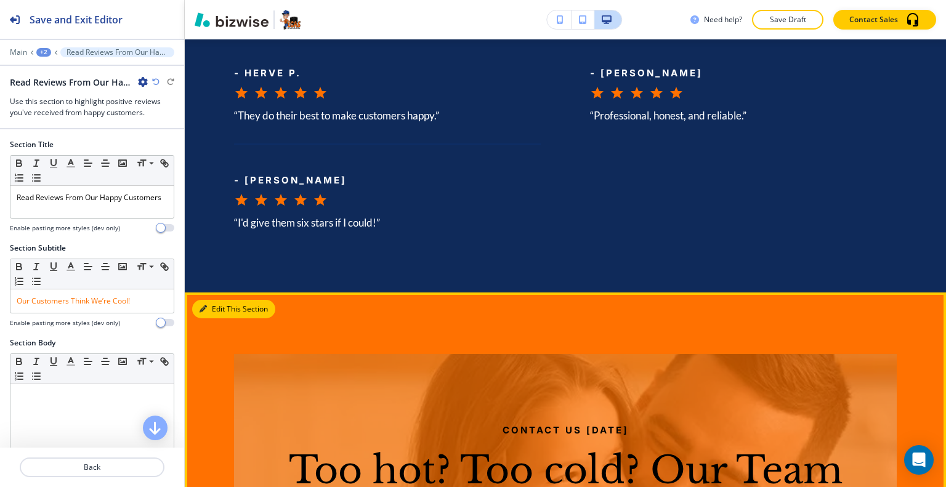
click at [224, 300] on button "Edit This Section" at bounding box center [233, 309] width 83 height 18
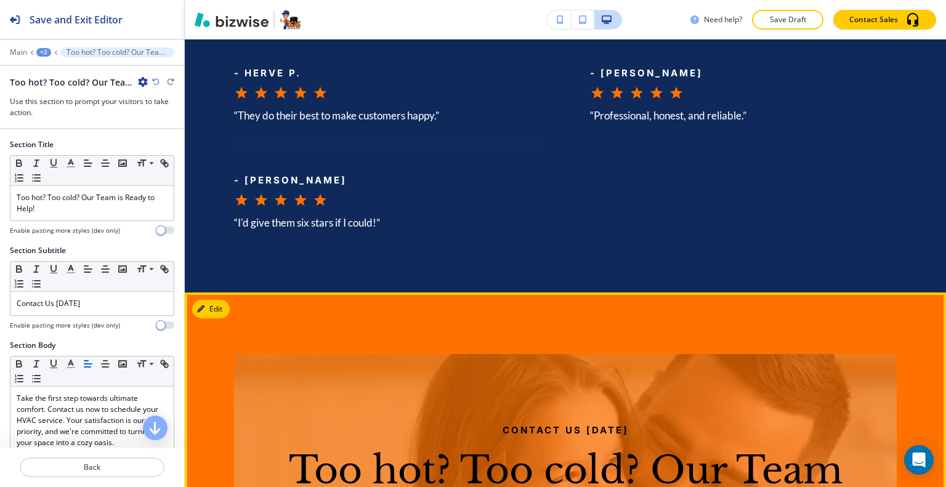
scroll to position [4502, 0]
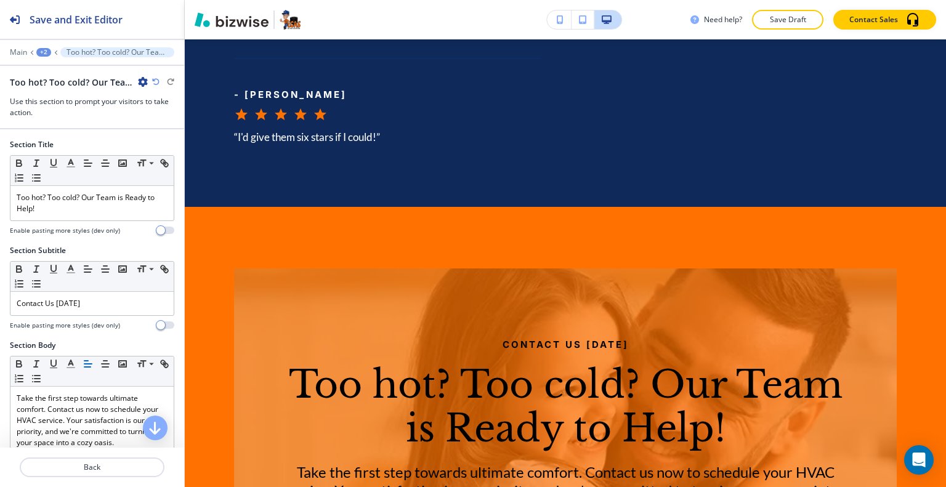
click at [144, 83] on icon "button" at bounding box center [143, 82] width 10 height 10
click at [153, 124] on p "Duplicate Section" at bounding box center [177, 124] width 63 height 11
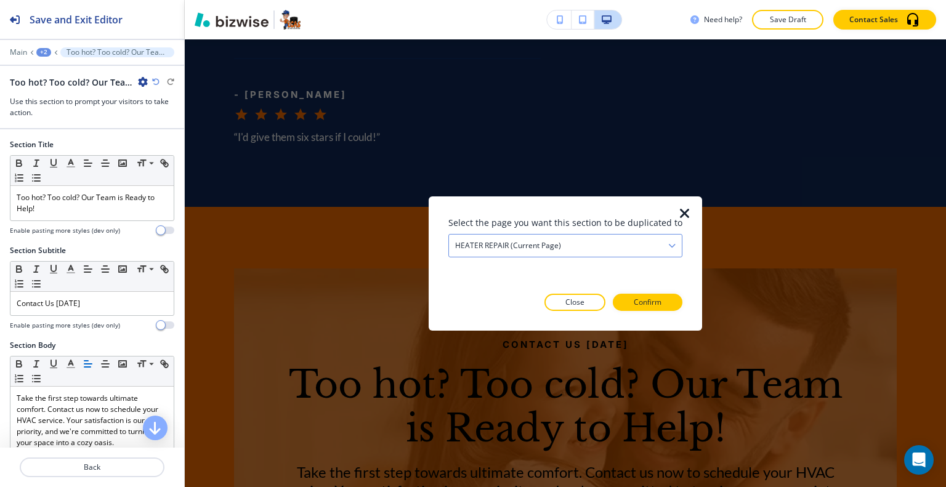
click at [538, 248] on h4 "HEATER REPAIR (current page)" at bounding box center [508, 245] width 106 height 11
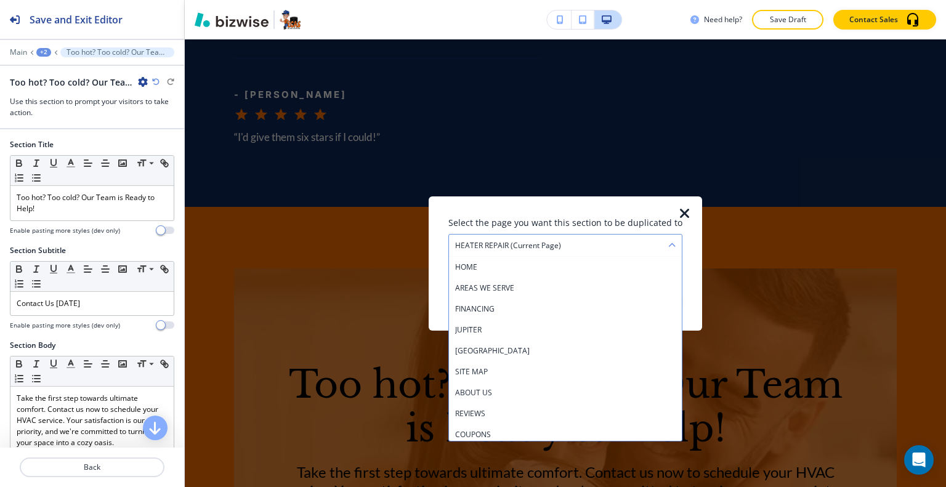
scroll to position [274, 0]
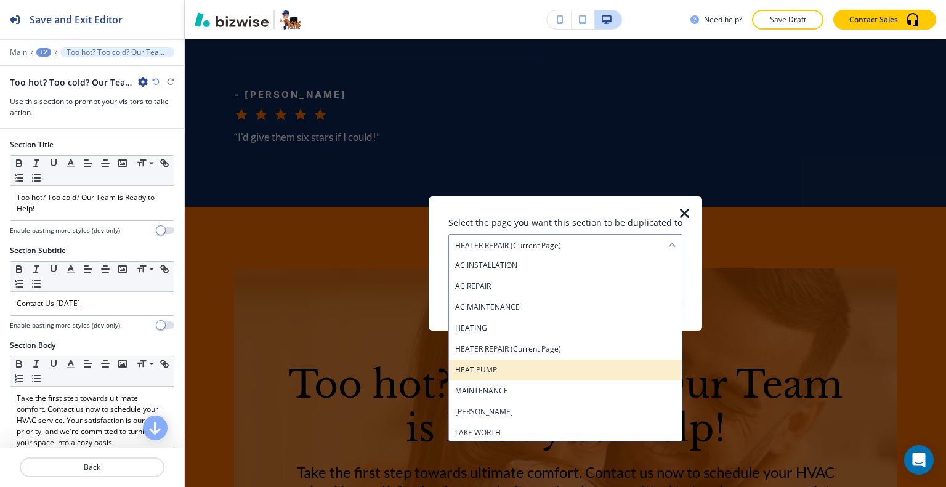
click at [506, 359] on div "HEAT PUMP" at bounding box center [565, 369] width 233 height 21
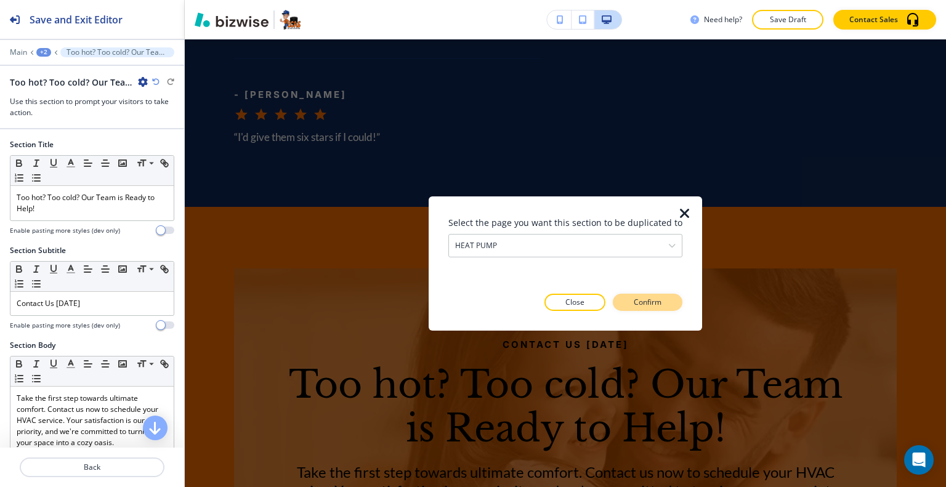
click at [664, 305] on button "Confirm" at bounding box center [648, 302] width 70 height 17
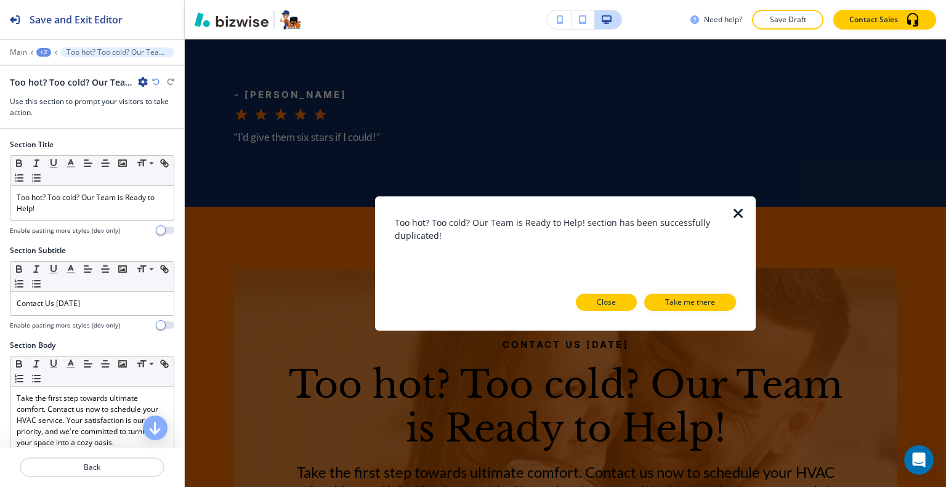
click at [603, 304] on p "Close" at bounding box center [606, 302] width 19 height 11
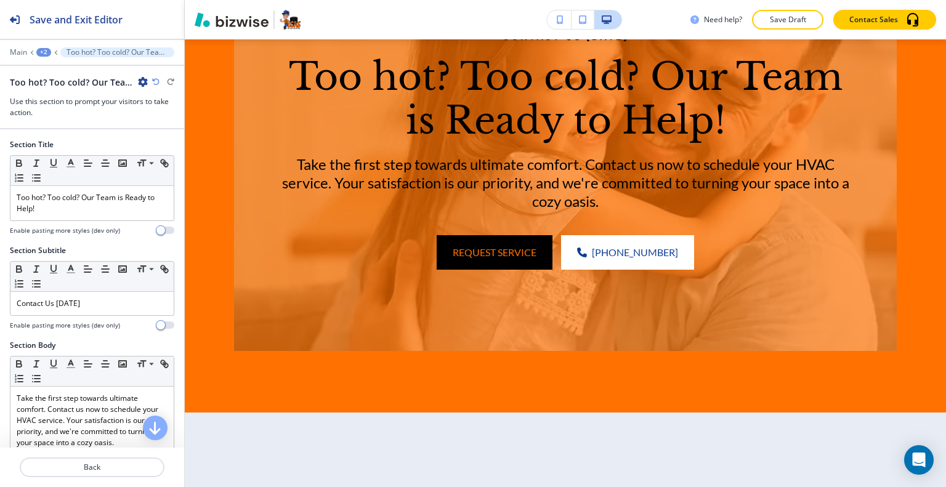
scroll to position [4933, 0]
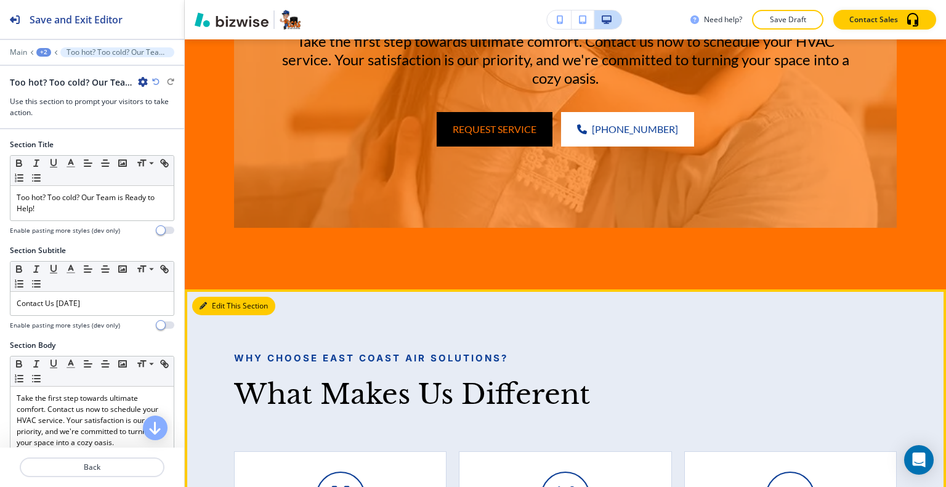
click at [205, 303] on icon "button" at bounding box center [203, 306] width 7 height 7
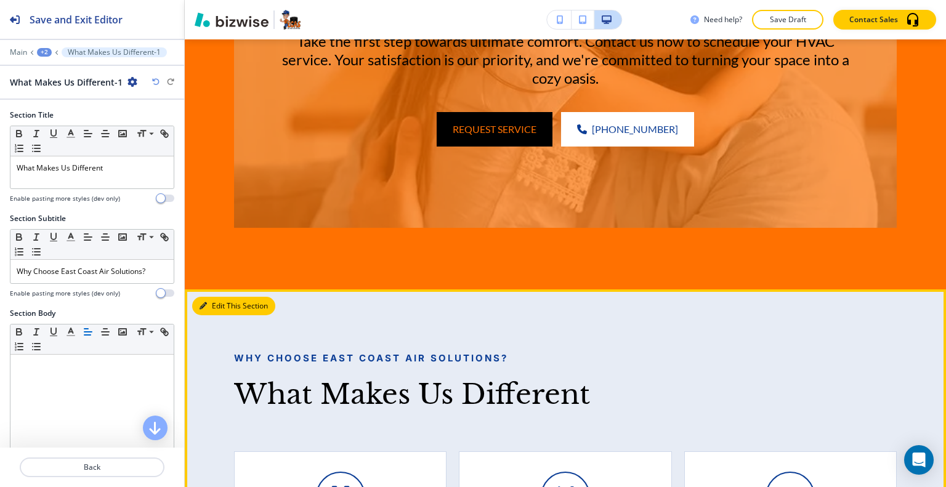
scroll to position [5015, 0]
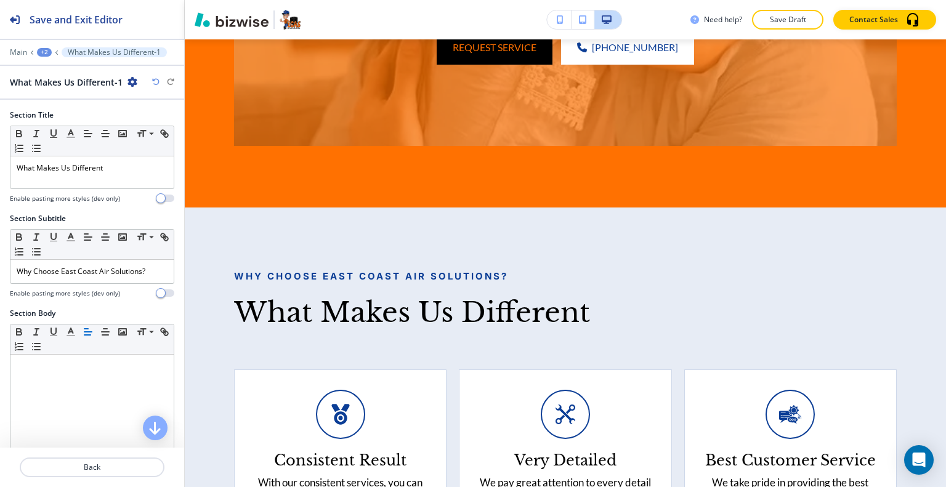
click at [131, 83] on icon "button" at bounding box center [133, 82] width 10 height 10
click at [155, 123] on p "Duplicate Section" at bounding box center [166, 124] width 63 height 11
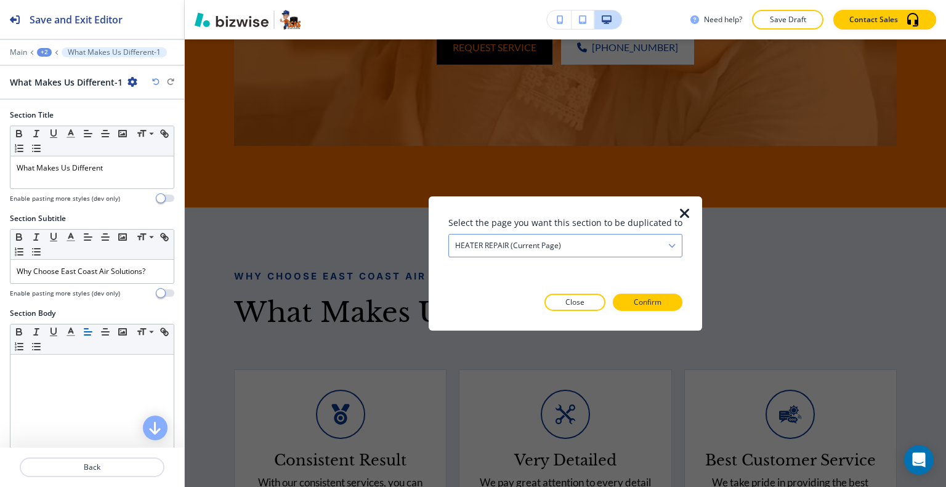
click at [577, 250] on div "HEATER REPAIR (current page)" at bounding box center [565, 245] width 233 height 22
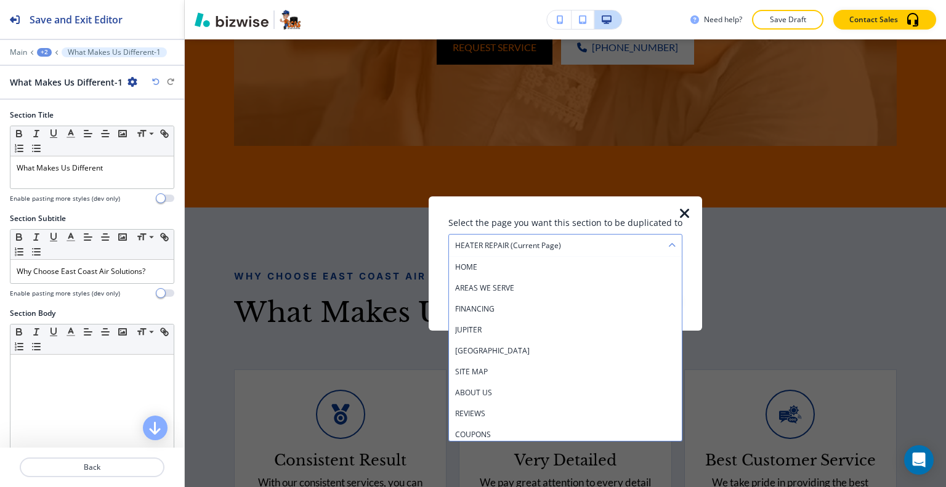
scroll to position [274, 0]
click at [525, 365] on h4 "HEAT PUMP" at bounding box center [565, 369] width 221 height 11
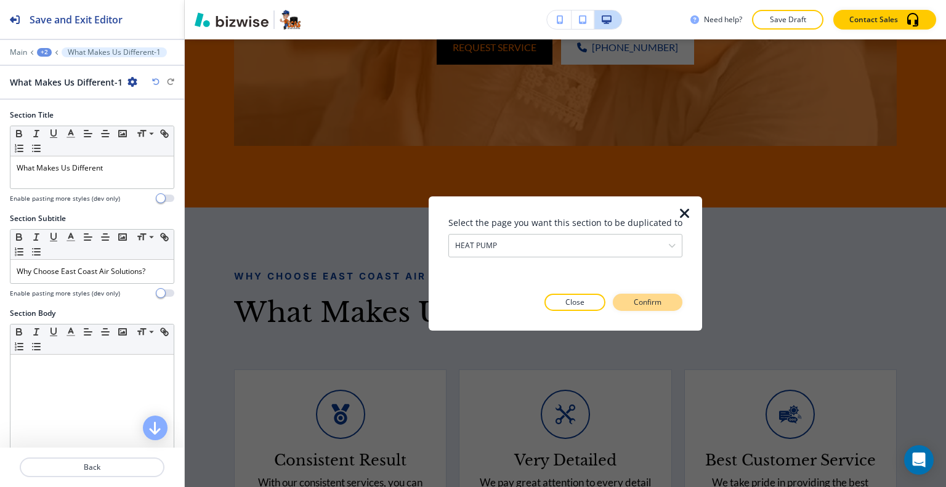
click at [617, 309] on button "Confirm" at bounding box center [648, 302] width 70 height 17
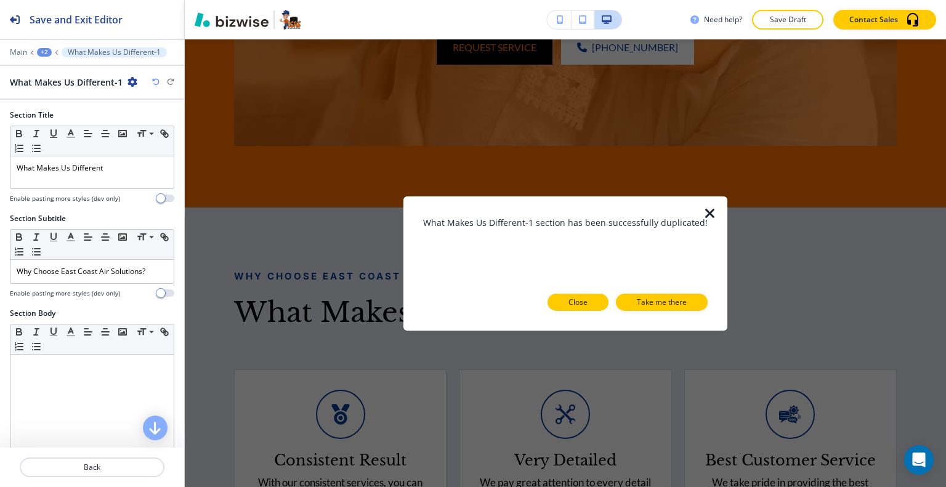
click at [589, 308] on button "Close" at bounding box center [578, 302] width 61 height 17
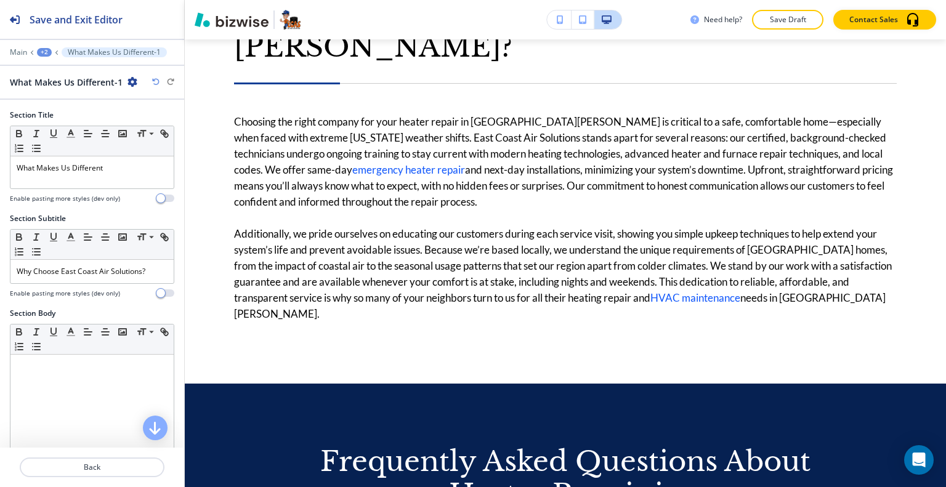
scroll to position [0, 0]
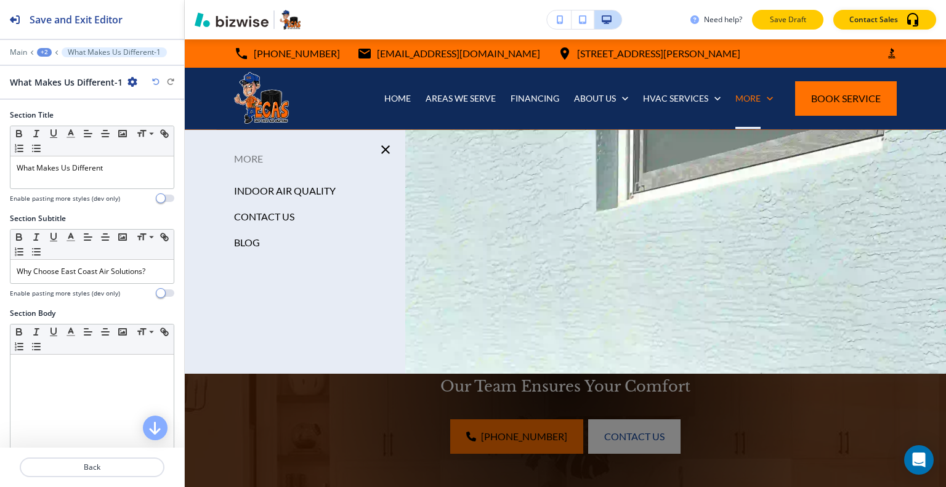
click at [782, 16] on p "Save Draft" at bounding box center [787, 19] width 39 height 11
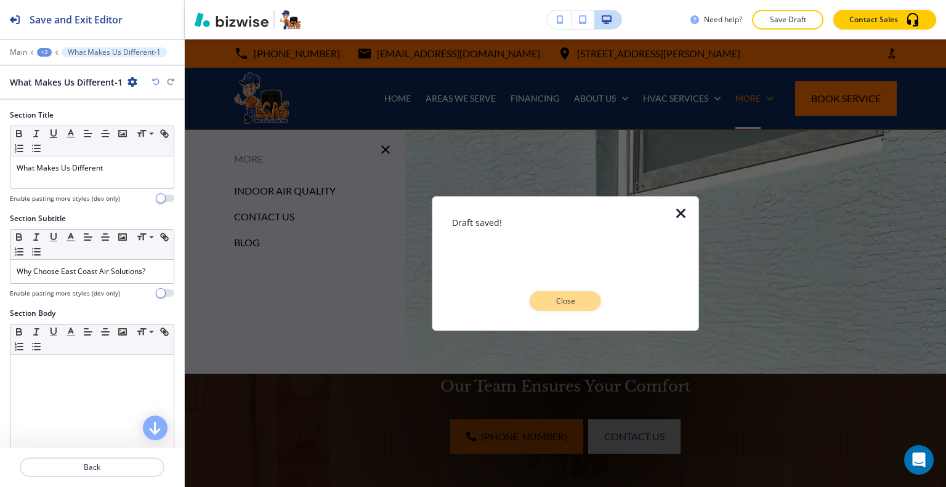
click at [572, 306] on p "Close" at bounding box center [565, 301] width 39 height 11
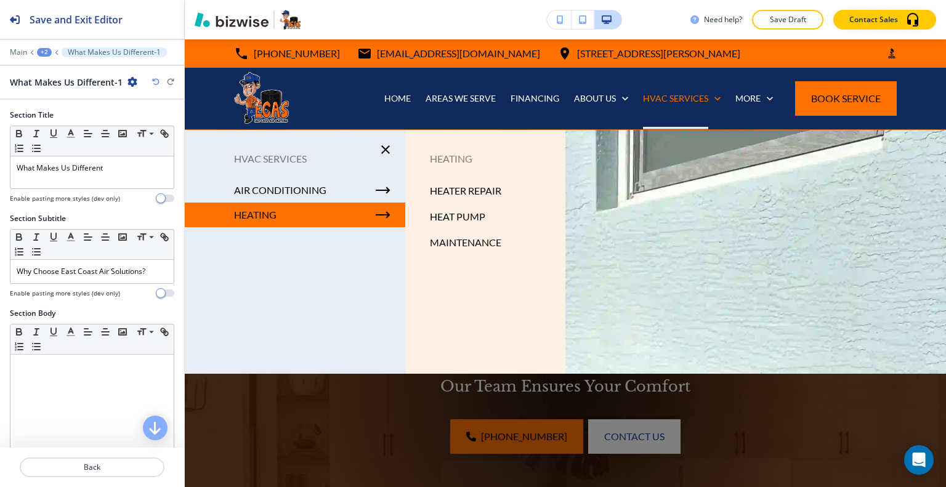
click at [457, 190] on p "HEATER REPAIR" at bounding box center [465, 191] width 71 height 18
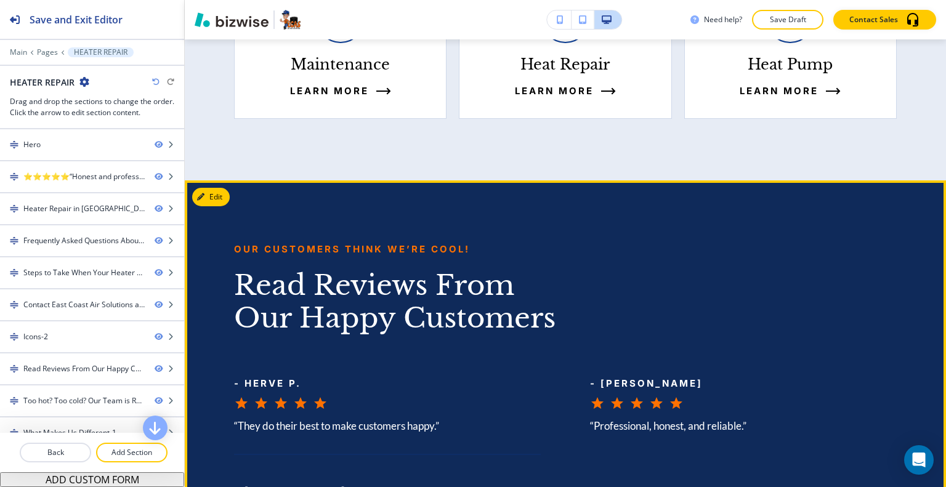
scroll to position [3859, 0]
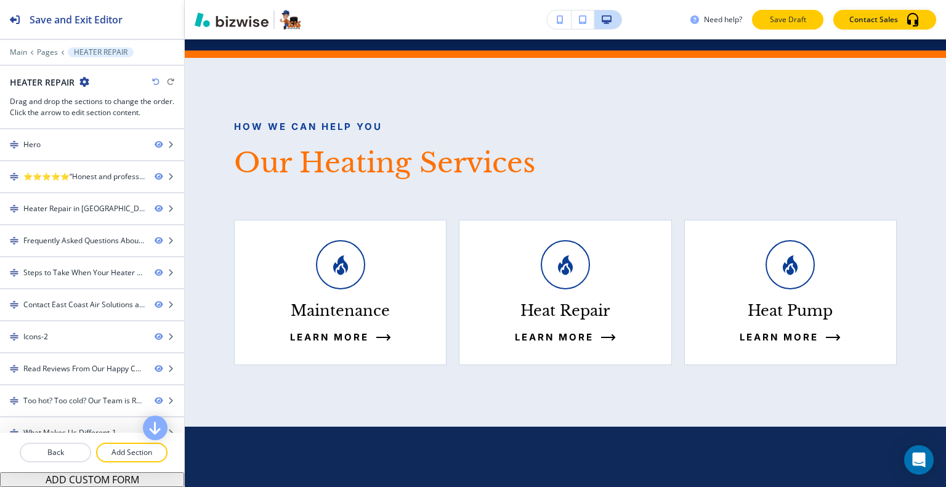
click at [770, 15] on p "Save Draft" at bounding box center [787, 19] width 39 height 11
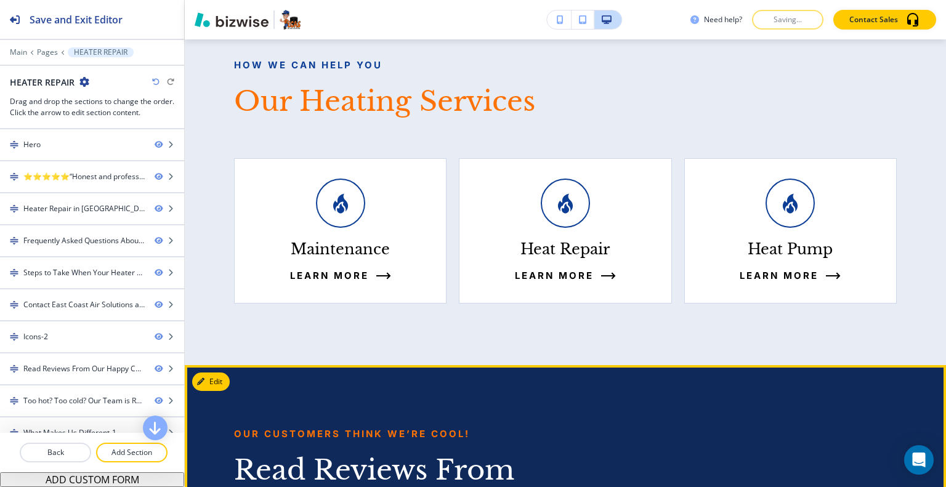
scroll to position [3736, 0]
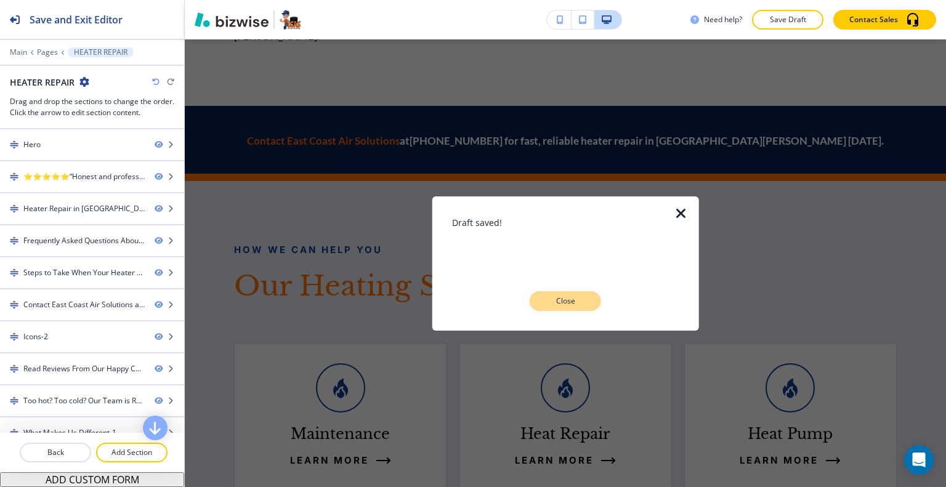
click at [580, 300] on p "Close" at bounding box center [565, 301] width 39 height 11
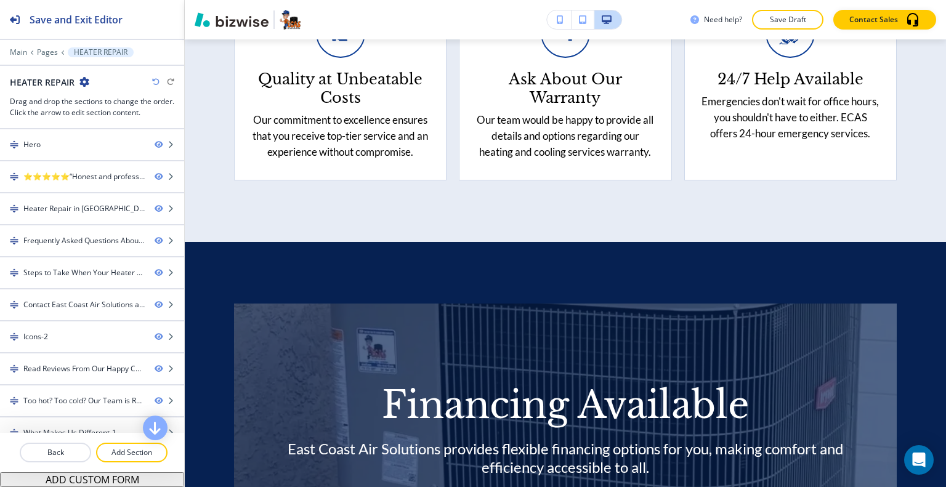
scroll to position [6030, 0]
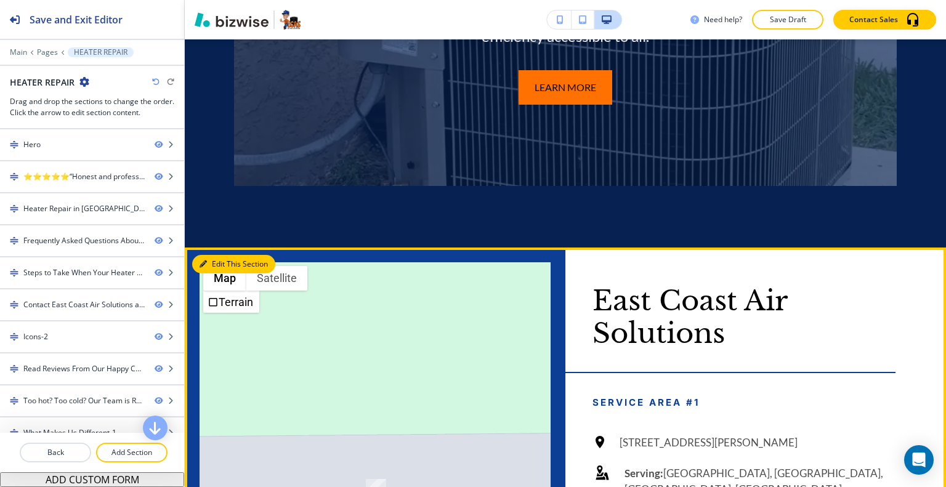
click at [217, 255] on button "Edit This Section" at bounding box center [233, 264] width 83 height 18
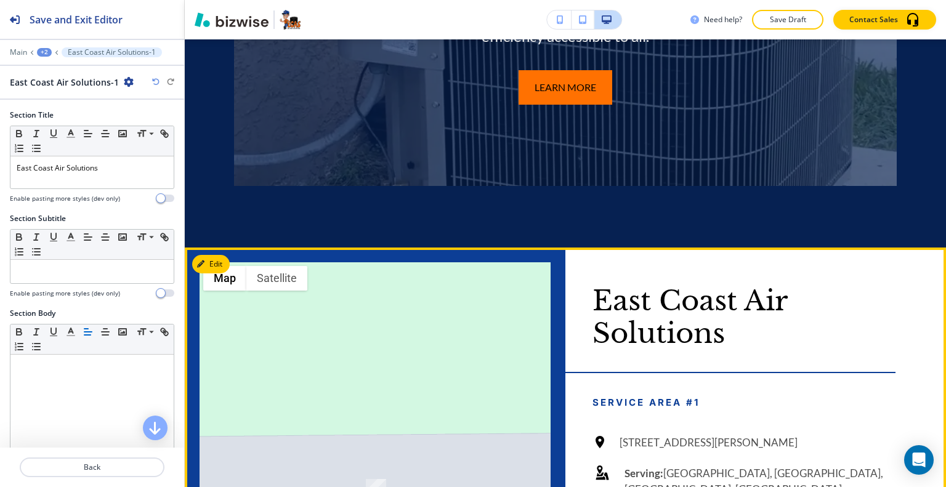
scroll to position [6085, 0]
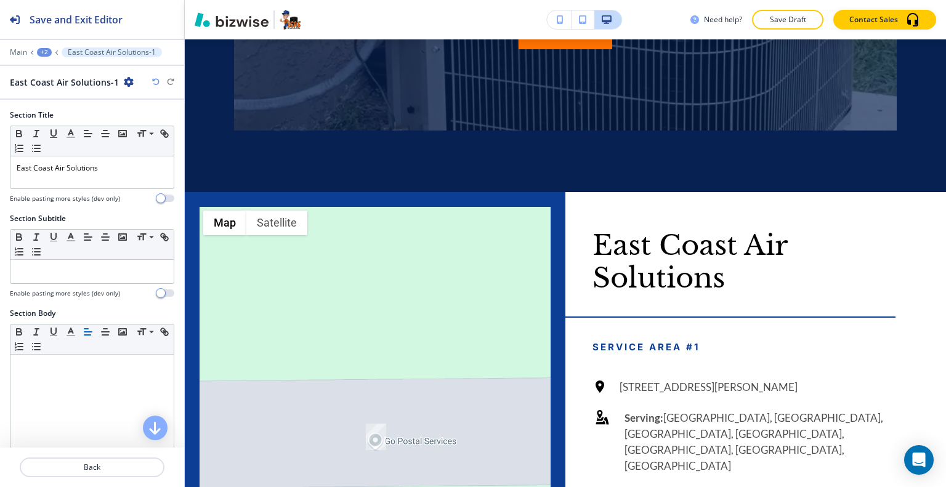
click at [125, 79] on icon "button" at bounding box center [129, 82] width 10 height 10
click at [147, 129] on button "Duplicate Section" at bounding box center [159, 124] width 79 height 22
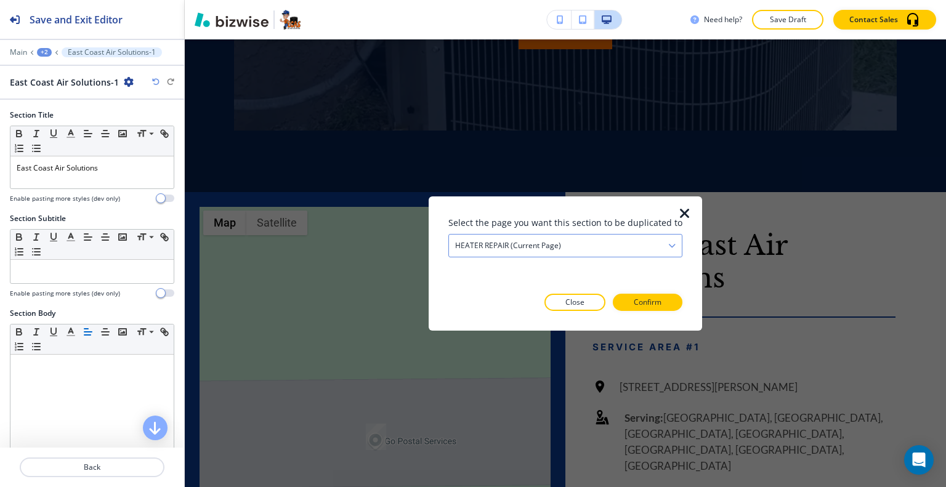
click at [628, 243] on div "HEATER REPAIR (current page)" at bounding box center [565, 245] width 233 height 22
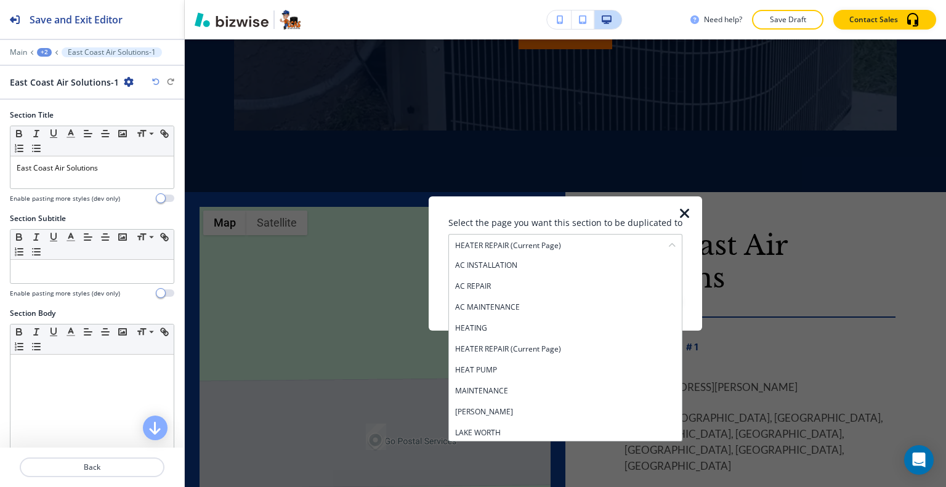
click at [571, 360] on div "HEAT PUMP" at bounding box center [565, 369] width 233 height 21
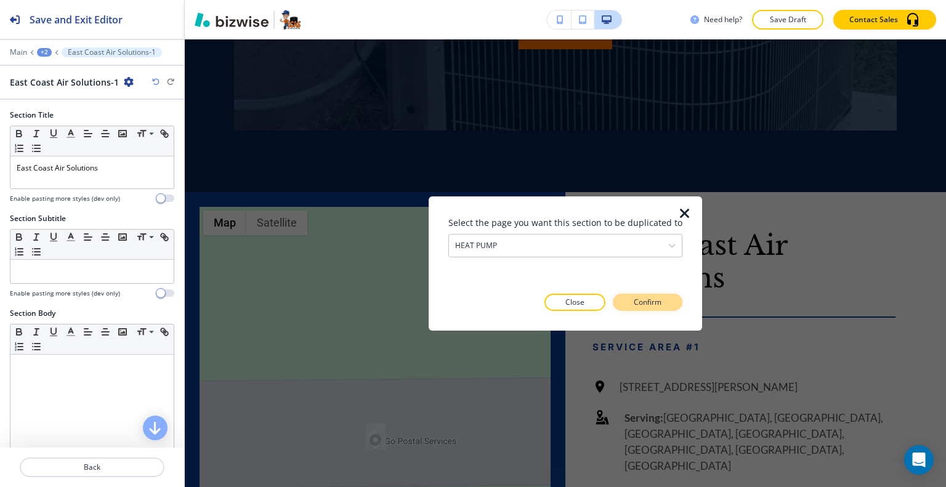
click at [628, 301] on button "Confirm" at bounding box center [648, 302] width 70 height 17
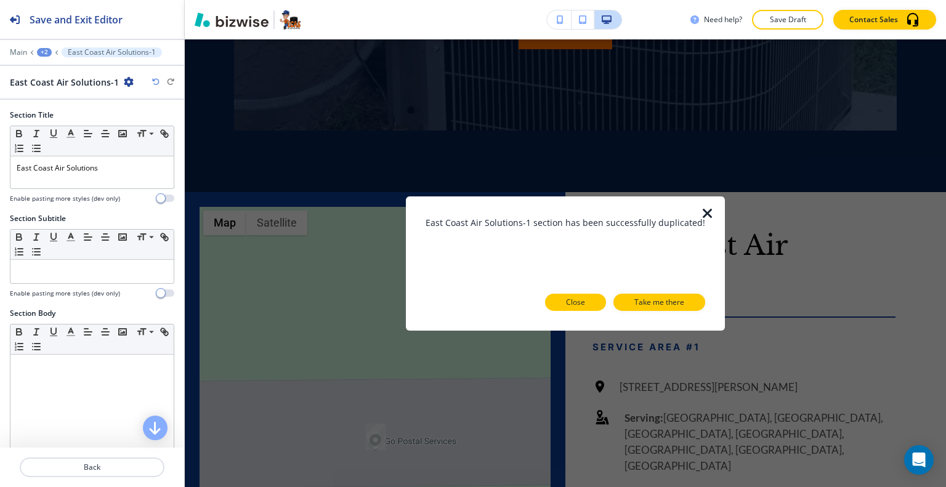
click at [573, 303] on p "Close" at bounding box center [575, 302] width 19 height 11
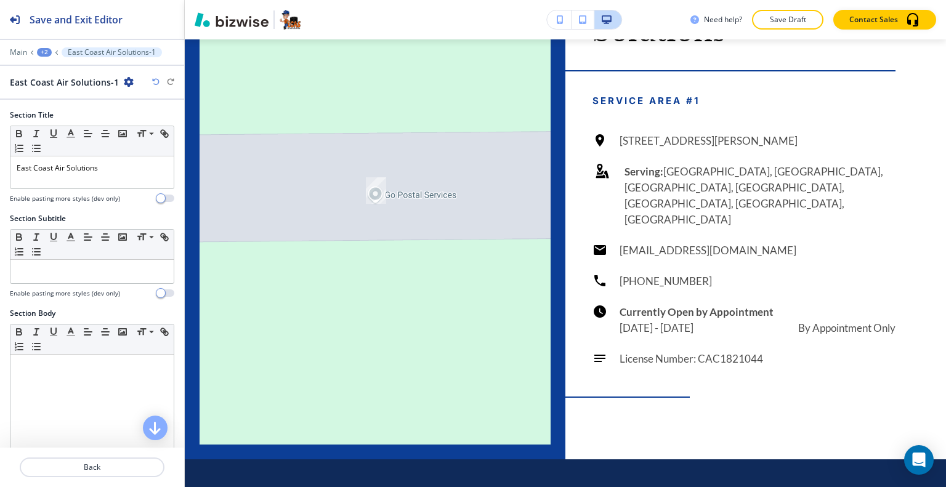
scroll to position [6516, 0]
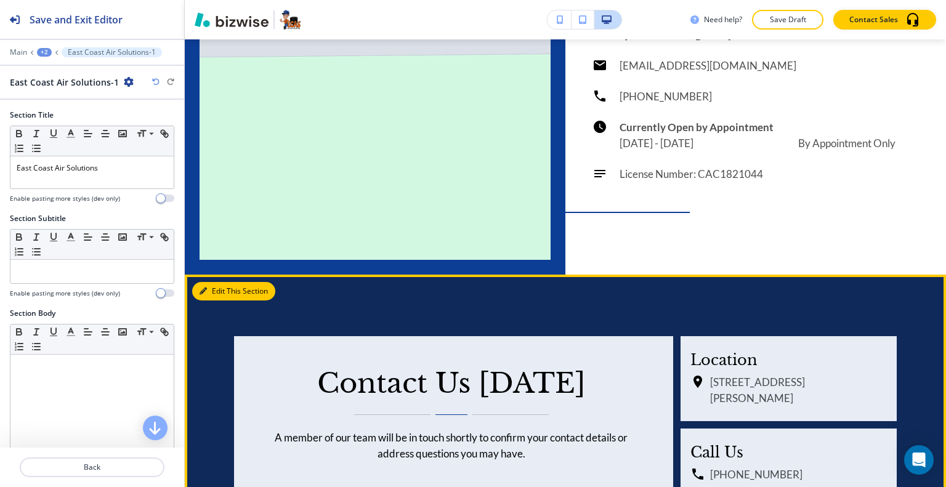
click at [210, 282] on button "Edit This Section" at bounding box center [233, 291] width 83 height 18
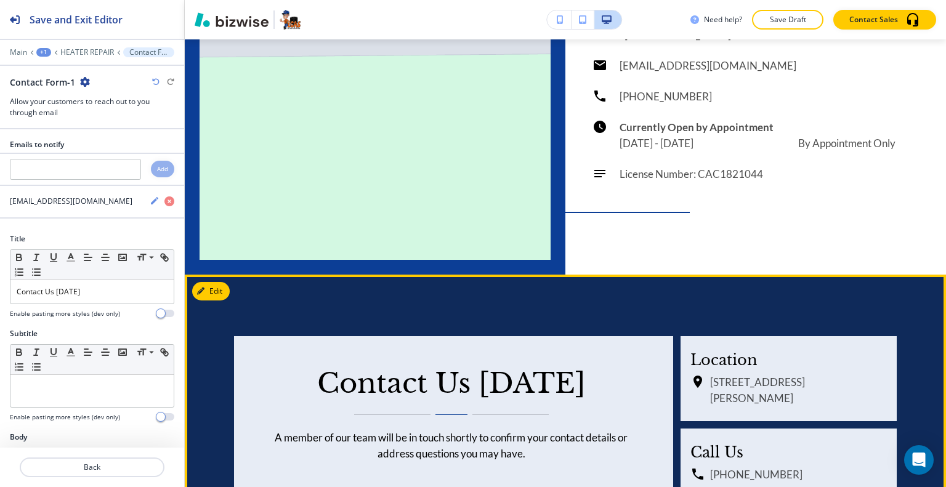
scroll to position [6583, 0]
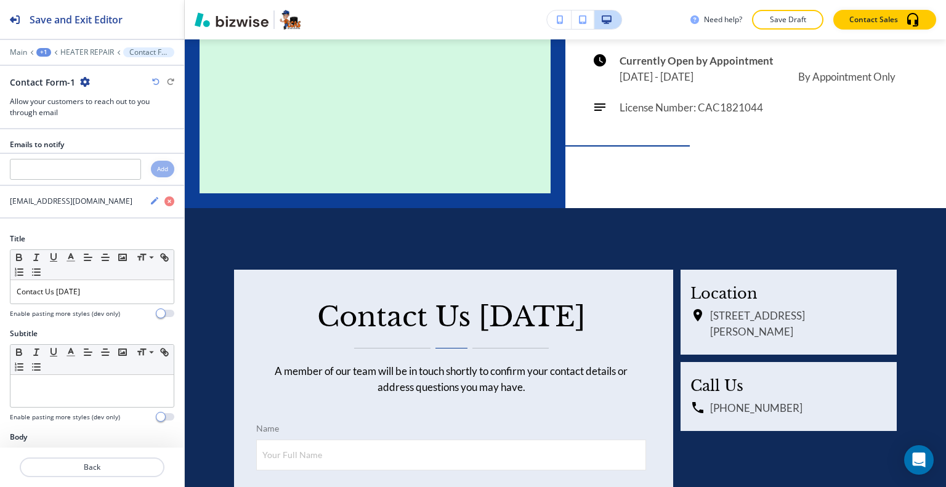
click at [81, 80] on icon "button" at bounding box center [85, 82] width 10 height 10
click at [96, 128] on p "Duplicate Section" at bounding box center [118, 124] width 63 height 11
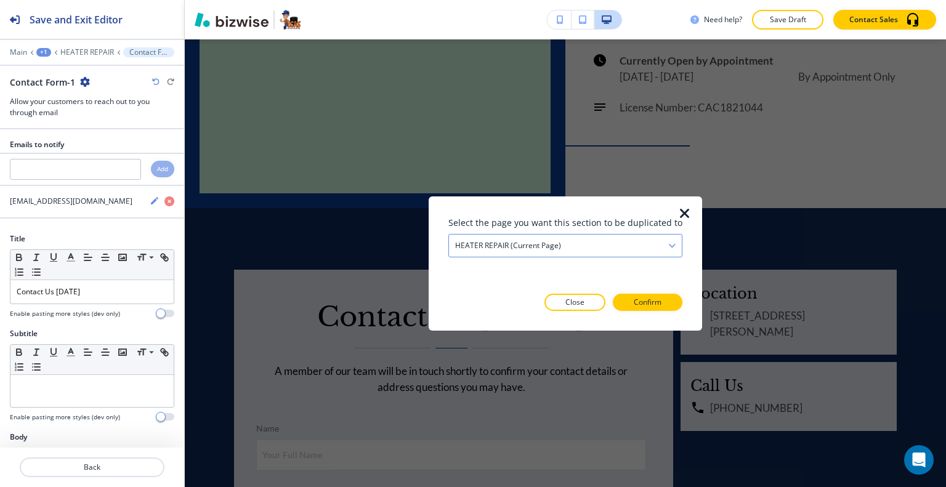
click at [626, 243] on div "HEATER REPAIR (current page)" at bounding box center [565, 245] width 233 height 22
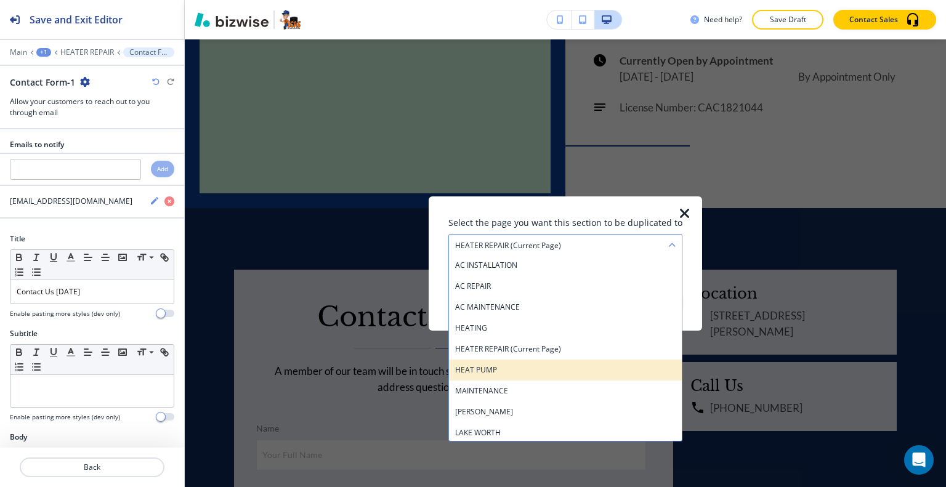
click at [541, 374] on h4 "HEAT PUMP" at bounding box center [565, 369] width 221 height 11
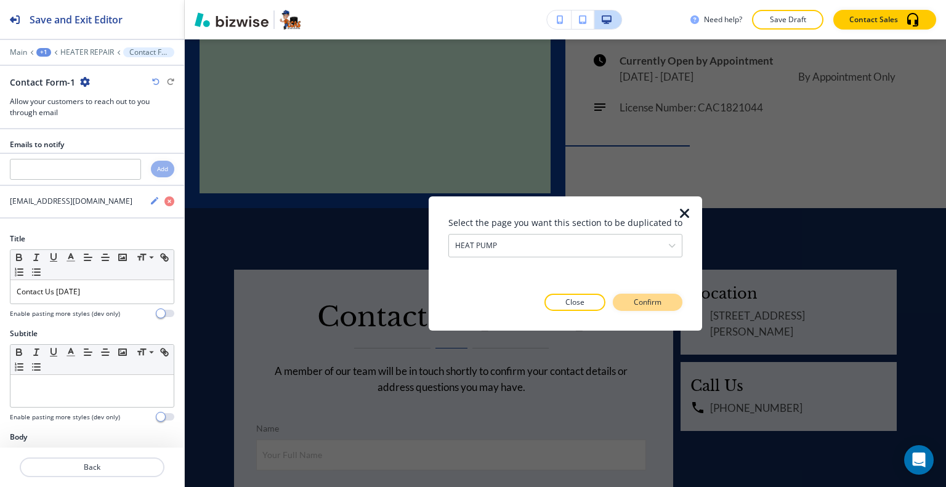
click at [641, 306] on p "Confirm" at bounding box center [648, 302] width 28 height 11
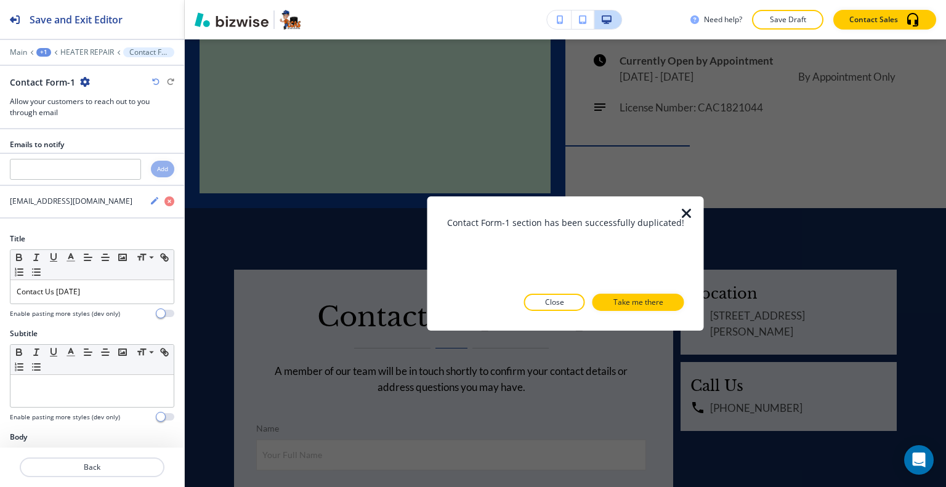
drag, startPoint x: 562, startPoint y: 305, endPoint x: 631, endPoint y: 336, distance: 75.8
click at [562, 306] on button "Close" at bounding box center [554, 302] width 61 height 17
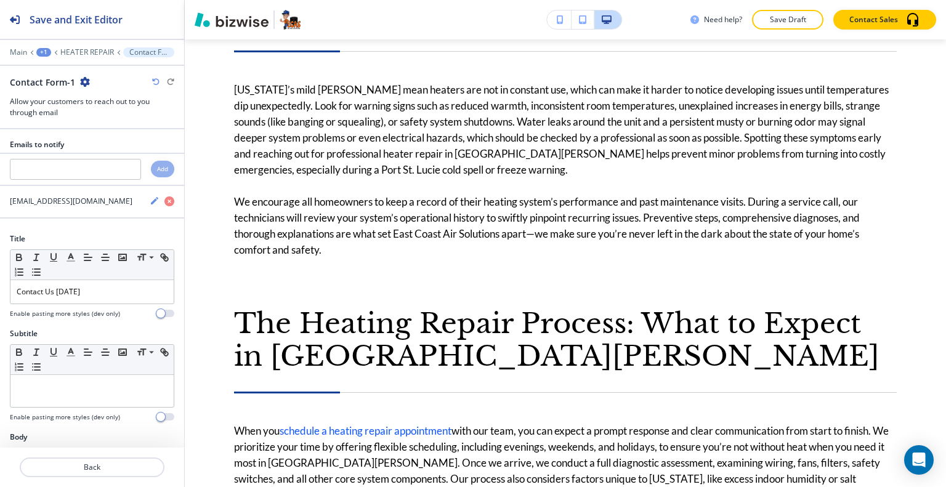
scroll to position [0, 0]
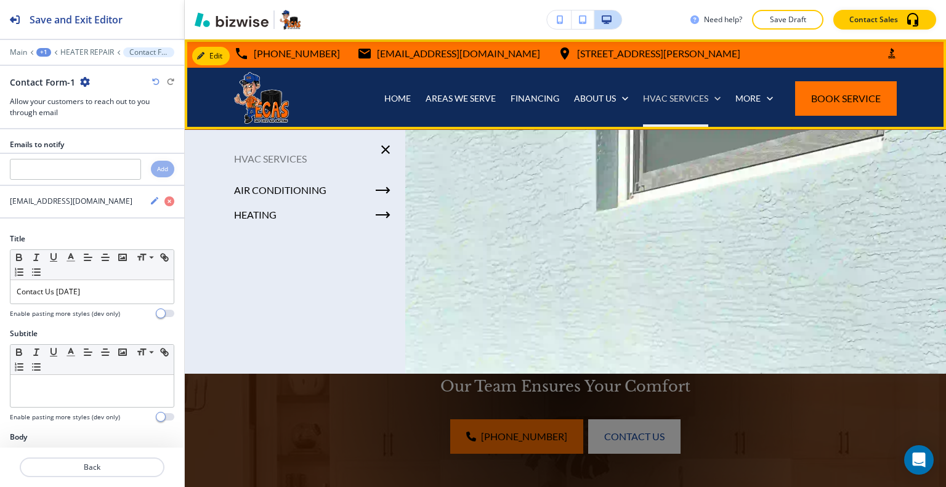
click at [688, 102] on p "HVAC SERVICES" at bounding box center [675, 98] width 65 height 12
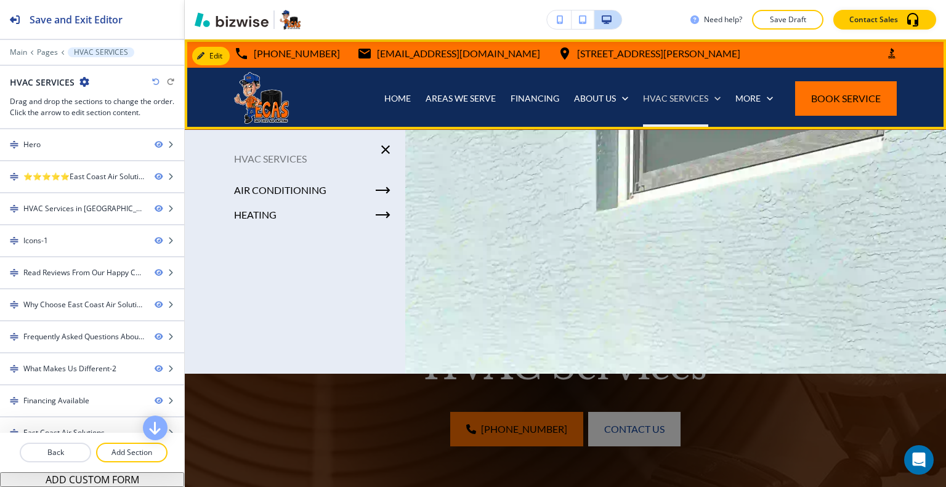
click at [712, 95] on icon at bounding box center [718, 98] width 12 height 12
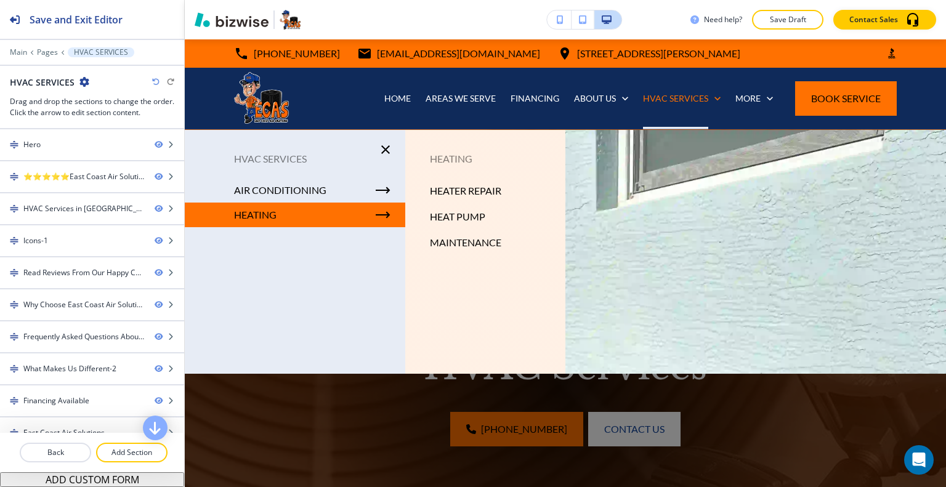
click at [458, 215] on p "HEAT PUMP" at bounding box center [457, 217] width 55 height 18
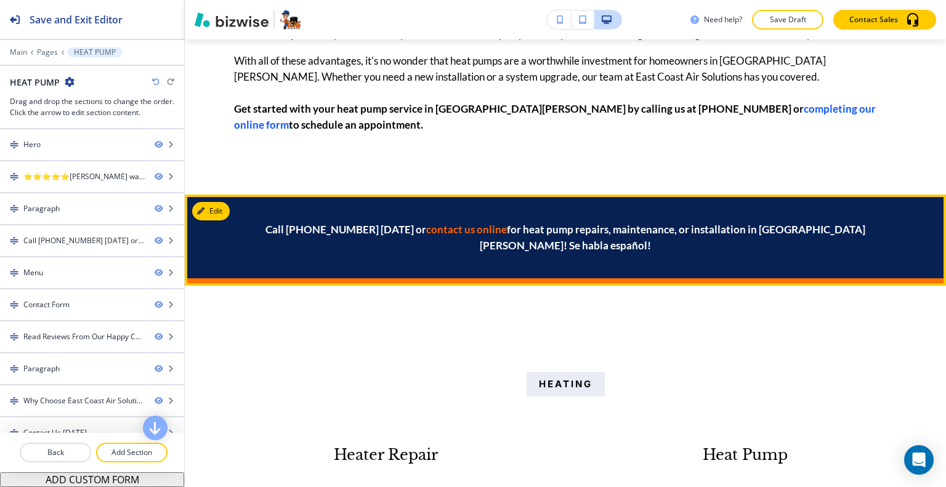
scroll to position [1663, 0]
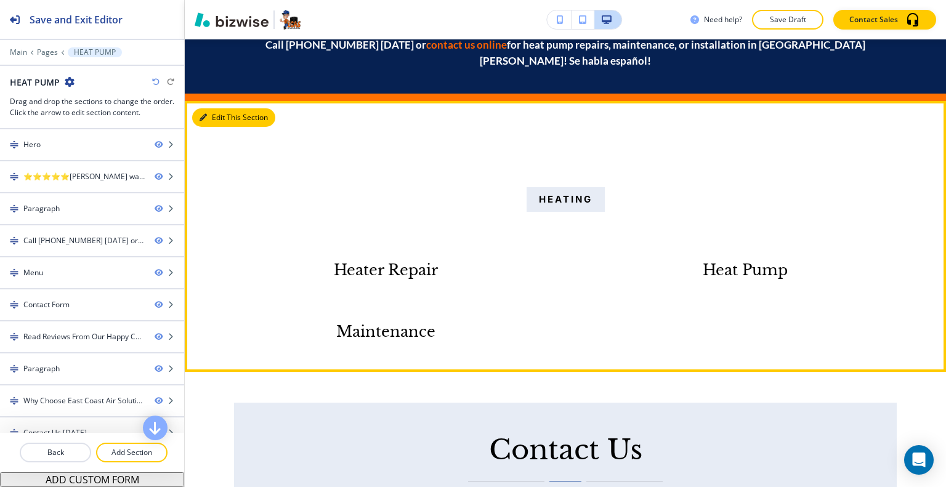
click at [221, 108] on button "Edit This Section" at bounding box center [233, 117] width 83 height 18
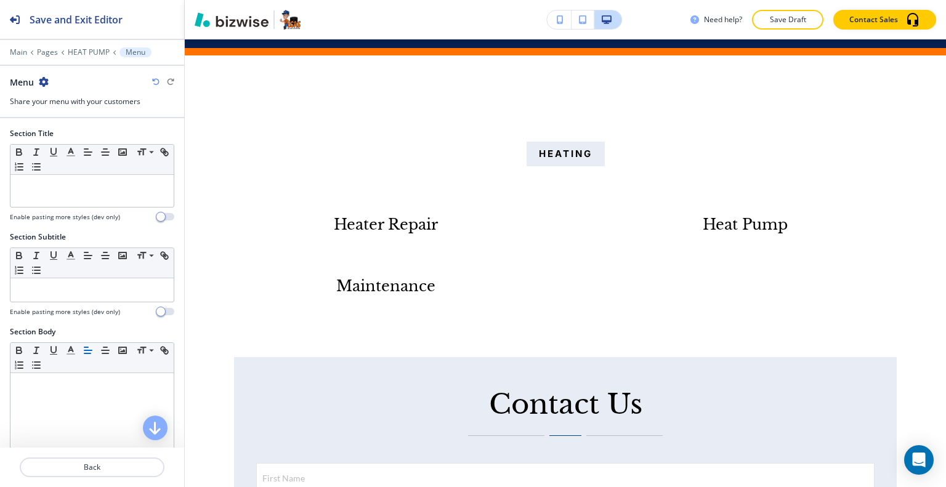
click at [45, 78] on icon "button" at bounding box center [44, 82] width 10 height 10
click at [77, 147] on p "Delete Section" at bounding box center [77, 145] width 63 height 11
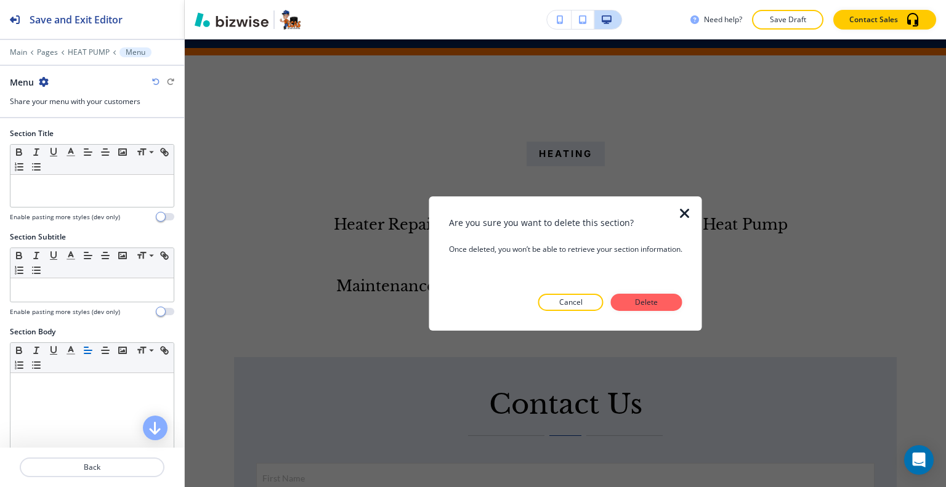
click at [664, 299] on button "Delete" at bounding box center [646, 302] width 71 height 17
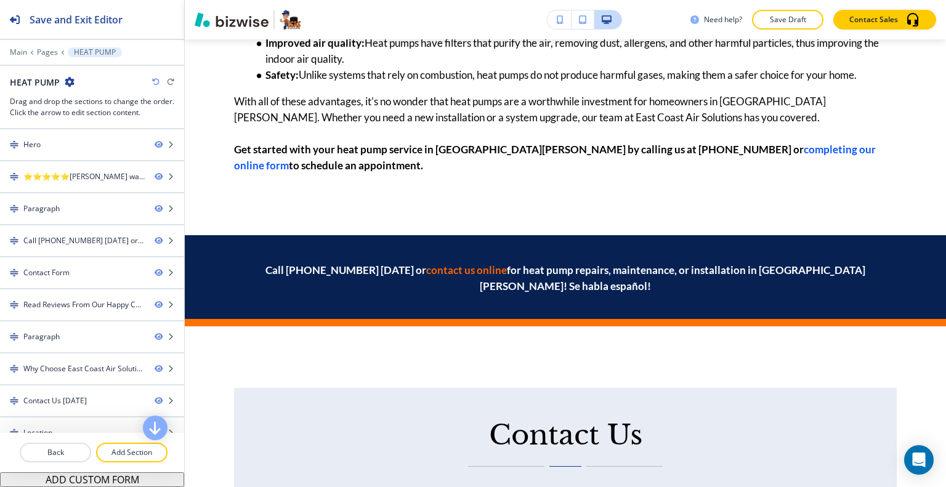
scroll to position [1684, 0]
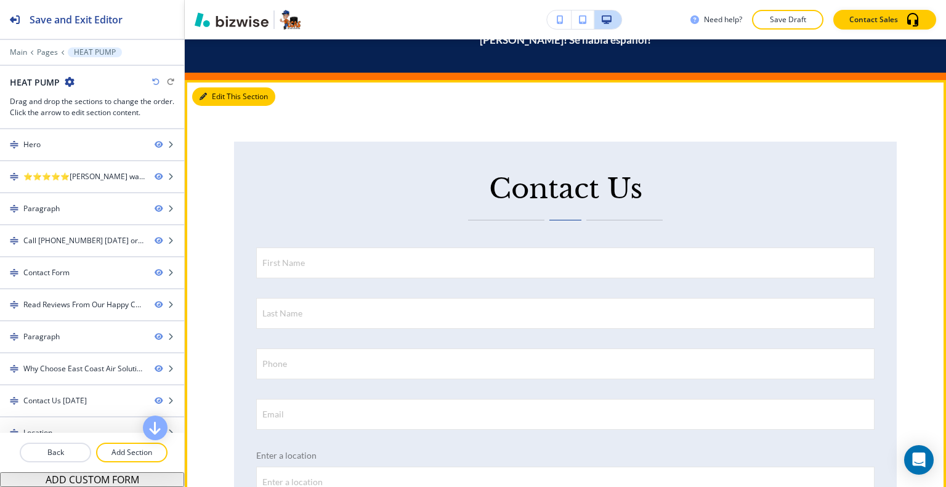
click at [209, 87] on button "Edit This Section" at bounding box center [233, 96] width 83 height 18
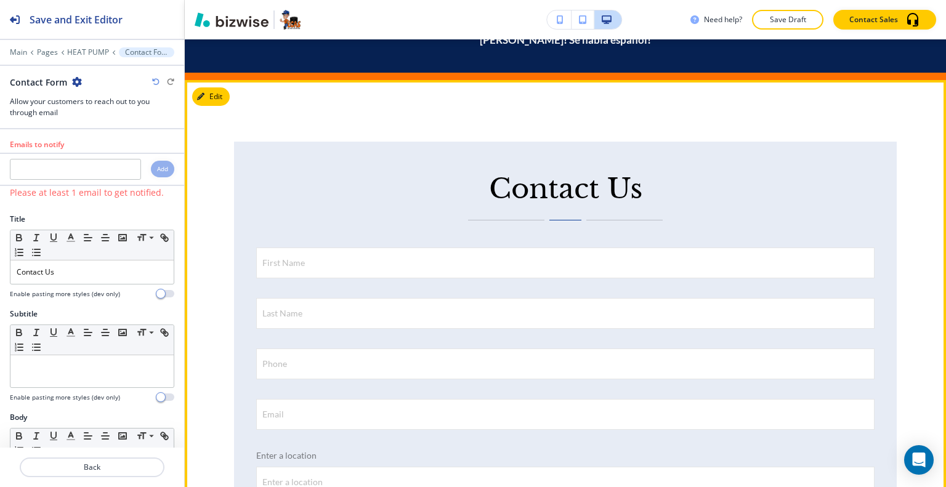
scroll to position [1709, 0]
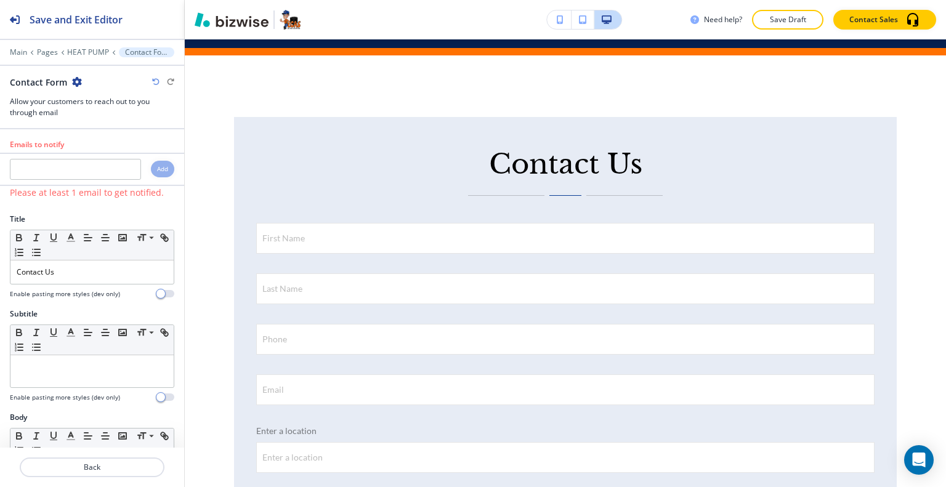
click at [79, 83] on icon "button" at bounding box center [77, 82] width 10 height 10
click at [102, 146] on p "Delete Section" at bounding box center [110, 145] width 63 height 11
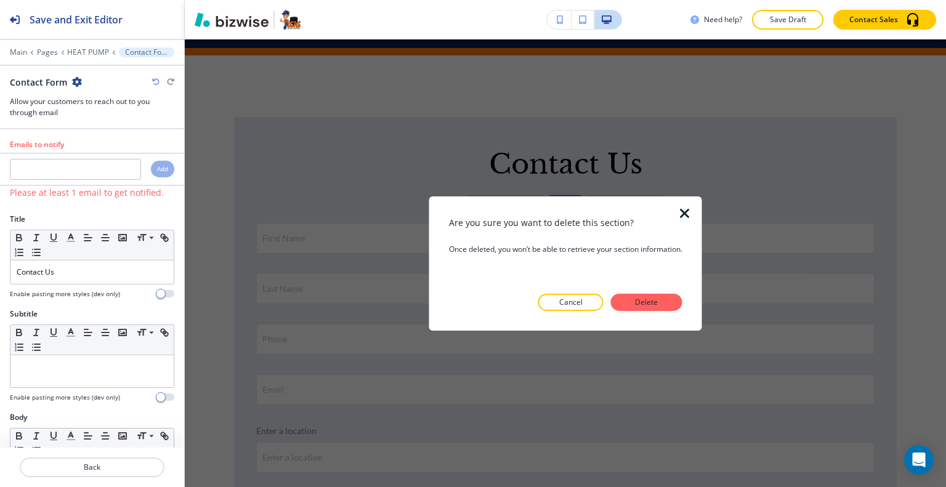
click at [669, 292] on div "Are you sure you want to delete this section? Once deleted, you won’t be able t…" at bounding box center [565, 263] width 233 height 95
click at [668, 303] on button "Delete" at bounding box center [646, 302] width 71 height 17
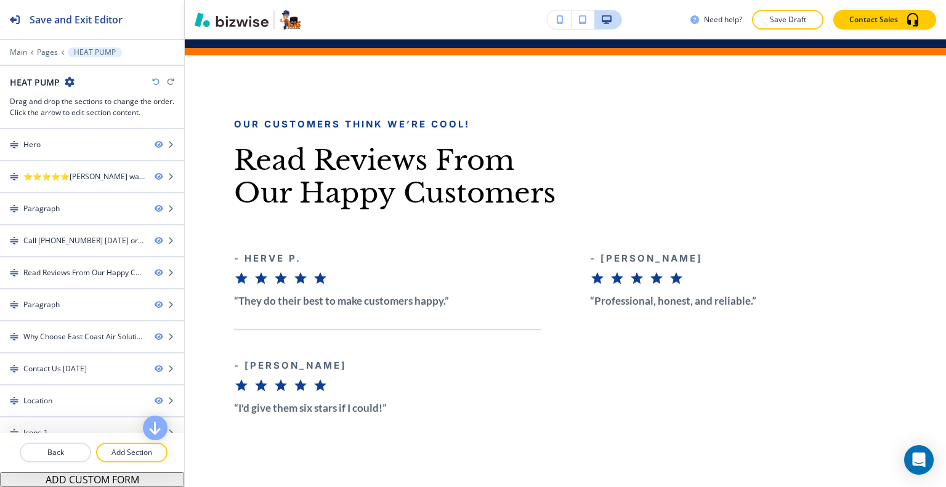
scroll to position [1586, 0]
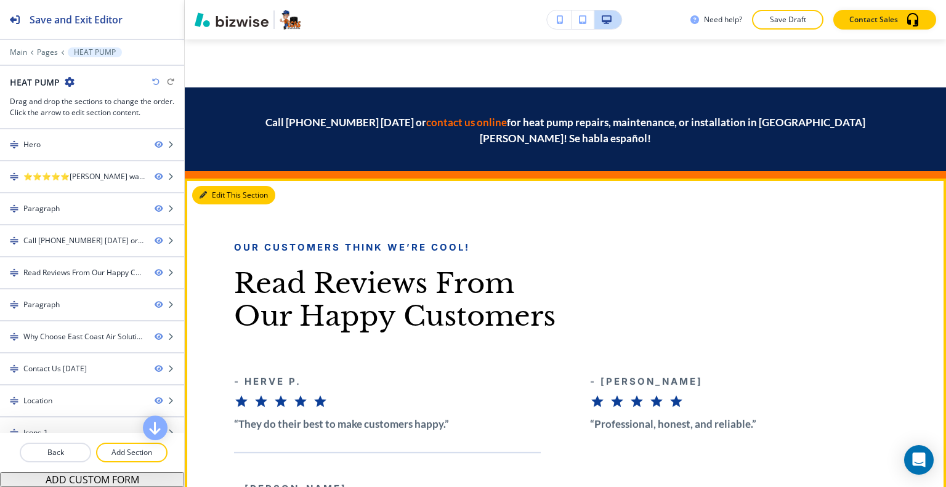
click at [217, 186] on button "Edit This Section" at bounding box center [233, 195] width 83 height 18
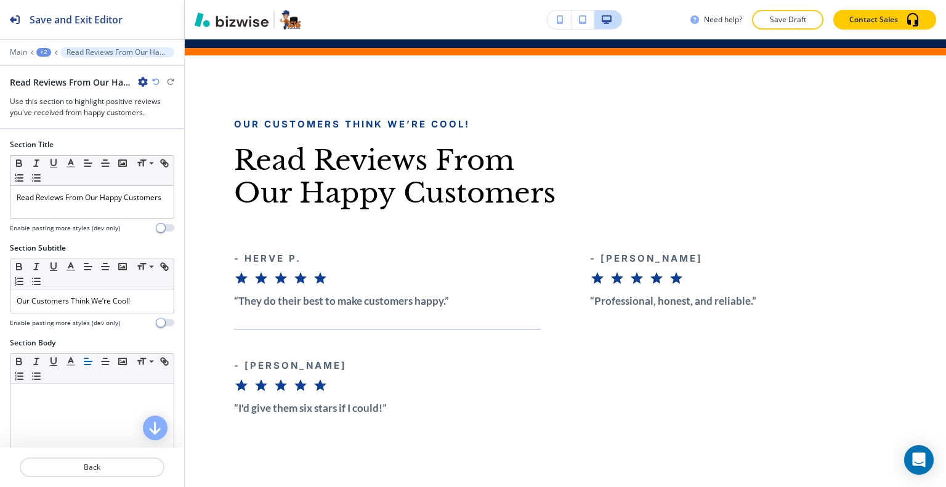
click at [139, 85] on icon "button" at bounding box center [143, 82] width 10 height 10
click at [171, 145] on p "Delete Section" at bounding box center [177, 145] width 63 height 11
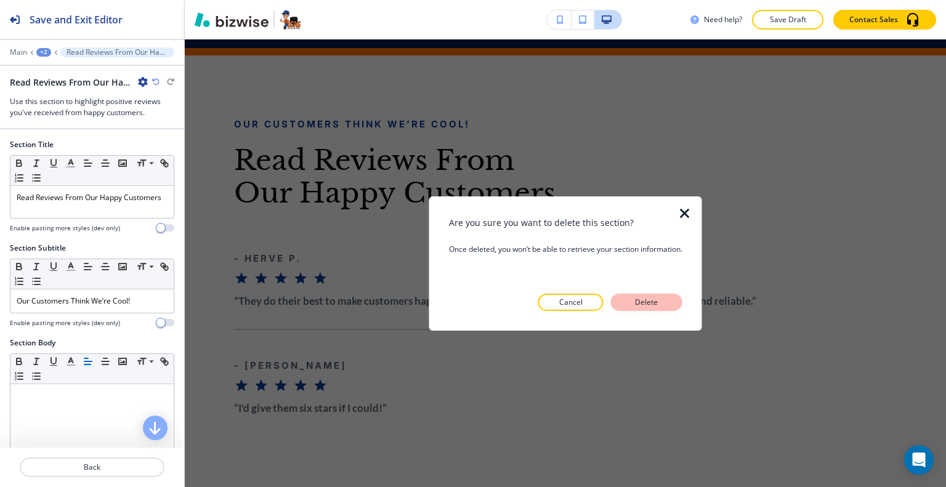
click at [673, 296] on button "Delete" at bounding box center [646, 302] width 71 height 17
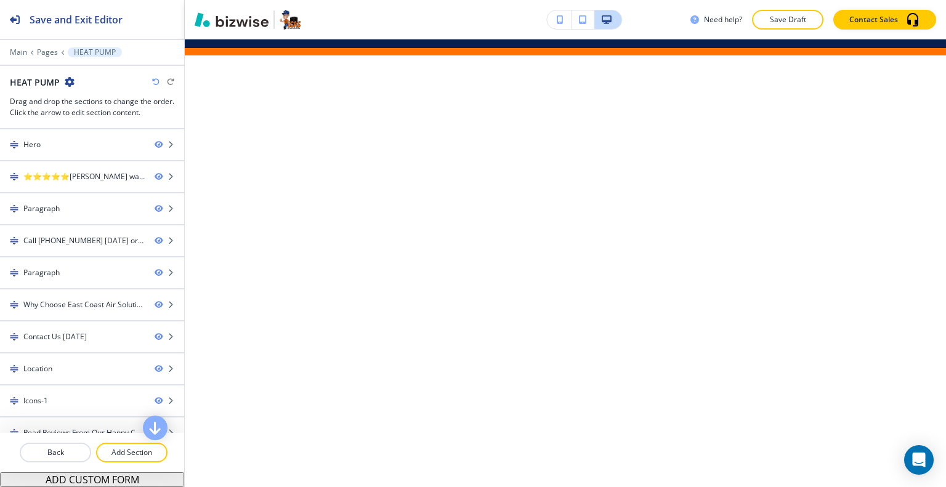
scroll to position [1285, 0]
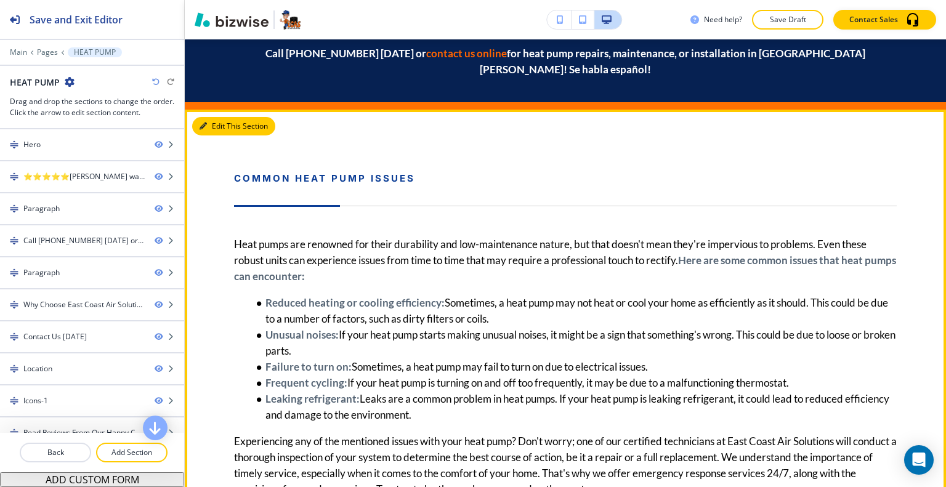
click at [217, 117] on button "Edit This Section" at bounding box center [233, 126] width 83 height 18
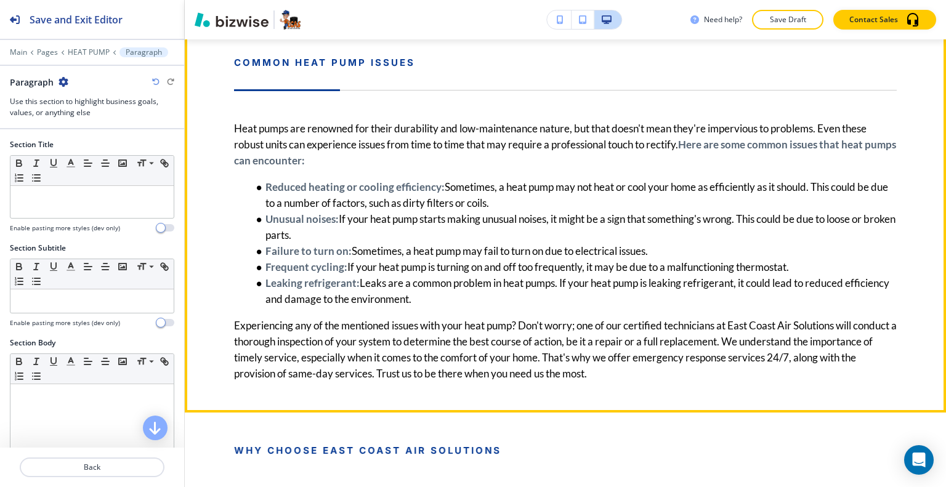
scroll to position [1647, 0]
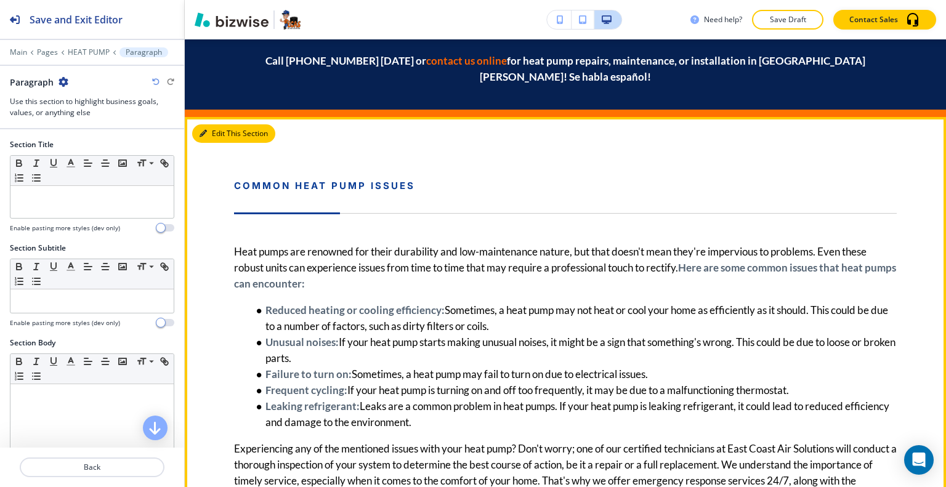
click at [209, 124] on button "Edit This Section" at bounding box center [233, 133] width 83 height 18
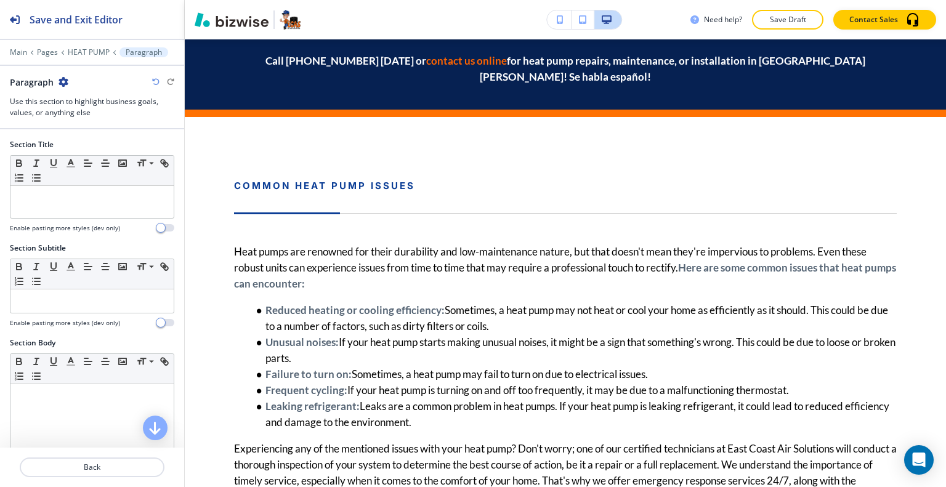
click at [67, 84] on icon "button" at bounding box center [64, 82] width 10 height 10
click at [91, 151] on button "Delete Section" at bounding box center [97, 146] width 79 height 22
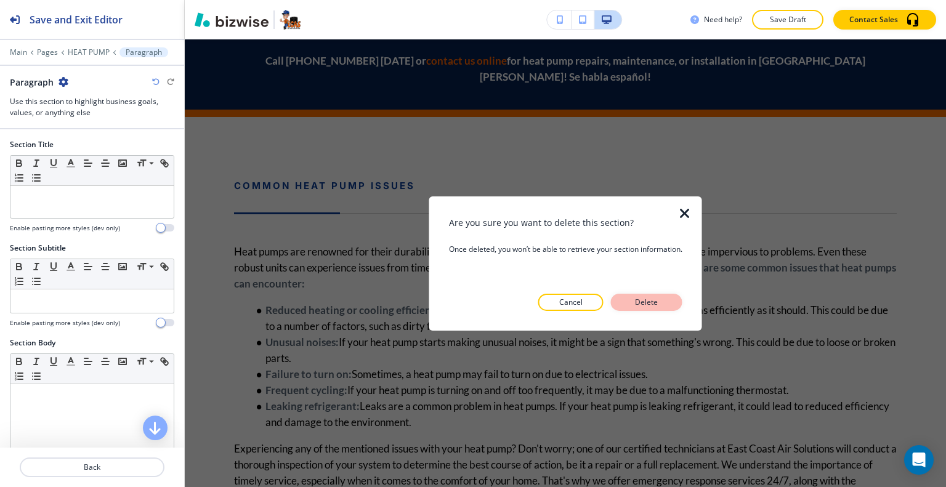
click at [649, 307] on p "Delete" at bounding box center [647, 302] width 30 height 11
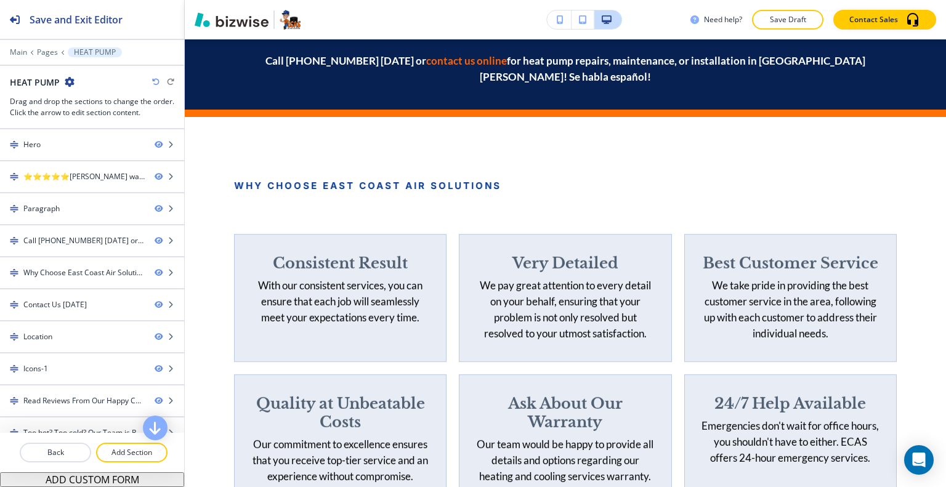
scroll to position [1586, 0]
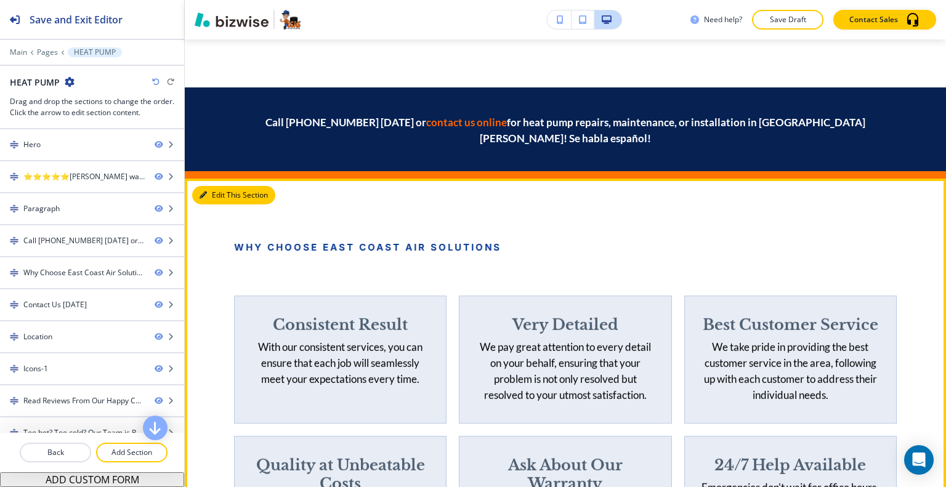
click at [223, 186] on button "Edit This Section" at bounding box center [233, 195] width 83 height 18
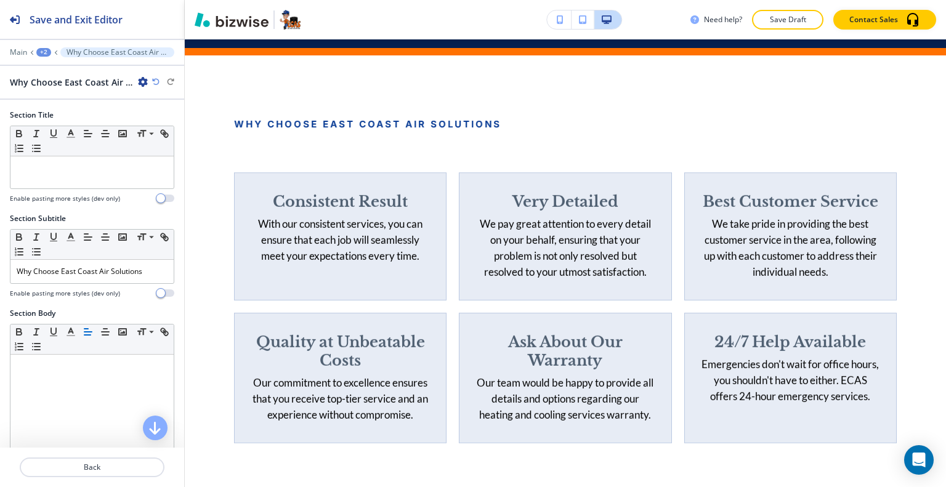
click at [141, 84] on icon "button" at bounding box center [143, 82] width 10 height 10
drag, startPoint x: 163, startPoint y: 144, endPoint x: 175, endPoint y: 145, distance: 12.4
click at [163, 144] on p "Delete Section" at bounding box center [177, 145] width 63 height 11
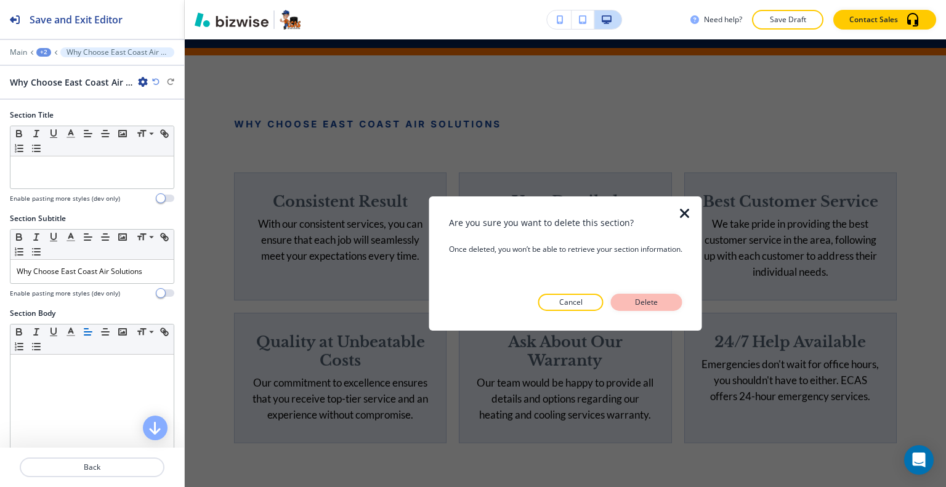
click at [648, 301] on p "Delete" at bounding box center [647, 302] width 30 height 11
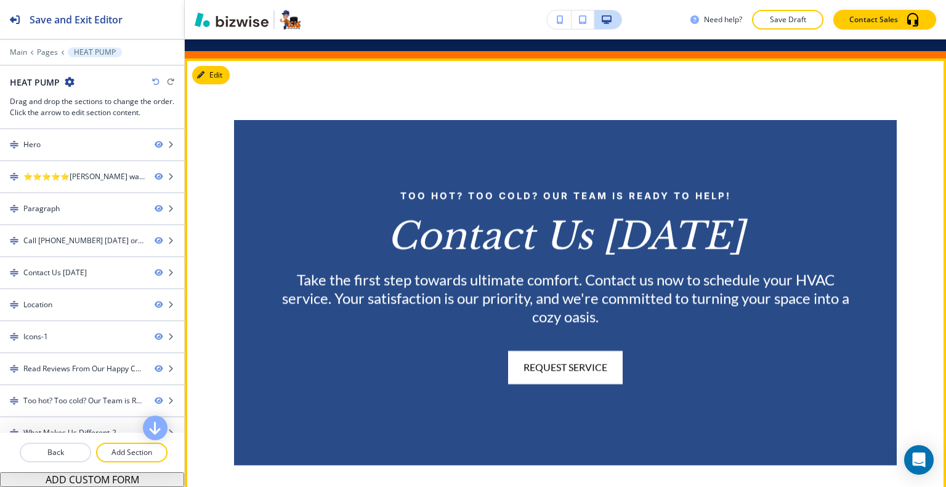
scroll to position [1583, 0]
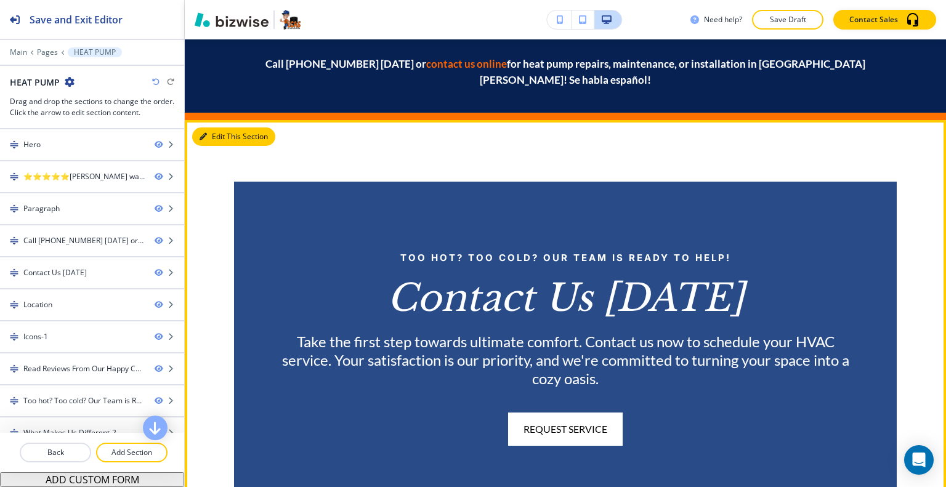
click at [224, 128] on button "Edit This Section" at bounding box center [233, 137] width 83 height 18
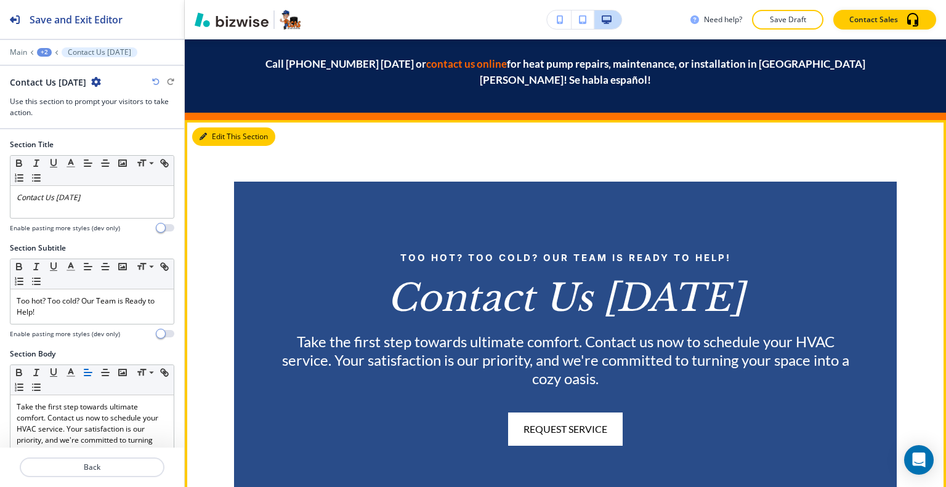
scroll to position [1709, 0]
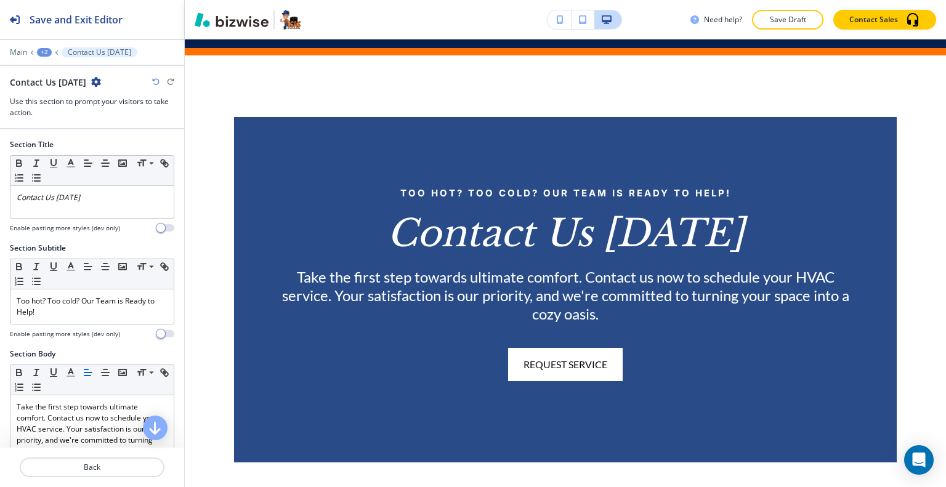
click at [86, 76] on div "Contact Us [DATE]" at bounding box center [55, 82] width 91 height 13
click at [94, 81] on icon "button" at bounding box center [96, 82] width 10 height 10
drag, startPoint x: 143, startPoint y: 143, endPoint x: 160, endPoint y: 149, distance: 18.3
click at [143, 145] on p "Delete Section" at bounding box center [126, 145] width 63 height 11
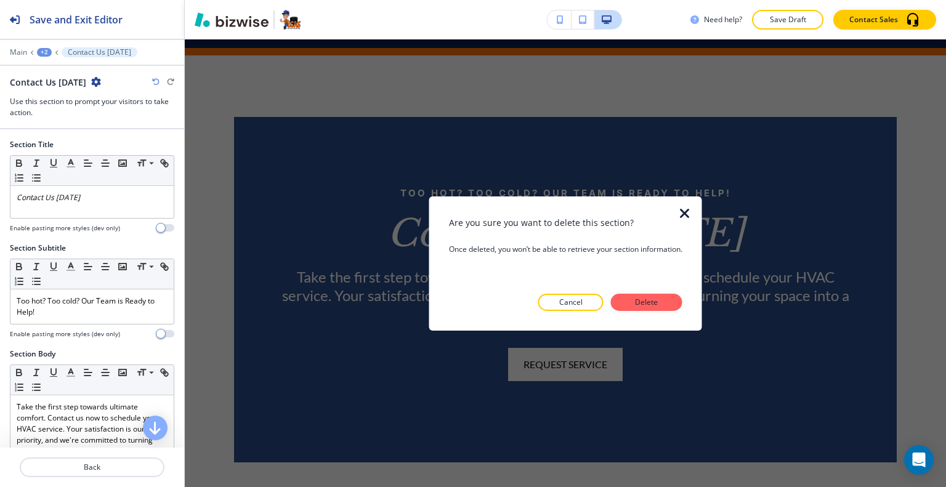
click at [676, 298] on button "Delete" at bounding box center [646, 302] width 71 height 17
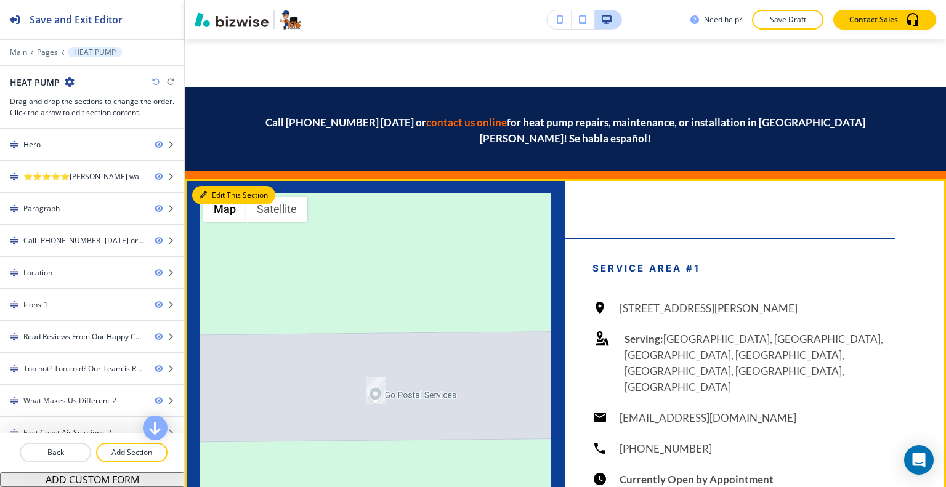
click at [208, 186] on button "Edit This Section" at bounding box center [233, 195] width 83 height 18
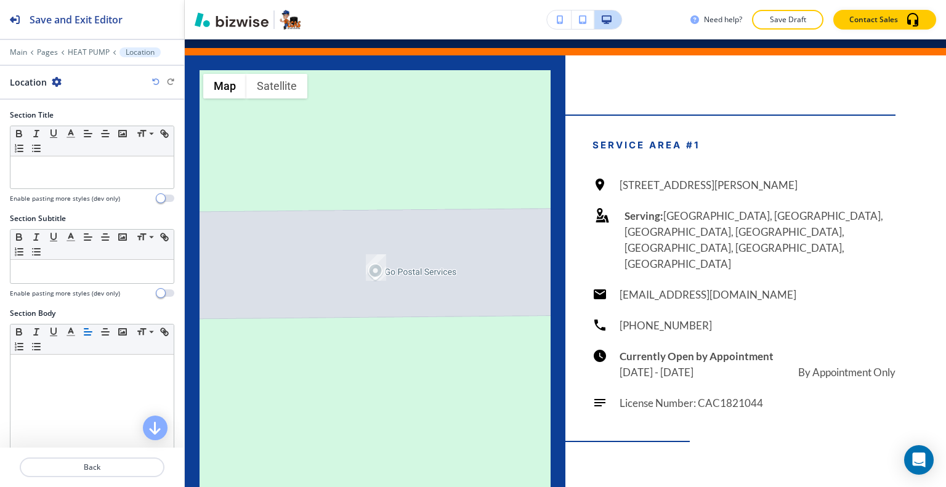
click at [57, 81] on icon "button" at bounding box center [57, 82] width 10 height 10
click at [81, 151] on button "Delete Section" at bounding box center [90, 146] width 79 height 22
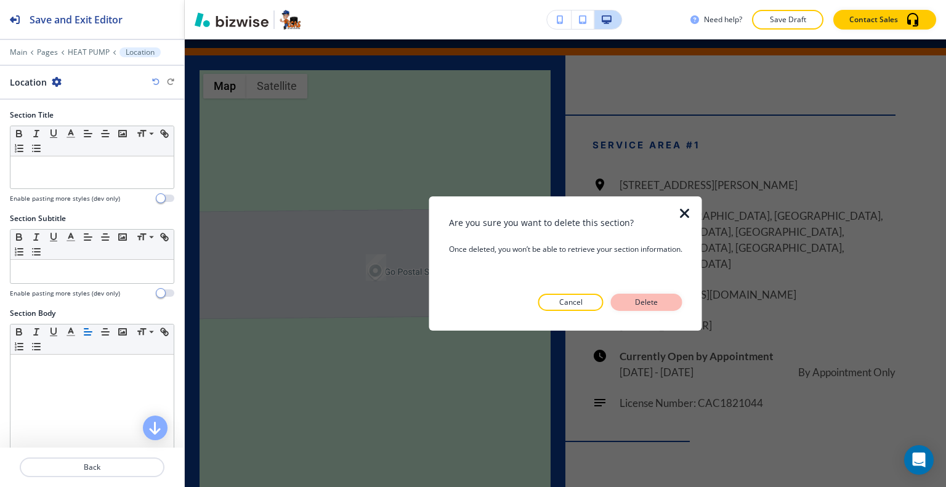
click at [646, 300] on p "Delete" at bounding box center [647, 302] width 30 height 11
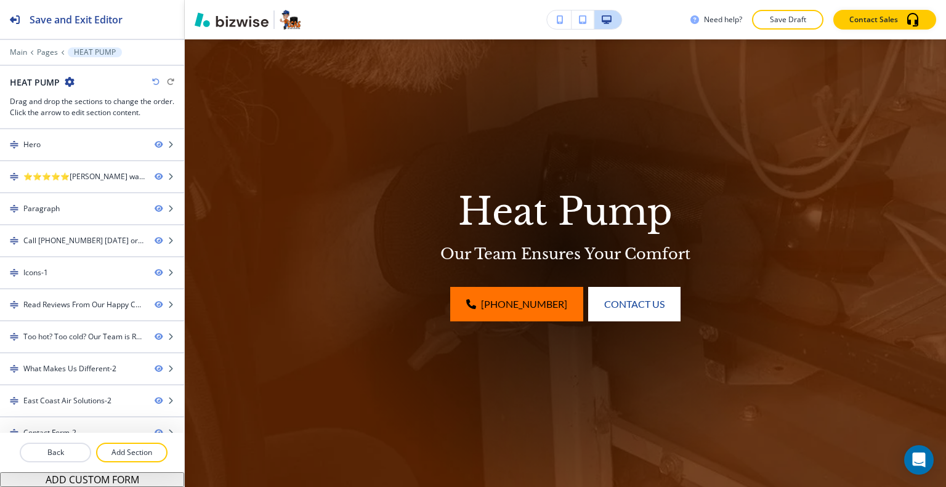
scroll to position [0, 0]
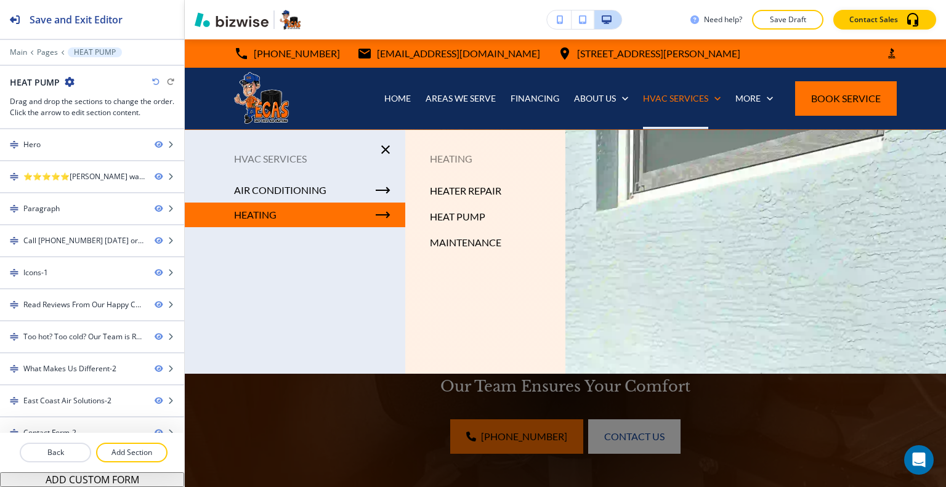
click at [442, 219] on p "HEAT PUMP" at bounding box center [457, 217] width 55 height 18
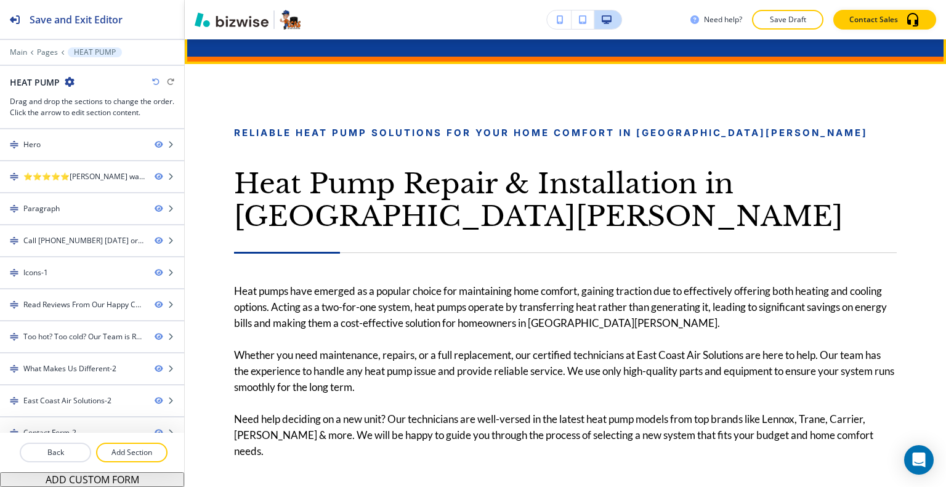
scroll to position [801, 0]
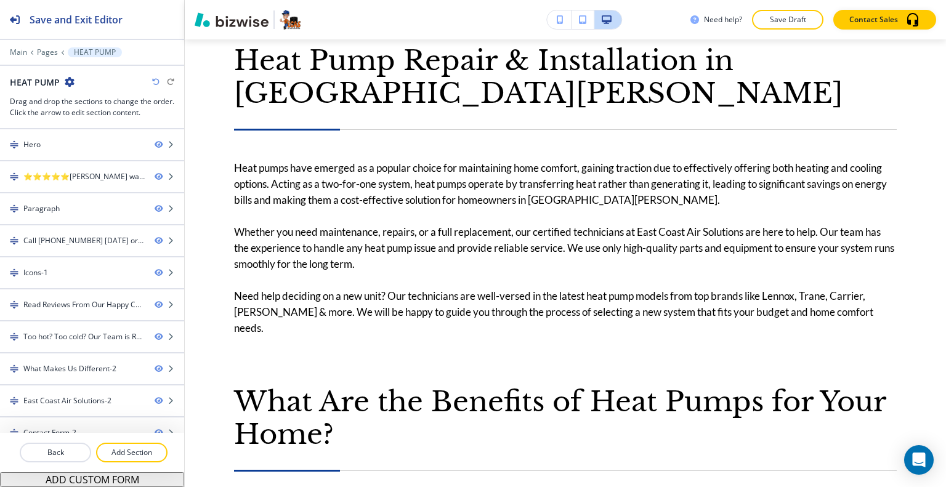
click at [784, 8] on div "Need help? Save Draft Contact Sales" at bounding box center [565, 19] width 761 height 39
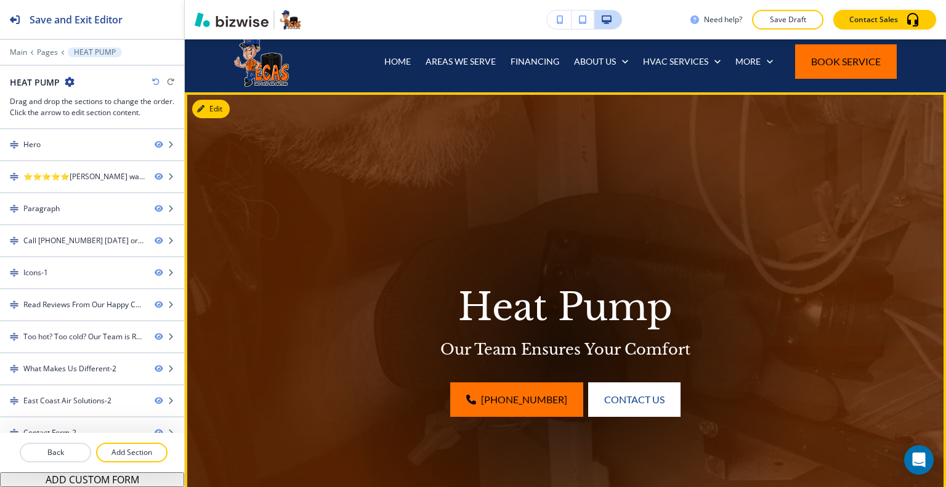
scroll to position [0, 0]
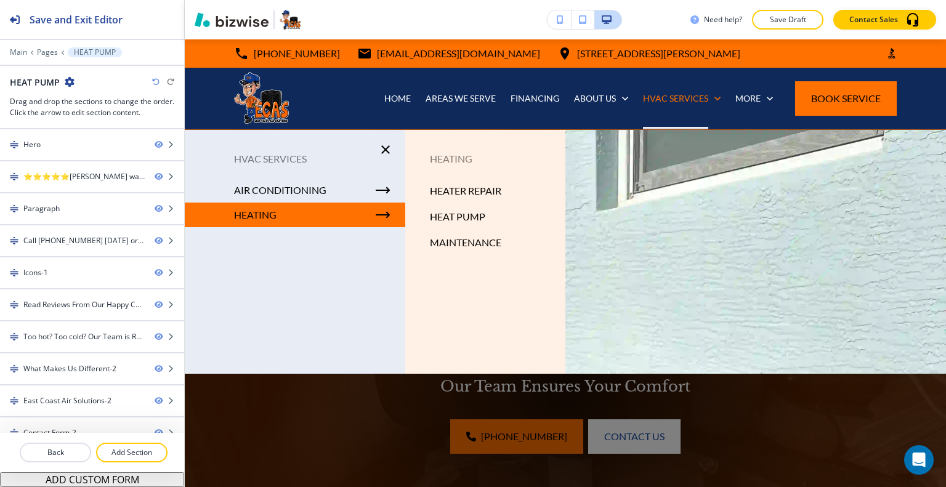
click at [460, 217] on p "HEAT PUMP" at bounding box center [457, 217] width 55 height 18
click at [468, 219] on p "HEAT PUMP" at bounding box center [457, 217] width 55 height 18
click at [462, 214] on p "HEAT PUMP" at bounding box center [457, 217] width 55 height 18
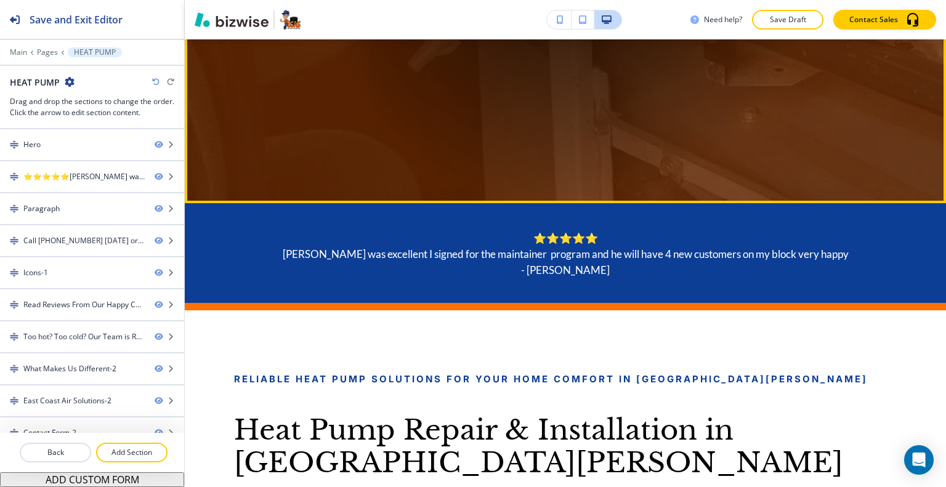
scroll to position [370, 0]
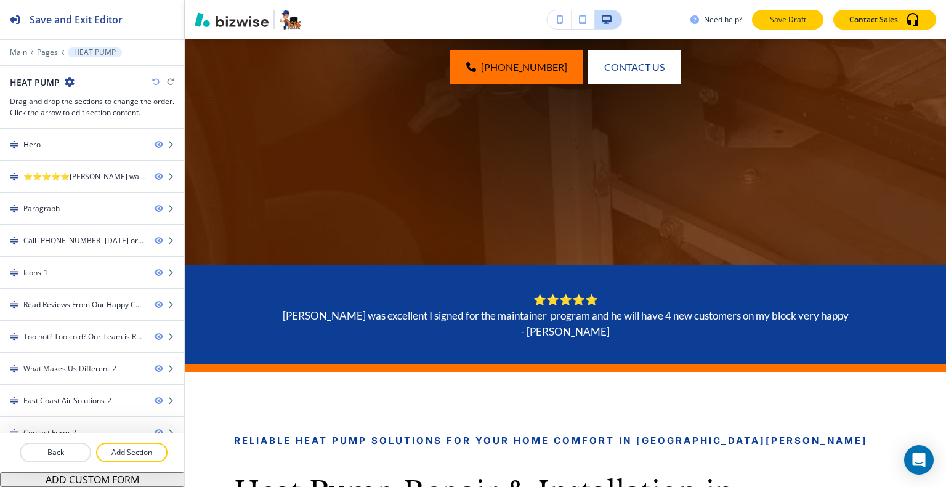
click at [810, 24] on button "Save Draft" at bounding box center [787, 20] width 71 height 20
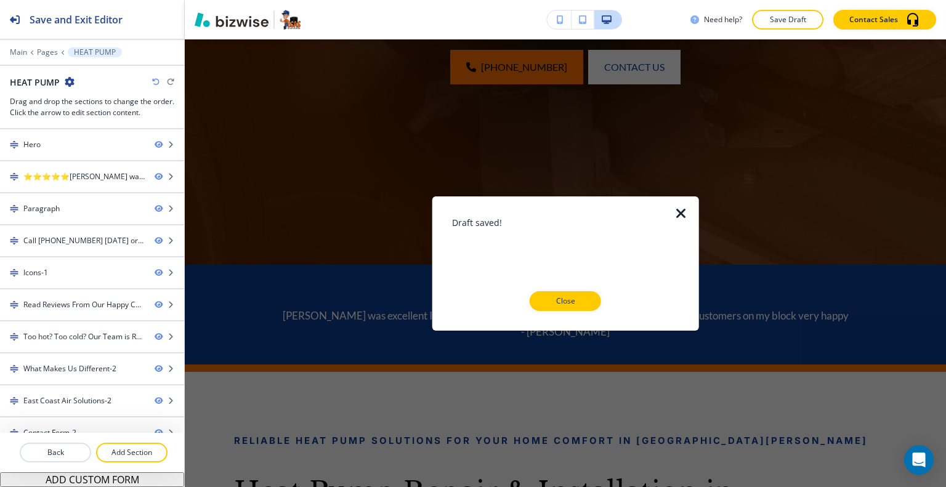
click at [582, 306] on button "Close" at bounding box center [565, 301] width 71 height 20
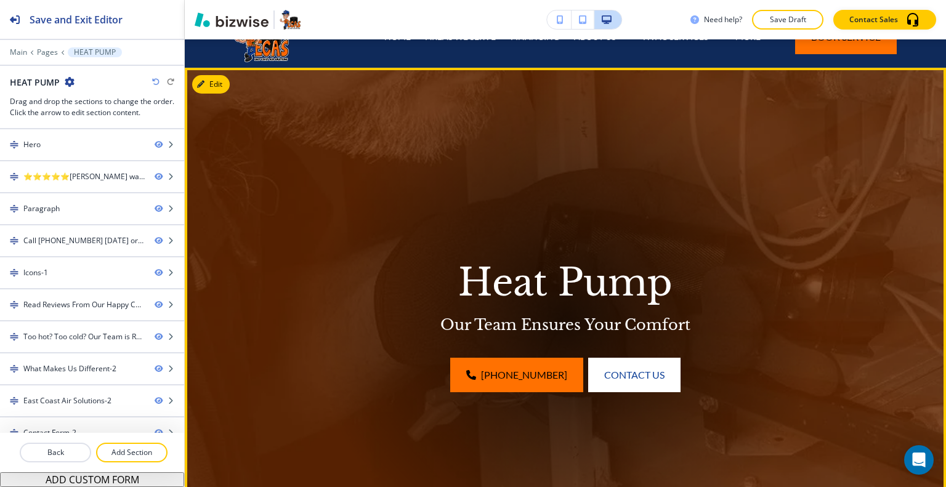
scroll to position [0, 0]
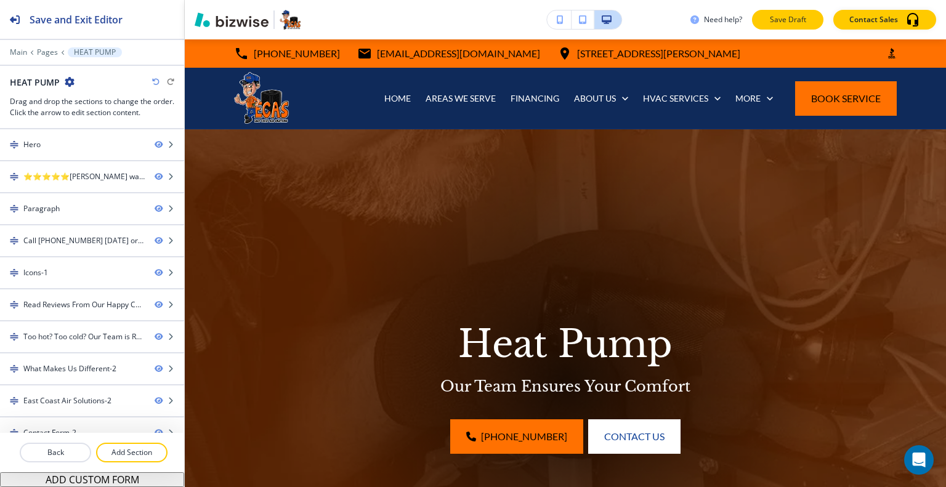
click at [774, 26] on button "Save Draft" at bounding box center [787, 20] width 71 height 20
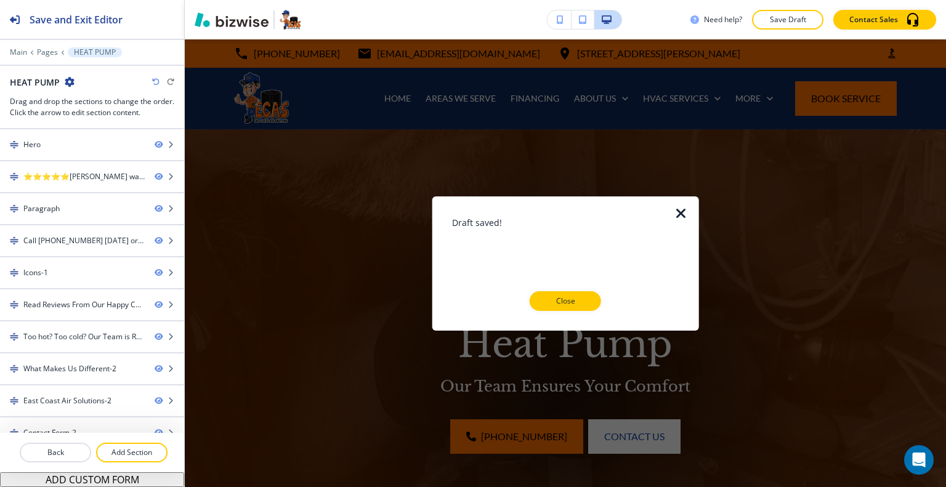
scroll to position [246, 0]
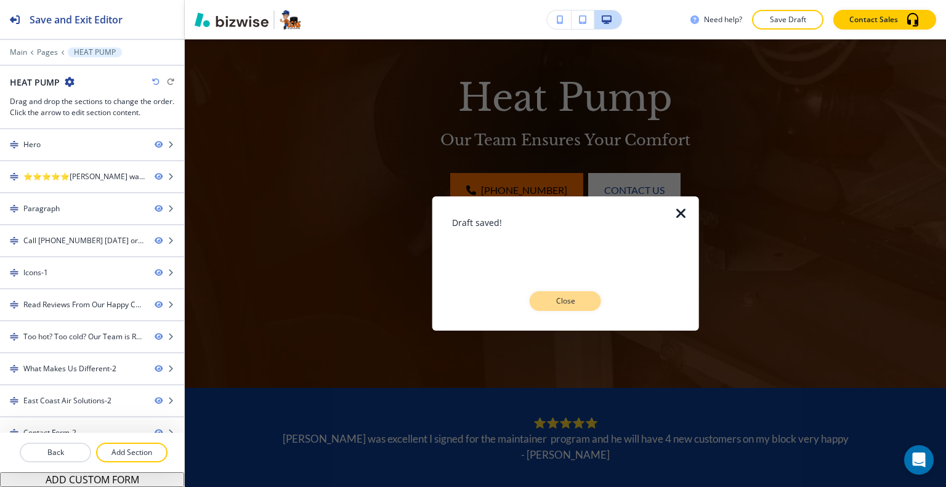
click at [582, 309] on button "Close" at bounding box center [565, 301] width 71 height 20
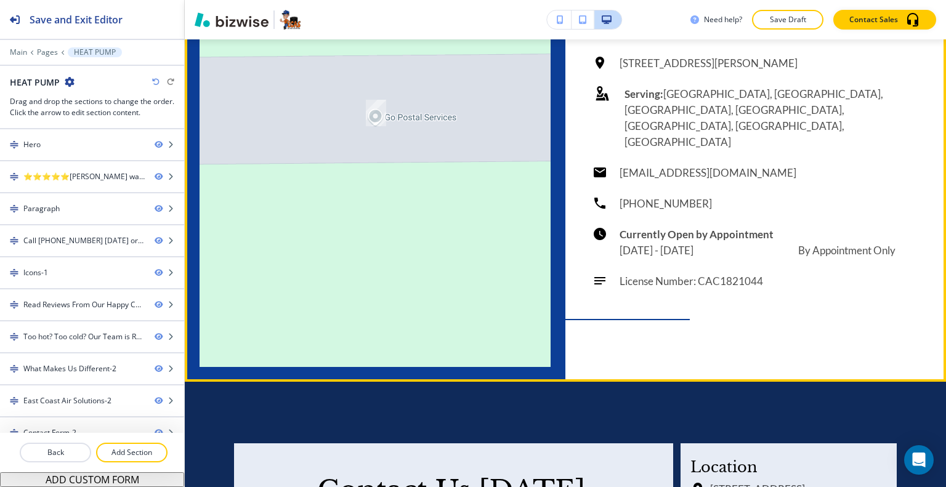
scroll to position [3635, 0]
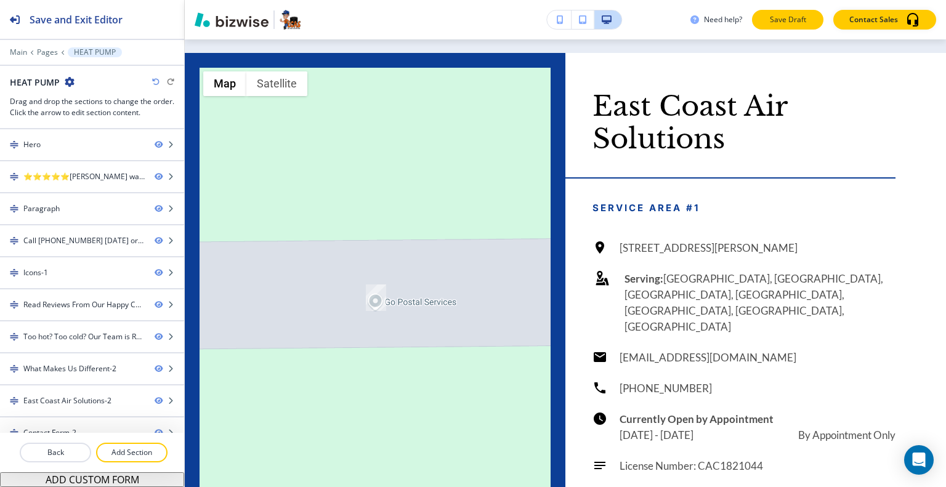
click at [787, 23] on p "Save Draft" at bounding box center [787, 19] width 39 height 11
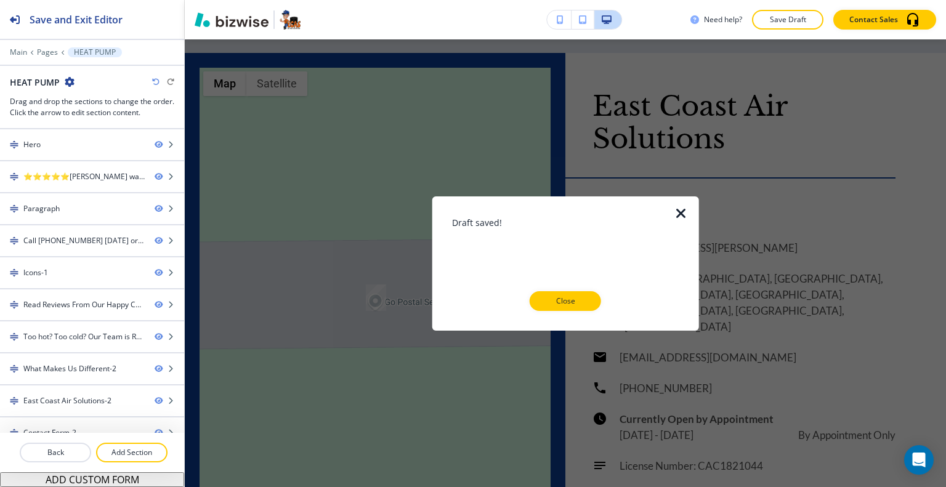
click at [680, 211] on icon "button" at bounding box center [681, 213] width 15 height 15
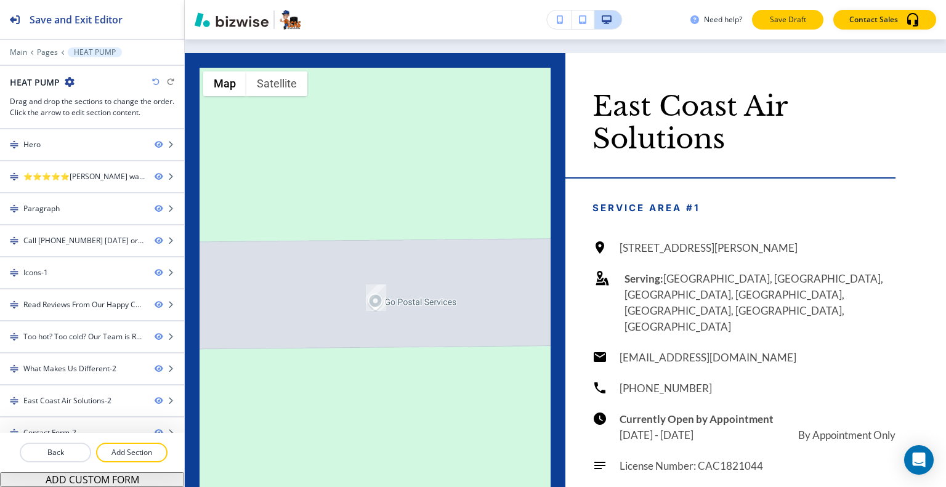
click at [772, 24] on p "Save Draft" at bounding box center [787, 19] width 39 height 11
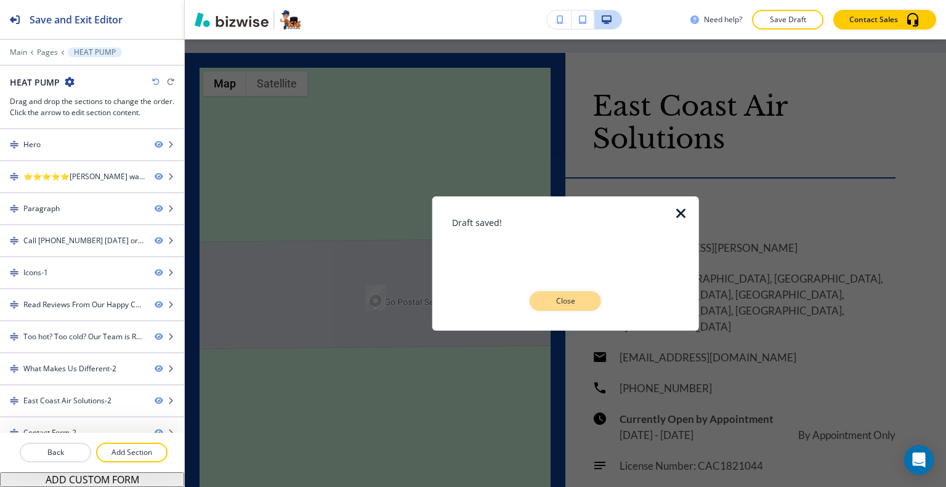
click at [582, 298] on p "Close" at bounding box center [565, 301] width 39 height 11
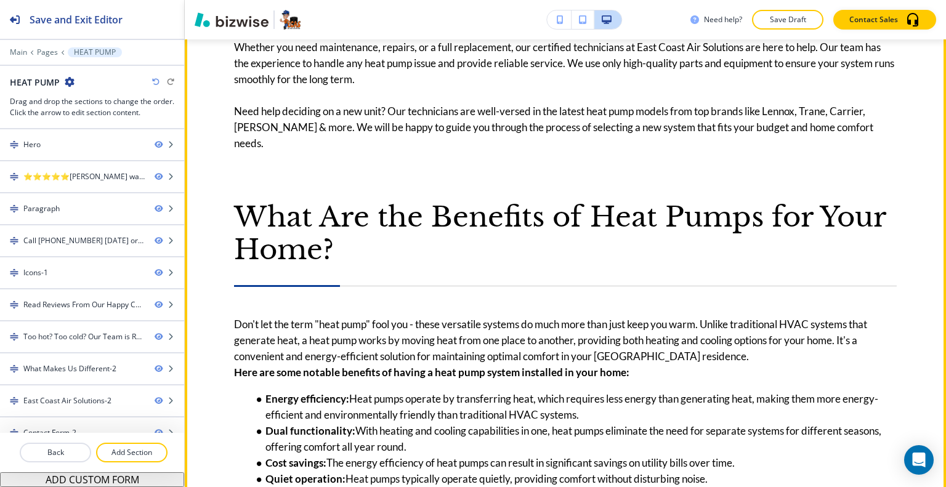
scroll to position [924, 0]
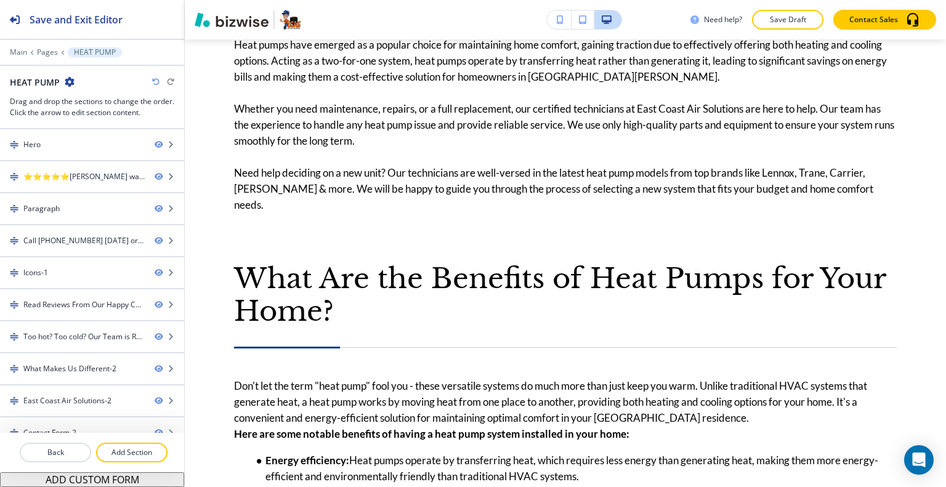
click at [798, 20] on p "Save Draft" at bounding box center [787, 19] width 39 height 11
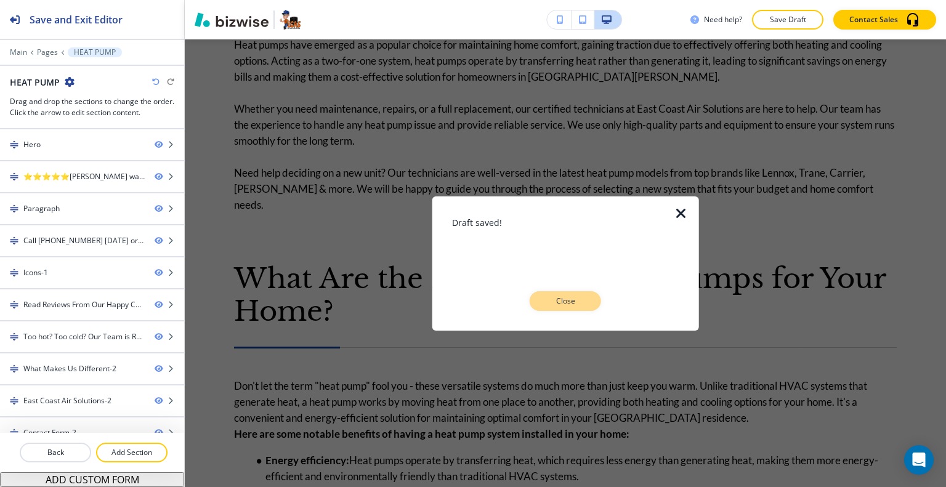
click at [583, 305] on p "Close" at bounding box center [565, 301] width 39 height 11
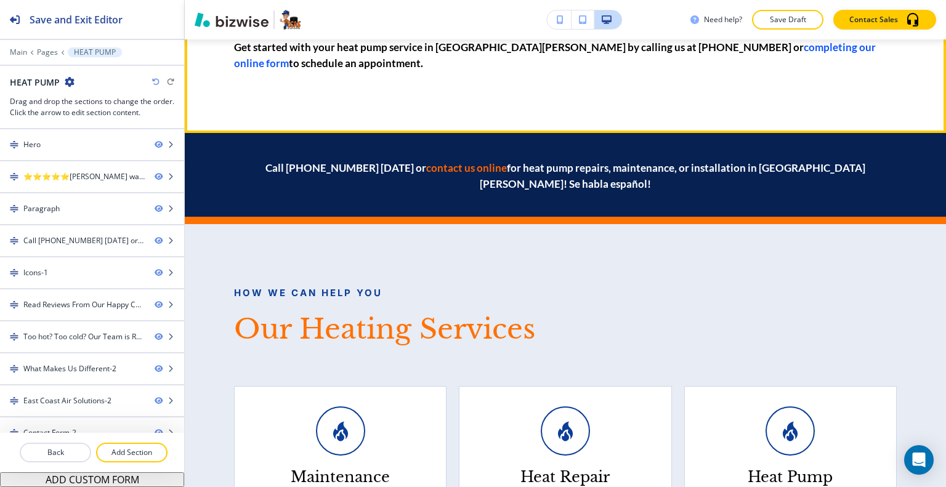
scroll to position [1663, 0]
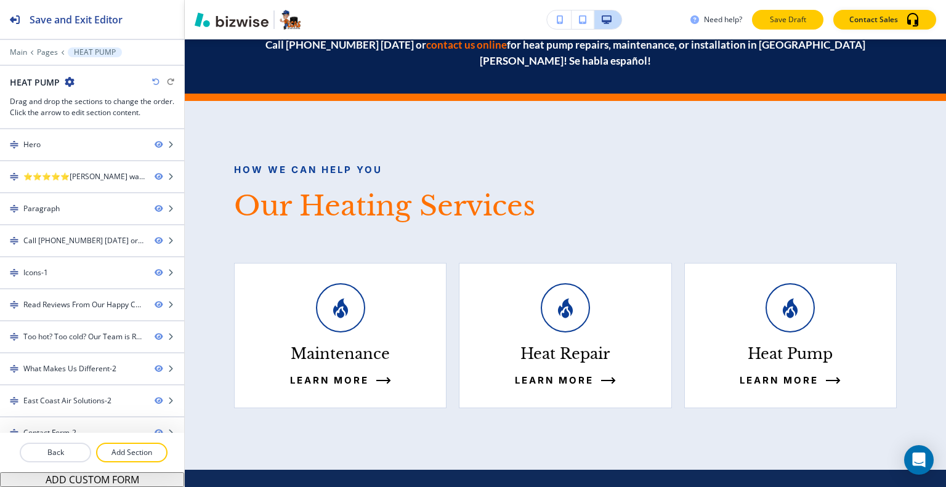
click at [782, 20] on p "Save Draft" at bounding box center [787, 19] width 39 height 11
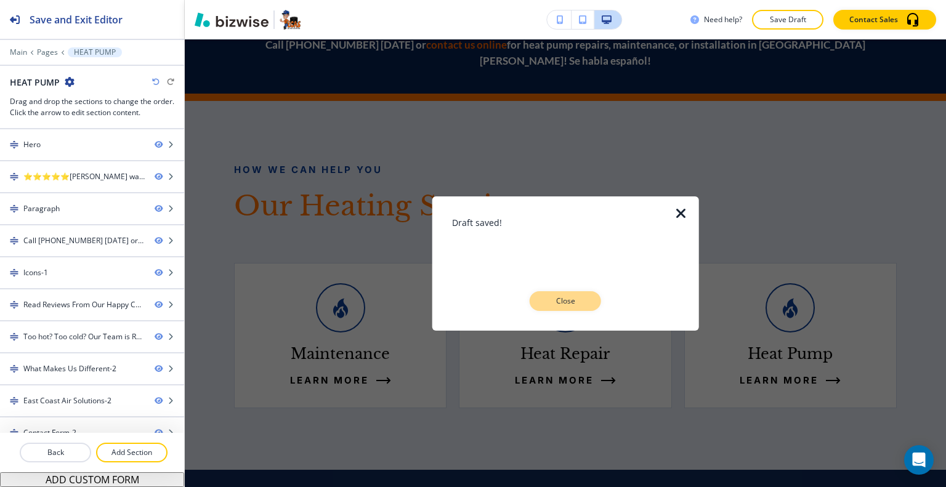
click at [588, 294] on div "Draft saved! Close" at bounding box center [565, 263] width 227 height 95
click at [582, 304] on p "Close" at bounding box center [565, 301] width 39 height 11
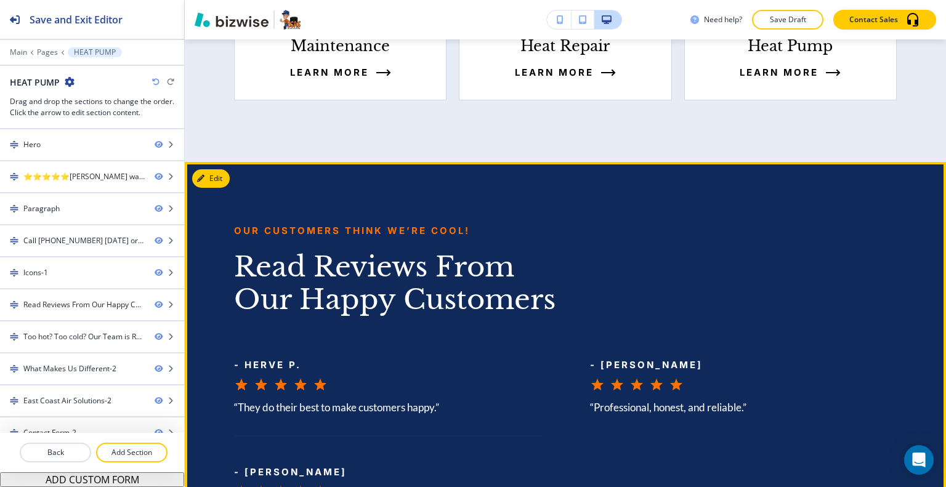
scroll to position [2033, 0]
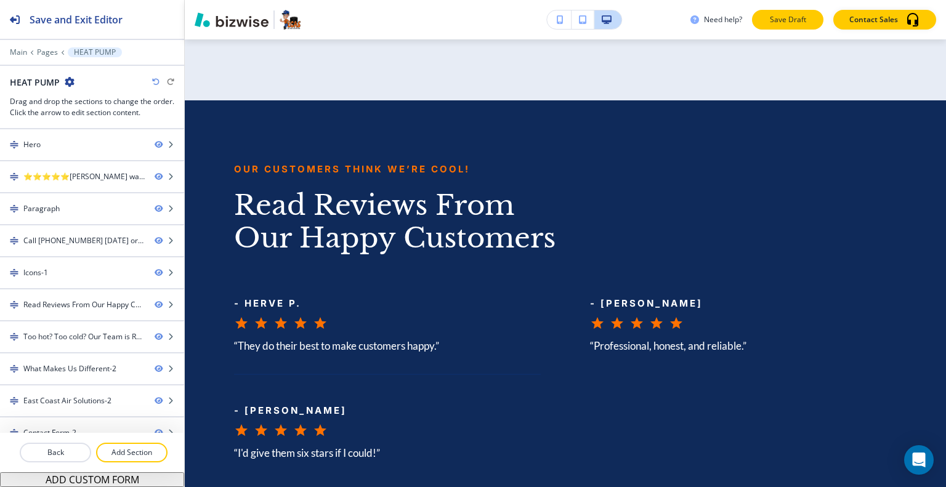
click at [794, 18] on p "Save Draft" at bounding box center [787, 19] width 39 height 11
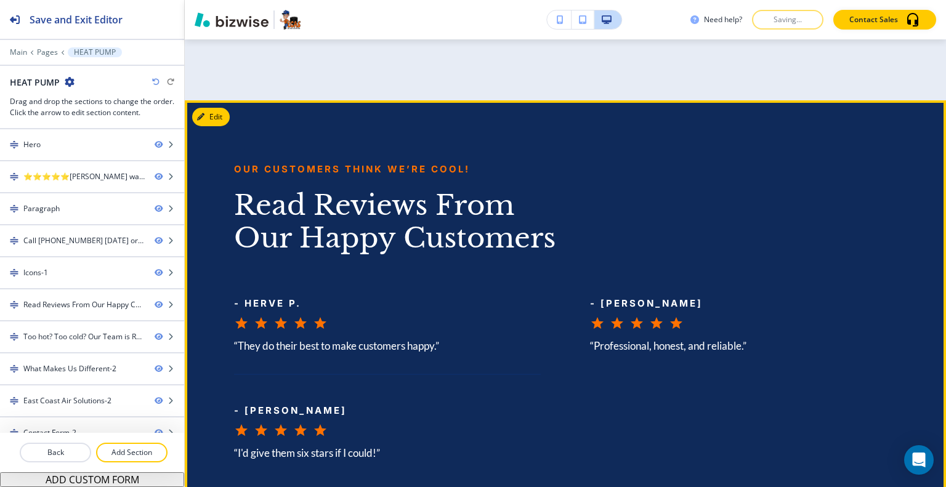
scroll to position [1848, 0]
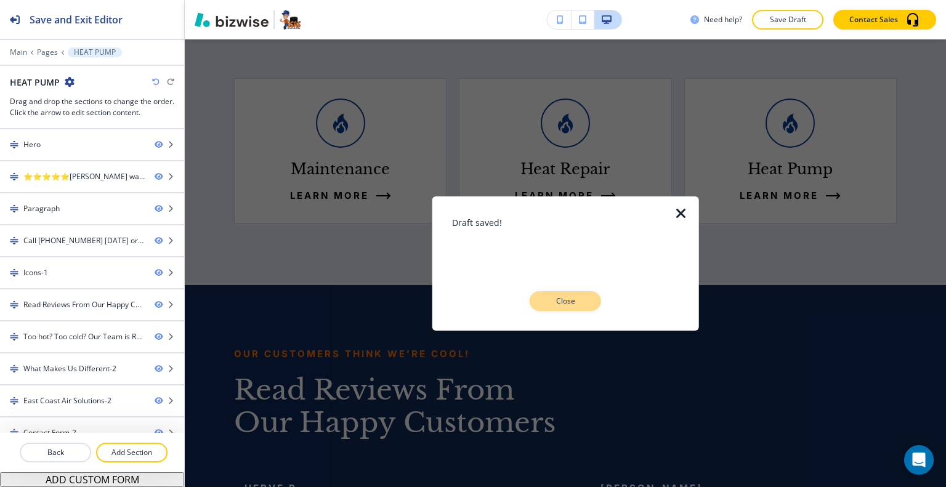
click at [577, 296] on p "Close" at bounding box center [565, 301] width 39 height 11
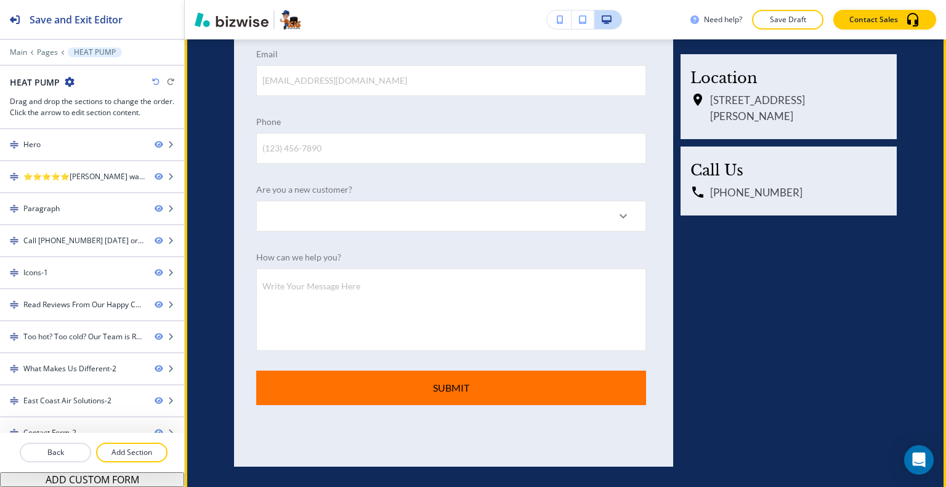
scroll to position [4744, 0]
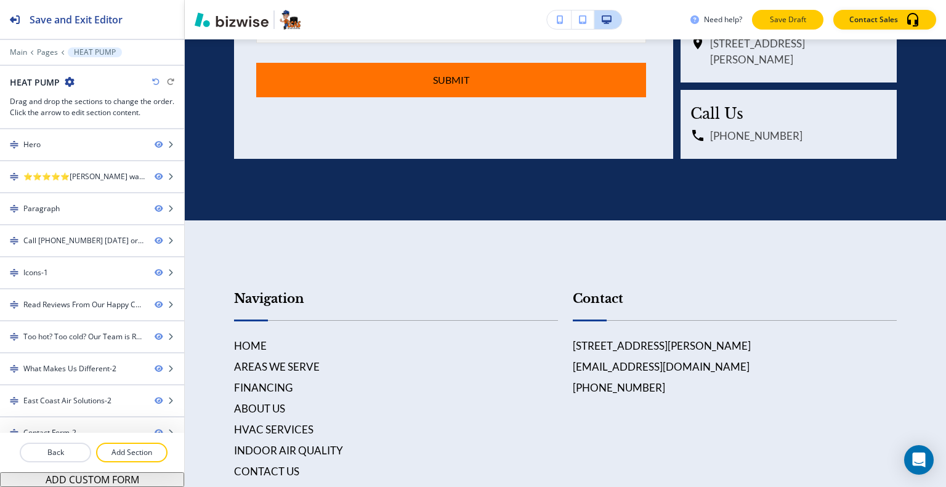
click at [789, 22] on p "Save Draft" at bounding box center [787, 19] width 39 height 11
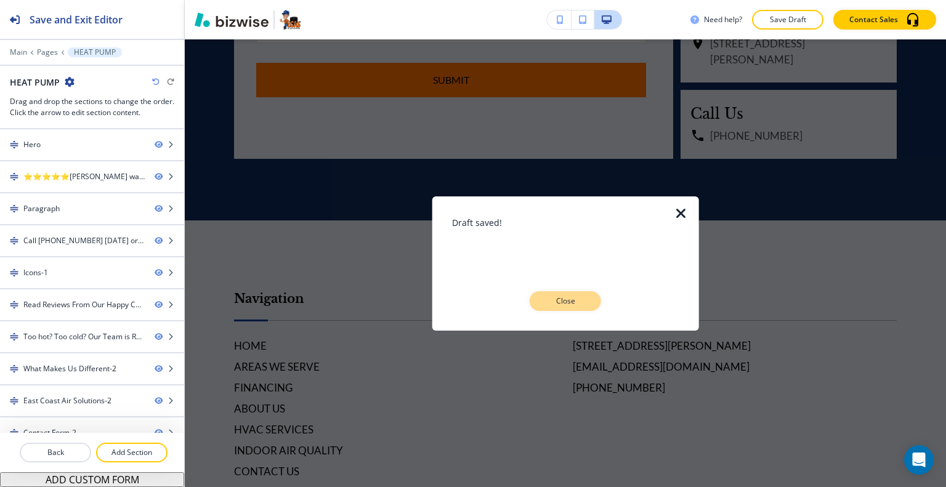
click at [565, 299] on p "Close" at bounding box center [565, 301] width 39 height 11
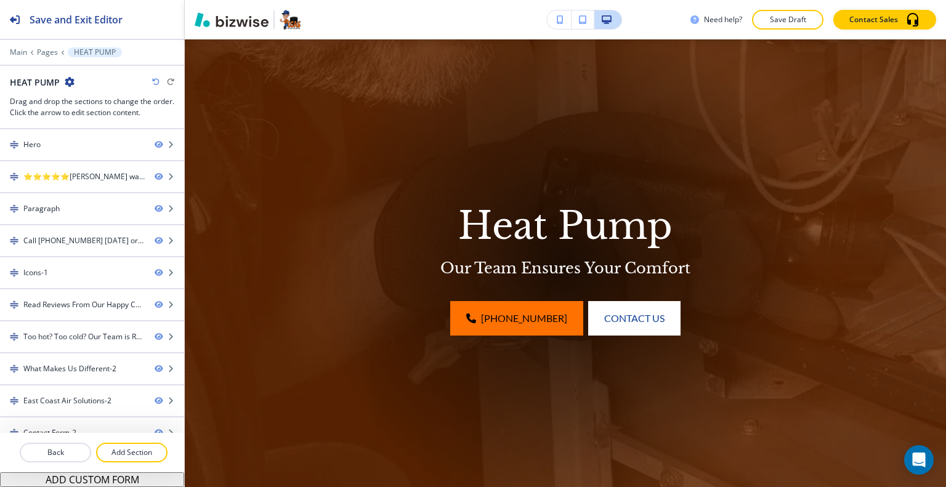
scroll to position [0, 0]
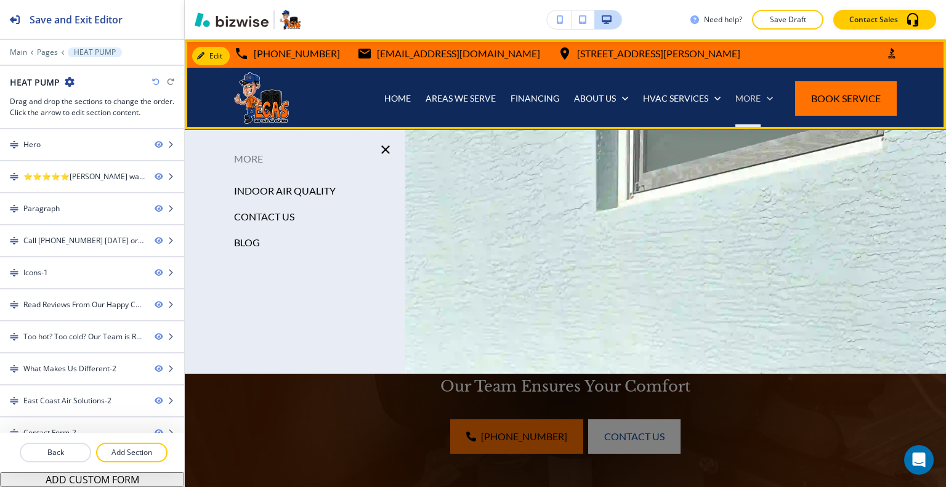
click at [745, 98] on p "More" at bounding box center [748, 98] width 25 height 12
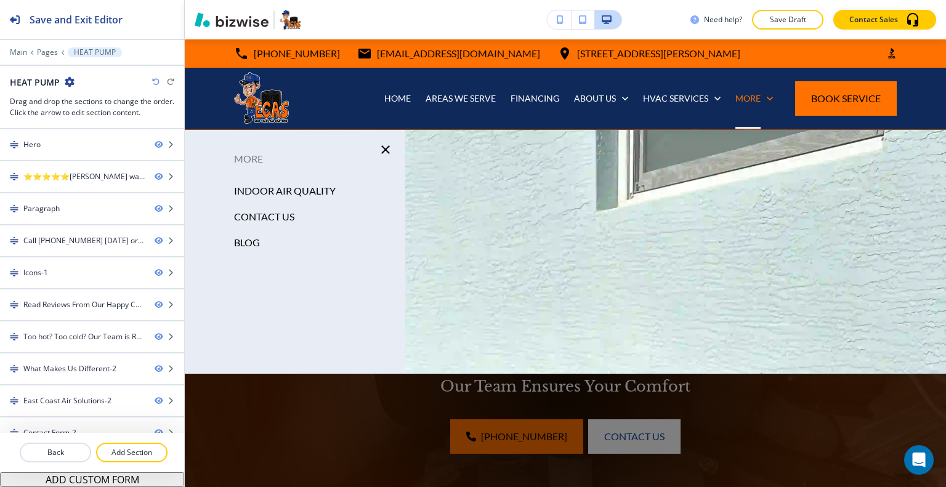
click at [319, 192] on p "INDOOR AIR QUALITY" at bounding box center [285, 191] width 102 height 18
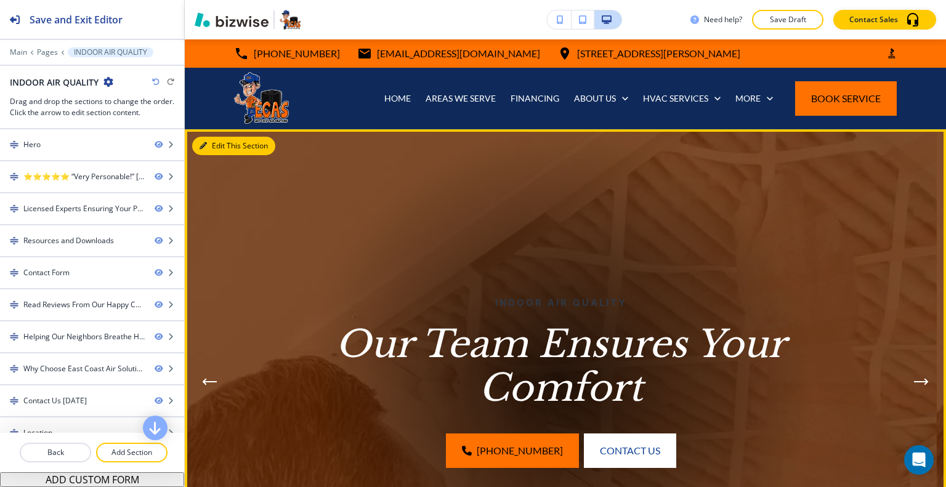
click at [216, 147] on button "Edit This Section" at bounding box center [233, 146] width 83 height 18
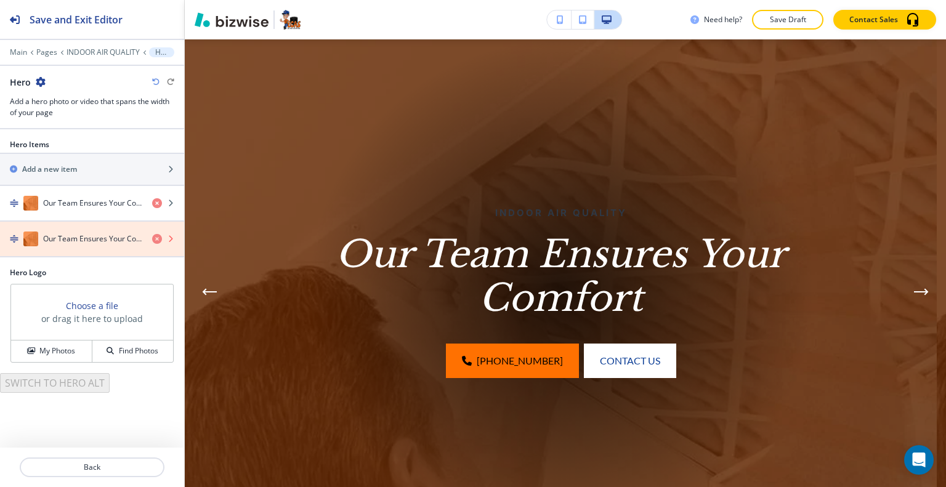
click at [159, 240] on icon "button" at bounding box center [157, 239] width 10 height 10
click at [160, 238] on icon "button" at bounding box center [157, 239] width 10 height 10
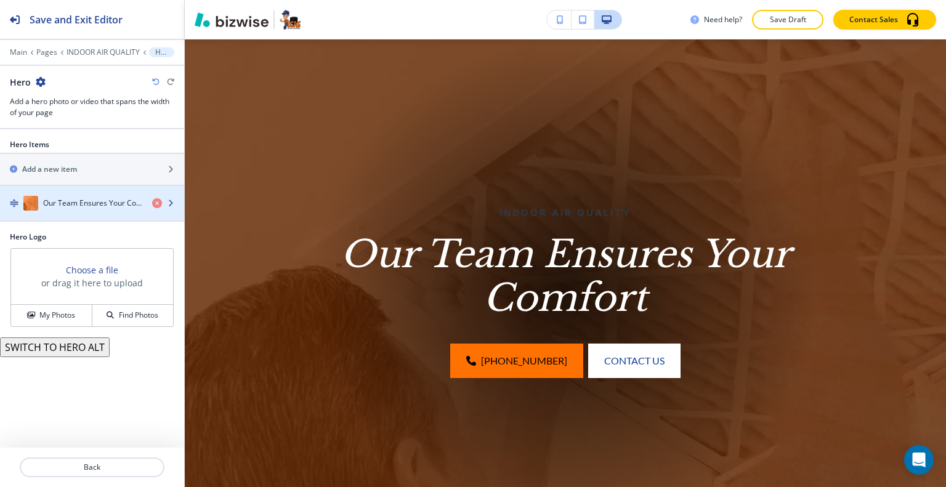
click at [81, 205] on h4 "Our Team Ensures Your Comfort" at bounding box center [92, 203] width 99 height 11
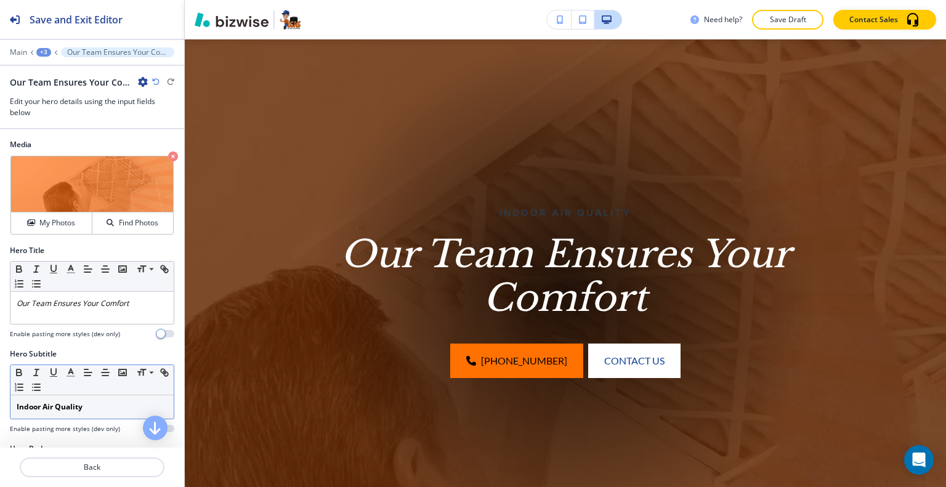
scroll to position [62, 0]
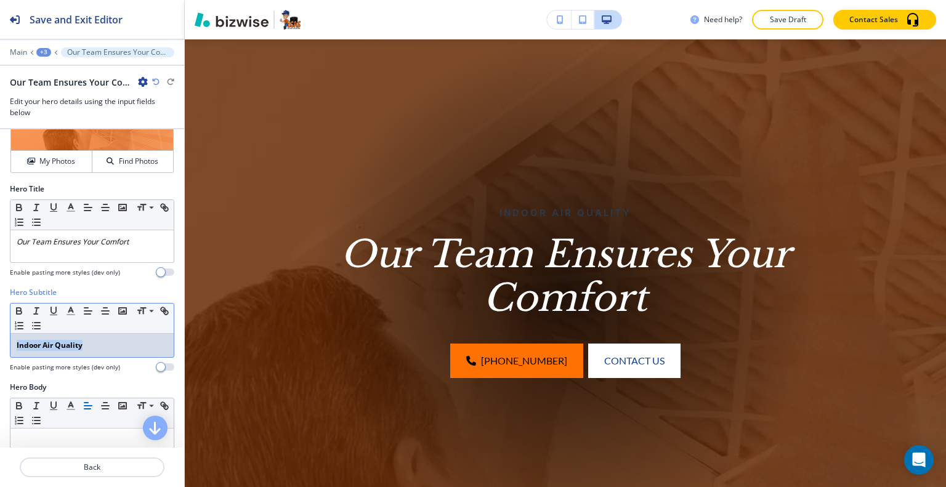
drag, startPoint x: 98, startPoint y: 343, endPoint x: 59, endPoint y: 344, distance: 39.4
click at [4, 338] on div "Hero Subtitle Small Normal Large Huge Indoor Air Quality Enable pasting more st…" at bounding box center [92, 334] width 184 height 95
copy strong "Indoor Air Quality"
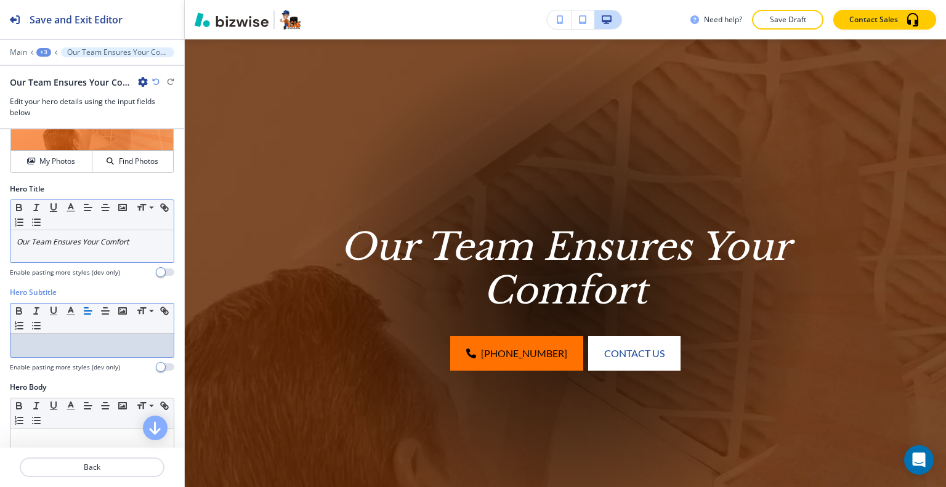
click at [112, 256] on div "Our Team Ensures Your Comfort" at bounding box center [91, 246] width 163 height 32
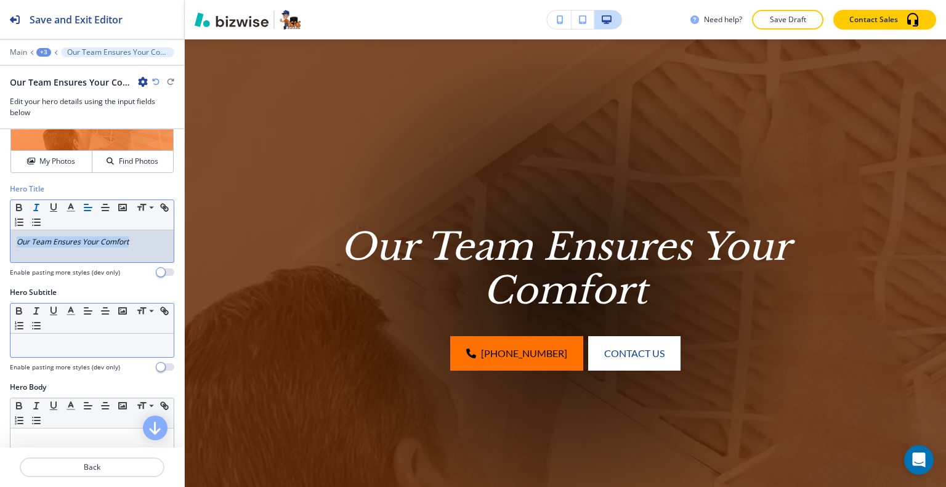
drag, startPoint x: 156, startPoint y: 240, endPoint x: 0, endPoint y: 239, distance: 156.5
click at [0, 239] on div "Hero Title Small Normal Large Huge Our Team Ensures Your Comfort Enable pasting…" at bounding box center [92, 236] width 184 height 104
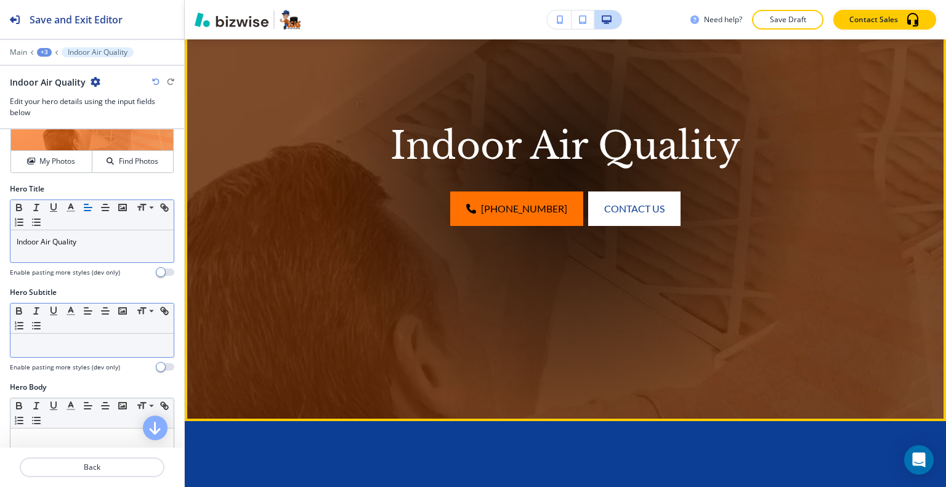
scroll to position [28, 0]
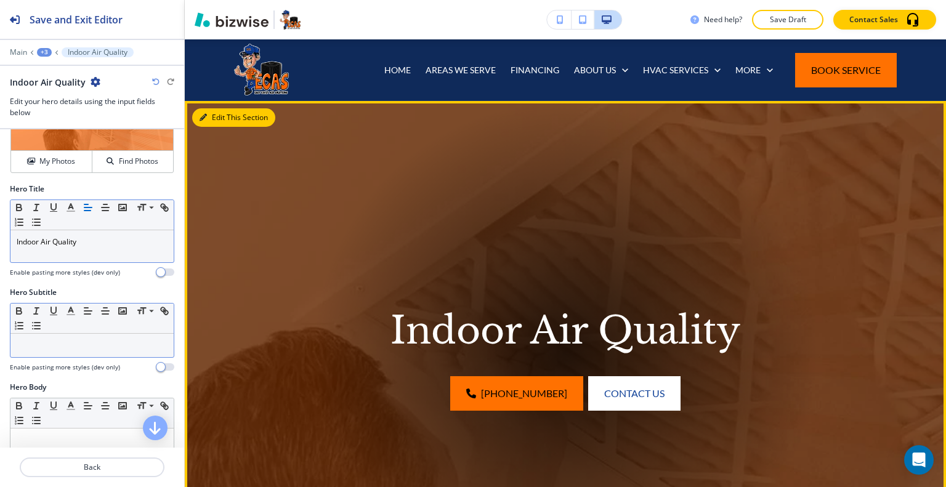
click at [214, 120] on button "Edit This Section" at bounding box center [233, 117] width 83 height 18
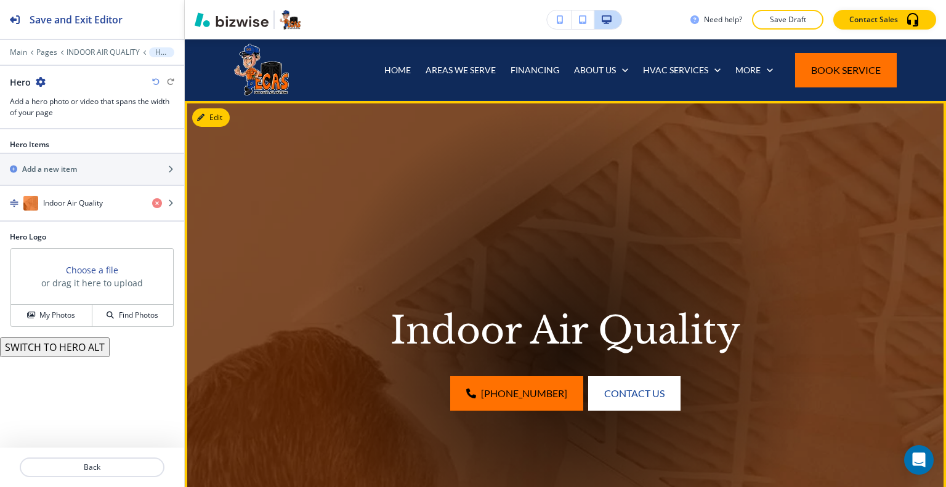
scroll to position [90, 0]
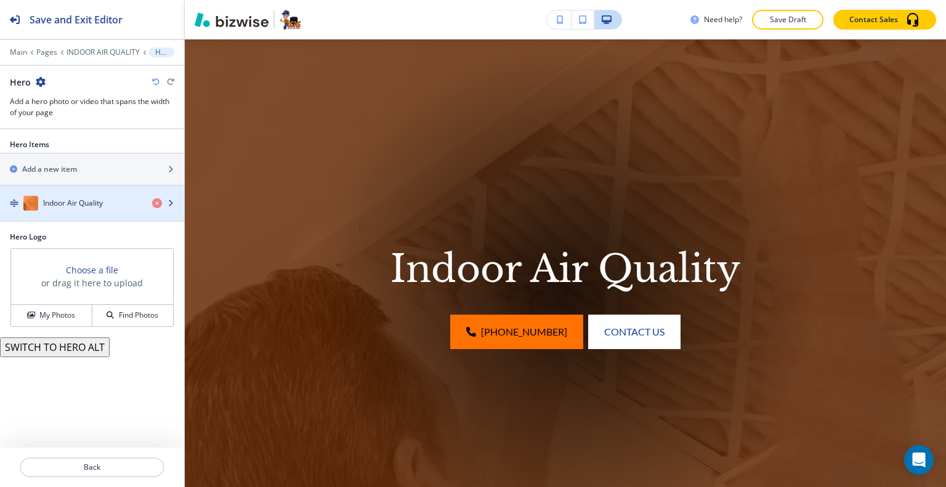
click at [66, 198] on h4 "Indoor Air Quality" at bounding box center [73, 203] width 60 height 11
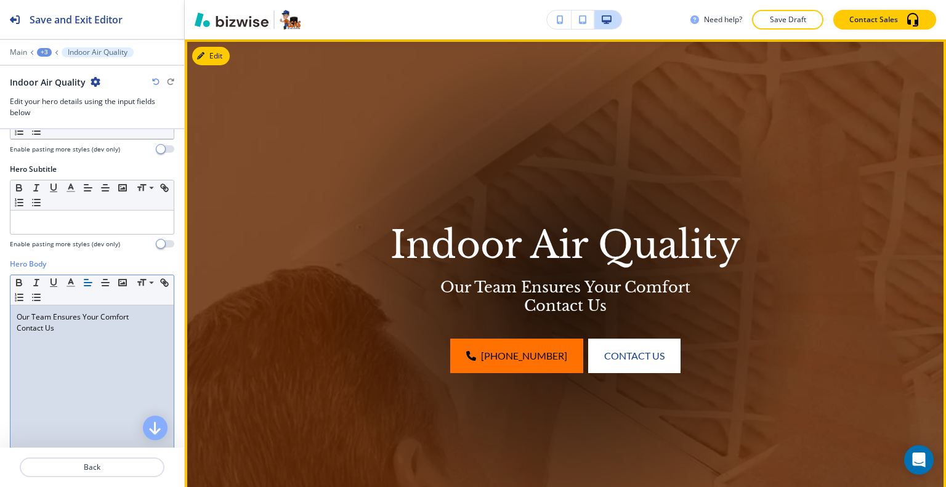
scroll to position [0, 0]
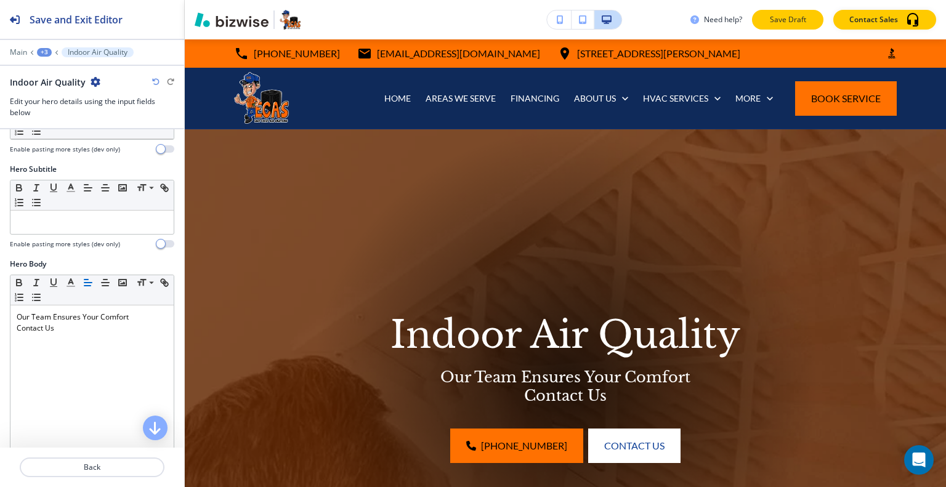
click at [761, 14] on button "Save Draft" at bounding box center [787, 20] width 71 height 20
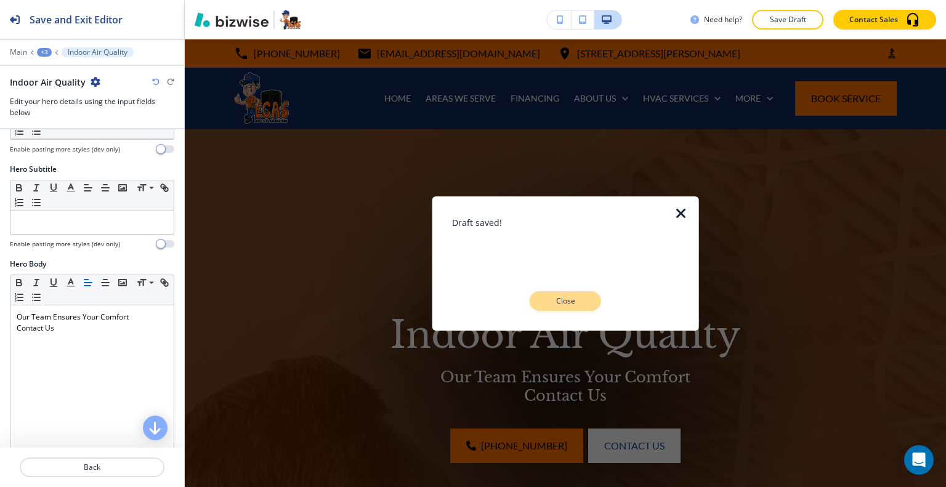
click at [561, 306] on p "Close" at bounding box center [565, 301] width 39 height 11
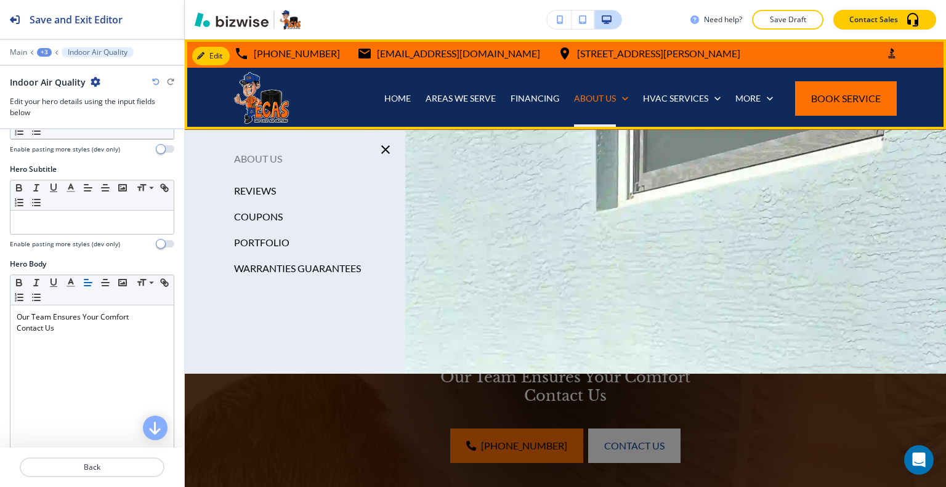
click at [571, 109] on div "ABOUT US" at bounding box center [601, 99] width 69 height 62
click at [574, 102] on p "ABOUT US" at bounding box center [595, 98] width 42 height 12
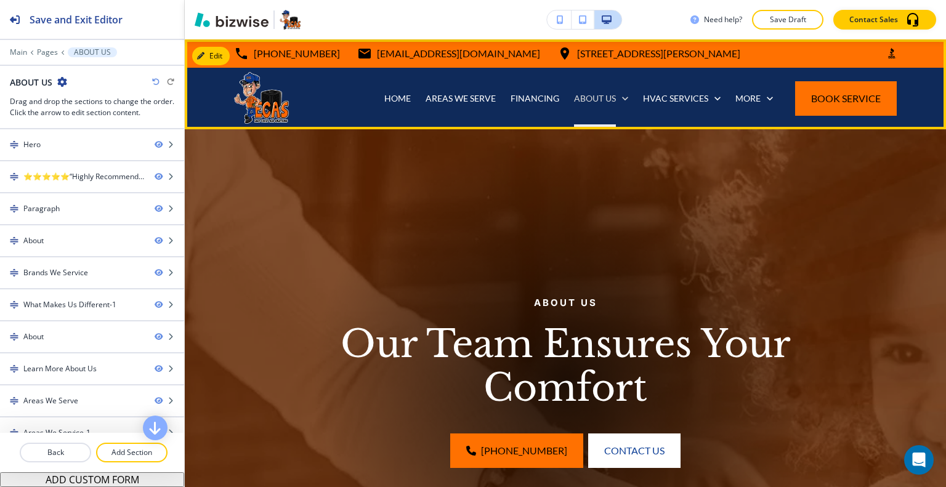
click at [578, 100] on p "ABOUT US" at bounding box center [595, 98] width 42 height 12
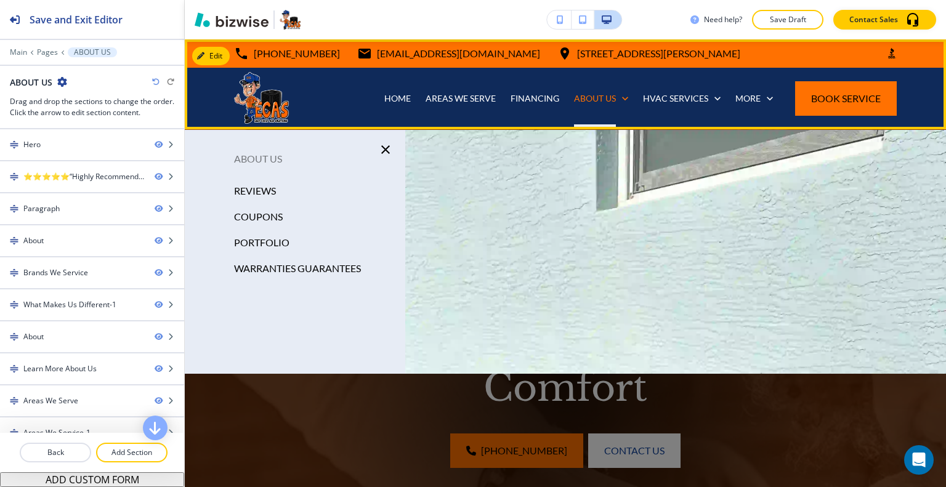
click at [523, 105] on div "FINANCING" at bounding box center [534, 99] width 63 height 62
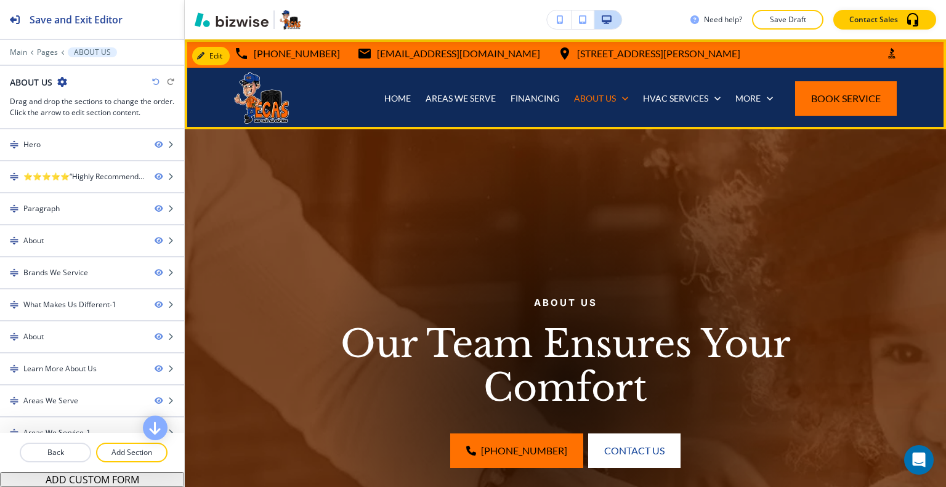
click at [523, 91] on div "FINANCING" at bounding box center [534, 99] width 63 height 62
click at [523, 98] on p "FINANCING" at bounding box center [535, 98] width 49 height 12
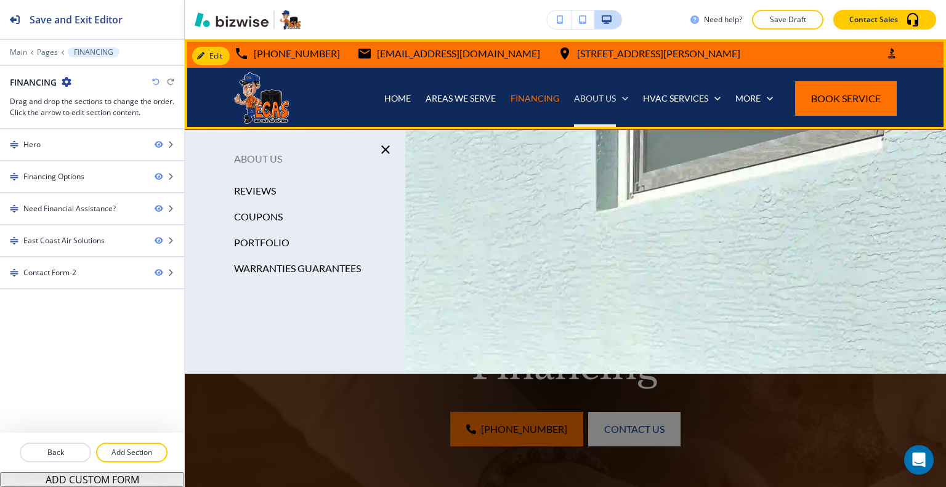
click at [591, 98] on p "ABOUT US" at bounding box center [595, 98] width 42 height 12
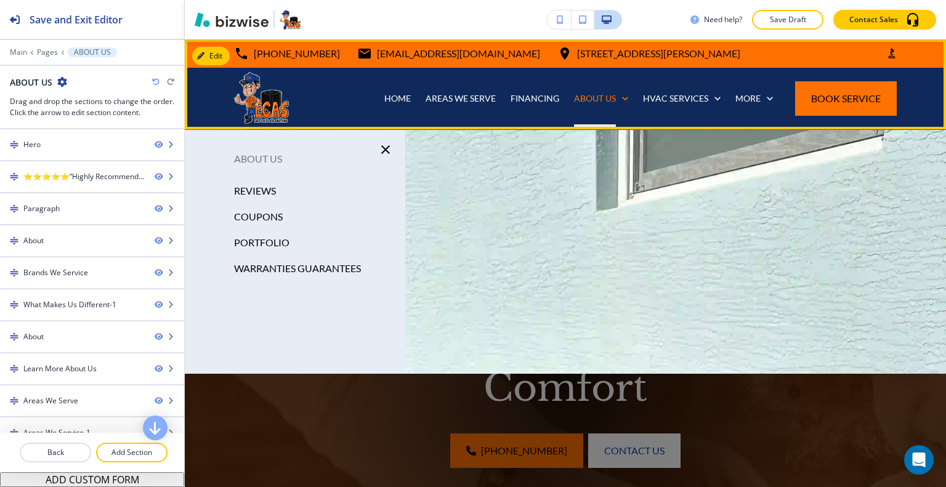
click at [661, 105] on div "HVAC SERVICES" at bounding box center [682, 99] width 92 height 62
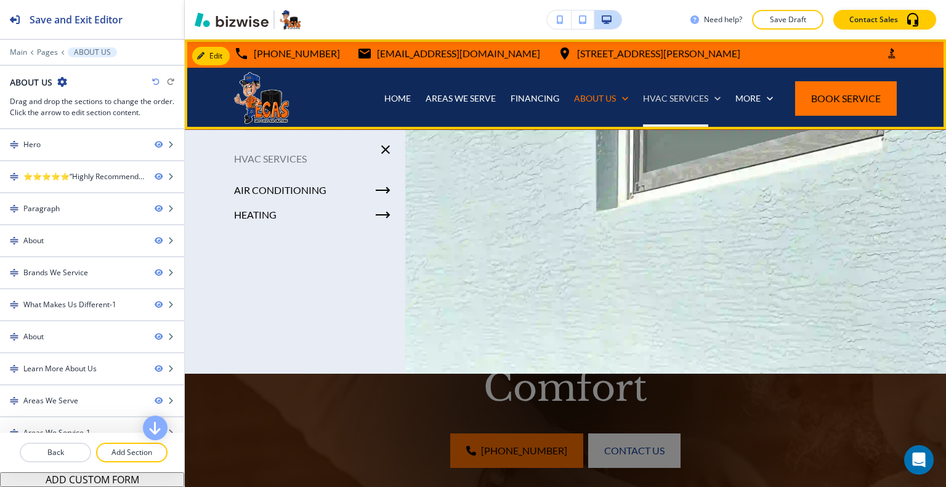
click at [663, 99] on p "HVAC SERVICES" at bounding box center [675, 98] width 65 height 12
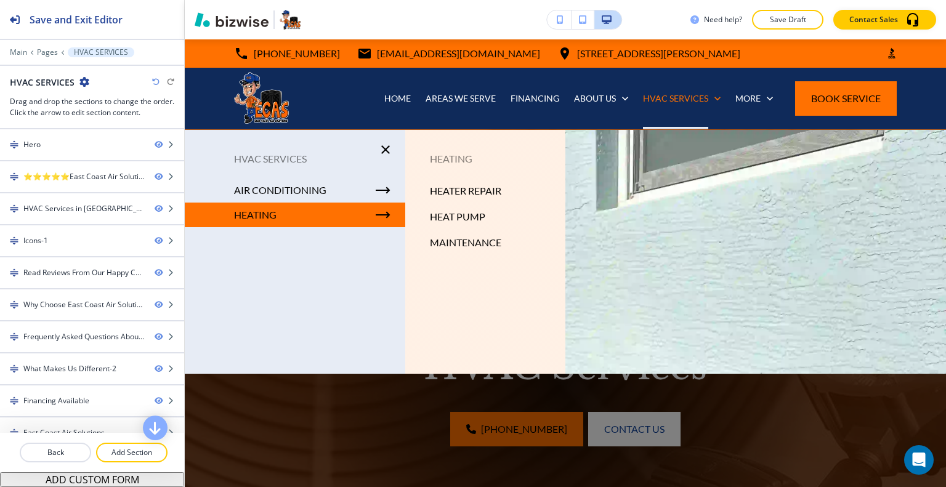
click at [456, 211] on p "HEAT PUMP" at bounding box center [457, 217] width 55 height 18
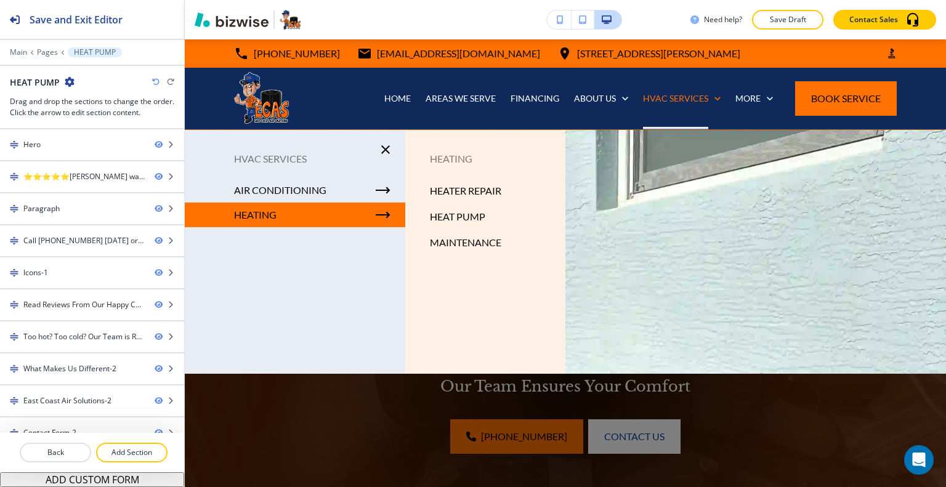
click at [451, 215] on p "HEAT PUMP" at bounding box center [457, 217] width 55 height 18
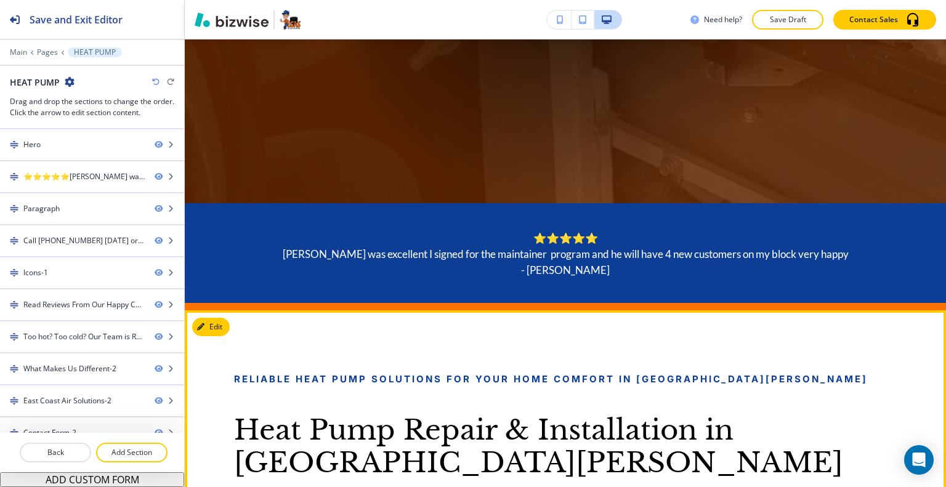
scroll to position [554, 0]
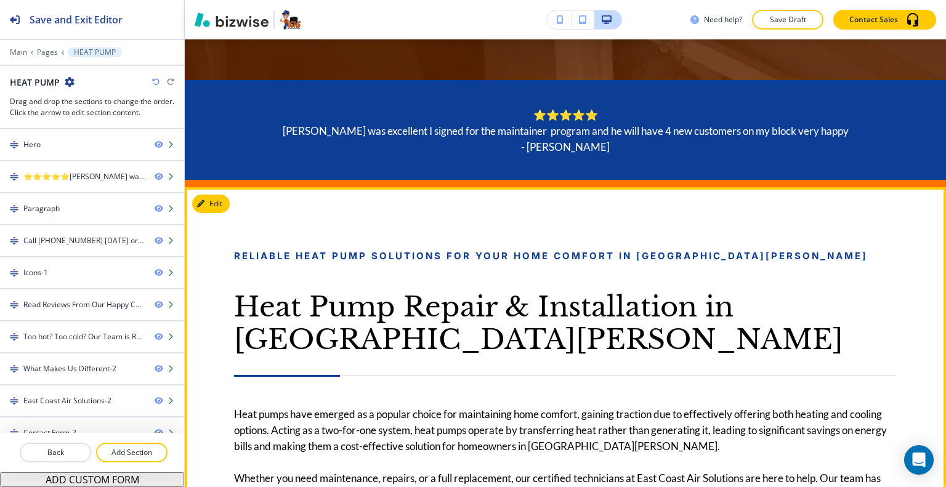
click at [219, 202] on button "Edit This Section" at bounding box center [233, 204] width 83 height 18
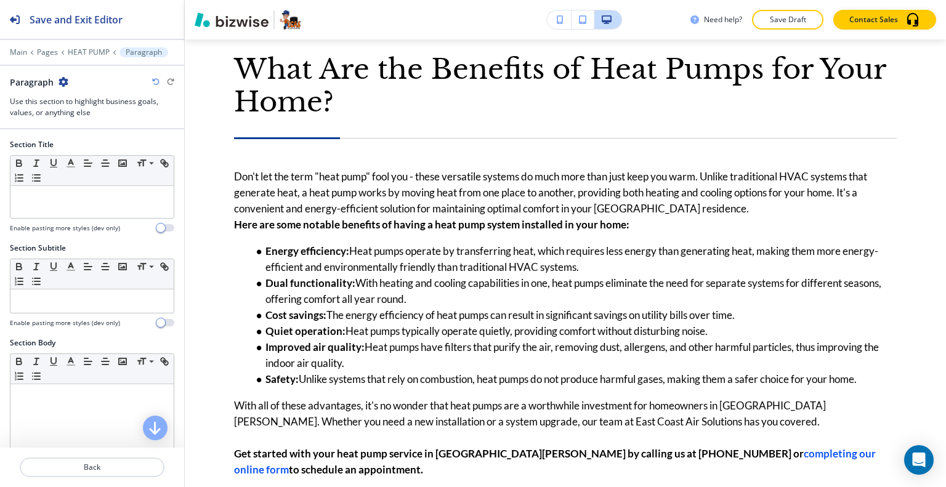
scroll to position [0, 0]
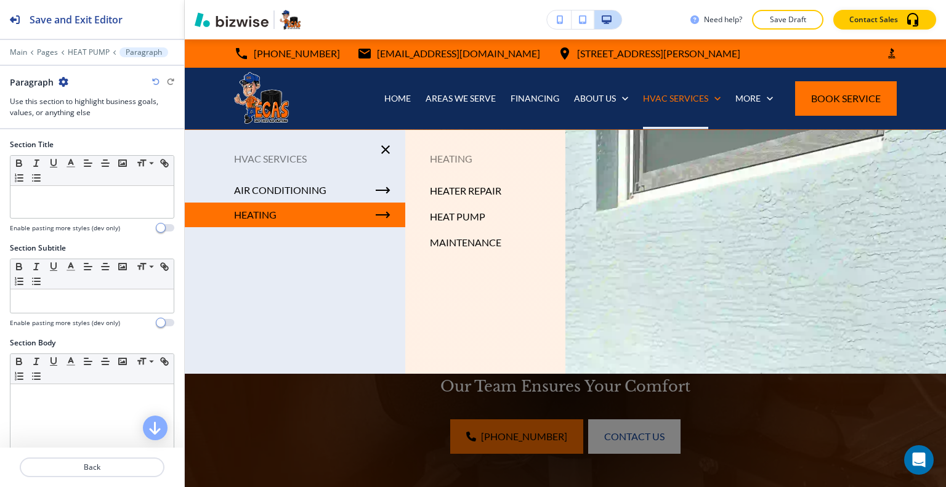
click at [466, 187] on p "HEATER REPAIR" at bounding box center [465, 191] width 71 height 18
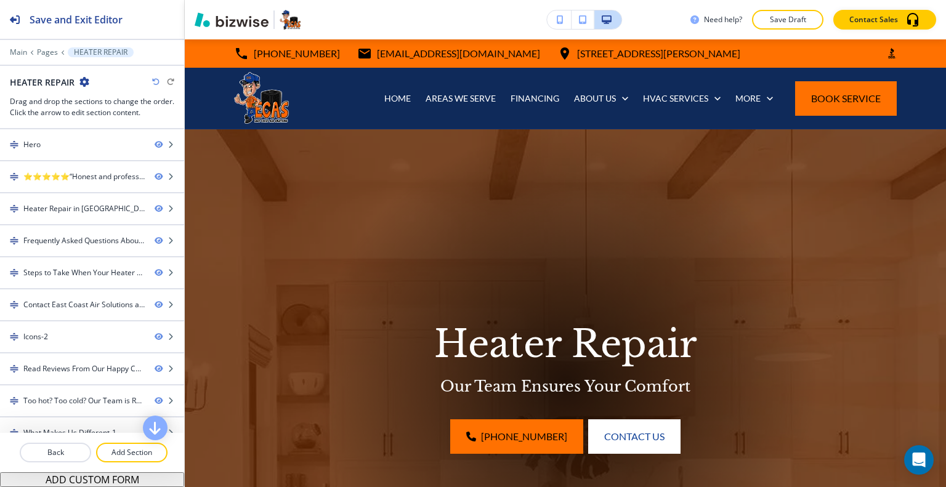
click at [338, 407] on div "Heater Repair Our Team Ensures Your Comfort (772) 272-3227 Contact Us" at bounding box center [565, 383] width 527 height 144
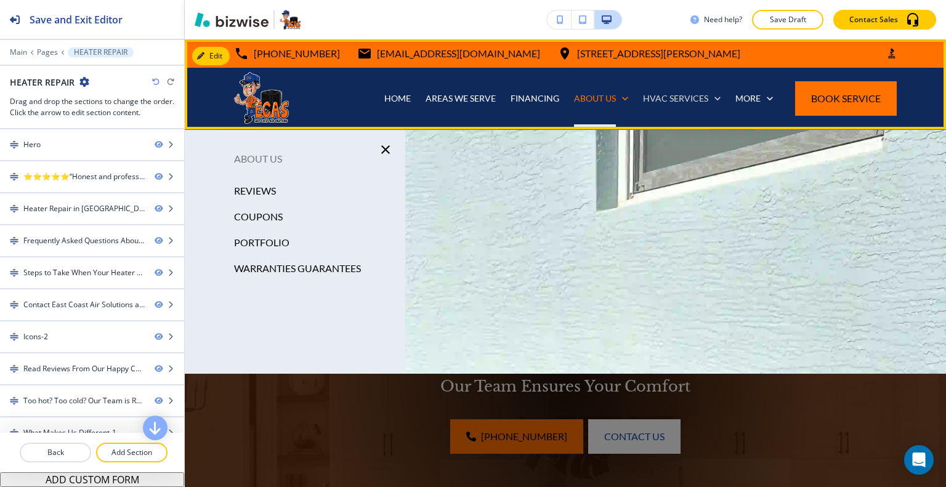
click at [658, 104] on div "HVAC SERVICES" at bounding box center [682, 99] width 92 height 62
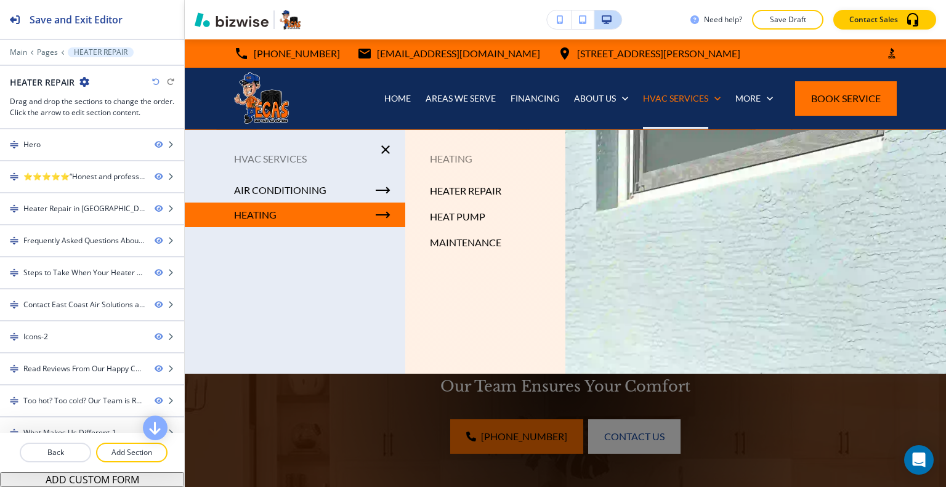
click at [473, 214] on p "HEAT PUMP" at bounding box center [457, 217] width 55 height 18
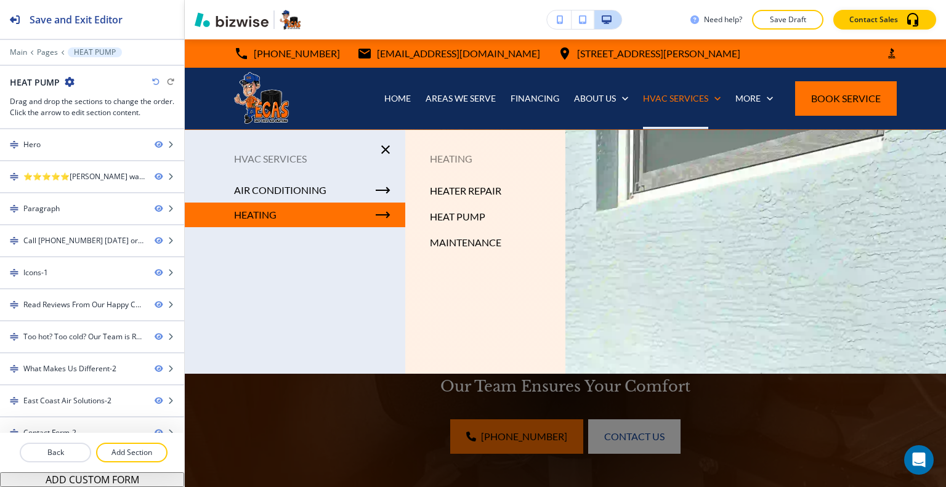
click at [465, 234] on p "MAINTENANCE" at bounding box center [465, 242] width 71 height 18
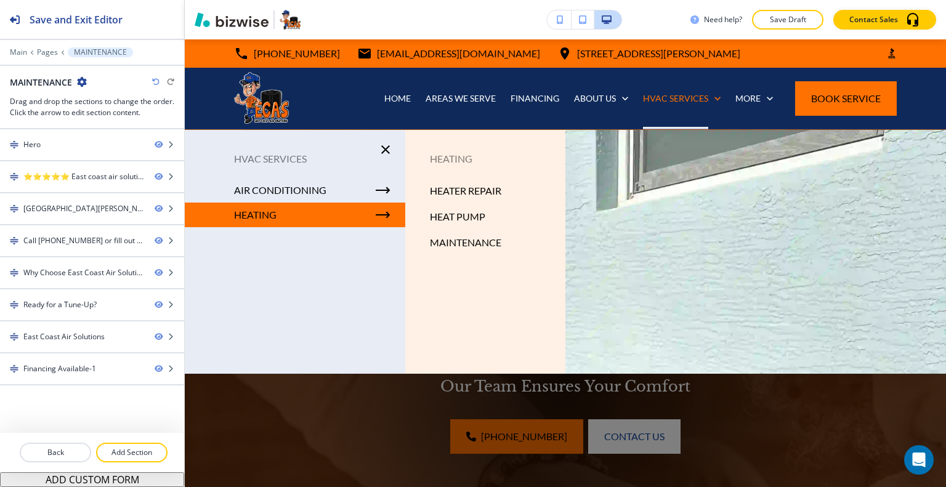
click at [419, 216] on div "HEAT PUMP" at bounding box center [485, 217] width 160 height 26
click at [459, 219] on p "HEAT PUMP" at bounding box center [457, 217] width 55 height 18
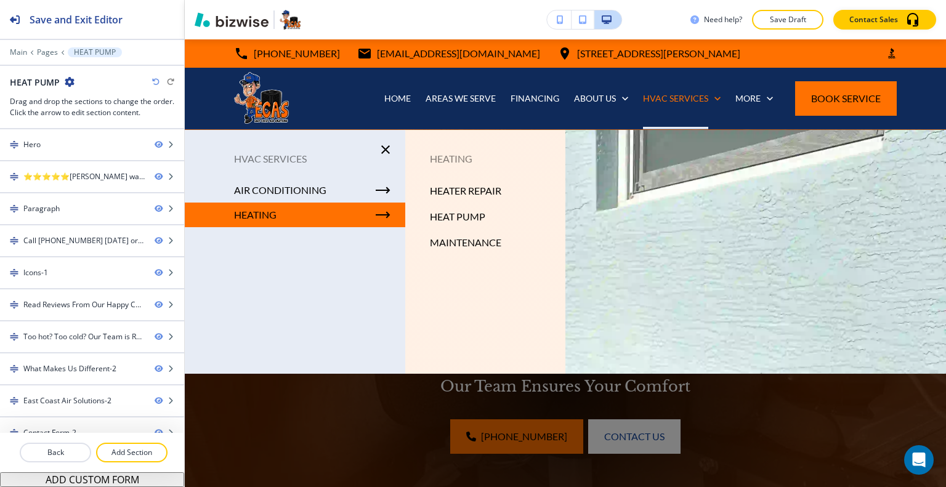
click at [453, 238] on p "MAINTENANCE" at bounding box center [465, 242] width 71 height 18
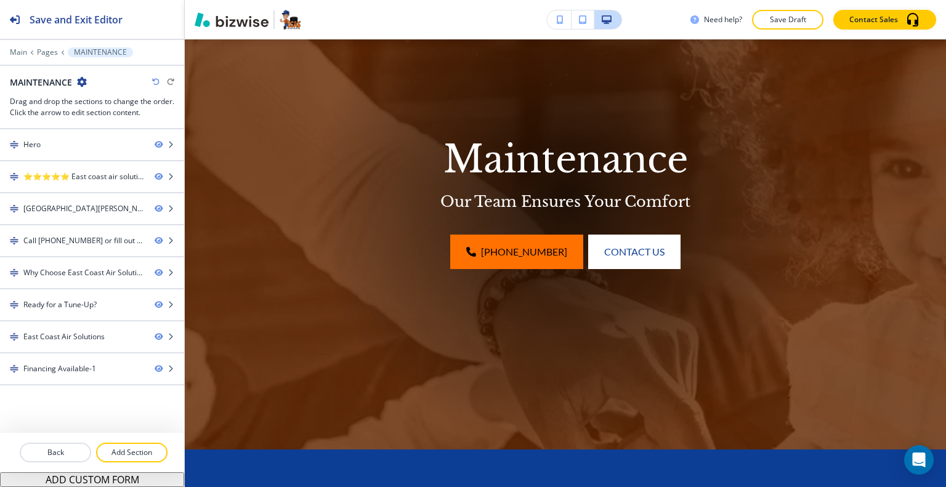
scroll to position [308, 0]
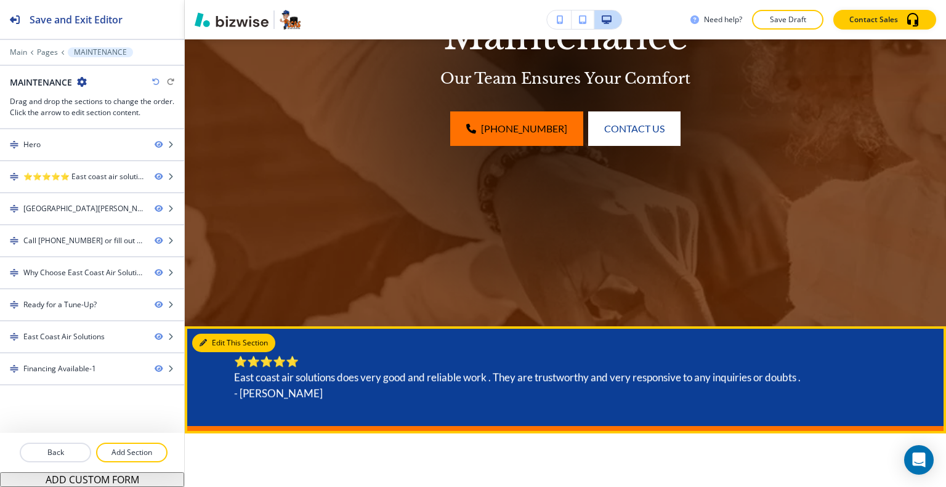
click at [219, 341] on button "Edit This Section" at bounding box center [233, 343] width 83 height 18
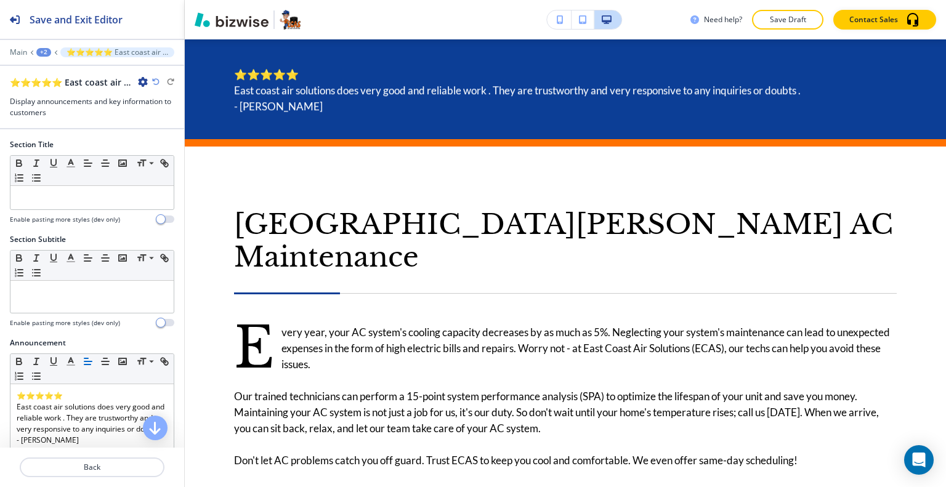
scroll to position [62, 0]
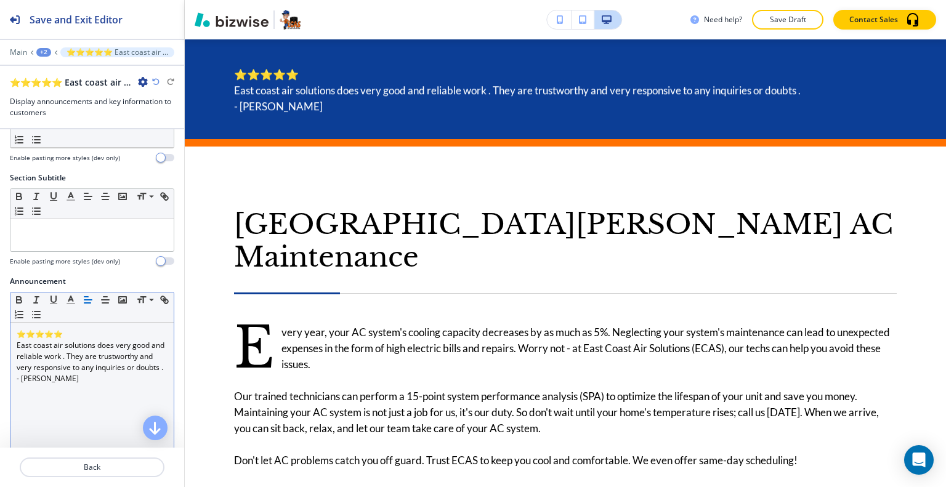
click at [102, 384] on p "- Chris Tercero" at bounding box center [92, 378] width 151 height 11
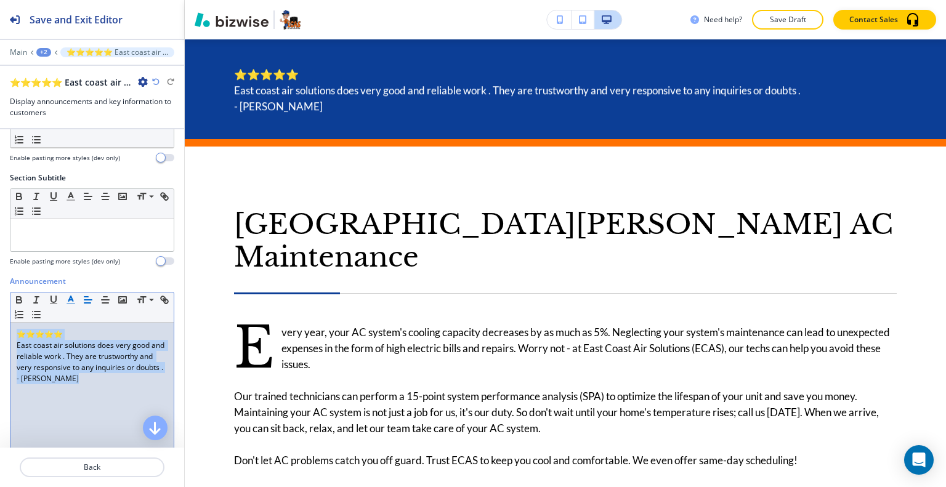
drag, startPoint x: 86, startPoint y: 405, endPoint x: 65, endPoint y: 299, distance: 108.6
click at [1, 296] on div "Announcement Small Normal Large Huge ⭐⭐⭐⭐⭐ East coast air solutions does very g…" at bounding box center [92, 392] width 184 height 232
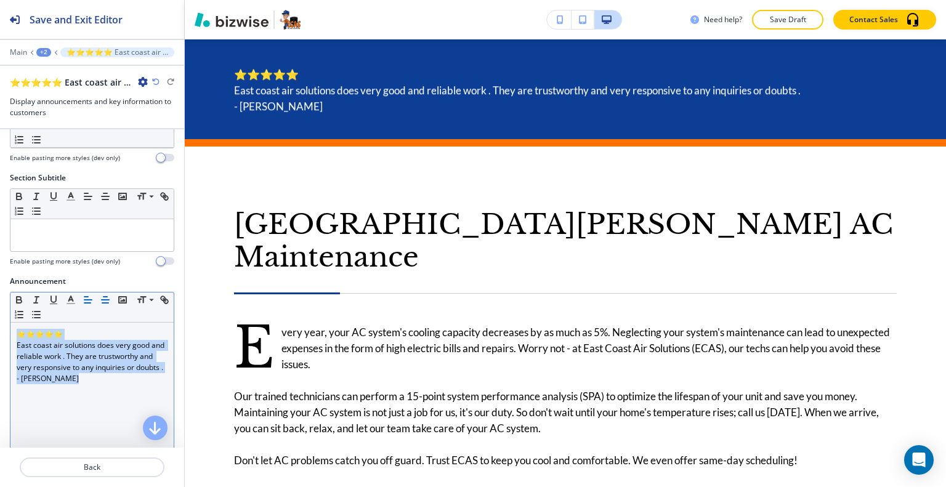
click at [110, 298] on icon "button" at bounding box center [105, 299] width 11 height 11
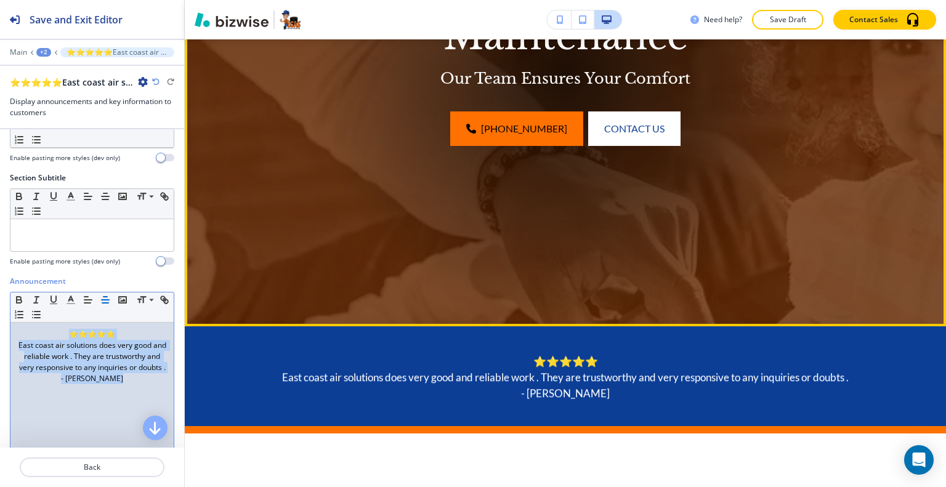
scroll to position [431, 0]
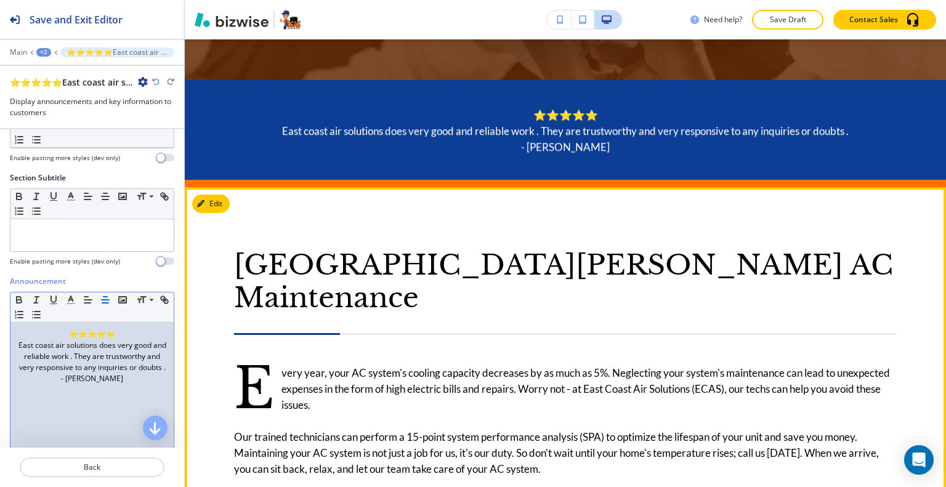
click at [757, 251] on p "Port St. Lucie AC Maintenance" at bounding box center [565, 281] width 663 height 65
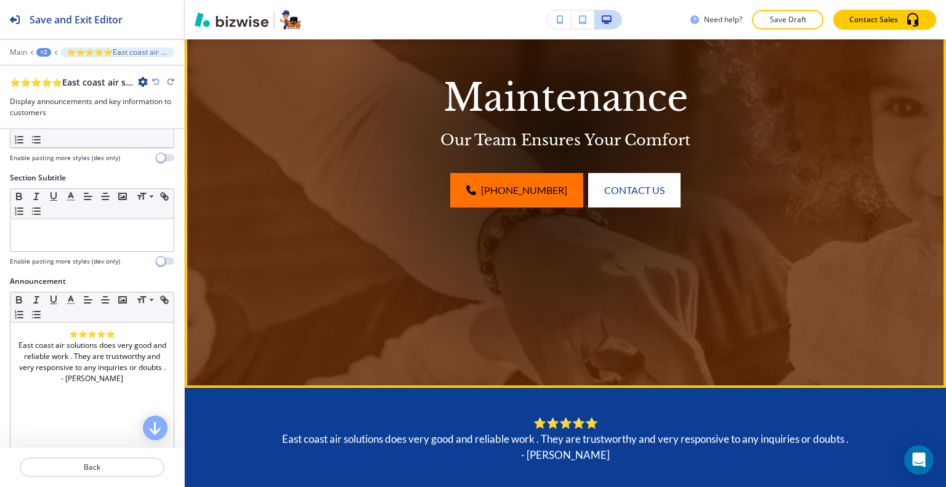
scroll to position [0, 0]
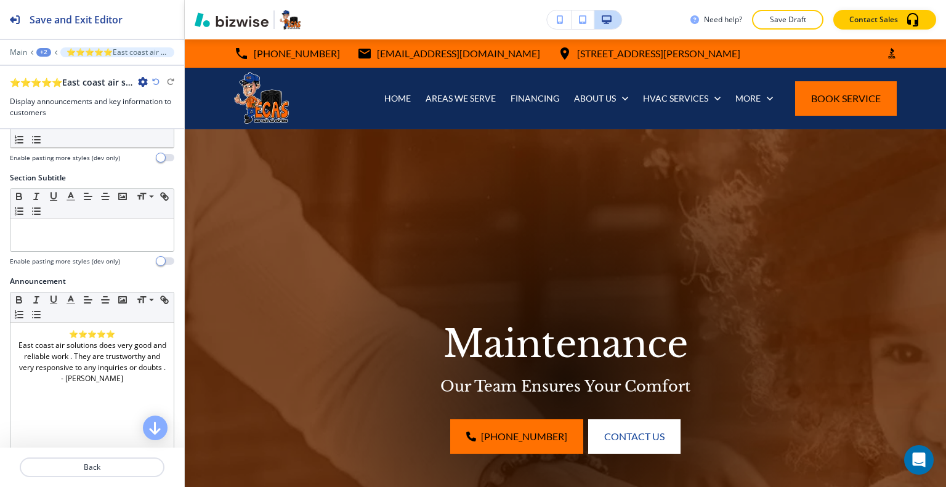
click at [808, 403] on div "Maintenance Our Team Ensures Your Comfort (772) 272-3227 Contact Us" at bounding box center [565, 383] width 527 height 144
click at [786, 27] on button "Save Draft" at bounding box center [787, 20] width 71 height 20
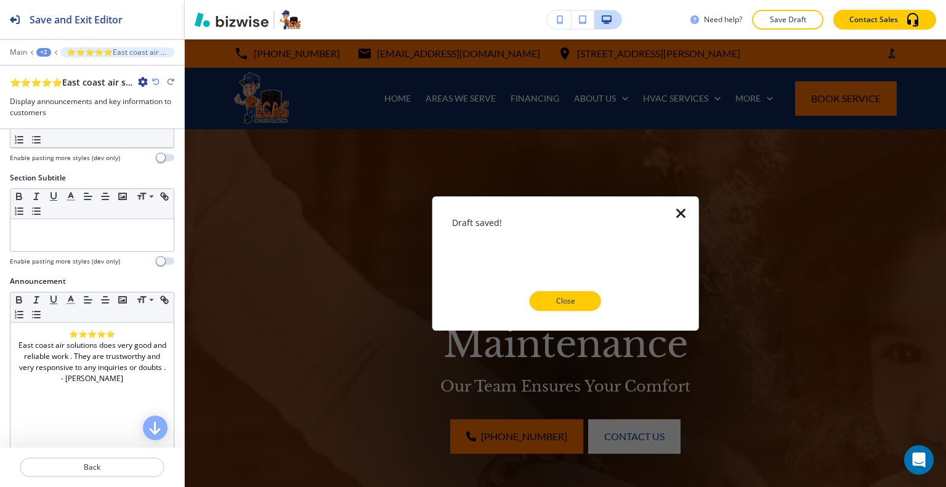
click at [569, 294] on button "Close" at bounding box center [565, 301] width 71 height 20
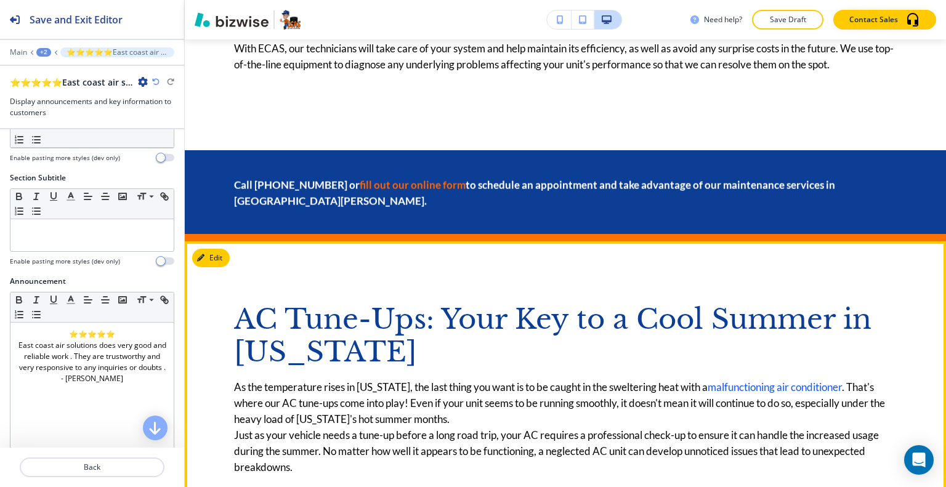
scroll to position [1663, 0]
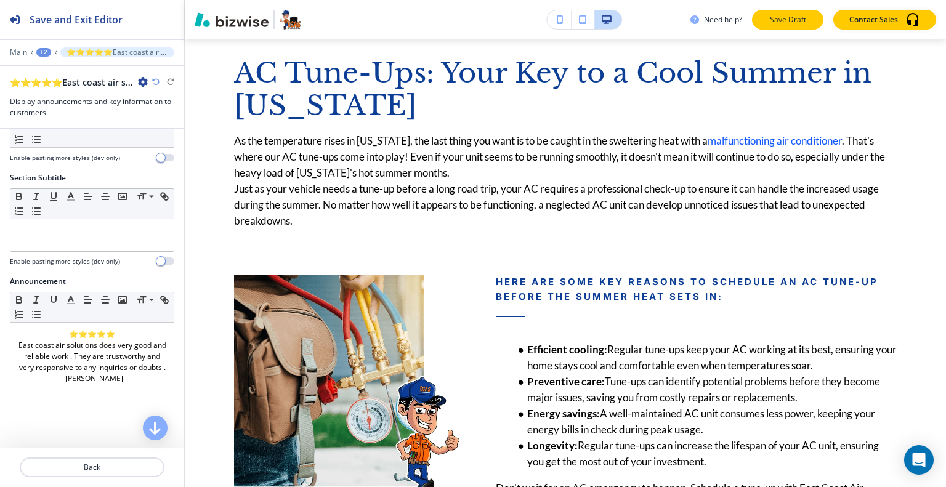
click at [782, 20] on p "Save Draft" at bounding box center [787, 19] width 39 height 11
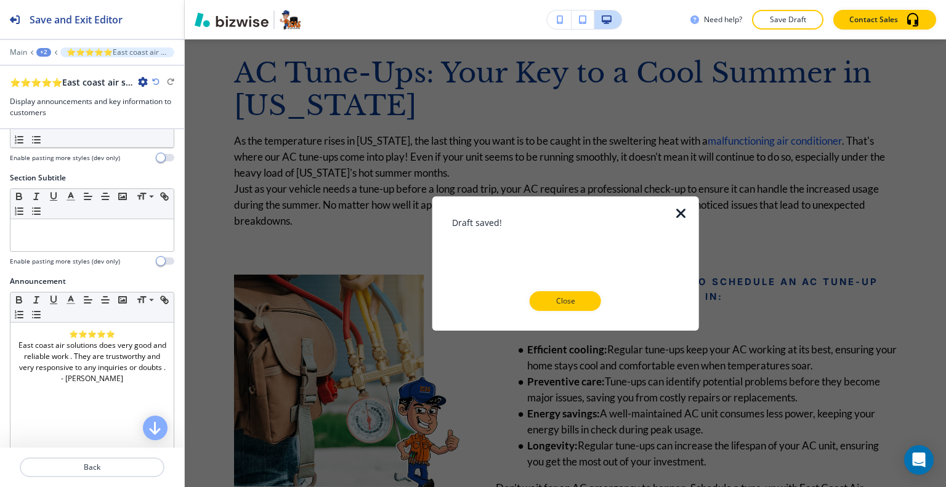
click at [686, 214] on icon "button" at bounding box center [681, 213] width 15 height 15
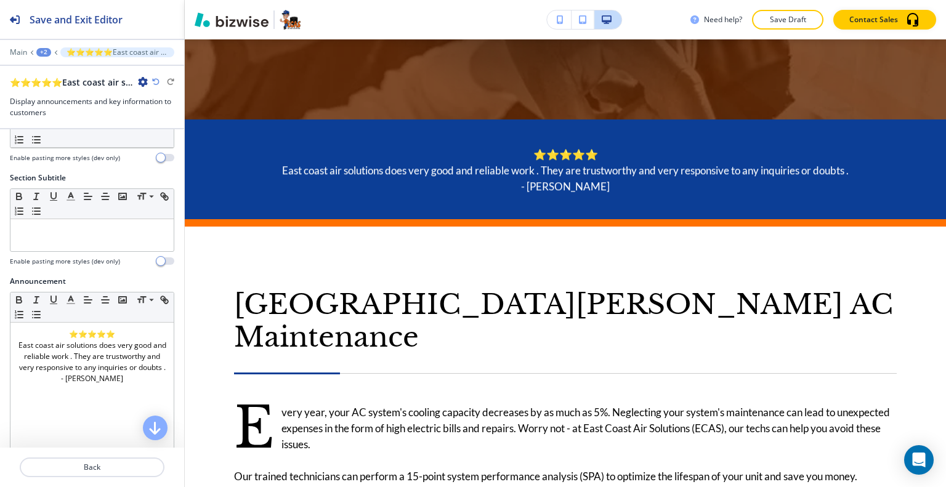
scroll to position [0, 0]
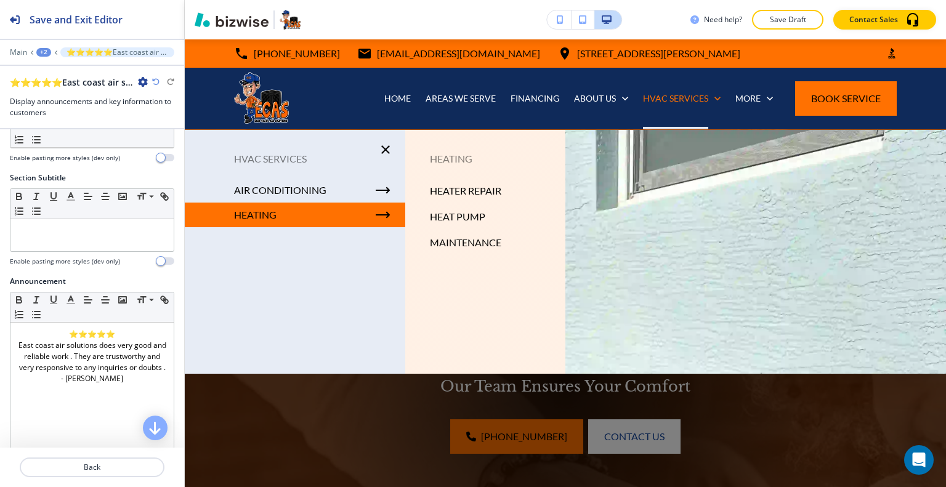
click at [689, 231] on div at bounding box center [565, 328] width 761 height 397
click at [471, 242] on p "MAINTENANCE" at bounding box center [465, 242] width 71 height 18
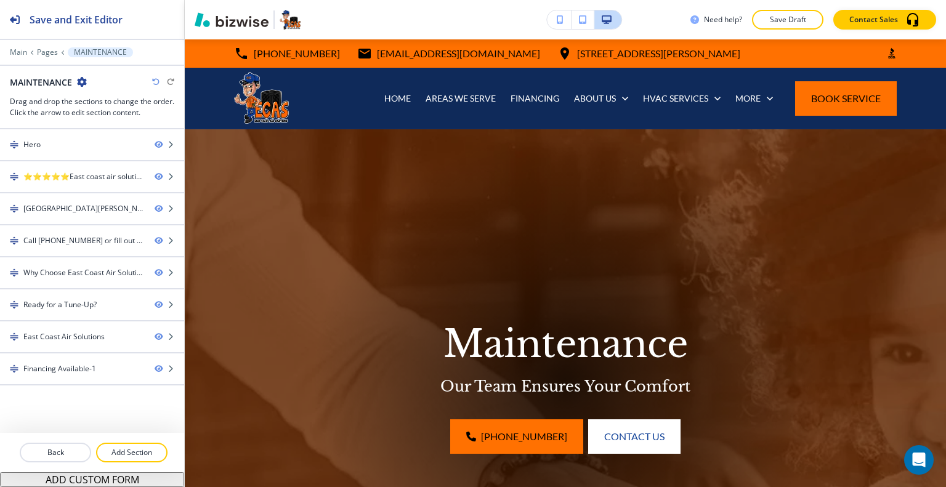
click at [80, 81] on icon "button" at bounding box center [82, 82] width 10 height 10
click at [95, 102] on p "Edit Page Settings" at bounding box center [116, 102] width 63 height 11
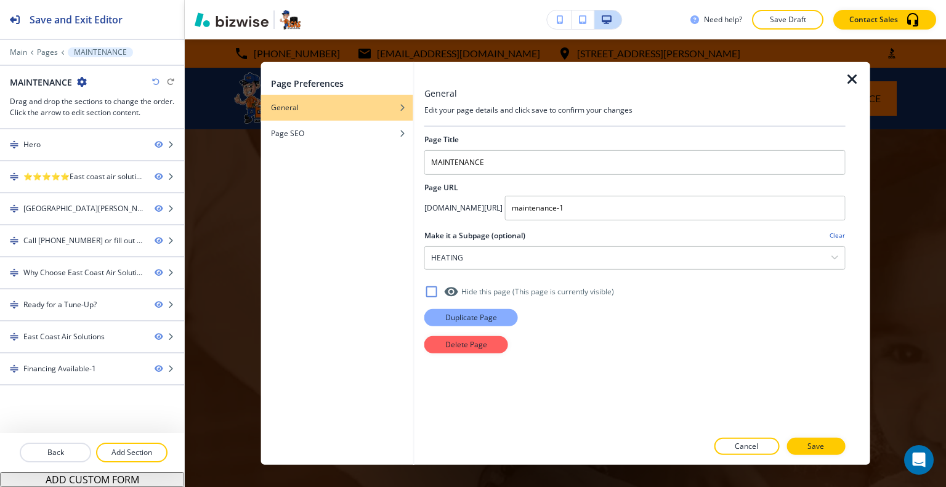
click at [462, 309] on button "Duplicate Page" at bounding box center [471, 317] width 94 height 17
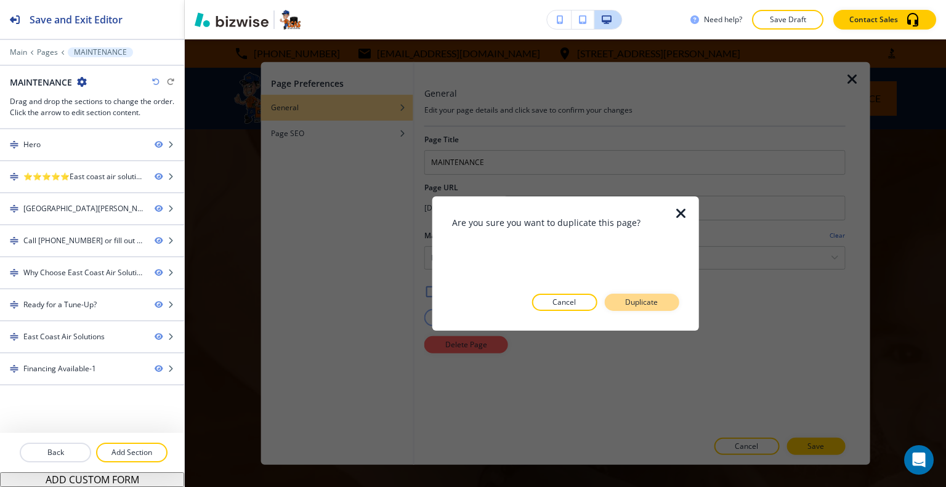
click at [670, 299] on button "Duplicate" at bounding box center [641, 302] width 75 height 17
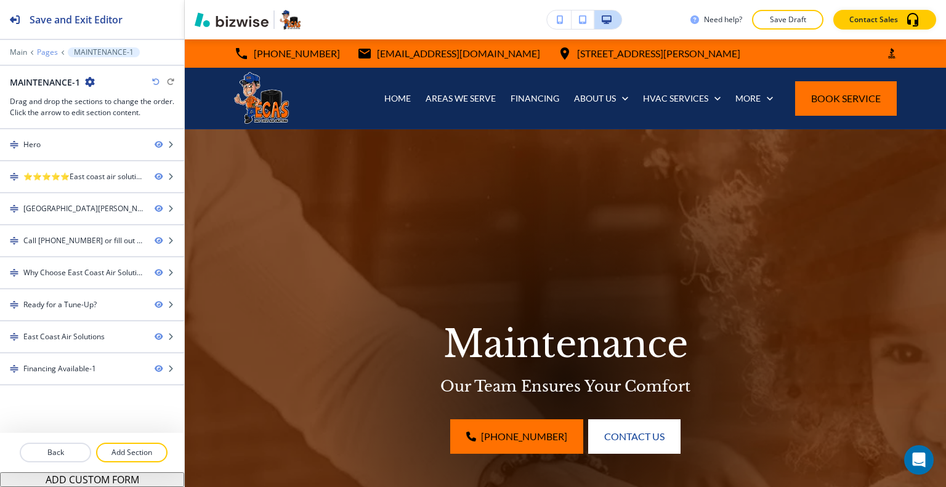
click at [44, 54] on p "Pages" at bounding box center [47, 52] width 21 height 9
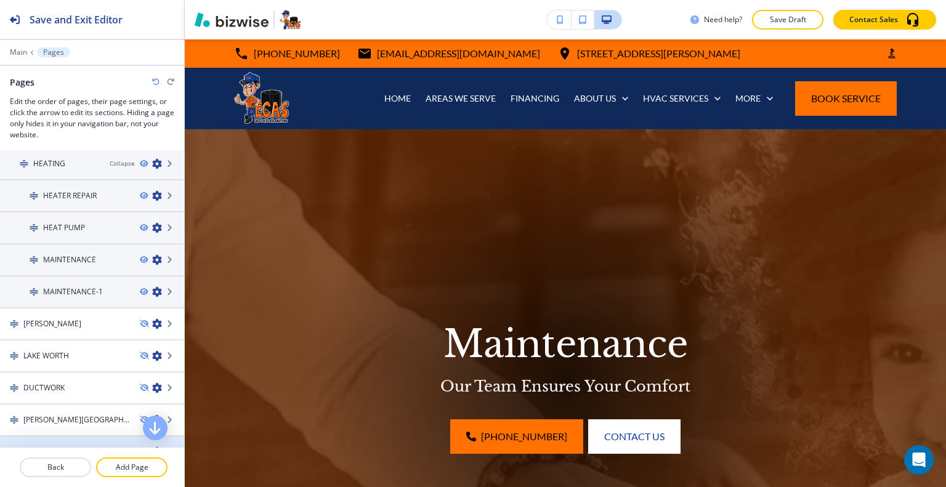
scroll to position [326, 0]
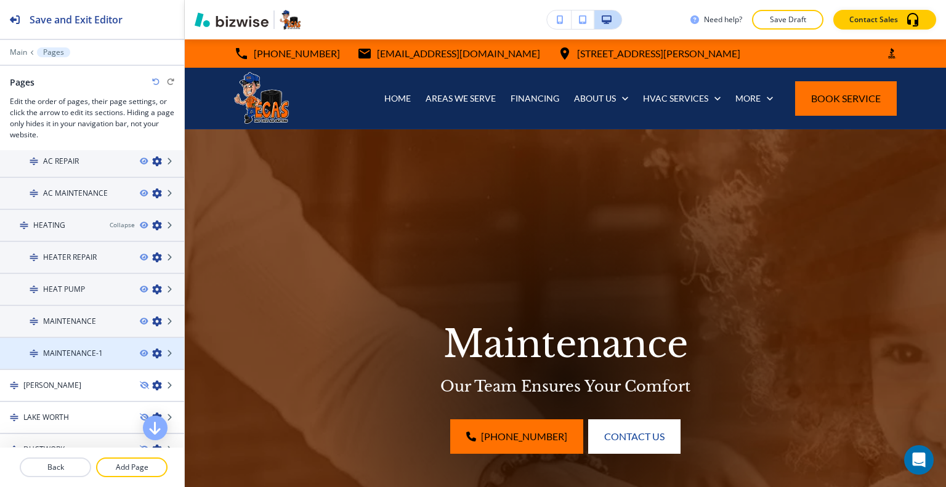
click at [152, 349] on icon "button" at bounding box center [157, 354] width 10 height 10
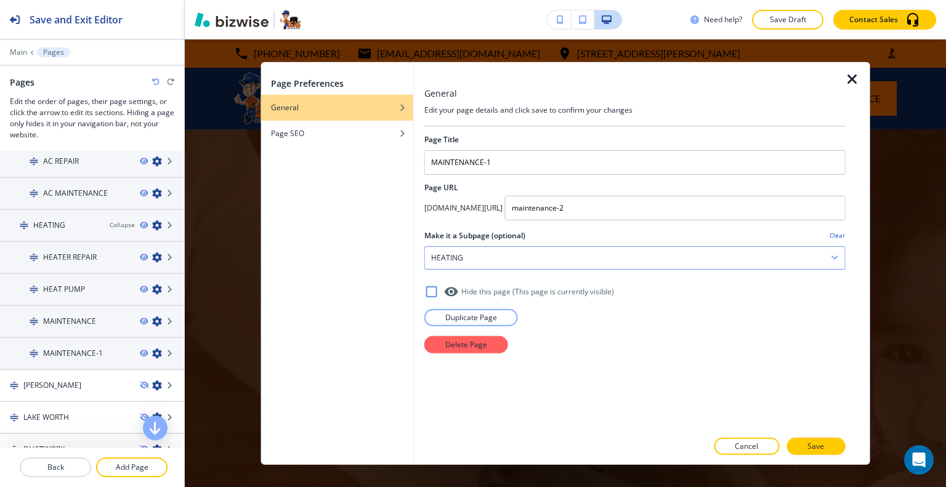
click at [492, 258] on div "HEATING" at bounding box center [635, 257] width 420 height 22
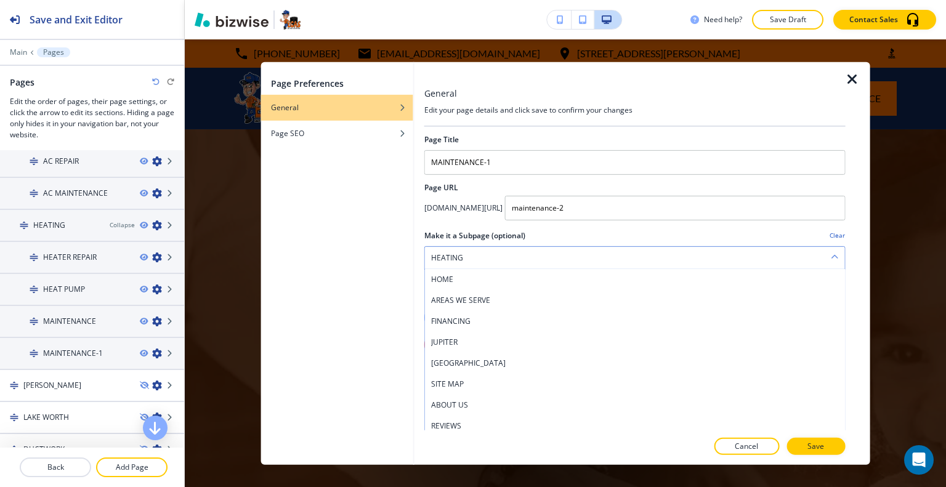
scroll to position [253, 0]
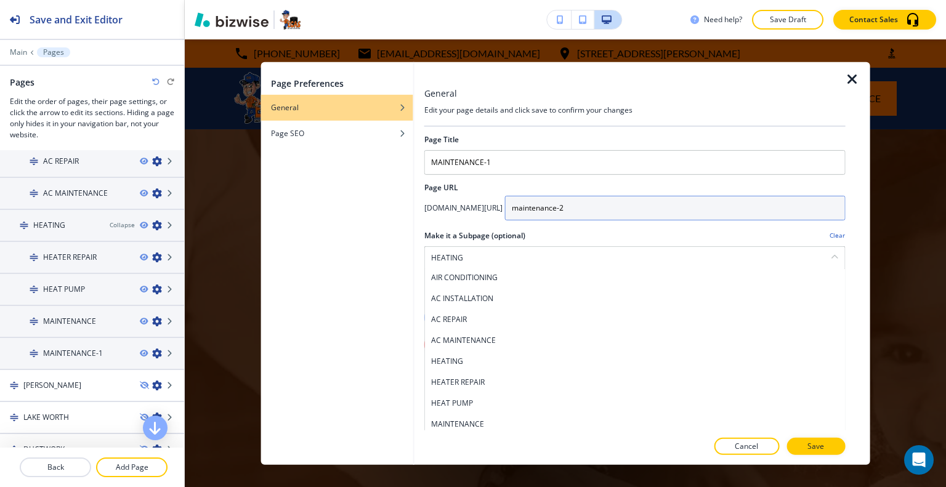
click at [662, 204] on input "maintenance-2" at bounding box center [675, 207] width 341 height 25
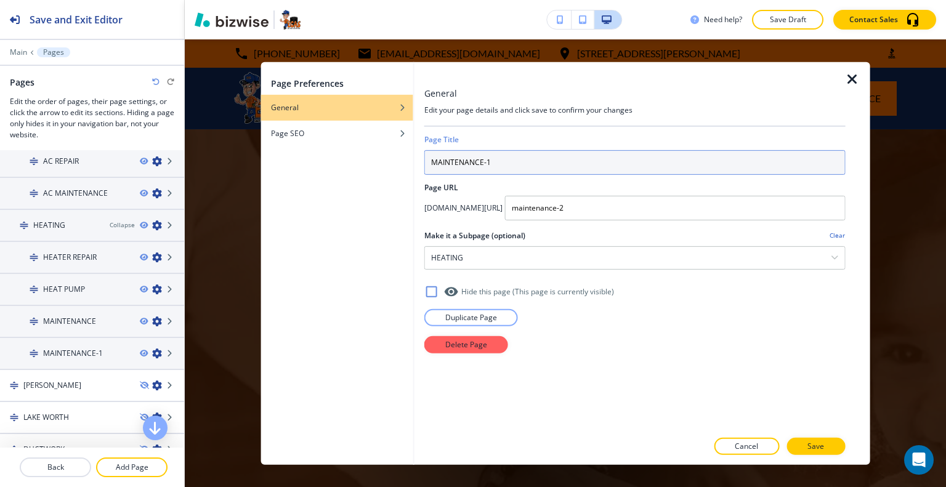
click at [520, 163] on input "MAINTENANCE-1" at bounding box center [634, 162] width 421 height 25
type input "MAINTENANCE"
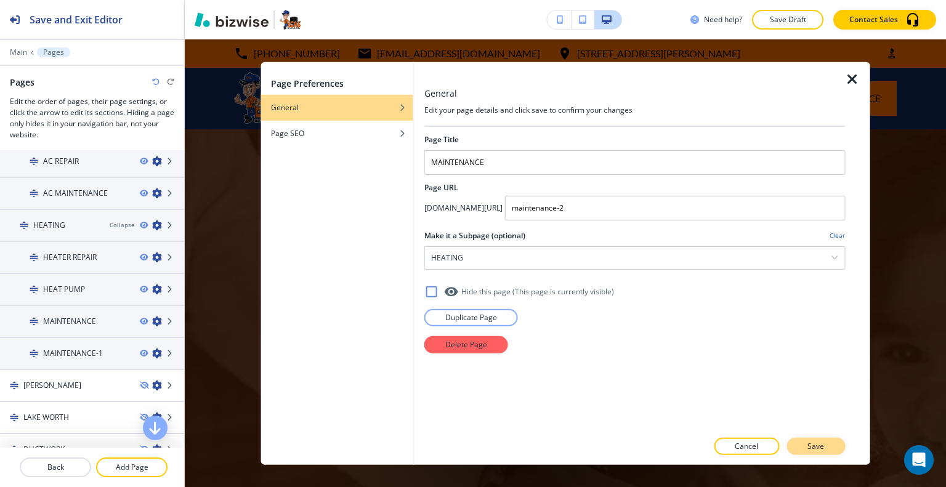
click at [815, 447] on p "Save" at bounding box center [816, 446] width 17 height 11
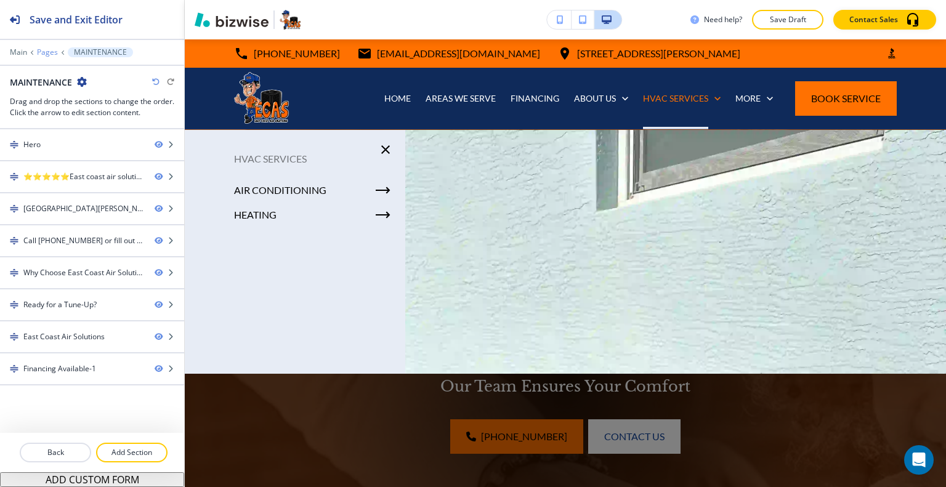
click at [55, 48] on p "Pages" at bounding box center [47, 52] width 21 height 9
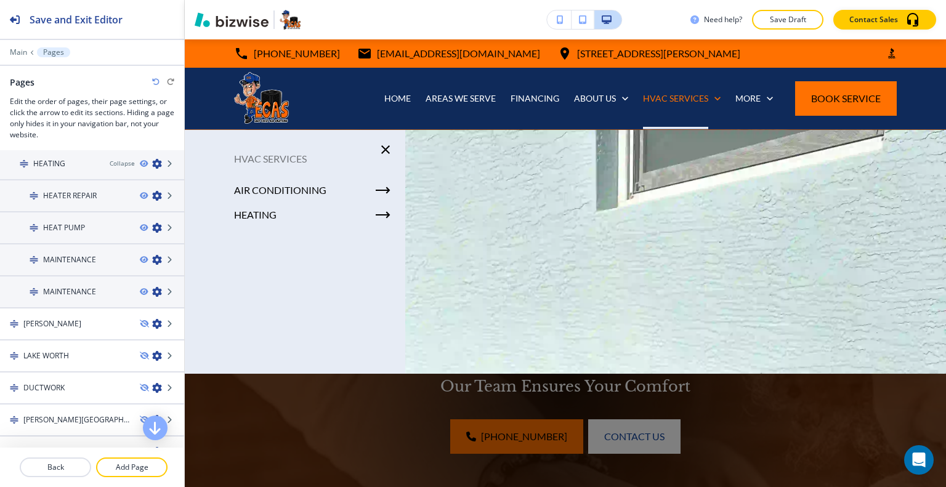
scroll to position [326, 0]
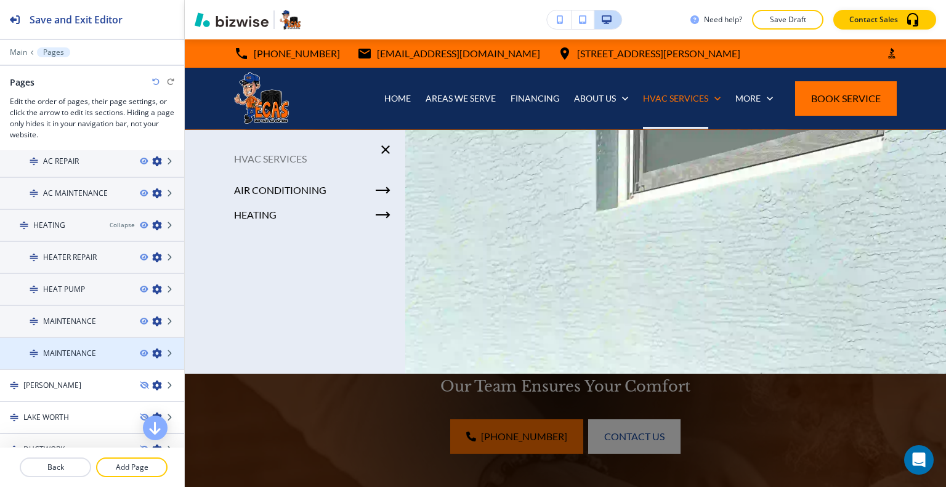
click at [152, 353] on icon "button" at bounding box center [157, 354] width 10 height 10
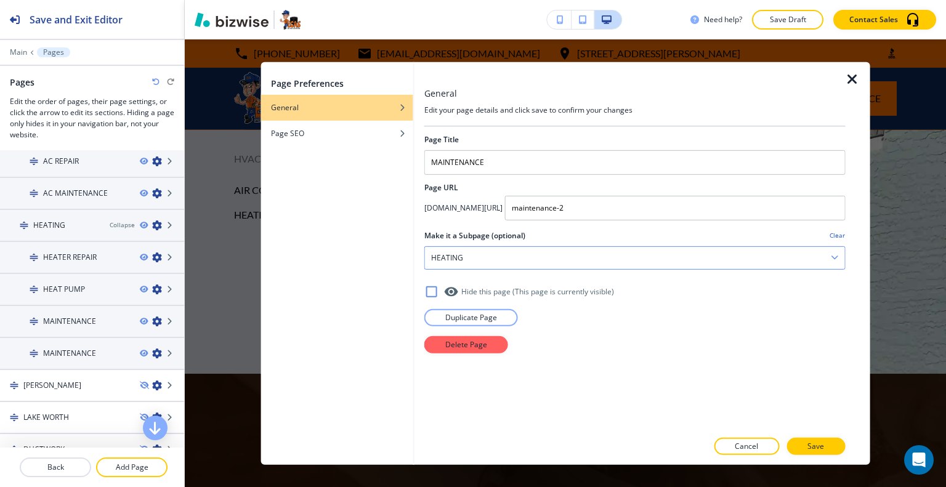
click at [510, 259] on div "HEATING" at bounding box center [635, 257] width 420 height 22
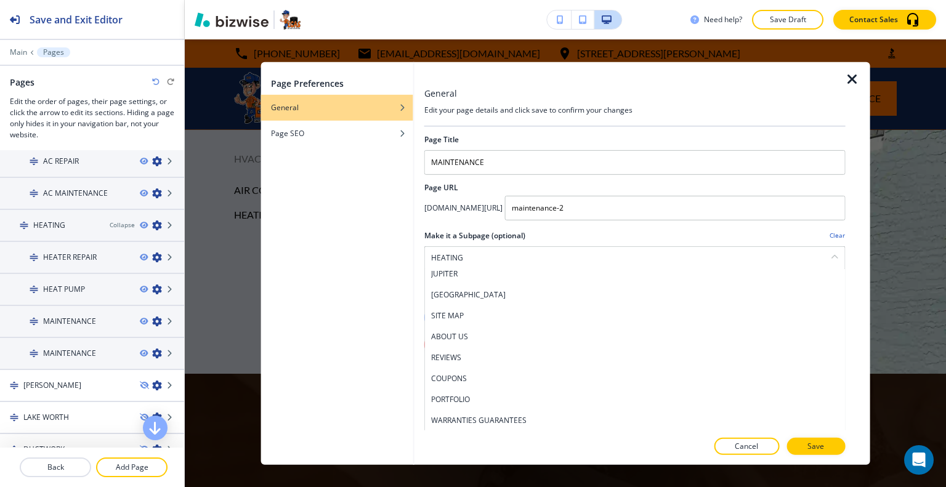
scroll to position [7, 0]
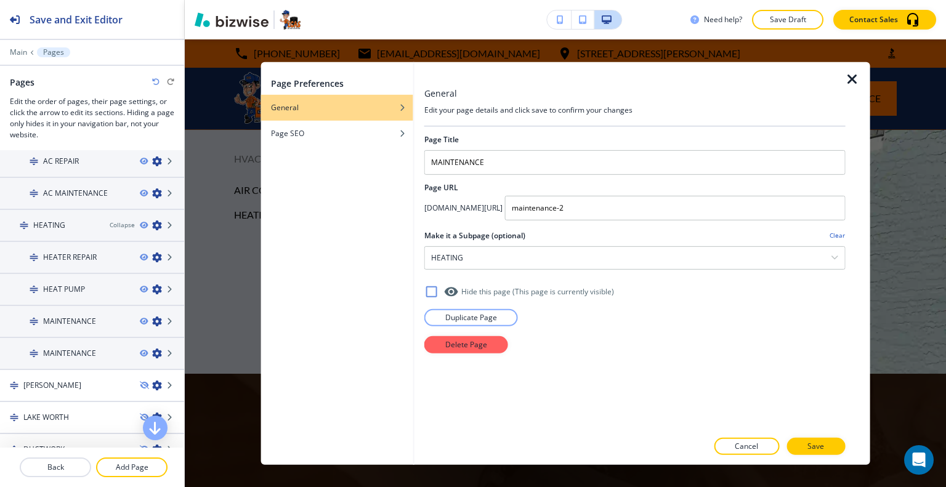
click at [831, 238] on h4 "Clear" at bounding box center [837, 235] width 15 height 9
click at [832, 453] on button "Save" at bounding box center [816, 446] width 59 height 17
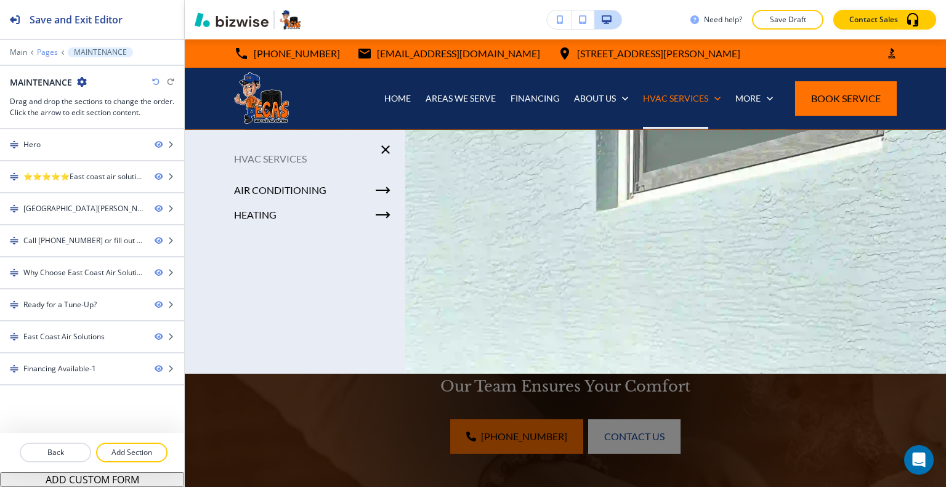
click at [50, 54] on p "Pages" at bounding box center [47, 52] width 21 height 9
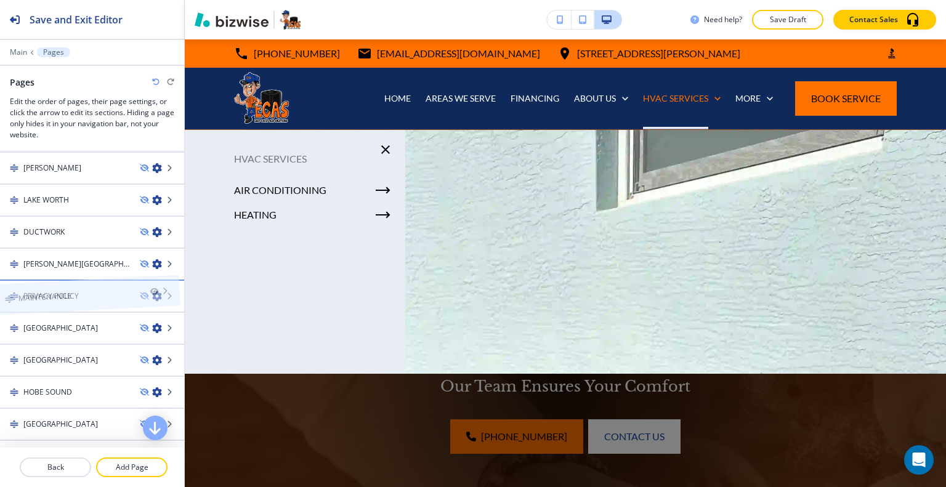
scroll to position [388, 0]
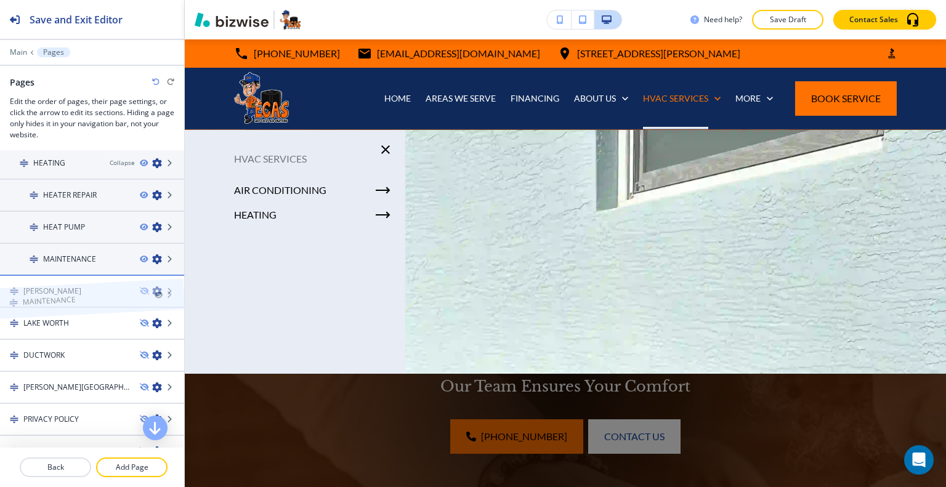
drag, startPoint x: 64, startPoint y: 434, endPoint x: 63, endPoint y: 282, distance: 152.8
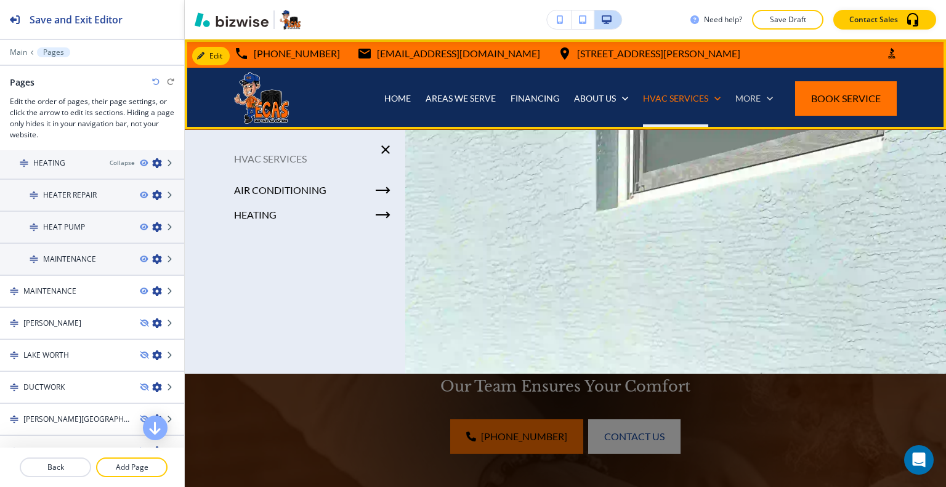
click at [764, 103] on icon at bounding box center [770, 98] width 12 height 12
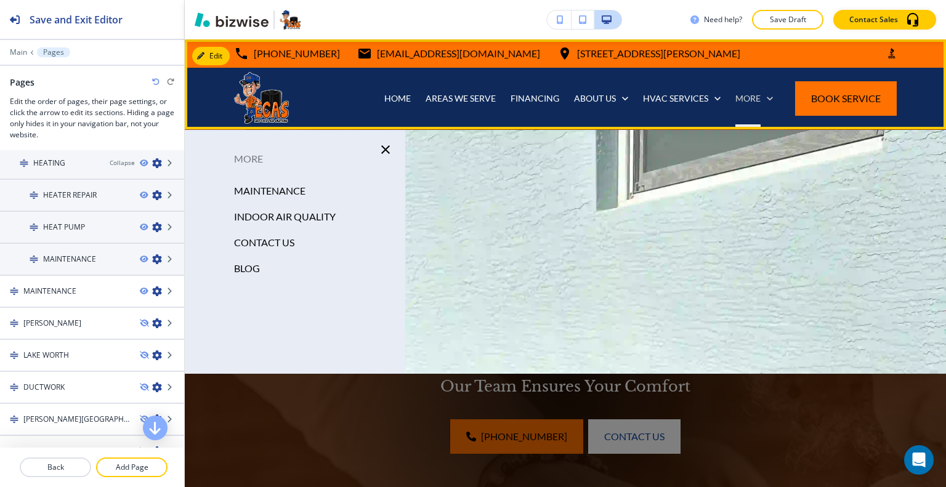
click at [764, 104] on icon at bounding box center [770, 98] width 12 height 12
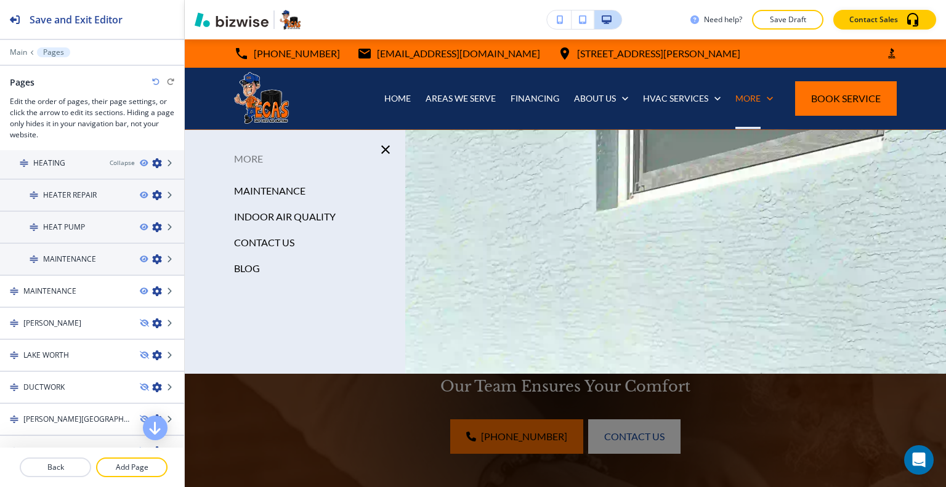
click at [739, 367] on div at bounding box center [565, 328] width 761 height 397
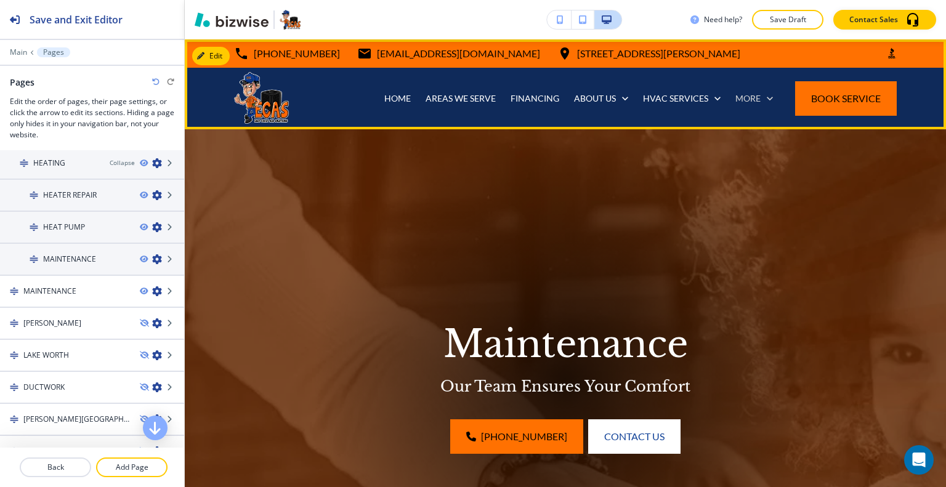
click at [741, 100] on p "More" at bounding box center [748, 98] width 25 height 12
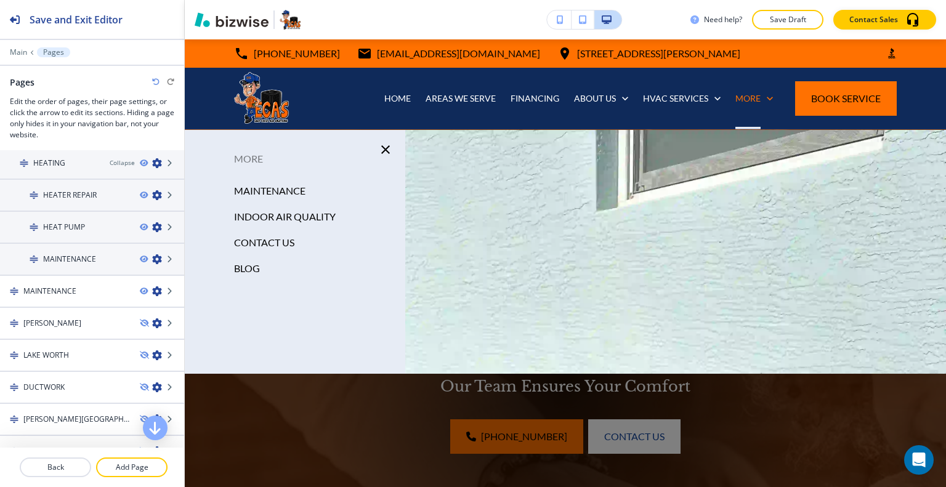
click at [314, 192] on div "MAINTENANCE" at bounding box center [295, 191] width 221 height 26
click at [290, 189] on p "MAINTENANCE" at bounding box center [269, 191] width 71 height 18
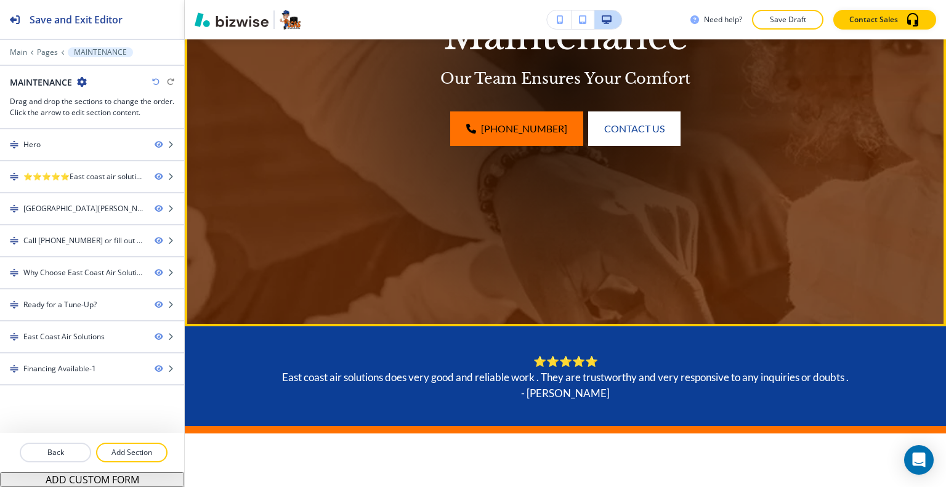
scroll to position [0, 0]
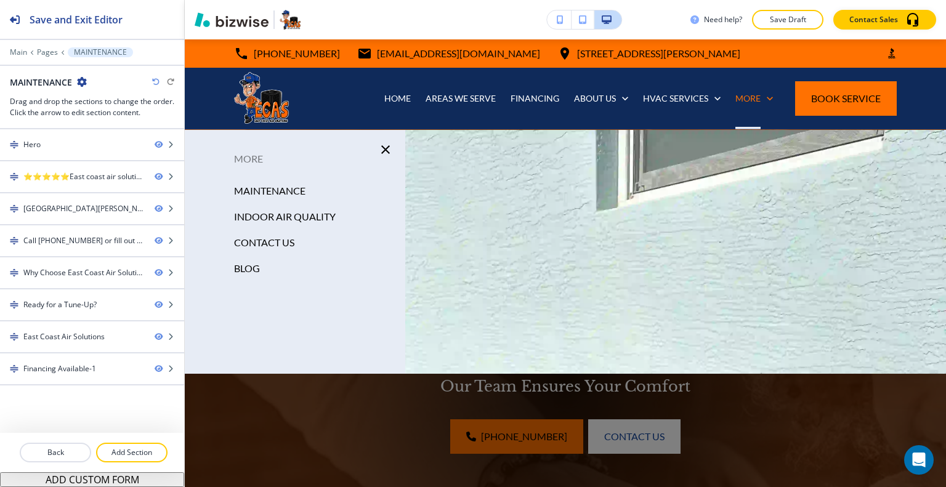
click at [285, 187] on p "MAINTENANCE" at bounding box center [269, 191] width 71 height 18
click at [312, 221] on p "INDOOR AIR QUALITY" at bounding box center [285, 217] width 102 height 18
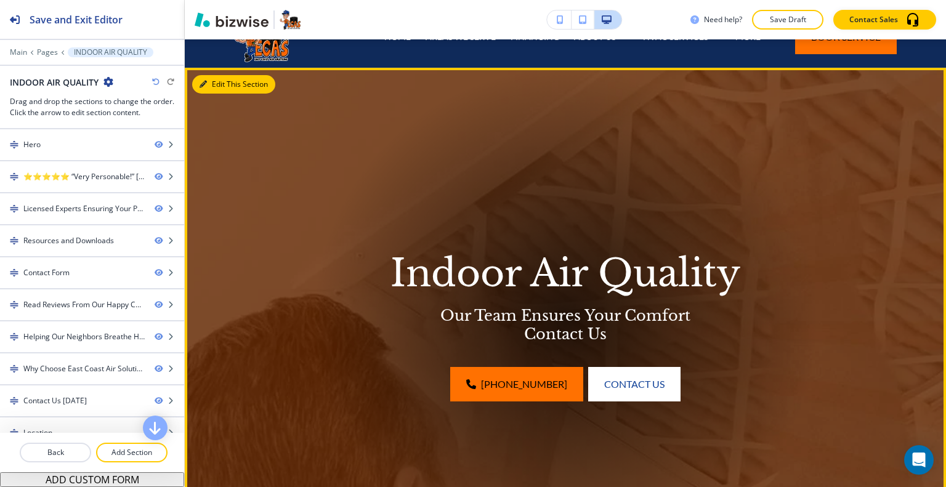
click at [214, 87] on button "Edit This Section" at bounding box center [233, 84] width 83 height 18
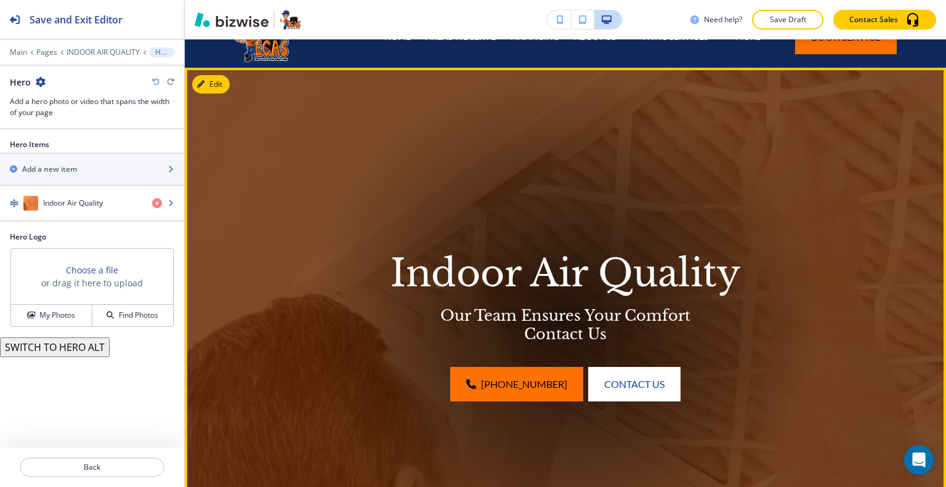
scroll to position [90, 0]
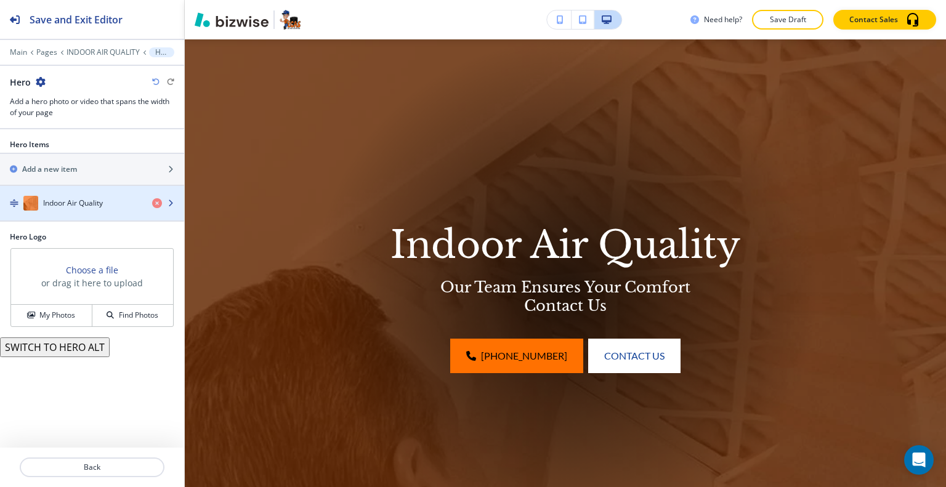
click at [94, 190] on div "button" at bounding box center [92, 191] width 184 height 10
click at [94, 199] on h4 "Indoor Air Quality" at bounding box center [73, 203] width 60 height 11
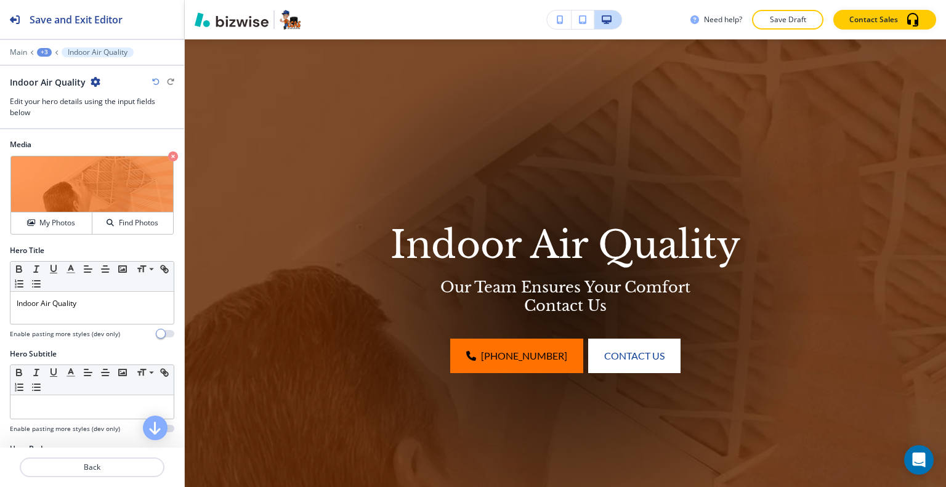
scroll to position [123, 0]
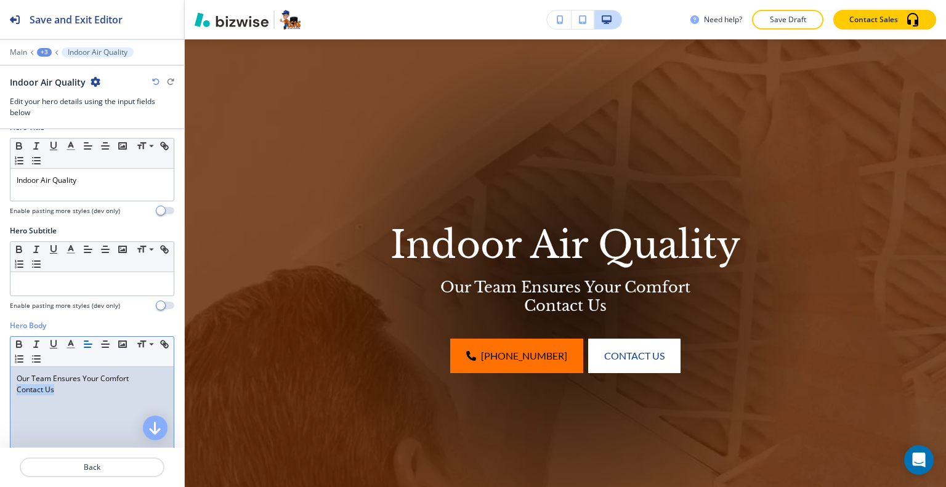
drag, startPoint x: 89, startPoint y: 403, endPoint x: 0, endPoint y: 388, distance: 90.7
click at [0, 388] on div "Hero Body Small Normal Large Huge Our Team Ensures Your Comfort Contact Us Enab…" at bounding box center [92, 436] width 184 height 232
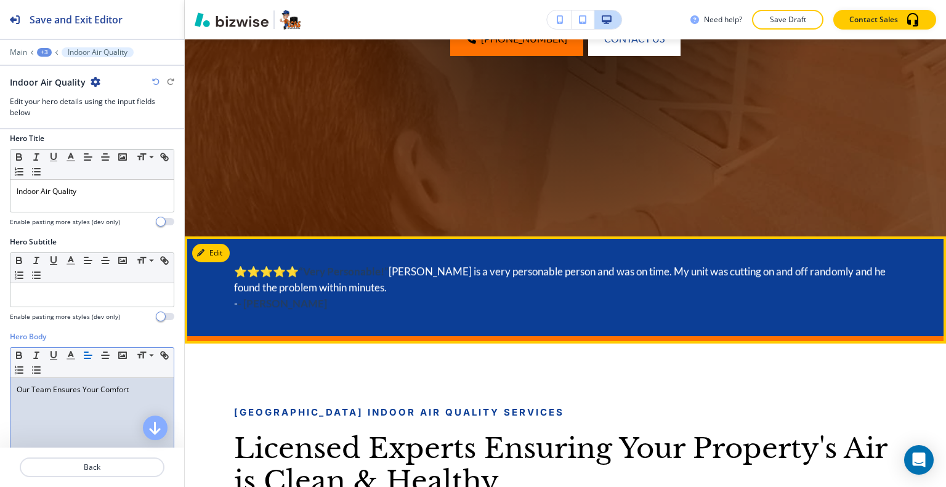
scroll to position [460, 0]
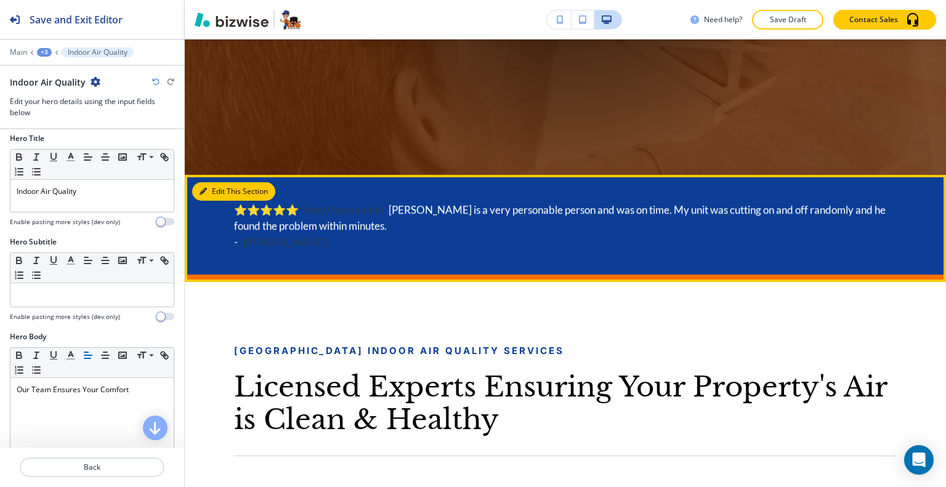
click at [212, 185] on button "Edit This Section" at bounding box center [233, 191] width 83 height 18
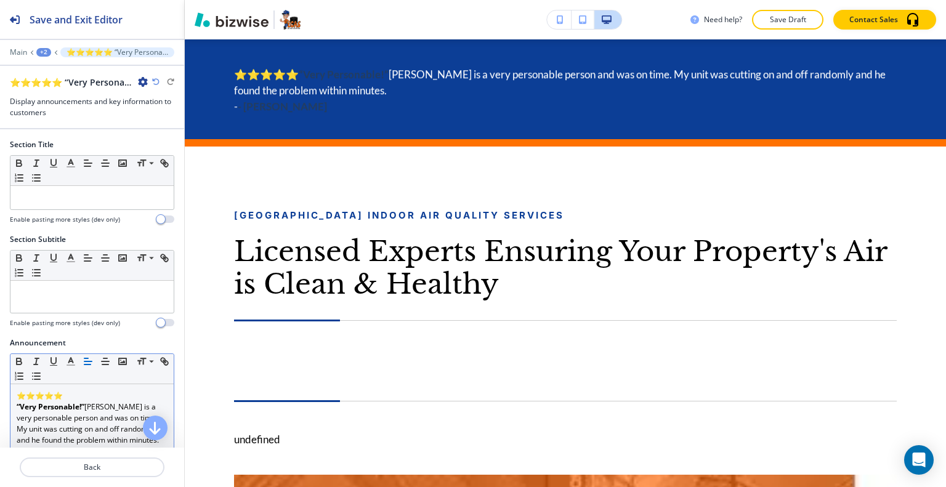
scroll to position [62, 0]
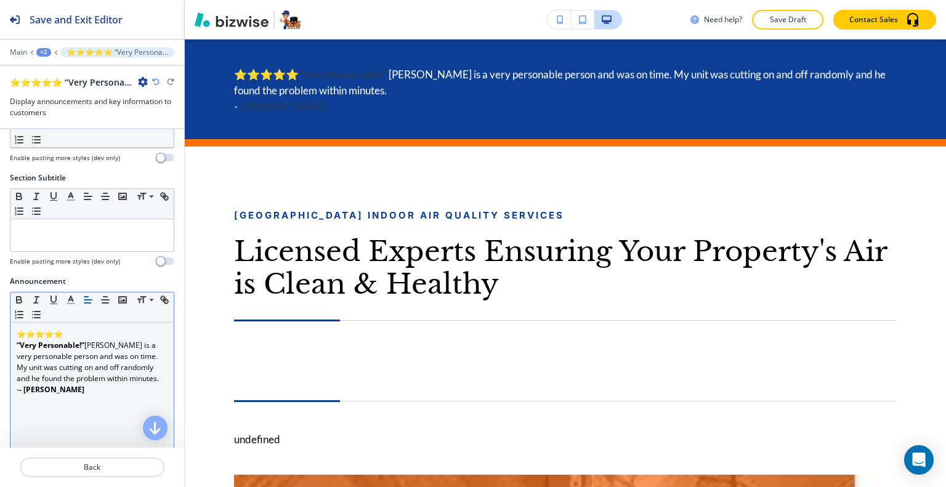
click at [89, 386] on p "- - Jon P." at bounding box center [92, 389] width 151 height 11
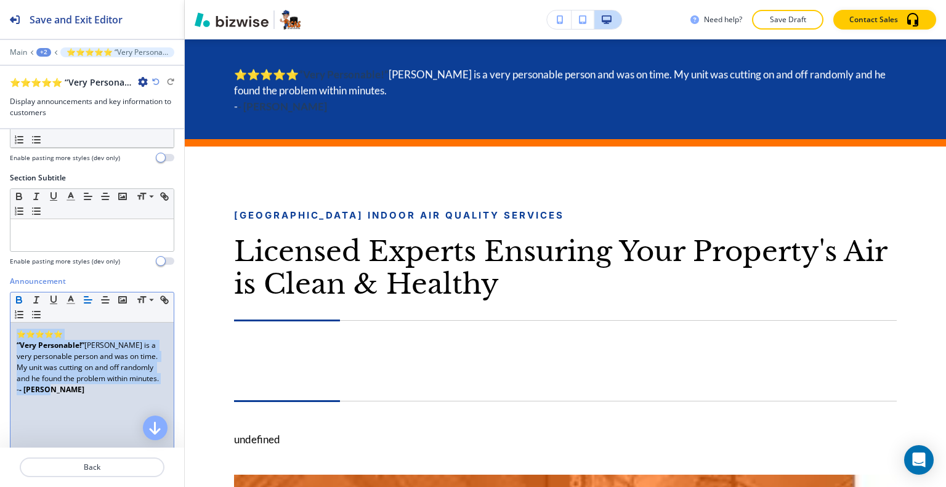
drag, startPoint x: 86, startPoint y: 387, endPoint x: 0, endPoint y: 299, distance: 123.3
click at [0, 299] on div "Announcement Small Normal Large Huge ⭐⭐⭐⭐⭐ “Very Personable!” Jim is a very per…" at bounding box center [92, 392] width 184 height 232
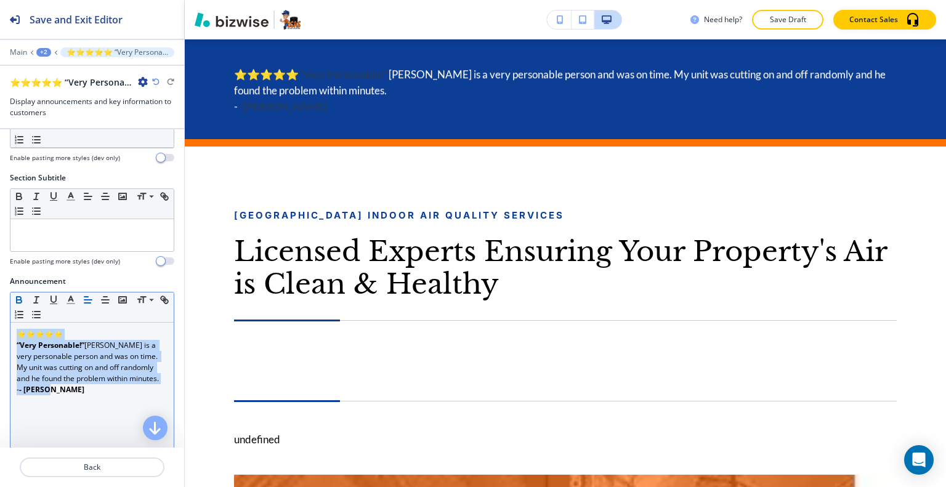
click at [17, 294] on icon "button" at bounding box center [19, 299] width 11 height 11
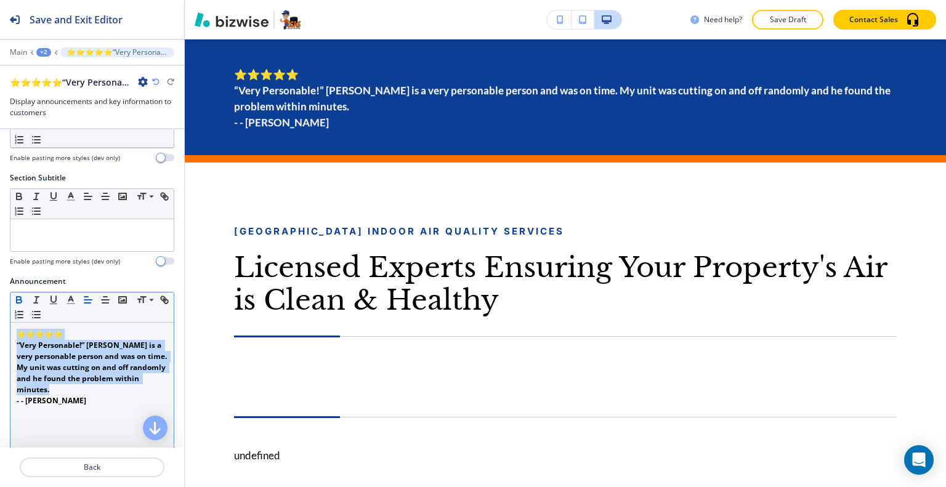
click at [17, 295] on icon "button" at bounding box center [19, 299] width 11 height 11
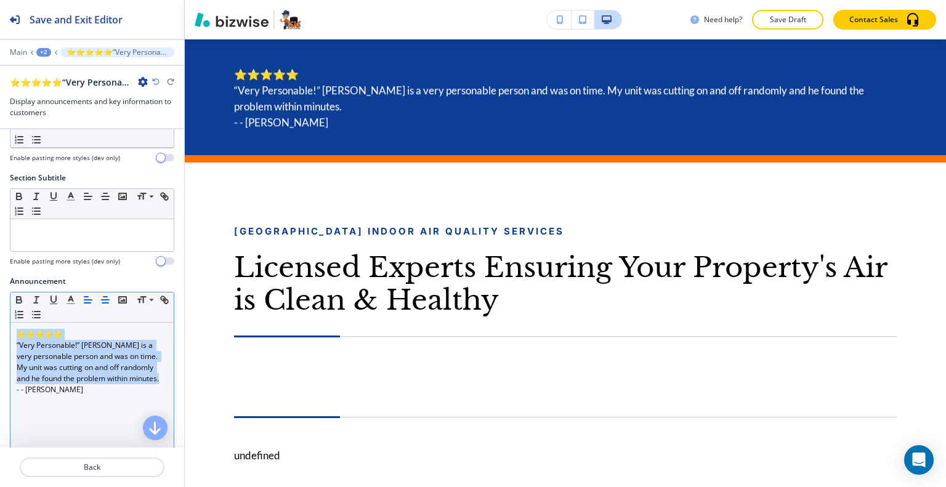
click at [110, 298] on icon "button" at bounding box center [105, 299] width 11 height 11
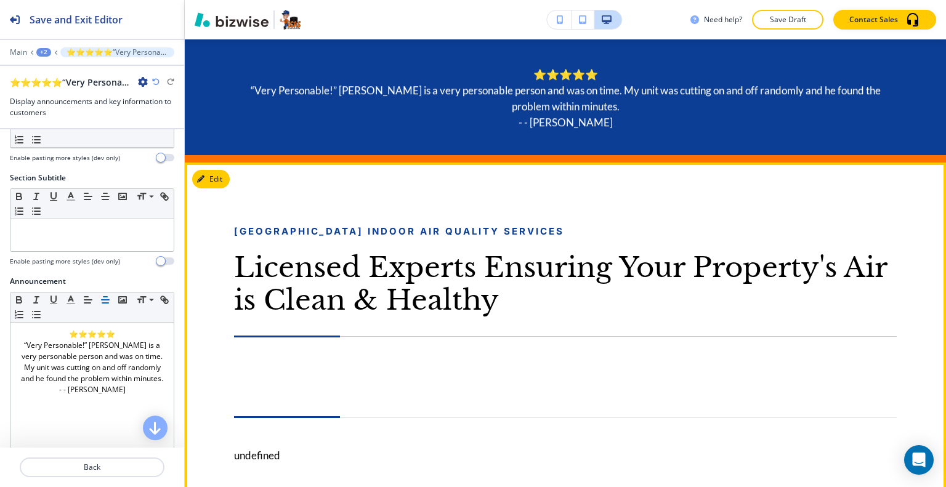
click at [641, 254] on h3 "Licensed Experts Ensuring Your Property's Air is Clean & Healthy" at bounding box center [565, 283] width 663 height 65
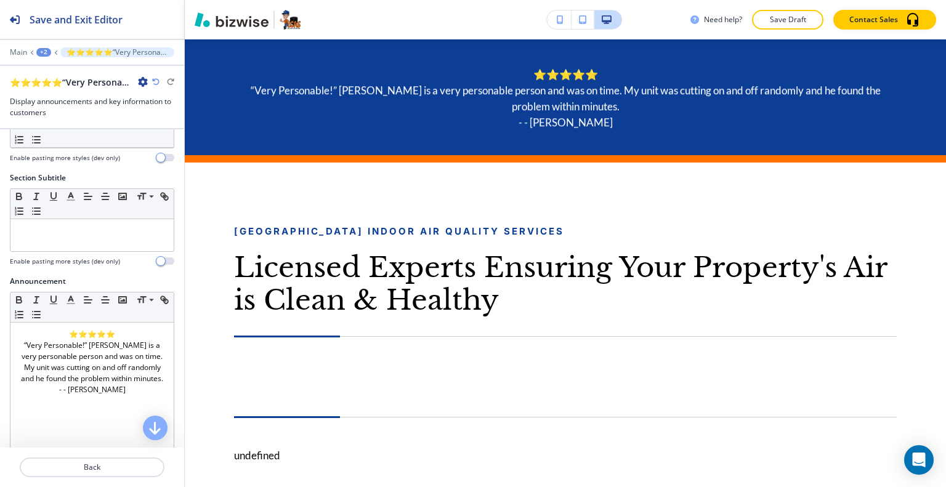
drag, startPoint x: 766, startPoint y: 25, endPoint x: 753, endPoint y: 34, distance: 15.4
click at [766, 25] on button "Save Draft" at bounding box center [787, 20] width 71 height 20
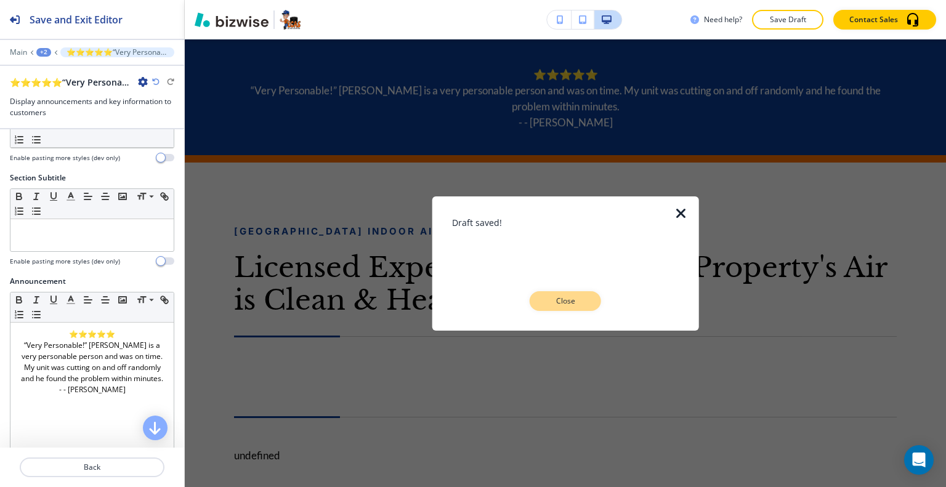
click at [535, 298] on button "Close" at bounding box center [565, 301] width 71 height 20
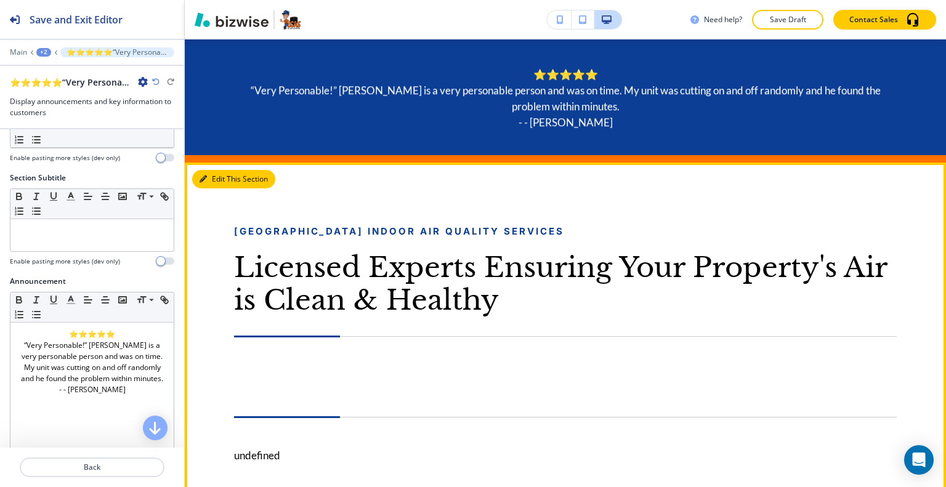
click at [218, 174] on button "Edit This Section" at bounding box center [233, 179] width 83 height 18
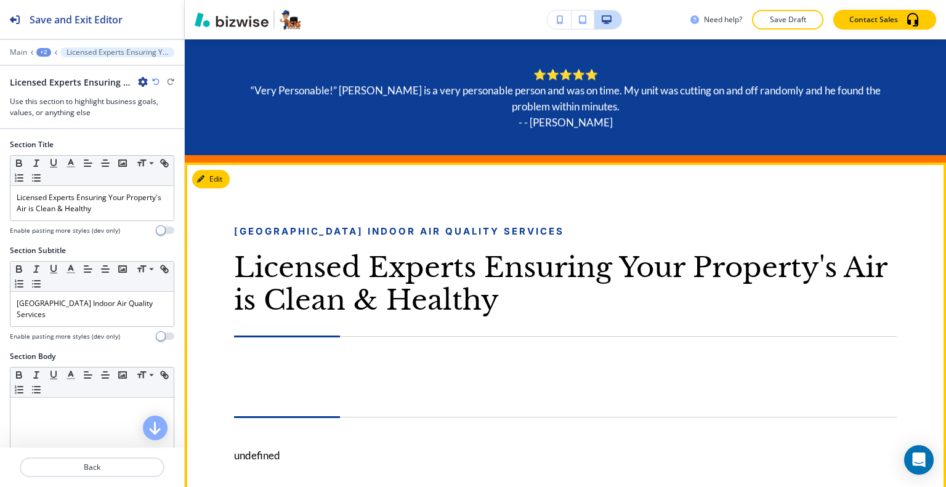
scroll to position [718, 0]
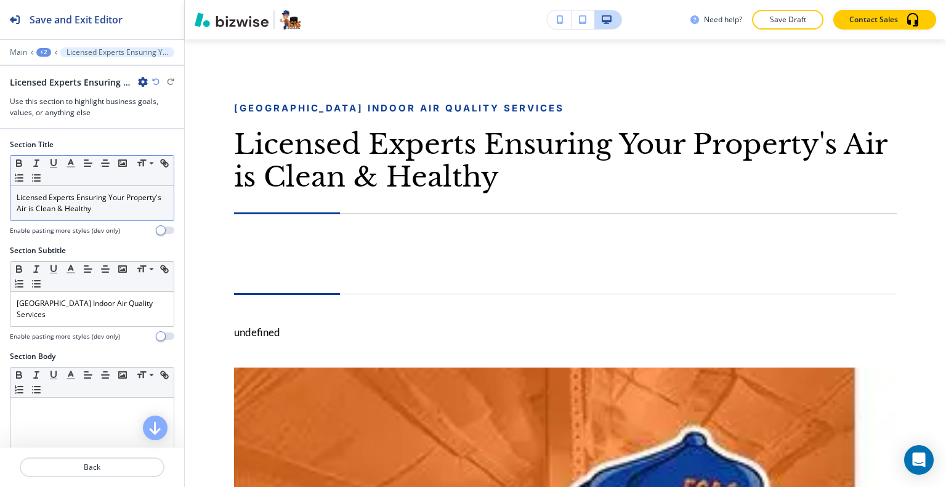
click at [148, 198] on p "Licensed Experts Ensuring Your Property's Air is Clean & Healthy" at bounding box center [92, 203] width 151 height 22
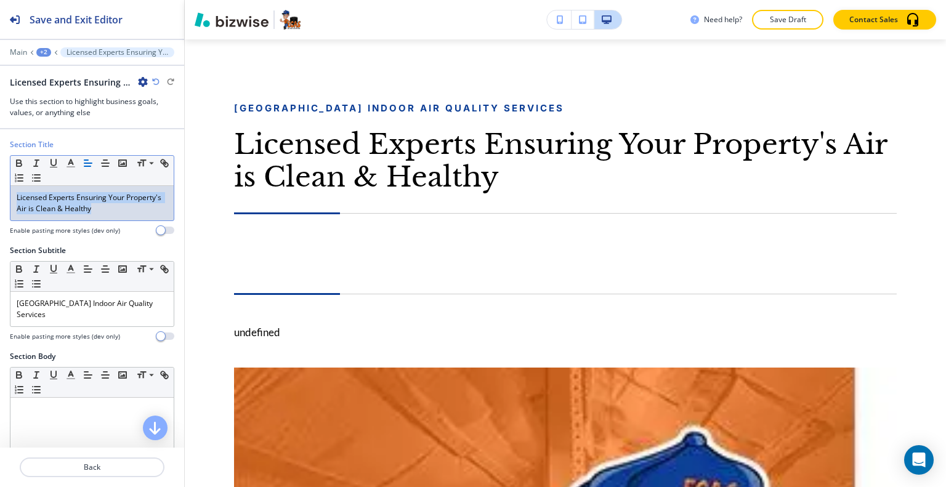
drag, startPoint x: 151, startPoint y: 205, endPoint x: 72, endPoint y: 206, distance: 78.9
click at [2, 187] on div "Section Title Small Normal Large Huge Licensed Experts Ensuring Your Property's…" at bounding box center [92, 192] width 184 height 106
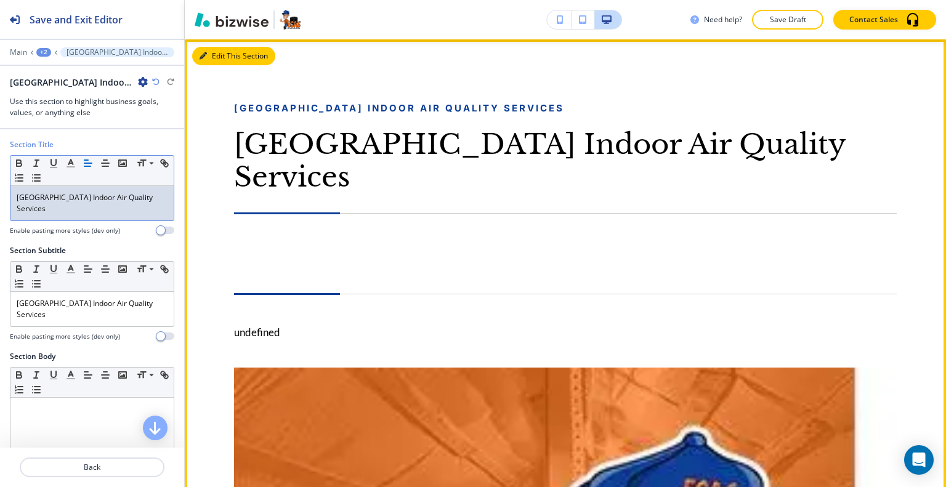
click at [218, 51] on button "Edit This Section" at bounding box center [233, 56] width 83 height 18
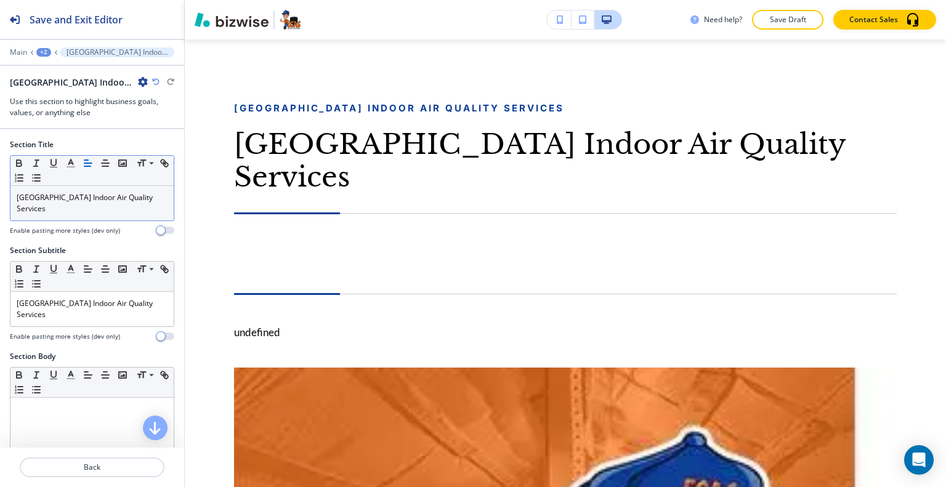
click at [131, 204] on div "[GEOGRAPHIC_DATA] Indoor Air Quality Services" at bounding box center [91, 203] width 163 height 35
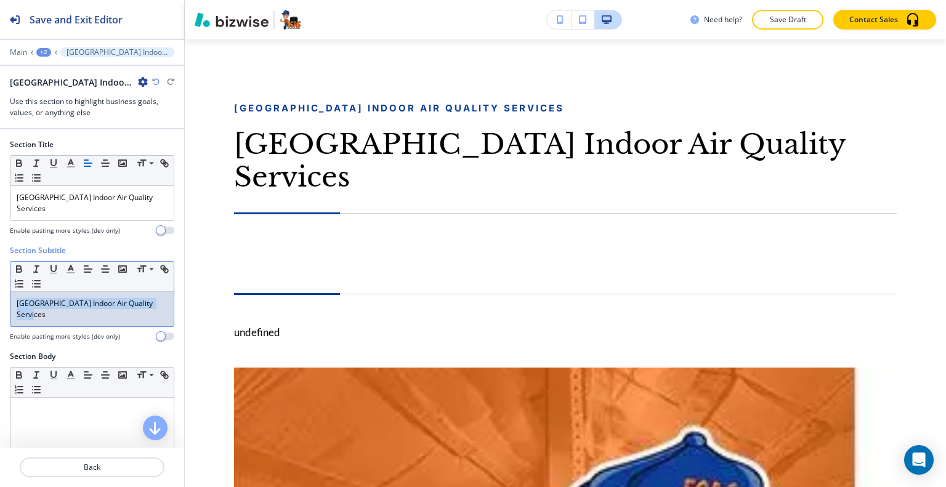
drag, startPoint x: 158, startPoint y: 307, endPoint x: 3, endPoint y: 303, distance: 154.7
click at [2, 303] on div "Section Subtitle Small Normal Large Huge Port St. Lucie Indoor Air Quality Serv…" at bounding box center [92, 298] width 184 height 106
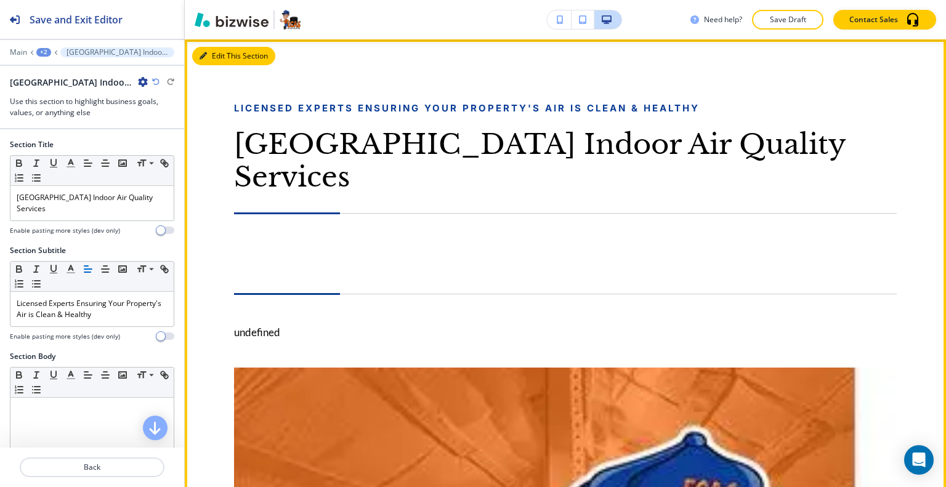
click at [221, 54] on button "Edit This Section" at bounding box center [233, 56] width 83 height 18
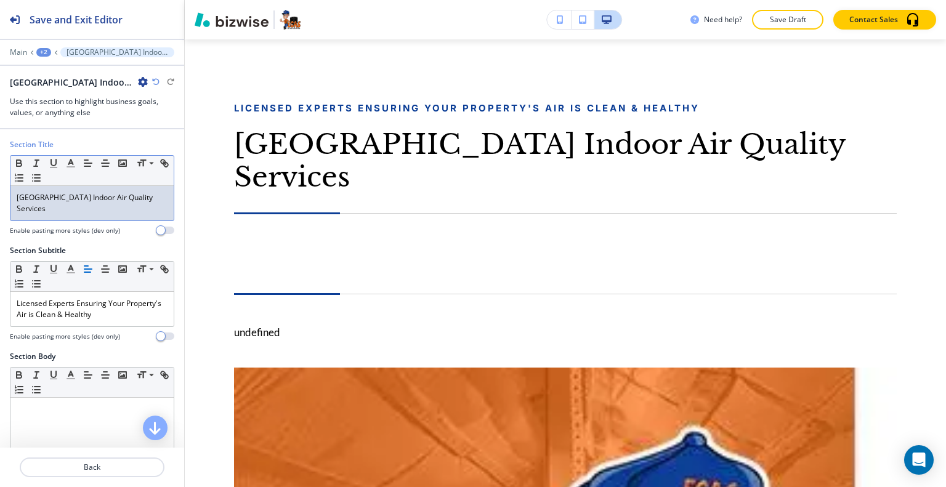
click at [139, 195] on p "[GEOGRAPHIC_DATA] Indoor Air Quality Services" at bounding box center [92, 203] width 151 height 22
drag, startPoint x: 166, startPoint y: 203, endPoint x: 0, endPoint y: 201, distance: 166.3
click at [0, 201] on div "Section Title Small Normal Large Huge Port St. Lucie Indoor Air Quality Service…" at bounding box center [92, 192] width 184 height 106
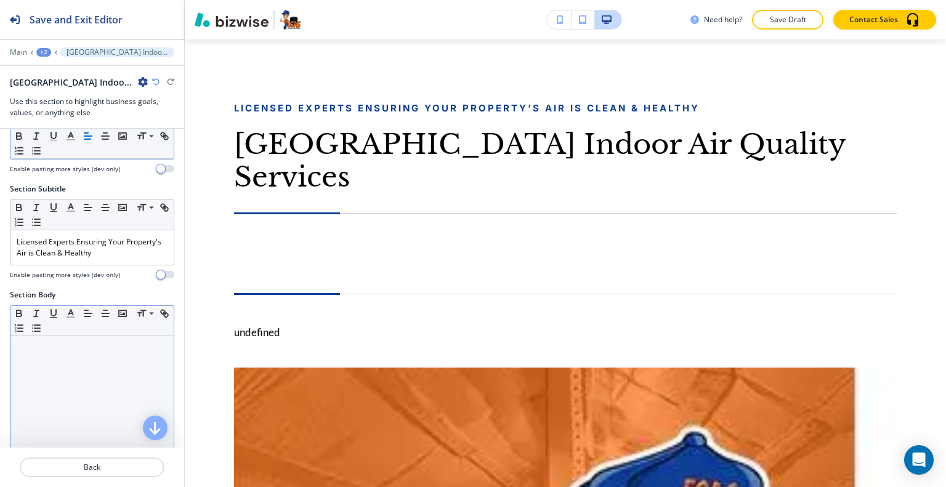
scroll to position [185, 0]
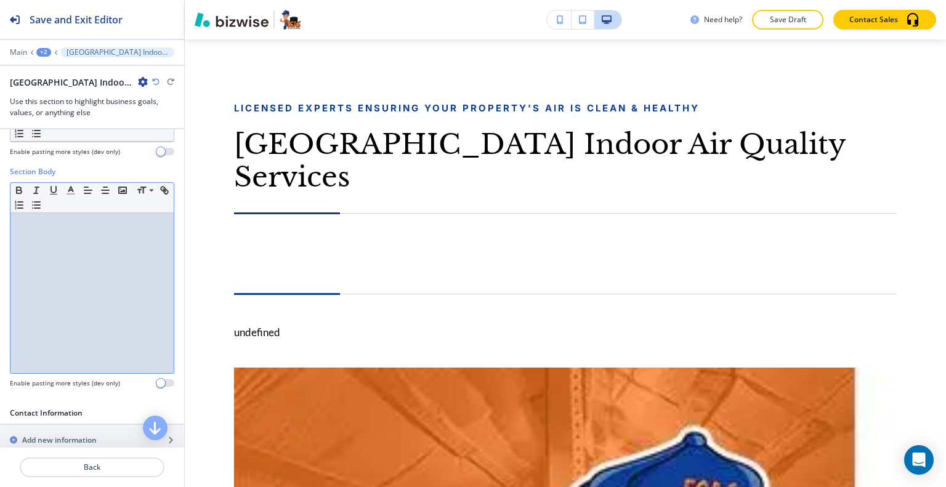
click at [91, 290] on div at bounding box center [91, 293] width 163 height 160
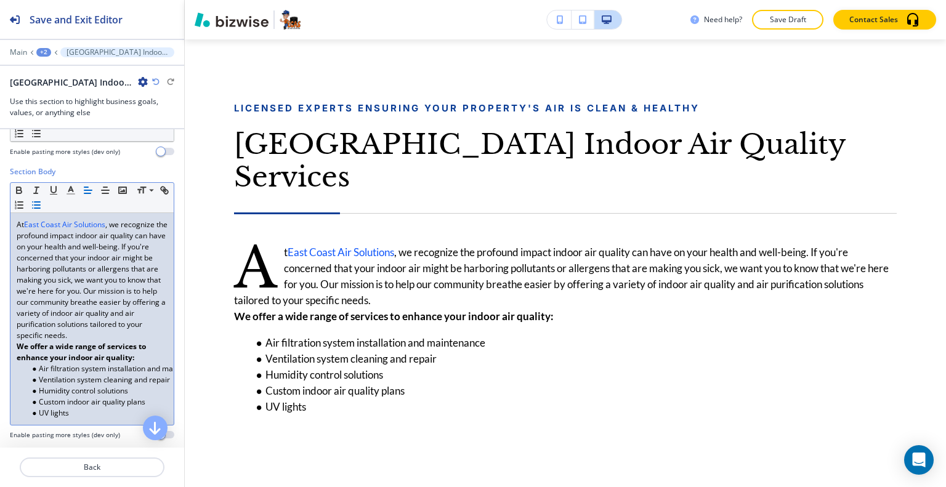
scroll to position [246, 0]
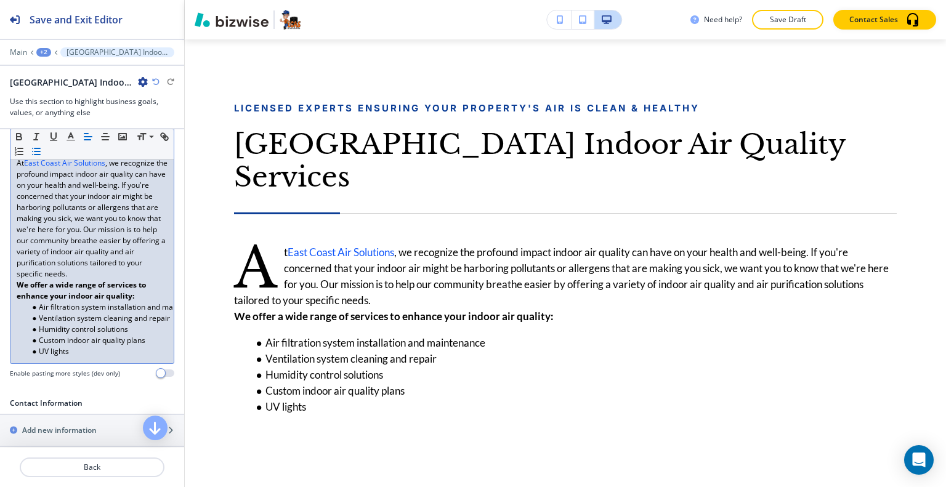
click at [91, 280] on p "At East Coast Air Solutions , we recognize the profound impact indoor air quali…" at bounding box center [92, 219] width 151 height 122
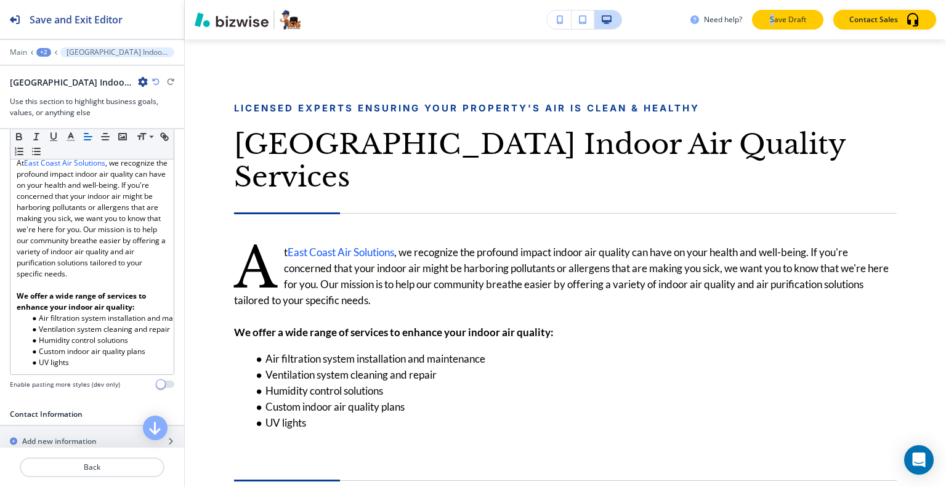
click at [774, 28] on div "Need help? Save Draft Contact Sales" at bounding box center [565, 19] width 761 height 39
click at [774, 29] on button "Save Draft" at bounding box center [787, 20] width 71 height 20
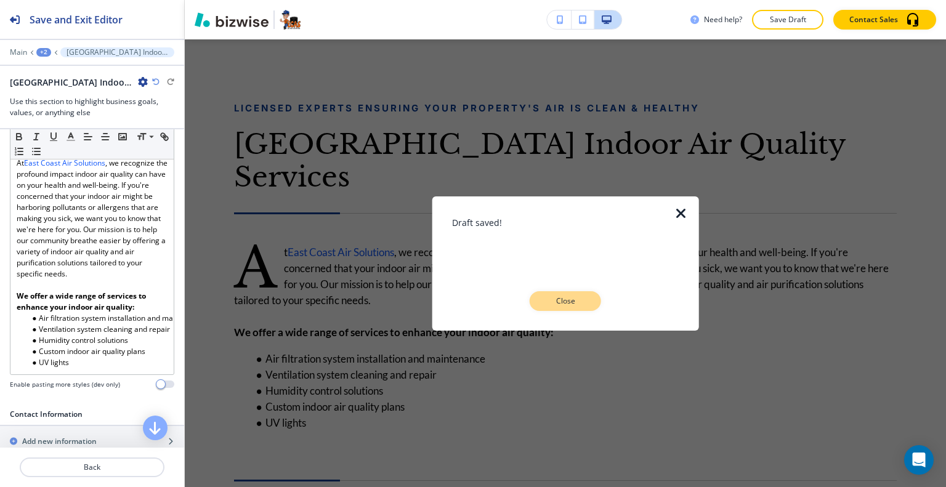
click at [559, 304] on p "Close" at bounding box center [565, 301] width 39 height 11
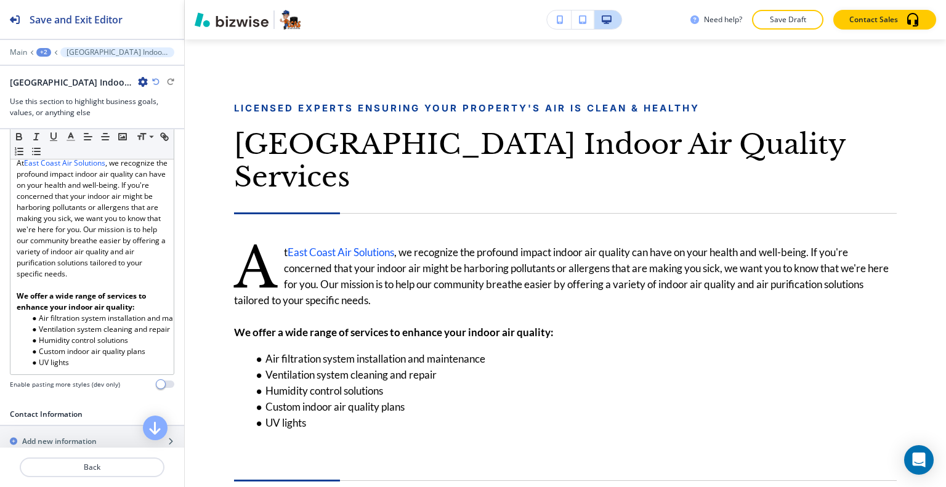
scroll to position [657, 0]
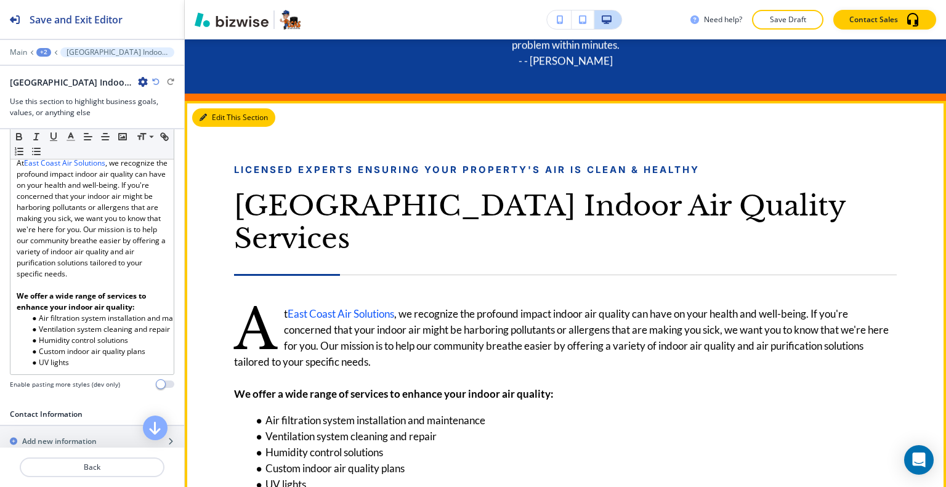
click at [221, 115] on button "Edit This Section" at bounding box center [233, 117] width 83 height 18
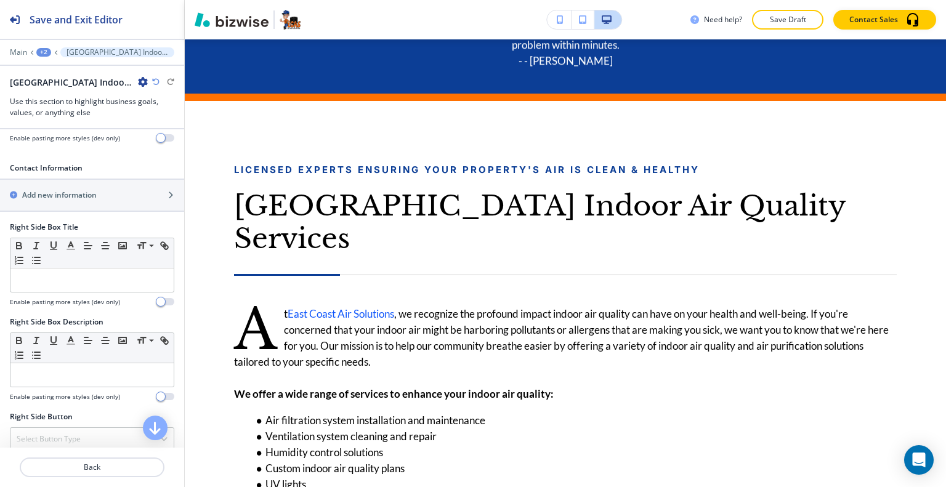
scroll to position [801, 0]
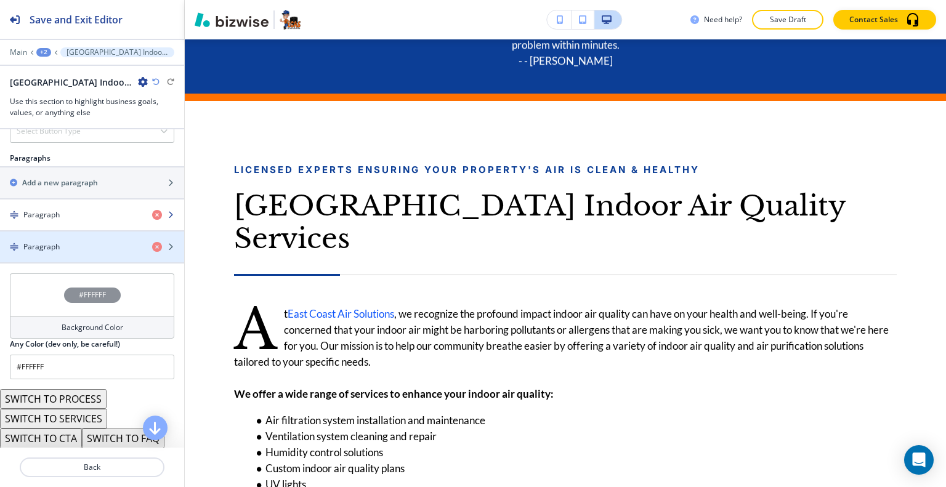
click at [67, 221] on div "Paragraph" at bounding box center [71, 214] width 142 height 11
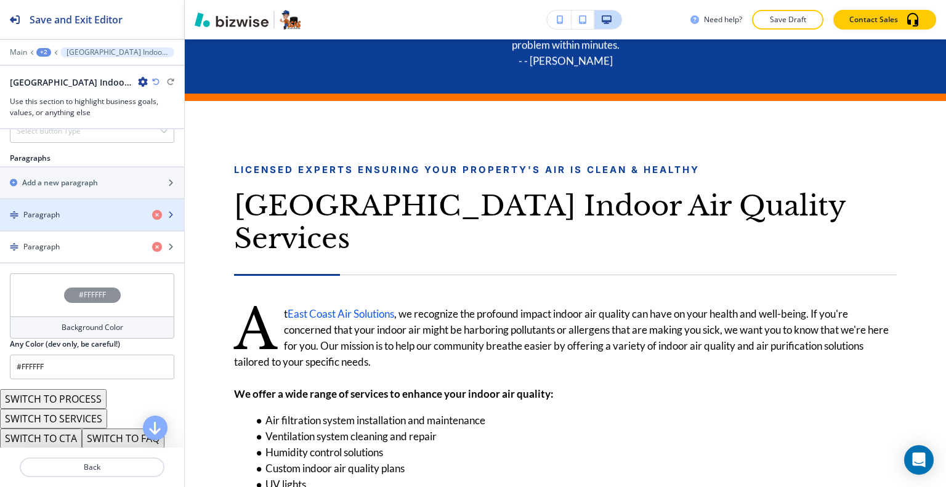
click at [67, 221] on div "Paragraph" at bounding box center [71, 214] width 142 height 11
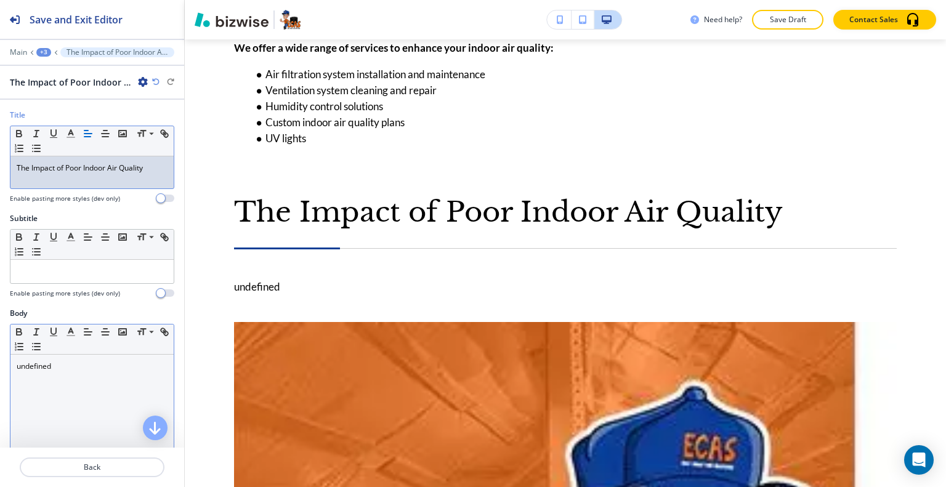
scroll to position [62, 0]
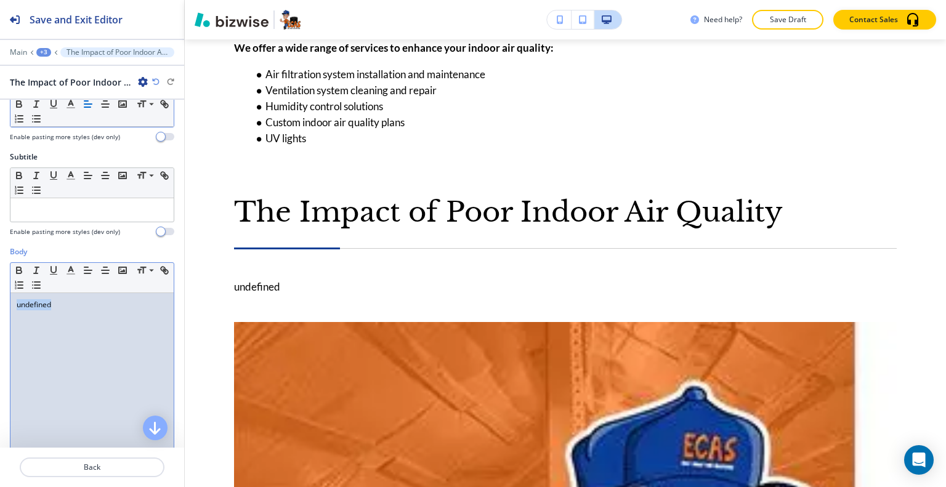
drag, startPoint x: 70, startPoint y: 319, endPoint x: 0, endPoint y: 295, distance: 74.0
click at [0, 295] on div "Body Small Normal Large Huge undefined Enable pasting more styles (dev only)" at bounding box center [92, 362] width 184 height 232
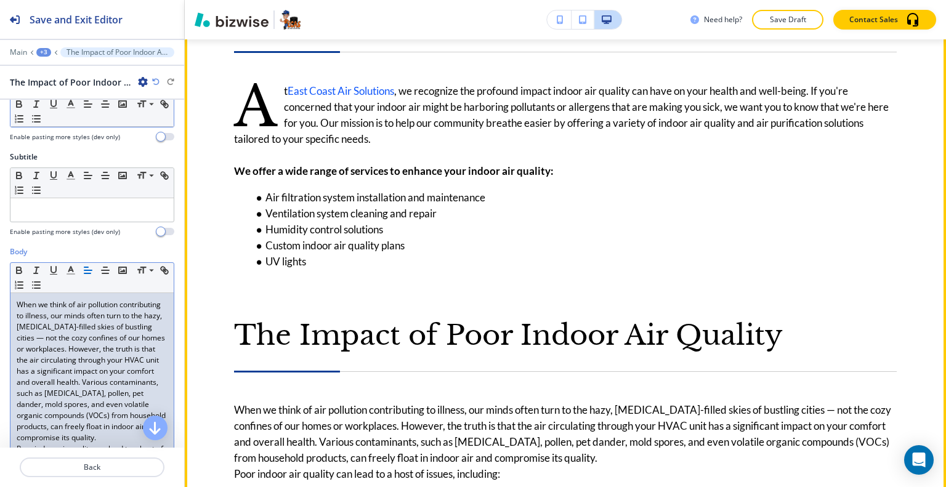
scroll to position [633, 0]
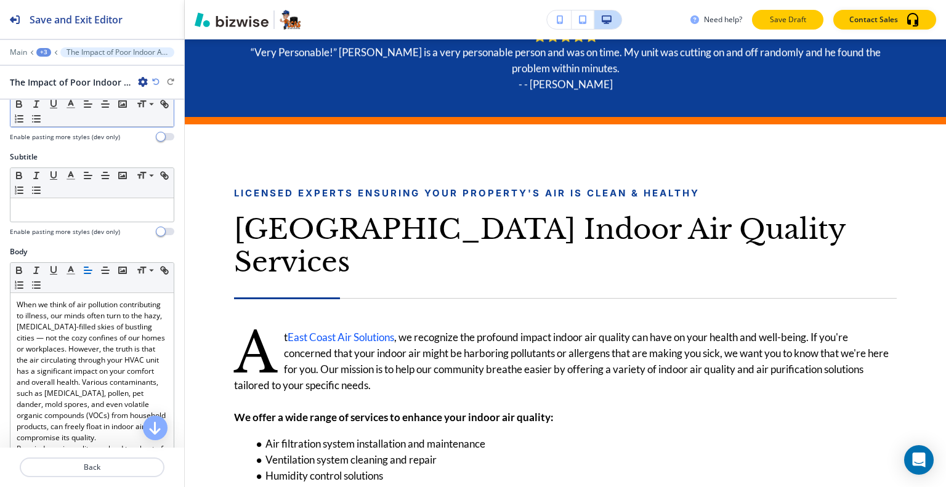
click at [769, 19] on p "Save Draft" at bounding box center [787, 19] width 39 height 11
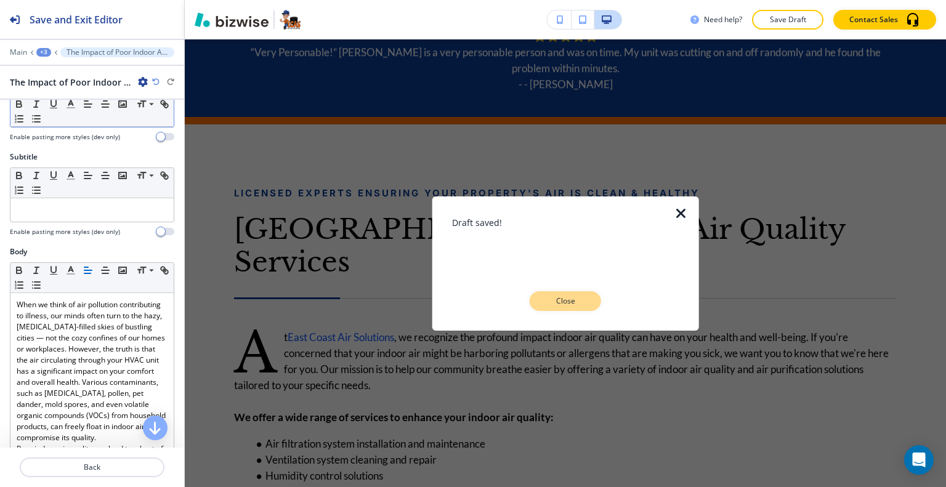
click at [579, 304] on p "Close" at bounding box center [565, 301] width 39 height 11
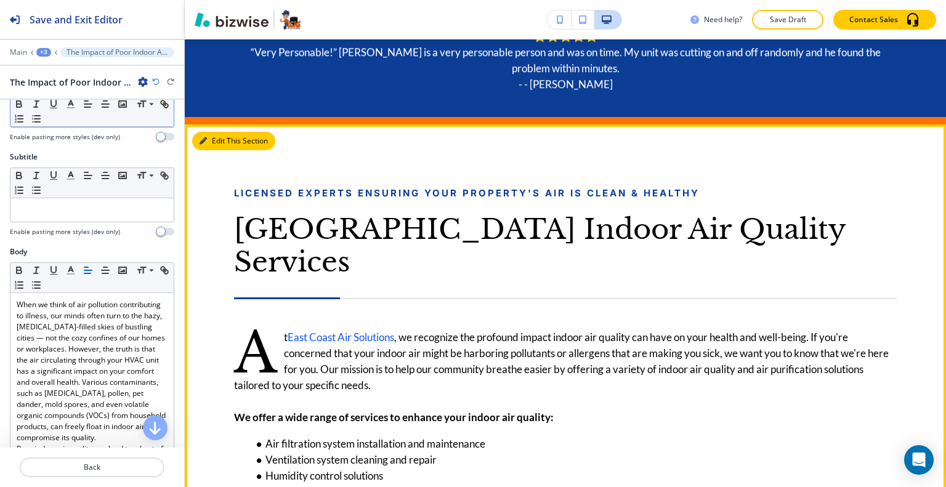
click at [219, 145] on button "Edit This Section" at bounding box center [233, 141] width 83 height 18
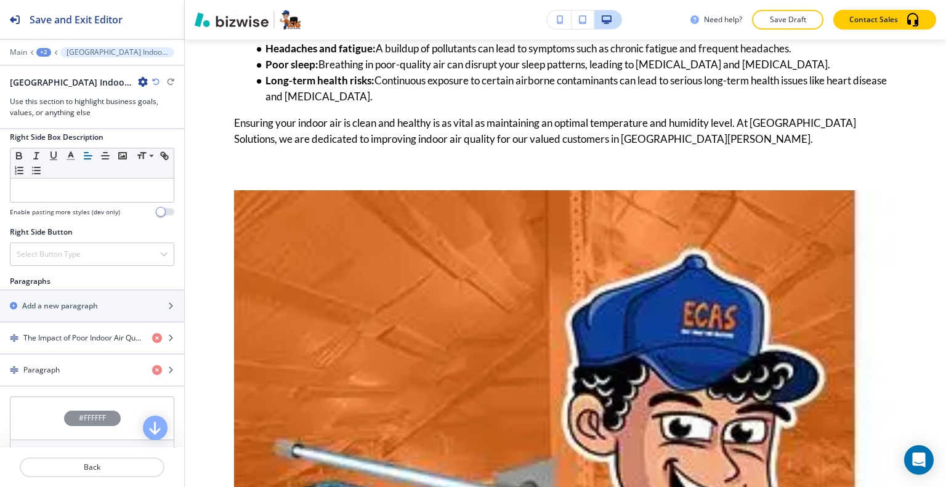
scroll to position [739, 0]
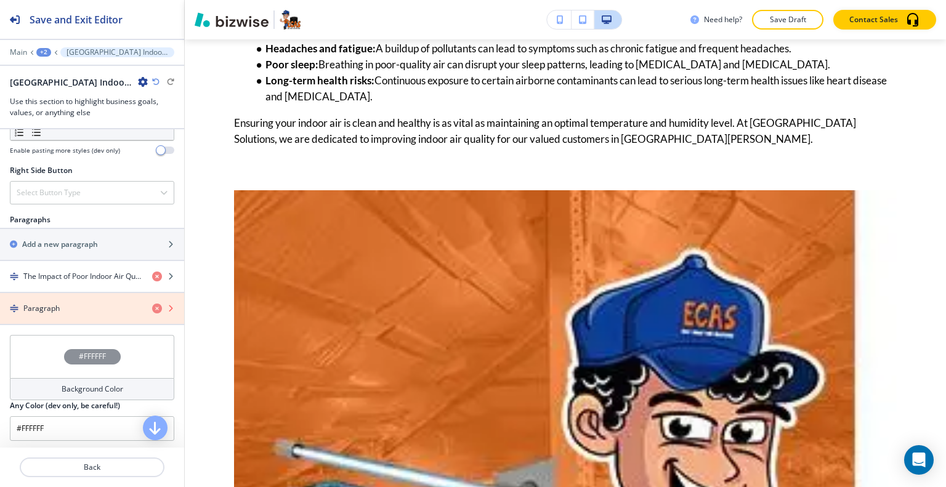
click at [152, 314] on icon "button" at bounding box center [157, 309] width 10 height 10
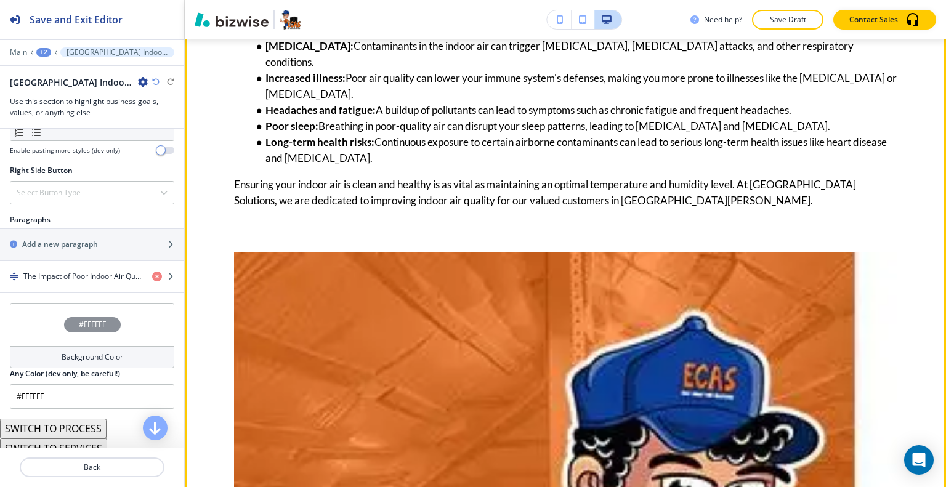
scroll to position [1642, 0]
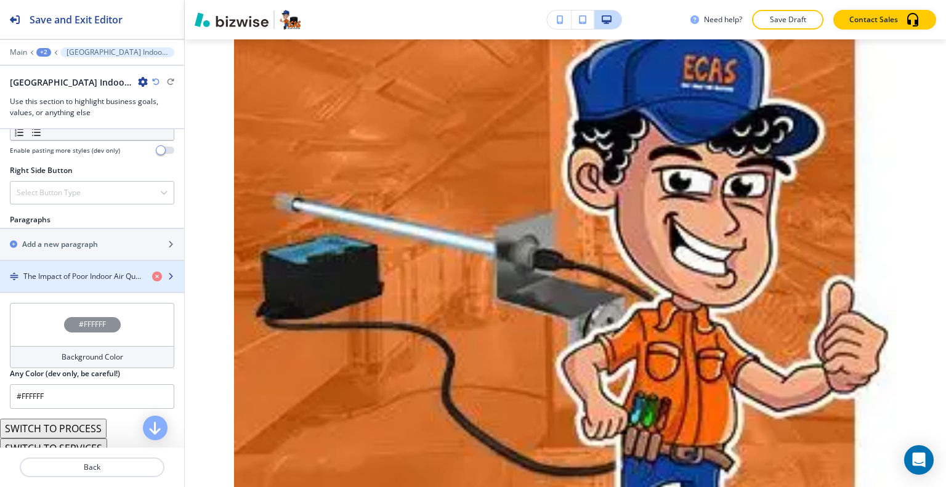
click at [57, 282] on h4 "The Impact of Poor Indoor Air Quality" at bounding box center [82, 276] width 119 height 11
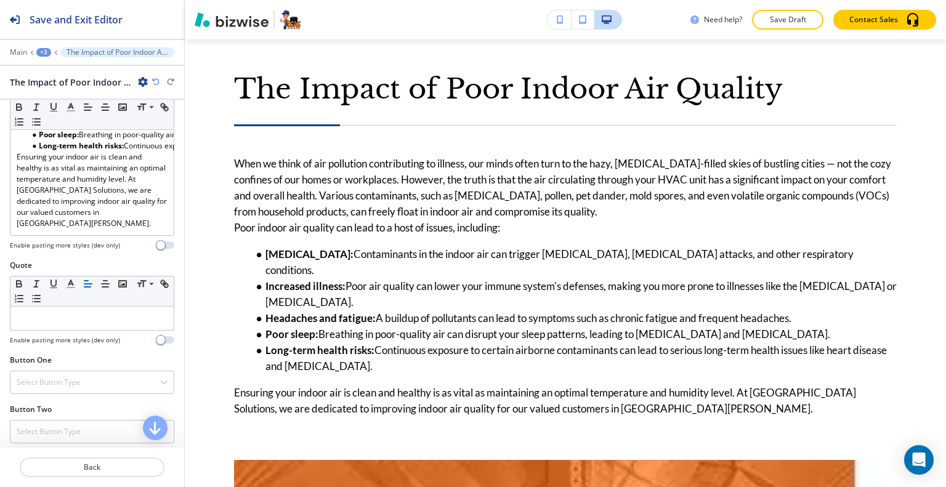
scroll to position [559, 0]
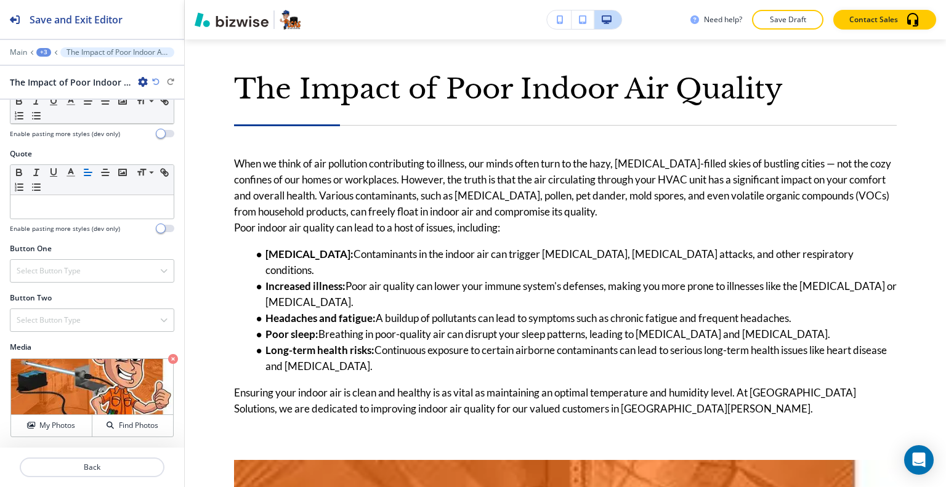
click at [168, 358] on icon "button" at bounding box center [173, 359] width 10 height 10
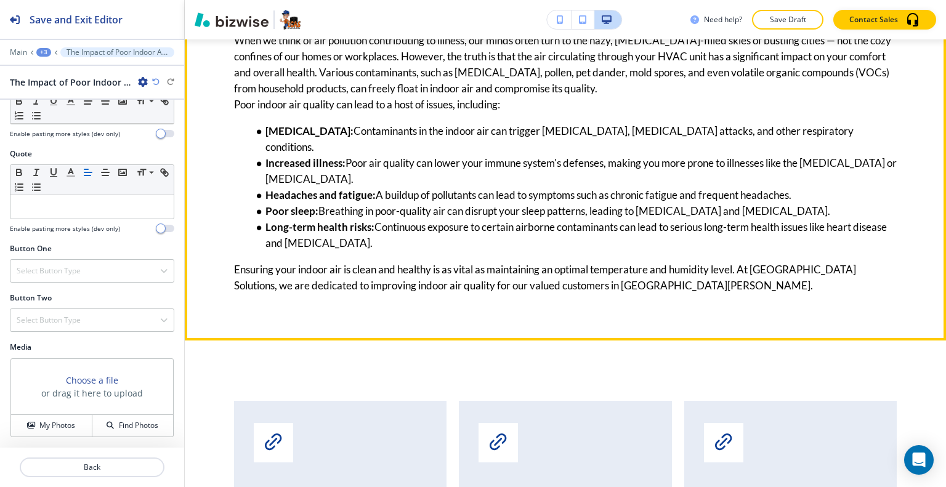
scroll to position [1373, 0]
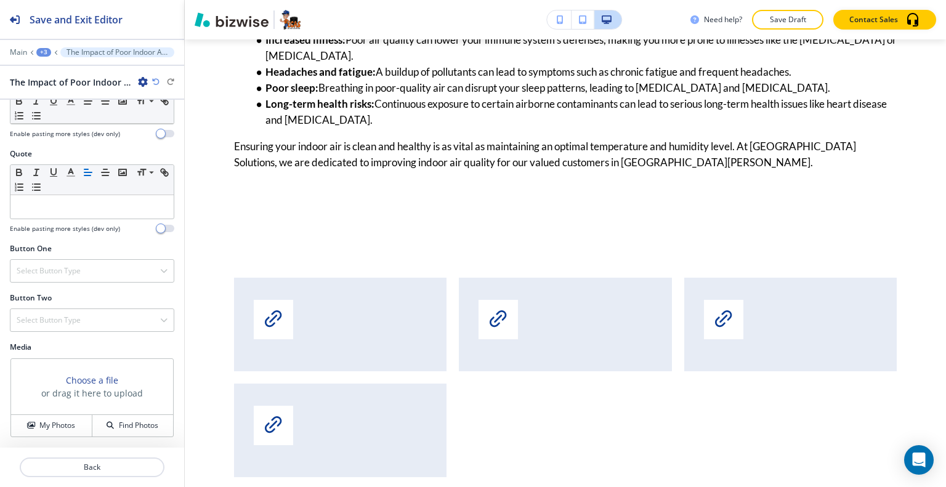
click at [781, 12] on button "Save Draft" at bounding box center [787, 20] width 71 height 20
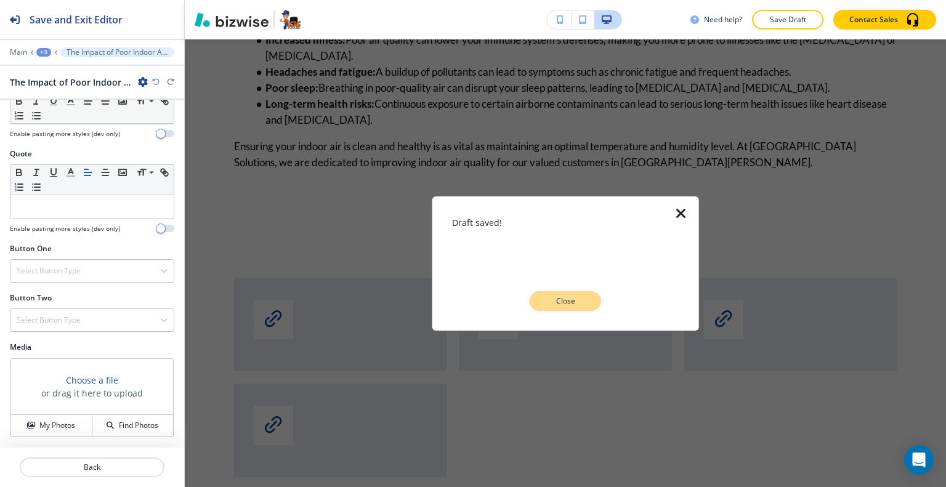
click at [594, 293] on button "Close" at bounding box center [565, 301] width 71 height 20
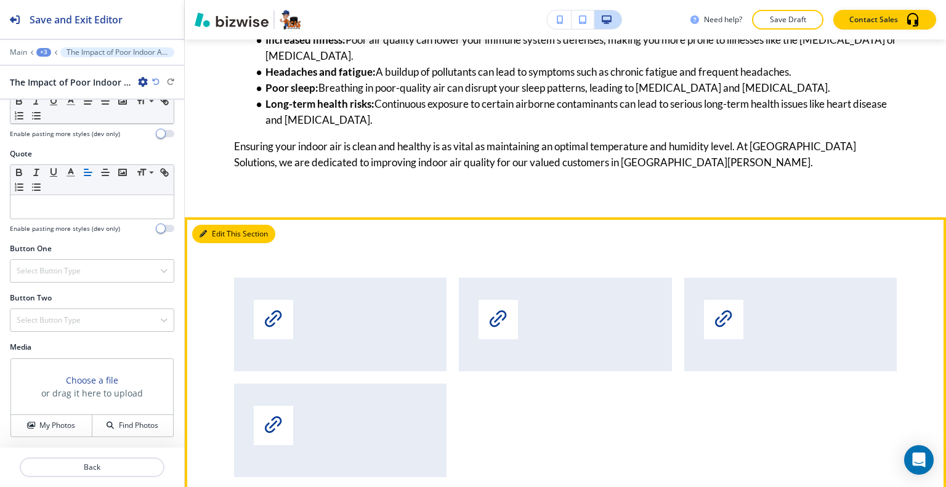
click at [219, 225] on button "Edit This Section" at bounding box center [233, 234] width 83 height 18
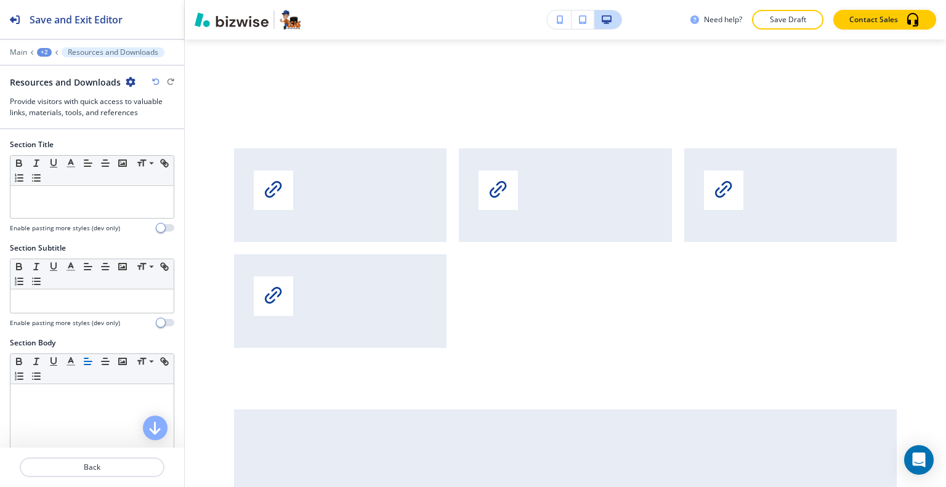
click at [123, 76] on div "Resources and Downloads" at bounding box center [73, 82] width 126 height 13
drag, startPoint x: 124, startPoint y: 81, endPoint x: 126, endPoint y: 87, distance: 6.3
click at [126, 87] on div "Resources and Downloads" at bounding box center [73, 82] width 126 height 13
click at [128, 80] on icon "button" at bounding box center [131, 82] width 10 height 10
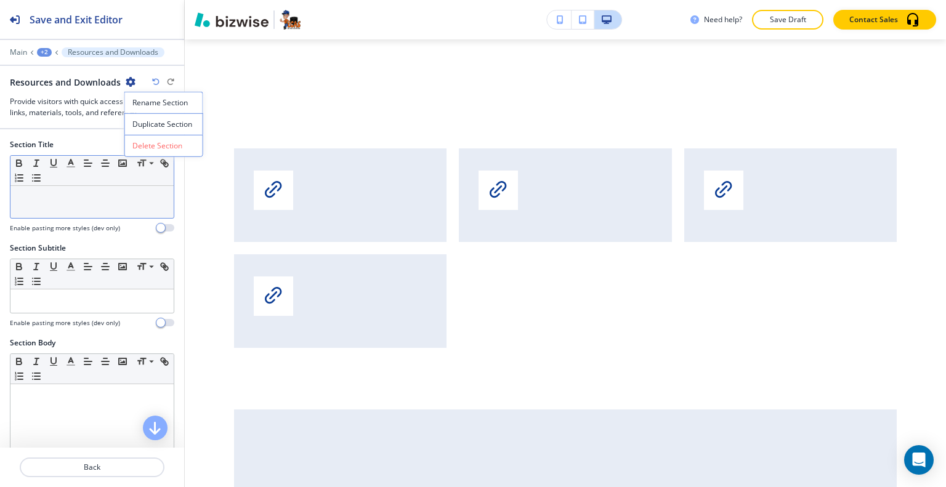
click at [158, 155] on button "Delete Section" at bounding box center [163, 146] width 79 height 22
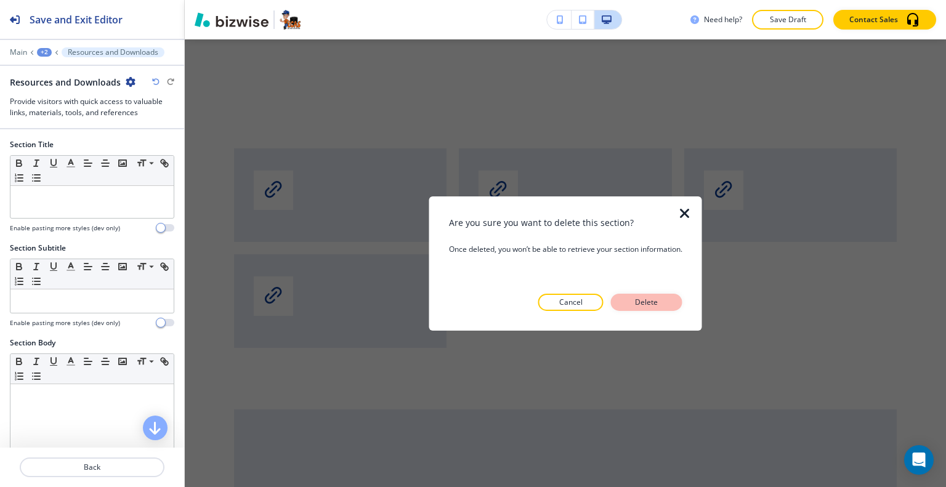
click at [649, 304] on p "Delete" at bounding box center [647, 302] width 30 height 11
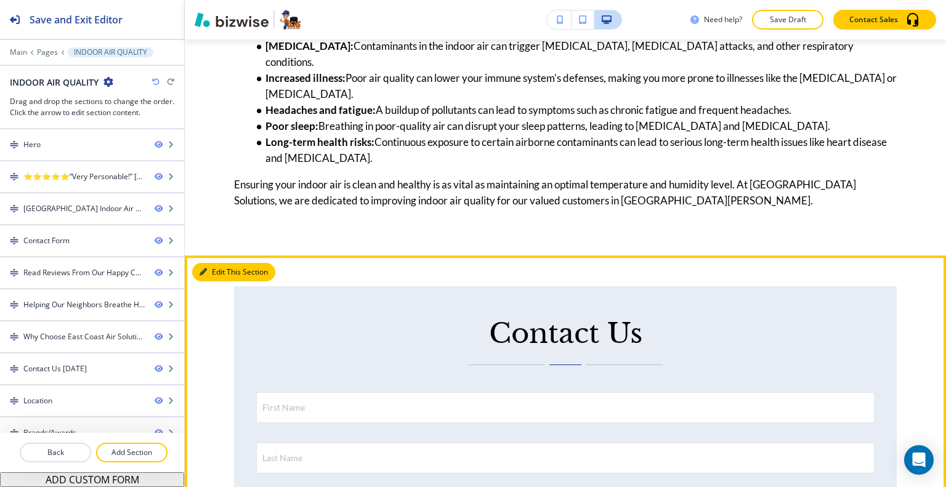
click at [219, 263] on button "Edit This Section" at bounding box center [233, 272] width 83 height 18
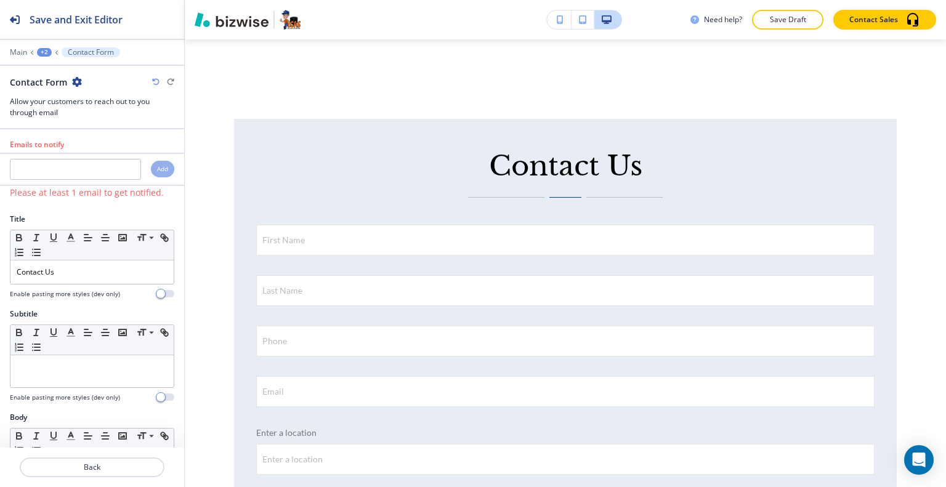
click at [79, 82] on icon "button" at bounding box center [77, 82] width 10 height 10
click at [76, 81] on icon "button" at bounding box center [77, 82] width 10 height 10
click at [121, 150] on p "Delete Section" at bounding box center [110, 145] width 63 height 11
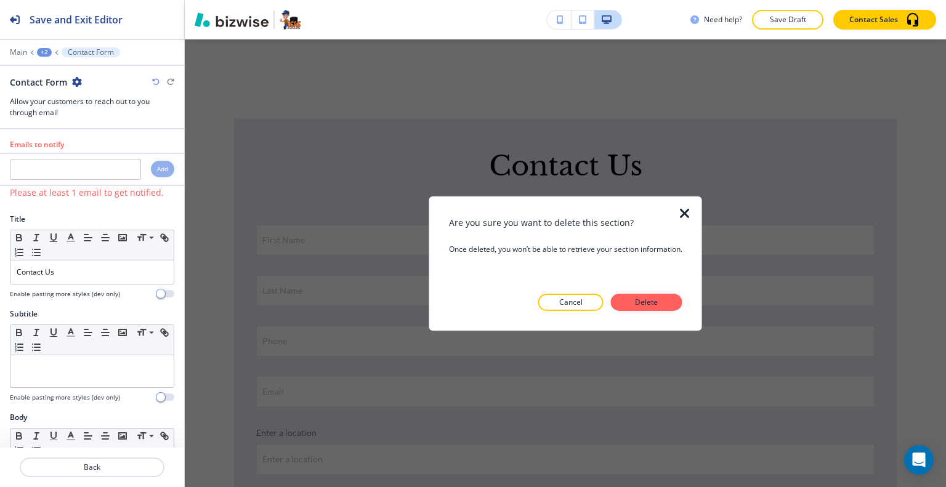
click at [689, 300] on div at bounding box center [693, 263] width 20 height 134
click at [663, 303] on button "Delete" at bounding box center [646, 302] width 71 height 17
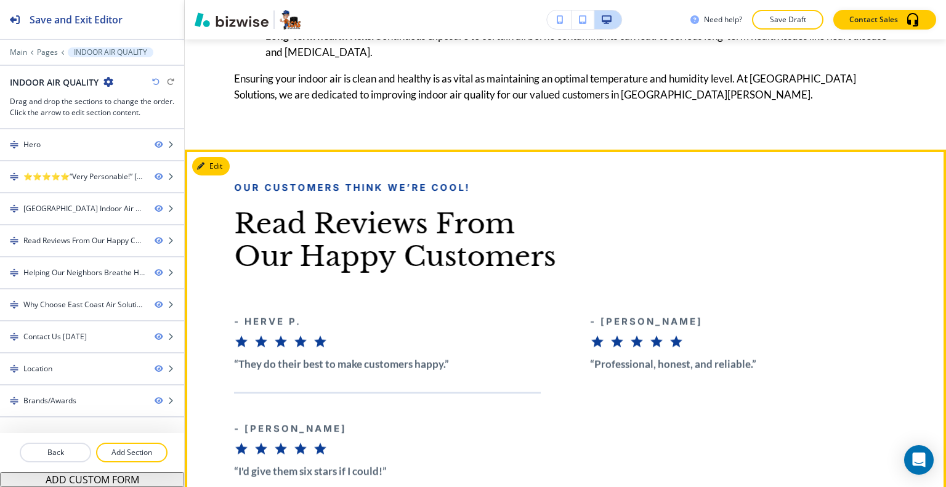
drag, startPoint x: 216, startPoint y: 117, endPoint x: 219, endPoint y: 124, distance: 7.4
click at [219, 157] on button "Edit" at bounding box center [211, 166] width 38 height 18
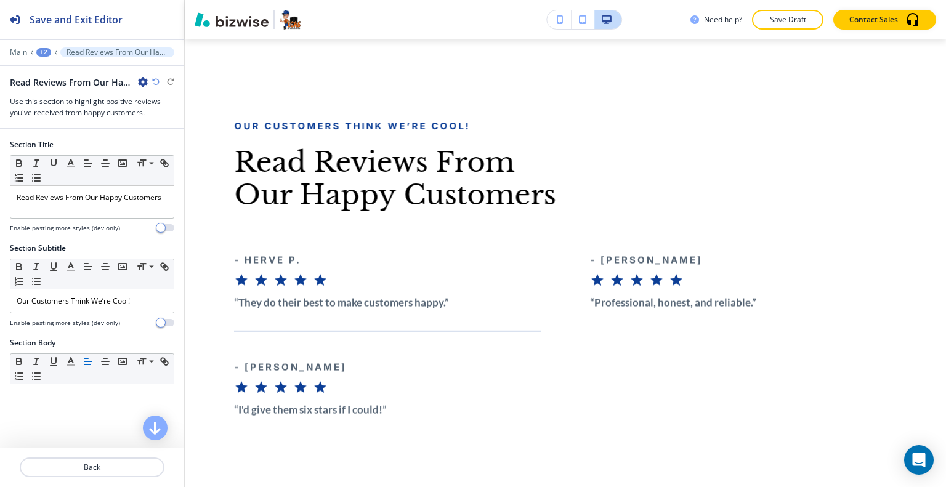
click at [139, 80] on icon "button" at bounding box center [143, 82] width 10 height 10
drag, startPoint x: 158, startPoint y: 145, endPoint x: 174, endPoint y: 149, distance: 16.4
click at [158, 145] on p "Delete Section" at bounding box center [177, 145] width 63 height 11
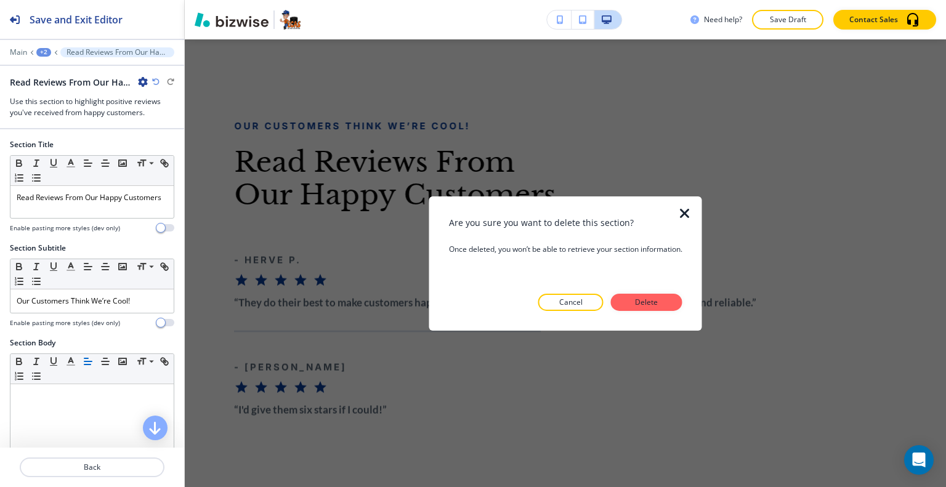
click at [663, 293] on div "Are you sure you want to delete this section? Once deleted, you won’t be able t…" at bounding box center [565, 263] width 233 height 95
click at [662, 303] on p "Delete" at bounding box center [647, 302] width 30 height 11
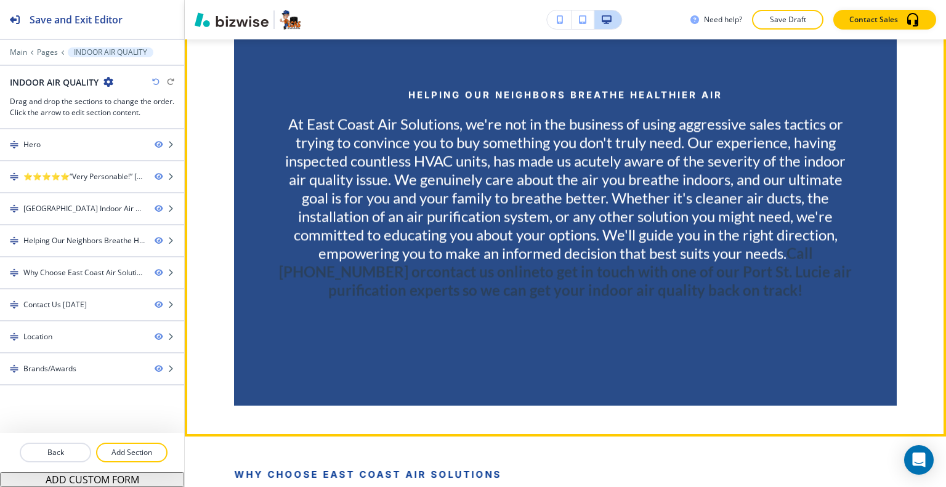
scroll to position [1417, 0]
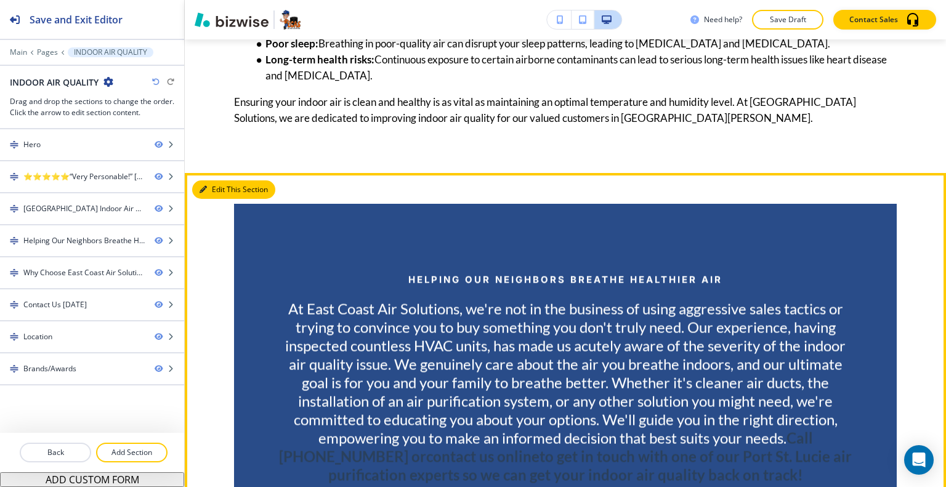
click at [224, 181] on button "Edit This Section" at bounding box center [233, 190] width 83 height 18
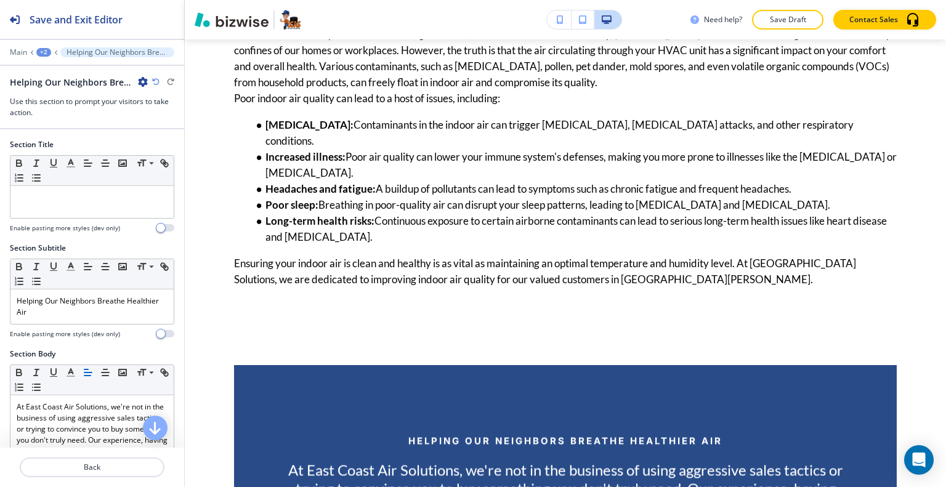
scroll to position [0, 0]
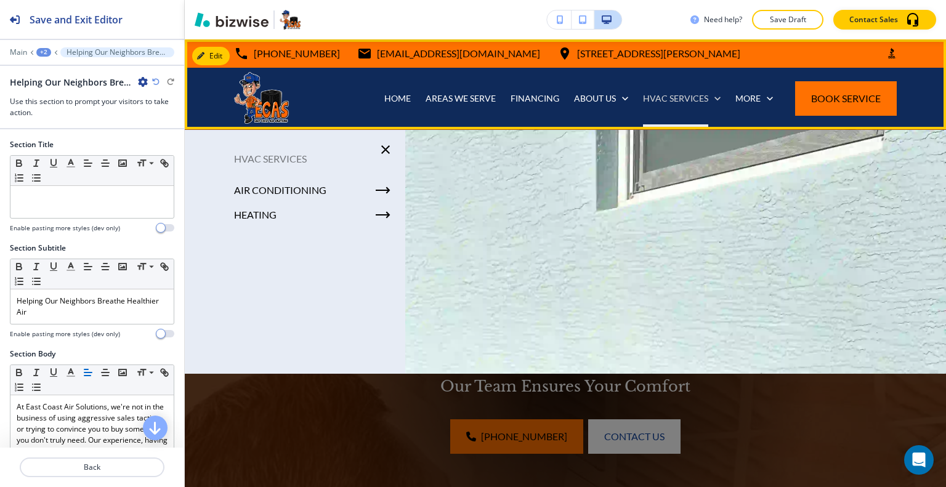
click at [659, 96] on p "HVAC SERVICES" at bounding box center [675, 98] width 65 height 12
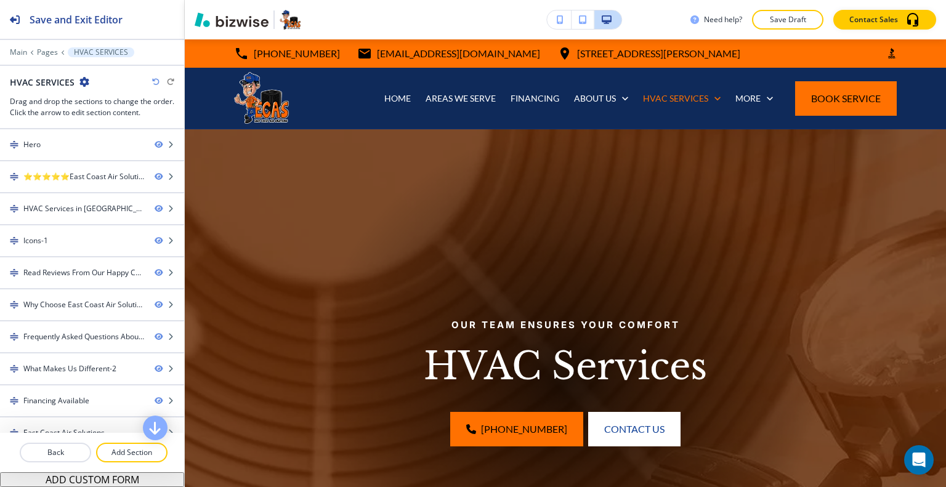
scroll to position [370, 0]
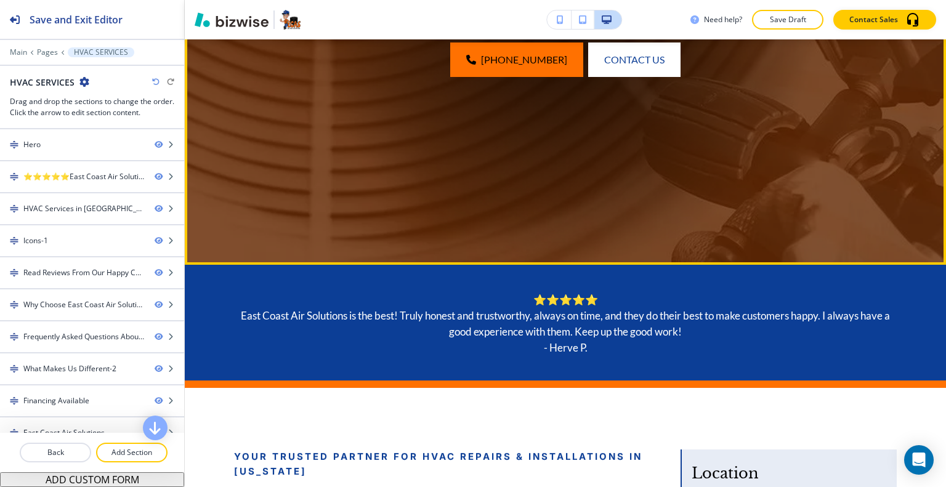
click at [498, 226] on div at bounding box center [565, 12] width 505 height 505
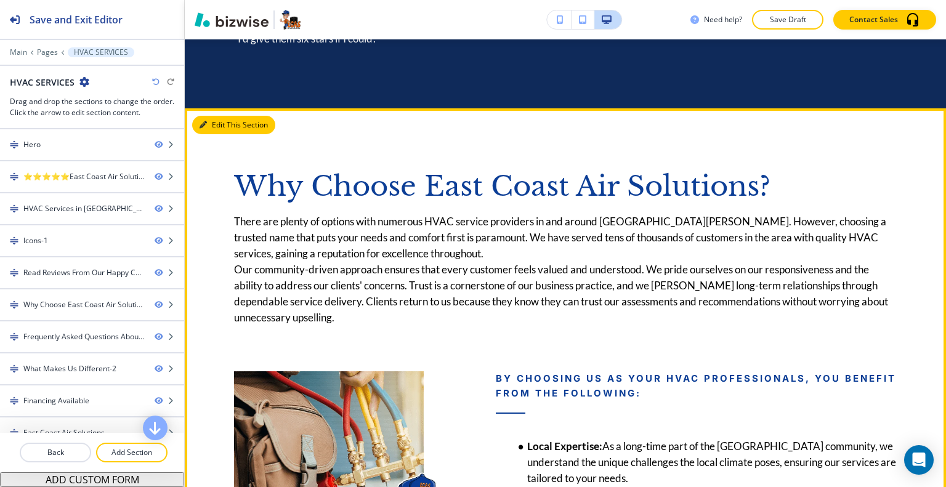
click at [215, 116] on button "Edit This Section" at bounding box center [233, 125] width 83 height 18
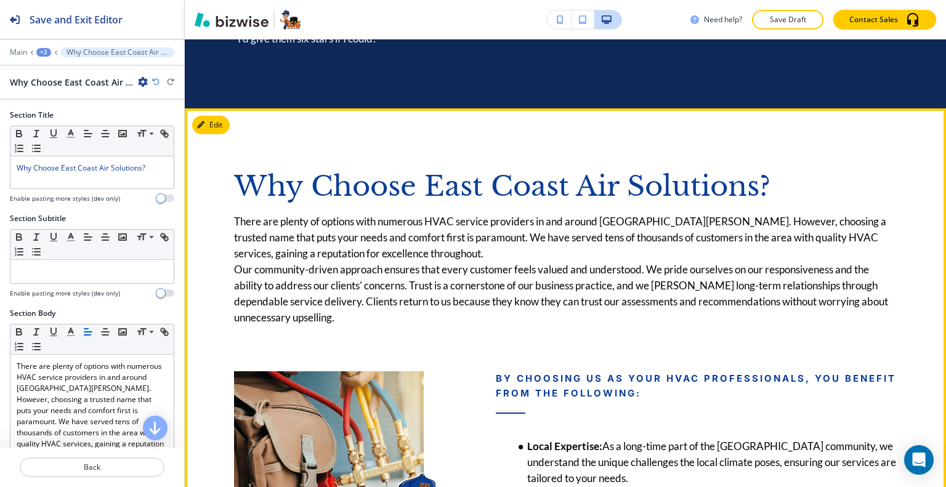
scroll to position [3625, 0]
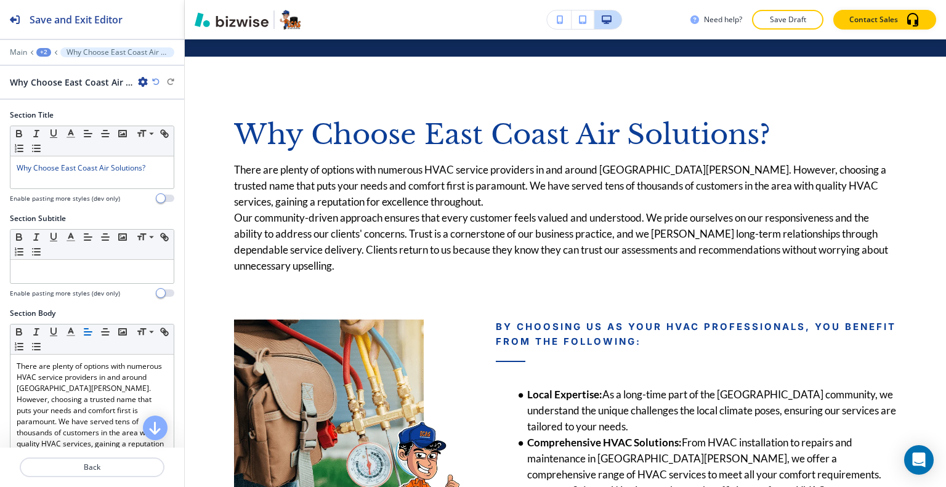
click at [148, 78] on div "Why Choose East Coast Air Solutions?" at bounding box center [92, 82] width 164 height 13
click at [145, 79] on icon "button" at bounding box center [143, 82] width 10 height 10
click at [155, 130] on button "Duplicate Section" at bounding box center [177, 124] width 79 height 22
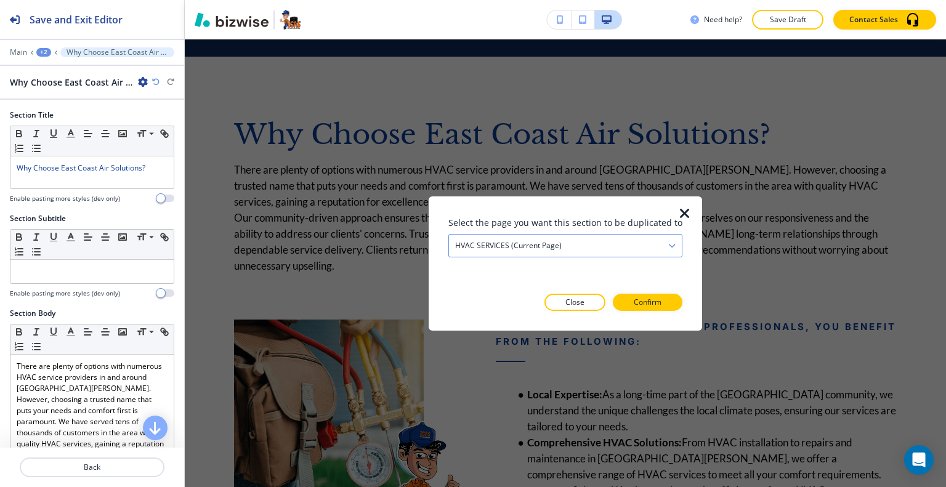
click at [580, 254] on div "HVAC SERVICES (current page)" at bounding box center [565, 245] width 233 height 22
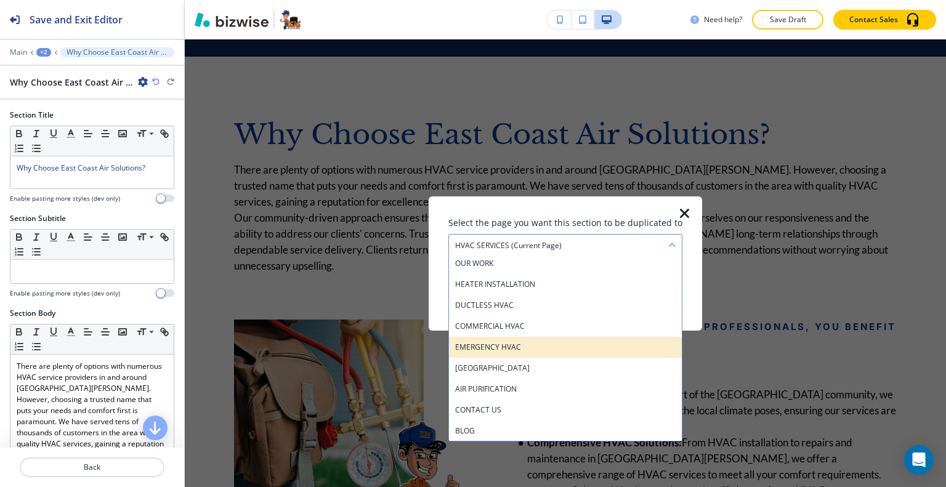
scroll to position [654, 0]
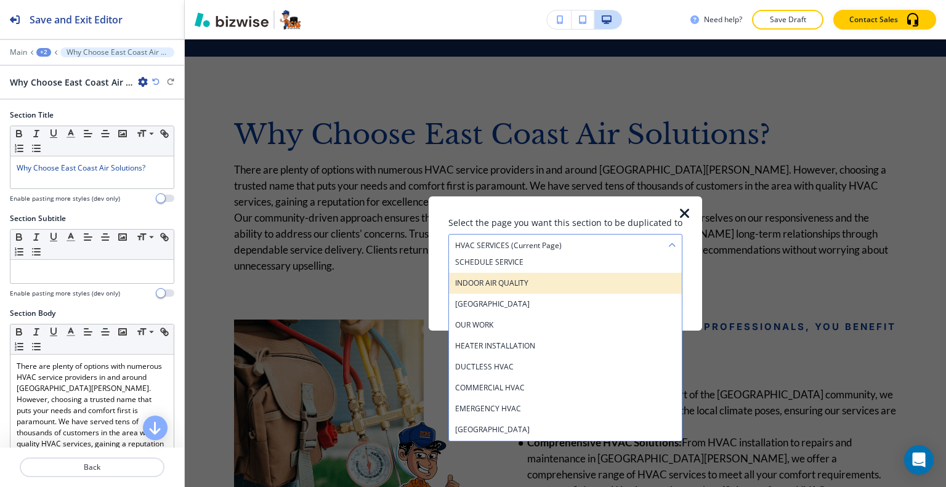
click at [522, 275] on div "INDOOR AIR QUALITY" at bounding box center [565, 282] width 233 height 21
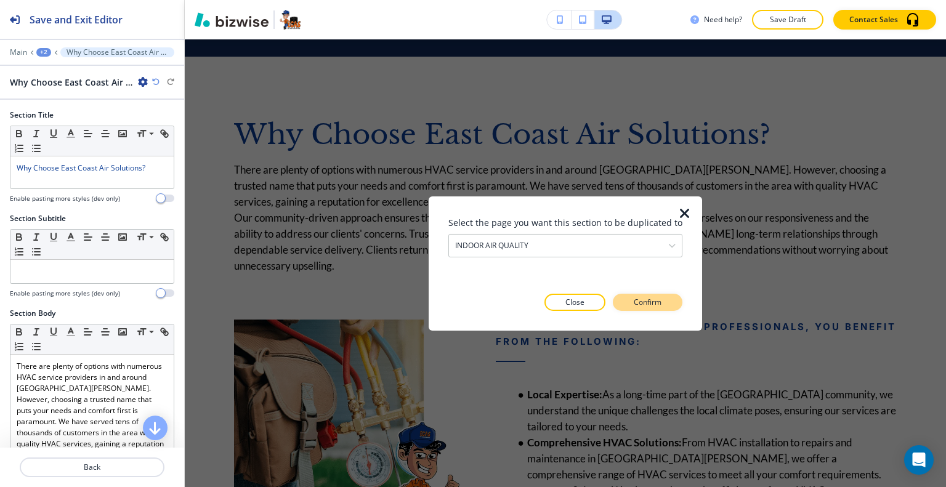
click at [648, 300] on p "Confirm" at bounding box center [648, 302] width 28 height 11
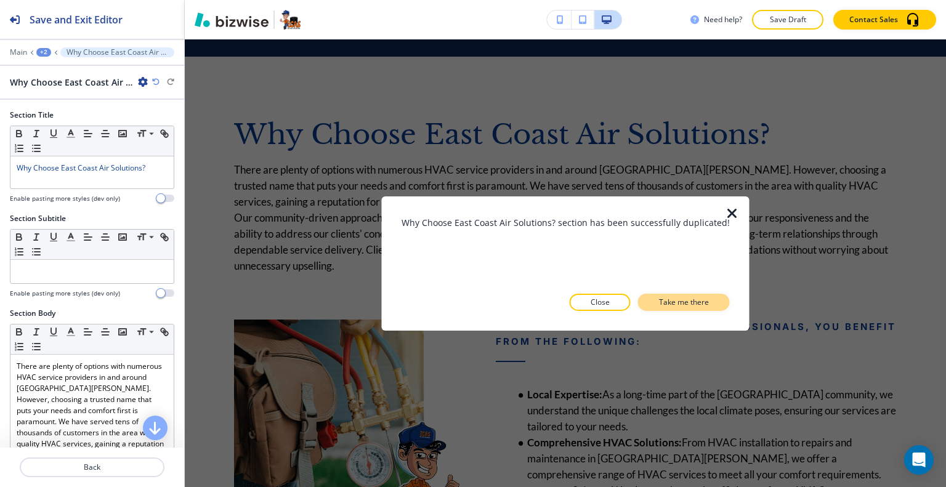
click at [649, 299] on button "Take me there" at bounding box center [684, 302] width 92 height 17
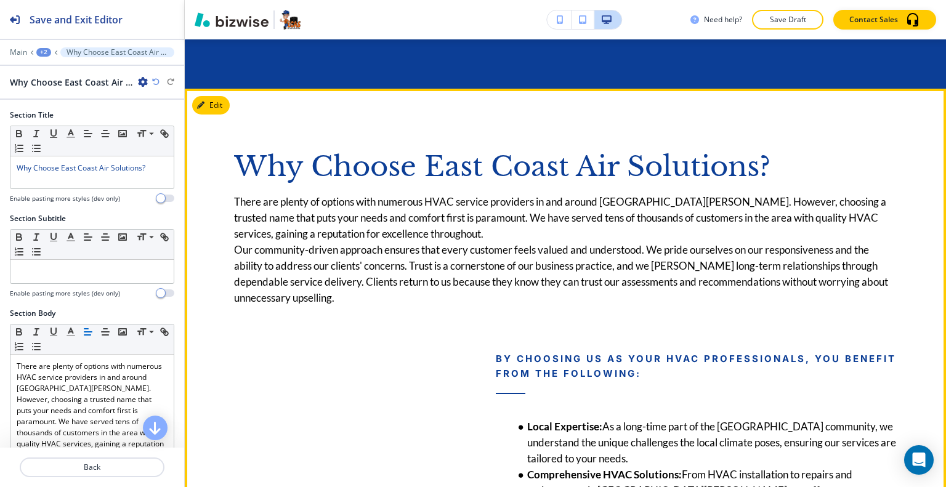
scroll to position [3171, 0]
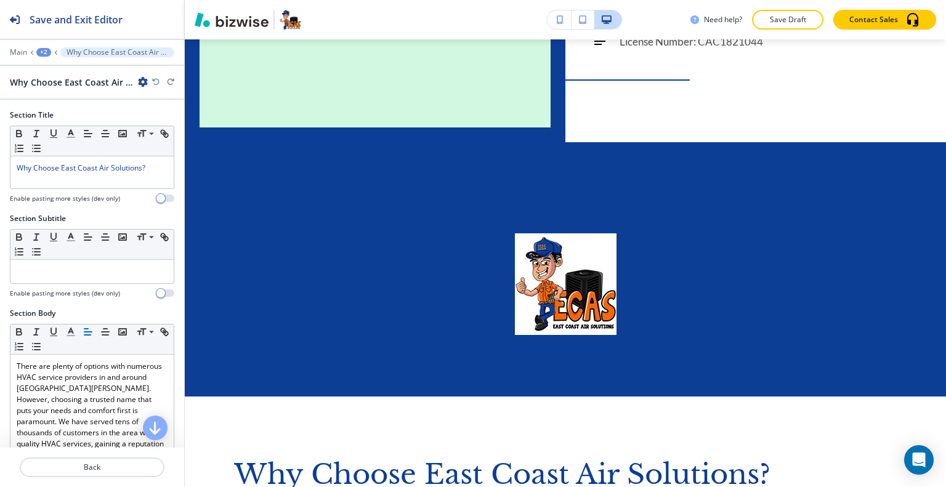
click at [44, 53] on div "+2" at bounding box center [43, 52] width 15 height 9
click at [45, 90] on p "INDOOR AIR QUALITY" at bounding box center [75, 93] width 63 height 11
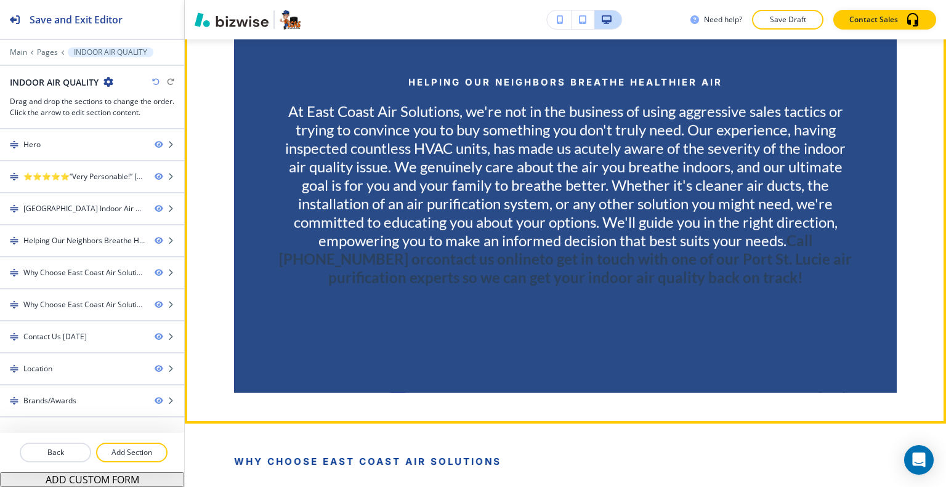
scroll to position [1800, 0]
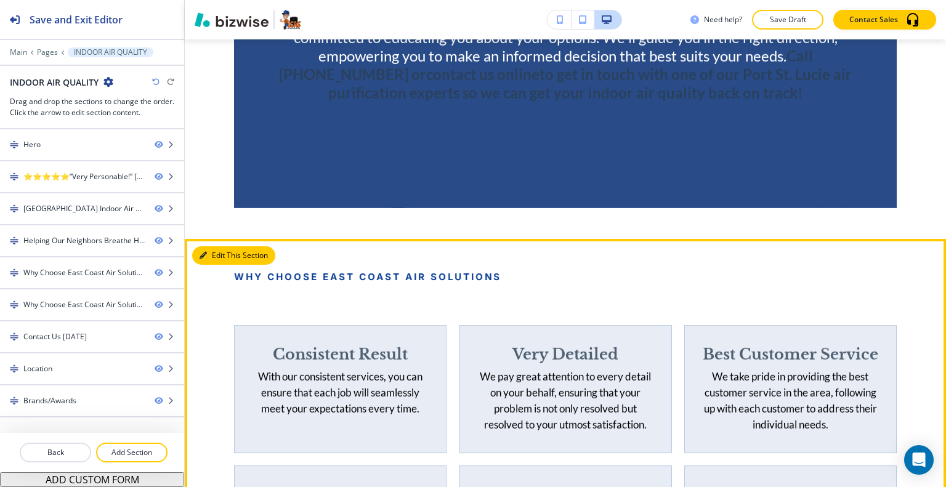
click at [224, 246] on button "Edit This Section" at bounding box center [233, 255] width 83 height 18
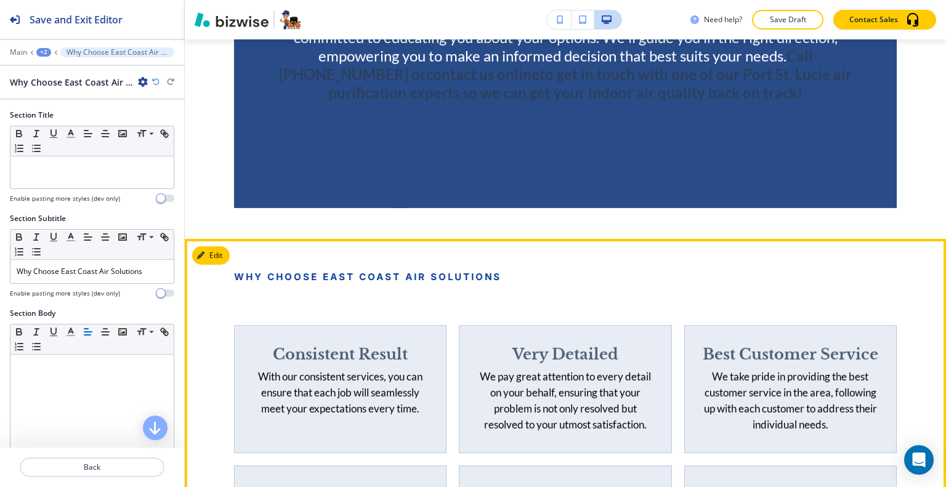
scroll to position [1951, 0]
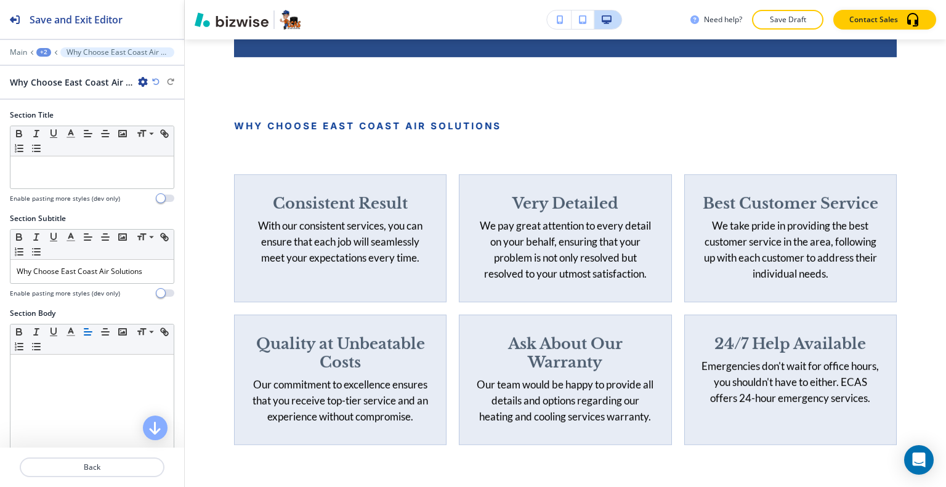
click at [145, 83] on icon "button" at bounding box center [143, 82] width 10 height 10
click at [161, 145] on p "Delete Section" at bounding box center [177, 145] width 63 height 11
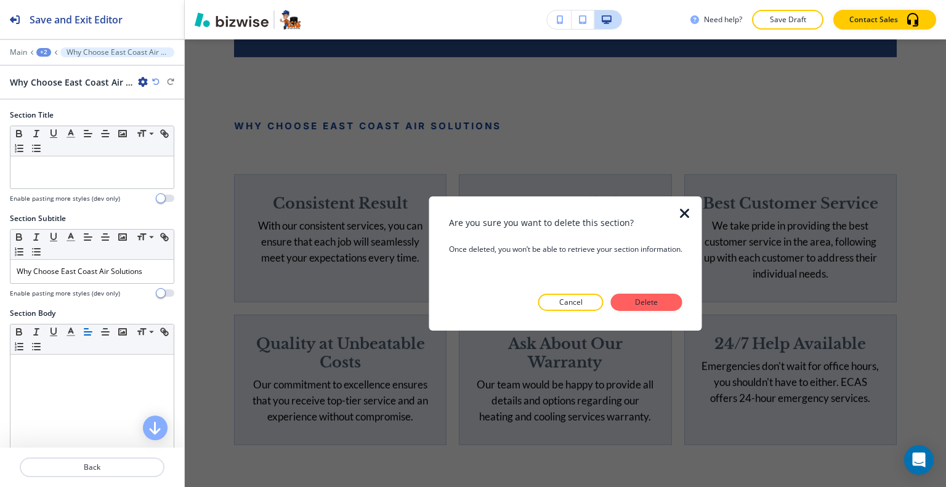
click at [634, 307] on button "Delete" at bounding box center [646, 302] width 71 height 17
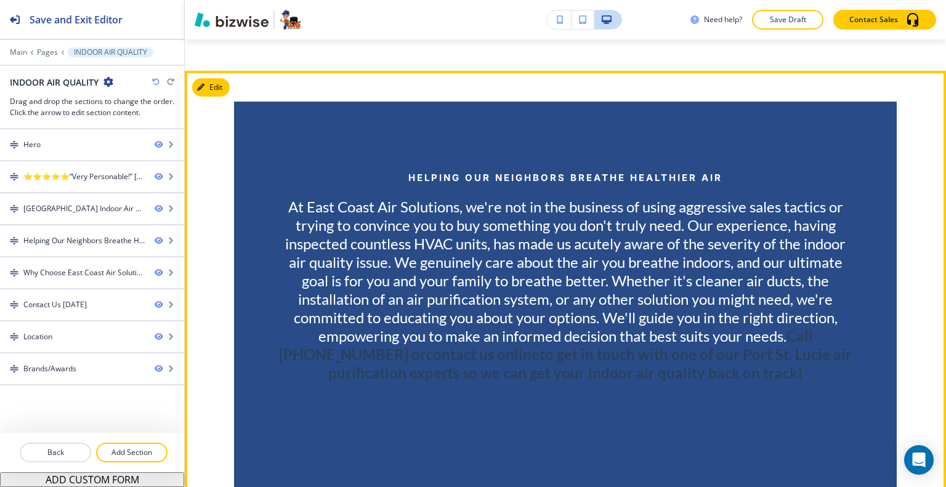
scroll to position [1396, 0]
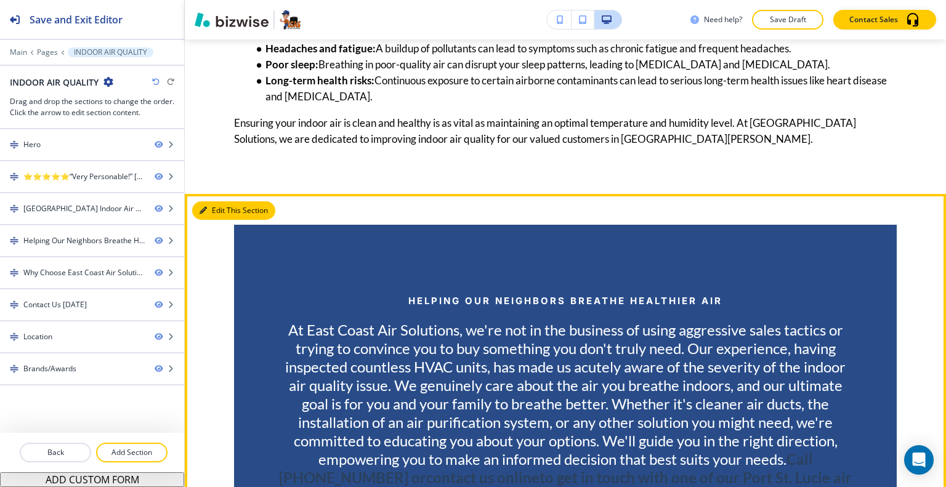
click at [210, 201] on button "Edit This Section" at bounding box center [233, 210] width 83 height 18
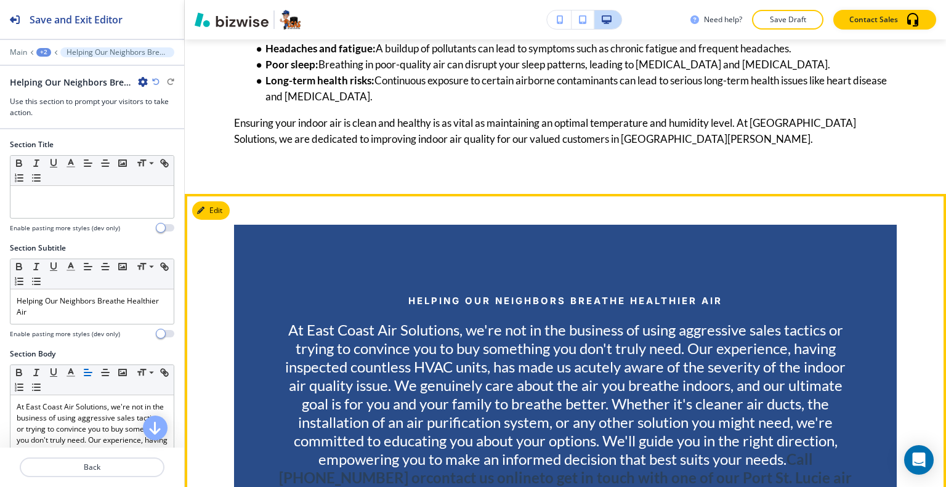
scroll to position [1502, 0]
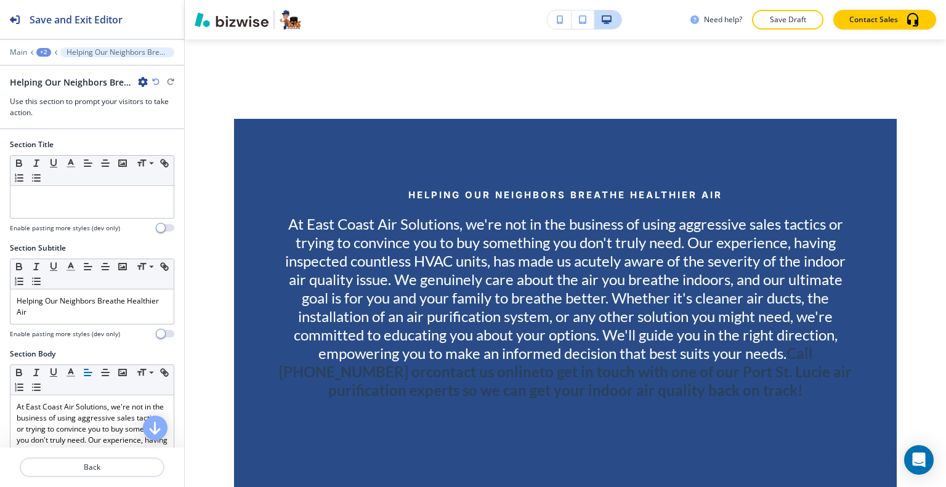
click at [139, 77] on icon "button" at bounding box center [143, 82] width 10 height 10
drag, startPoint x: 164, startPoint y: 142, endPoint x: 180, endPoint y: 148, distance: 16.4
click at [165, 142] on p "Delete Section" at bounding box center [177, 145] width 63 height 11
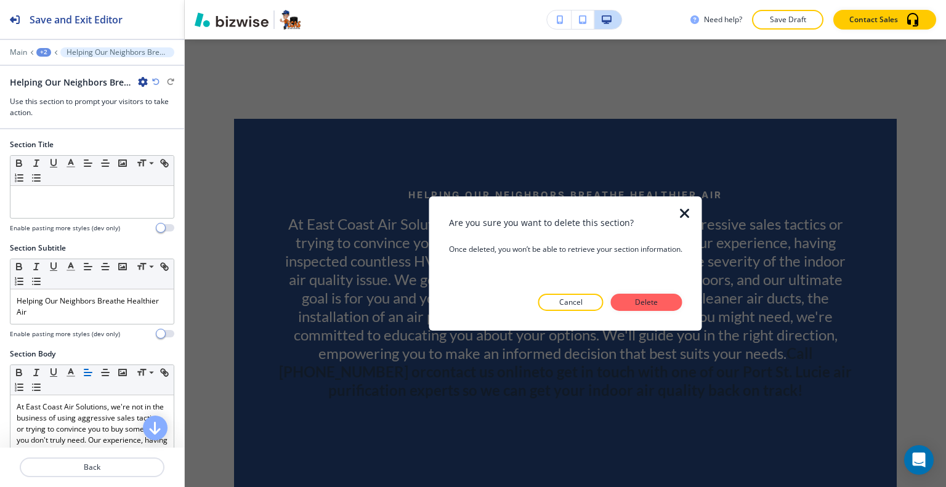
click at [663, 304] on button "Delete" at bounding box center [646, 302] width 71 height 17
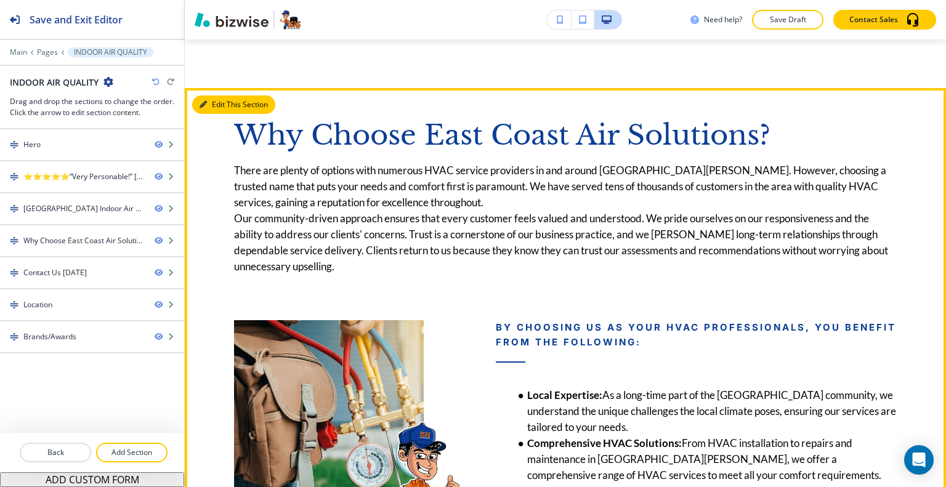
click at [213, 95] on button "Edit This Section" at bounding box center [233, 104] width 83 height 18
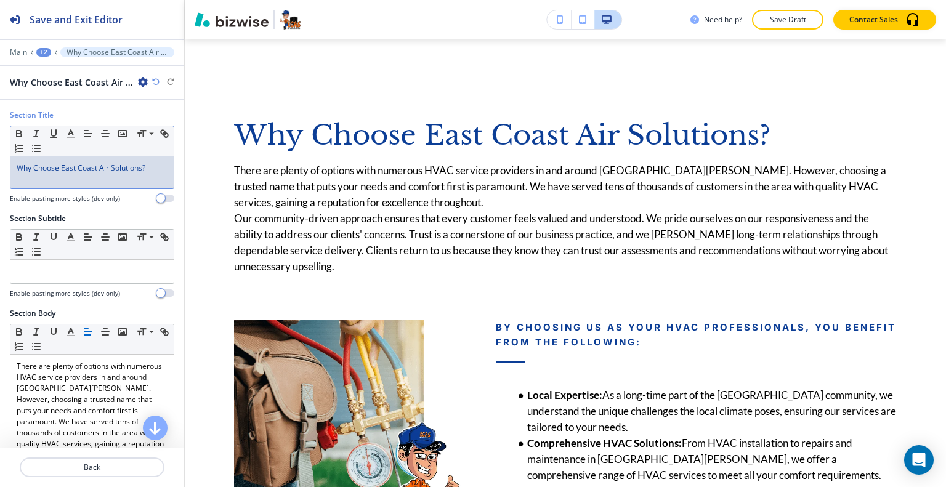
click at [110, 174] on div "Why Choose East Coast Air Solutions?" at bounding box center [91, 172] width 163 height 32
drag, startPoint x: 163, startPoint y: 167, endPoint x: 0, endPoint y: 153, distance: 163.3
click at [0, 153] on div "Section Title Small Normal Large Huge Why Choose East Coast Air Solutions? Enab…" at bounding box center [92, 162] width 184 height 104
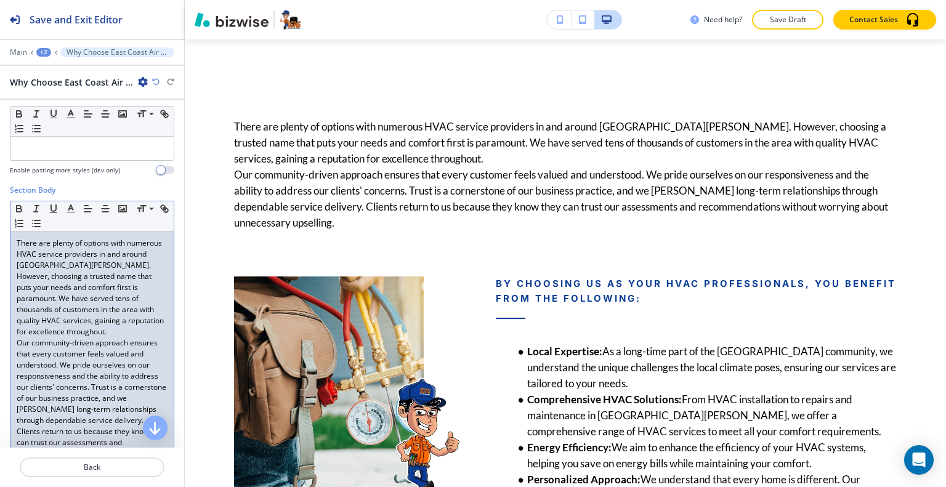
click at [86, 334] on p "There are plenty of options with numerous HVAC service providers in and around …" at bounding box center [92, 288] width 151 height 100
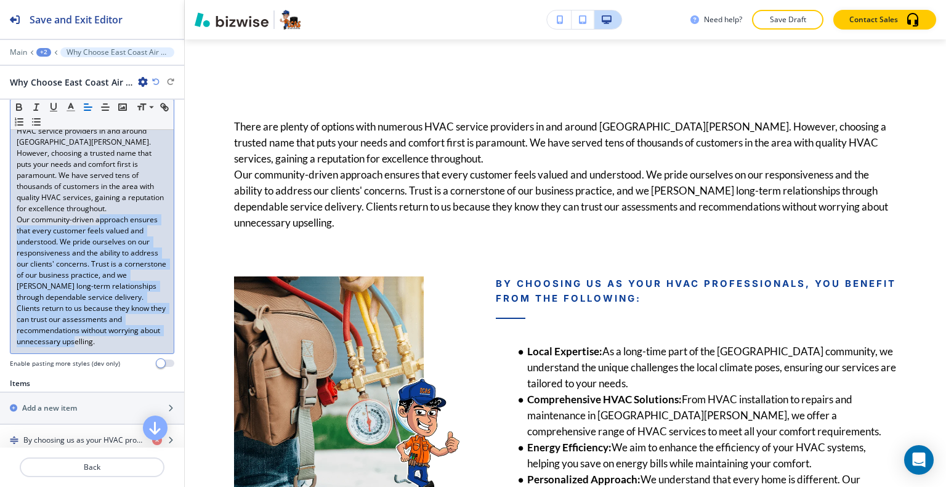
scroll to position [185, 0]
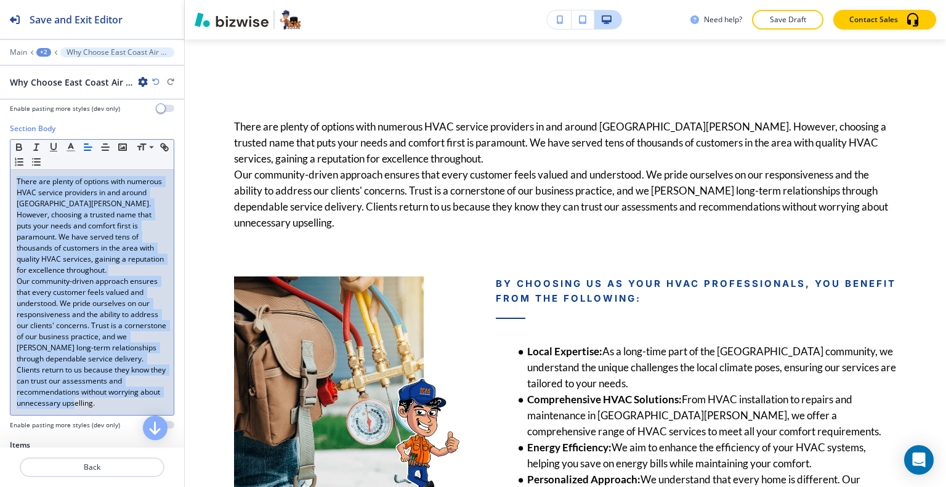
drag, startPoint x: 133, startPoint y: 281, endPoint x: 0, endPoint y: 174, distance: 170.9
click at [0, 174] on div "Section Body Small Normal Large Huge There are plenty of options with numerous …" at bounding box center [92, 281] width 184 height 317
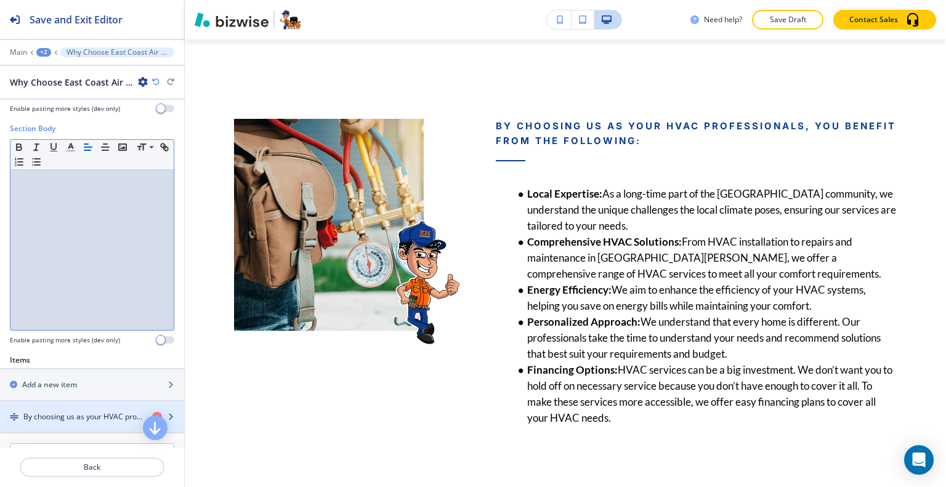
click at [69, 404] on div "button" at bounding box center [92, 407] width 184 height 10
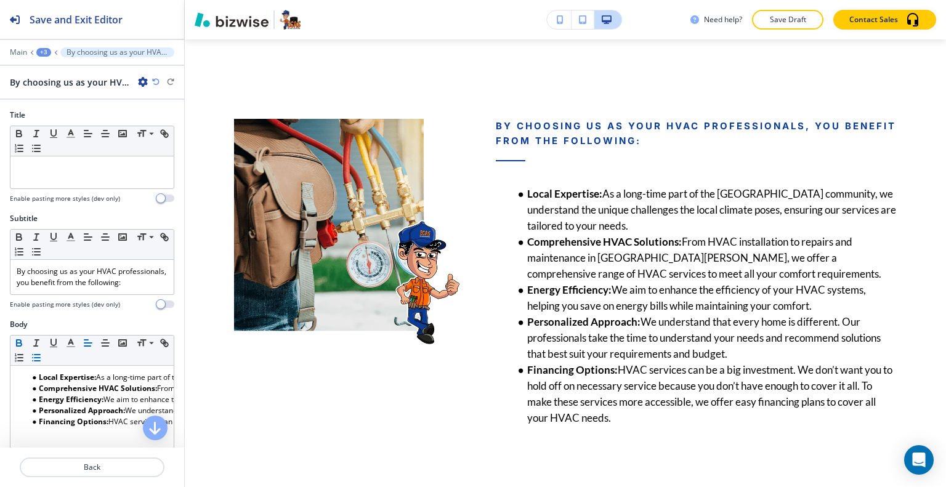
scroll to position [1471, 0]
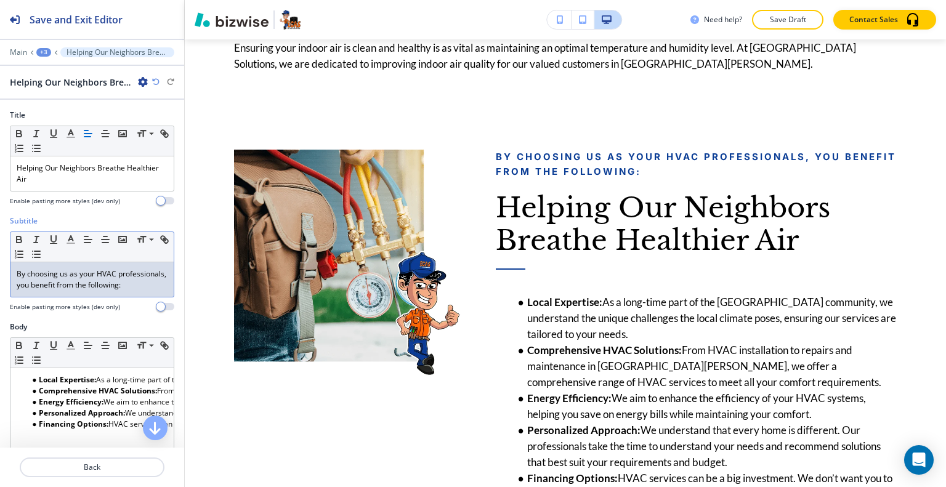
click at [67, 297] on div "By choosing us as your HVAC professionals, you benefit from the following:" at bounding box center [91, 279] width 163 height 35
drag, startPoint x: 66, startPoint y: 299, endPoint x: 0, endPoint y: 254, distance: 79.8
click at [0, 254] on div "Subtitle Small Normal Large Huge By choosing us as your HVAC professionals, you…" at bounding box center [92, 269] width 184 height 106
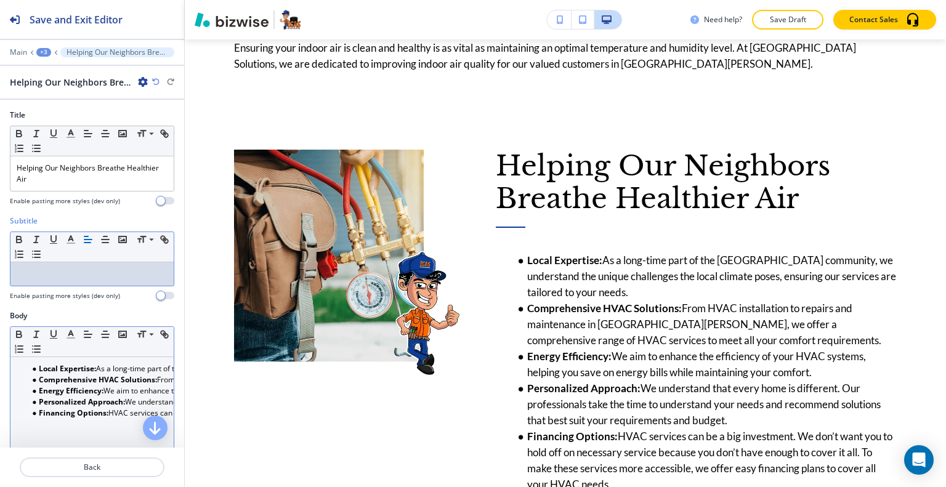
scroll to position [62, 0]
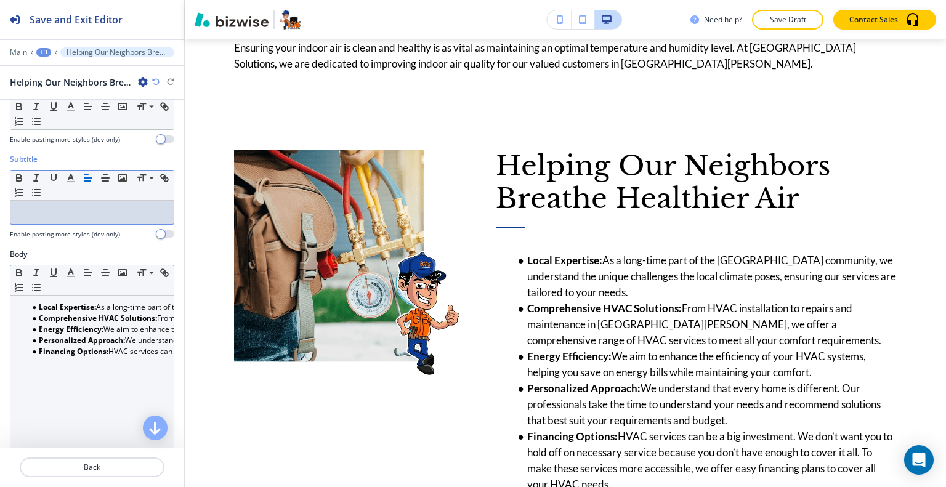
click at [103, 354] on li "Financing Options: HVAC services can be a big investment. We don’t want you to …" at bounding box center [98, 351] width 140 height 11
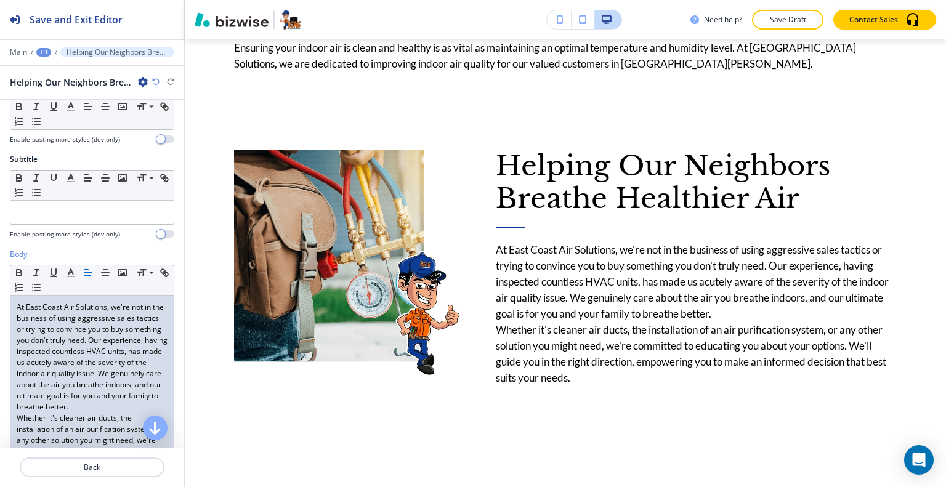
scroll to position [185, 0]
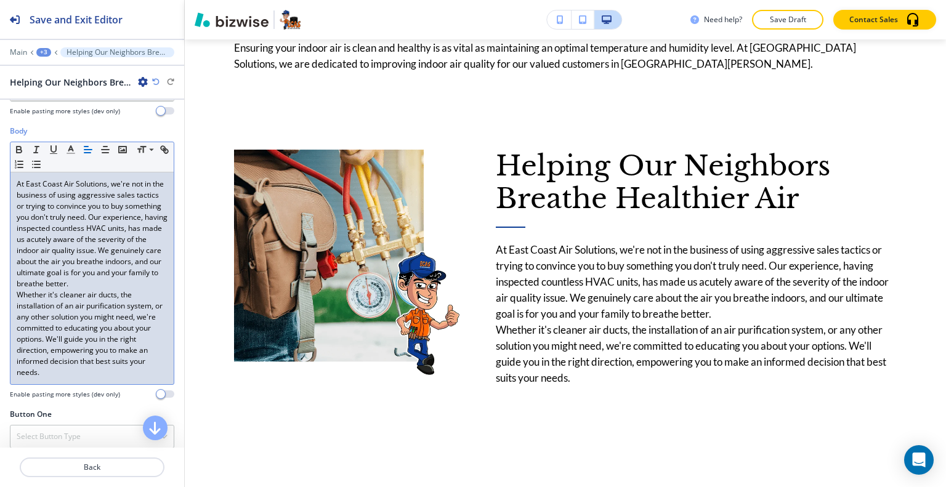
click at [62, 288] on p "At East Coast Air Solutions, we're not in the business of using aggressive sale…" at bounding box center [92, 234] width 151 height 111
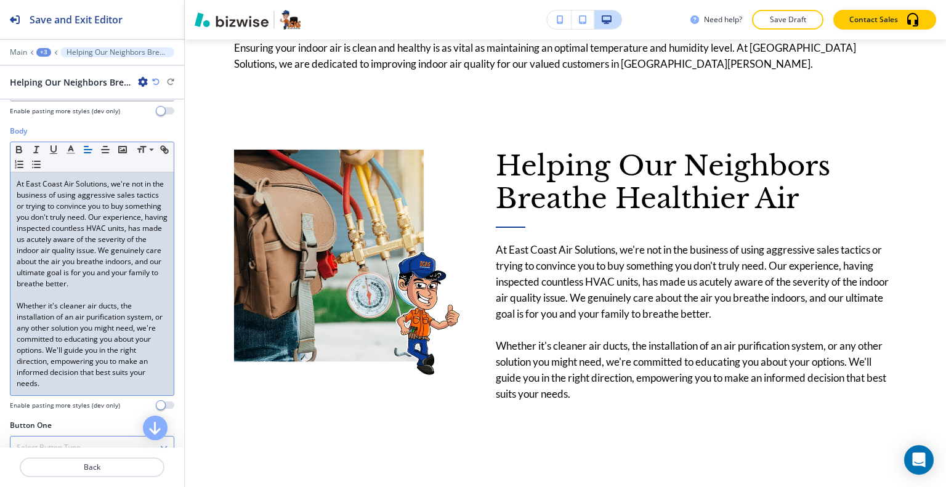
scroll to position [370, 0]
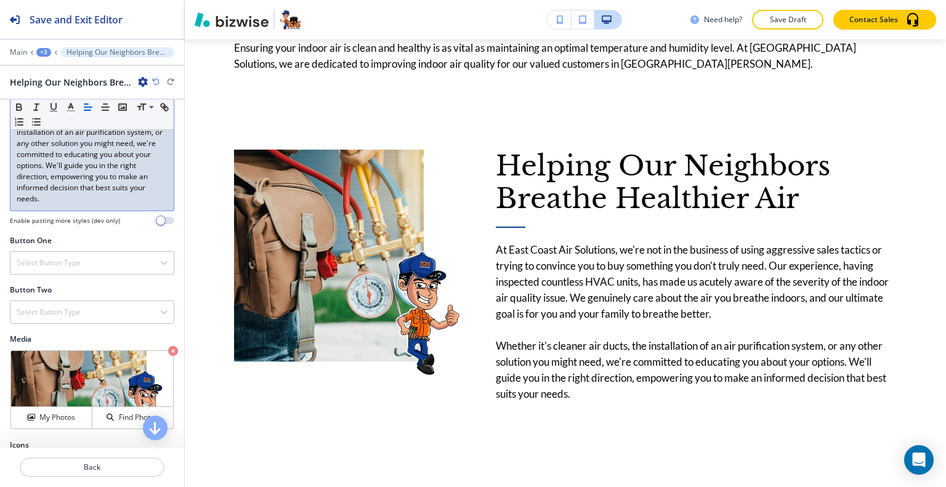
click at [52, 211] on div "At East Coast Air Solutions, we're not in the business of using aggressive sale…" at bounding box center [91, 99] width 163 height 223
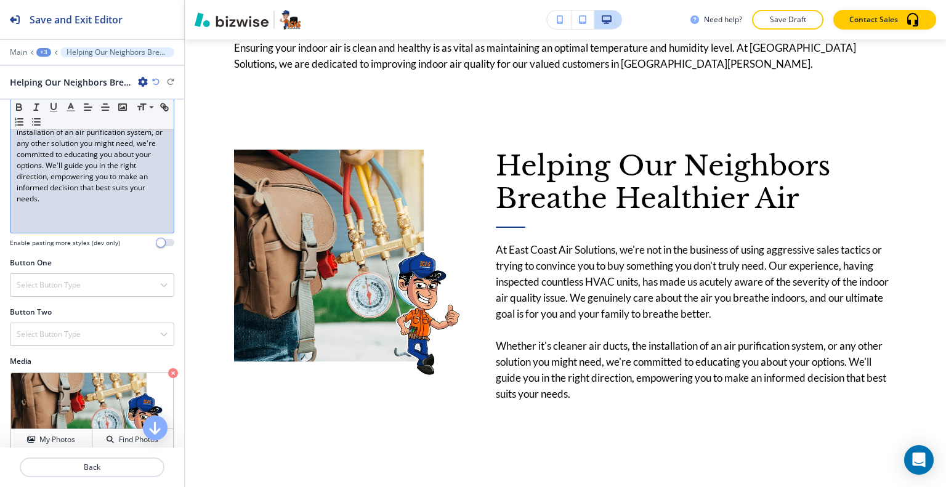
drag, startPoint x: 42, startPoint y: 245, endPoint x: 30, endPoint y: 225, distance: 22.7
click at [30, 225] on p at bounding box center [92, 221] width 151 height 11
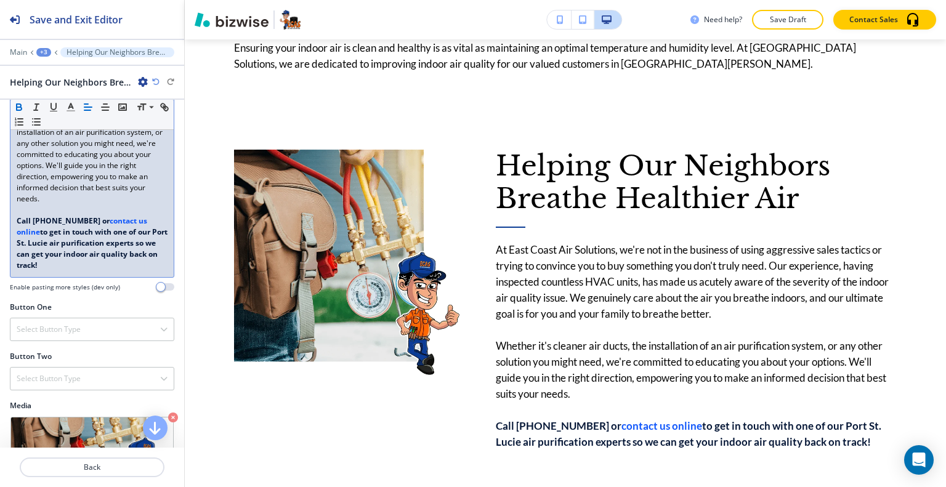
scroll to position [94, 0]
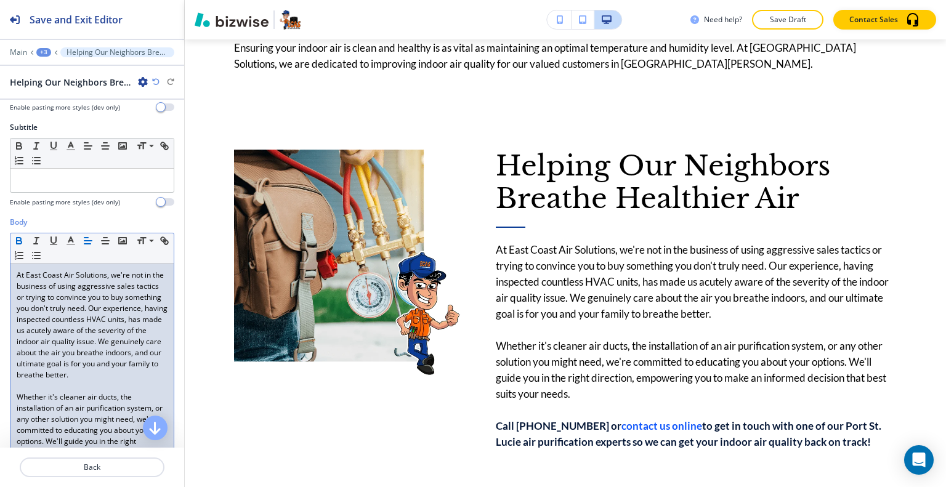
click at [51, 392] on p at bounding box center [92, 386] width 151 height 11
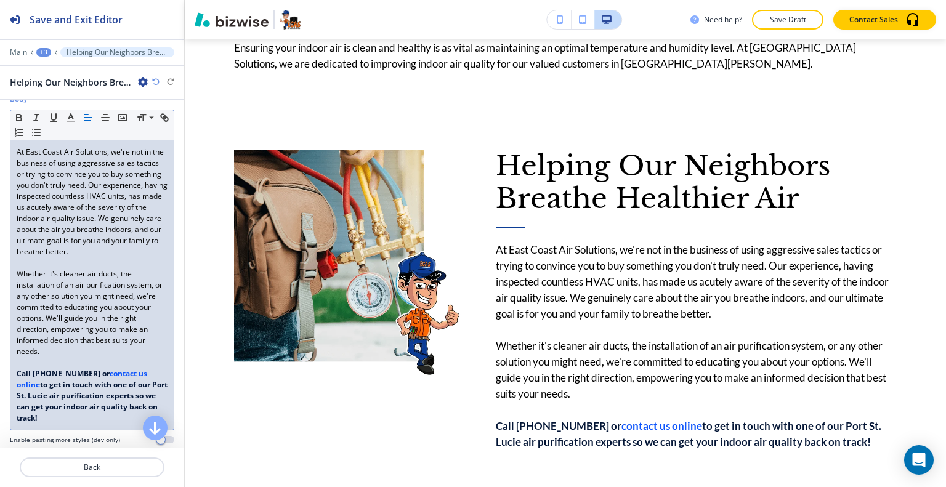
scroll to position [278, 0]
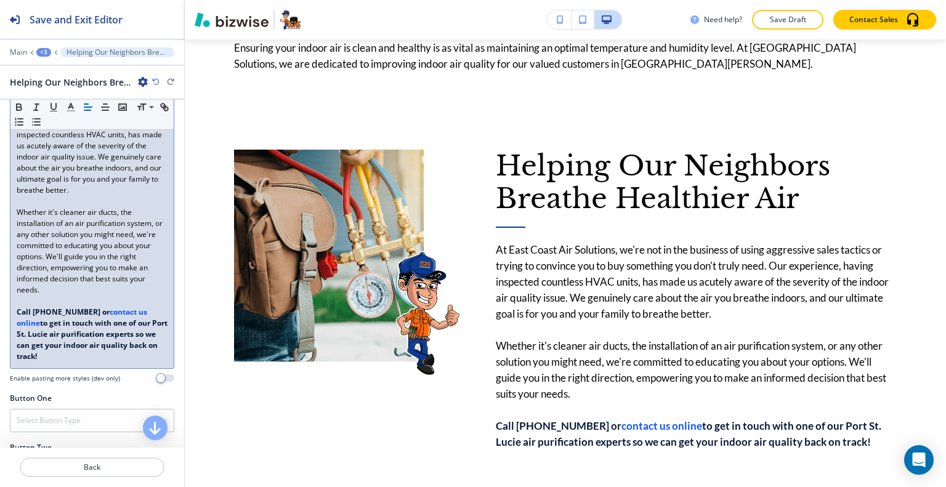
drag, startPoint x: 65, startPoint y: 311, endPoint x: 58, endPoint y: 309, distance: 7.8
click at [58, 307] on p at bounding box center [92, 301] width 151 height 11
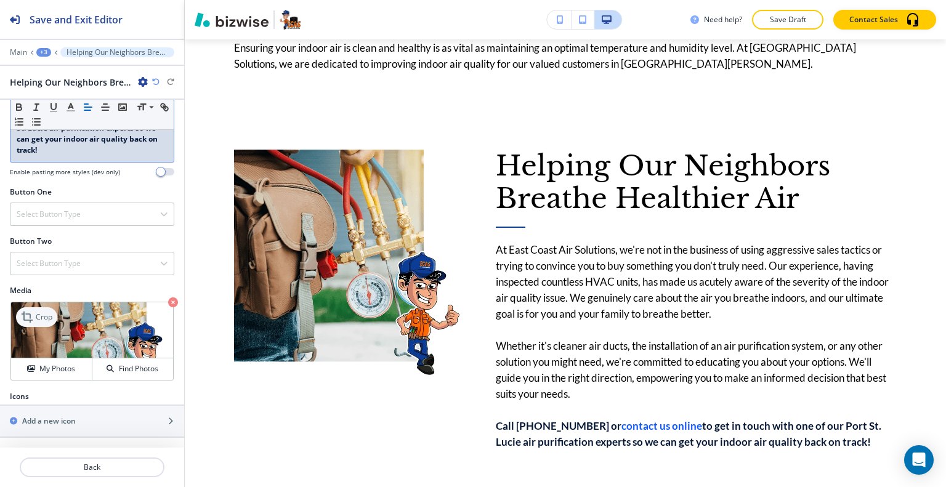
click at [43, 314] on p "Crop" at bounding box center [44, 317] width 17 height 11
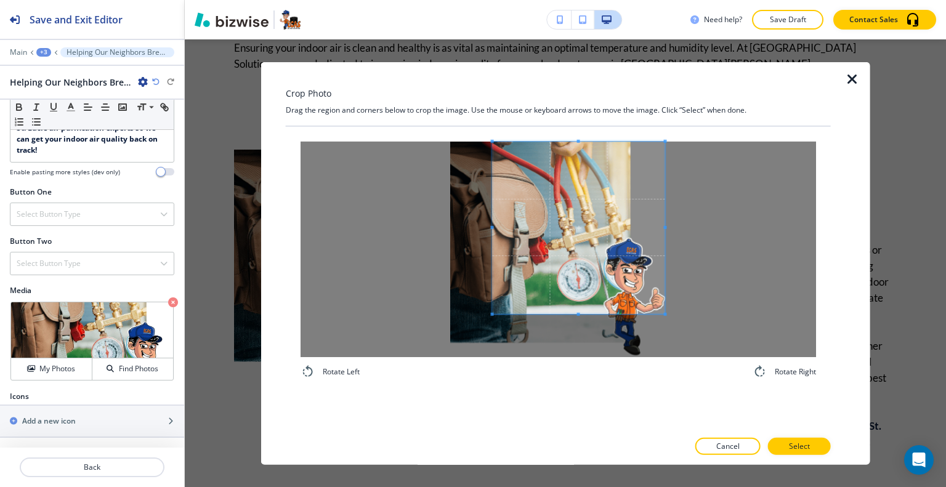
click at [620, 198] on span at bounding box center [579, 227] width 173 height 173
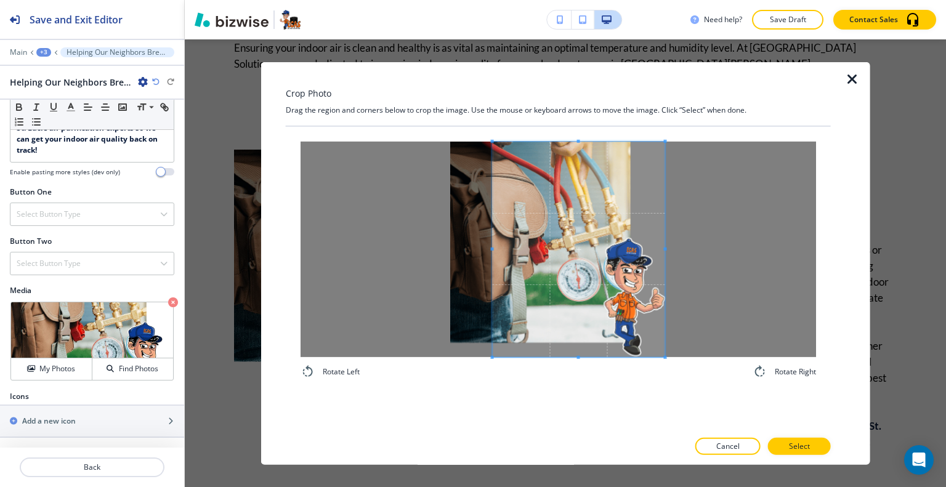
click at [569, 393] on div "Rotate Left Rotate Right" at bounding box center [558, 259] width 545 height 267
click at [788, 462] on div at bounding box center [558, 460] width 545 height 10
click at [792, 444] on p "Select" at bounding box center [799, 446] width 21 height 11
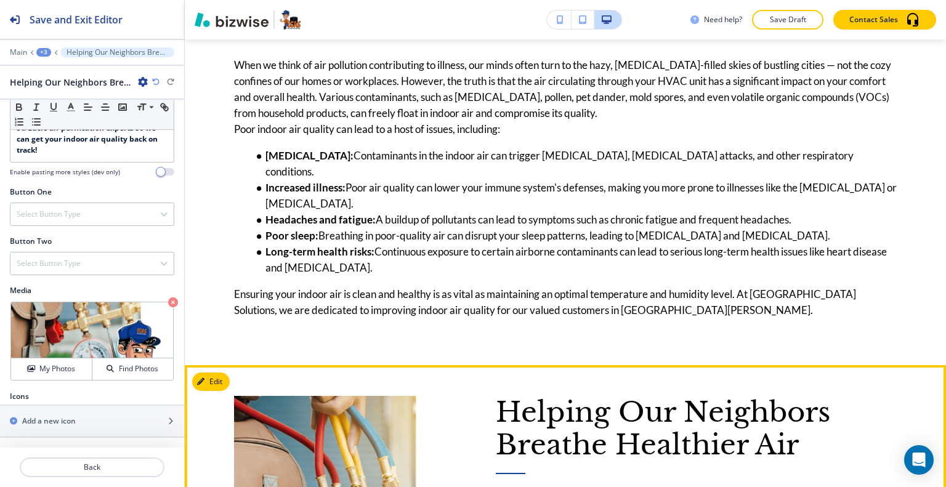
scroll to position [1348, 0]
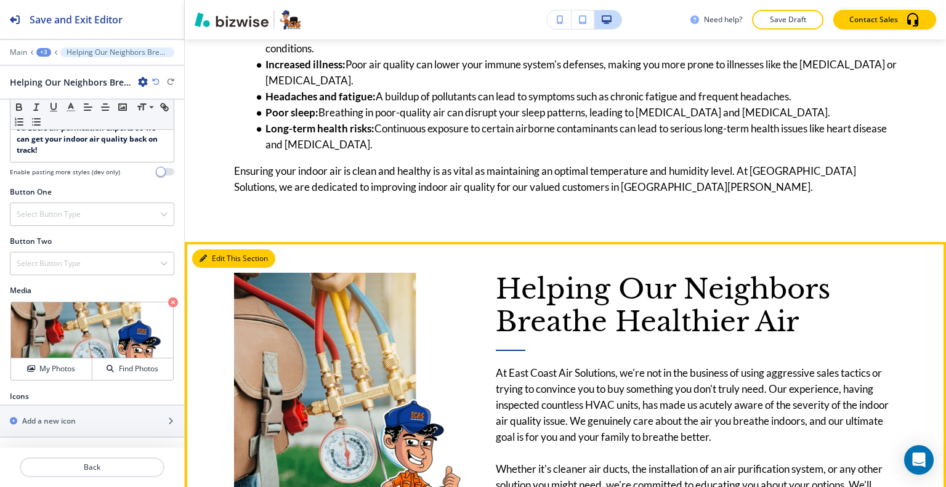
click at [217, 250] on button "Edit This Section" at bounding box center [233, 259] width 83 height 18
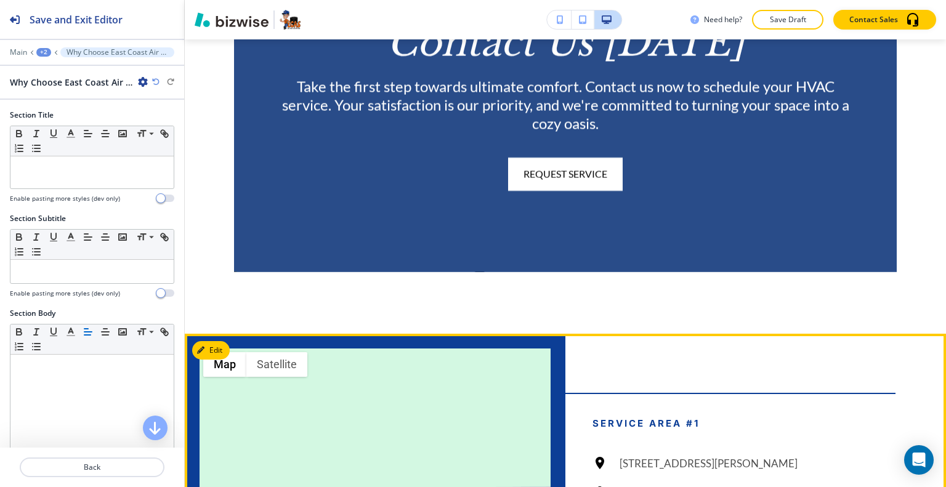
scroll to position [1872, 0]
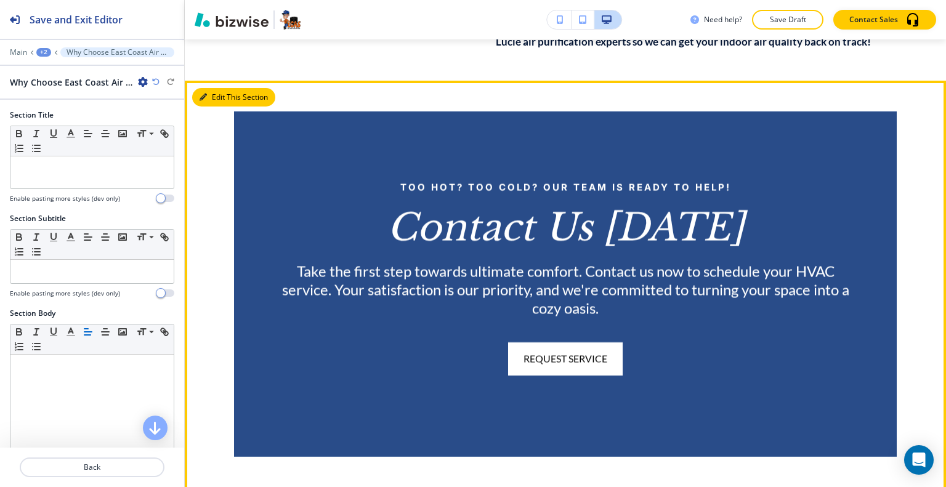
click at [219, 88] on button "Edit This Section" at bounding box center [233, 97] width 83 height 18
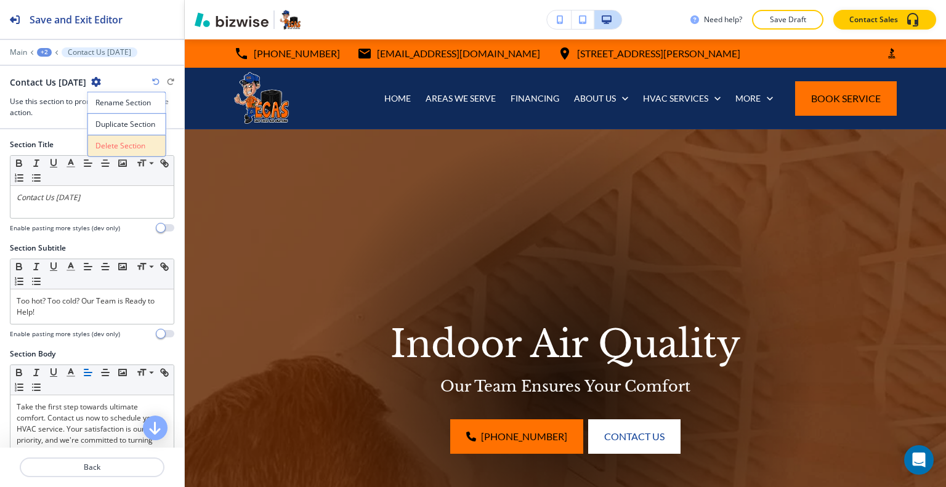
scroll to position [1864, 0]
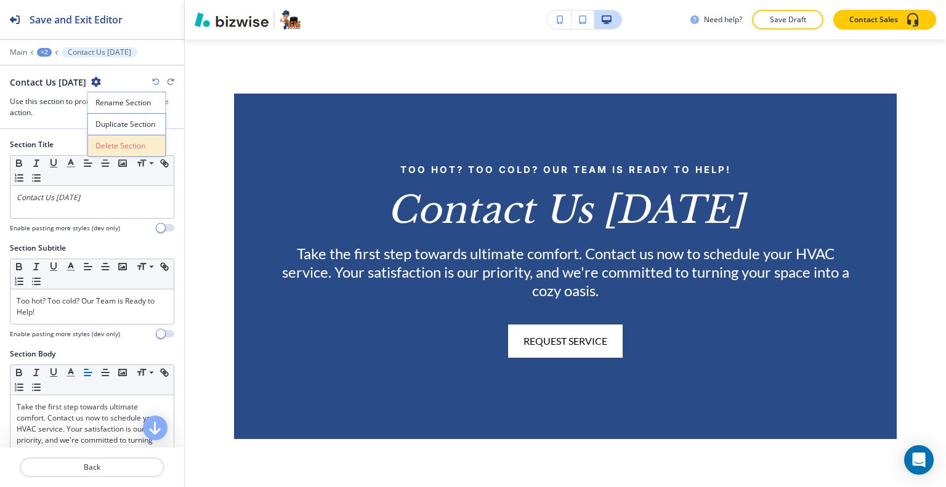
click at [110, 142] on p "Delete Section" at bounding box center [126, 145] width 63 height 11
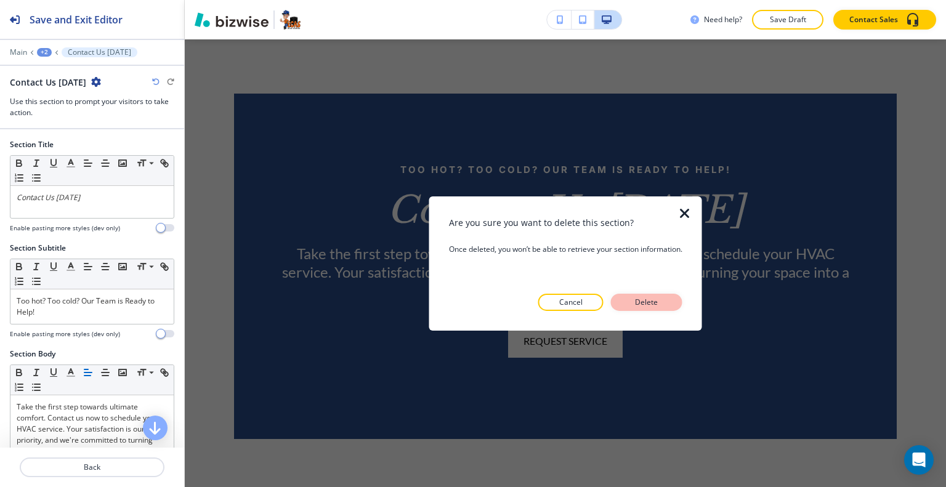
click at [672, 306] on button "Delete" at bounding box center [646, 302] width 71 height 17
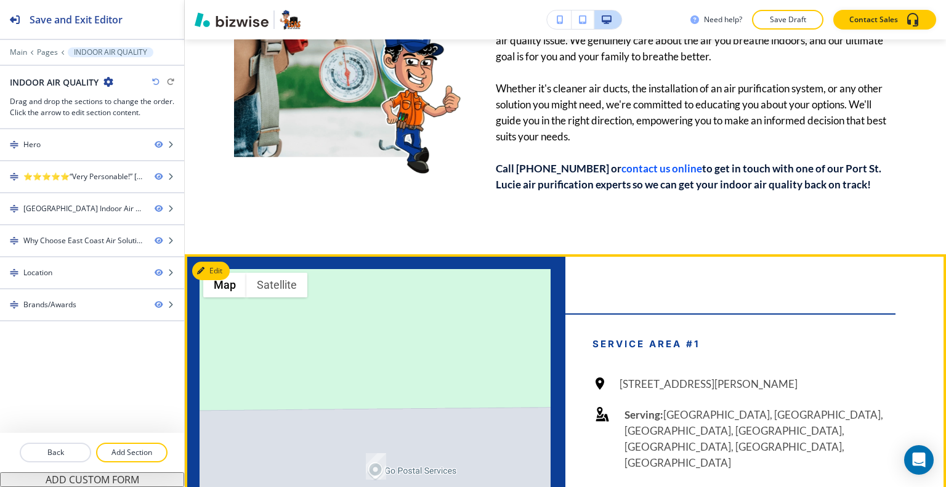
scroll to position [1765, 0]
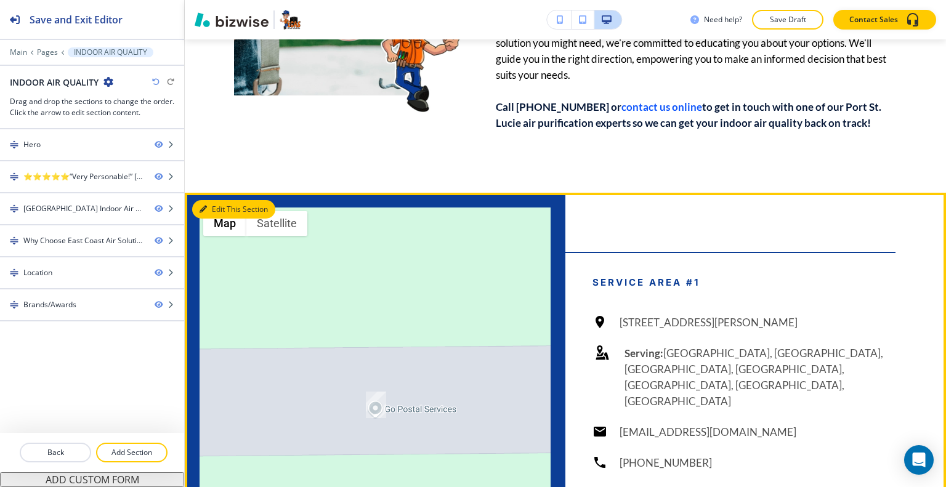
click at [221, 200] on button "Edit This Section" at bounding box center [233, 209] width 83 height 18
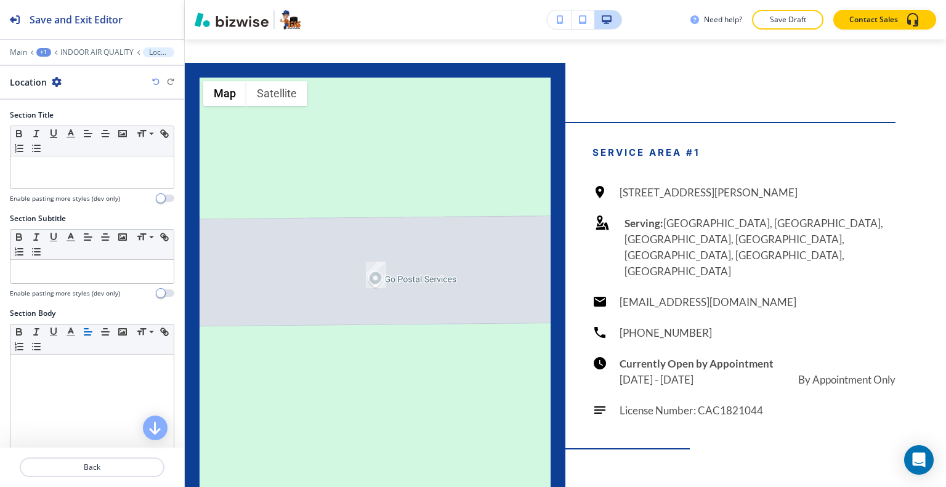
click at [59, 81] on icon "button" at bounding box center [57, 82] width 10 height 10
click at [83, 143] on button "Delete Section" at bounding box center [90, 146] width 79 height 22
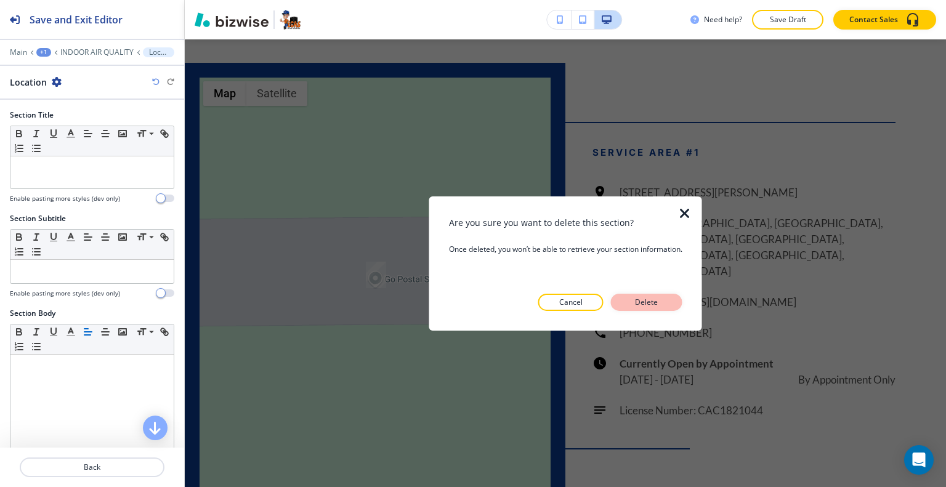
click at [657, 302] on p "Delete" at bounding box center [647, 302] width 30 height 11
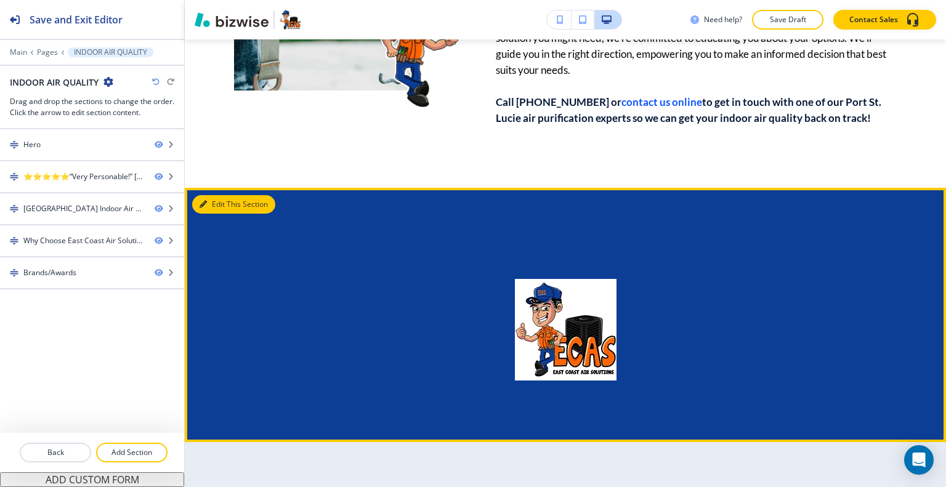
click at [212, 195] on button "Edit This Section" at bounding box center [233, 204] width 83 height 18
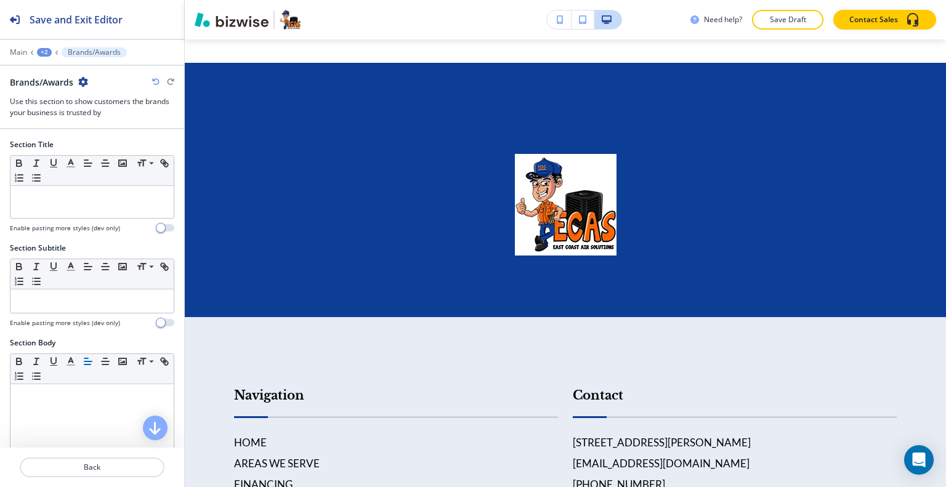
click at [84, 80] on icon "button" at bounding box center [83, 82] width 10 height 10
click at [111, 147] on p "Delete Section" at bounding box center [118, 145] width 63 height 11
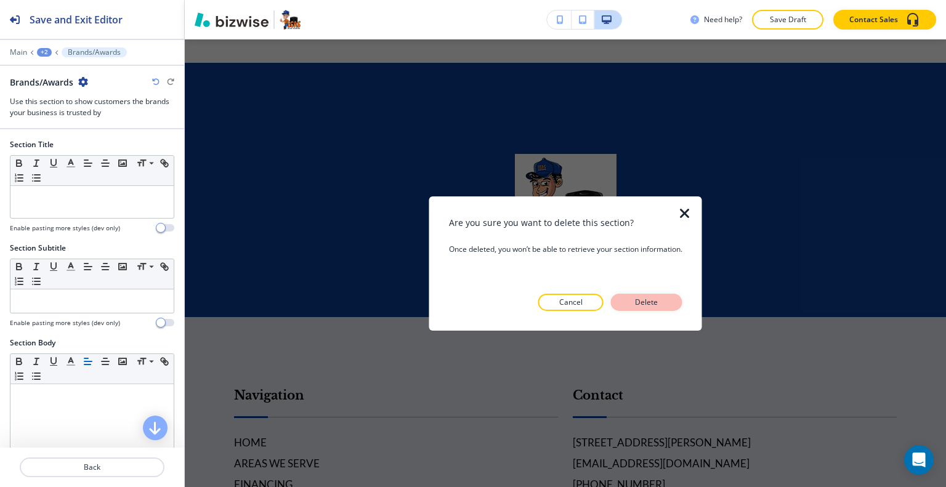
click at [648, 307] on p "Delete" at bounding box center [647, 302] width 30 height 11
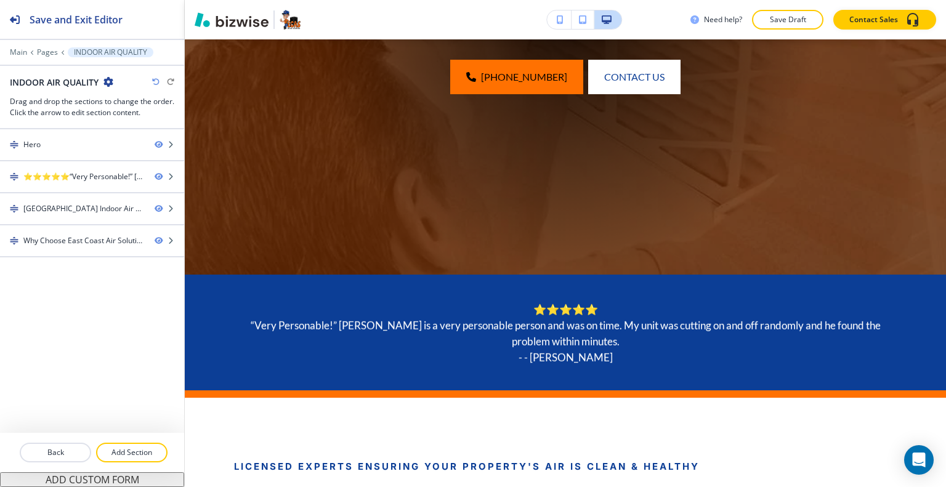
scroll to position [0, 0]
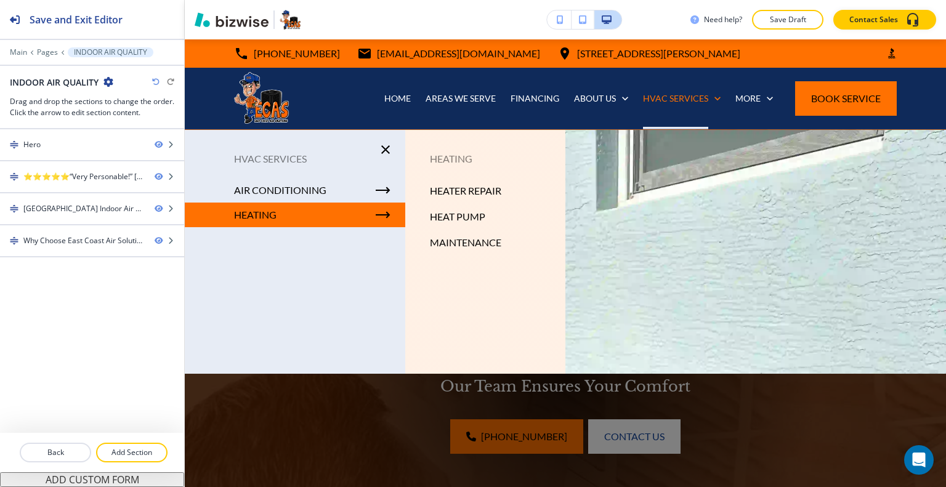
click at [466, 216] on p "HEAT PUMP" at bounding box center [457, 217] width 55 height 18
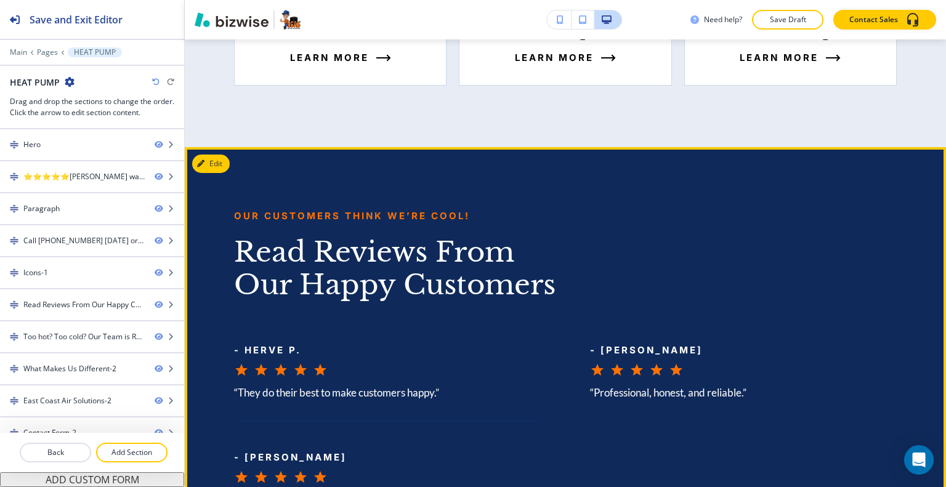
scroll to position [2033, 0]
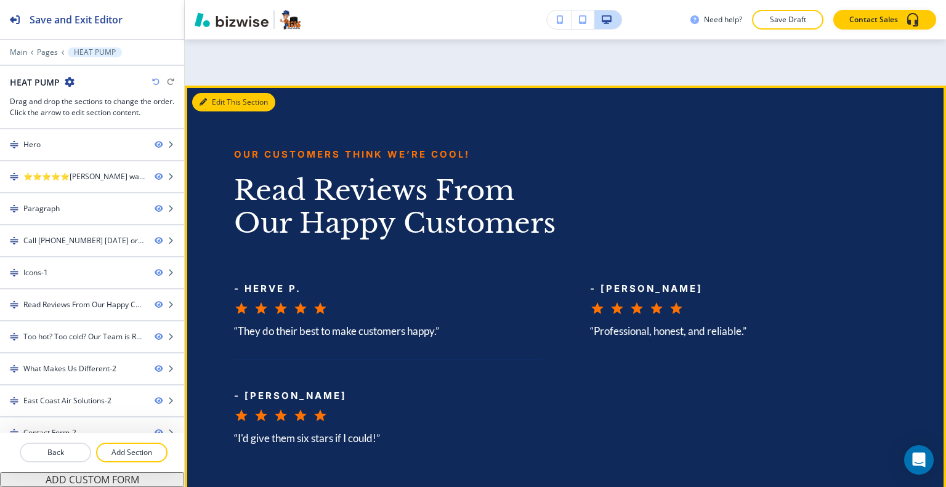
click at [224, 100] on button "Edit This Section" at bounding box center [233, 102] width 83 height 18
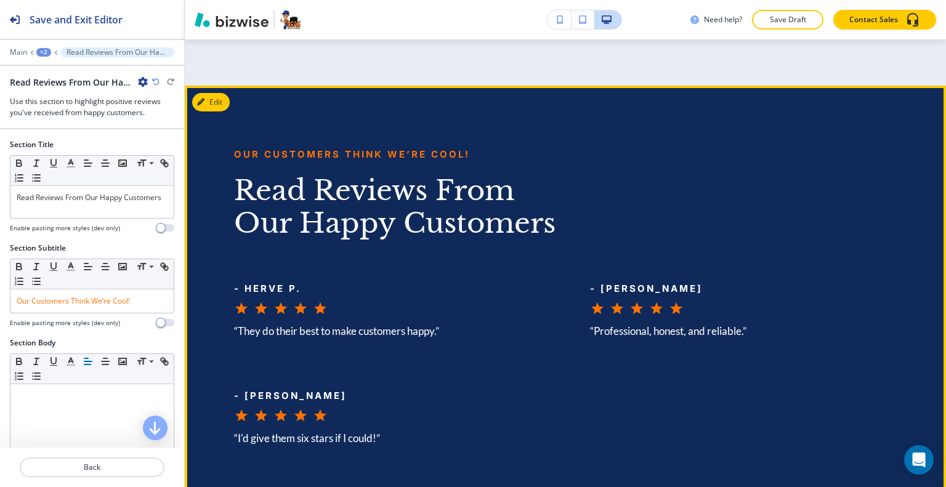
scroll to position [2077, 0]
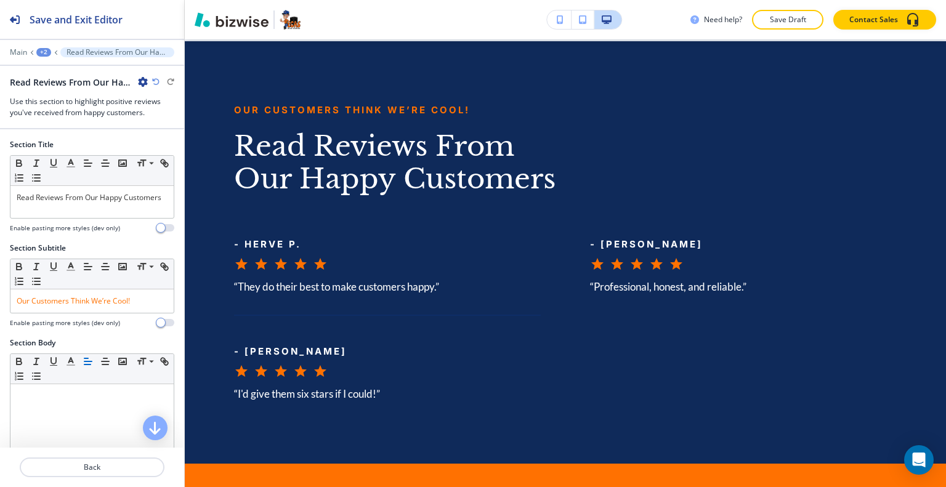
click at [143, 79] on icon "button" at bounding box center [143, 82] width 10 height 10
click at [165, 121] on p "Duplicate Section" at bounding box center [177, 124] width 63 height 11
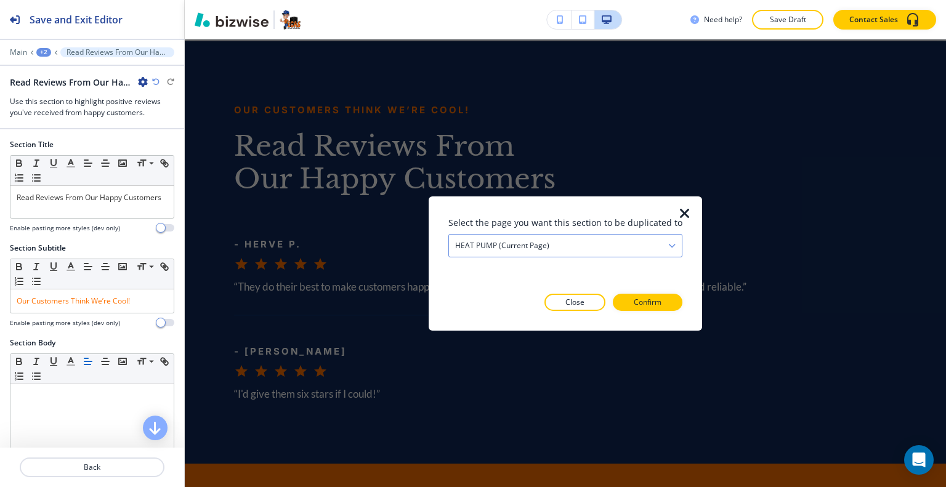
click at [577, 245] on div "HEAT PUMP (current page)" at bounding box center [565, 245] width 233 height 22
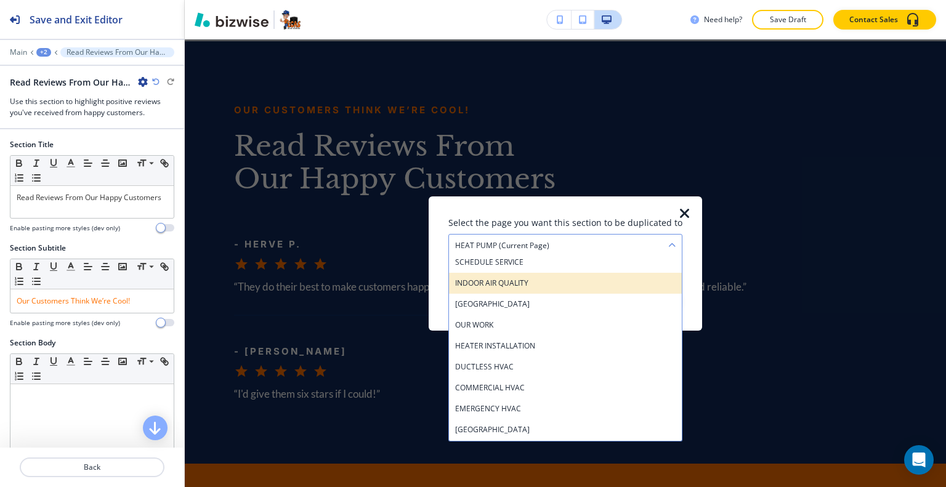
scroll to position [593, 0]
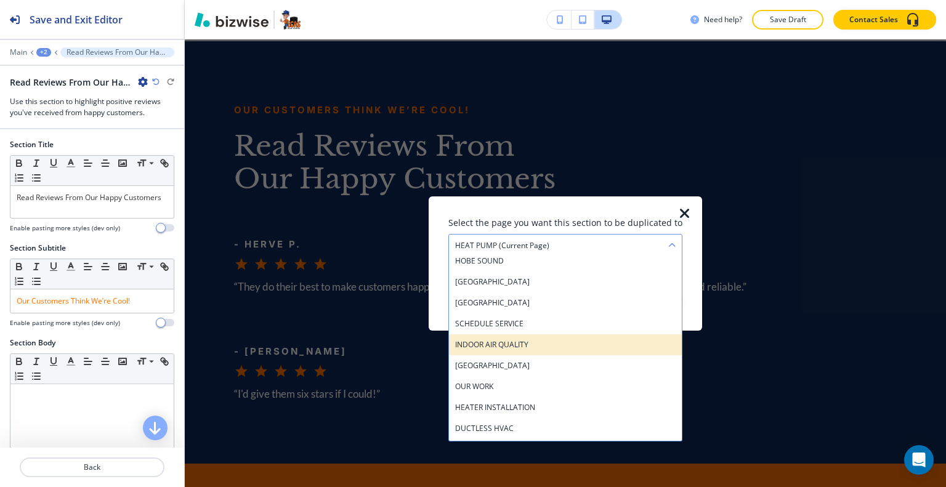
drag, startPoint x: 540, startPoint y: 348, endPoint x: 567, endPoint y: 336, distance: 29.8
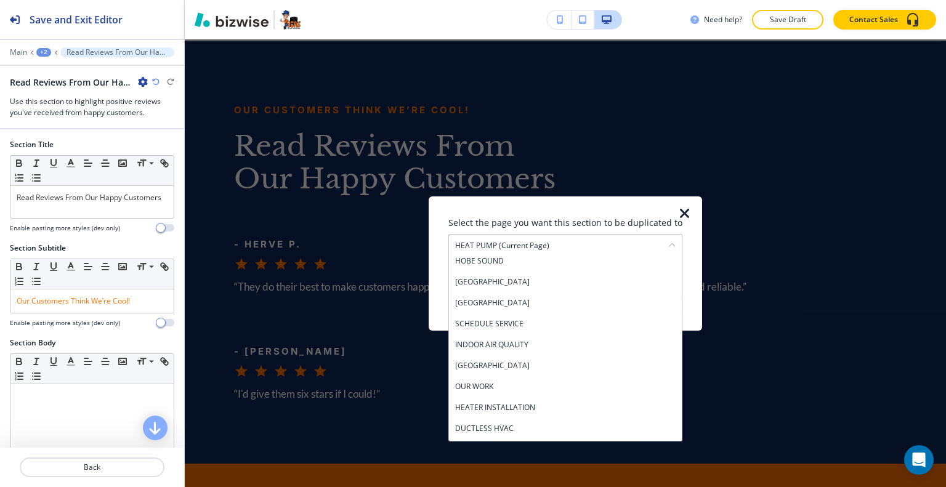
click at [540, 347] on h4 "INDOOR AIR QUALITY" at bounding box center [565, 344] width 221 height 11
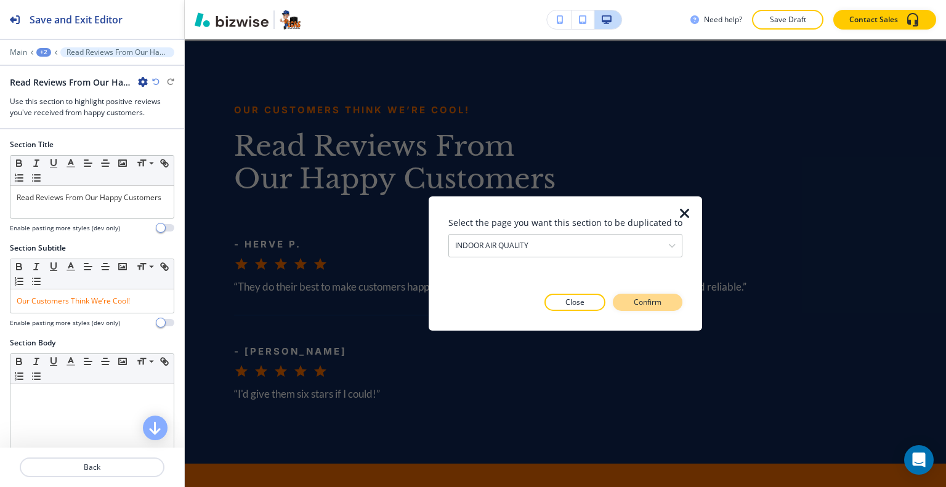
click at [657, 304] on p "Confirm" at bounding box center [648, 302] width 28 height 11
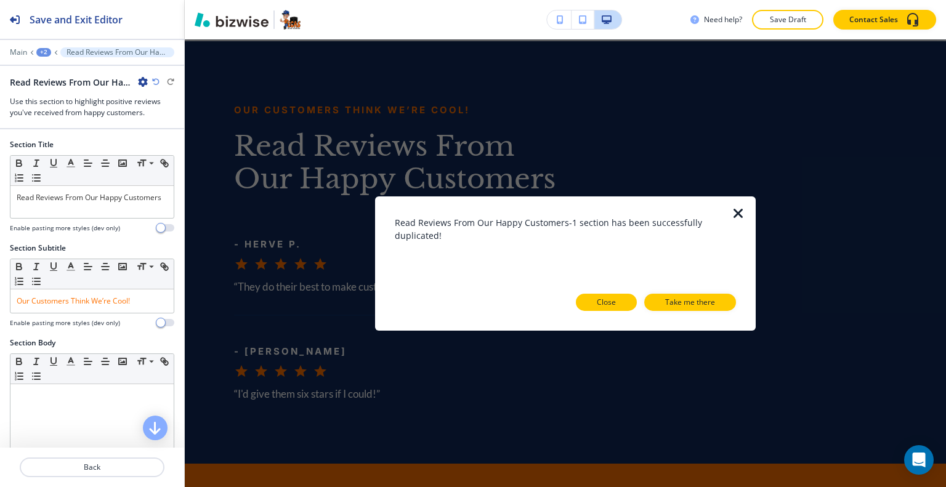
click at [614, 306] on p "Close" at bounding box center [606, 302] width 19 height 11
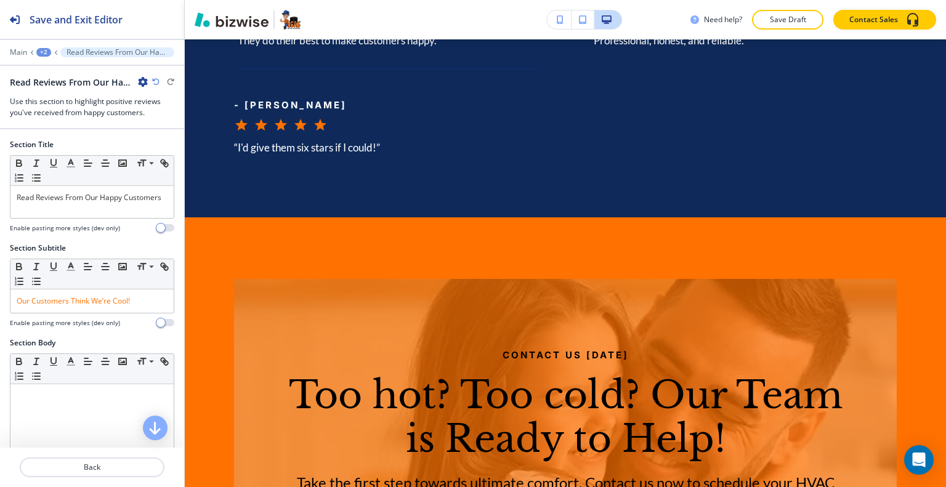
scroll to position [2447, 0]
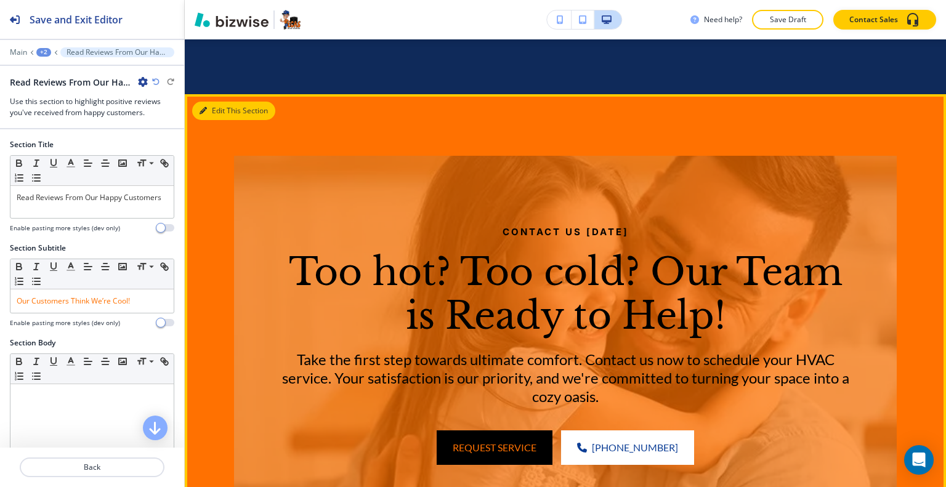
click at [224, 120] on button "Edit This Section" at bounding box center [233, 111] width 83 height 18
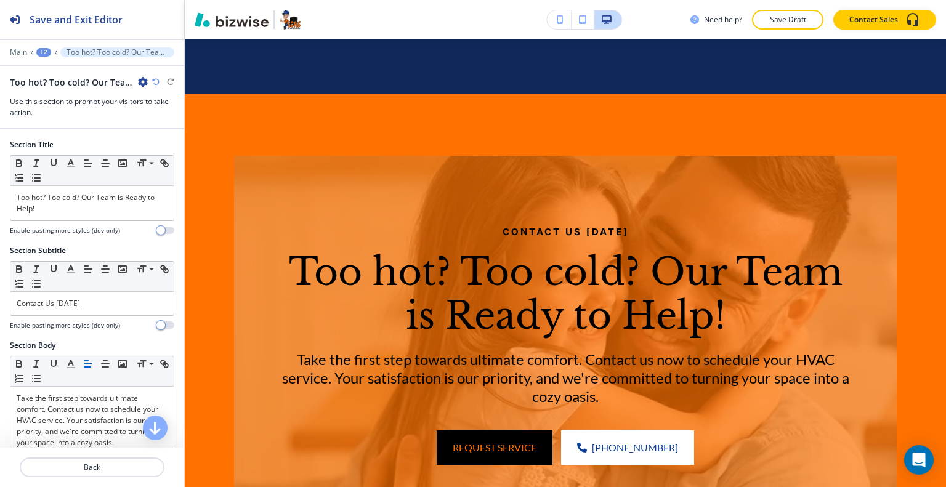
scroll to position [2533, 0]
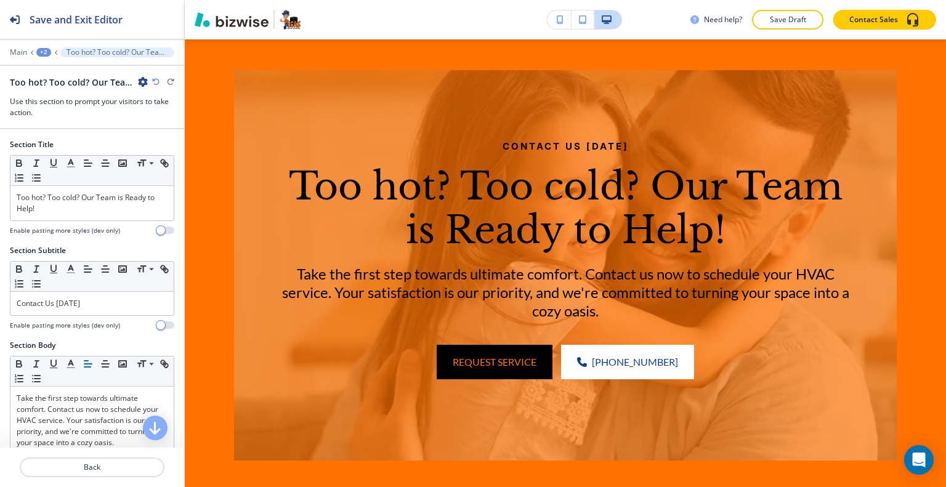
click at [142, 82] on icon "button" at bounding box center [143, 82] width 10 height 10
click at [198, 123] on p "Duplicate Section" at bounding box center [177, 124] width 63 height 11
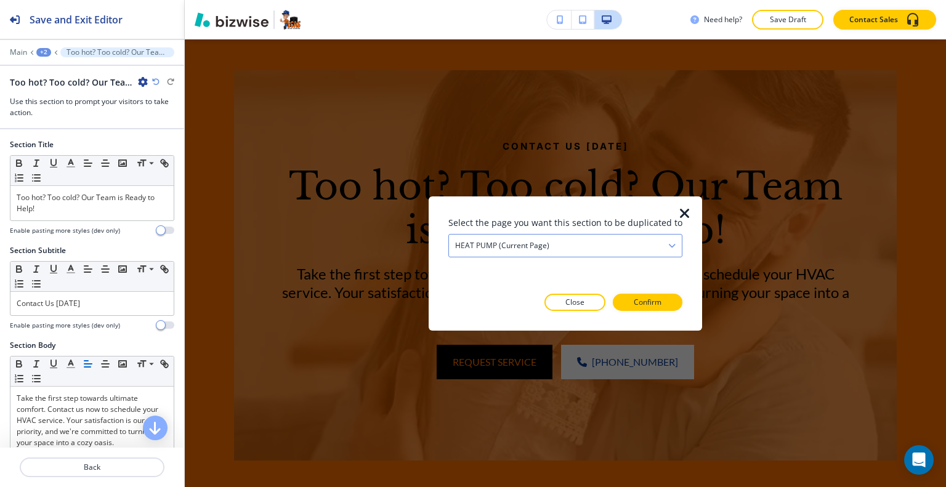
click at [566, 236] on div "HEAT PUMP (current page)" at bounding box center [565, 245] width 233 height 22
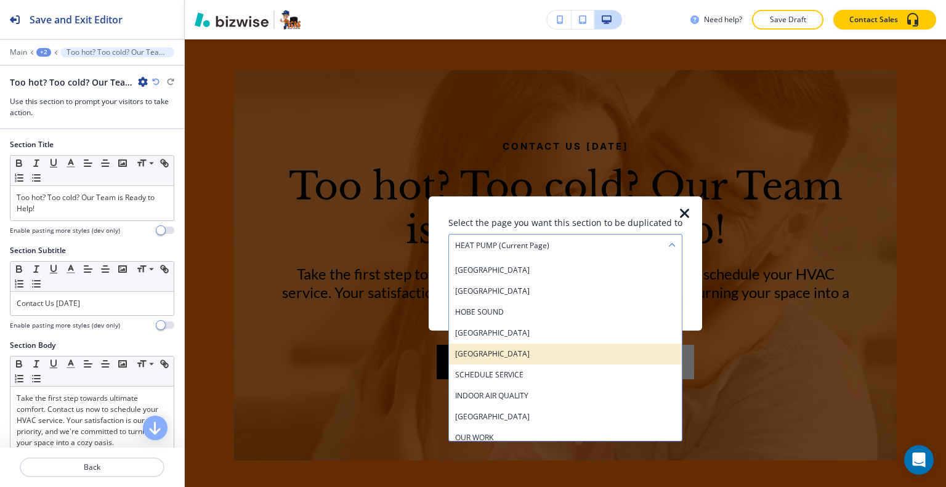
scroll to position [603, 0]
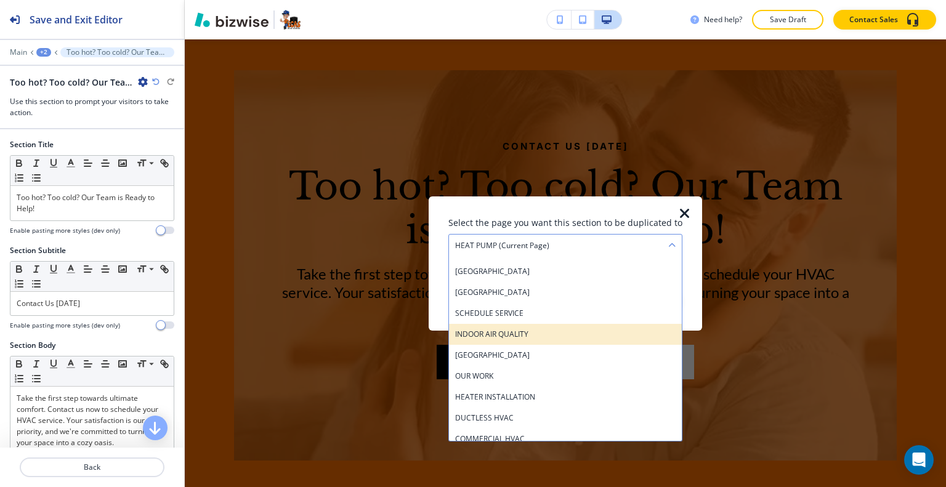
click at [552, 330] on h4 "INDOOR AIR QUALITY" at bounding box center [565, 333] width 221 height 11
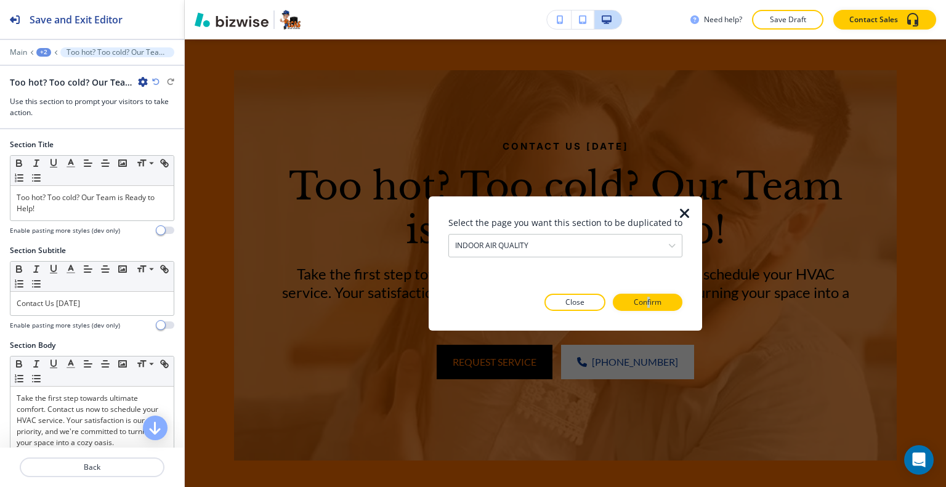
click at [646, 290] on div "Select the page you want this section to be duplicated to INDOOR AIR QUALITY HO…" at bounding box center [566, 263] width 234 height 95
click at [646, 292] on div "Select the page you want this section to be duplicated to INDOOR AIR QUALITY HO…" at bounding box center [566, 263] width 234 height 95
click at [644, 301] on p "Confirm" at bounding box center [648, 302] width 28 height 11
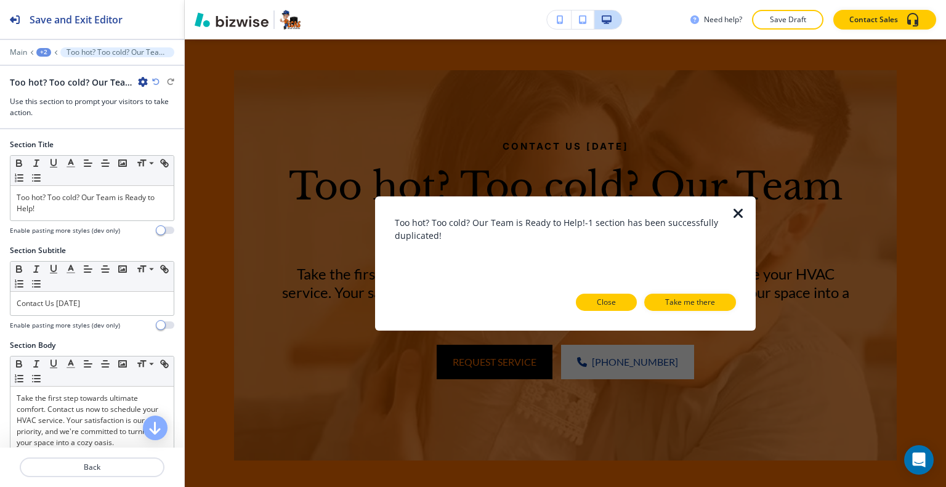
click at [611, 303] on p "Close" at bounding box center [606, 302] width 19 height 11
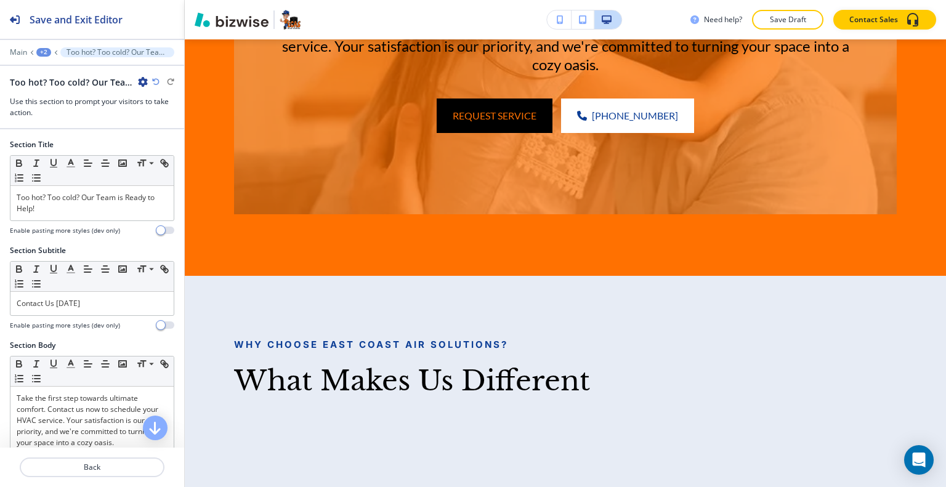
scroll to position [2964, 0]
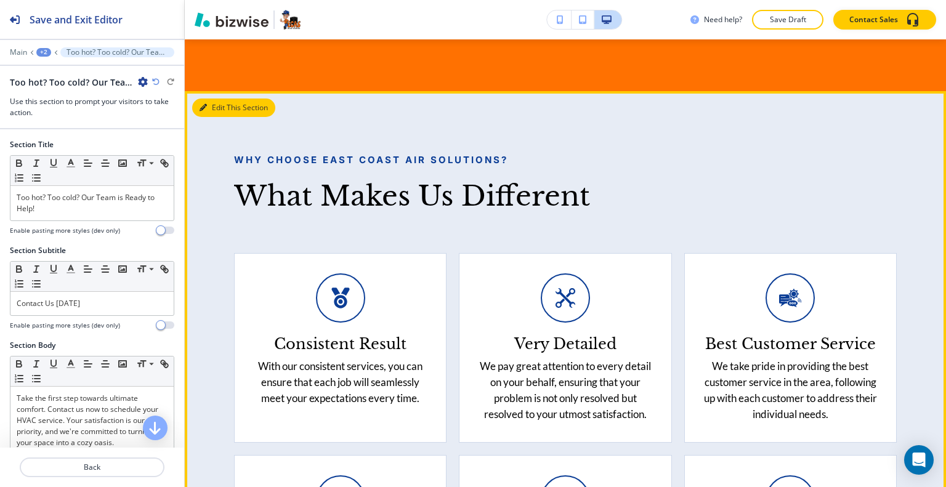
click at [222, 117] on button "Edit This Section" at bounding box center [233, 108] width 83 height 18
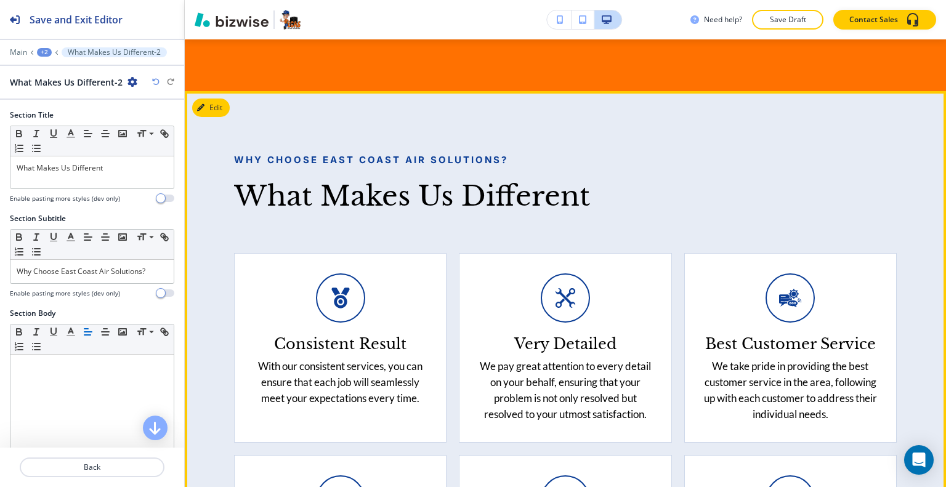
scroll to position [3046, 0]
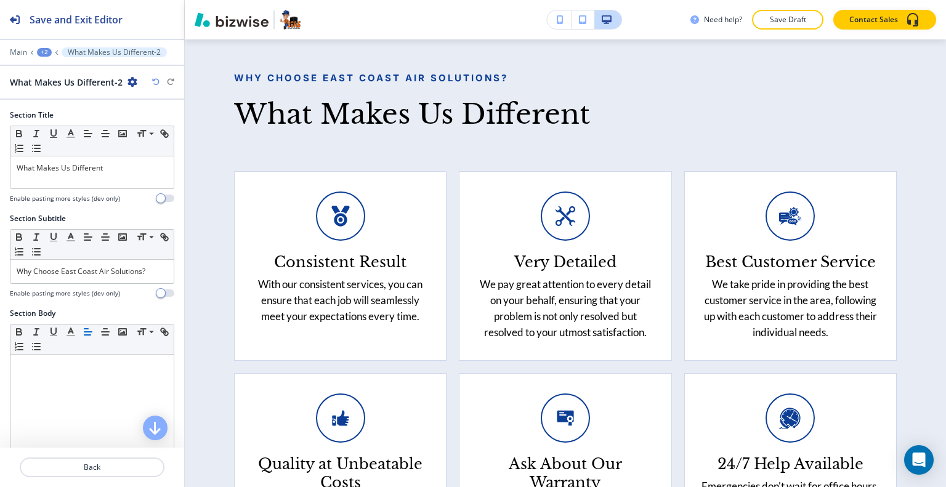
click at [133, 78] on icon "button" at bounding box center [133, 82] width 10 height 10
click at [189, 123] on p "Duplicate Section" at bounding box center [166, 124] width 63 height 11
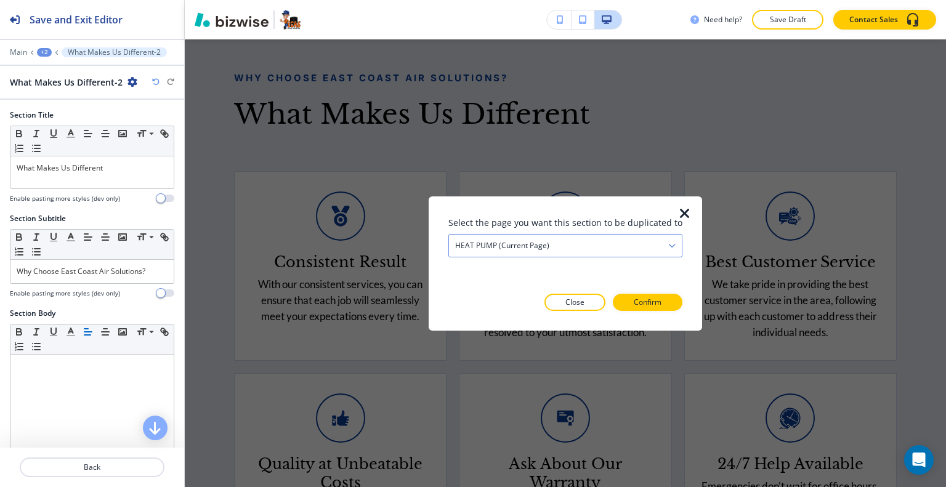
click at [617, 246] on div "HEAT PUMP (current page)" at bounding box center [565, 245] width 233 height 22
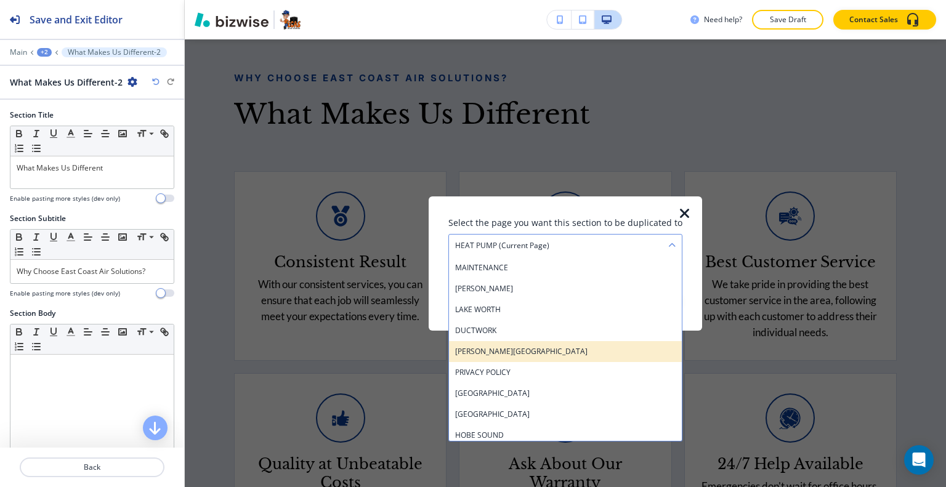
scroll to position [542, 0]
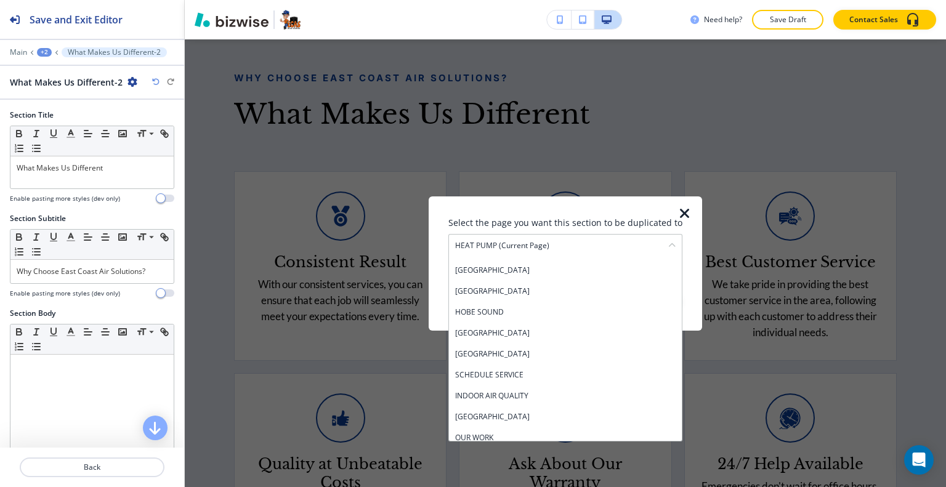
click at [527, 394] on h4 "INDOOR AIR QUALITY" at bounding box center [565, 395] width 221 height 11
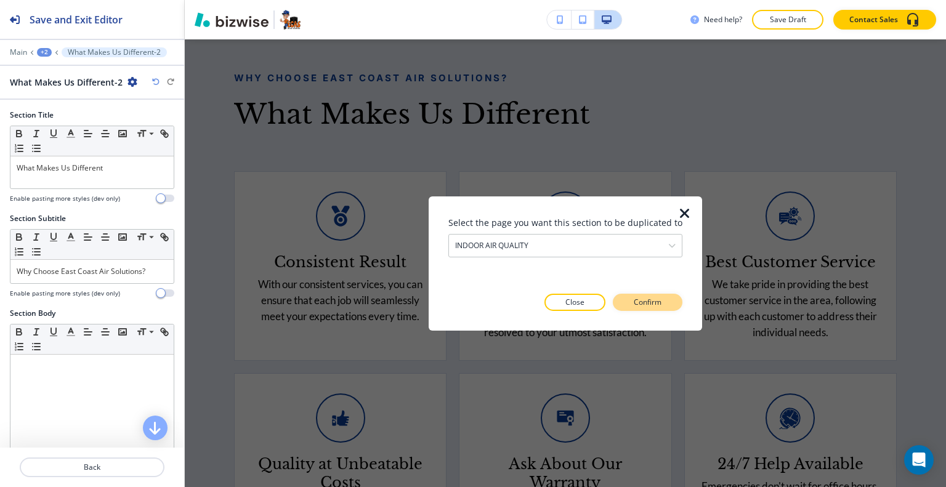
click at [645, 301] on p "Confirm" at bounding box center [648, 302] width 28 height 11
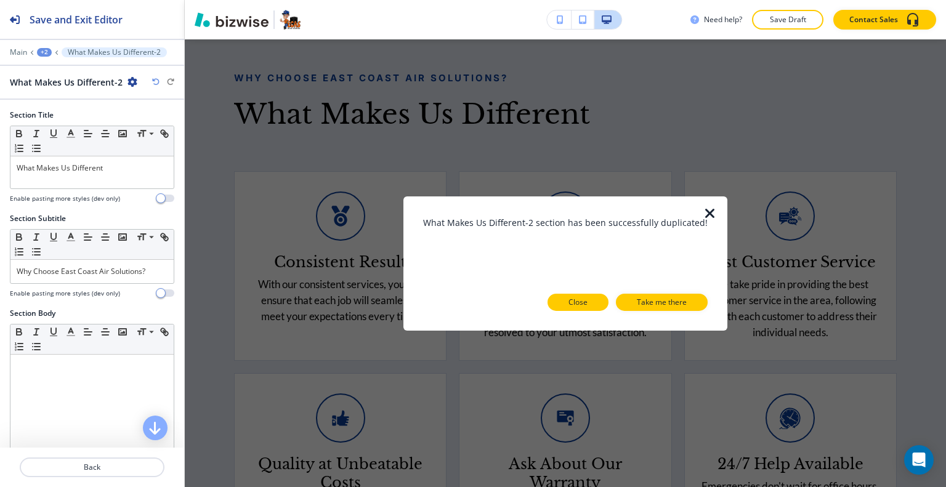
click at [557, 301] on button "Close" at bounding box center [578, 302] width 61 height 17
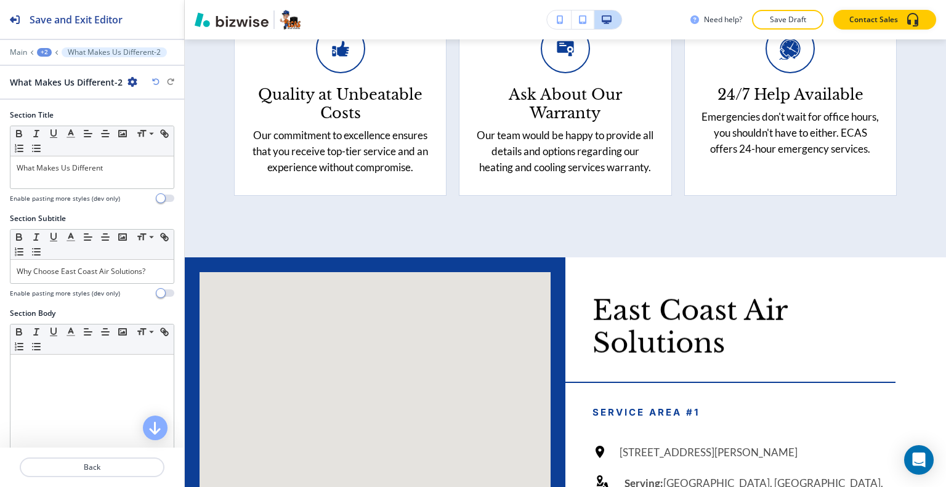
scroll to position [3539, 0]
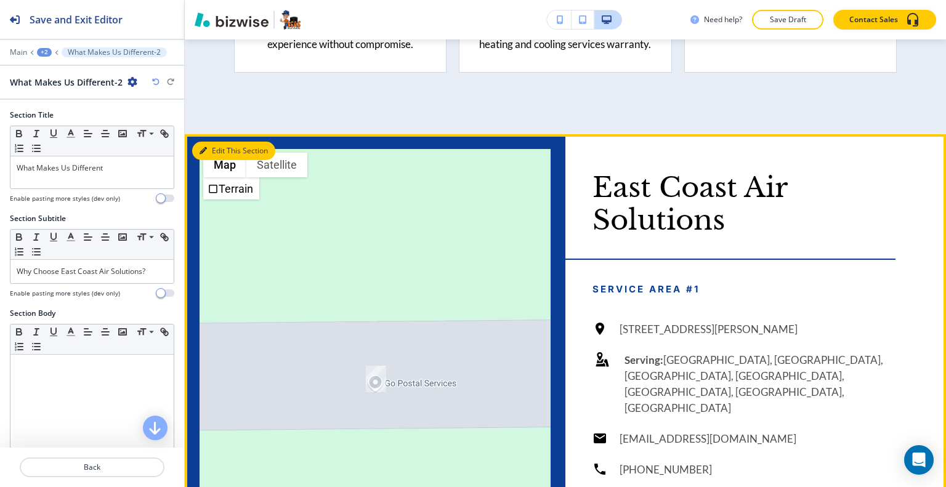
click at [222, 160] on button "Edit This Section" at bounding box center [233, 151] width 83 height 18
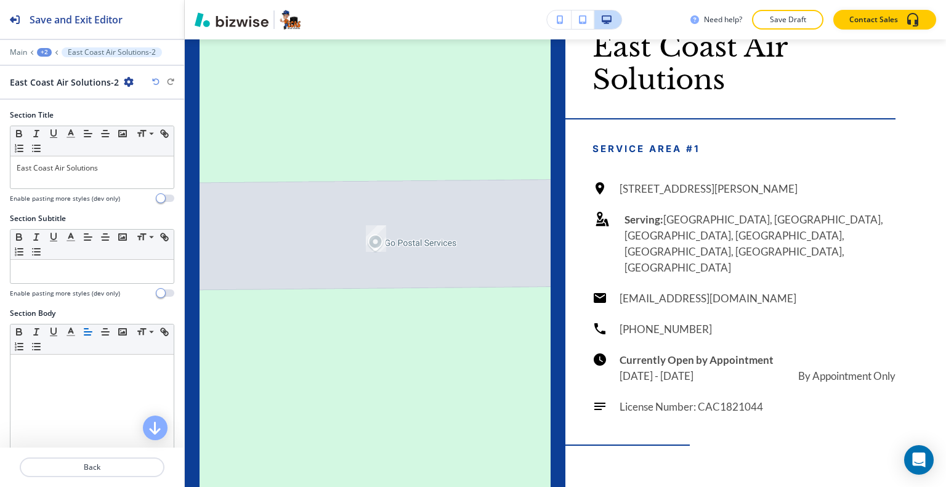
click at [127, 77] on icon "button" at bounding box center [129, 82] width 10 height 10
click at [150, 144] on p "Delete Section" at bounding box center [159, 145] width 63 height 11
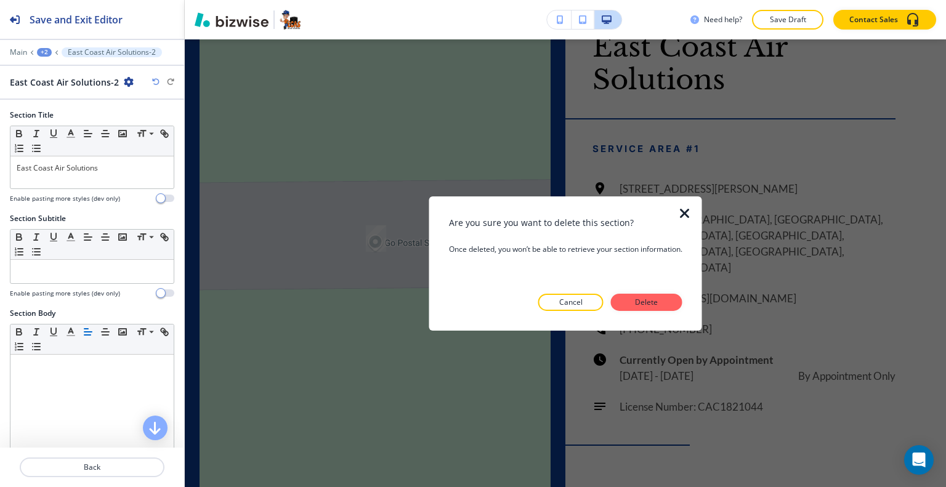
click at [683, 210] on icon "button" at bounding box center [685, 213] width 15 height 15
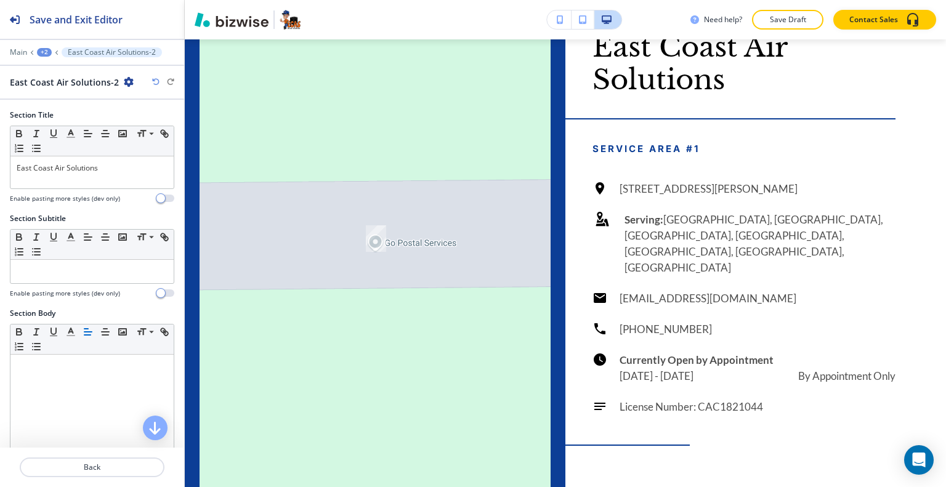
click at [126, 79] on icon "button" at bounding box center [129, 82] width 10 height 10
click at [143, 125] on p "Duplicate Section" at bounding box center [159, 124] width 63 height 11
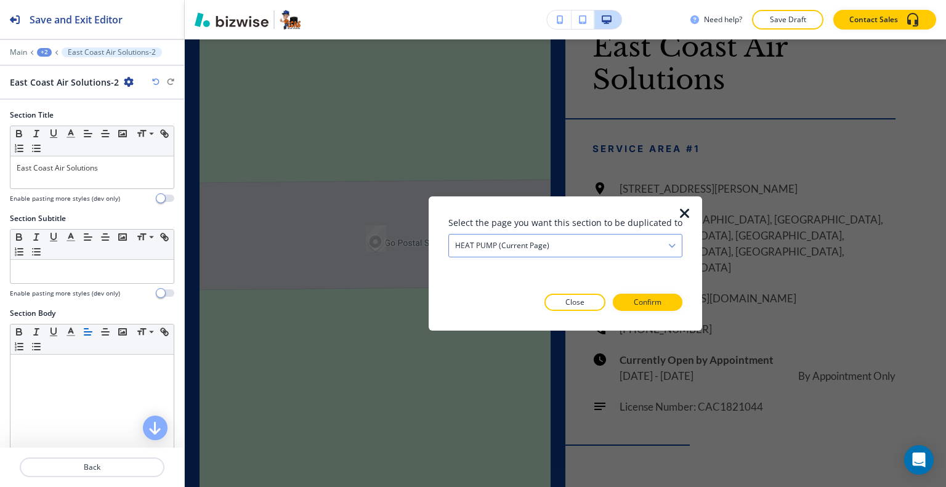
click at [612, 245] on div "HEAT PUMP (current page)" at bounding box center [565, 245] width 233 height 22
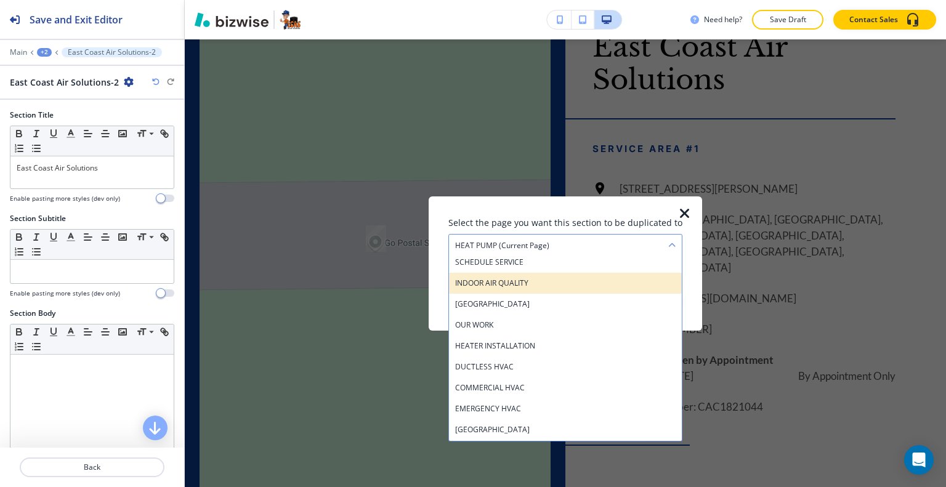
scroll to position [593, 0]
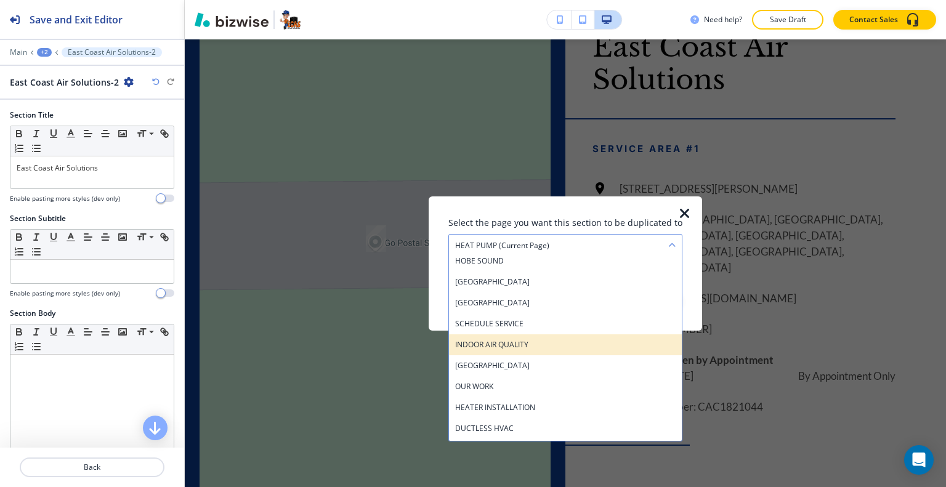
click at [509, 341] on h4 "INDOOR AIR QUALITY" at bounding box center [565, 344] width 221 height 11
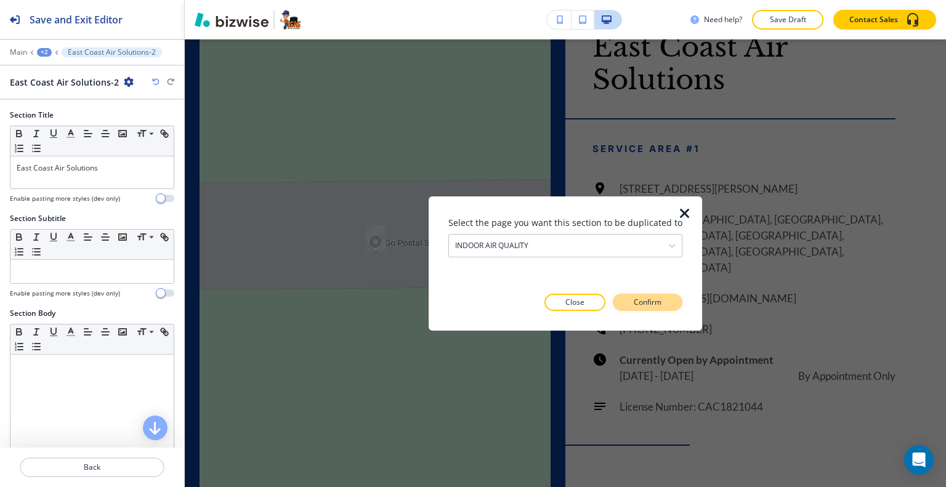
click at [634, 305] on p "Confirm" at bounding box center [648, 302] width 28 height 11
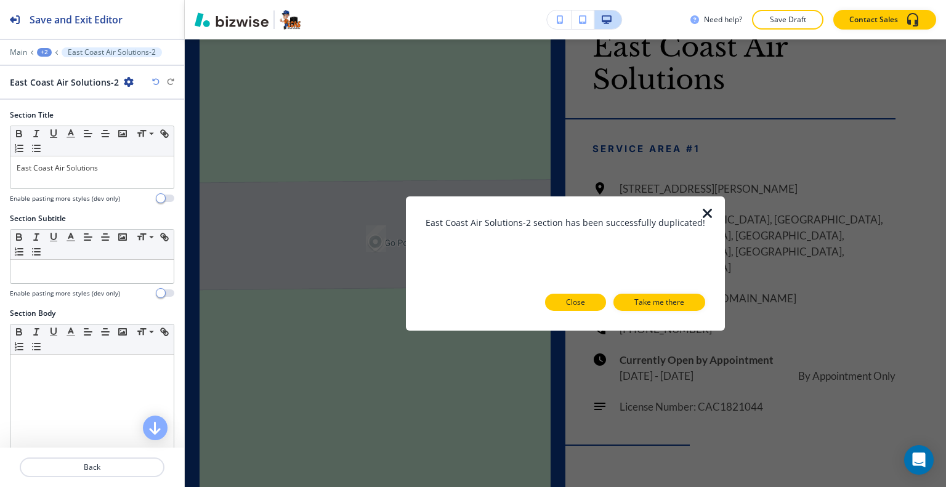
click at [566, 305] on p "Close" at bounding box center [575, 302] width 19 height 11
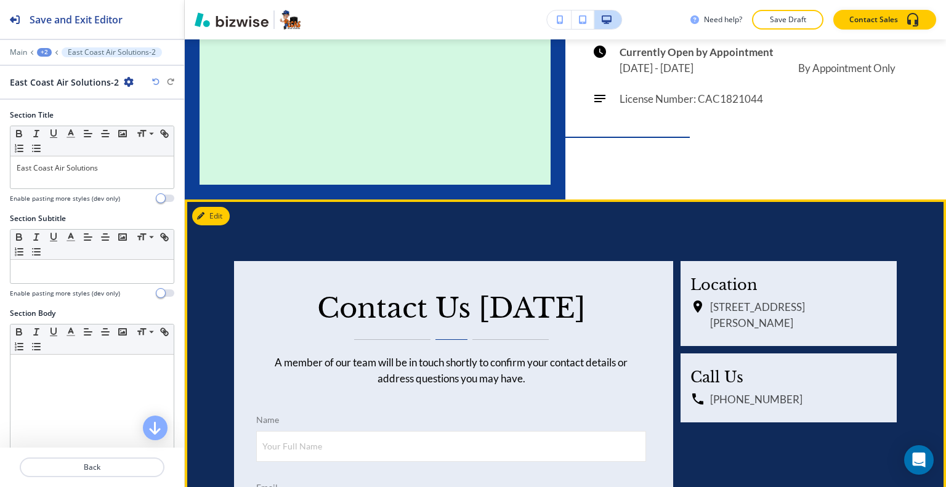
scroll to position [4172, 0]
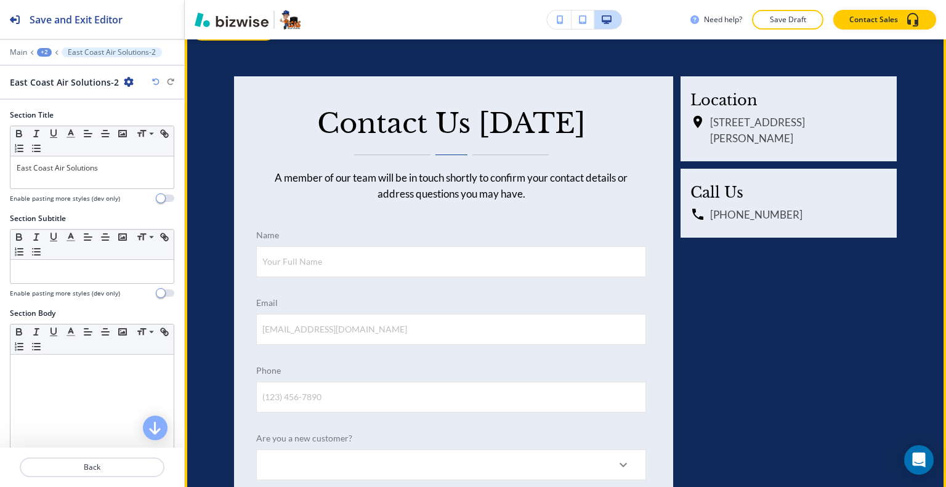
click at [215, 41] on button "Edit This Section" at bounding box center [233, 31] width 83 height 18
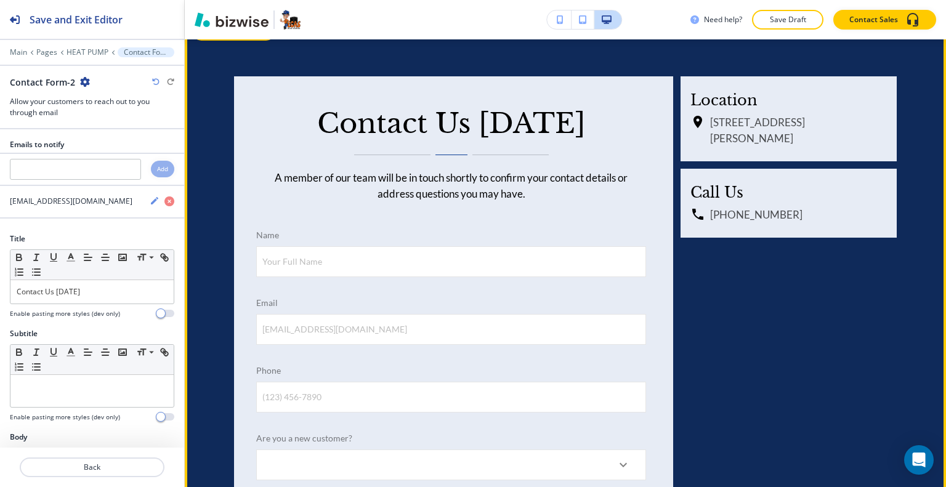
scroll to position [4177, 0]
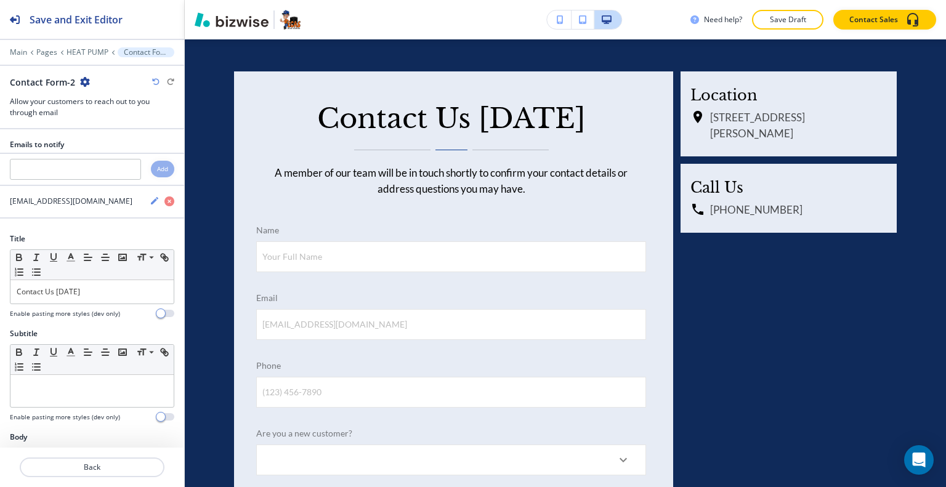
click at [91, 82] on div "Contact Form-2" at bounding box center [92, 82] width 164 height 13
click at [89, 81] on icon "button" at bounding box center [85, 82] width 10 height 10
click at [86, 81] on icon "button" at bounding box center [85, 82] width 10 height 10
click at [99, 119] on p "Duplicate Section" at bounding box center [118, 124] width 63 height 11
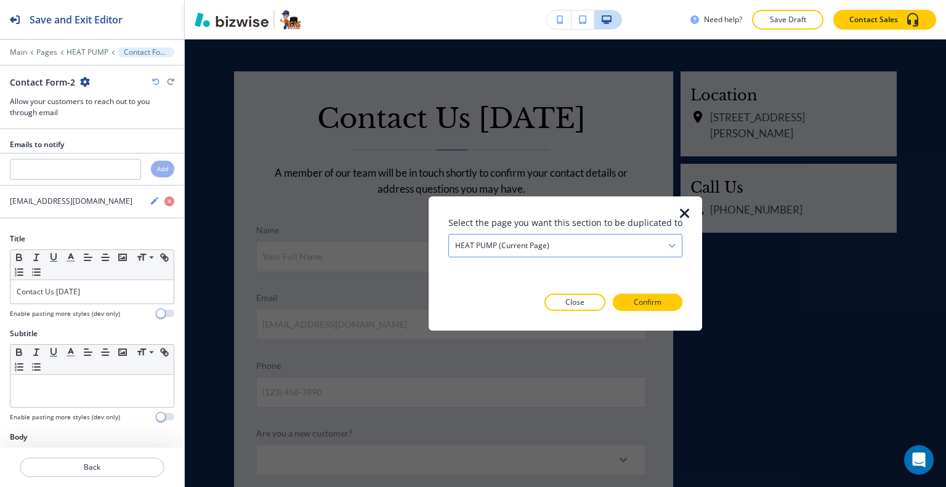
click at [598, 250] on div "HEAT PUMP (current page)" at bounding box center [565, 245] width 233 height 22
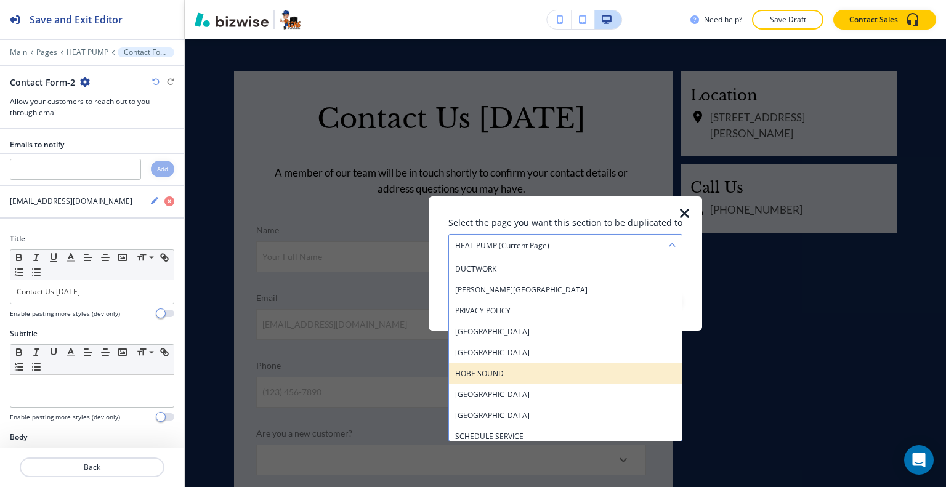
scroll to position [542, 0]
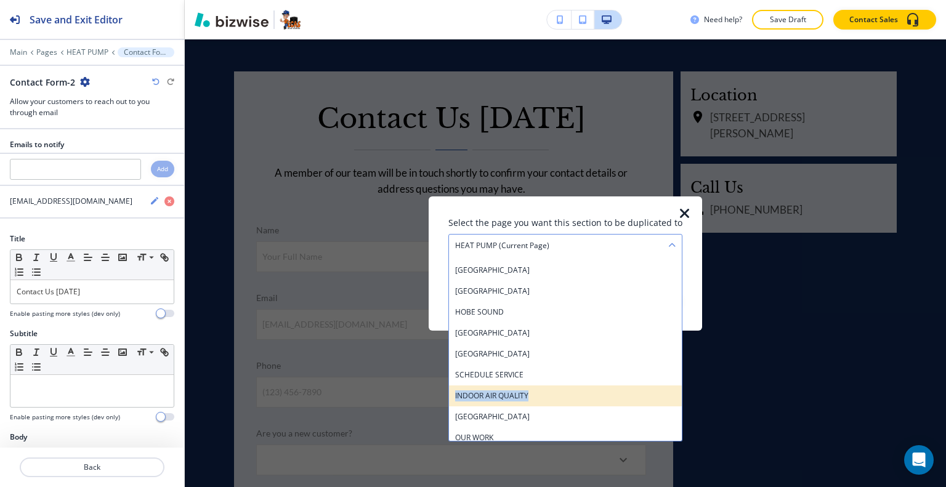
drag, startPoint x: 567, startPoint y: 384, endPoint x: 566, endPoint y: 391, distance: 7.5
click at [566, 391] on div "HOME AREAS WE SERVE FINANCING [GEOGRAPHIC_DATA] SITE MAP ABOUT US REVIEWS COUPO…" at bounding box center [566, 348] width 234 height 185
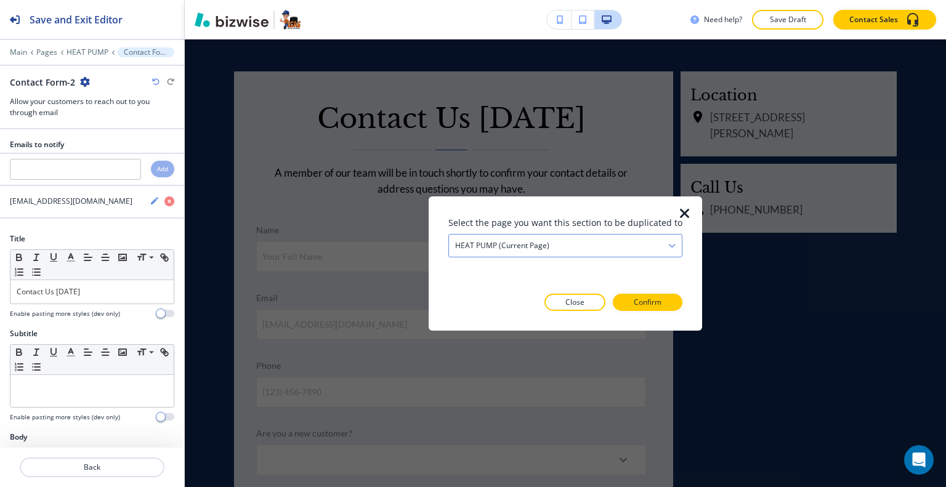
click at [591, 256] on div "HEAT PUMP (current page) HOME AREAS WE SERVE FINANCING [GEOGRAPHIC_DATA] SITE M…" at bounding box center [566, 244] width 234 height 23
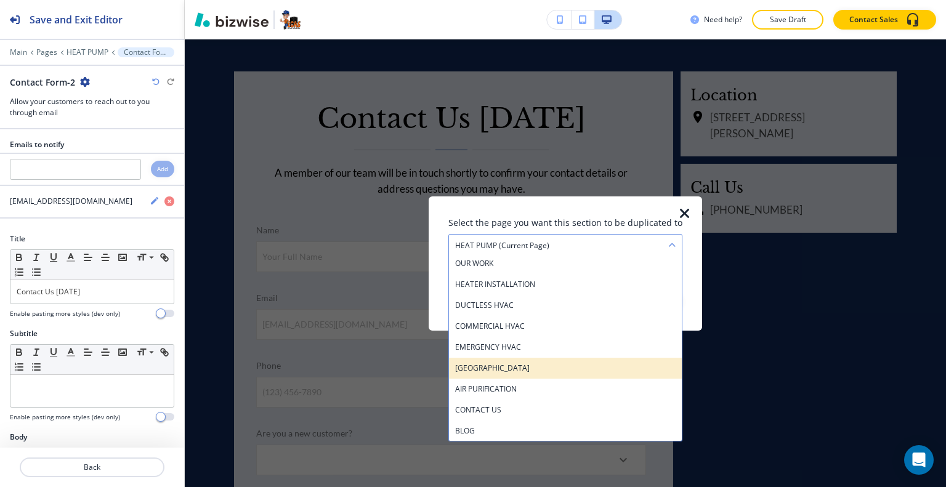
scroll to position [654, 0]
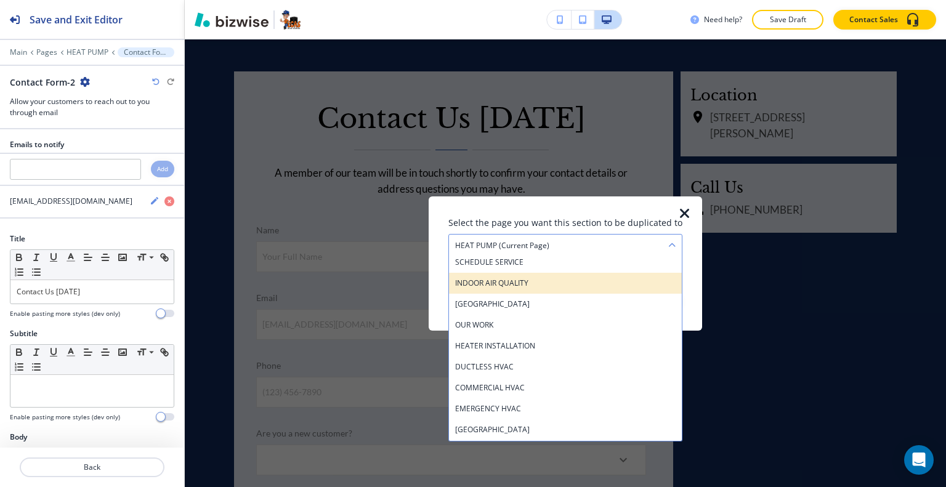
click at [567, 282] on h4 "INDOOR AIR QUALITY" at bounding box center [565, 282] width 221 height 11
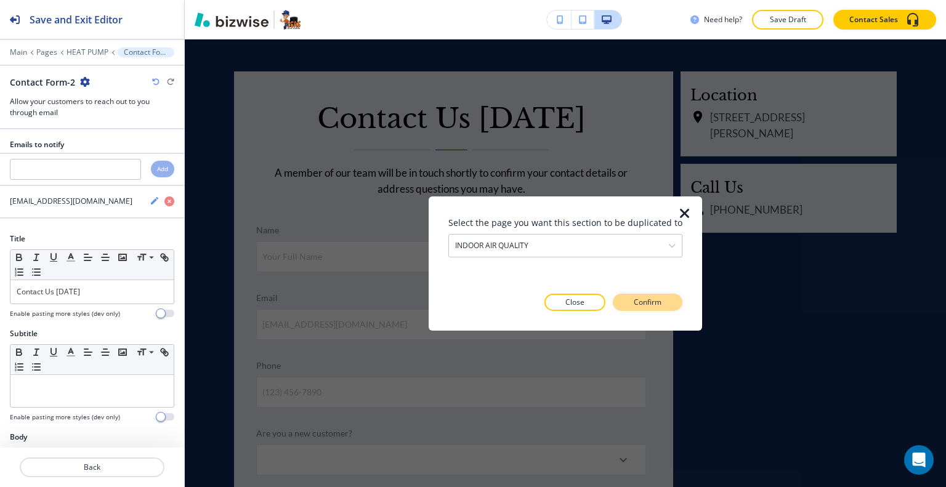
click at [646, 307] on button "Confirm" at bounding box center [648, 302] width 70 height 17
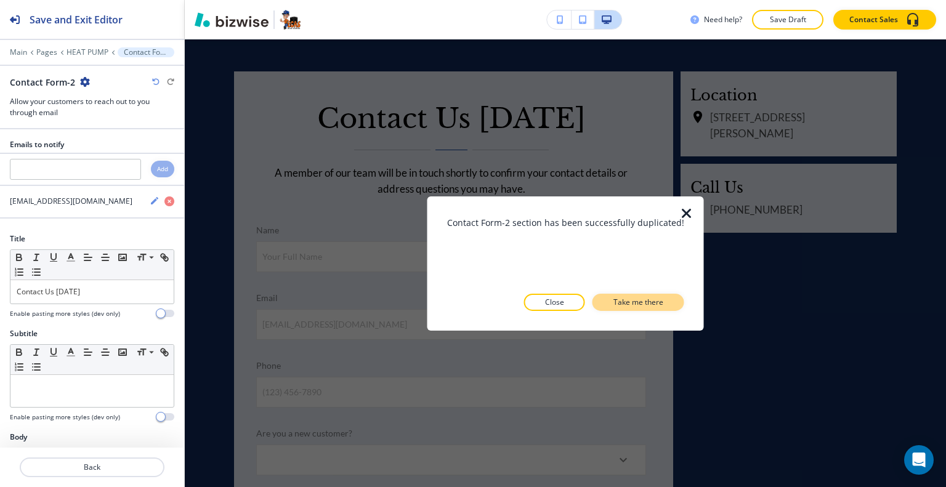
click at [630, 308] on button "Take me there" at bounding box center [639, 302] width 92 height 17
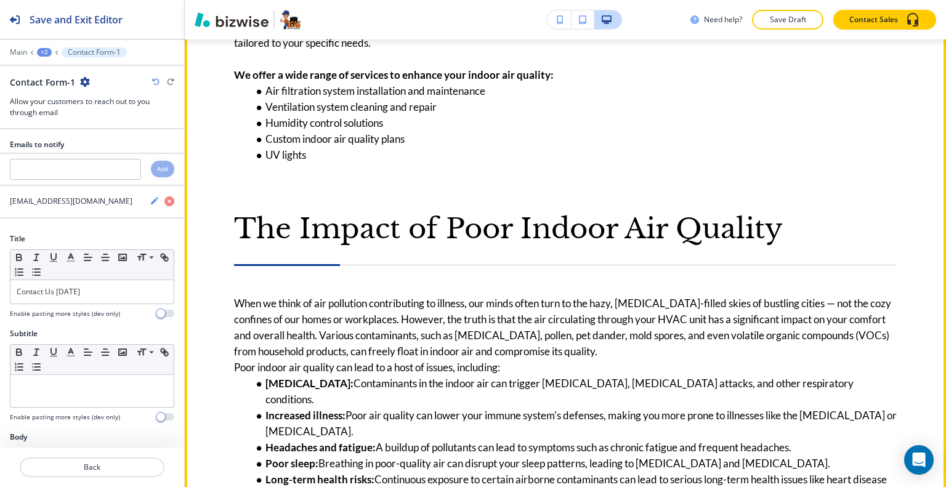
scroll to position [1346, 0]
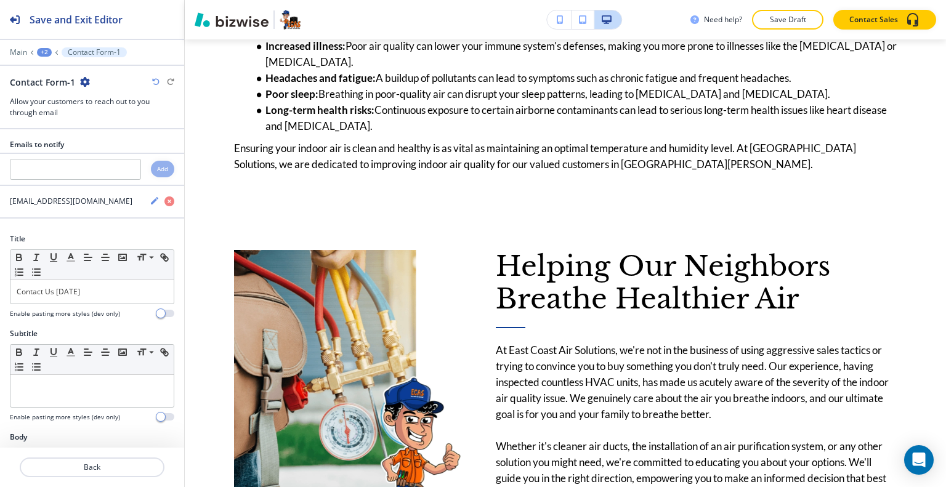
click at [52, 52] on div "Main +2 Contact Form-1" at bounding box center [92, 52] width 164 height 10
click at [48, 51] on div "+2" at bounding box center [44, 52] width 15 height 9
click at [57, 88] on p "INDOOR AIR QUALITY" at bounding box center [76, 93] width 63 height 11
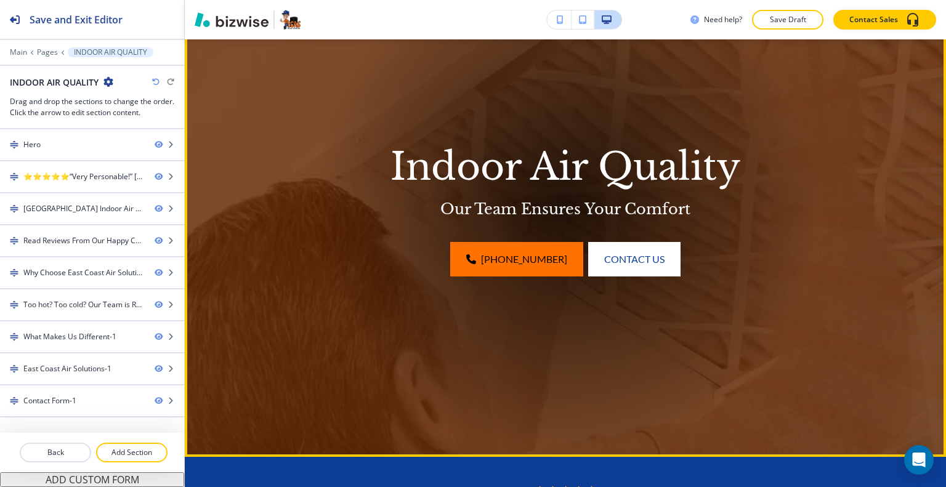
scroll to position [0, 0]
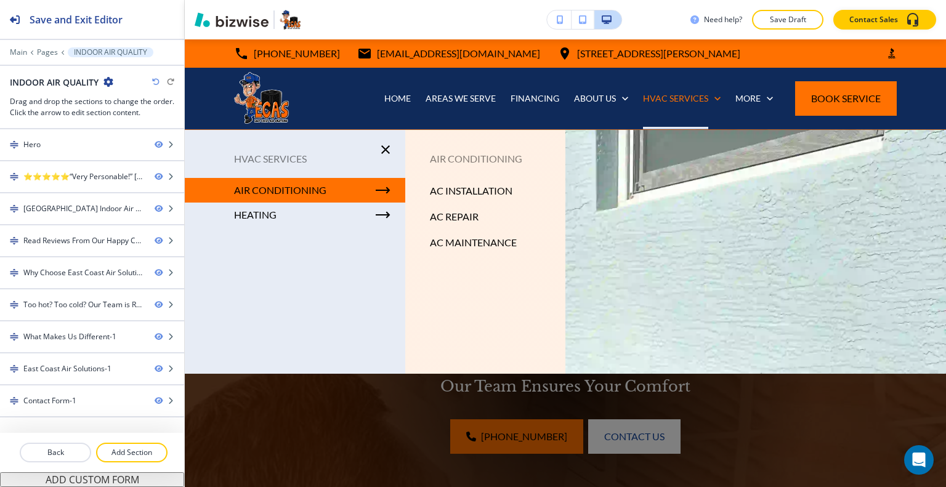
click at [302, 187] on p "AIR CONDITIONING" at bounding box center [280, 190] width 92 height 18
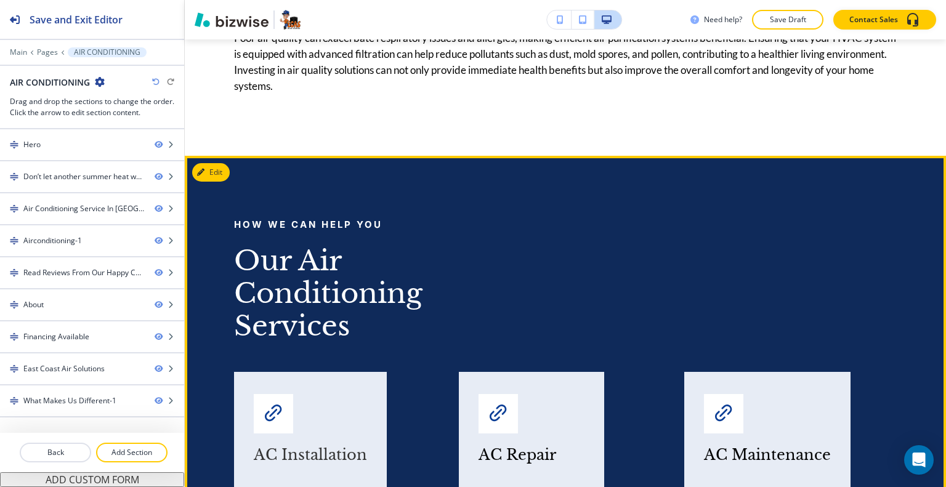
scroll to position [3204, 0]
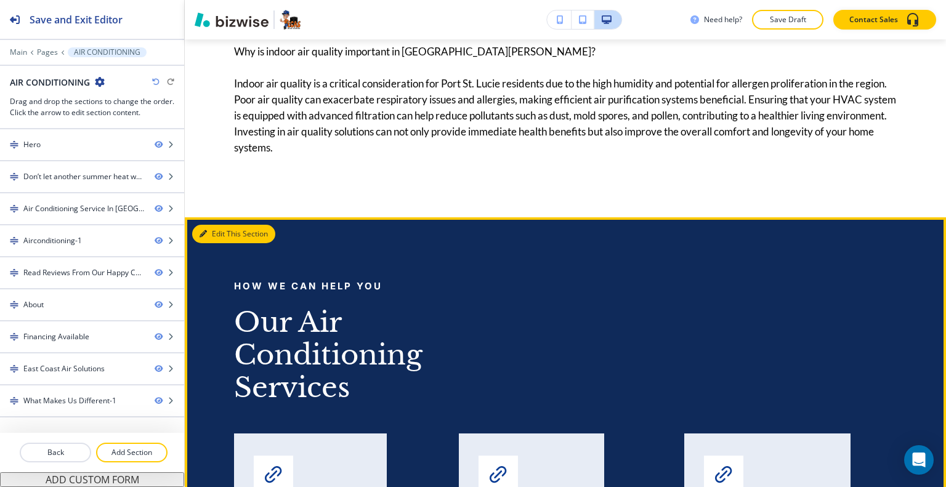
click at [216, 225] on button "Edit This Section" at bounding box center [233, 234] width 83 height 18
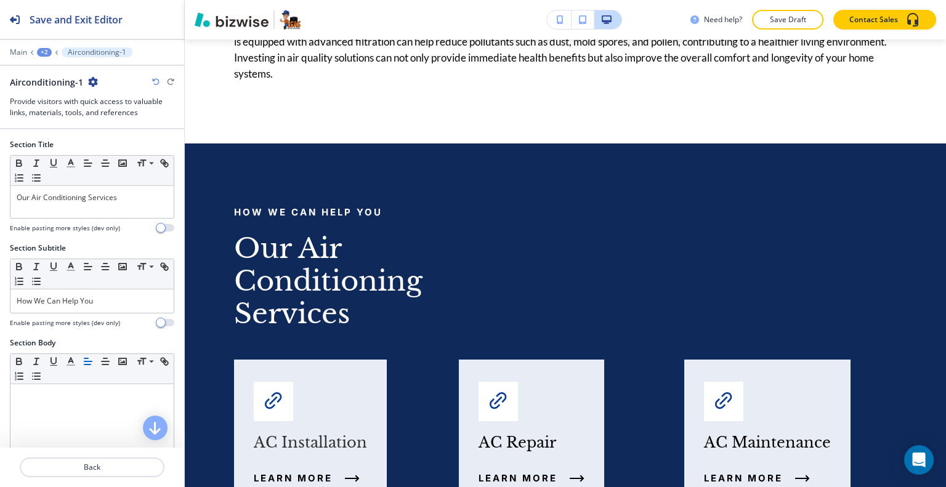
click at [94, 79] on icon "button" at bounding box center [93, 82] width 10 height 10
click at [111, 119] on p "Duplicate Section" at bounding box center [125, 124] width 63 height 11
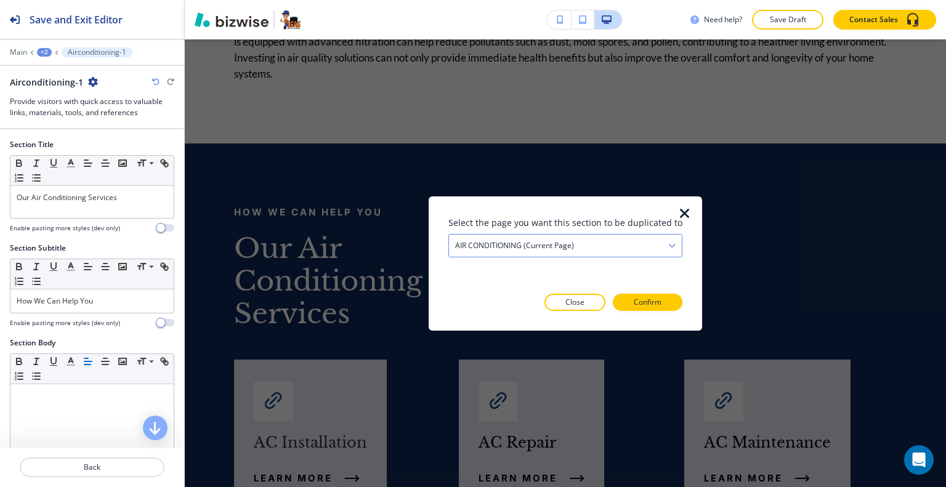
click at [556, 238] on div "AIR CONDITIONING (current page)" at bounding box center [565, 245] width 233 height 22
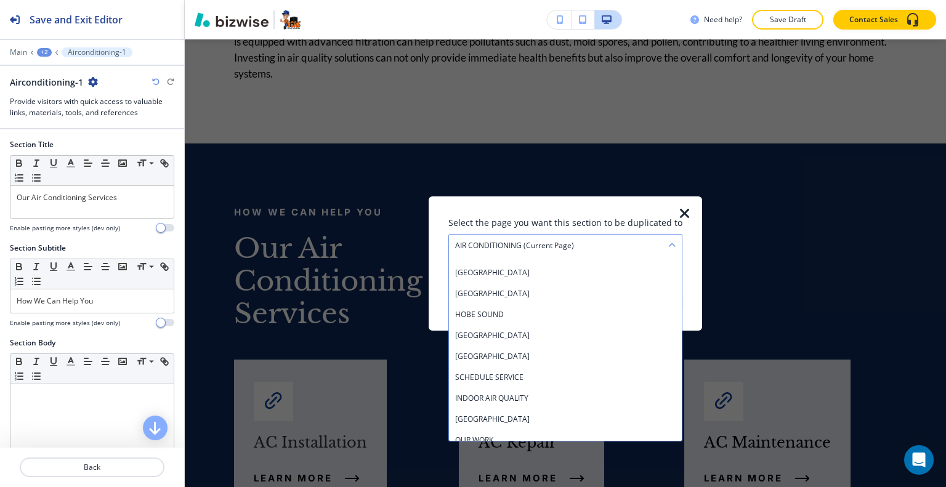
scroll to position [601, 0]
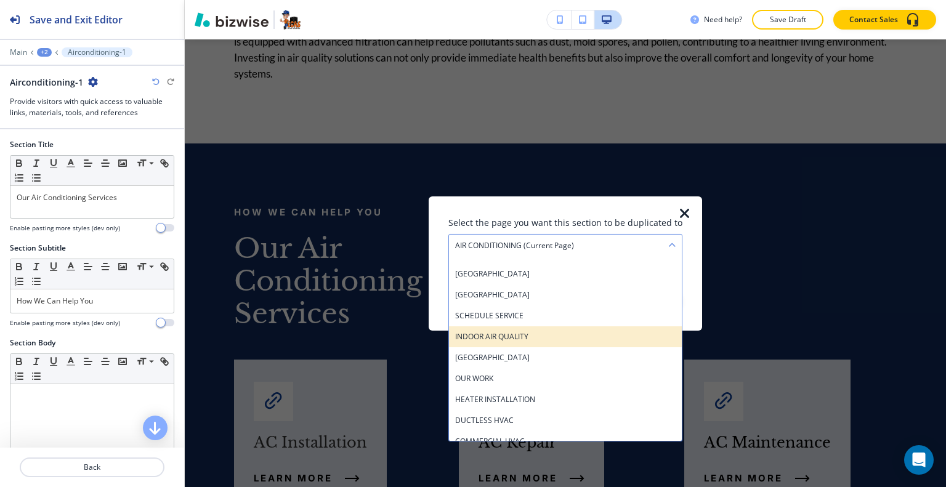
click at [535, 338] on h4 "INDOOR AIR QUALITY" at bounding box center [565, 336] width 221 height 11
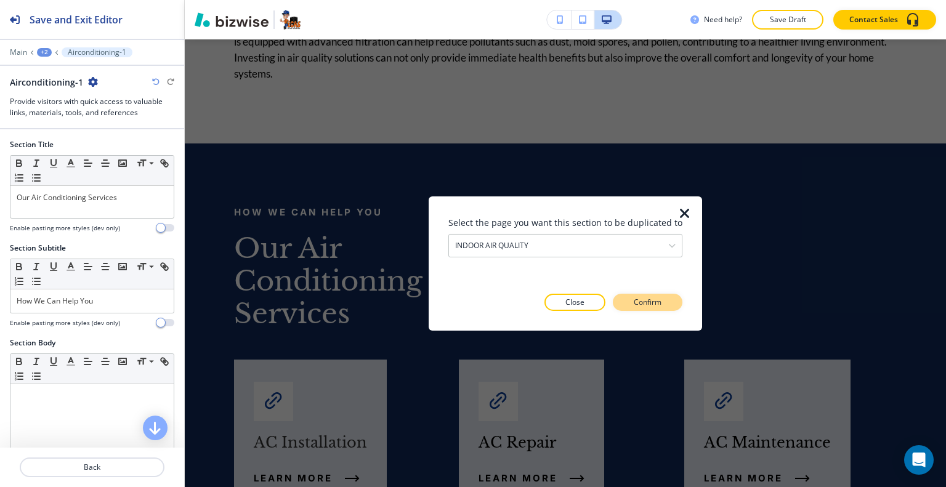
click at [643, 304] on p "Confirm" at bounding box center [648, 302] width 28 height 11
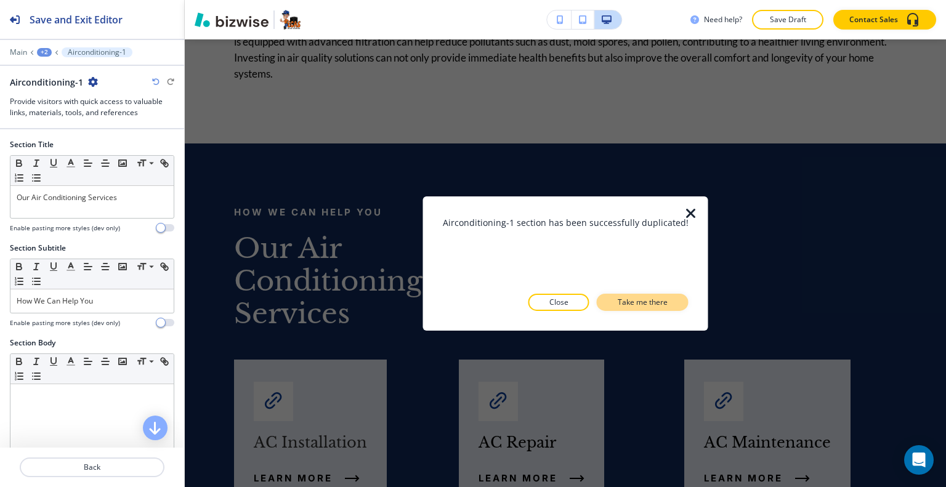
click at [646, 303] on p "Take me there" at bounding box center [643, 302] width 50 height 11
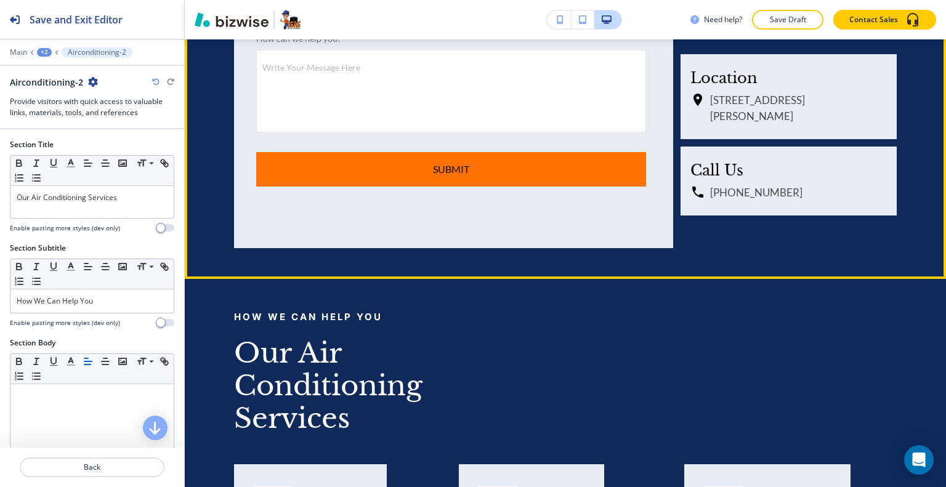
scroll to position [4356, 0]
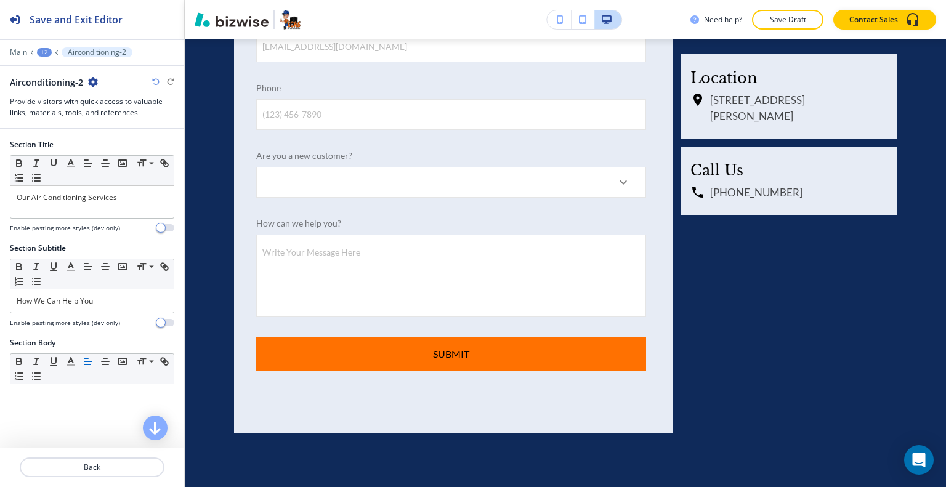
click at [42, 53] on div "+2" at bounding box center [44, 52] width 15 height 9
click at [55, 89] on p "INDOOR AIR QUALITY" at bounding box center [76, 93] width 63 height 11
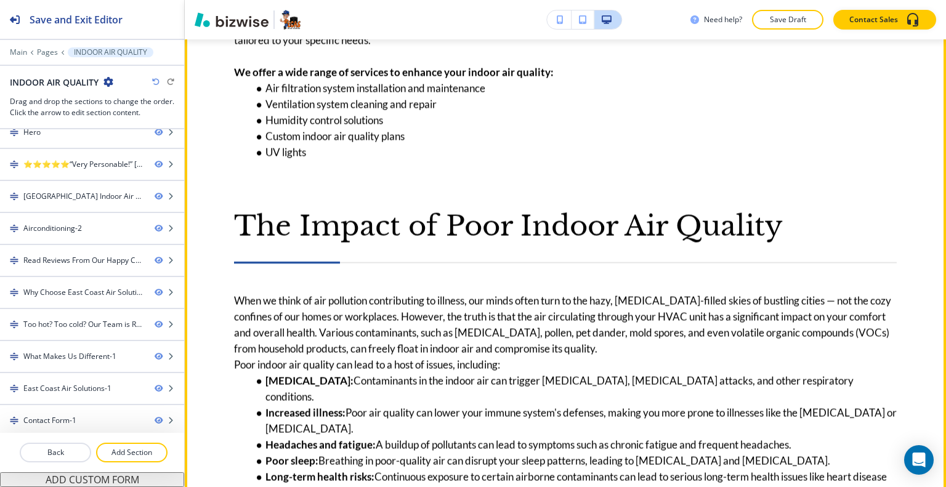
scroll to position [1410, 0]
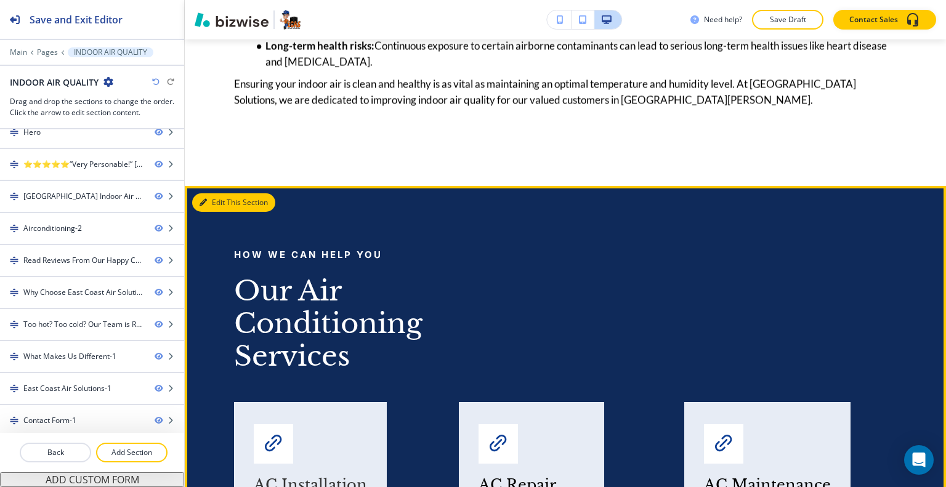
click at [221, 193] on button "Edit This Section" at bounding box center [233, 202] width 83 height 18
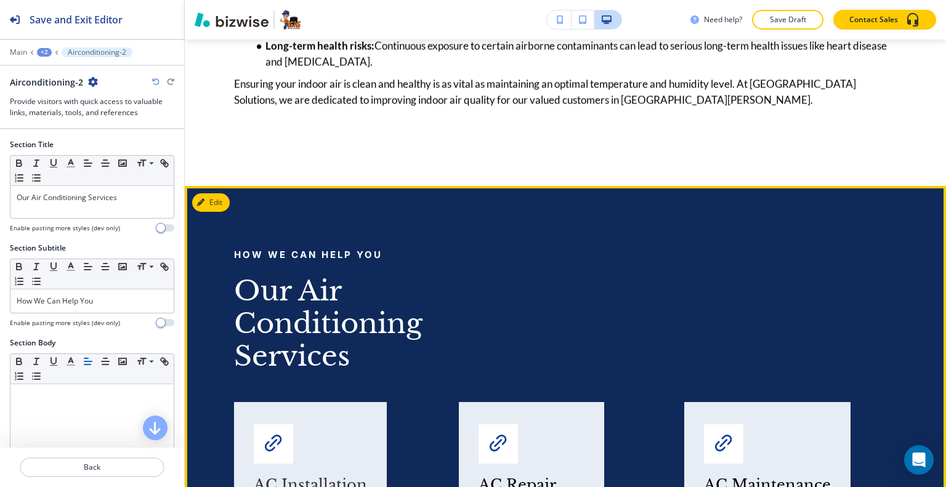
scroll to position [1533, 0]
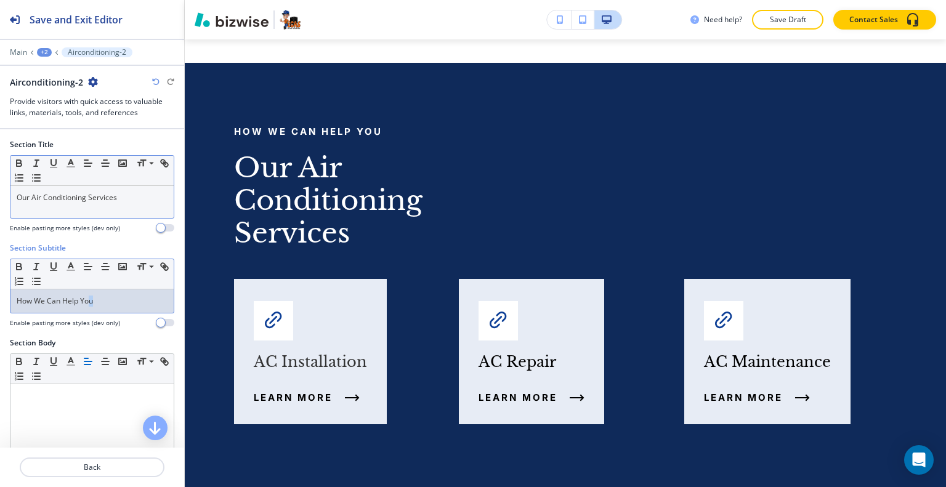
drag, startPoint x: 104, startPoint y: 296, endPoint x: 144, endPoint y: 208, distance: 97.0
click at [89, 296] on p "How We Can Help You" at bounding box center [92, 301] width 151 height 11
click at [116, 299] on p "How We Can Help You" at bounding box center [92, 301] width 151 height 11
drag, startPoint x: 131, startPoint y: 301, endPoint x: 0, endPoint y: 294, distance: 130.8
click at [0, 294] on div "Section Subtitle Small Normal Large Huge How We Can Help You Enable pasting mor…" at bounding box center [92, 290] width 184 height 95
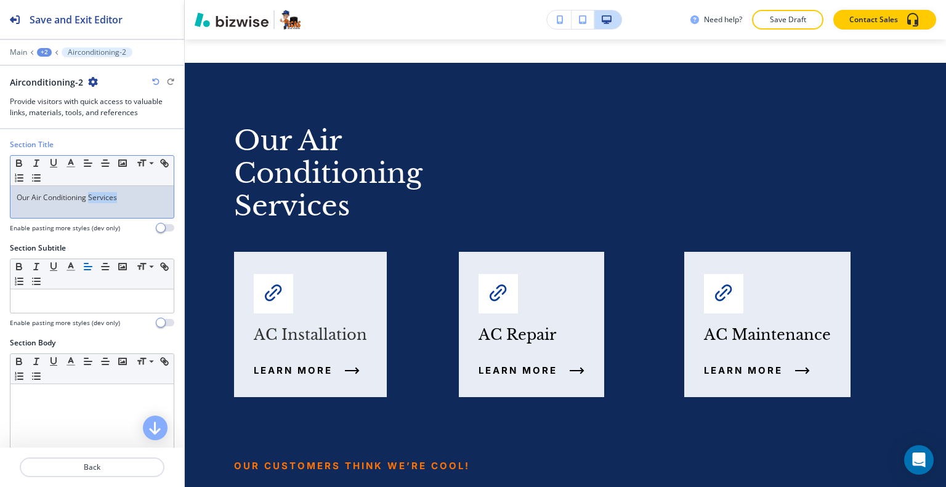
drag, startPoint x: 131, startPoint y: 199, endPoint x: 91, endPoint y: 199, distance: 40.0
click at [91, 199] on p "Our Air Conditioning Services" at bounding box center [92, 197] width 151 height 11
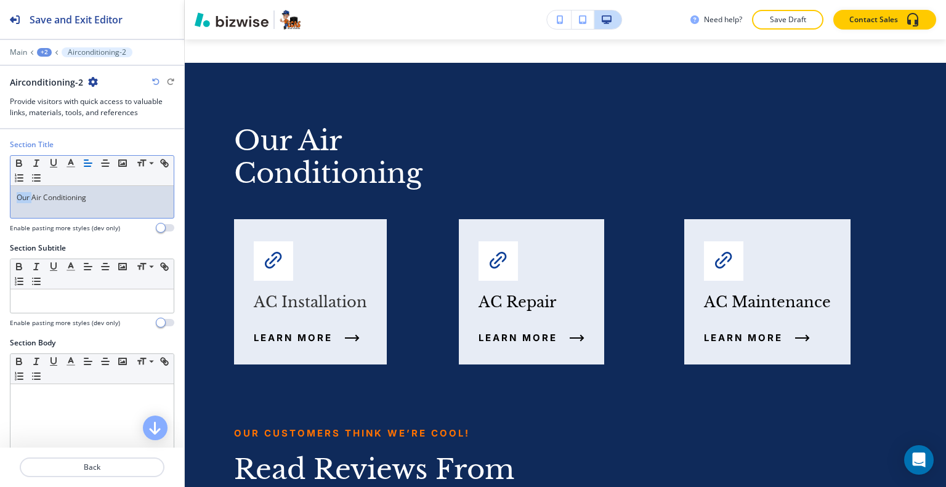
drag, startPoint x: 32, startPoint y: 198, endPoint x: 0, endPoint y: 195, distance: 32.2
click at [0, 195] on div "Section Title Small Normal Large Huge Our Air Conditioning Enable pasting more …" at bounding box center [92, 191] width 184 height 104
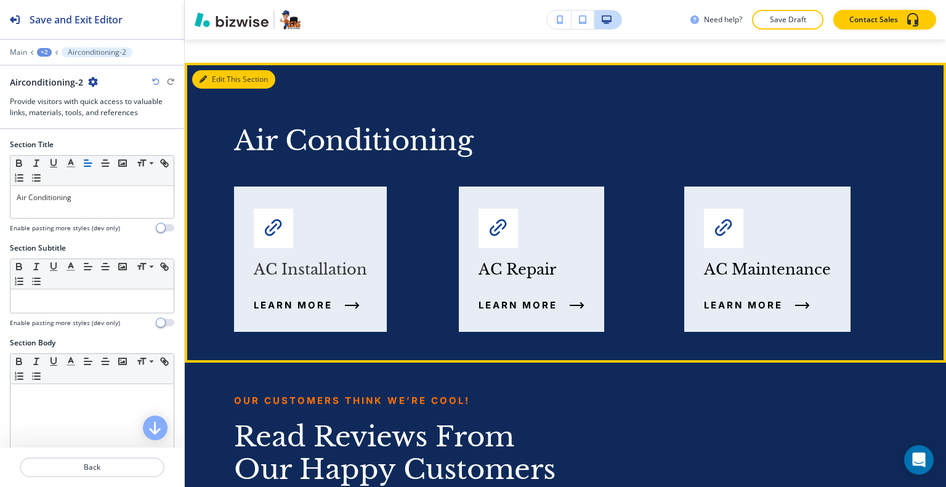
click at [223, 70] on button "Edit This Section" at bounding box center [233, 79] width 83 height 18
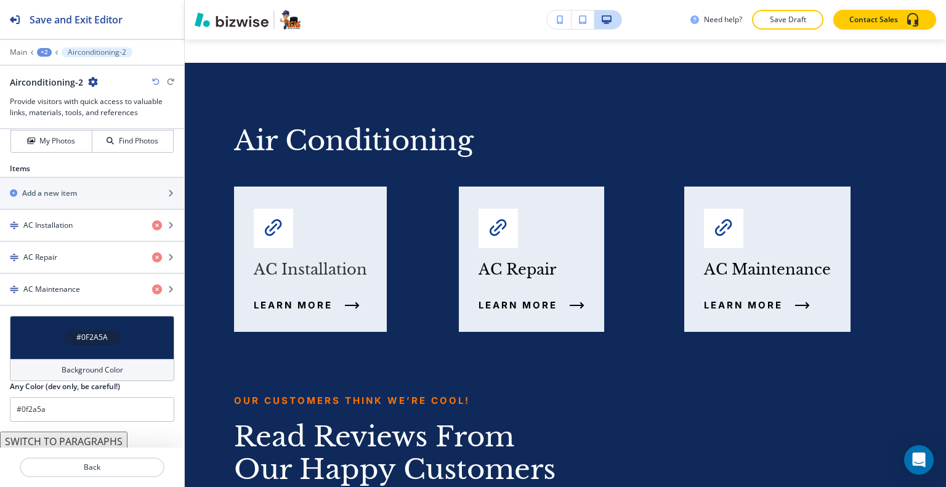
click at [49, 325] on div "#0F2A5A" at bounding box center [92, 337] width 164 height 43
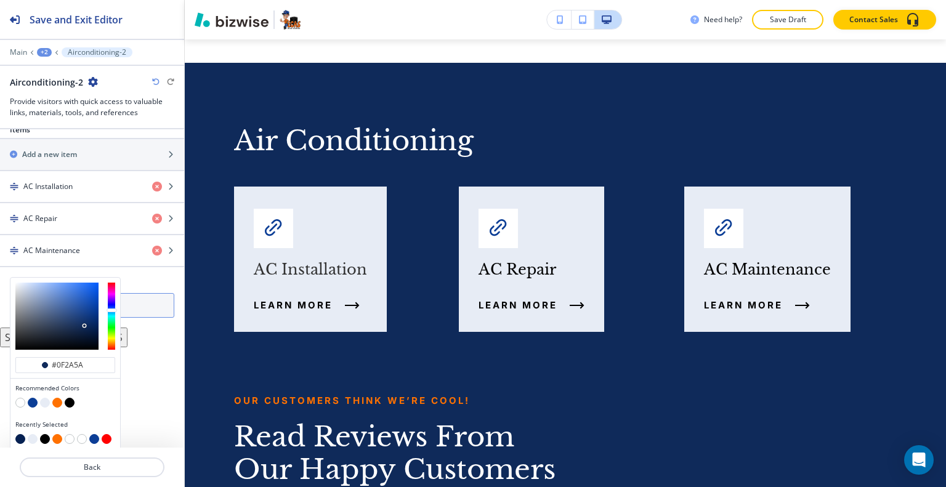
click at [44, 399] on button "button" at bounding box center [45, 403] width 10 height 10
type input "#e7ecf5"
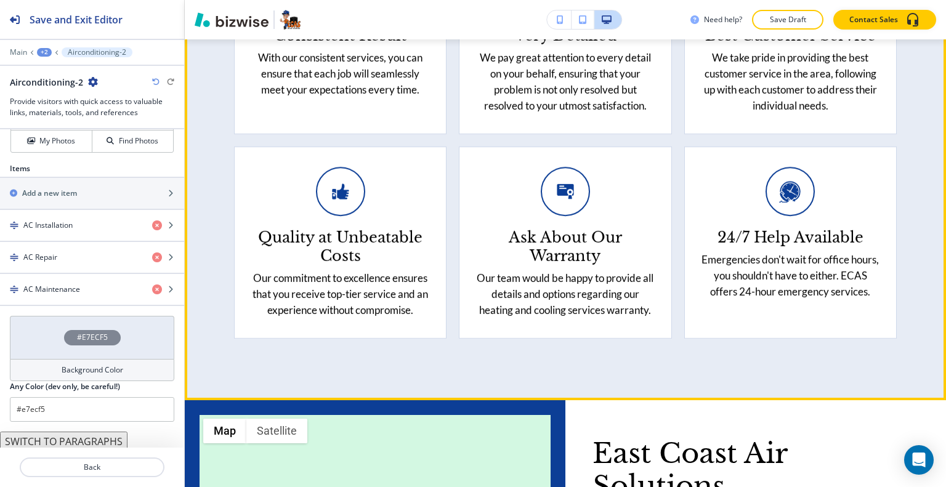
scroll to position [3196, 0]
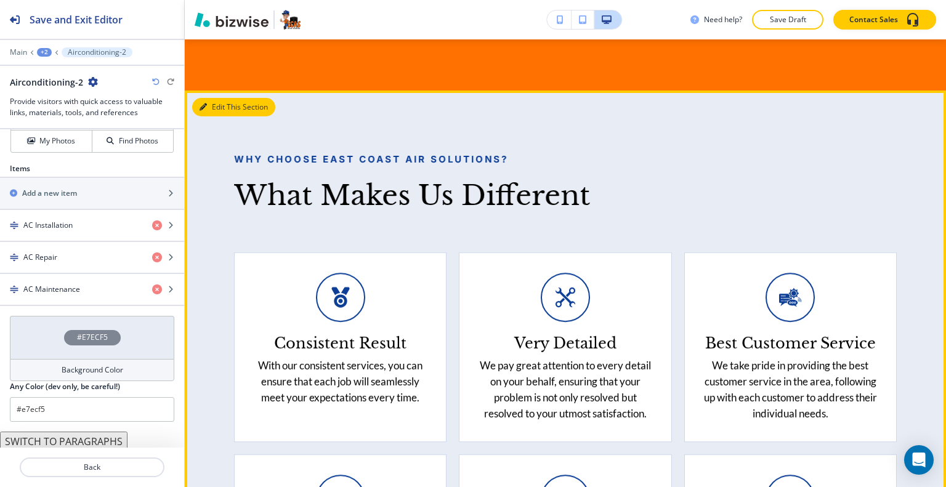
click at [219, 115] on button "Edit This Section" at bounding box center [233, 107] width 83 height 18
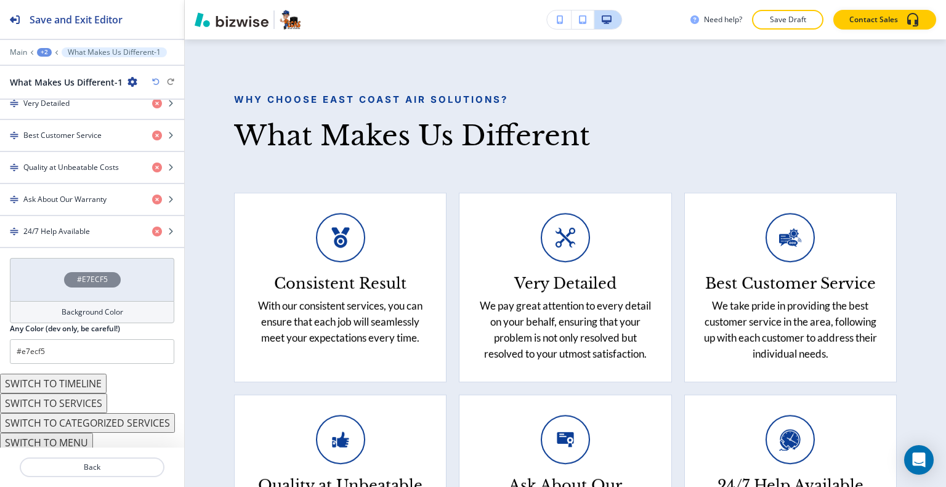
click at [49, 275] on div "#E7ECF5" at bounding box center [92, 279] width 164 height 43
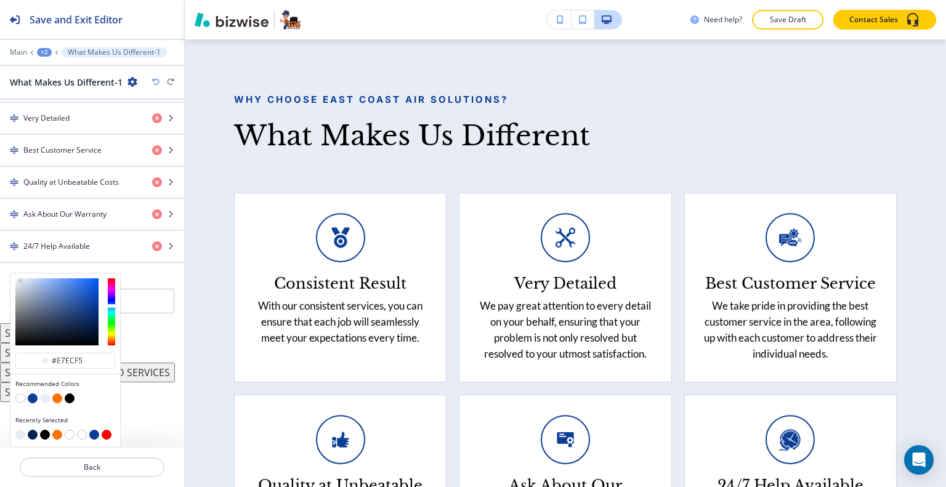
scroll to position [559, 0]
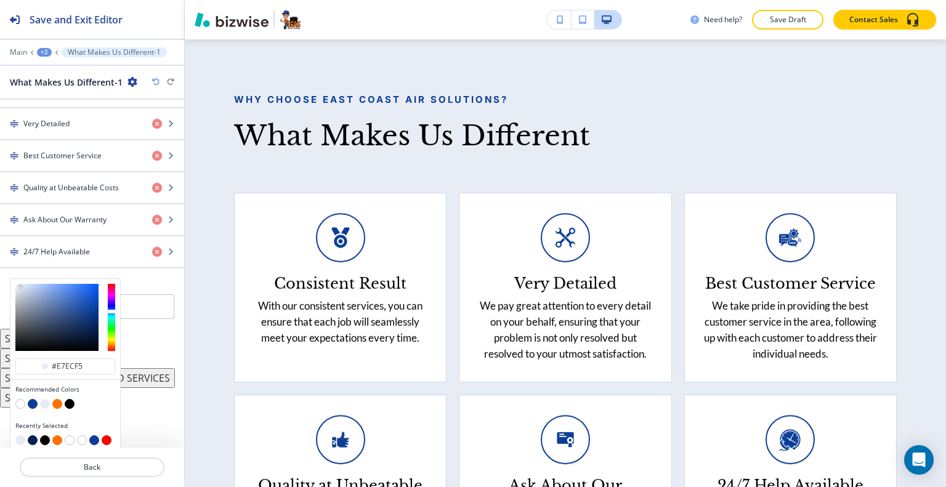
click at [29, 436] on button "button" at bounding box center [33, 441] width 10 height 10
type input "#062152"
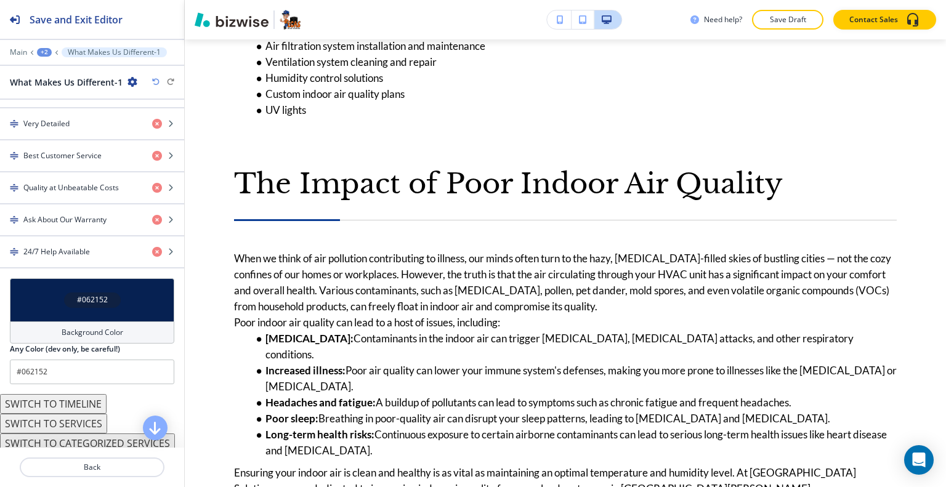
scroll to position [0, 0]
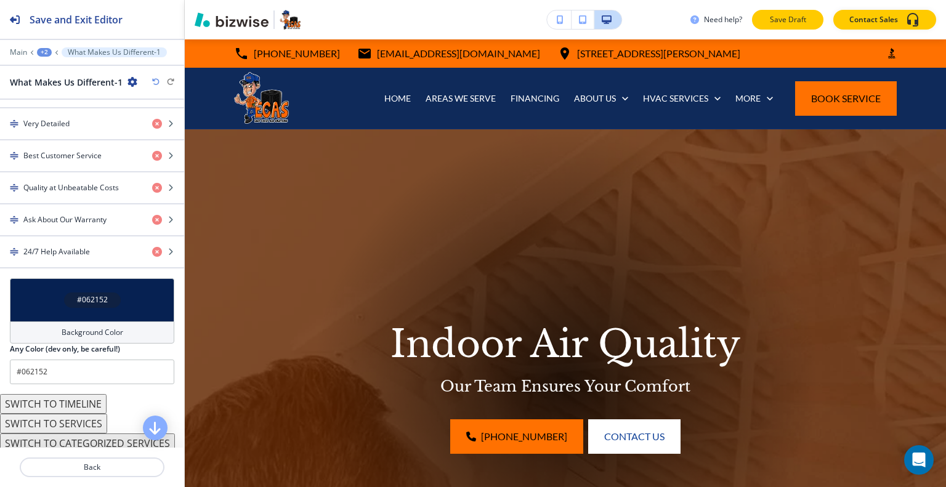
click at [789, 19] on p "Save Draft" at bounding box center [787, 19] width 39 height 11
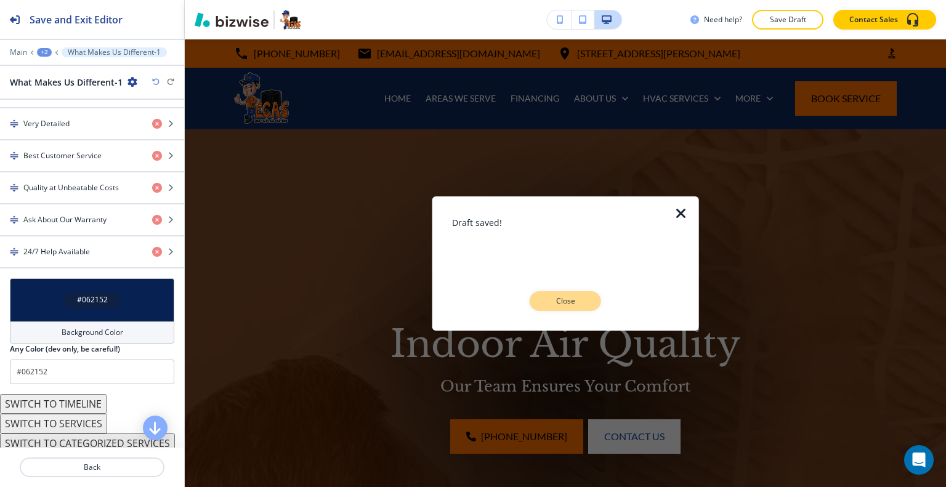
click at [557, 298] on p "Close" at bounding box center [565, 301] width 39 height 11
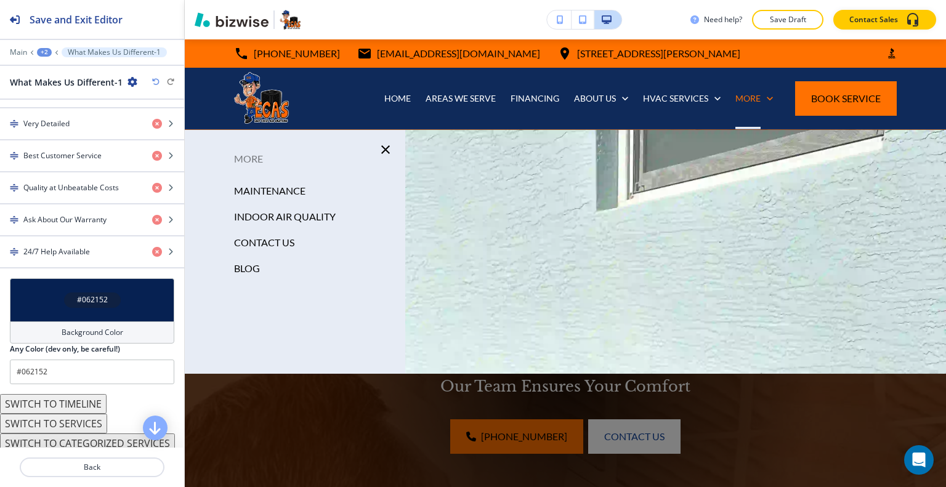
click at [773, 15] on p "Save Draft" at bounding box center [787, 19] width 39 height 11
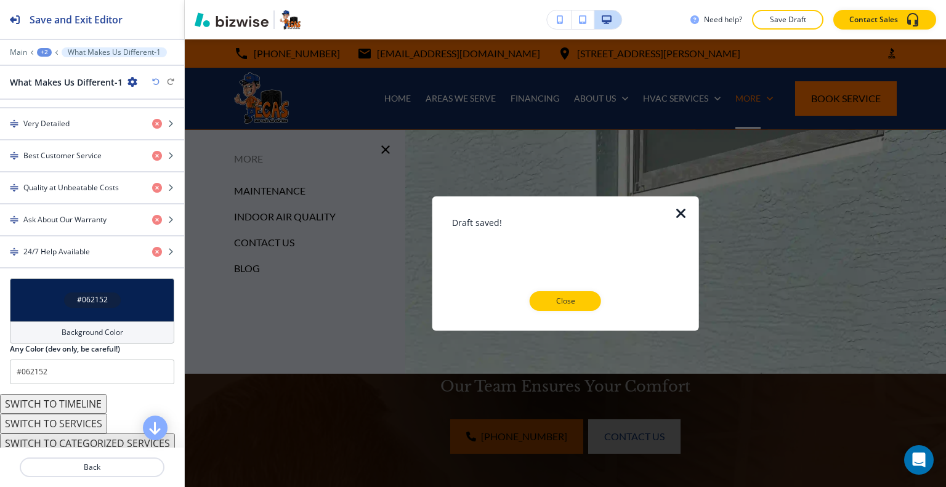
click at [554, 317] on div at bounding box center [565, 321] width 227 height 20
click at [562, 301] on p "Close" at bounding box center [565, 301] width 39 height 11
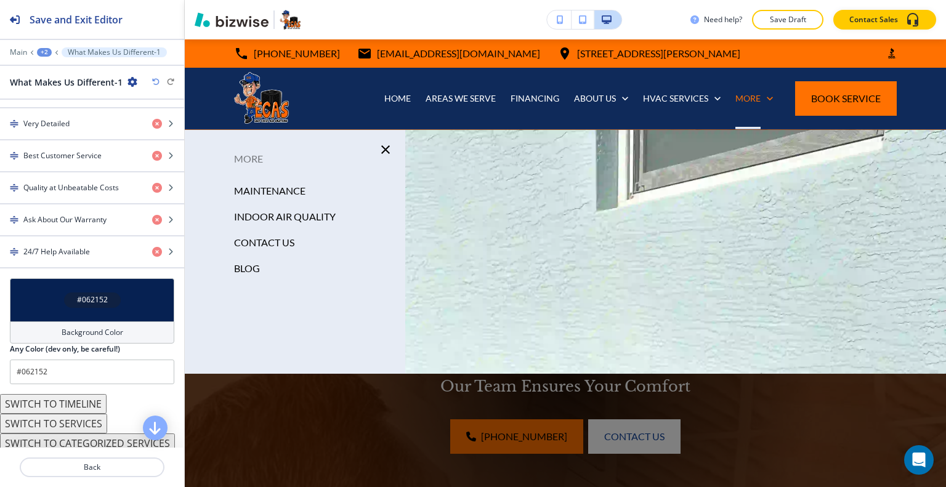
click at [381, 152] on icon "button" at bounding box center [385, 149] width 9 height 9
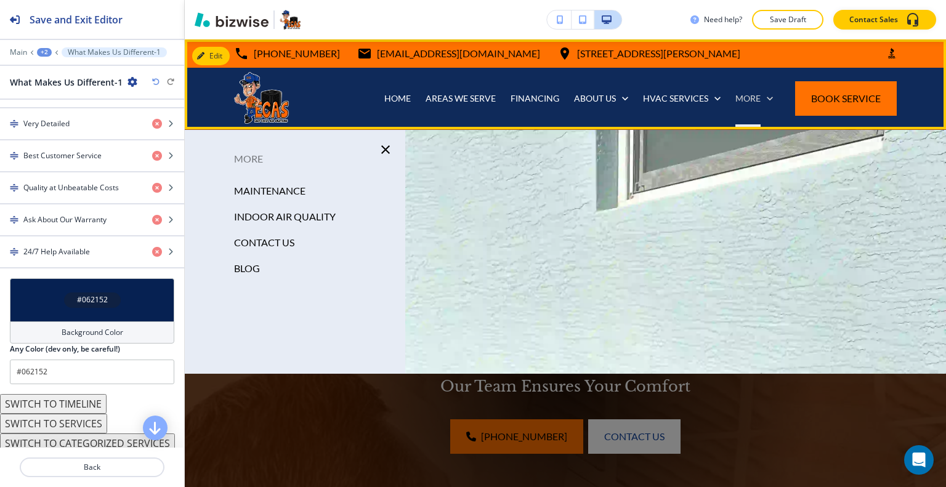
click at [764, 99] on icon at bounding box center [770, 98] width 12 height 12
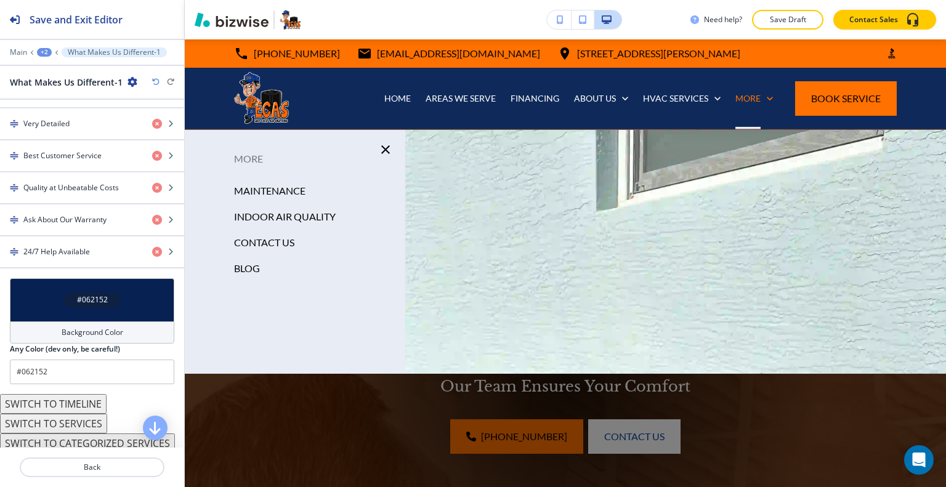
click at [271, 240] on p "CONTACT US" at bounding box center [264, 242] width 60 height 18
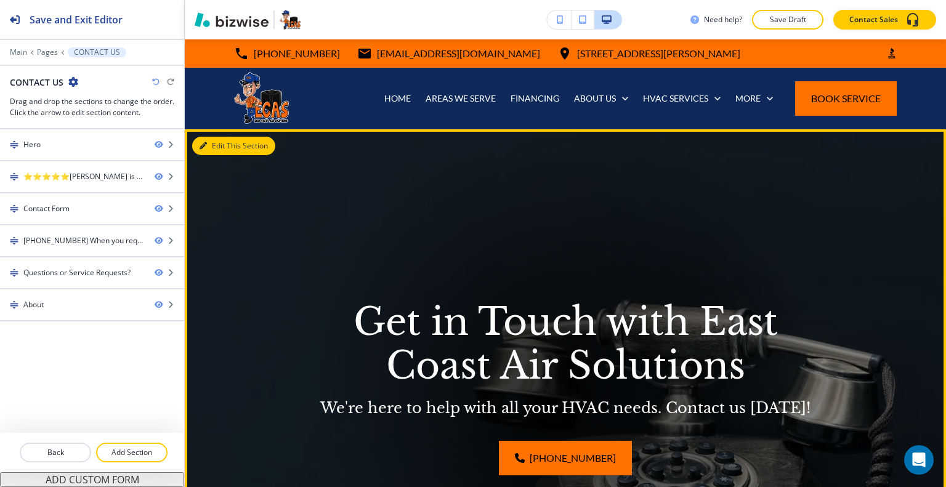
click at [210, 140] on button "Edit This Section" at bounding box center [233, 146] width 83 height 18
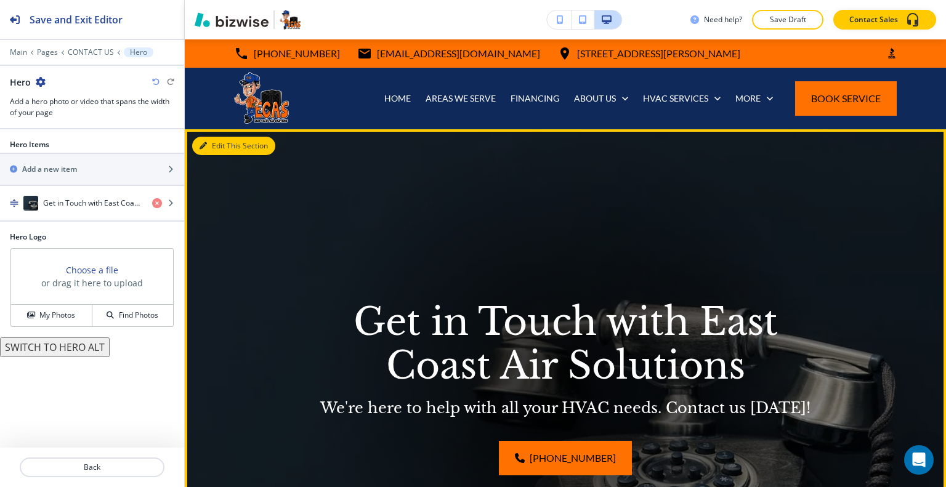
scroll to position [90, 0]
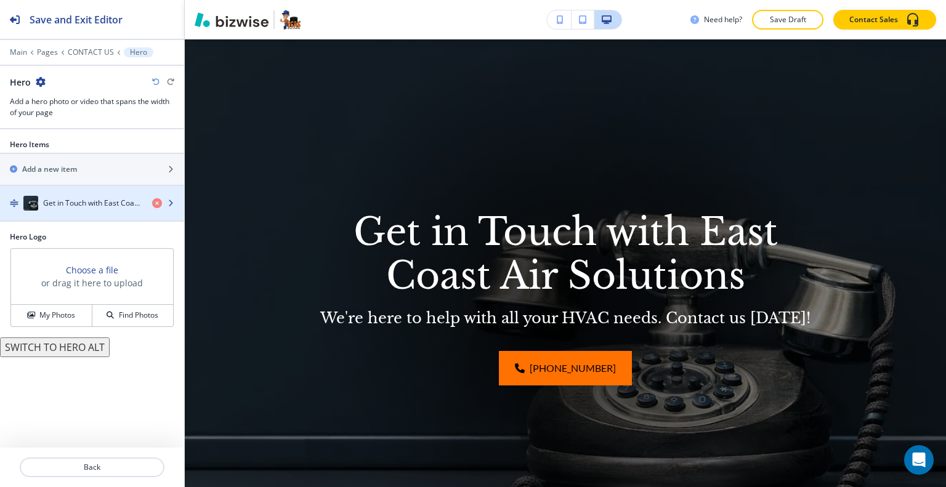
click at [86, 213] on div "button" at bounding box center [92, 216] width 184 height 10
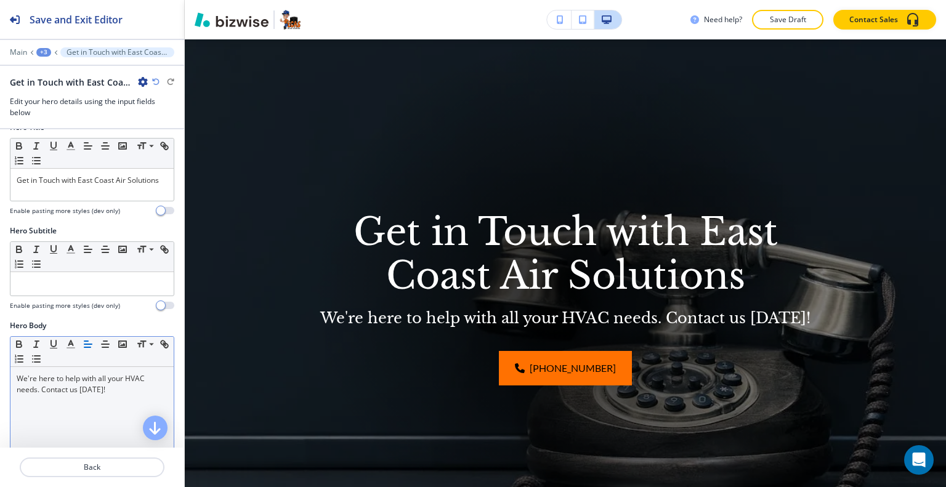
scroll to position [185, 0]
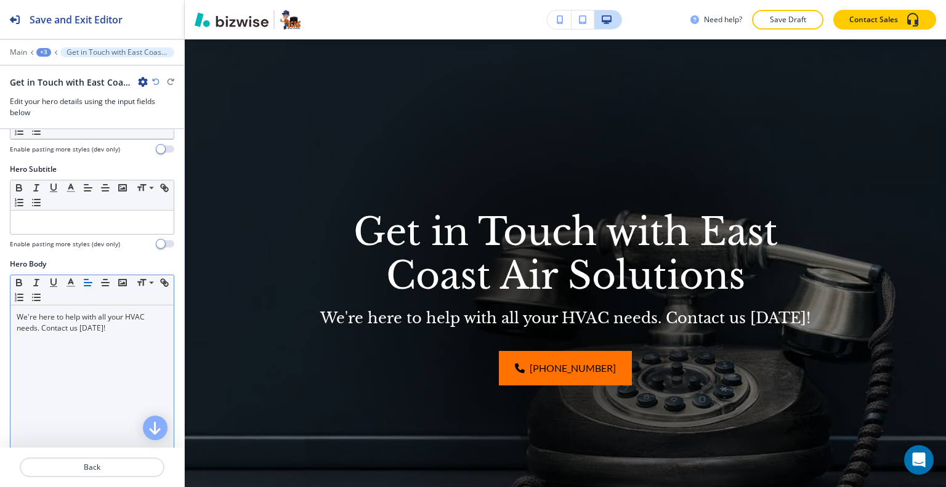
click at [108, 333] on p "We're here to help with all your HVAC needs. Contact us [DATE]!" at bounding box center [92, 323] width 151 height 22
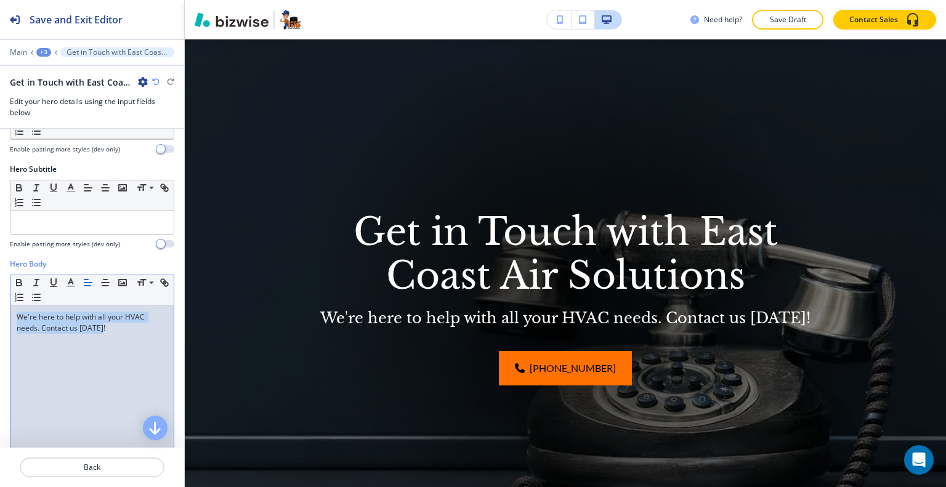
drag, startPoint x: 115, startPoint y: 333, endPoint x: 0, endPoint y: 309, distance: 117.2
click at [0, 309] on div "Hero Body Small Normal Large Huge We're here to help with all your HVAC needs. …" at bounding box center [92, 375] width 184 height 232
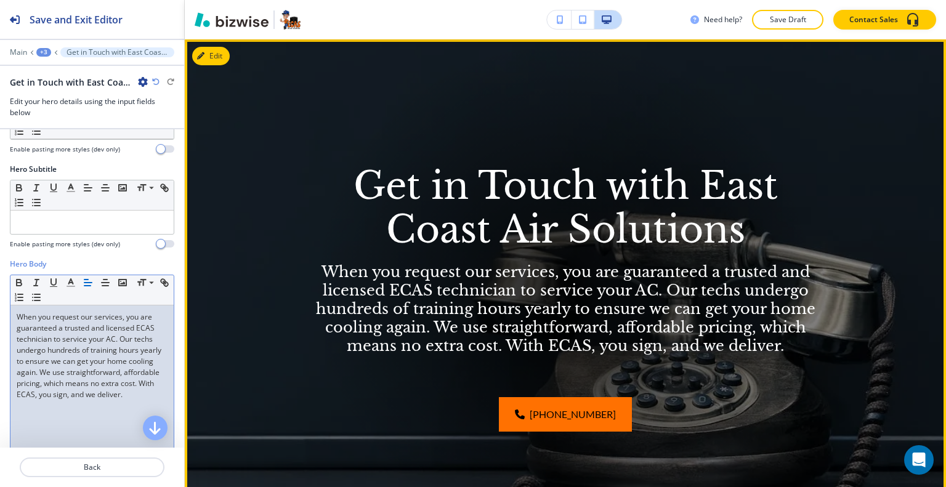
scroll to position [275, 0]
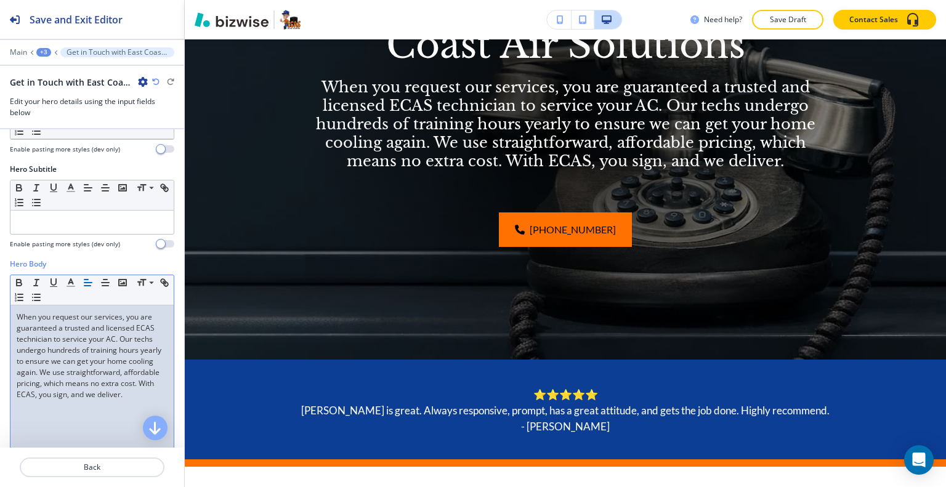
click at [157, 83] on icon "button" at bounding box center [155, 81] width 7 height 7
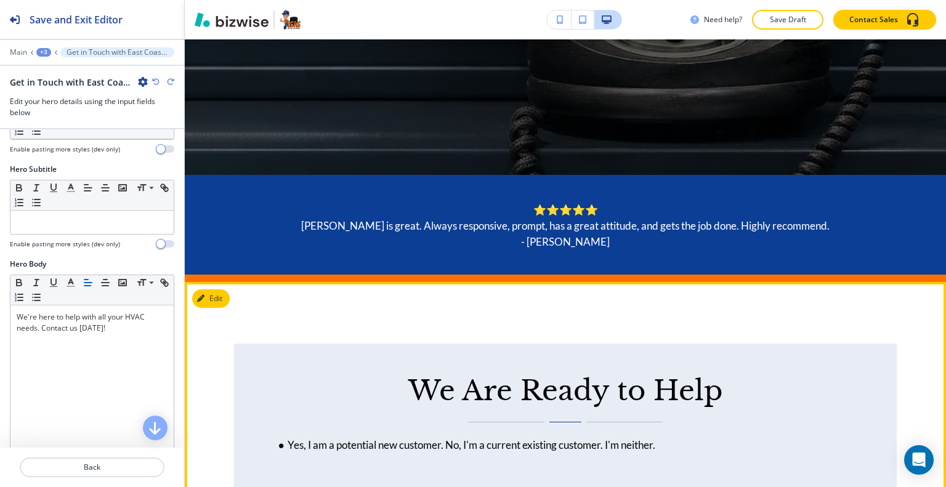
scroll to position [521, 0]
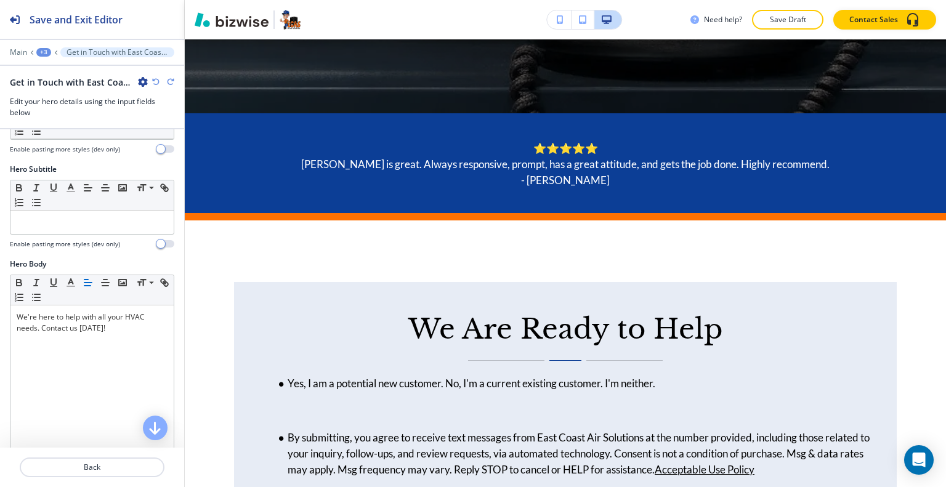
click at [42, 52] on div "+3" at bounding box center [43, 52] width 15 height 9
click at [61, 86] on button "CONTACT US" at bounding box center [75, 94] width 79 height 22
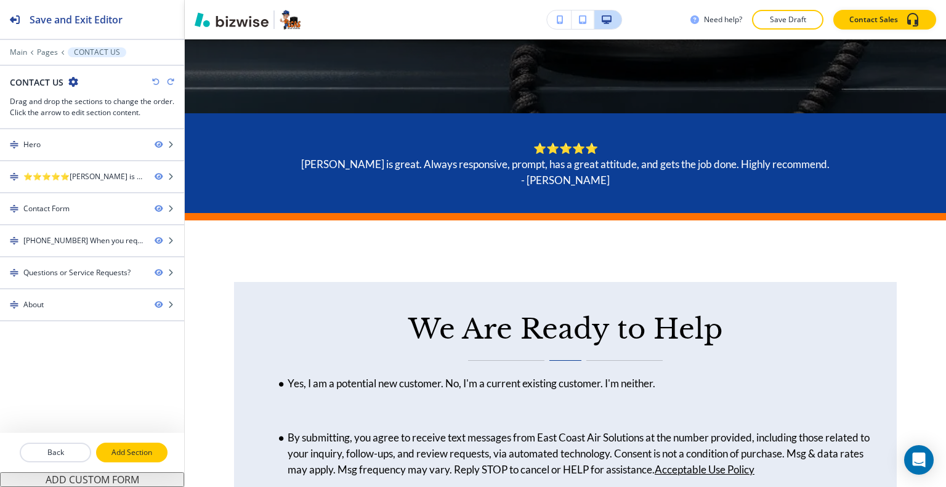
click at [140, 458] on button "Add Section" at bounding box center [131, 453] width 71 height 20
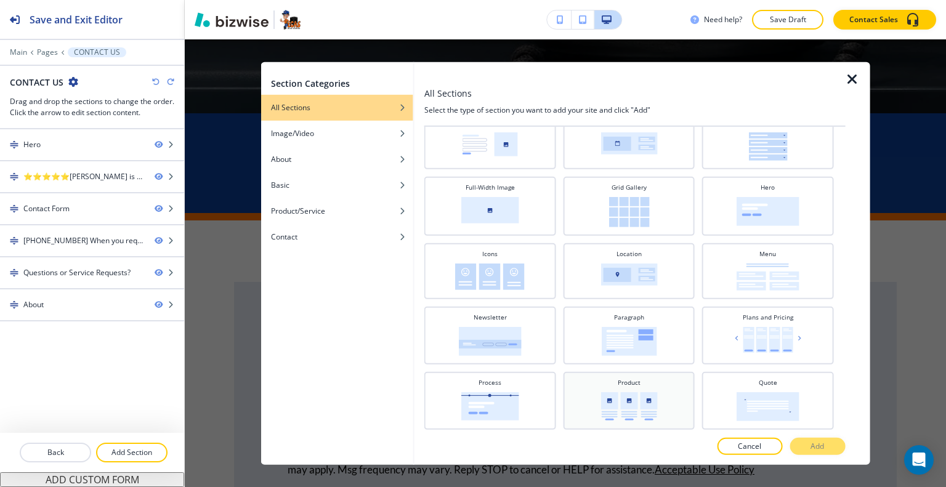
scroll to position [308, 0]
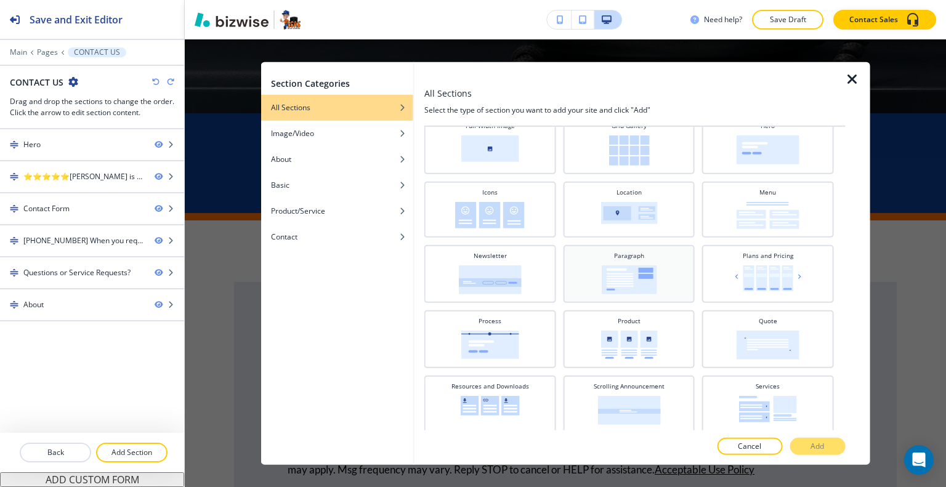
click at [635, 283] on img at bounding box center [628, 279] width 55 height 29
click at [802, 448] on button "Add" at bounding box center [817, 446] width 55 height 17
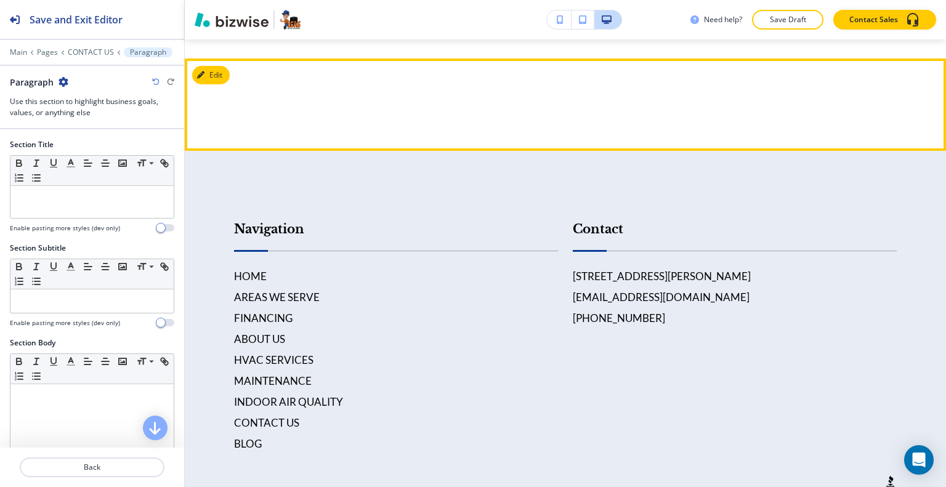
scroll to position [3905, 0]
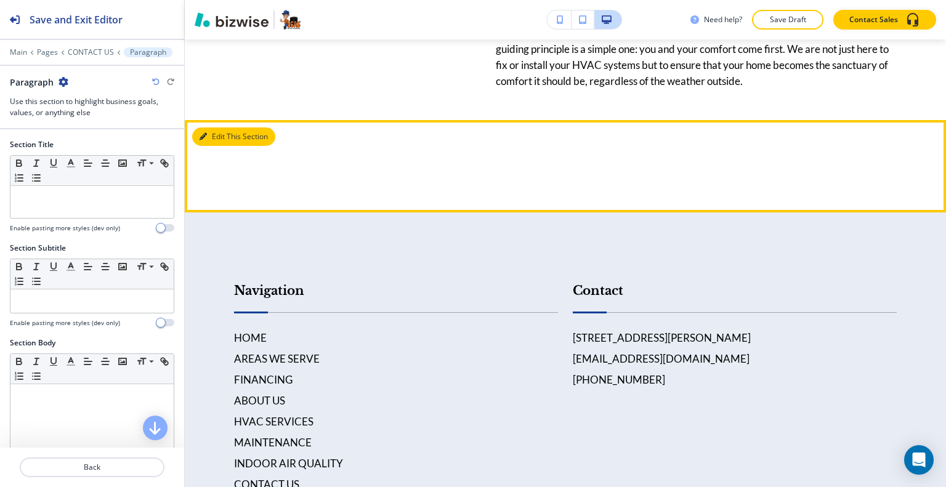
click at [218, 146] on button "Edit This Section" at bounding box center [233, 137] width 83 height 18
click at [224, 146] on button "Edit" at bounding box center [211, 137] width 38 height 18
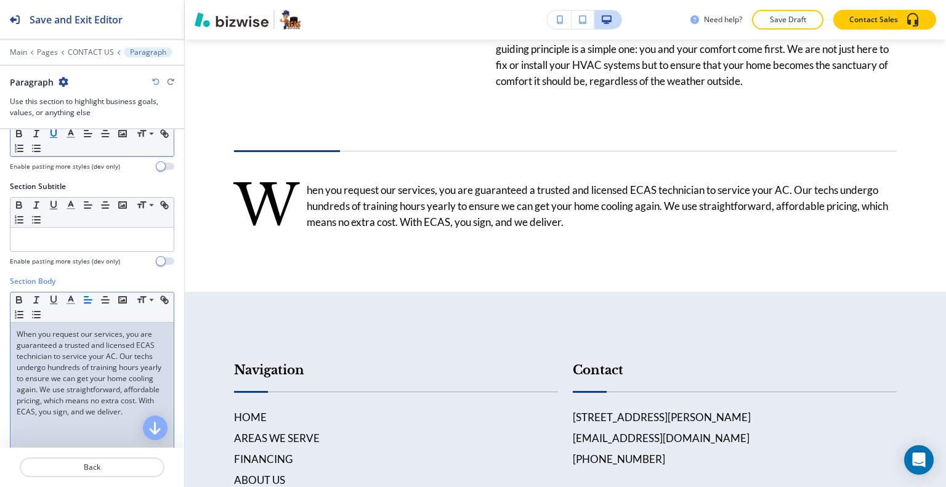
scroll to position [0, 0]
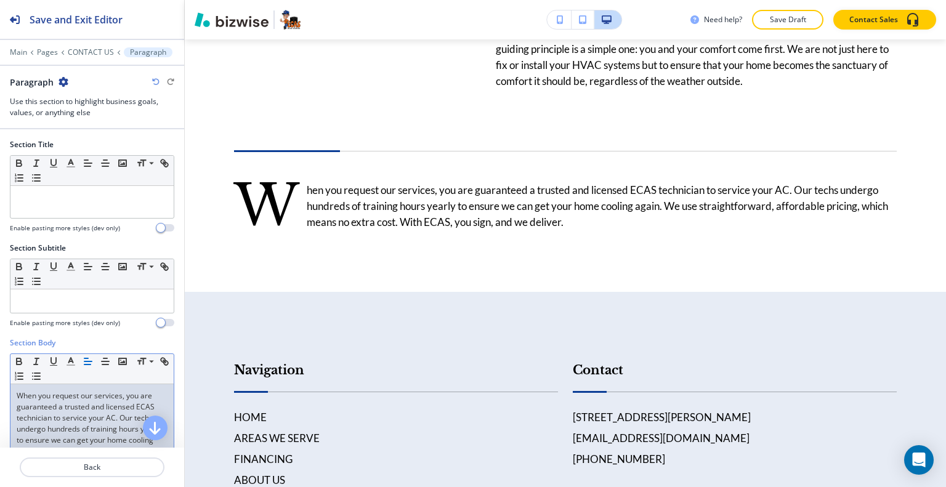
click at [79, 47] on div "Main Pages CONTACT US Paragraph" at bounding box center [92, 52] width 164 height 10
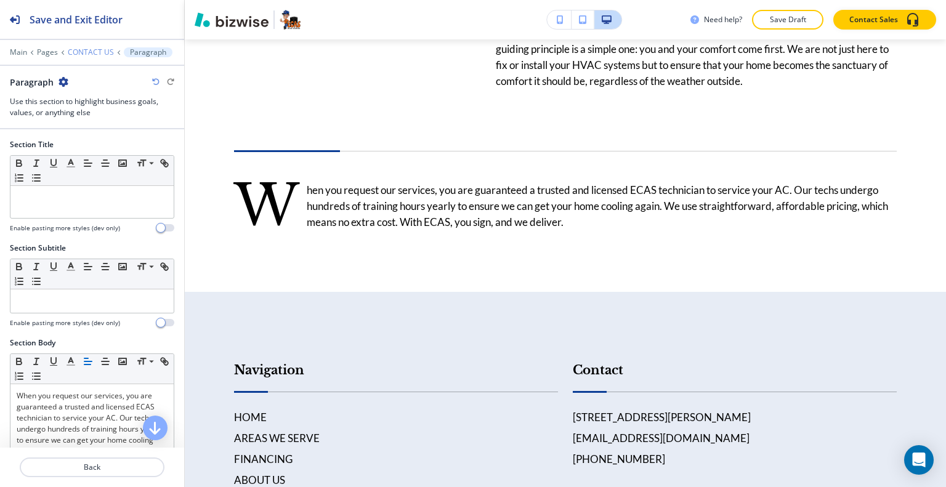
click at [92, 52] on p "CONTACT US" at bounding box center [91, 52] width 46 height 9
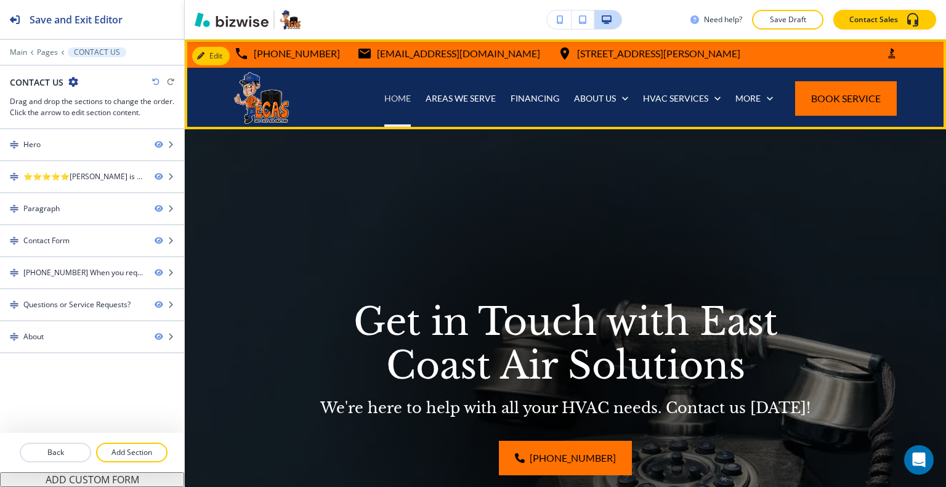
click at [384, 99] on p "HOME" at bounding box center [397, 98] width 26 height 12
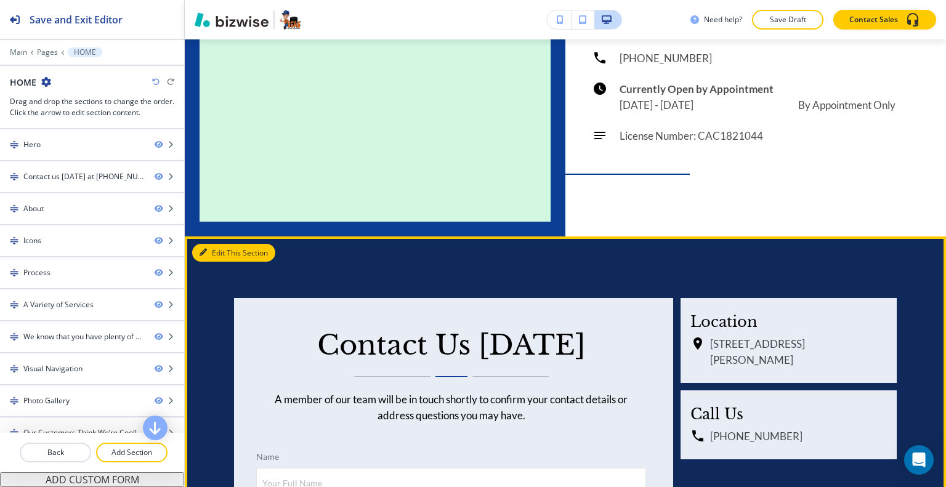
click at [219, 244] on button "Edit This Section" at bounding box center [233, 253] width 83 height 18
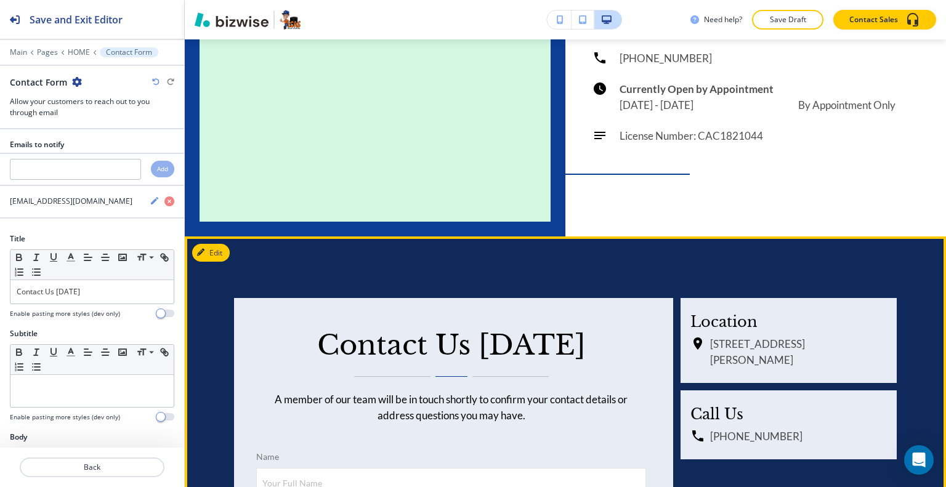
scroll to position [5629, 0]
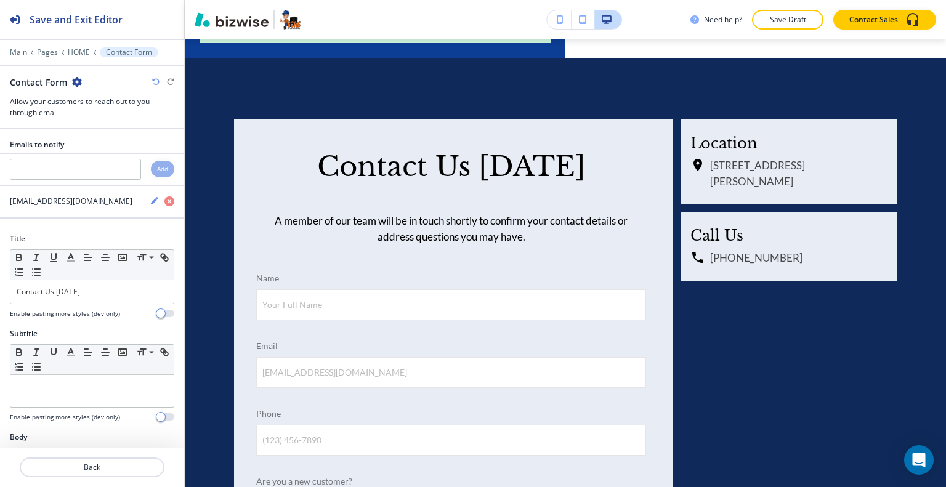
click at [75, 78] on icon "button" at bounding box center [77, 82] width 10 height 10
click at [105, 125] on p "Duplicate Section" at bounding box center [110, 124] width 63 height 11
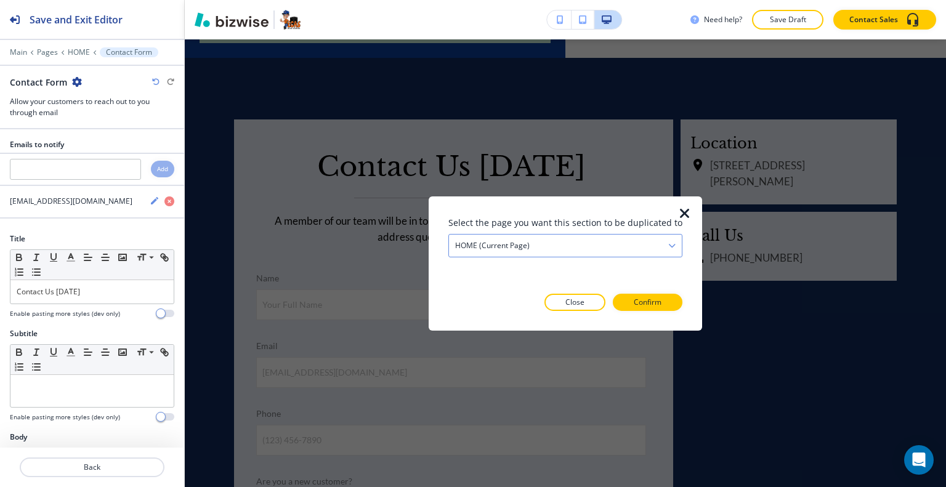
click at [636, 243] on div "HOME (current page)" at bounding box center [565, 245] width 233 height 22
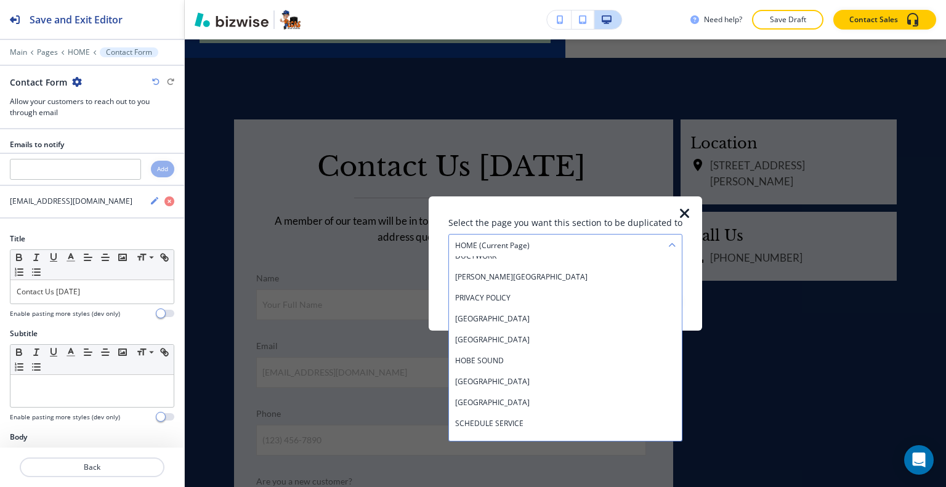
scroll to position [716, 0]
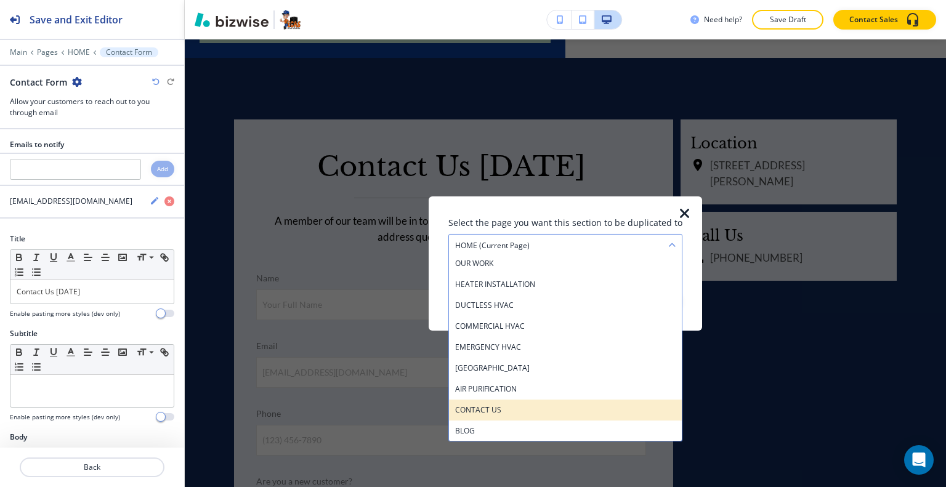
click at [574, 406] on h4 "CONTACT US" at bounding box center [565, 409] width 221 height 11
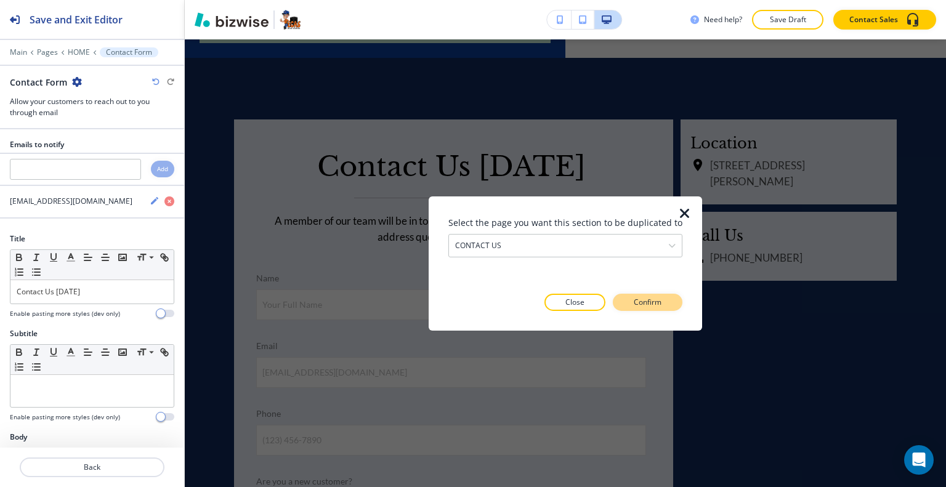
click at [638, 303] on p "Confirm" at bounding box center [648, 302] width 28 height 11
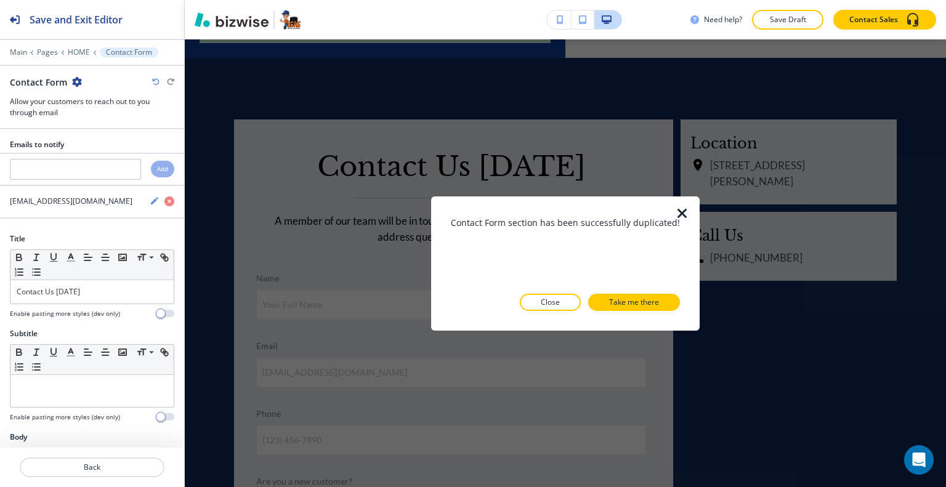
click at [638, 303] on p "Take me there" at bounding box center [634, 302] width 50 height 11
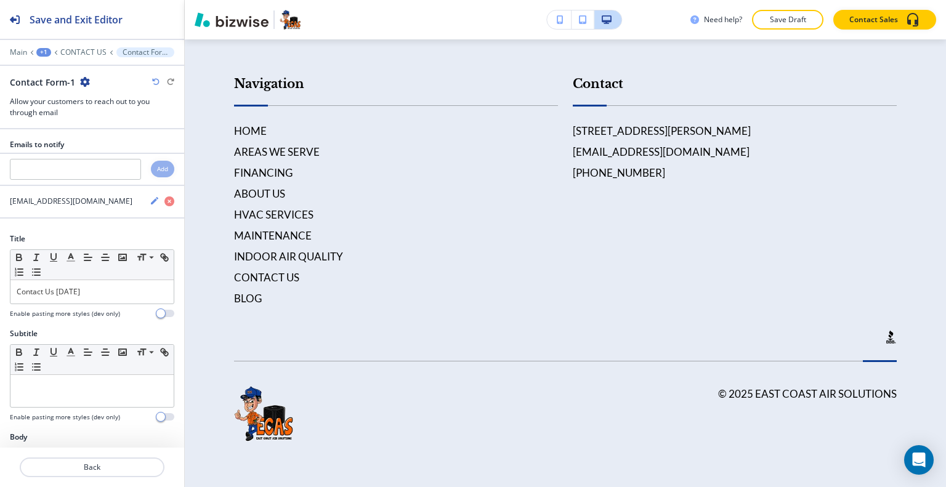
scroll to position [4278, 0]
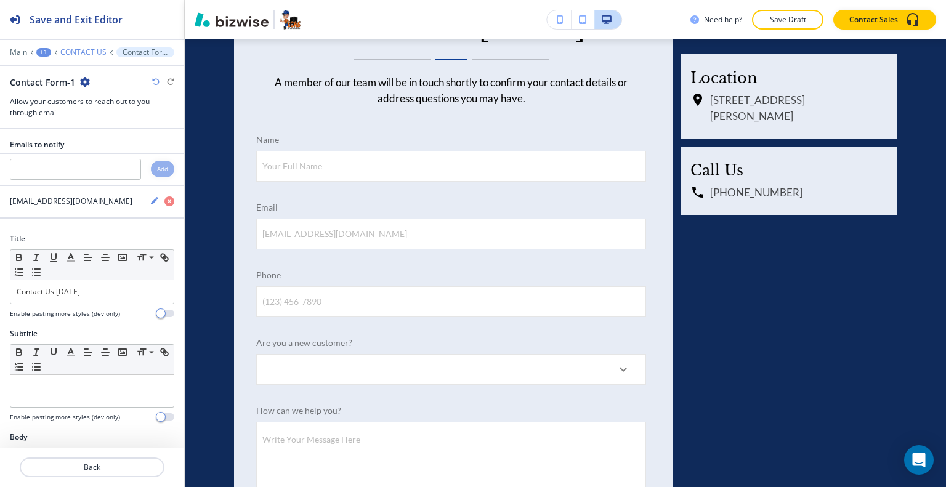
click at [93, 52] on p "CONTACT US" at bounding box center [83, 52] width 46 height 9
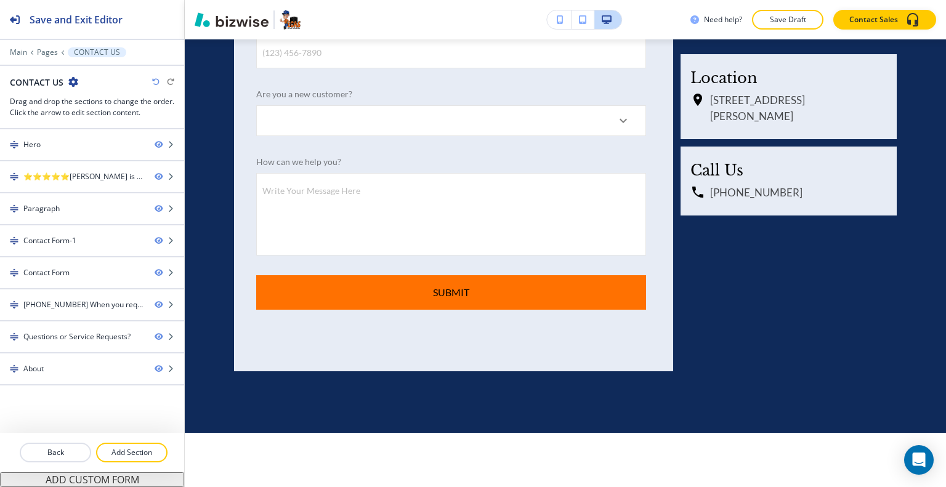
scroll to position [1089, 0]
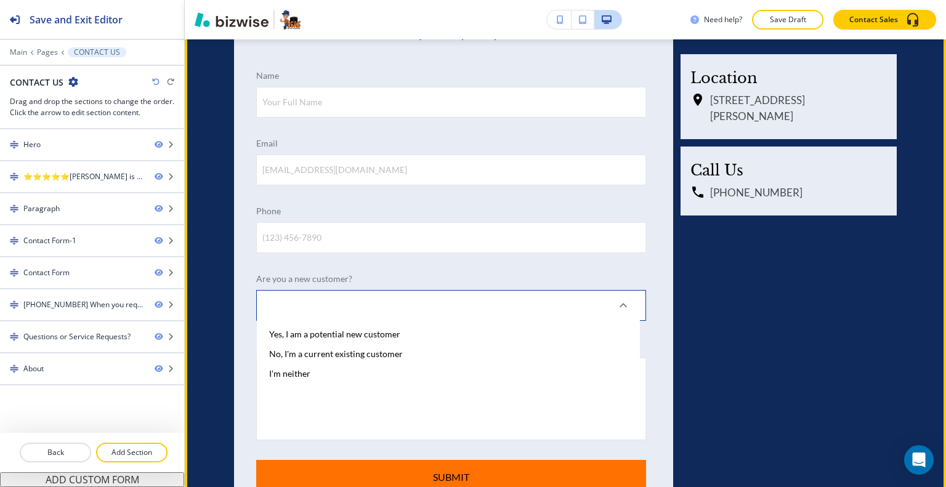
click at [471, 0] on body "Save and Exit Editor Main Pages CONTACT US CONTACT US Drag and drop the section…" at bounding box center [473, 0] width 946 height 0
click at [471, 290] on div at bounding box center [473, 243] width 946 height 487
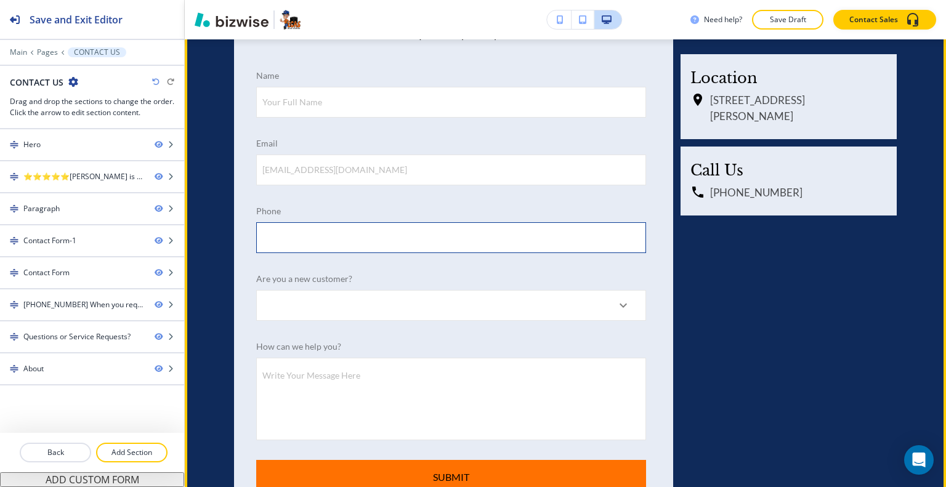
click at [468, 237] on input "(123) 456-7890" at bounding box center [451, 238] width 389 height 30
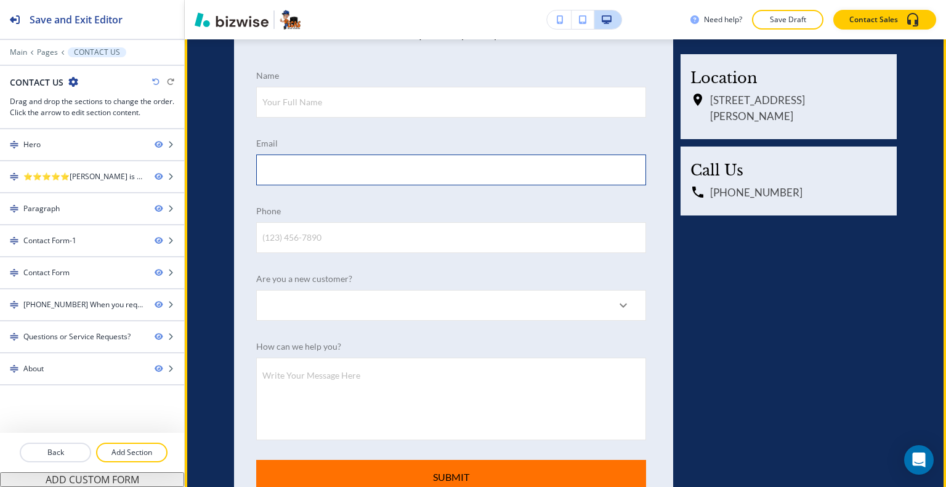
click at [435, 164] on input "[EMAIL_ADDRESS][DOMAIN_NAME]" at bounding box center [451, 170] width 389 height 30
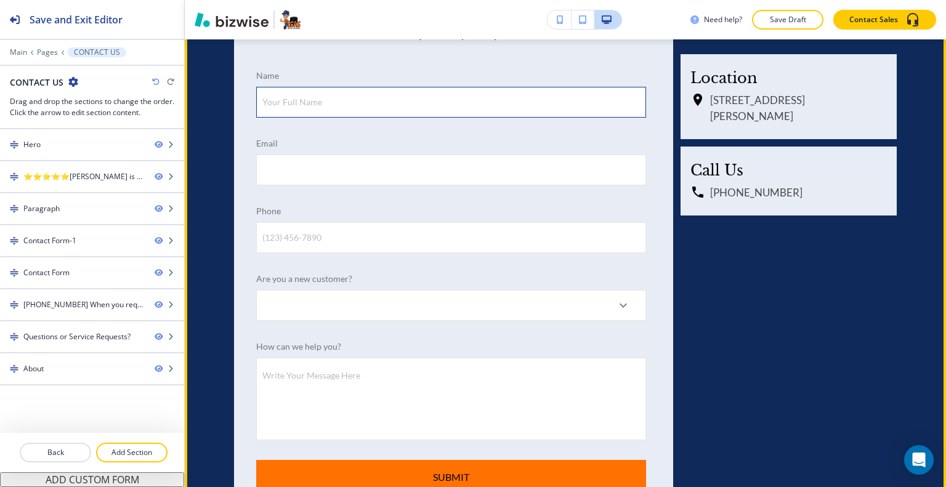
click at [415, 113] on input "Your Full Name" at bounding box center [451, 102] width 389 height 30
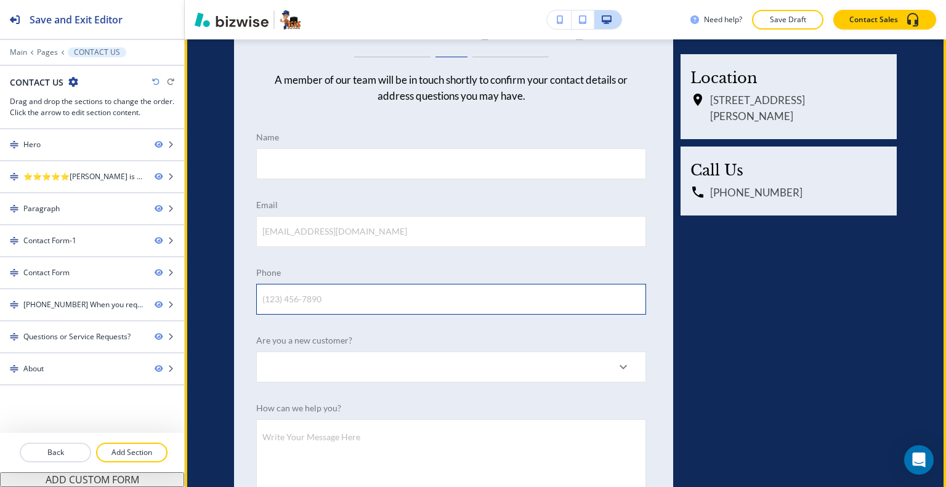
scroll to position [904, 0]
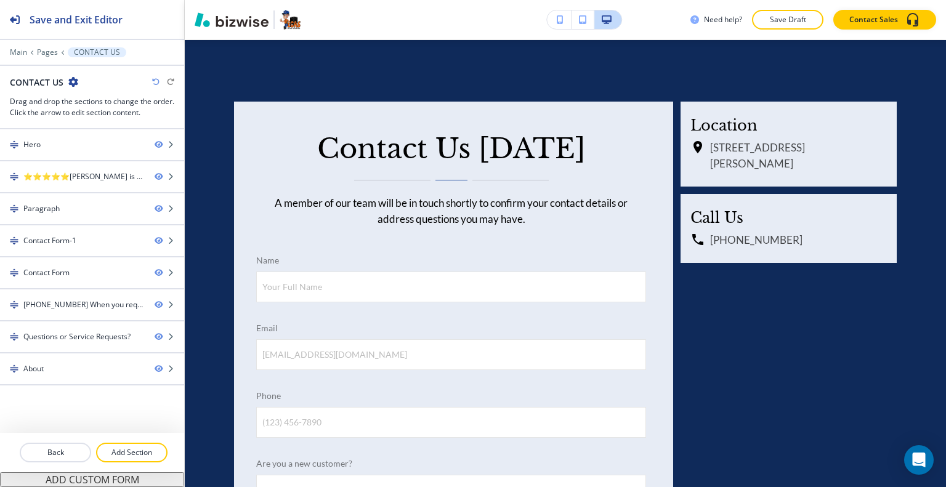
click at [214, 56] on div "Edit Contact Us [DATE] A member of our team will be in touch shortly to confirm…" at bounding box center [565, 421] width 761 height 763
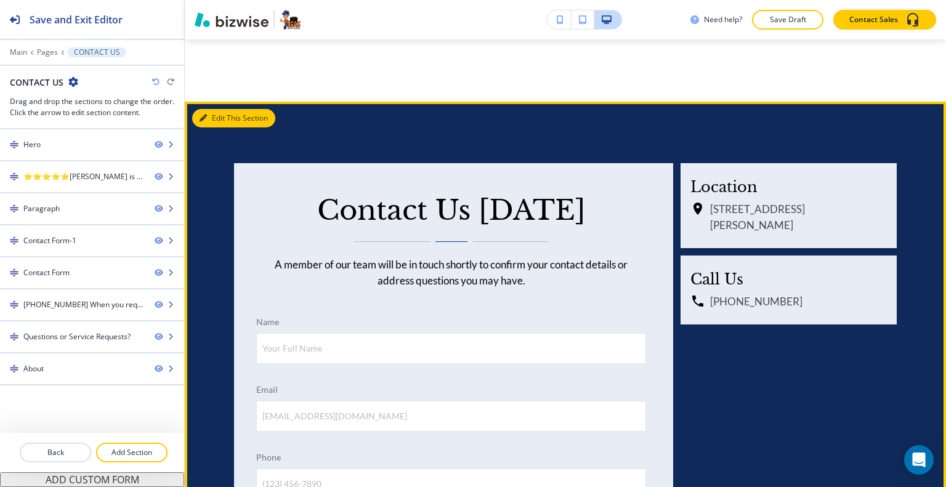
click at [217, 120] on button "Edit This Section" at bounding box center [233, 118] width 83 height 18
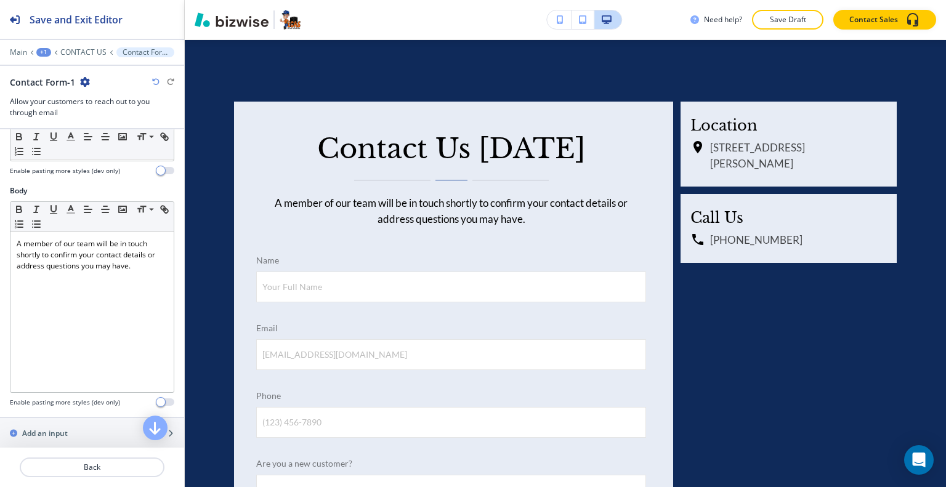
scroll to position [431, 0]
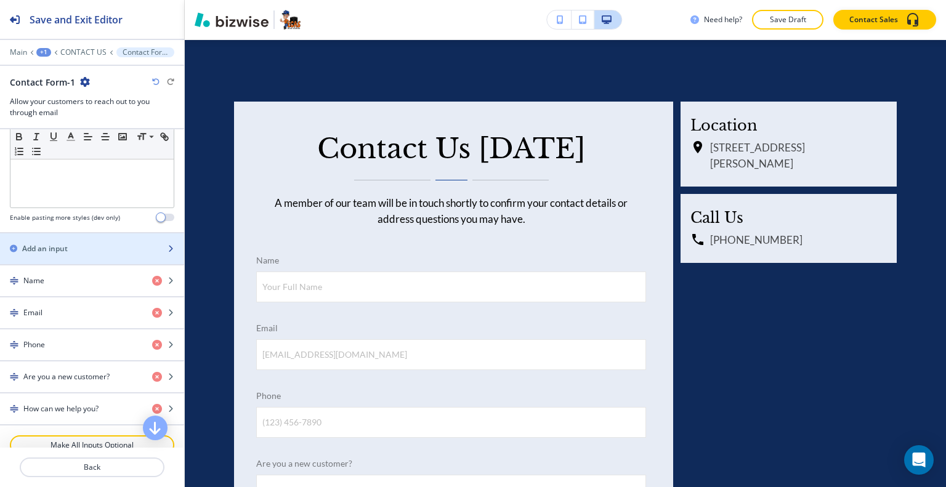
click at [91, 254] on div "button" at bounding box center [92, 259] width 184 height 10
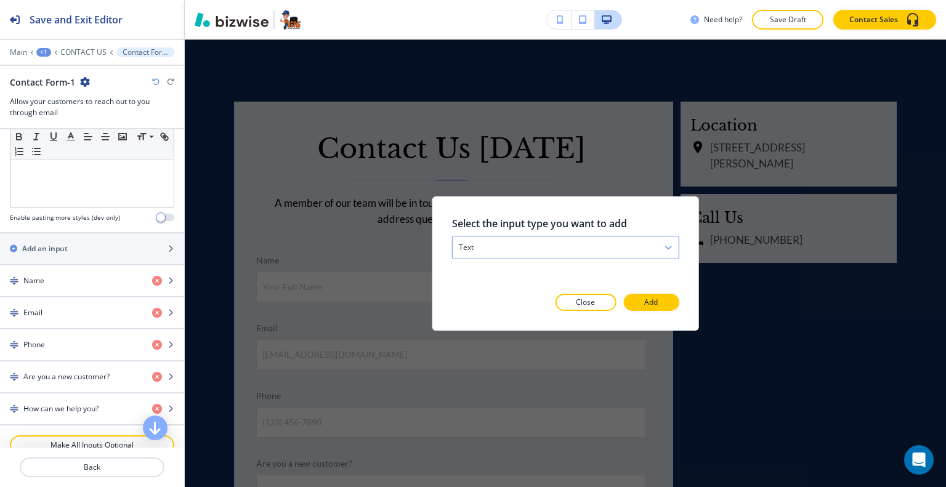
click at [557, 252] on div "text" at bounding box center [566, 247] width 226 height 22
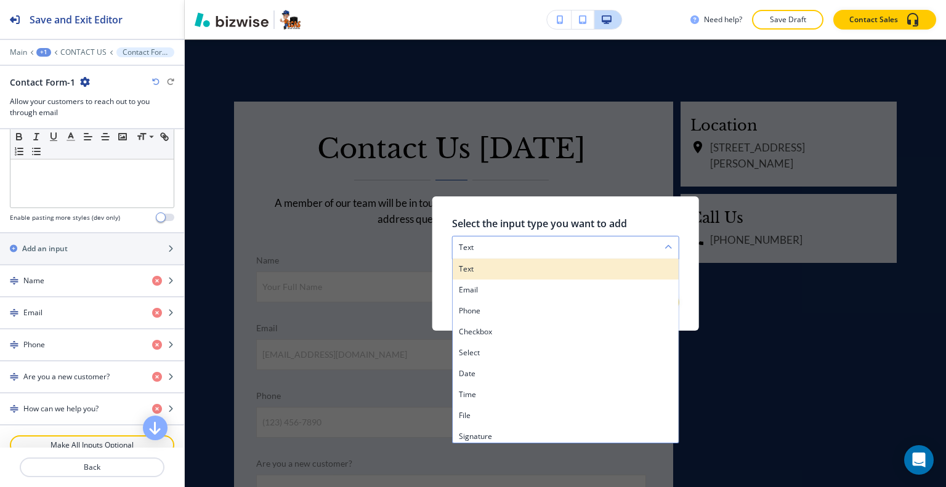
click at [511, 272] on h4 "text" at bounding box center [566, 268] width 214 height 11
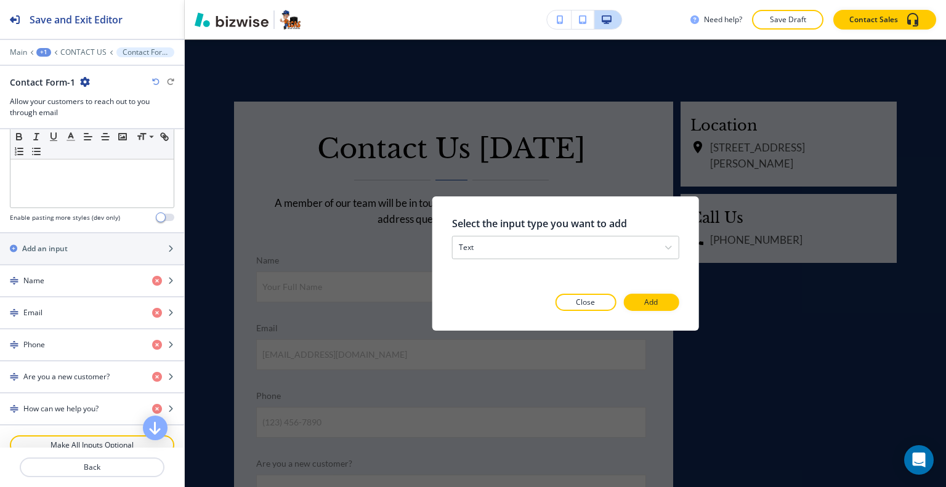
click at [657, 295] on button "Add" at bounding box center [650, 302] width 55 height 17
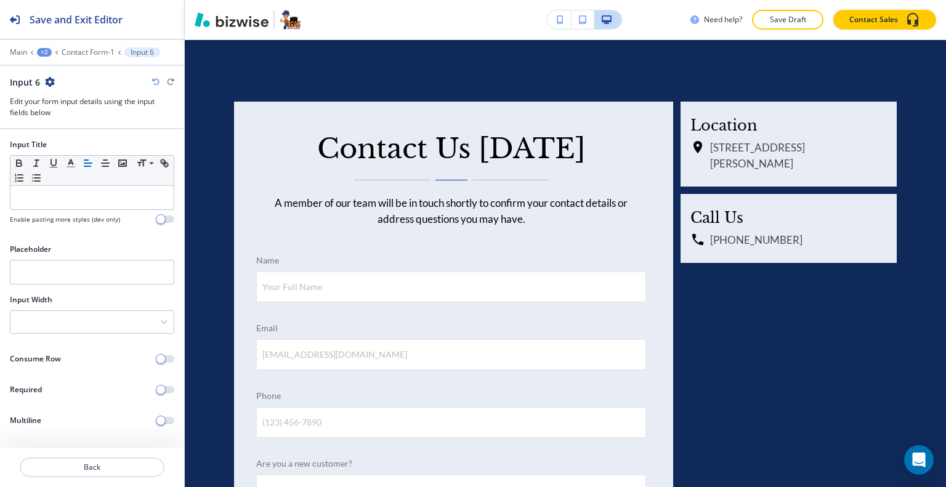
scroll to position [1509, 0]
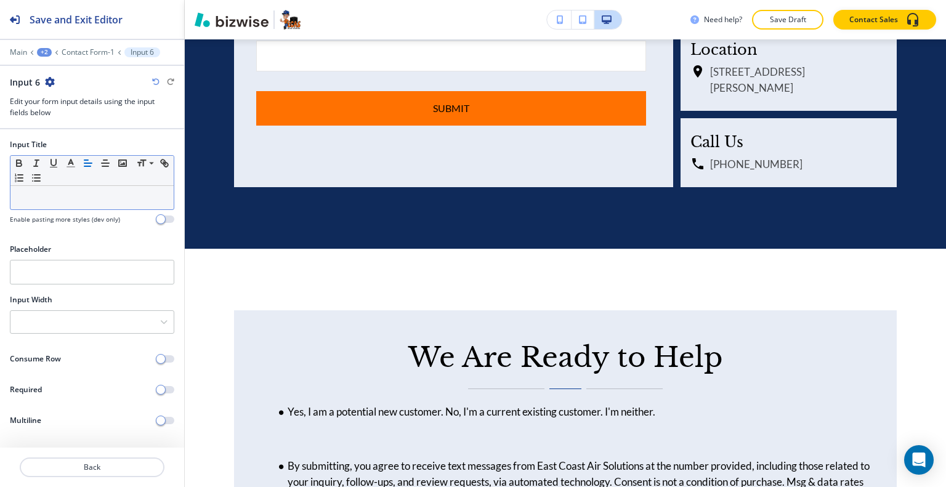
click at [68, 201] on p at bounding box center [92, 197] width 151 height 11
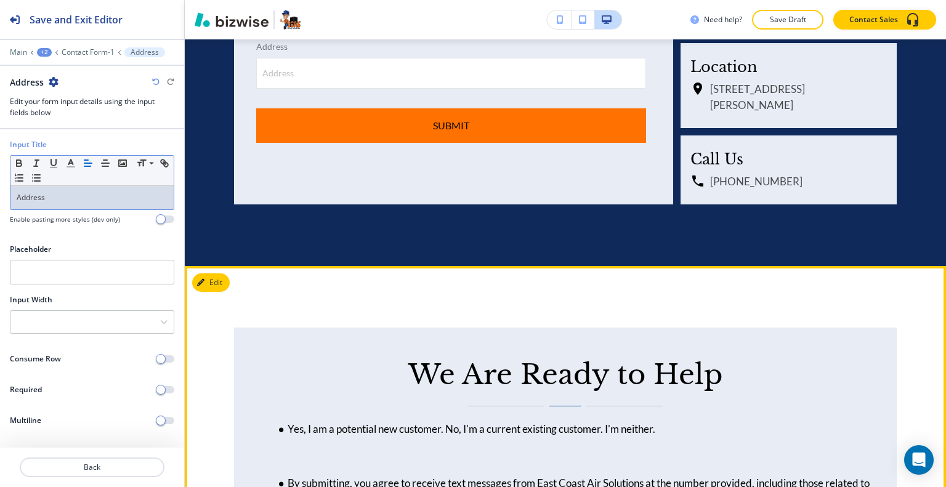
scroll to position [1694, 0]
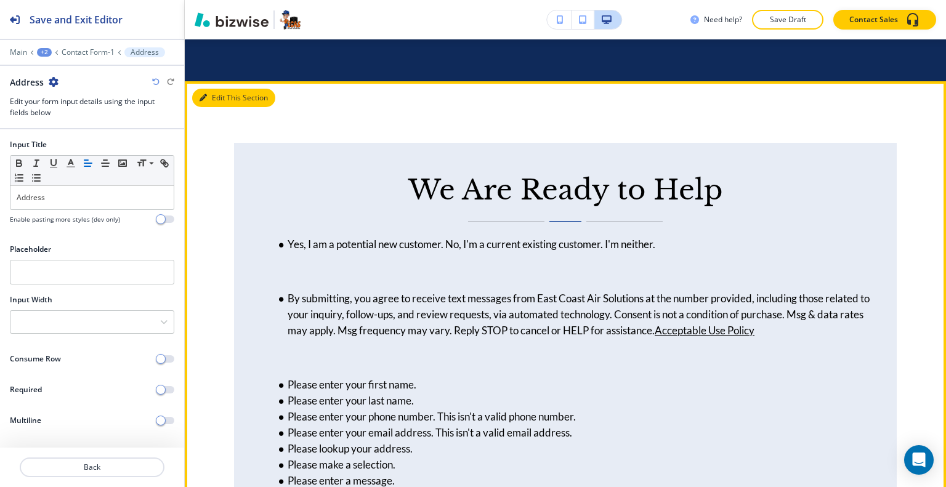
click at [211, 100] on button "Edit This Section" at bounding box center [233, 98] width 83 height 18
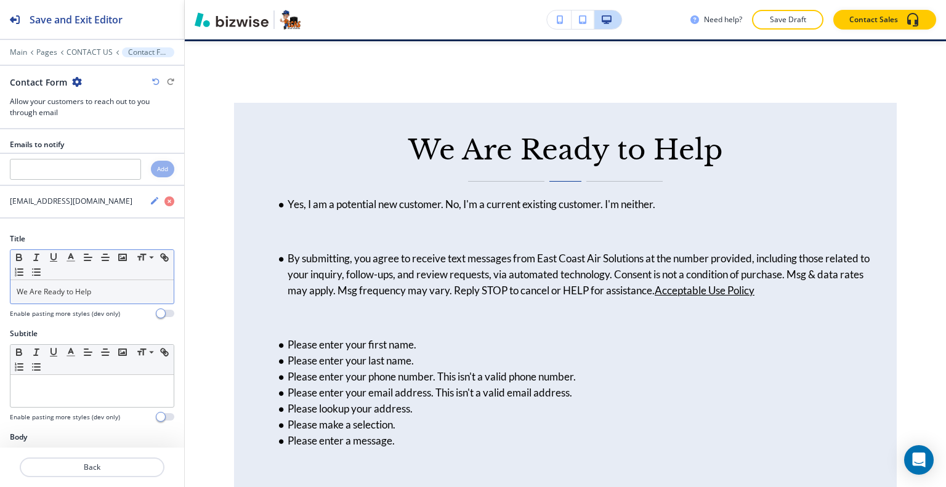
scroll to position [246, 0]
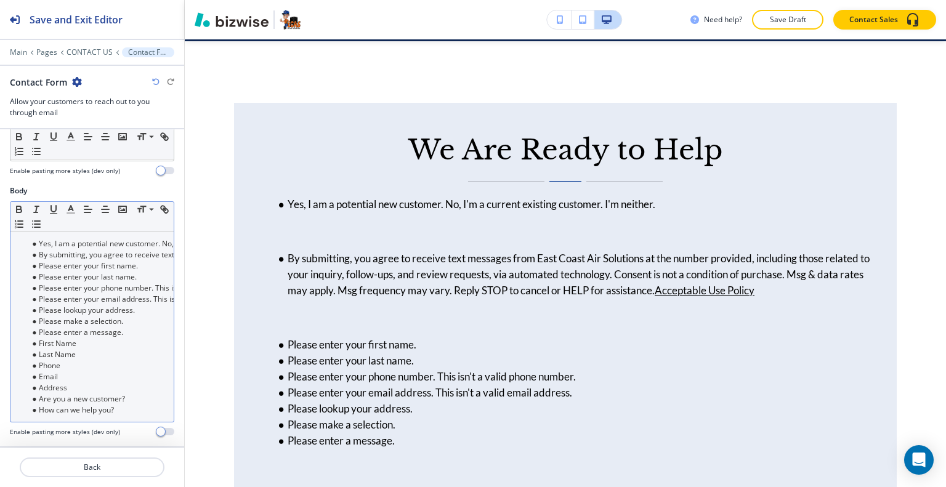
click at [108, 405] on li "How can we help you?" at bounding box center [98, 410] width 140 height 11
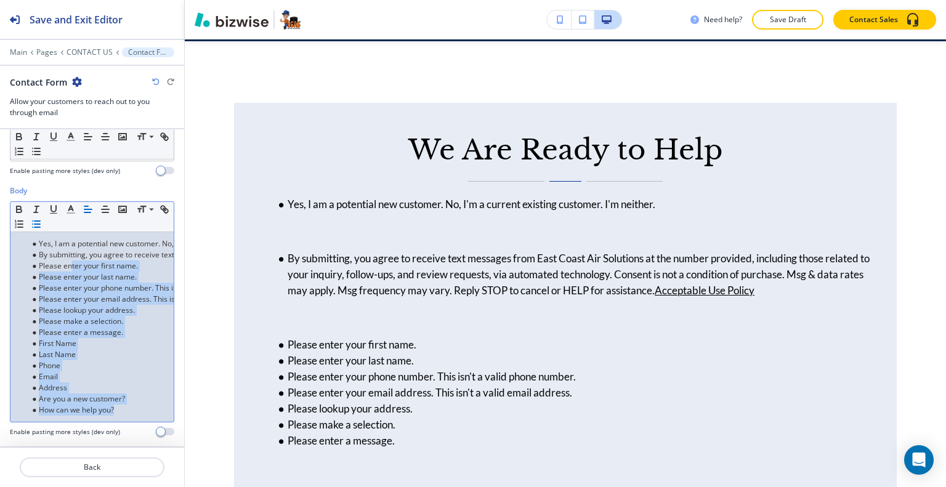
scroll to position [62, 0]
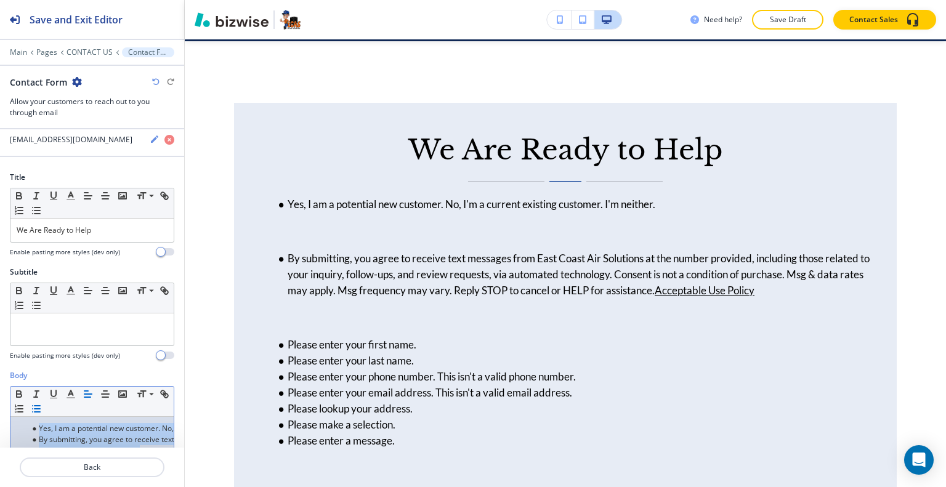
drag, startPoint x: 130, startPoint y: 411, endPoint x: 0, endPoint y: 337, distance: 149.5
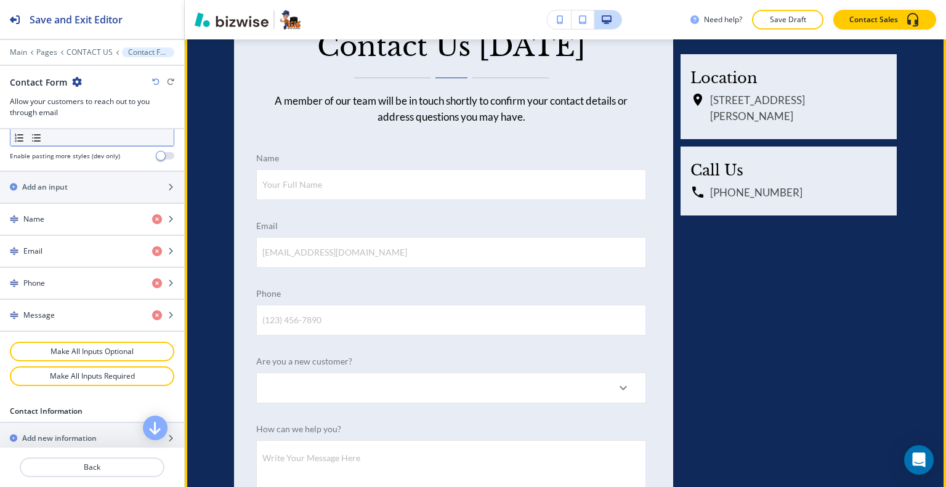
scroll to position [699, 0]
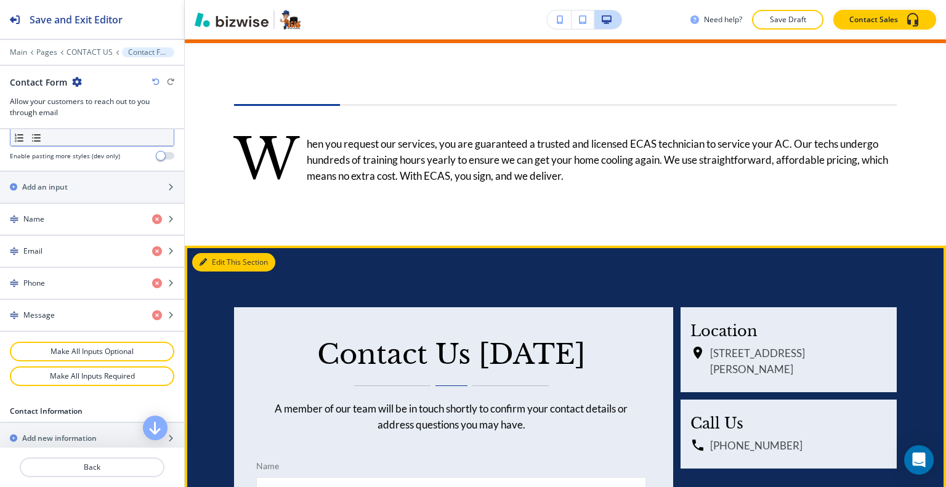
click at [216, 264] on button "Edit This Section" at bounding box center [233, 262] width 83 height 18
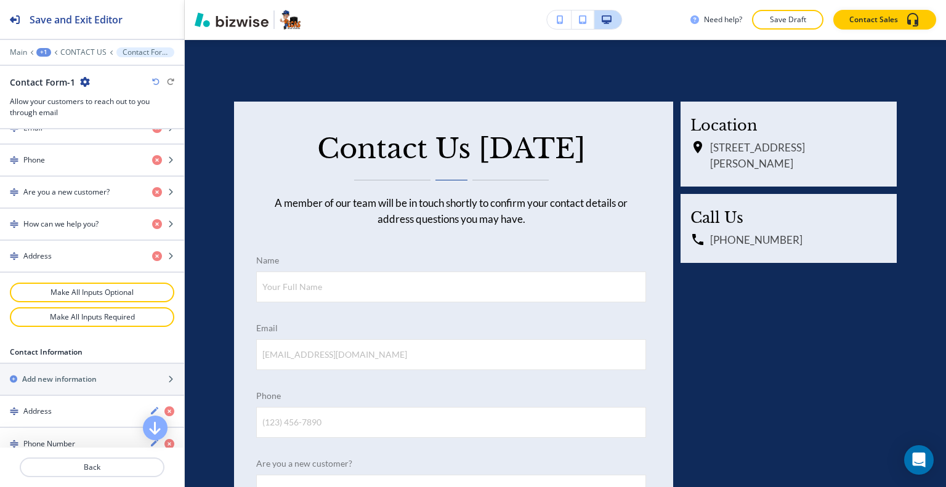
scroll to position [554, 0]
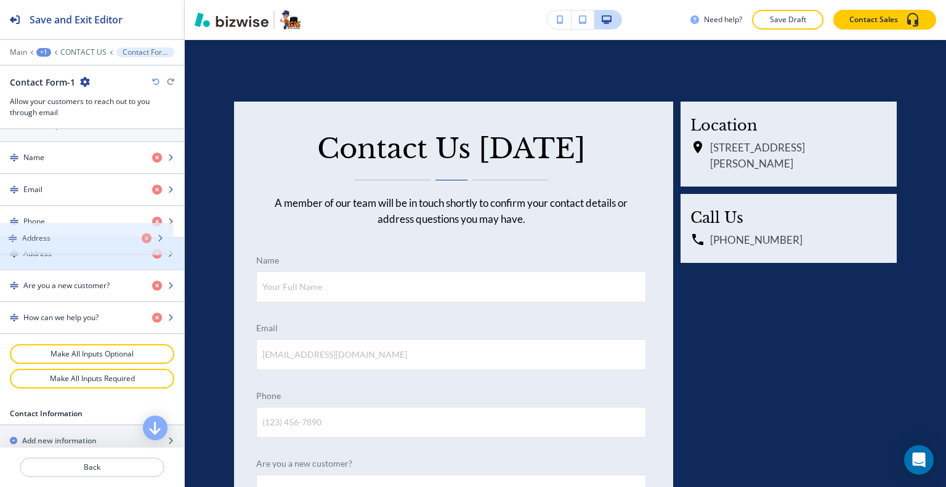
drag, startPoint x: 74, startPoint y: 319, endPoint x: 73, endPoint y: 244, distance: 74.6
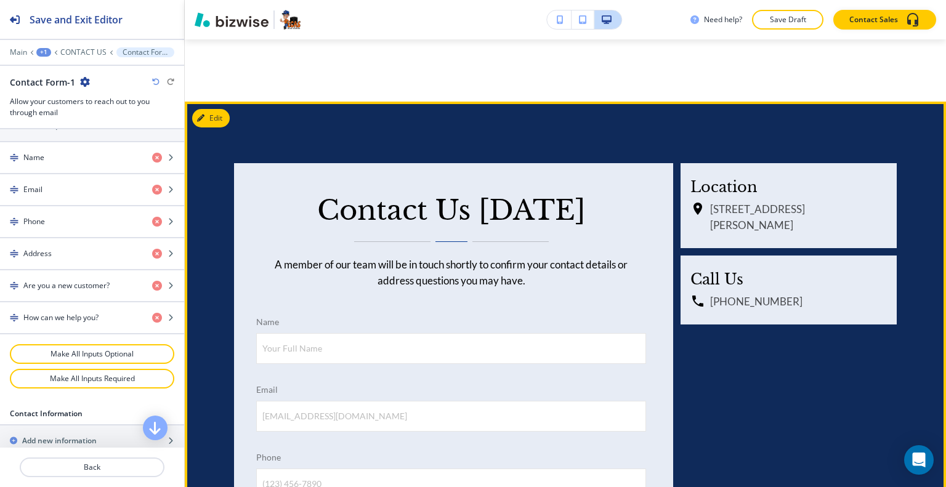
scroll to position [781, 0]
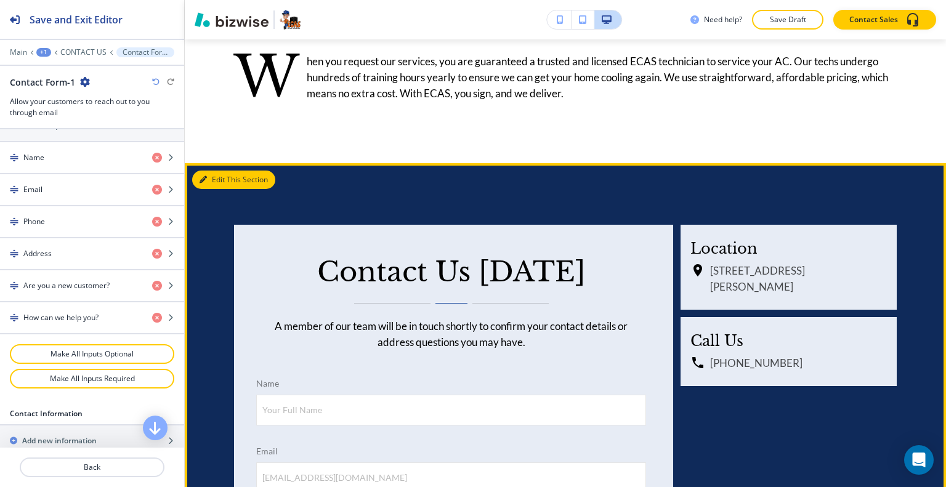
click at [227, 177] on button "Edit This Section" at bounding box center [233, 180] width 83 height 18
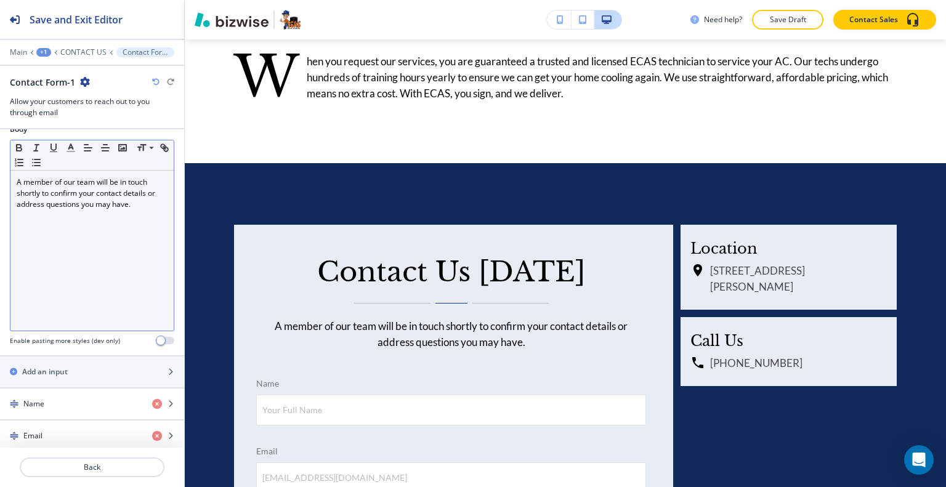
scroll to position [0, 0]
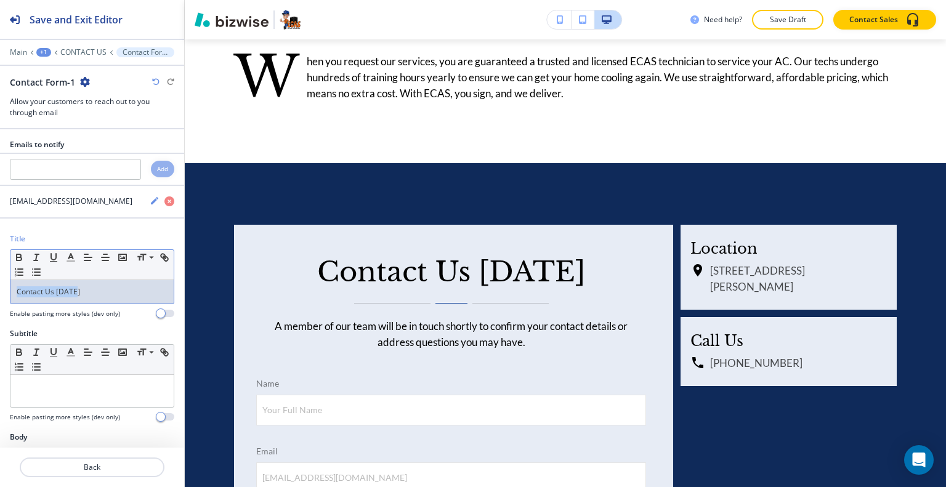
drag, startPoint x: 81, startPoint y: 291, endPoint x: 49, endPoint y: 290, distance: 31.4
click at [0, 287] on div "Title Small Normal Large Huge Contact Us [DATE] Enable pasting more styles (dev…" at bounding box center [92, 280] width 184 height 95
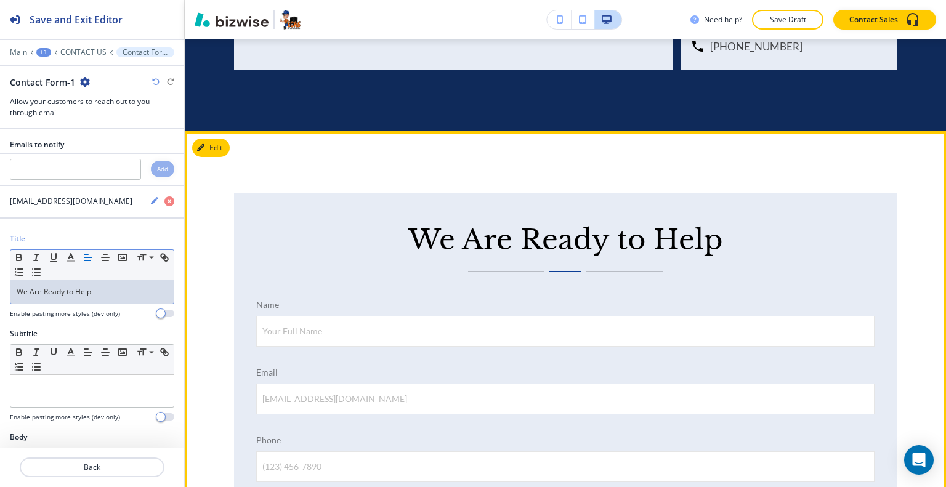
scroll to position [1705, 0]
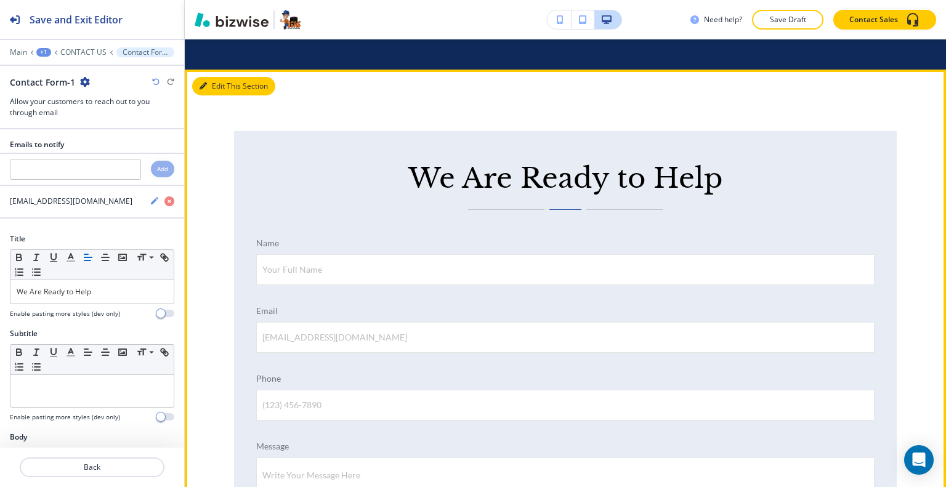
click at [214, 91] on button "Edit This Section" at bounding box center [233, 86] width 83 height 18
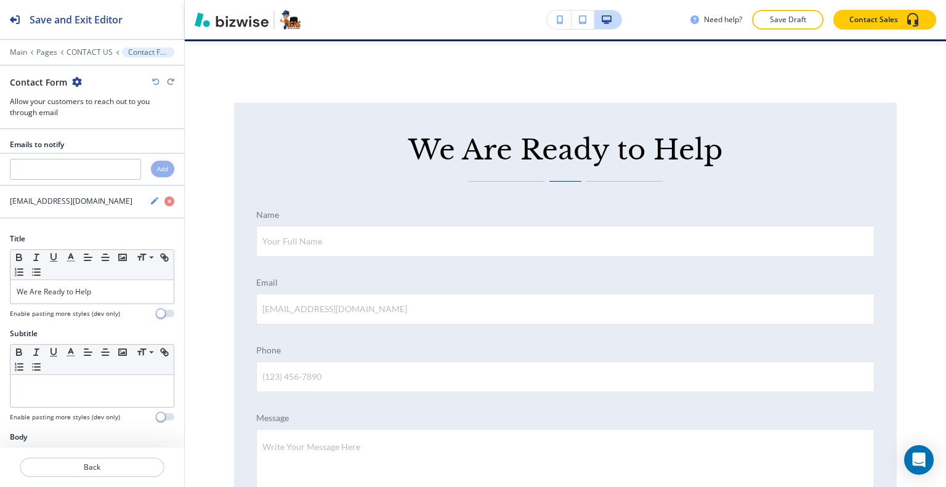
click at [76, 85] on icon "button" at bounding box center [77, 82] width 10 height 10
click at [99, 138] on button "Delete Section" at bounding box center [110, 146] width 79 height 22
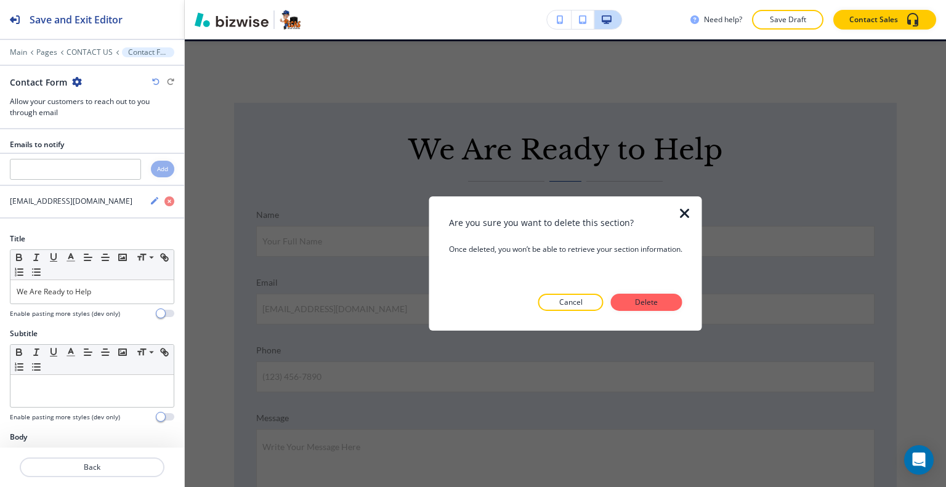
click at [653, 298] on p "Delete" at bounding box center [647, 302] width 30 height 11
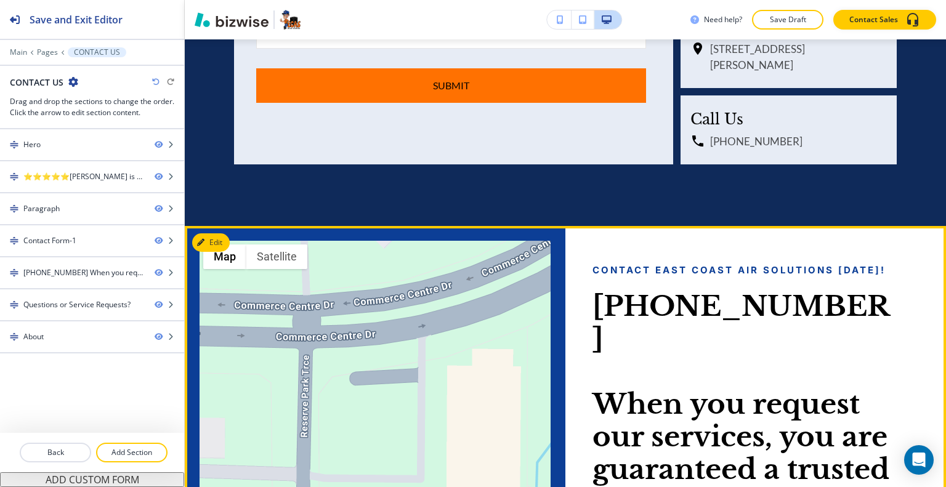
scroll to position [1487, 0]
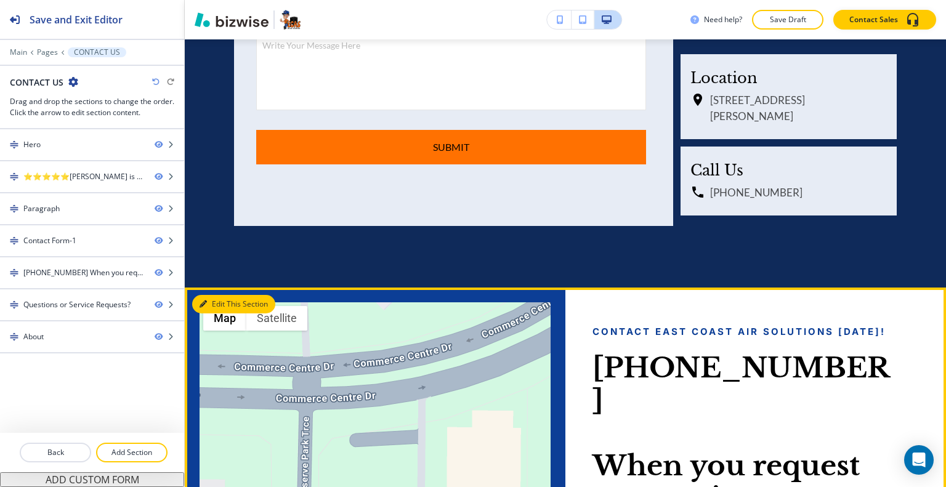
click at [218, 296] on button "Edit This Section" at bounding box center [233, 304] width 83 height 18
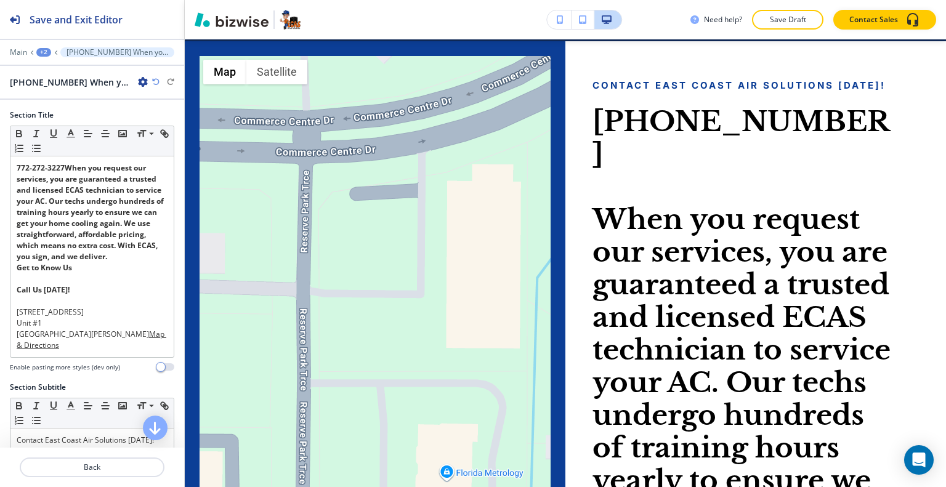
click at [81, 363] on div at bounding box center [92, 360] width 164 height 5
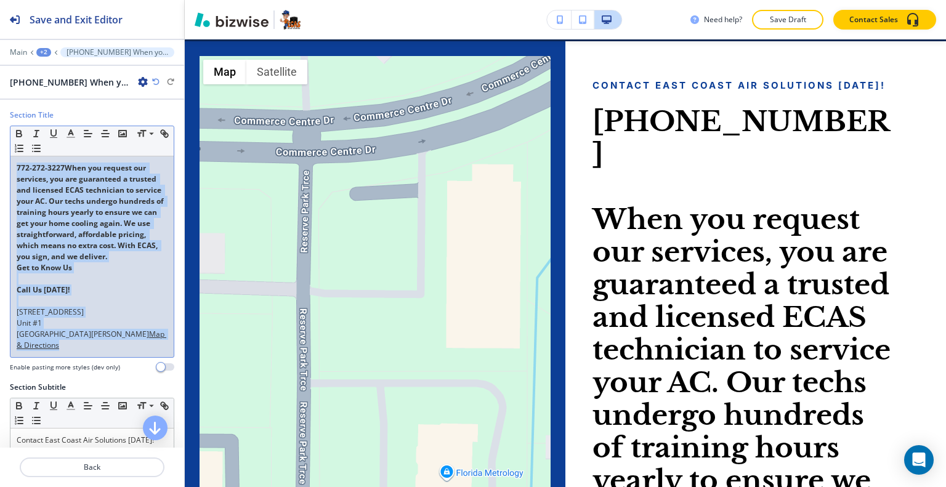
drag, startPoint x: 72, startPoint y: 362, endPoint x: 0, endPoint y: 121, distance: 251.4
click at [0, 120] on div "Section Title Small Normal Large Huge 772-272-3227When you request our services…" at bounding box center [92, 246] width 184 height 272
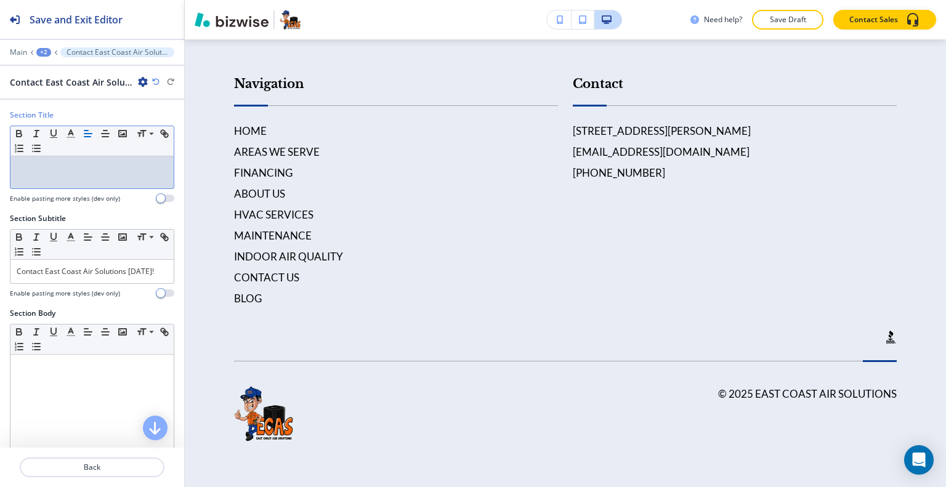
scroll to position [3035, 0]
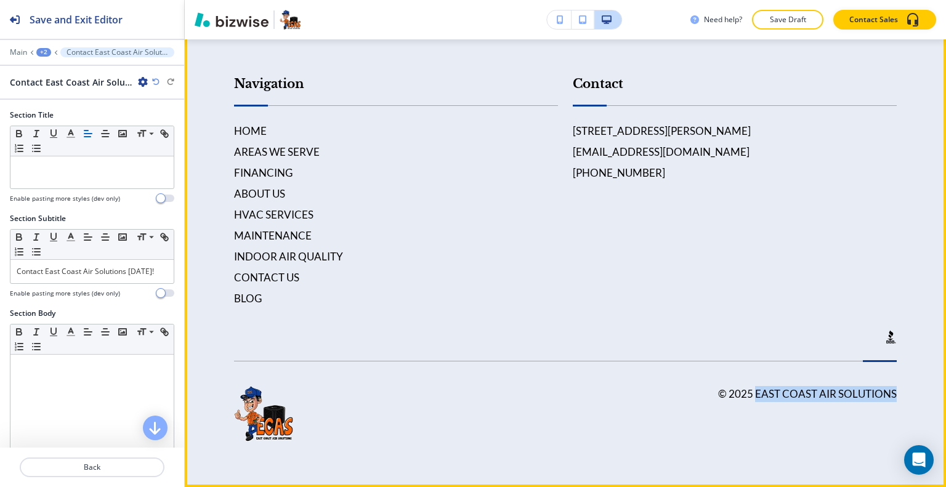
drag, startPoint x: 891, startPoint y: 394, endPoint x: 754, endPoint y: 394, distance: 137.4
click at [749, 397] on footer "Navigation HOME AREAS WE SERVE FINANCING ABOUT US HVAC SERVICES MAINTENANCE IND…" at bounding box center [565, 247] width 761 height 482
copy h6 "East Coast Air Solutions"
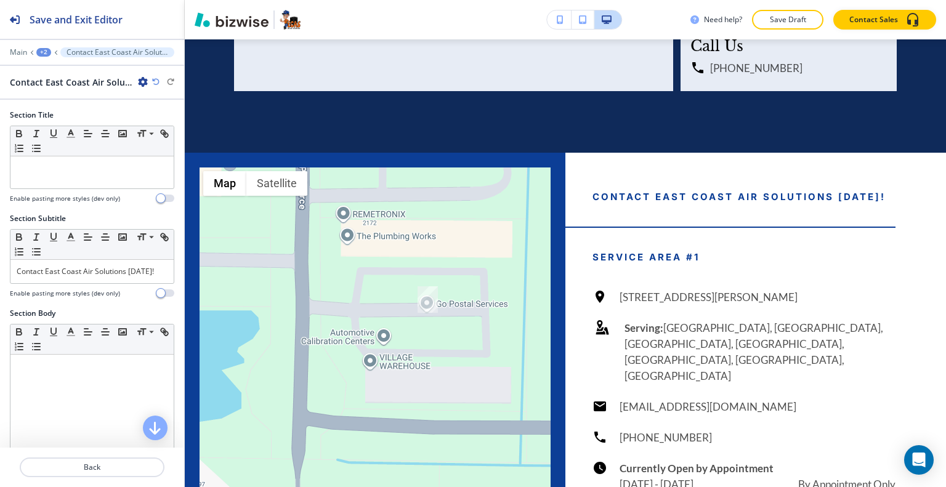
scroll to position [1683, 0]
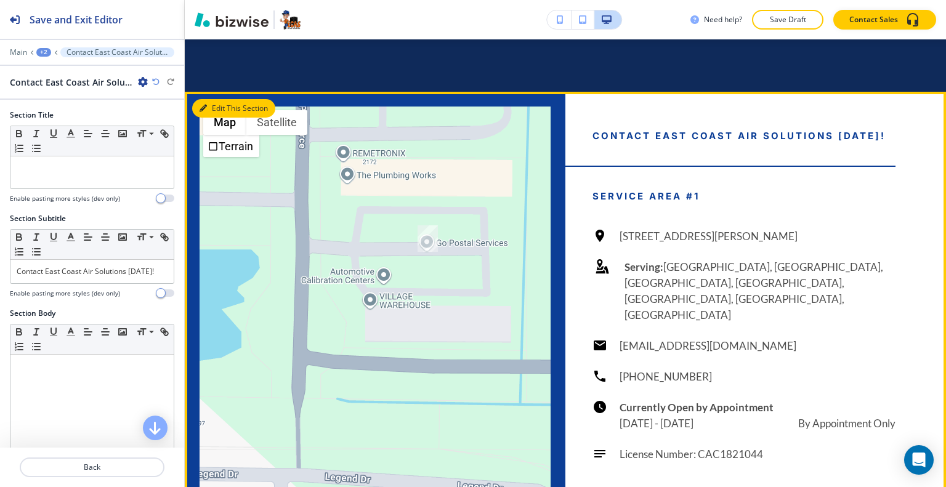
click at [225, 106] on button "Edit This Section" at bounding box center [233, 108] width 83 height 18
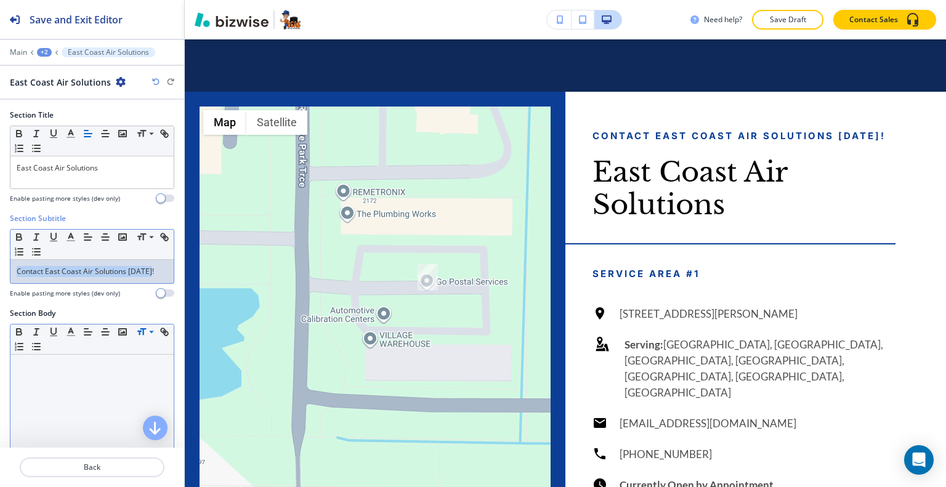
drag, startPoint x: 156, startPoint y: 271, endPoint x: 0, endPoint y: 253, distance: 156.9
click at [0, 253] on div "Section Subtitle Small Normal Large Huge Contact East Coast Air Solutions [DATE…" at bounding box center [92, 260] width 184 height 95
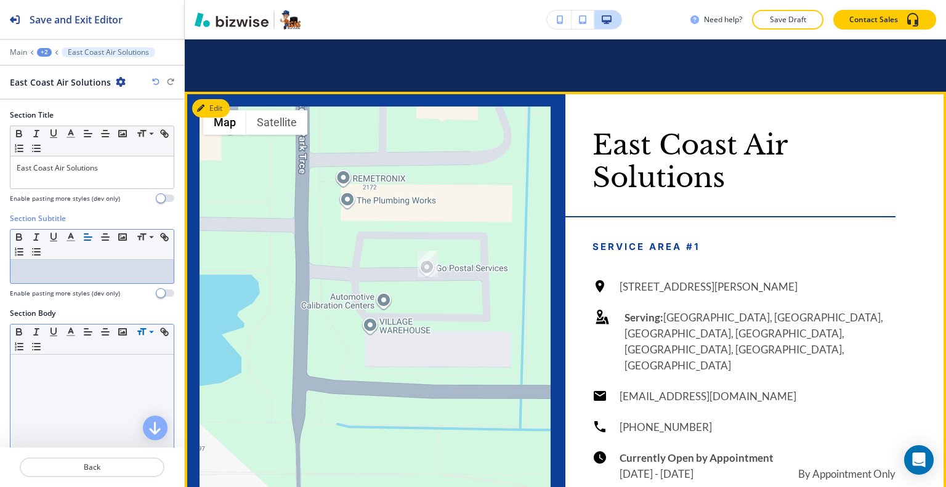
scroll to position [1930, 0]
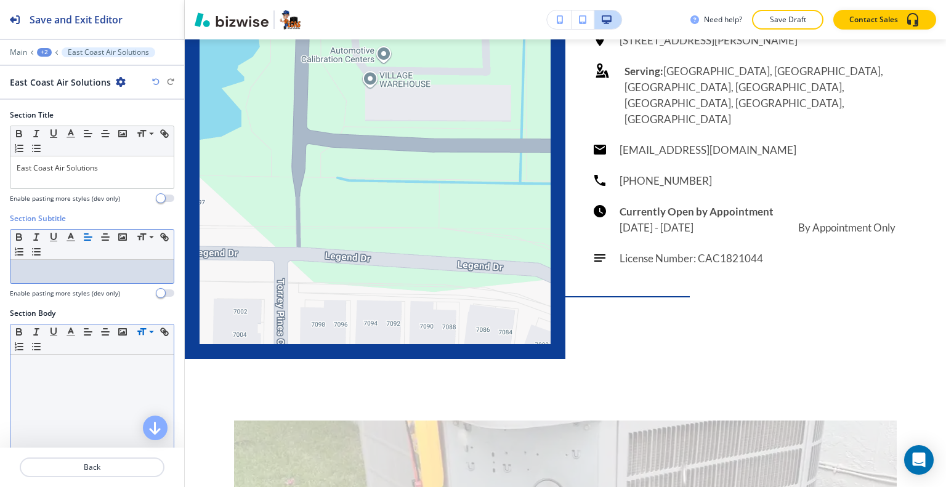
click at [793, 27] on button "Save Draft" at bounding box center [787, 20] width 71 height 20
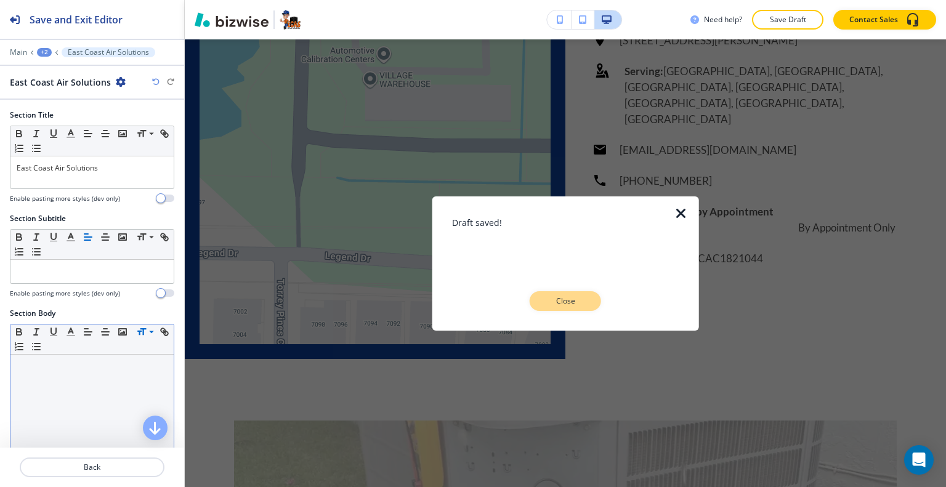
click at [587, 295] on button "Close" at bounding box center [565, 301] width 71 height 20
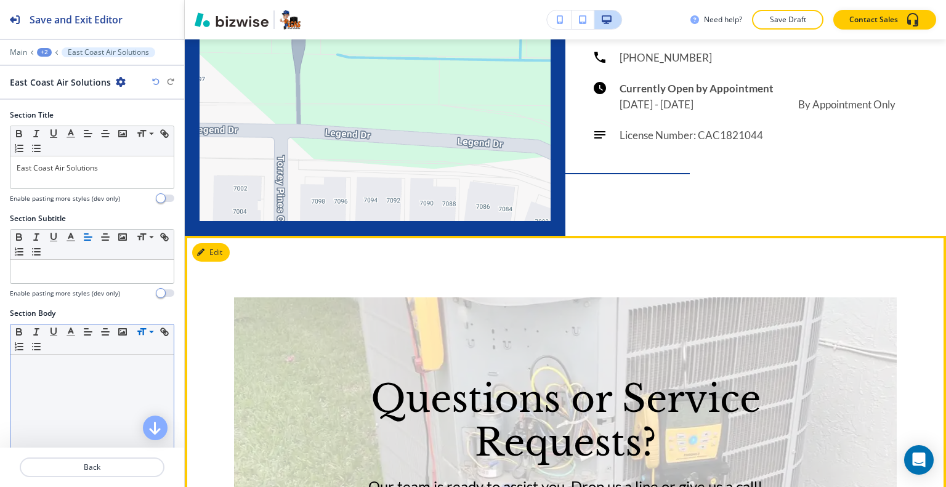
scroll to position [2238, 0]
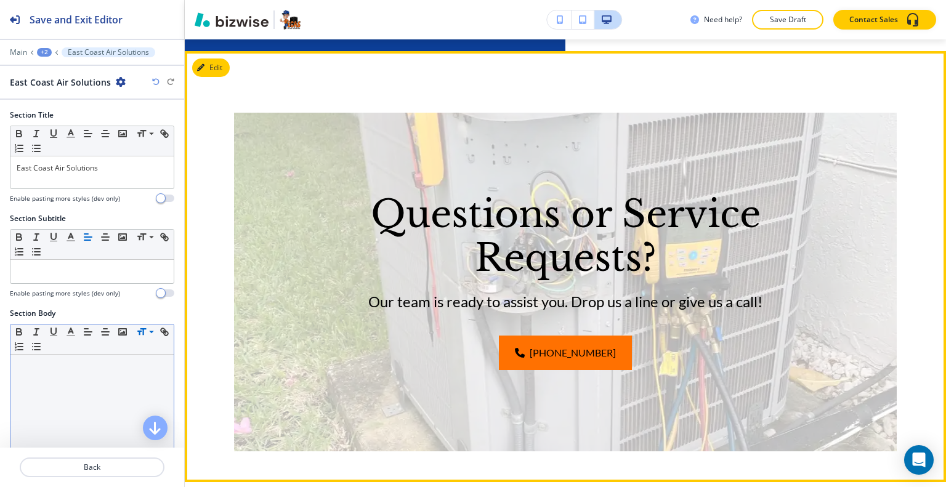
click at [222, 62] on div "Questions or Service Requests? Our team is ready to assist you. Drop us a line …" at bounding box center [565, 266] width 761 height 431
click at [223, 59] on button "Edit This Section" at bounding box center [233, 68] width 83 height 18
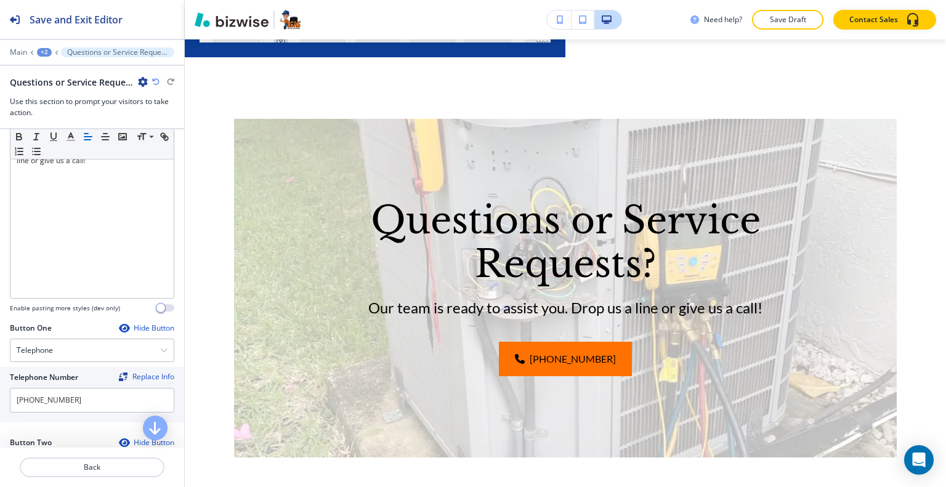
scroll to position [431, 0]
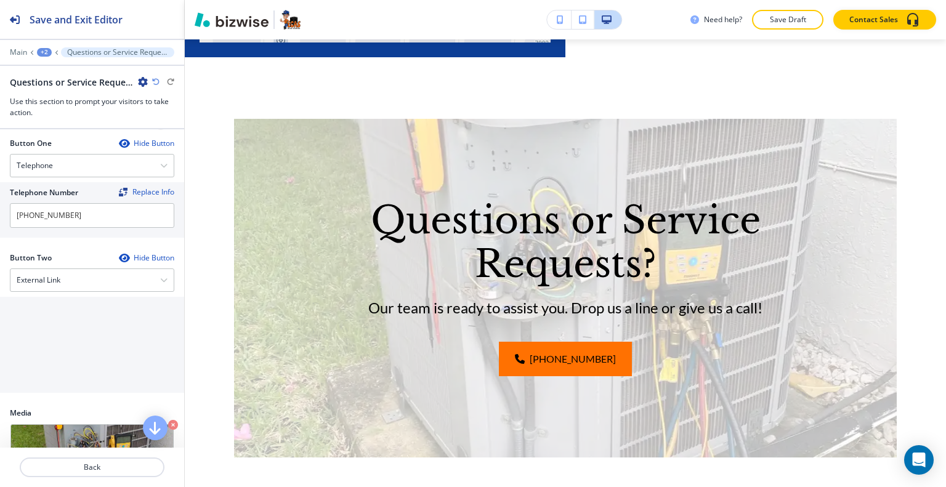
click at [124, 255] on div "Hide Button" at bounding box center [146, 258] width 55 height 10
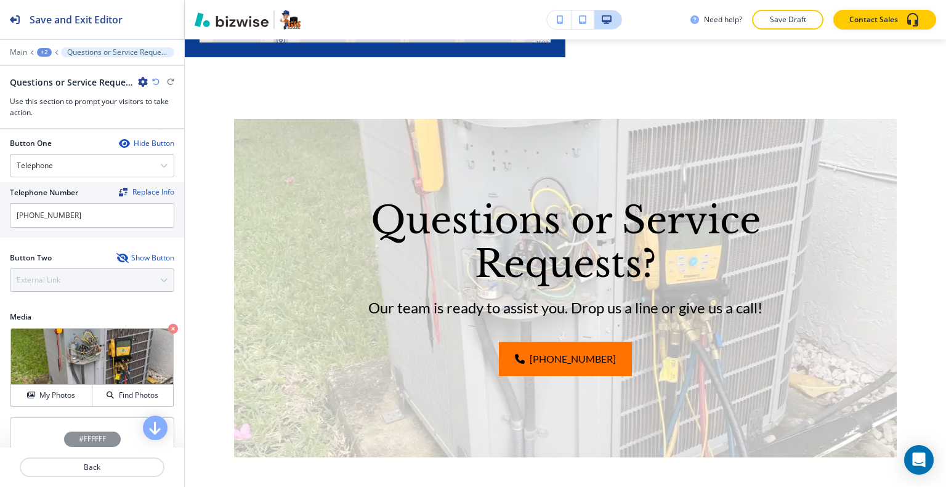
click at [124, 255] on div "Show Button" at bounding box center [145, 258] width 58 height 10
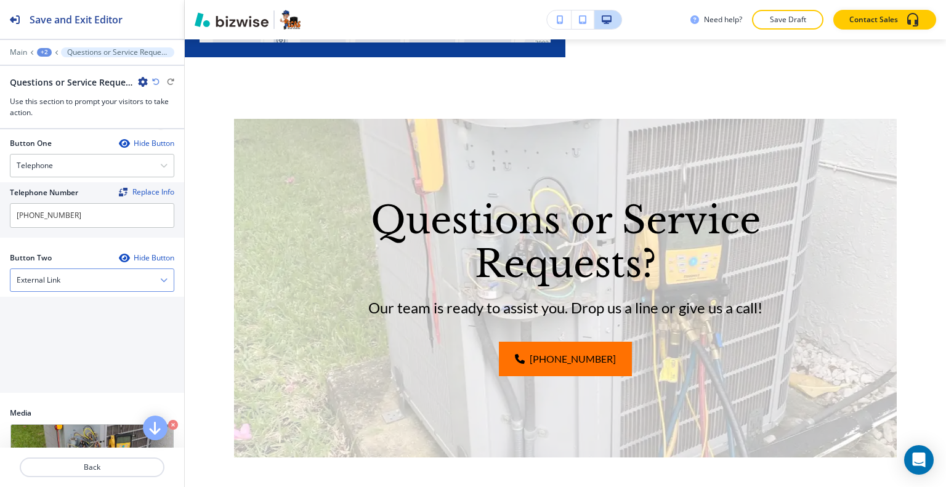
click at [113, 277] on div "External Link" at bounding box center [91, 280] width 163 height 22
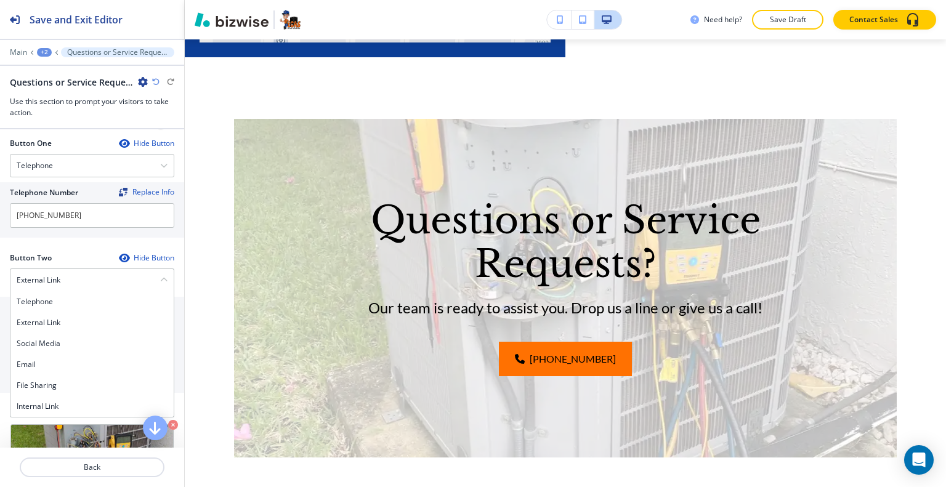
click at [71, 405] on h4 "Internal Link" at bounding box center [92, 406] width 151 height 11
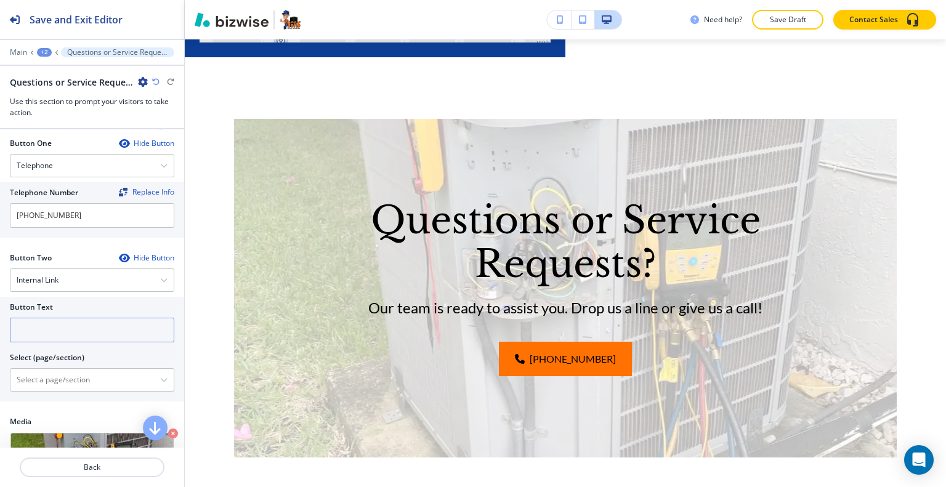
click at [73, 327] on input "text" at bounding box center [92, 330] width 164 height 25
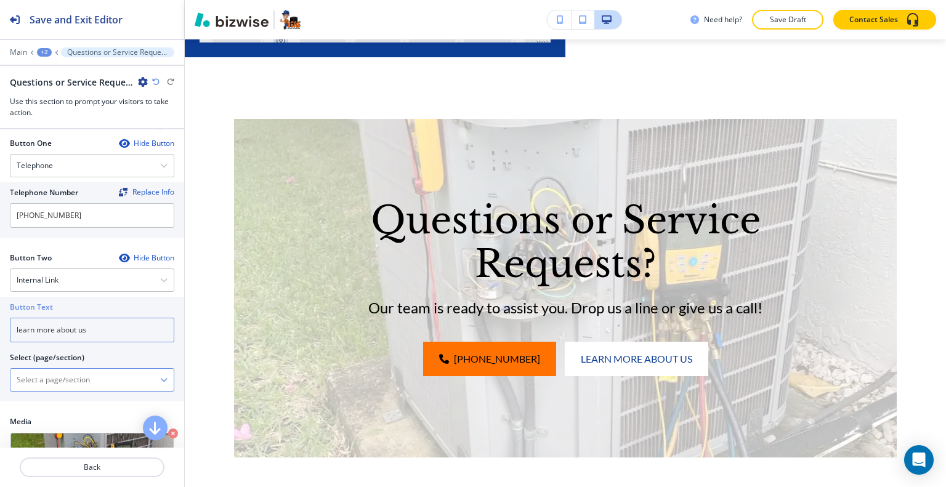
type input "learn more about us"
click at [45, 387] on \(page\/section\) "Manual Input" at bounding box center [85, 380] width 150 height 21
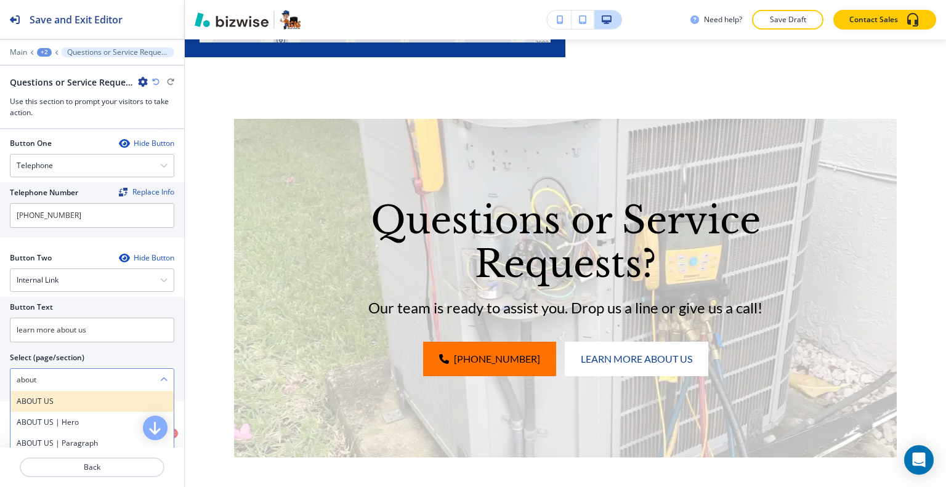
click at [55, 405] on div "ABOUT US" at bounding box center [91, 401] width 163 height 21
type \(page\/section\) "ABOUT US"
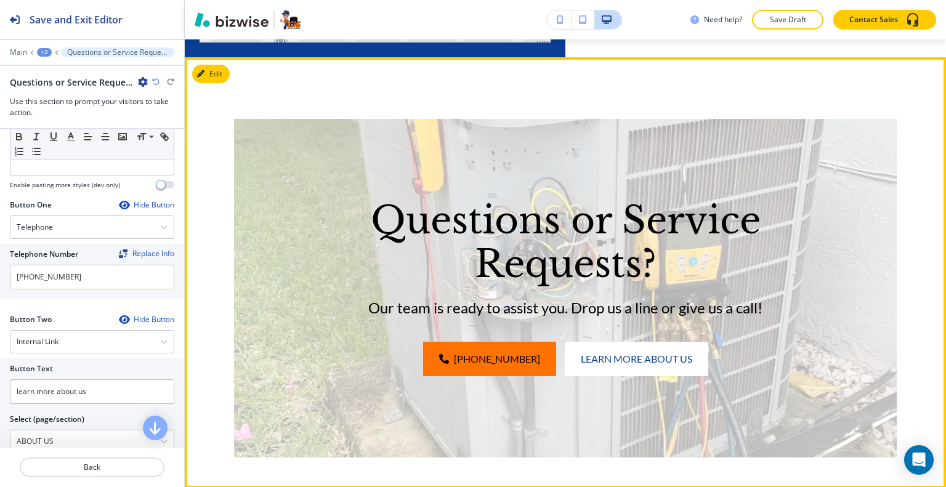
scroll to position [2170, 0]
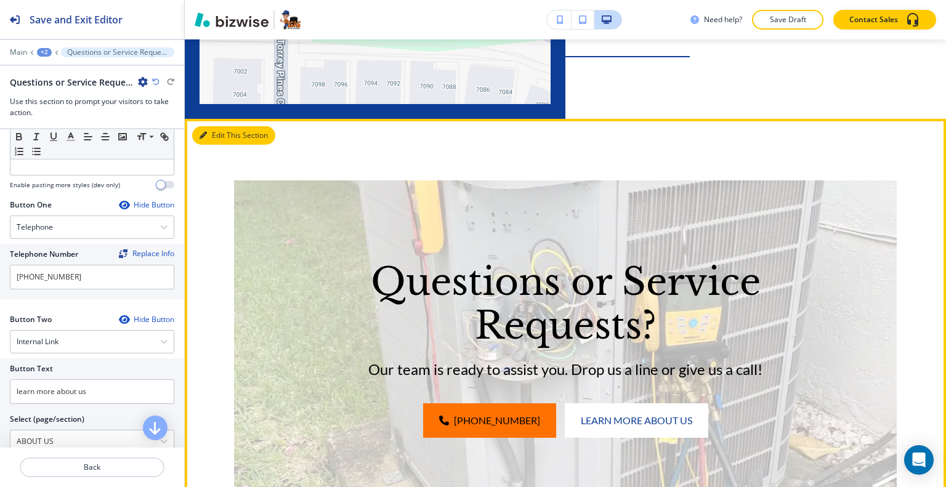
click at [217, 126] on button "Edit This Section" at bounding box center [233, 135] width 83 height 18
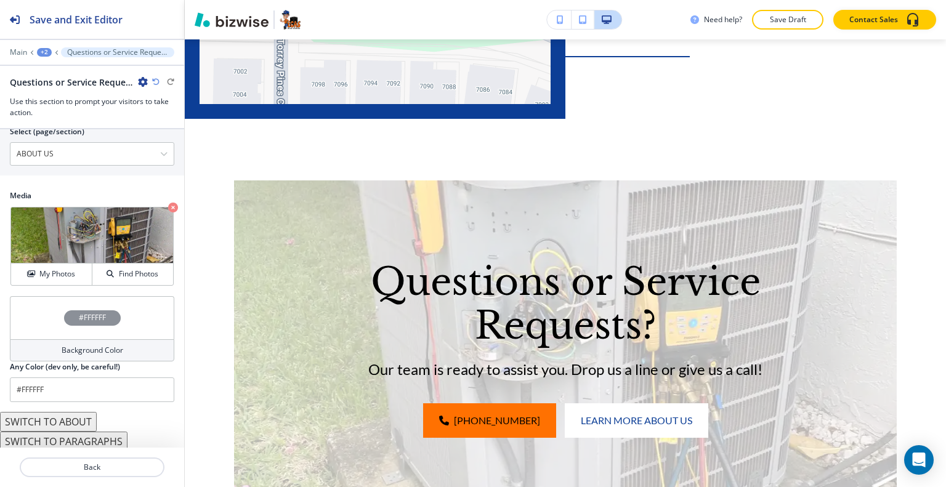
click at [43, 299] on div "#FFFFFF" at bounding box center [92, 317] width 164 height 43
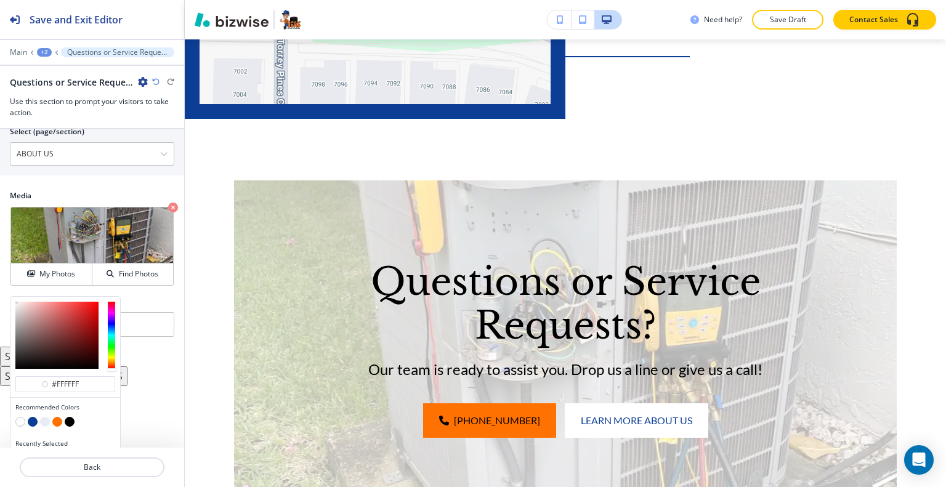
scroll to position [676, 0]
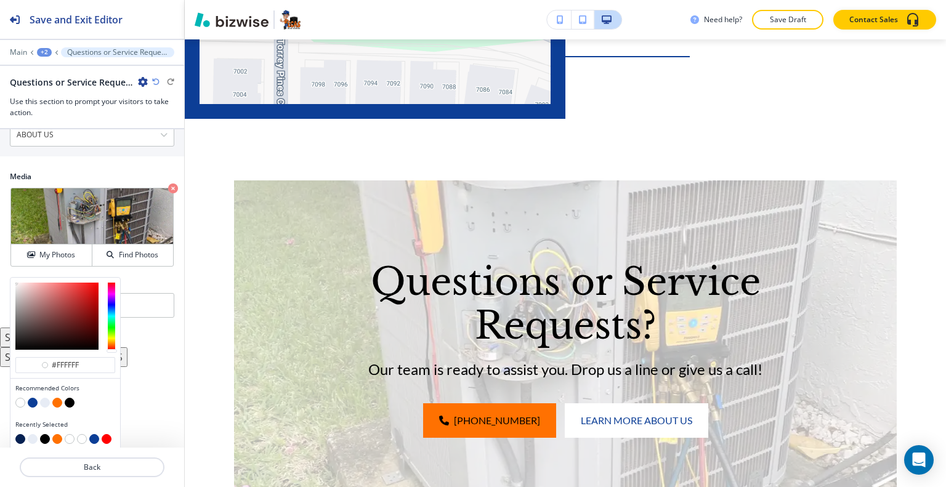
click at [17, 435] on button "button" at bounding box center [20, 439] width 10 height 10
type input "#062152"
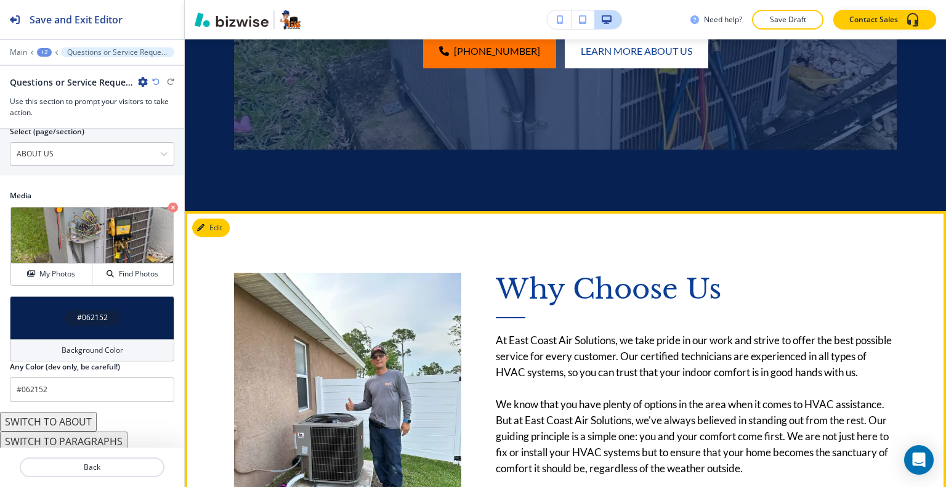
scroll to position [2724, 0]
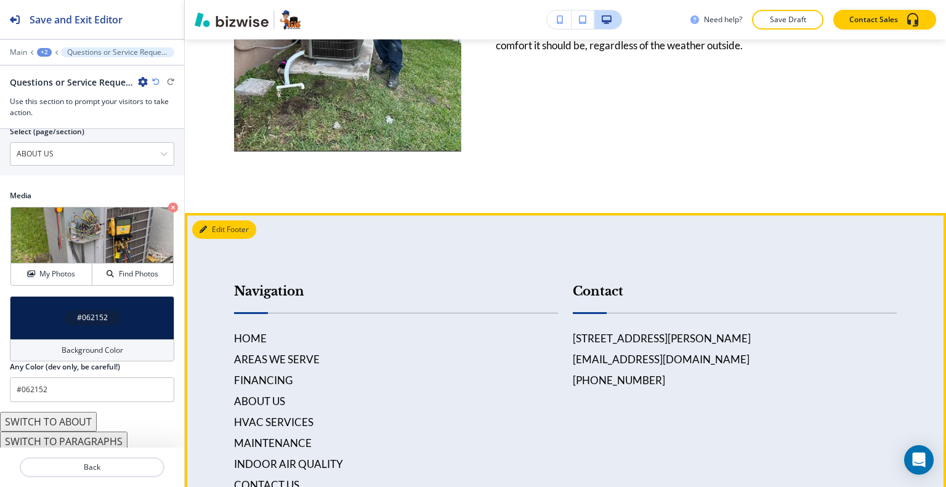
click at [225, 221] on button "Edit Footer" at bounding box center [224, 230] width 64 height 18
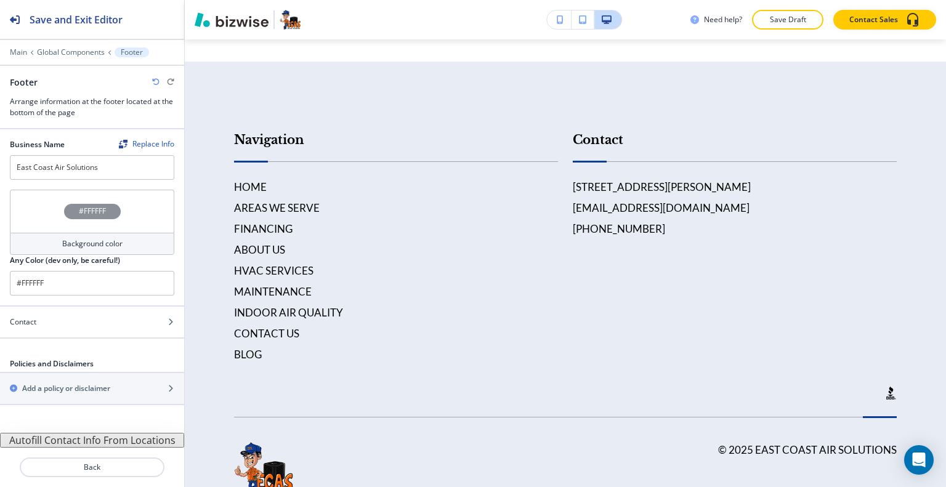
click at [35, 206] on div "#FFFFFF" at bounding box center [92, 211] width 164 height 43
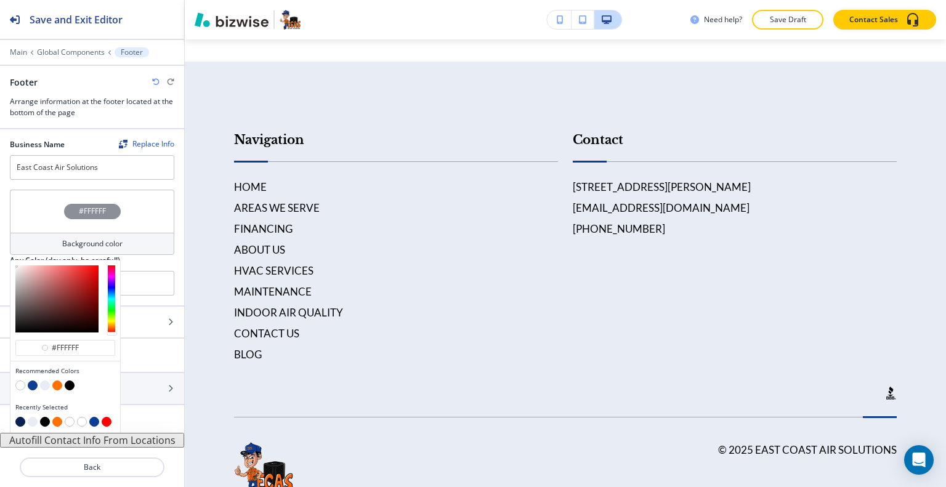
click at [20, 422] on button "button" at bounding box center [20, 422] width 10 height 10
type input "#062152"
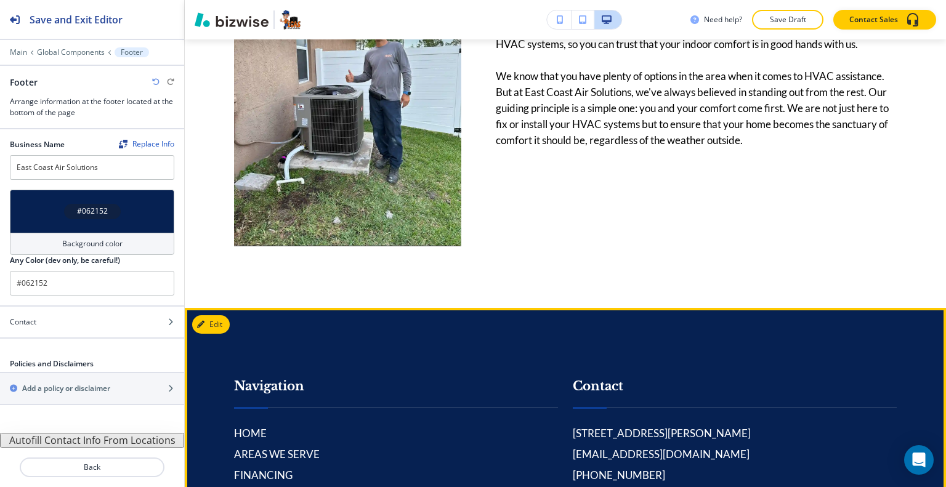
scroll to position [2806, 0]
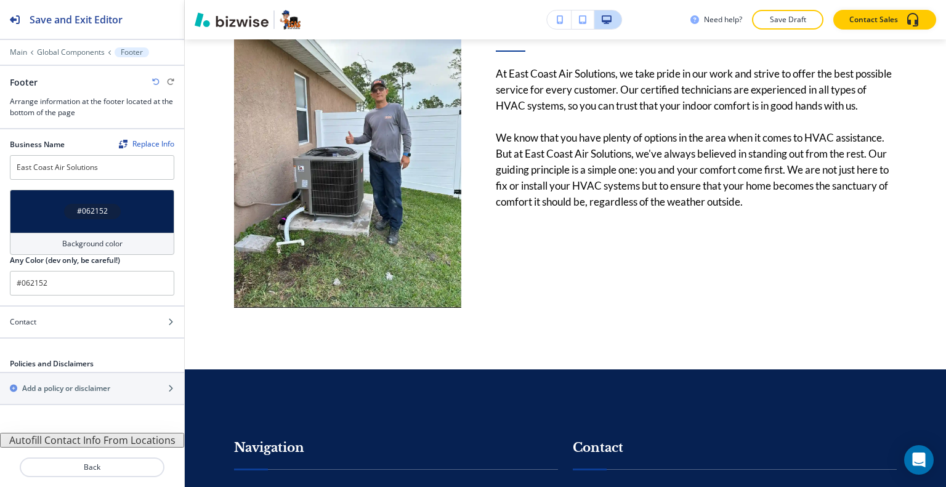
click at [787, 18] on p "Save Draft" at bounding box center [787, 19] width 39 height 11
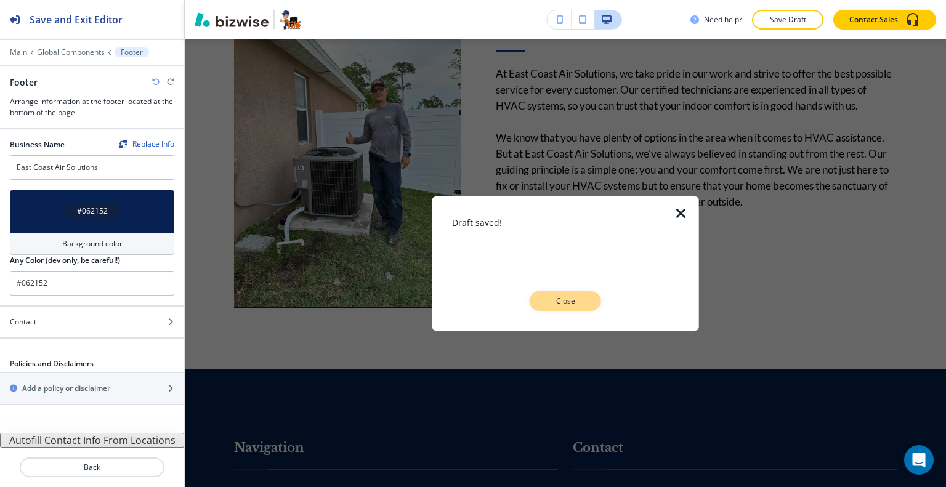
click at [576, 296] on p "Close" at bounding box center [565, 301] width 39 height 11
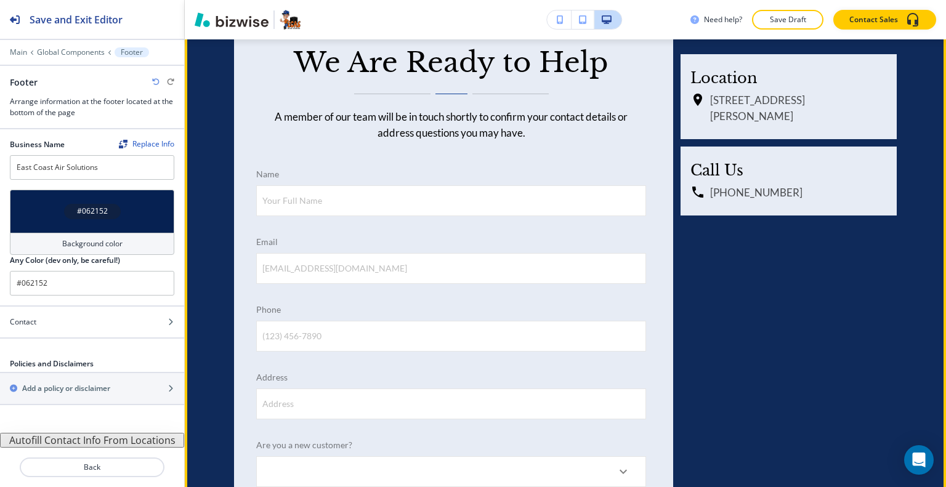
scroll to position [929, 0]
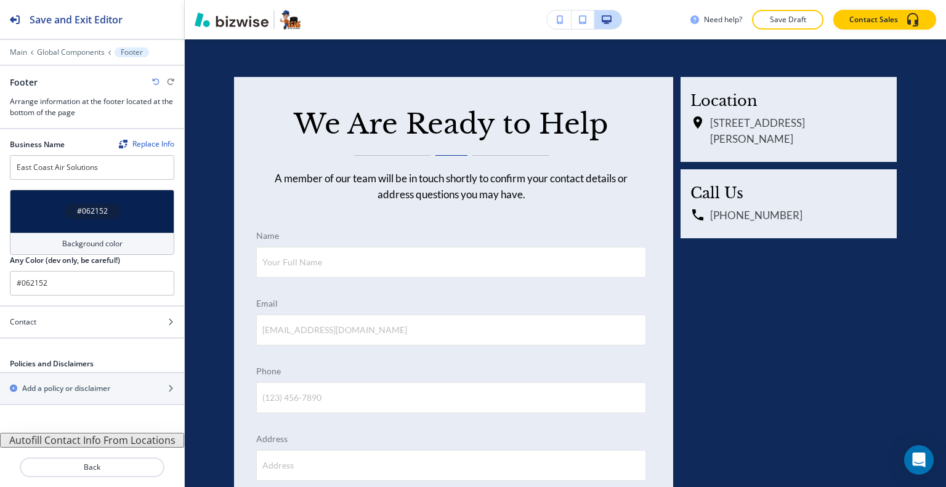
click at [795, 37] on div "Need help? Save Draft Contact Sales" at bounding box center [565, 19] width 761 height 39
click at [795, 22] on p "Save Draft" at bounding box center [787, 19] width 39 height 11
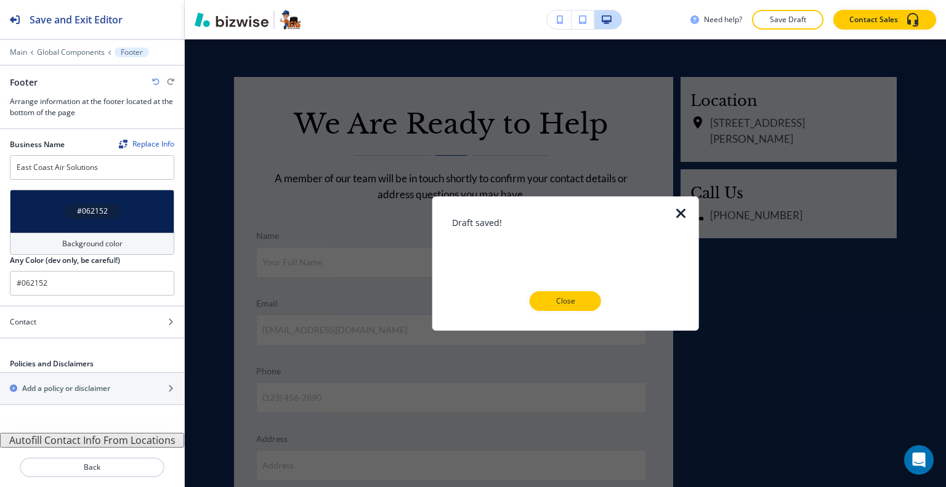
click at [587, 303] on button "Close" at bounding box center [565, 301] width 71 height 20
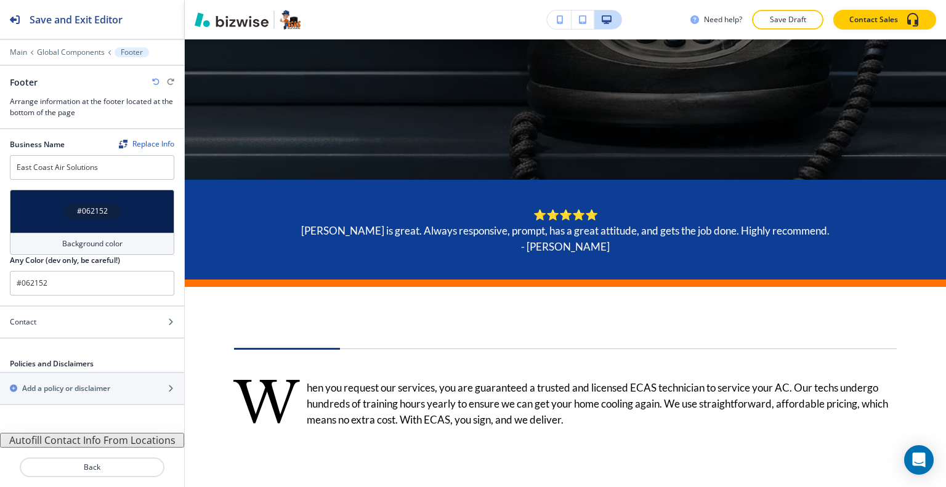
scroll to position [0, 0]
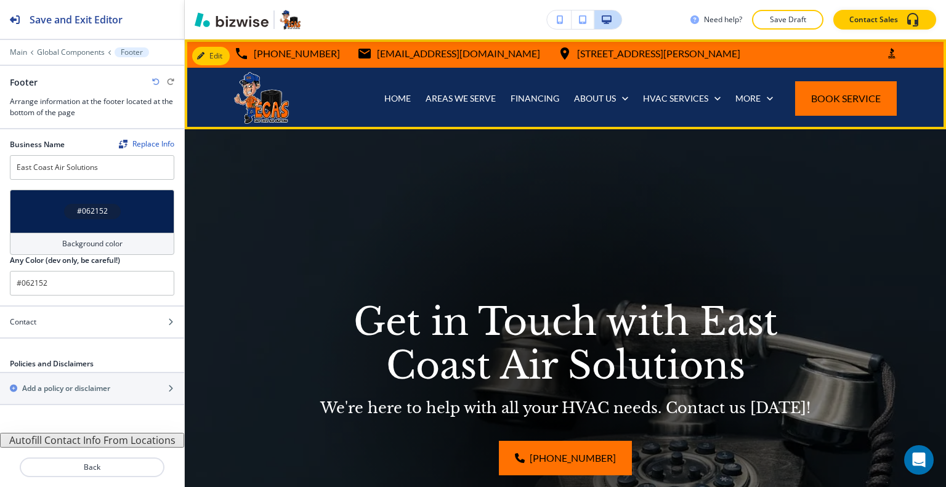
click at [391, 86] on div "HOME" at bounding box center [397, 99] width 41 height 62
click at [386, 104] on p "HOME" at bounding box center [397, 98] width 26 height 12
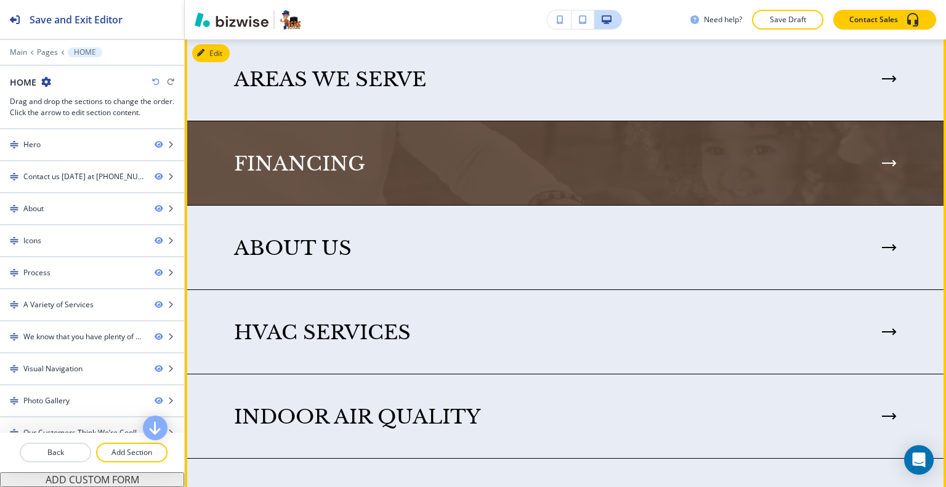
scroll to position [3019, 0]
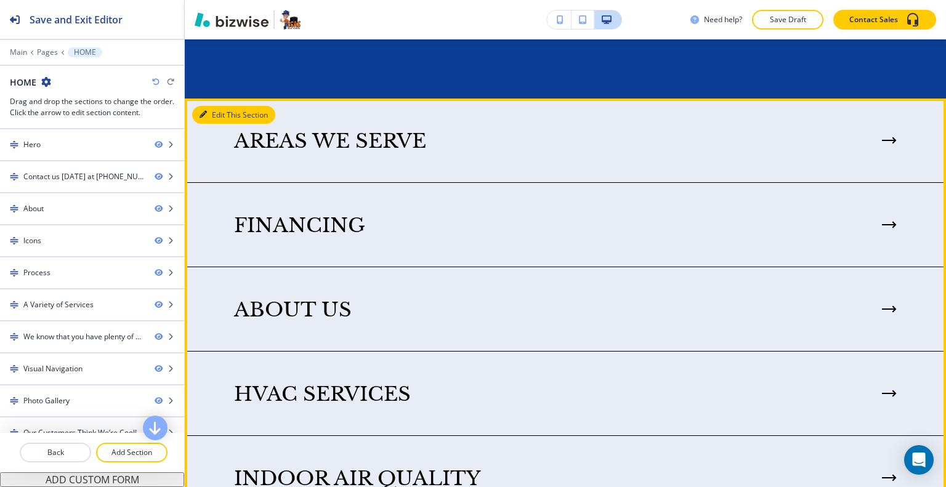
click at [225, 117] on button "Edit This Section" at bounding box center [233, 115] width 83 height 18
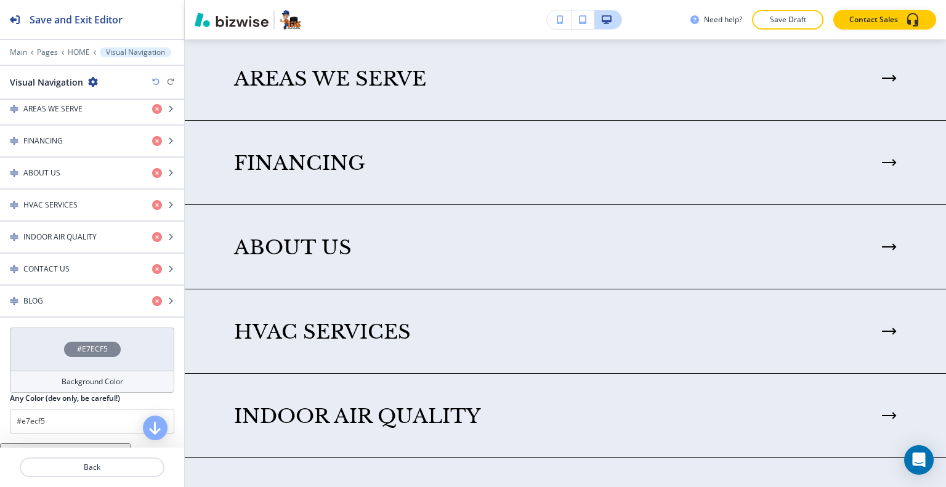
scroll to position [518, 0]
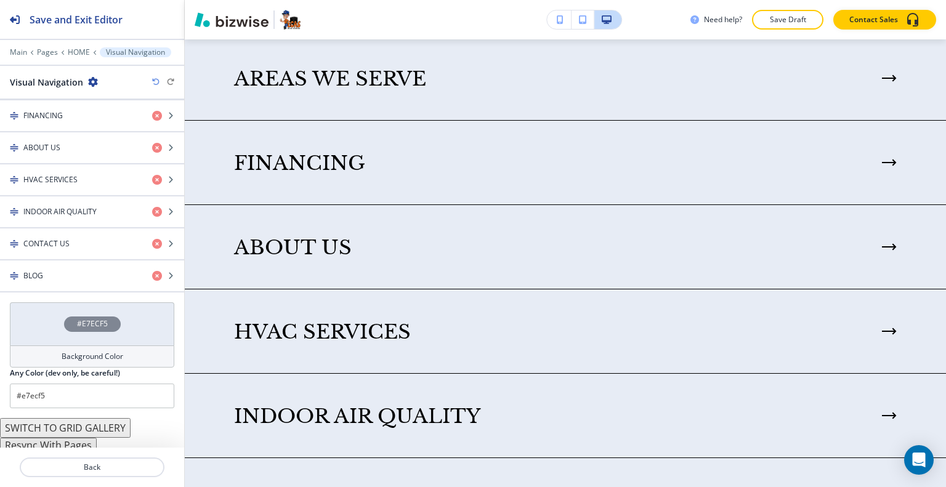
click at [51, 439] on button "Resync With Pages" at bounding box center [48, 445] width 97 height 15
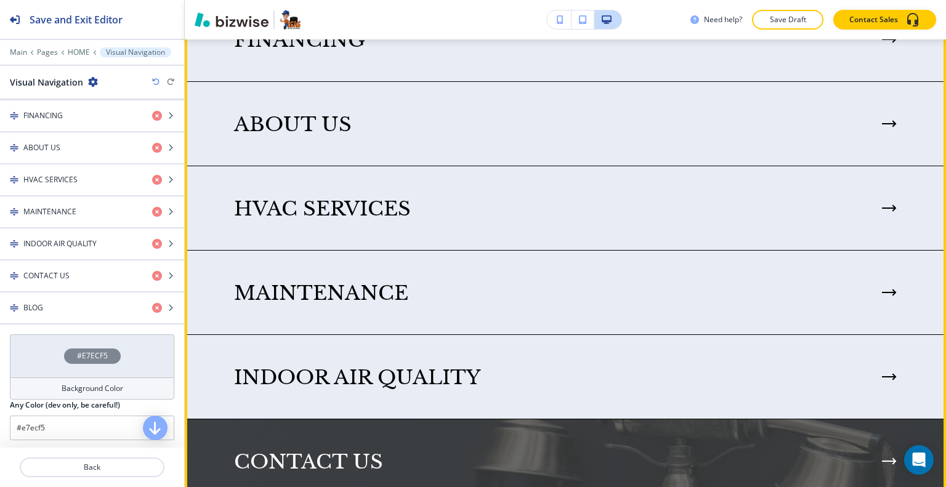
scroll to position [3389, 0]
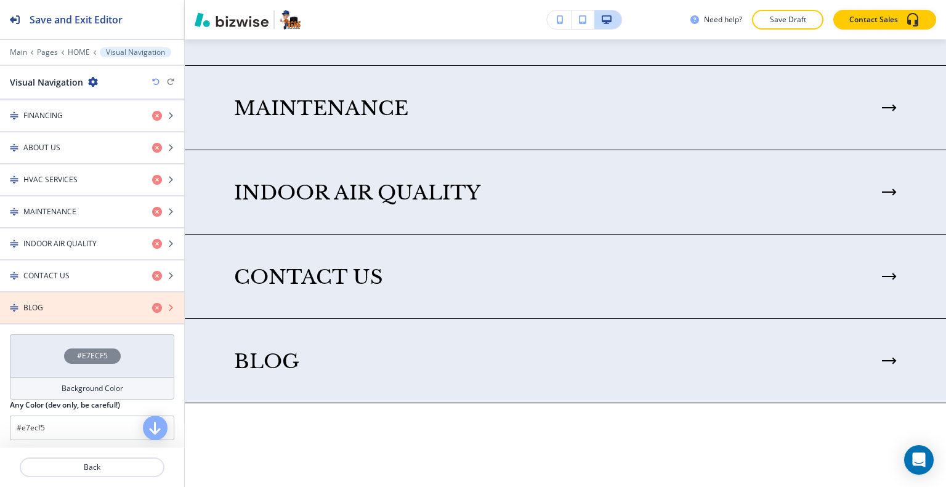
click at [152, 303] on icon "button" at bounding box center [157, 308] width 10 height 10
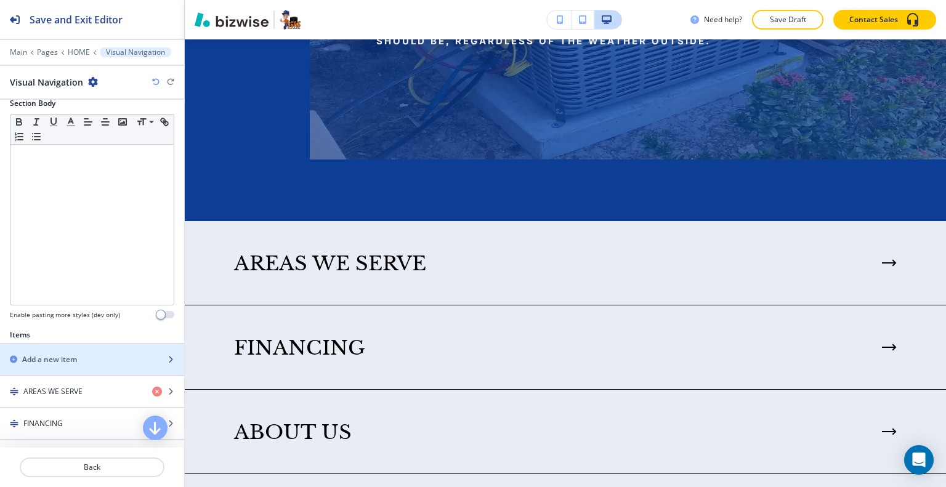
scroll to position [272, 0]
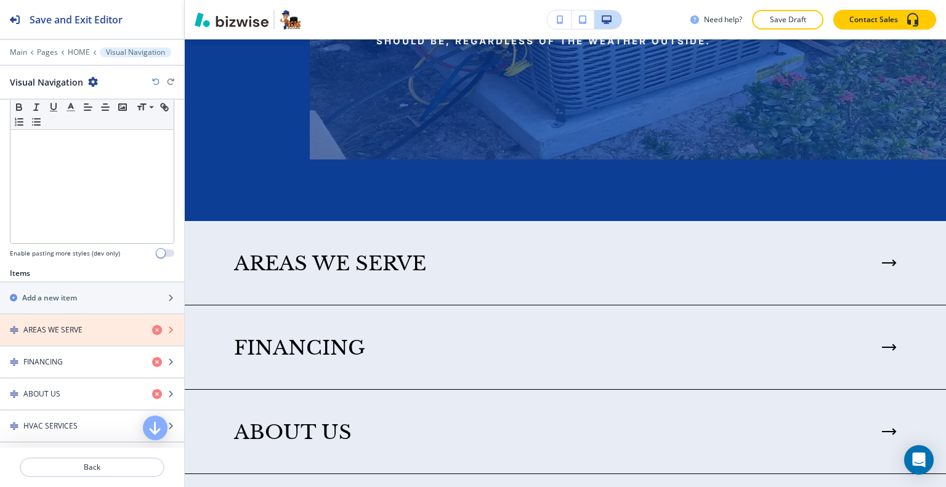
click at [152, 327] on icon "button" at bounding box center [157, 330] width 10 height 10
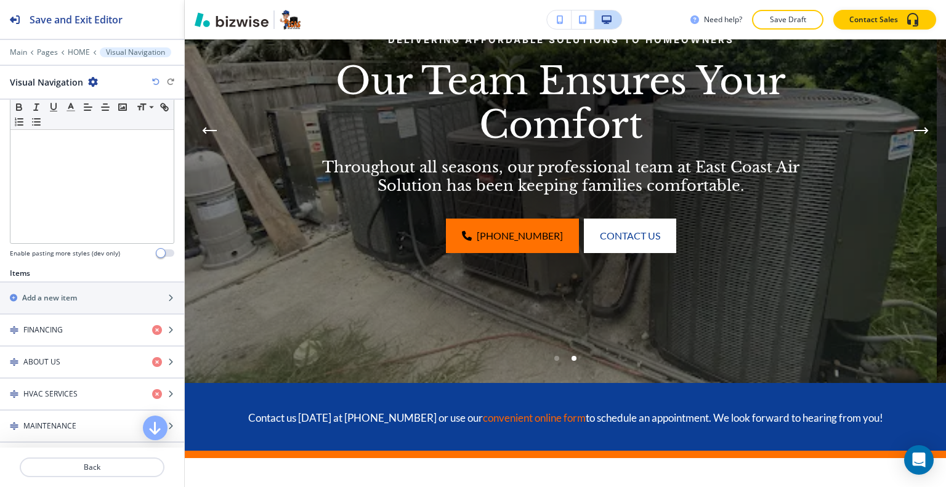
scroll to position [5556, 0]
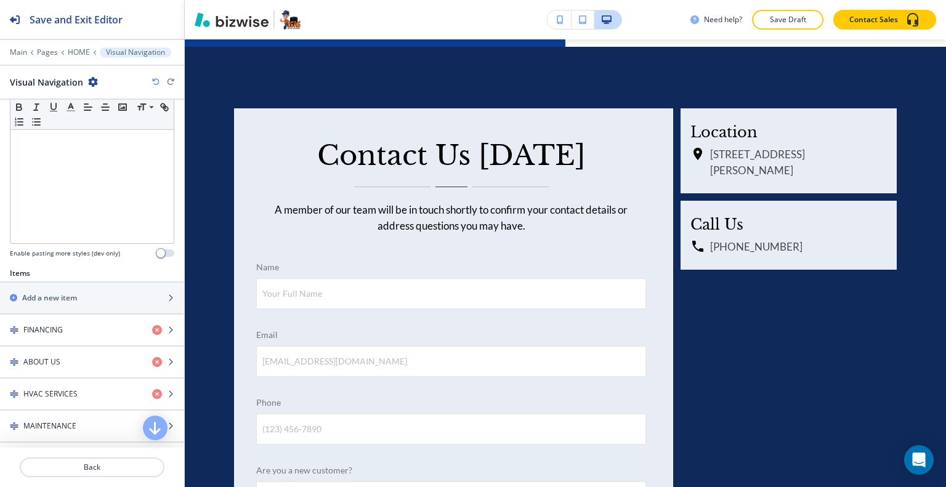
click at [798, 10] on button "Save Draft" at bounding box center [787, 20] width 71 height 20
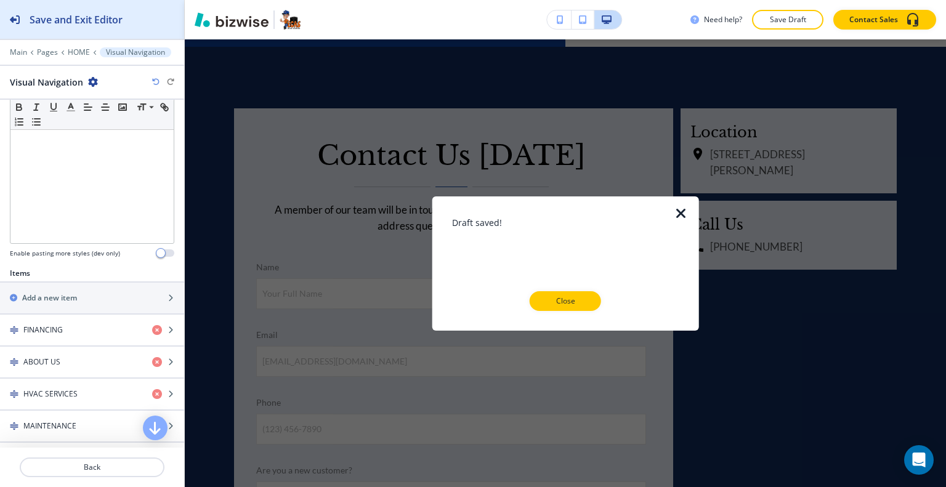
click at [76, 22] on h2 "Save and Exit Editor" at bounding box center [76, 19] width 93 height 15
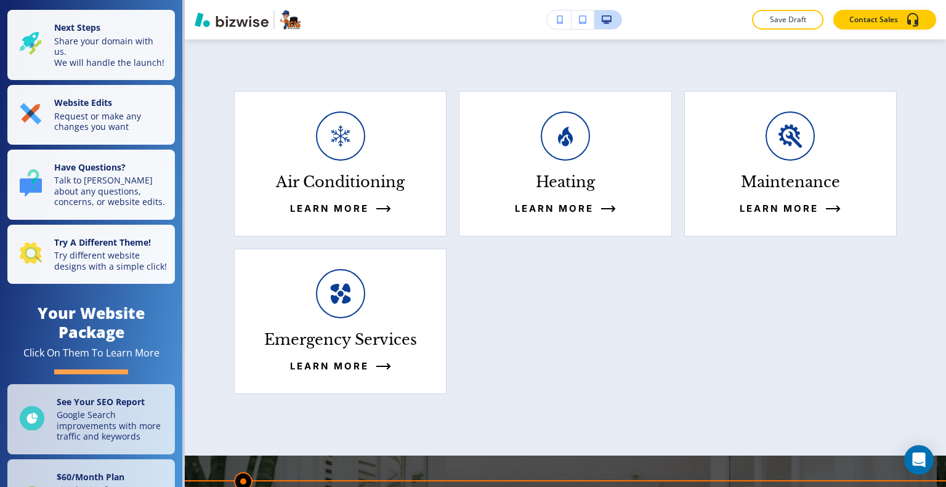
scroll to position [0, 0]
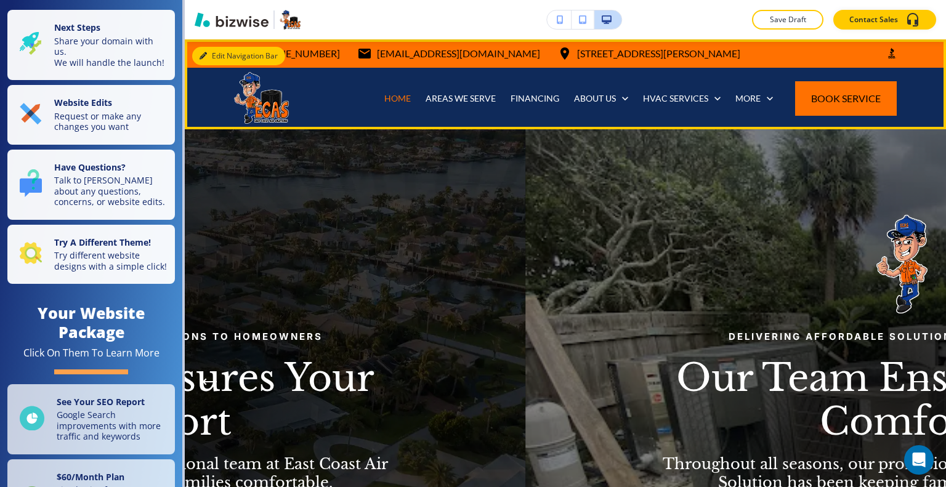
click at [212, 59] on button "Edit Navigation Bar" at bounding box center [238, 56] width 93 height 18
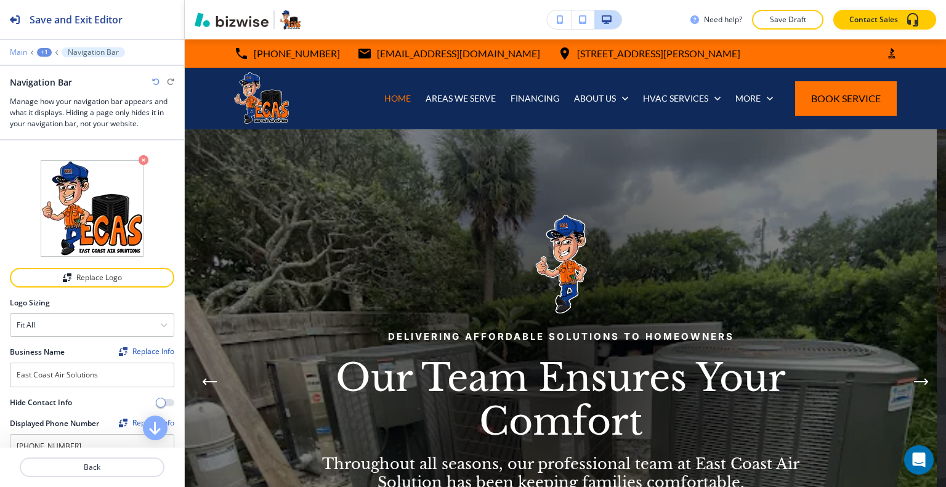
click at [16, 49] on p "Main" at bounding box center [18, 52] width 17 height 9
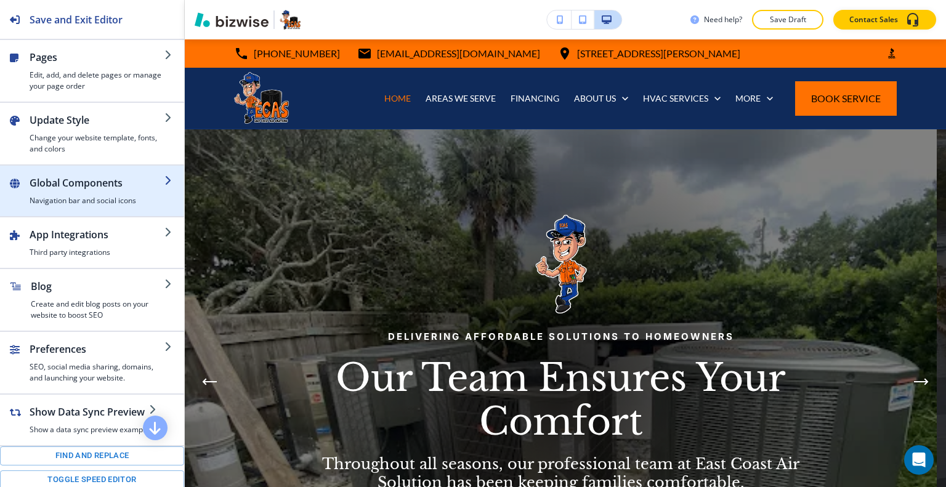
click at [74, 206] on button "Global Components Navigation bar and social icons" at bounding box center [92, 191] width 184 height 51
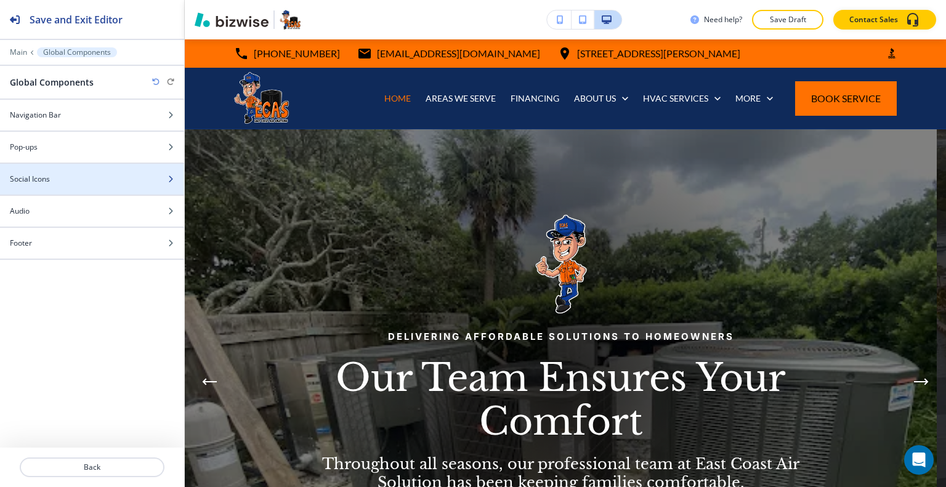
click at [65, 178] on div "Social Icons" at bounding box center [78, 179] width 157 height 11
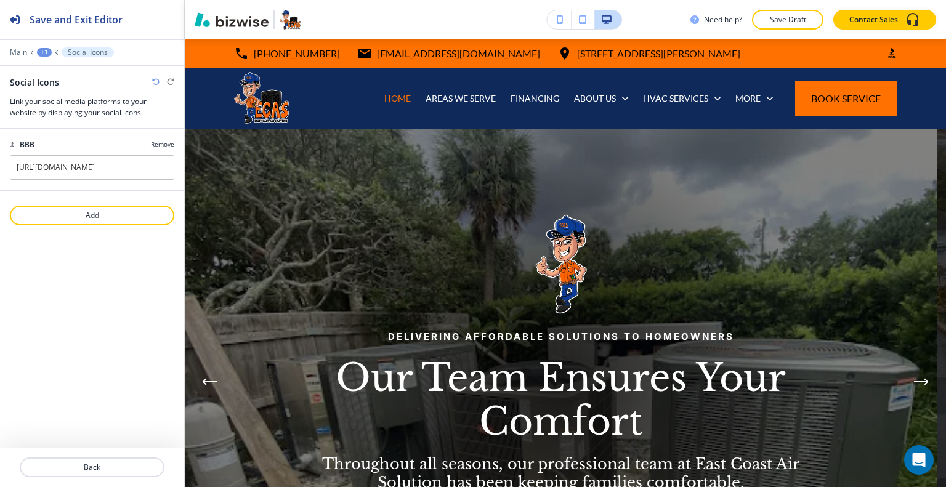
scroll to position [6306, 0]
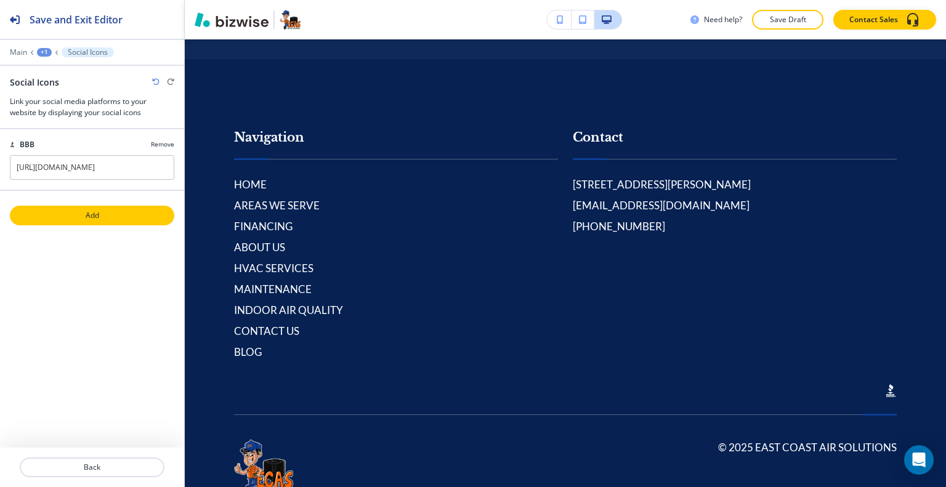
click at [92, 208] on button "Add" at bounding box center [92, 216] width 164 height 20
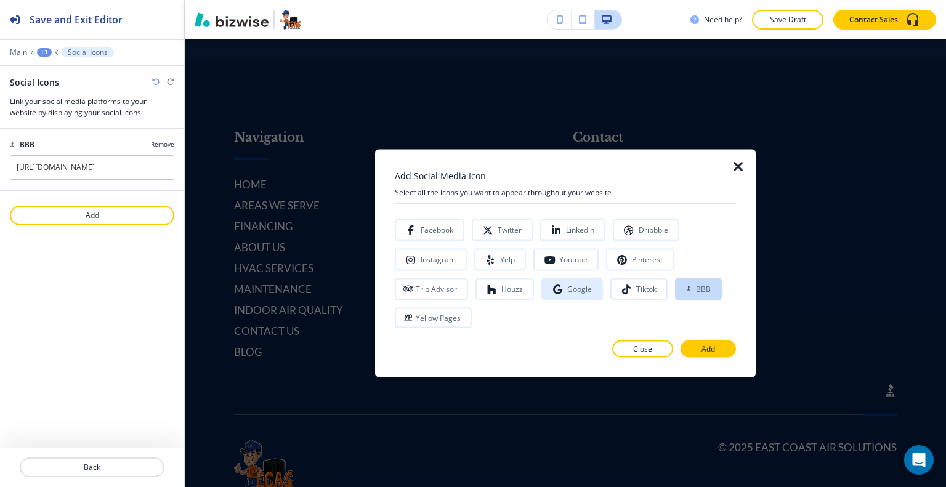
click at [548, 280] on button "Google" at bounding box center [573, 289] width 62 height 22
click at [569, 288] on div "Google" at bounding box center [579, 289] width 25 height 9
click at [559, 291] on icon "button" at bounding box center [558, 289] width 10 height 10
click at [715, 349] on p "Add" at bounding box center [709, 349] width 14 height 11
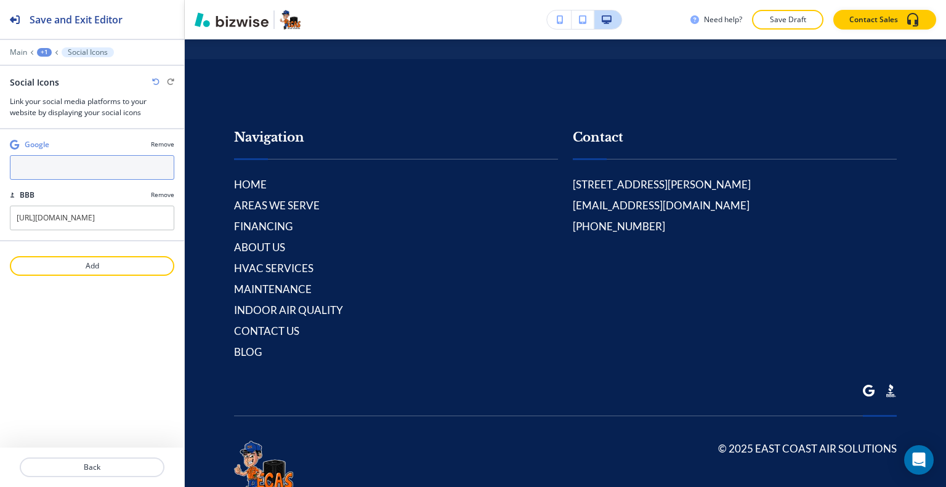
paste input "[URL][DOMAIN_NAME]"
type input "[URL][DOMAIN_NAME]"
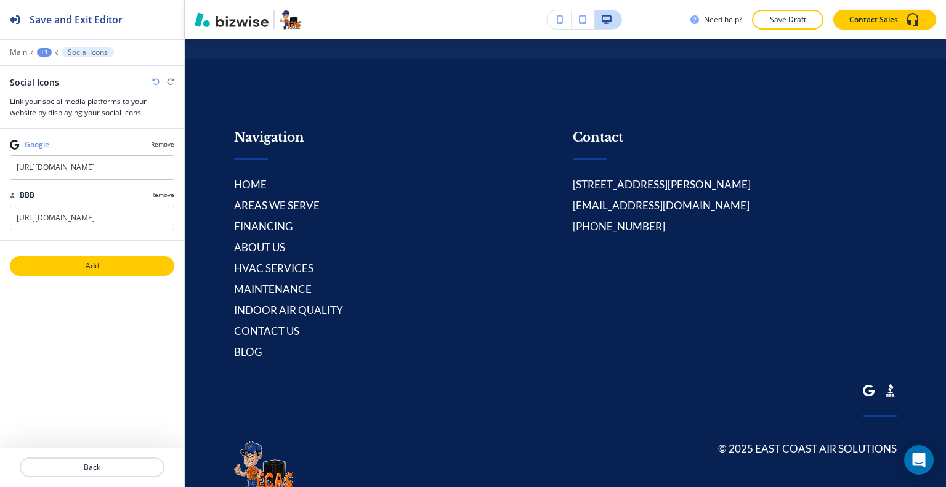
click at [62, 266] on p "Add" at bounding box center [92, 266] width 162 height 11
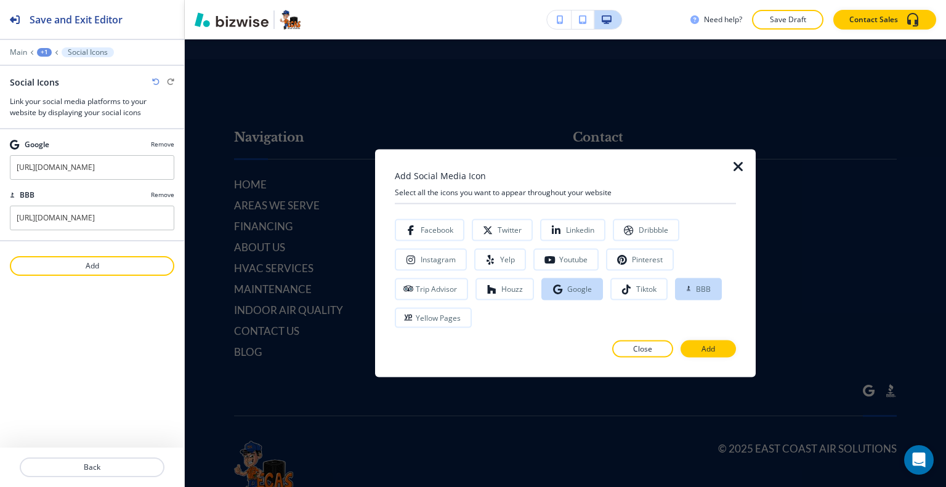
click at [740, 170] on icon "button" at bounding box center [738, 166] width 15 height 15
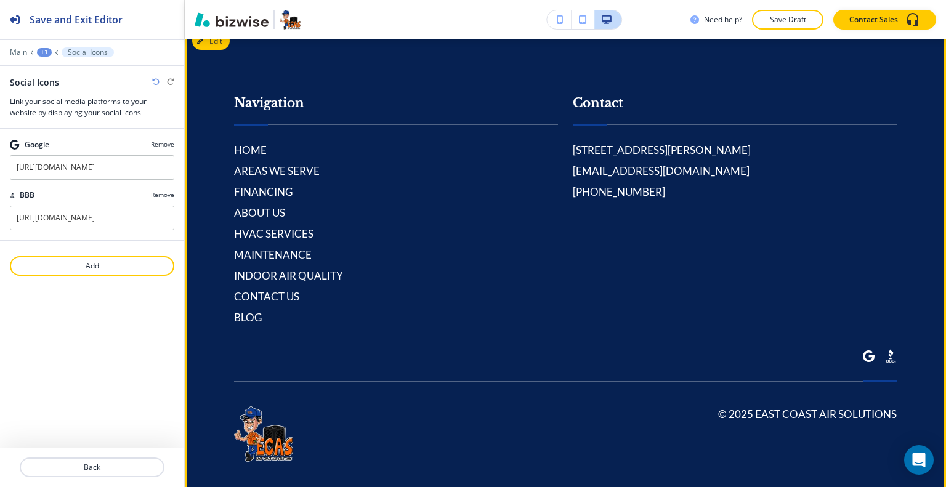
scroll to position [6156, 0]
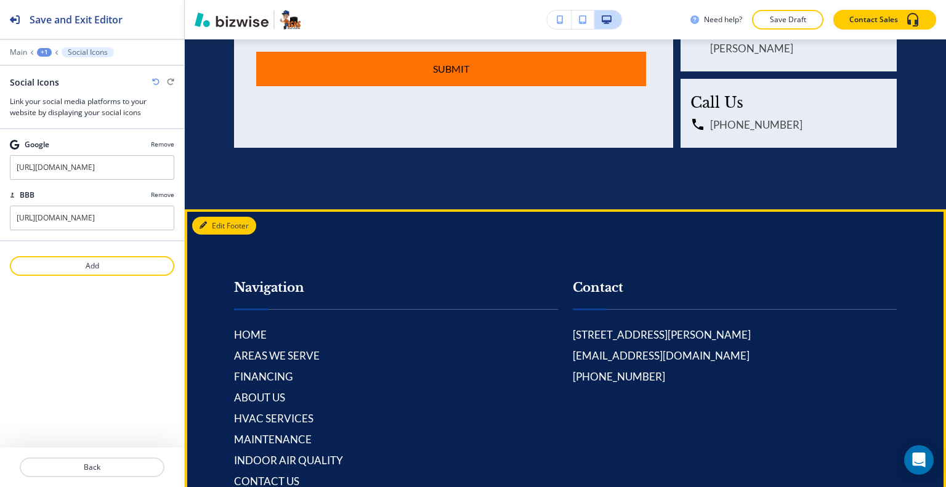
click at [215, 217] on button "Edit Footer" at bounding box center [224, 226] width 64 height 18
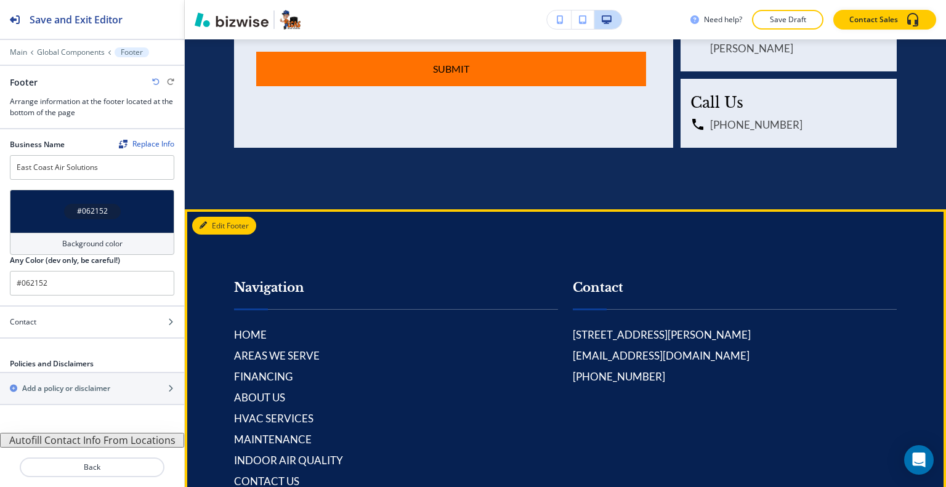
scroll to position [6306, 0]
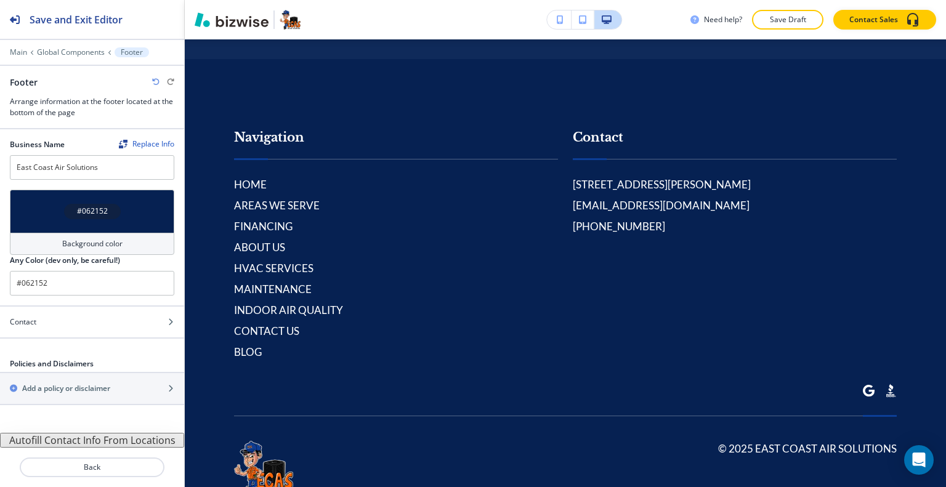
click at [52, 209] on div "#062152" at bounding box center [92, 211] width 164 height 43
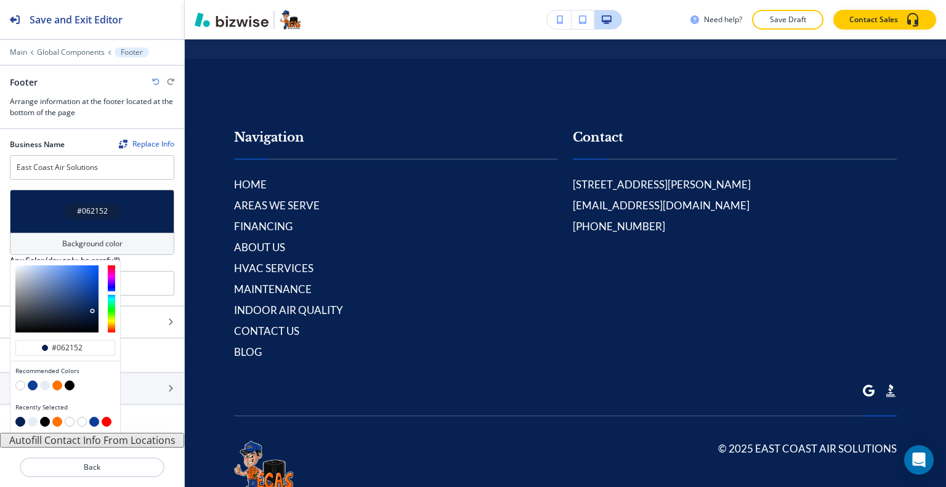
click at [43, 418] on button "button" at bounding box center [45, 422] width 10 height 10
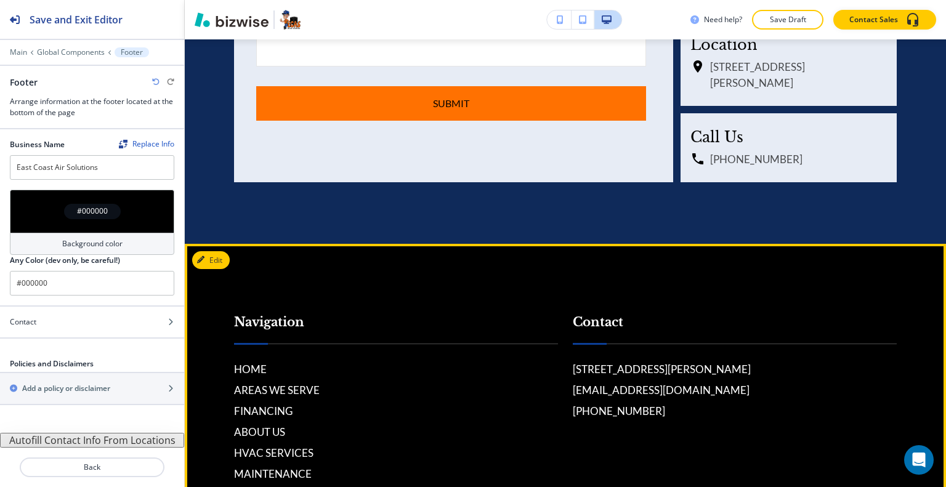
scroll to position [6060, 0]
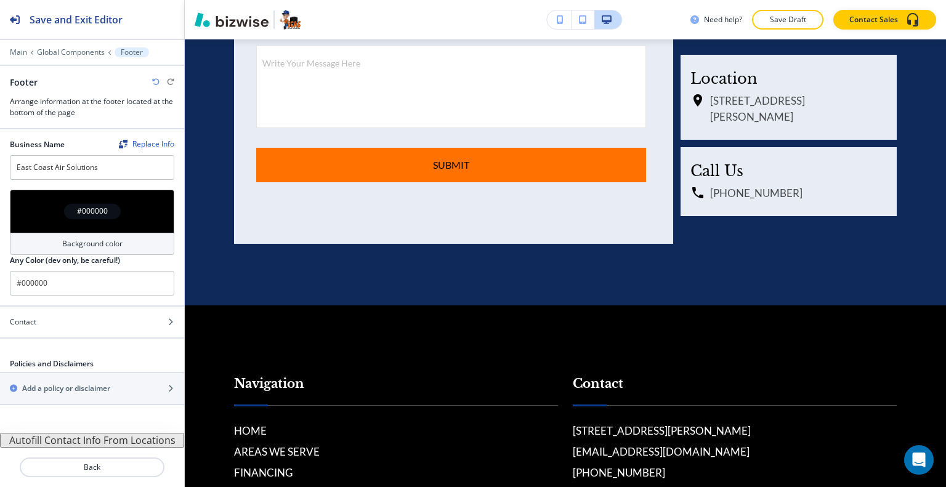
click at [35, 216] on div "#000000" at bounding box center [92, 211] width 164 height 43
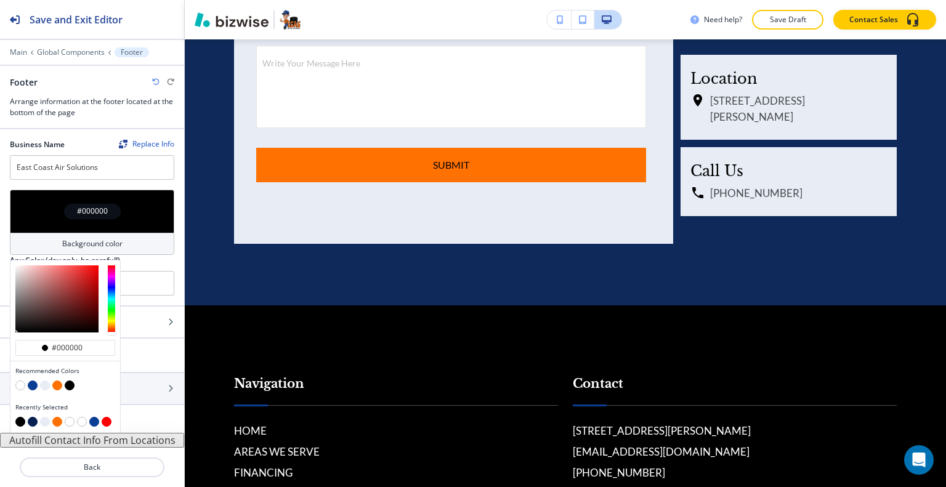
click at [44, 388] on button "button" at bounding box center [45, 386] width 10 height 10
type input "#e7ecf5"
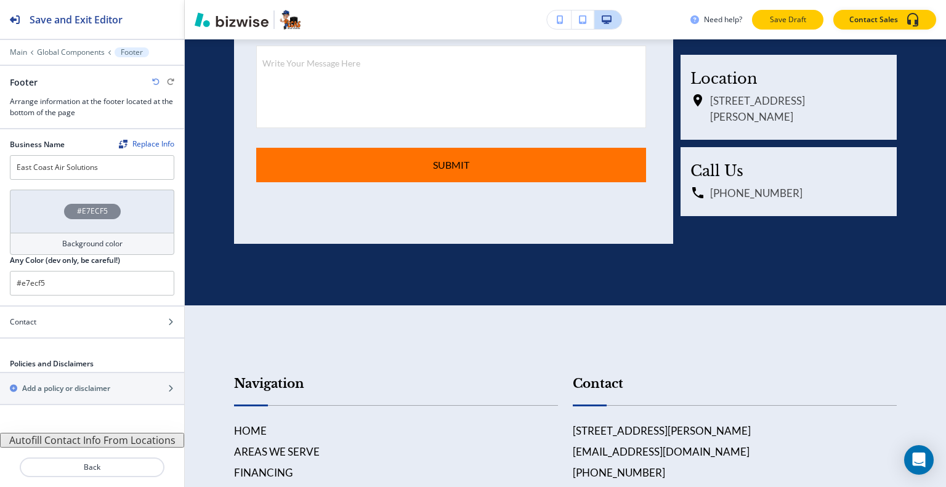
click at [784, 20] on p "Save Draft" at bounding box center [787, 19] width 39 height 11
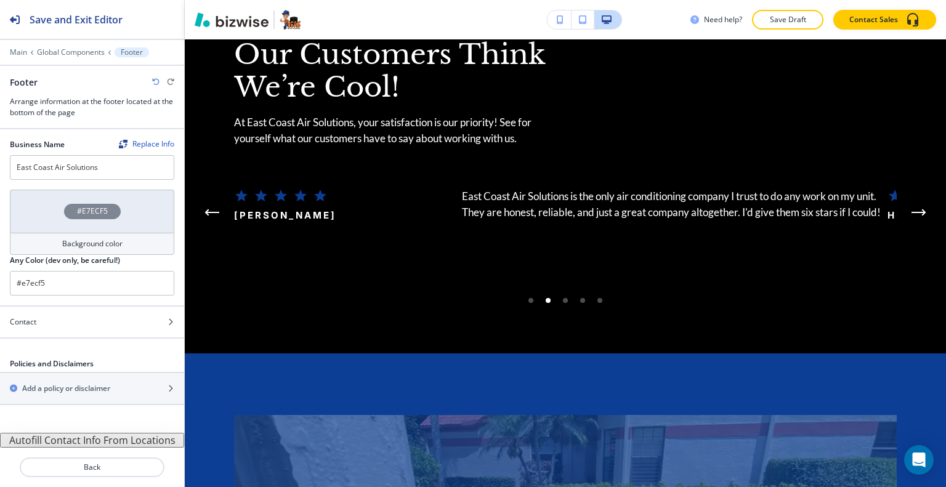
scroll to position [0, 0]
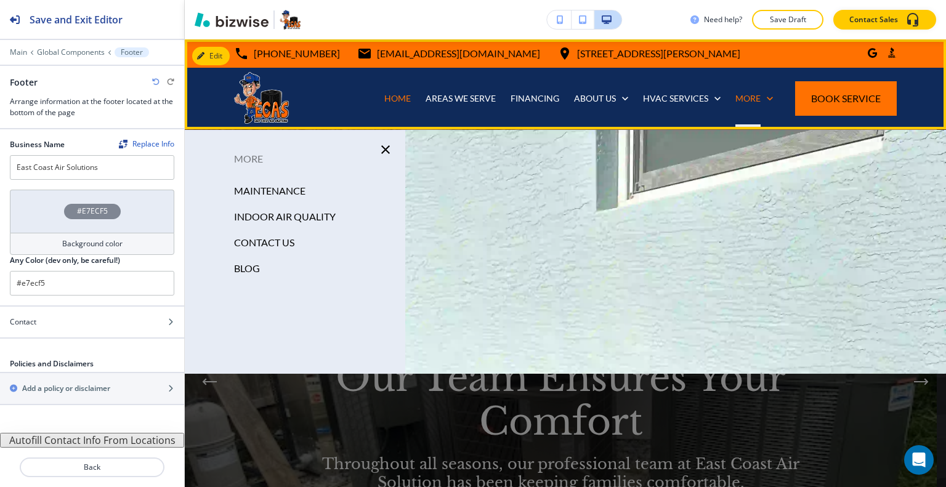
click at [739, 105] on div "More" at bounding box center [754, 99] width 52 height 62
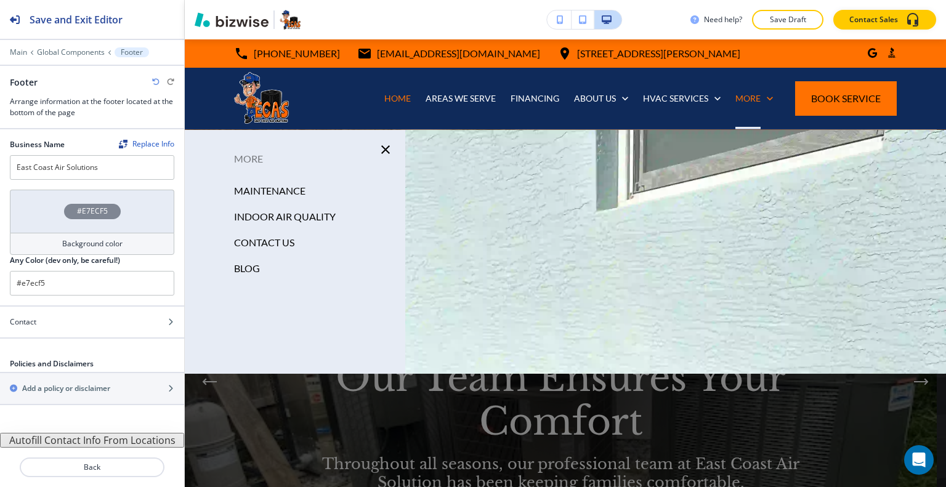
click at [251, 273] on p "BLOG" at bounding box center [247, 268] width 26 height 18
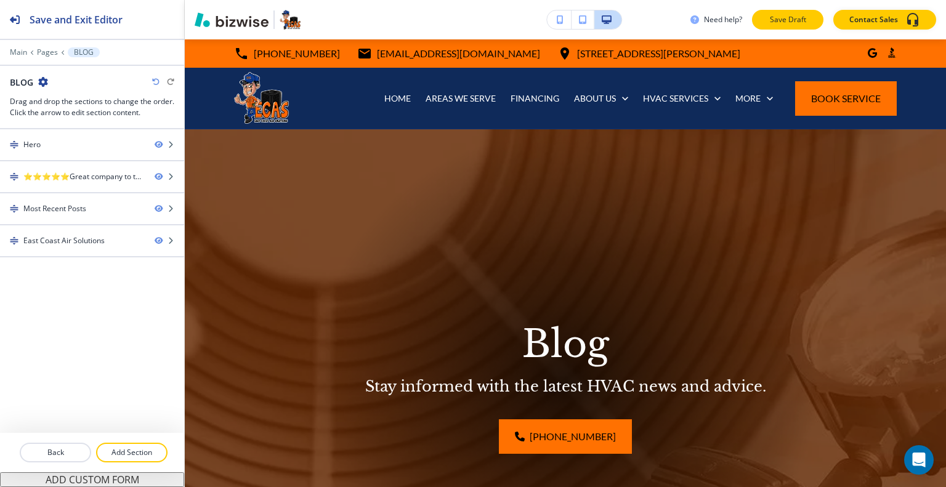
click at [808, 22] on p "Save Draft" at bounding box center [787, 19] width 39 height 11
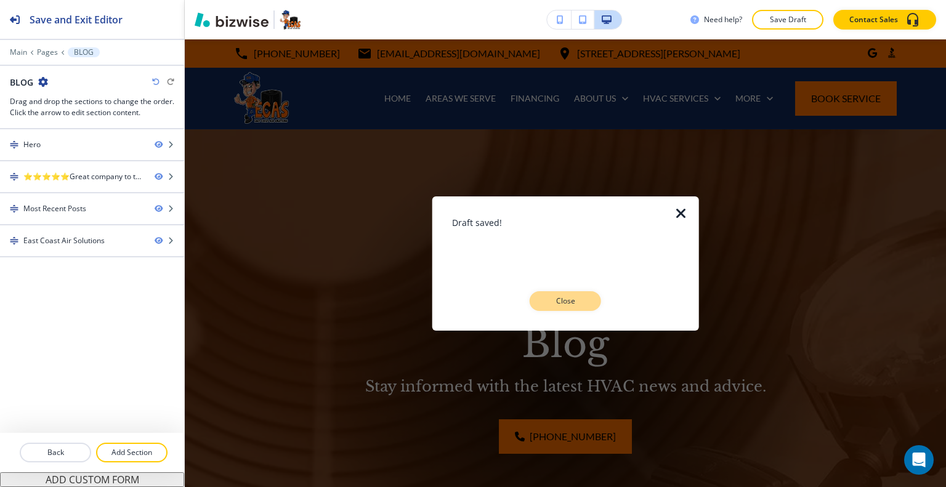
click at [556, 296] on p "Close" at bounding box center [565, 301] width 39 height 11
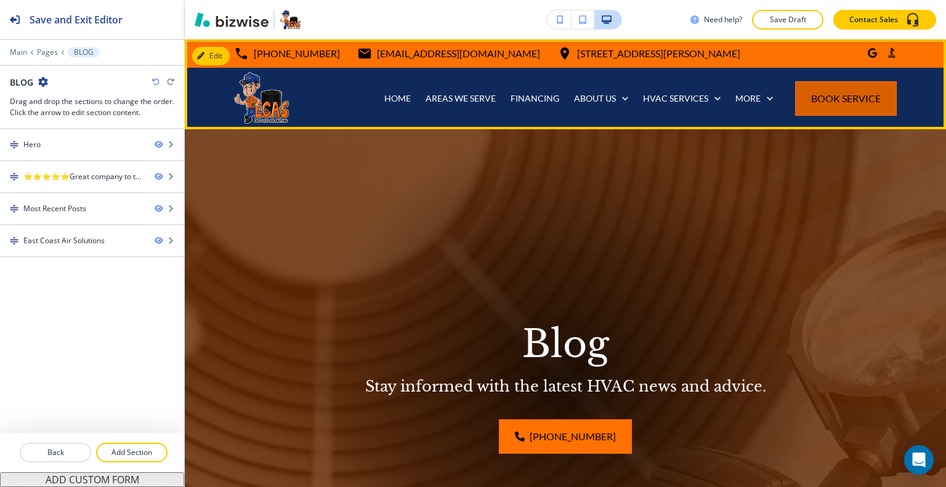
click at [864, 91] on span "Book Service" at bounding box center [846, 98] width 70 height 15
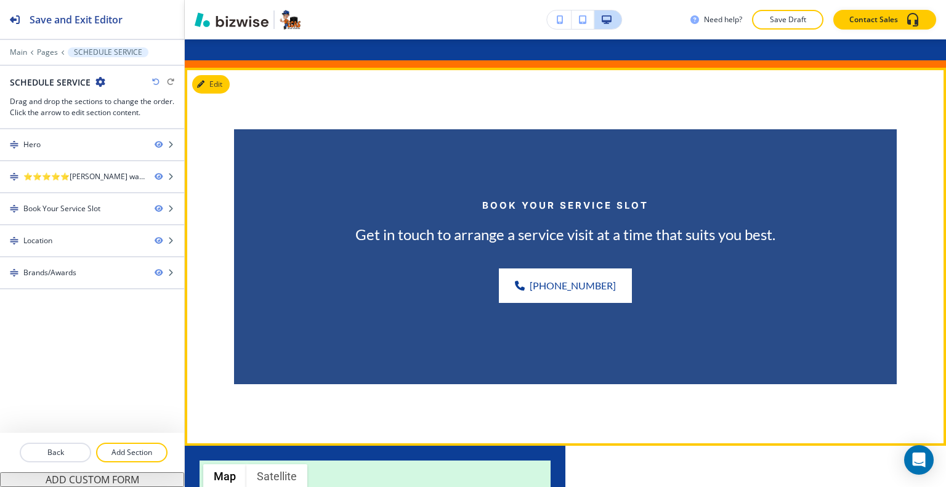
scroll to position [123, 0]
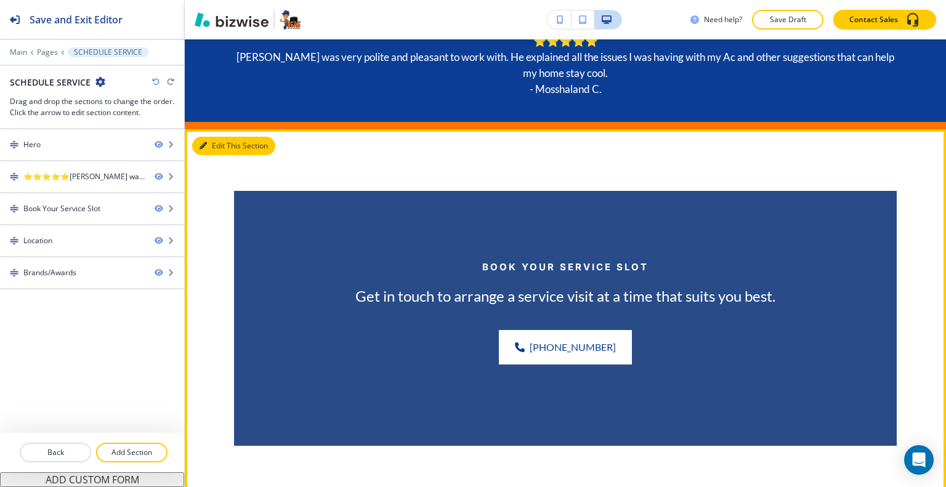
click at [217, 153] on button "Edit This Section" at bounding box center [233, 146] width 83 height 18
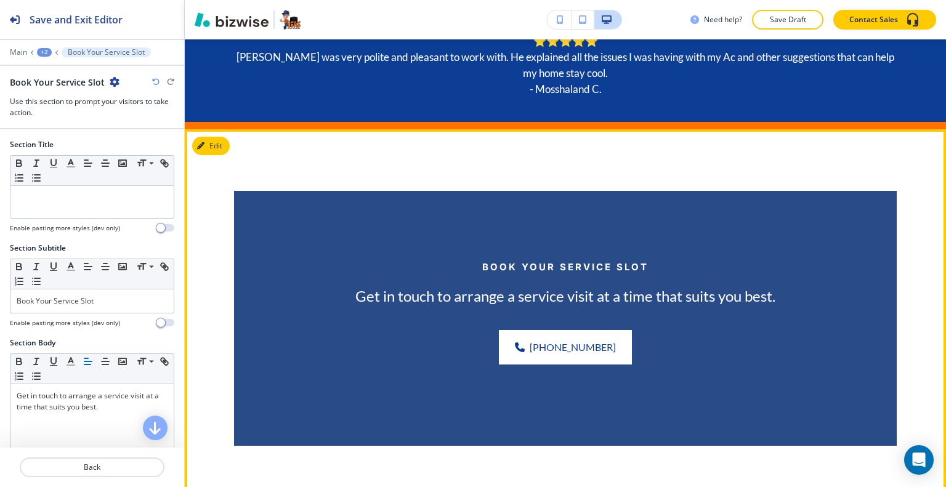
scroll to position [213, 0]
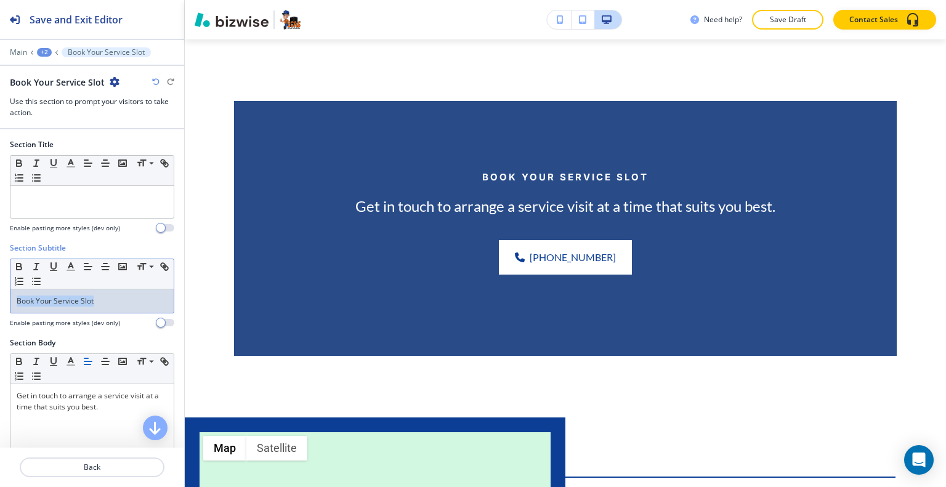
drag, startPoint x: 108, startPoint y: 299, endPoint x: 0, endPoint y: 284, distance: 109.5
click at [0, 284] on div "Section Subtitle Small Normal Large Huge Book Your Service Slot Enable pasting …" at bounding box center [92, 290] width 184 height 95
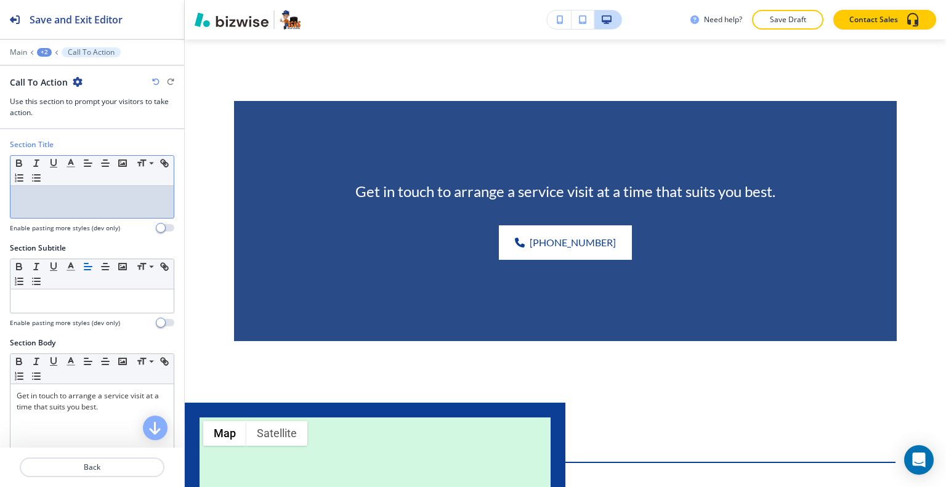
click at [27, 209] on div at bounding box center [91, 202] width 163 height 32
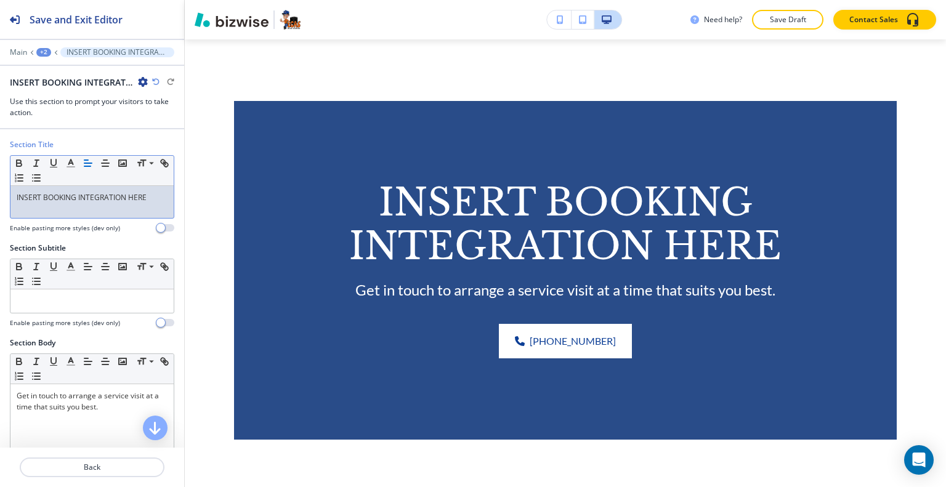
click at [78, 197] on p "INSERT BOOKING INTEGRATION HERE" at bounding box center [92, 197] width 151 height 11
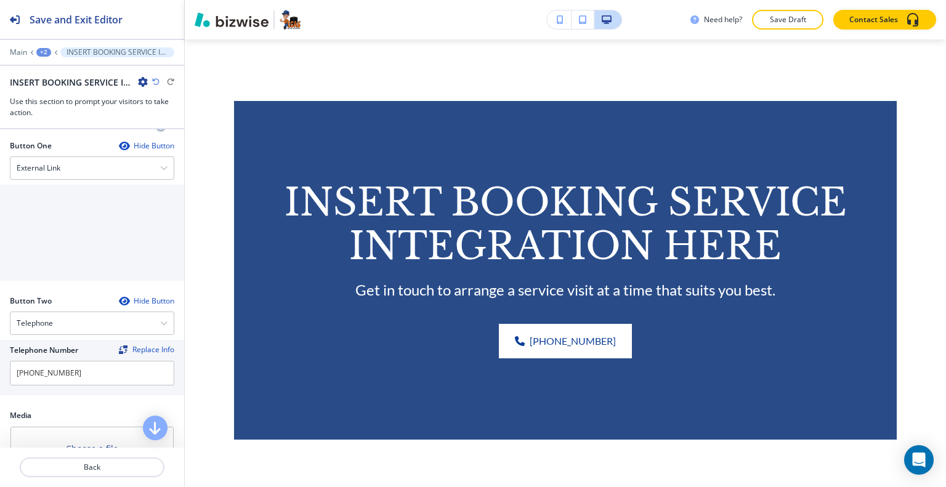
scroll to position [651, 0]
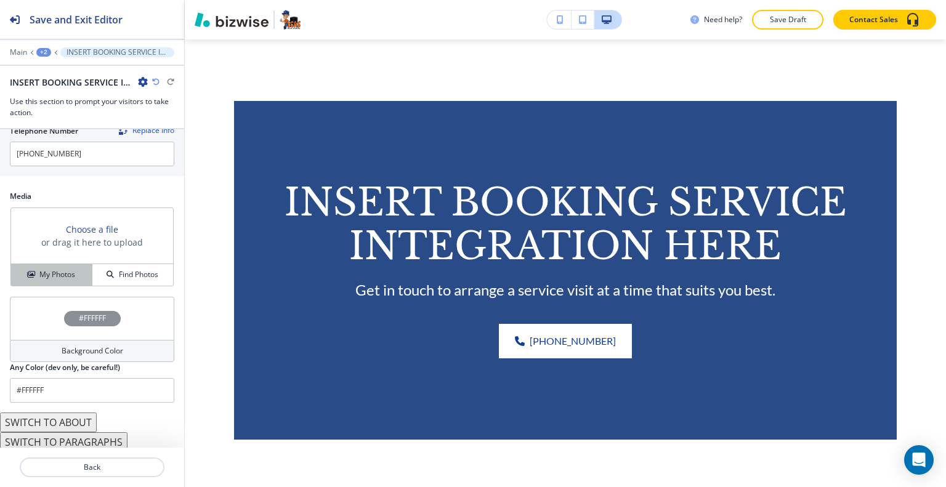
click at [45, 277] on h4 "My Photos" at bounding box center [57, 274] width 36 height 11
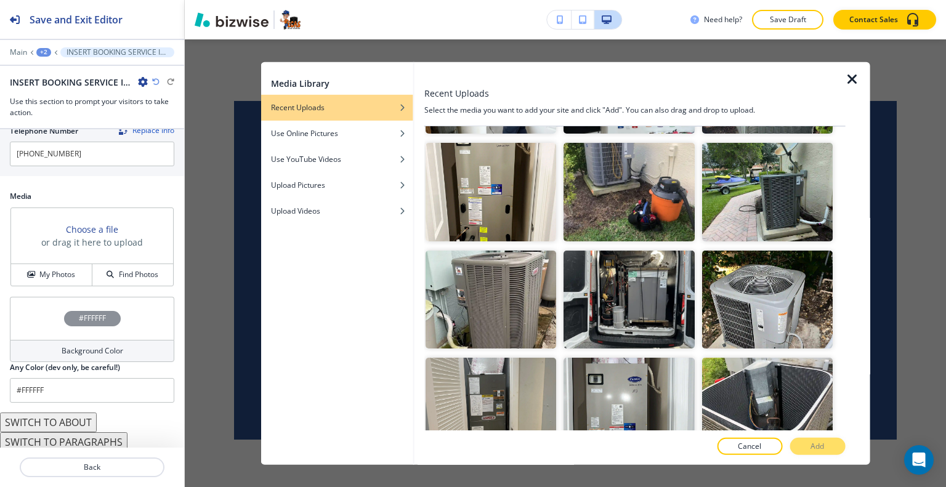
scroll to position [1848, 0]
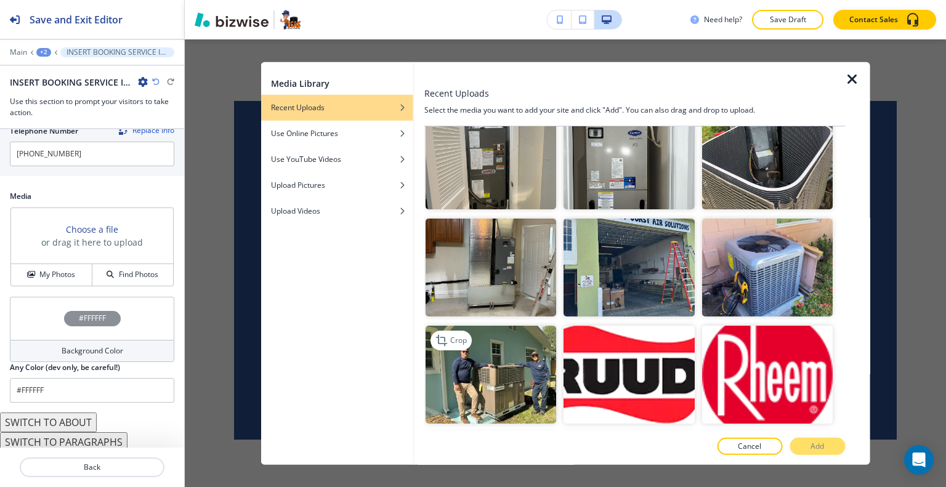
click at [436, 327] on img "button" at bounding box center [491, 375] width 131 height 98
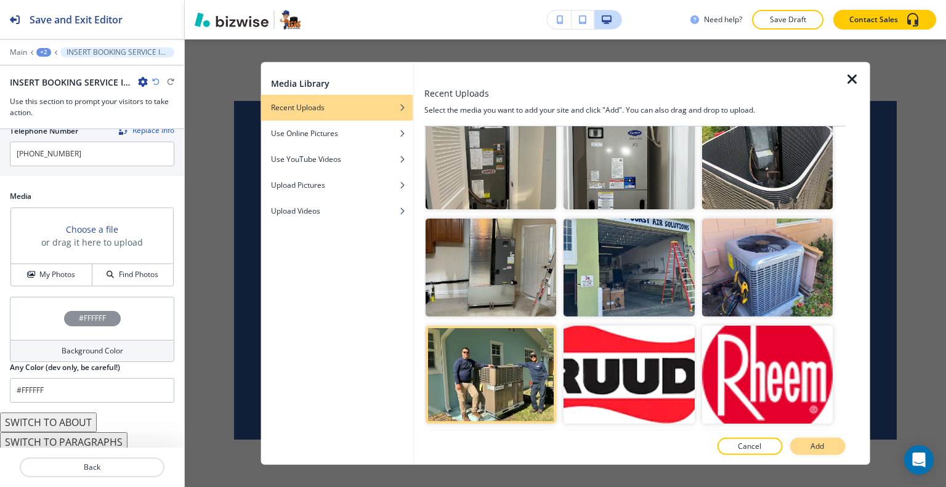
click at [826, 449] on button "Add" at bounding box center [817, 446] width 55 height 17
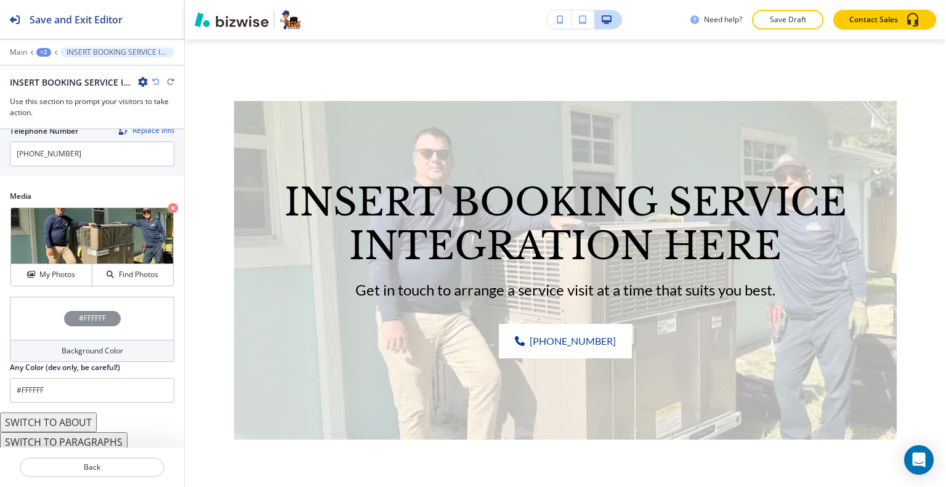
click at [33, 315] on div "#FFFFFF" at bounding box center [92, 318] width 164 height 43
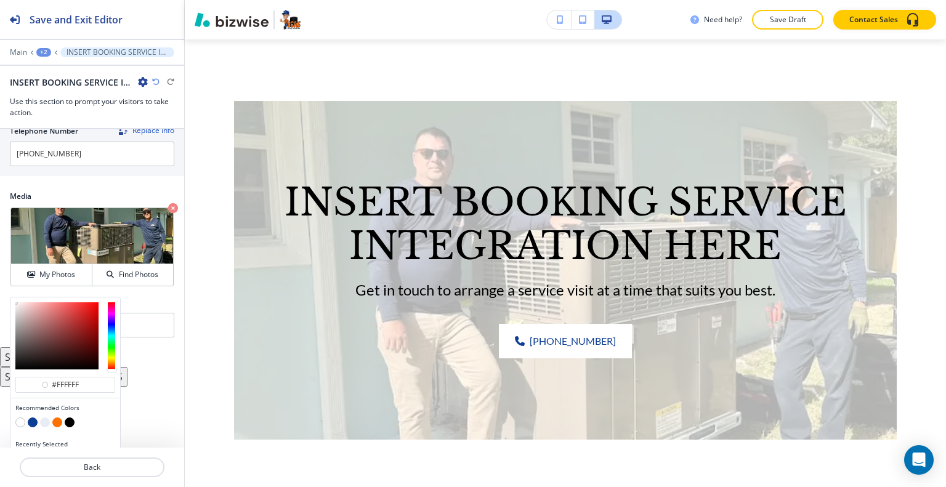
scroll to position [670, 0]
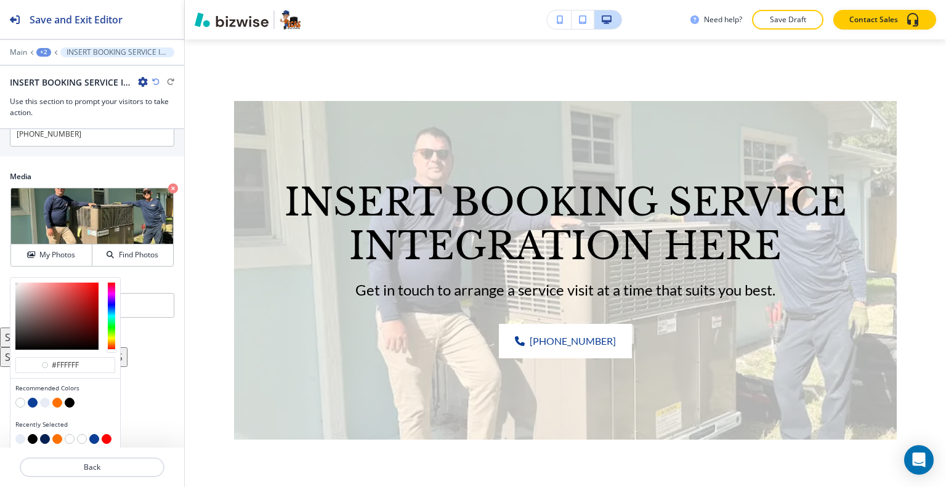
drag, startPoint x: 31, startPoint y: 435, endPoint x: 44, endPoint y: 436, distance: 12.3
click at [44, 436] on div at bounding box center [65, 440] width 100 height 12
click at [44, 436] on button "button" at bounding box center [45, 439] width 10 height 10
type input "#062152"
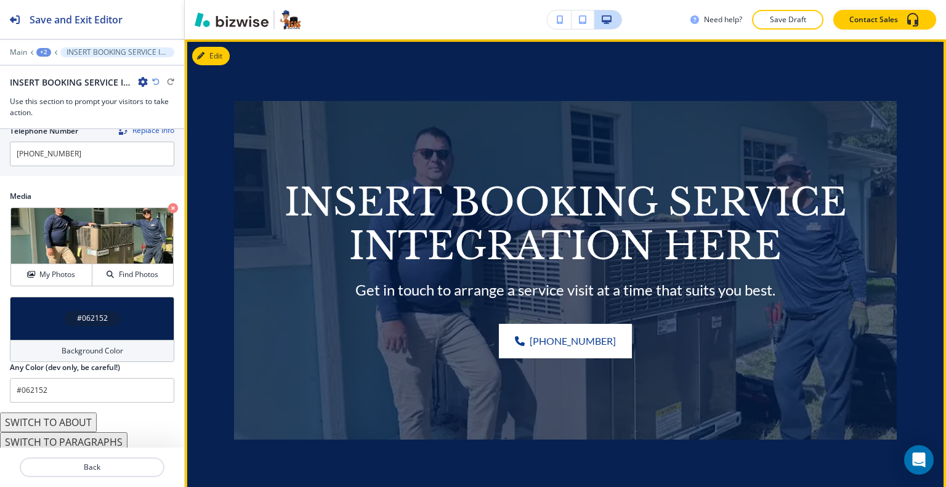
scroll to position [28, 0]
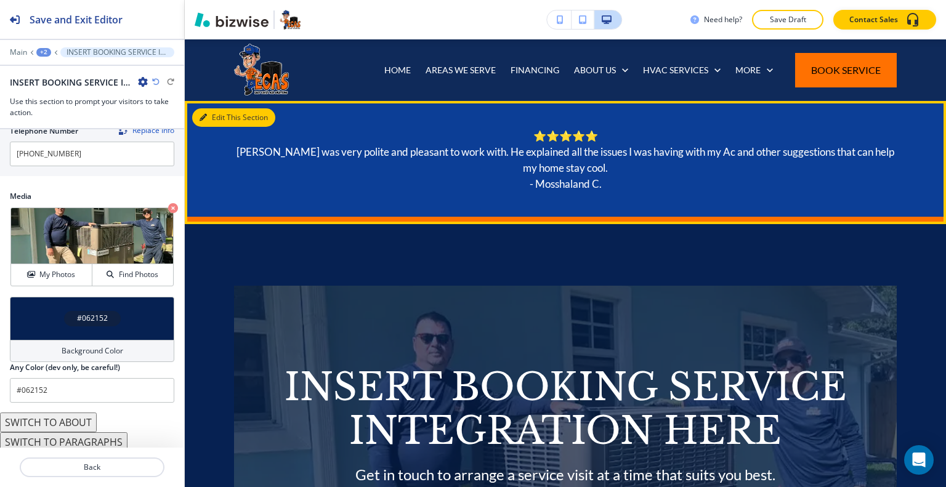
click at [217, 115] on button "Edit This Section" at bounding box center [233, 117] width 83 height 18
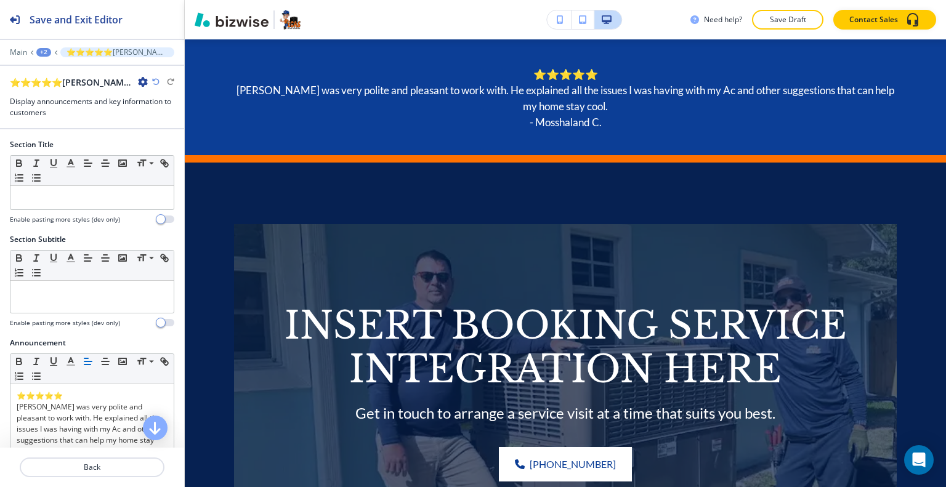
click at [140, 81] on icon "button" at bounding box center [143, 82] width 10 height 10
click at [177, 144] on p "Delete Section" at bounding box center [177, 145] width 63 height 11
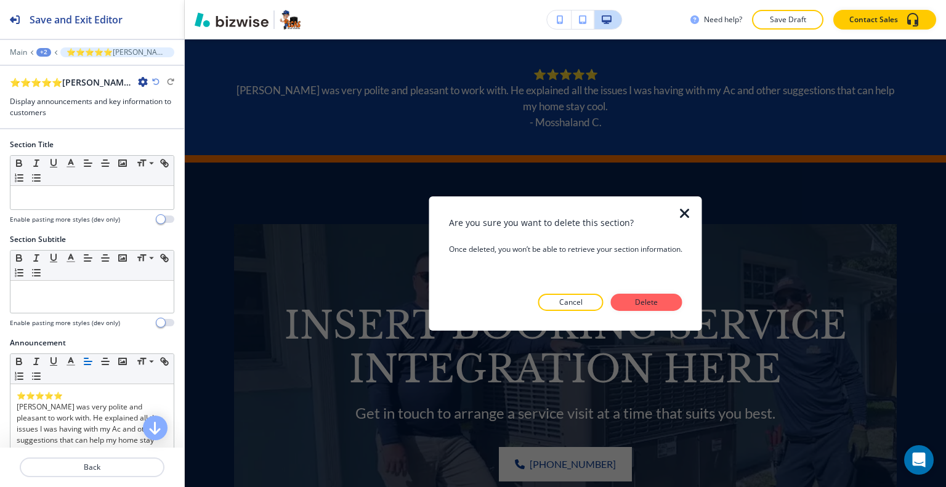
click at [670, 305] on button "Delete" at bounding box center [646, 302] width 71 height 17
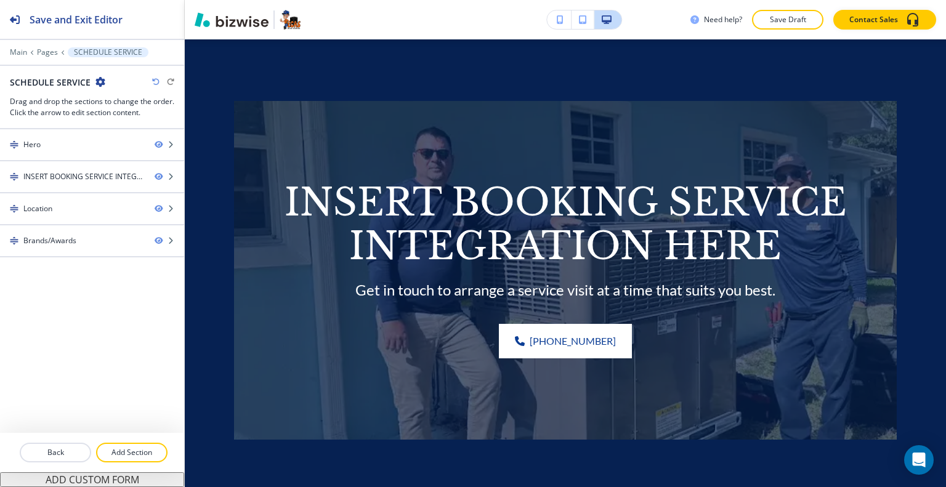
scroll to position [0, 0]
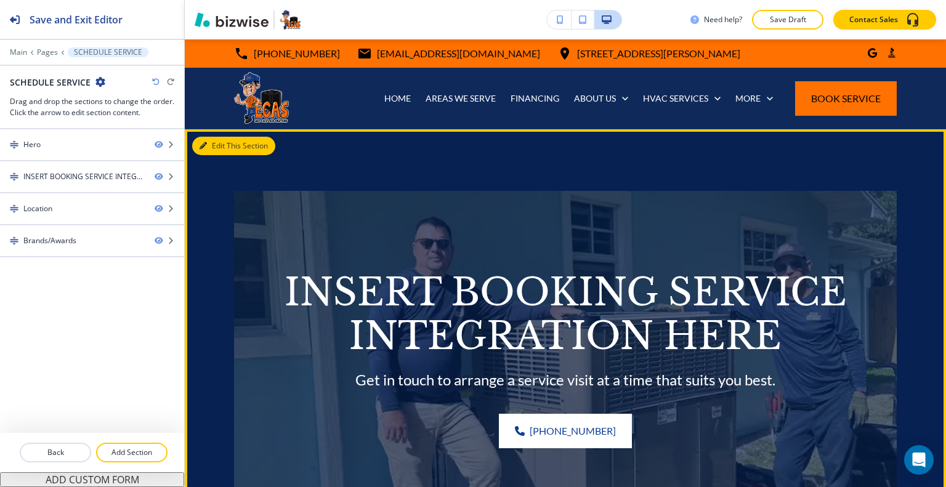
click at [209, 148] on button "Edit This Section" at bounding box center [233, 146] width 83 height 18
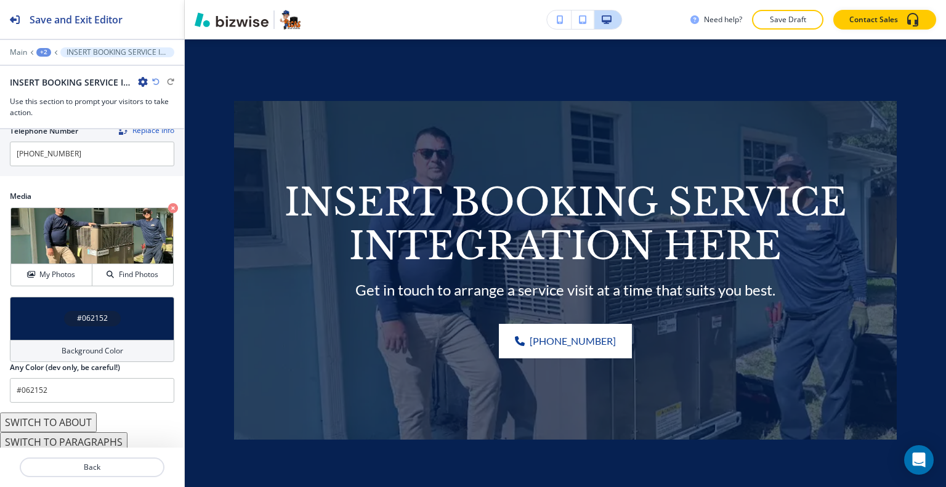
click at [44, 311] on div "#062152" at bounding box center [92, 318] width 164 height 43
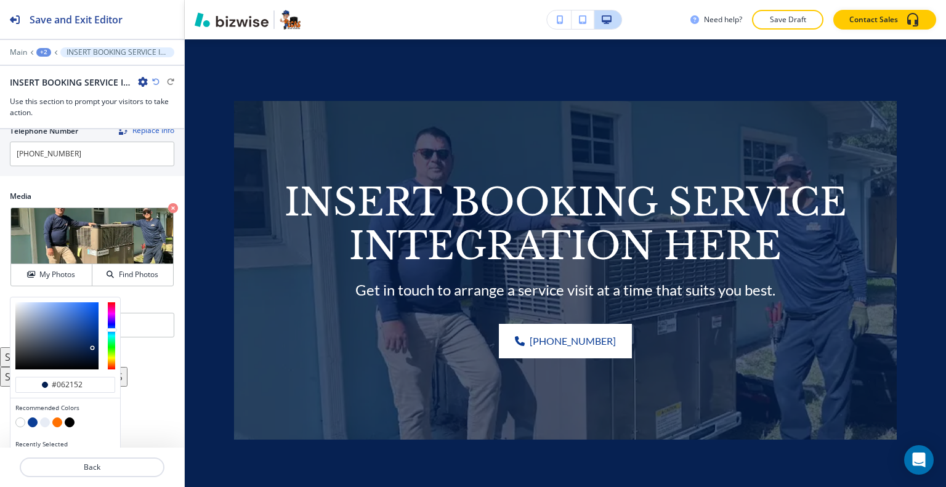
scroll to position [670, 0]
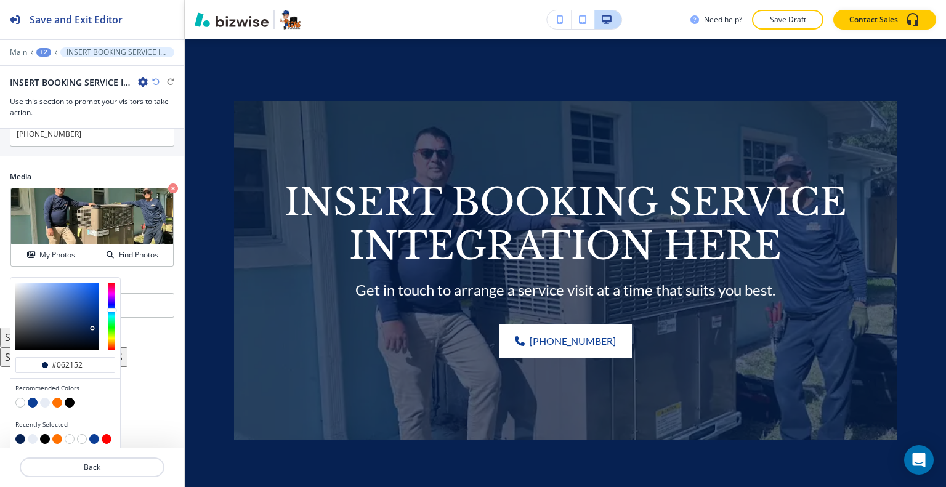
click at [47, 404] on div at bounding box center [65, 404] width 100 height 12
click at [46, 398] on button "button" at bounding box center [45, 403] width 10 height 10
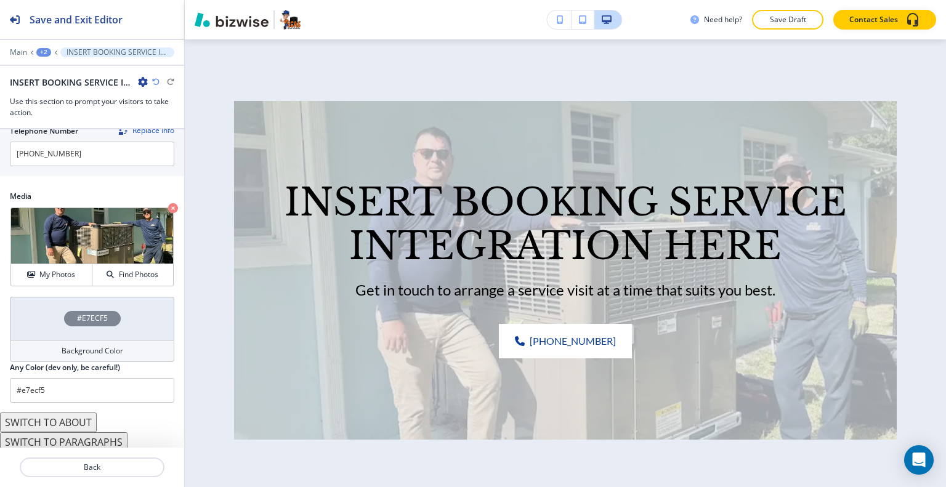
click at [27, 304] on div "#E7ECF5" at bounding box center [92, 318] width 164 height 43
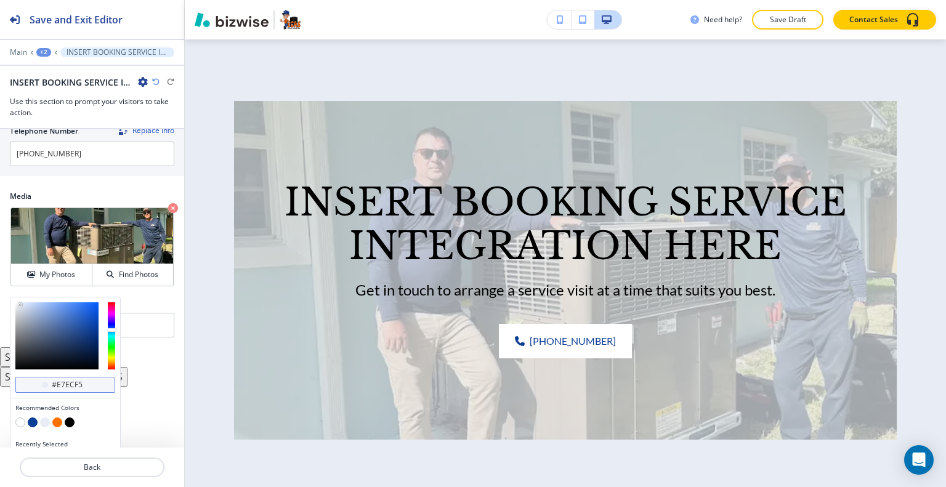
scroll to position [670, 0]
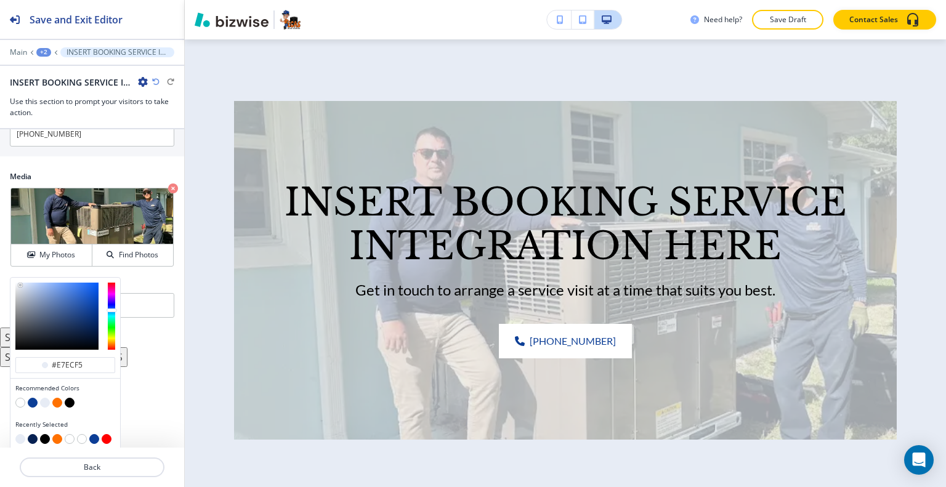
click at [59, 398] on button "button" at bounding box center [57, 403] width 10 height 10
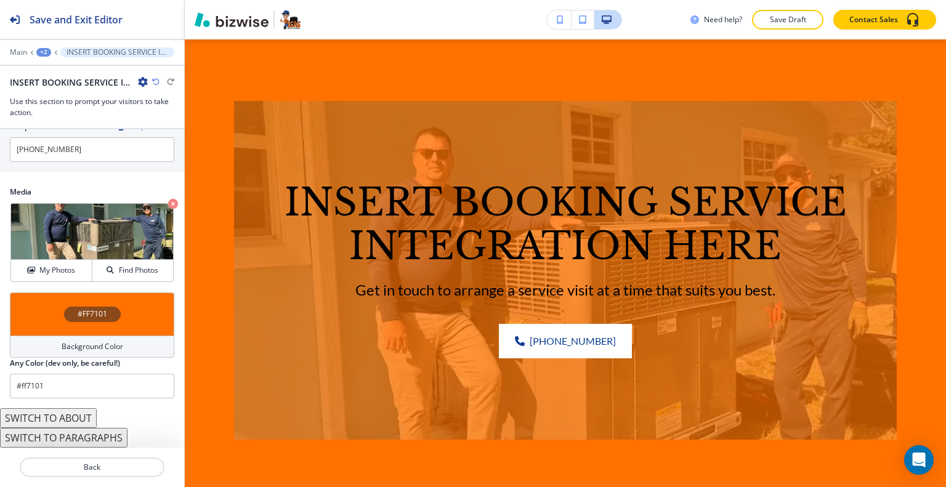
scroll to position [651, 0]
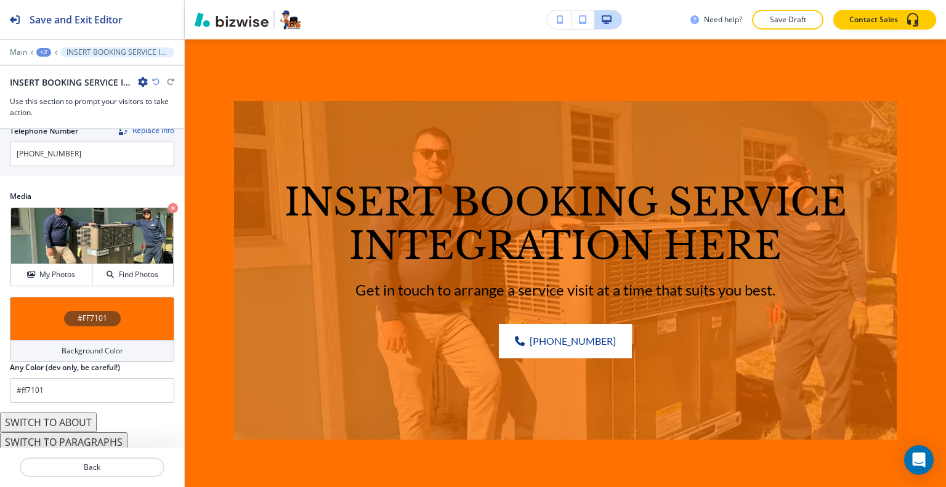
click at [52, 301] on div "#FF7101" at bounding box center [92, 318] width 164 height 43
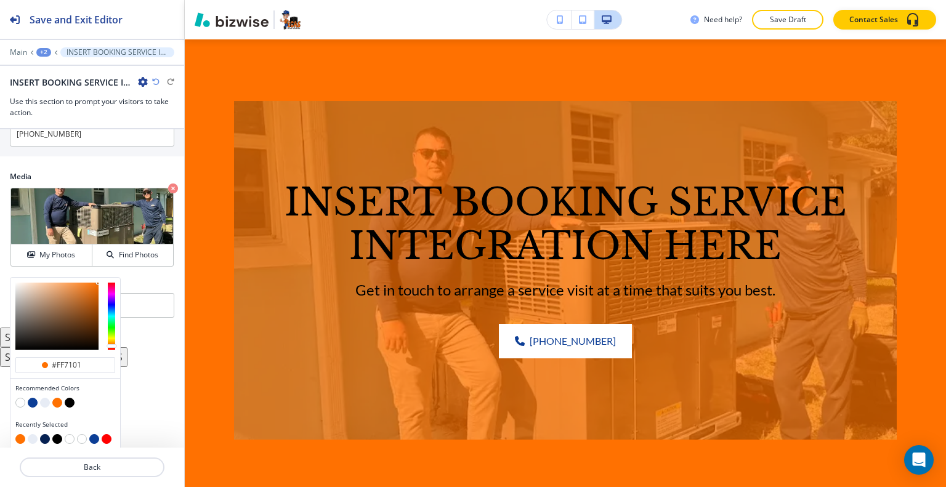
click at [43, 400] on button "button" at bounding box center [45, 403] width 10 height 10
type input "#e7ecf5"
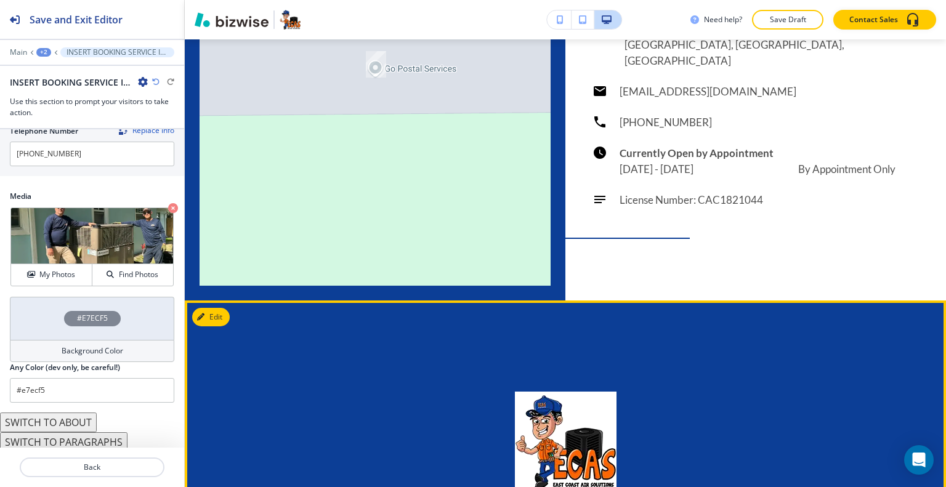
scroll to position [924, 0]
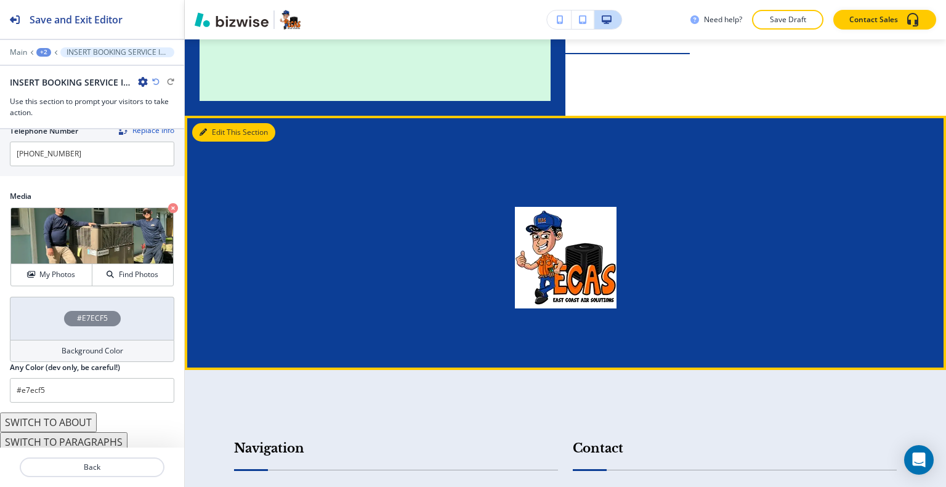
click at [203, 129] on icon "button" at bounding box center [203, 132] width 7 height 7
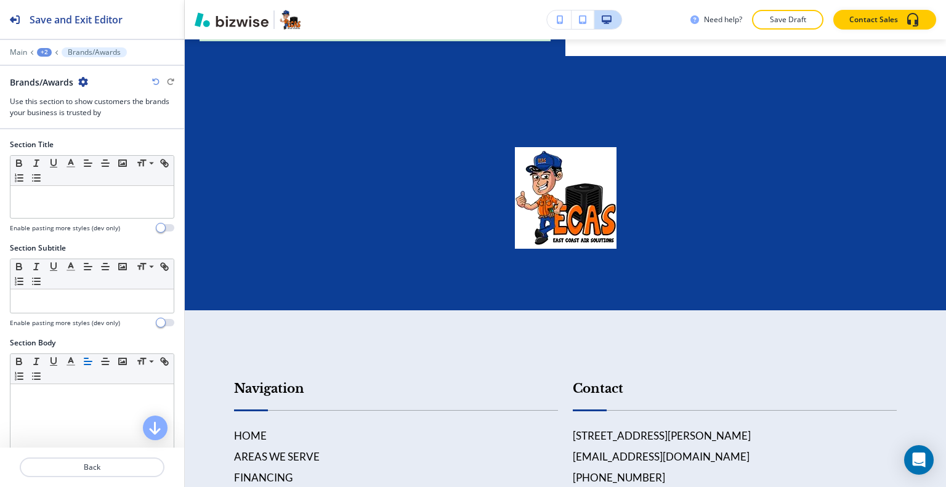
click at [84, 78] on icon "button" at bounding box center [83, 82] width 10 height 10
click at [103, 140] on p "Delete Section" at bounding box center [118, 145] width 63 height 11
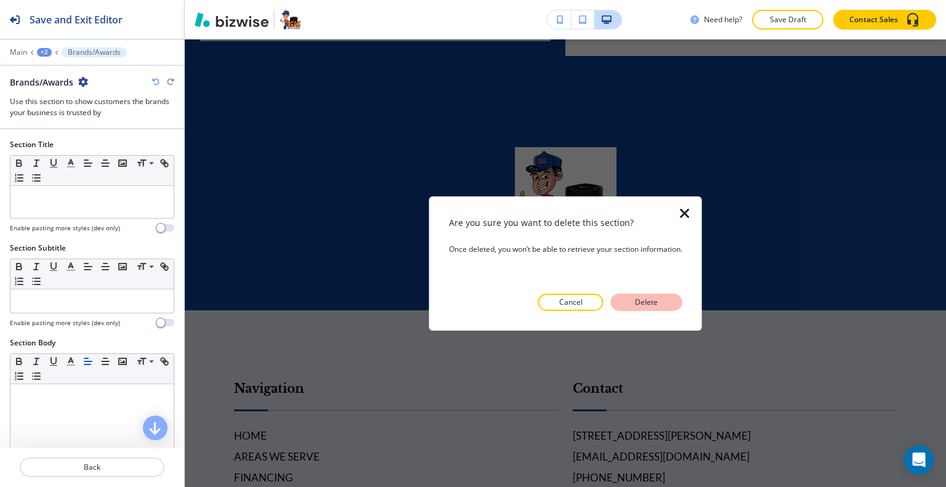
click at [682, 300] on div "Are you sure you want to delete this section? Once deleted, you won’t be able t…" at bounding box center [565, 263] width 273 height 134
click at [670, 298] on button "Delete" at bounding box center [646, 302] width 71 height 17
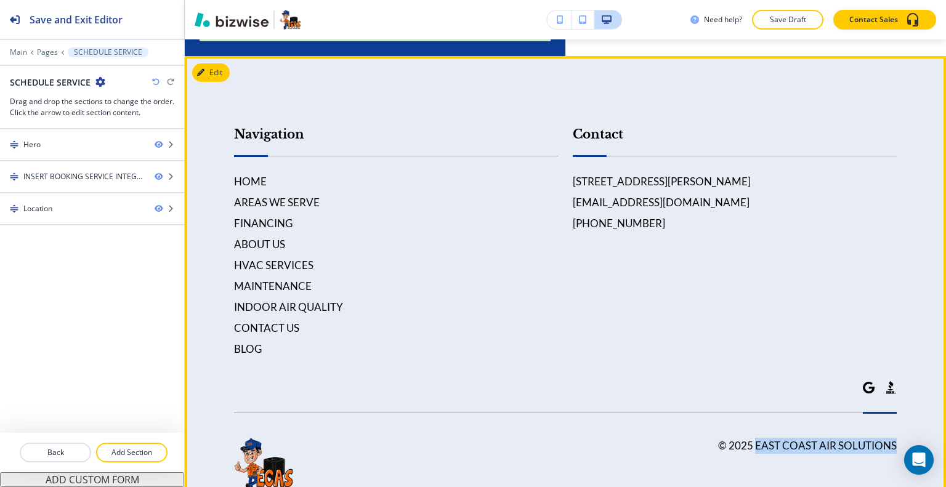
drag, startPoint x: 893, startPoint y: 428, endPoint x: 749, endPoint y: 437, distance: 143.8
click at [749, 437] on footer "Navigation HOME AREAS WE SERVE FINANCING ABOUT US HVAC SERVICES MAINTENANCE IND…" at bounding box center [565, 297] width 761 height 483
copy h6 "East Coast Air Solutions"
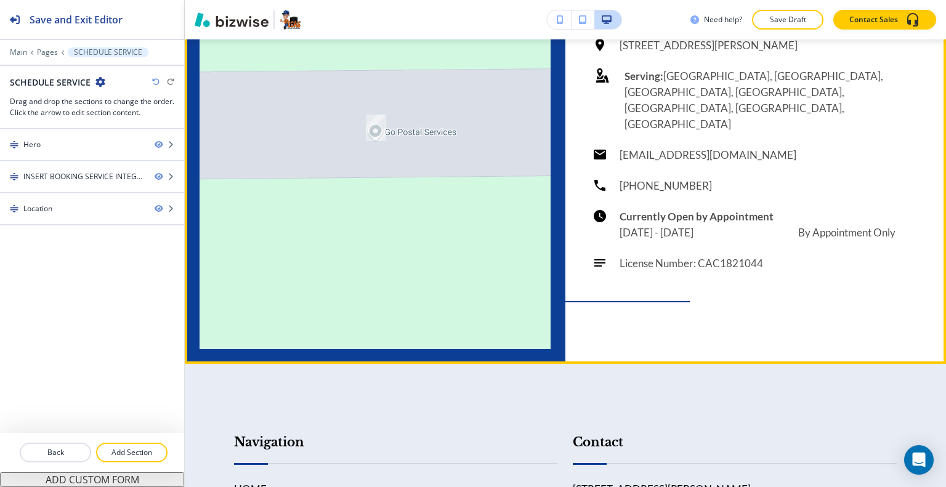
scroll to position [429, 0]
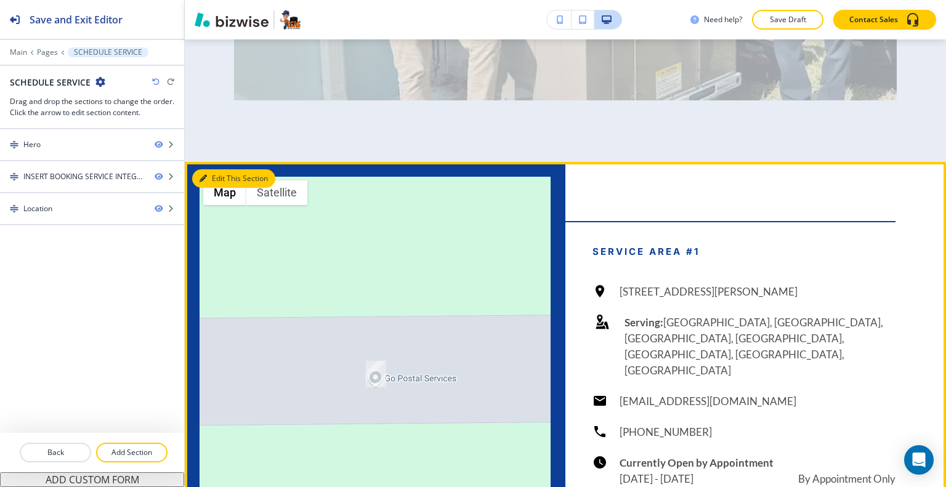
click at [212, 179] on button "Edit This Section" at bounding box center [233, 178] width 83 height 18
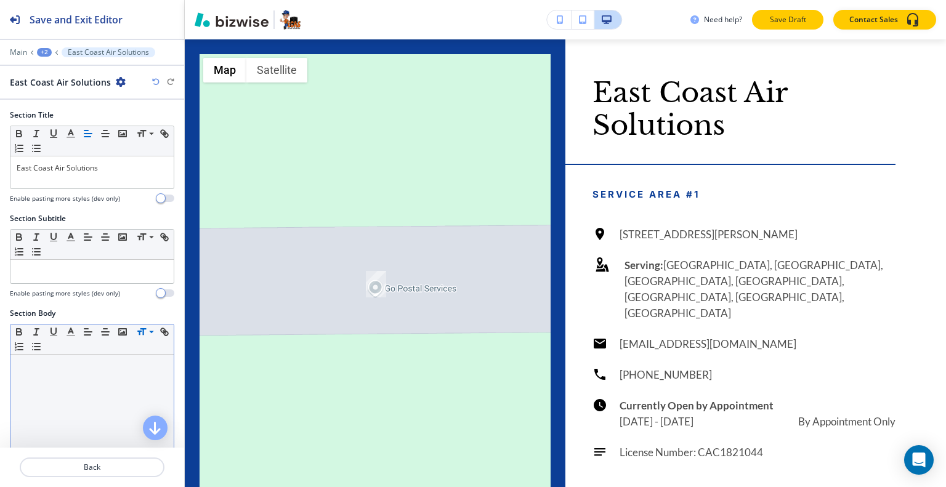
click at [777, 26] on button "Save Draft" at bounding box center [787, 20] width 71 height 20
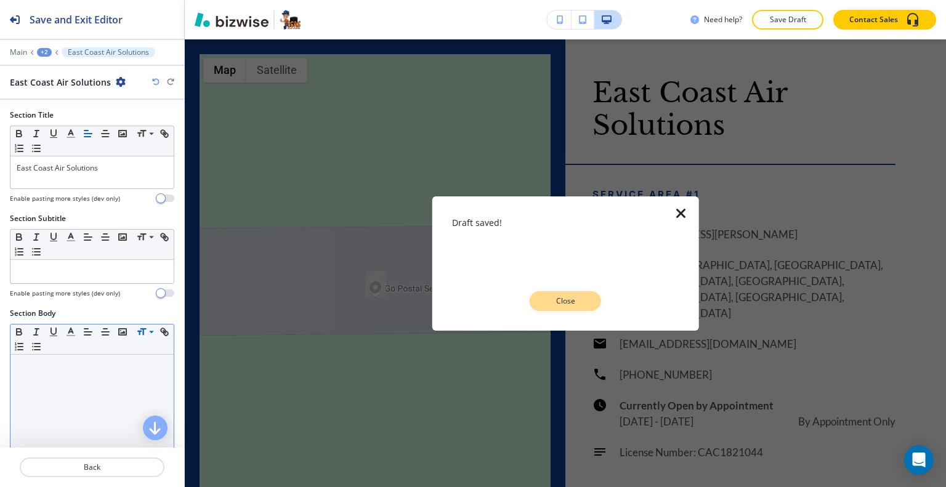
click at [574, 303] on p "Close" at bounding box center [565, 301] width 39 height 11
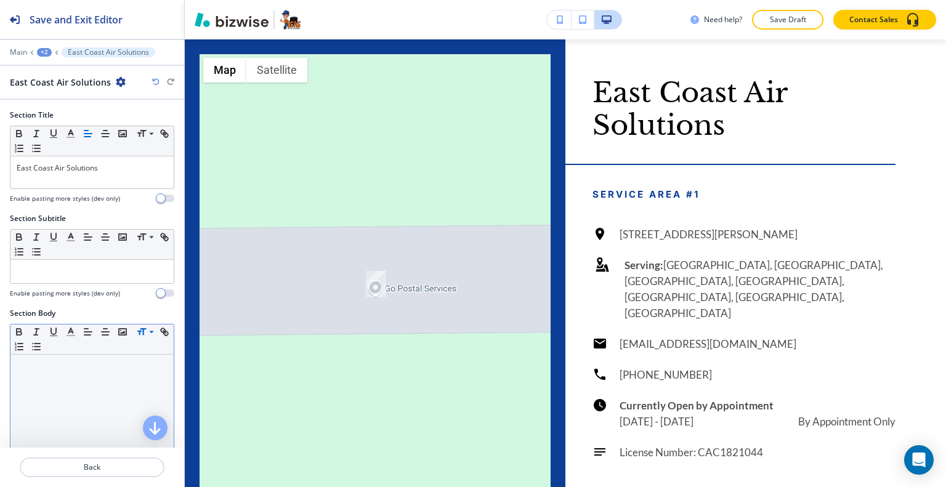
scroll to position [244, 0]
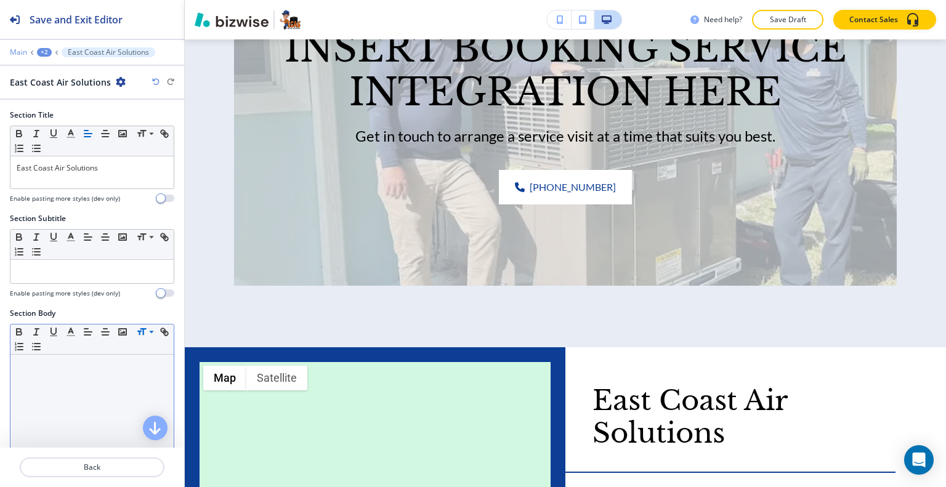
click at [18, 48] on p "Main" at bounding box center [18, 52] width 17 height 9
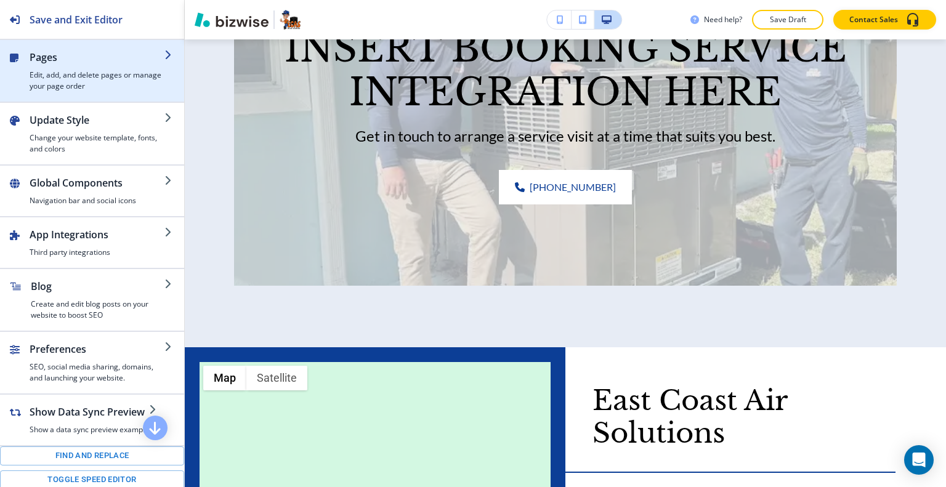
click at [31, 54] on h2 "Pages" at bounding box center [97, 57] width 135 height 15
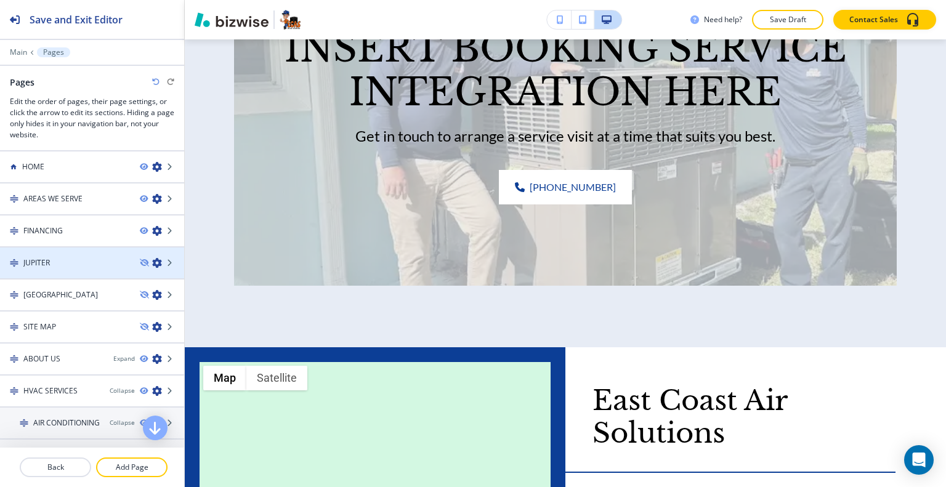
click at [70, 270] on div at bounding box center [92, 274] width 184 height 10
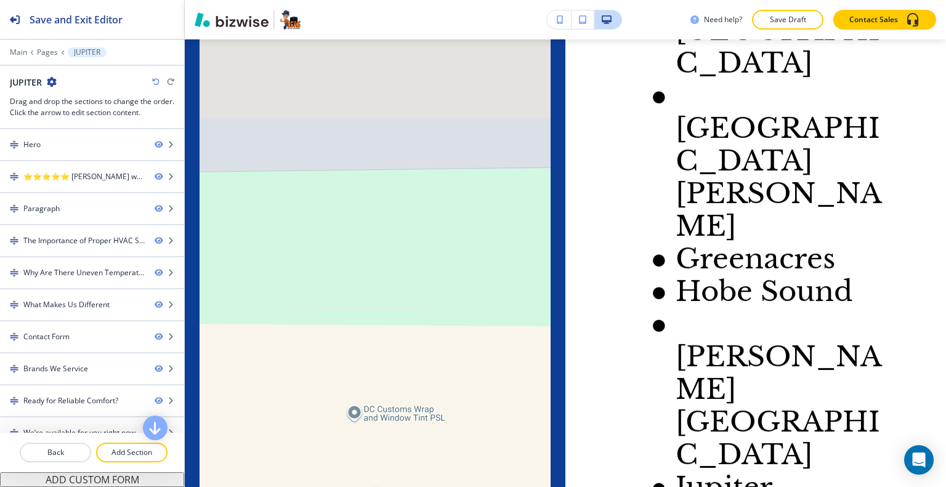
scroll to position [4937, 0]
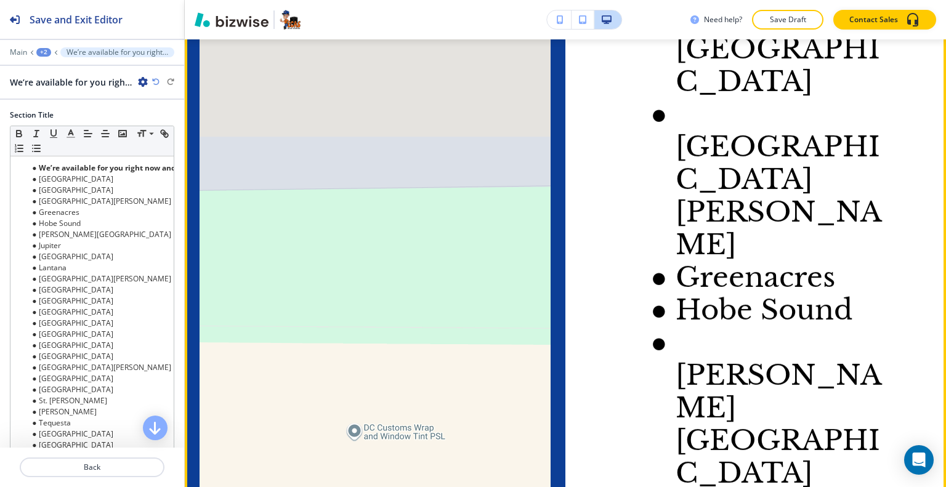
scroll to position [5058, 0]
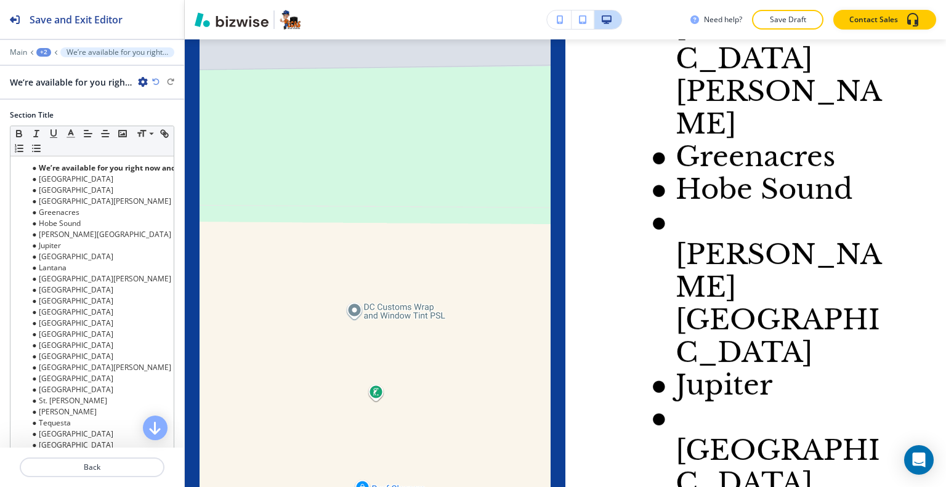
click at [144, 81] on icon "button" at bounding box center [143, 82] width 10 height 10
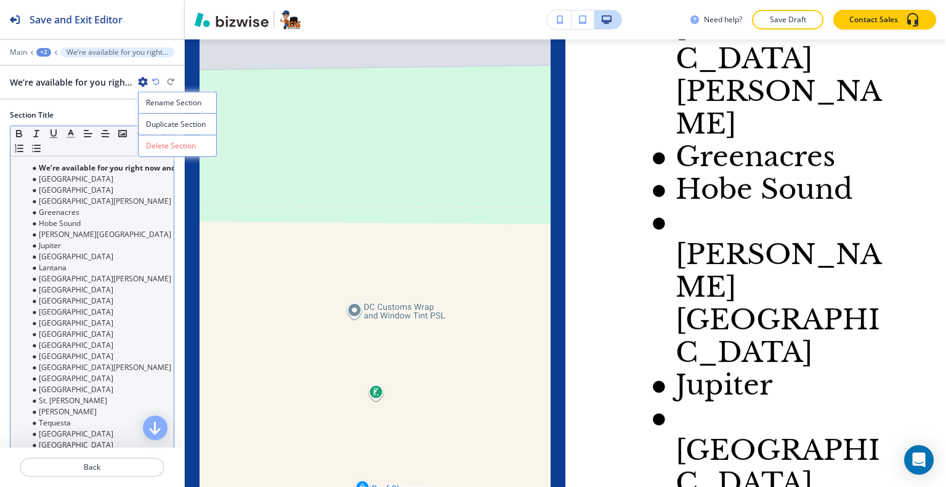
click at [164, 144] on p "Delete Section" at bounding box center [177, 145] width 63 height 11
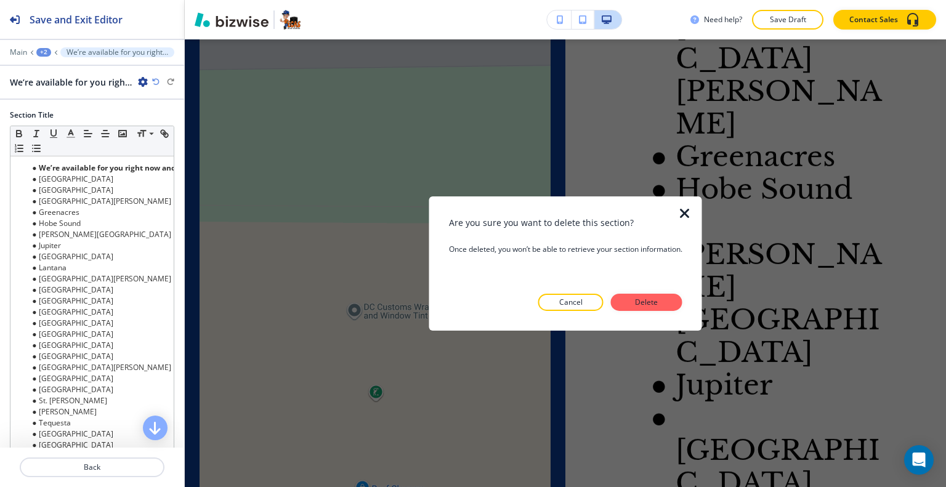
click at [698, 317] on div at bounding box center [693, 263] width 20 height 134
click at [678, 307] on button "Delete" at bounding box center [646, 302] width 71 height 17
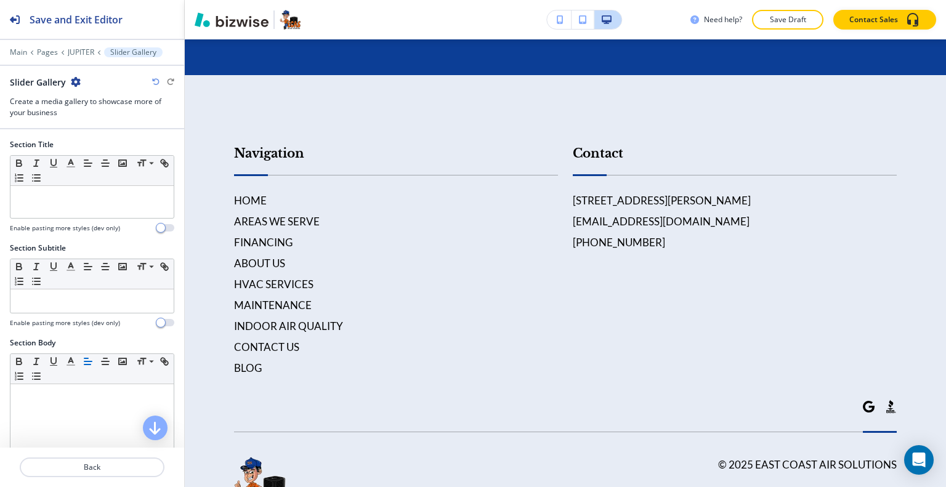
click at [73, 83] on icon "button" at bounding box center [76, 82] width 10 height 10
click at [92, 148] on p "Delete Section" at bounding box center [109, 145] width 63 height 11
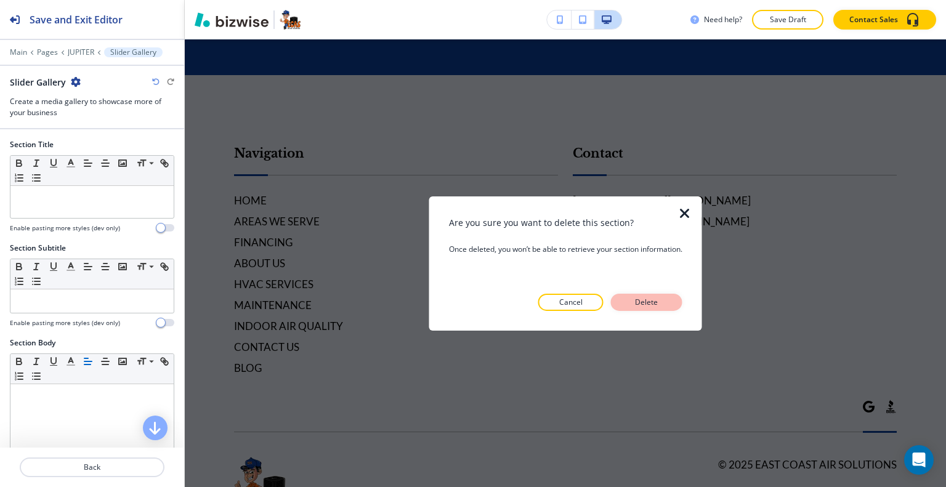
click at [676, 299] on button "Delete" at bounding box center [646, 302] width 71 height 17
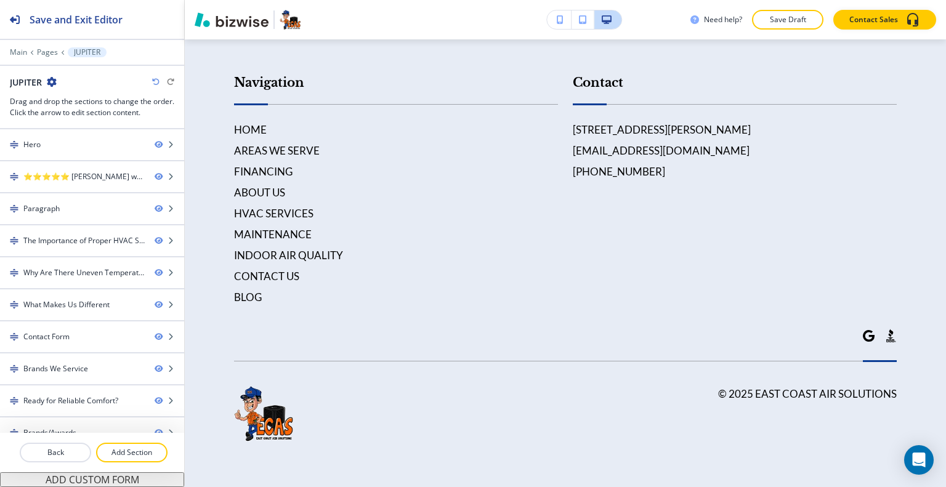
scroll to position [4996, 0]
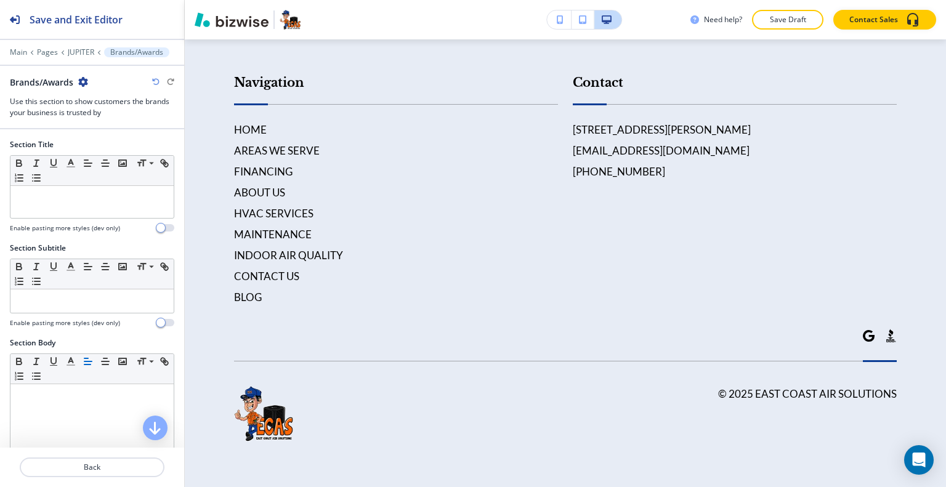
click at [79, 81] on icon "button" at bounding box center [83, 82] width 10 height 10
click at [89, 145] on p "Delete Section" at bounding box center [118, 145] width 63 height 11
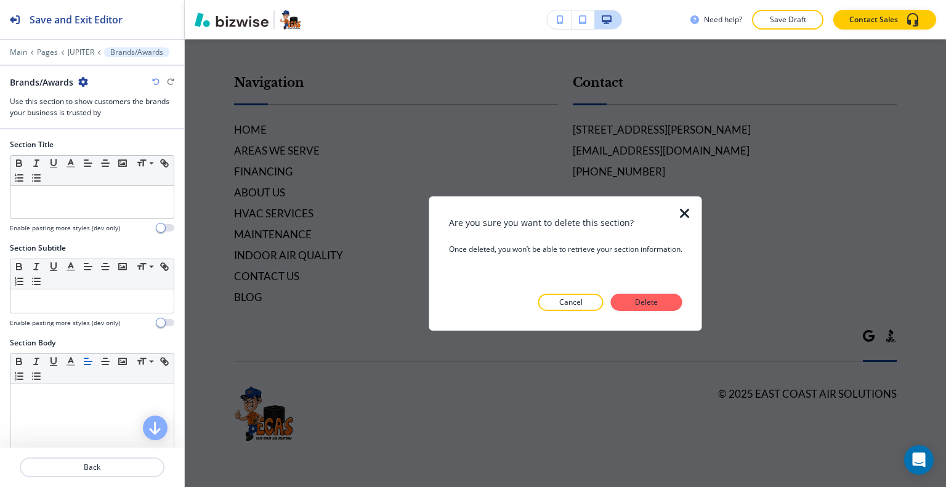
click at [669, 310] on button "Delete" at bounding box center [646, 302] width 71 height 17
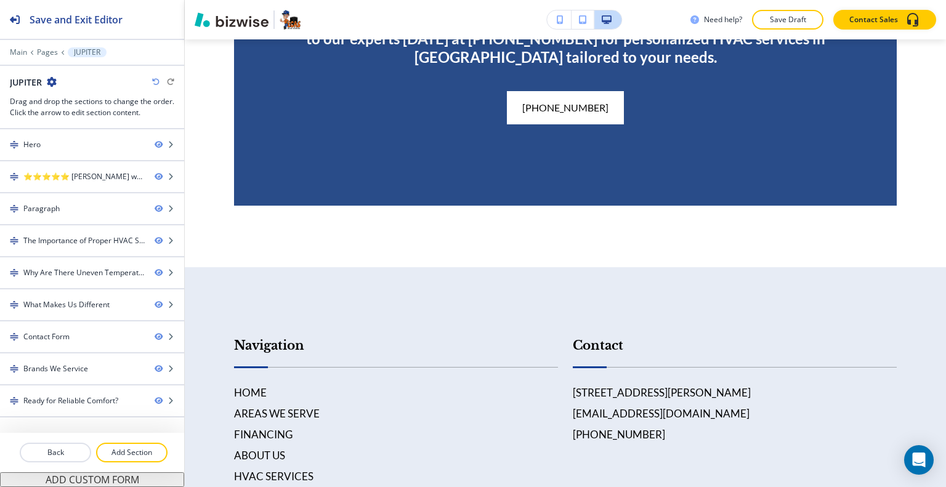
scroll to position [0, 0]
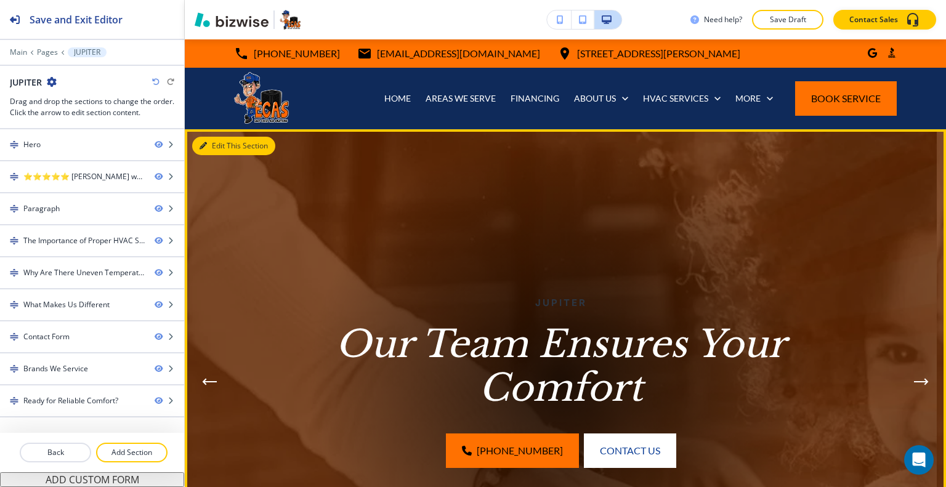
click at [226, 145] on button "Edit This Section" at bounding box center [233, 146] width 83 height 18
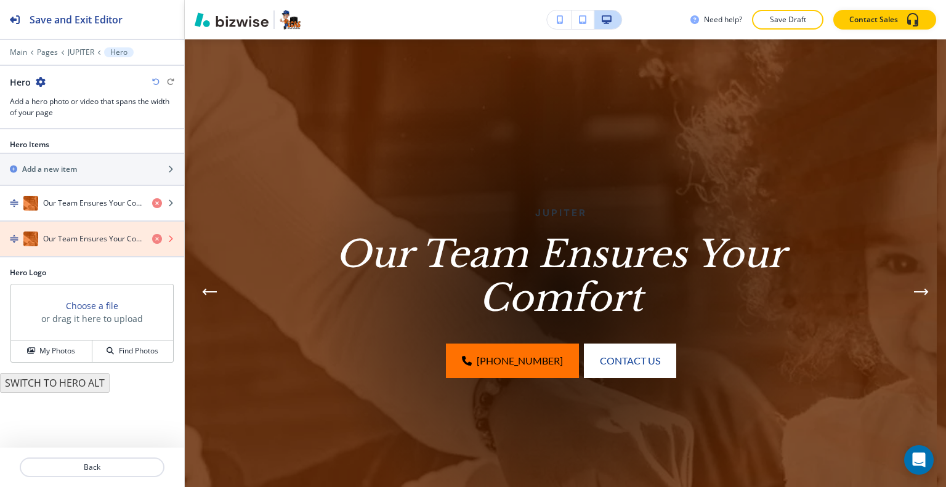
click at [160, 238] on icon "button" at bounding box center [157, 239] width 10 height 10
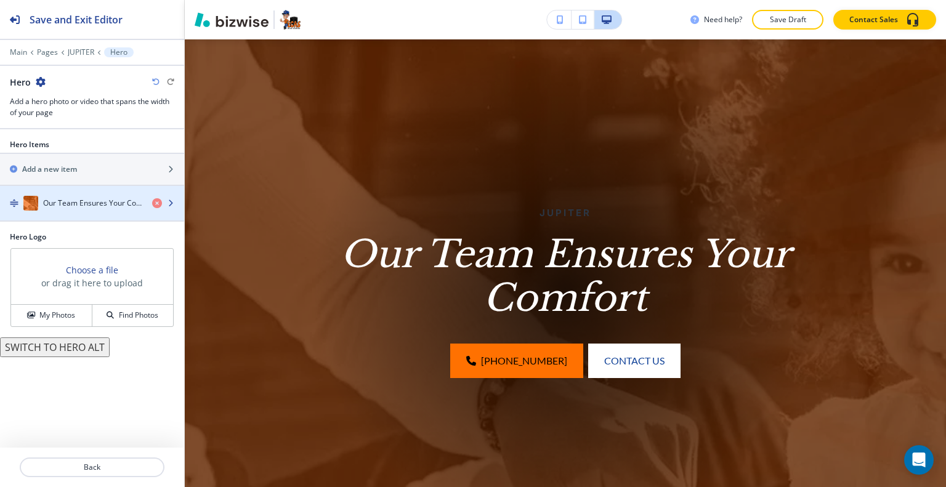
click at [96, 214] on div "button" at bounding box center [92, 216] width 184 height 10
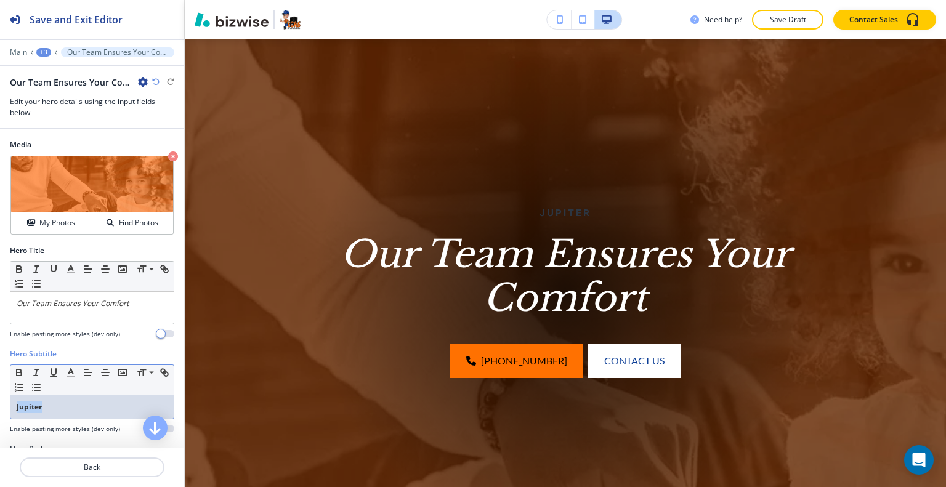
drag, startPoint x: 67, startPoint y: 407, endPoint x: 0, endPoint y: 394, distance: 67.8
click at [0, 394] on div "Hero Subtitle Small Normal Large Huge Jupiter Enable pasting more styles (dev o…" at bounding box center [92, 396] width 184 height 95
copy strong "Jupiter"
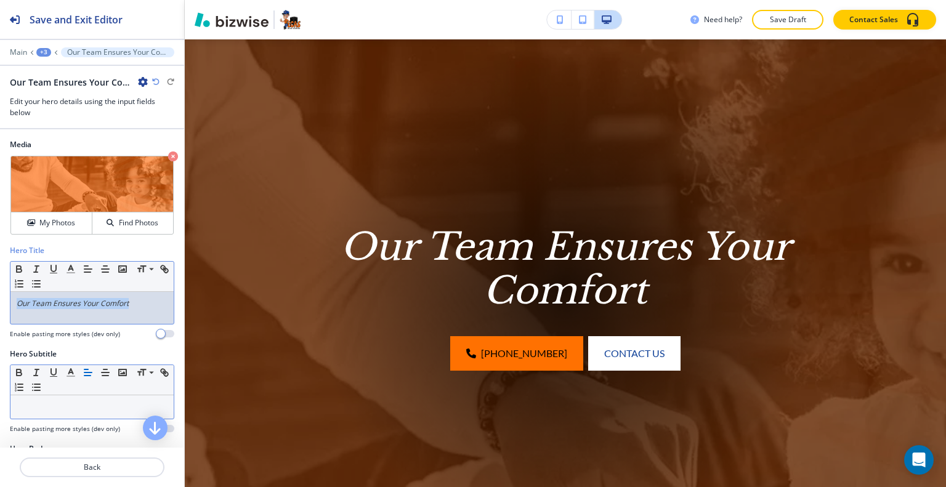
drag, startPoint x: 147, startPoint y: 308, endPoint x: 7, endPoint y: 297, distance: 140.9
click at [2, 297] on div "Hero Title Small Normal Large Huge Our Team Ensures Your Comfort Enable pasting…" at bounding box center [92, 297] width 184 height 104
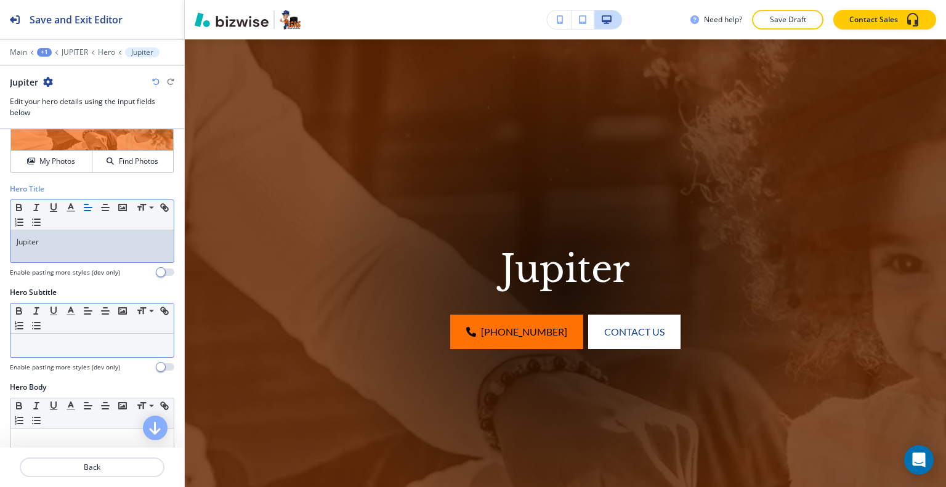
scroll to position [185, 0]
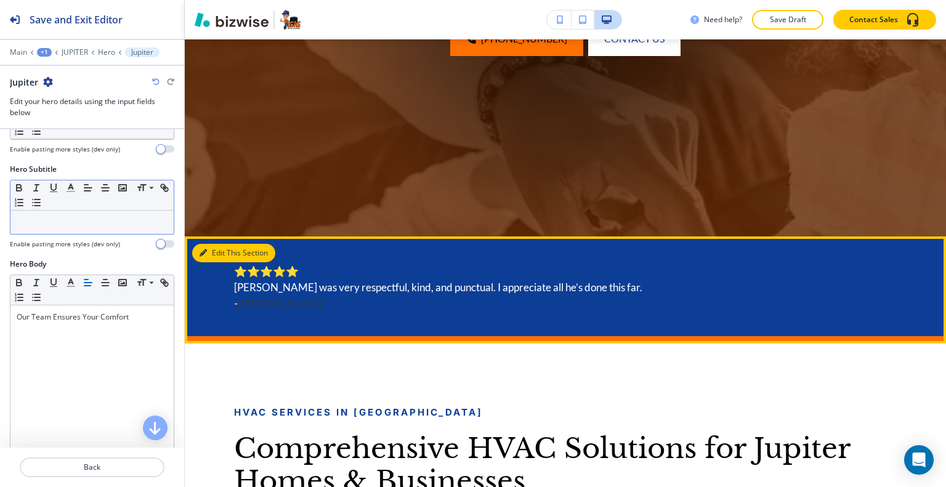
click at [209, 255] on button "Edit This Section" at bounding box center [233, 253] width 83 height 18
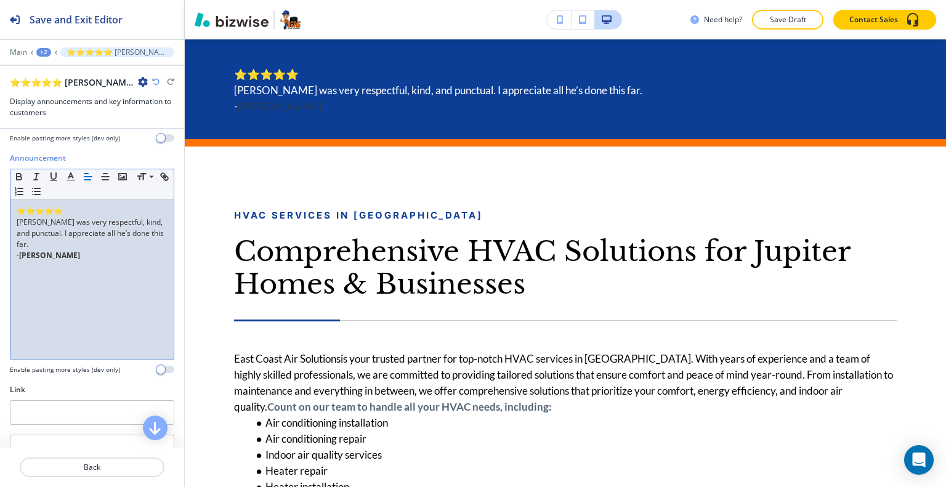
click at [70, 248] on div "⭐⭐⭐⭐⭐ [PERSON_NAME] was very respectful, kind, and punctual. I appreciate all h…" at bounding box center [91, 280] width 163 height 160
click at [79, 280] on div "⭐⭐⭐⭐⭐ [PERSON_NAME] was very respectful, kind, and punctual. I appreciate all h…" at bounding box center [91, 280] width 163 height 160
click at [86, 268] on div "⭐⭐⭐⭐⭐ [PERSON_NAME] was very respectful, kind, and punctual. I appreciate all h…" at bounding box center [91, 280] width 163 height 160
click at [94, 259] on div "⭐⭐⭐⭐⭐ [PERSON_NAME] was very respectful, kind, and punctual. I appreciate all h…" at bounding box center [91, 280] width 163 height 160
click at [96, 245] on p "[PERSON_NAME] was very respectful, kind, and punctual. I appreciate all he’s do…" at bounding box center [92, 233] width 151 height 33
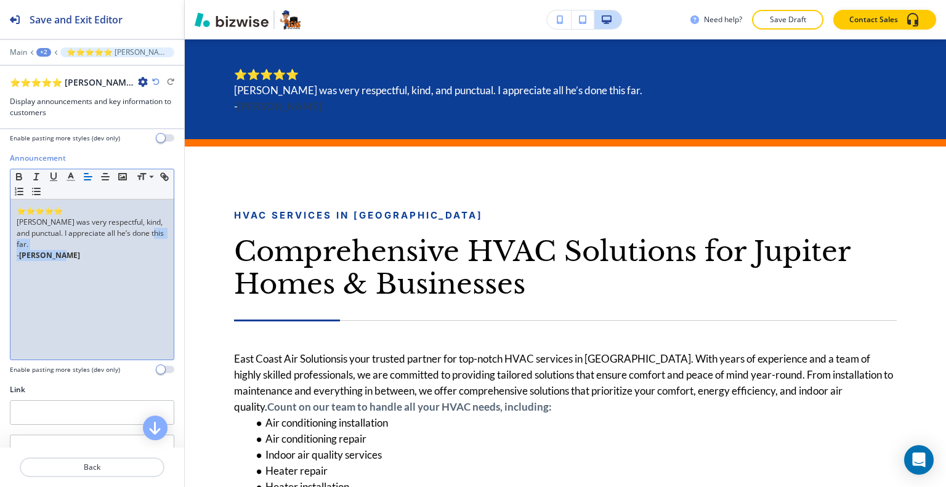
click at [96, 250] on p "- [PERSON_NAME]" at bounding box center [92, 255] width 151 height 11
drag, startPoint x: 84, startPoint y: 272, endPoint x: 0, endPoint y: 177, distance: 127.0
click at [0, 177] on div "Announcement Small Normal Large Huge ⭐⭐⭐⭐⭐ [PERSON_NAME] was very respectful, k…" at bounding box center [92, 269] width 184 height 232
click at [107, 181] on button "button" at bounding box center [105, 176] width 17 height 15
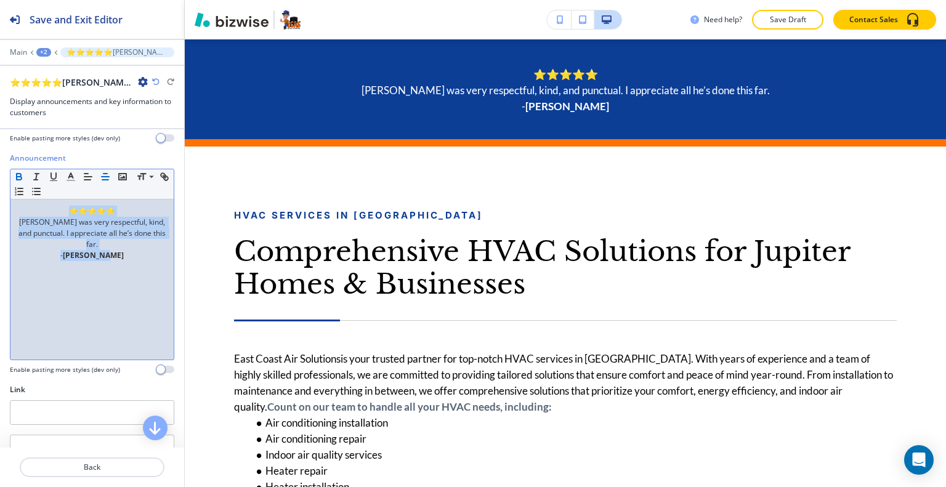
click at [22, 174] on icon "button" at bounding box center [19, 176] width 11 height 11
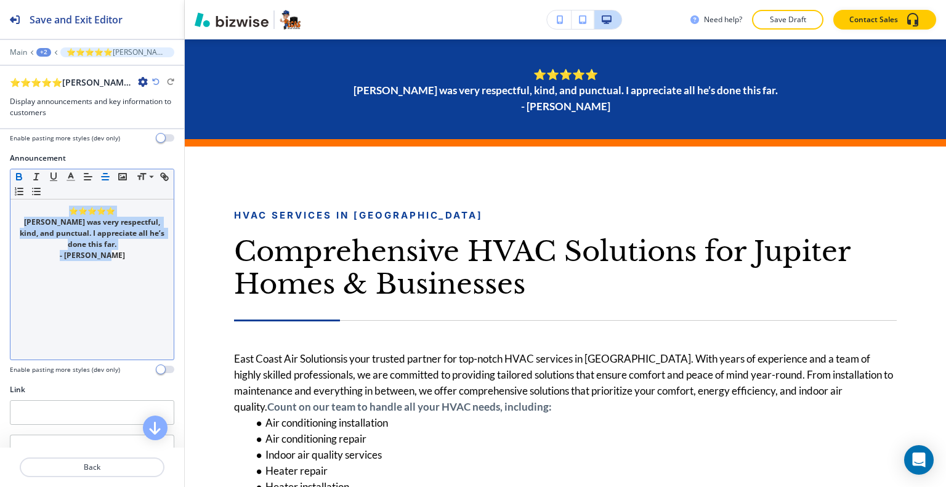
click at [18, 177] on icon "button" at bounding box center [19, 178] width 5 height 3
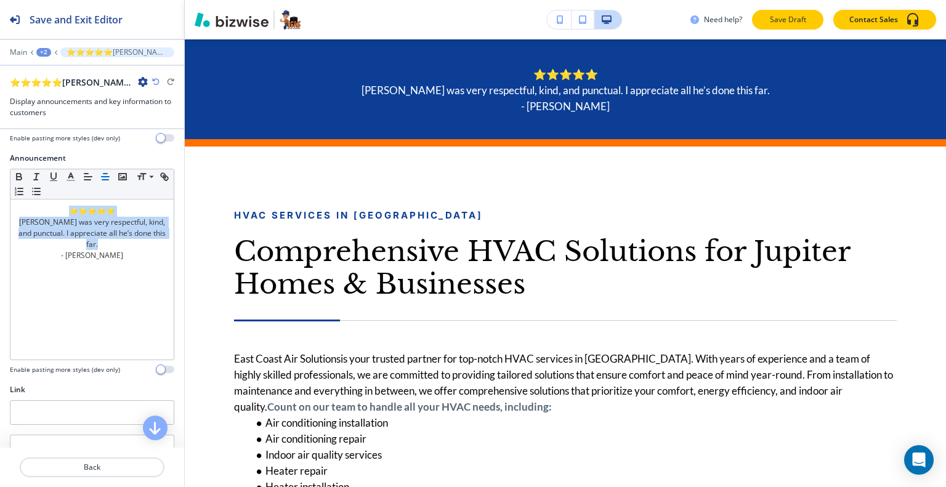
click at [781, 23] on p "Save Draft" at bounding box center [787, 19] width 39 height 11
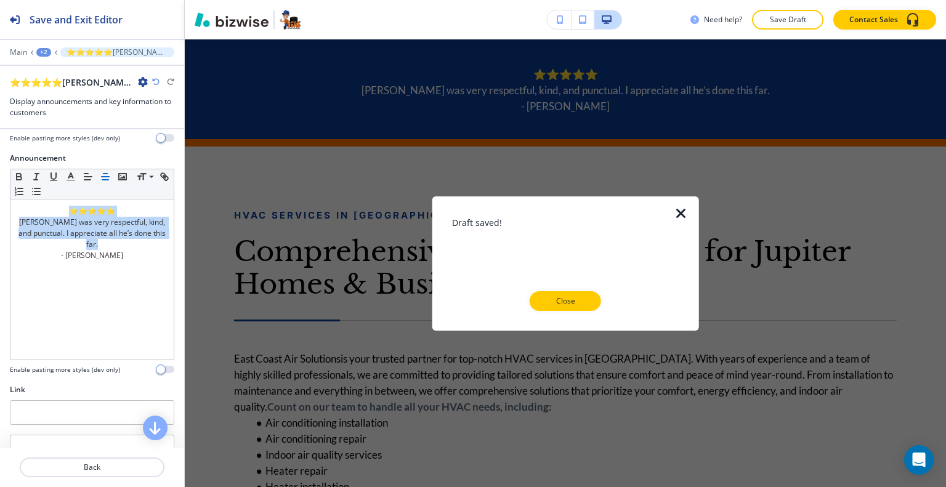
click at [550, 310] on button "Close" at bounding box center [565, 301] width 71 height 20
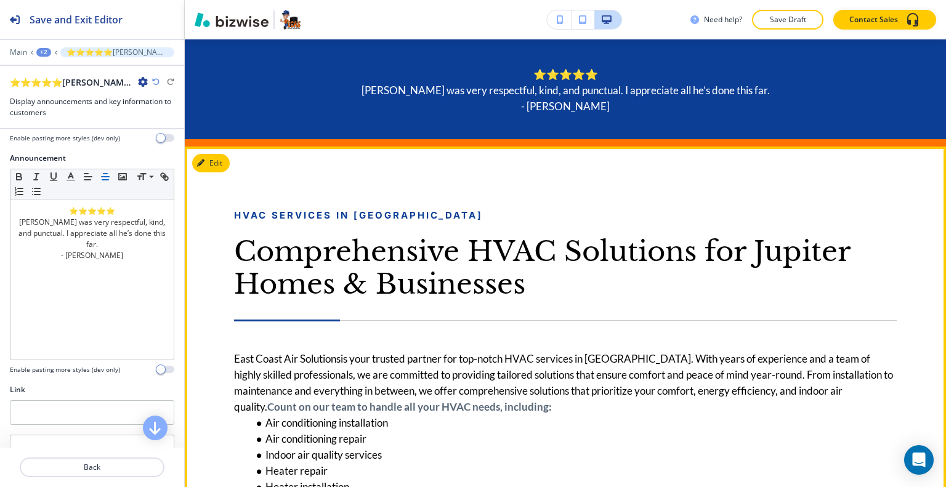
click at [217, 177] on div "HVAC Services in [GEOGRAPHIC_DATA] Comprehensive HVAC Solutions for Jupiter Hom…" at bounding box center [565, 388] width 761 height 482
click at [218, 160] on button "Edit This Section" at bounding box center [233, 163] width 83 height 18
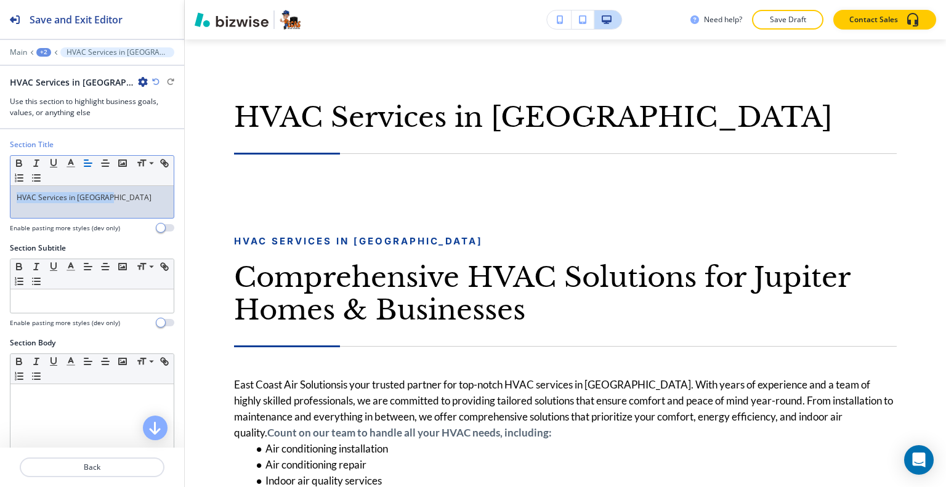
drag, startPoint x: 115, startPoint y: 195, endPoint x: 39, endPoint y: 187, distance: 76.3
click at [0, 168] on div "Section Title Small Normal Large Huge HVAC Services in [GEOGRAPHIC_DATA] Enable…" at bounding box center [92, 191] width 184 height 104
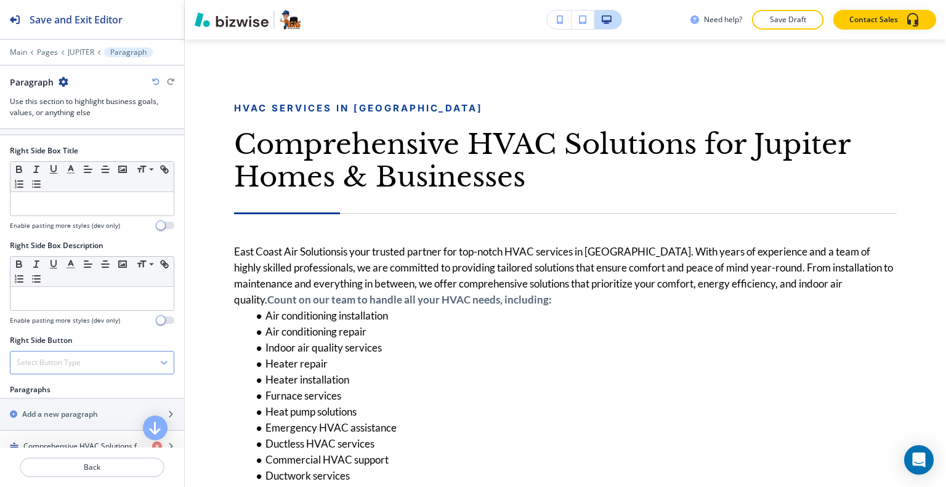
scroll to position [616, 0]
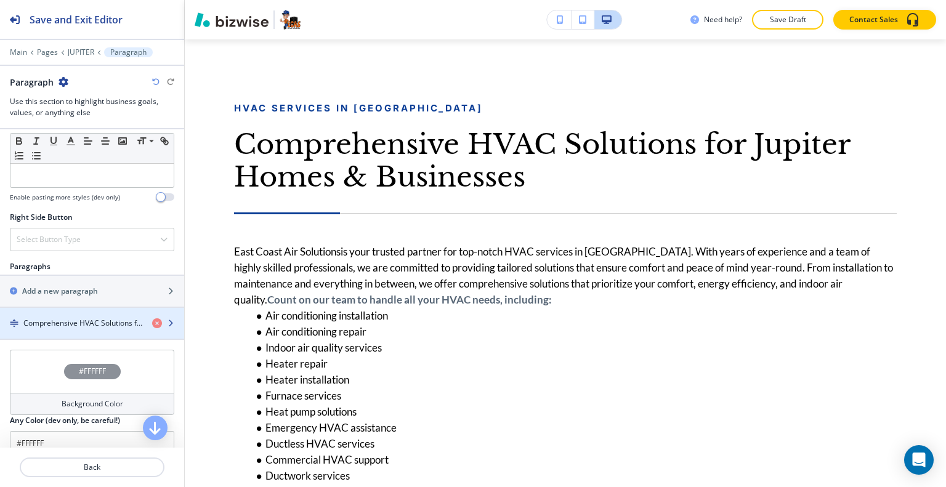
click at [76, 323] on h4 "Comprehensive HVAC Solutions for Jupiter Homes & Businesses" at bounding box center [82, 323] width 119 height 11
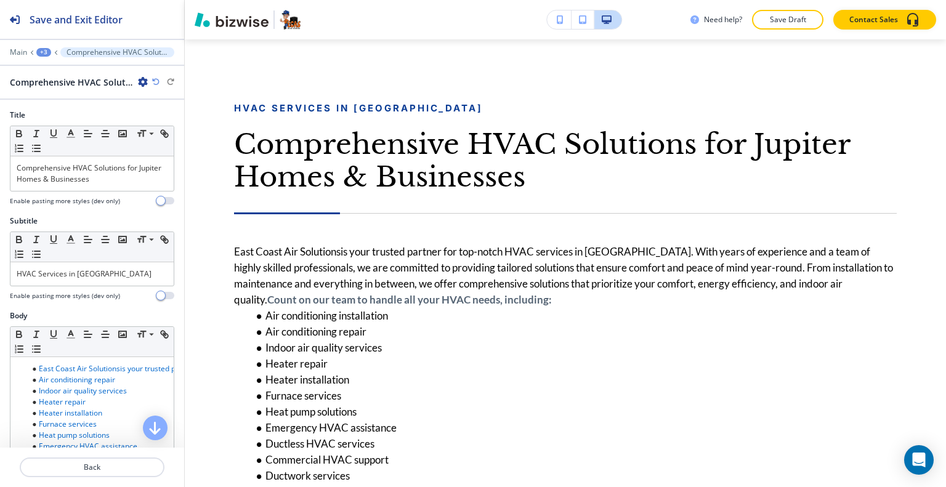
scroll to position [764, 0]
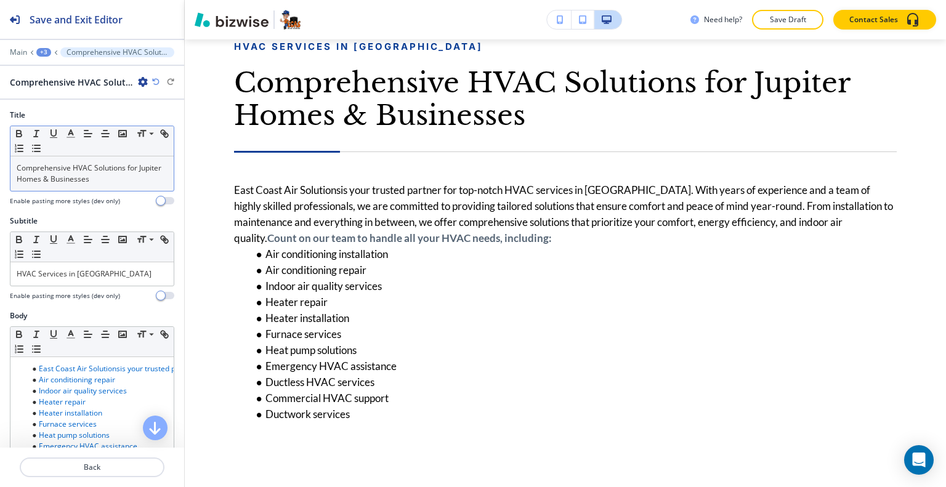
click at [126, 172] on p "Comprehensive HVAC Solutions for Jupiter Homes & Businesses" at bounding box center [92, 174] width 151 height 22
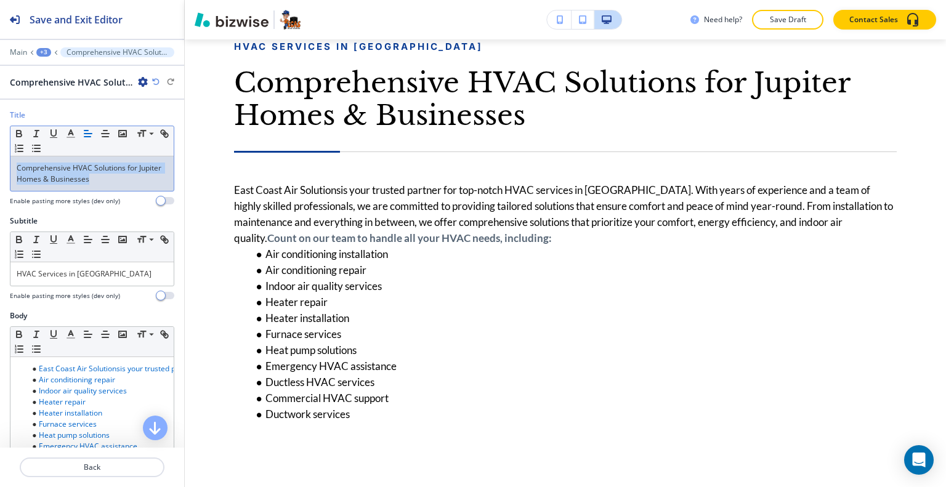
drag, startPoint x: 131, startPoint y: 181, endPoint x: 1, endPoint y: 158, distance: 131.5
click at [0, 157] on div "Title Small Normal Large Huge Comprehensive HVAC Solutions for Jupiter Homes & …" at bounding box center [92, 163] width 184 height 106
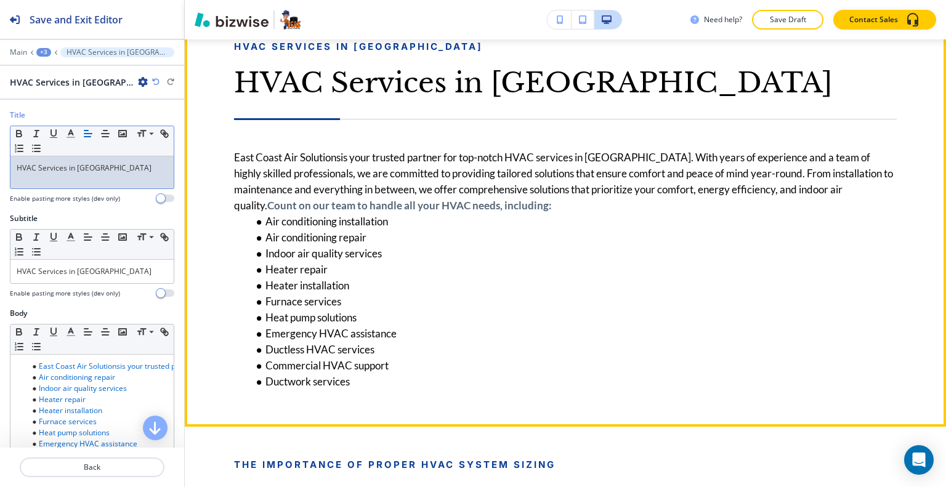
scroll to position [702, 0]
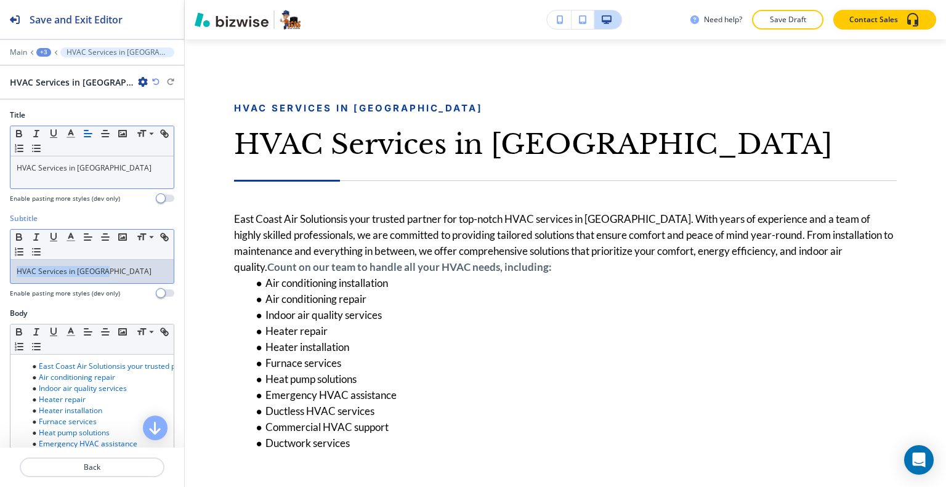
drag, startPoint x: 119, startPoint y: 270, endPoint x: 0, endPoint y: 264, distance: 119.1
click at [0, 264] on div "Subtitle Small Normal Large Huge HVAC Services in [GEOGRAPHIC_DATA] Enable past…" at bounding box center [92, 260] width 184 height 95
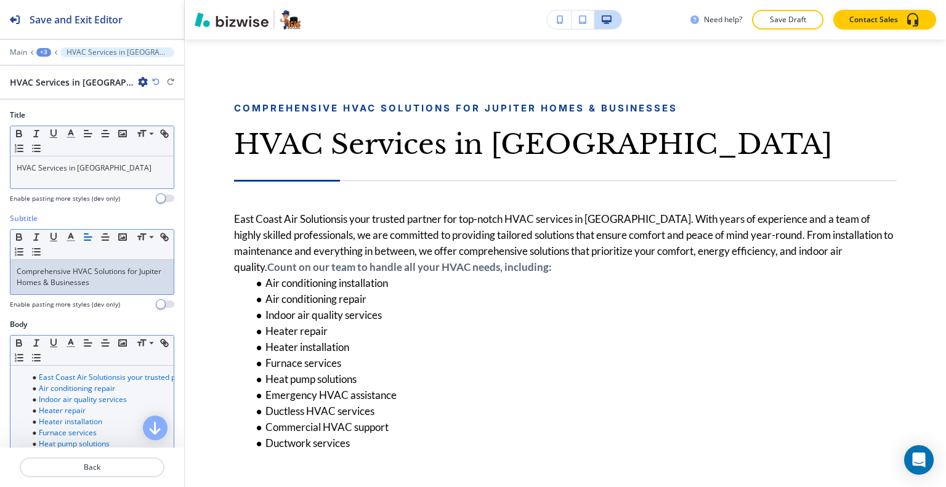
scroll to position [62, 0]
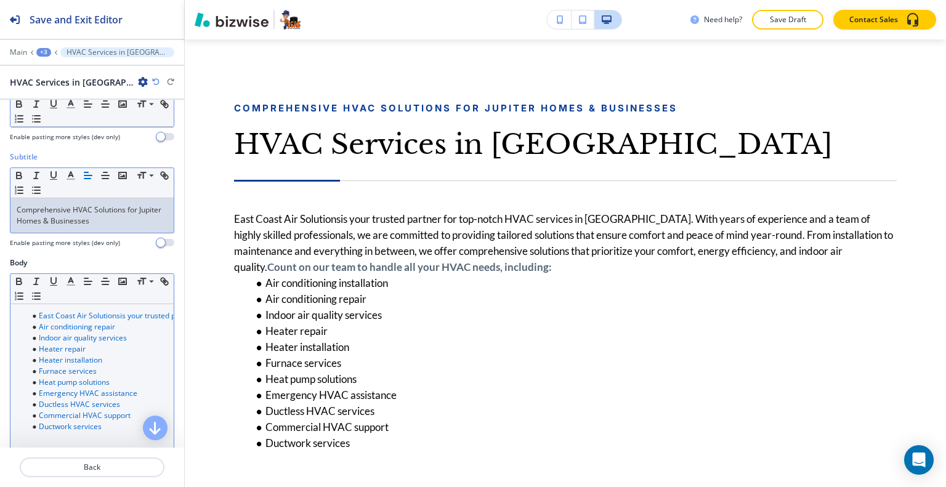
click at [113, 400] on link "Ductless HVAC services" at bounding box center [79, 404] width 81 height 10
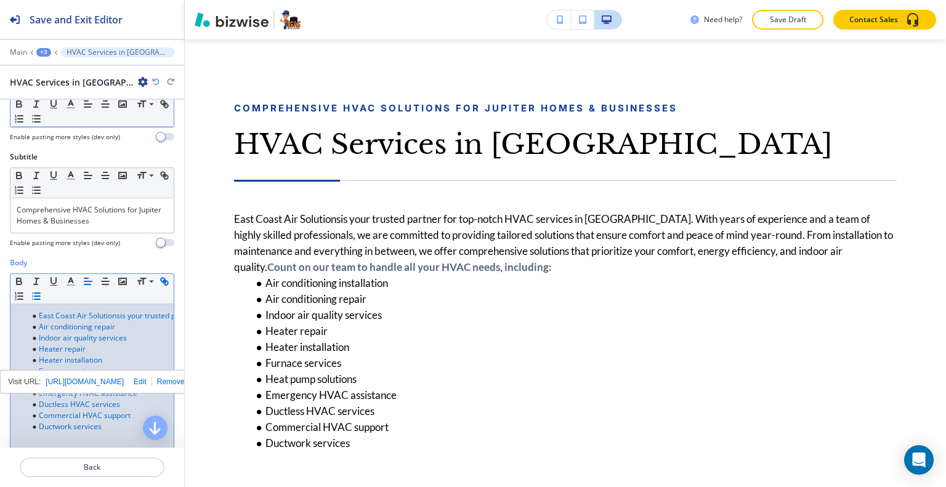
click at [118, 428] on li "Ductwork services" at bounding box center [98, 426] width 140 height 11
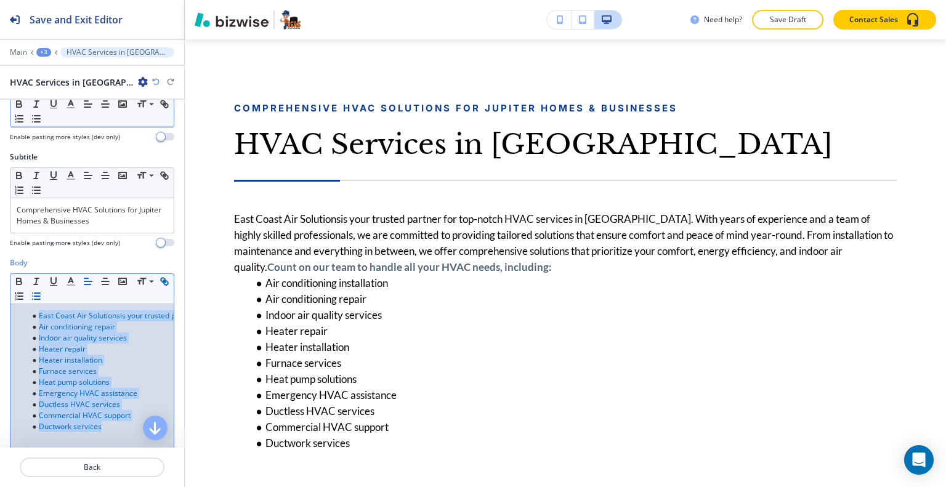
drag, startPoint x: 126, startPoint y: 431, endPoint x: 1, endPoint y: 237, distance: 230.9
click at [1, 237] on div "Title Small Normal Large Huge HVAC Services in [GEOGRAPHIC_DATA] Enable pasting…" at bounding box center [92, 274] width 184 height 348
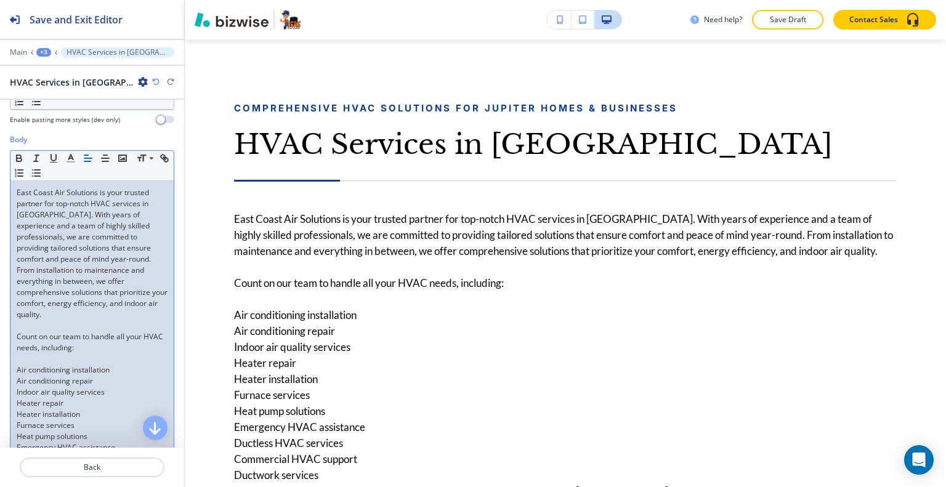
scroll to position [308, 0]
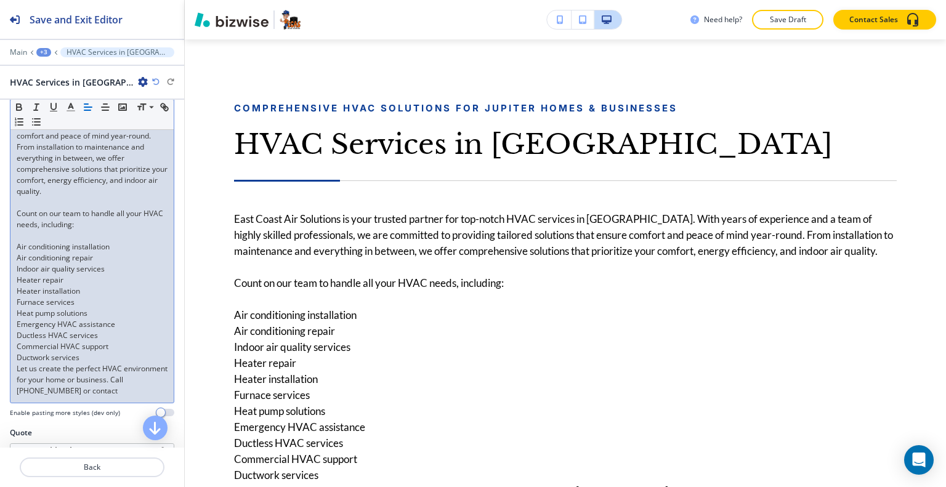
click at [112, 352] on p "Ductwork services" at bounding box center [92, 357] width 151 height 11
click at [140, 363] on p "Let us create the perfect HVAC environment for your home or business. Call [PHO…" at bounding box center [92, 379] width 151 height 33
click at [113, 352] on p "Ductwork services" at bounding box center [92, 357] width 151 height 11
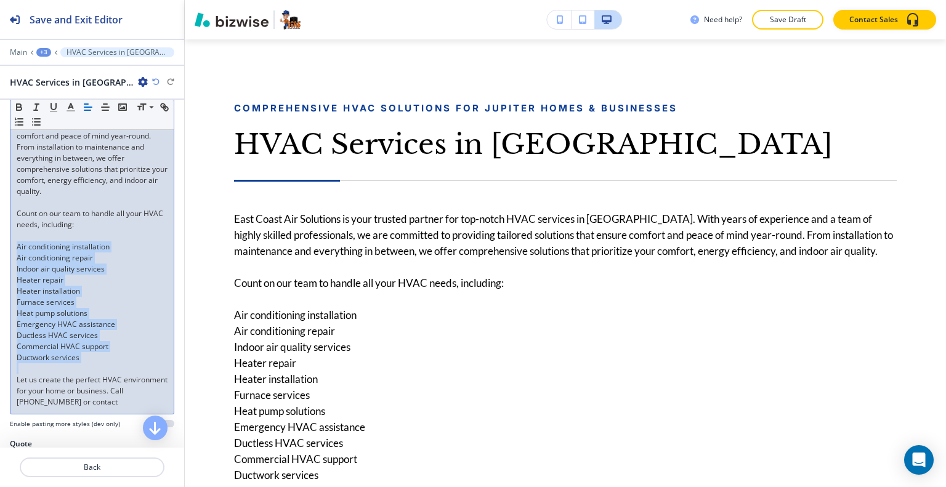
drag, startPoint x: 102, startPoint y: 352, endPoint x: 0, endPoint y: 233, distance: 156.0
click at [0, 233] on div "Body Small Normal Large Huge East Coast Air Solutions is your trusted partner f…" at bounding box center [92, 225] width 184 height 428
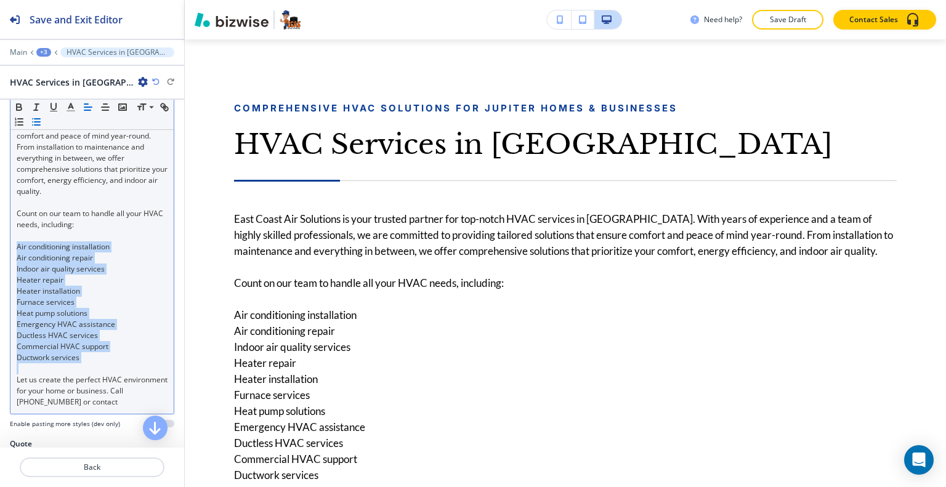
click at [45, 120] on button "button" at bounding box center [36, 122] width 17 height 15
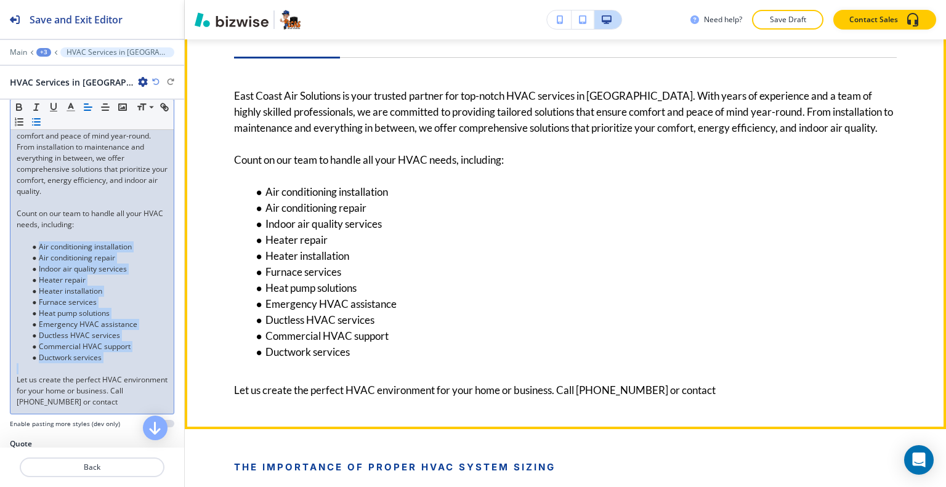
scroll to position [887, 0]
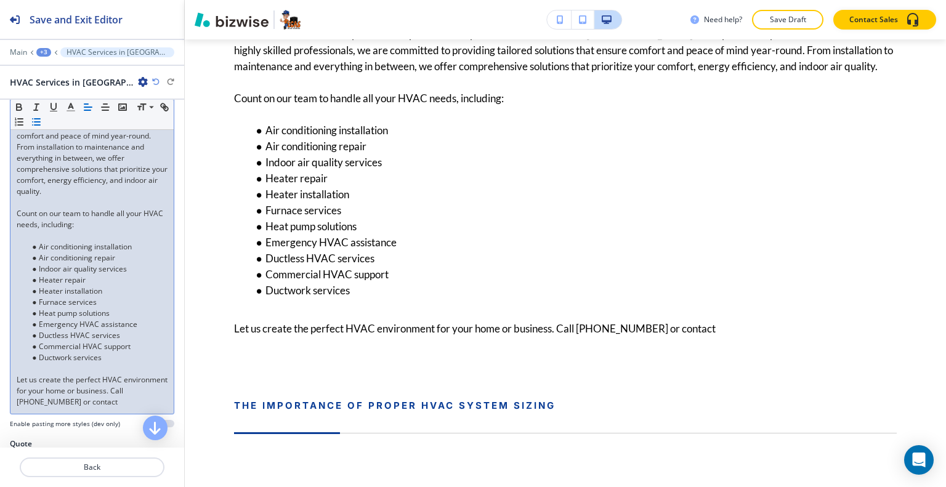
click at [107, 377] on p "Let us create the perfect HVAC environment for your home or business. Call [PHO…" at bounding box center [92, 391] width 151 height 33
drag, startPoint x: 127, startPoint y: 399, endPoint x: 85, endPoint y: 378, distance: 46.8
click at [4, 368] on div "Body Small Normal Large Huge East Coast Air Solutions is your trusted partner f…" at bounding box center [92, 225] width 184 height 428
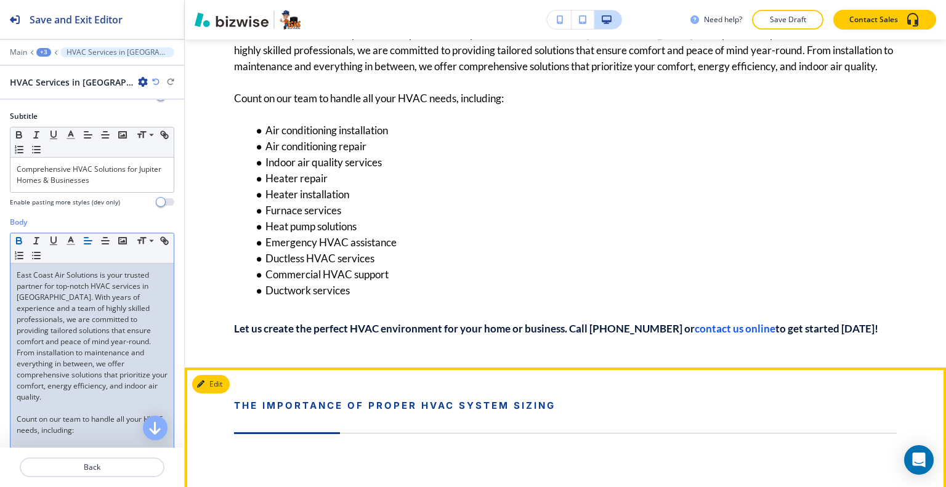
scroll to position [1072, 0]
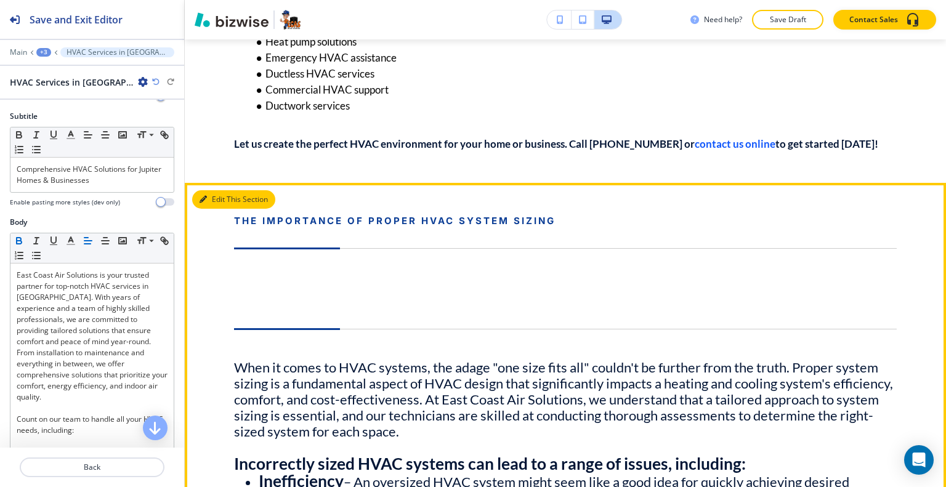
click at [214, 209] on button "Edit This Section" at bounding box center [233, 199] width 83 height 18
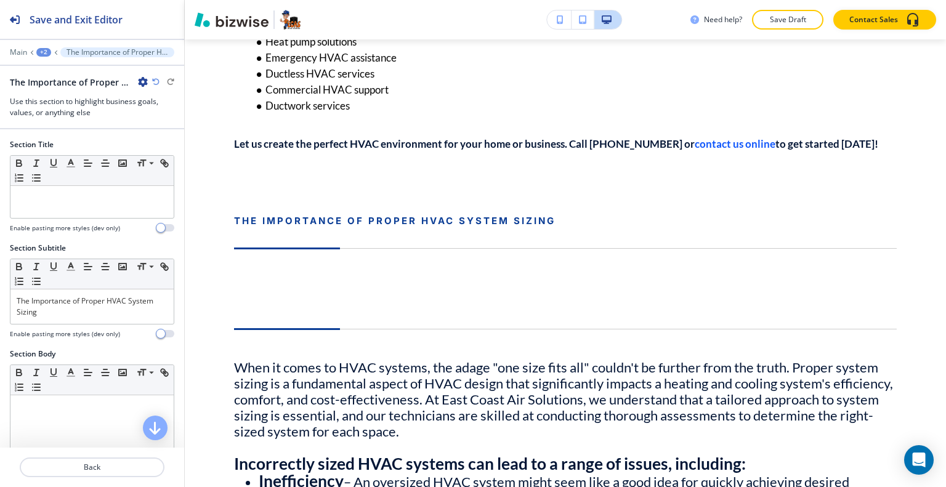
scroll to position [1230, 0]
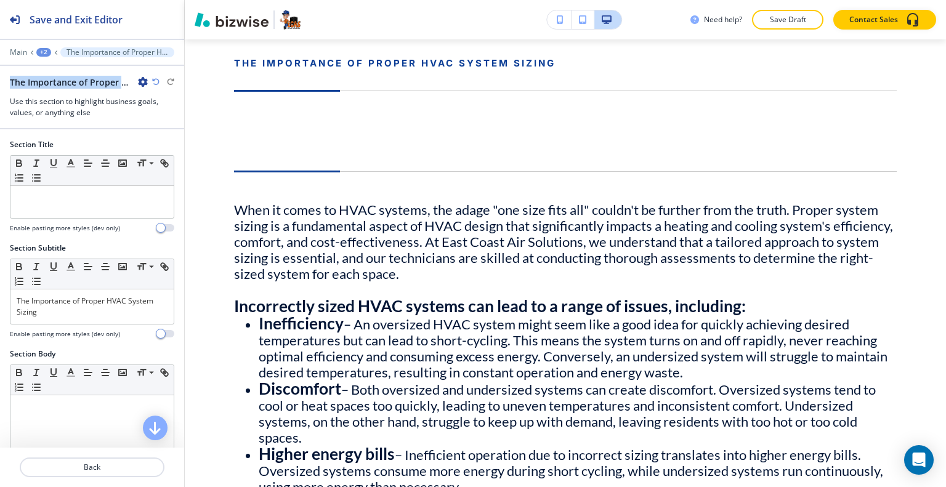
click at [145, 75] on div "Main +2 The Importance of Proper HVAC System Sizing The Importance of Proper HV…" at bounding box center [92, 82] width 184 height 71
click at [145, 76] on div "The Importance of Proper HVAC System Sizing" at bounding box center [79, 82] width 138 height 13
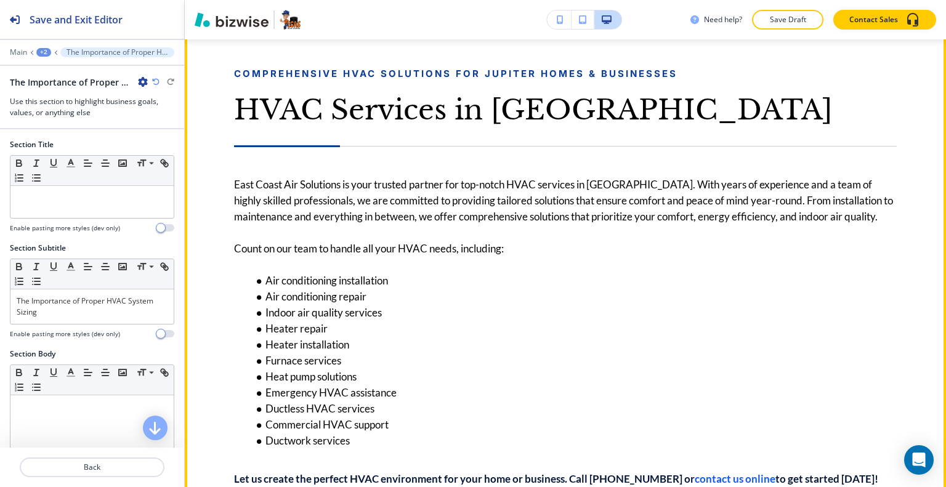
scroll to position [552, 0]
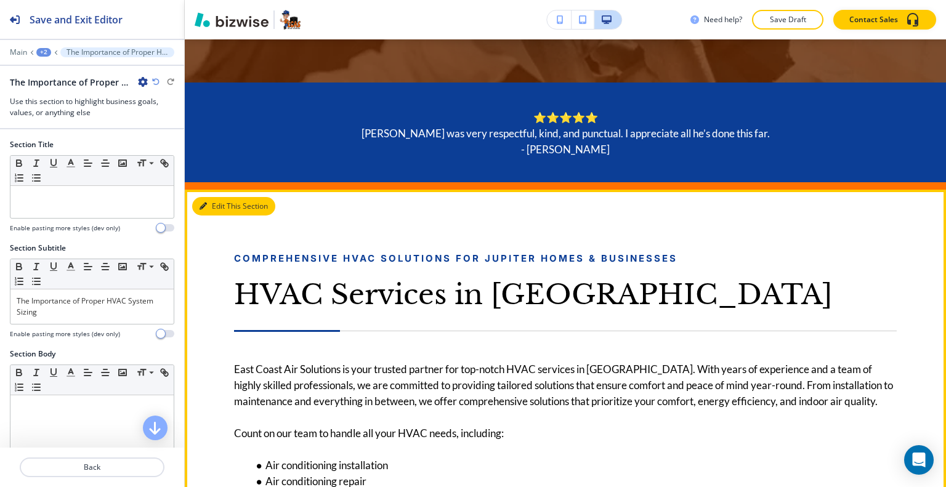
click at [221, 206] on button "Edit This Section" at bounding box center [233, 206] width 83 height 18
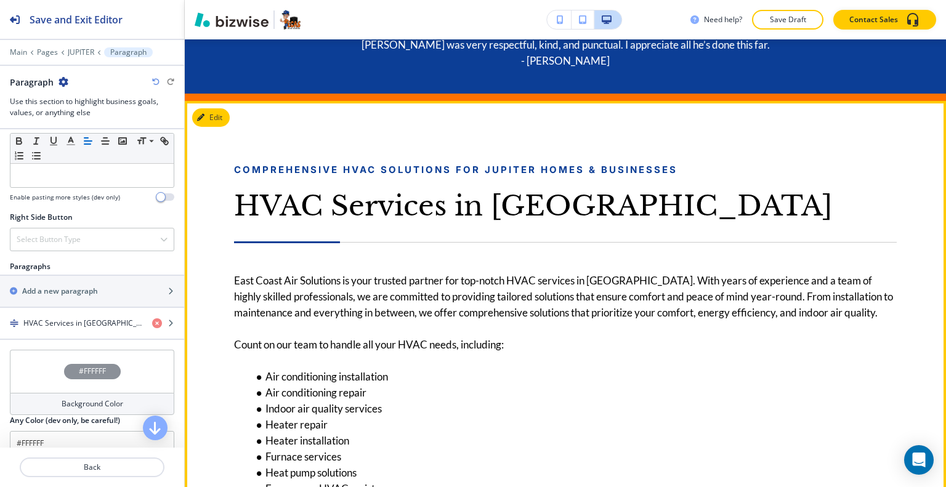
scroll to position [579, 0]
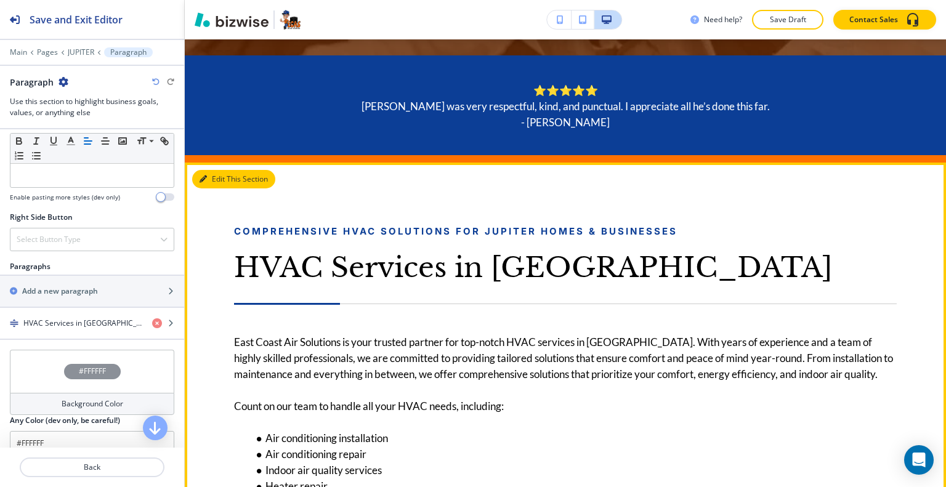
click at [211, 179] on button "Edit This Section" at bounding box center [233, 179] width 83 height 18
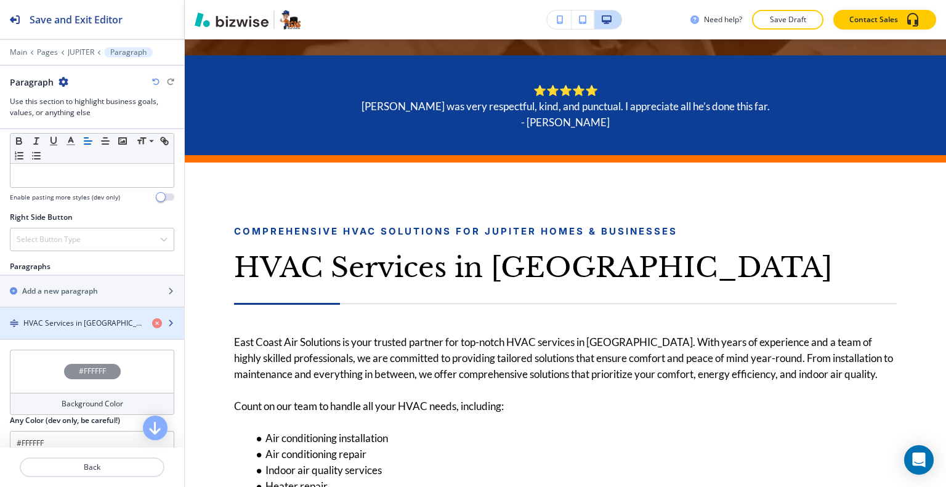
click at [100, 330] on div "button" at bounding box center [92, 334] width 184 height 10
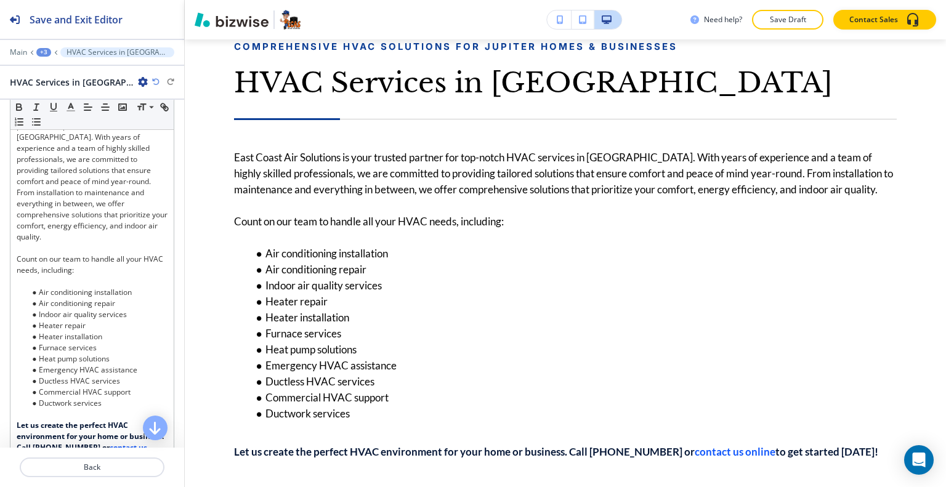
scroll to position [0, 0]
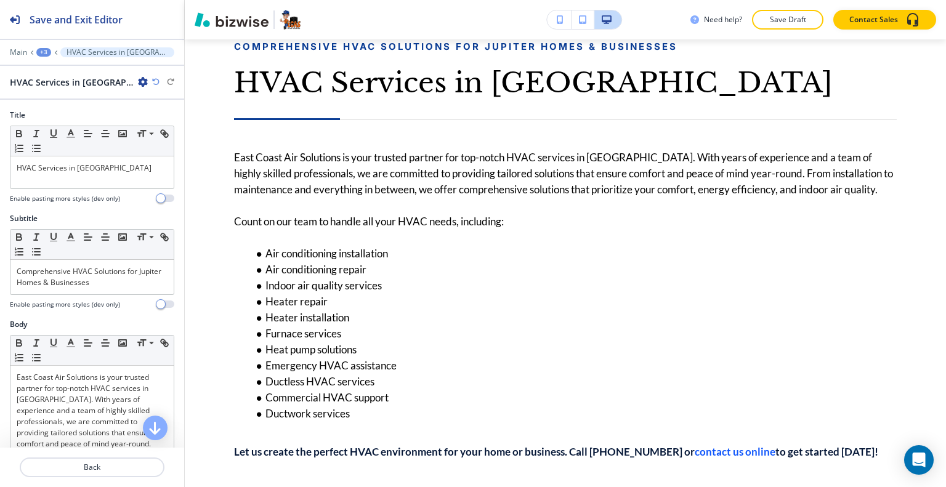
click at [131, 477] on div at bounding box center [92, 482] width 184 height 10
click at [134, 466] on p "Back" at bounding box center [92, 467] width 142 height 11
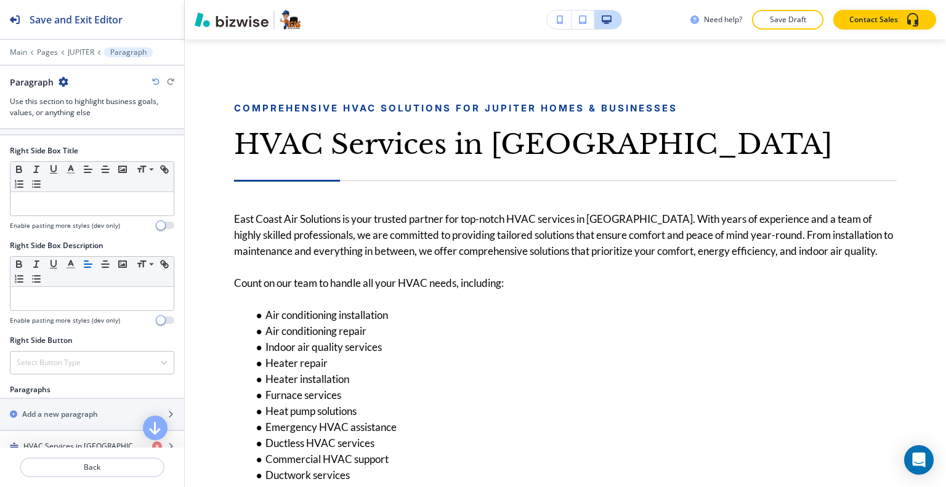
scroll to position [616, 0]
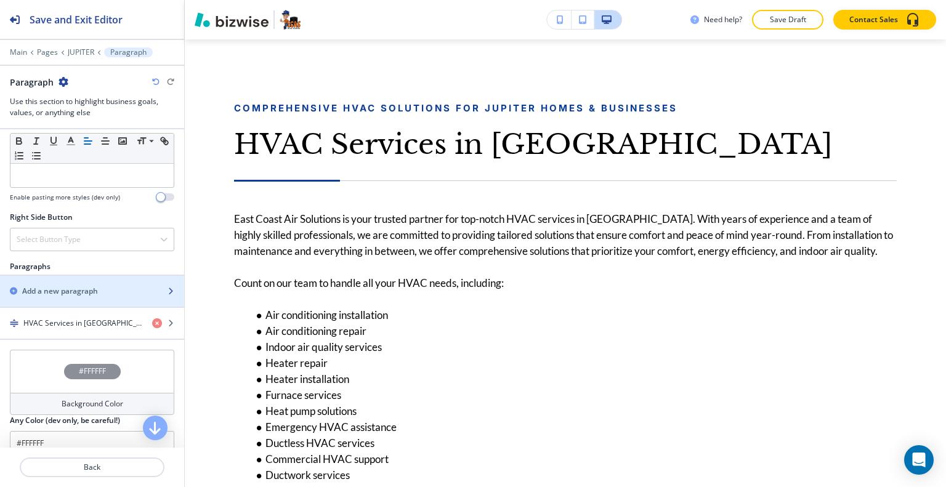
click at [103, 293] on div "Add a new paragraph" at bounding box center [78, 291] width 157 height 11
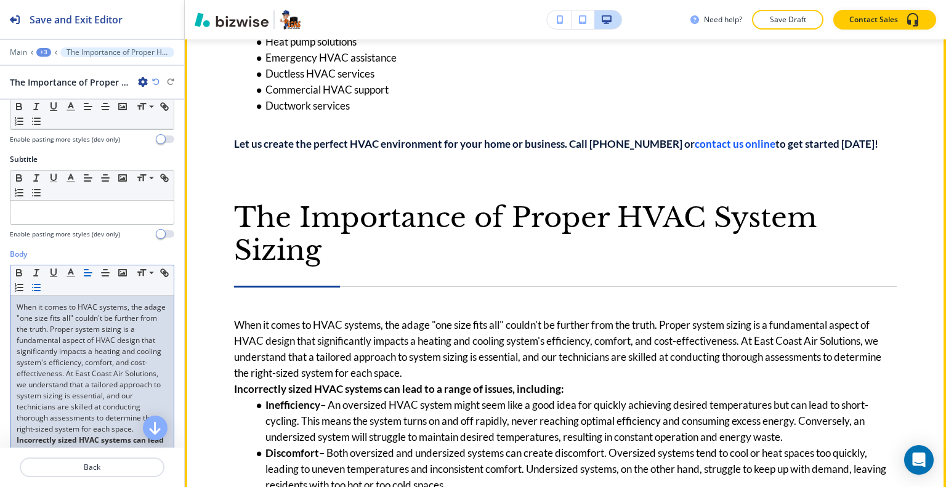
scroll to position [1257, 0]
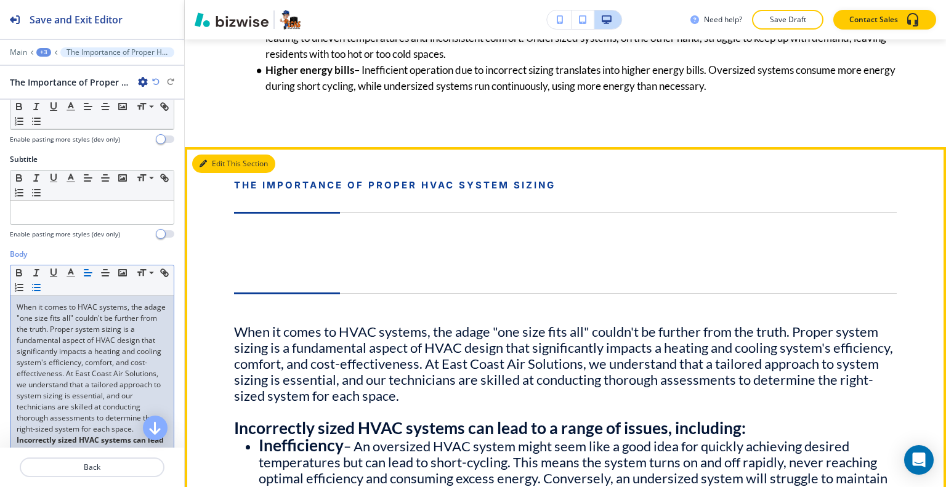
click at [222, 173] on button "Edit This Section" at bounding box center [233, 164] width 83 height 18
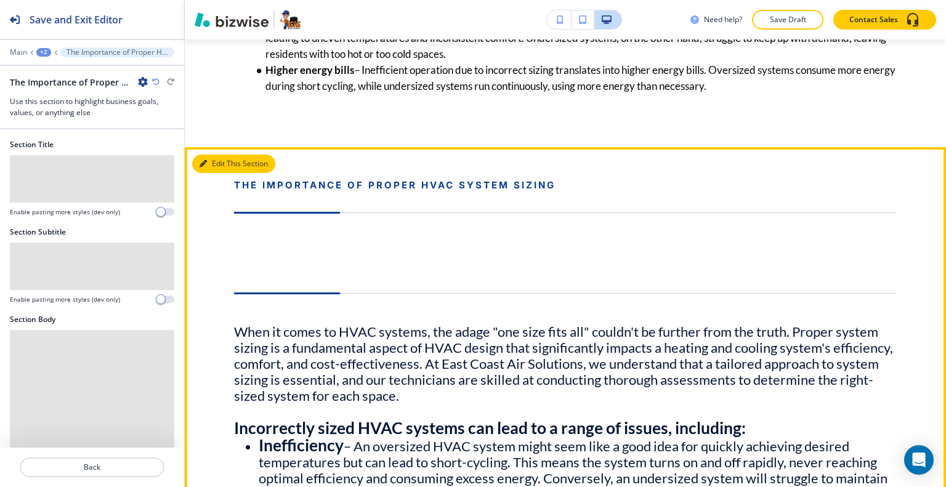
scroll to position [1641, 0]
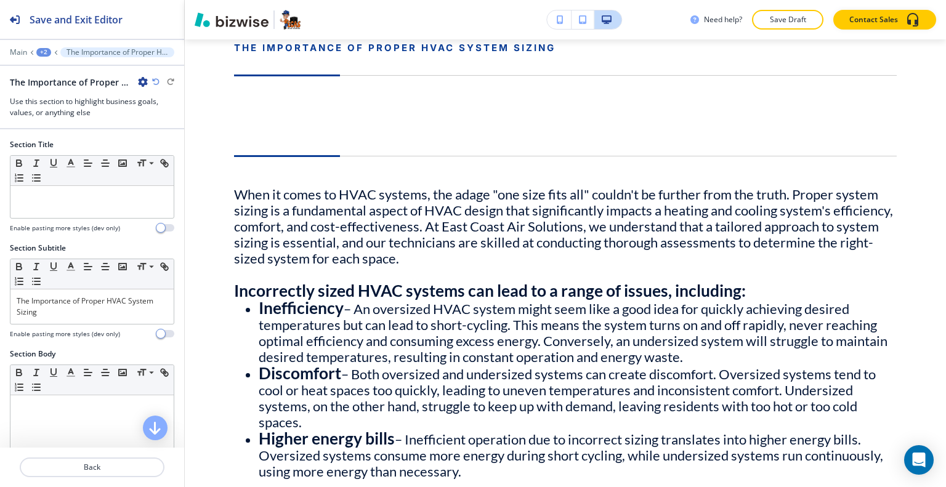
click at [143, 83] on icon "button" at bounding box center [143, 82] width 10 height 10
click at [148, 144] on p "Delete Section" at bounding box center [177, 145] width 63 height 11
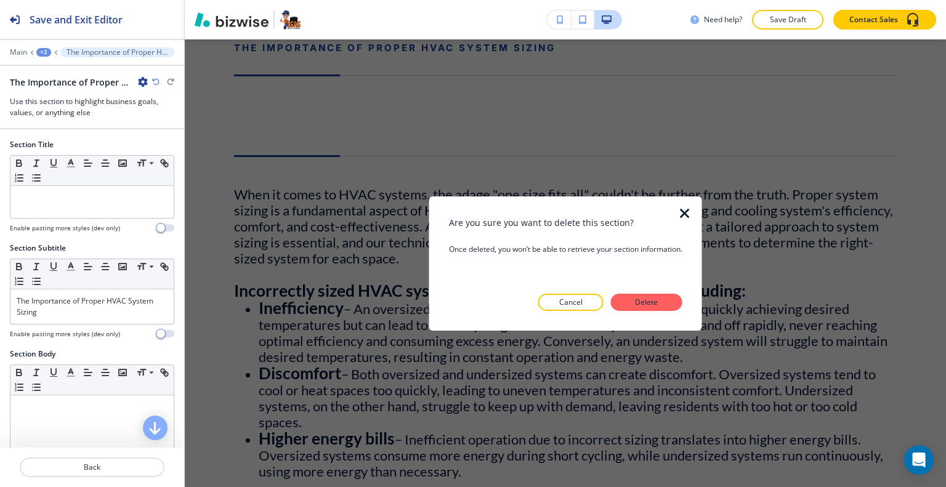
click at [661, 307] on p "Delete" at bounding box center [647, 302] width 30 height 11
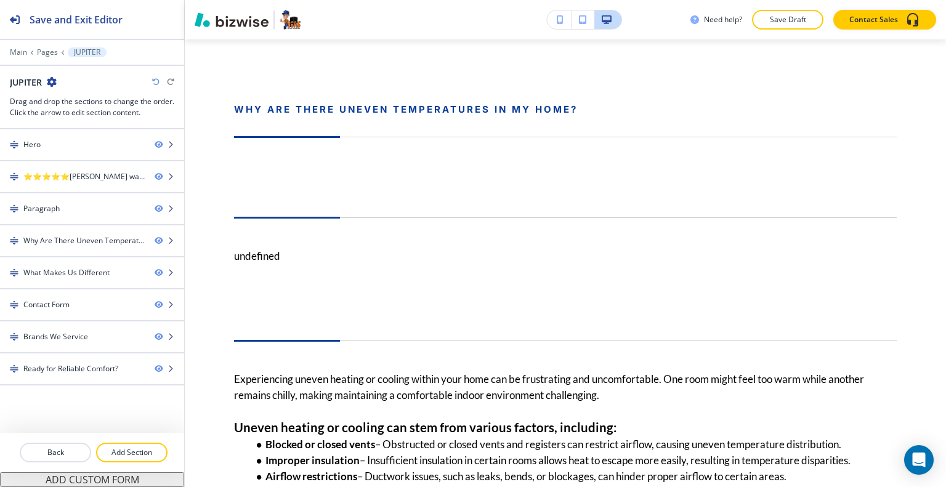
scroll to position [1456, 0]
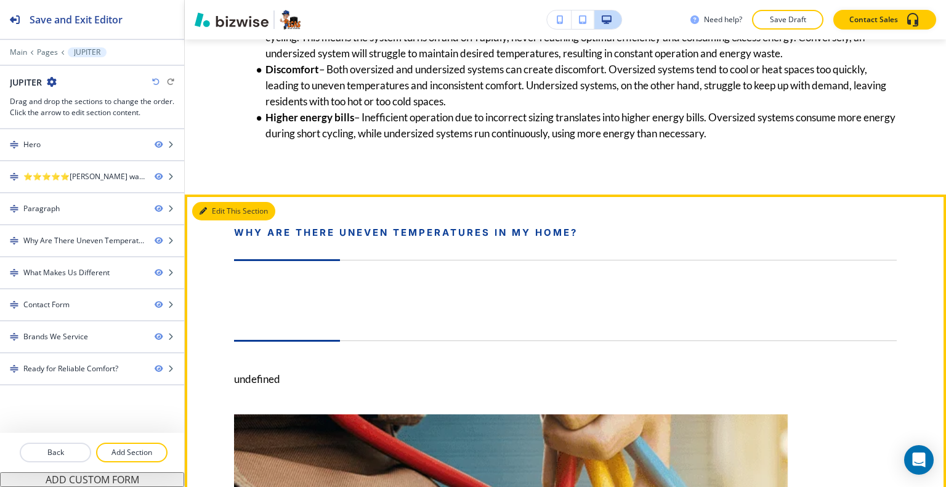
click at [224, 221] on button "Edit This Section" at bounding box center [233, 211] width 83 height 18
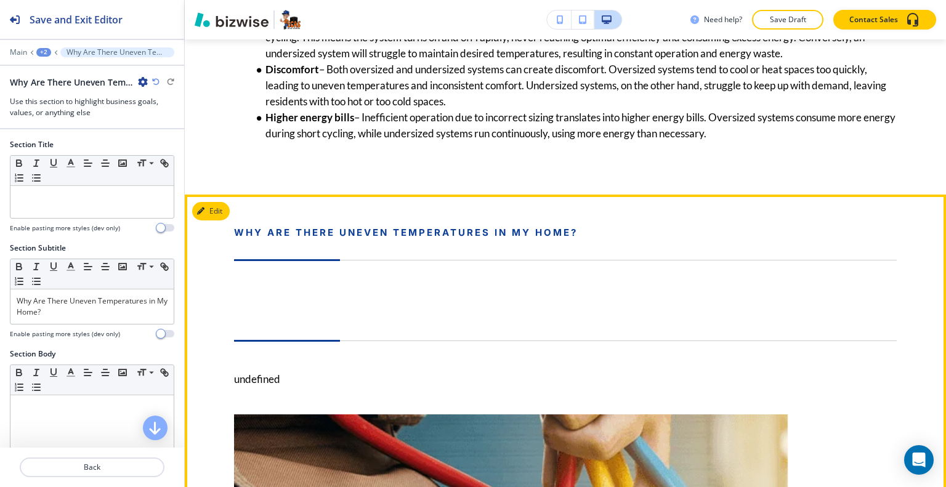
scroll to position [1641, 0]
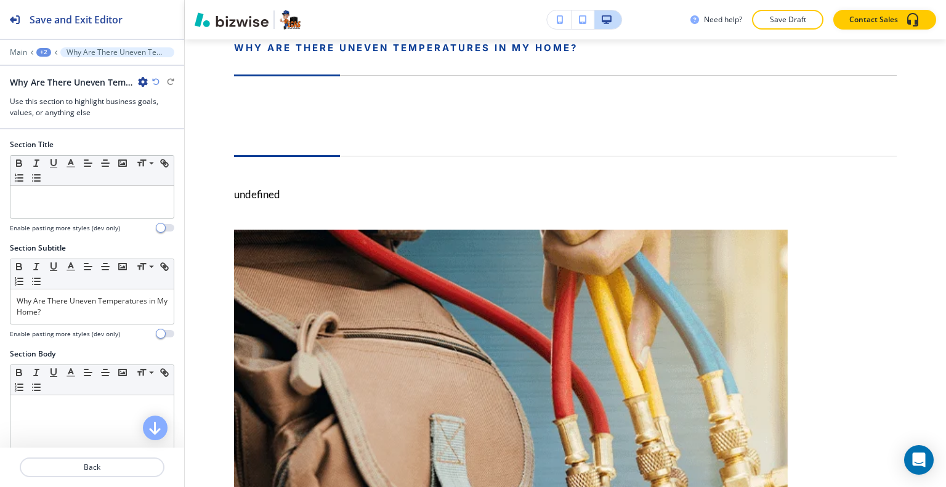
click at [142, 82] on icon "button" at bounding box center [143, 82] width 10 height 10
click at [177, 150] on p "Delete Section" at bounding box center [177, 145] width 63 height 11
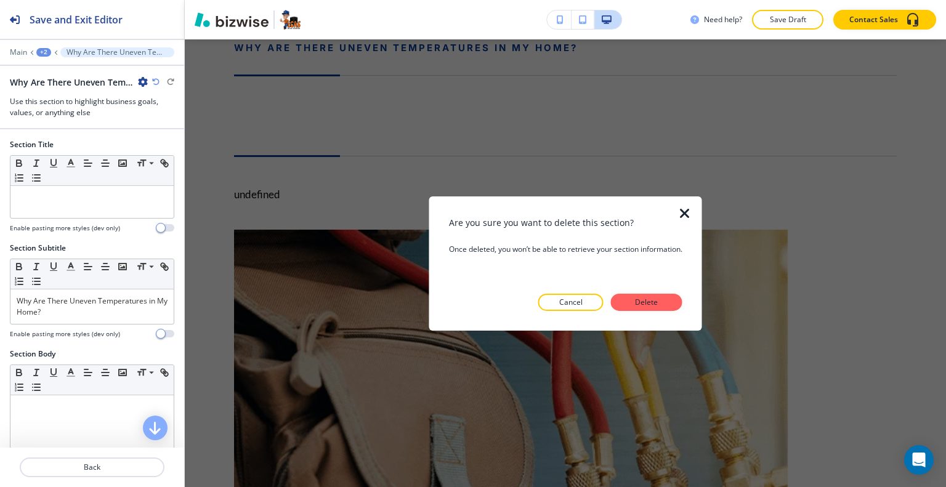
click at [660, 308] on button "Delete" at bounding box center [646, 302] width 71 height 17
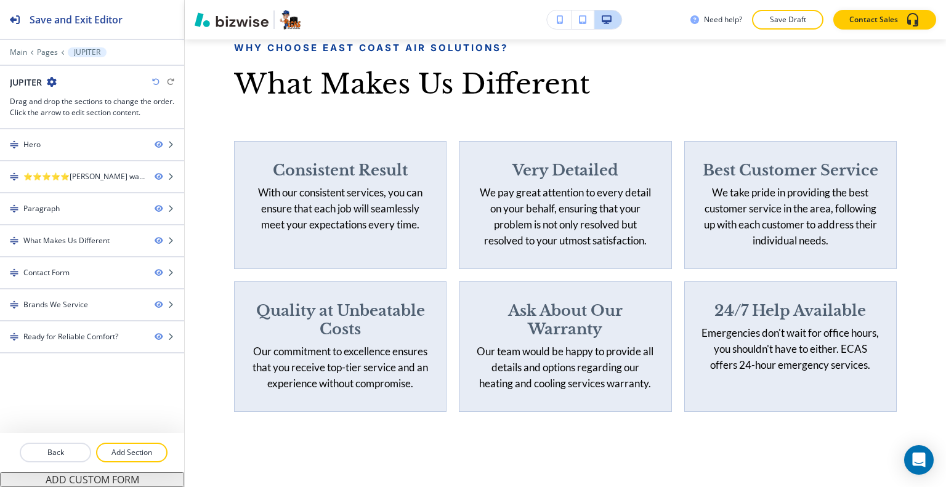
scroll to position [1579, 0]
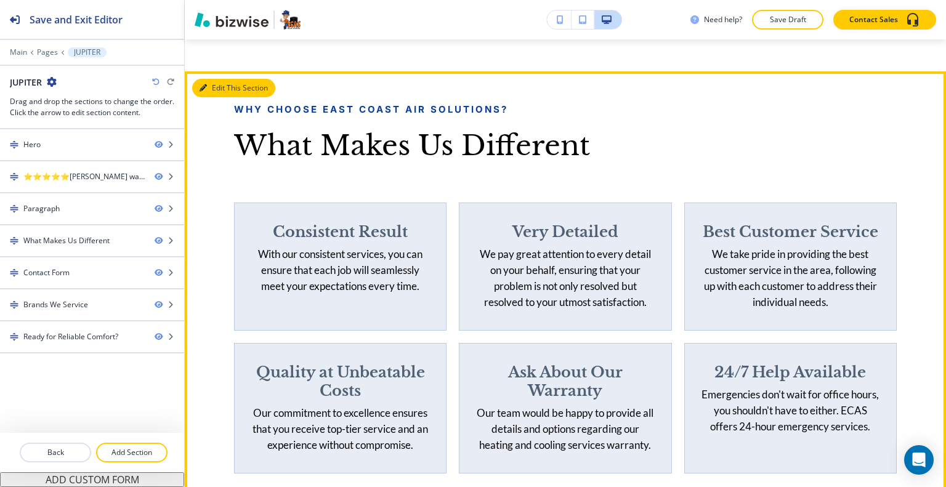
click at [222, 97] on button "Edit This Section" at bounding box center [233, 88] width 83 height 18
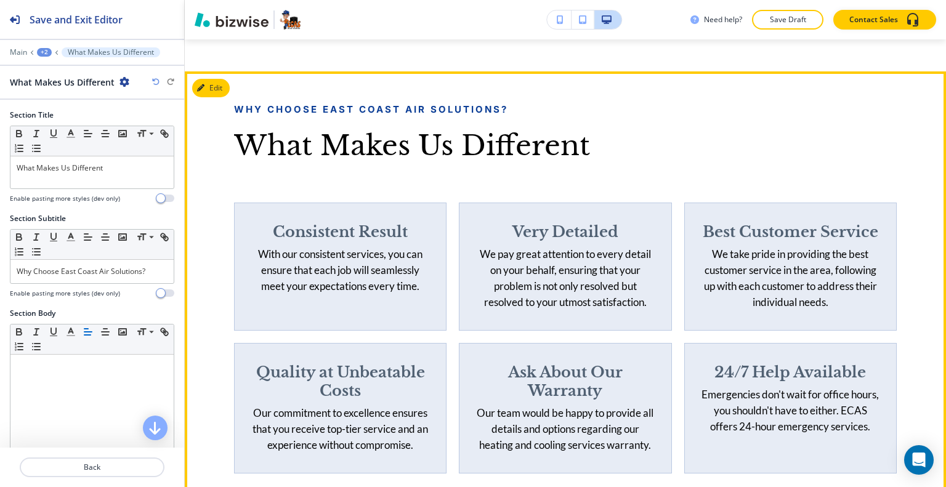
scroll to position [1641, 0]
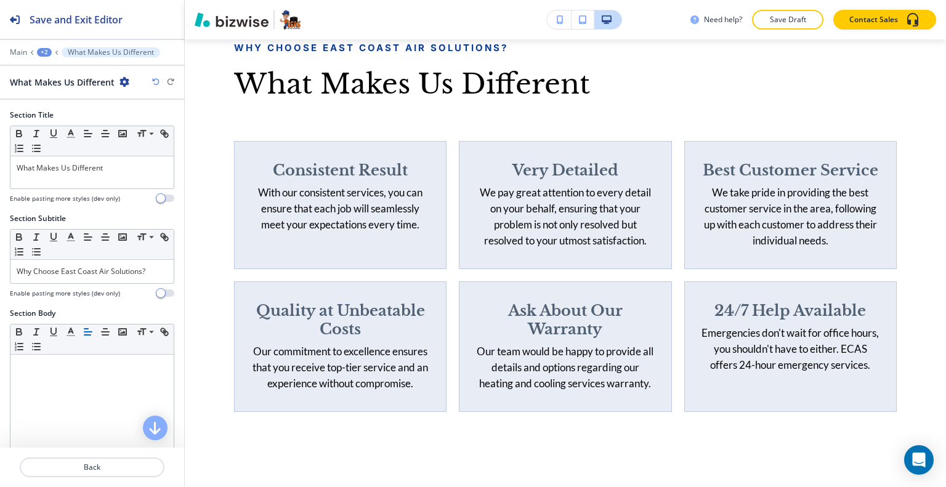
click at [126, 82] on icon "button" at bounding box center [125, 82] width 10 height 10
click at [142, 146] on p "Delete Section" at bounding box center [158, 145] width 63 height 11
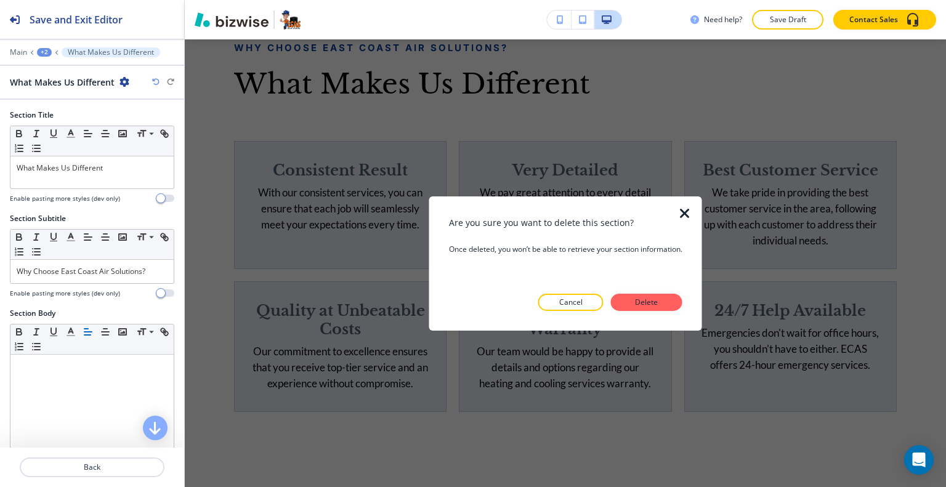
click at [677, 303] on button "Delete" at bounding box center [646, 302] width 71 height 17
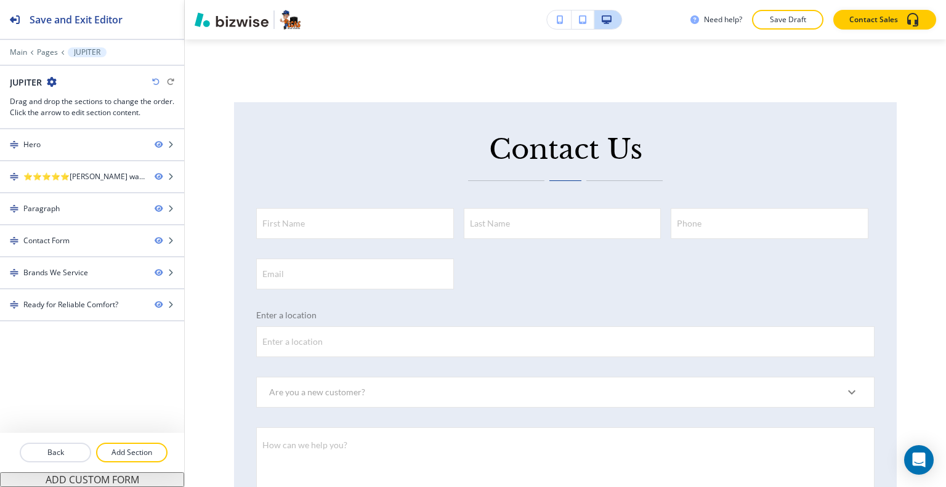
scroll to position [1579, 0]
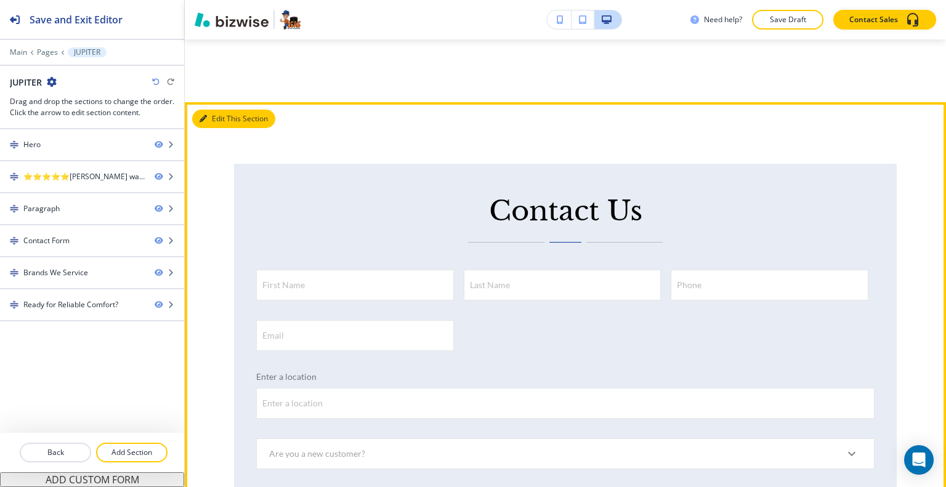
click at [201, 123] on icon "button" at bounding box center [203, 118] width 7 height 7
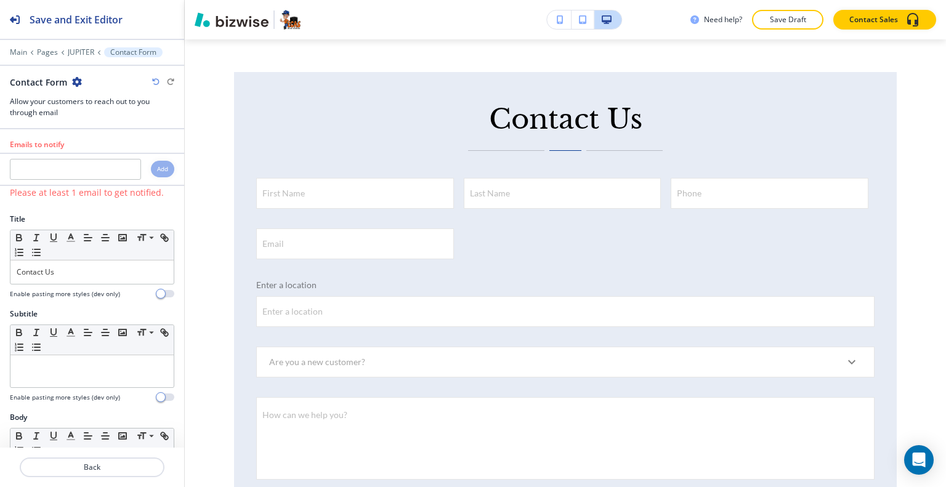
click at [77, 77] on icon "button" at bounding box center [77, 82] width 10 height 10
click at [110, 149] on p "Delete Section" at bounding box center [110, 145] width 63 height 11
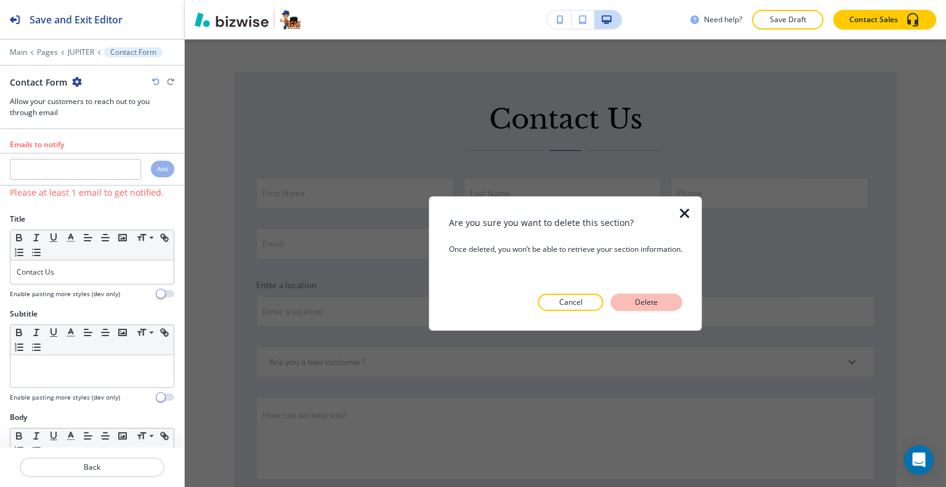
click at [654, 310] on button "Delete" at bounding box center [646, 302] width 71 height 17
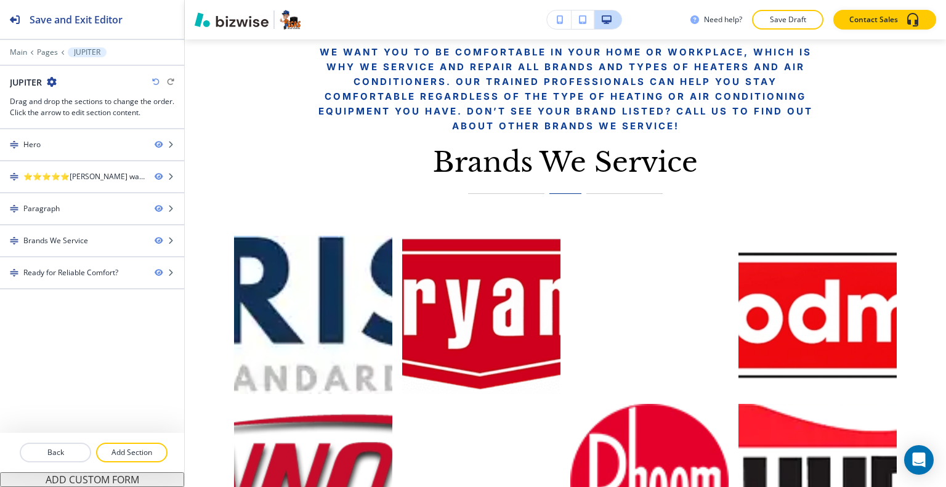
scroll to position [1548, 0]
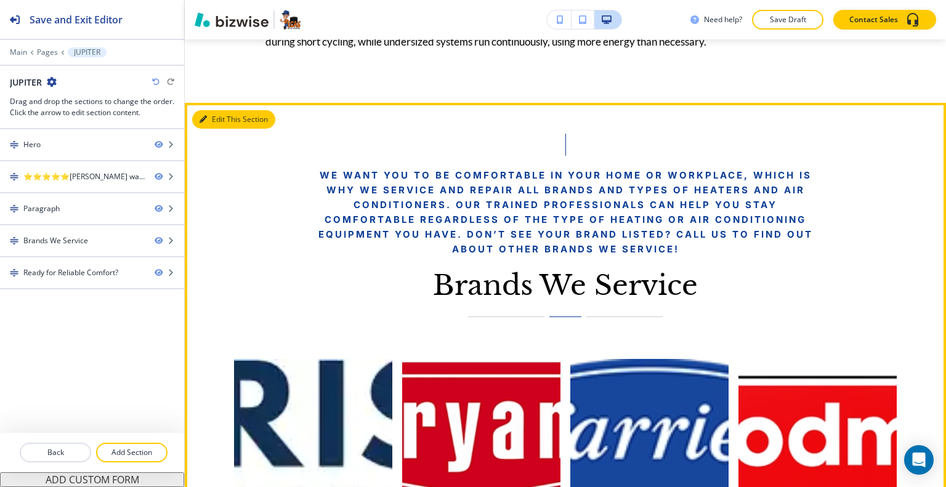
click at [216, 129] on button "Edit This Section" at bounding box center [233, 119] width 83 height 18
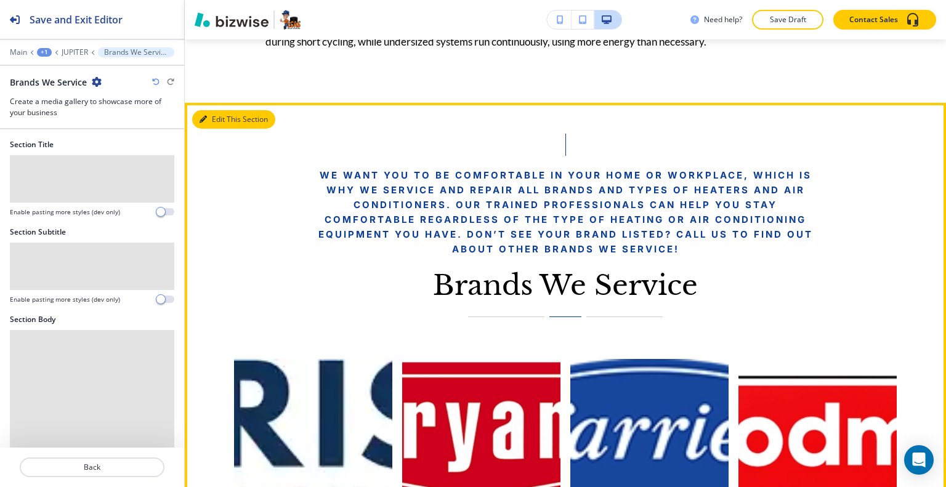
scroll to position [1641, 0]
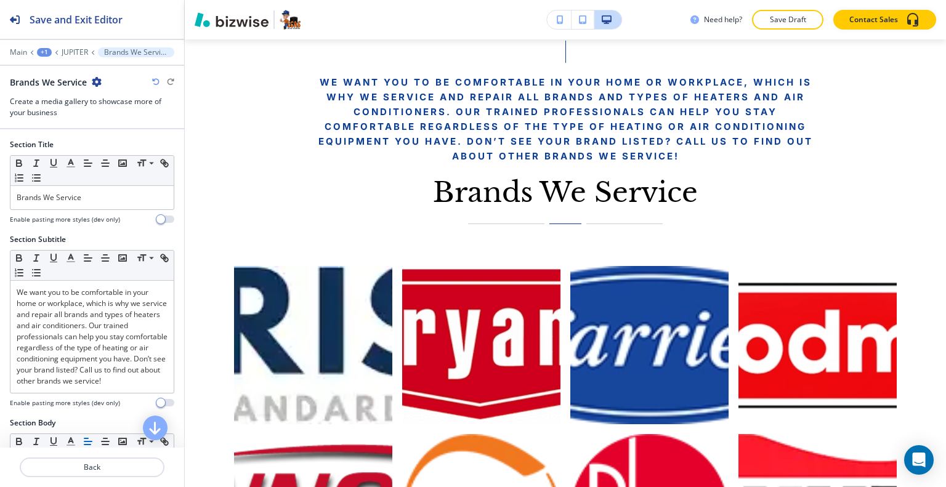
click at [92, 83] on icon "button" at bounding box center [97, 82] width 10 height 10
click at [124, 140] on button "Delete Section" at bounding box center [131, 146] width 79 height 22
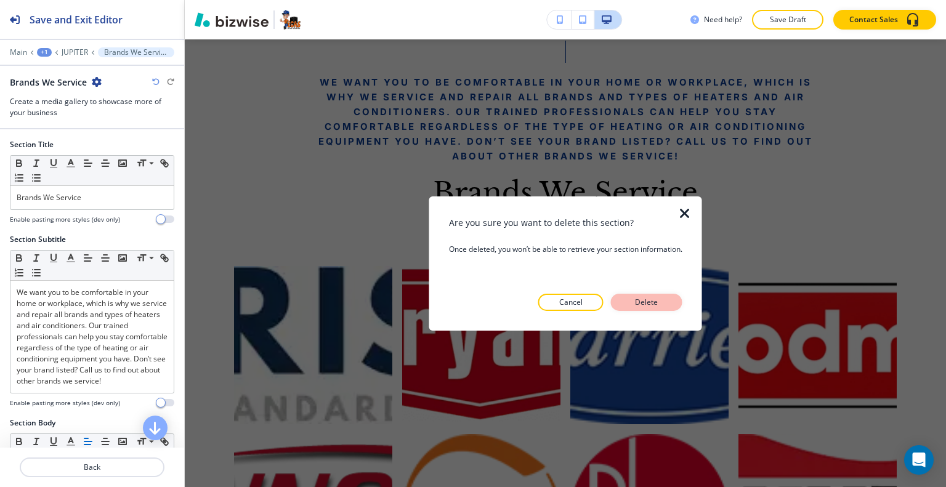
click at [645, 305] on p "Delete" at bounding box center [647, 302] width 30 height 11
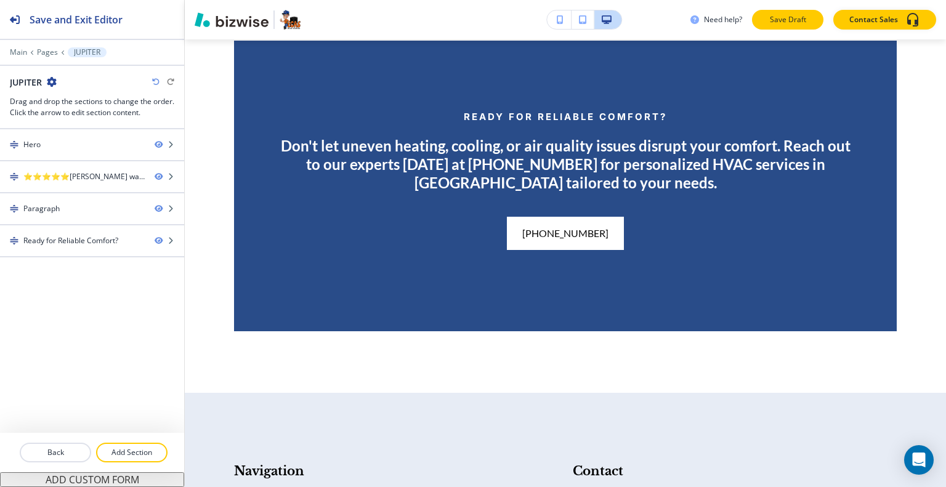
click at [790, 24] on p "Save Draft" at bounding box center [787, 19] width 39 height 11
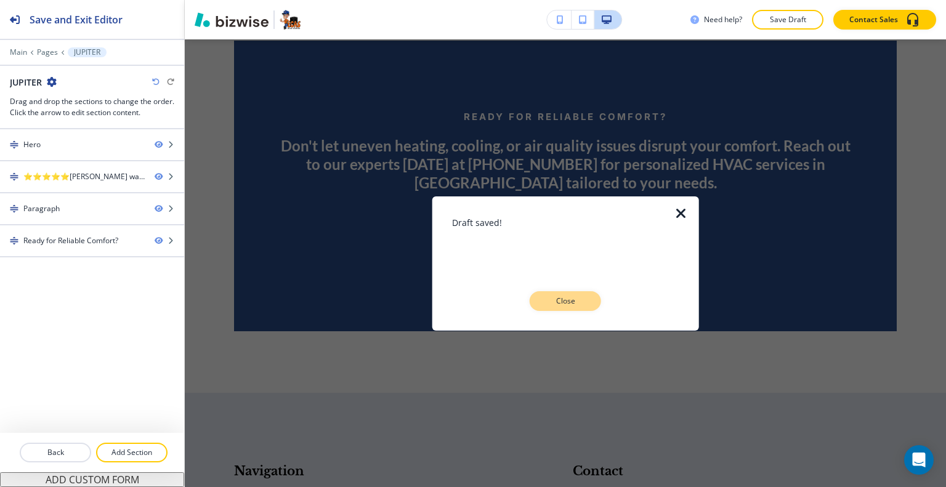
click at [566, 304] on p "Close" at bounding box center [565, 301] width 39 height 11
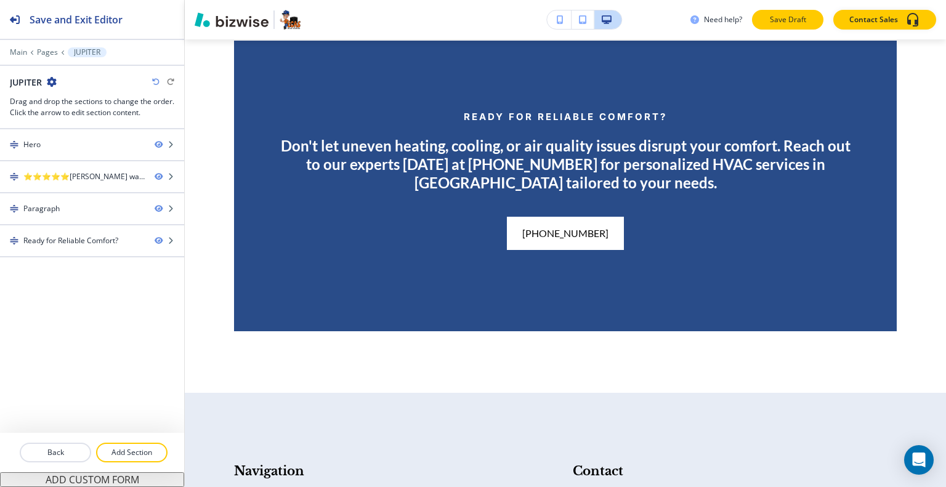
click at [774, 29] on button "Save Draft" at bounding box center [787, 20] width 71 height 20
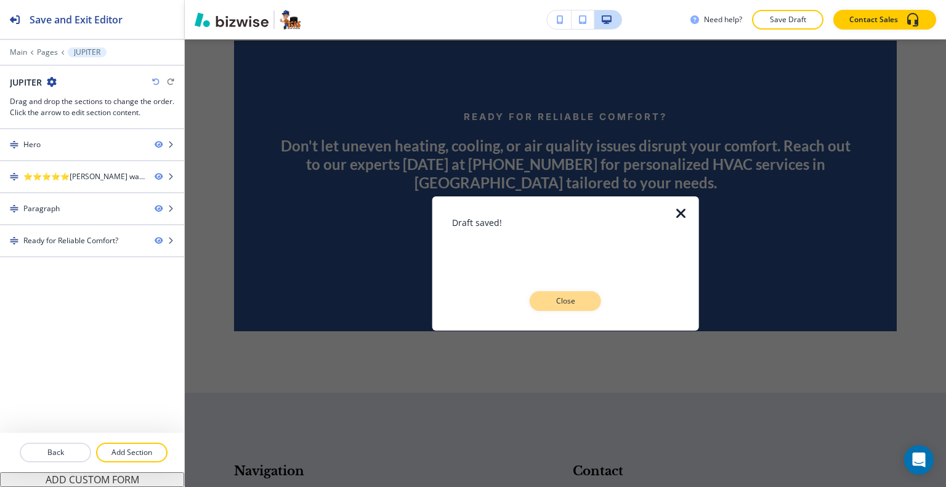
click at [591, 307] on button "Close" at bounding box center [565, 301] width 71 height 20
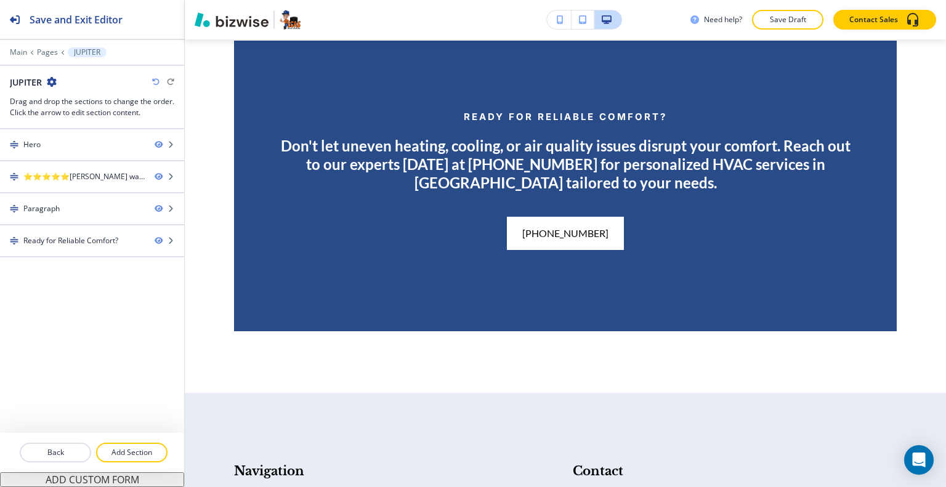
scroll to position [1517, 0]
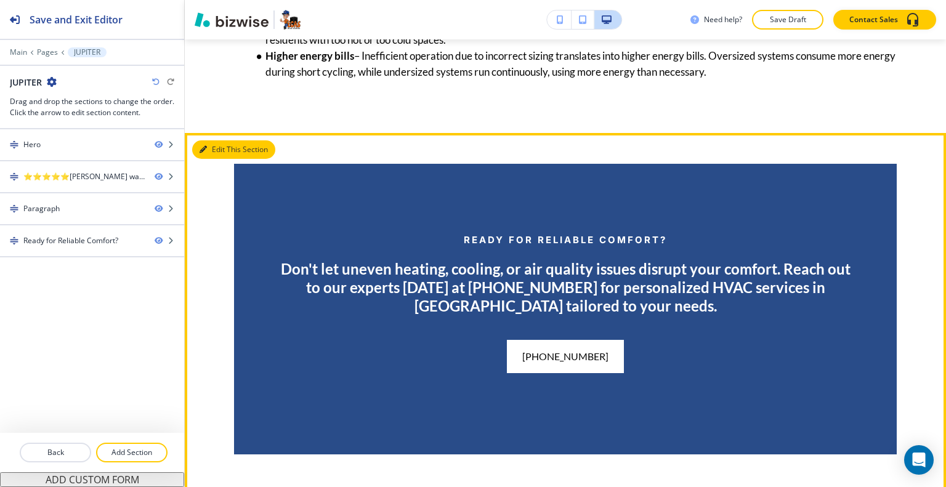
click at [208, 159] on button "Edit This Section" at bounding box center [233, 149] width 83 height 18
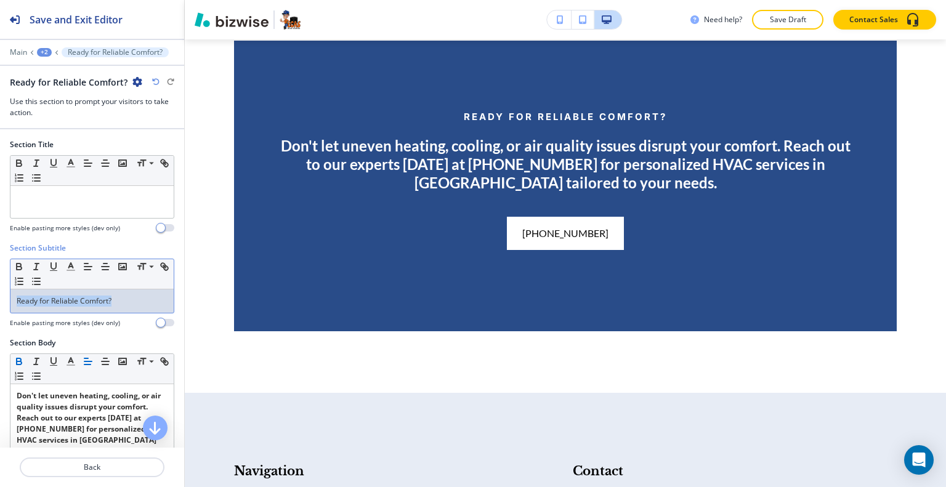
drag, startPoint x: 126, startPoint y: 293, endPoint x: 110, endPoint y: 283, distance: 18.8
click at [1, 248] on div "Section Subtitle Small Normal Large Huge Ready for Reliable Comfort? Enable pas…" at bounding box center [92, 290] width 184 height 95
copy p "Ready for Reliable Comfort?"
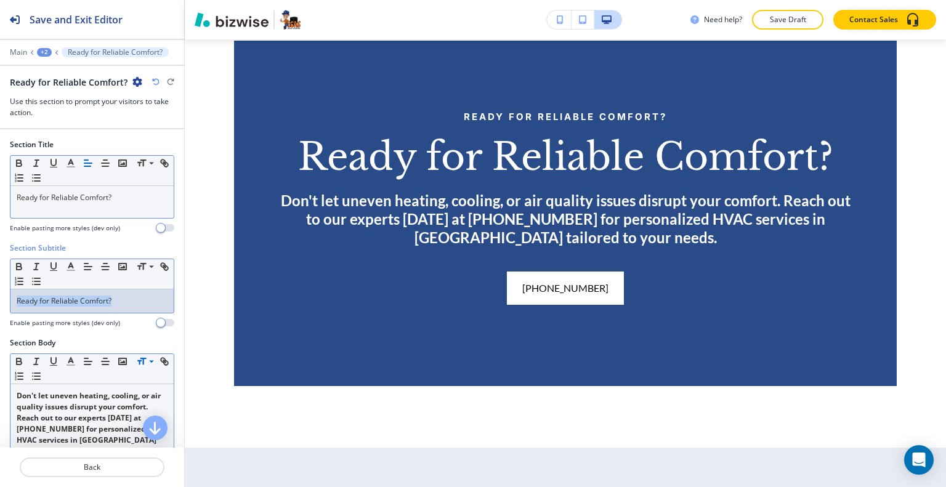
drag, startPoint x: 140, startPoint y: 303, endPoint x: 12, endPoint y: 202, distance: 163.3
click at [0, 208] on div "Section Title Small Normal Large Huge Ready for Reliable Comfort? Enable pastin…" at bounding box center [92, 288] width 184 height 319
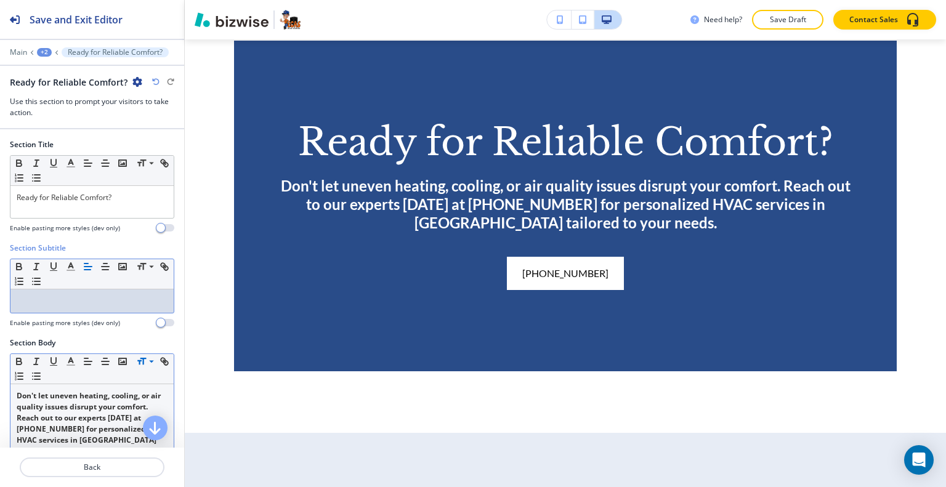
scroll to position [123, 0]
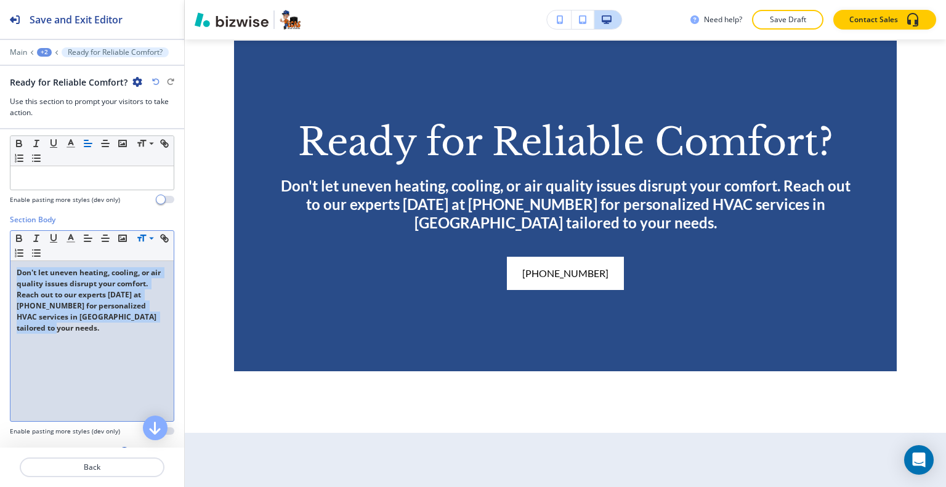
drag, startPoint x: 131, startPoint y: 329, endPoint x: 0, endPoint y: 247, distance: 154.7
click at [0, 247] on div "Section Body Small Normal Large Huge Don't let uneven heating, cooling, or air …" at bounding box center [92, 330] width 184 height 232
click at [17, 236] on icon "button" at bounding box center [19, 238] width 11 height 11
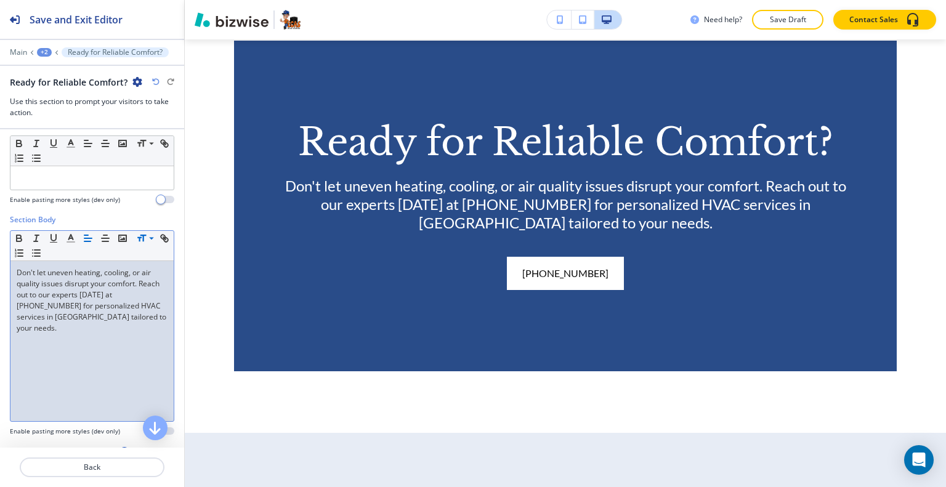
scroll to position [370, 0]
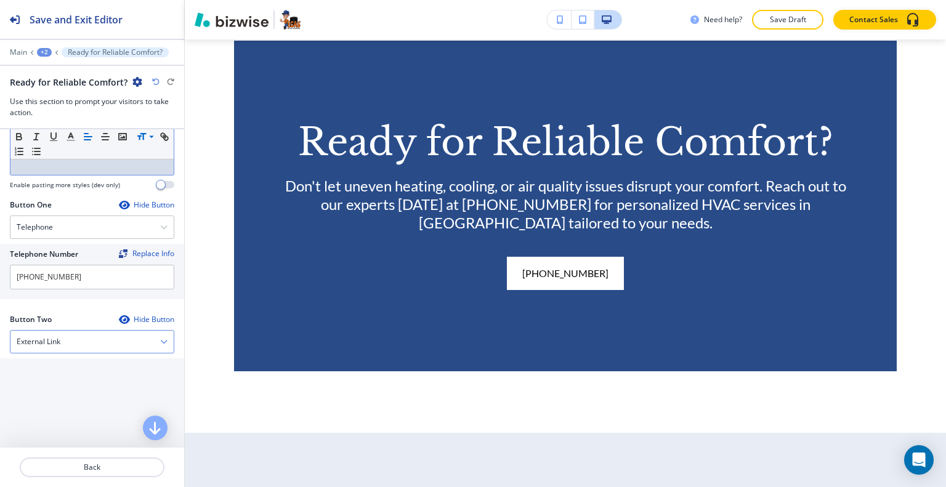
click at [66, 343] on div "External Link" at bounding box center [91, 342] width 163 height 22
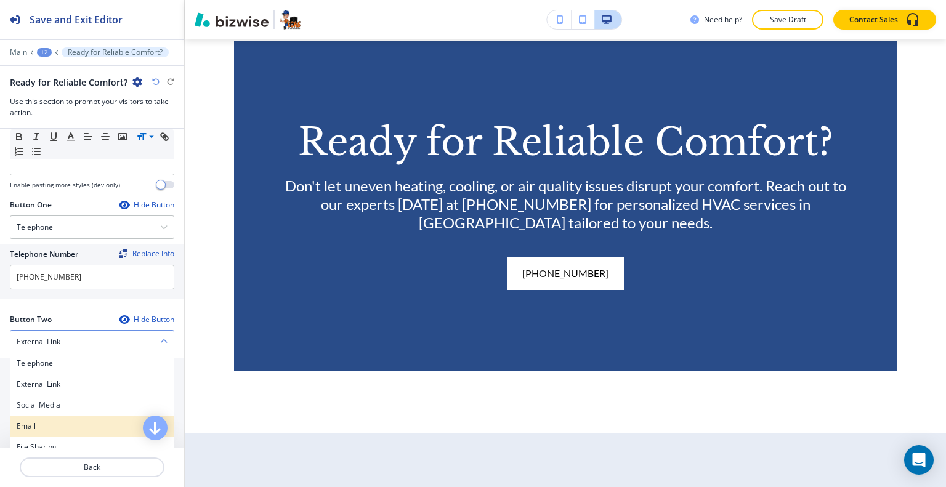
scroll to position [431, 0]
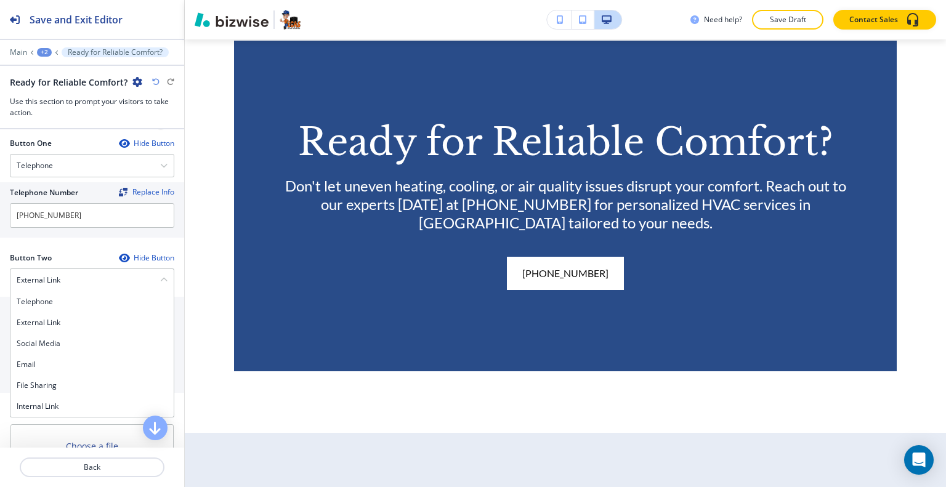
click at [59, 404] on h4 "Internal Link" at bounding box center [92, 406] width 151 height 11
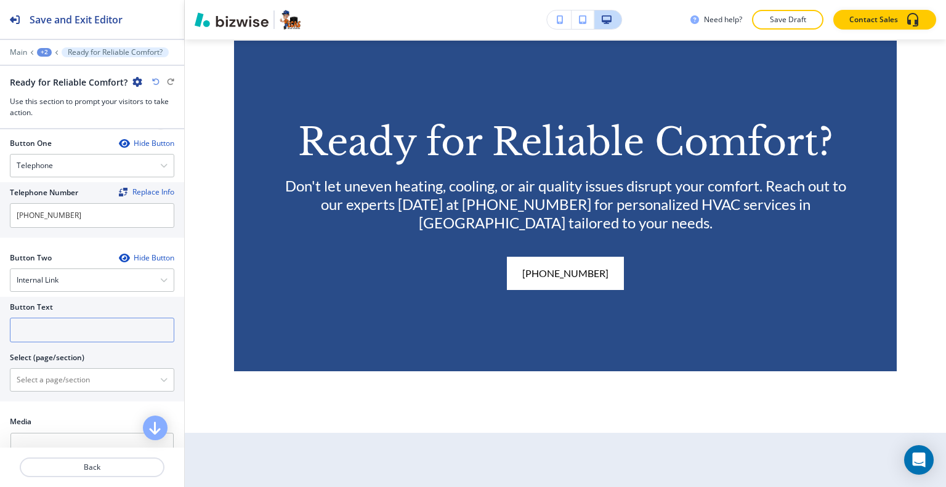
click at [52, 335] on input "text" at bounding box center [92, 330] width 164 height 25
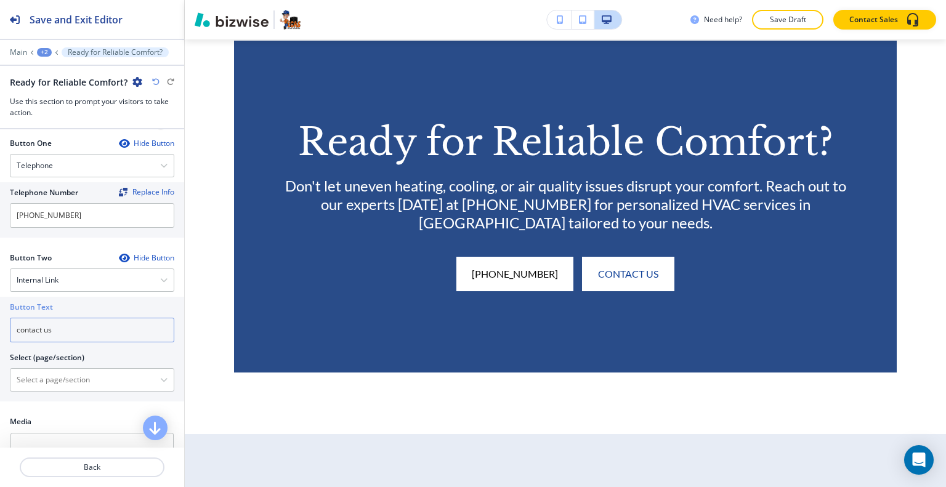
type input "contact us"
click at [73, 391] on div "Button Text contact us Select (page/section) HOME HOME | Hero HOME | Contact us…" at bounding box center [92, 349] width 184 height 105
click at [65, 381] on \(page\/section\) "Manual Input" at bounding box center [85, 380] width 150 height 21
type \(page\/section\) "CONTACT US"
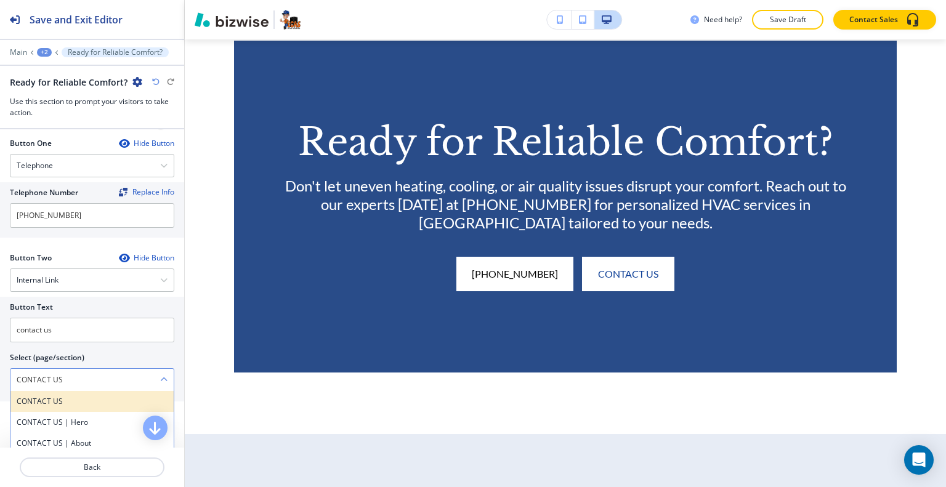
click at [68, 402] on h4 "CONTACT US" at bounding box center [92, 401] width 151 height 11
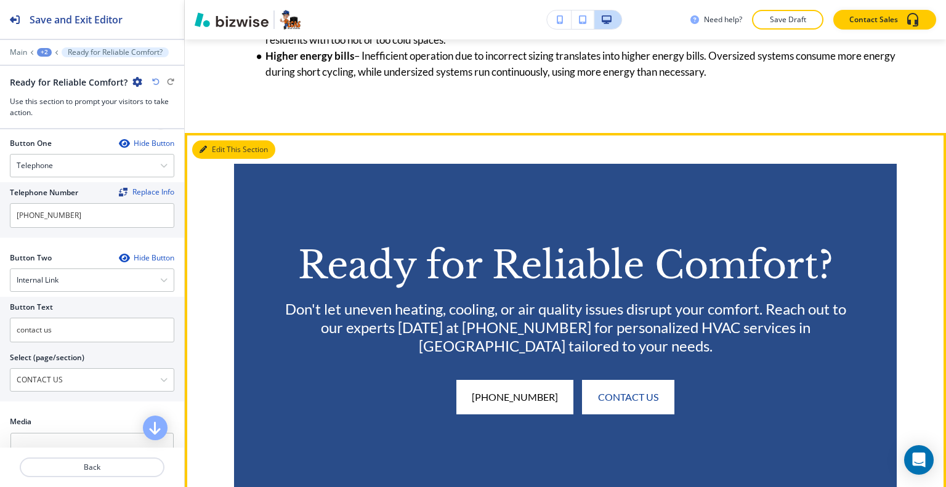
click at [217, 159] on button "Edit This Section" at bounding box center [233, 149] width 83 height 18
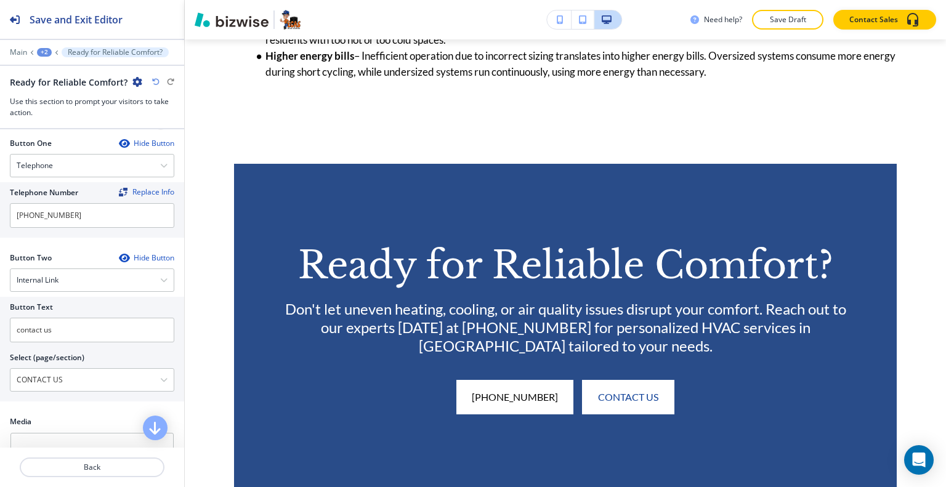
scroll to position [657, 0]
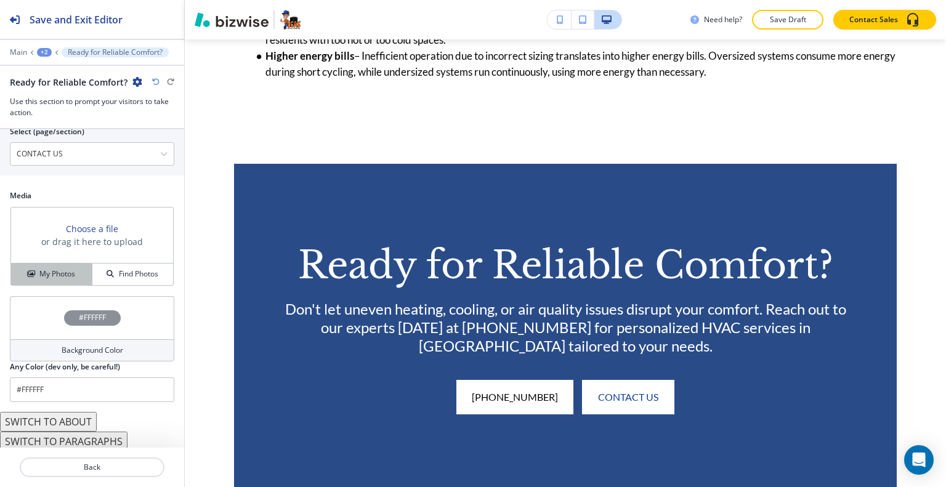
click at [52, 275] on h4 "My Photos" at bounding box center [57, 274] width 36 height 11
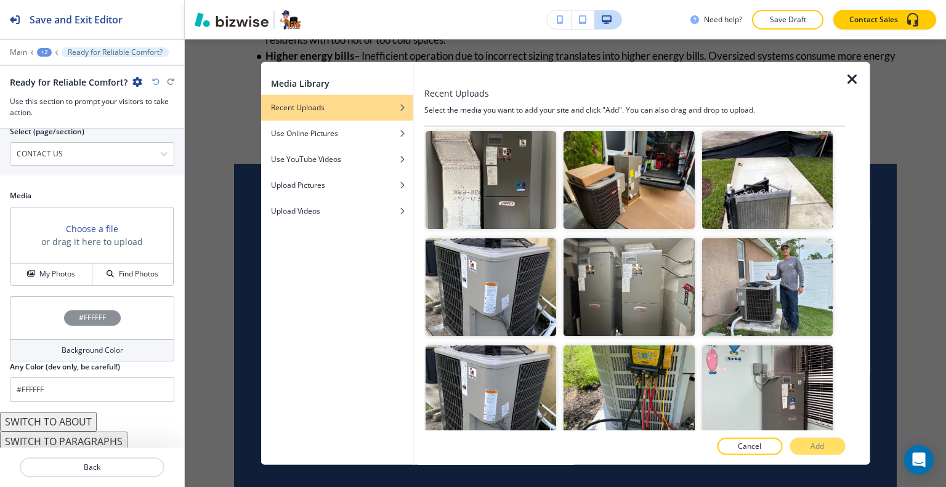
scroll to position [1294, 0]
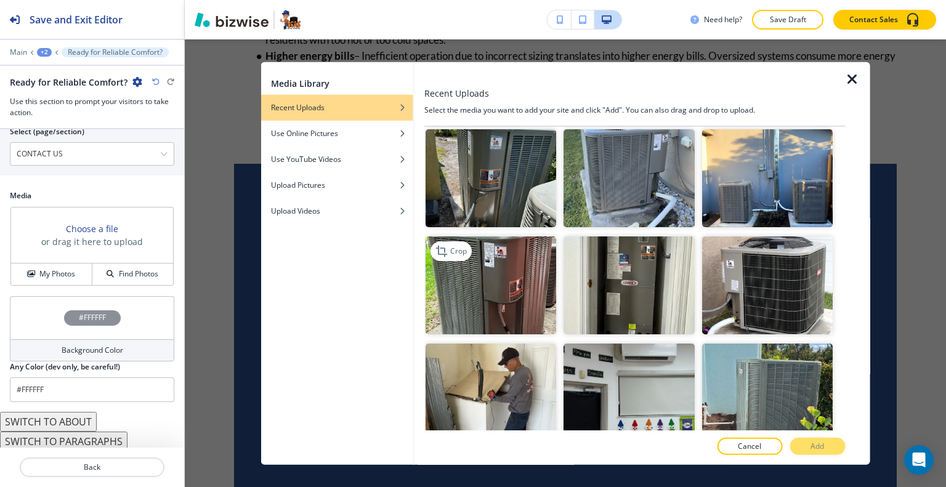
click at [497, 252] on img "button" at bounding box center [491, 286] width 131 height 98
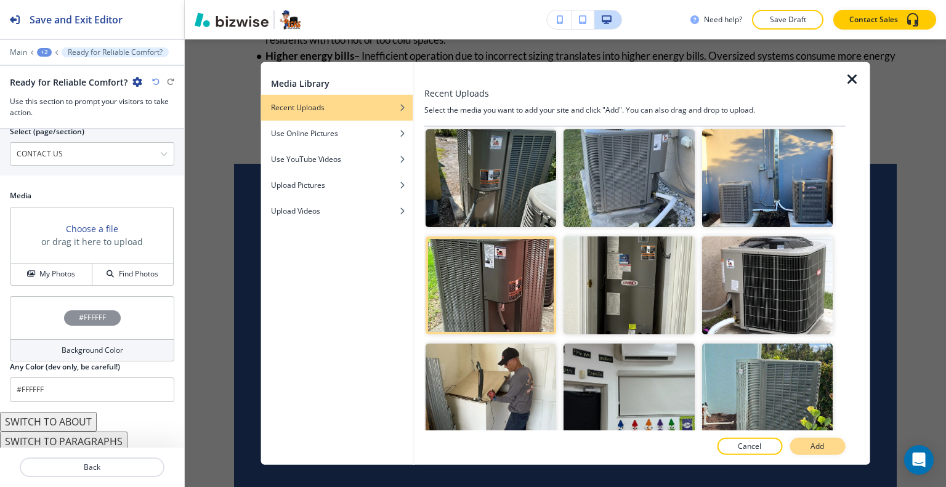
click at [803, 442] on button "Add" at bounding box center [817, 446] width 55 height 17
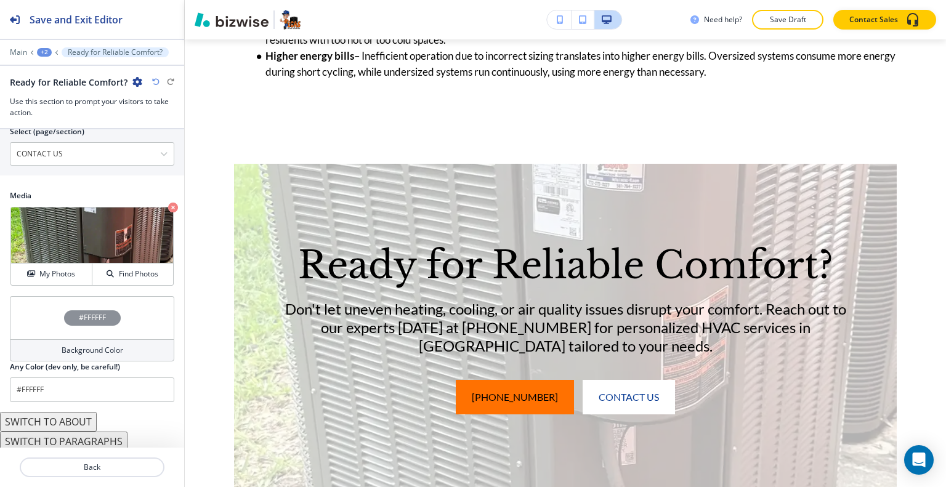
click at [20, 311] on div "#FFFFFF" at bounding box center [92, 317] width 164 height 43
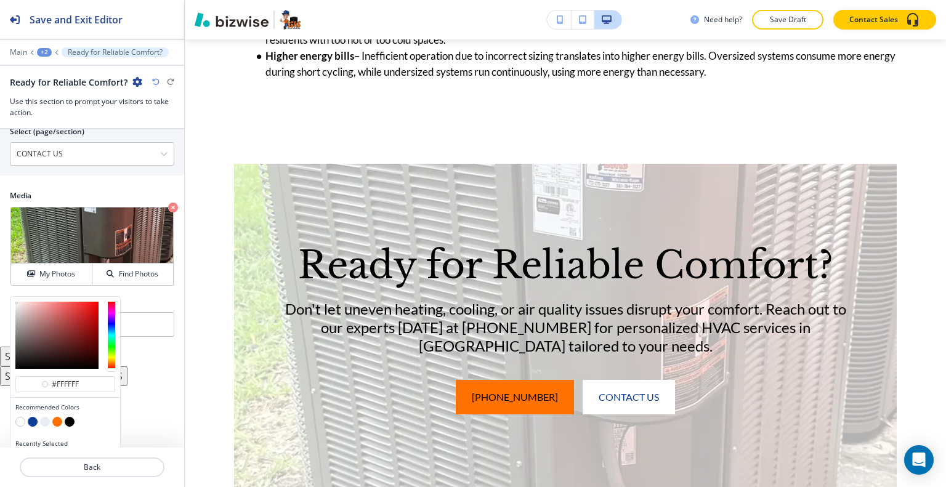
scroll to position [676, 0]
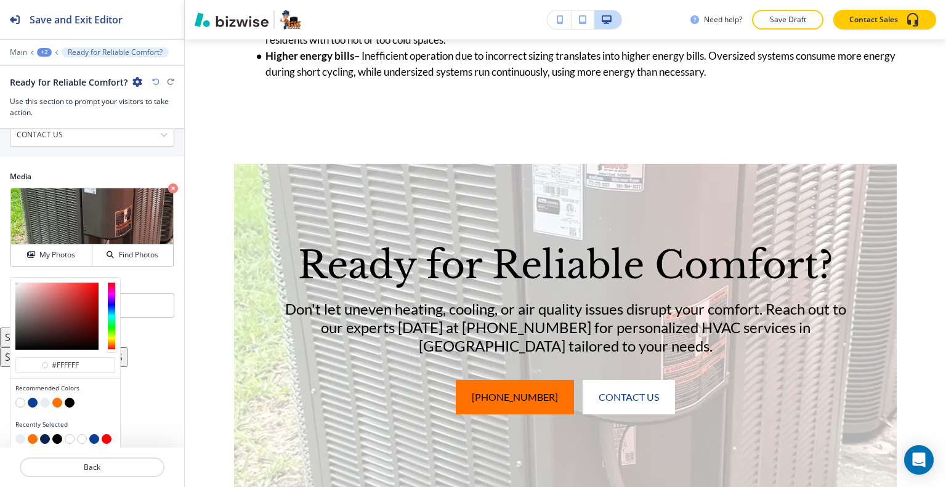
click at [42, 437] on button "button" at bounding box center [45, 439] width 10 height 10
type input "#062152"
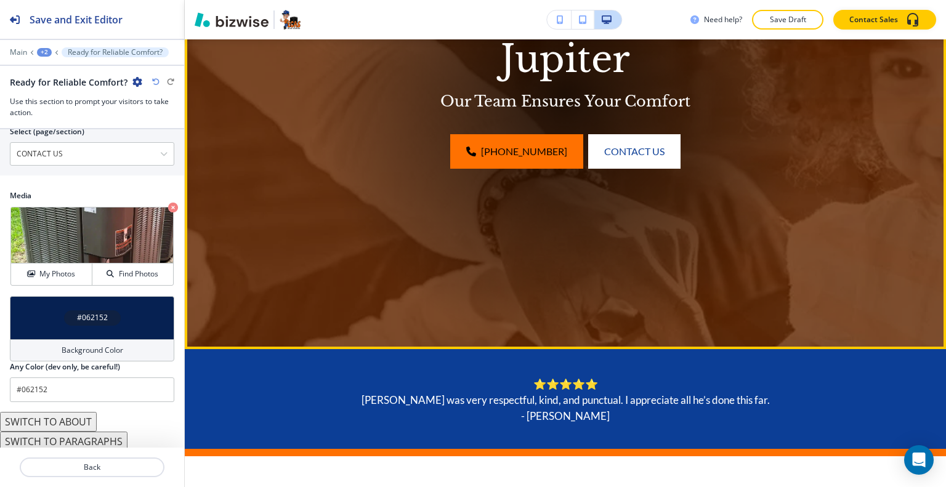
scroll to position [224, 0]
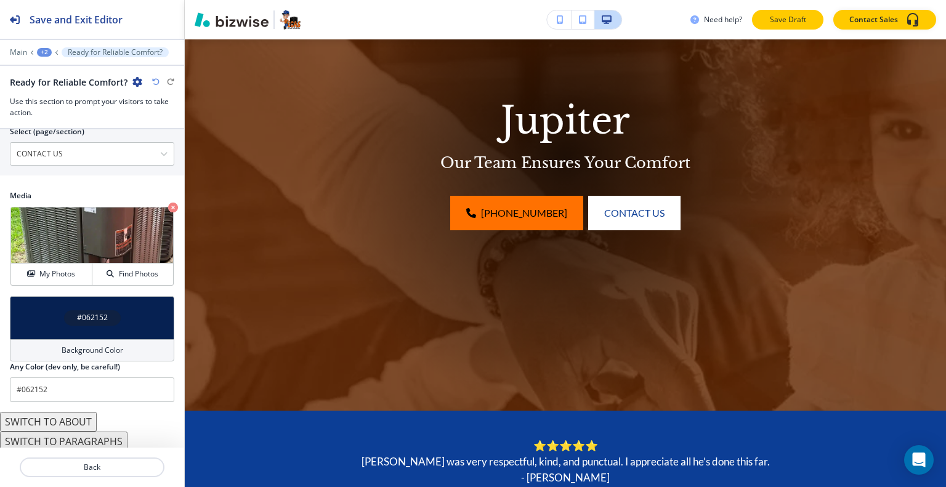
click at [794, 21] on p "Save Draft" at bounding box center [787, 19] width 39 height 11
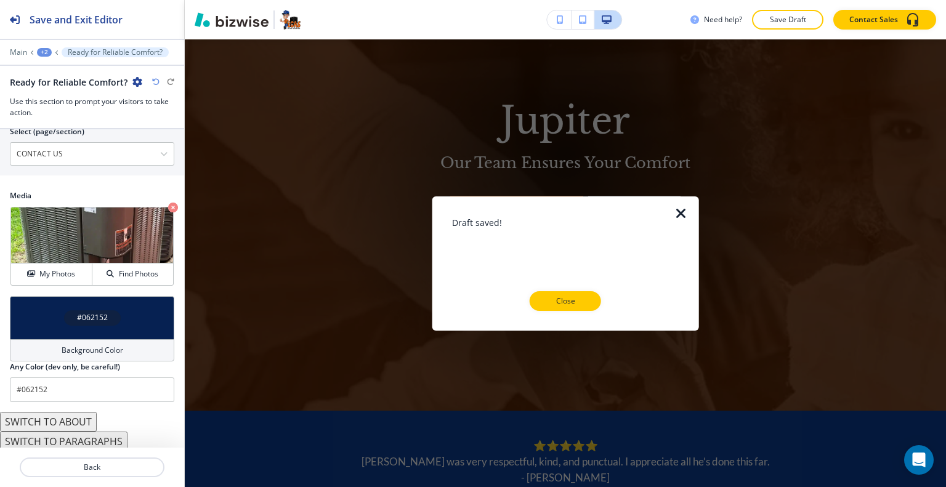
click at [557, 306] on p "Close" at bounding box center [565, 301] width 39 height 11
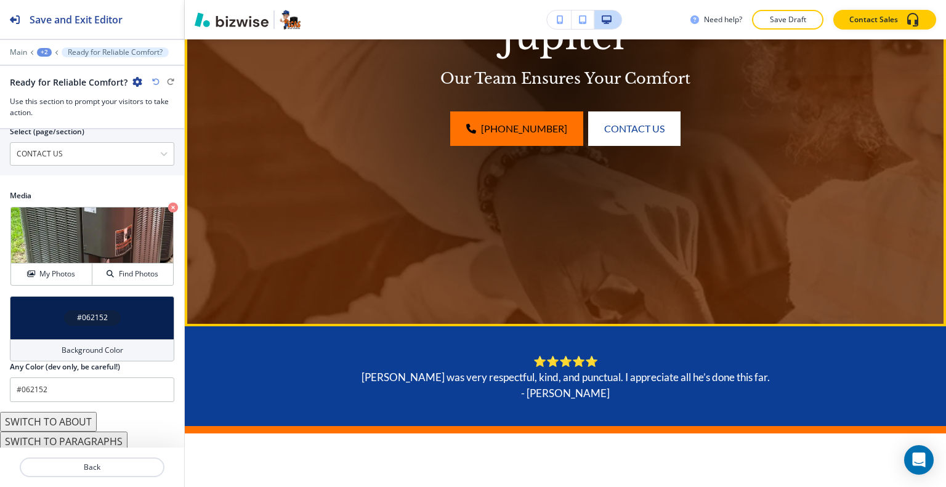
scroll to position [0, 0]
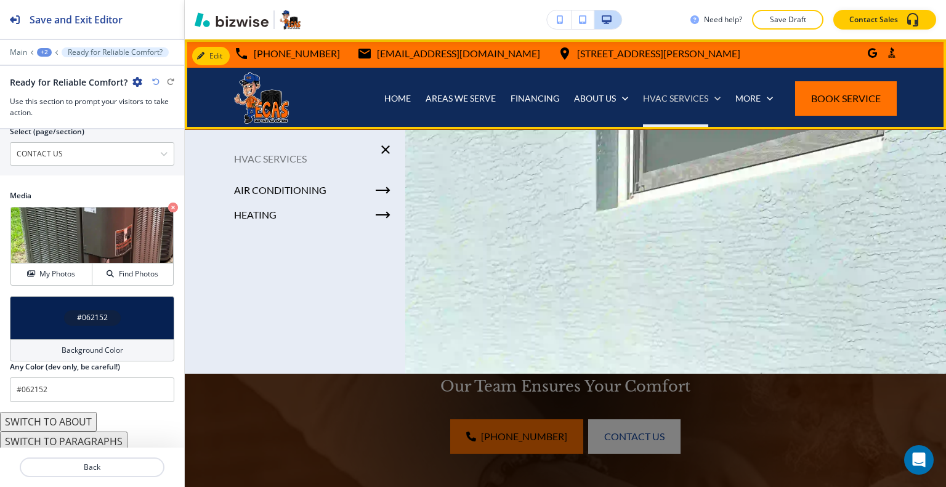
click at [667, 101] on p "HVAC SERVICES" at bounding box center [675, 98] width 65 height 12
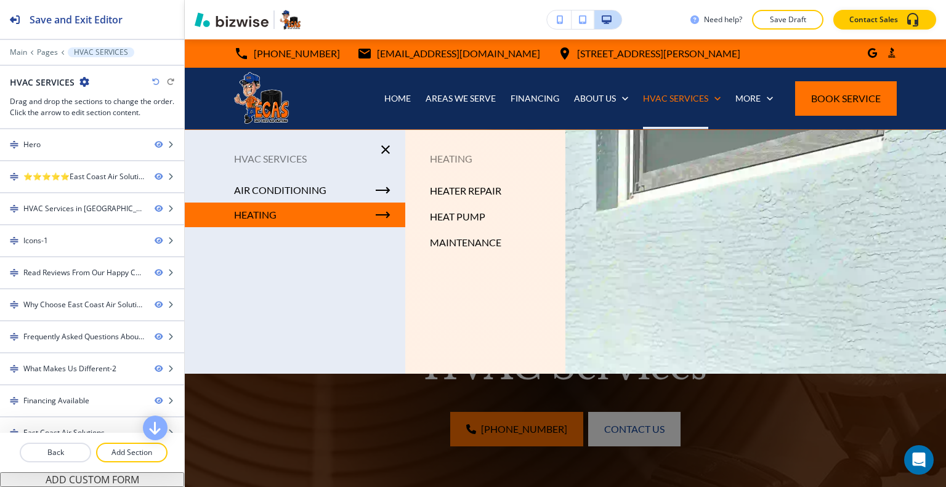
click at [498, 187] on p "HEATER REPAIR" at bounding box center [465, 191] width 71 height 18
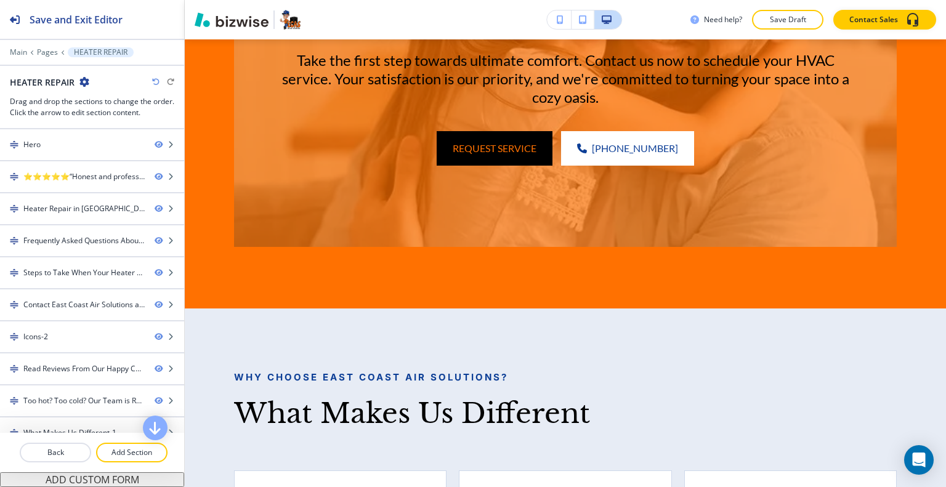
scroll to position [4850, 0]
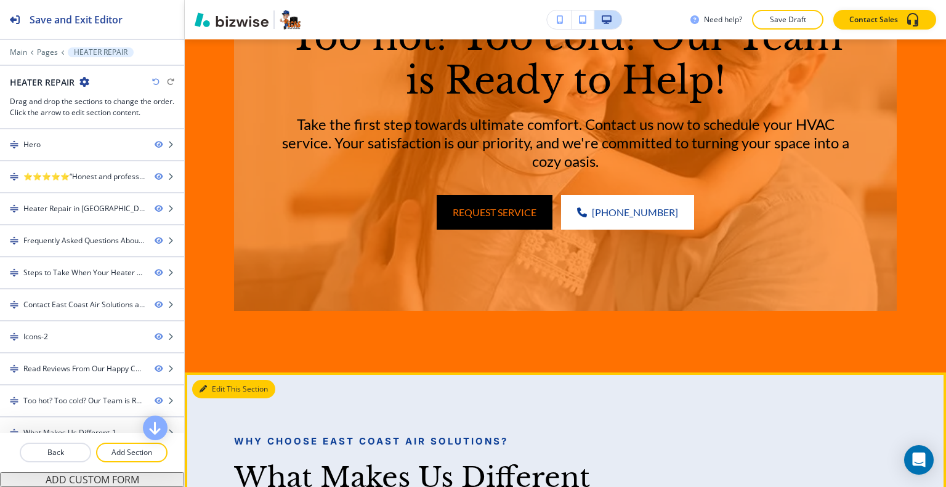
click at [208, 380] on button "Edit This Section" at bounding box center [233, 389] width 83 height 18
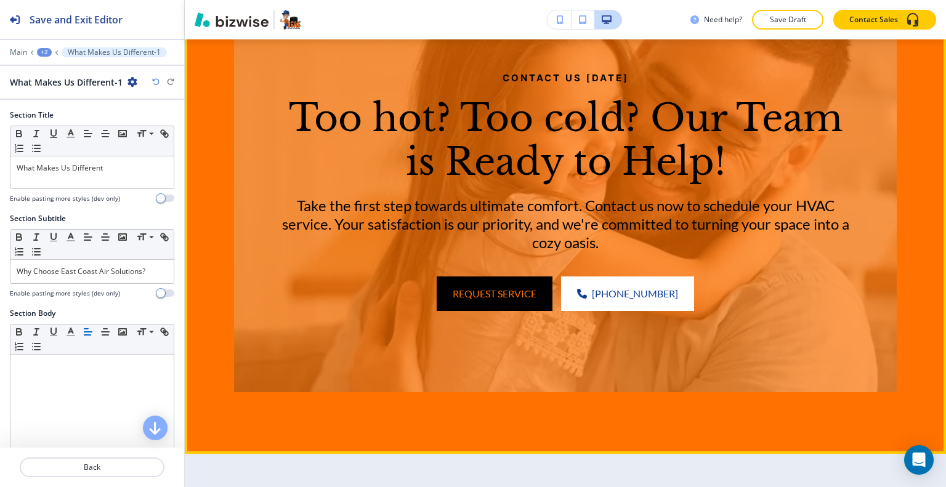
scroll to position [4522, 0]
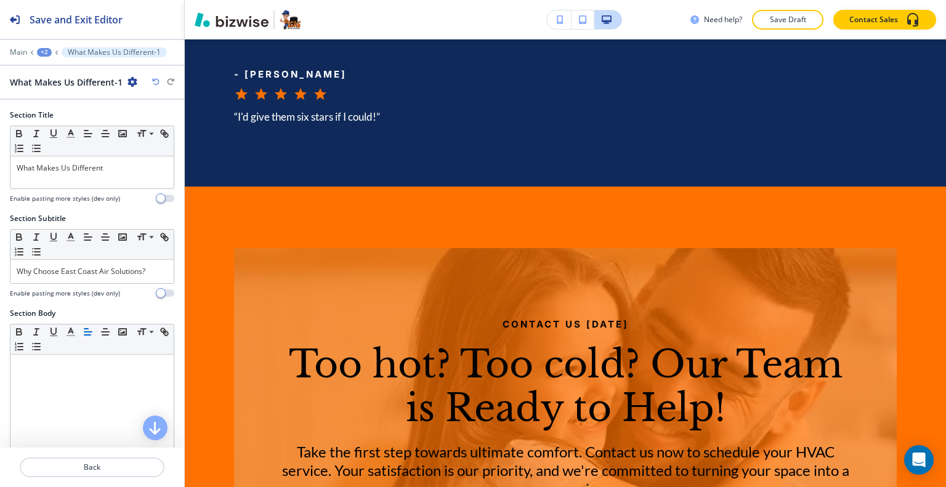
click at [128, 84] on icon "button" at bounding box center [133, 82] width 10 height 10
click at [140, 119] on p "Duplicate Section" at bounding box center [166, 124] width 63 height 11
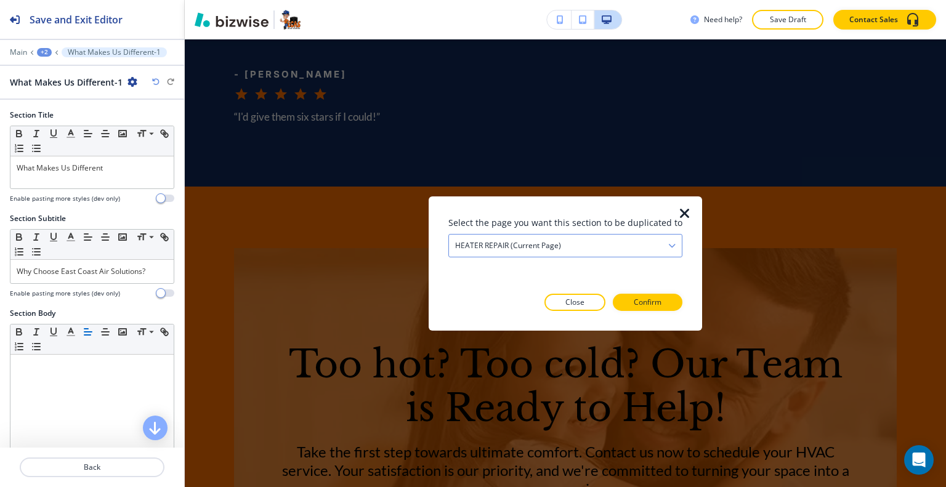
click at [611, 243] on div "HEATER REPAIR (current page)" at bounding box center [565, 245] width 233 height 22
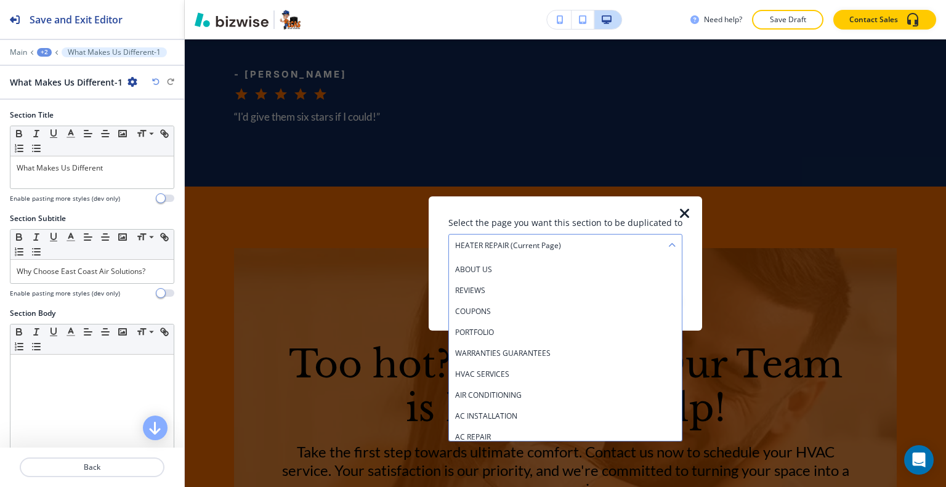
scroll to position [0, 0]
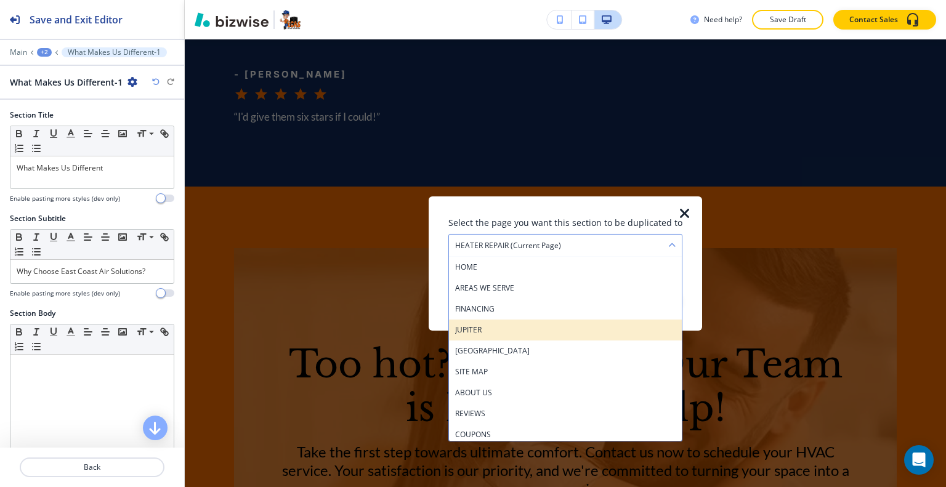
click at [574, 338] on div "JUPITER" at bounding box center [565, 329] width 233 height 21
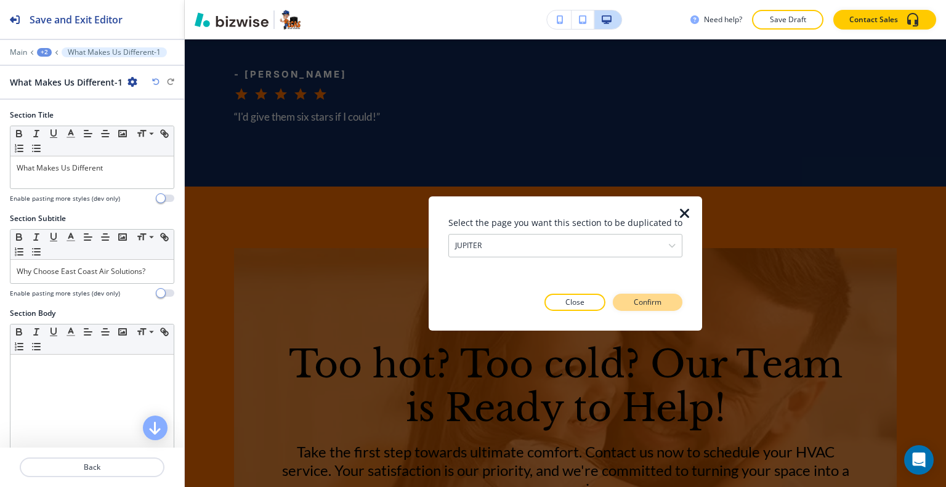
click at [643, 300] on p "Confirm" at bounding box center [648, 302] width 28 height 11
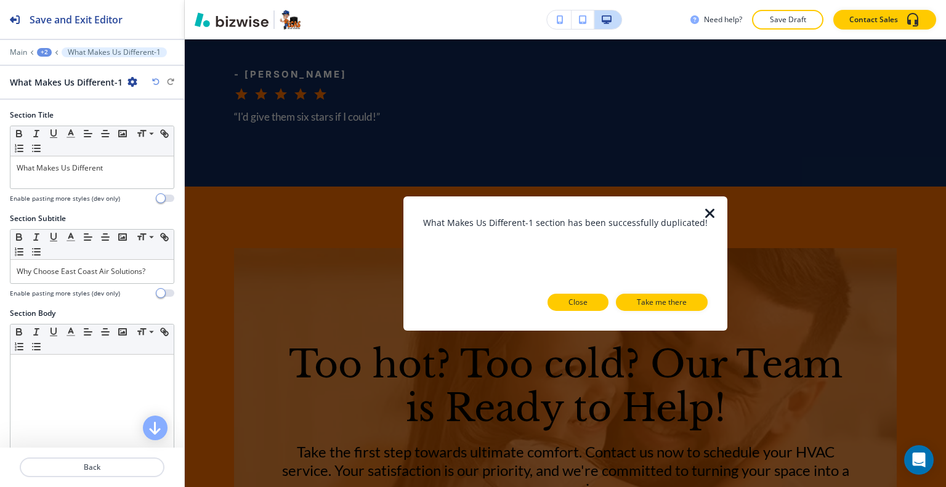
click at [590, 304] on button "Close" at bounding box center [578, 302] width 61 height 17
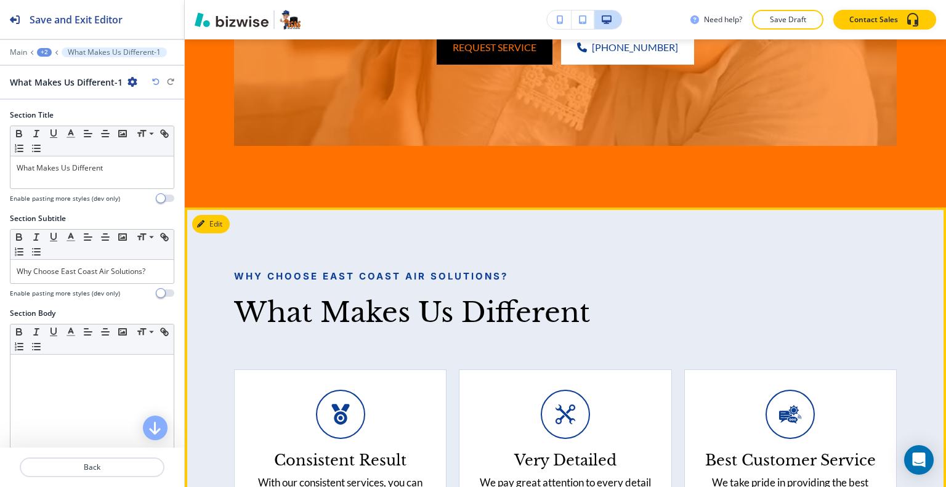
scroll to position [5446, 0]
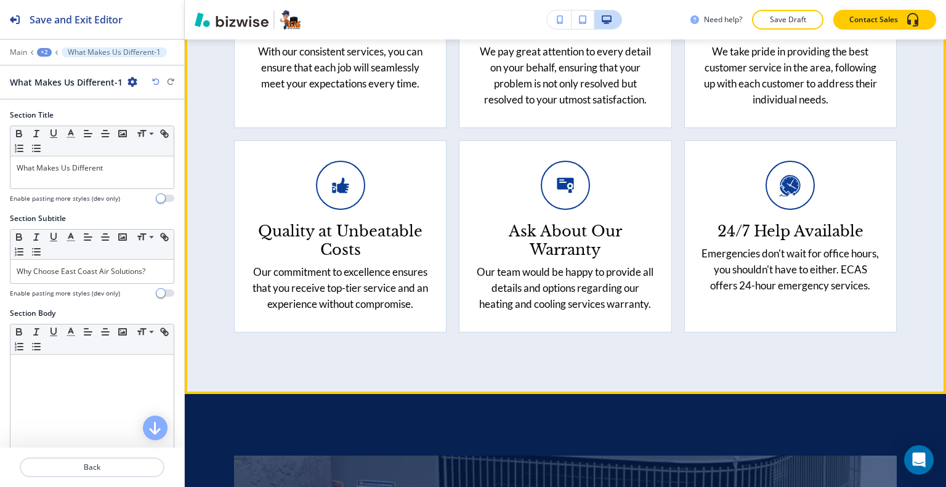
drag, startPoint x: 543, startPoint y: 306, endPoint x: 545, endPoint y: 299, distance: 6.9
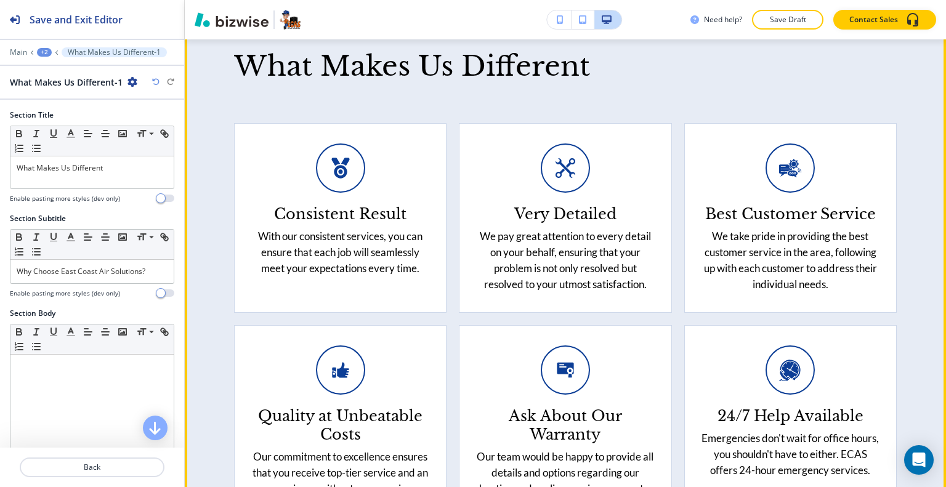
scroll to position [5631, 0]
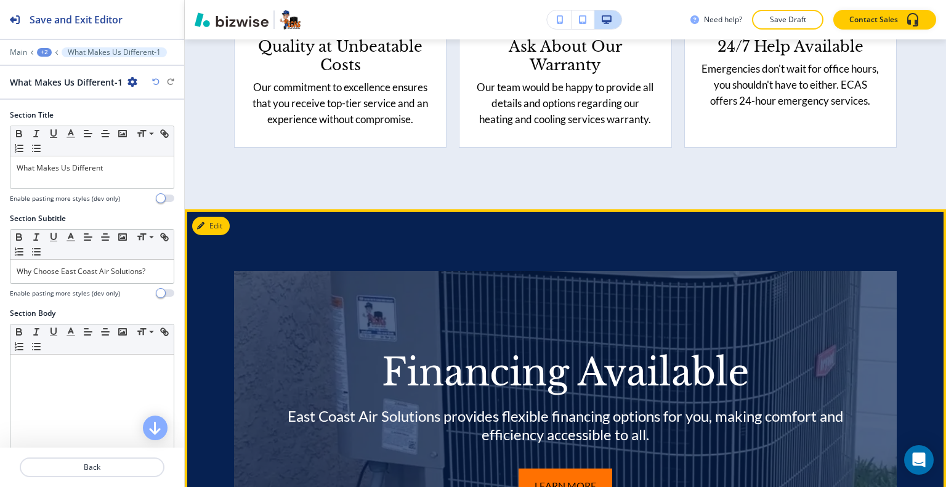
click at [219, 217] on button "Edit" at bounding box center [211, 226] width 38 height 18
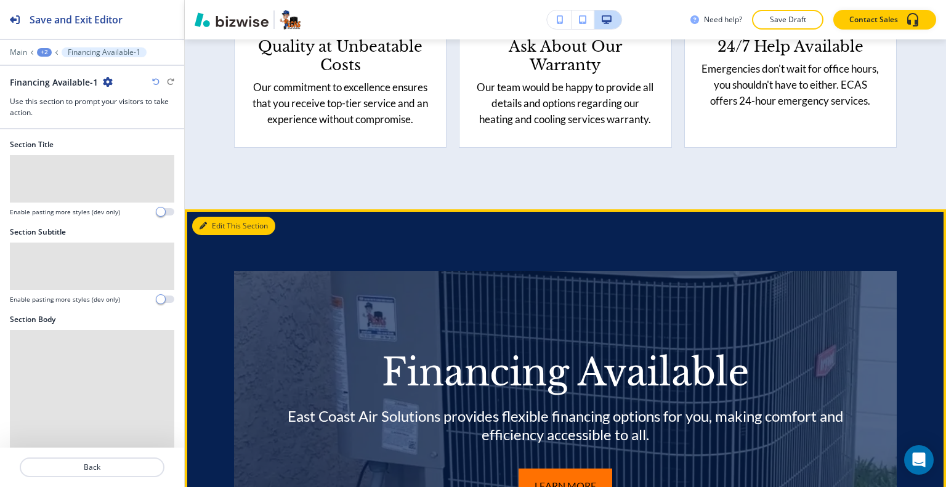
scroll to position [5648, 0]
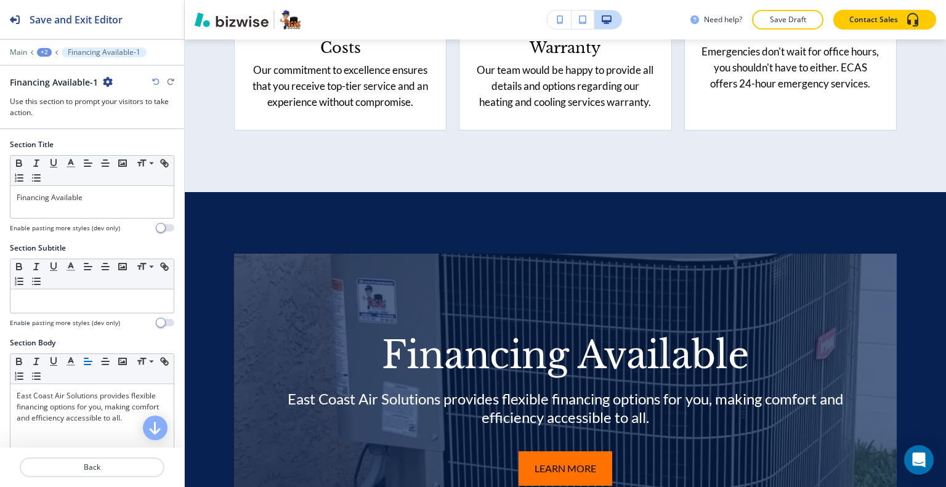
click at [104, 84] on icon "button" at bounding box center [108, 82] width 10 height 10
click at [142, 121] on p "Duplicate Section" at bounding box center [141, 124] width 63 height 11
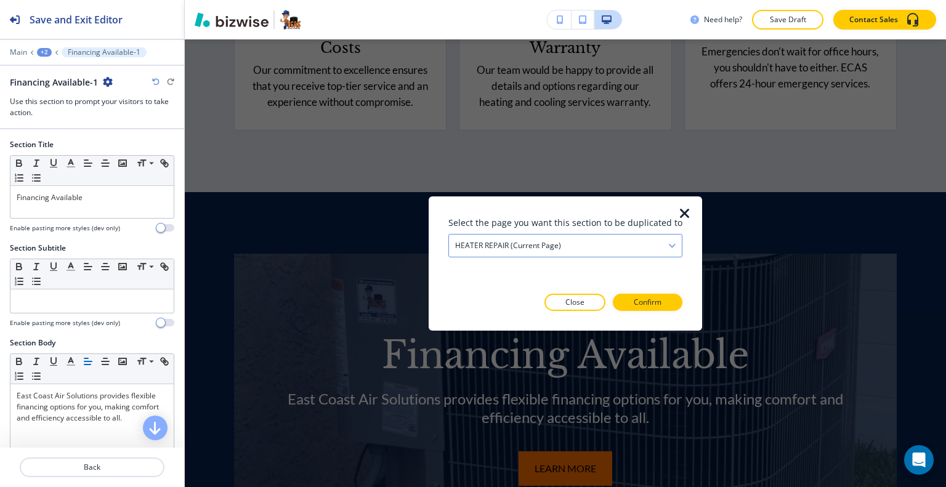
click at [649, 251] on div "HEATER REPAIR (current page)" at bounding box center [565, 245] width 233 height 22
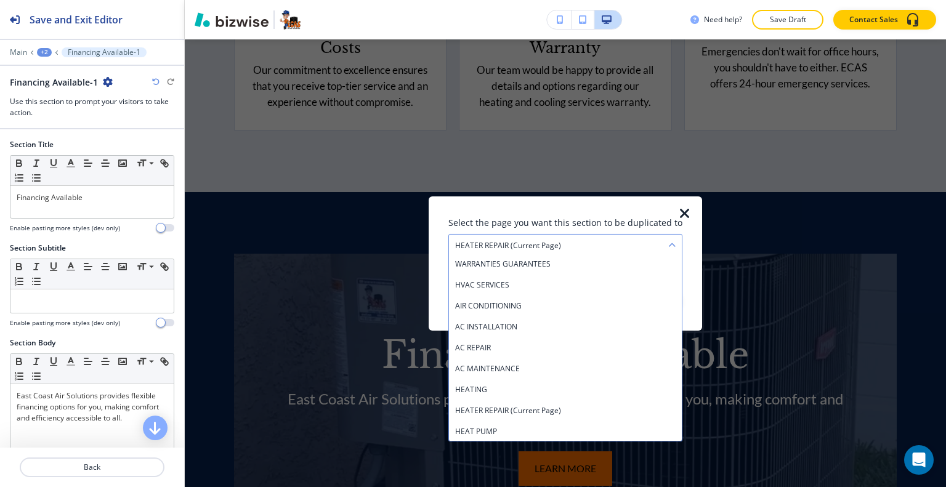
scroll to position [28, 0]
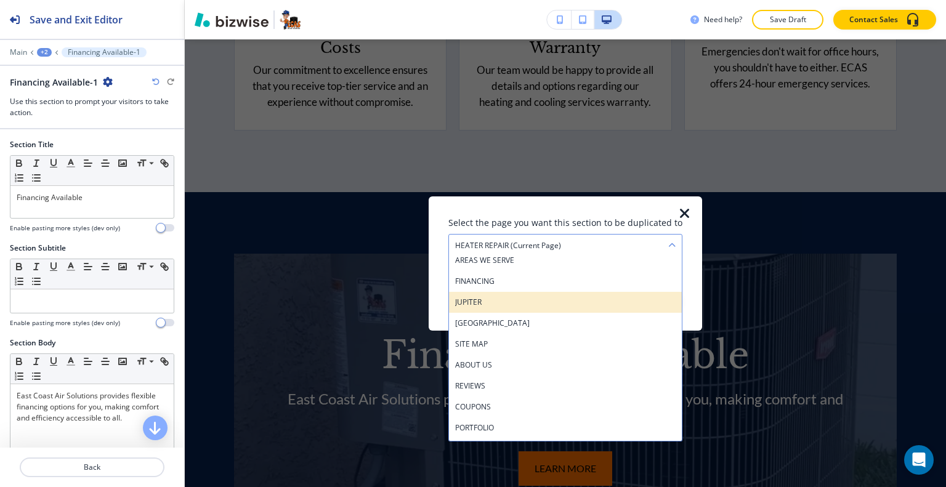
click at [531, 304] on h4 "JUPITER" at bounding box center [565, 301] width 221 height 11
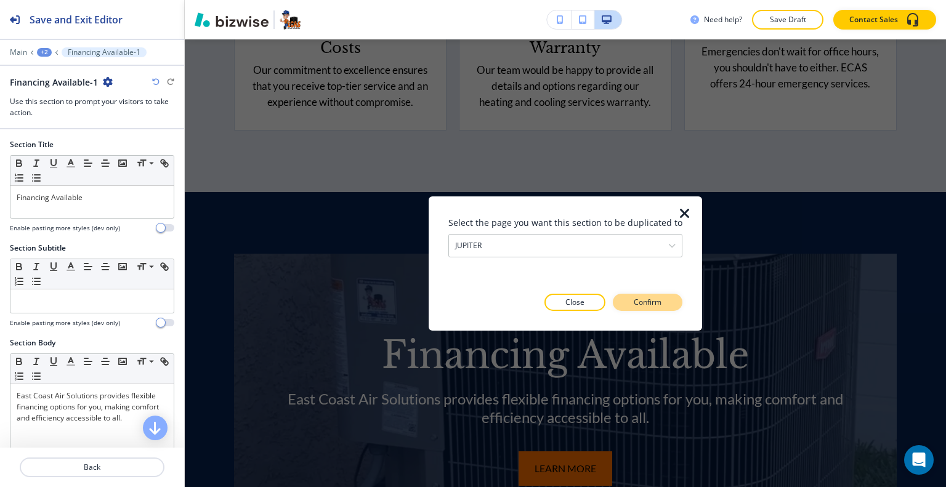
click at [640, 298] on p "Confirm" at bounding box center [648, 302] width 28 height 11
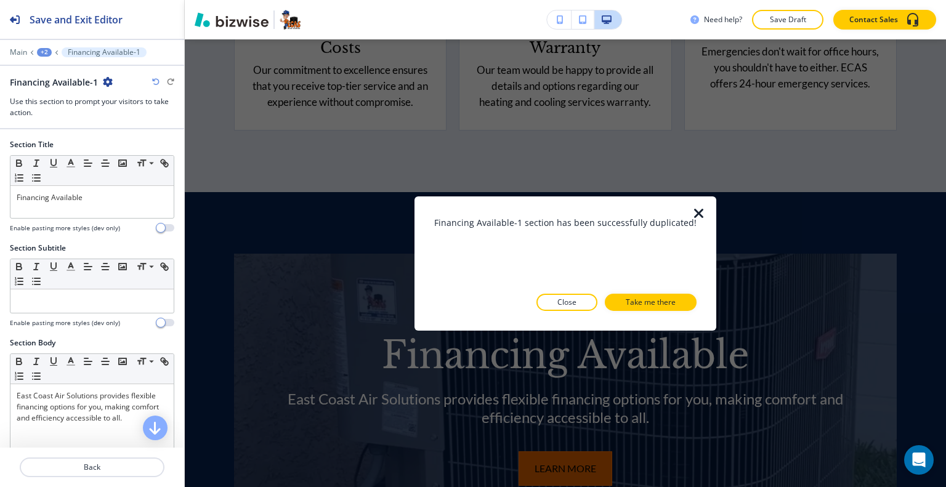
click at [582, 305] on button "Close" at bounding box center [567, 302] width 61 height 17
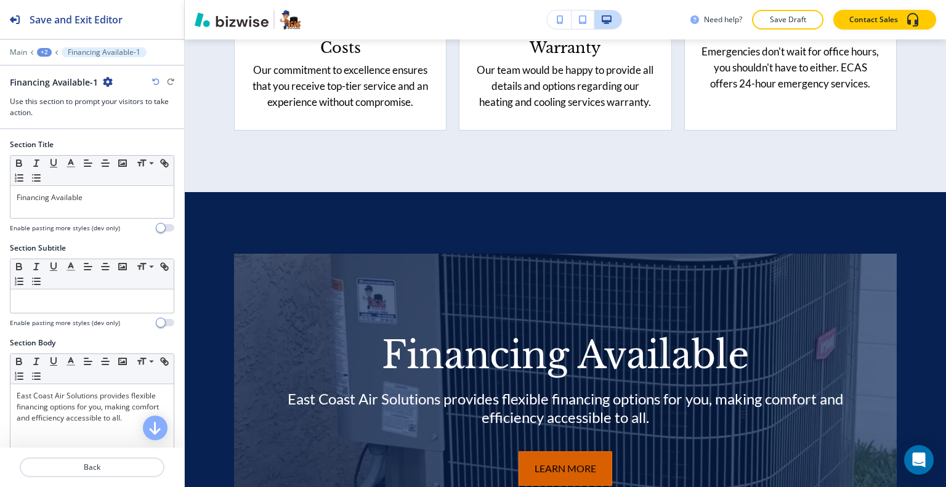
scroll to position [5956, 0]
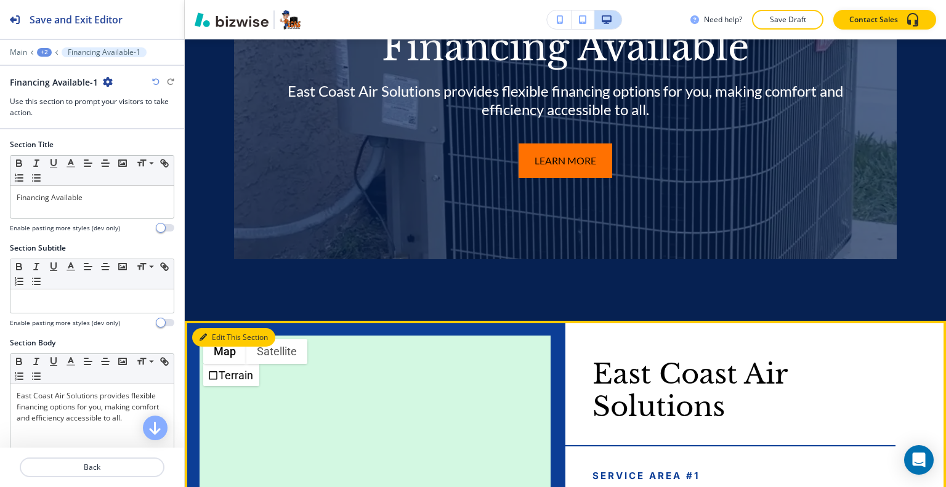
click at [208, 328] on button "Edit This Section" at bounding box center [233, 337] width 83 height 18
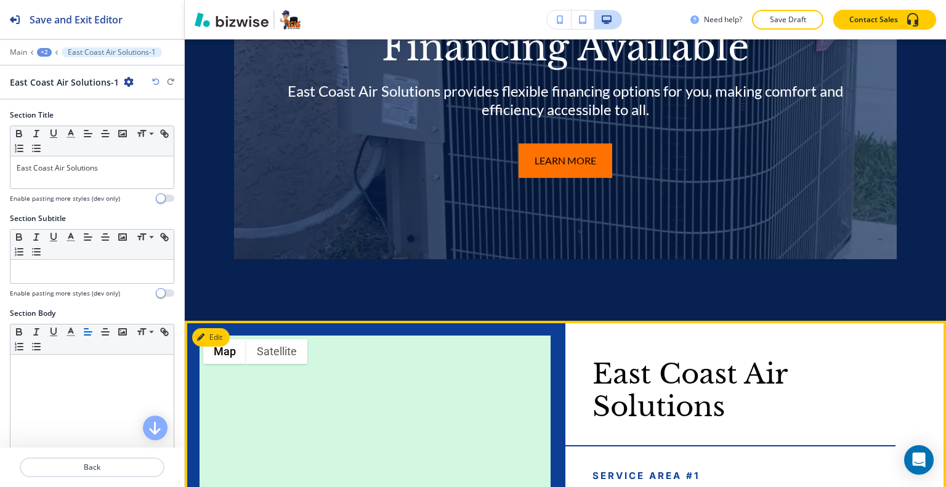
scroll to position [6085, 0]
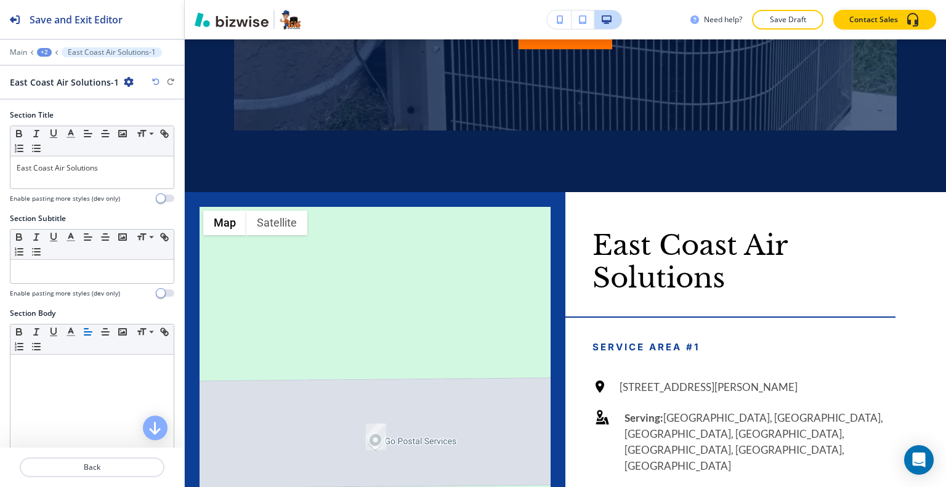
click at [124, 83] on icon "button" at bounding box center [129, 82] width 10 height 10
click at [160, 119] on p "Duplicate Section" at bounding box center [159, 124] width 63 height 11
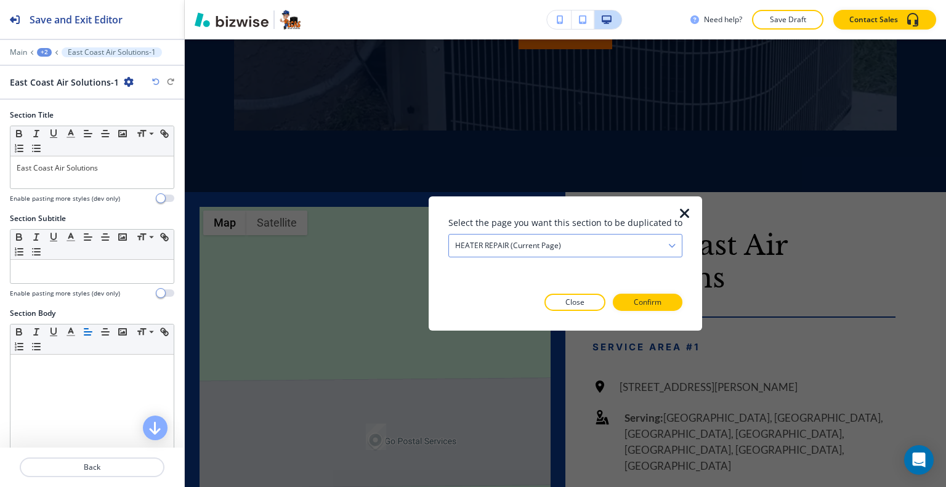
click at [621, 248] on div "HEATER REPAIR (current page)" at bounding box center [565, 245] width 233 height 22
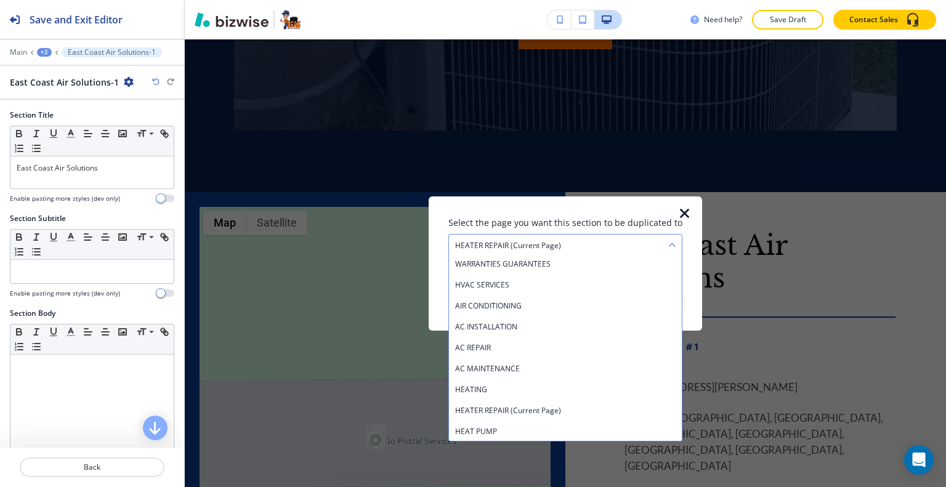
scroll to position [28, 0]
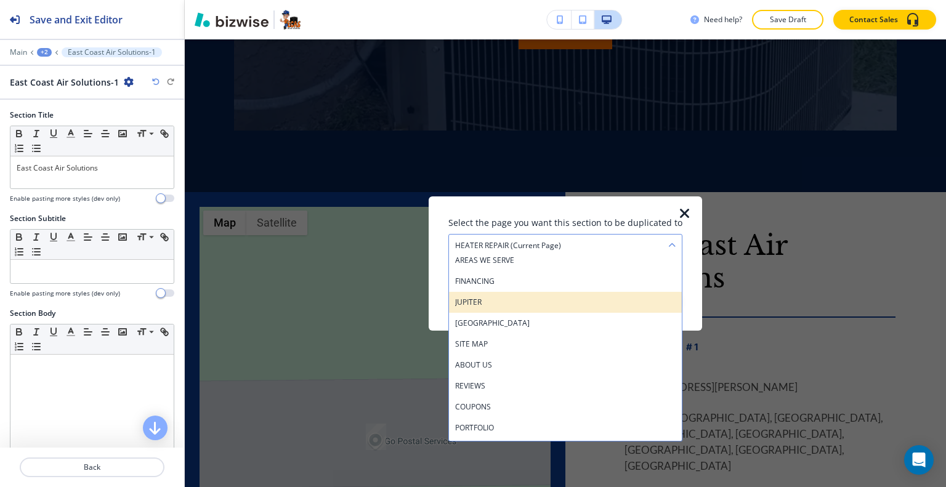
click at [520, 301] on h4 "JUPITER" at bounding box center [565, 301] width 221 height 11
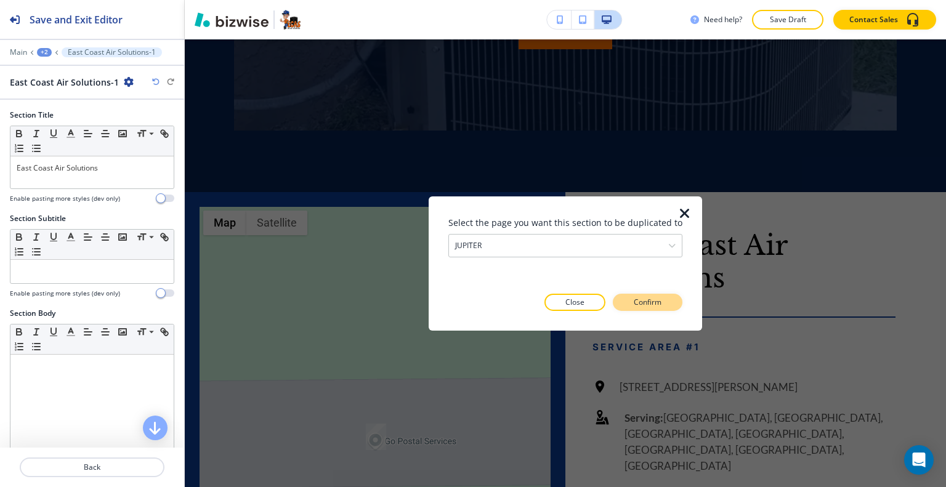
click at [638, 303] on p "Confirm" at bounding box center [648, 302] width 28 height 11
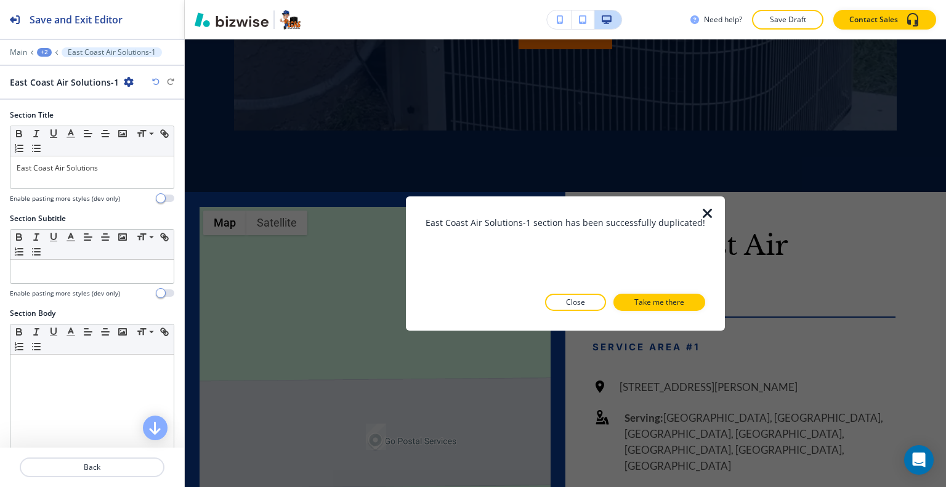
click at [638, 303] on p "Take me there" at bounding box center [660, 302] width 50 height 11
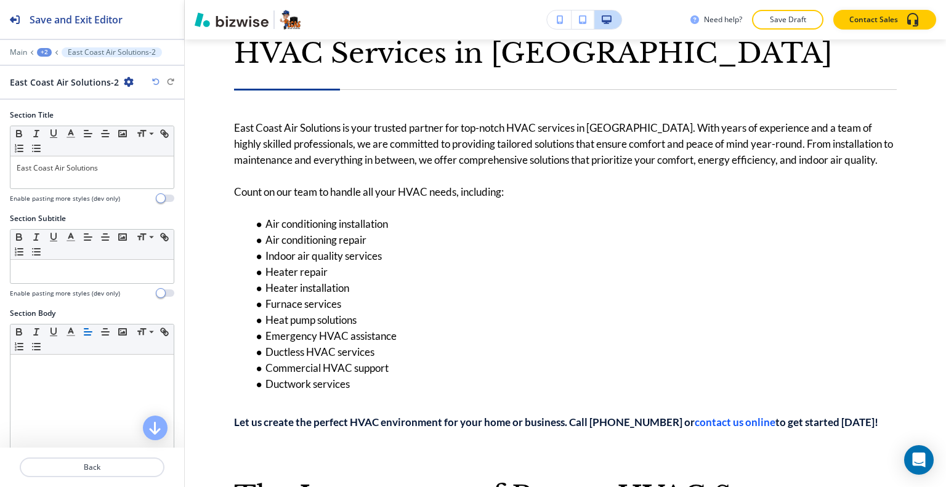
scroll to position [424, 0]
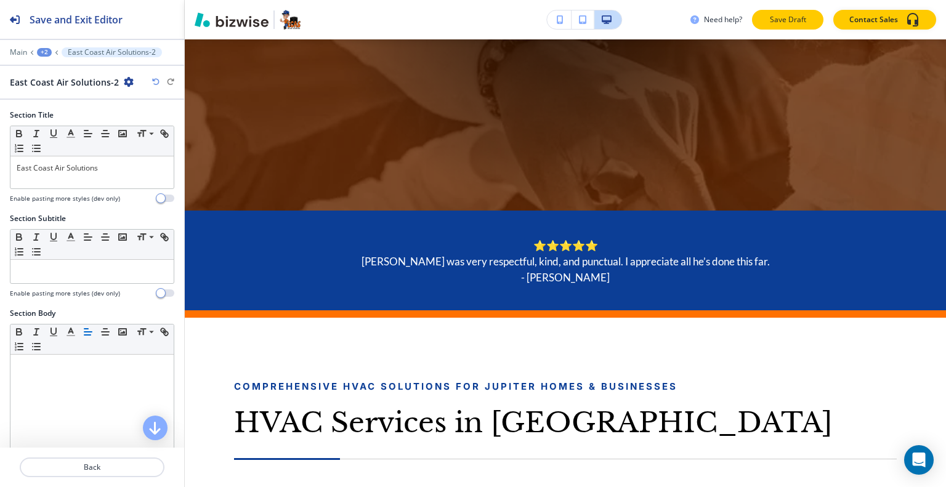
click at [785, 16] on p "Save Draft" at bounding box center [787, 19] width 39 height 11
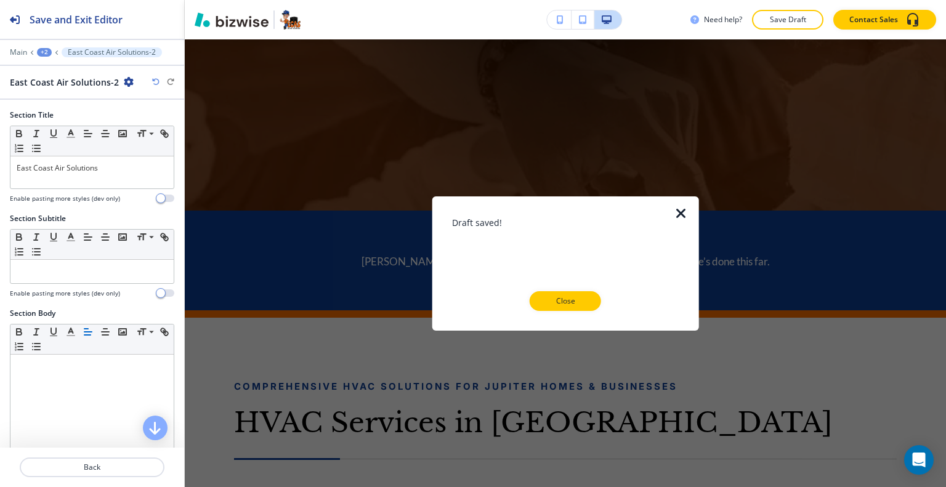
click at [577, 315] on div at bounding box center [565, 321] width 227 height 20
click at [574, 303] on p "Close" at bounding box center [565, 301] width 39 height 11
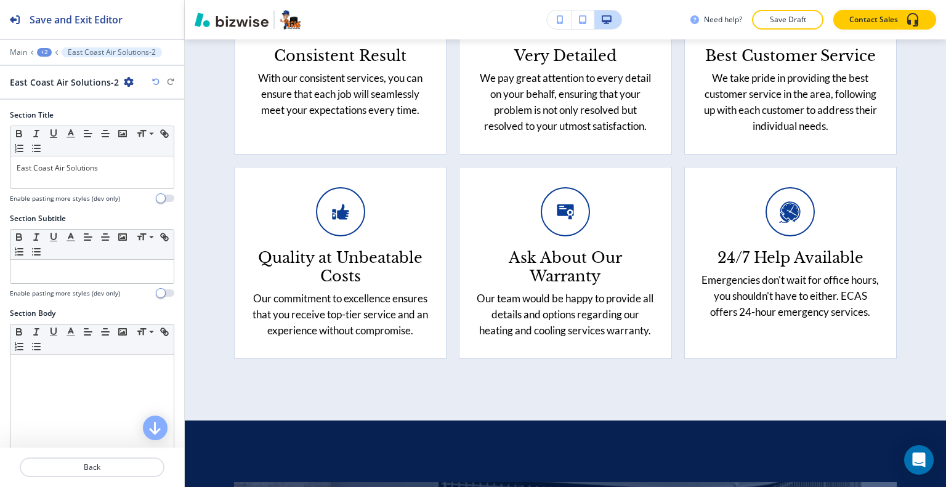
scroll to position [0, 0]
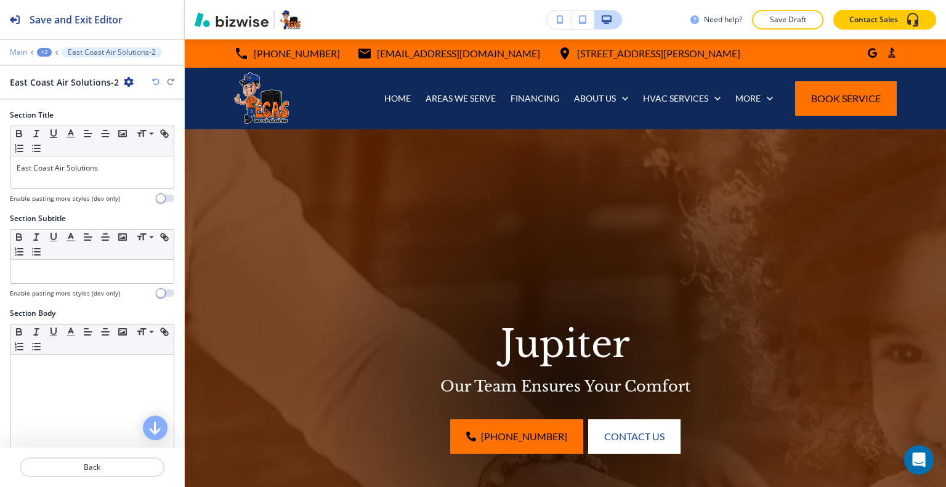
click at [14, 49] on p "Main" at bounding box center [18, 52] width 17 height 9
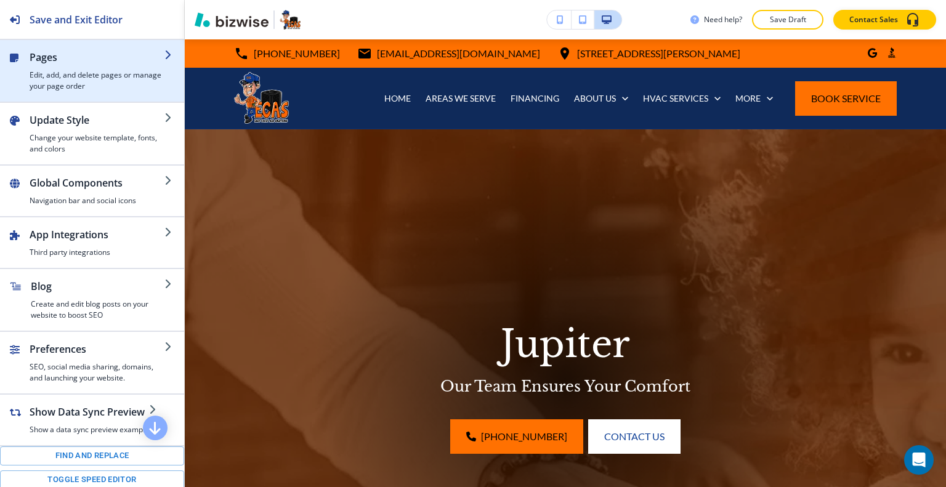
click at [79, 73] on h4 "Edit, add, and delete pages or manage your page order" at bounding box center [97, 81] width 135 height 22
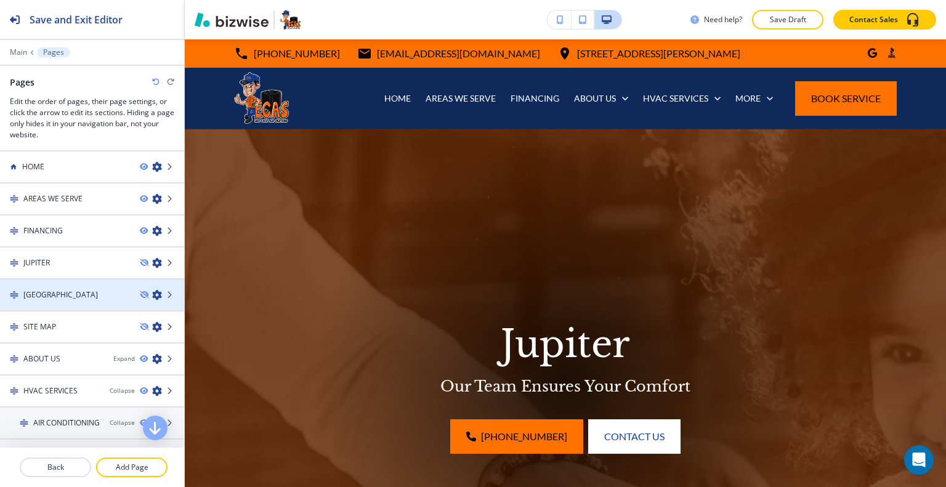
click at [86, 290] on div "[GEOGRAPHIC_DATA]" at bounding box center [65, 295] width 130 height 11
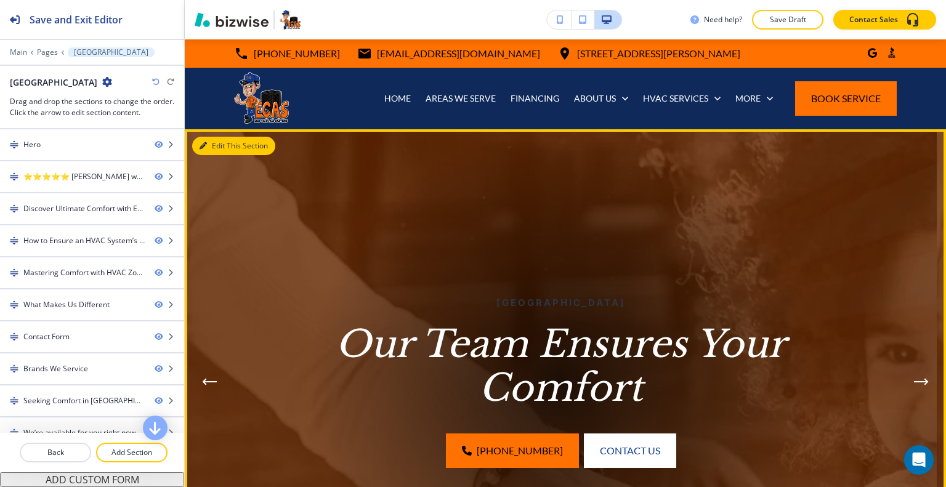
click at [227, 146] on button "Edit This Section" at bounding box center [233, 146] width 83 height 18
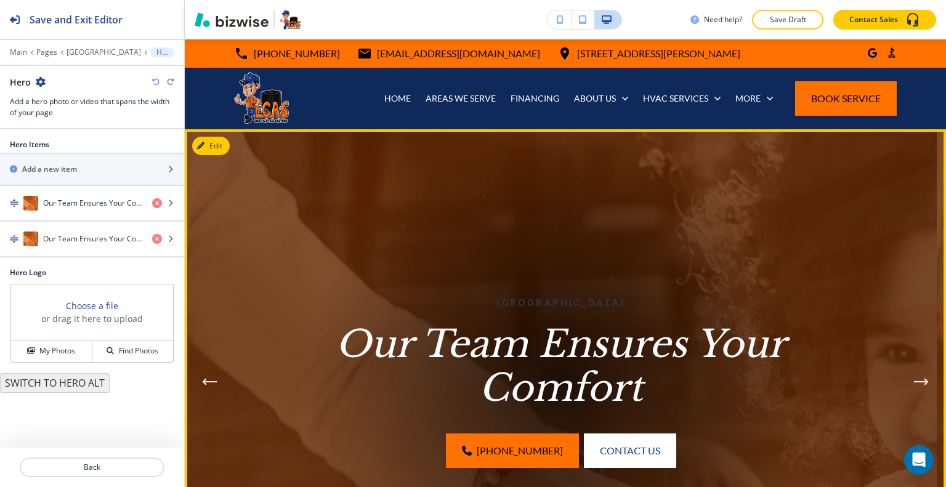
scroll to position [90, 0]
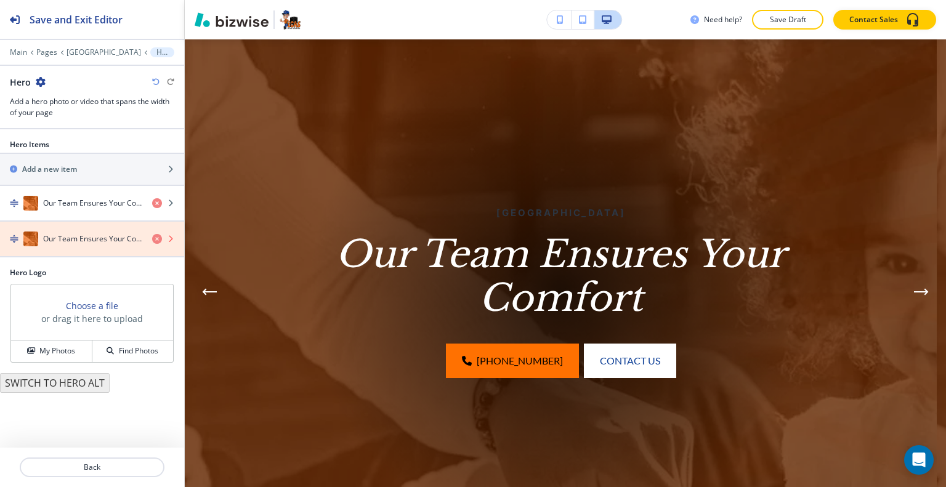
click at [161, 236] on icon "button" at bounding box center [157, 239] width 10 height 10
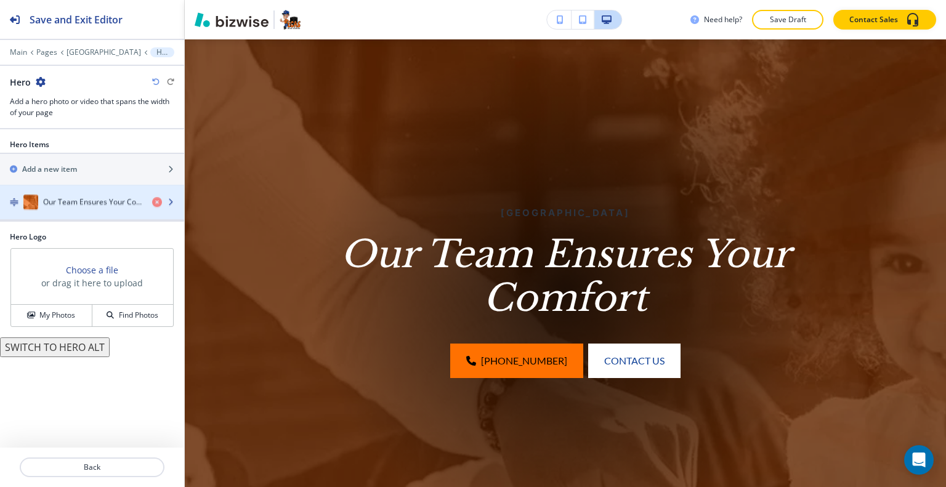
click at [113, 211] on div "button" at bounding box center [92, 216] width 184 height 10
click at [112, 211] on div "button" at bounding box center [92, 216] width 184 height 10
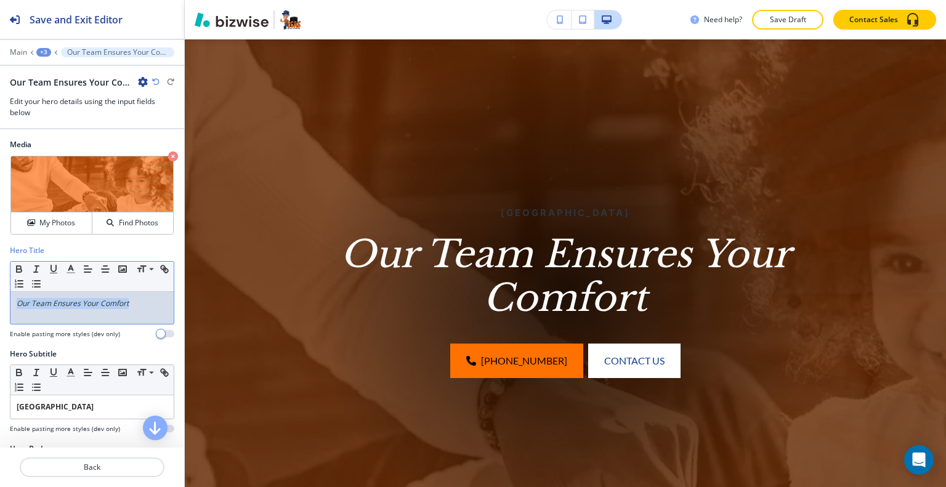
drag, startPoint x: 132, startPoint y: 299, endPoint x: 31, endPoint y: 304, distance: 100.5
click at [2, 306] on div "Hero Title Small Normal Large Huge Our Team Ensures Your Comfort Enable pasting…" at bounding box center [92, 297] width 184 height 104
copy em "Our Team Ensures Your Comfort"
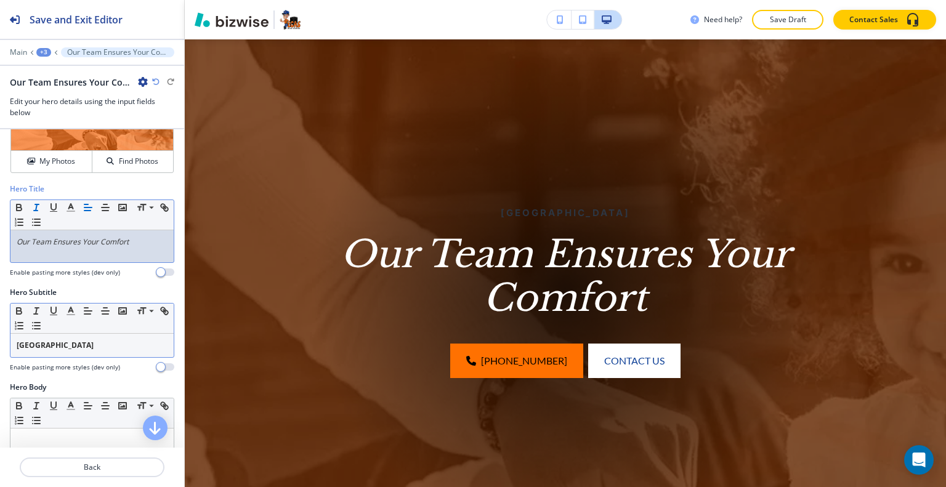
click at [81, 352] on div "[GEOGRAPHIC_DATA]" at bounding box center [91, 345] width 163 height 23
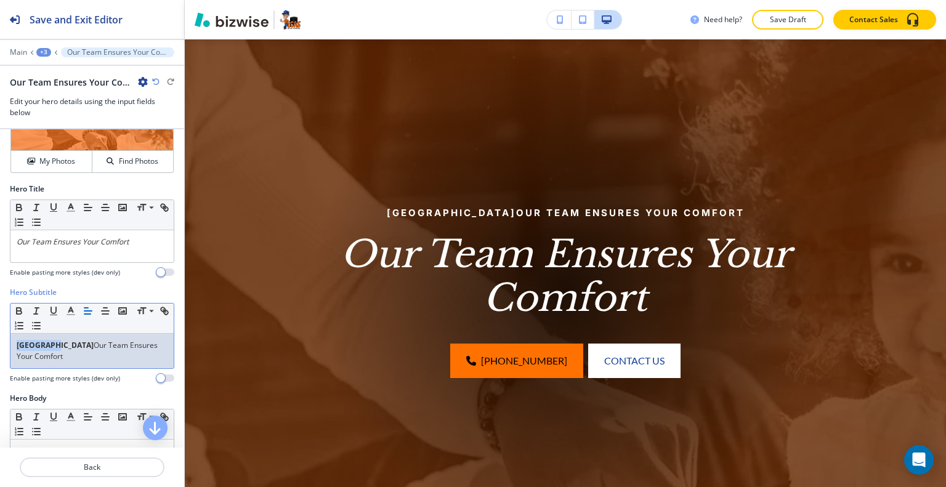
drag, startPoint x: 53, startPoint y: 343, endPoint x: 22, endPoint y: 347, distance: 31.8
click at [9, 347] on div "Hero Subtitle Small Normal Large Huge Palm City Our Team Ensures Your Comfort E…" at bounding box center [92, 340] width 184 height 106
copy strong "[GEOGRAPHIC_DATA]"
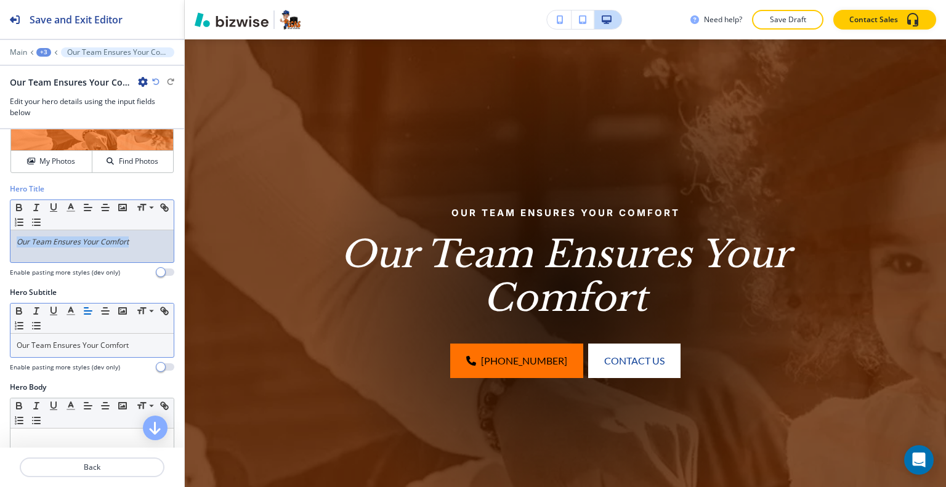
drag, startPoint x: 145, startPoint y: 249, endPoint x: 17, endPoint y: 250, distance: 128.8
click at [0, 251] on div "Hero Title Small Normal Large Huge Our Team Ensures Your Comfort Enable pasting…" at bounding box center [92, 236] width 184 height 104
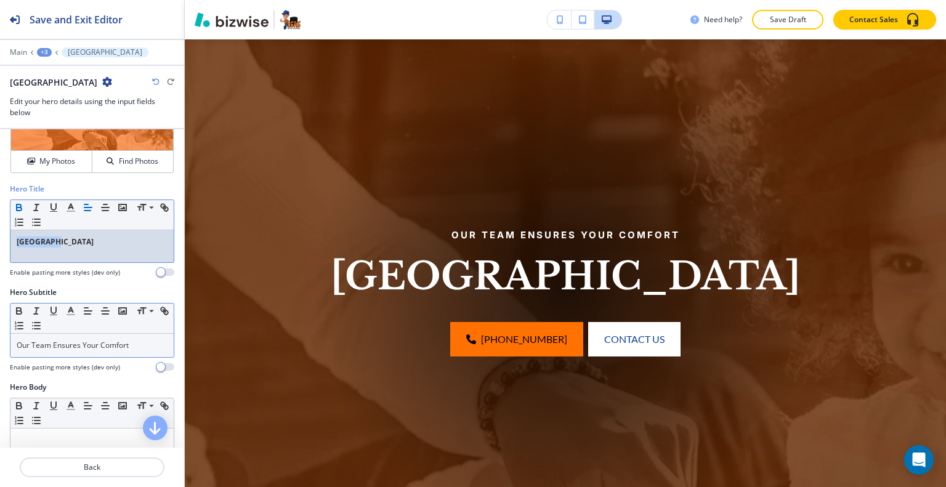
drag, startPoint x: 58, startPoint y: 240, endPoint x: 0, endPoint y: 234, distance: 58.2
click at [0, 234] on div "Hero Title Small Normal Large Huge Palm City Enable pasting more styles (dev on…" at bounding box center [92, 236] width 184 height 104
click at [20, 207] on icon "button" at bounding box center [19, 207] width 11 height 11
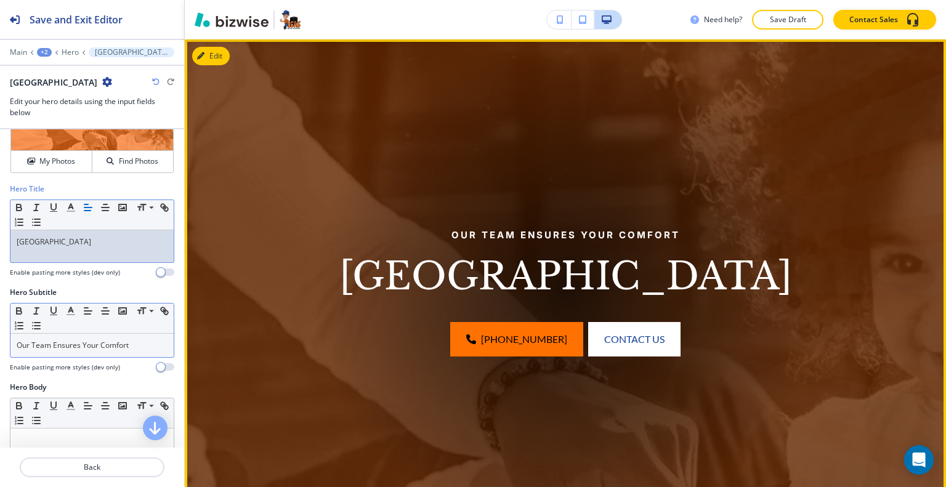
click at [351, 197] on div at bounding box center [565, 291] width 505 height 505
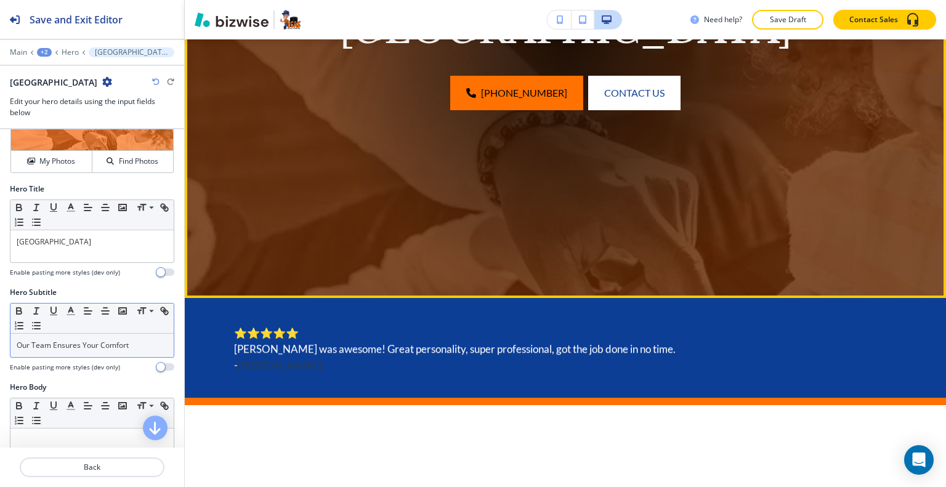
scroll to position [398, 0]
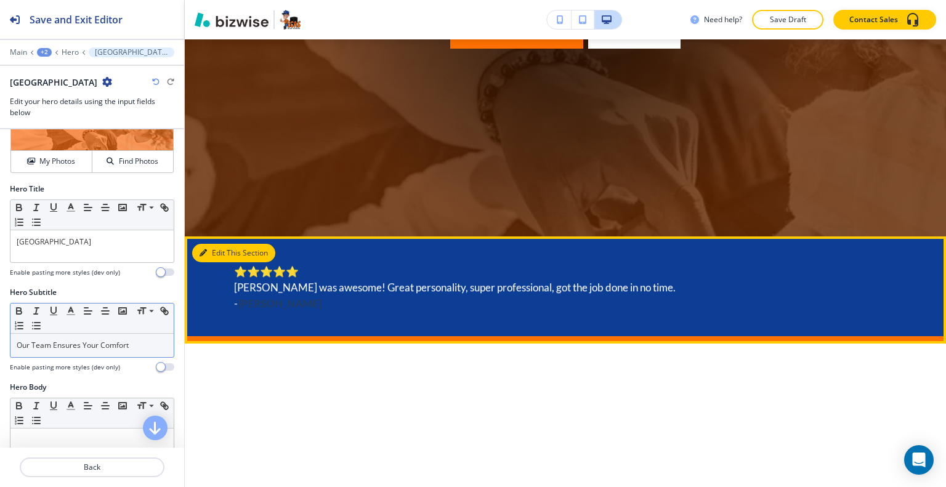
click at [212, 255] on button "Edit This Section" at bounding box center [233, 253] width 83 height 18
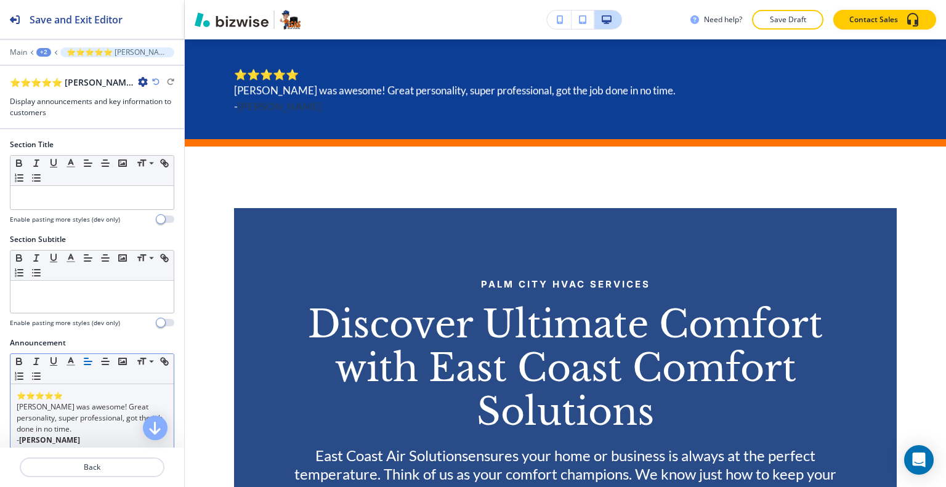
scroll to position [123, 0]
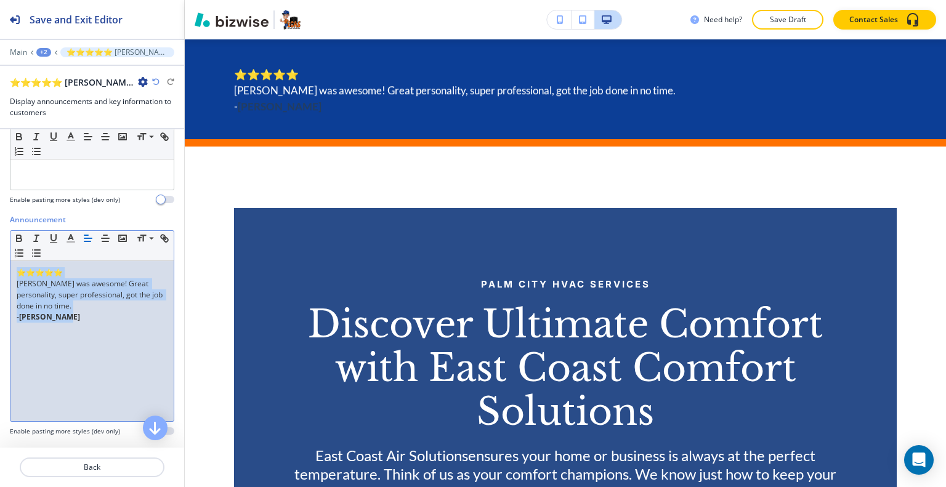
drag, startPoint x: 76, startPoint y: 332, endPoint x: 1, endPoint y: 245, distance: 115.3
click at [0, 245] on div "Announcement Small Normal Large Huge ⭐⭐⭐⭐⭐ Jim was awesome! Great personality, …" at bounding box center [92, 330] width 184 height 232
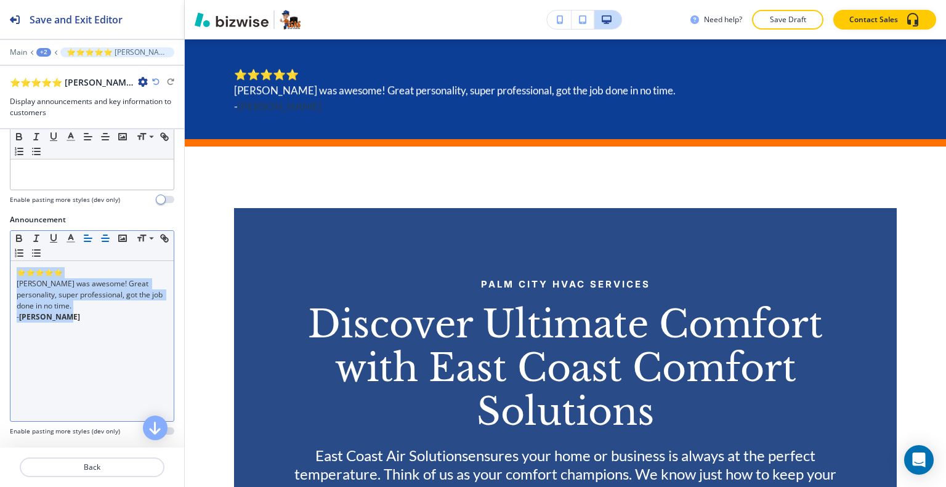
click at [106, 237] on icon "button" at bounding box center [105, 238] width 11 height 11
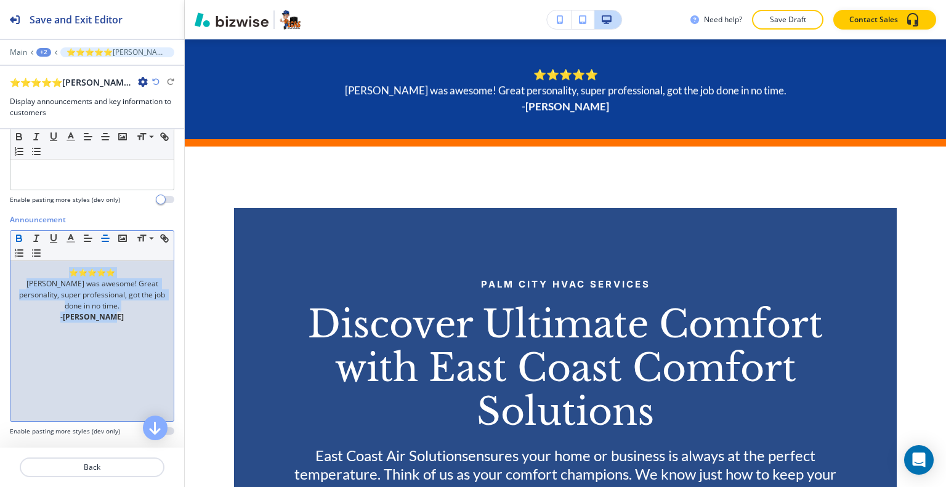
click at [14, 238] on icon "button" at bounding box center [19, 238] width 11 height 11
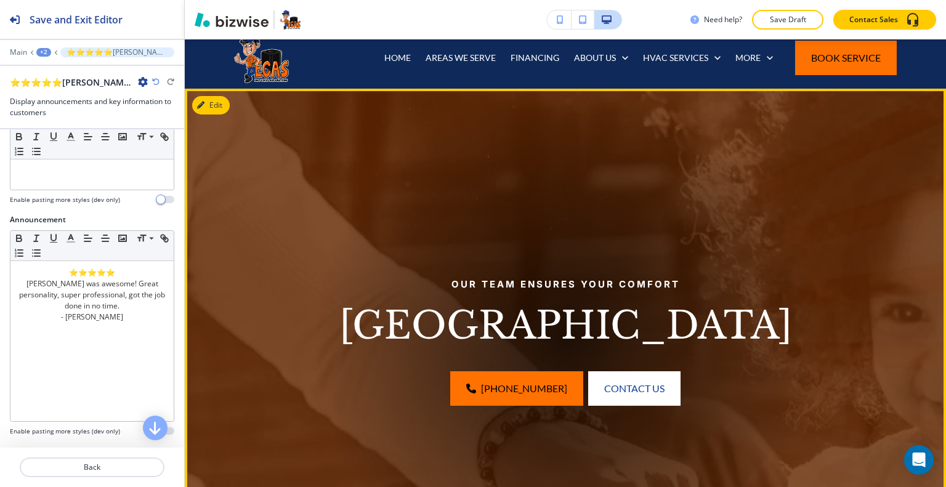
scroll to position [0, 0]
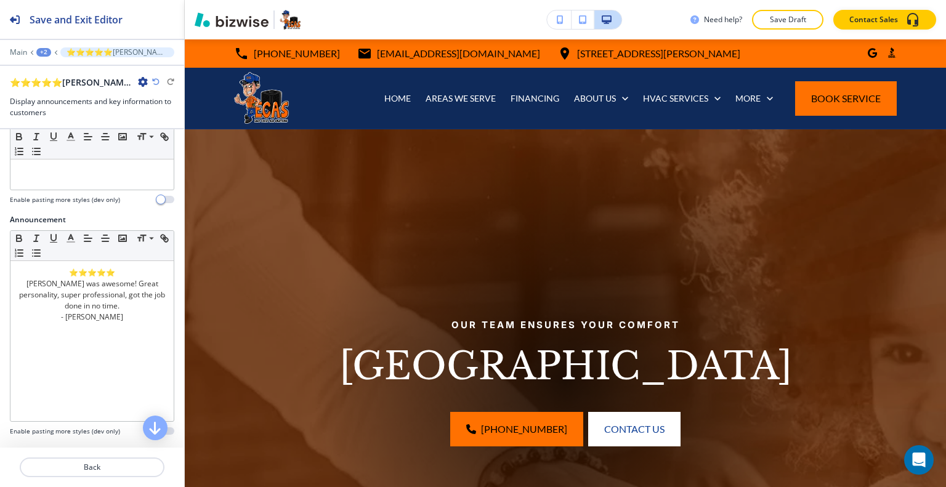
click at [49, 47] on div "Main +2 ⭐⭐⭐⭐⭐Jim was awesome! Great personality, super professional, got the jo…" at bounding box center [92, 52] width 164 height 10
click at [42, 49] on div "+2" at bounding box center [43, 52] width 15 height 9
click at [57, 75] on p "Pages" at bounding box center [75, 72] width 63 height 11
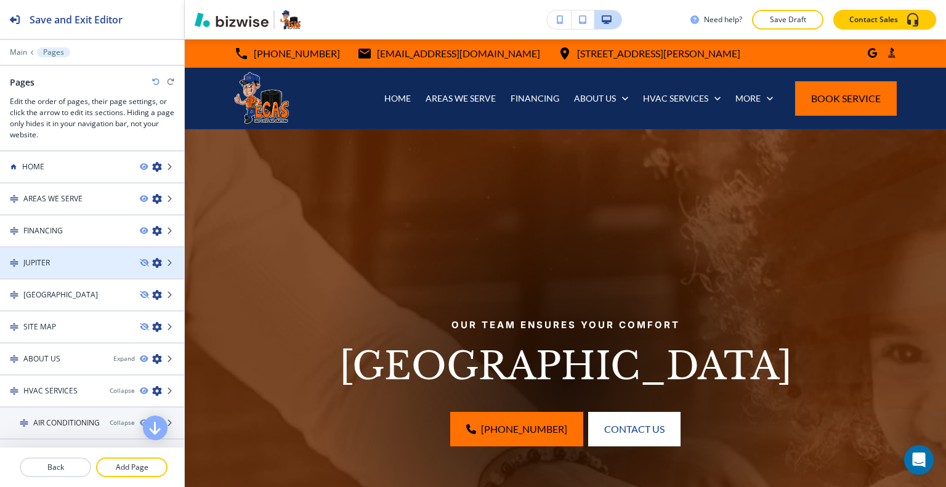
click at [68, 260] on div "JUPITER" at bounding box center [65, 263] width 130 height 11
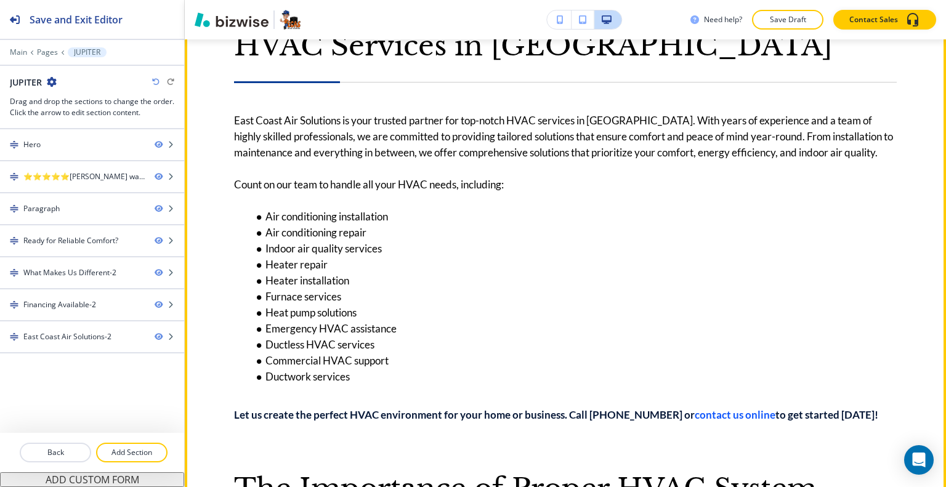
scroll to position [678, 0]
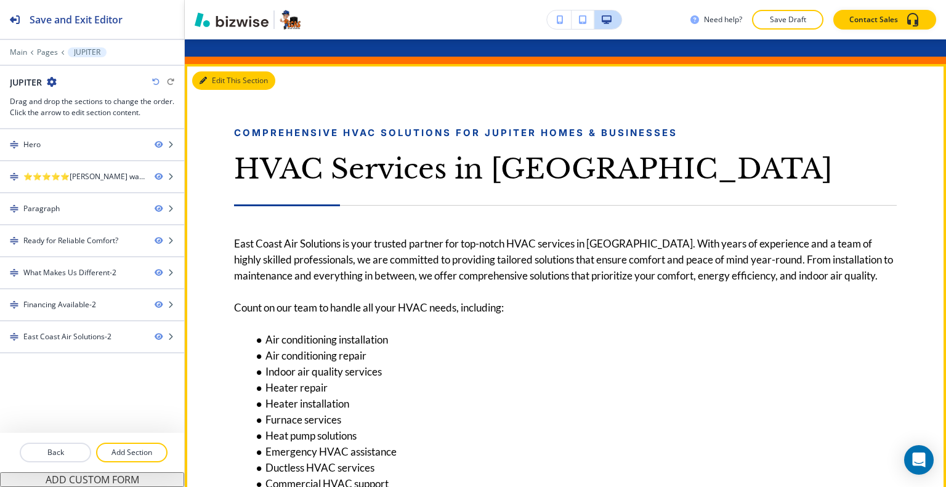
click at [209, 78] on button "Edit This Section" at bounding box center [233, 80] width 83 height 18
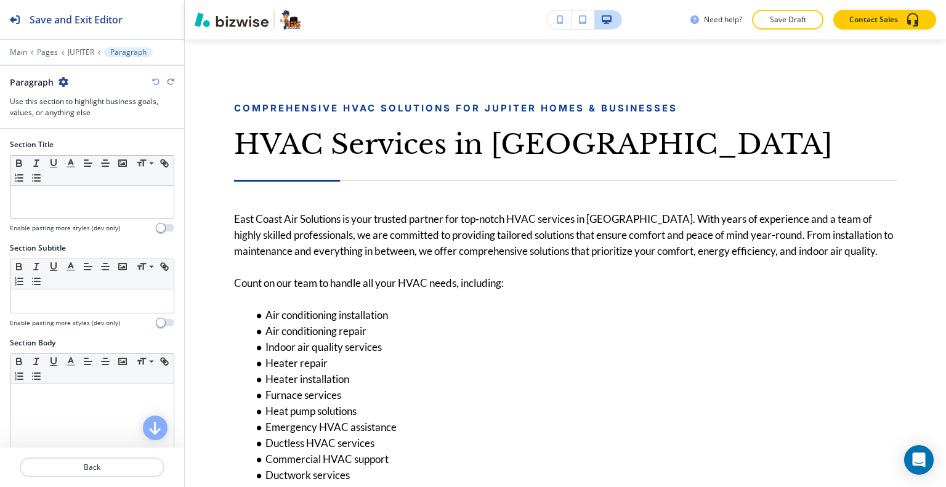
click at [55, 85] on div "Paragraph" at bounding box center [39, 82] width 59 height 13
click at [67, 84] on icon "button" at bounding box center [64, 82] width 10 height 10
click at [81, 122] on p "Duplicate Section" at bounding box center [97, 124] width 63 height 11
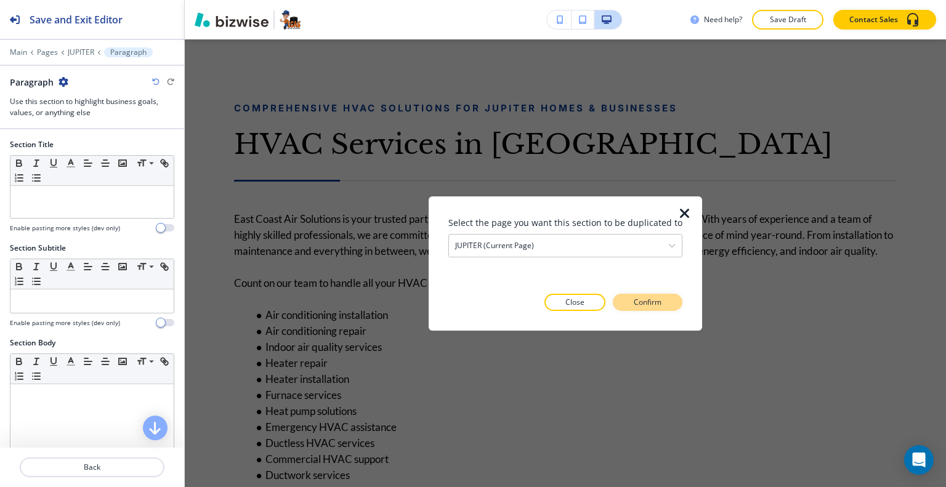
click at [635, 296] on button "Confirm" at bounding box center [648, 302] width 70 height 17
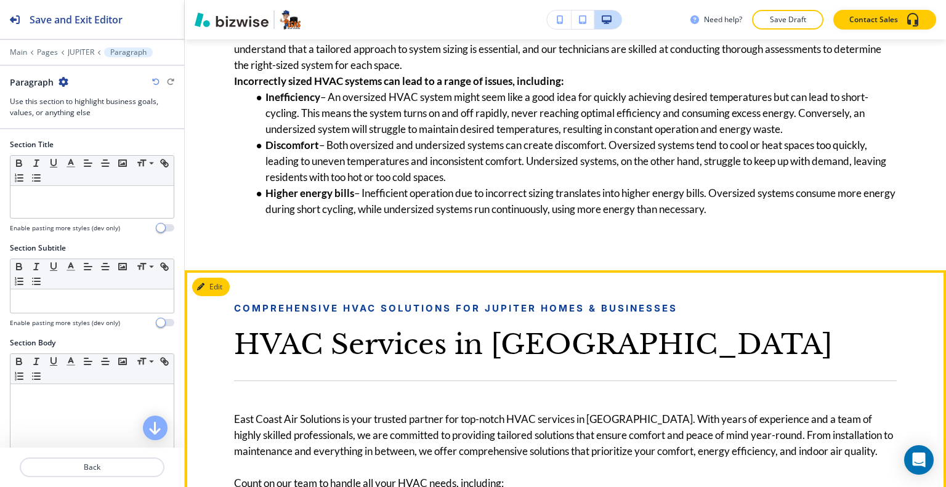
scroll to position [1565, 0]
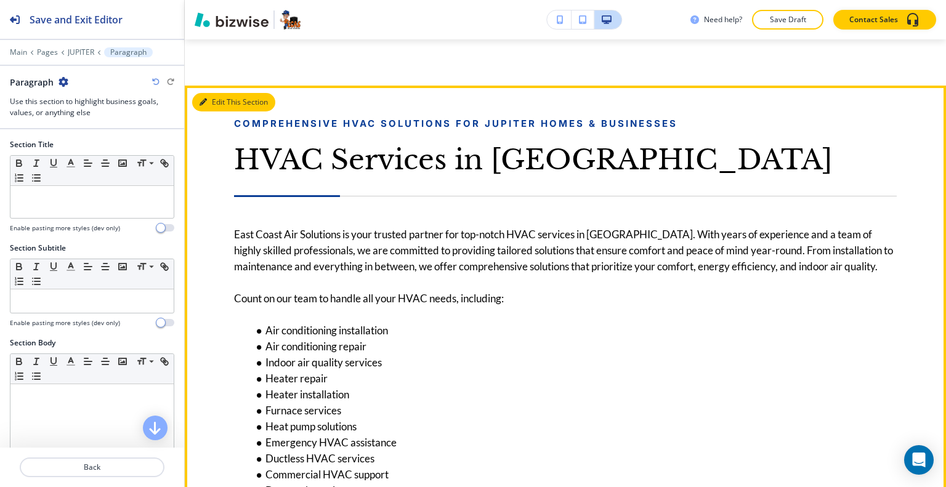
click at [215, 112] on button "Edit This Section" at bounding box center [233, 102] width 83 height 18
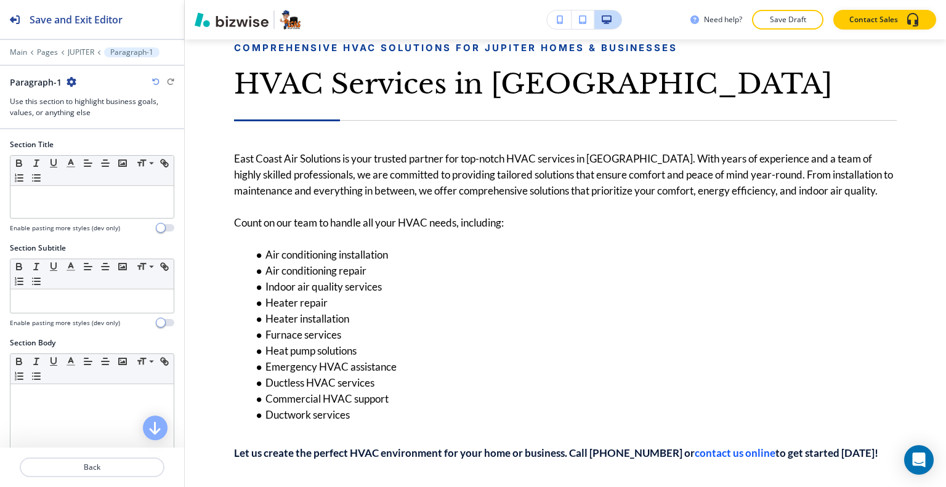
click at [64, 78] on div "Paragraph-1" at bounding box center [43, 82] width 67 height 13
click at [69, 81] on icon "button" at bounding box center [72, 82] width 10 height 10
click at [98, 148] on p "Delete Section" at bounding box center [105, 145] width 63 height 11
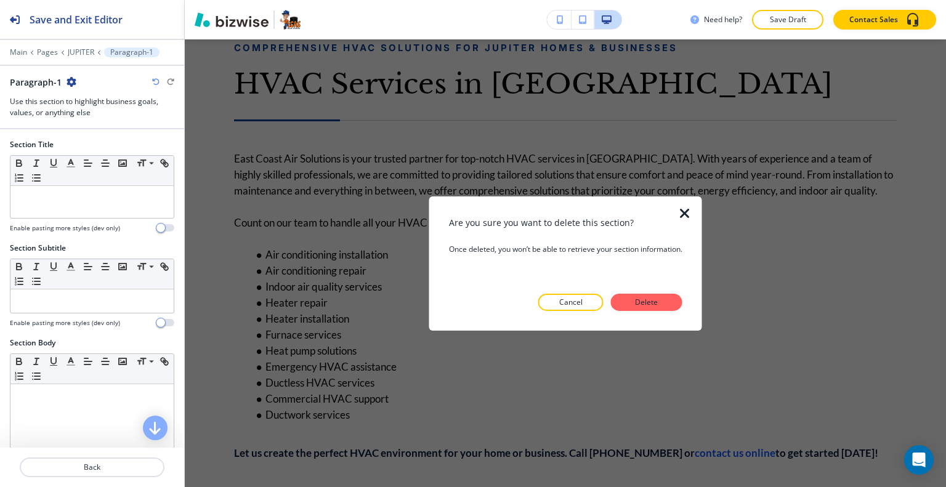
click at [644, 309] on button "Delete" at bounding box center [646, 302] width 71 height 17
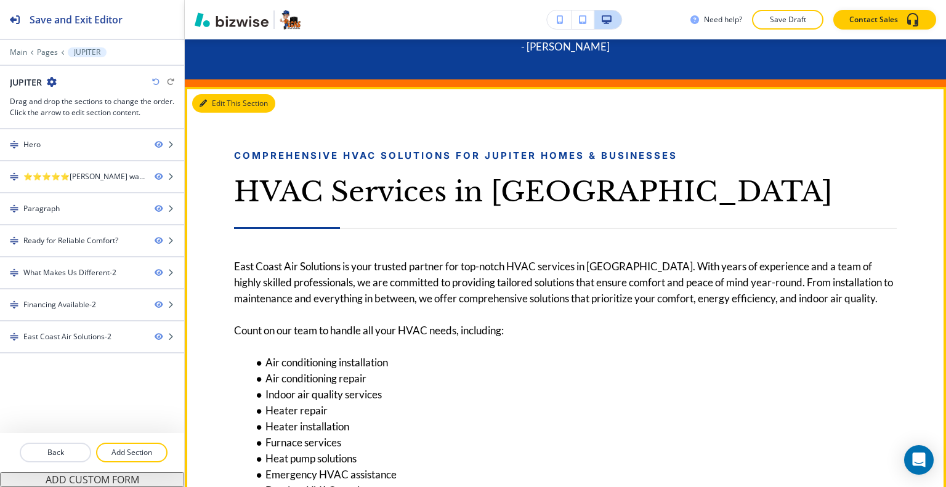
click at [210, 105] on button "Edit This Section" at bounding box center [233, 103] width 83 height 18
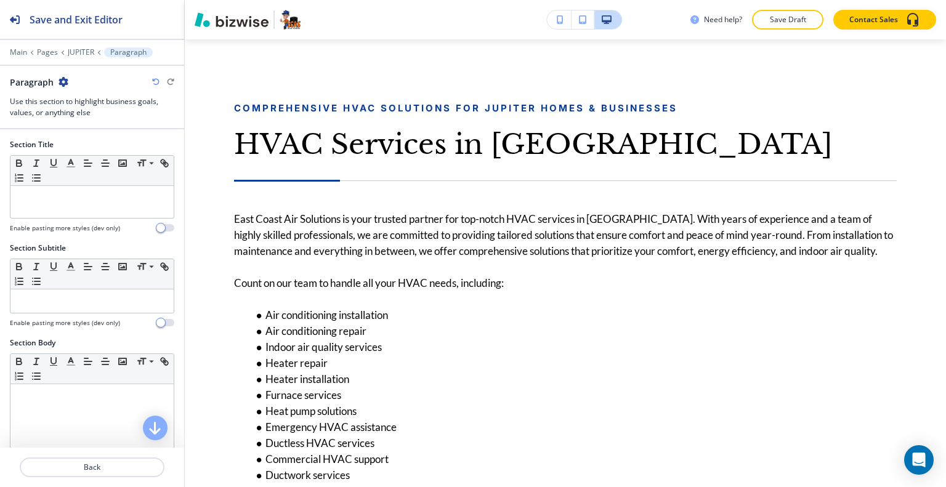
click at [60, 79] on icon "button" at bounding box center [64, 82] width 10 height 10
click at [81, 116] on button "Duplicate Section" at bounding box center [97, 124] width 79 height 22
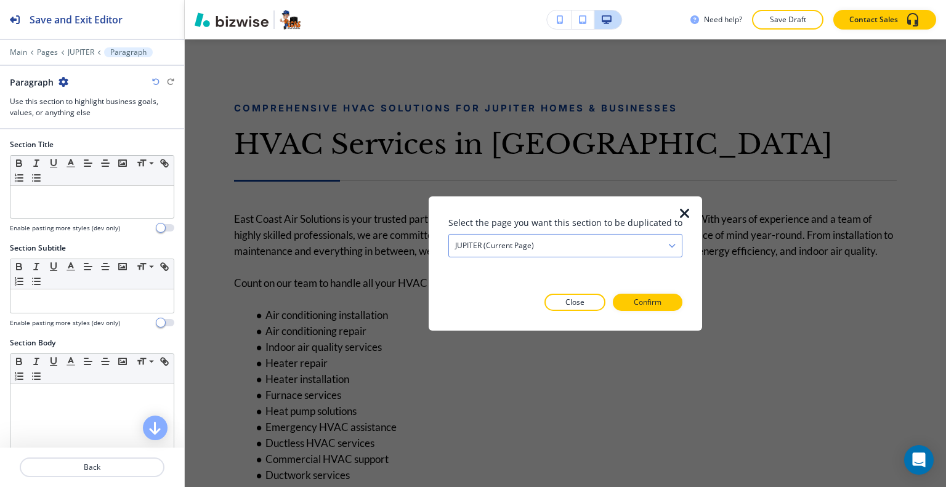
click at [527, 248] on h4 "JUPITER (current page)" at bounding box center [494, 245] width 79 height 11
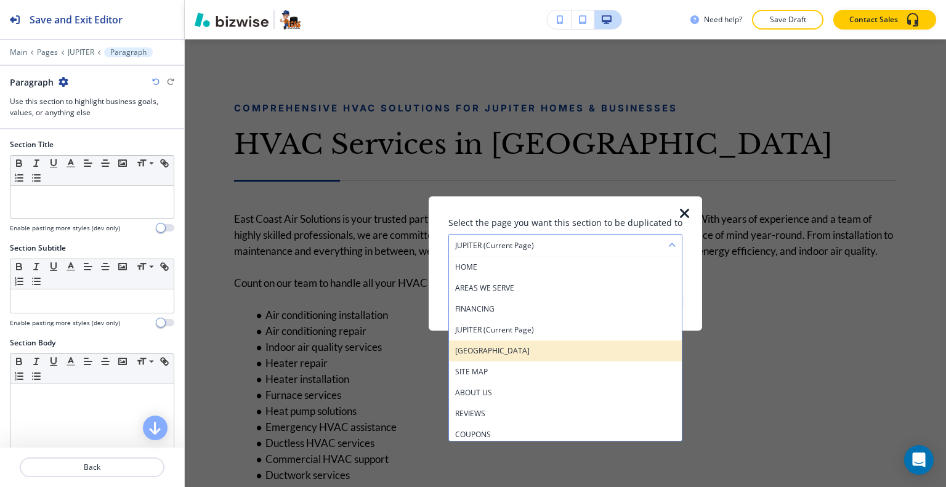
click at [510, 354] on h4 "[GEOGRAPHIC_DATA]" at bounding box center [565, 350] width 221 height 11
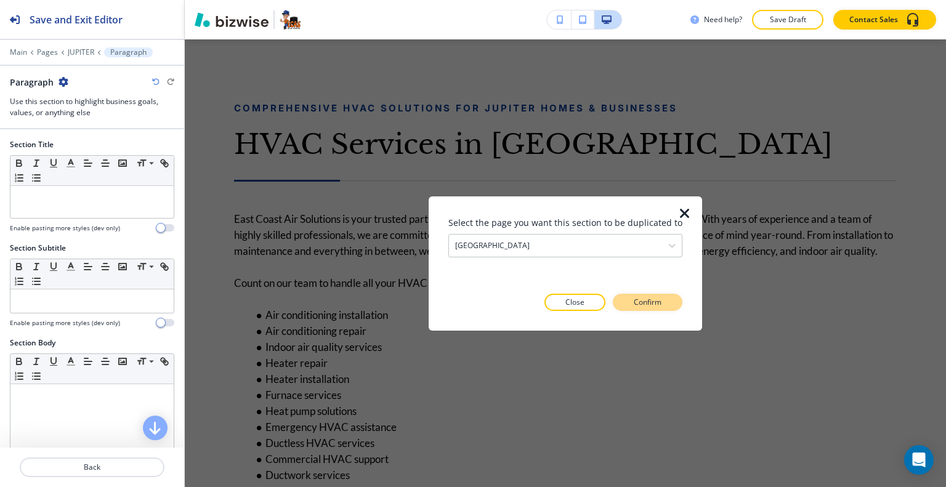
click at [656, 299] on p "Confirm" at bounding box center [648, 302] width 28 height 11
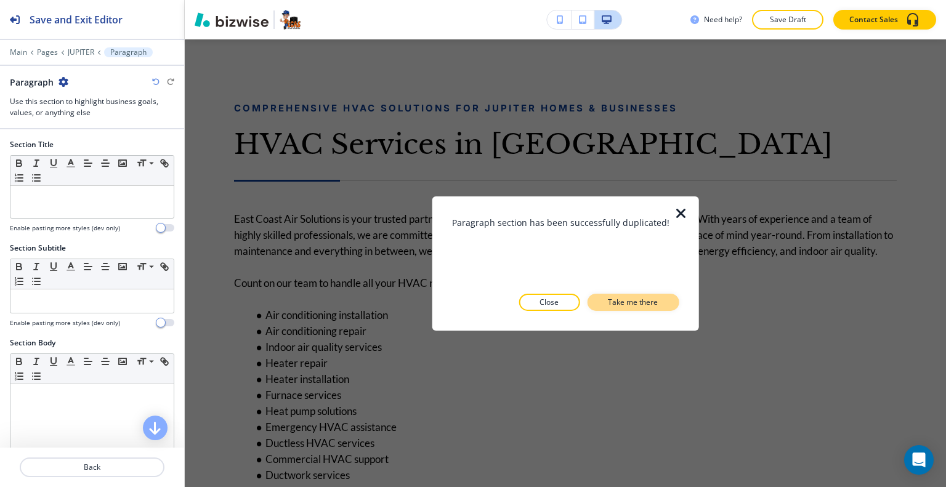
click at [659, 303] on button "Take me there" at bounding box center [633, 302] width 92 height 17
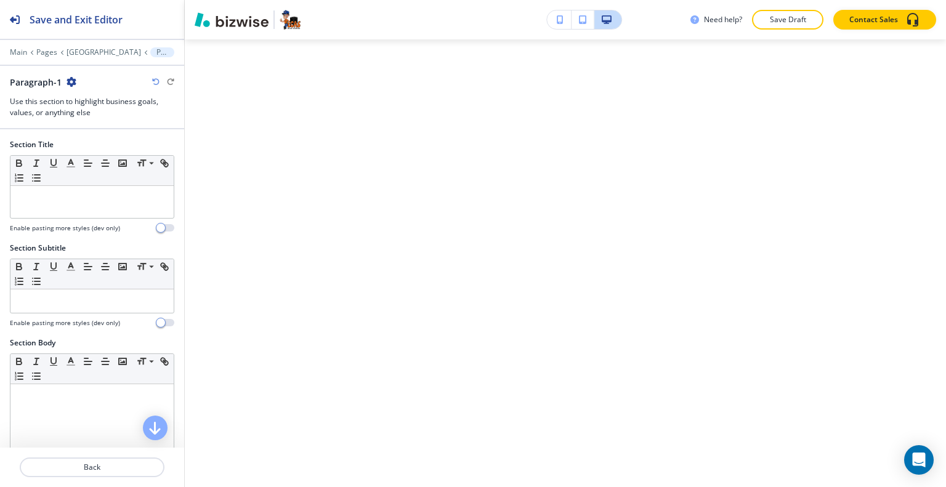
scroll to position [7099, 0]
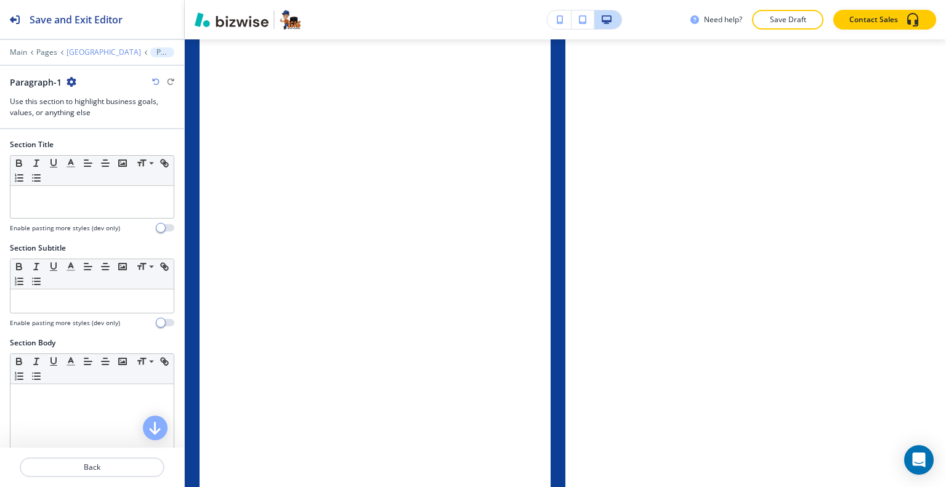
click at [91, 49] on p "[GEOGRAPHIC_DATA]" at bounding box center [104, 52] width 75 height 9
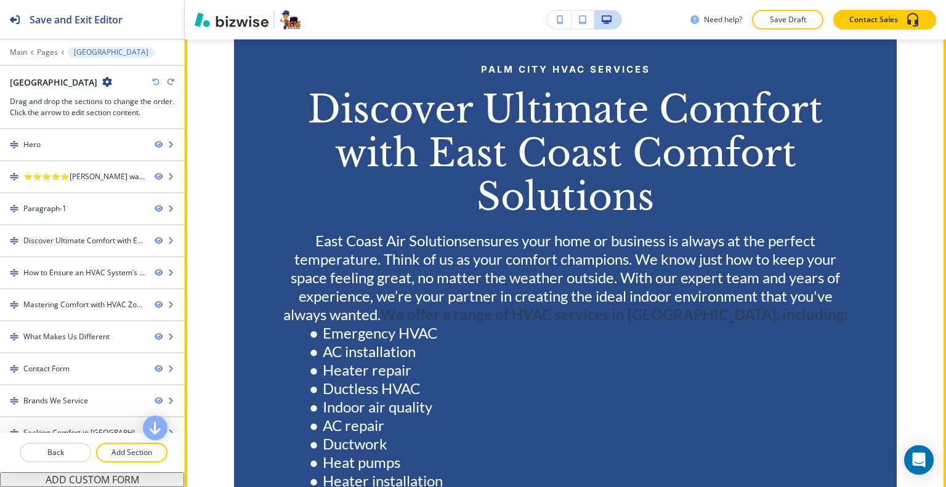
scroll to position [1565, 0]
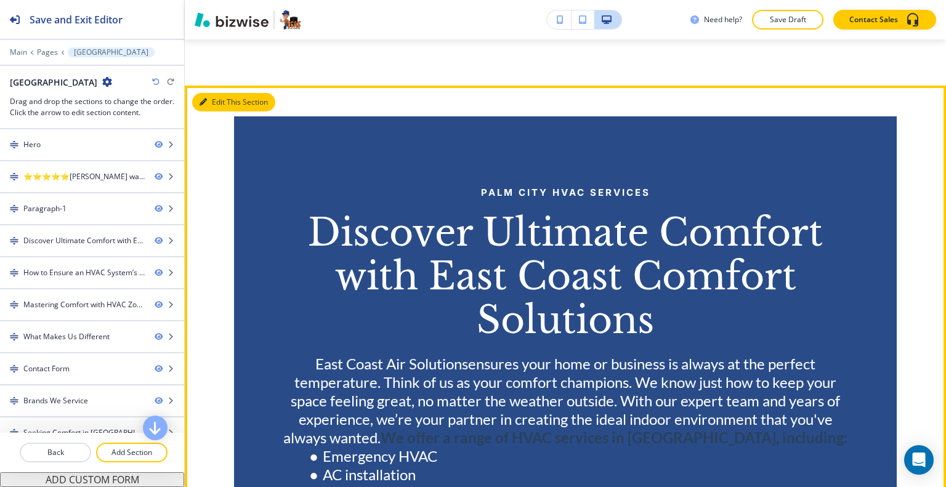
drag, startPoint x: 213, startPoint y: 132, endPoint x: 187, endPoint y: 123, distance: 28.1
click at [214, 112] on button "Edit This Section" at bounding box center [233, 102] width 83 height 18
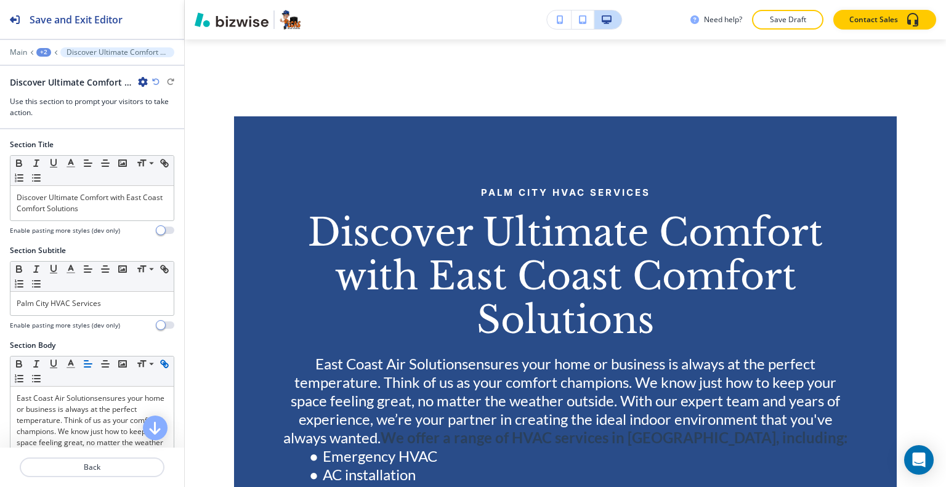
scroll to position [1641, 0]
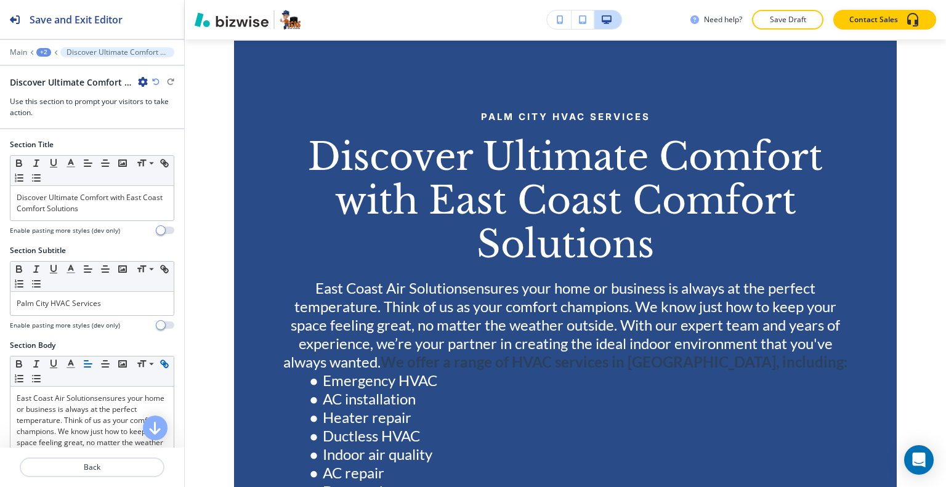
click at [140, 79] on div "Discover Ultimate Comfort with East Coast Comfort Solutions" at bounding box center [79, 82] width 138 height 13
click at [140, 79] on icon "button" at bounding box center [143, 82] width 10 height 10
click at [143, 150] on button "Delete Section" at bounding box center [177, 146] width 79 height 22
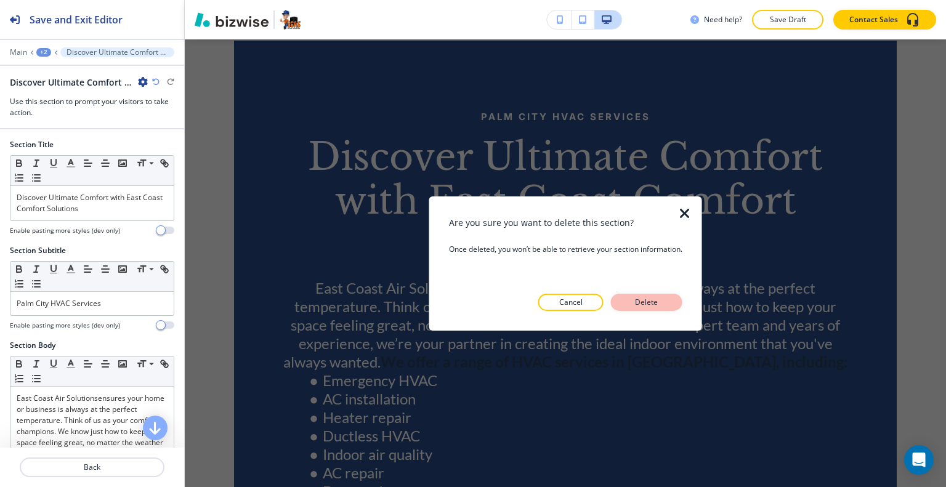
click at [659, 303] on p "Delete" at bounding box center [647, 302] width 30 height 11
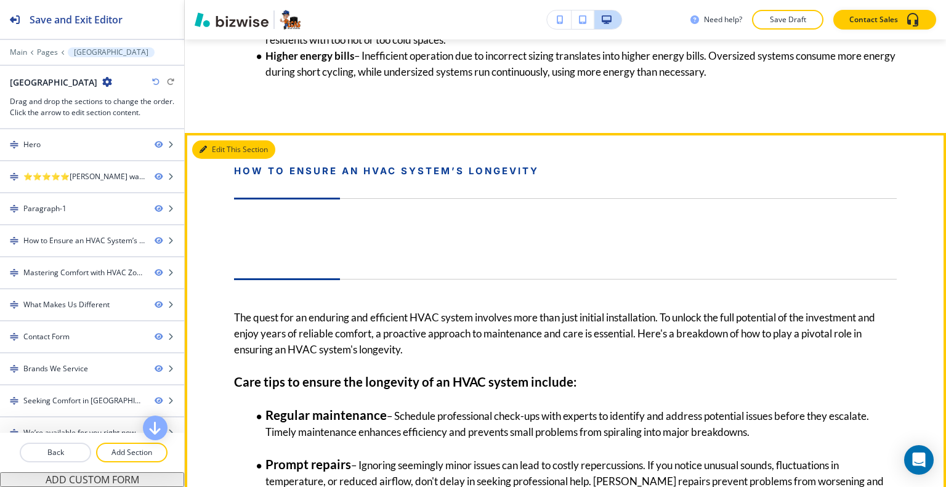
click at [218, 159] on button "Edit This Section" at bounding box center [233, 149] width 83 height 18
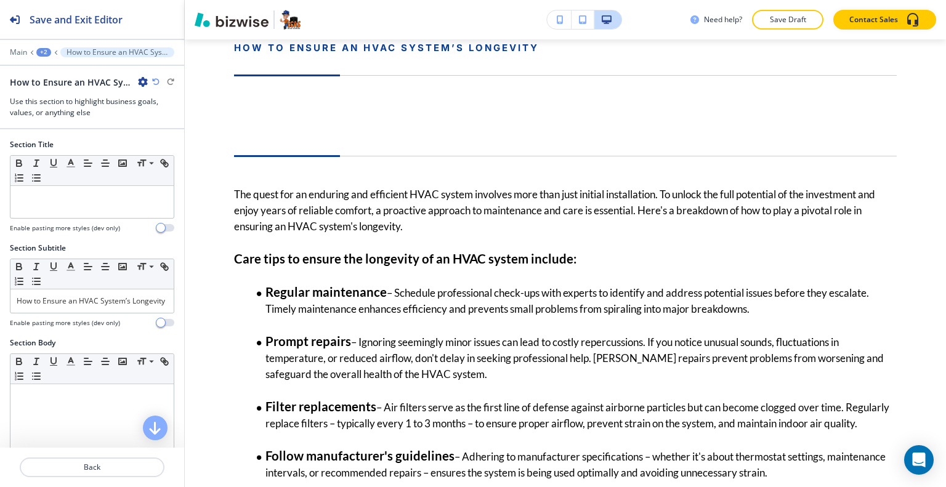
click at [143, 77] on icon "button" at bounding box center [143, 82] width 10 height 10
click at [175, 153] on button "Delete Section" at bounding box center [177, 146] width 79 height 22
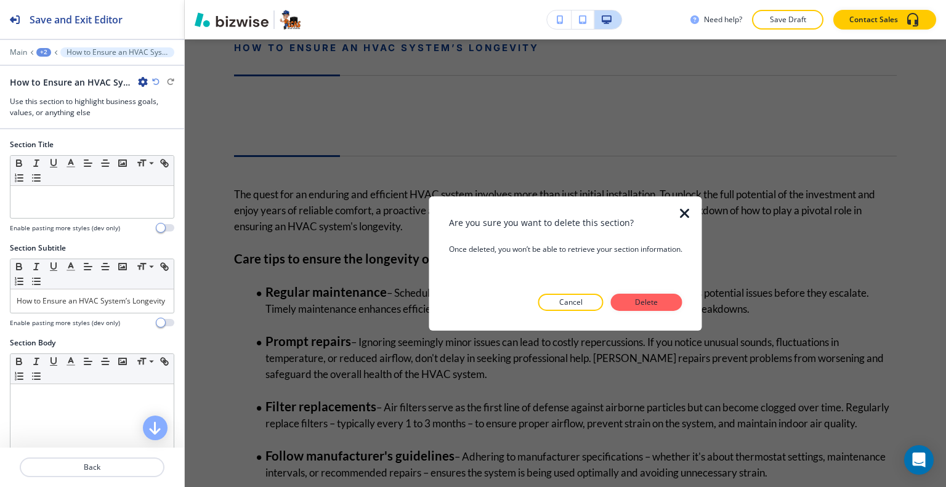
click at [672, 312] on div at bounding box center [565, 321] width 233 height 20
click at [670, 310] on button "Delete" at bounding box center [646, 302] width 71 height 17
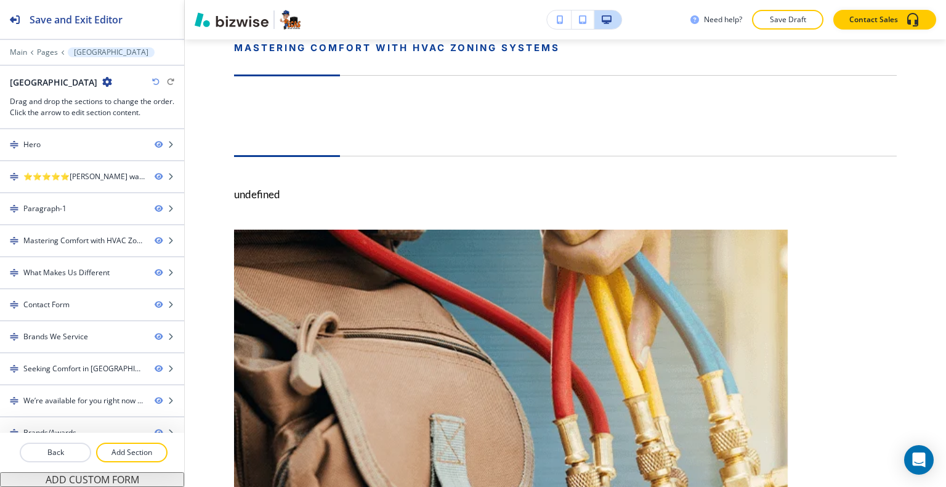
scroll to position [1579, 0]
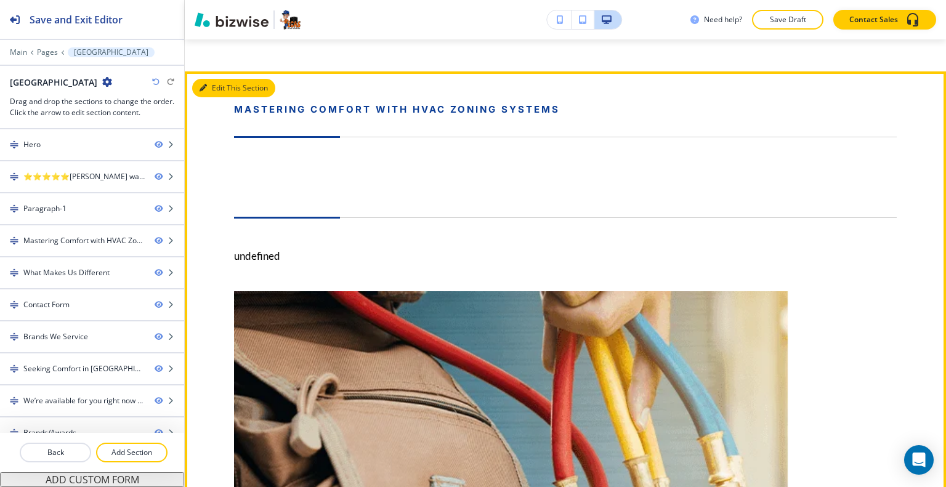
click at [219, 97] on button "Edit This Section" at bounding box center [233, 88] width 83 height 18
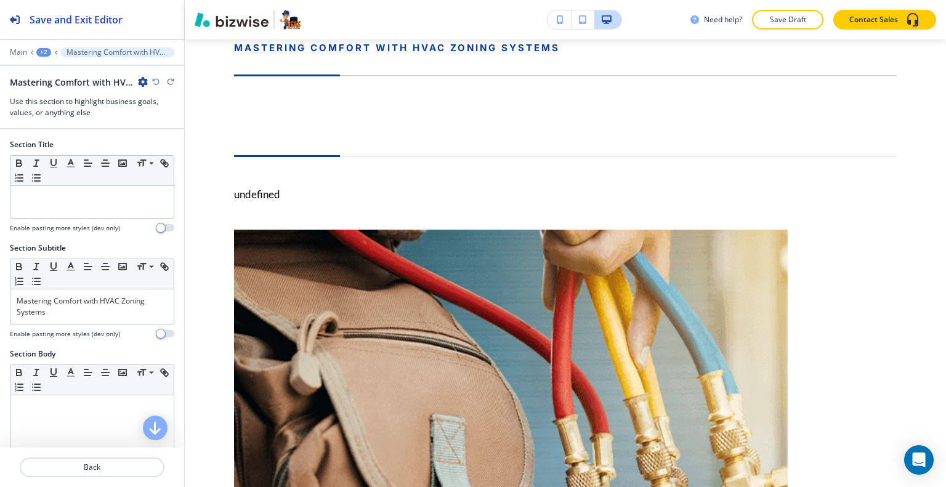
click at [140, 77] on icon "button" at bounding box center [143, 82] width 10 height 10
click at [168, 141] on p "Delete Section" at bounding box center [177, 145] width 63 height 11
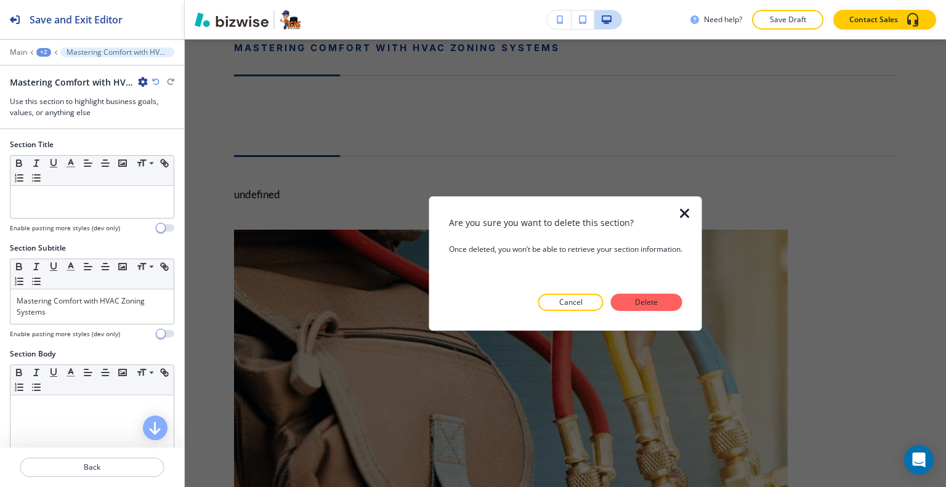
click at [656, 312] on div at bounding box center [565, 321] width 233 height 20
click at [656, 307] on button "Delete" at bounding box center [646, 302] width 71 height 17
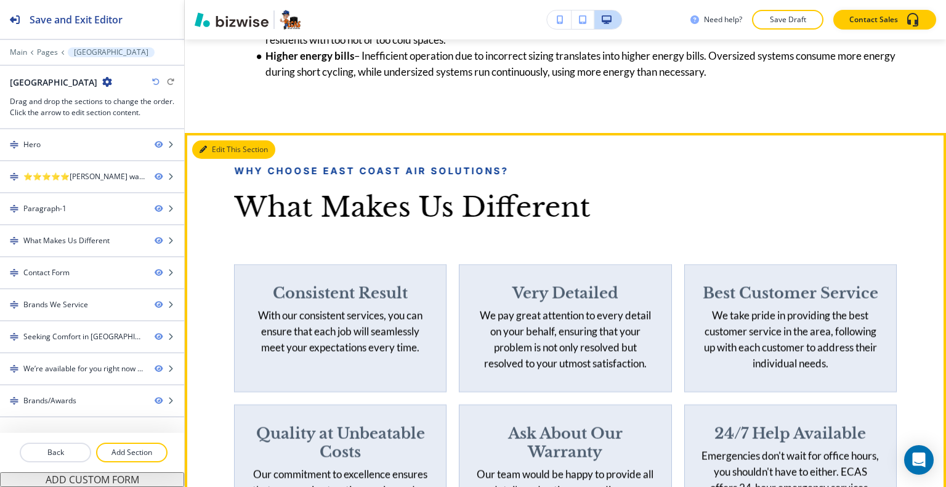
click at [214, 159] on button "Edit This Section" at bounding box center [233, 149] width 83 height 18
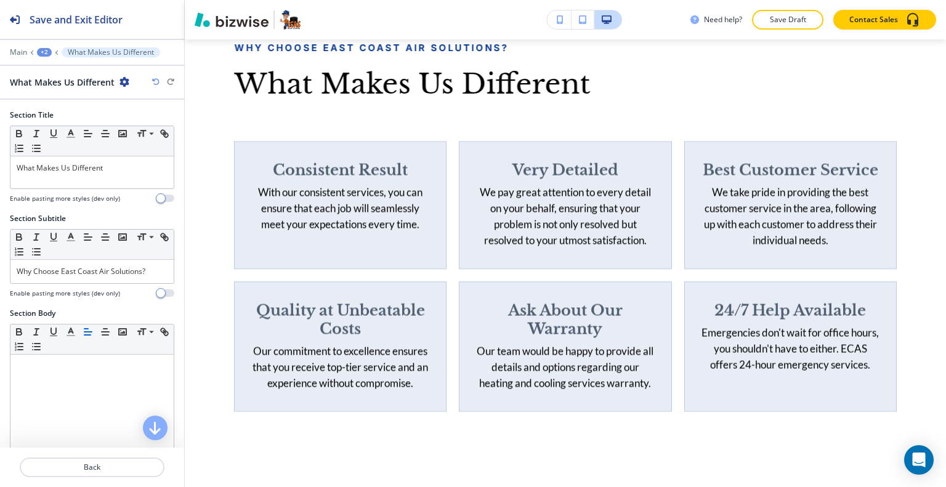
click at [123, 77] on div "What Makes Us Different" at bounding box center [70, 82] width 120 height 13
click at [123, 77] on icon "button" at bounding box center [125, 82] width 10 height 10
click at [145, 142] on p "Delete Section" at bounding box center [158, 145] width 63 height 11
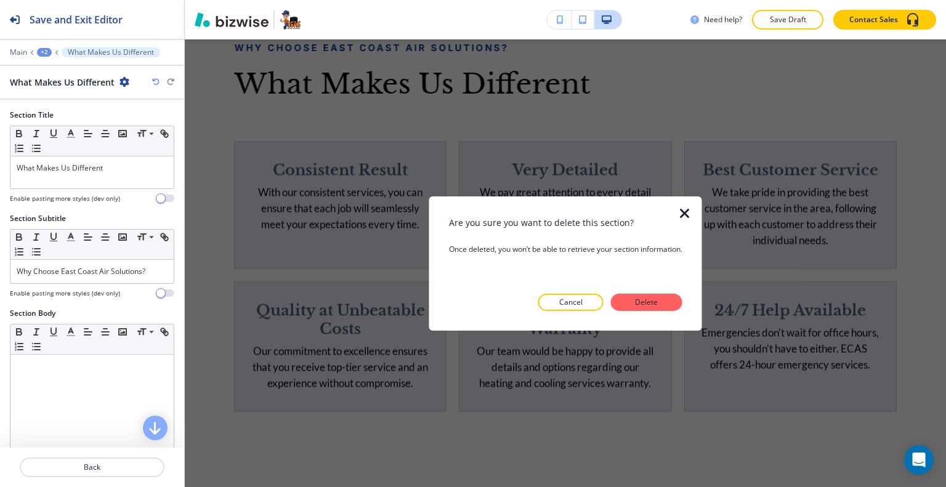
click at [626, 298] on button "Delete" at bounding box center [646, 302] width 71 height 17
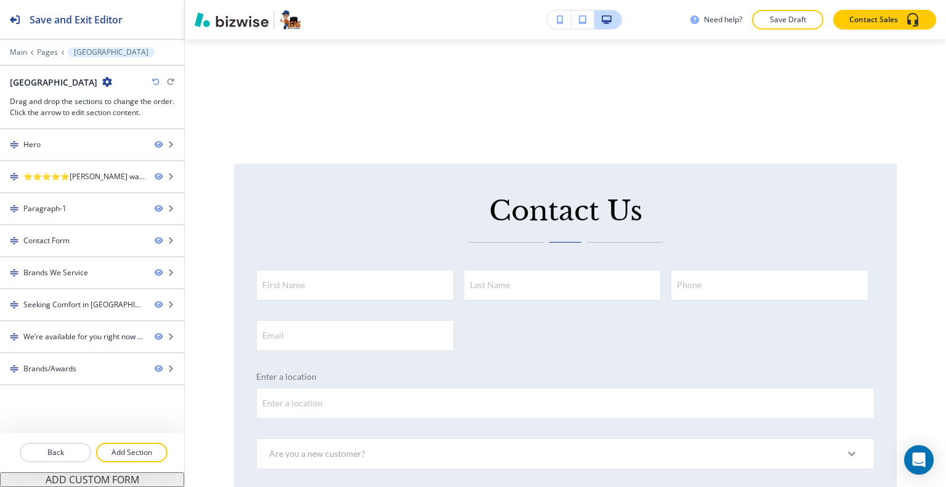
scroll to position [1517, 0]
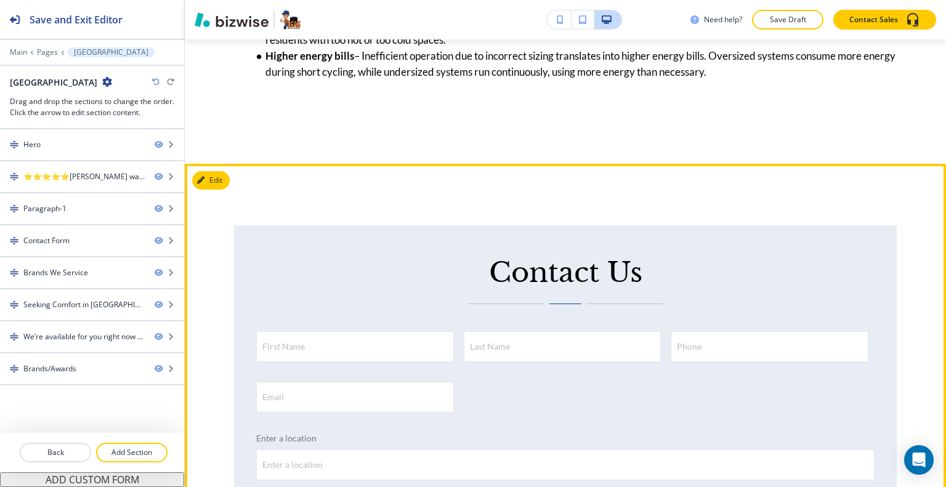
click at [229, 190] on div "Edit" at bounding box center [211, 180] width 38 height 18
click at [217, 190] on button "Edit This Section" at bounding box center [233, 180] width 83 height 18
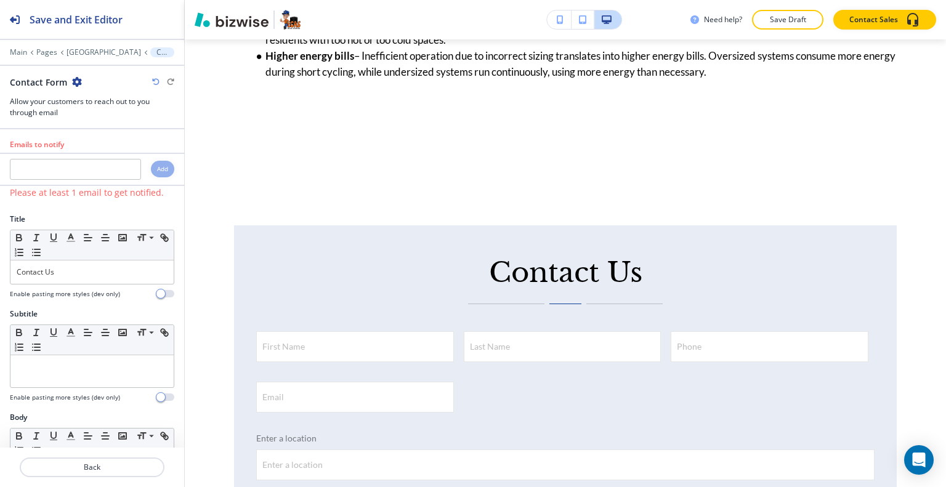
scroll to position [1671, 0]
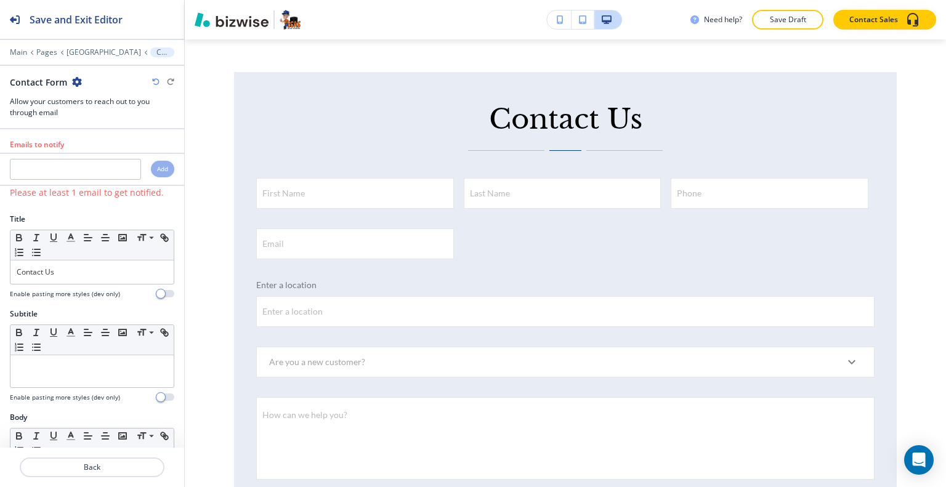
click at [77, 84] on icon "button" at bounding box center [77, 82] width 10 height 10
drag, startPoint x: 95, startPoint y: 144, endPoint x: 117, endPoint y: 143, distance: 22.2
click at [96, 143] on p "Delete Section" at bounding box center [110, 145] width 63 height 11
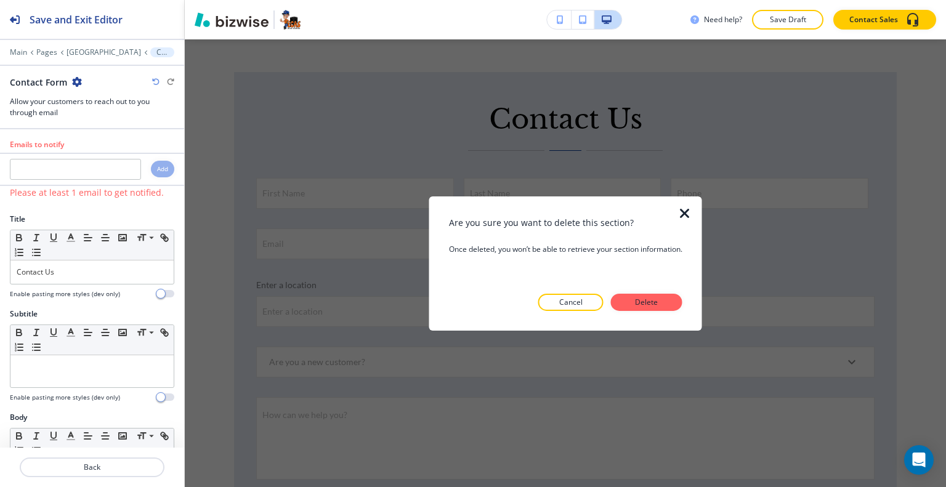
click at [660, 311] on div at bounding box center [565, 321] width 233 height 20
click at [657, 305] on p "Delete" at bounding box center [647, 302] width 30 height 11
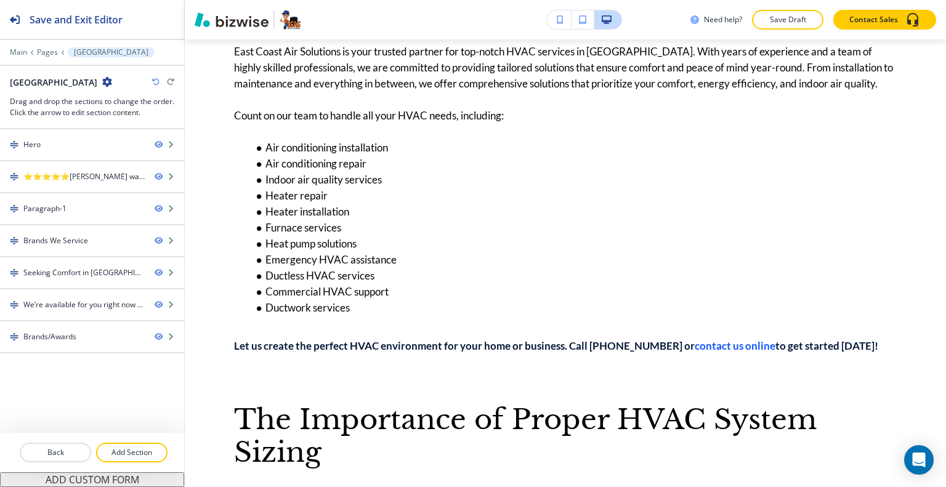
scroll to position [0, 0]
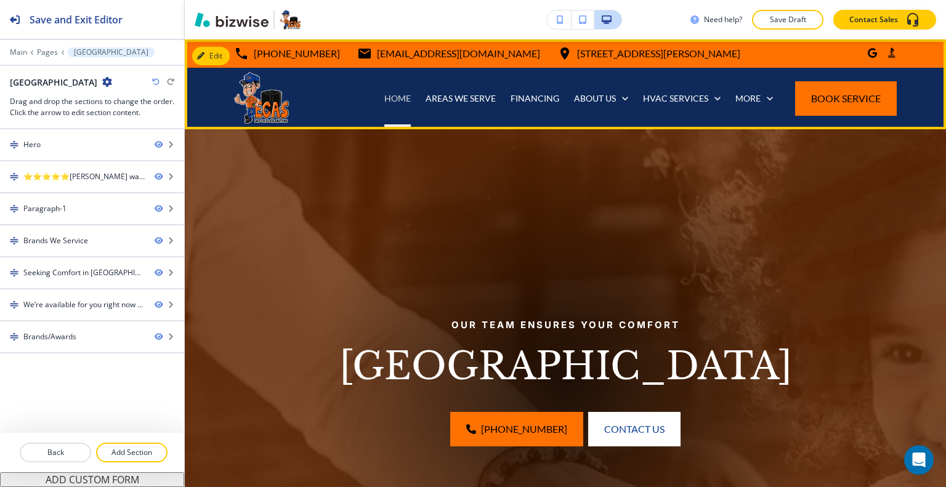
click at [389, 98] on p "HOME" at bounding box center [397, 98] width 26 height 12
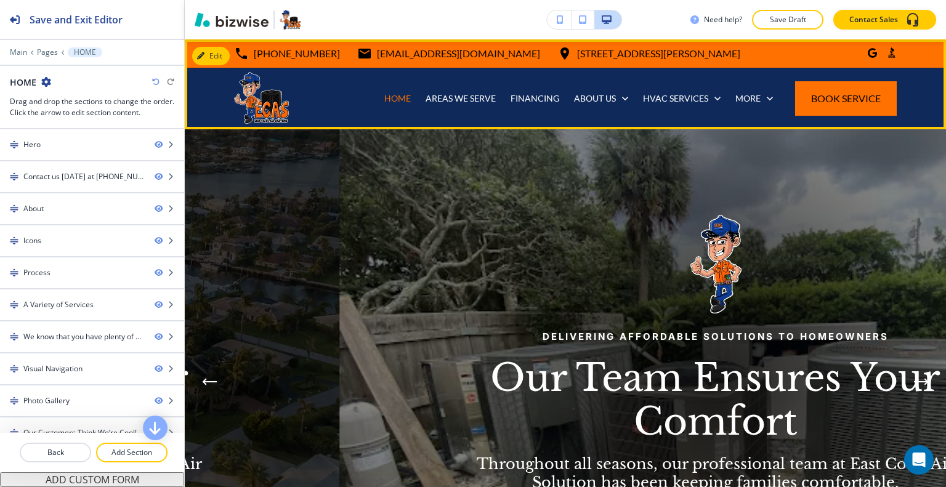
click at [469, 81] on div "AREAS WE SERVE" at bounding box center [460, 99] width 85 height 62
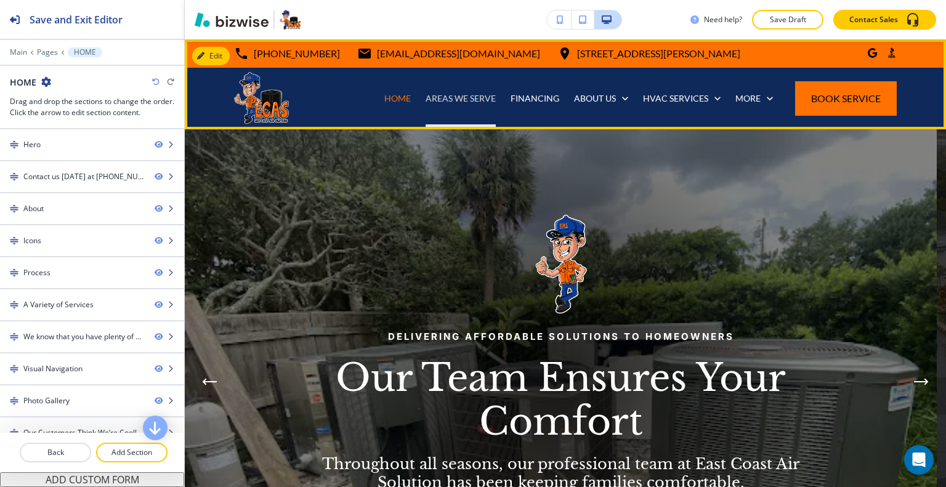
click at [466, 98] on p "AREAS WE SERVE" at bounding box center [461, 98] width 70 height 12
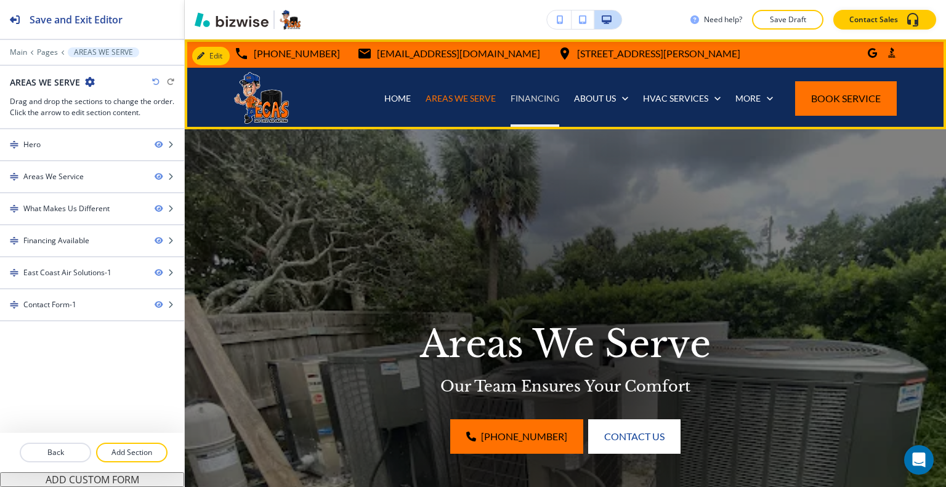
click at [515, 99] on p "FINANCING" at bounding box center [535, 98] width 49 height 12
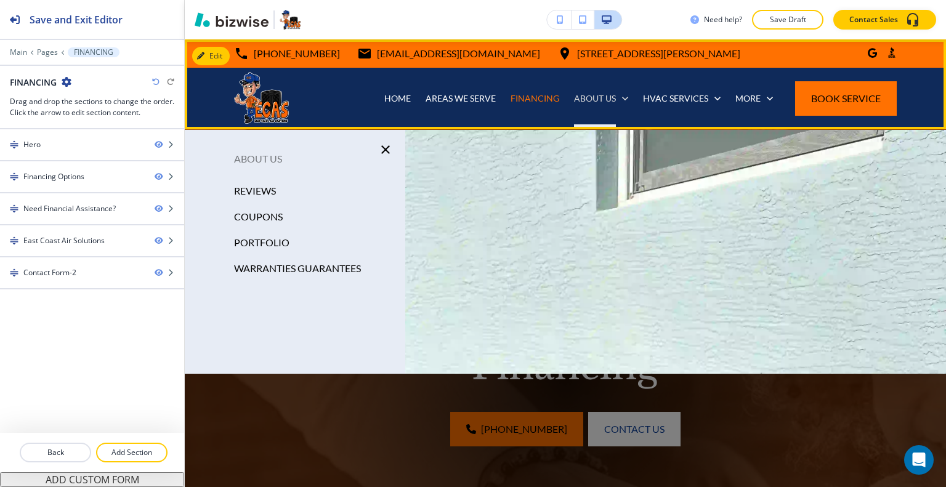
click at [599, 97] on p "ABOUT US" at bounding box center [595, 98] width 42 height 12
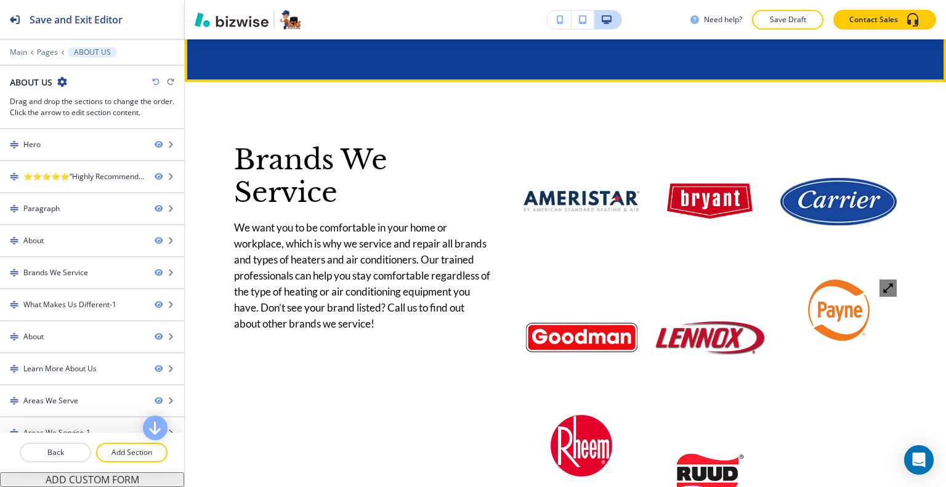
scroll to position [1910, 0]
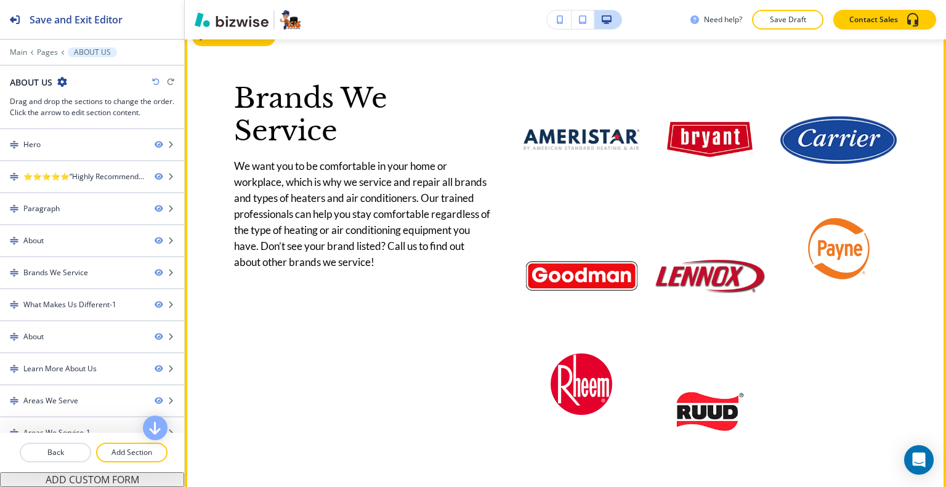
click at [214, 46] on button "Edit This Section" at bounding box center [233, 37] width 83 height 18
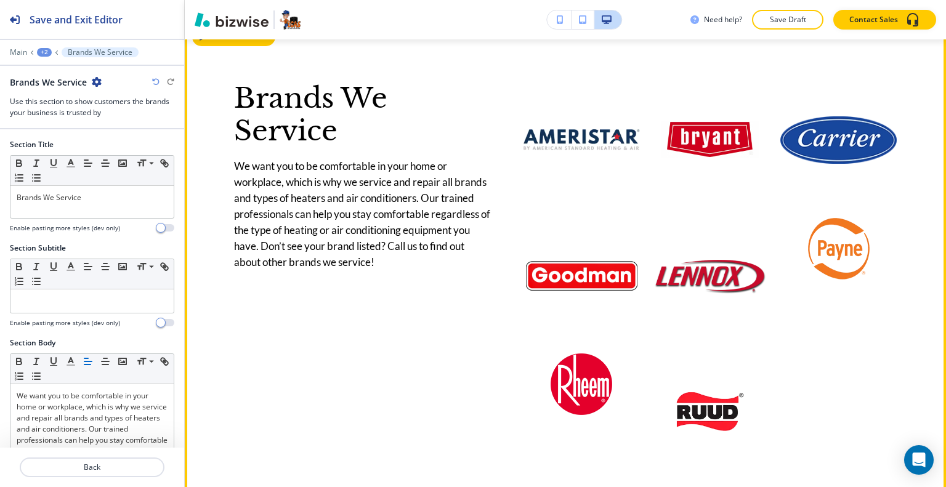
scroll to position [1935, 0]
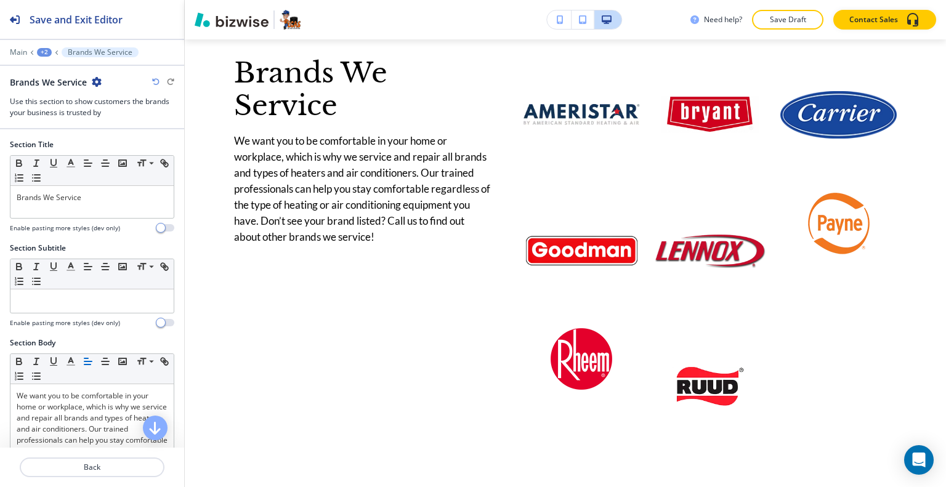
click at [93, 86] on icon "button" at bounding box center [97, 82] width 10 height 10
click at [118, 123] on p "Duplicate Section" at bounding box center [131, 124] width 63 height 11
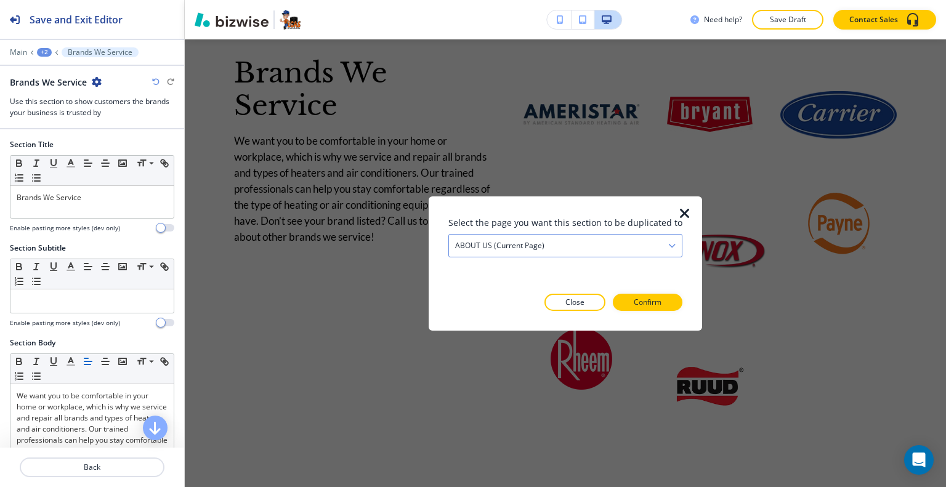
click at [485, 244] on h4 "ABOUT US (current page)" at bounding box center [499, 245] width 89 height 11
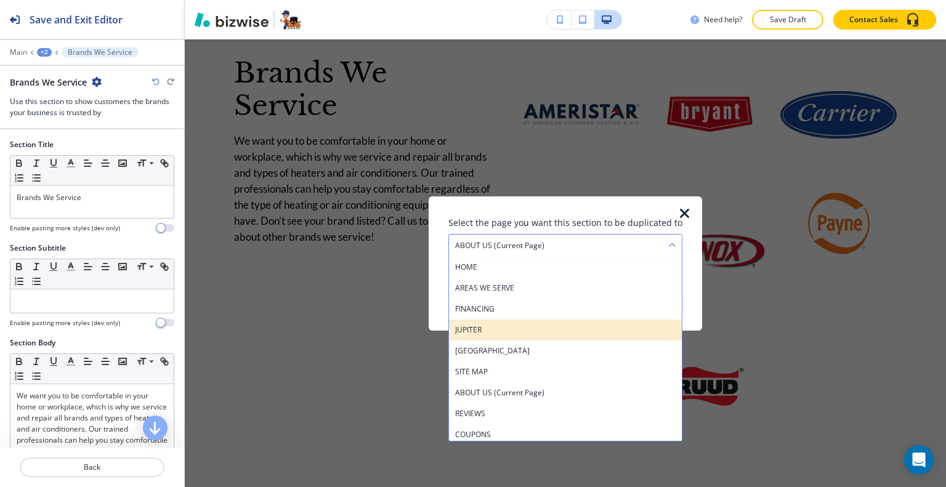
click at [484, 338] on div "JUPITER" at bounding box center [565, 329] width 233 height 21
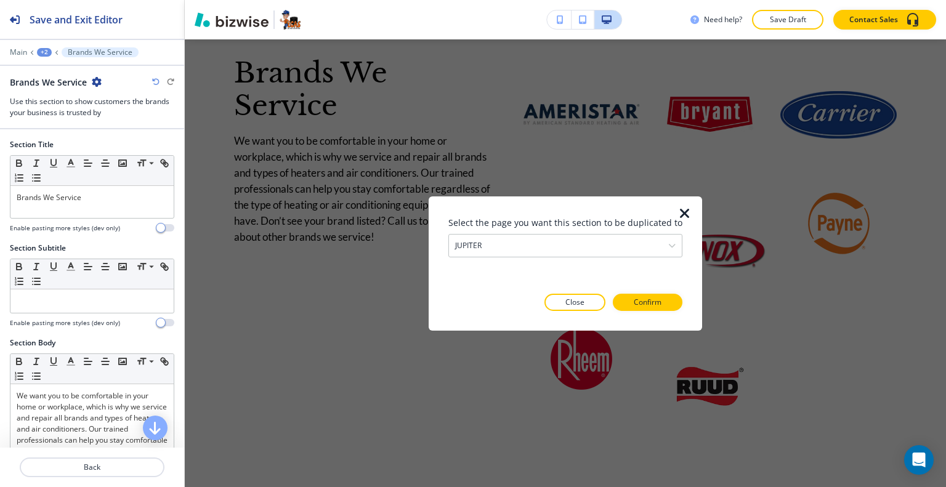
click at [683, 304] on div at bounding box center [693, 263] width 20 height 134
click at [659, 306] on button "Confirm" at bounding box center [648, 302] width 70 height 17
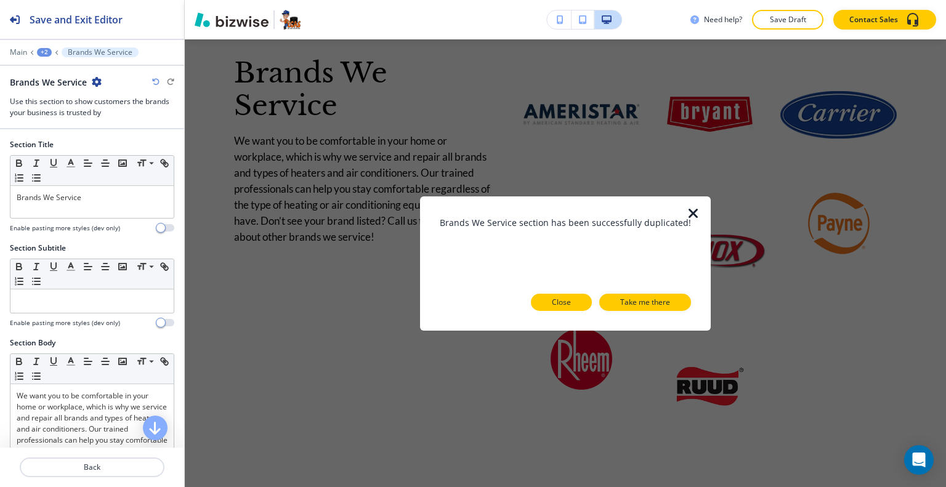
click at [548, 310] on button "Close" at bounding box center [561, 302] width 61 height 17
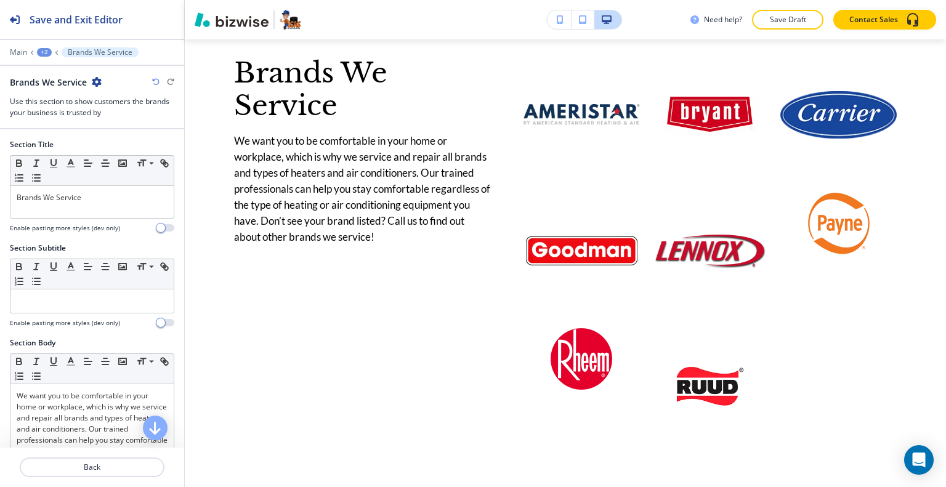
click at [97, 83] on icon "button" at bounding box center [97, 82] width 10 height 10
click at [105, 128] on p "Duplicate Section" at bounding box center [131, 124] width 63 height 11
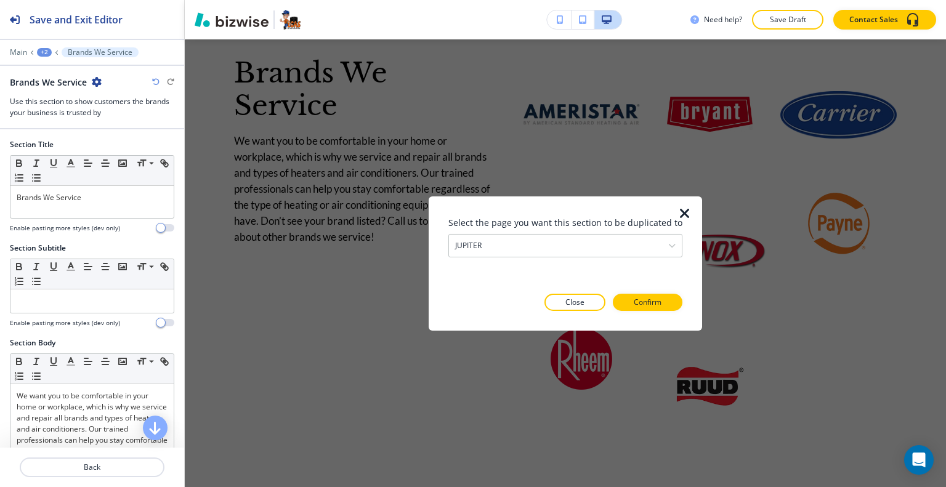
click at [501, 224] on h3 "Select the page you want this section to be duplicated to" at bounding box center [566, 222] width 234 height 13
click at [505, 230] on div at bounding box center [566, 231] width 234 height 5
click at [508, 245] on div "JUPITER" at bounding box center [565, 245] width 233 height 22
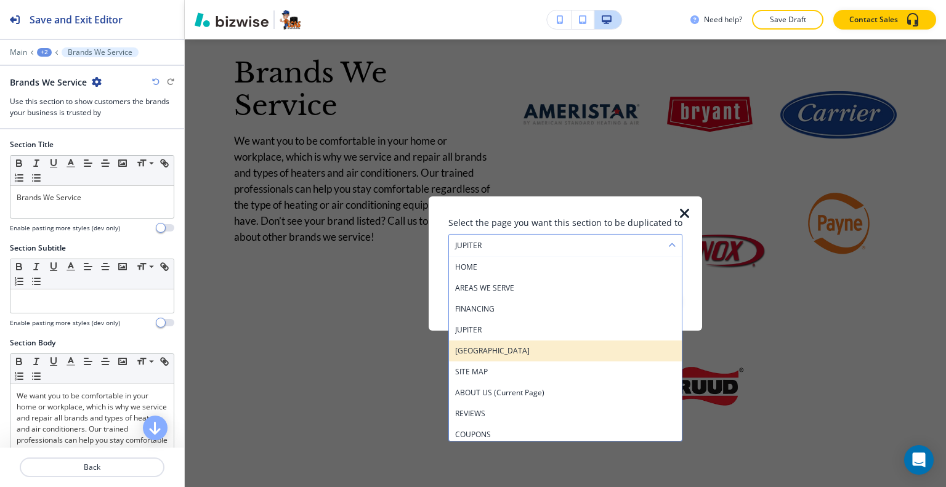
click at [504, 350] on h4 "[GEOGRAPHIC_DATA]" at bounding box center [565, 350] width 221 height 11
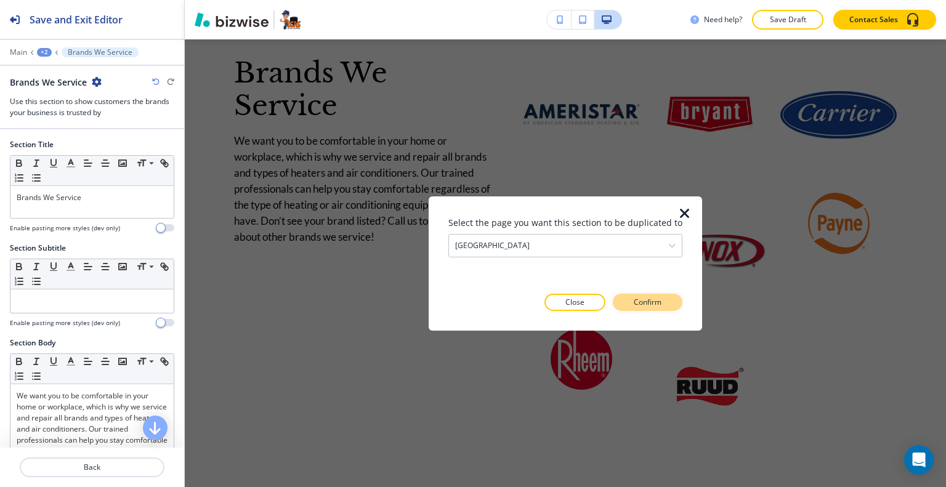
click at [618, 307] on button "Confirm" at bounding box center [648, 302] width 70 height 17
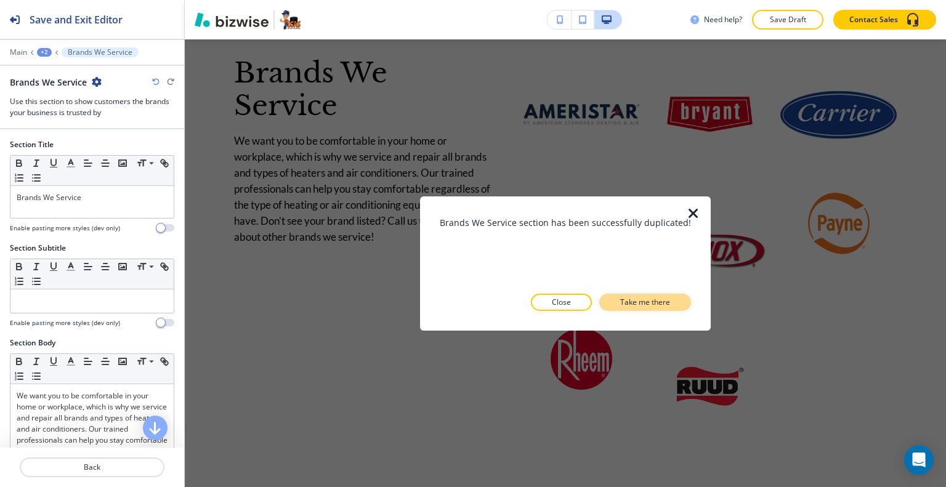
click at [633, 303] on p "Take me there" at bounding box center [645, 302] width 50 height 11
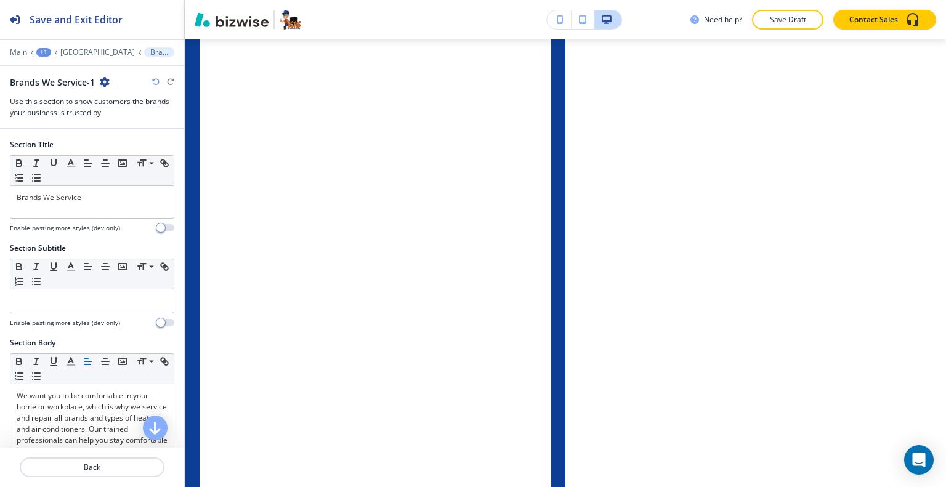
scroll to position [4235, 0]
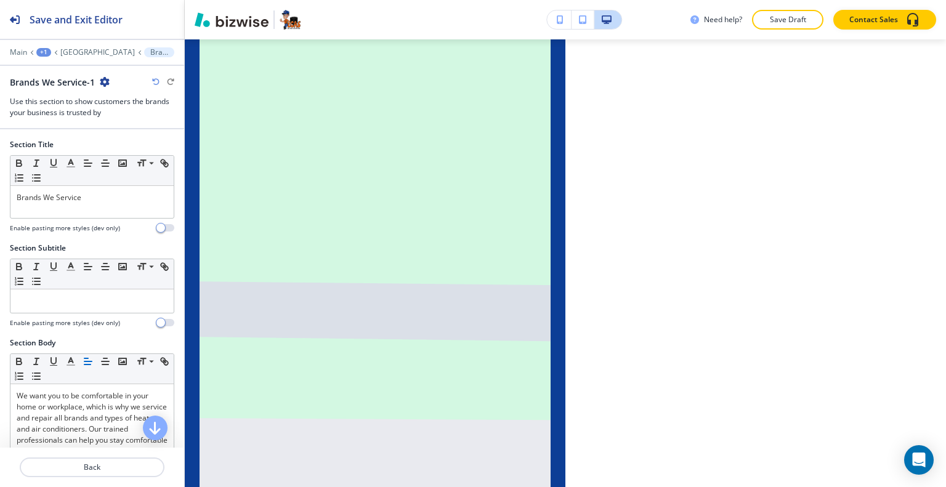
scroll to position [4165, 0]
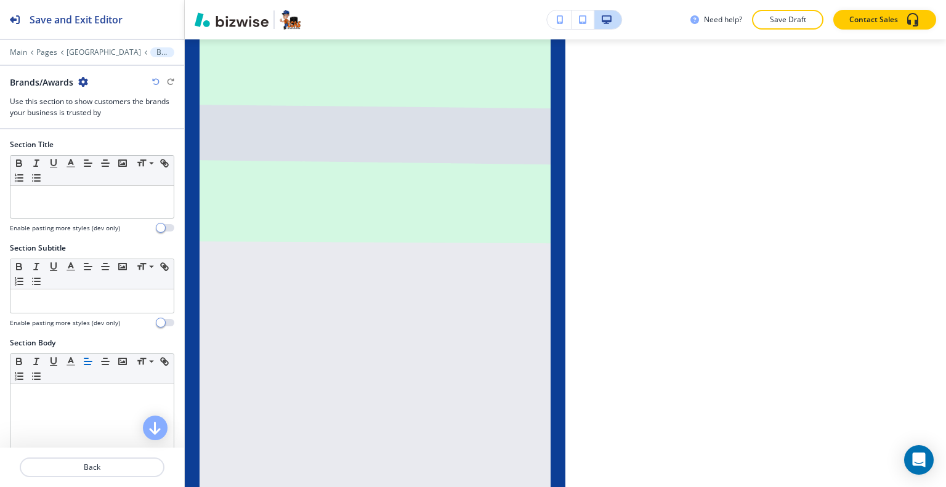
click at [75, 81] on div "Brands/Awards" at bounding box center [49, 82] width 78 height 13
click at [86, 84] on icon "button" at bounding box center [83, 82] width 10 height 10
click at [99, 144] on p "Delete Section" at bounding box center [118, 145] width 63 height 11
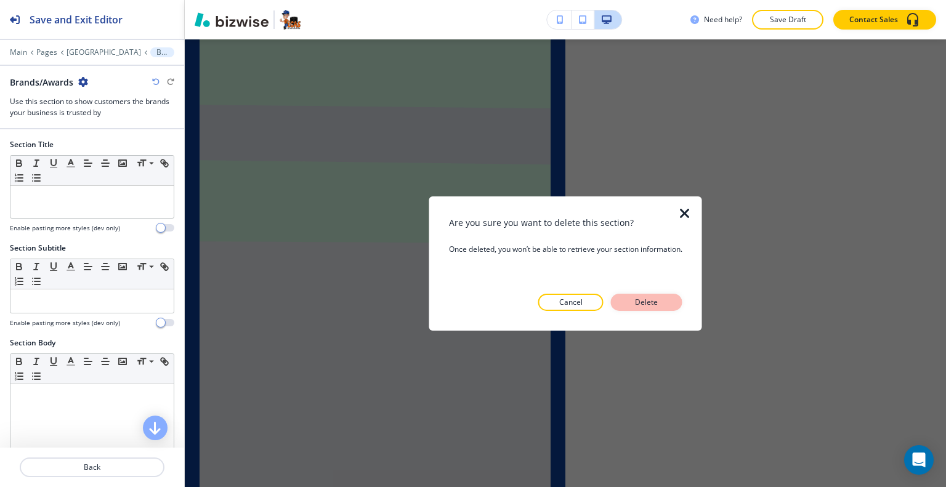
click at [653, 298] on p "Delete" at bounding box center [647, 302] width 30 height 11
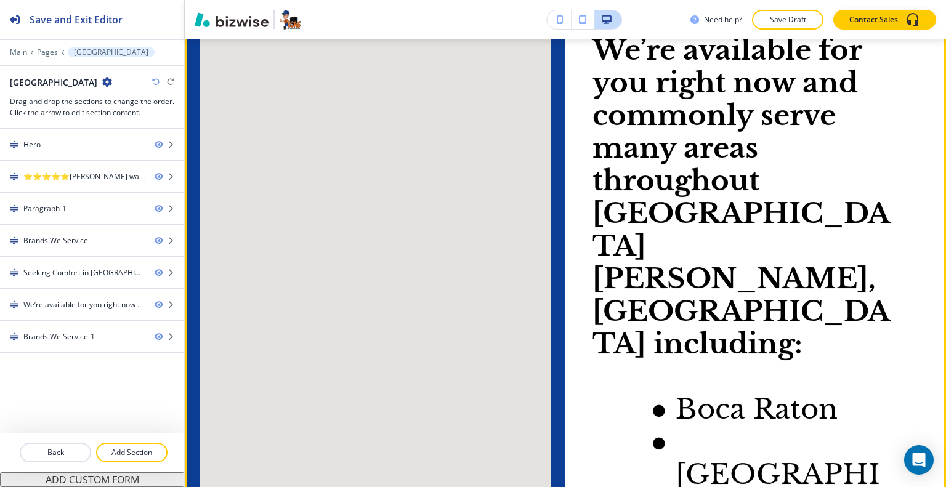
scroll to position [2124, 0]
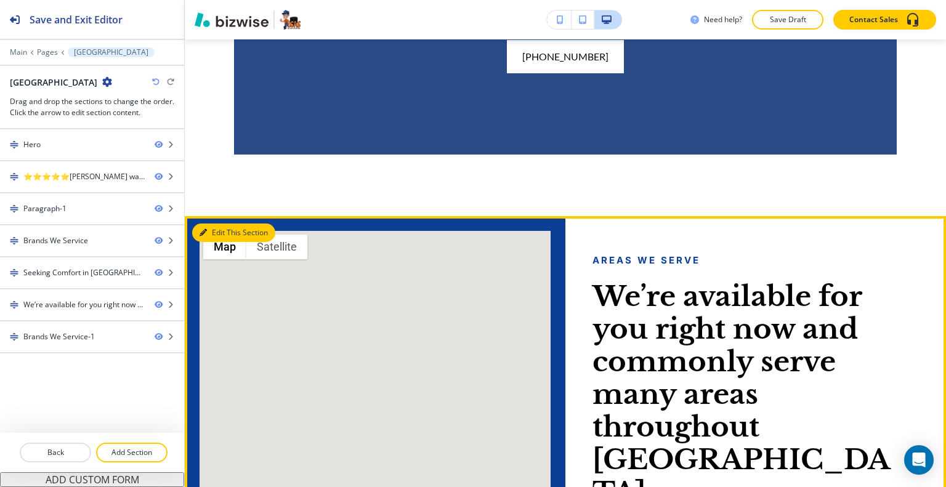
click at [224, 242] on button "Edit This Section" at bounding box center [233, 233] width 83 height 18
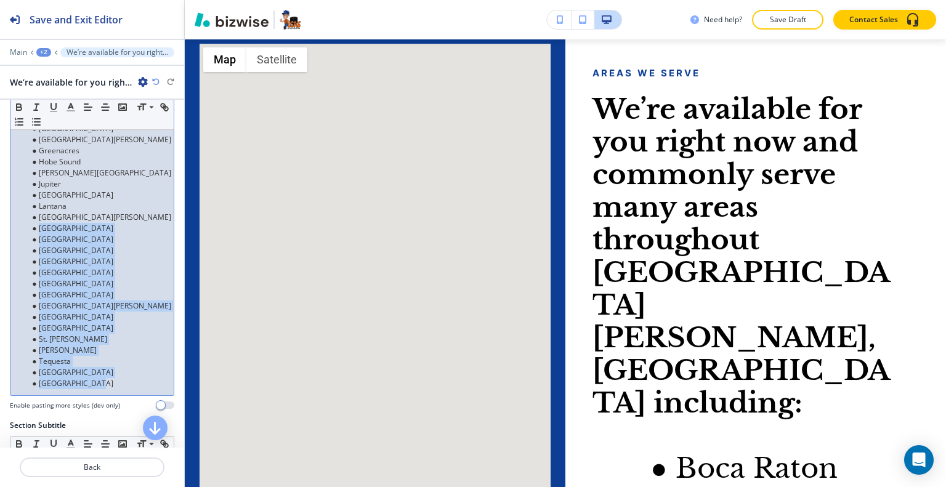
scroll to position [0, 0]
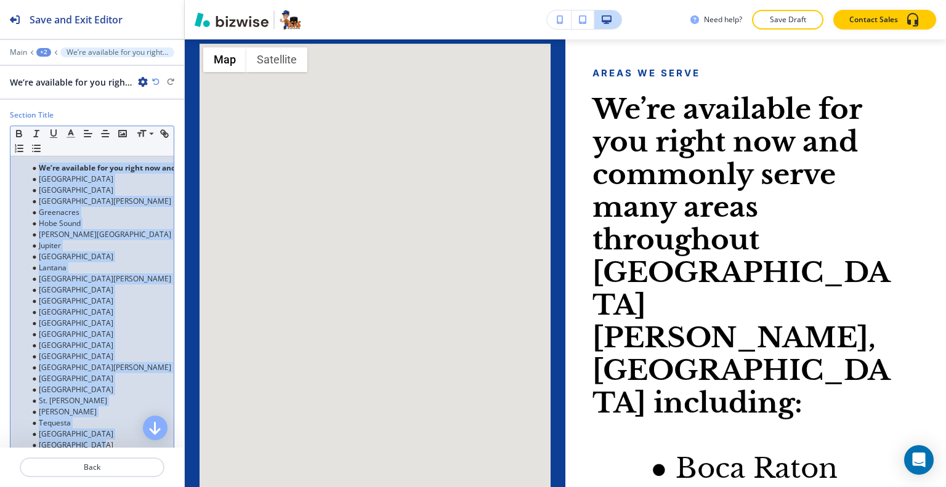
drag, startPoint x: 108, startPoint y: 260, endPoint x: 0, endPoint y: 71, distance: 217.2
click at [0, 71] on div "Save and Exit Editor Main +2 We’re available for you right now and commonly ser…" at bounding box center [92, 243] width 184 height 487
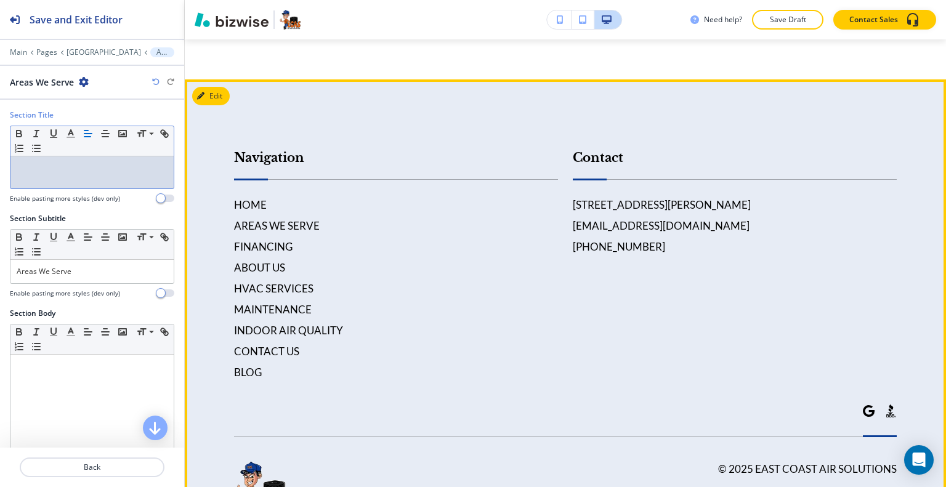
scroll to position [3297, 0]
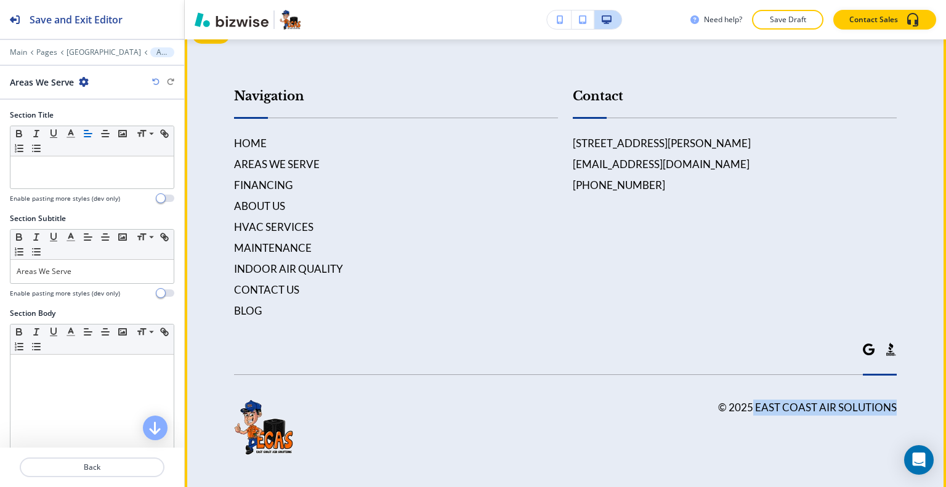
drag, startPoint x: 883, startPoint y: 400, endPoint x: 746, endPoint y: 398, distance: 137.4
click at [746, 398] on footer "Navigation HOME AREAS WE SERVE FINANCING ABOUT US HVAC SERVICES MAINTENANCE IND…" at bounding box center [565, 259] width 761 height 483
copy h6 "East Coast Air Solutions"
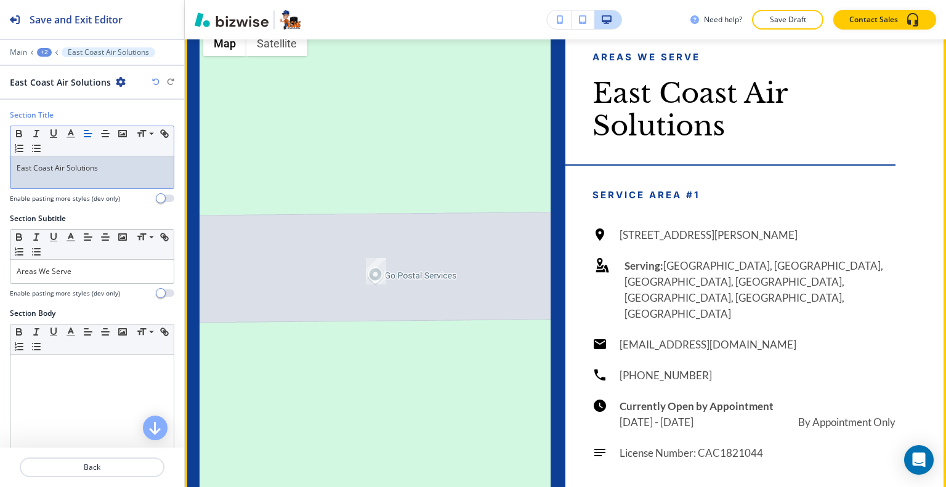
scroll to position [2204, 0]
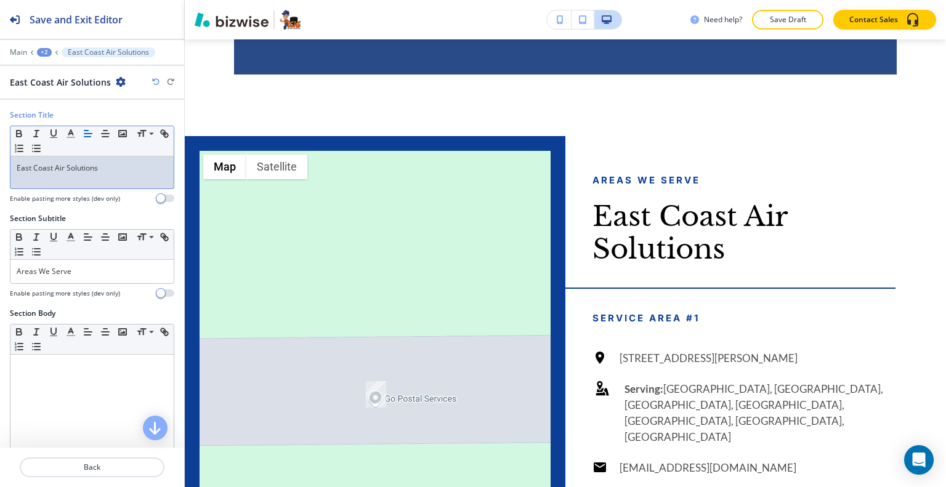
click at [20, 163] on p "East Coast Air Solutions" at bounding box center [92, 168] width 151 height 11
click at [13, 160] on div "East Coast Air Solutions" at bounding box center [91, 172] width 163 height 32
click at [22, 164] on p "East Coast Air Solutions" at bounding box center [92, 168] width 151 height 11
click at [19, 163] on p "East Coast Air Solutions" at bounding box center [92, 168] width 151 height 11
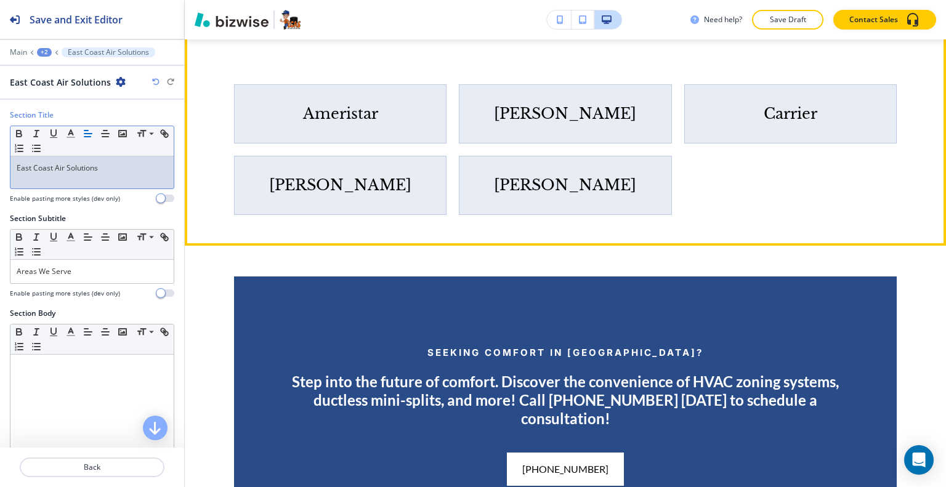
scroll to position [1527, 0]
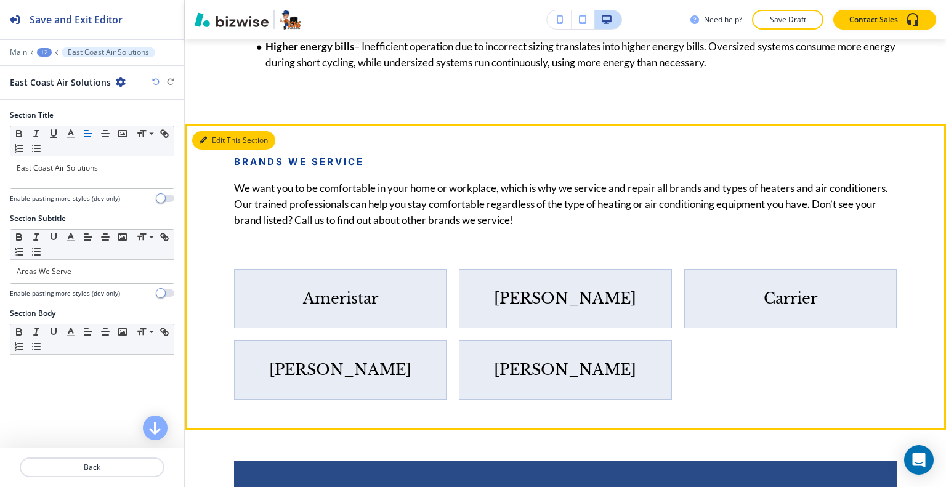
click at [217, 150] on button "Edit This Section" at bounding box center [233, 140] width 83 height 18
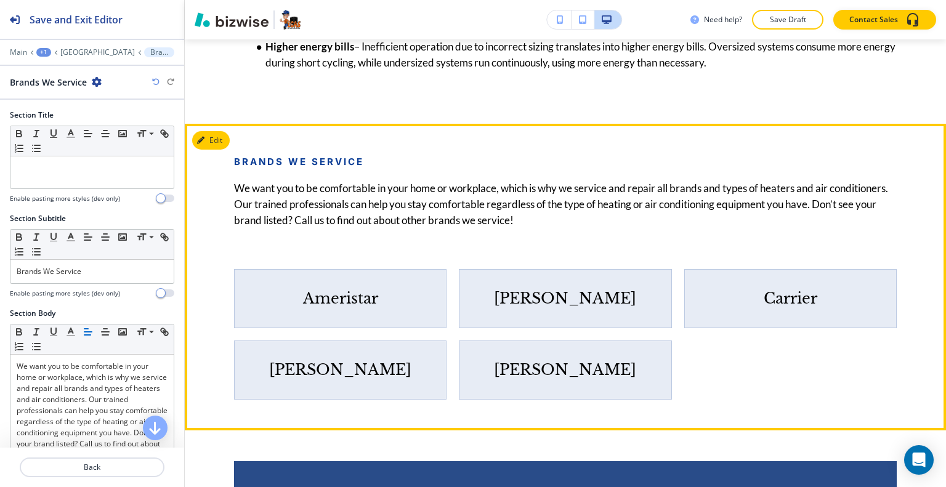
scroll to position [1641, 0]
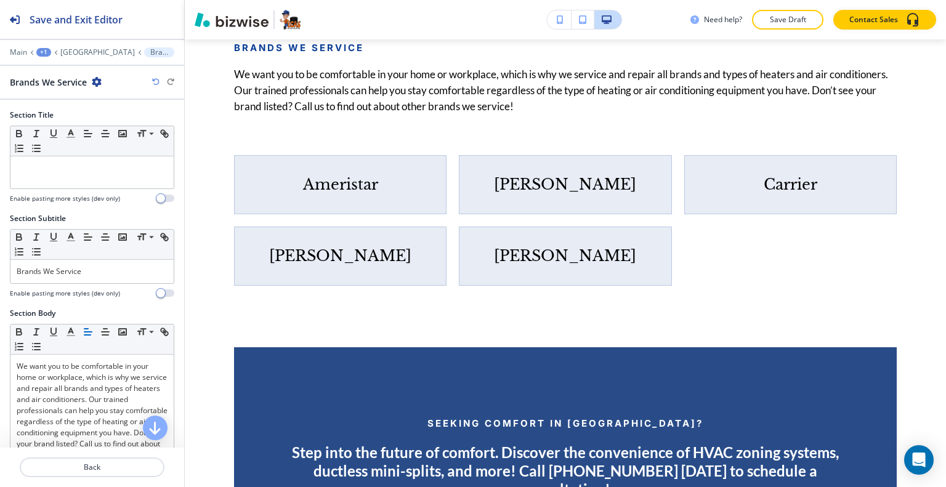
click at [76, 46] on div at bounding box center [92, 43] width 184 height 7
click at [78, 49] on p "[GEOGRAPHIC_DATA]" at bounding box center [97, 52] width 75 height 9
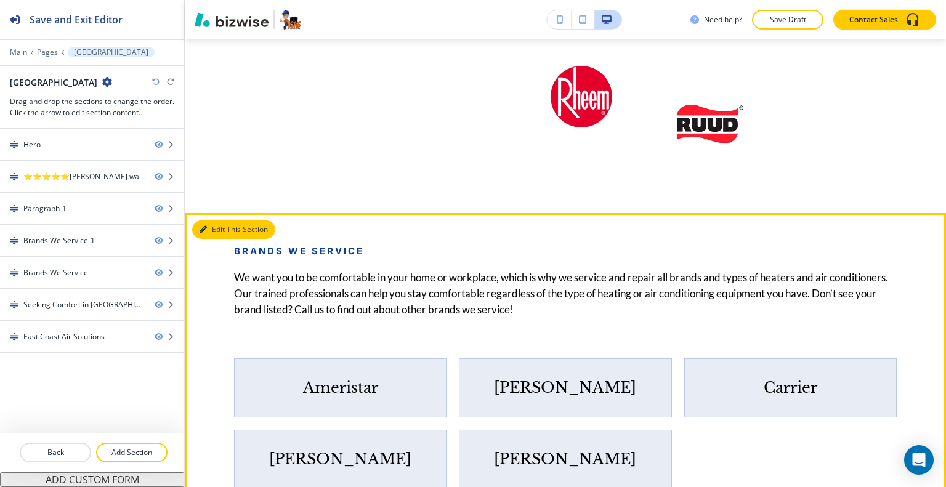
click at [213, 239] on button "Edit This Section" at bounding box center [233, 230] width 83 height 18
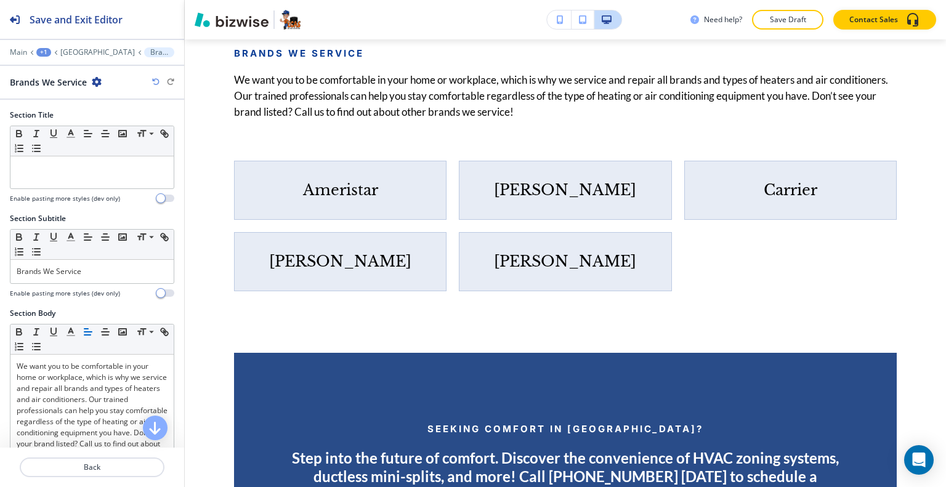
click at [96, 81] on icon "button" at bounding box center [97, 82] width 10 height 10
click at [119, 136] on button "Delete Section" at bounding box center [131, 146] width 79 height 22
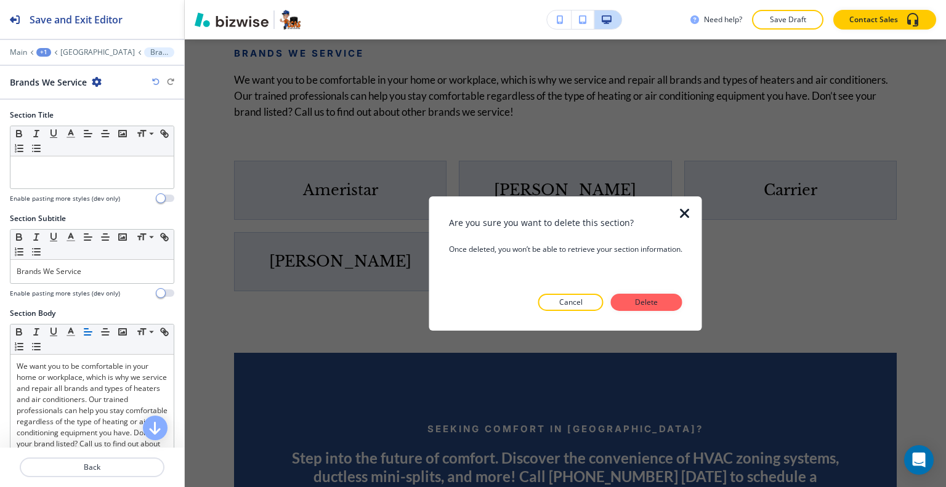
click at [660, 297] on p "Delete" at bounding box center [647, 302] width 30 height 11
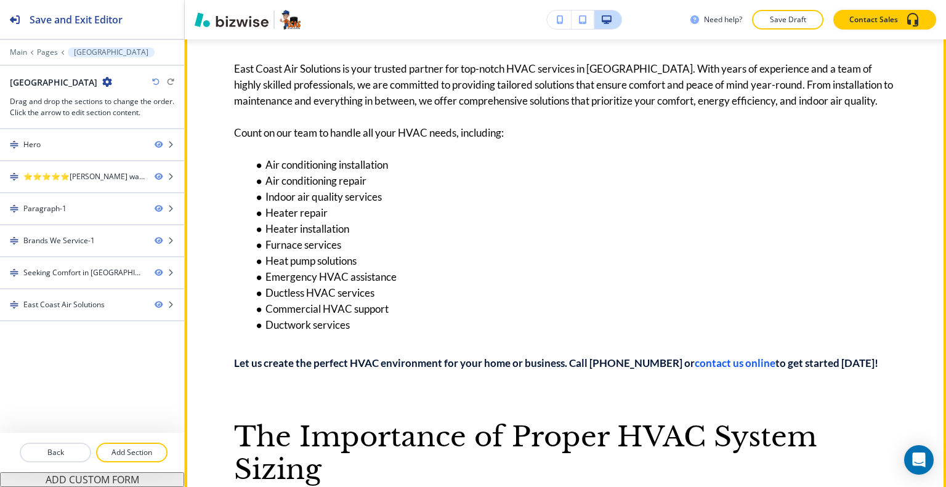
scroll to position [606, 0]
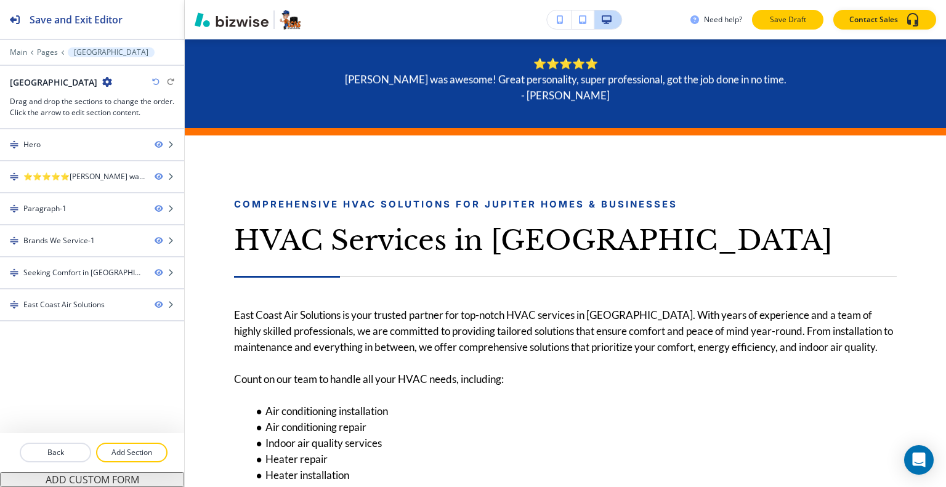
click at [786, 17] on p "Save Draft" at bounding box center [787, 19] width 39 height 11
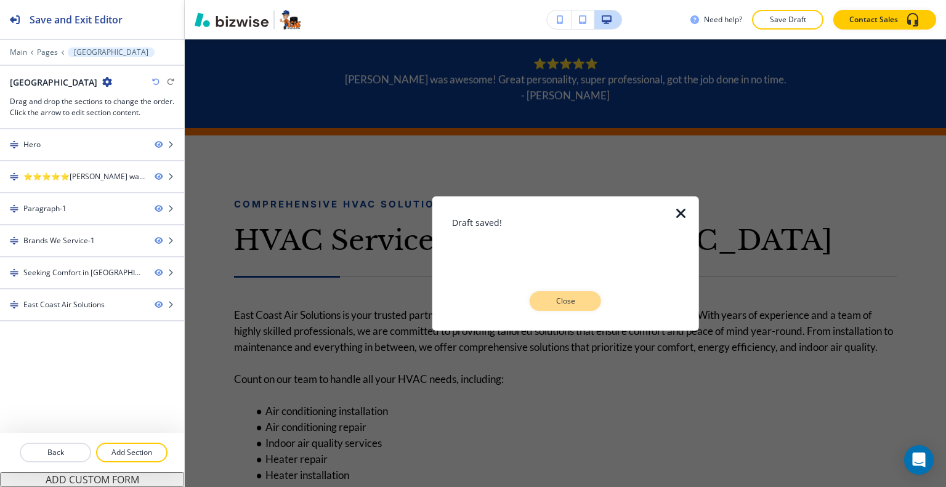
click at [563, 296] on p "Close" at bounding box center [565, 301] width 39 height 11
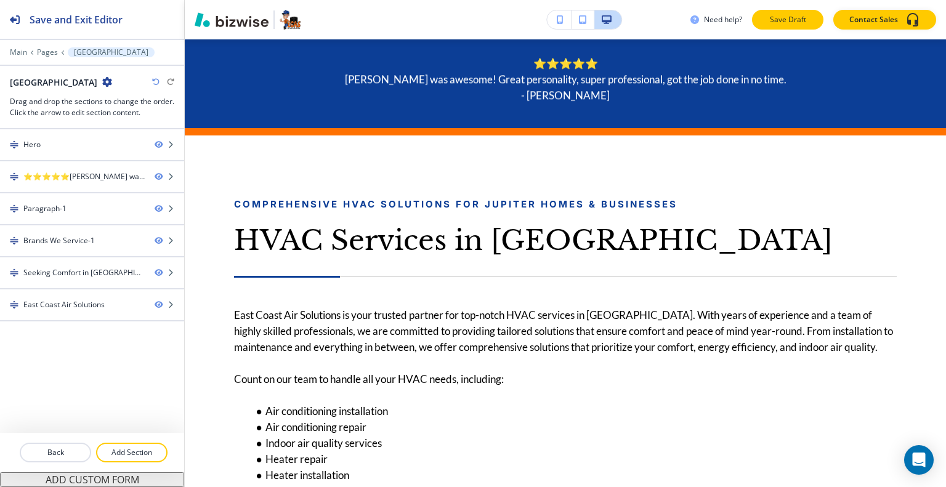
click at [799, 17] on p "Save Draft" at bounding box center [787, 19] width 39 height 11
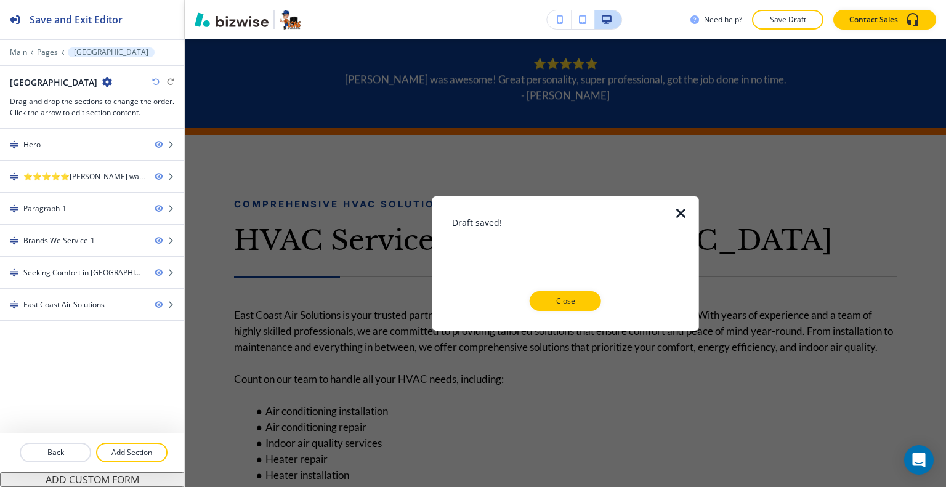
click at [595, 314] on div at bounding box center [565, 321] width 227 height 20
click at [566, 309] on button "Close" at bounding box center [565, 301] width 71 height 20
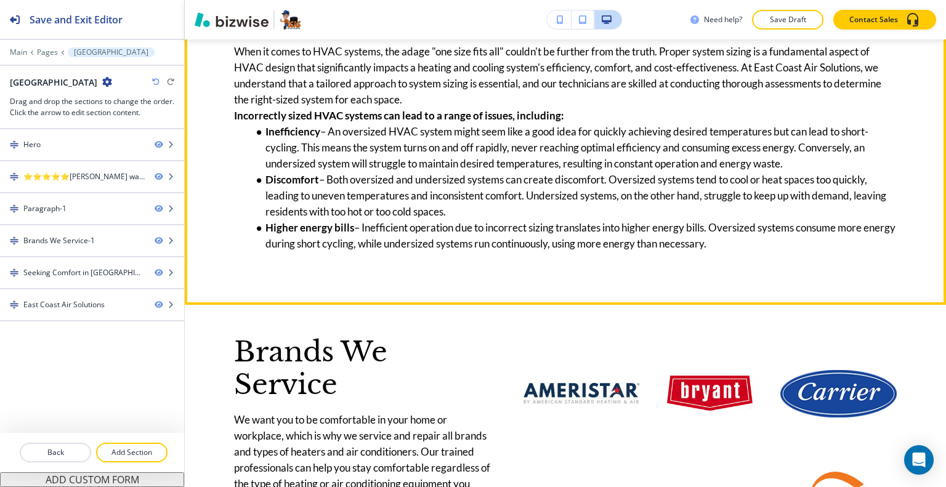
scroll to position [1469, 0]
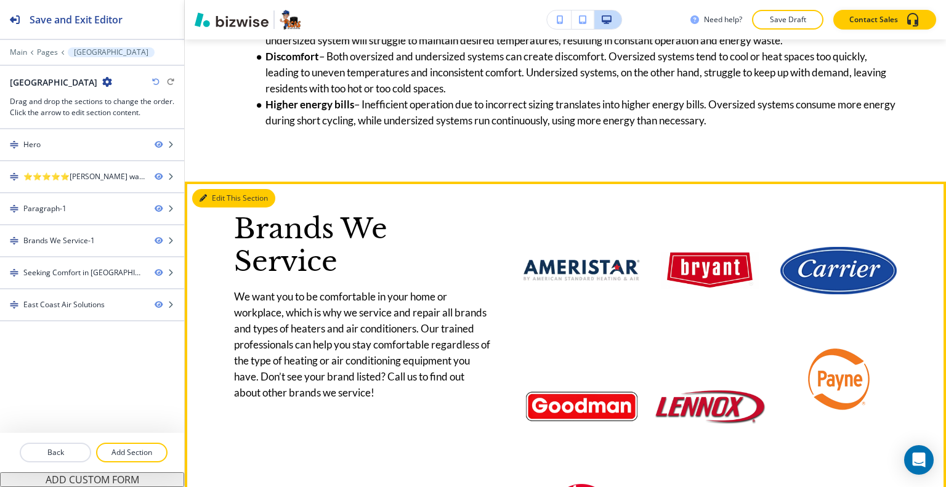
click at [214, 208] on button "Edit This Section" at bounding box center [233, 198] width 83 height 18
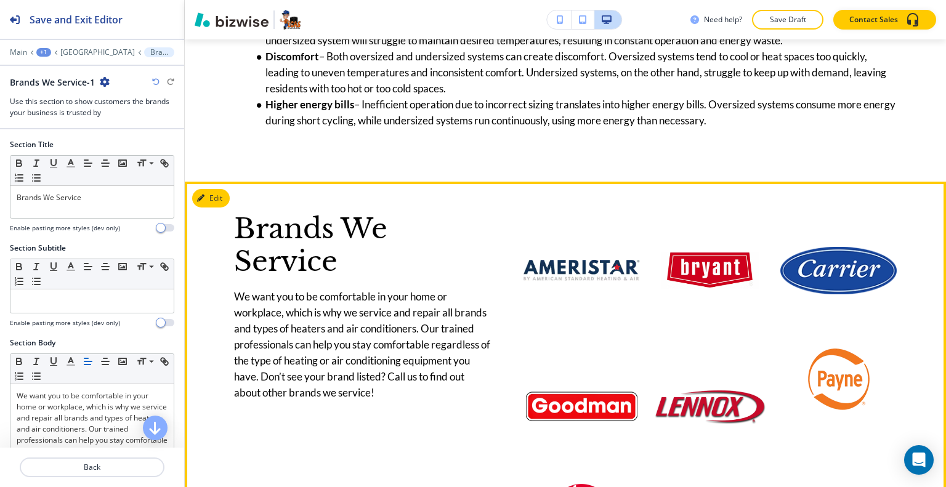
scroll to position [1641, 0]
